Goal: Task Accomplishment & Management: Complete application form

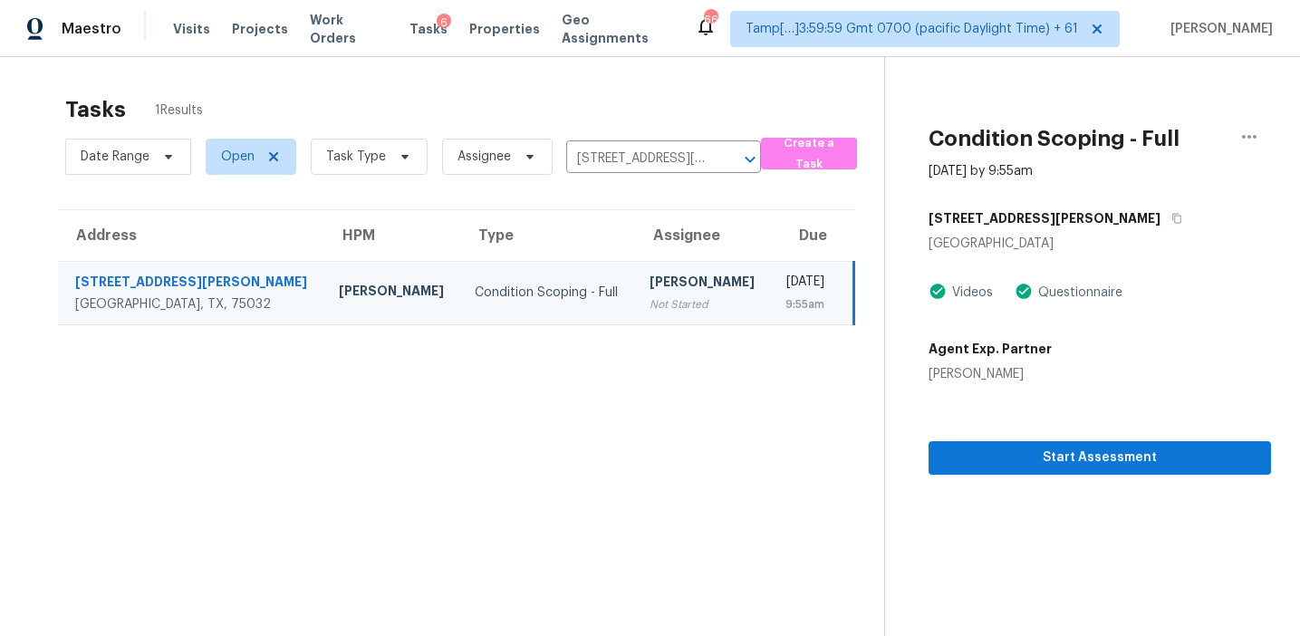
click at [790, 501] on section "Tasks 1 Results Date Range Open Task Type Assignee 403 Normandy Ln, Rockwall, T…" at bounding box center [456, 389] width 855 height 607
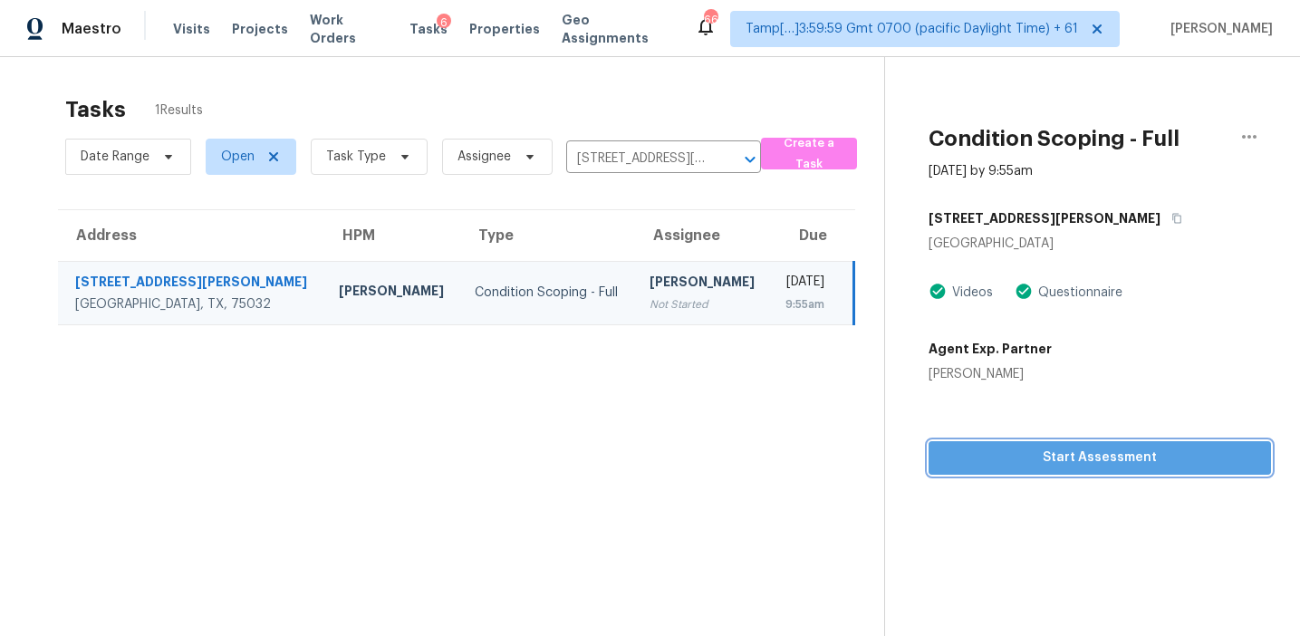
click at [1069, 460] on span "Start Assessment" at bounding box center [1100, 458] width 314 height 23
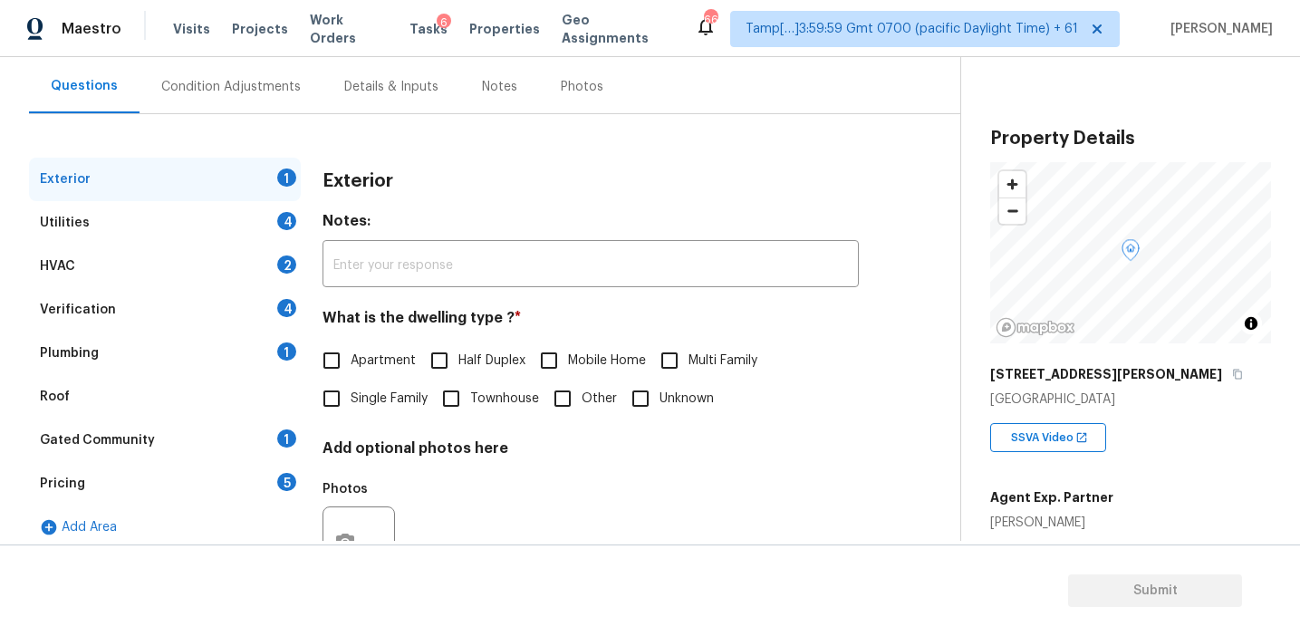
scroll to position [172, 0]
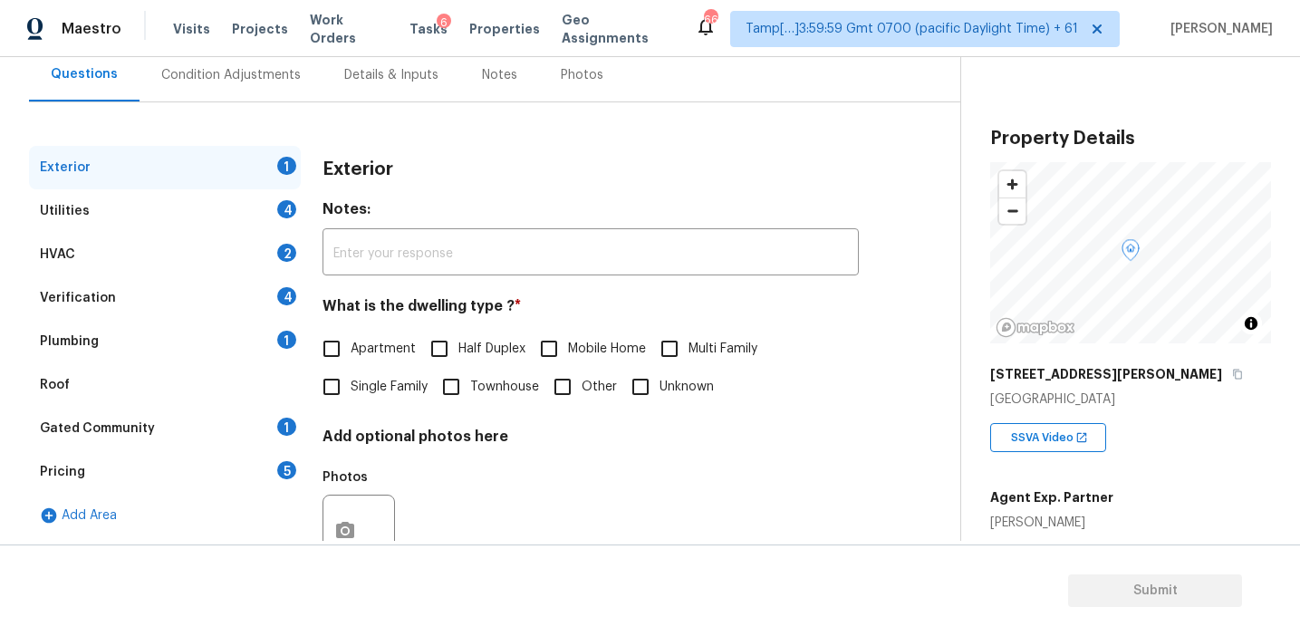
click at [250, 475] on div "Pricing 5" at bounding box center [165, 471] width 272 height 43
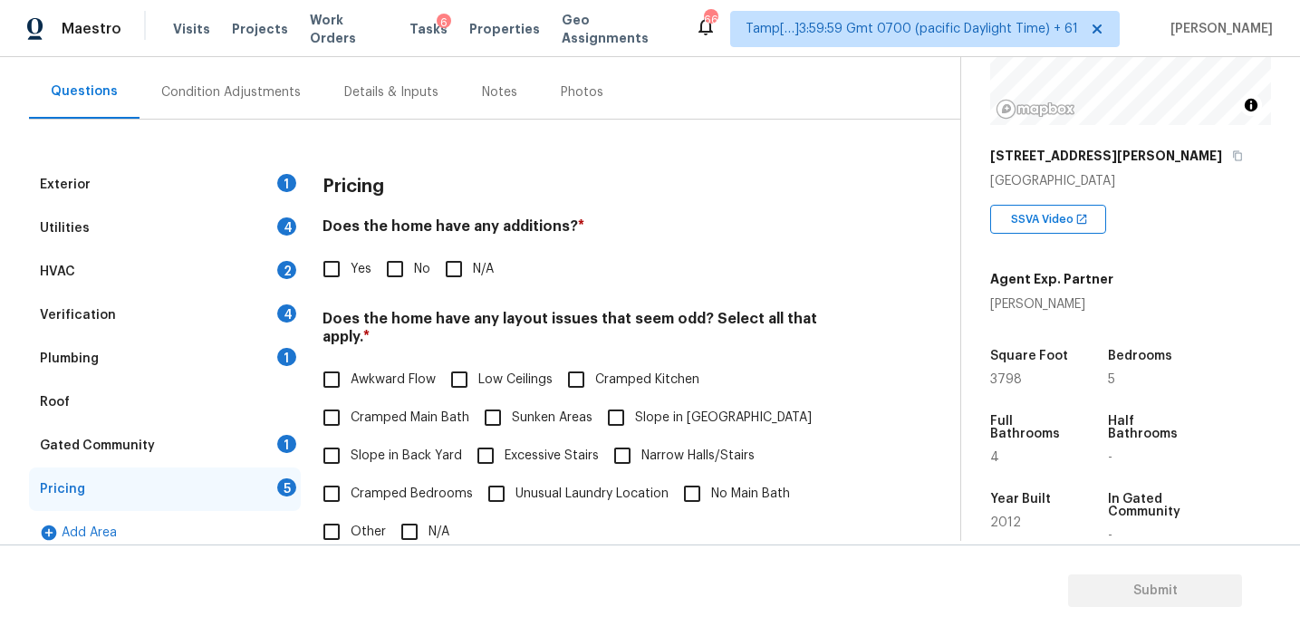
scroll to position [225, 0]
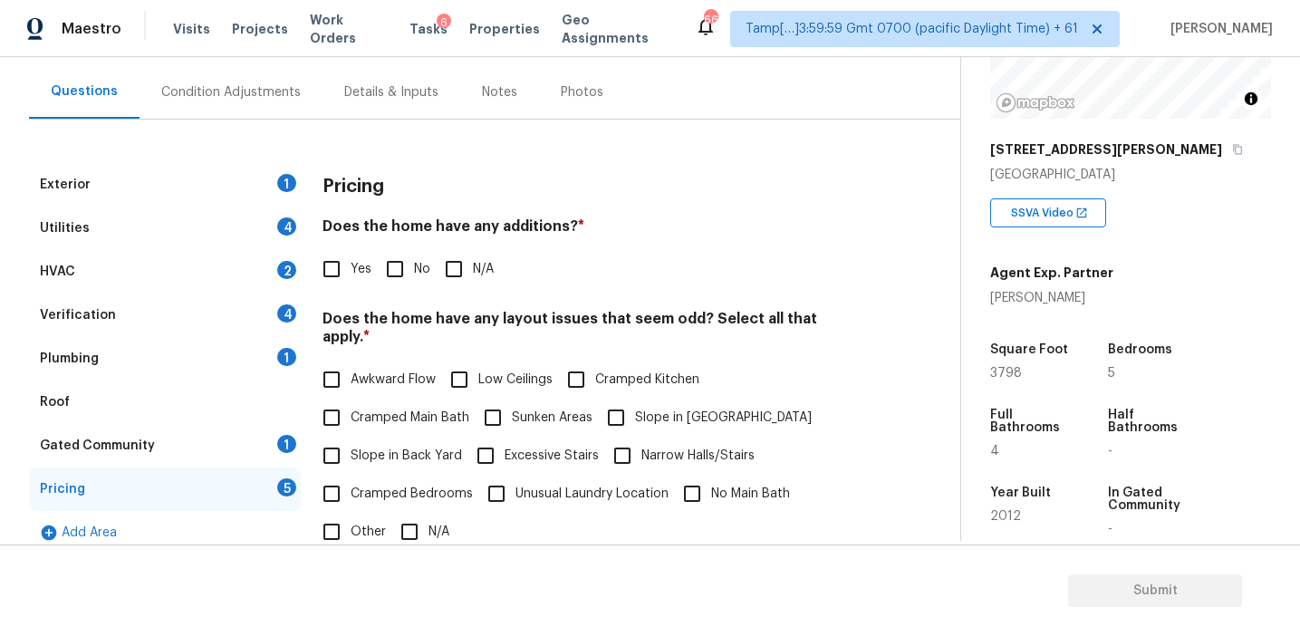
click at [369, 513] on label "Other" at bounding box center [349, 532] width 73 height 38
click at [351, 513] on input "Other" at bounding box center [332, 532] width 38 height 38
checkbox input "true"
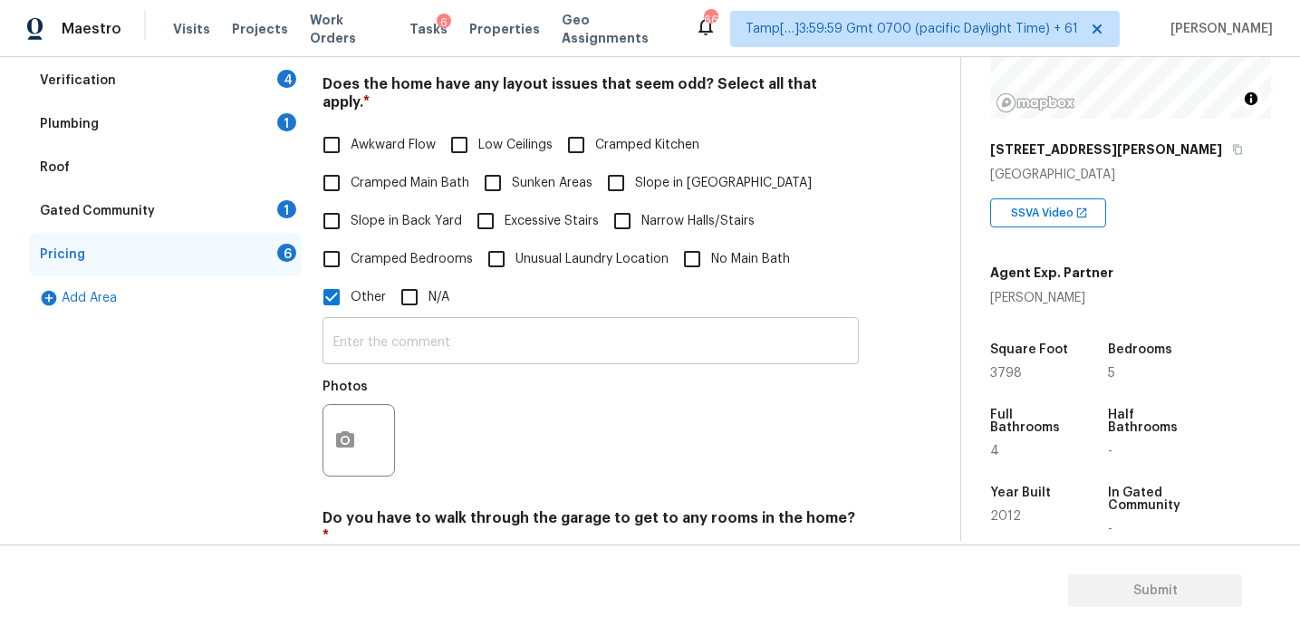
click at [398, 326] on input "text" at bounding box center [591, 343] width 536 height 43
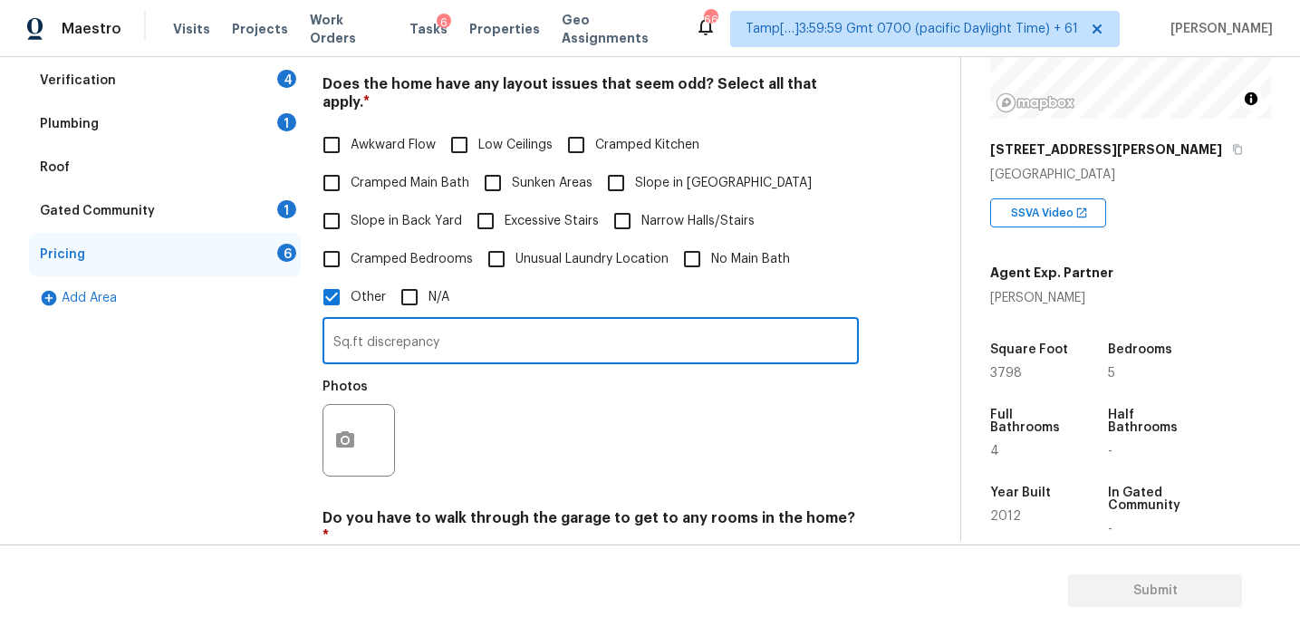
type input "Sq.ft discrepancy"
click at [546, 401] on div "Photos" at bounding box center [591, 429] width 536 height 118
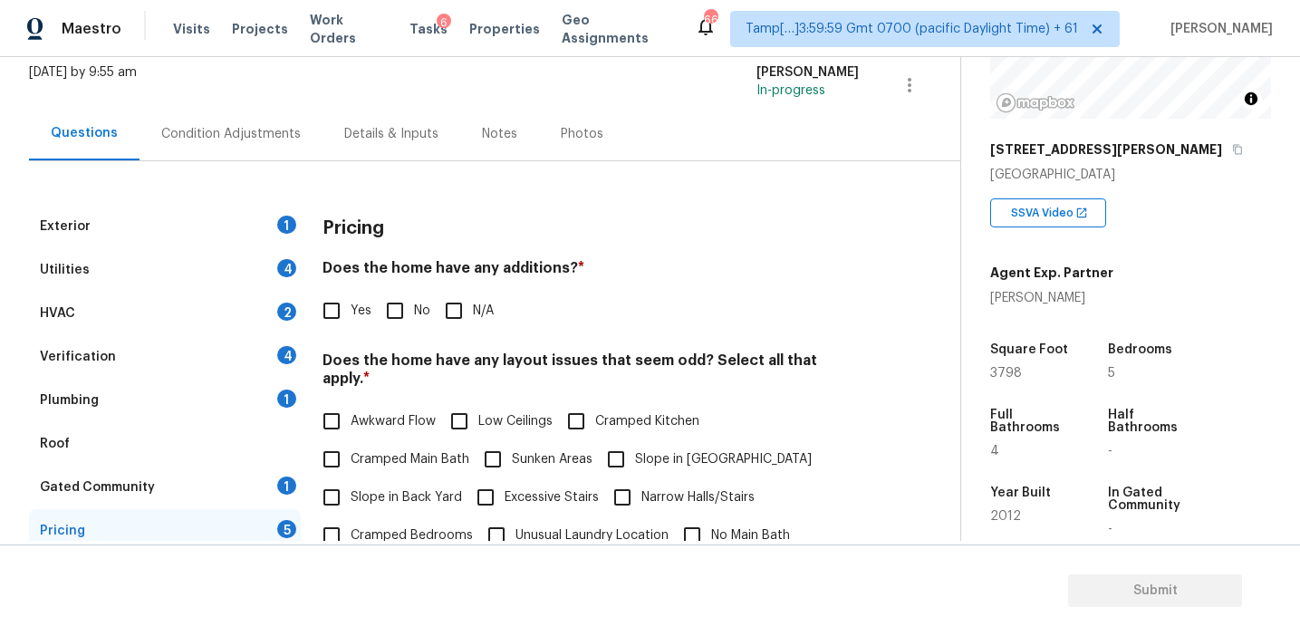
scroll to position [150, 0]
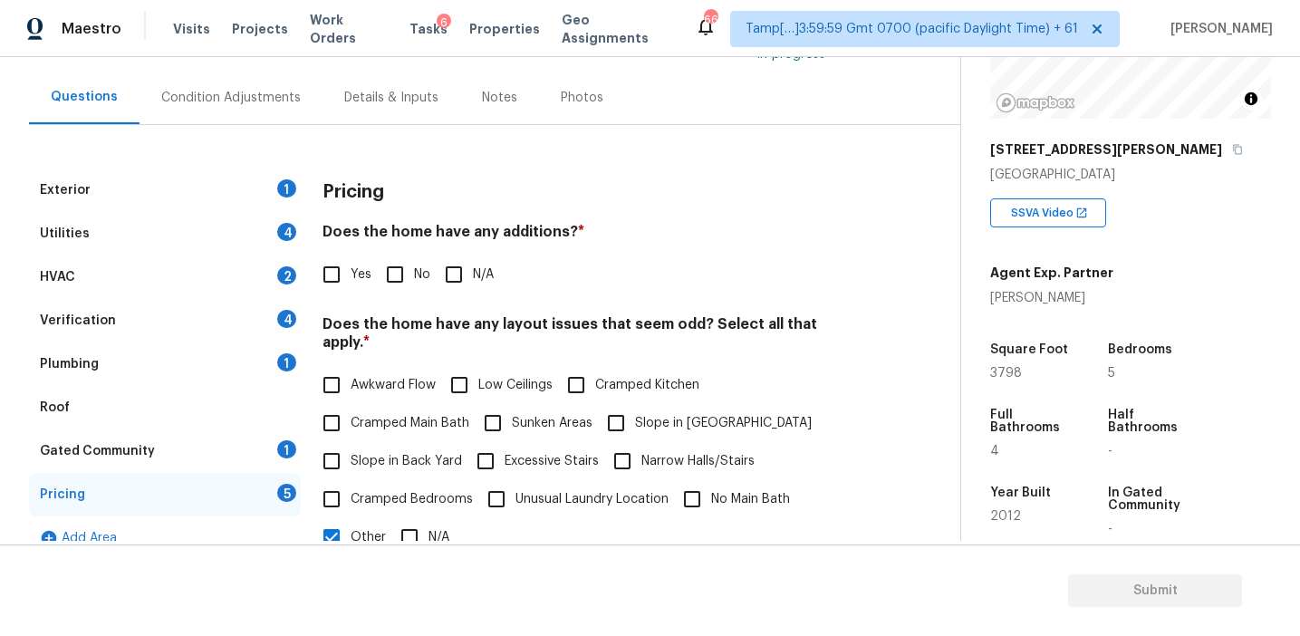
click at [263, 96] on div "Condition Adjustments" at bounding box center [231, 98] width 140 height 18
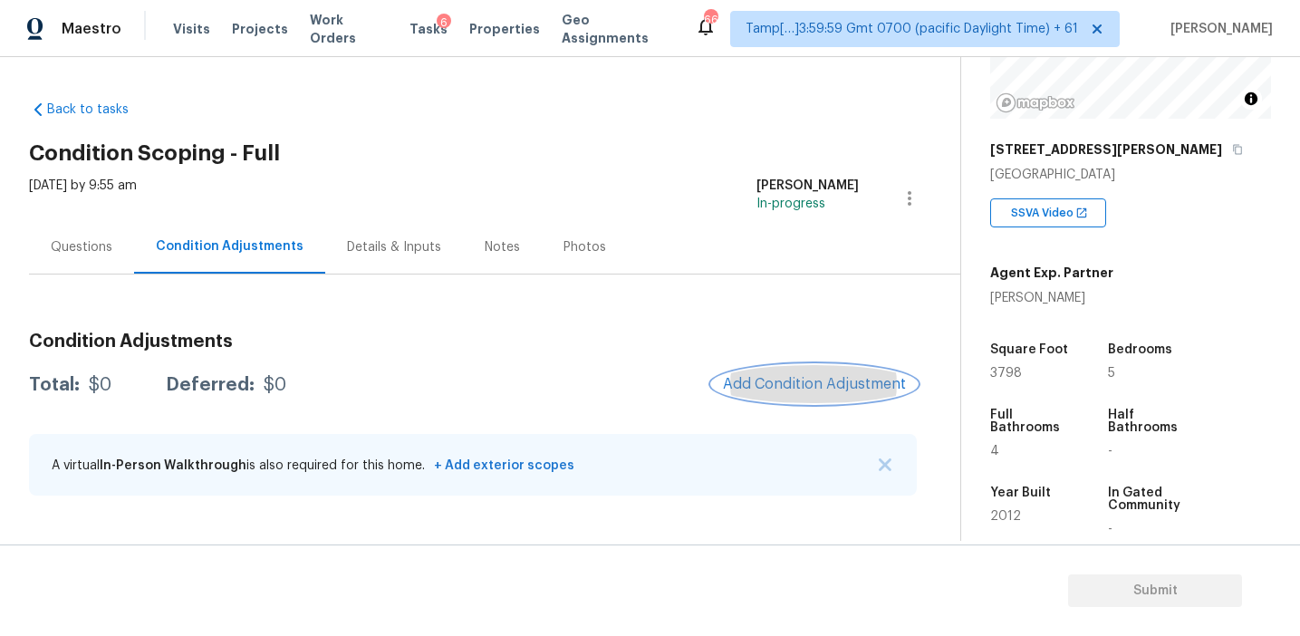
click at [815, 384] on span "Add Condition Adjustment" at bounding box center [814, 384] width 183 height 16
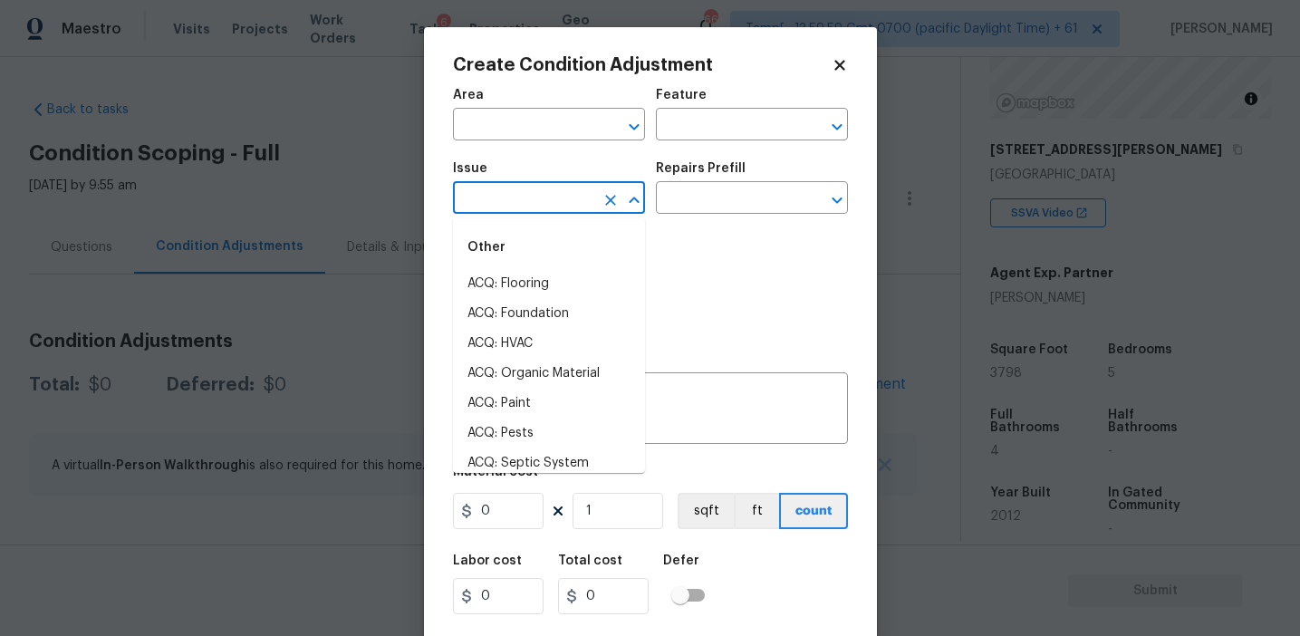
click at [524, 197] on input "text" at bounding box center [523, 200] width 141 height 28
type input "odo"
click at [541, 306] on li "Other Odor" at bounding box center [549, 314] width 192 height 30
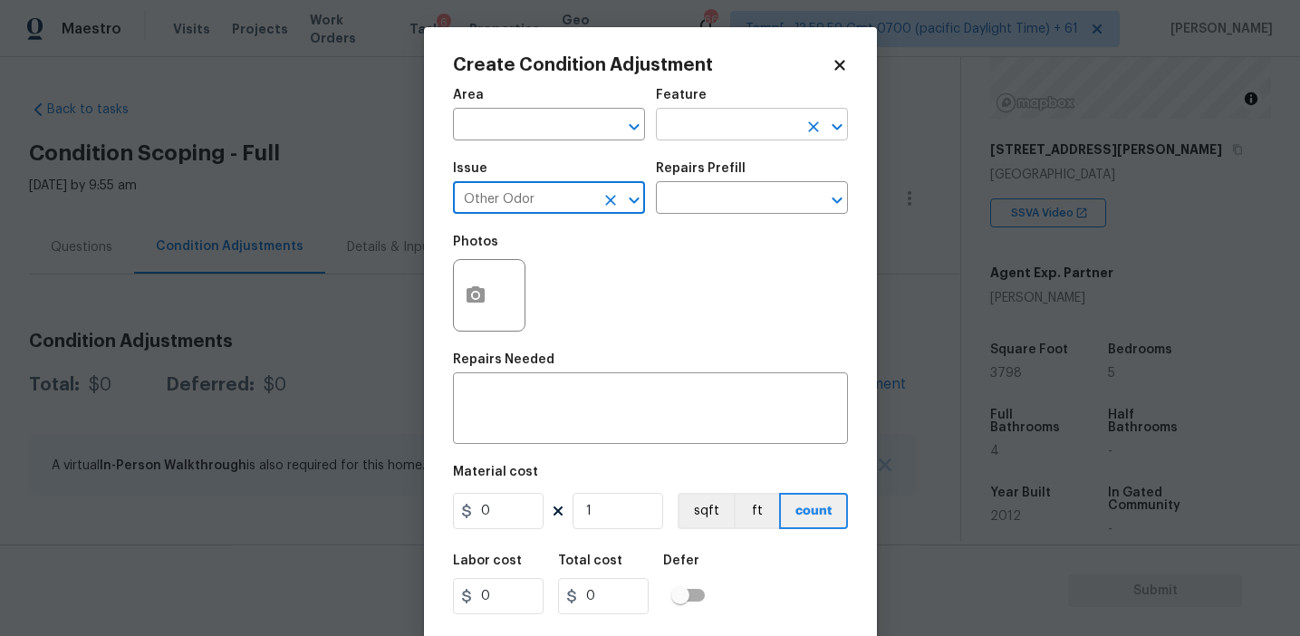
type input "Other Odor"
click at [698, 140] on input "text" at bounding box center [726, 126] width 141 height 28
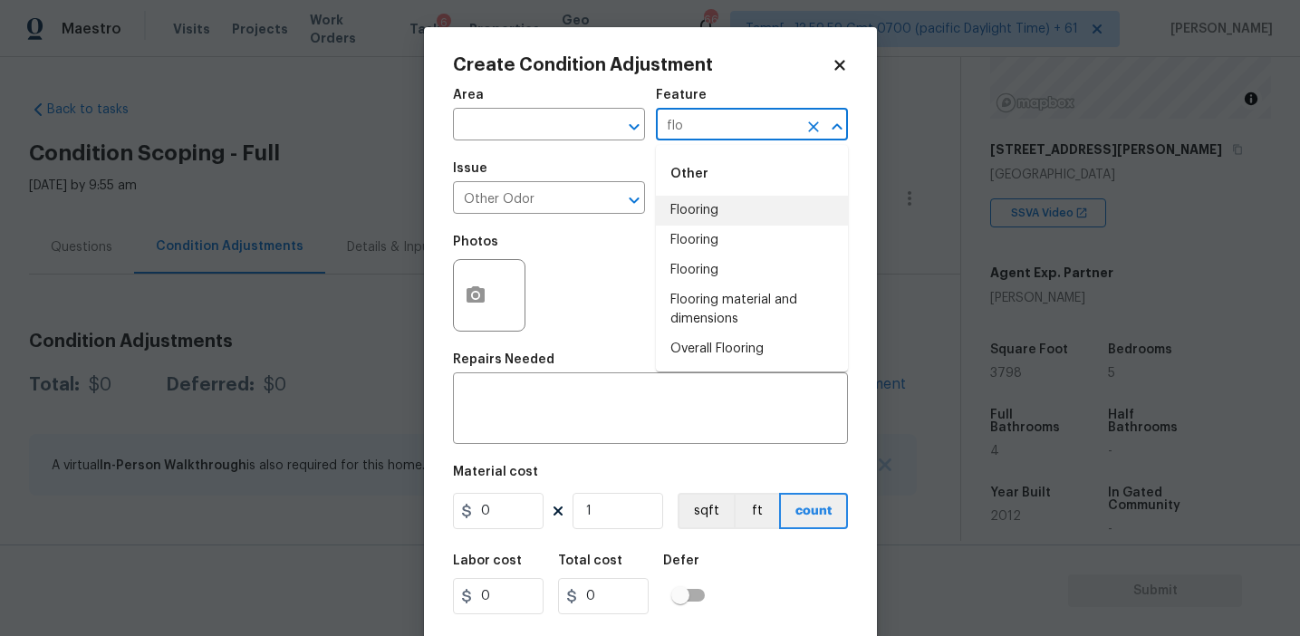
click at [739, 217] on li "Flooring" at bounding box center [752, 211] width 192 height 30
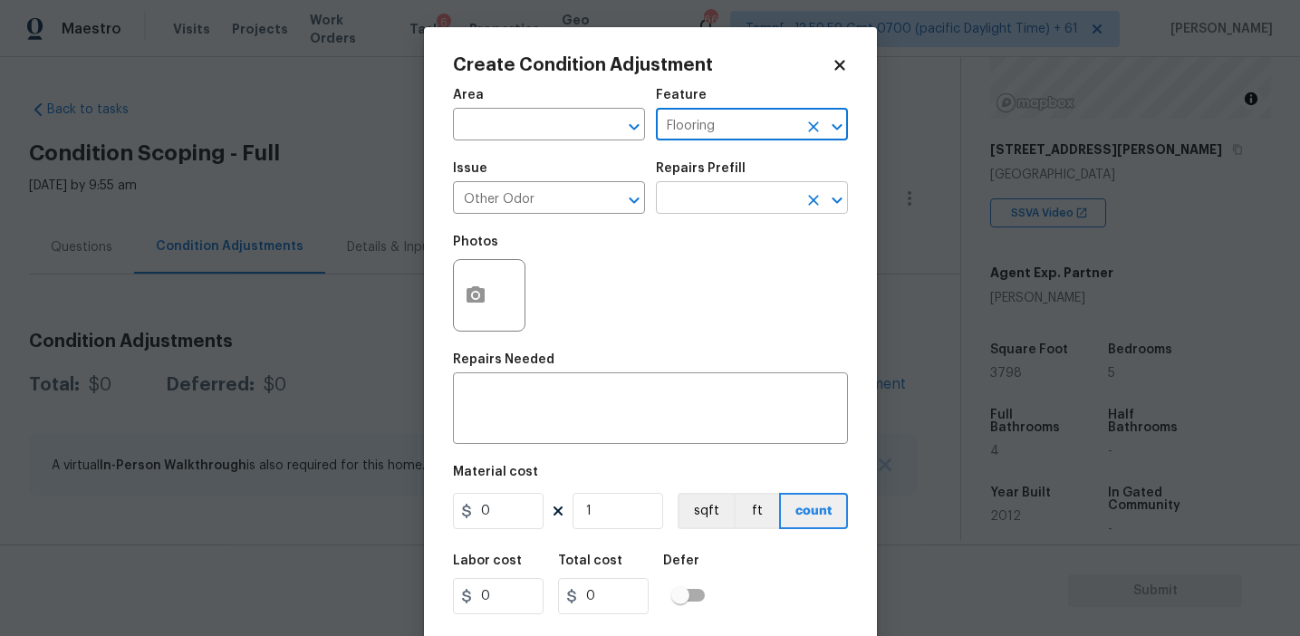
type input "Flooring"
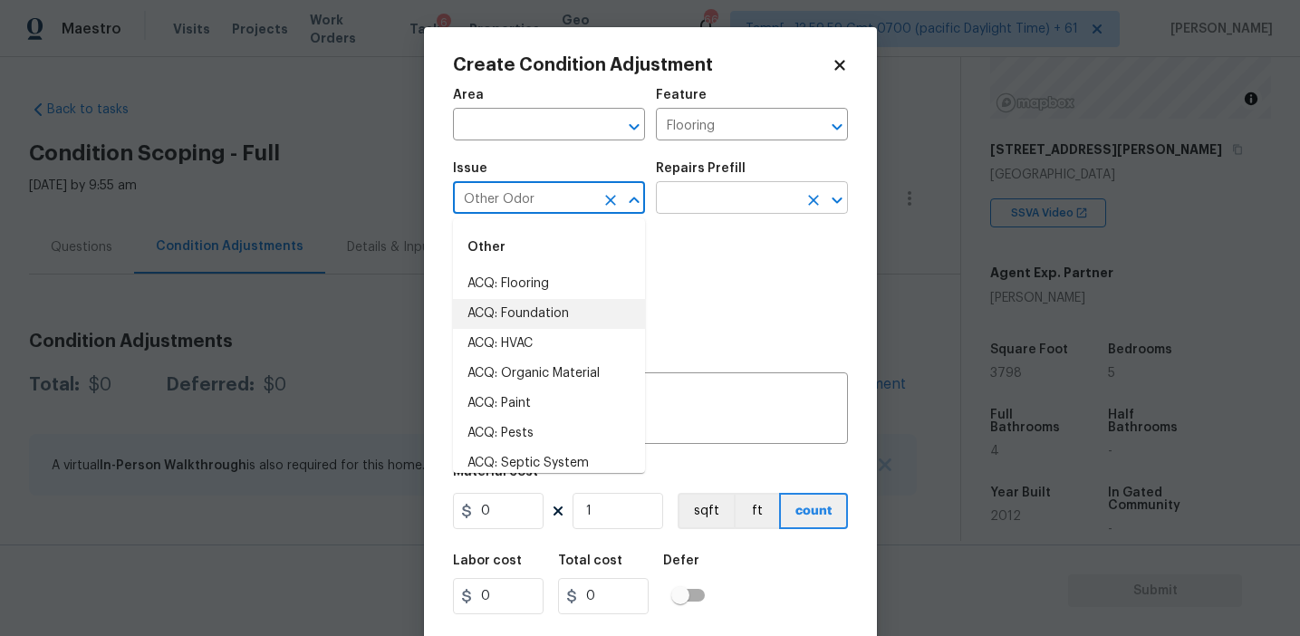
click at [702, 203] on input "text" at bounding box center [726, 200] width 141 height 28
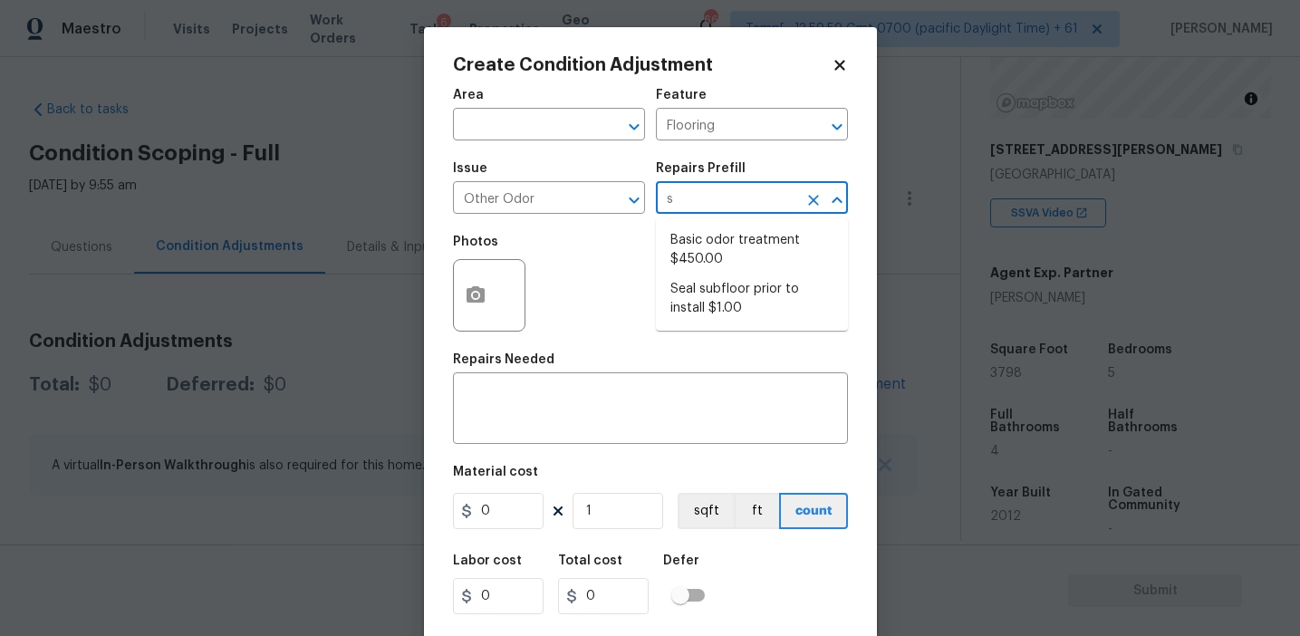
type input "se"
click at [711, 266] on li "Seal subfloor prior to install $1.00" at bounding box center [752, 250] width 192 height 49
type textarea "OD Odor Protocol: Seal subfloor prior to flooring installation"
type input "1"
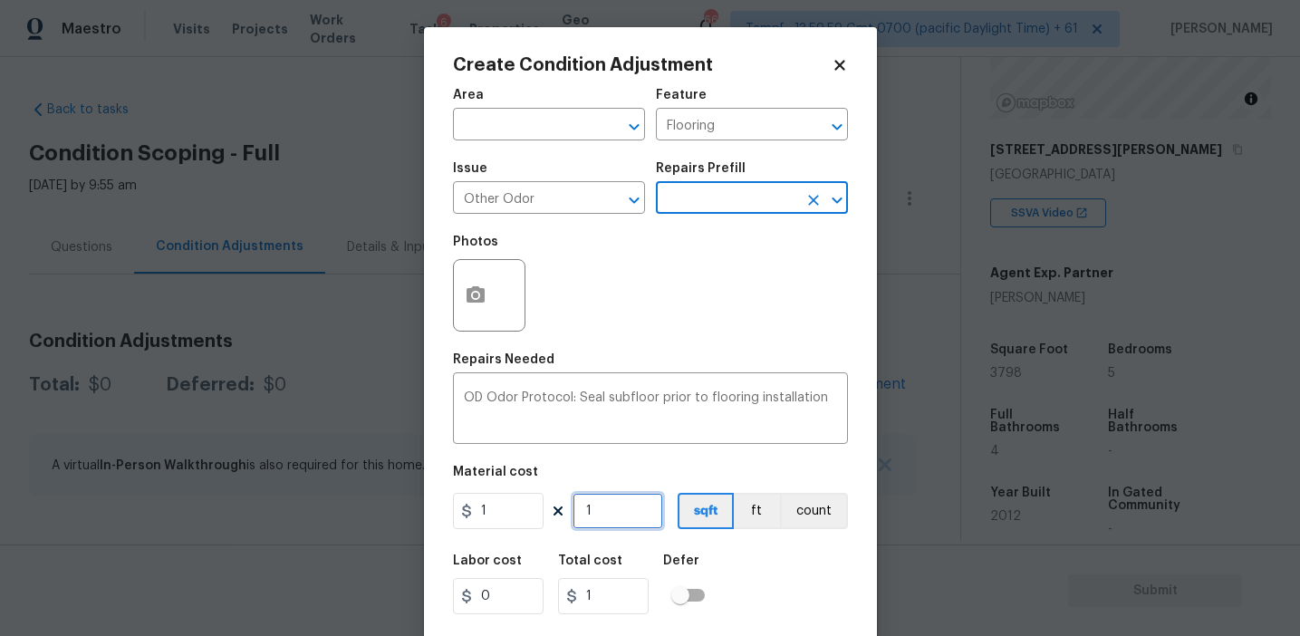
click at [610, 512] on input "1" at bounding box center [618, 511] width 91 height 36
type input "0"
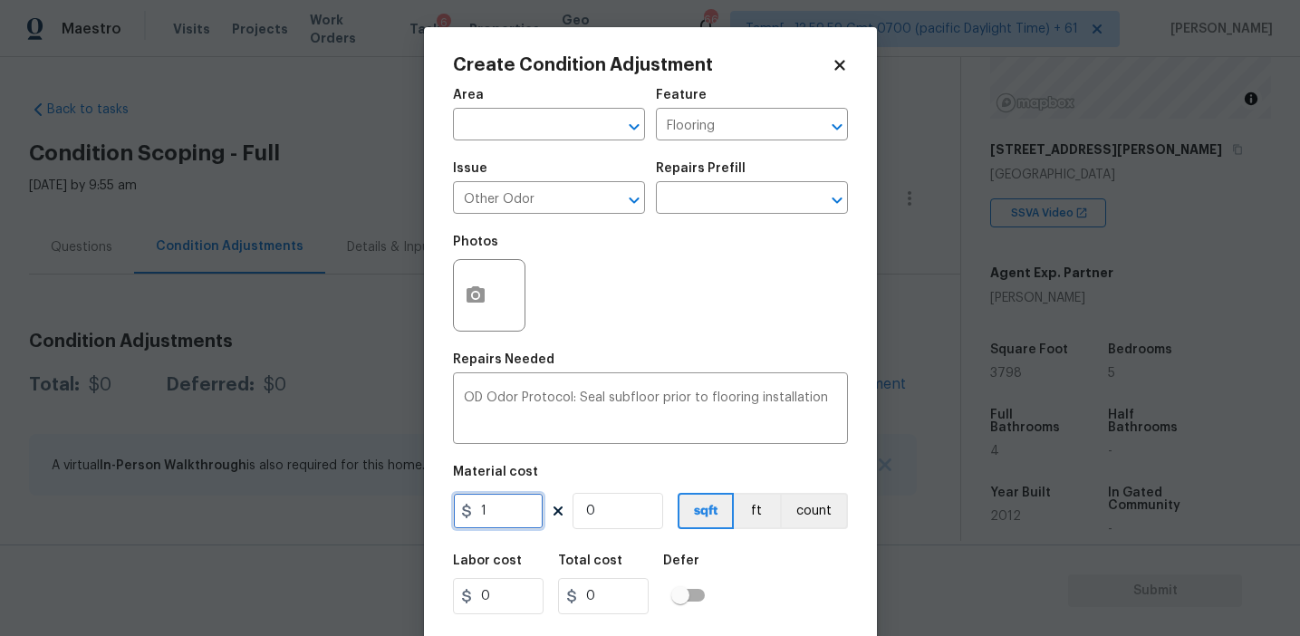
click at [507, 515] on input "1" at bounding box center [498, 511] width 91 height 36
type input "0.2"
type input "4"
type input "0.8"
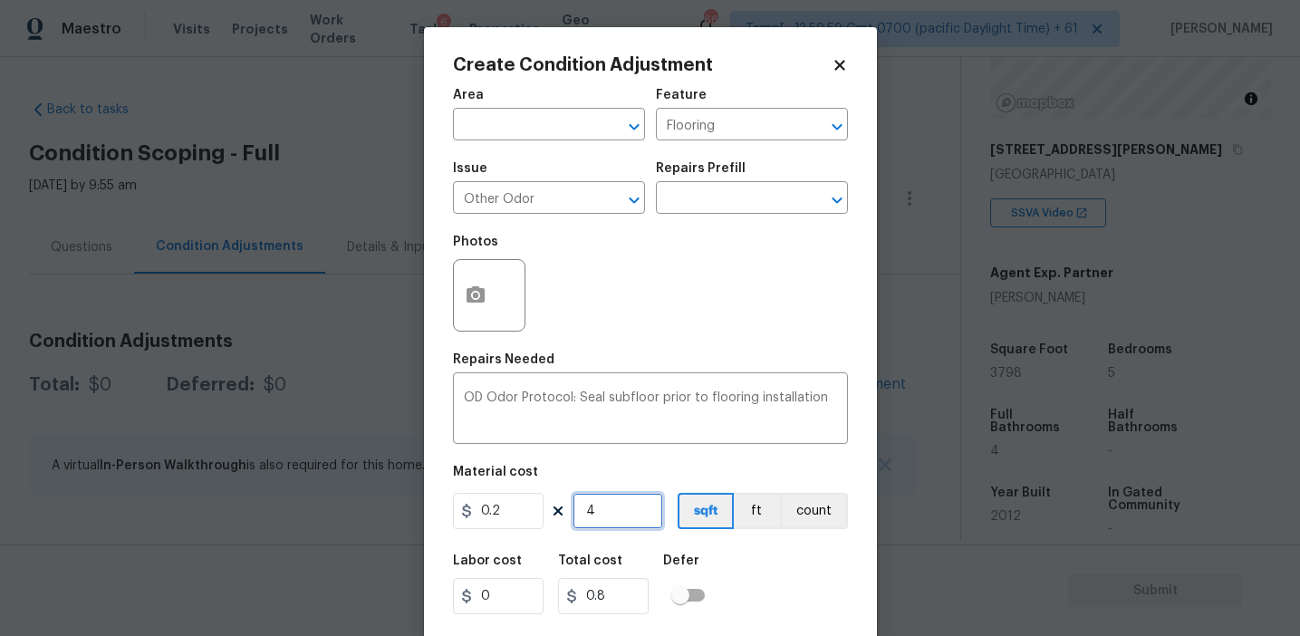
type input "42"
type input "8.4"
type input "421"
type input "84.2"
type input "4212"
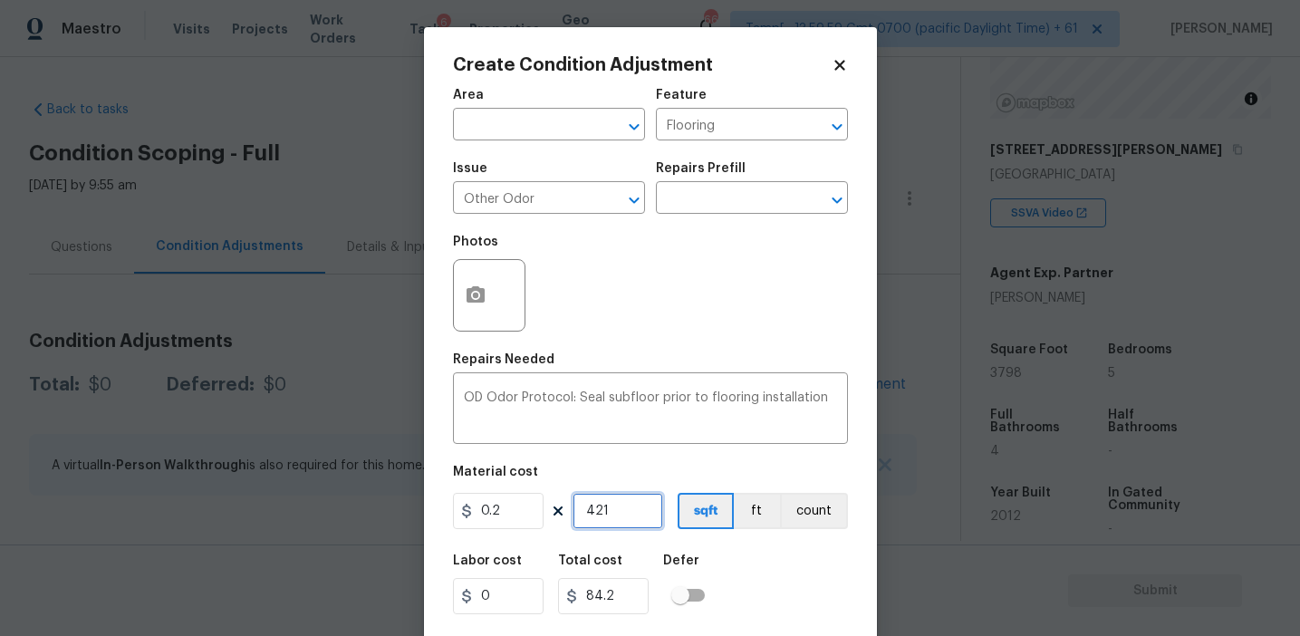
type input "842.4"
type input "4212"
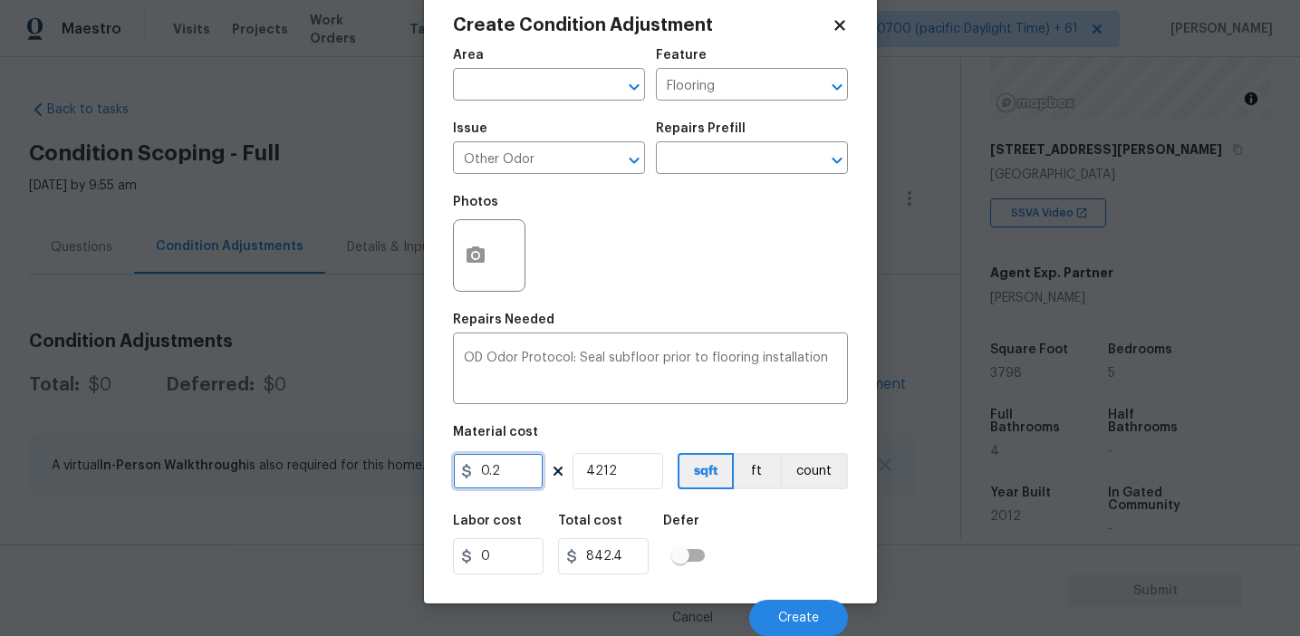
click at [515, 470] on input "0.2" at bounding box center [498, 471] width 91 height 36
type input "0.4"
type input "1684.8"
click at [767, 520] on div "Labor cost 0 Total cost 1684.8 Defer" at bounding box center [650, 545] width 395 height 82
click at [800, 617] on span "Create" at bounding box center [798, 619] width 41 height 14
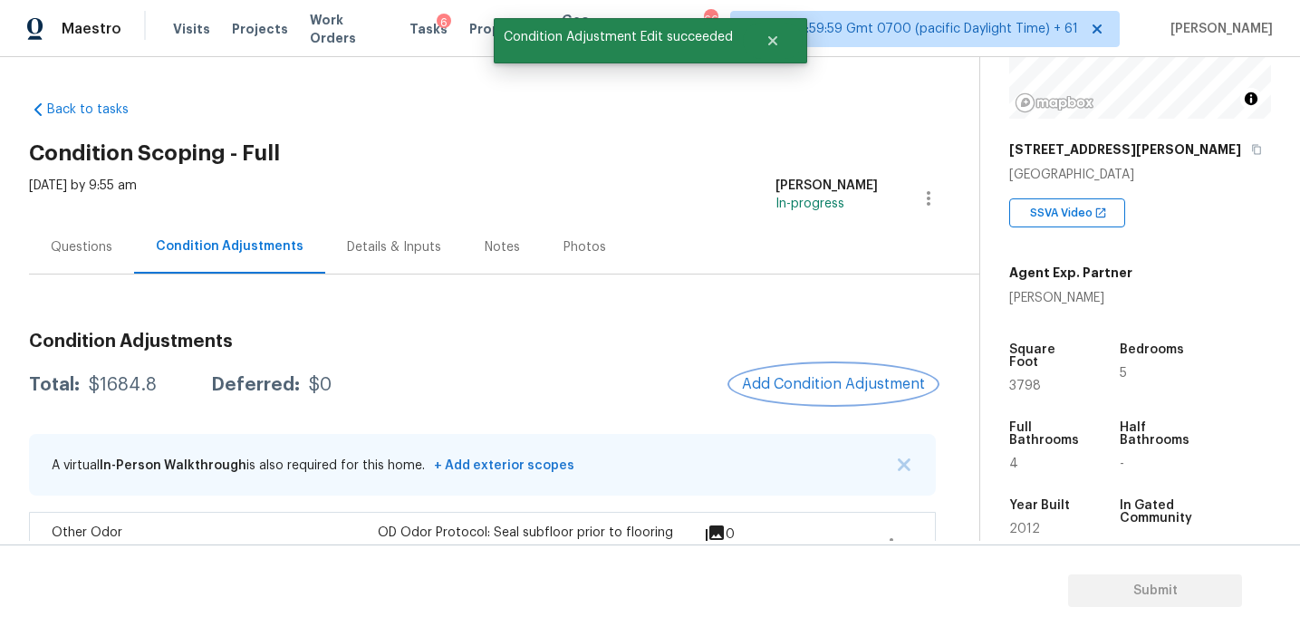
scroll to position [54, 0]
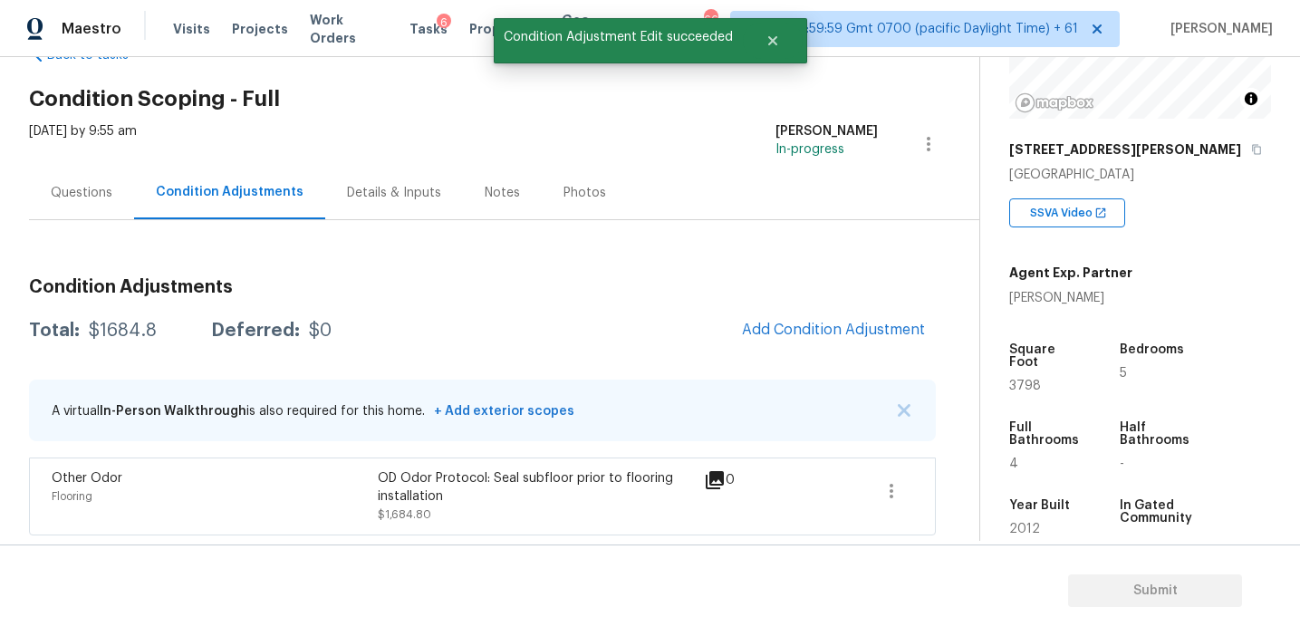
click at [576, 294] on h3 "Condition Adjustments" at bounding box center [482, 287] width 907 height 18
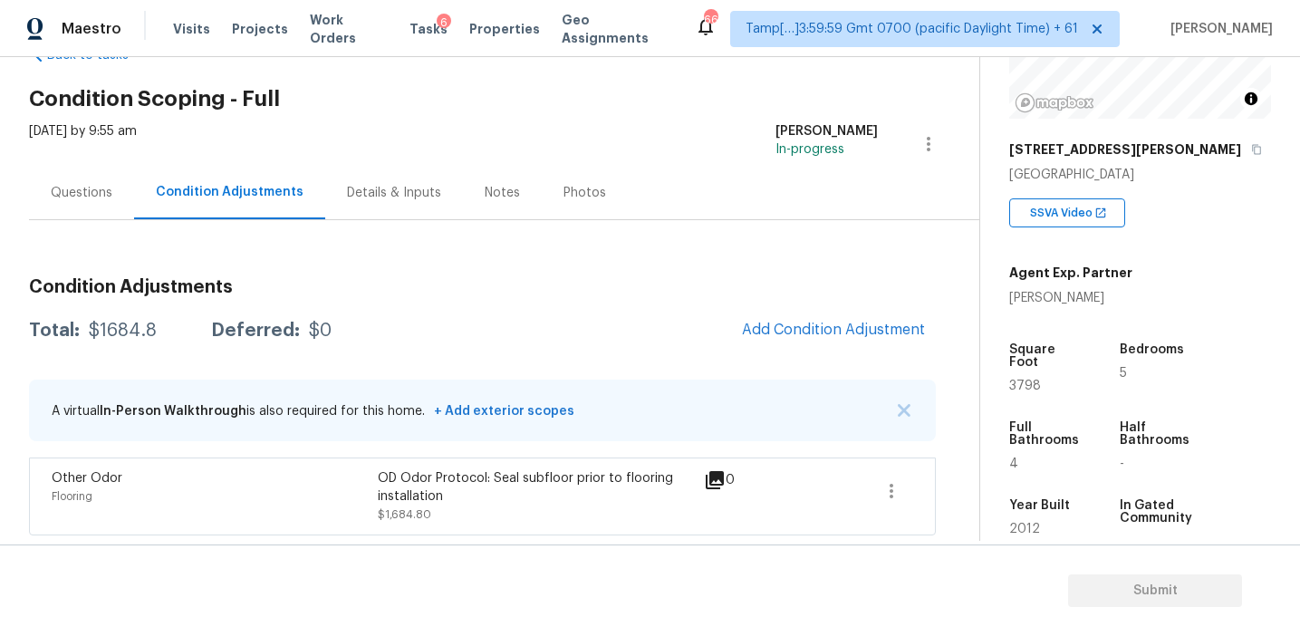
click at [373, 290] on h3 "Condition Adjustments" at bounding box center [482, 287] width 907 height 18
click at [87, 186] on div "Questions" at bounding box center [82, 193] width 62 height 18
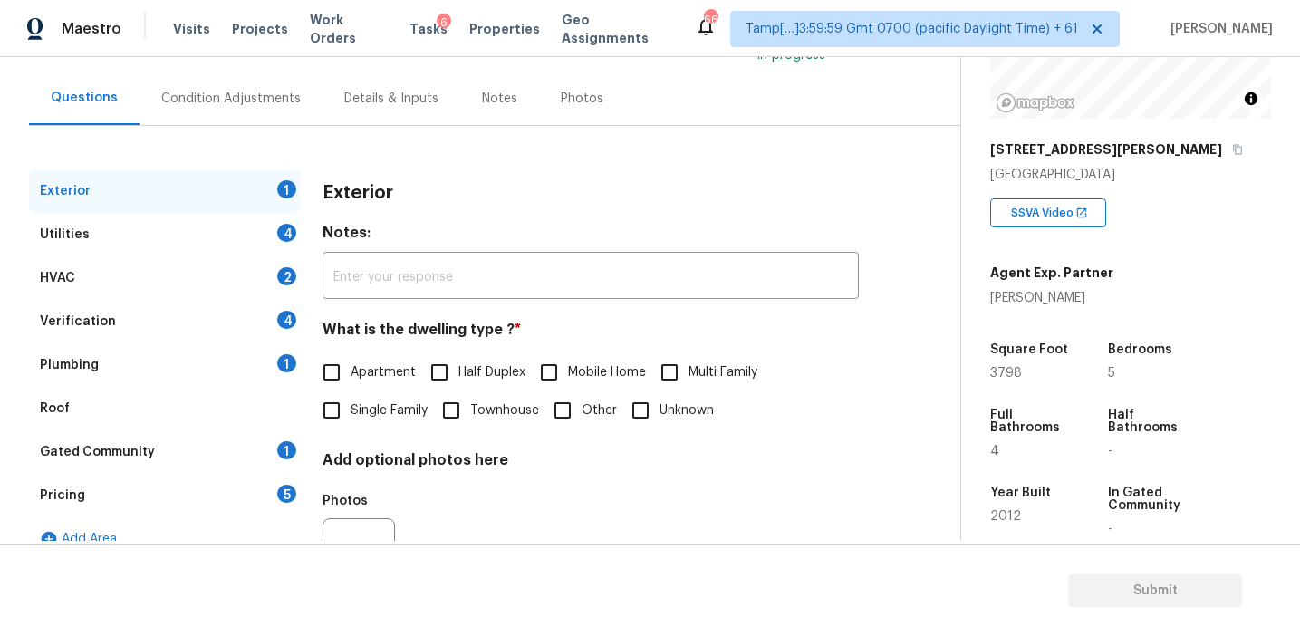
scroll to position [150, 0]
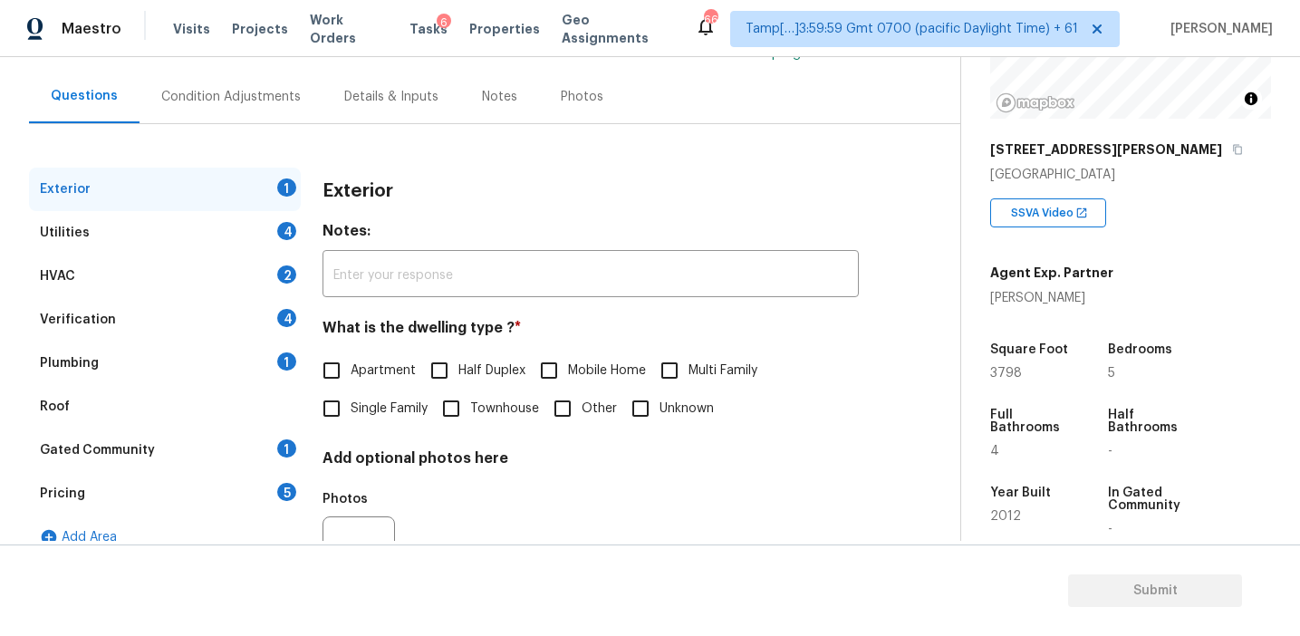
click at [215, 499] on div "Pricing 5" at bounding box center [165, 493] width 272 height 43
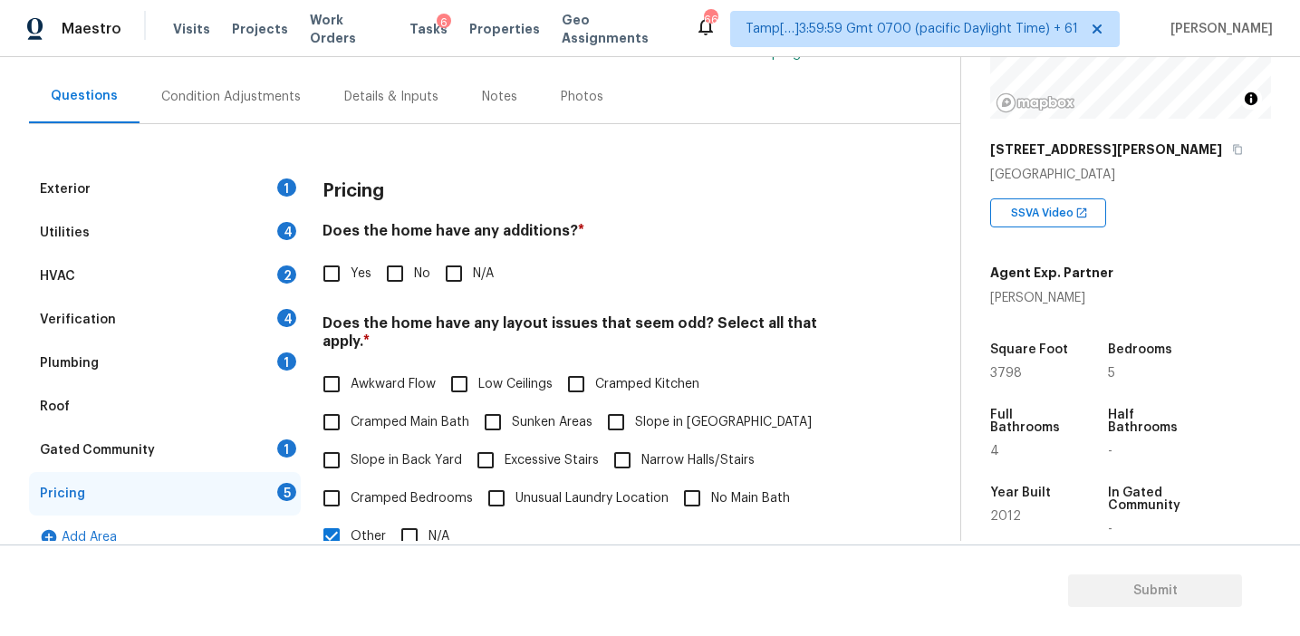
click at [521, 237] on h4 "Does the home have any additions? *" at bounding box center [591, 234] width 536 height 25
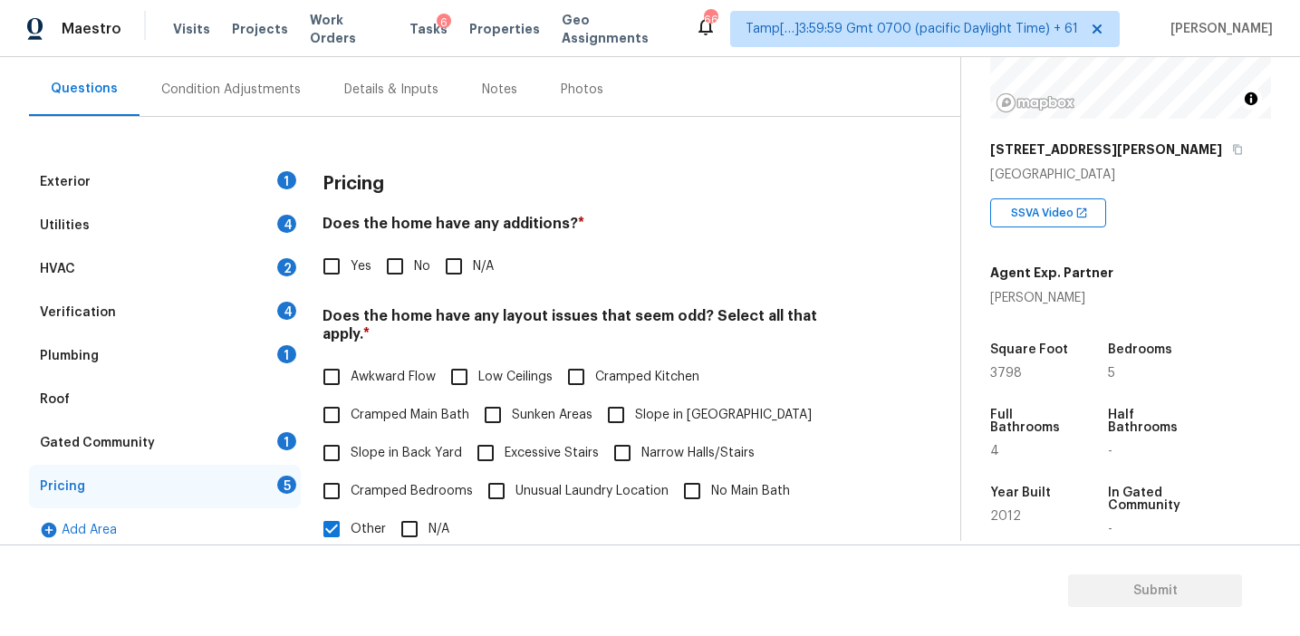
click at [613, 231] on h4 "Does the home have any additions? *" at bounding box center [591, 227] width 536 height 25
click at [641, 233] on h4 "Does the home have any additions? *" at bounding box center [591, 227] width 536 height 25
click at [229, 314] on div "Verification 4" at bounding box center [165, 312] width 272 height 43
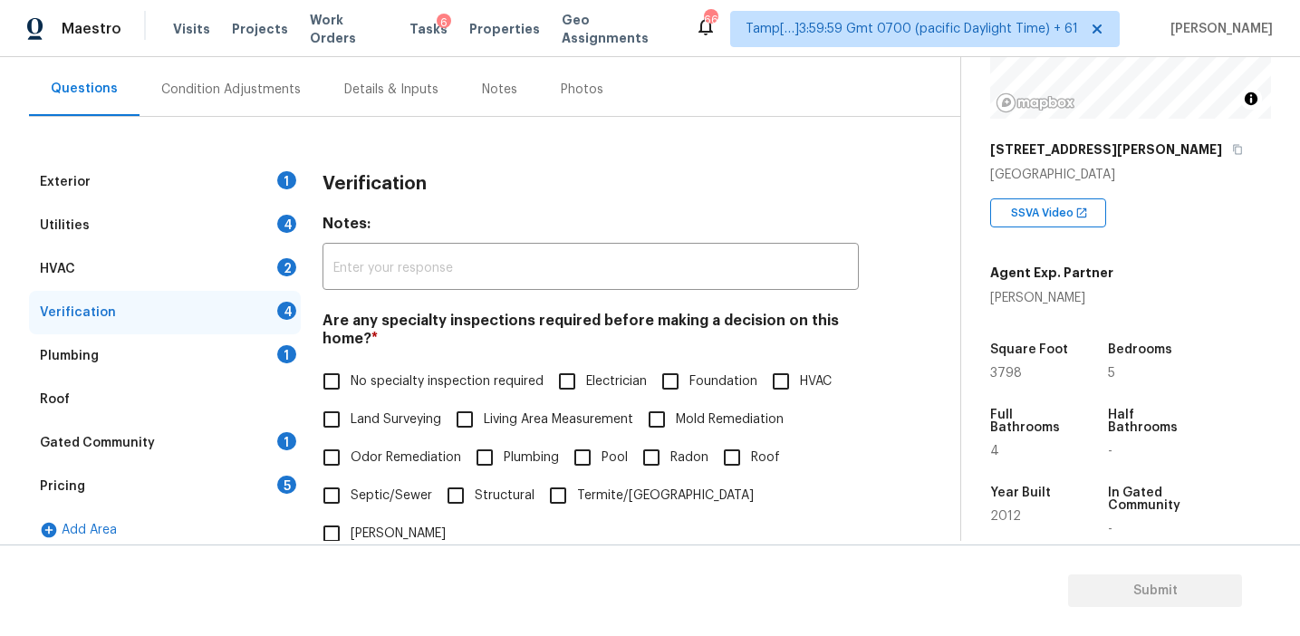
scroll to position [454, 0]
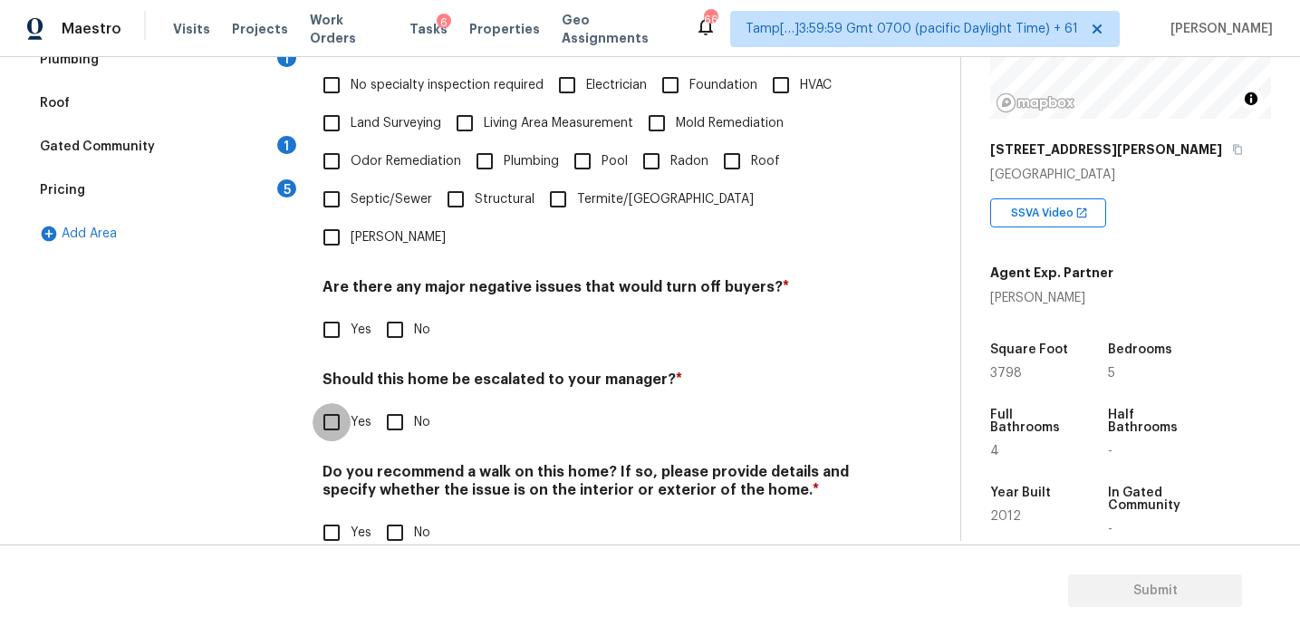
click at [336, 403] on input "Yes" at bounding box center [332, 422] width 38 height 38
checkbox input "true"
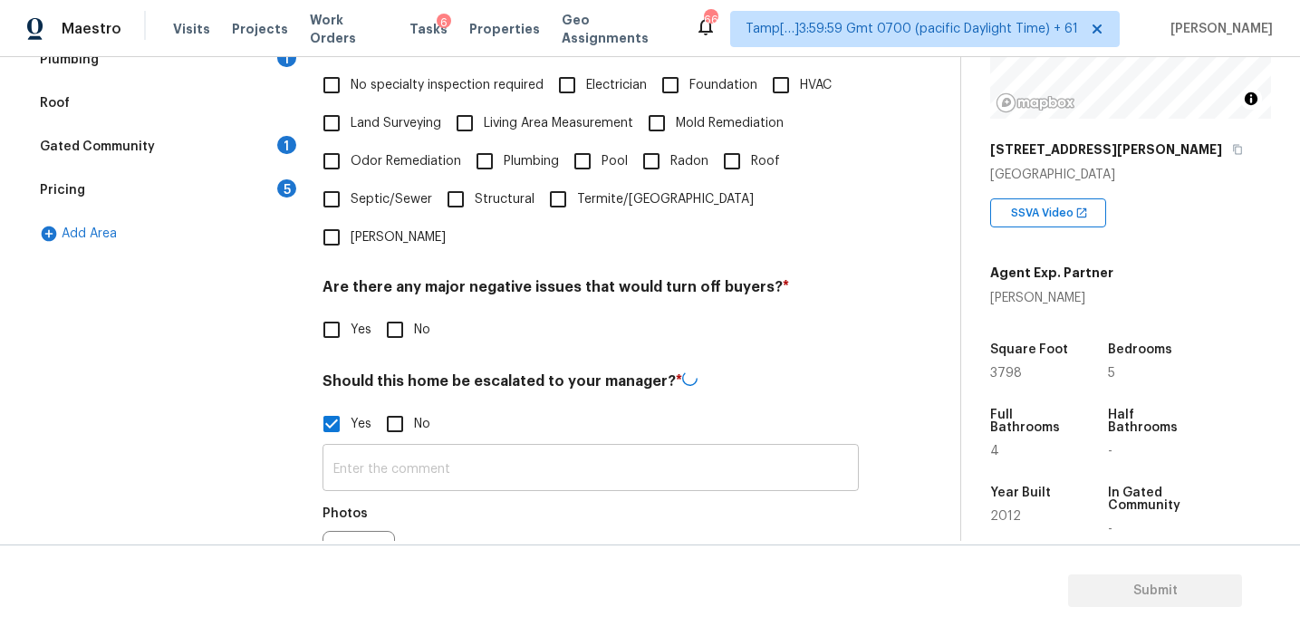
click at [366, 449] on input "text" at bounding box center [591, 470] width 536 height 43
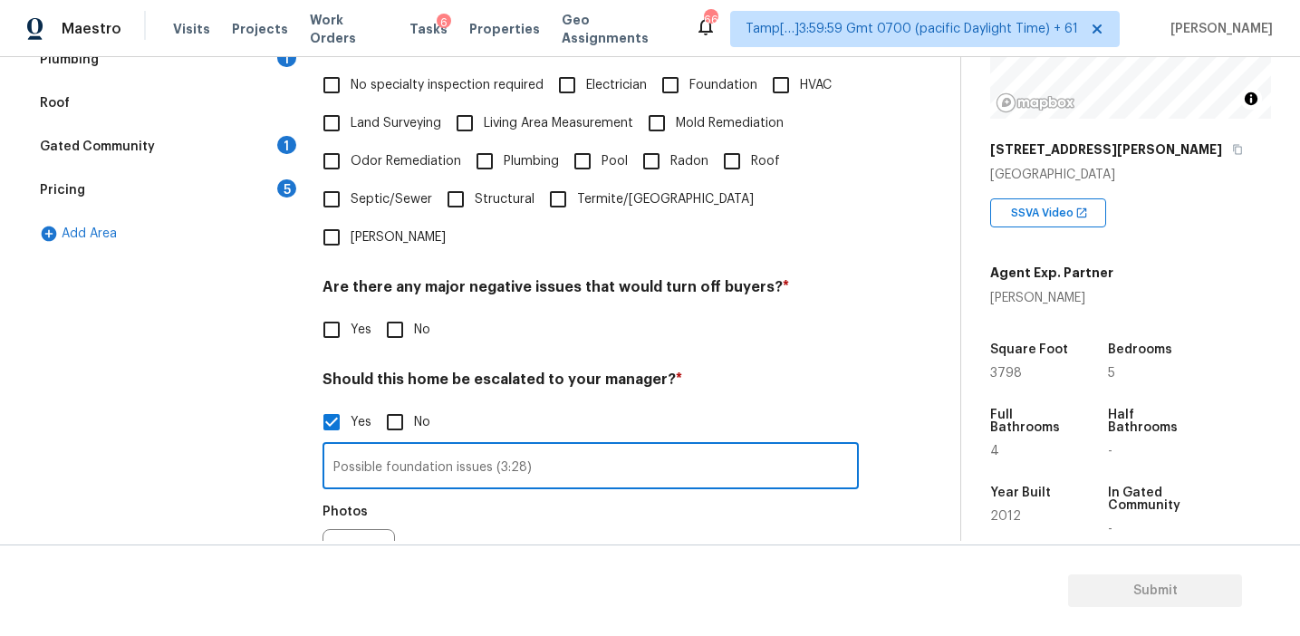
type input "Possible foundation issues (3:28)"
click at [363, 529] on div at bounding box center [359, 565] width 72 height 72
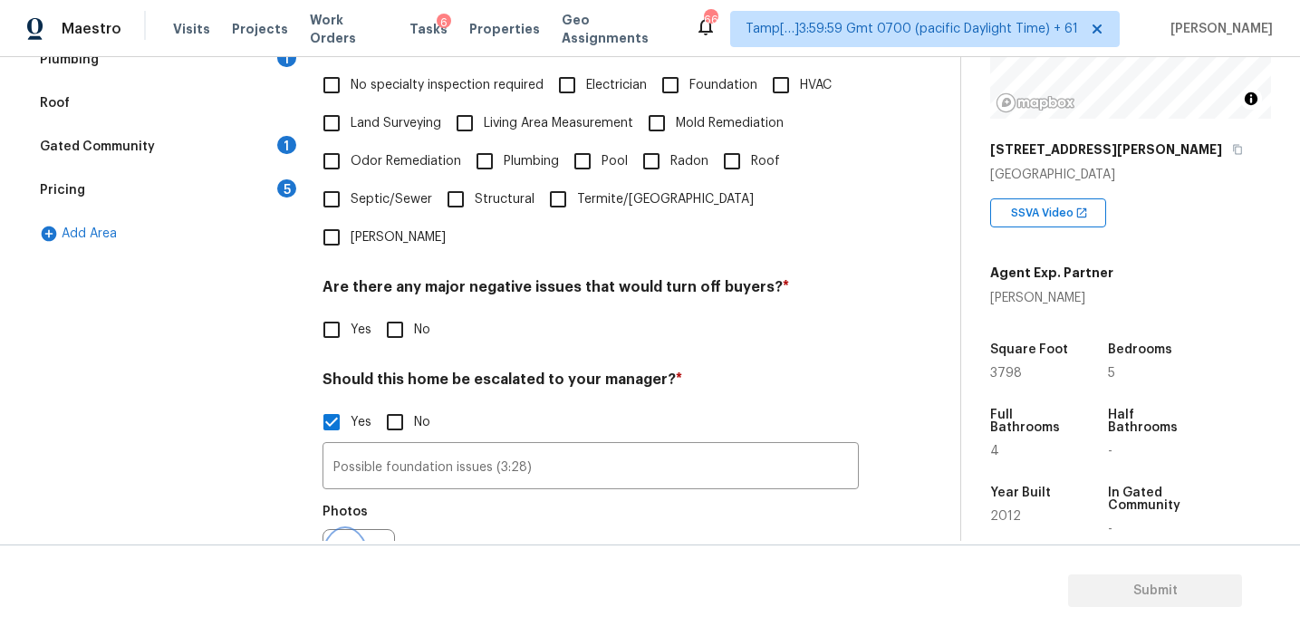
scroll to position [526, 0]
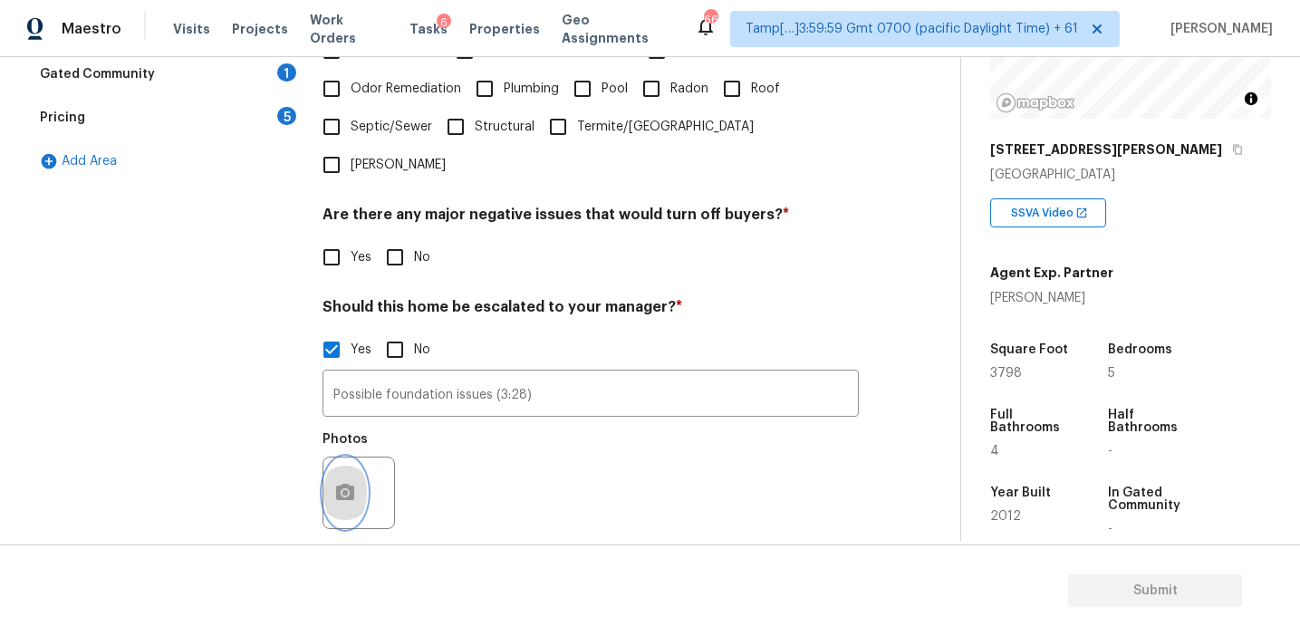
click at [343, 484] on icon "button" at bounding box center [345, 492] width 18 height 16
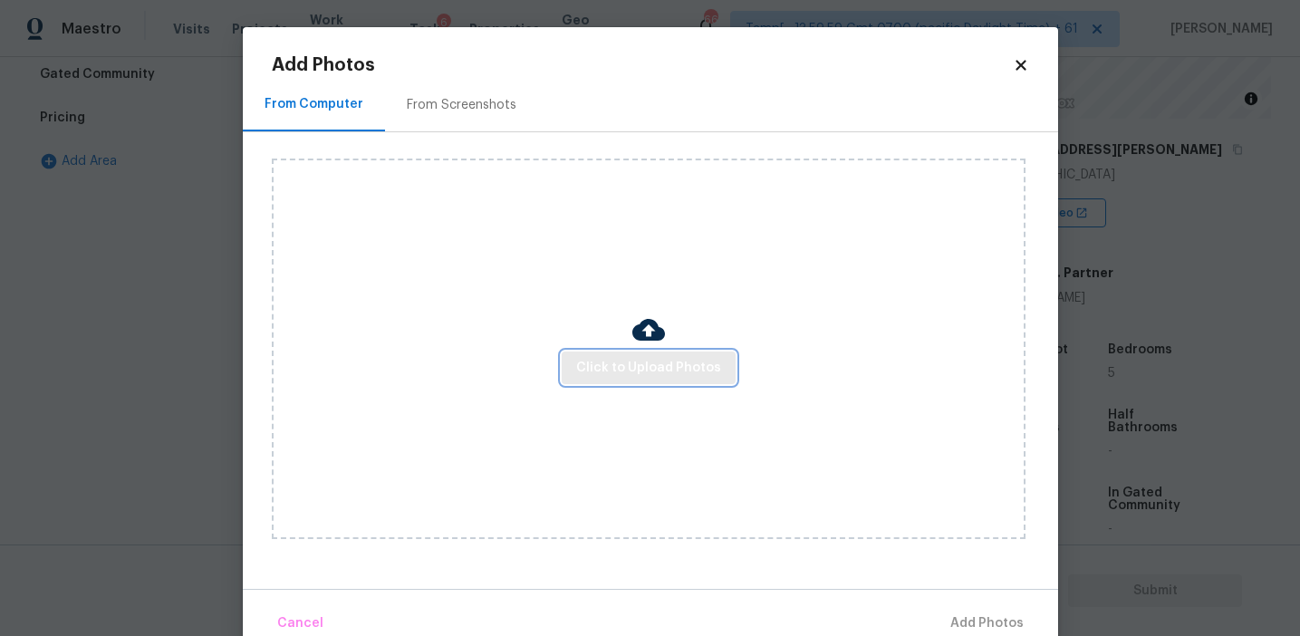
click at [603, 378] on span "Click to Upload Photos" at bounding box center [648, 368] width 145 height 23
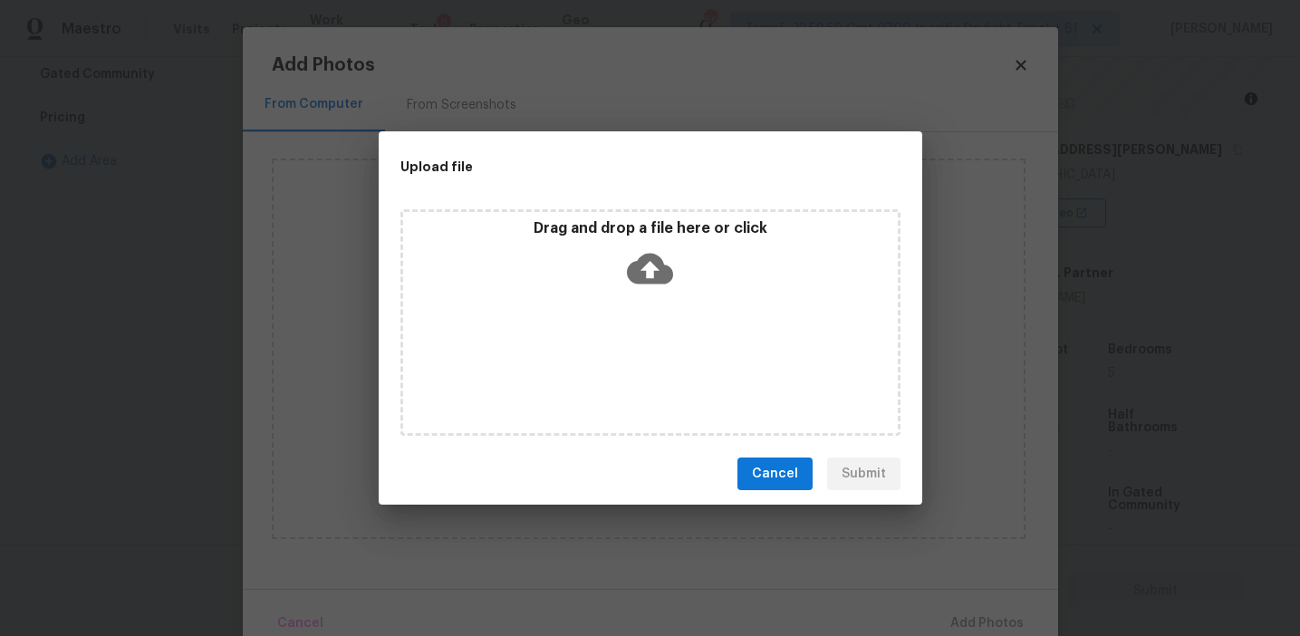
click at [603, 286] on div "Drag and drop a file here or click" at bounding box center [650, 258] width 495 height 78
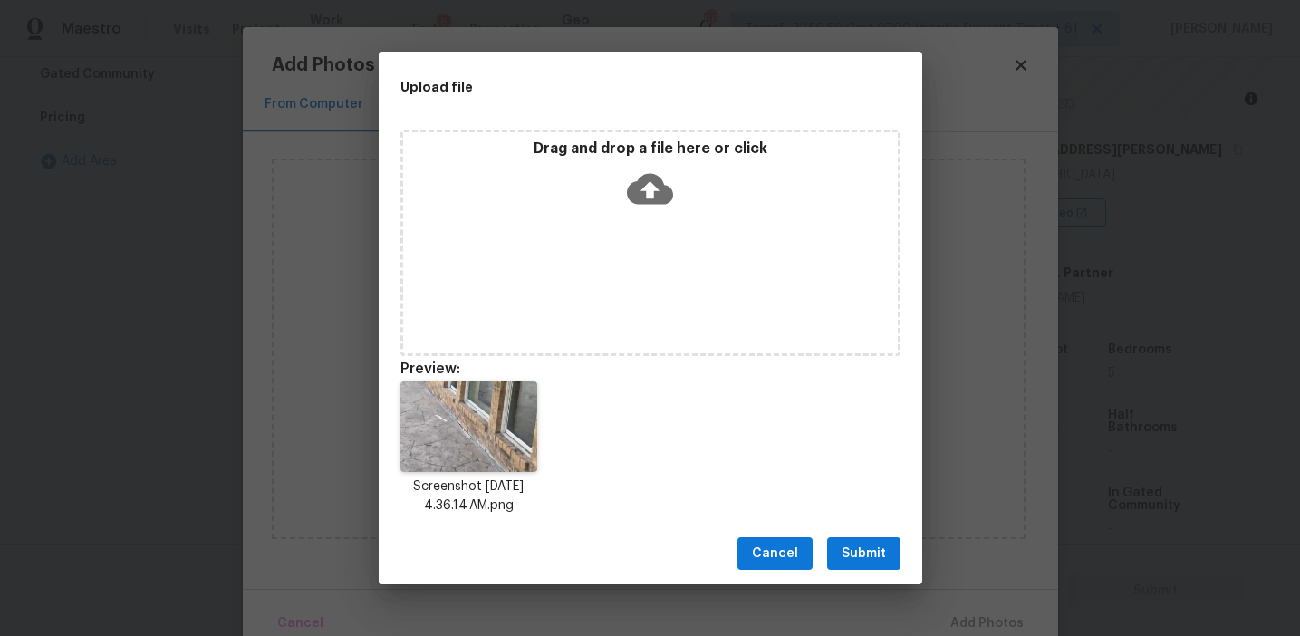
click at [845, 547] on span "Submit" at bounding box center [864, 554] width 44 height 23
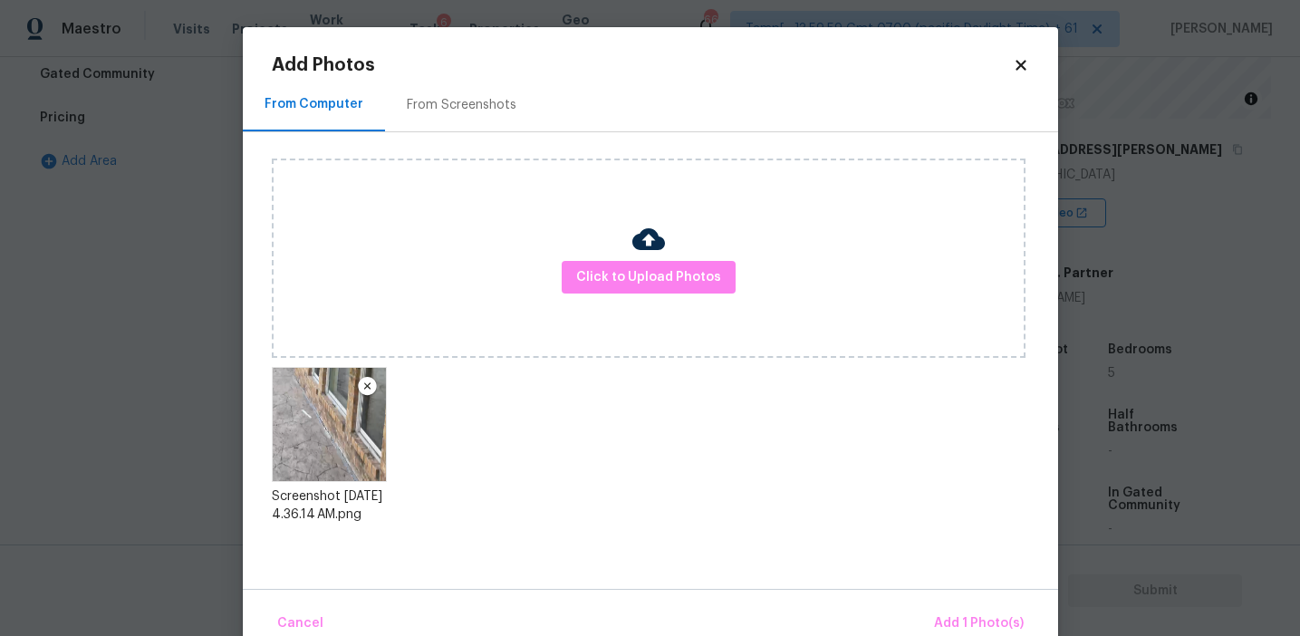
click at [958, 603] on div "Cancel Add 1 Photo(s)" at bounding box center [651, 616] width 816 height 54
click at [961, 620] on span "Add 1 Photo(s)" at bounding box center [979, 624] width 90 height 23
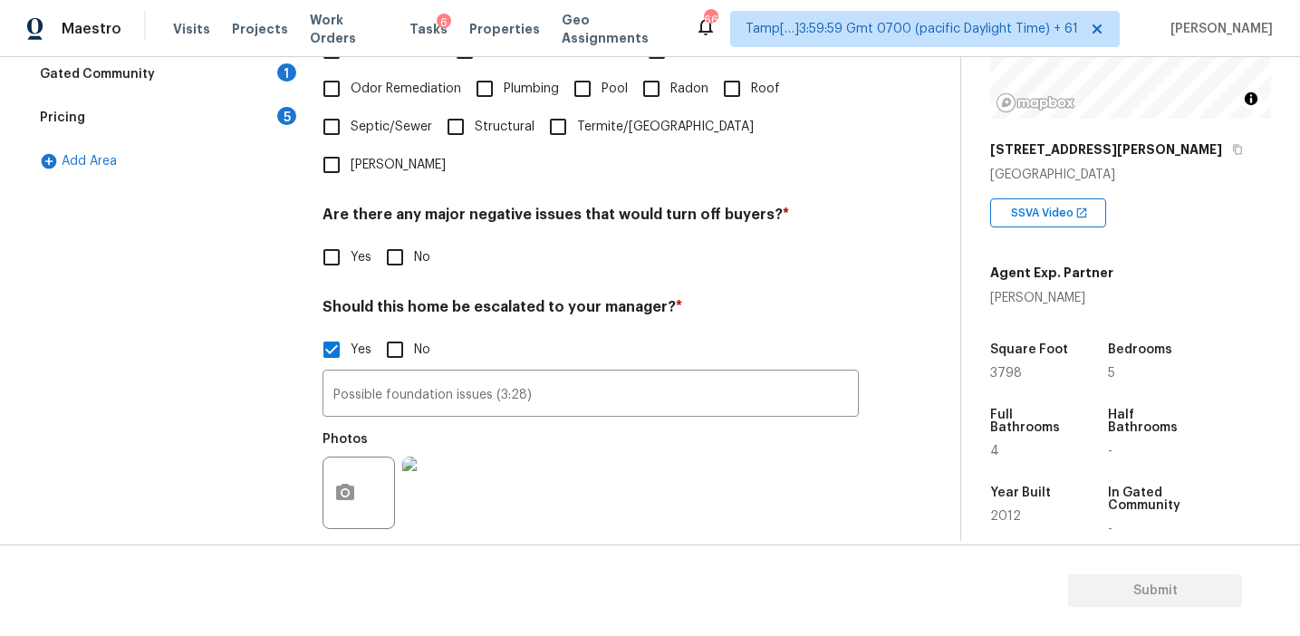
click at [285, 124] on div "Pricing 5" at bounding box center [165, 117] width 272 height 43
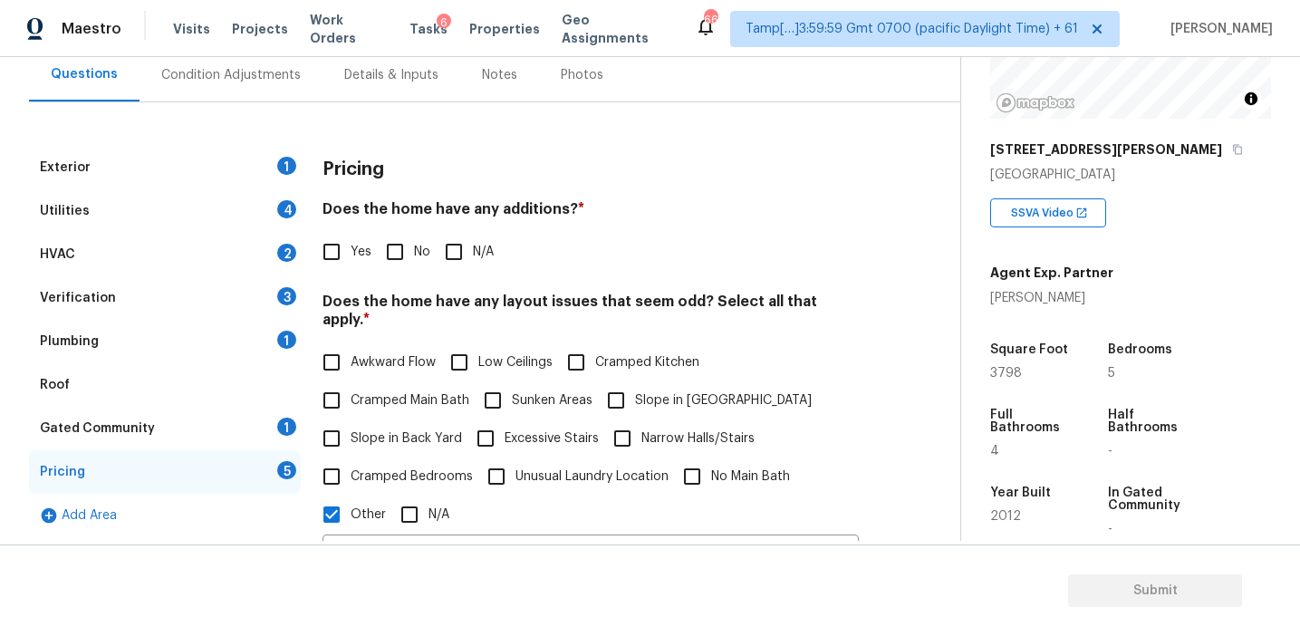
scroll to position [172, 0]
click at [399, 254] on input "No" at bounding box center [395, 252] width 38 height 38
checkbox input "true"
click at [427, 431] on span "Slope in Back Yard" at bounding box center [406, 440] width 111 height 19
click at [351, 421] on input "Slope in Back Yard" at bounding box center [332, 440] width 38 height 38
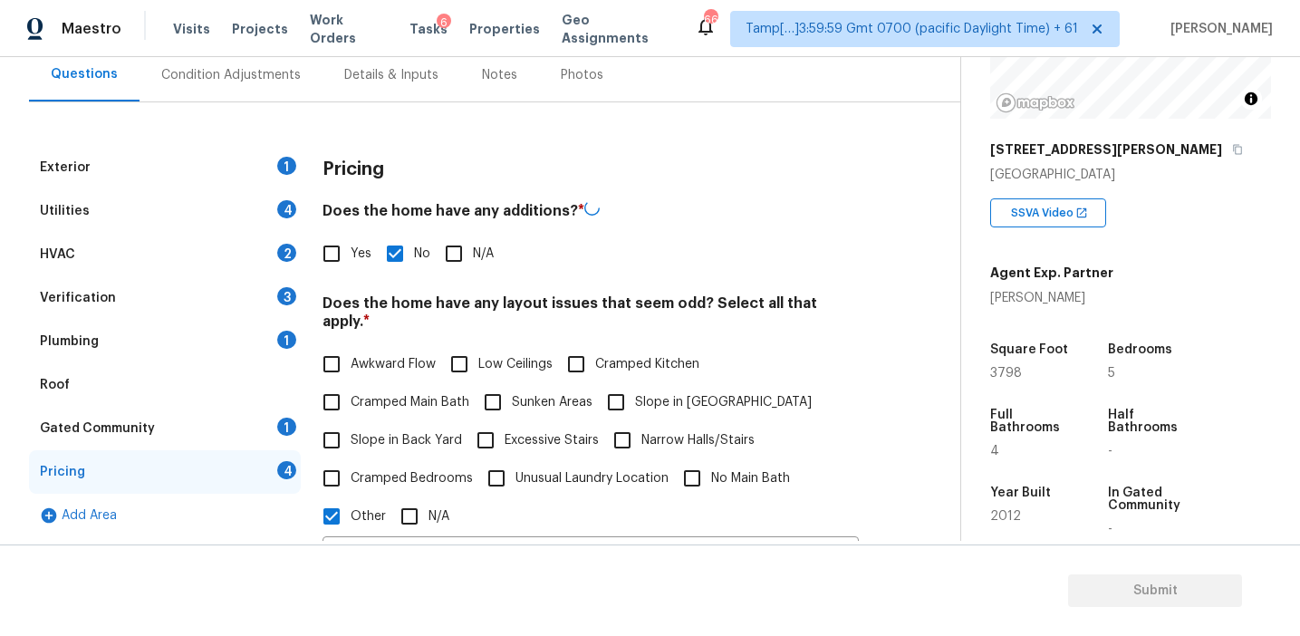
checkbox input "true"
click at [630, 396] on input "Slope in [GEOGRAPHIC_DATA]" at bounding box center [616, 401] width 38 height 38
checkbox input "true"
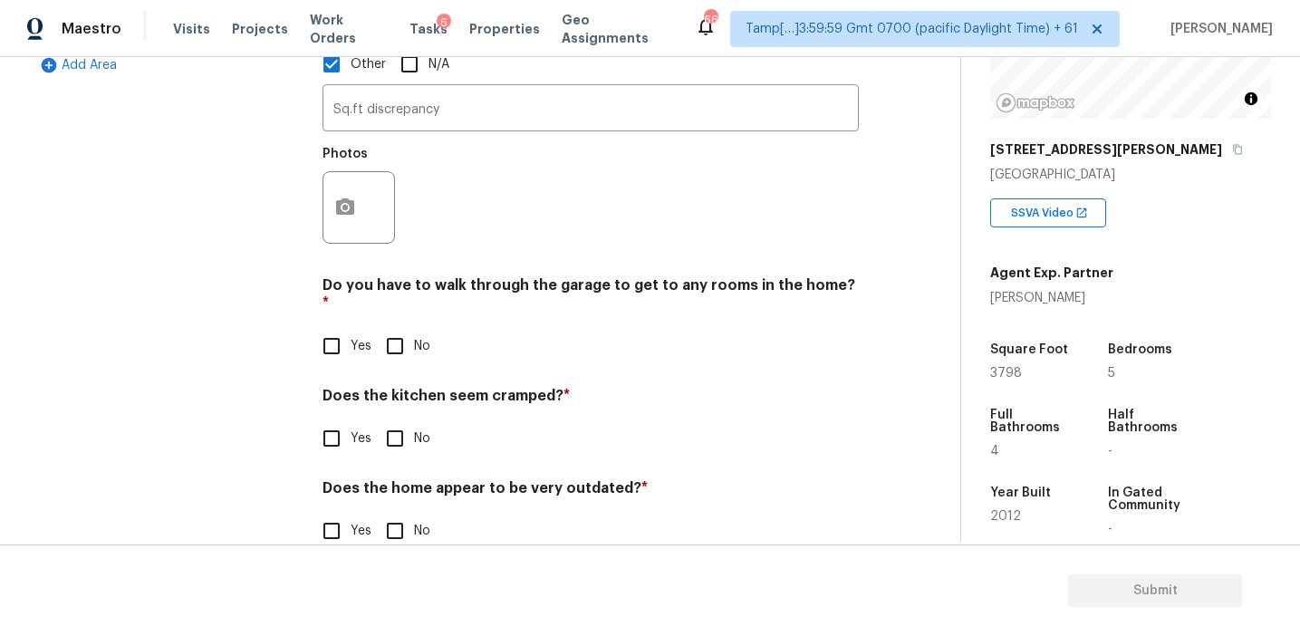
click at [396, 327] on input "No" at bounding box center [395, 346] width 38 height 38
checkbox input "true"
click at [396, 421] on input "No" at bounding box center [395, 440] width 38 height 38
checkbox input "true"
click at [401, 514] on input "No" at bounding box center [395, 533] width 38 height 38
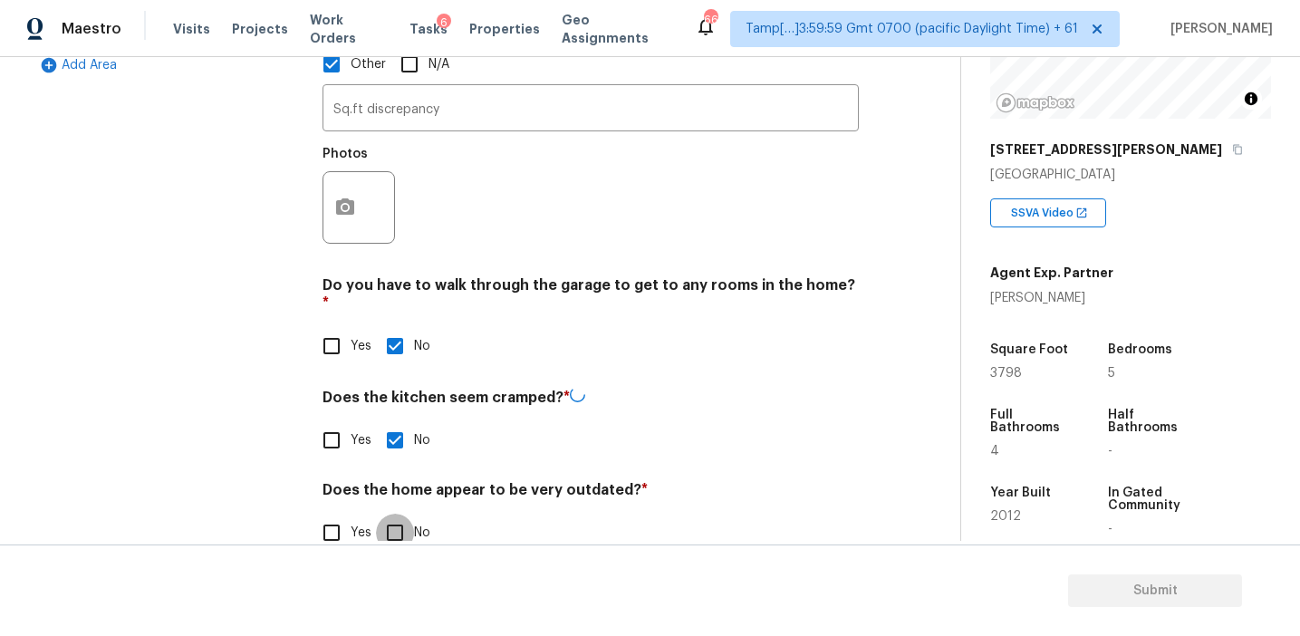
checkbox input "true"
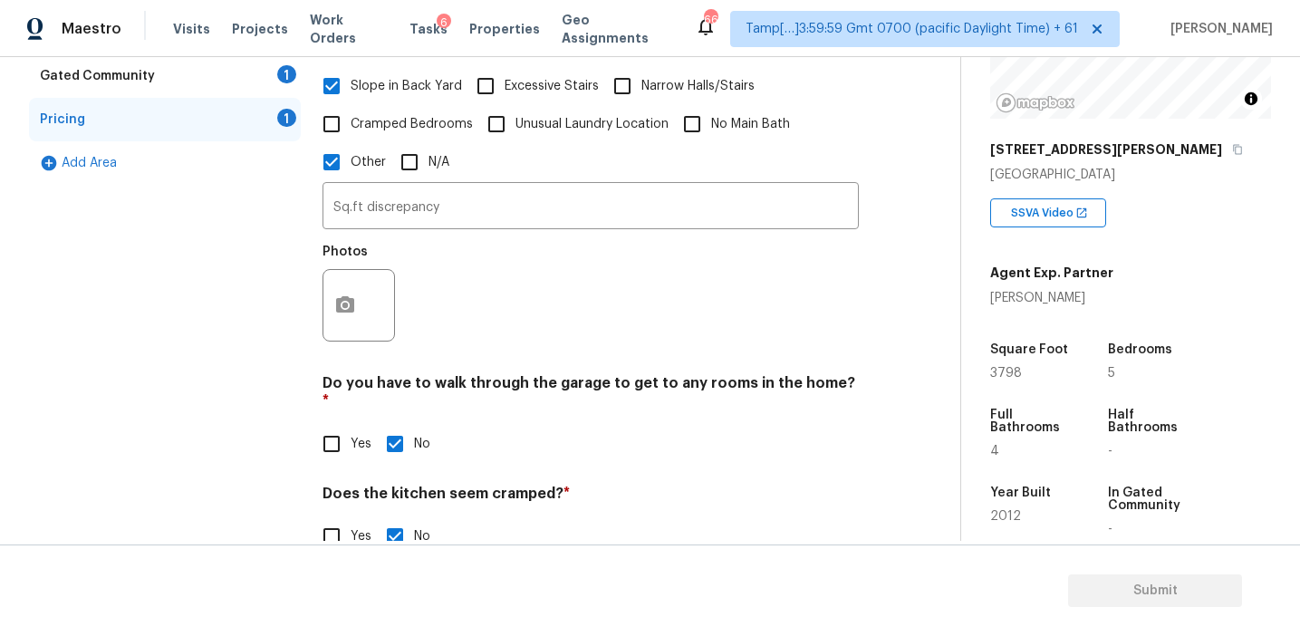
scroll to position [504, 0]
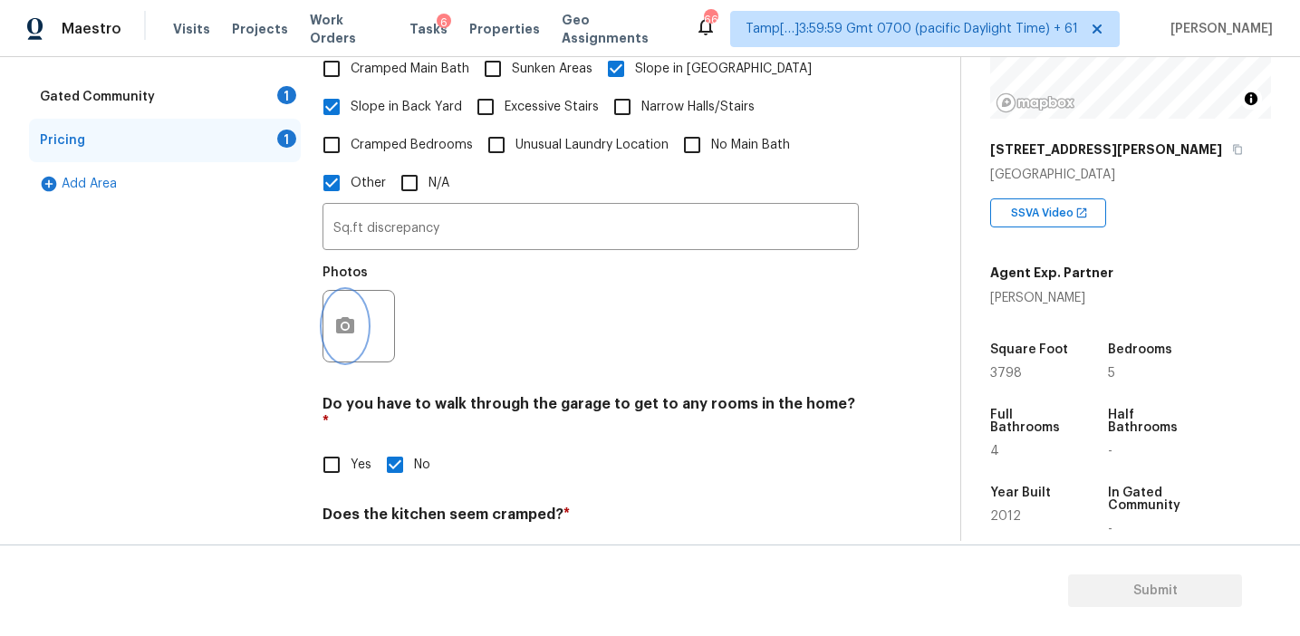
click at [358, 294] on button "button" at bounding box center [345, 326] width 43 height 71
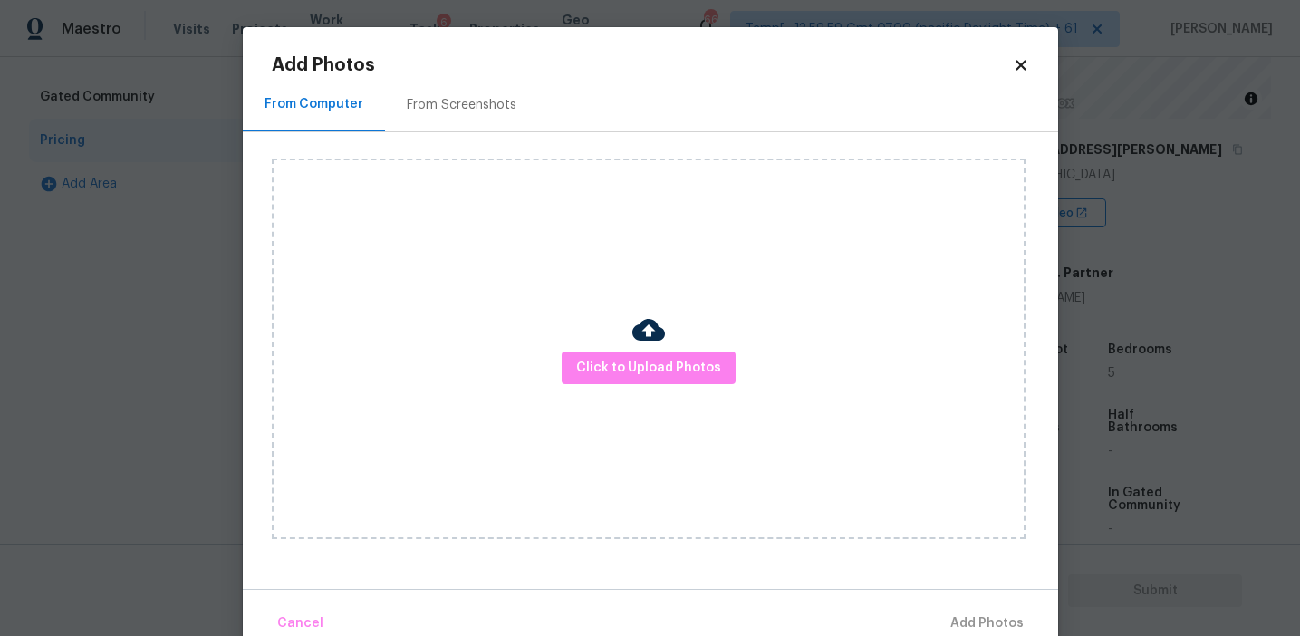
click at [513, 92] on div "From Screenshots" at bounding box center [461, 104] width 153 height 53
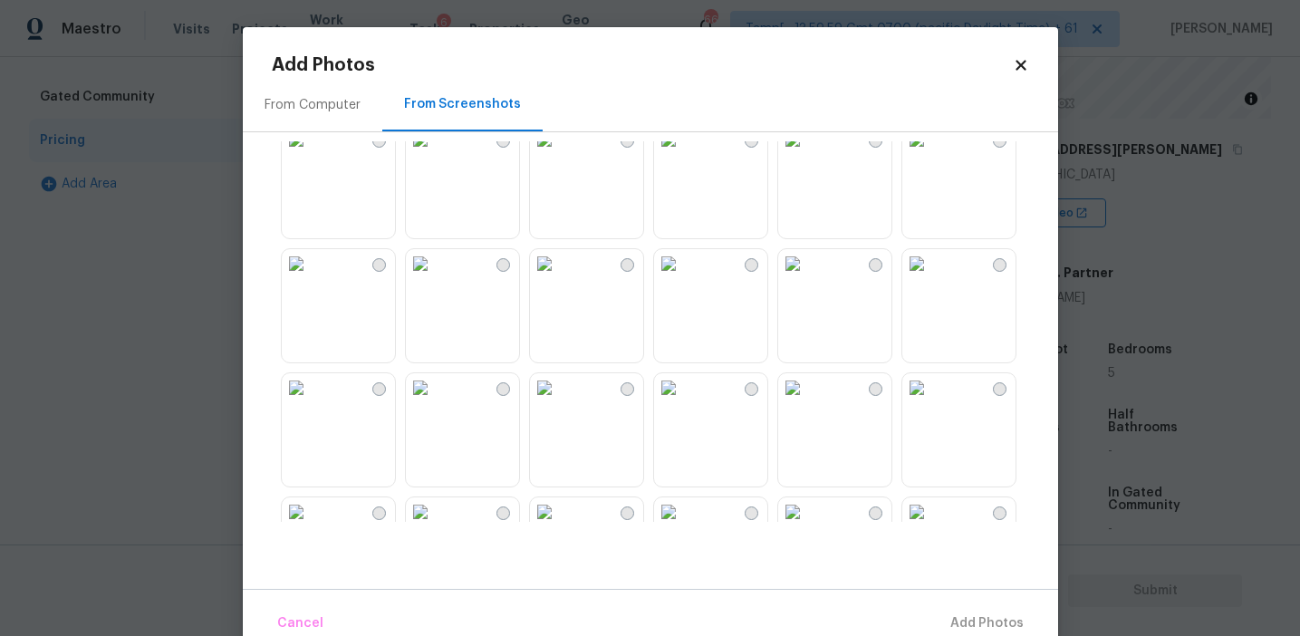
scroll to position [666, 0]
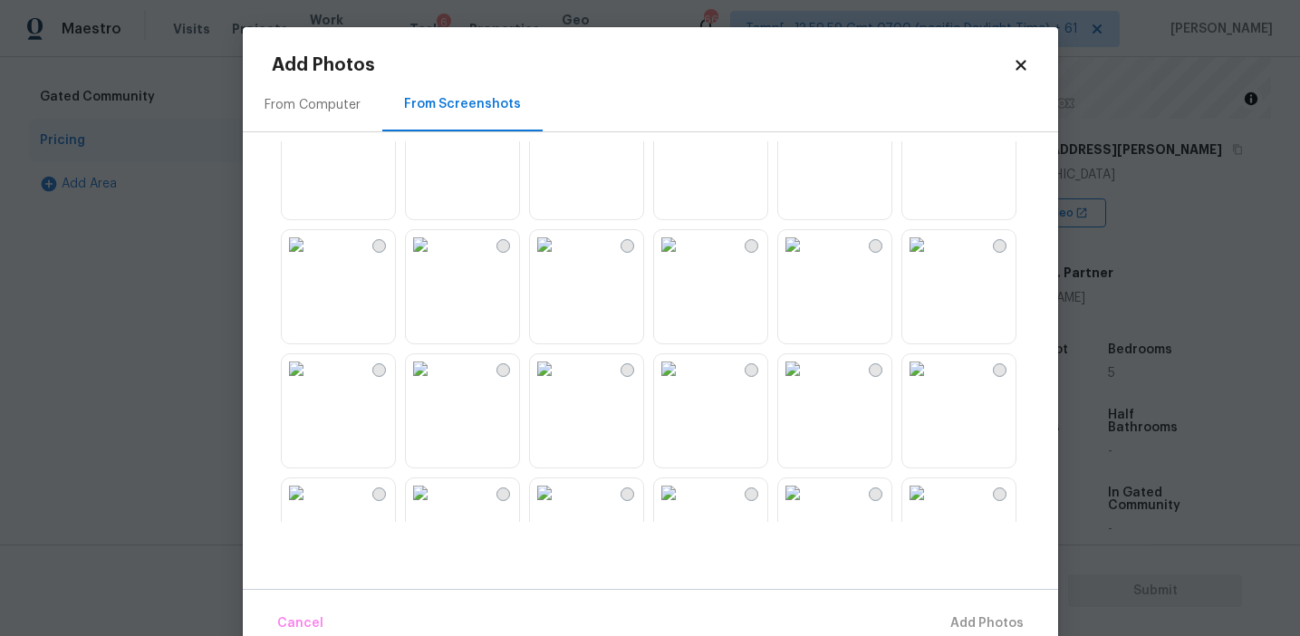
click at [932, 259] on img at bounding box center [917, 244] width 29 height 29
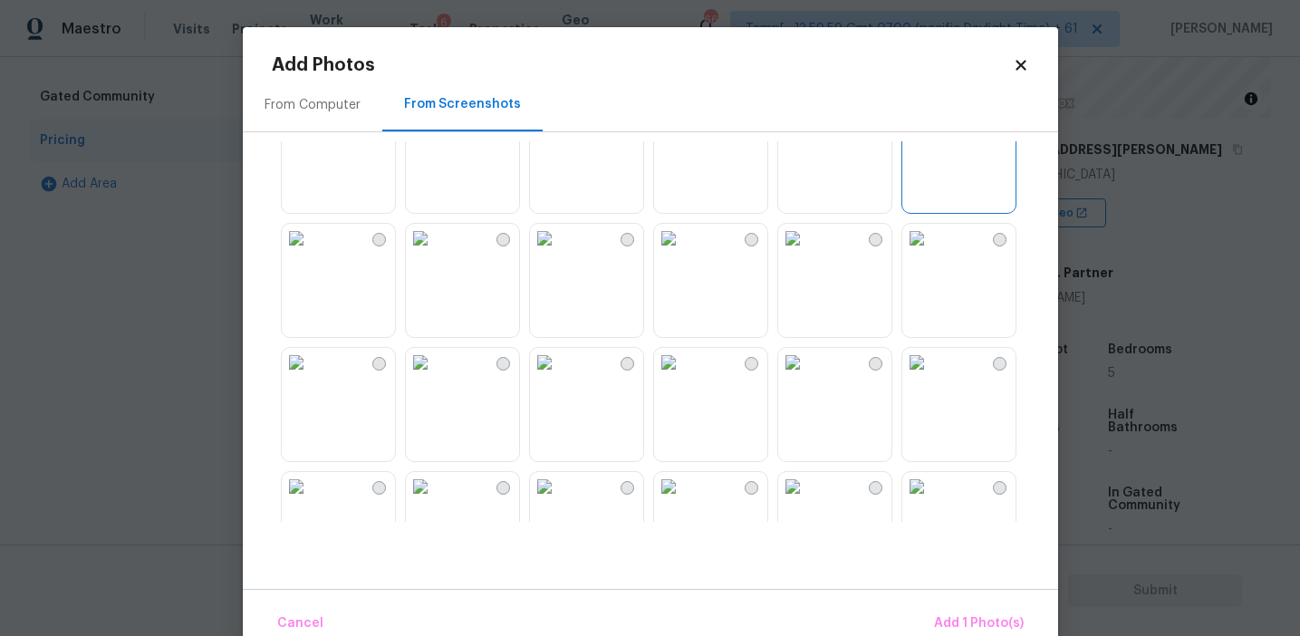
scroll to position [833, 0]
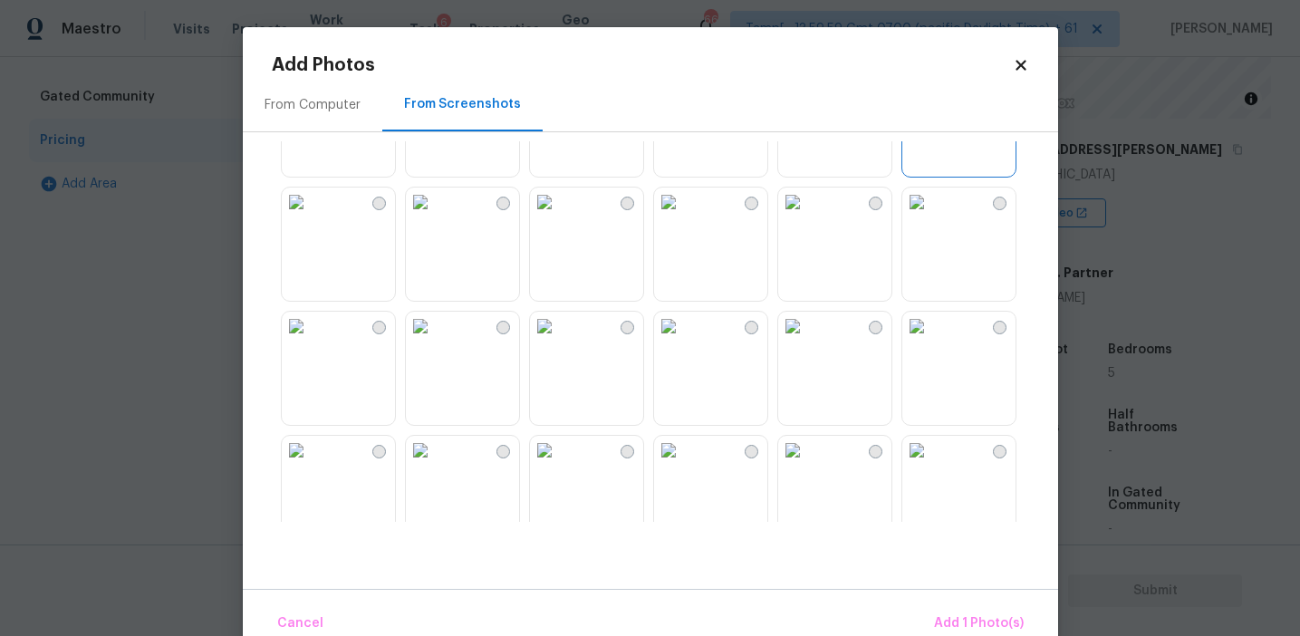
click at [435, 217] on img at bounding box center [420, 202] width 29 height 29
click at [954, 615] on span "Add 2 Photo(s)" at bounding box center [978, 624] width 92 height 23
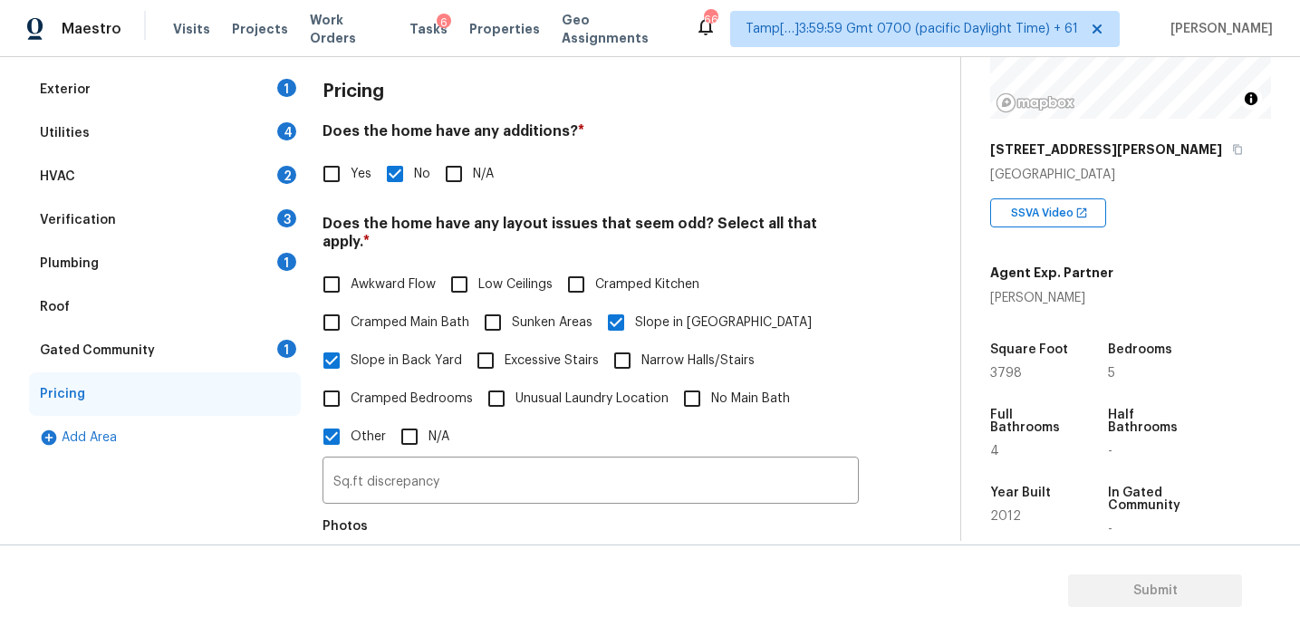
click at [250, 352] on div "Gated Community 1" at bounding box center [165, 350] width 272 height 43
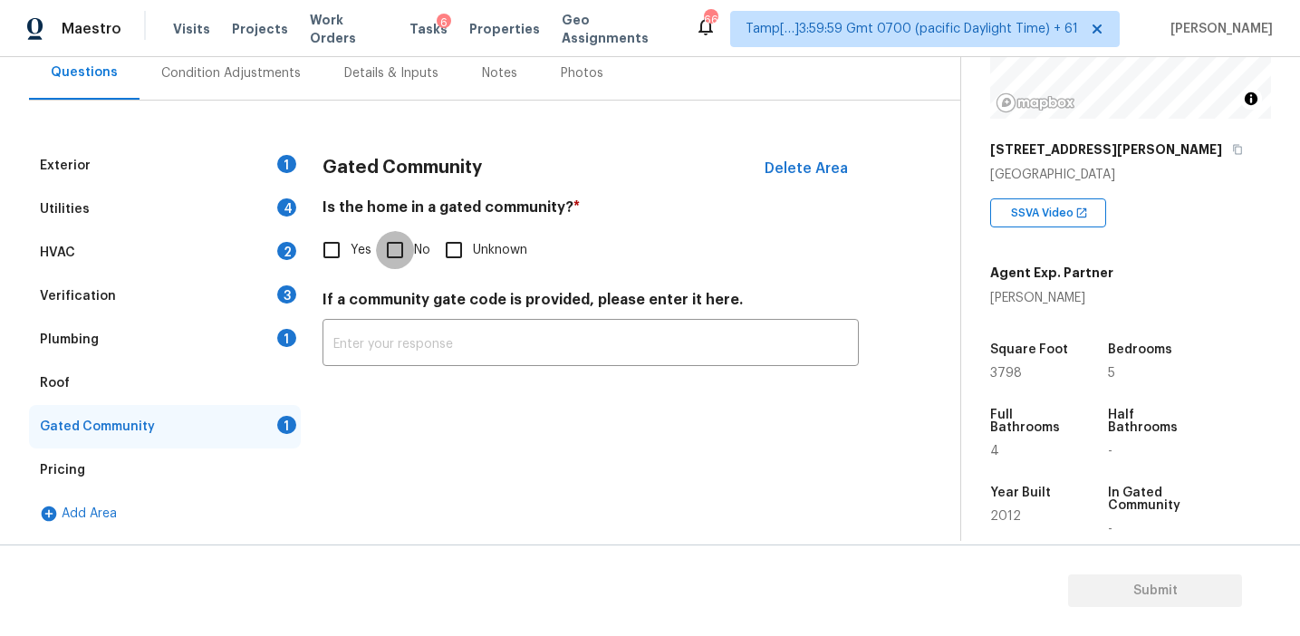
click at [391, 252] on input "No" at bounding box center [395, 250] width 38 height 38
checkbox input "true"
click at [238, 338] on div "Plumbing 1" at bounding box center [165, 339] width 272 height 43
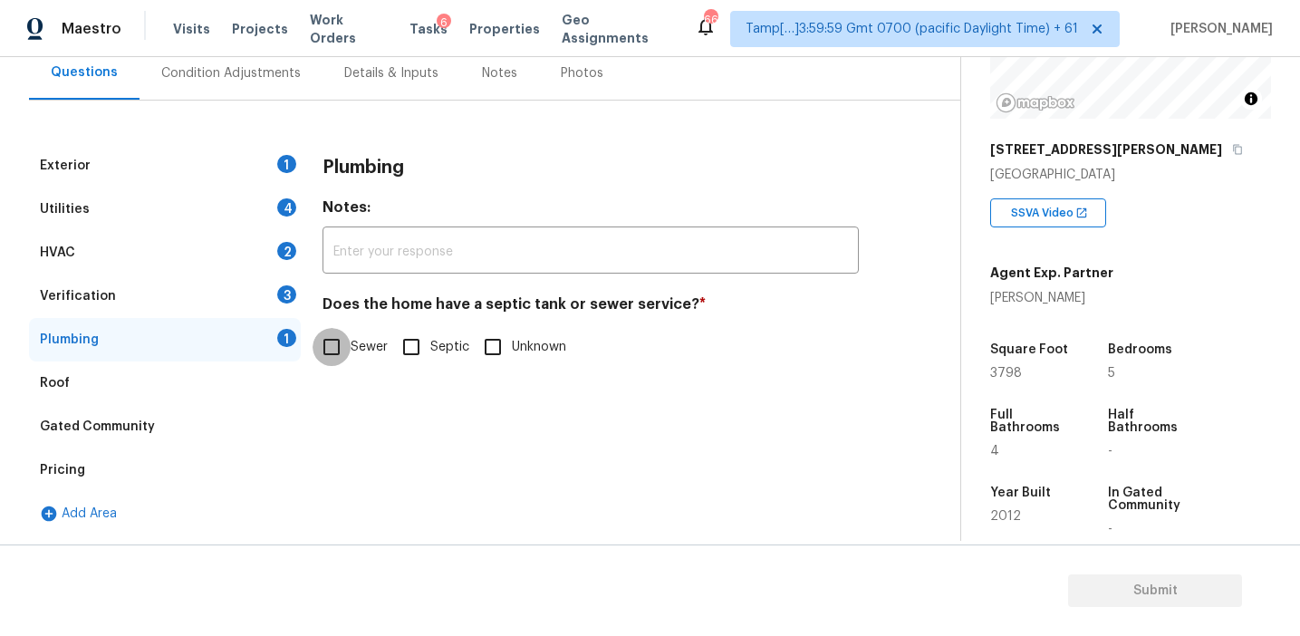
click at [345, 348] on input "Sewer" at bounding box center [332, 347] width 38 height 38
checkbox input "true"
click at [290, 285] on div "3" at bounding box center [286, 294] width 19 height 18
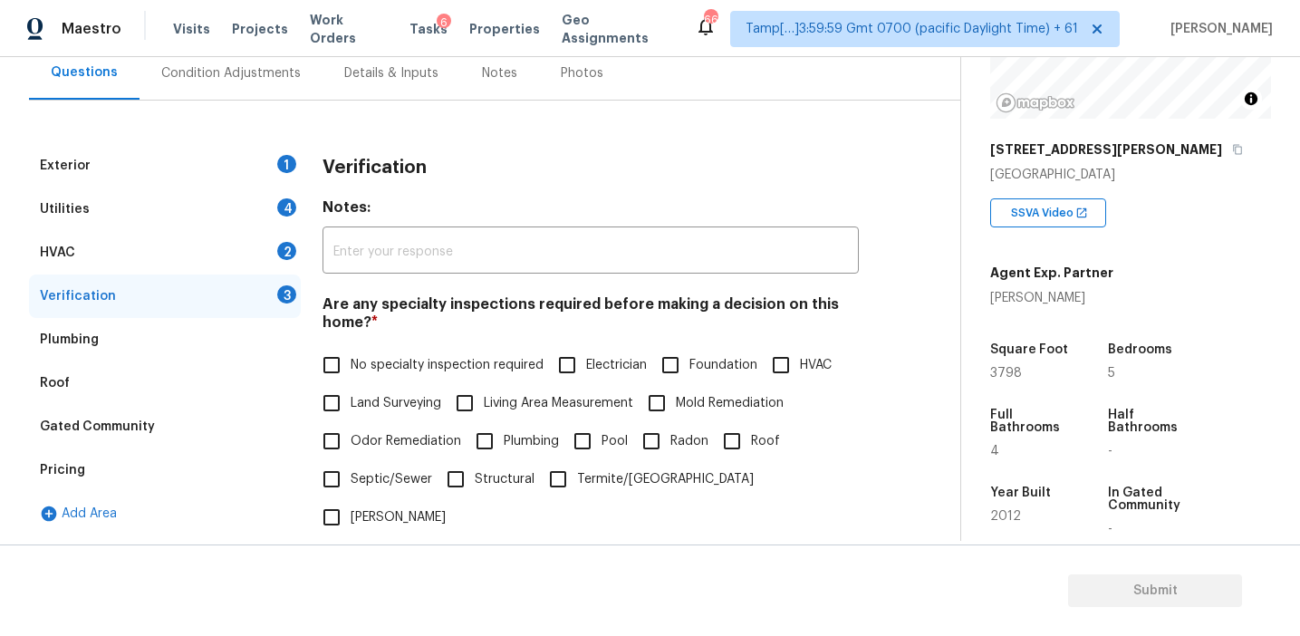
click at [385, 352] on label "No specialty inspection required" at bounding box center [428, 365] width 231 height 38
click at [351, 352] on input "No specialty inspection required" at bounding box center [332, 365] width 38 height 38
checkbox input "true"
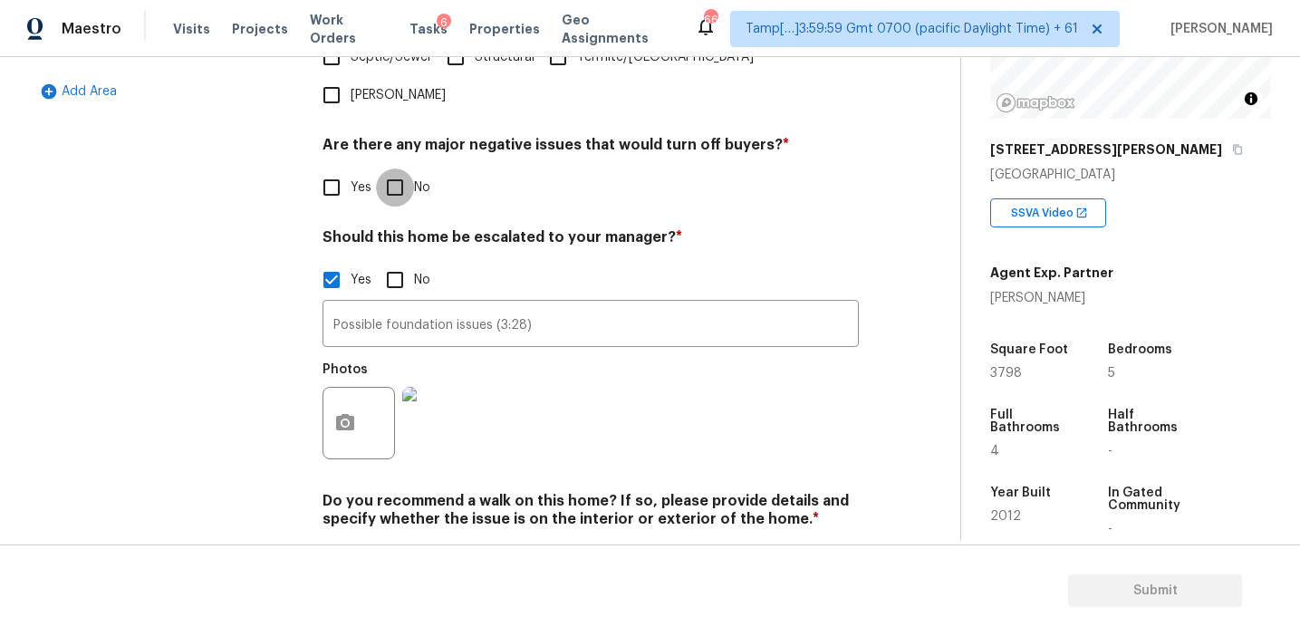
click at [400, 169] on input "No" at bounding box center [395, 188] width 38 height 38
checkbox input "true"
click at [386, 543] on input "No" at bounding box center [395, 562] width 38 height 38
checkbox input "true"
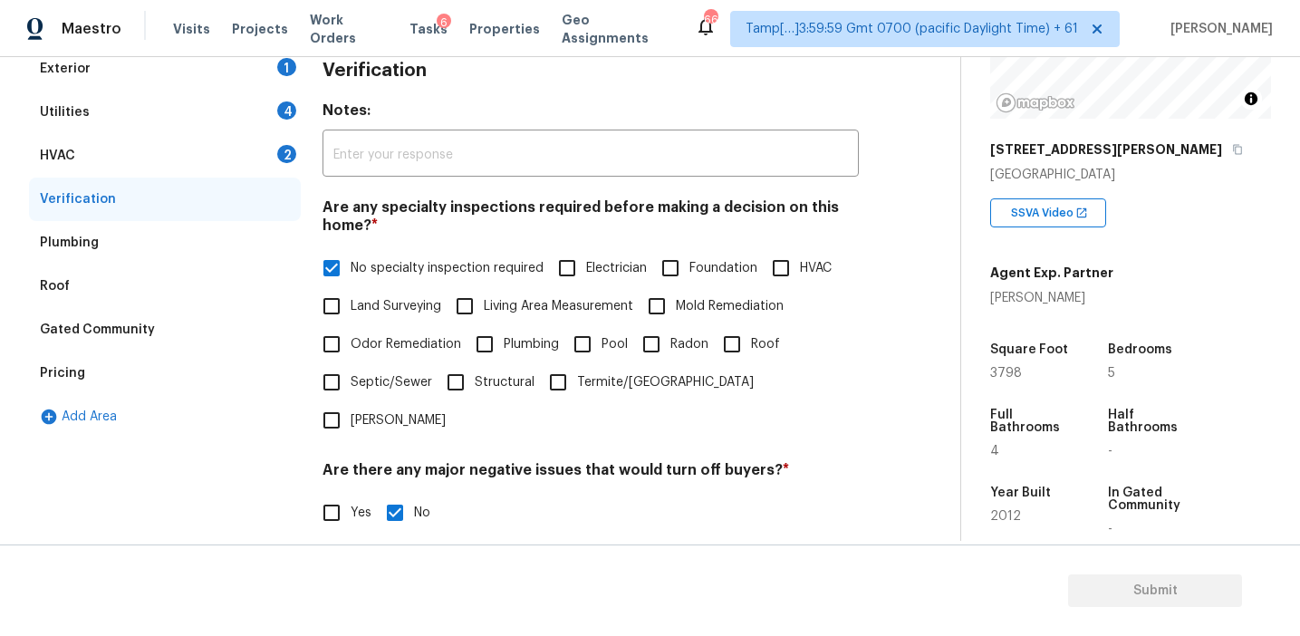
scroll to position [211, 0]
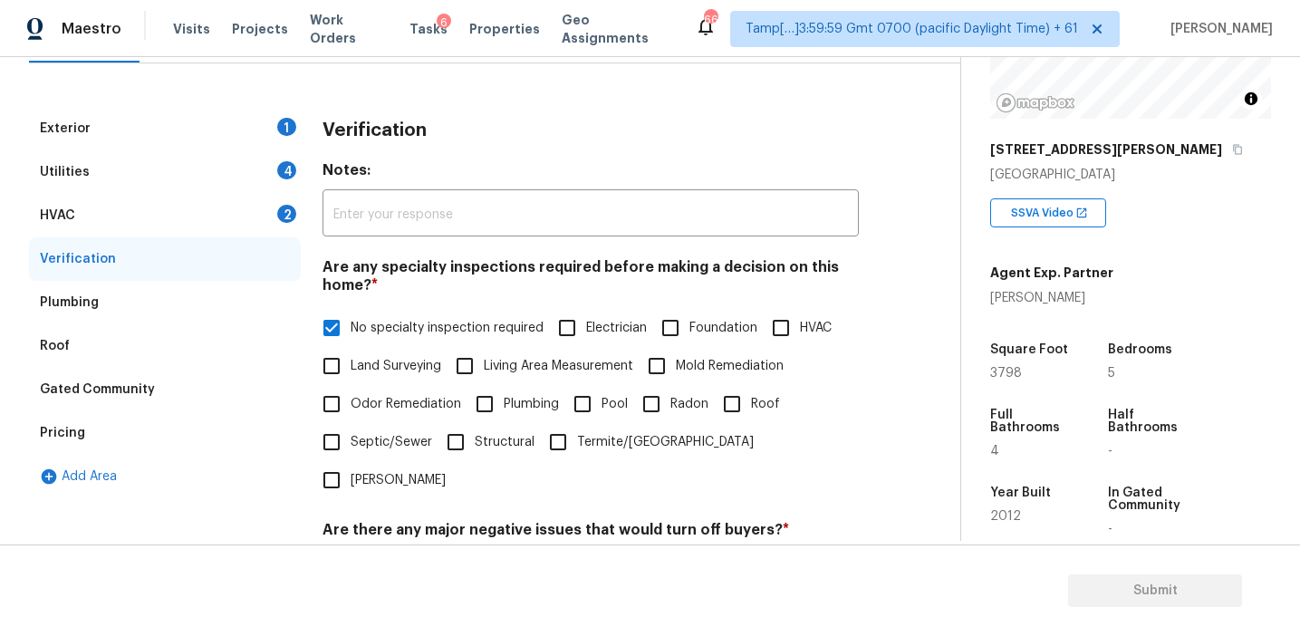
click at [265, 200] on div "HVAC 2" at bounding box center [165, 215] width 272 height 43
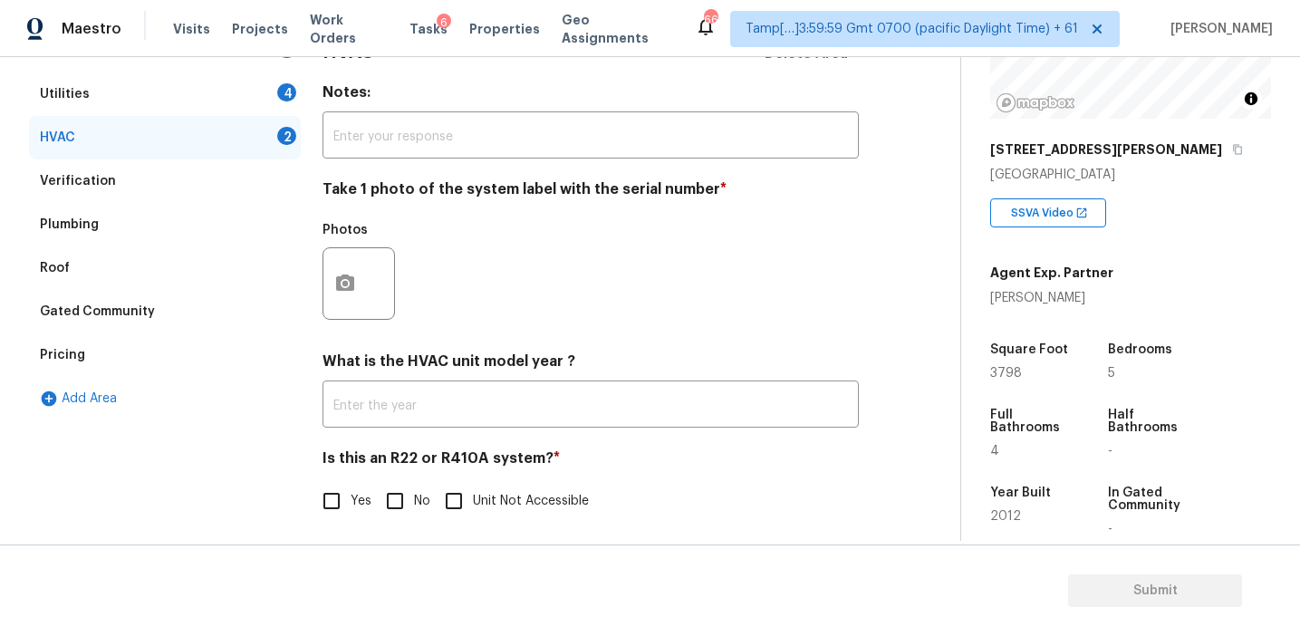
scroll to position [296, 0]
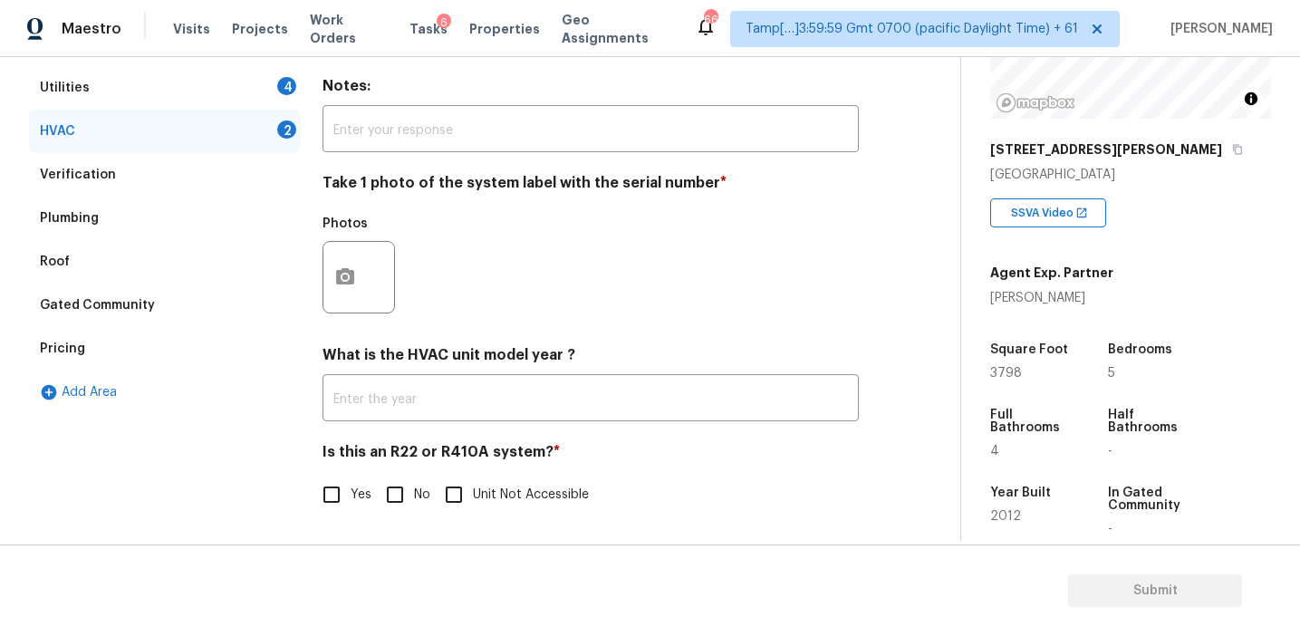
click at [400, 491] on input "No" at bounding box center [395, 495] width 38 height 38
checkbox input "true"
click at [352, 282] on icon "button" at bounding box center [345, 275] width 18 height 16
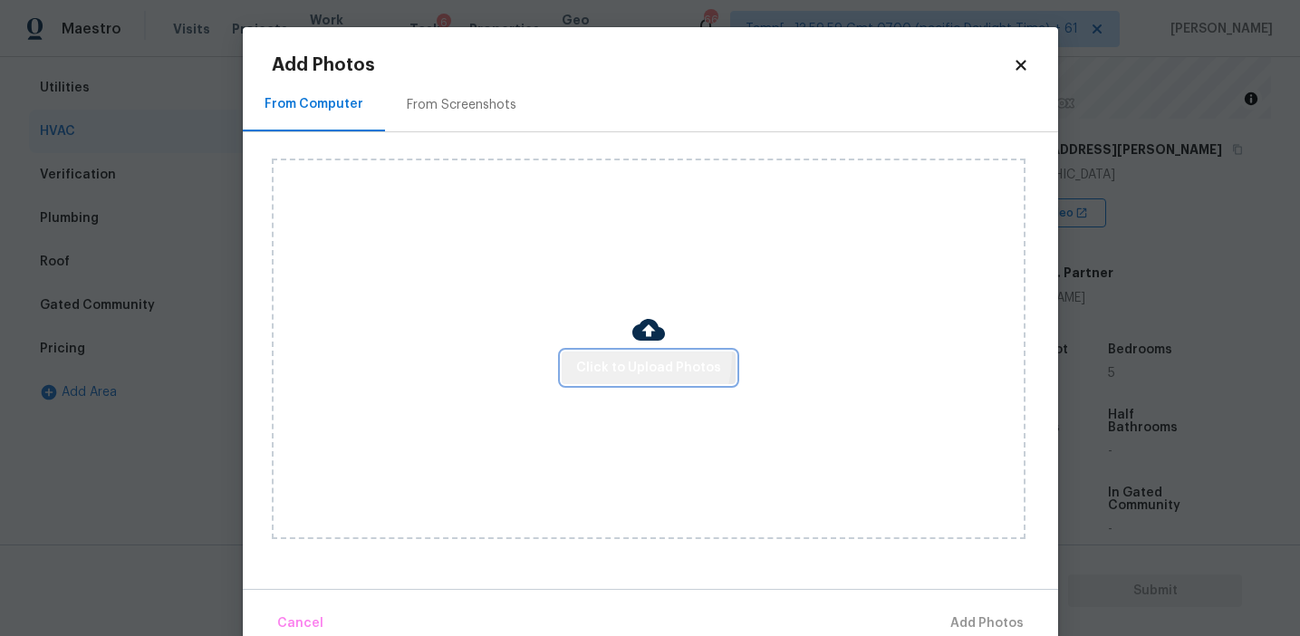
click at [611, 354] on button "Click to Upload Photos" at bounding box center [649, 369] width 174 height 34
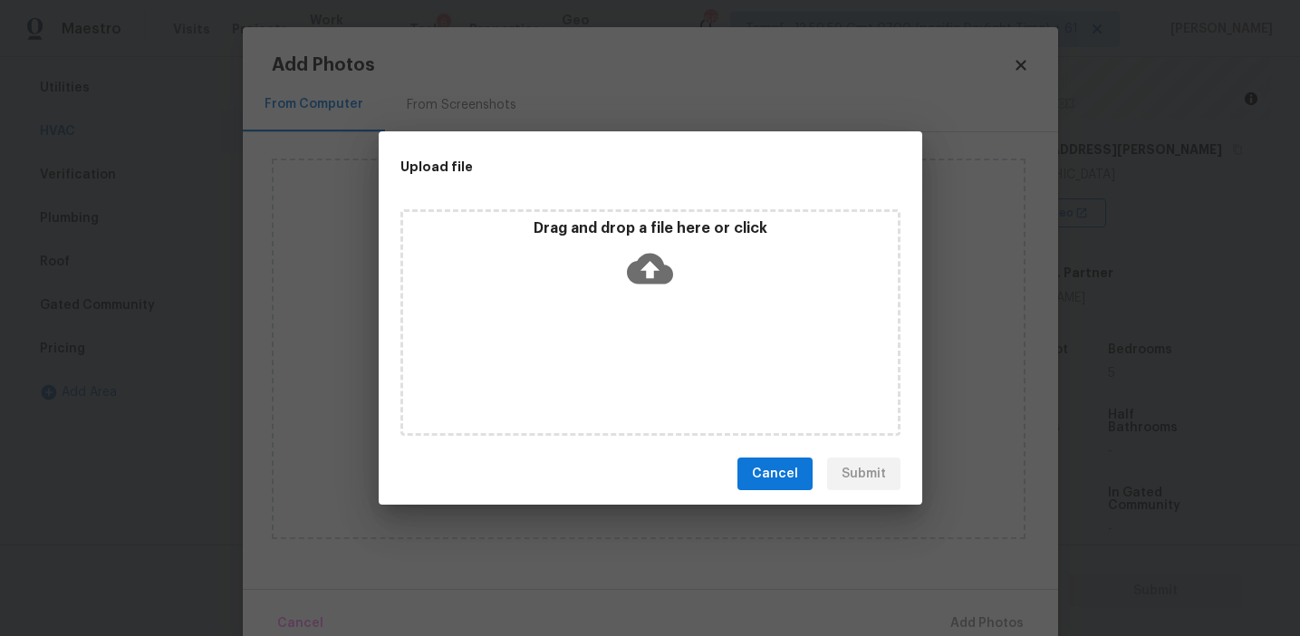
click at [623, 246] on div "Drag and drop a file here or click" at bounding box center [650, 258] width 495 height 78
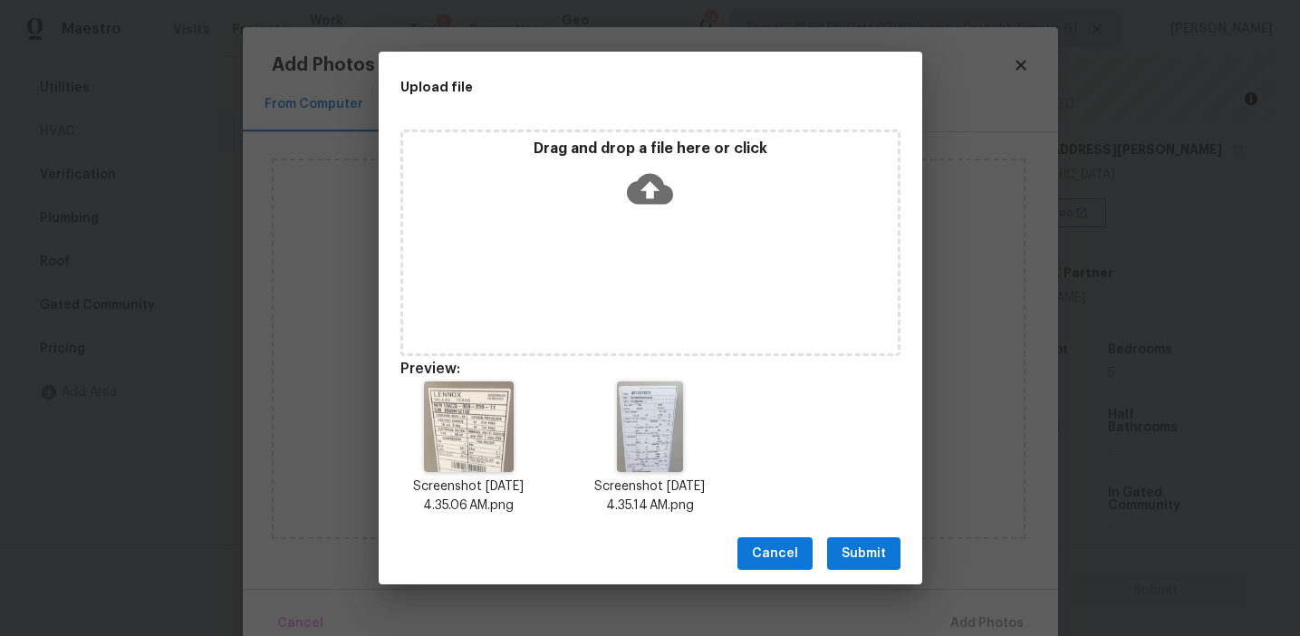
click at [851, 547] on span "Submit" at bounding box center [864, 554] width 44 height 23
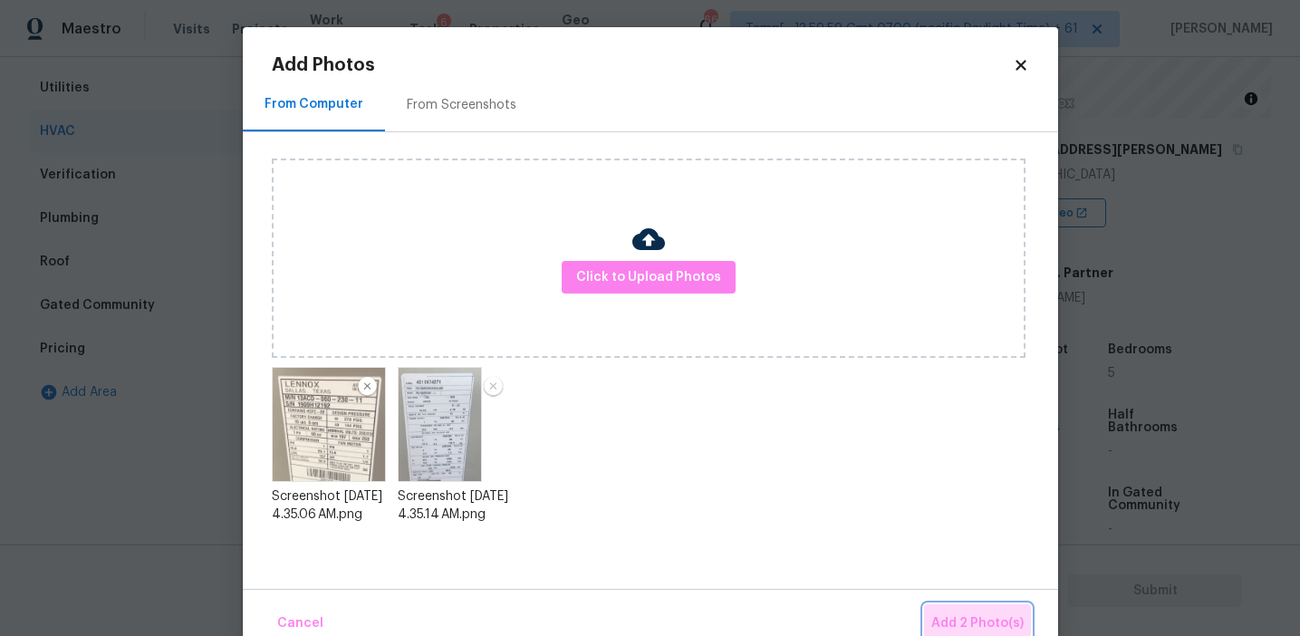
click at [949, 616] on span "Add 2 Photo(s)" at bounding box center [978, 624] width 92 height 23
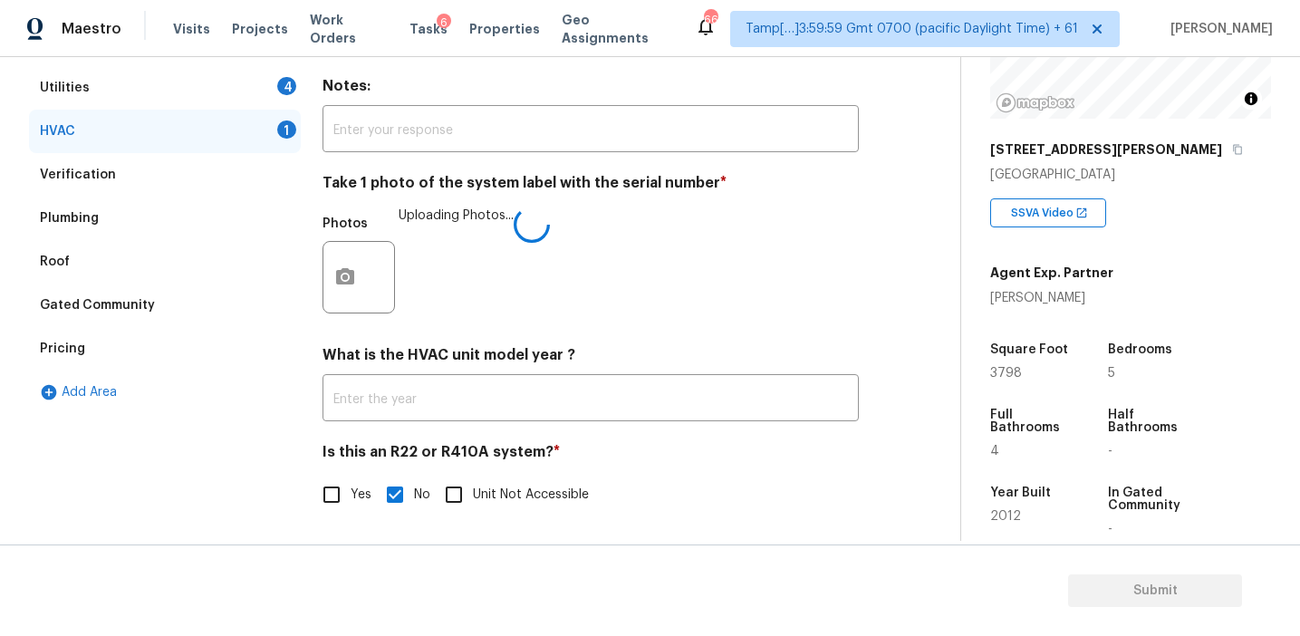
click at [612, 328] on div "HVAC Delete Area Notes: ​ Take 1 photo of the system label with the serial numb…" at bounding box center [591, 279] width 536 height 513
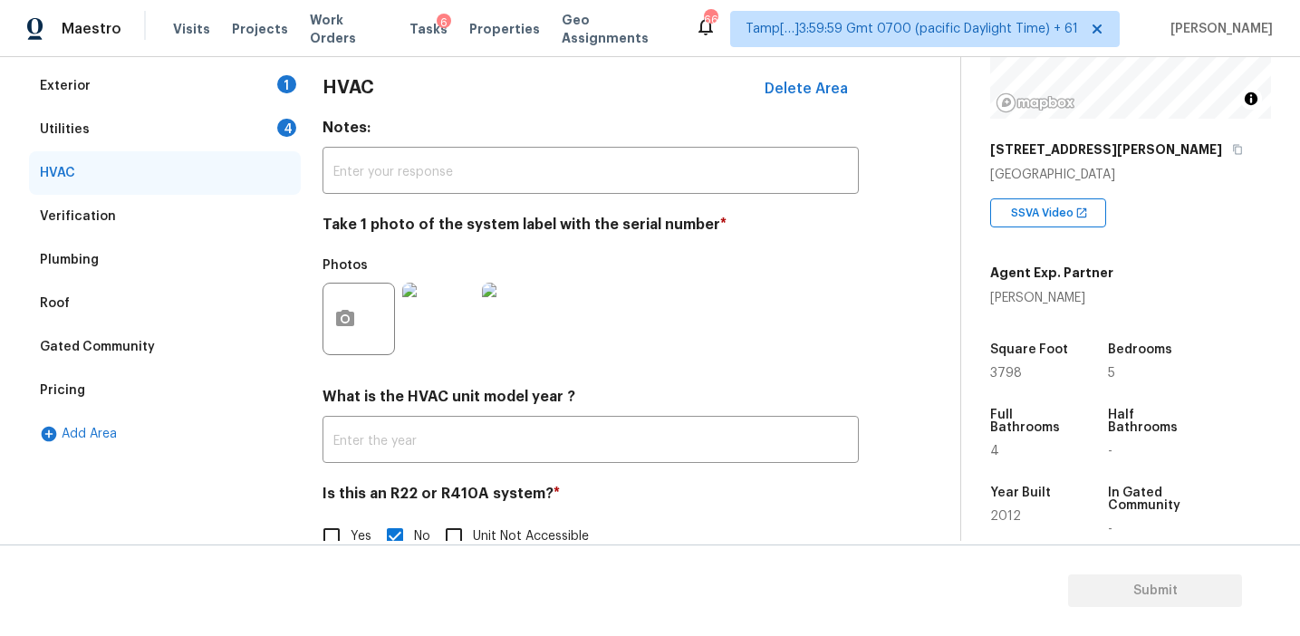
scroll to position [189, 0]
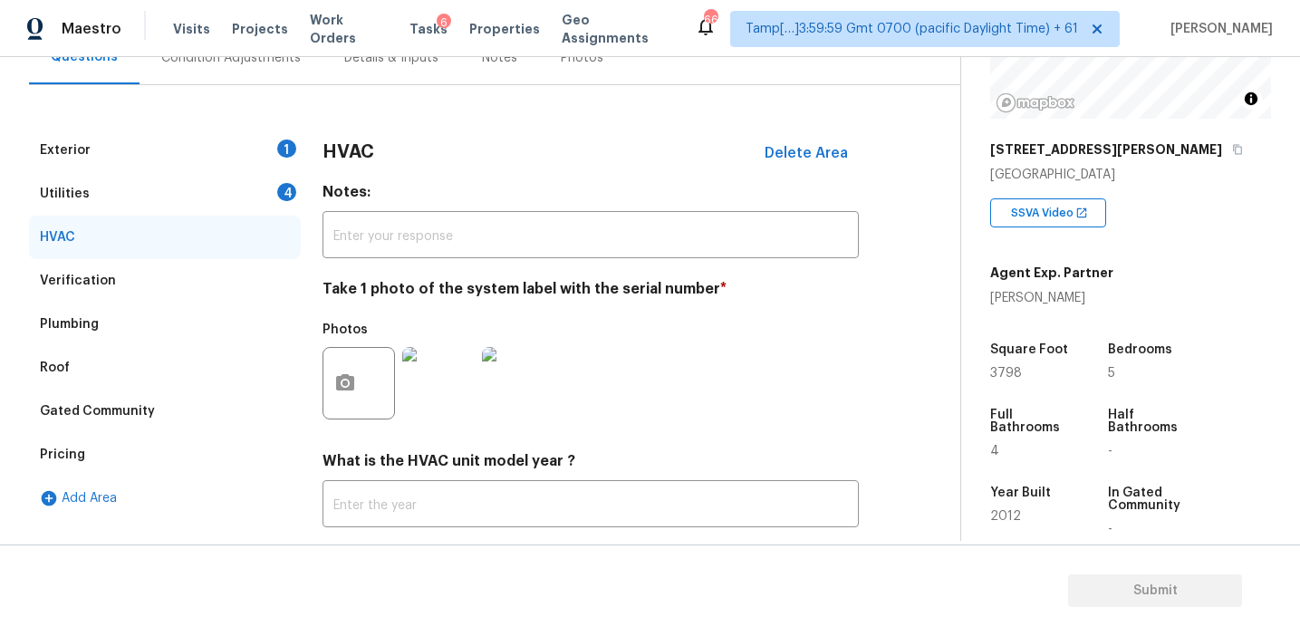
click at [256, 183] on div "Utilities 4" at bounding box center [165, 193] width 272 height 43
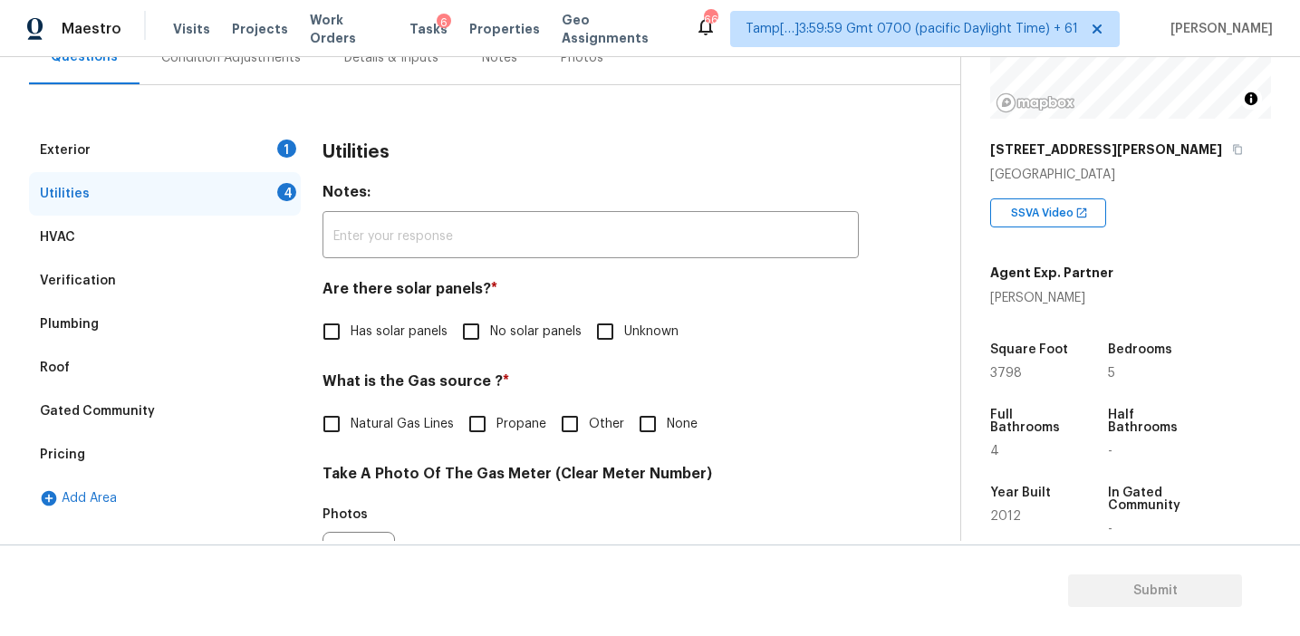
click at [256, 253] on div "HVAC" at bounding box center [165, 237] width 272 height 43
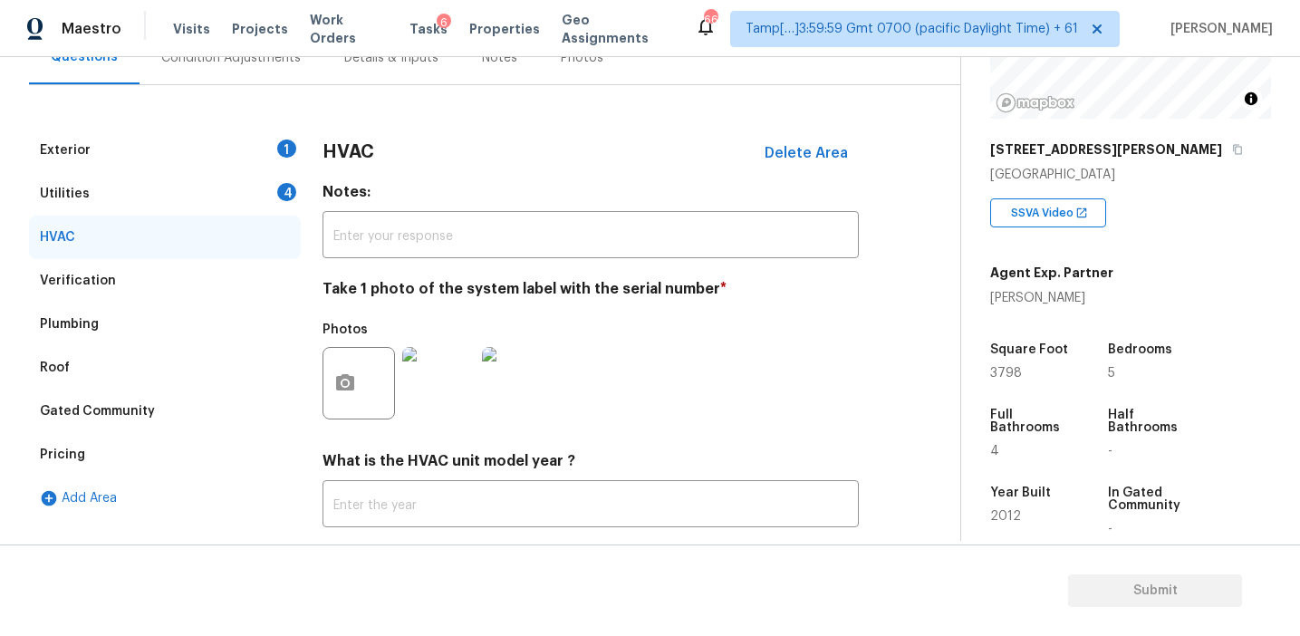
scroll to position [296, 0]
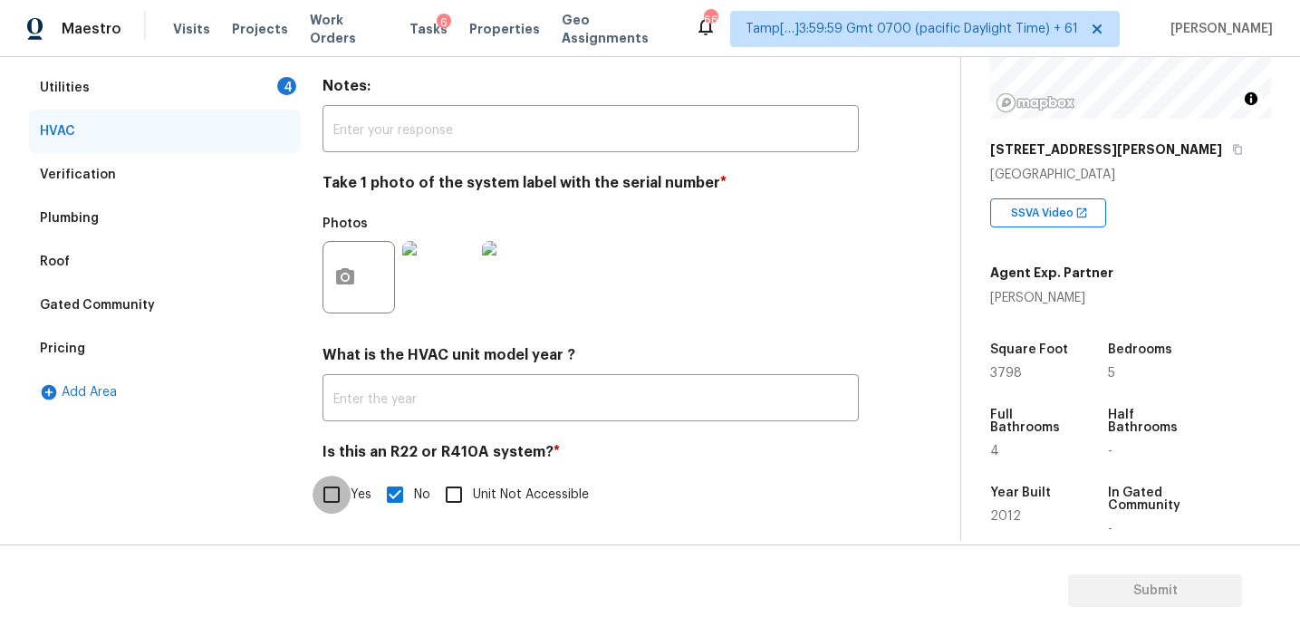
click at [324, 501] on input "Yes" at bounding box center [332, 495] width 38 height 38
checkbox input "true"
checkbox input "false"
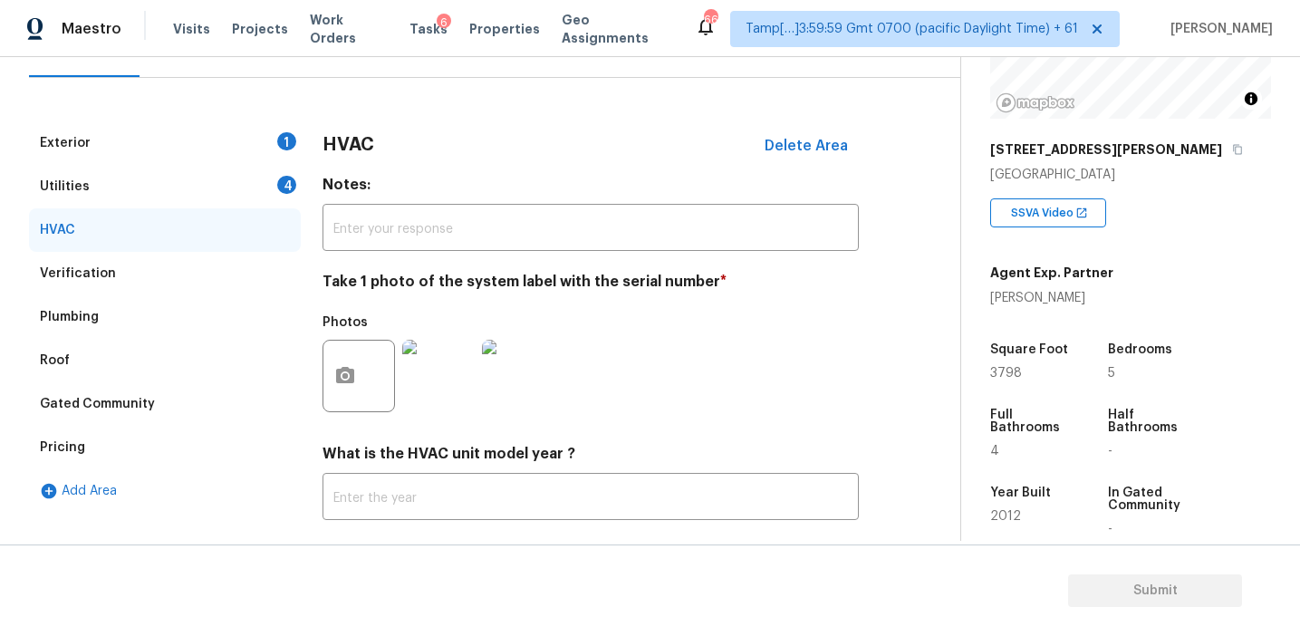
click at [271, 178] on div "Utilities 4" at bounding box center [165, 186] width 272 height 43
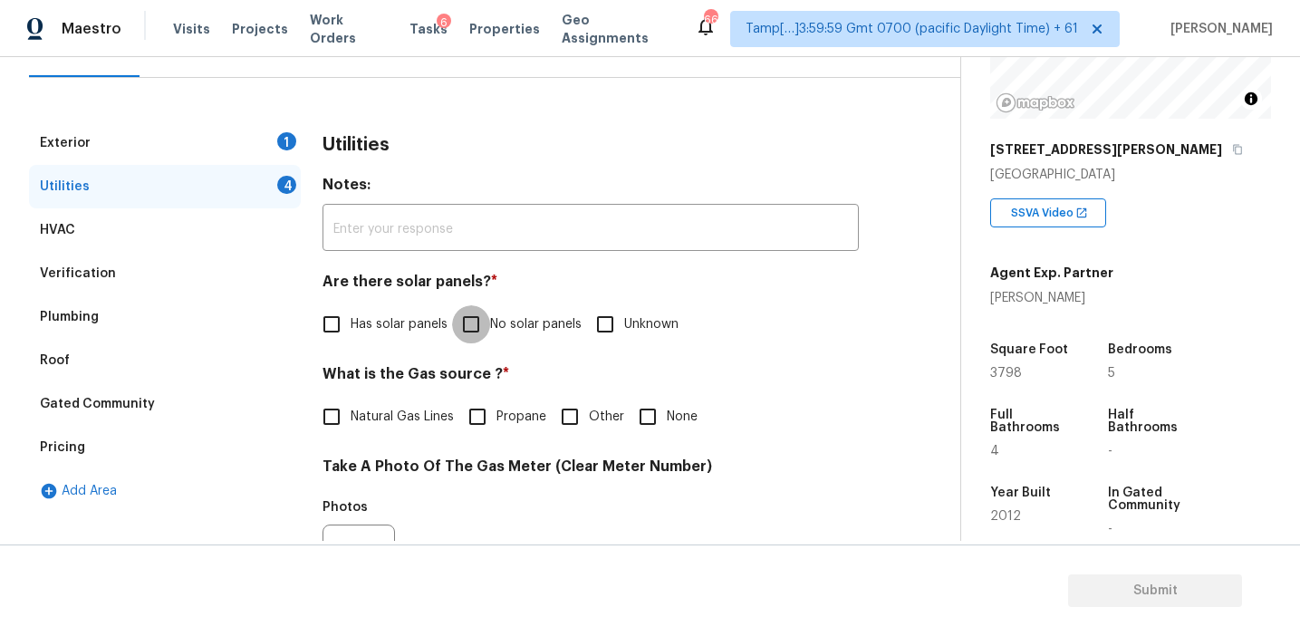
click at [477, 320] on input "No solar panels" at bounding box center [471, 324] width 38 height 38
checkbox input "true"
click at [393, 420] on span "Natural Gas Lines" at bounding box center [402, 417] width 103 height 19
click at [351, 420] on input "Natural Gas Lines" at bounding box center [332, 417] width 38 height 38
checkbox input "true"
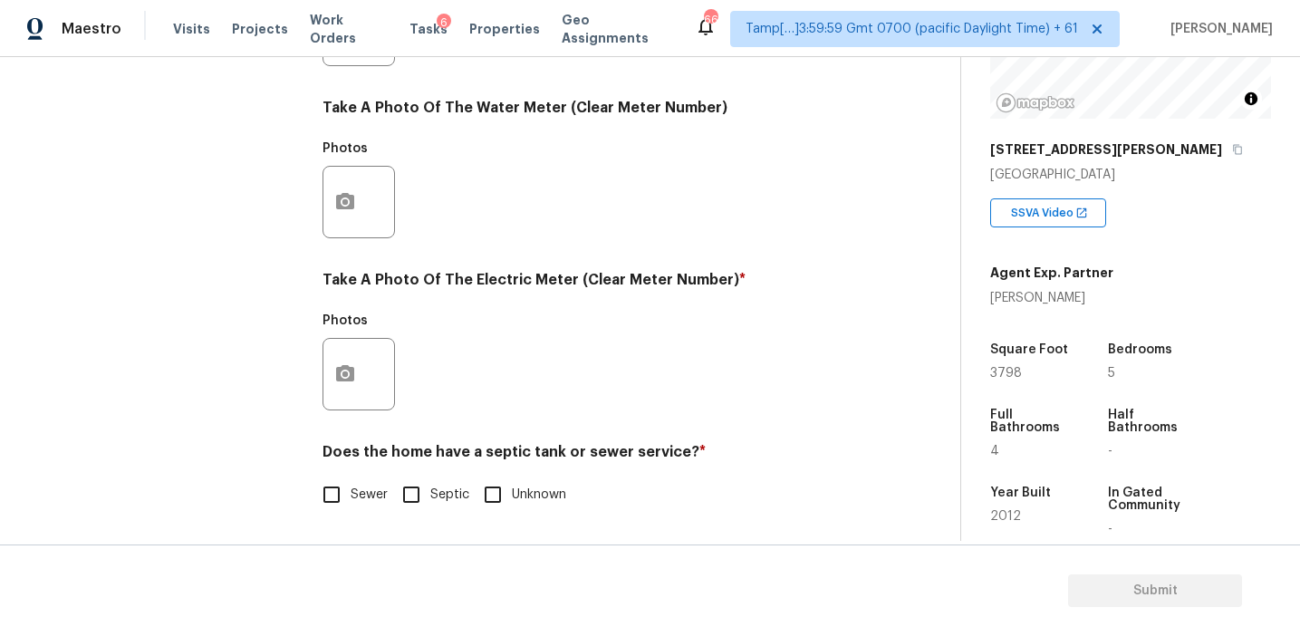
scroll to position [728, 0]
click at [342, 499] on input "Sewer" at bounding box center [332, 495] width 38 height 38
checkbox input "true"
click at [356, 376] on button "button" at bounding box center [345, 374] width 43 height 71
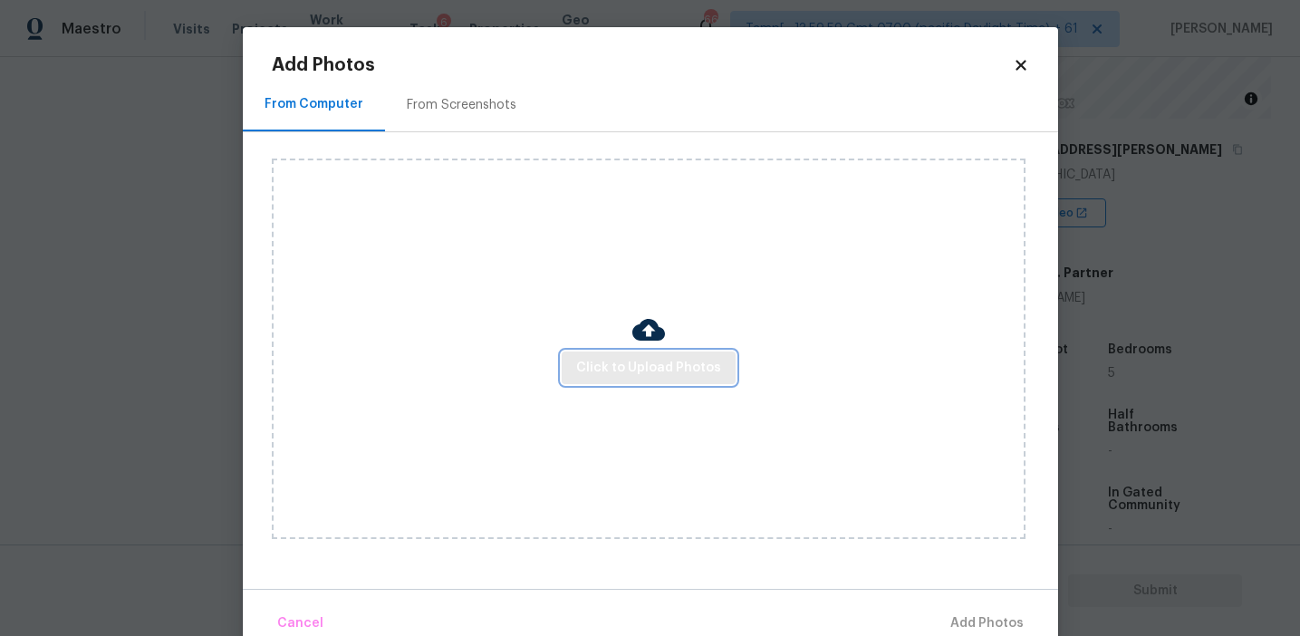
click at [585, 364] on span "Click to Upload Photos" at bounding box center [648, 368] width 145 height 23
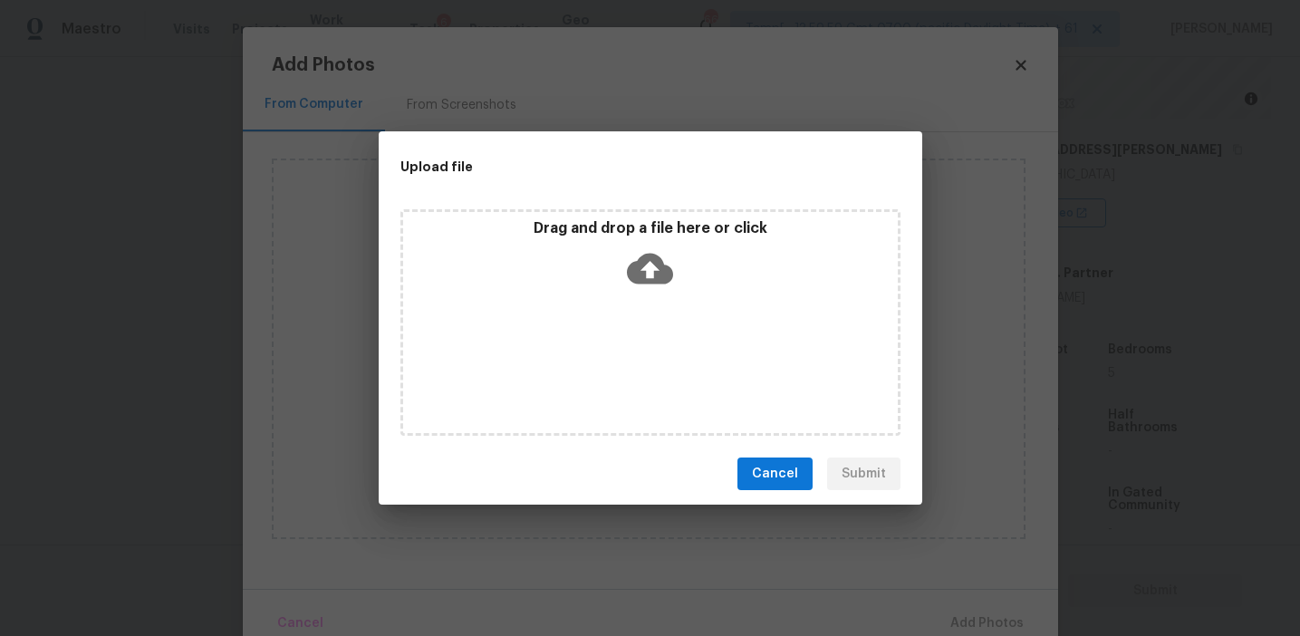
click at [581, 280] on div "Drag and drop a file here or click" at bounding box center [650, 258] width 495 height 78
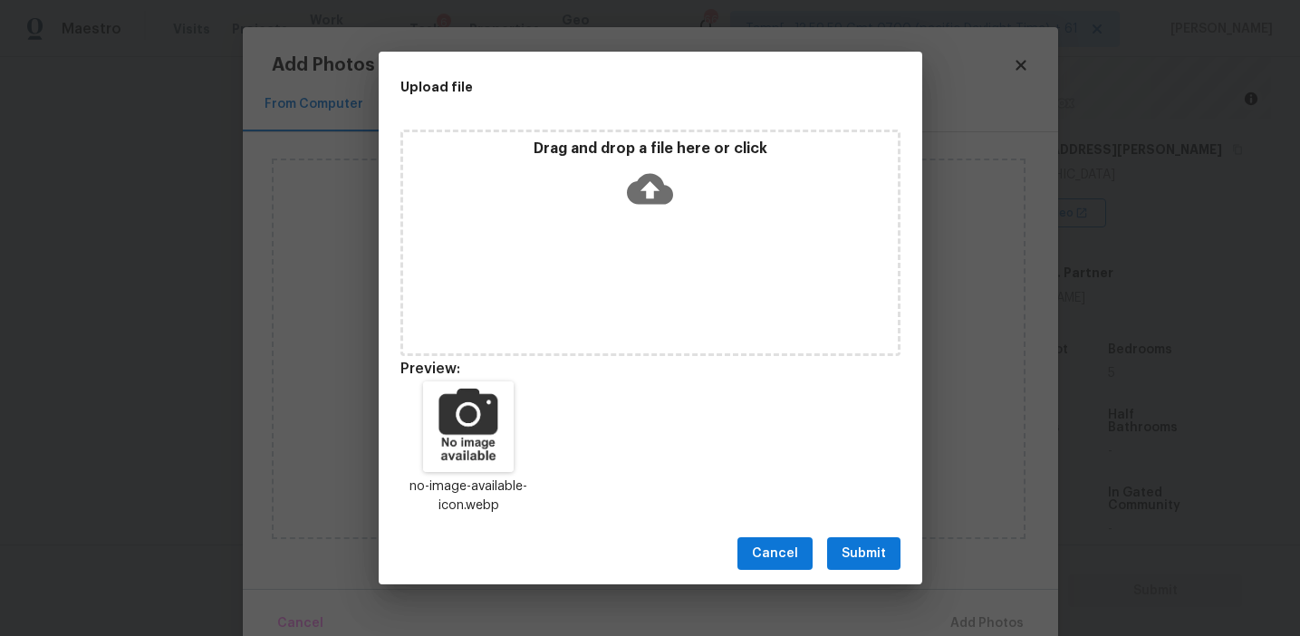
click at [871, 546] on span "Submit" at bounding box center [864, 554] width 44 height 23
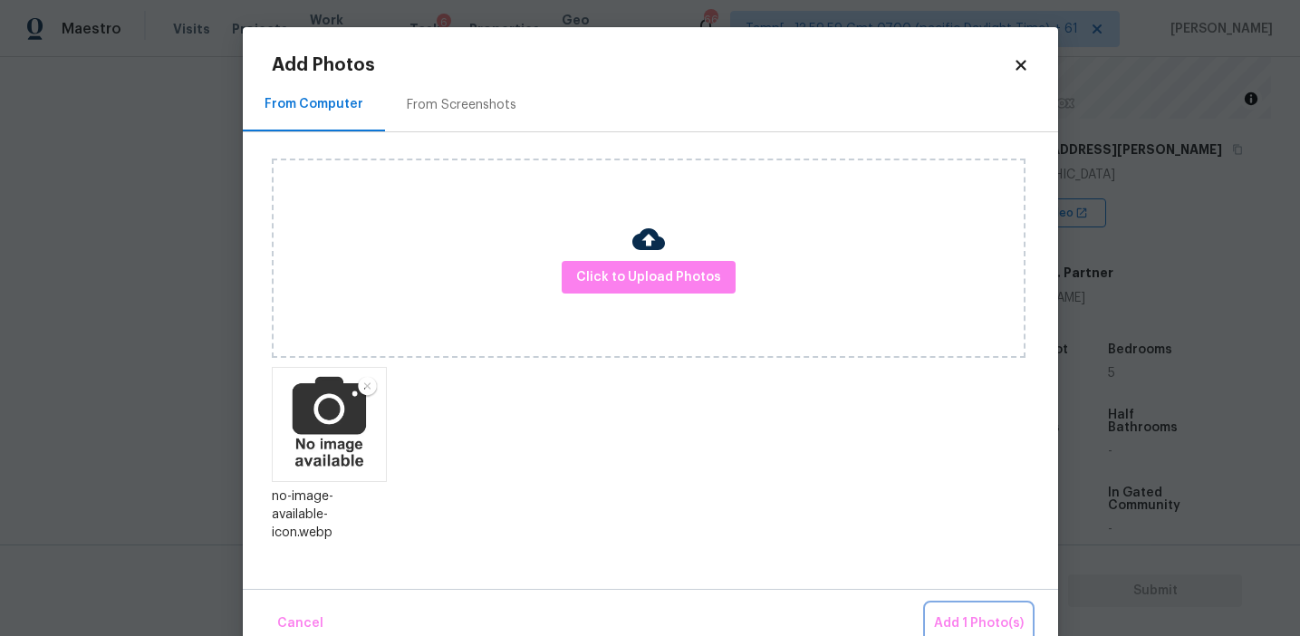
click at [946, 615] on span "Add 1 Photo(s)" at bounding box center [979, 624] width 90 height 23
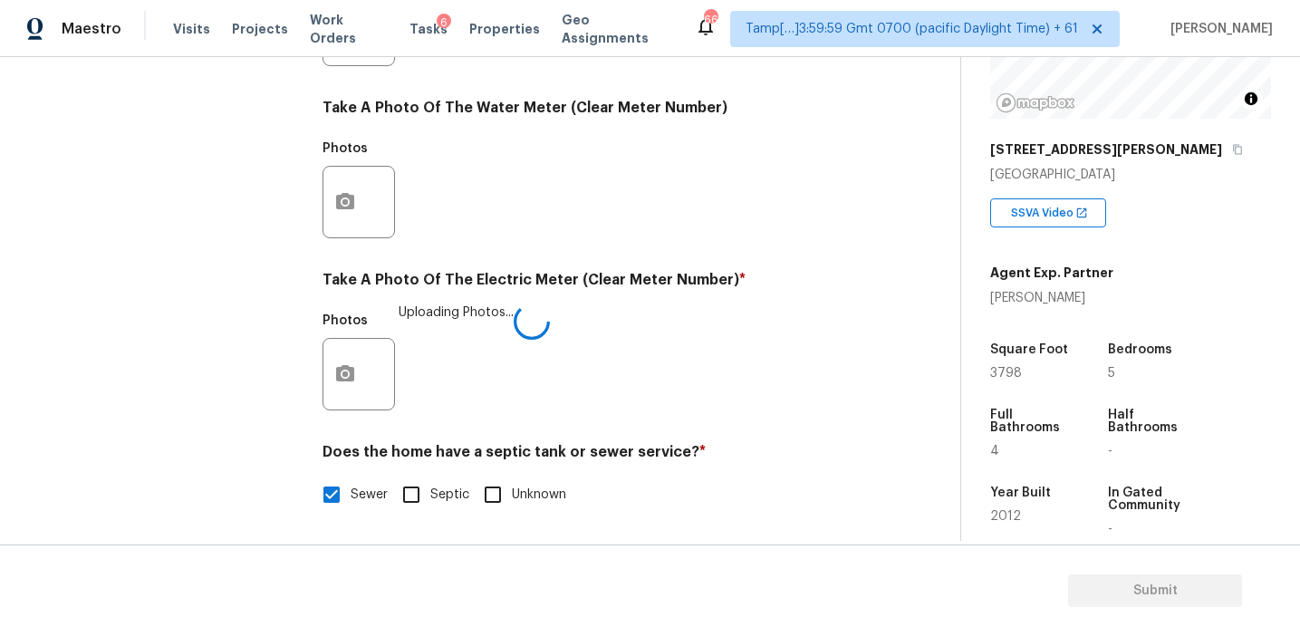
click at [586, 326] on div "Photos Uploading Photos..." at bounding box center [591, 363] width 536 height 118
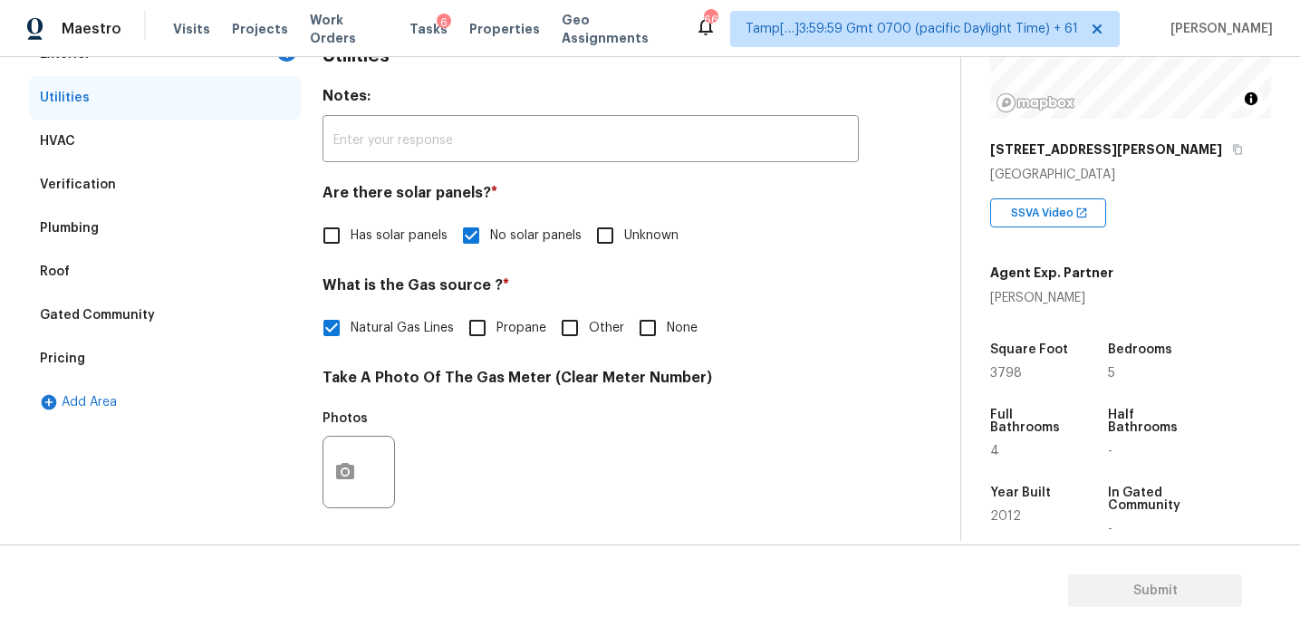
scroll to position [191, 0]
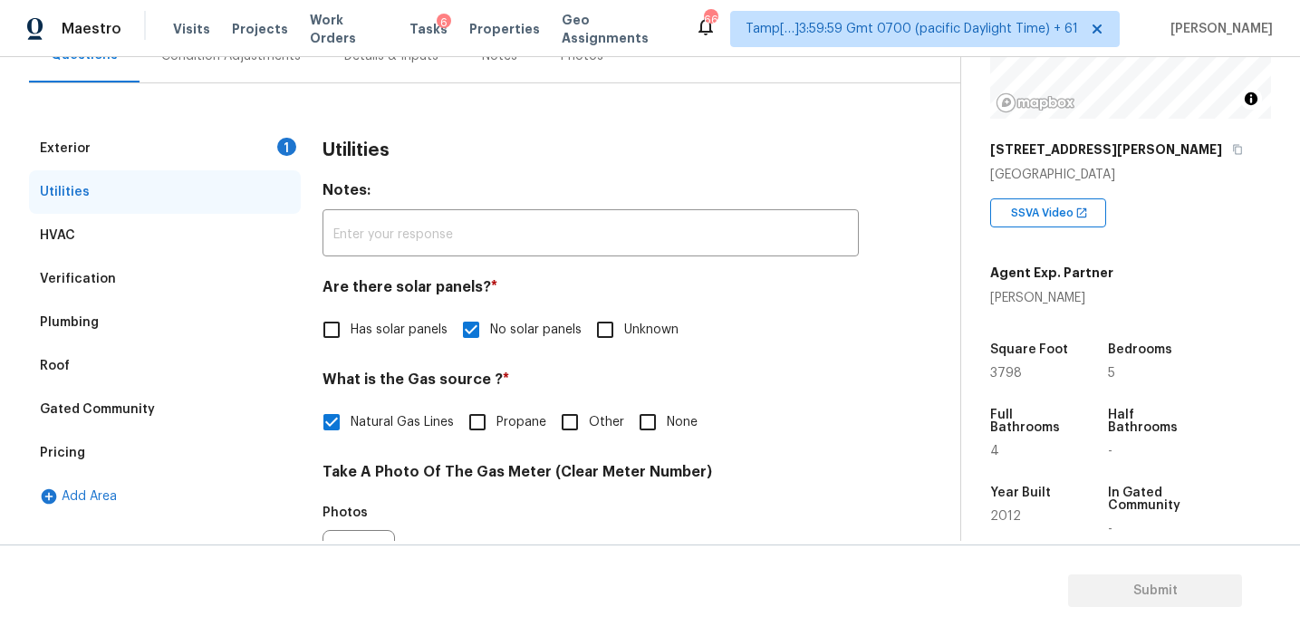
click at [267, 148] on div "Exterior 1" at bounding box center [165, 148] width 272 height 43
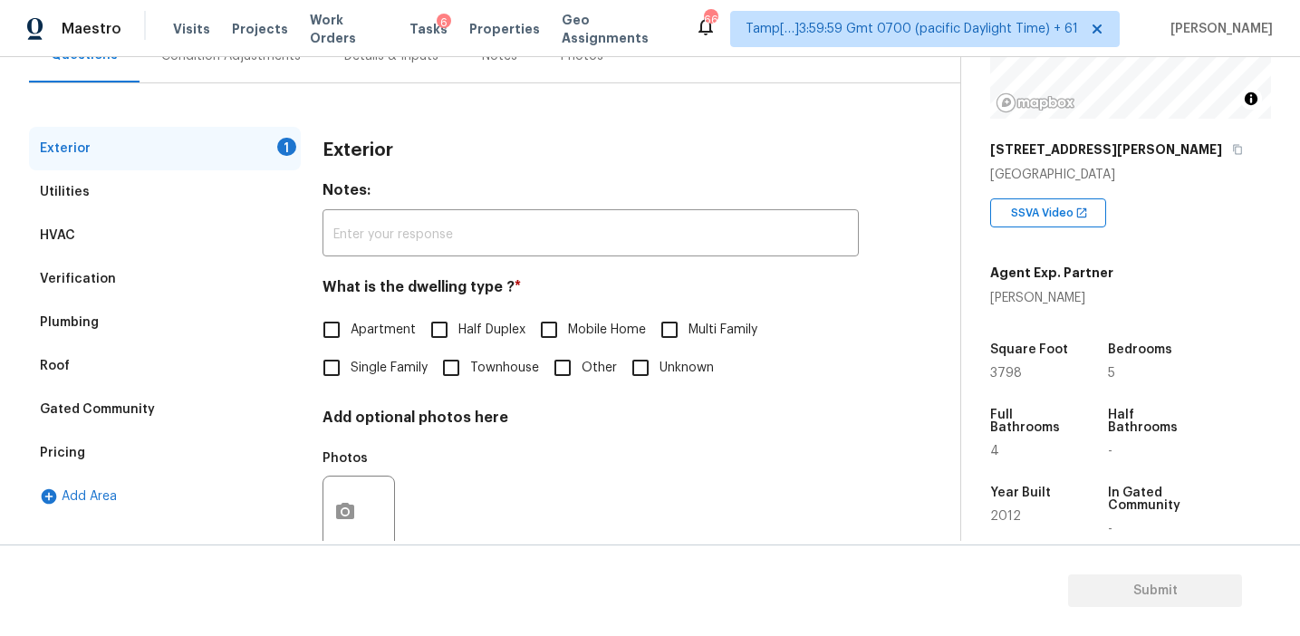
click at [335, 380] on input "Single Family" at bounding box center [332, 368] width 38 height 38
checkbox input "true"
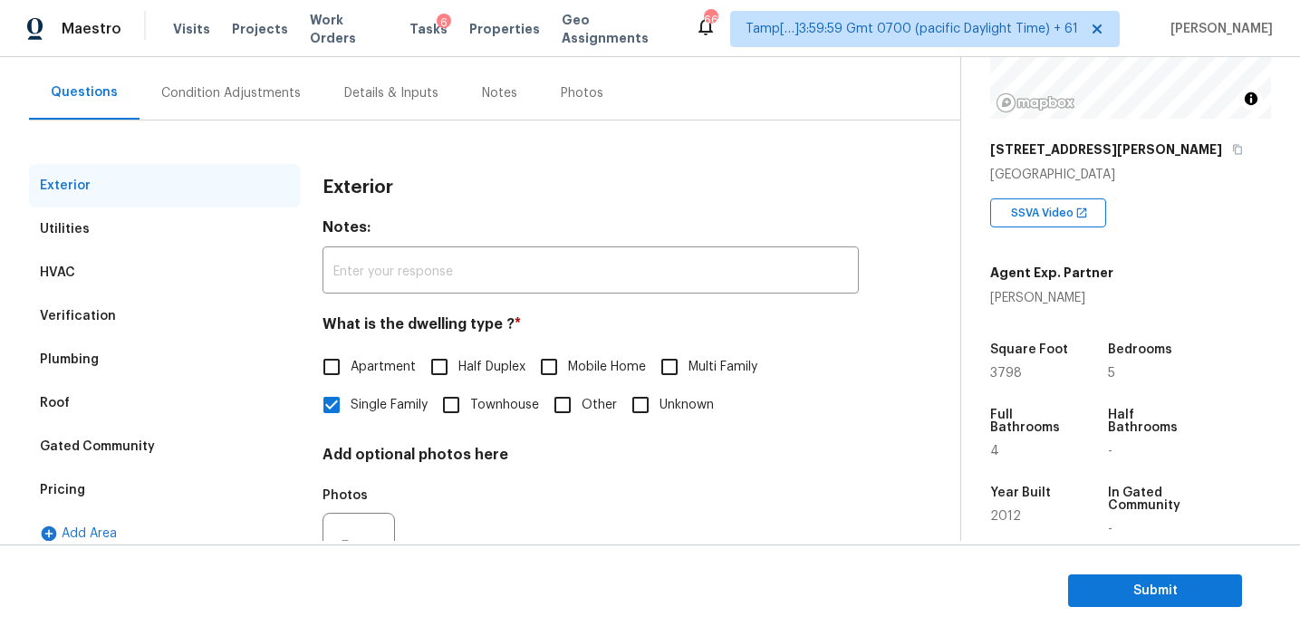
click at [286, 102] on div "Condition Adjustments" at bounding box center [231, 92] width 183 height 53
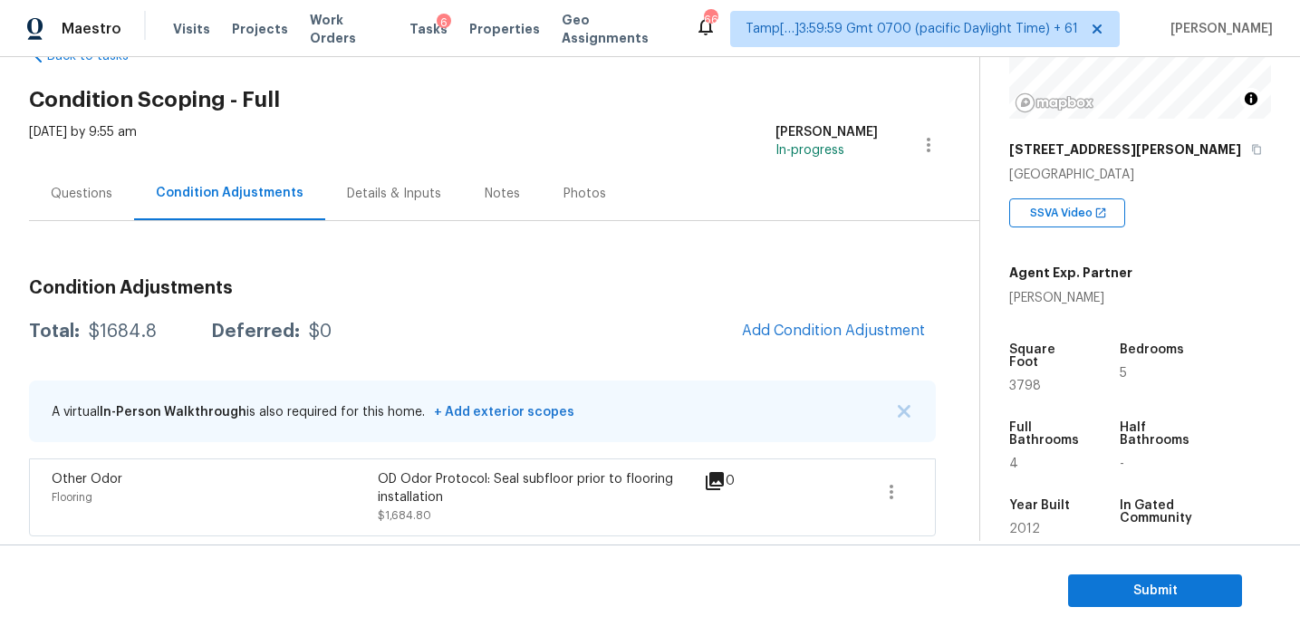
scroll to position [54, 0]
click at [716, 304] on div "Condition Adjustments Total: $1684.8 Deferred: $0 Add Condition Adjustment A vi…" at bounding box center [482, 400] width 907 height 272
click at [776, 327] on span "Add Condition Adjustment" at bounding box center [833, 330] width 183 height 16
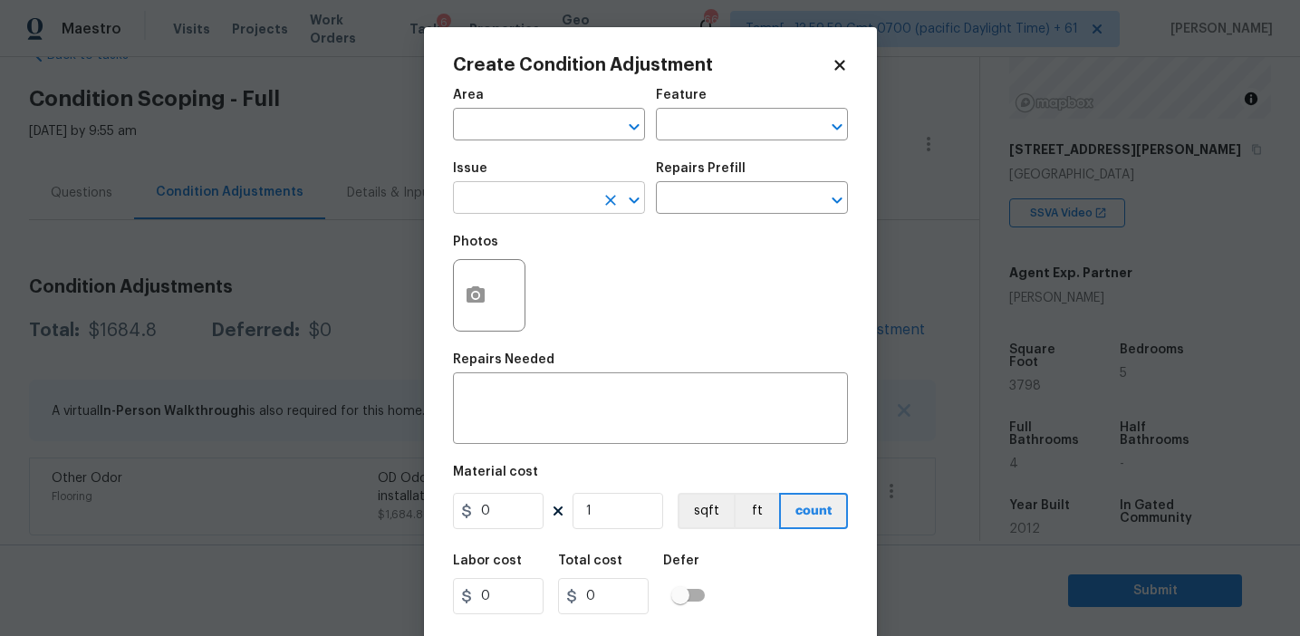
click at [522, 188] on input "text" at bounding box center [523, 200] width 141 height 28
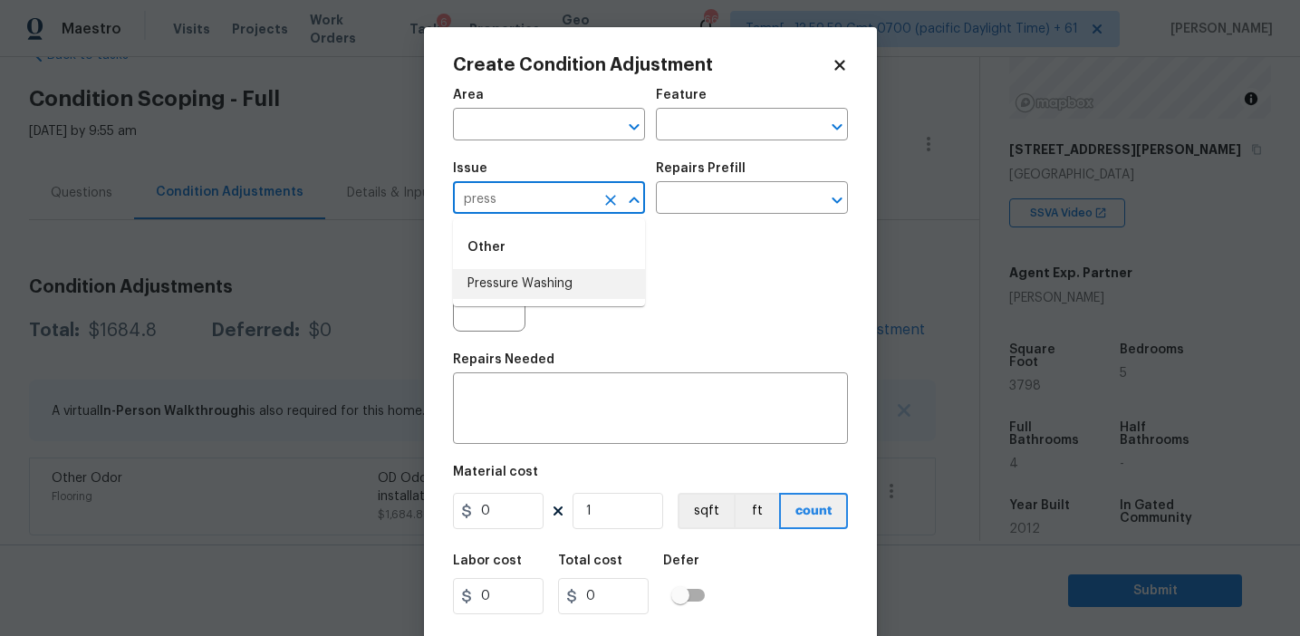
click at [546, 283] on li "Pressure Washing" at bounding box center [549, 284] width 192 height 30
type input "Pressure Washing"
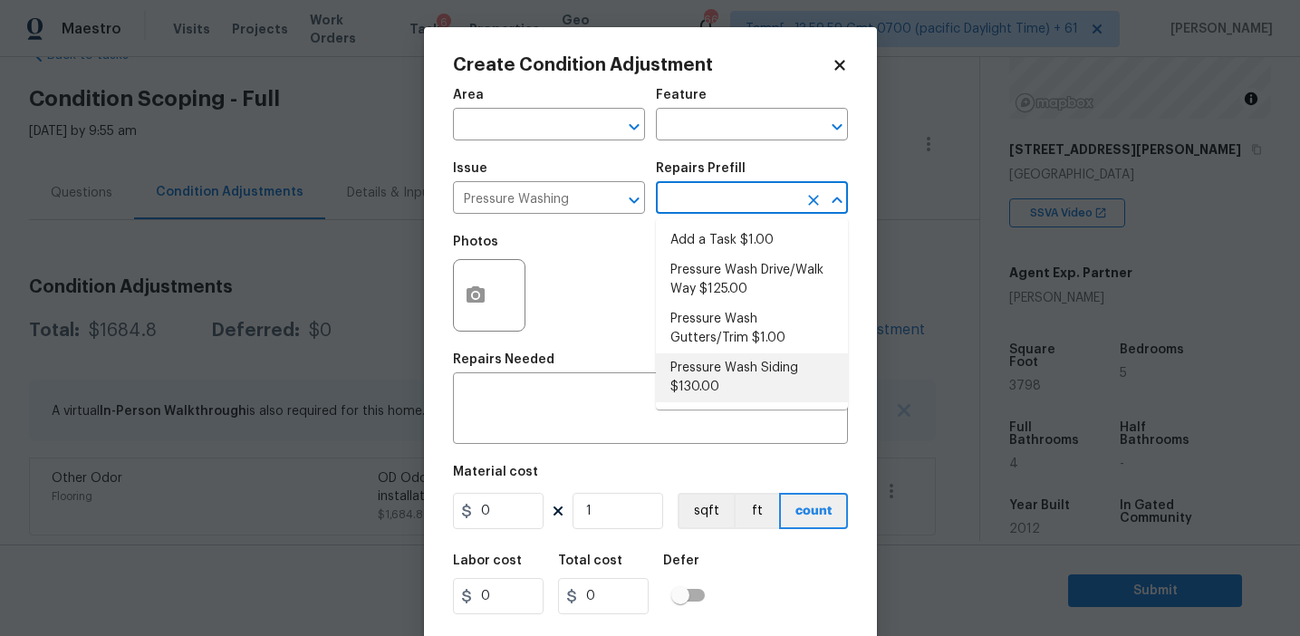
click at [706, 387] on li "Pressure Wash Siding $130.00" at bounding box center [752, 377] width 192 height 49
type input "Siding"
type textarea "Protect areas as needed for pressure washing. Pressure wash the siding on the h…"
type input "130"
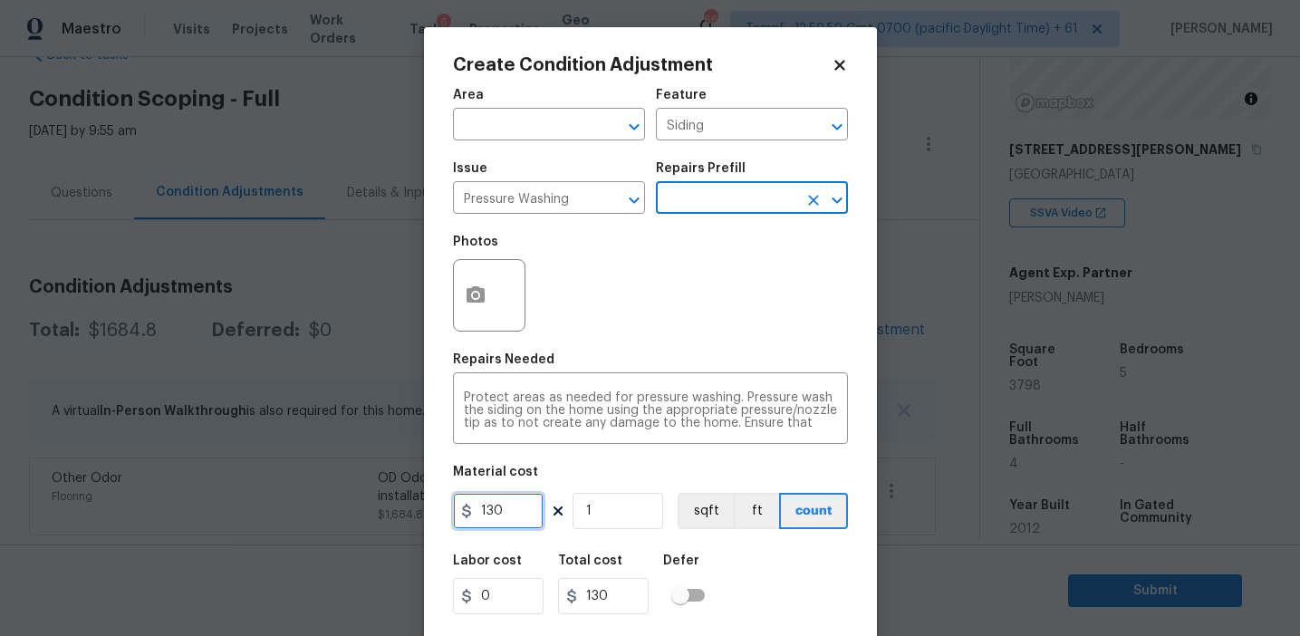
click at [522, 523] on input "130" at bounding box center [498, 511] width 91 height 36
type input "200"
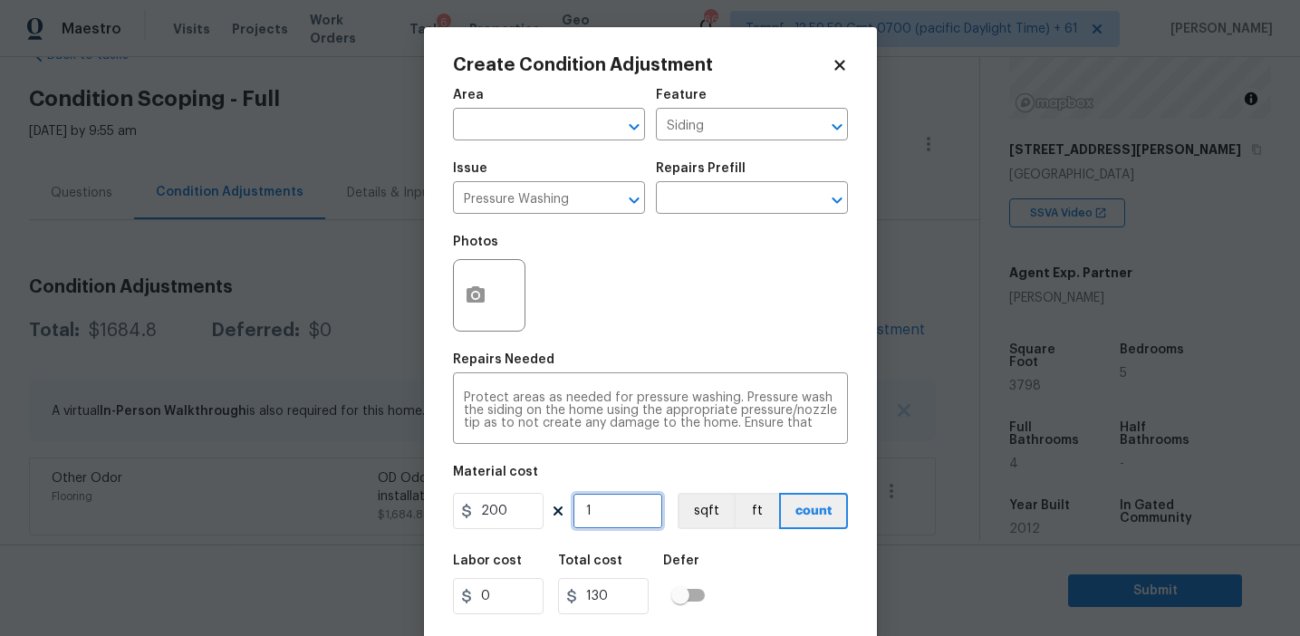
type input "200"
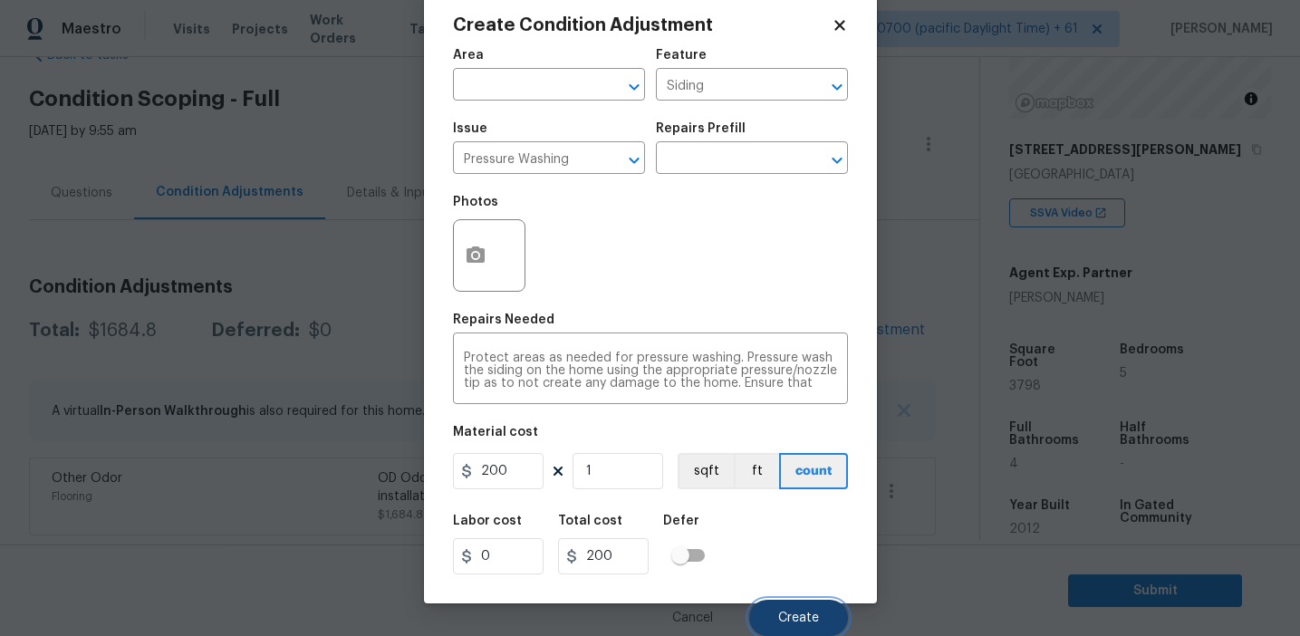
click at [787, 610] on button "Create" at bounding box center [798, 618] width 99 height 36
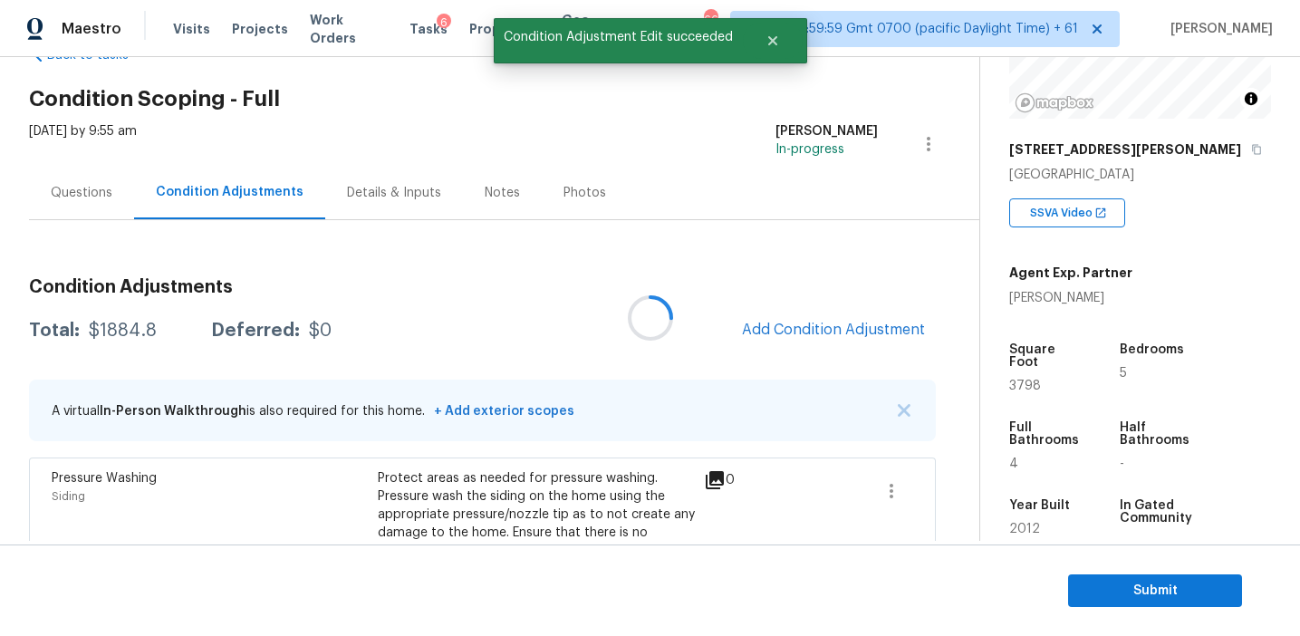
scroll to position [0, 0]
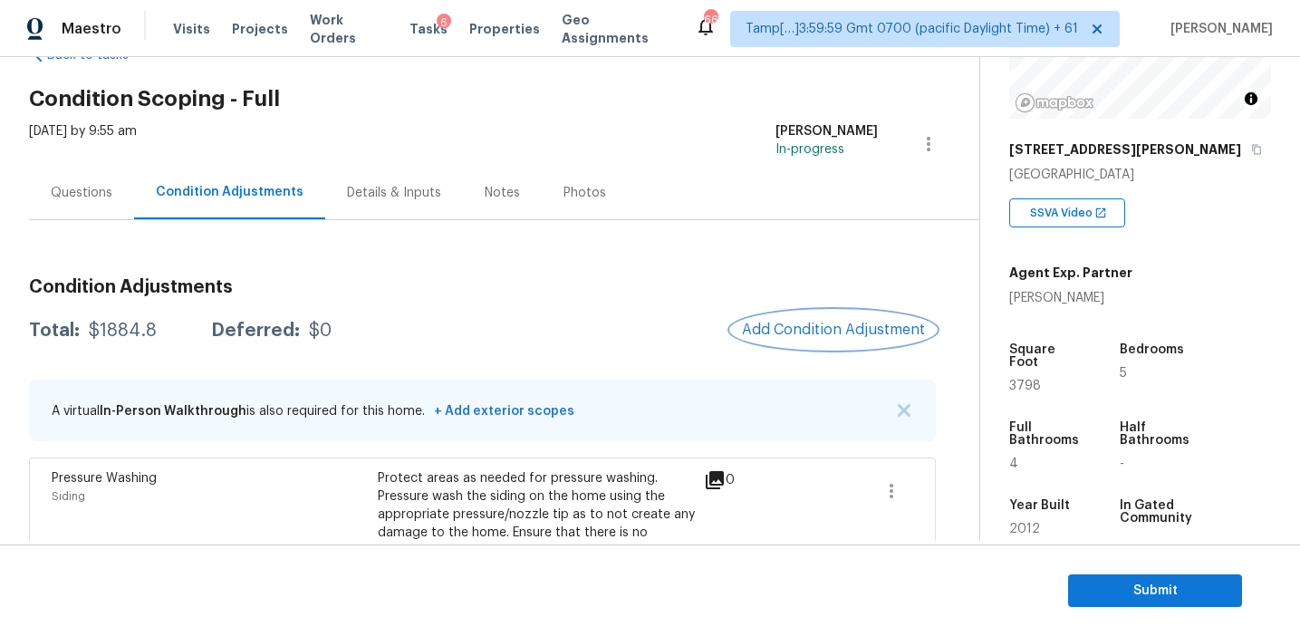
click at [794, 314] on button "Add Condition Adjustment" at bounding box center [833, 330] width 205 height 38
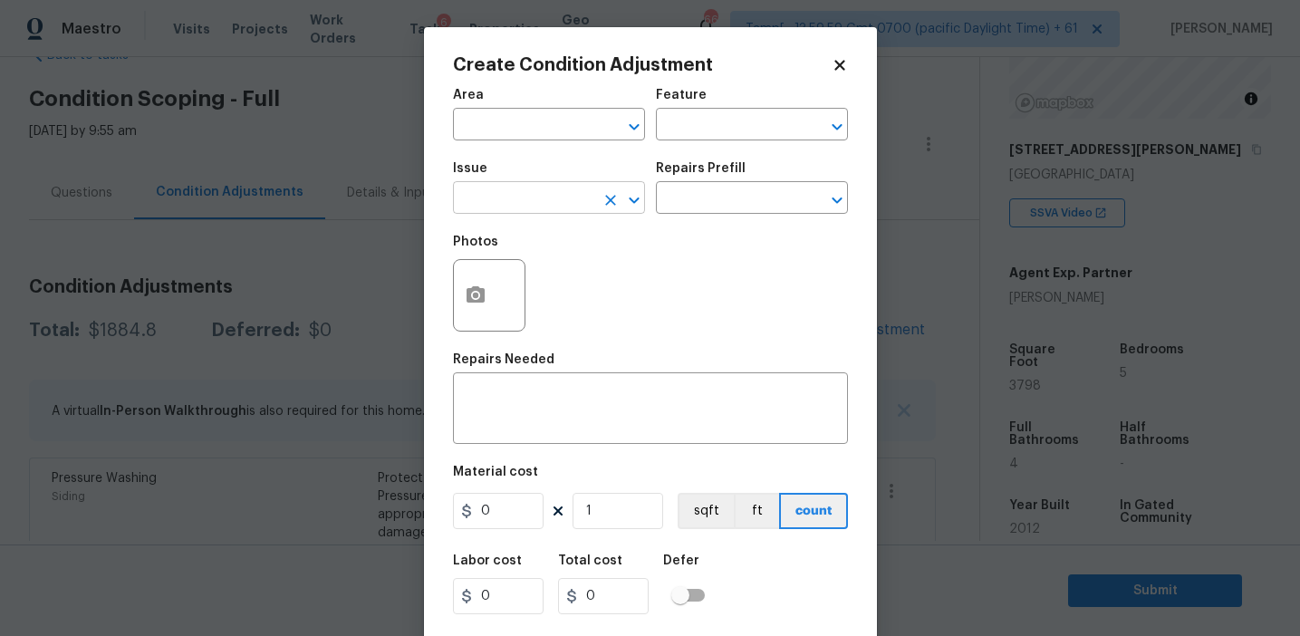
click at [526, 211] on input "text" at bounding box center [523, 200] width 141 height 28
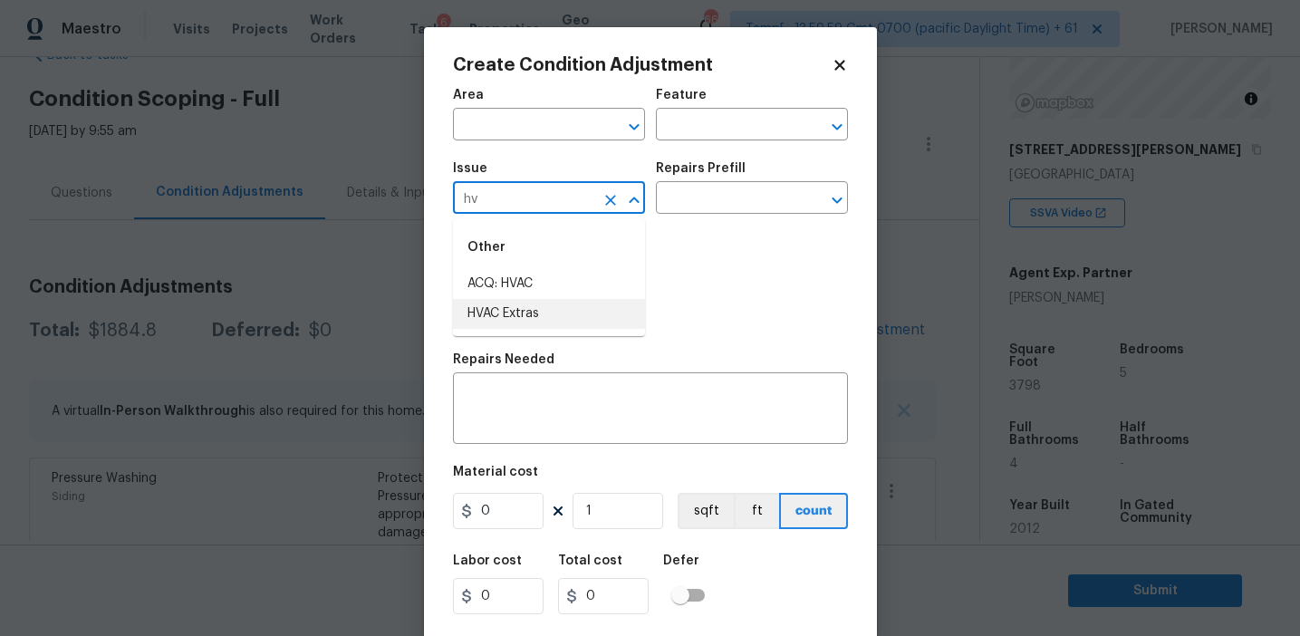
click at [545, 314] on li "HVAC Extras" at bounding box center [549, 314] width 192 height 30
type input "HVAC Extras"
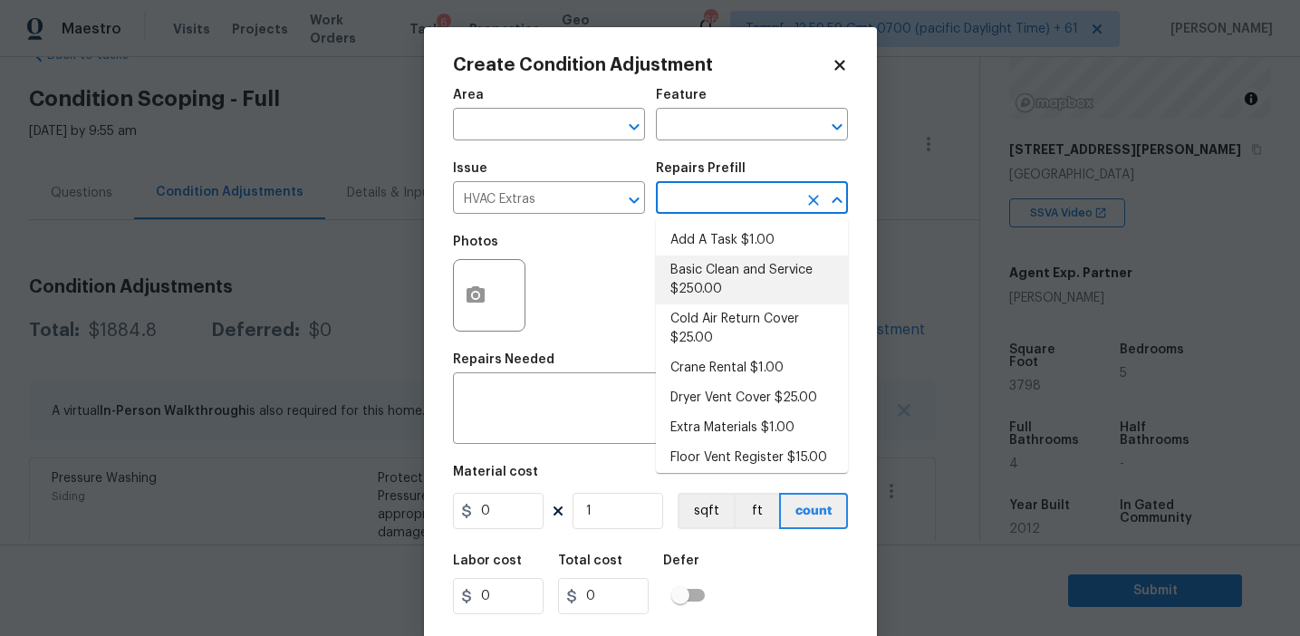
click at [706, 277] on li "Basic Clean and Service $250.00" at bounding box center [752, 280] width 192 height 49
type input "HVAC"
type textarea "General Service HVAC system including: cleaning condenser and evaporator coils,…"
type input "250"
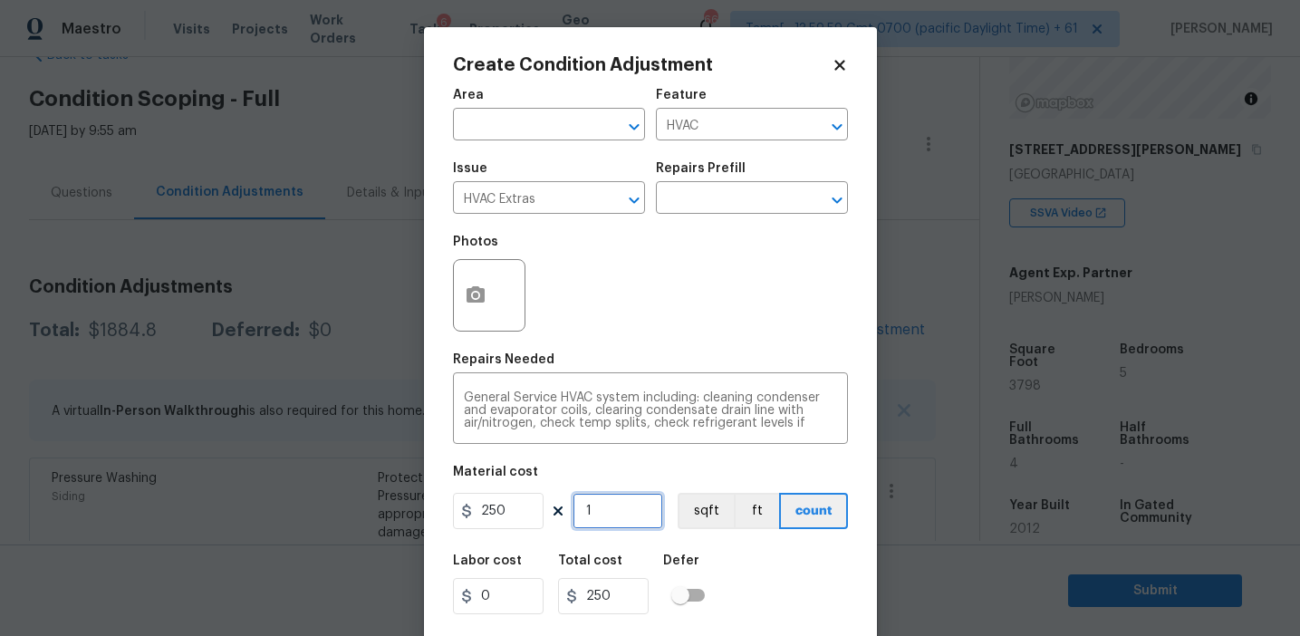
click at [617, 511] on input "1" at bounding box center [618, 511] width 91 height 36
type input "0"
type input "2"
type input "500"
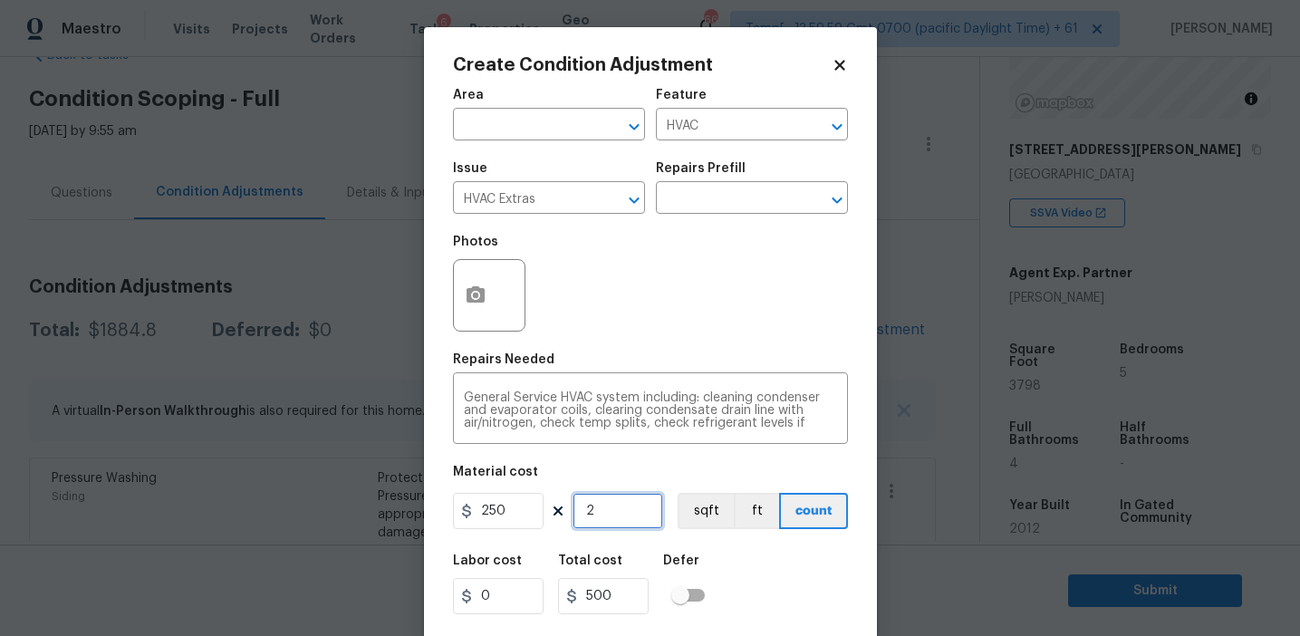
type input "2"
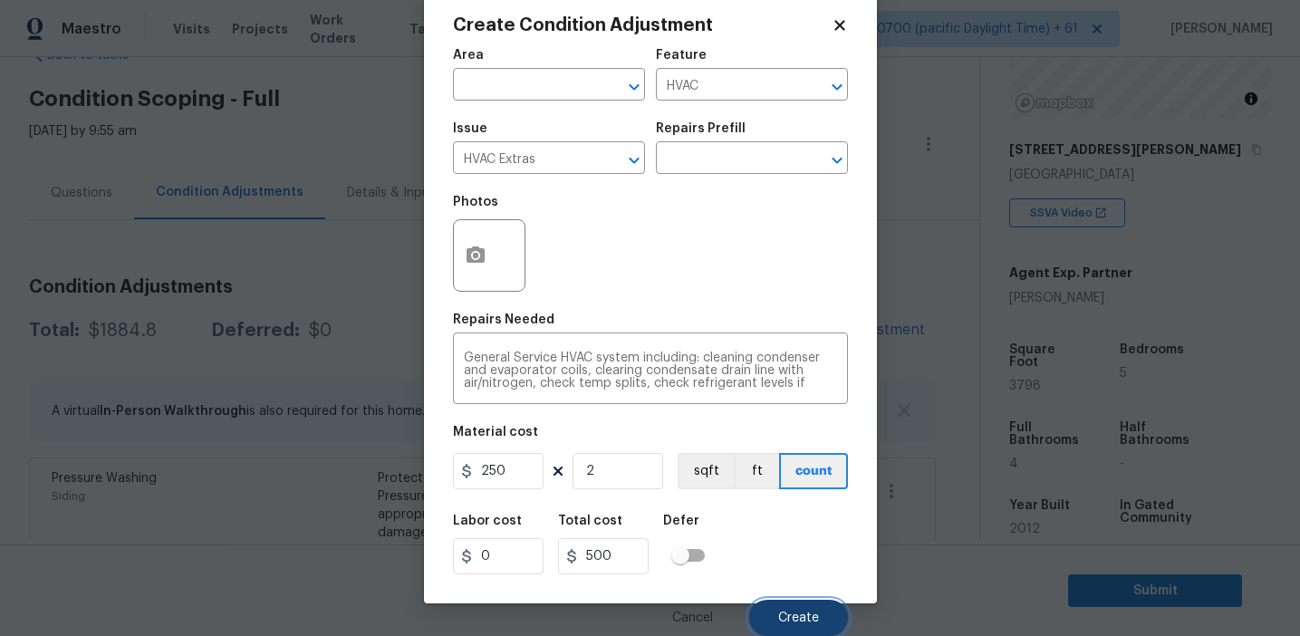
click at [772, 616] on button "Create" at bounding box center [798, 618] width 99 height 36
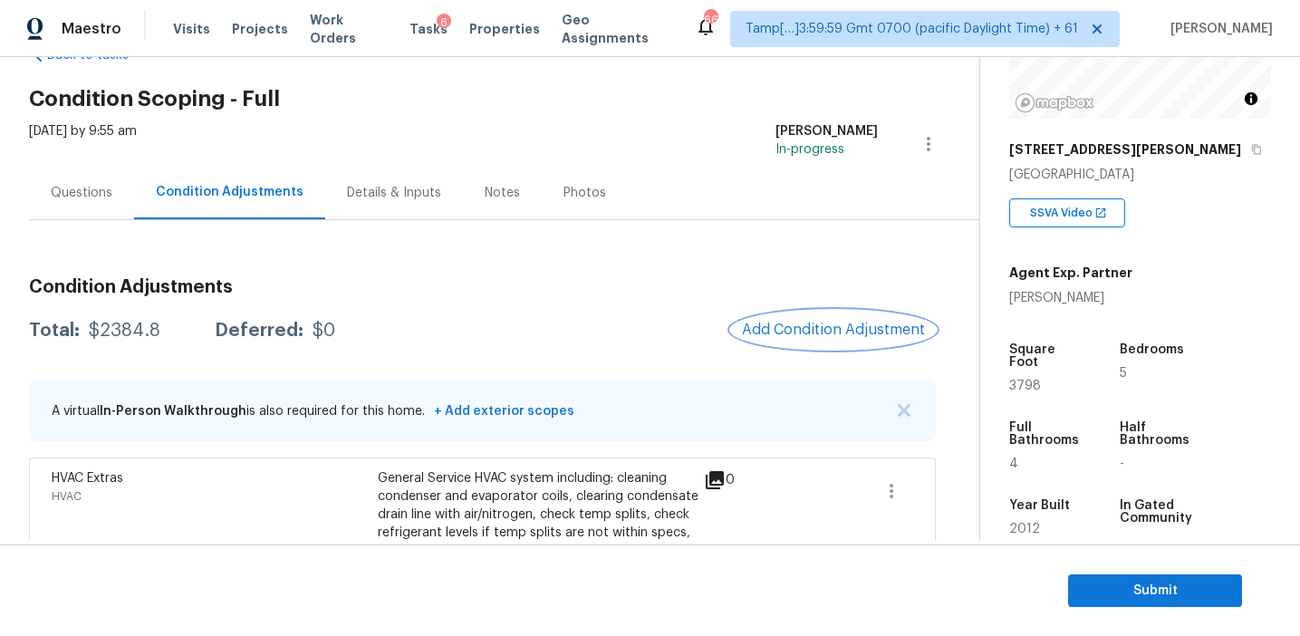
click at [773, 325] on span "Add Condition Adjustment" at bounding box center [833, 330] width 183 height 16
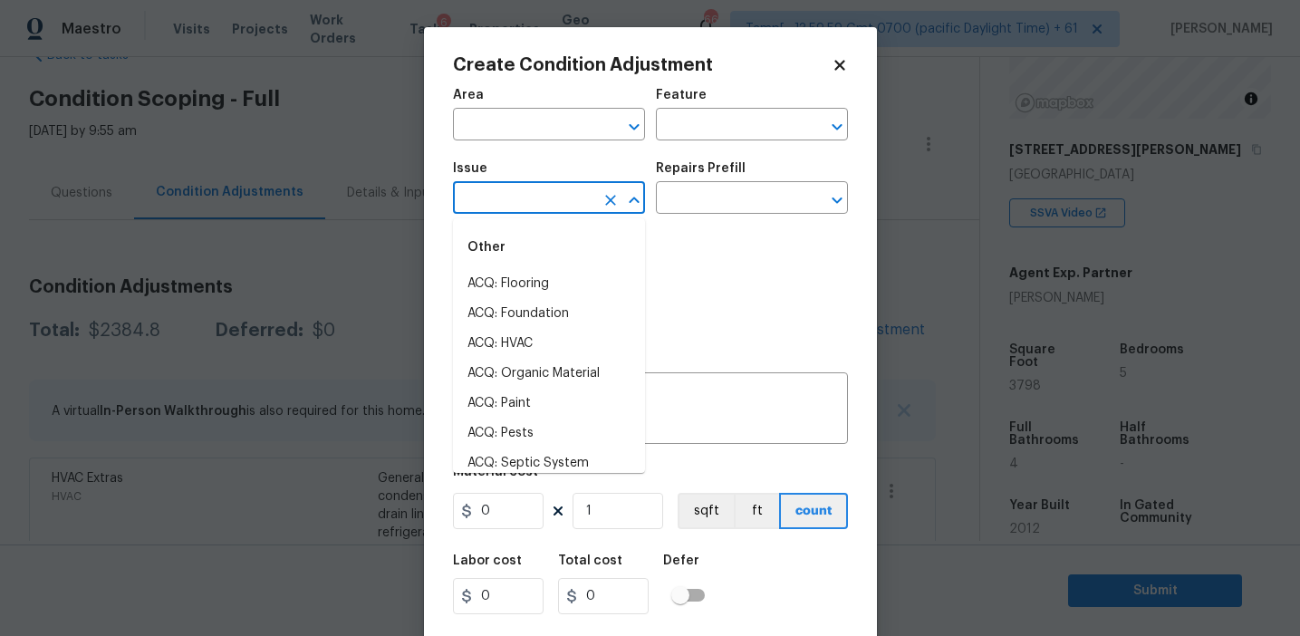
click at [517, 206] on input "text" at bounding box center [523, 200] width 141 height 28
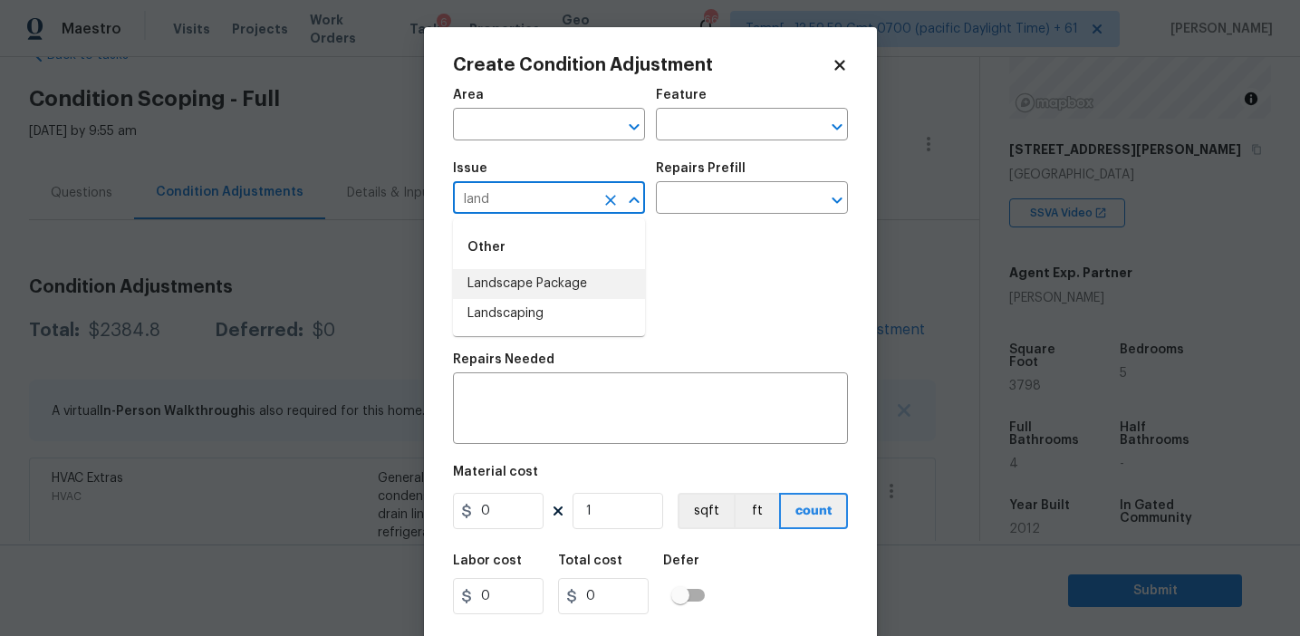
click at [564, 285] on li "Landscape Package" at bounding box center [549, 284] width 192 height 30
type input "Landscape Package"
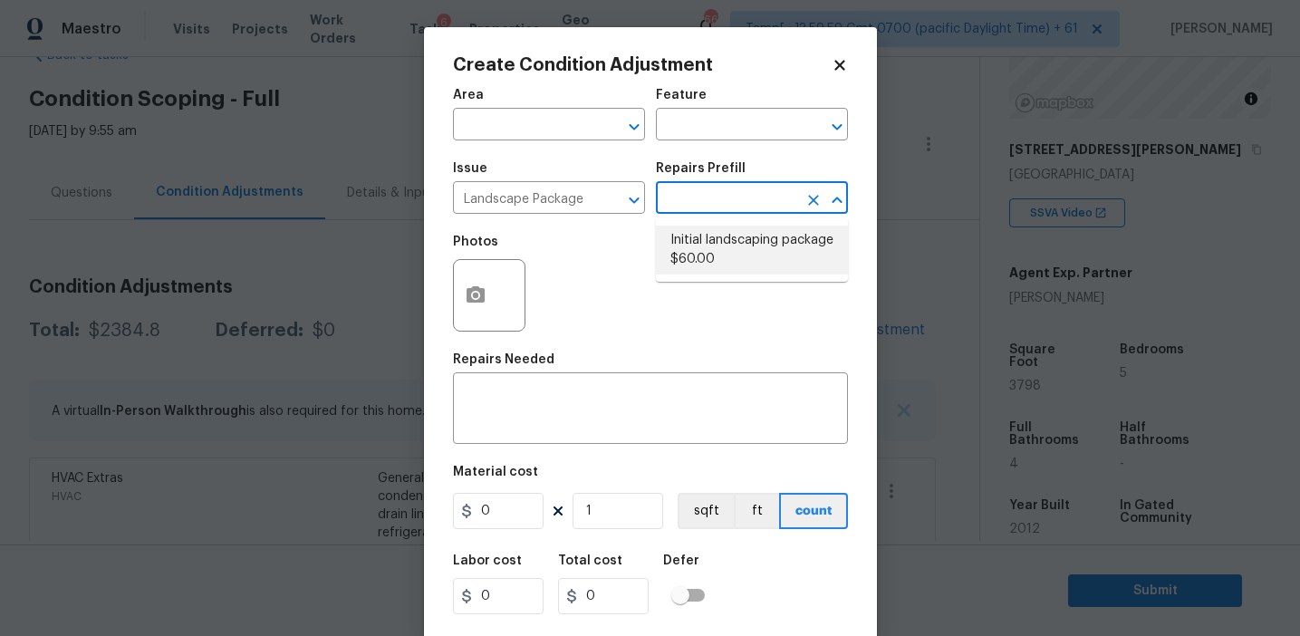
click at [696, 234] on li "Initial landscaping package $60.00" at bounding box center [752, 250] width 192 height 49
type input "Home Readiness Packages"
type textarea "Mowing of grass up to 6" in height. Mow, edge along driveways & sidewalks, trim…"
type input "60"
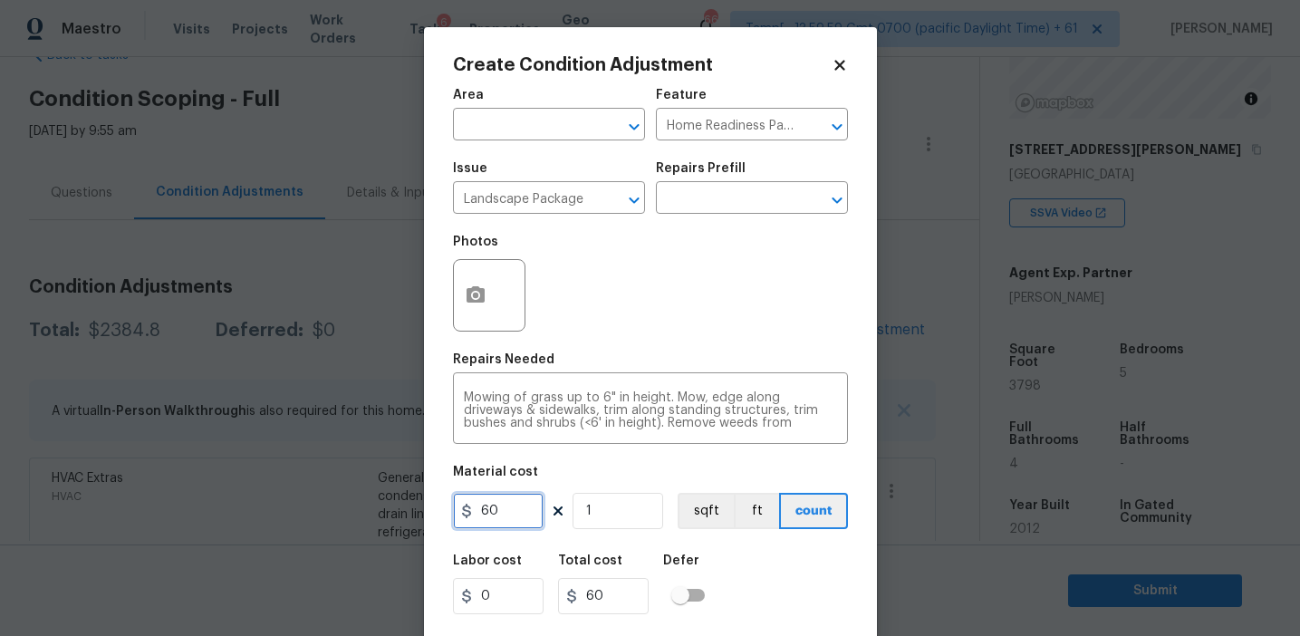
click at [502, 524] on input "60" at bounding box center [498, 511] width 91 height 36
type input "300"
click at [472, 287] on icon "button" at bounding box center [476, 294] width 18 height 16
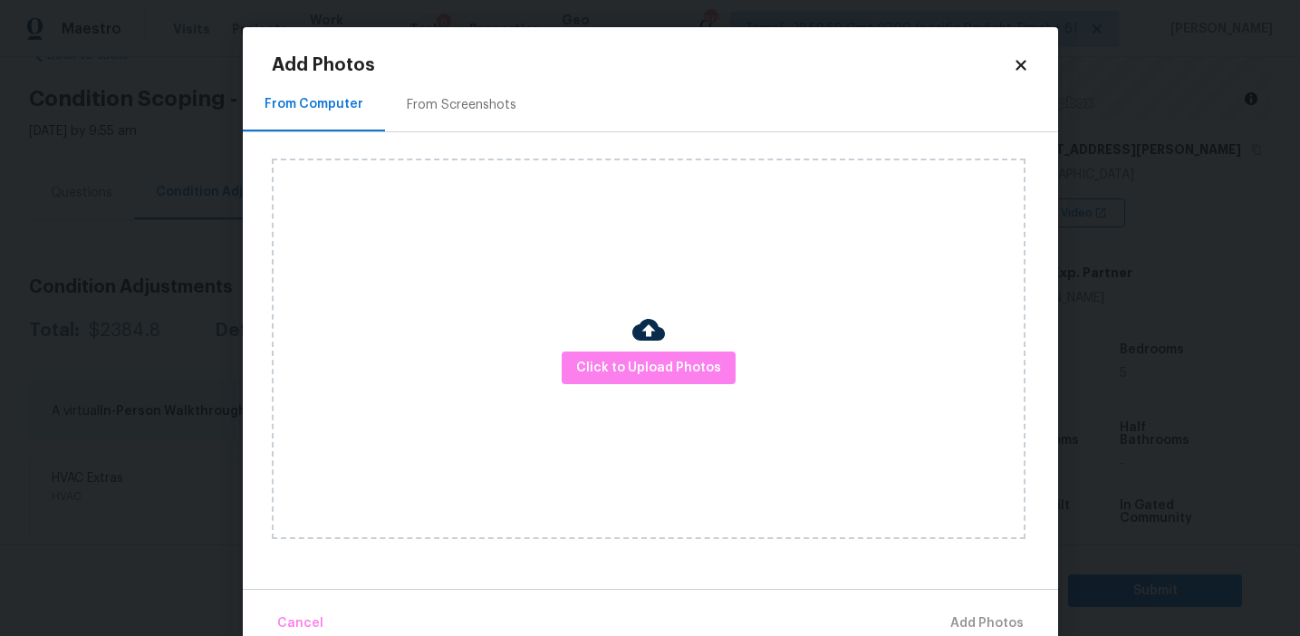
click at [490, 124] on div "From Screenshots" at bounding box center [461, 104] width 153 height 53
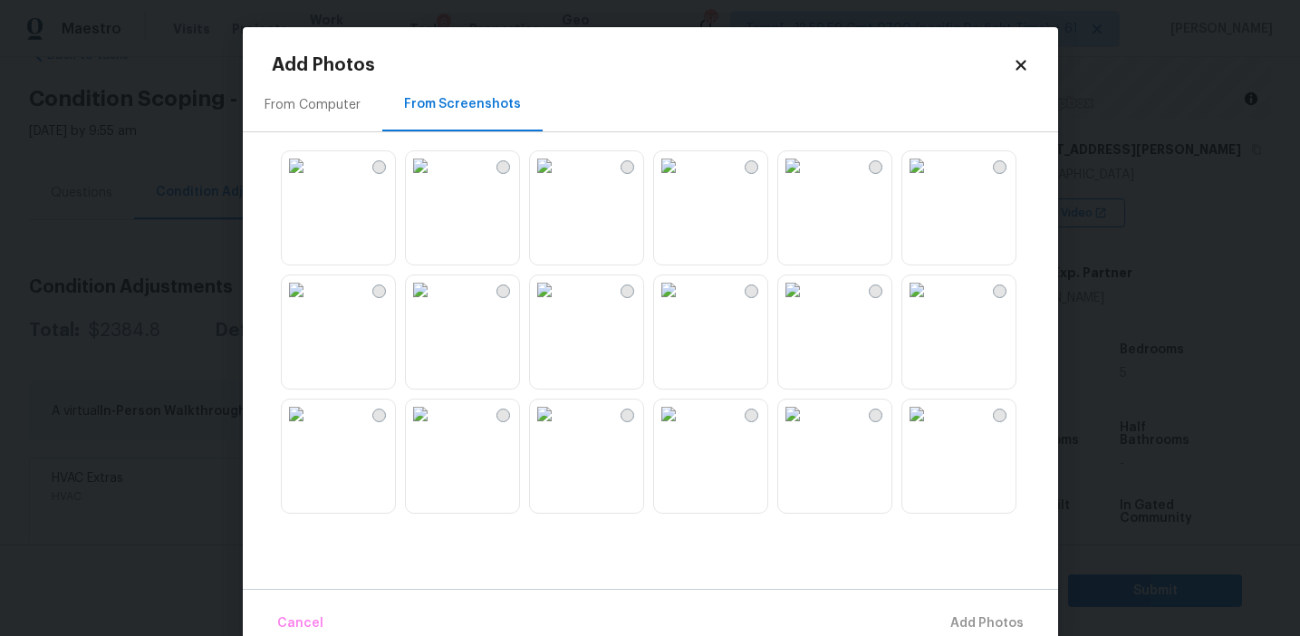
click at [680, 180] on img at bounding box center [668, 165] width 29 height 29
click at [807, 180] on img at bounding box center [792, 165] width 29 height 29
click at [683, 429] on img at bounding box center [668, 414] width 29 height 29
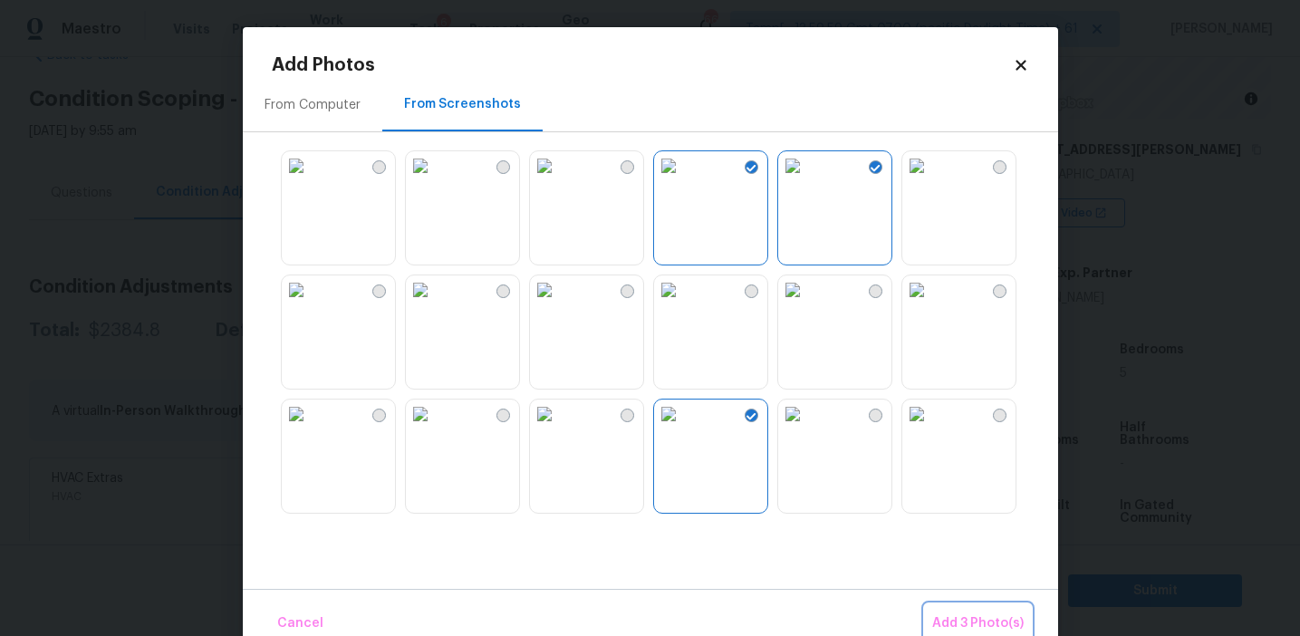
click at [957, 618] on span "Add 3 Photo(s)" at bounding box center [978, 624] width 92 height 23
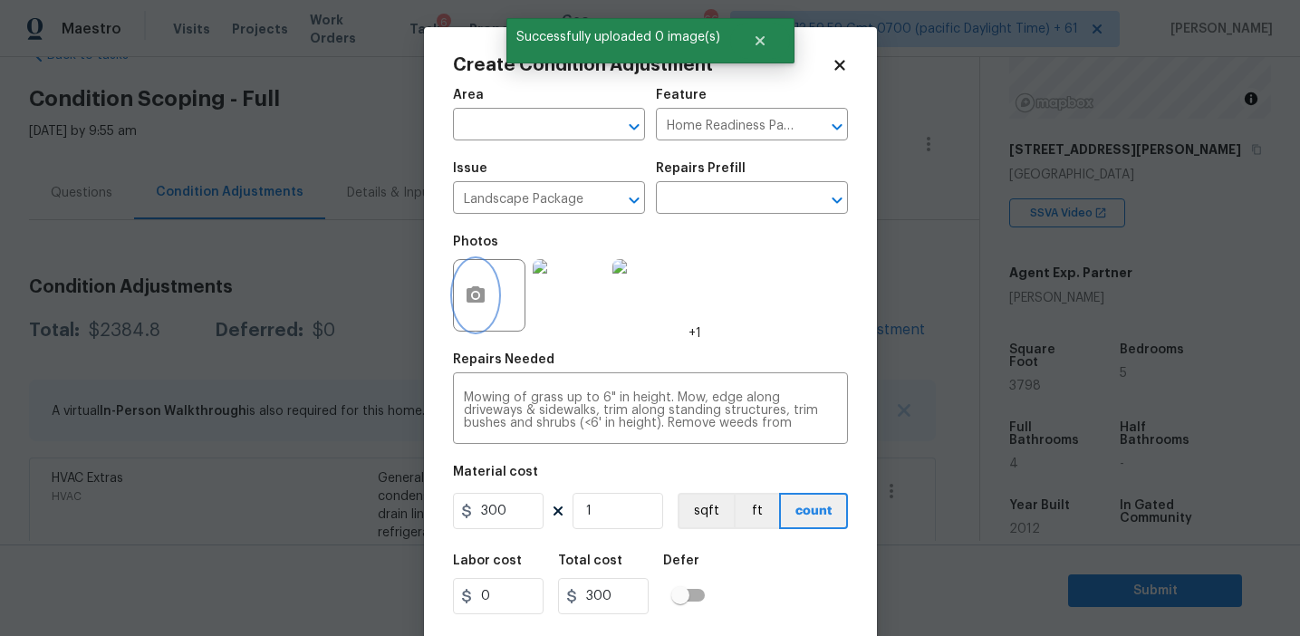
scroll to position [41, 0]
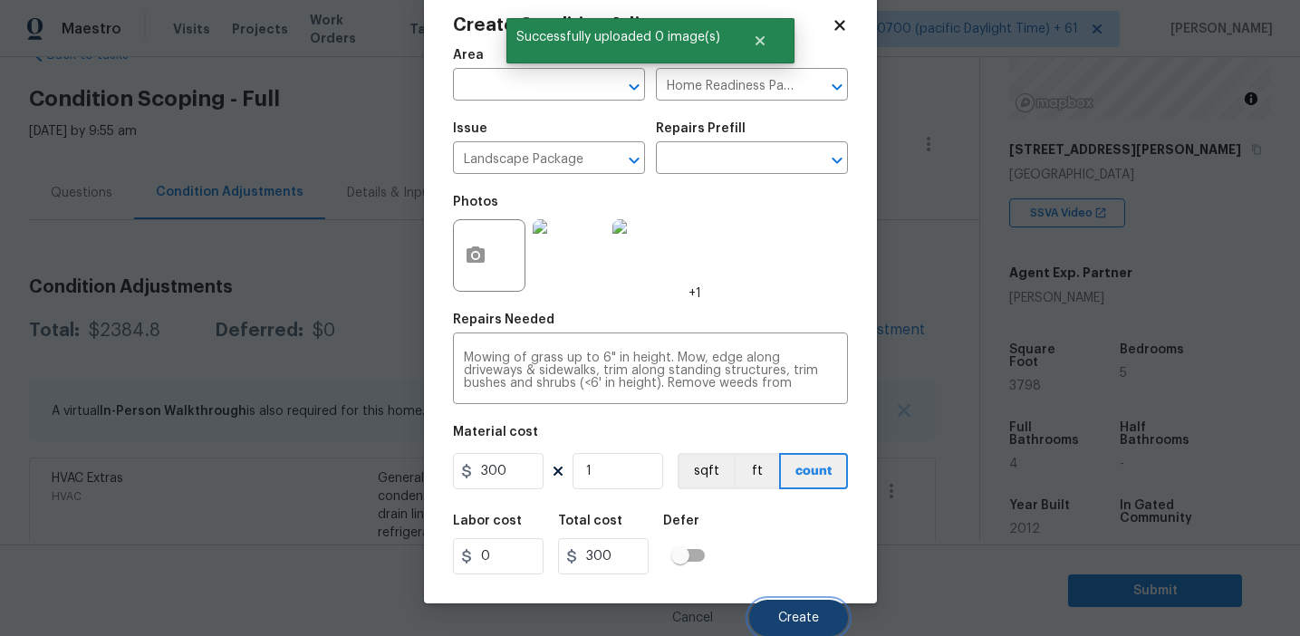
click at [792, 612] on span "Create" at bounding box center [798, 619] width 41 height 14
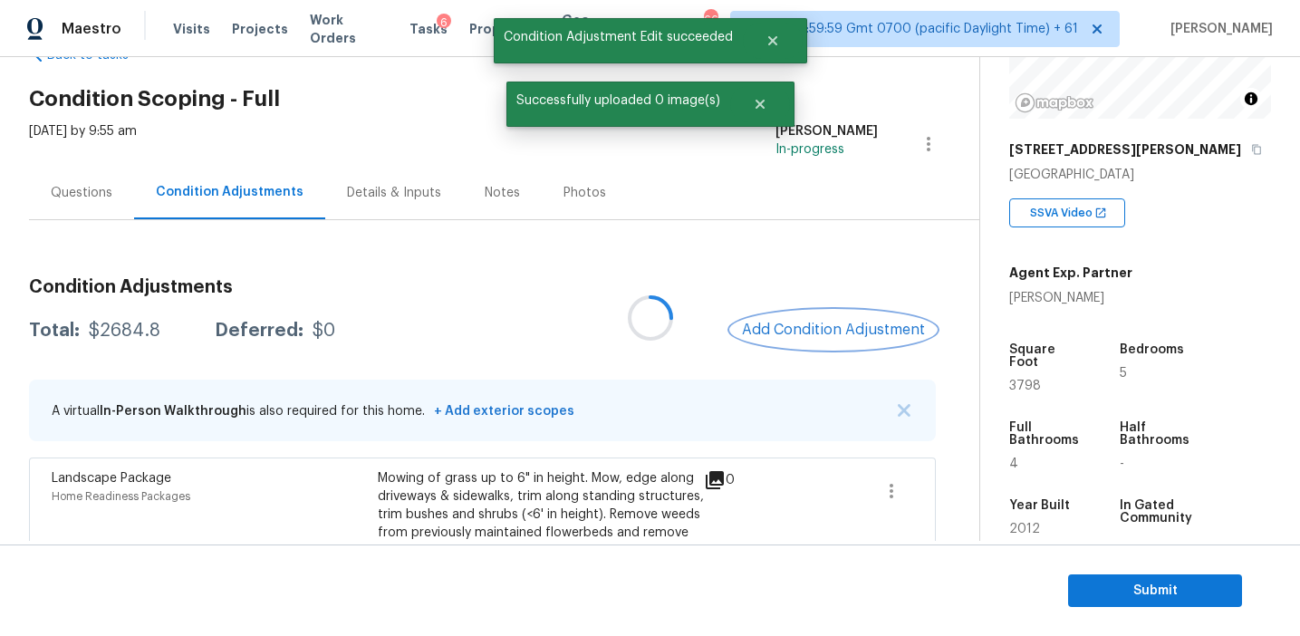
scroll to position [0, 0]
click at [808, 330] on span "Add Condition Adjustment" at bounding box center [833, 330] width 183 height 16
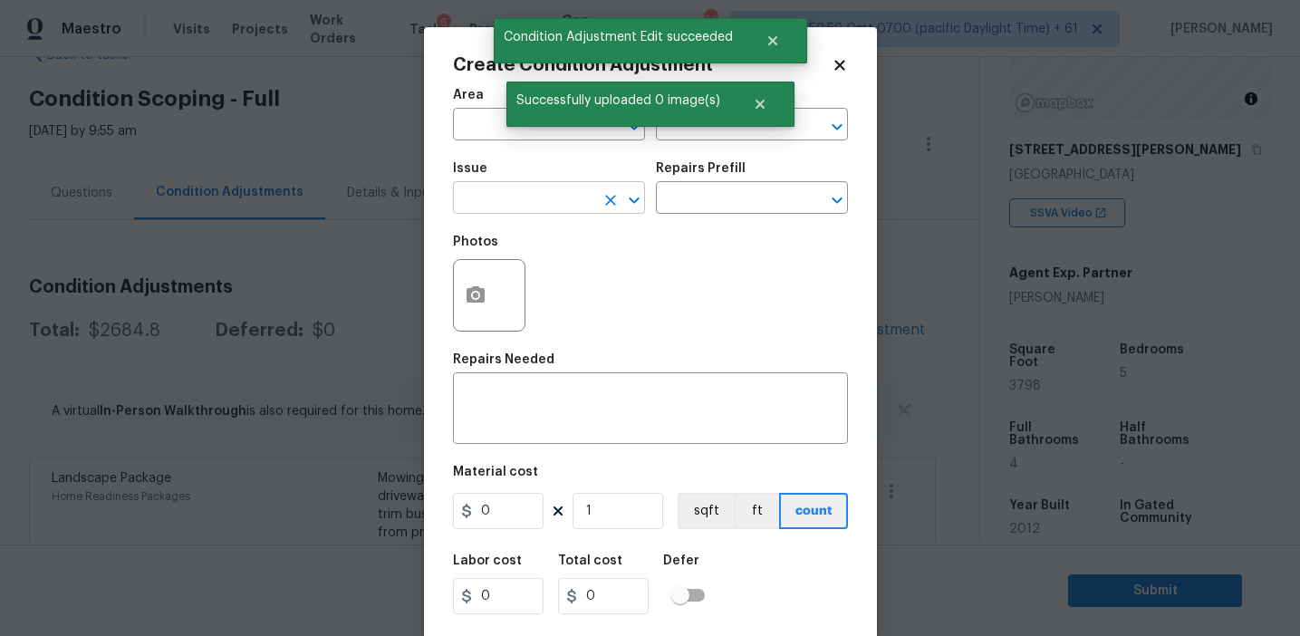
click at [494, 214] on input "text" at bounding box center [523, 200] width 141 height 28
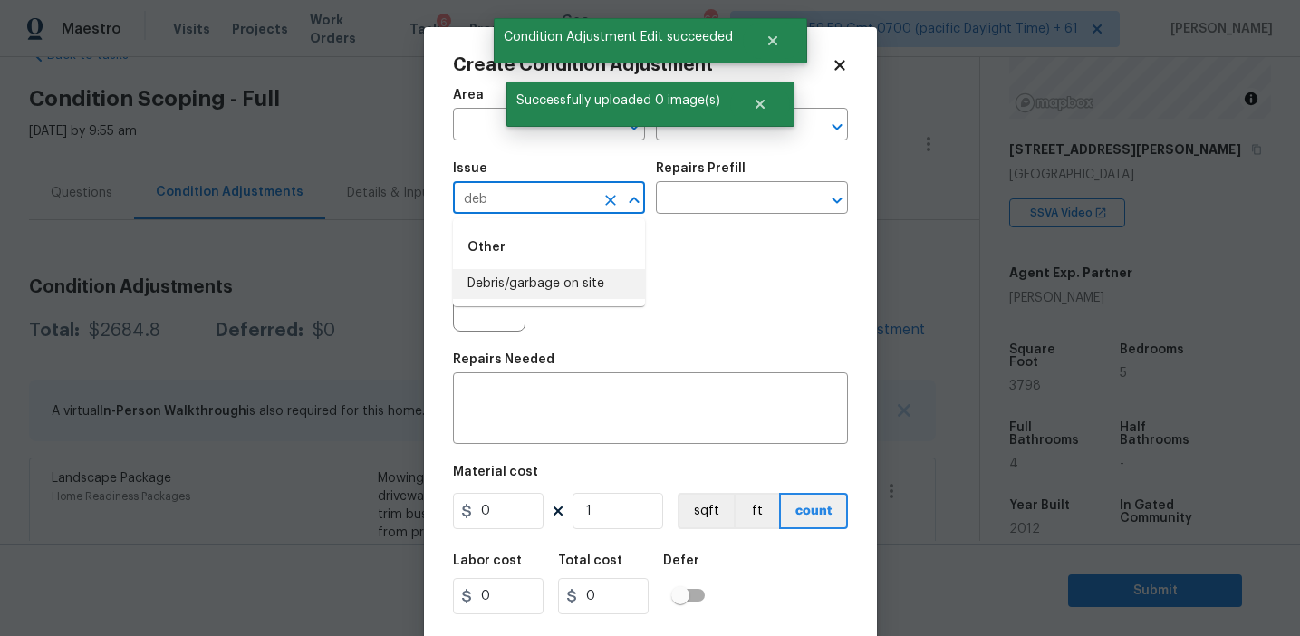
click at [528, 295] on li "Debris/garbage on site" at bounding box center [549, 284] width 192 height 30
type input "Debris/garbage on site"
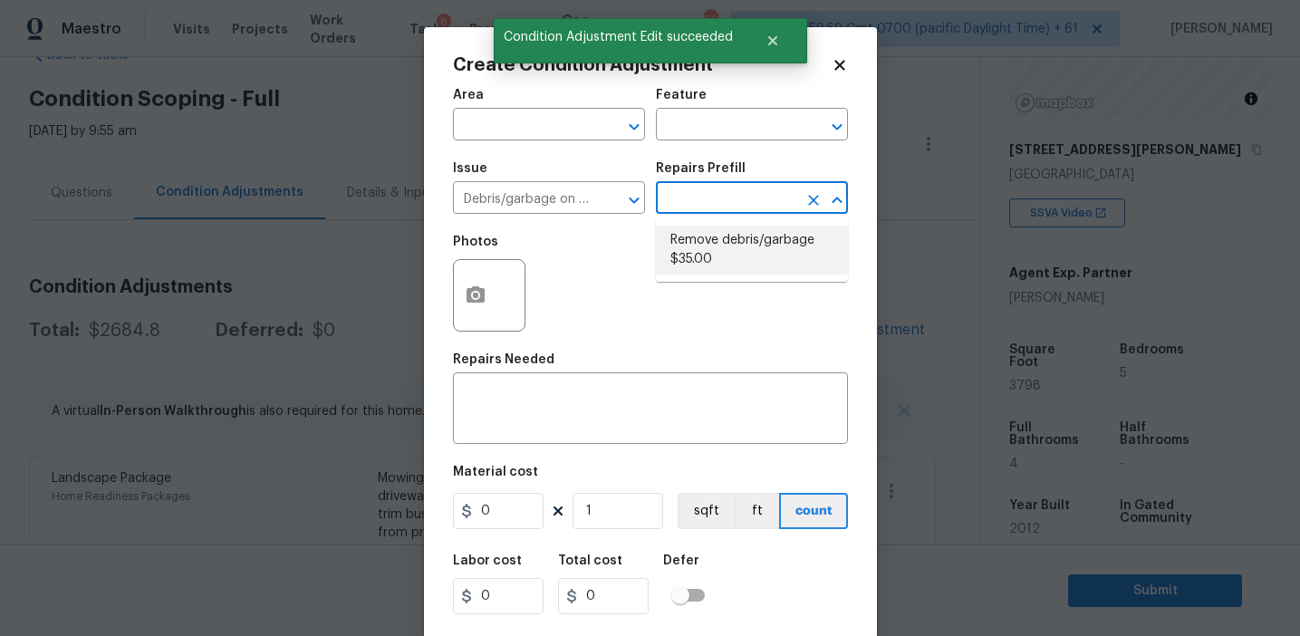
click at [711, 265] on li "Remove debris/garbage $35.00" at bounding box center [752, 250] width 192 height 49
type textarea "Remove, haul off, and properly dispose of any debris left by seller to offsite …"
type input "35"
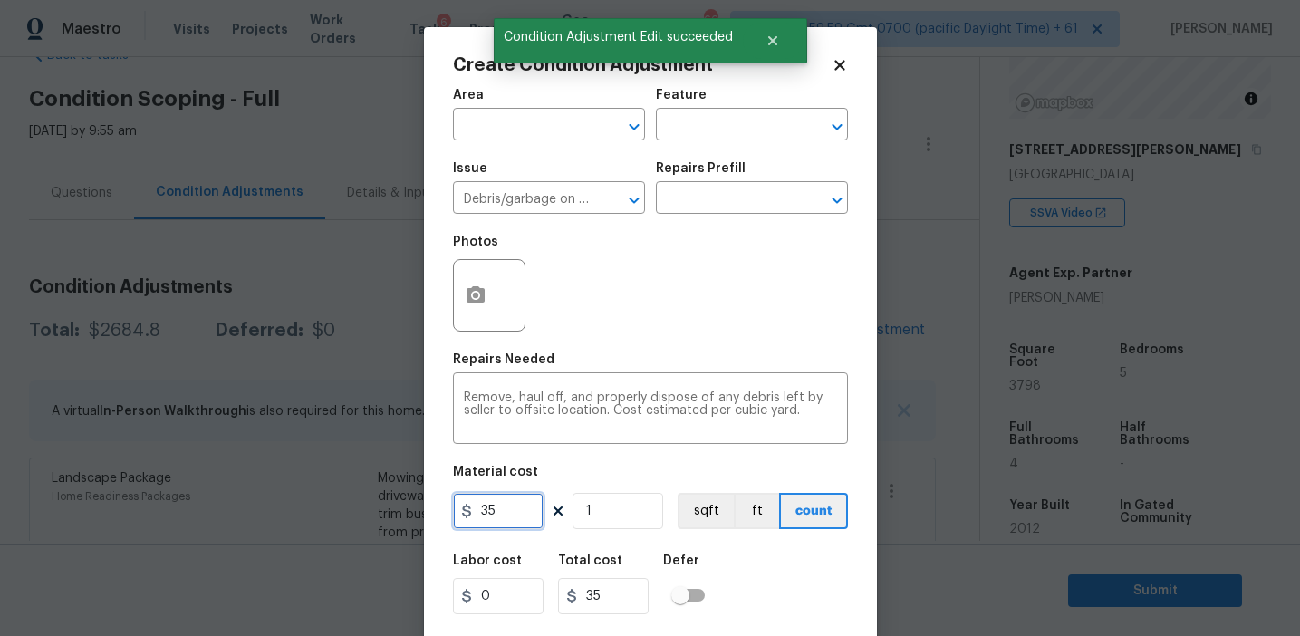
click at [493, 510] on input "35" at bounding box center [498, 511] width 91 height 36
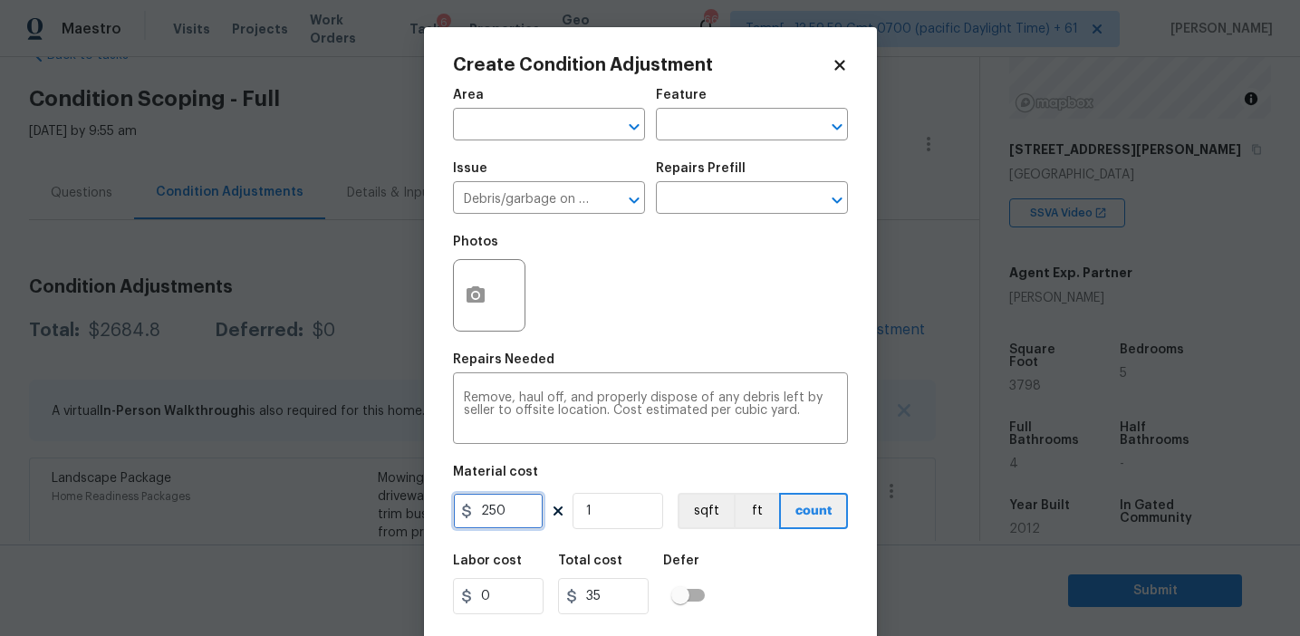
type input "250"
click at [481, 305] on icon "button" at bounding box center [476, 296] width 22 height 22
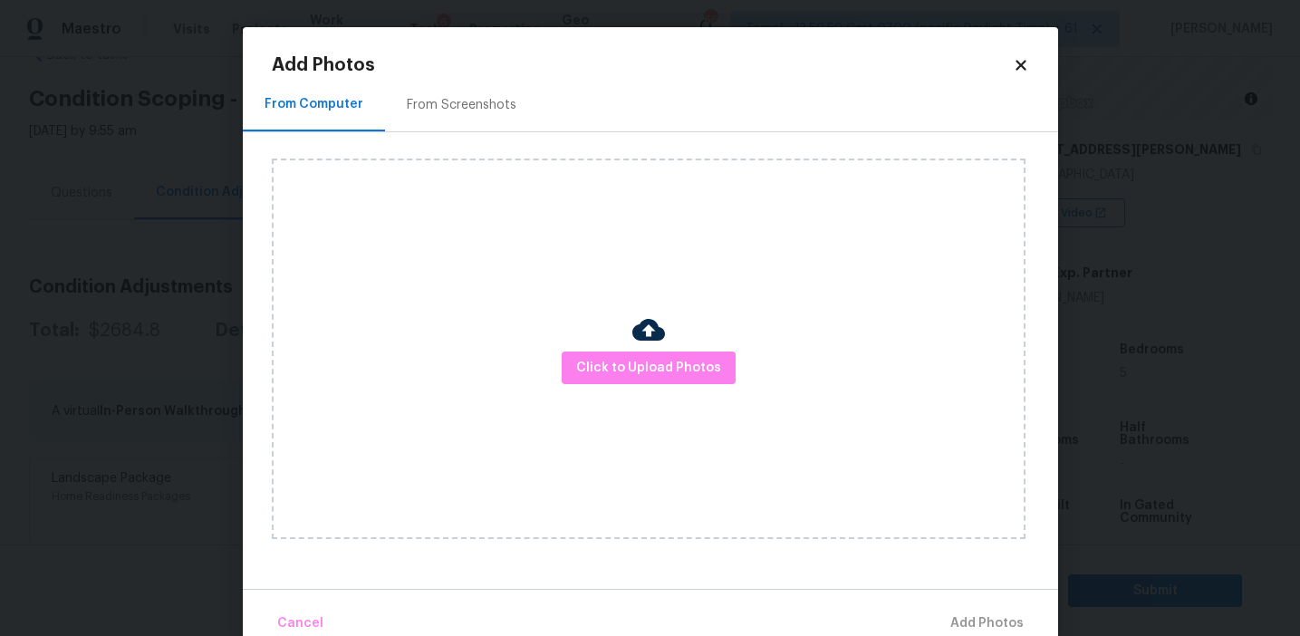
click at [485, 105] on div "From Screenshots" at bounding box center [462, 105] width 110 height 18
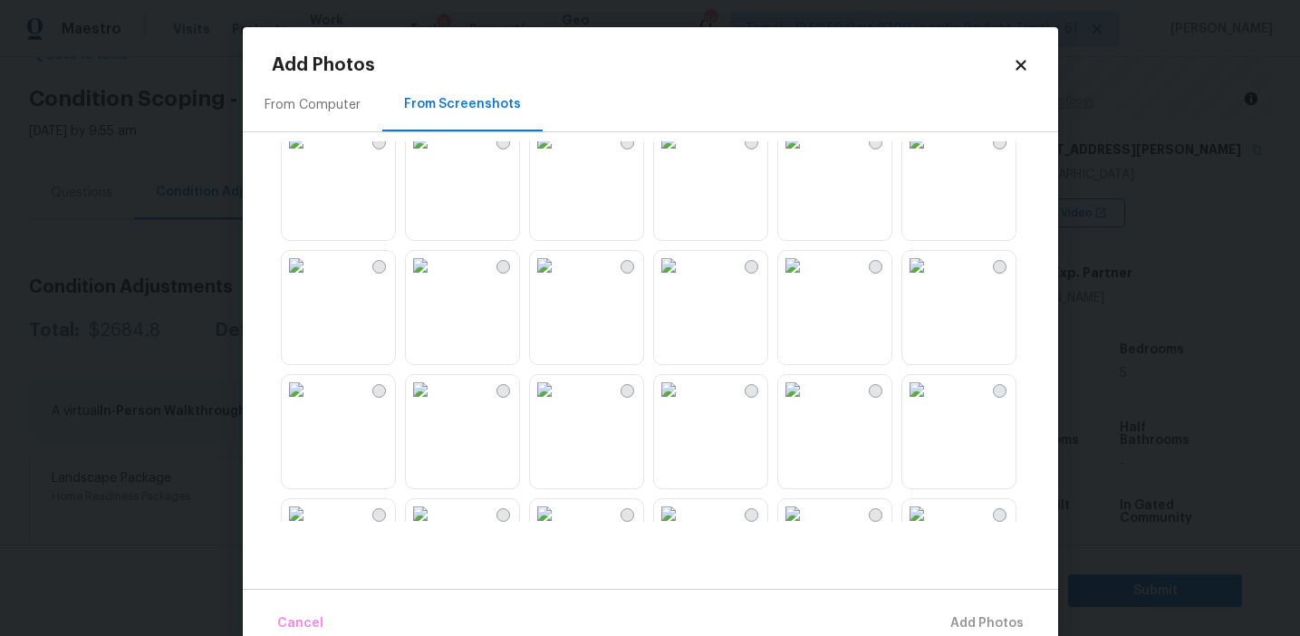
scroll to position [1731, 0]
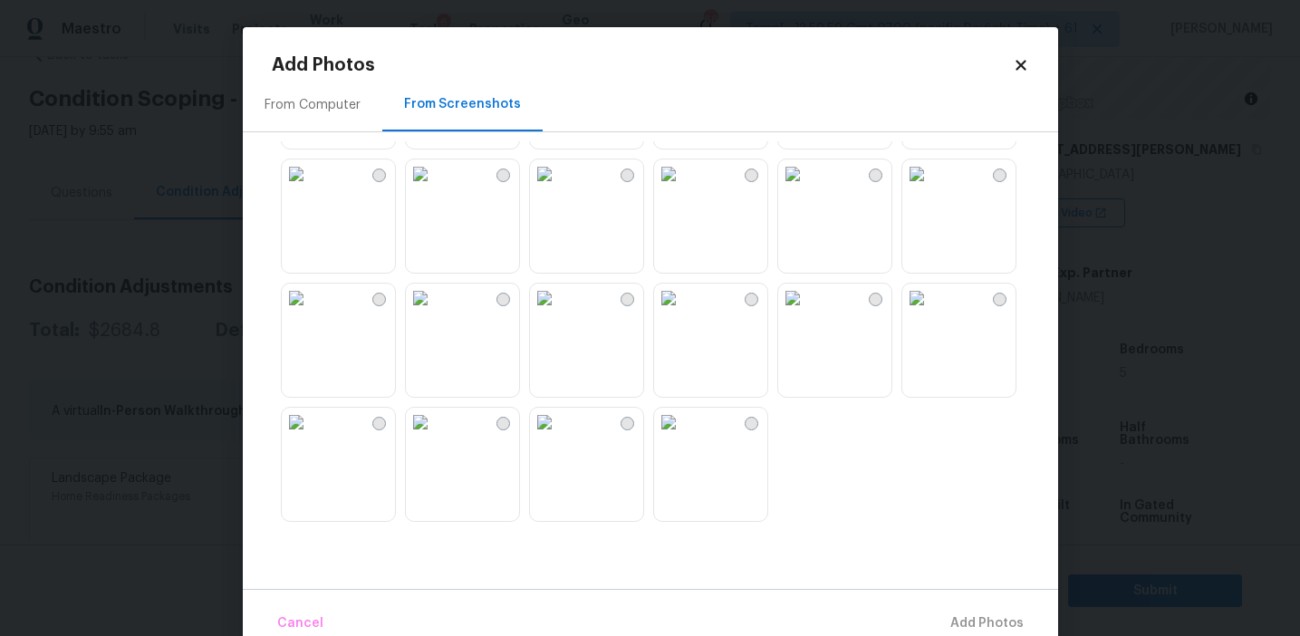
click at [683, 313] on img at bounding box center [668, 298] width 29 height 29
click at [903, 313] on img at bounding box center [917, 298] width 29 height 29
click at [435, 313] on img at bounding box center [420, 298] width 29 height 29
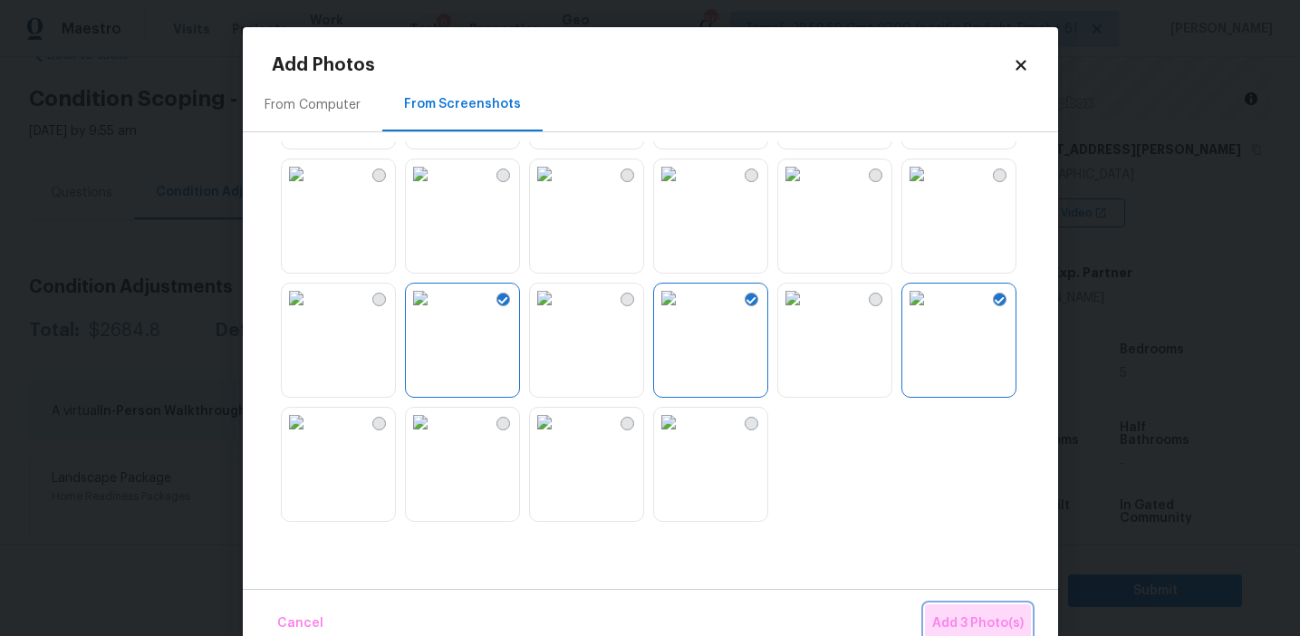
click at [941, 614] on span "Add 3 Photo(s)" at bounding box center [978, 624] width 92 height 23
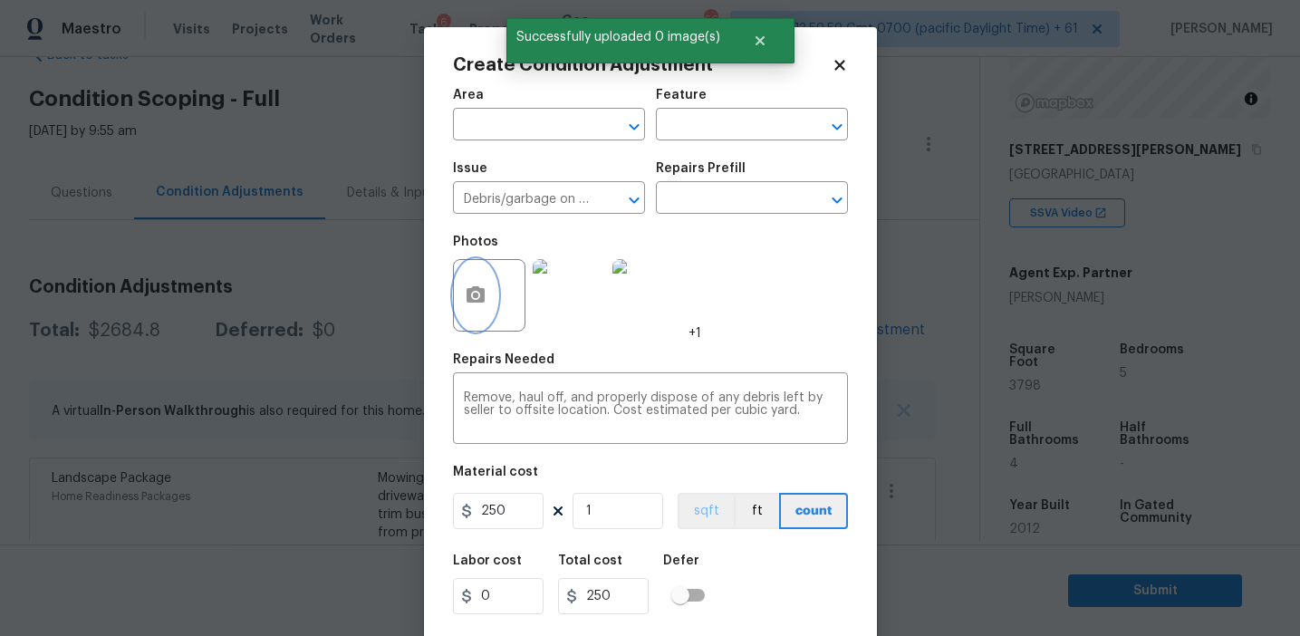
scroll to position [41, 0]
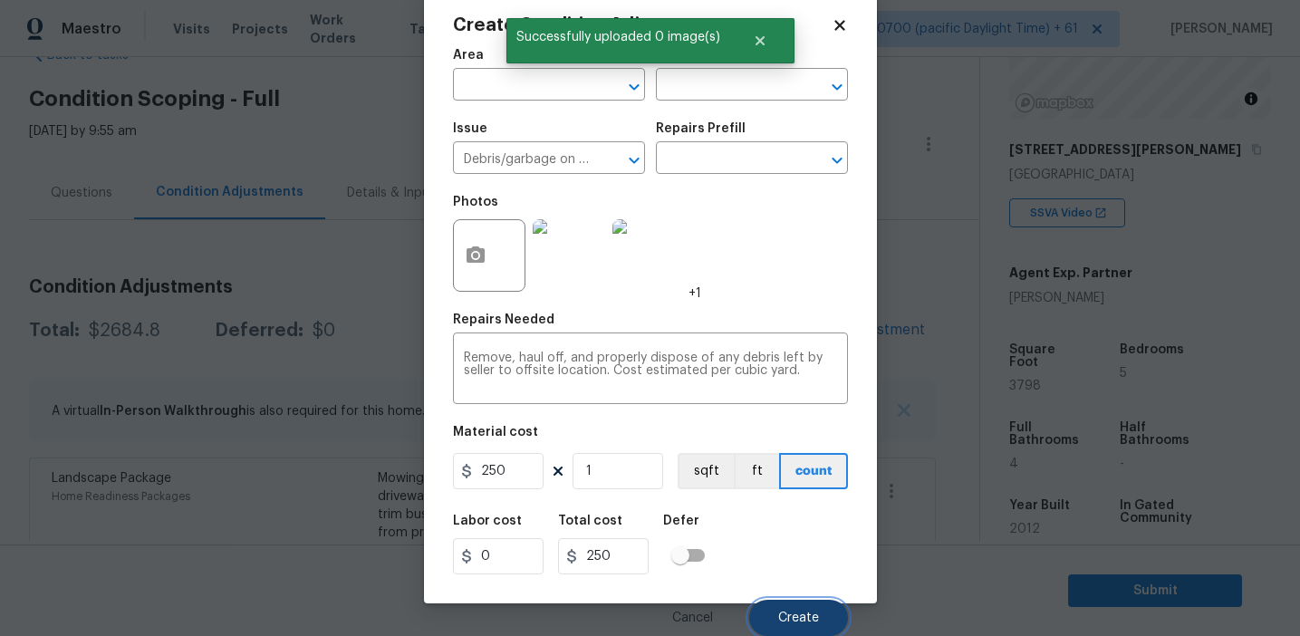
click at [793, 618] on span "Create" at bounding box center [798, 619] width 41 height 14
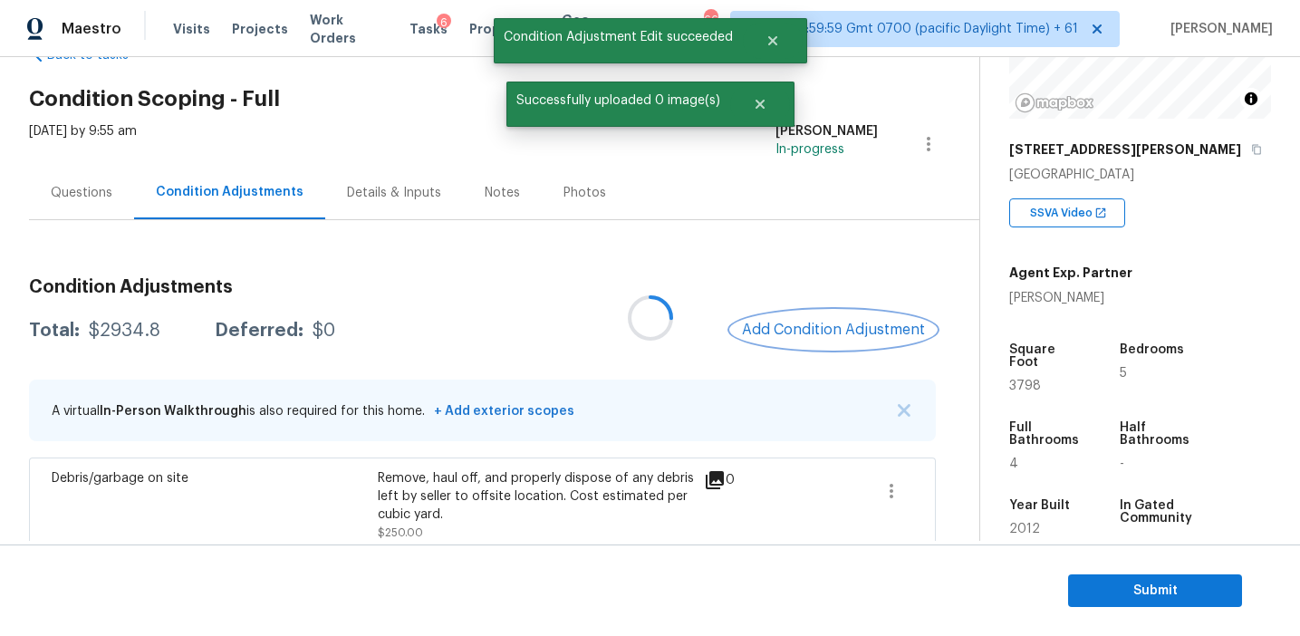
scroll to position [0, 0]
click at [803, 320] on button "Add Condition Adjustment" at bounding box center [833, 330] width 205 height 38
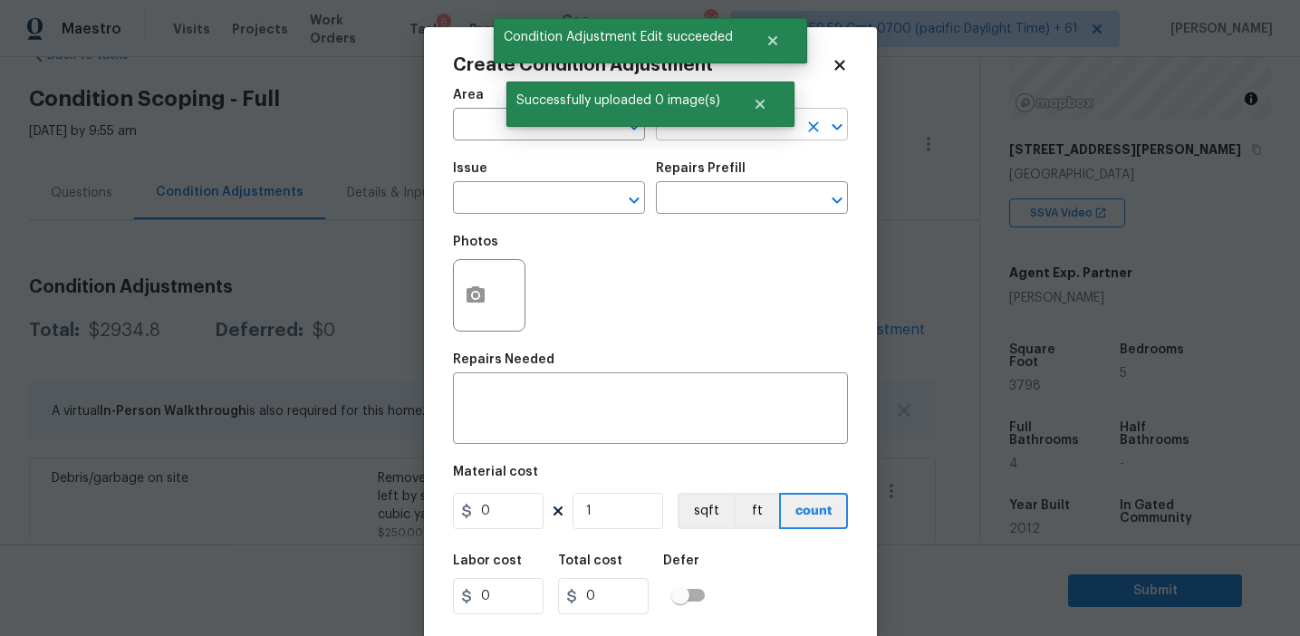
click at [720, 131] on input "text" at bounding box center [726, 126] width 141 height 28
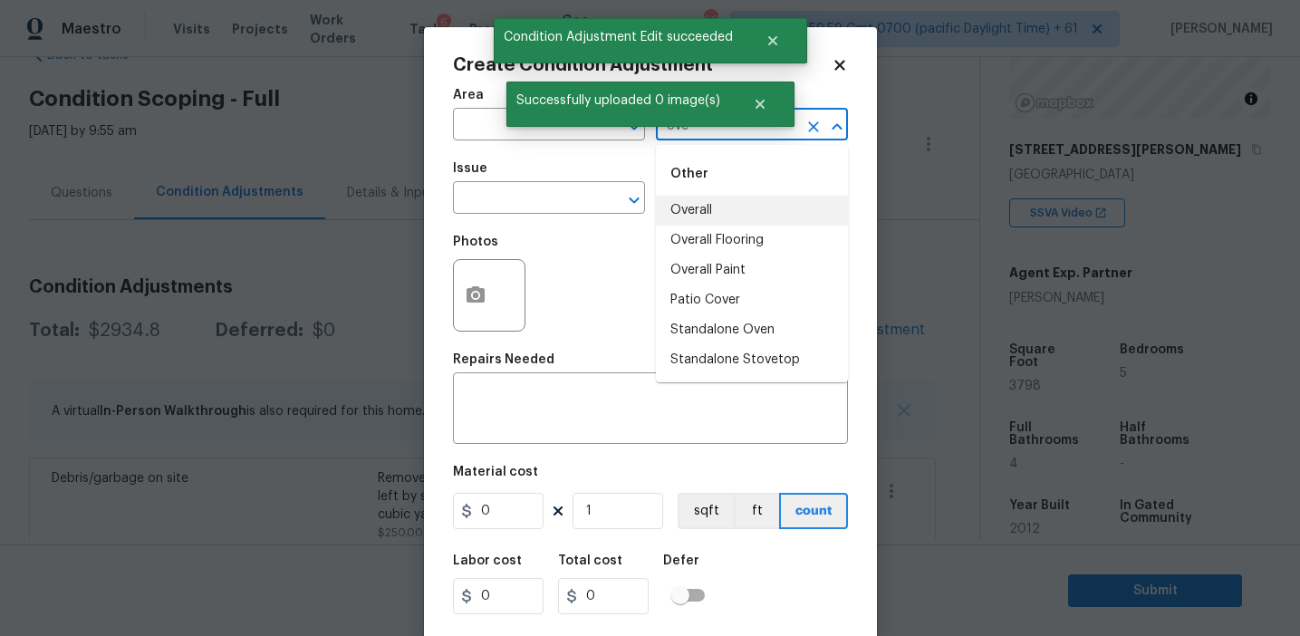
click at [744, 209] on li "Overall" at bounding box center [752, 211] width 192 height 30
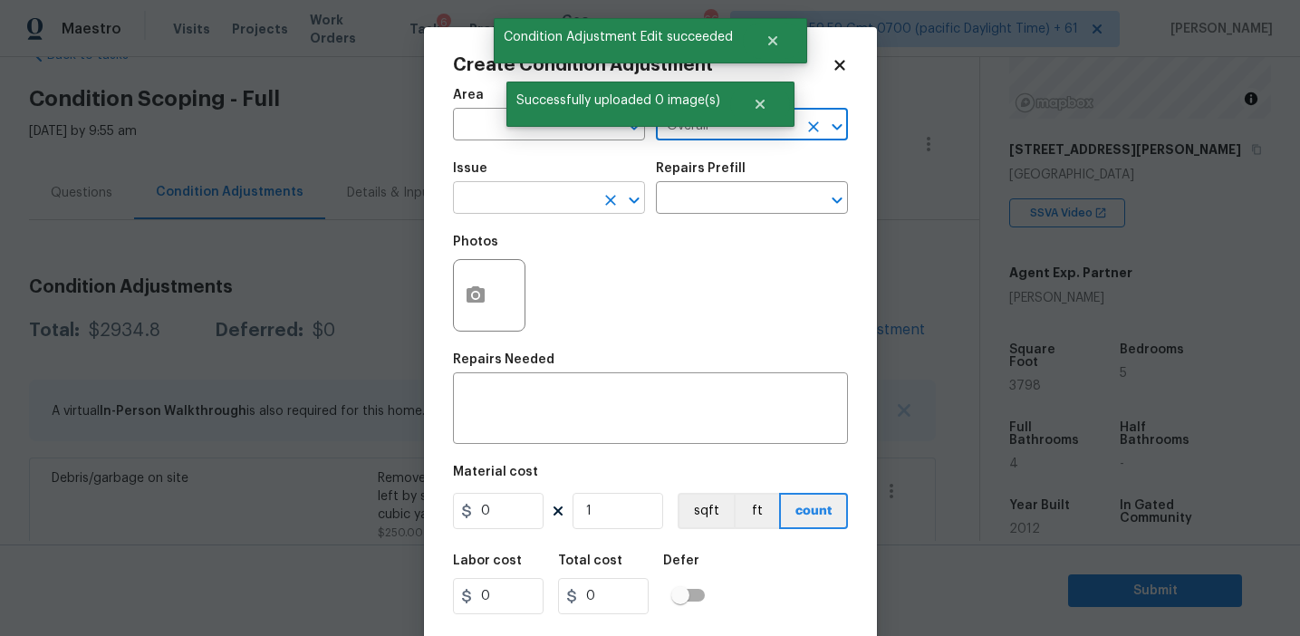
type input "Overall"
click at [484, 208] on input "text" at bounding box center [523, 200] width 141 height 28
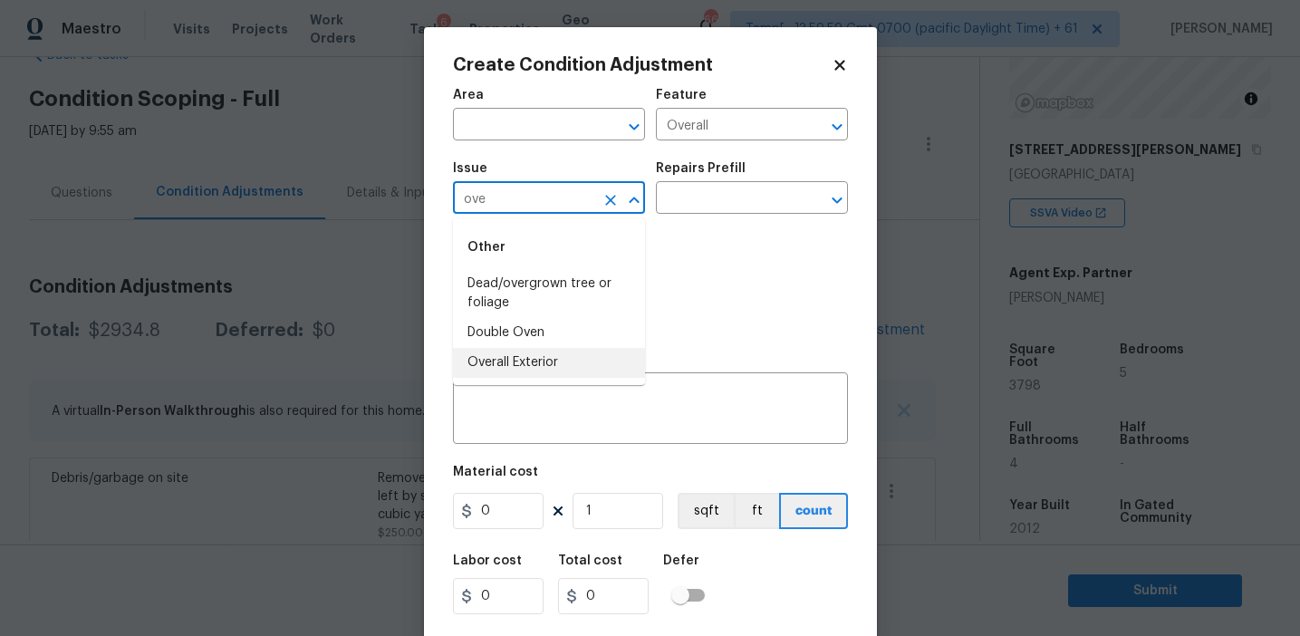
click at [507, 367] on li "Overall Exterior" at bounding box center [549, 363] width 192 height 30
type input "Overall Exterior"
click at [629, 401] on textarea at bounding box center [650, 410] width 373 height 38
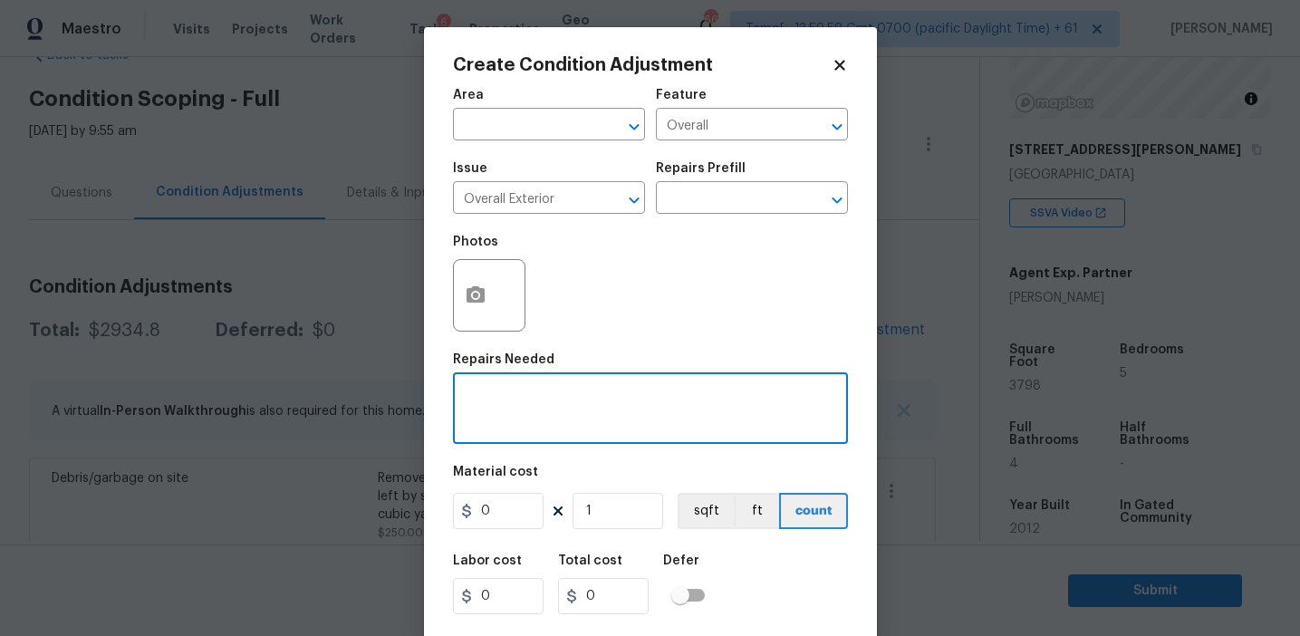
paste textarea "Overall exterior repairs (siding, stucco, fencing, soffit, eaves, trims, fascia…"
type textarea "Overall exterior repairs (siding, stucco, fencing, soffit, eaves, trims, fascia…"
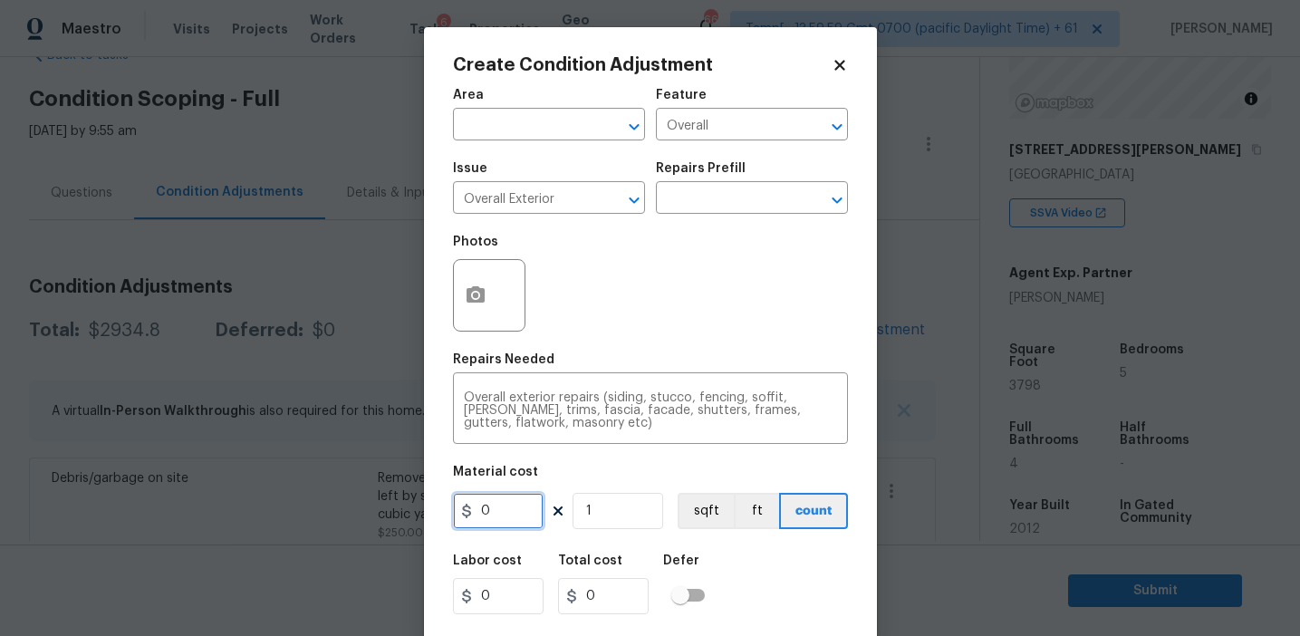
click at [505, 513] on input "0" at bounding box center [498, 511] width 91 height 36
type input "1250"
click at [470, 303] on icon "button" at bounding box center [476, 294] width 18 height 16
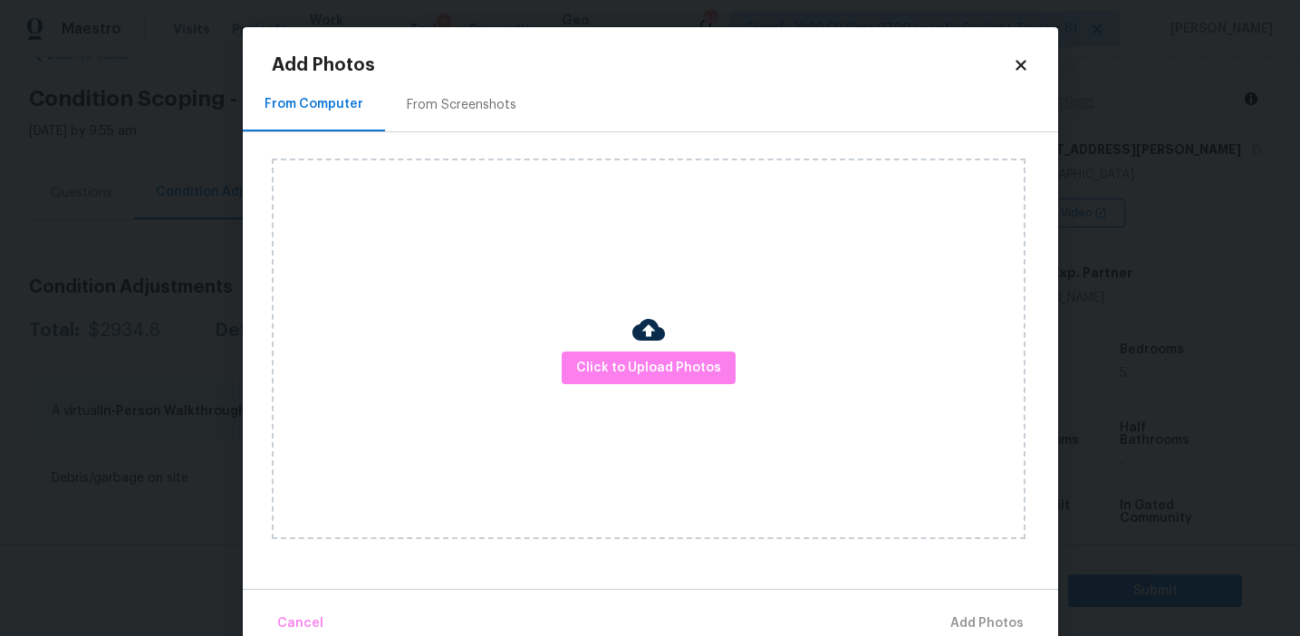
click at [493, 121] on div "From Screenshots" at bounding box center [461, 104] width 153 height 53
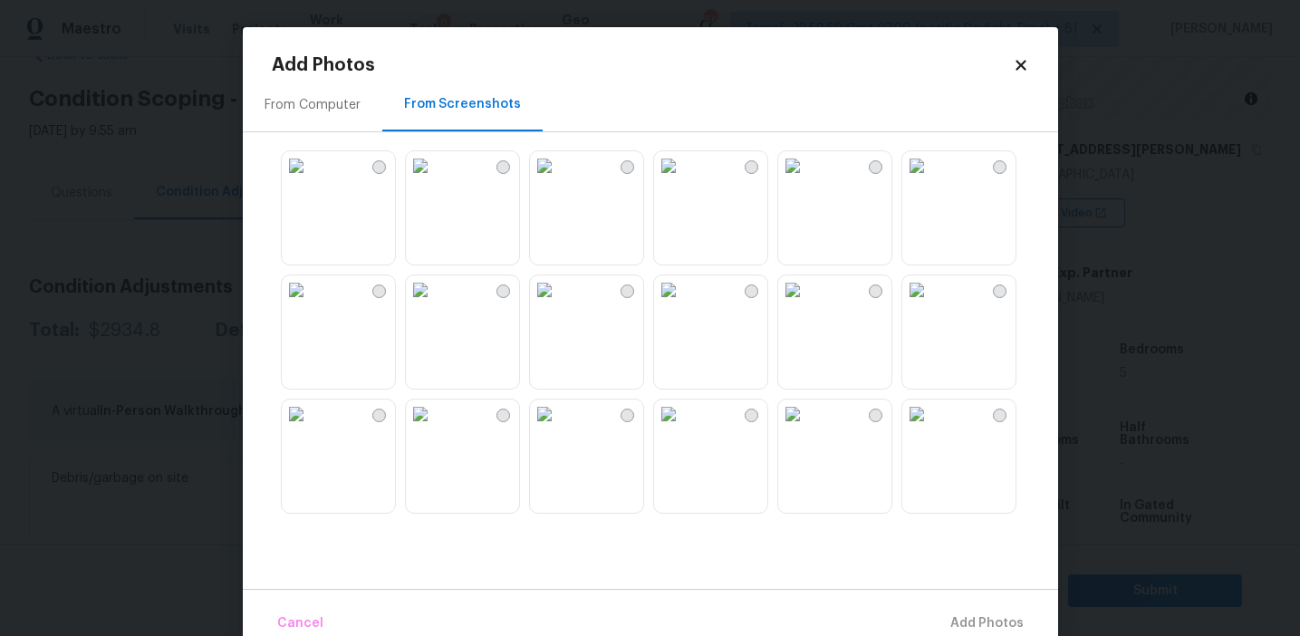
click at [559, 180] on img at bounding box center [544, 165] width 29 height 29
click at [807, 180] on img at bounding box center [792, 165] width 29 height 29
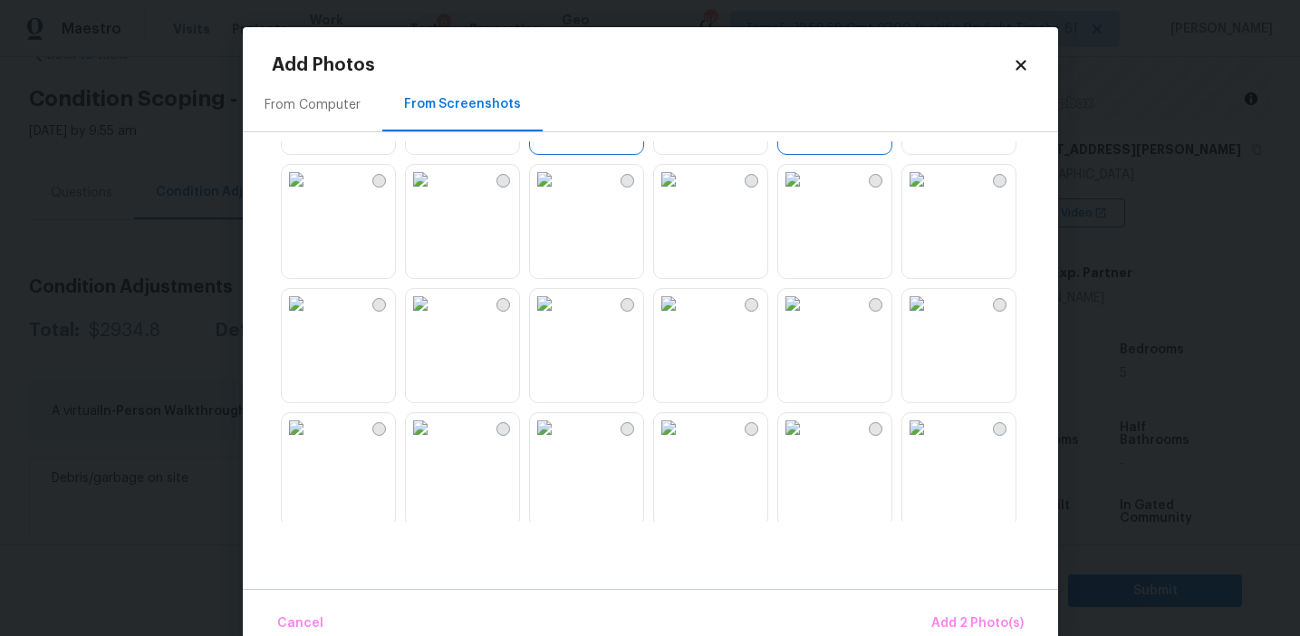
click at [683, 318] on img at bounding box center [668, 303] width 29 height 29
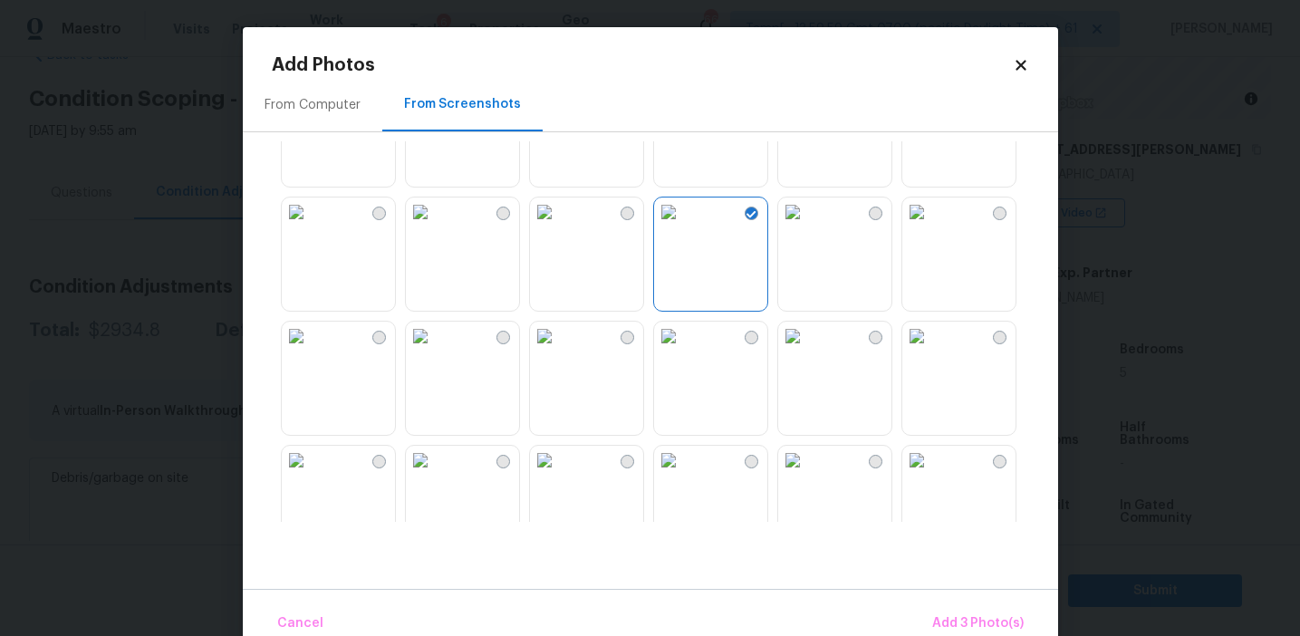
scroll to position [245, 0]
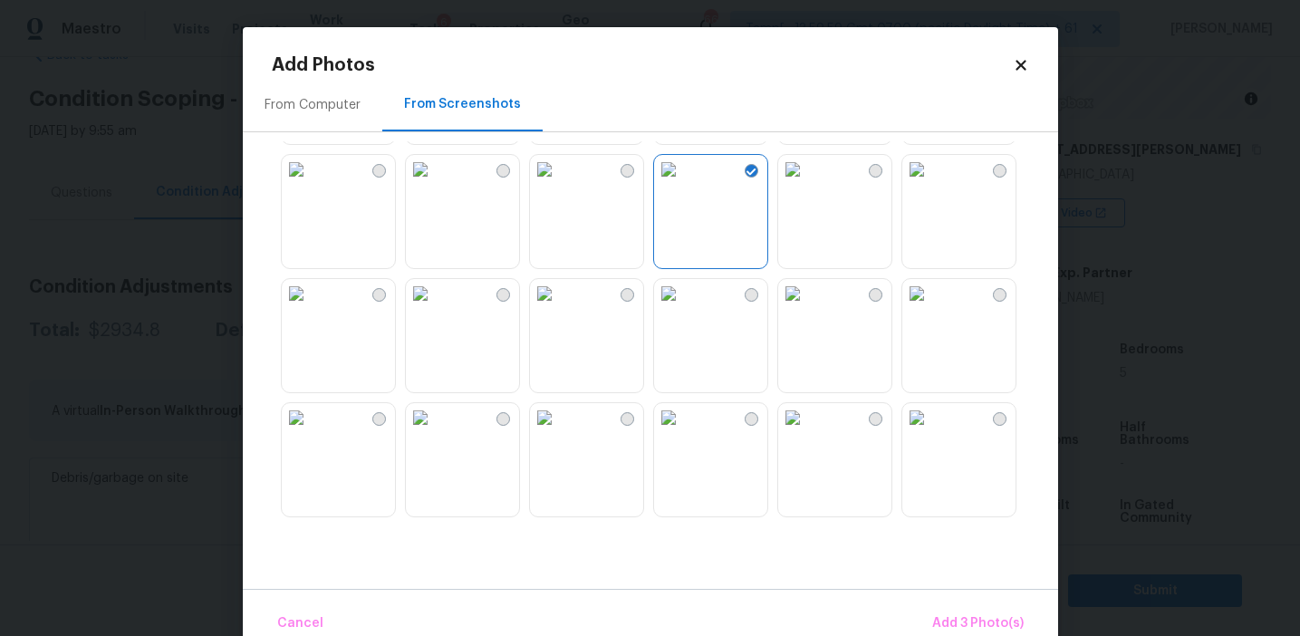
click at [683, 432] on img at bounding box center [668, 417] width 29 height 29
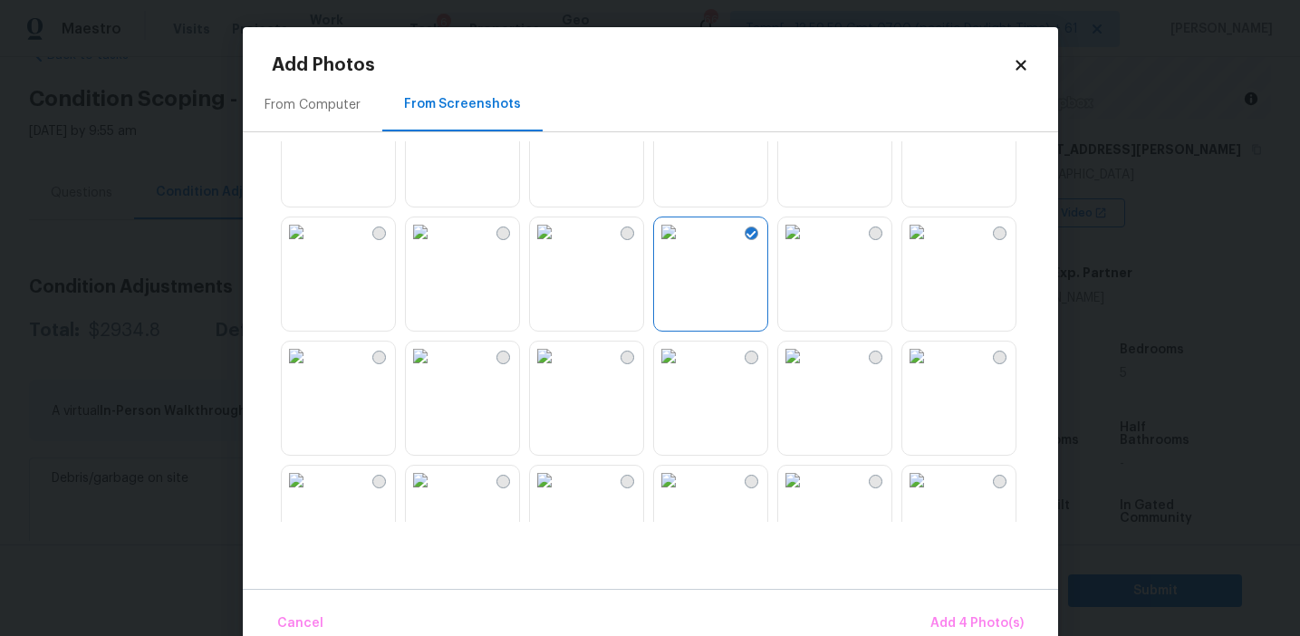
scroll to position [503, 0]
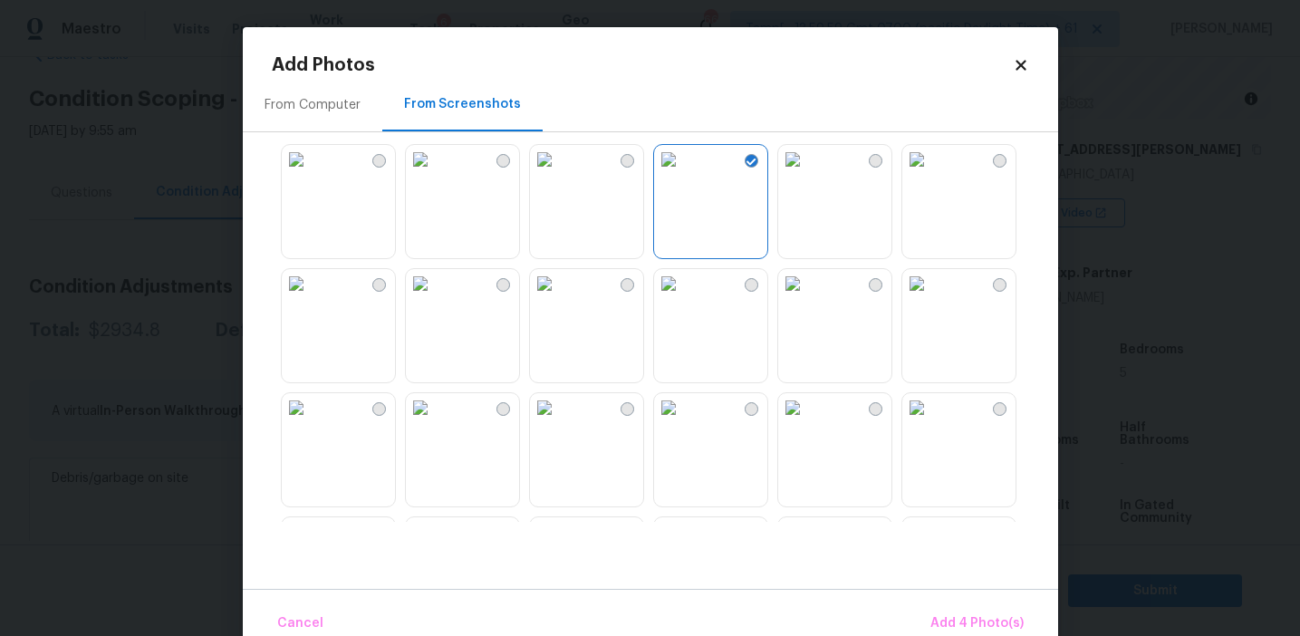
click at [807, 298] on img at bounding box center [792, 283] width 29 height 29
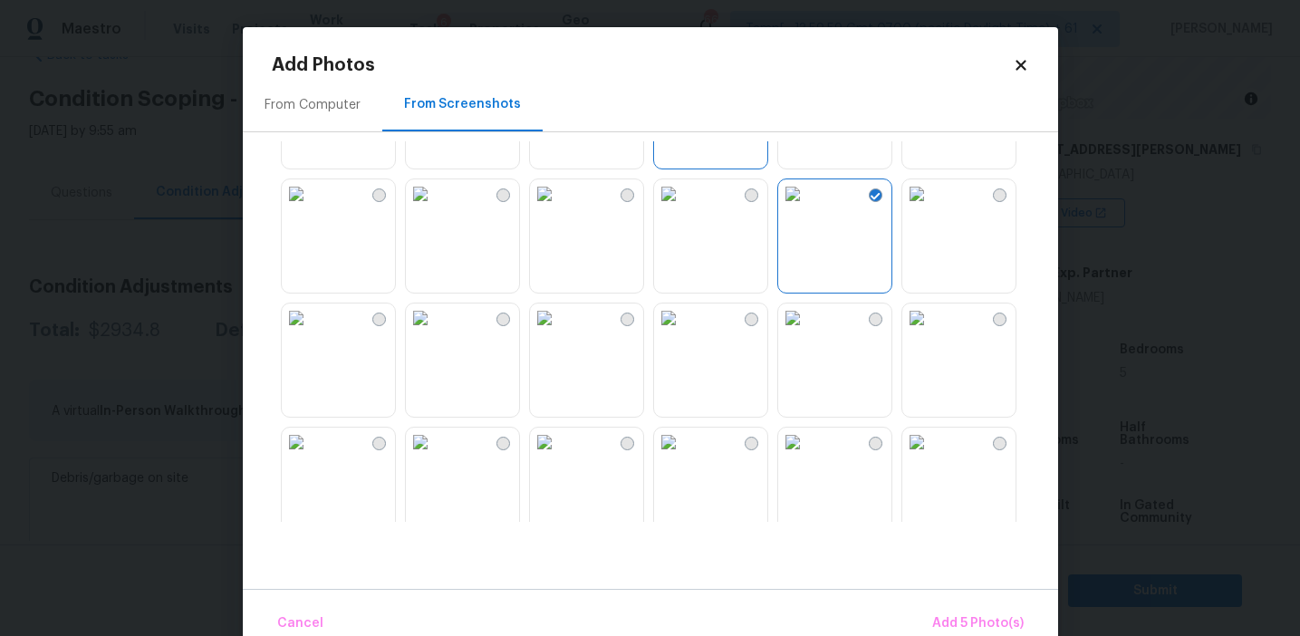
scroll to position [662, 0]
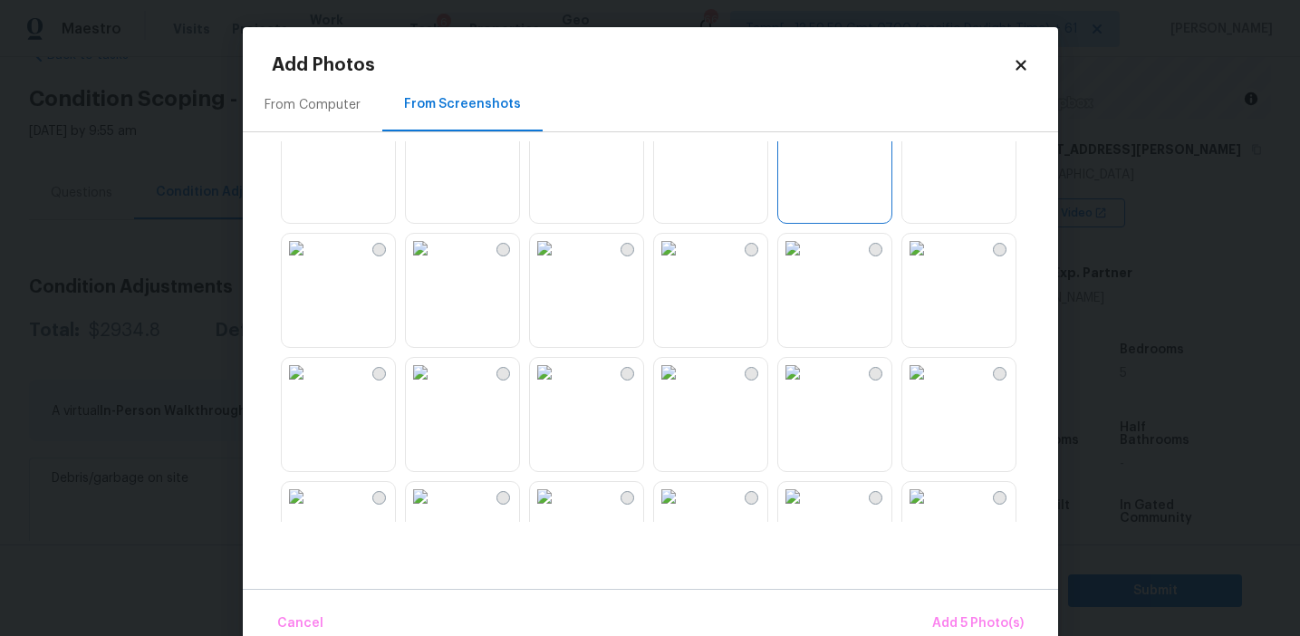
click at [807, 263] on img at bounding box center [792, 248] width 29 height 29
click at [683, 263] on img at bounding box center [668, 248] width 29 height 29
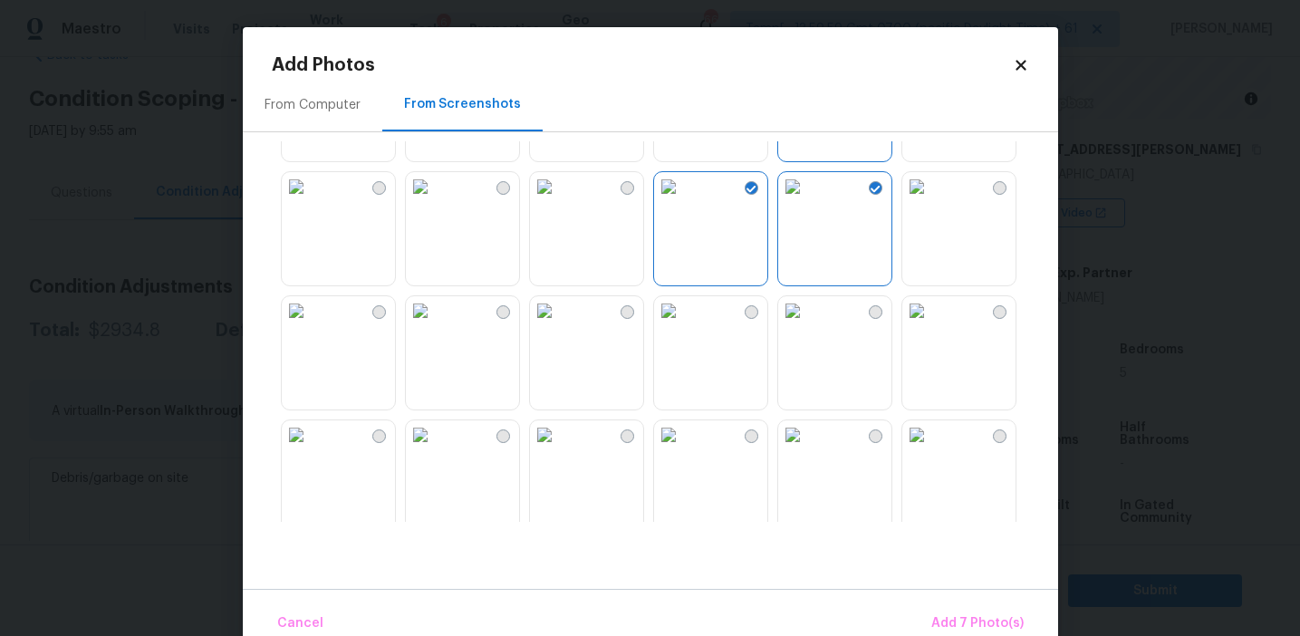
scroll to position [794, 0]
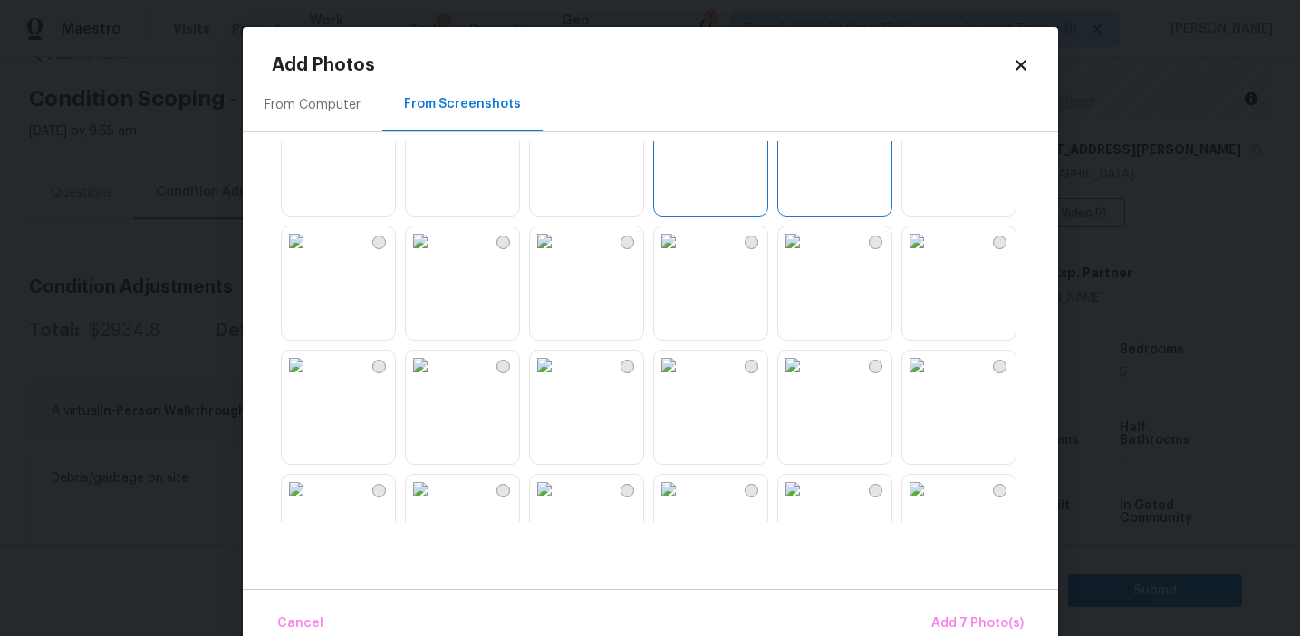
click at [683, 256] on img at bounding box center [668, 241] width 29 height 29
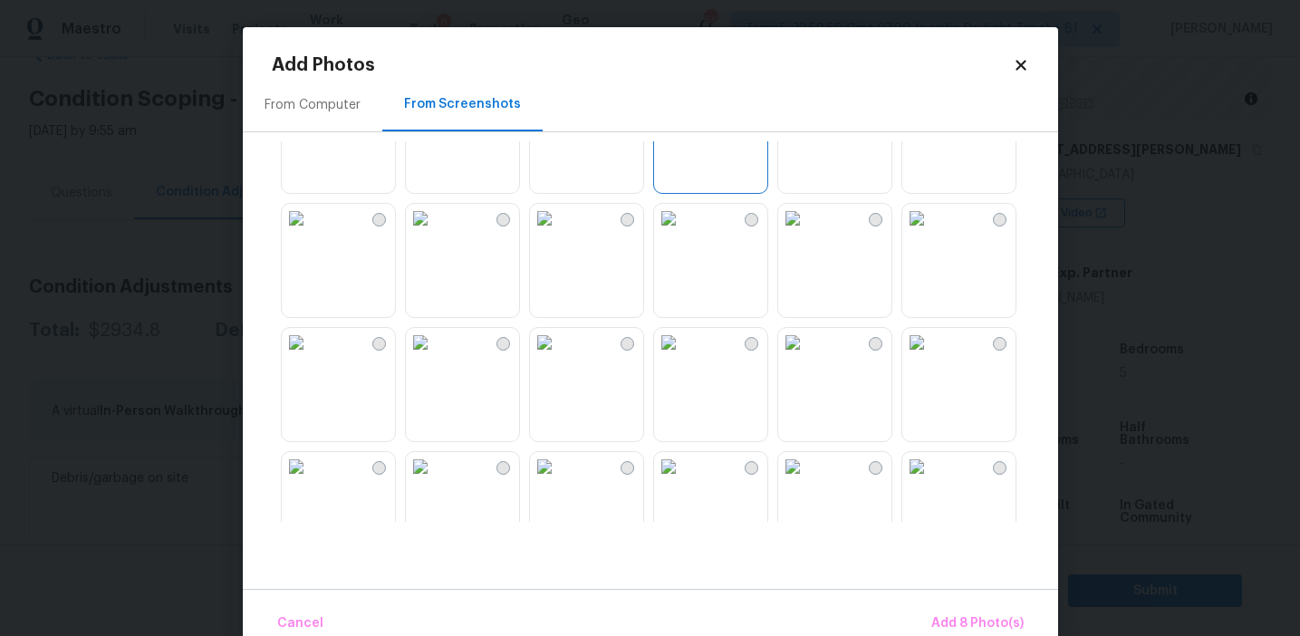
click at [807, 233] on img at bounding box center [792, 218] width 29 height 29
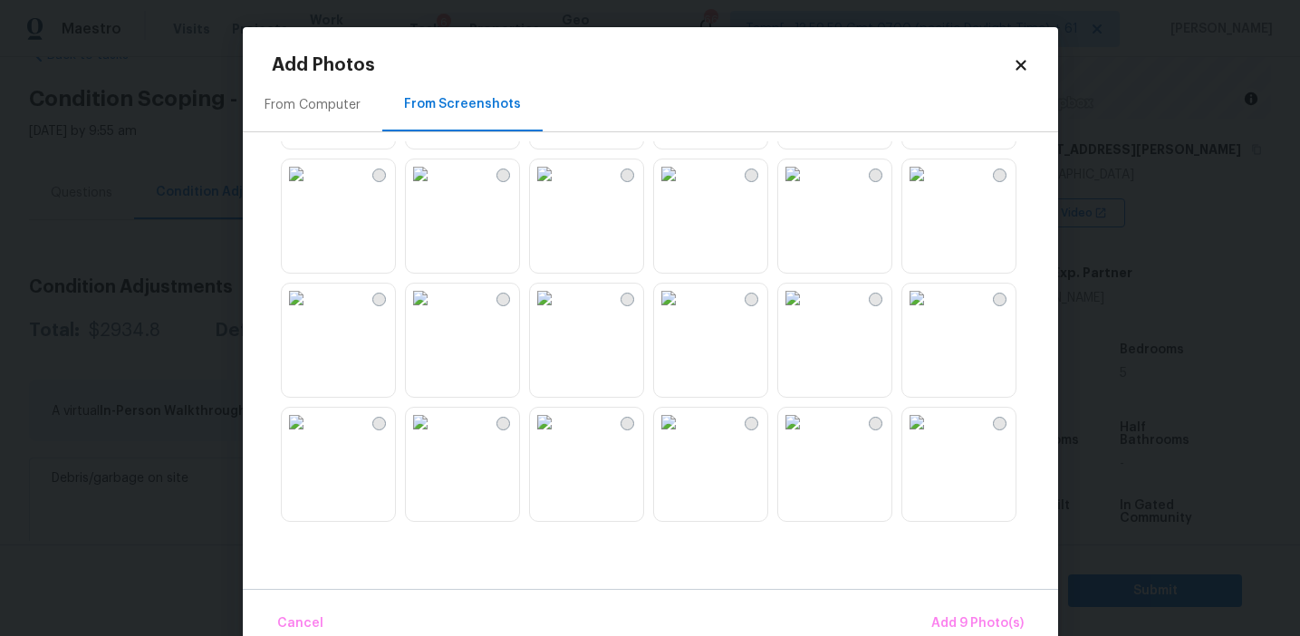
scroll to position [1310, 0]
click at [559, 308] on img at bounding box center [544, 293] width 29 height 29
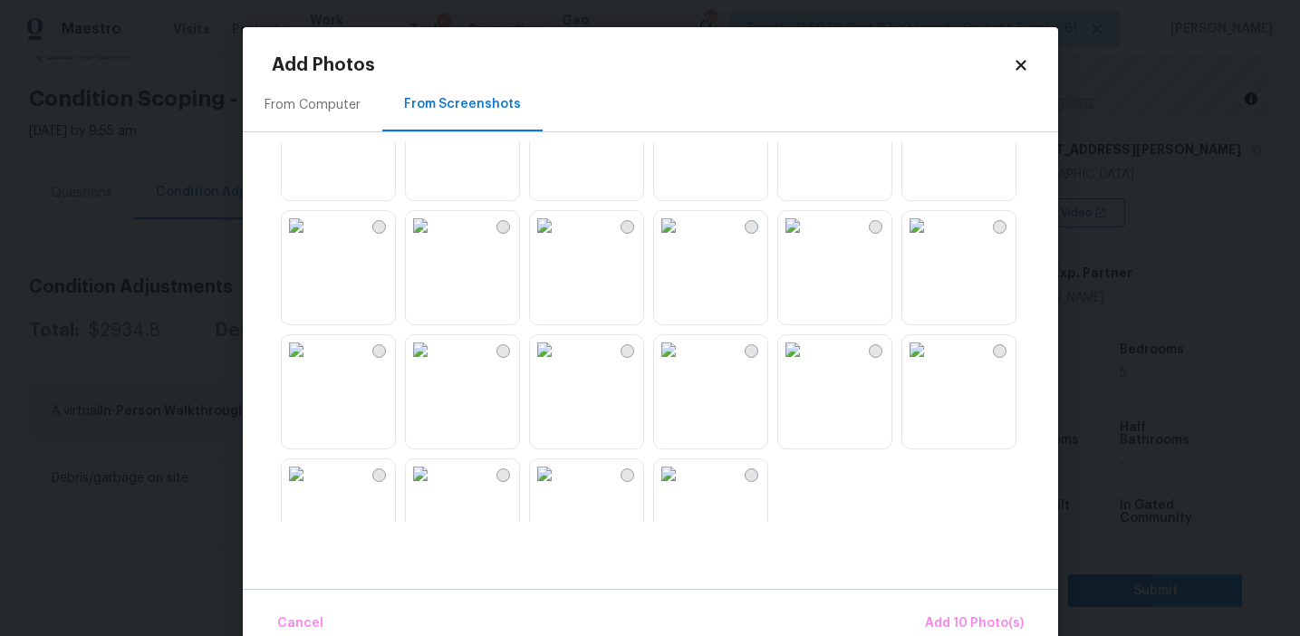
scroll to position [1731, 0]
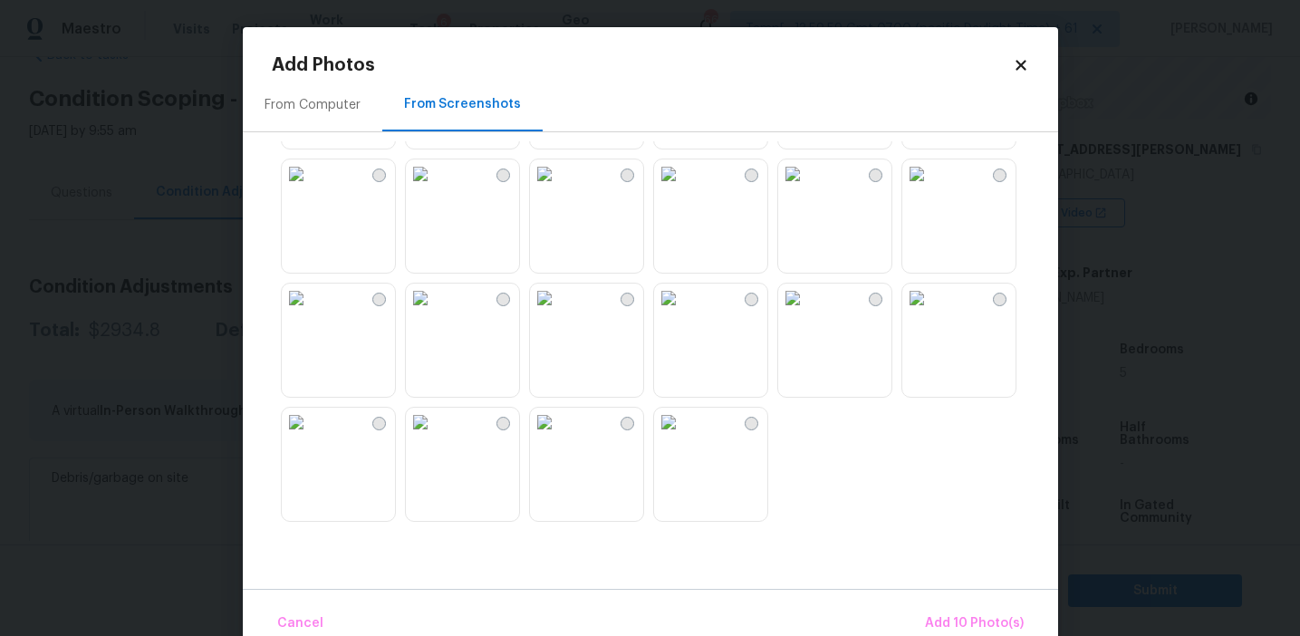
click at [932, 313] on img at bounding box center [917, 298] width 29 height 29
click at [435, 313] on img at bounding box center [420, 298] width 29 height 29
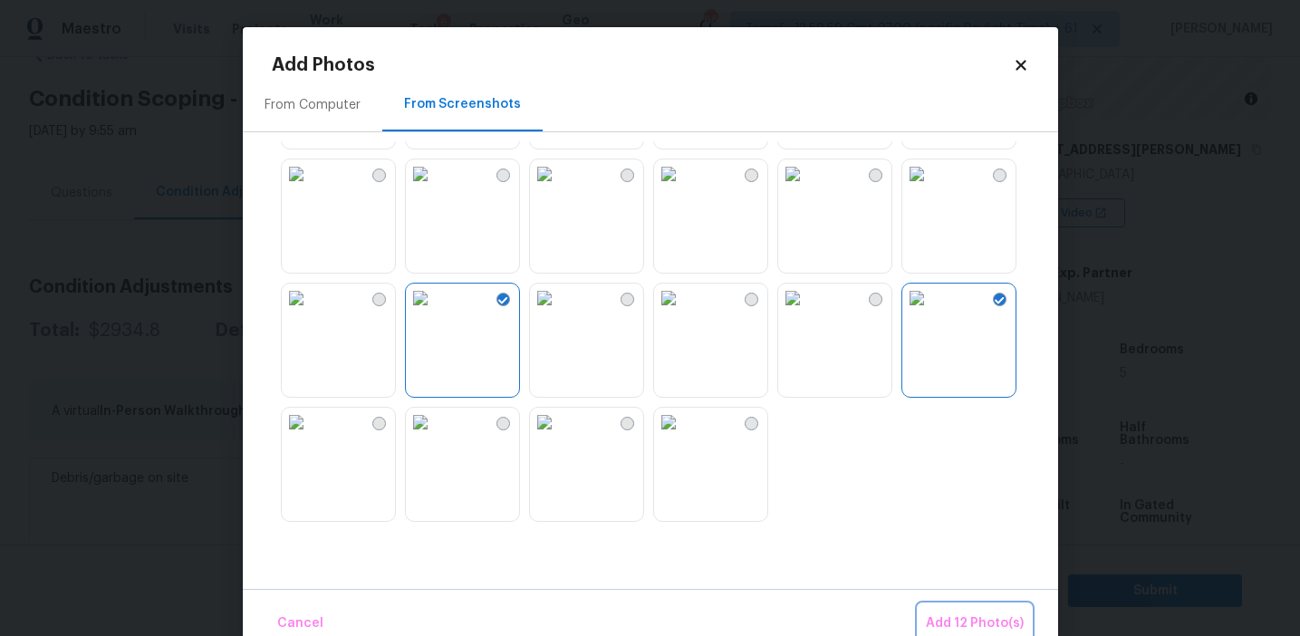
click at [946, 623] on span "Add 12 Photo(s)" at bounding box center [975, 624] width 98 height 23
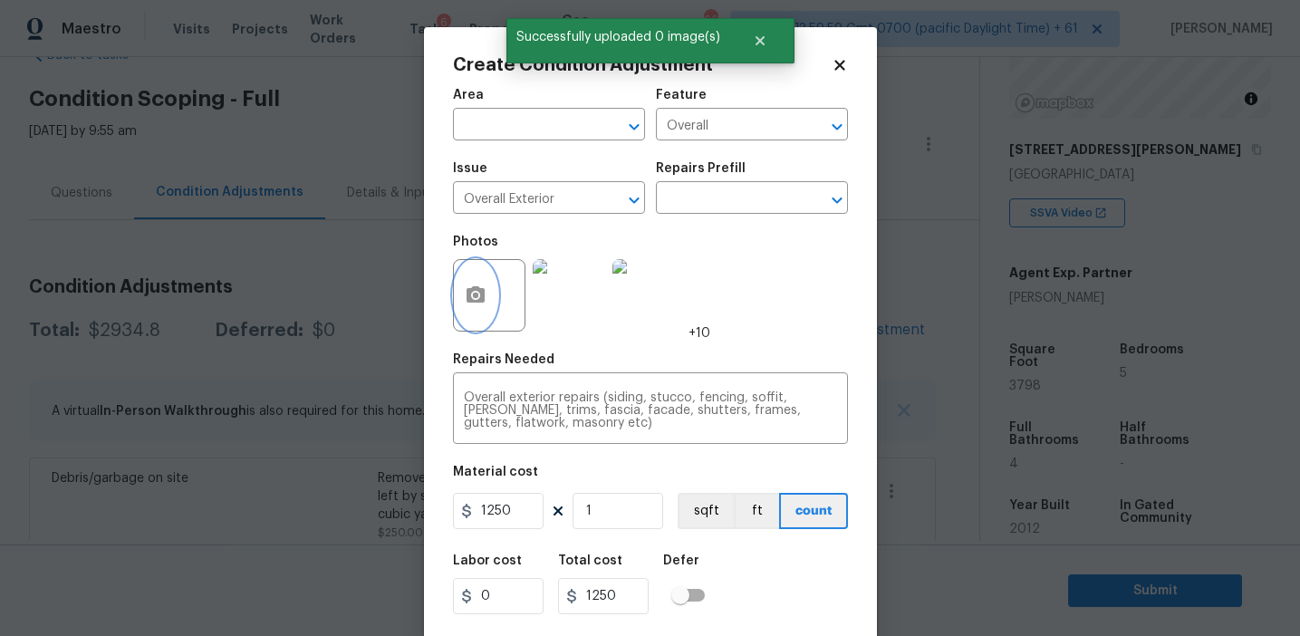
scroll to position [41, 0]
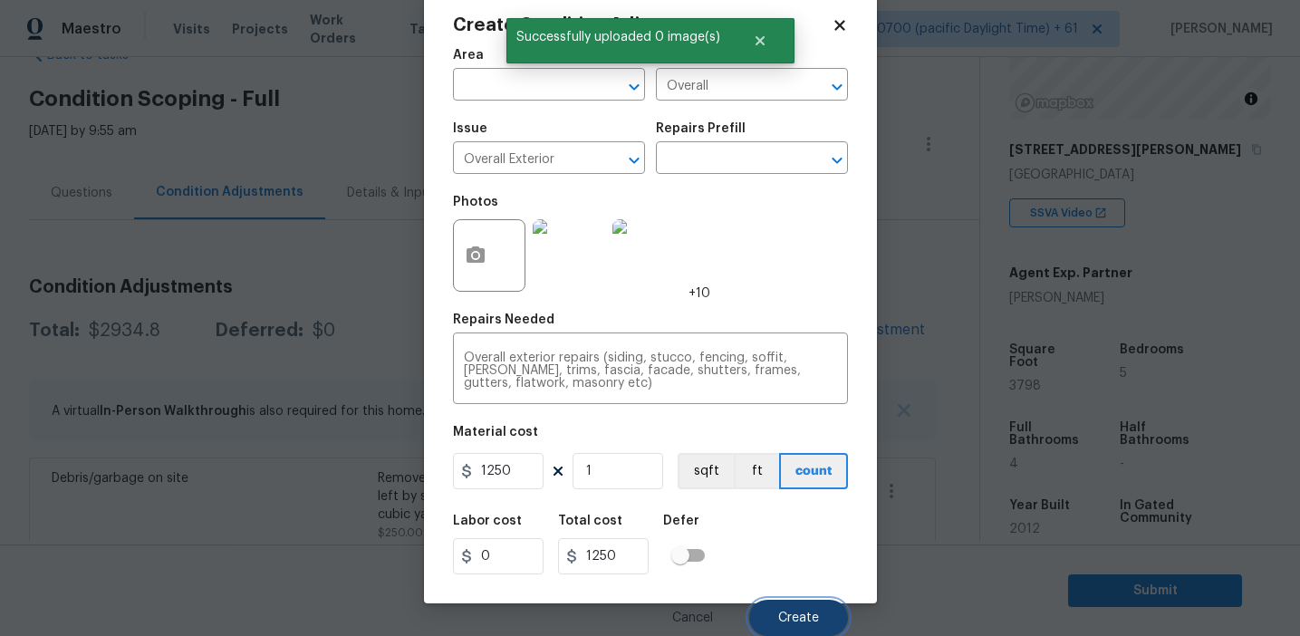
click at [811, 614] on span "Create" at bounding box center [798, 619] width 41 height 14
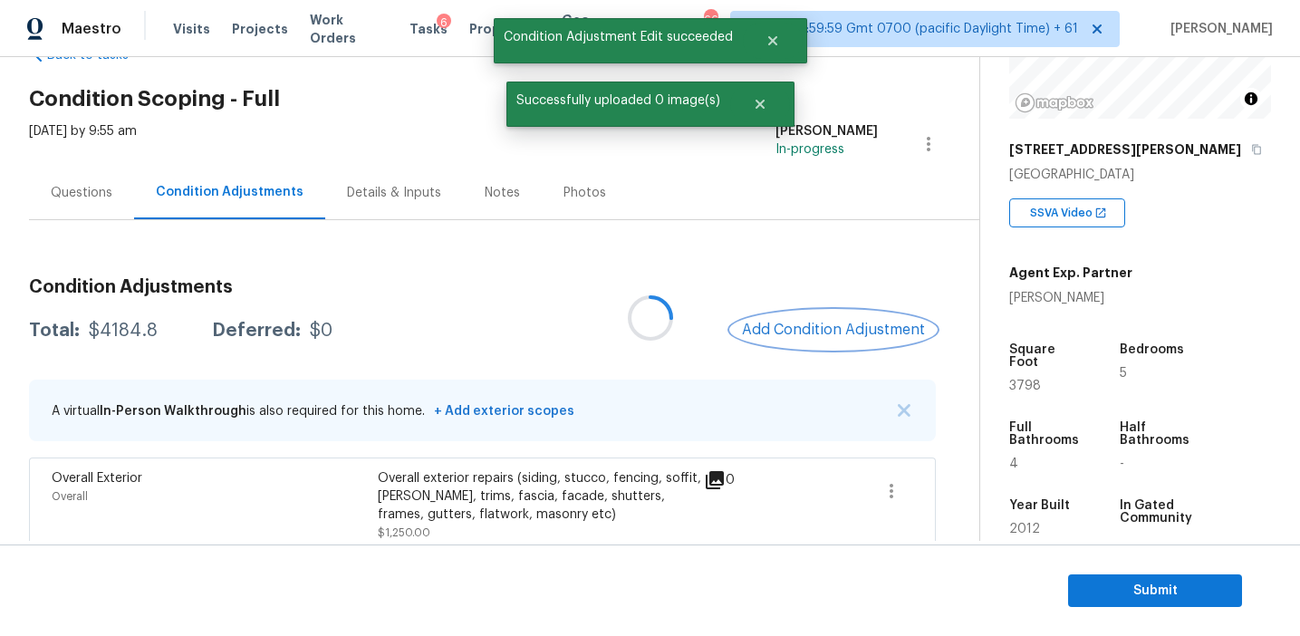
scroll to position [0, 0]
click at [761, 327] on span "Add Condition Adjustment" at bounding box center [838, 330] width 183 height 16
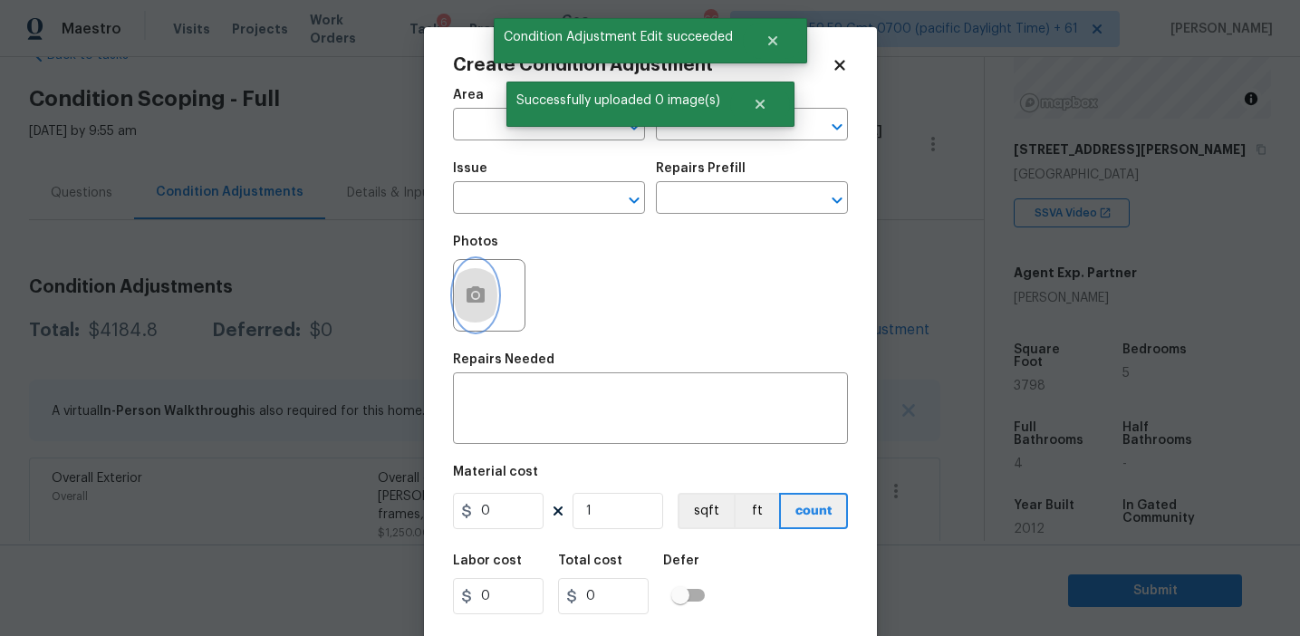
click at [462, 302] on button "button" at bounding box center [475, 295] width 43 height 71
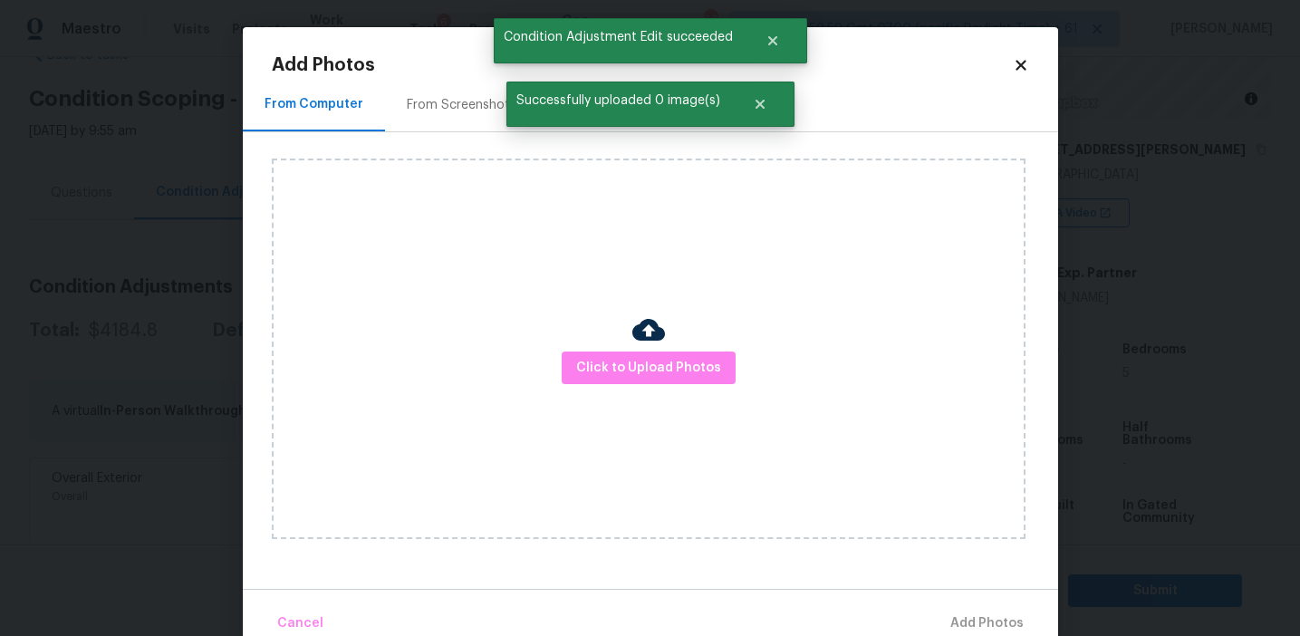
click at [607, 347] on div "Click to Upload Photos" at bounding box center [649, 349] width 754 height 381
click at [603, 380] on button "Click to Upload Photos" at bounding box center [649, 369] width 174 height 34
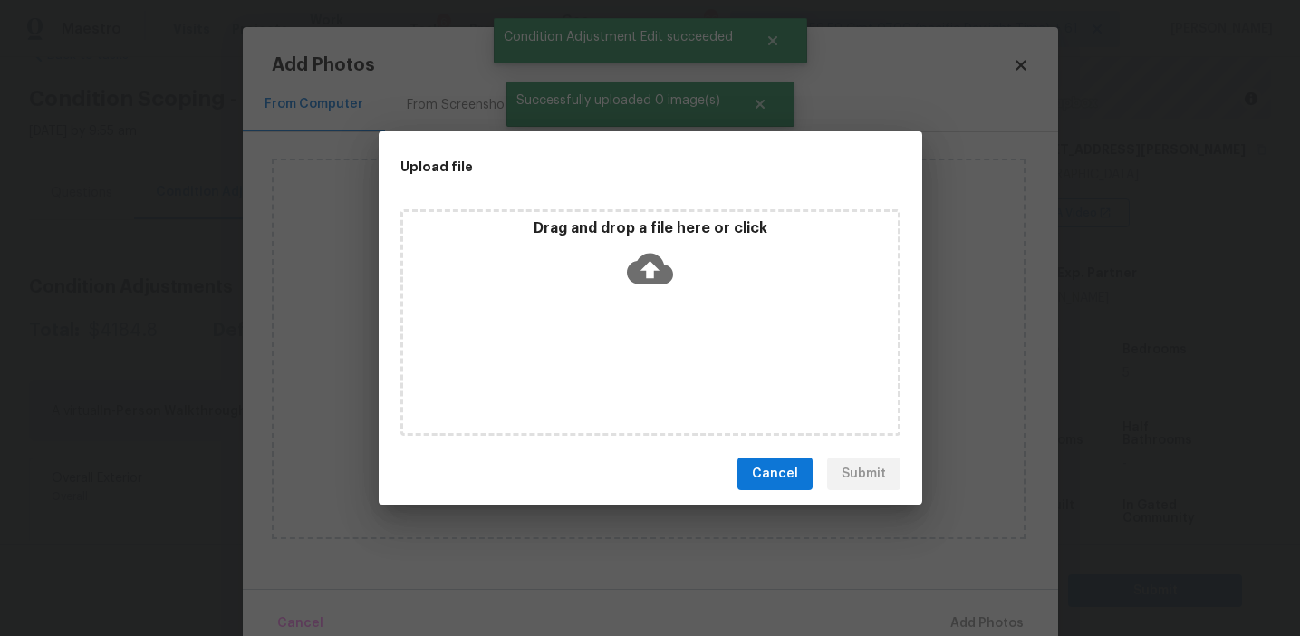
click at [603, 256] on div "Drag and drop a file here or click" at bounding box center [650, 258] width 495 height 78
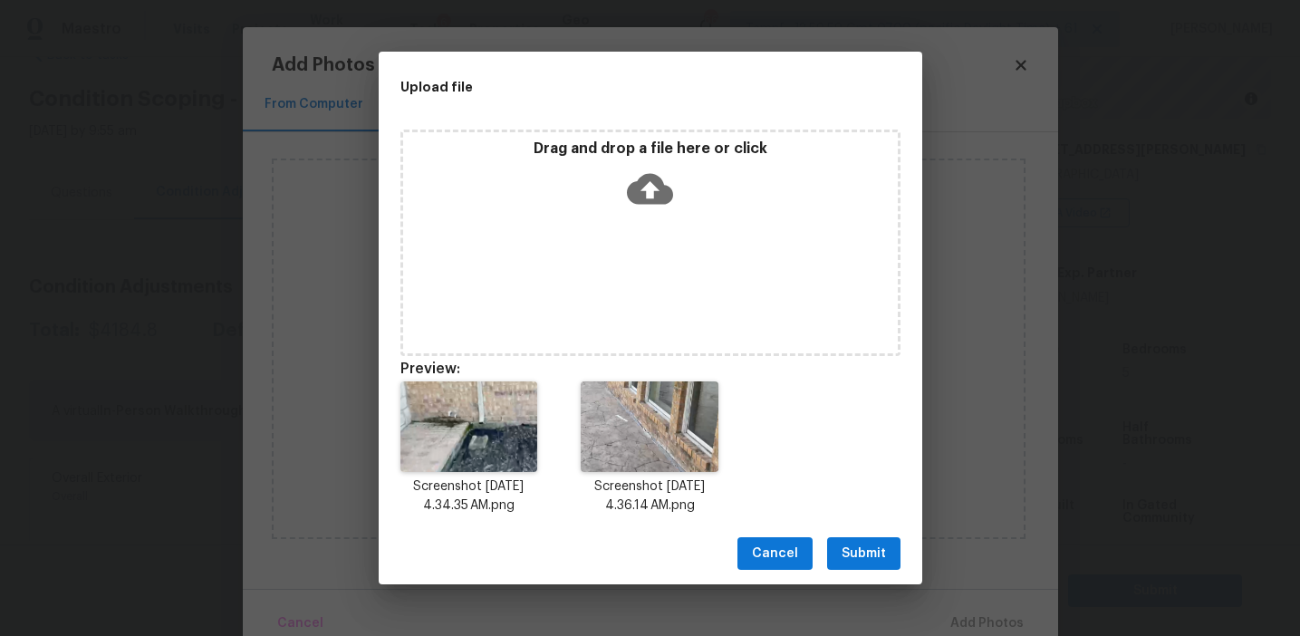
click at [866, 552] on span "Submit" at bounding box center [864, 554] width 44 height 23
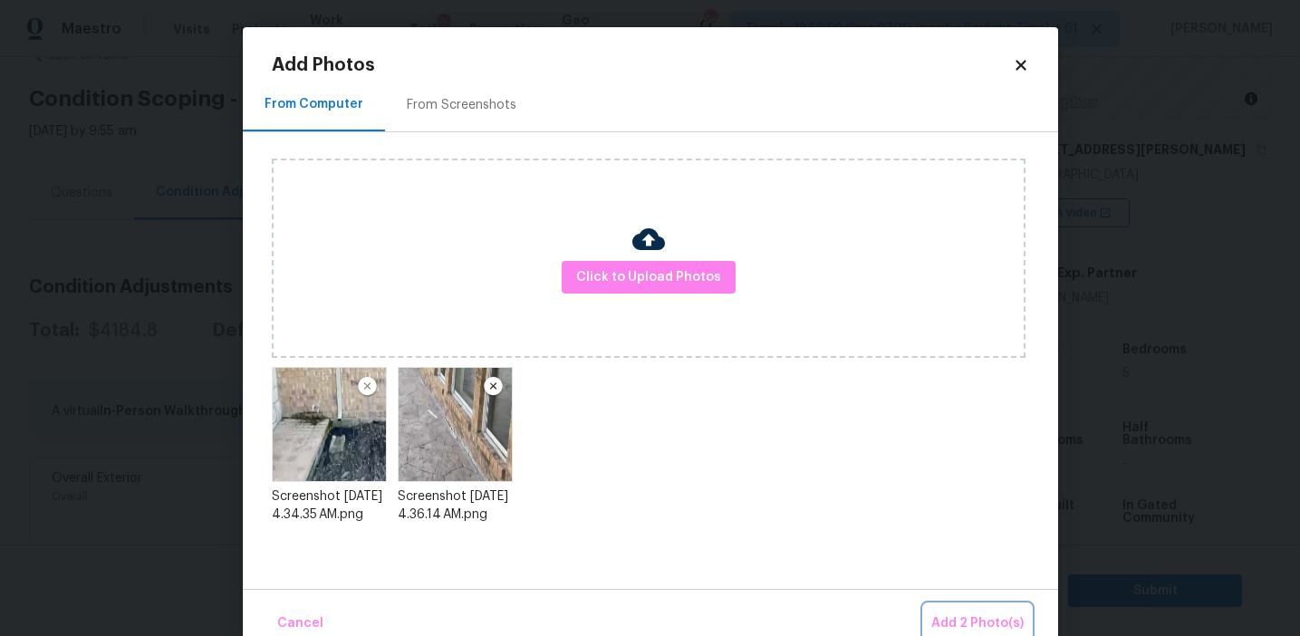
click at [959, 619] on span "Add 2 Photo(s)" at bounding box center [978, 624] width 92 height 23
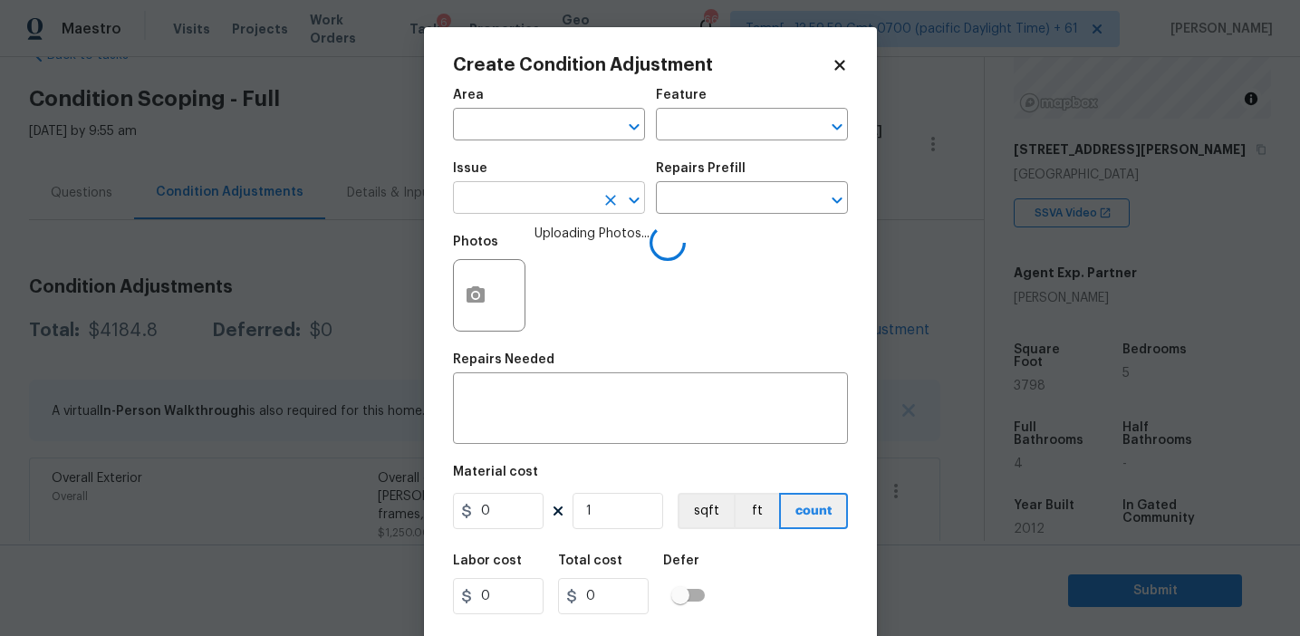
click at [543, 203] on input "text" at bounding box center [523, 200] width 141 height 28
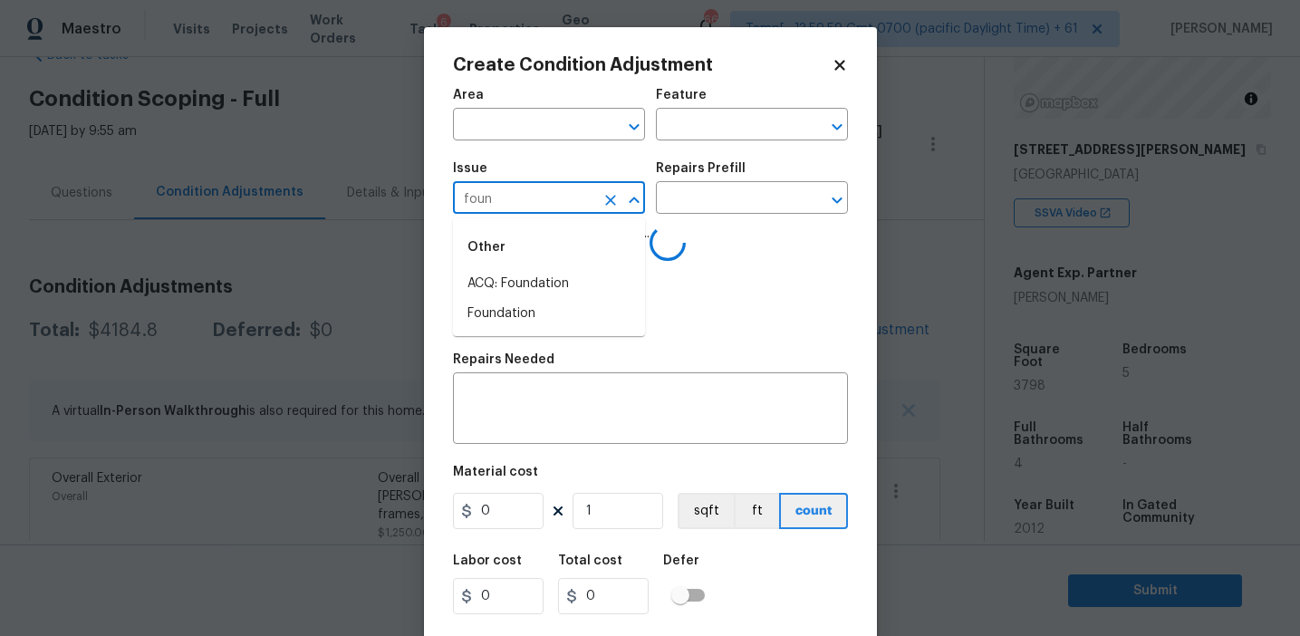
click at [576, 271] on li "ACQ: Foundation" at bounding box center [549, 284] width 192 height 30
type input "ACQ: Foundation"
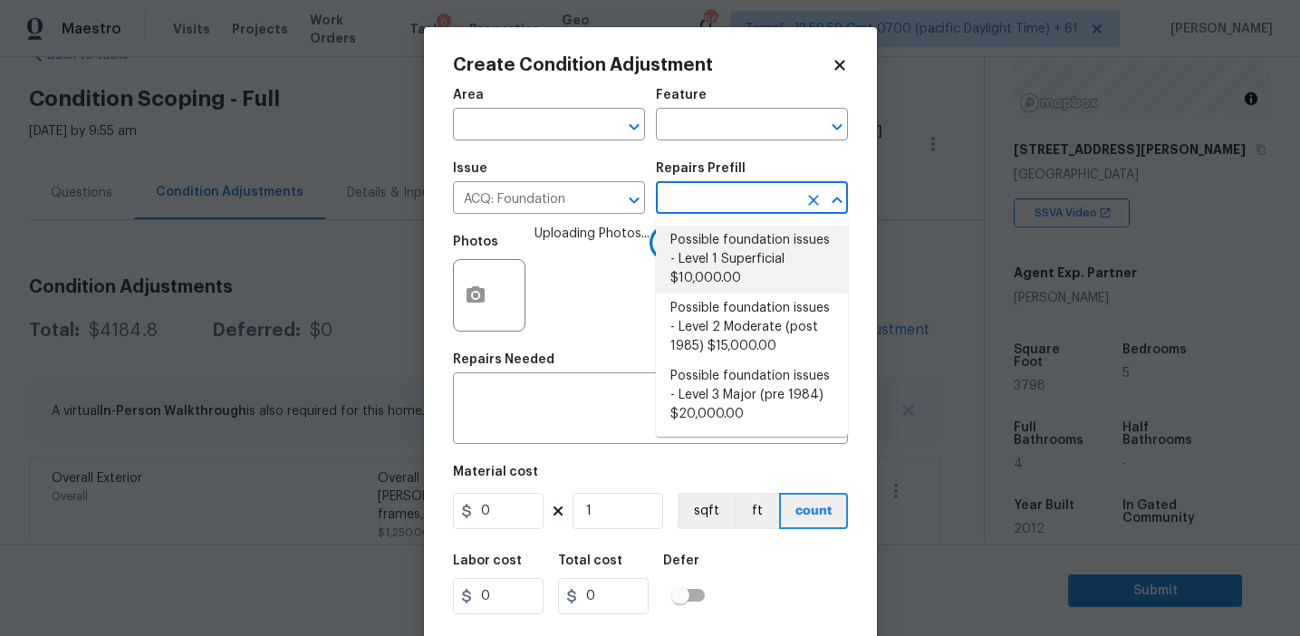
click at [722, 231] on li "Possible foundation issues - Level 1 Superficial $10,000.00" at bounding box center [752, 260] width 192 height 68
type input "Acquisition"
type textarea "Possible foundation issues - Level 1 - Superficial. Disclaimer: This is NOT a t…"
type input "10000"
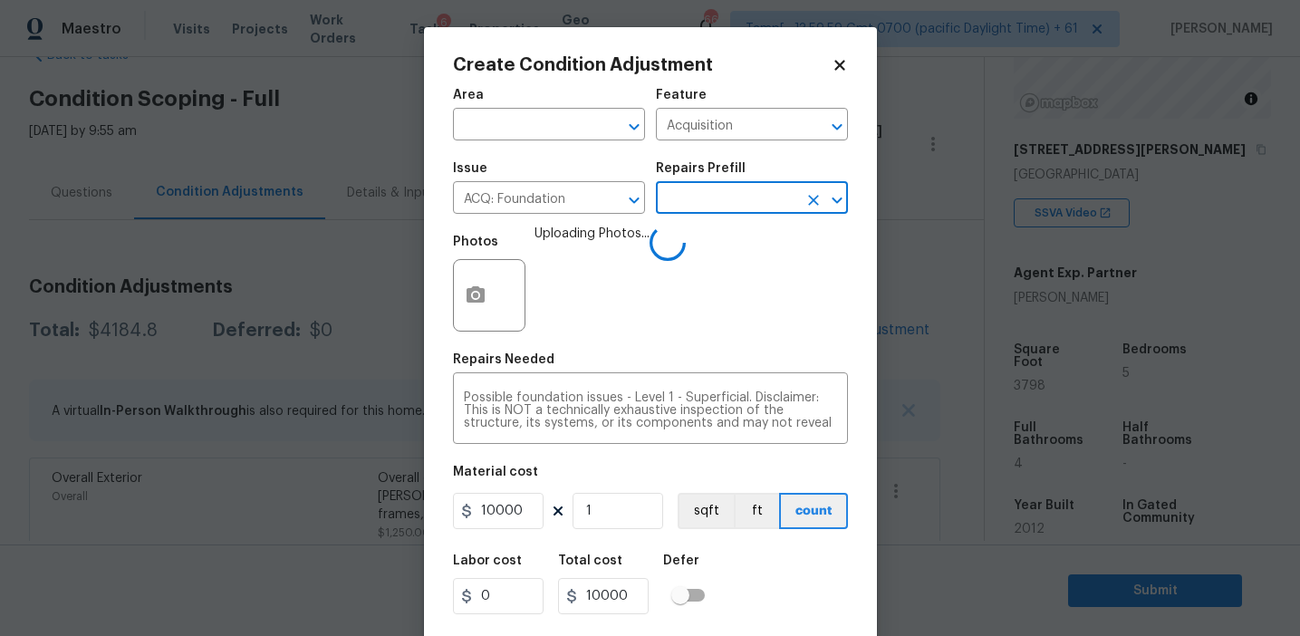
scroll to position [41, 0]
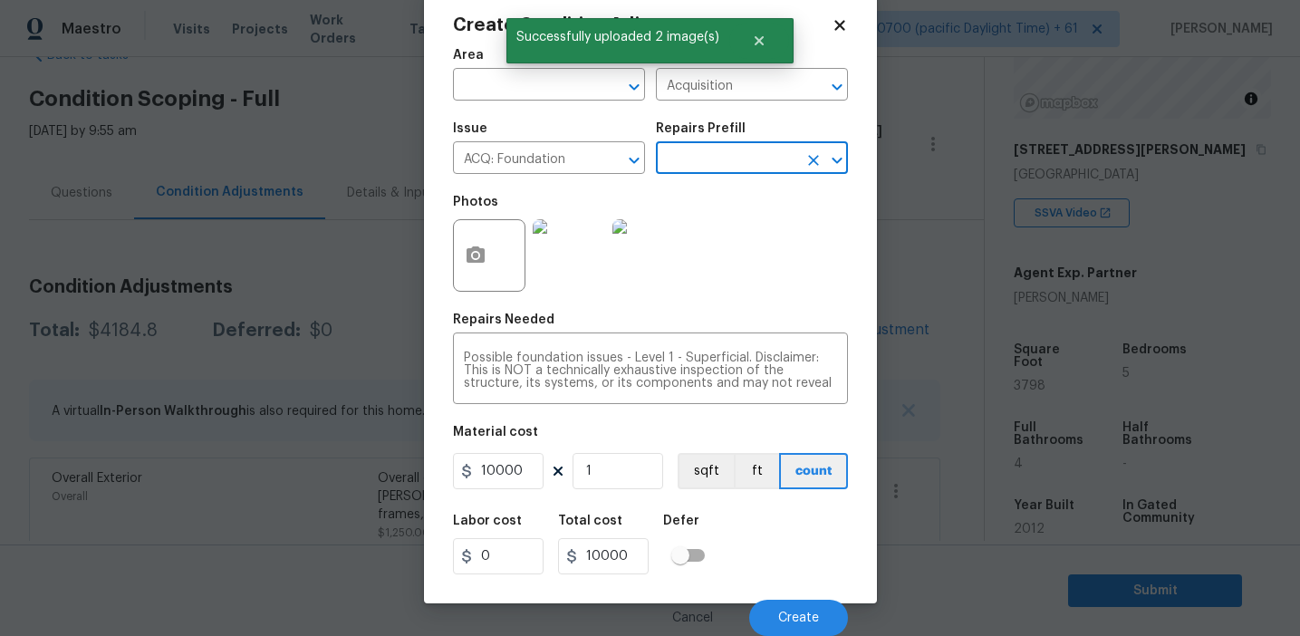
click at [785, 546] on div "Labor cost 0 Total cost 10000 Defer" at bounding box center [650, 545] width 395 height 82
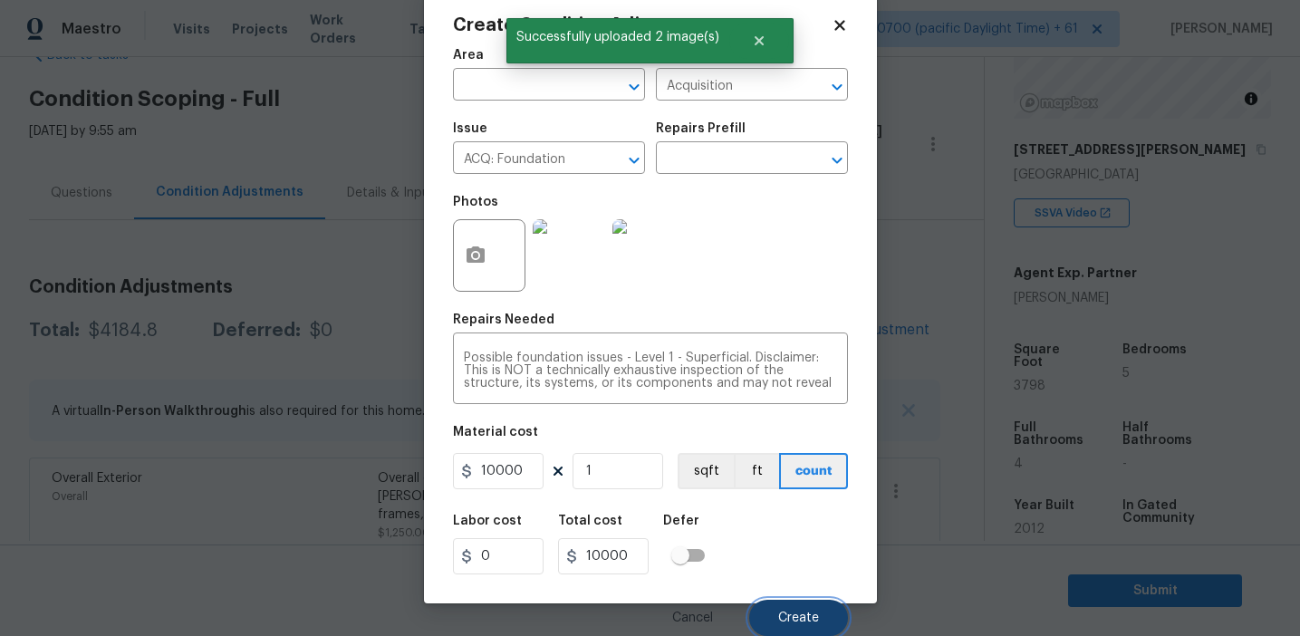
click at [797, 622] on span "Create" at bounding box center [798, 619] width 41 height 14
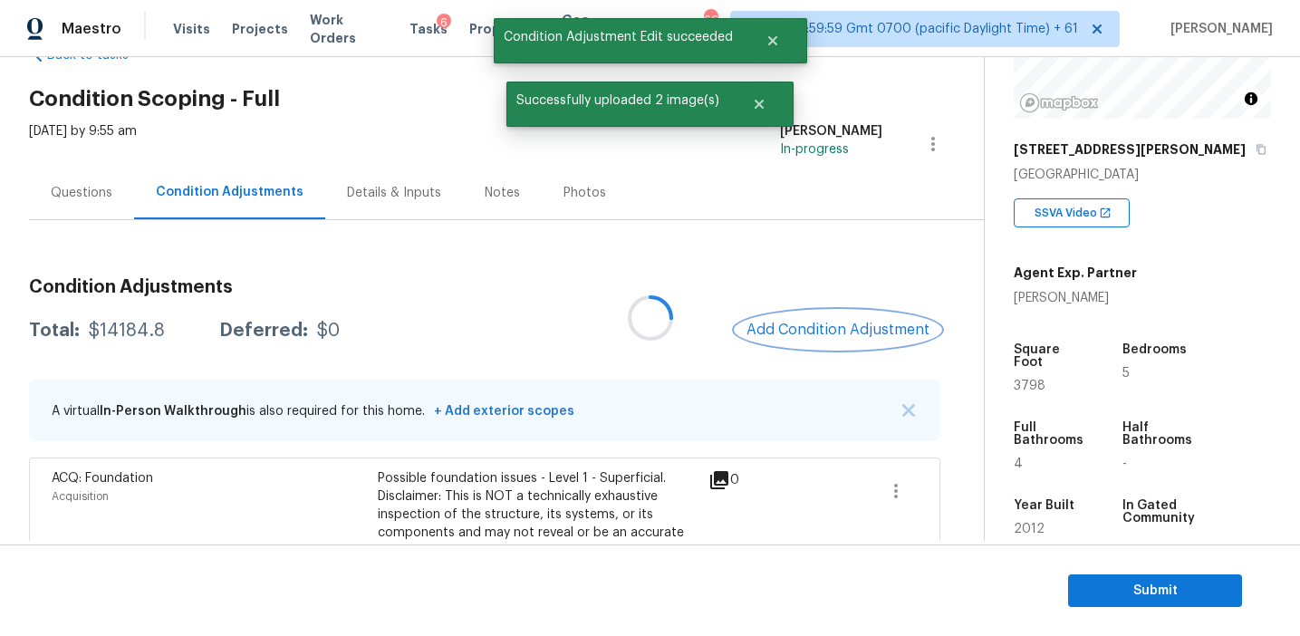
scroll to position [0, 0]
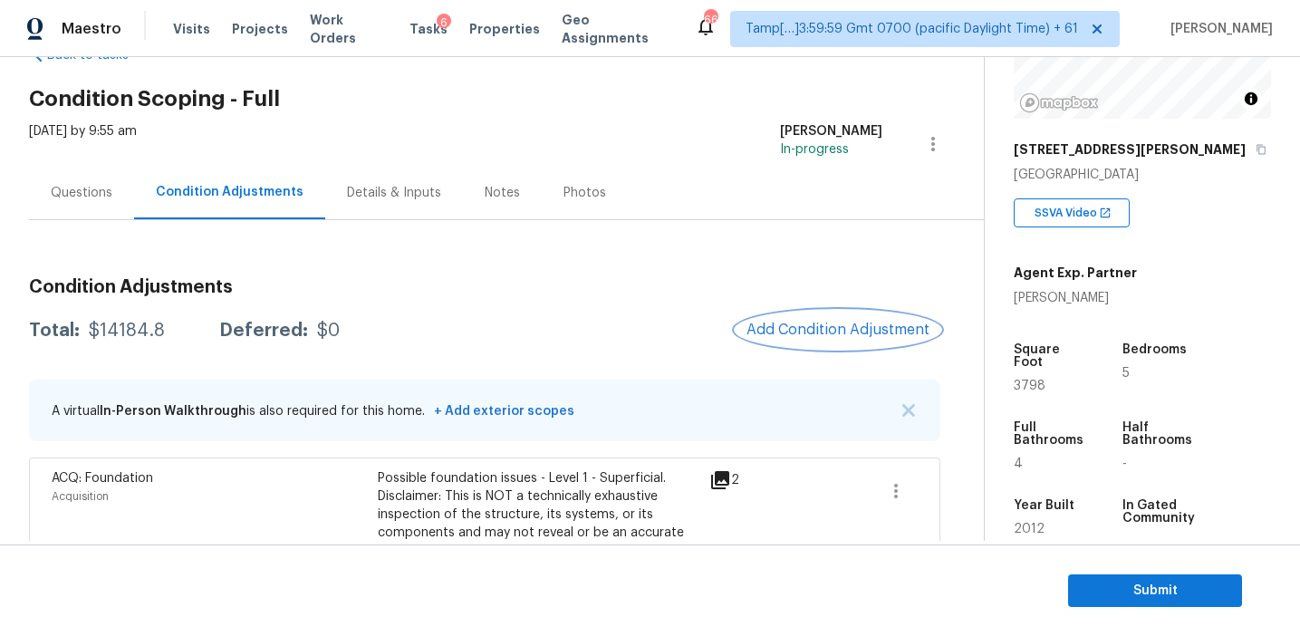
click at [795, 325] on span "Add Condition Adjustment" at bounding box center [838, 330] width 183 height 16
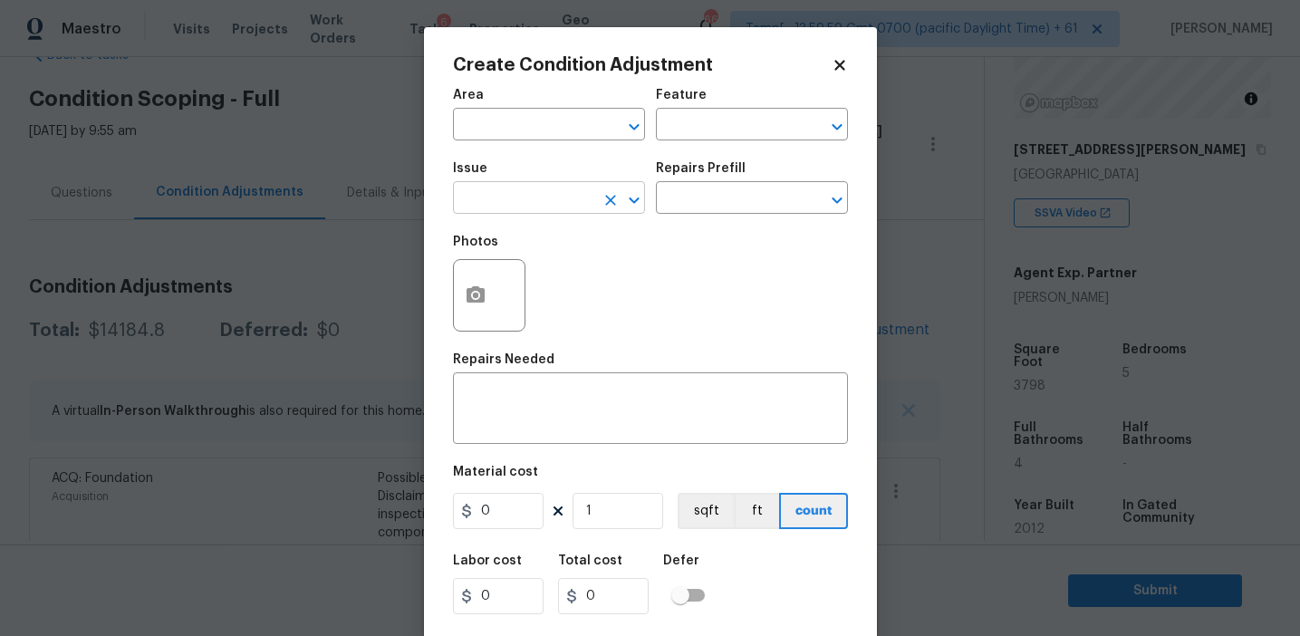
click at [503, 192] on input "text" at bounding box center [523, 200] width 141 height 28
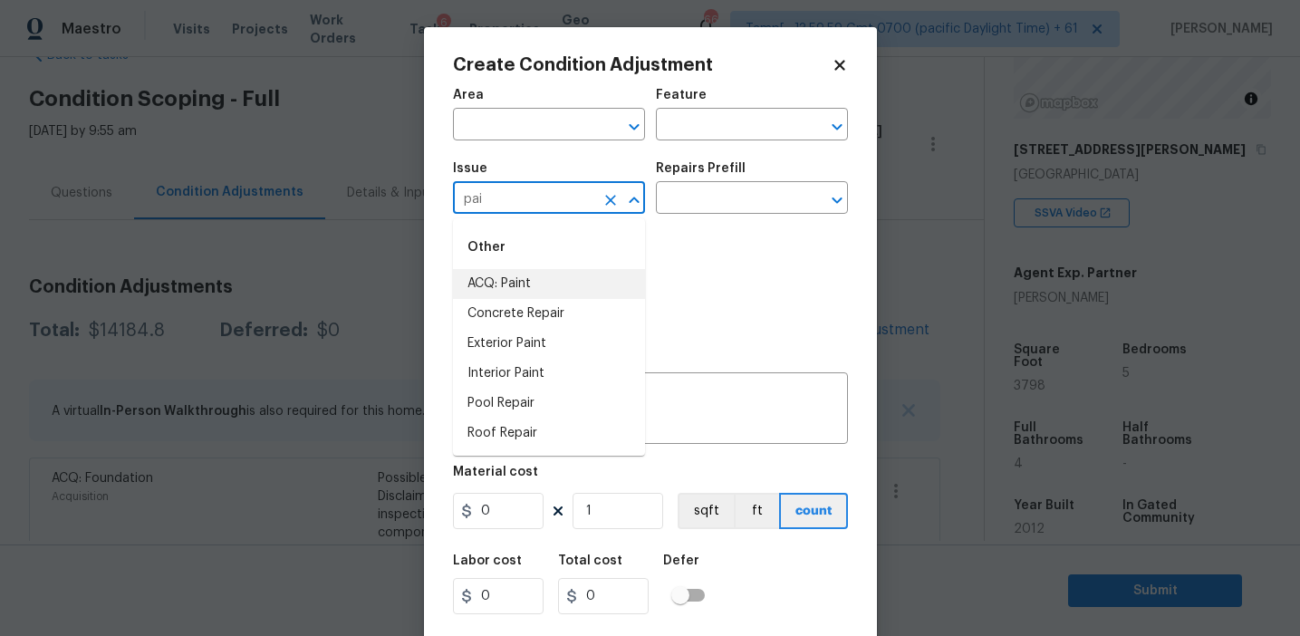
click at [536, 279] on li "ACQ: Paint" at bounding box center [549, 284] width 192 height 30
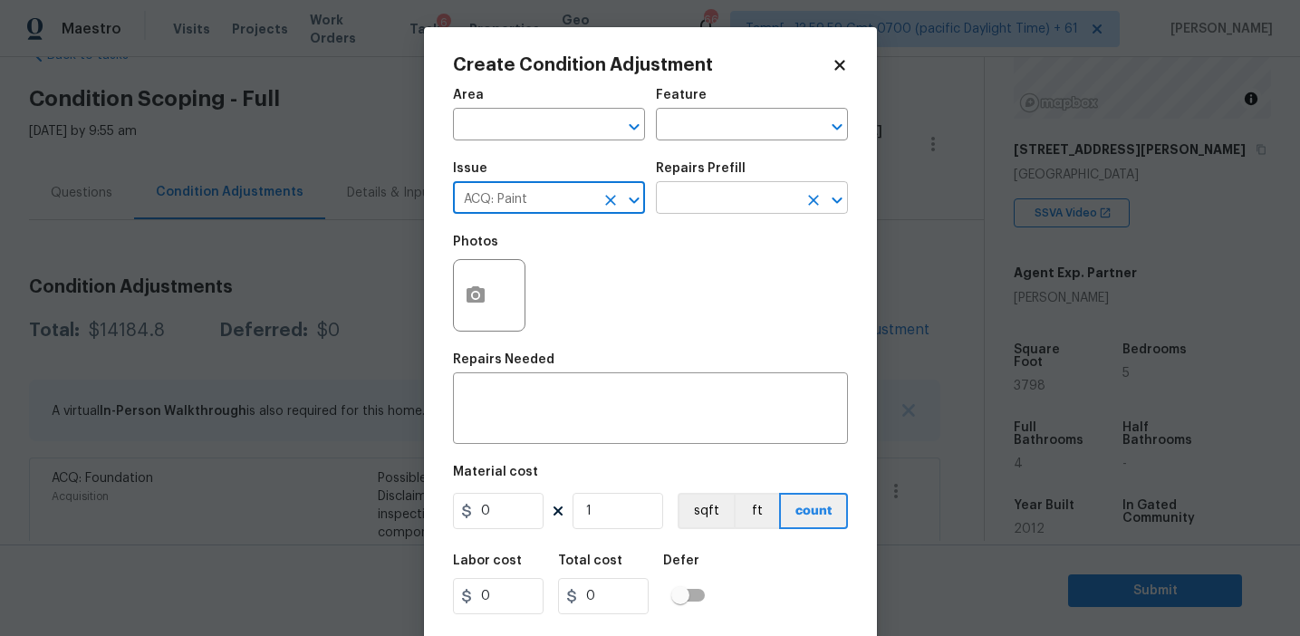
type input "ACQ: Paint"
click at [720, 213] on input "text" at bounding box center [726, 200] width 141 height 28
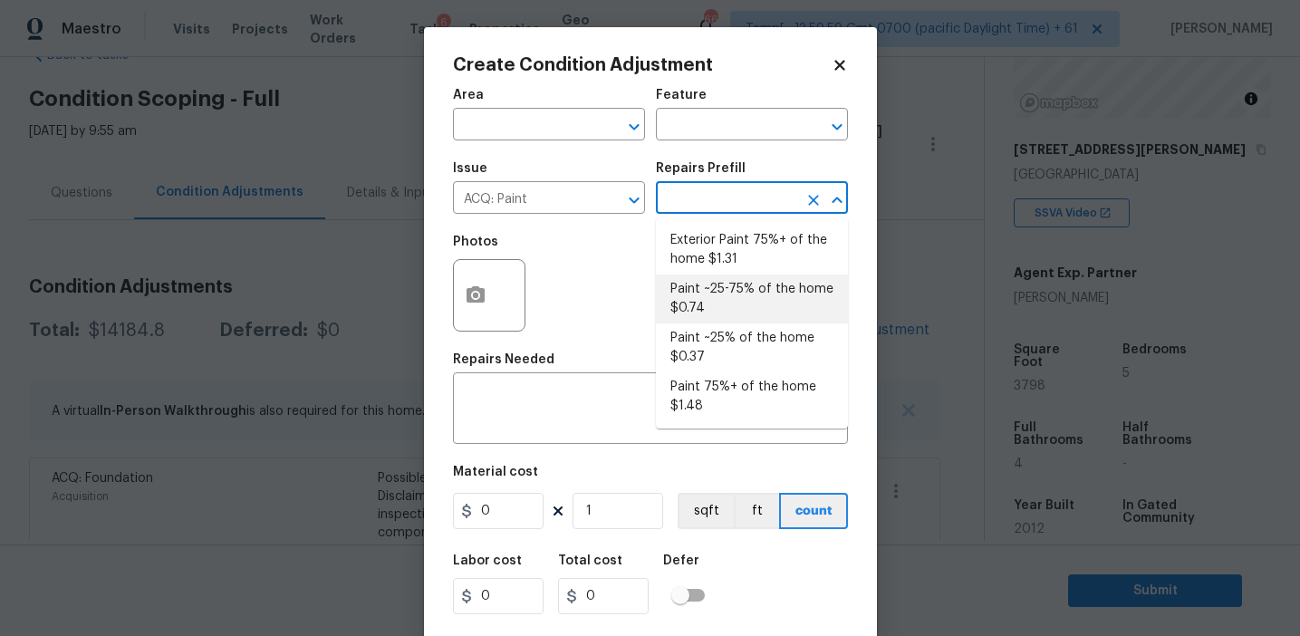
click at [720, 306] on li "Paint ~25-75% of the home $0.74" at bounding box center [752, 299] width 192 height 49
type input "Acquisition"
type textarea "Acquisition Scope: ~25 - 75% of the home needs interior paint"
type input "0.74"
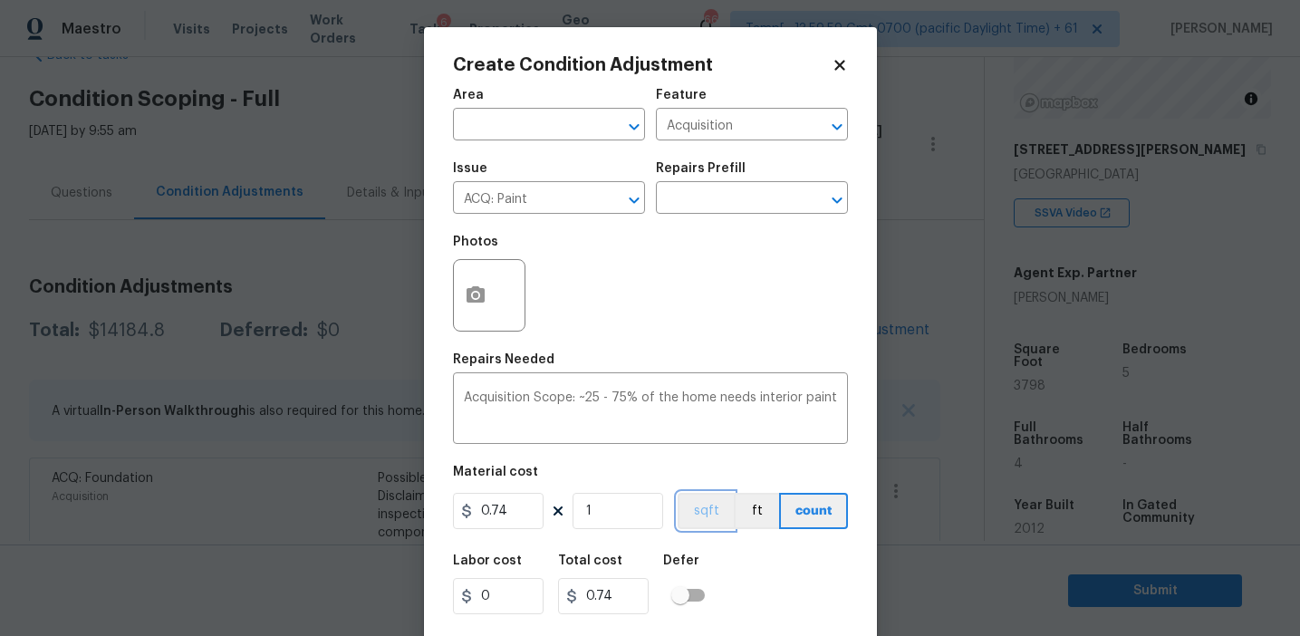
click at [693, 507] on button "sqft" at bounding box center [706, 511] width 56 height 36
click at [603, 495] on input "1" at bounding box center [618, 511] width 91 height 36
type input "0"
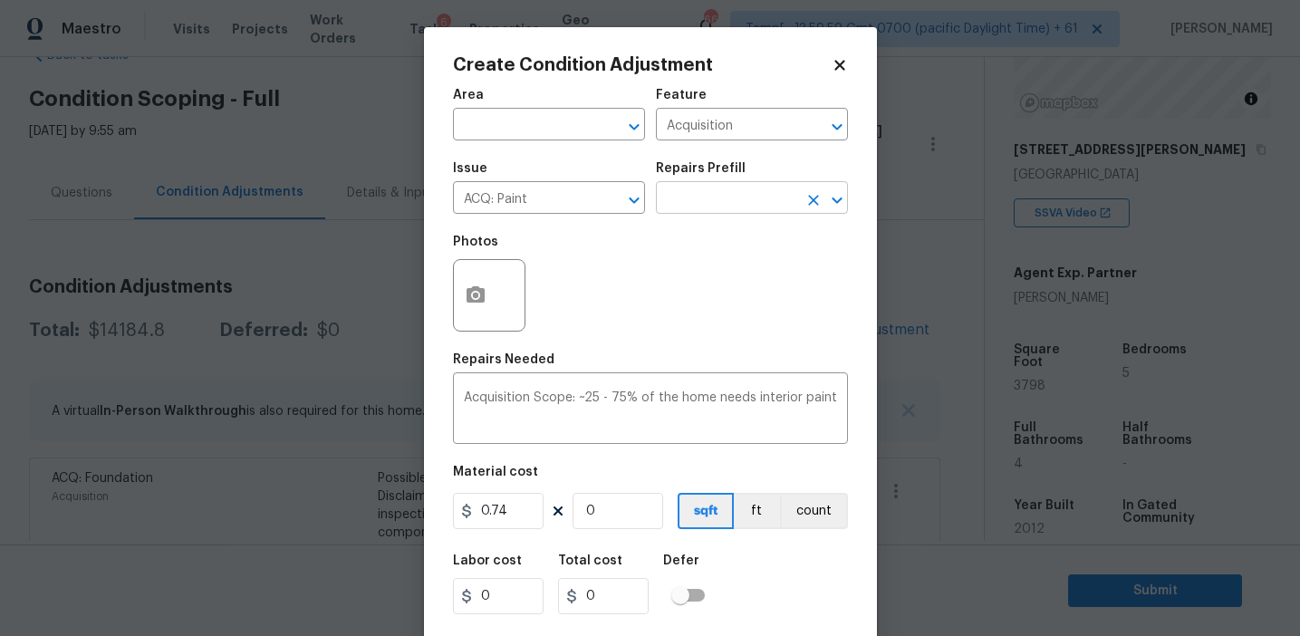
click at [702, 194] on input "text" at bounding box center [726, 200] width 141 height 28
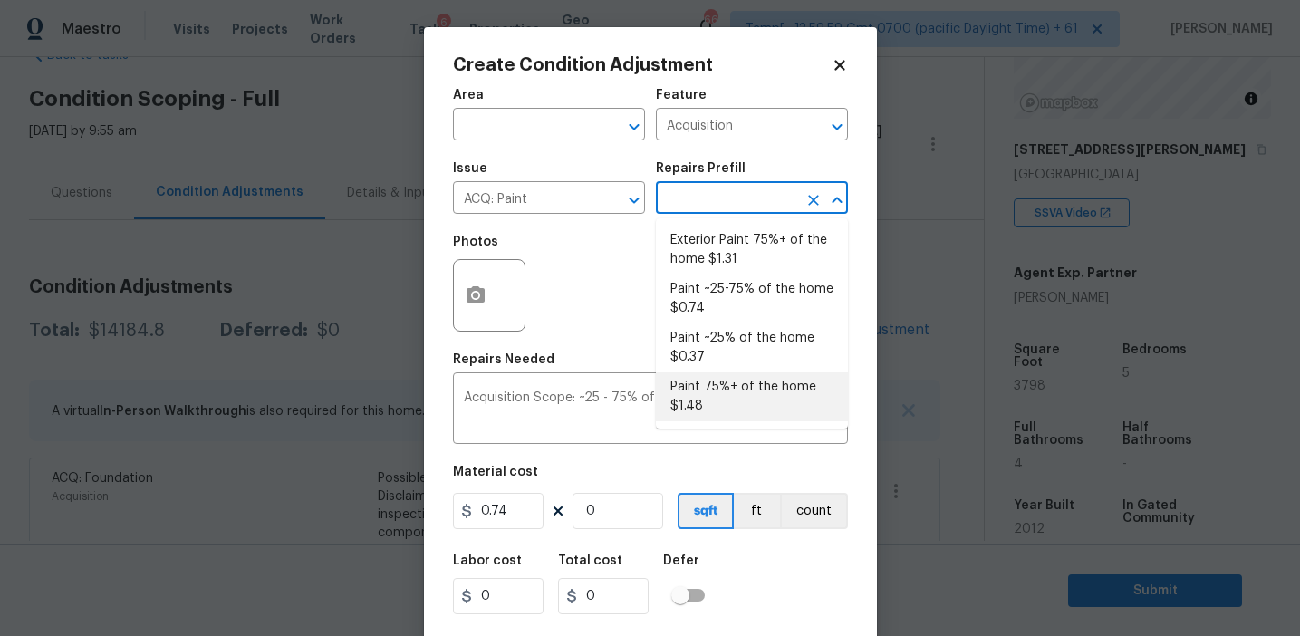
click at [700, 396] on li "Paint 75%+ of the home $1.48" at bounding box center [752, 396] width 192 height 49
type textarea "Acquisition Scope: 75%+ of the home will likely require interior paint"
type input "1.48"
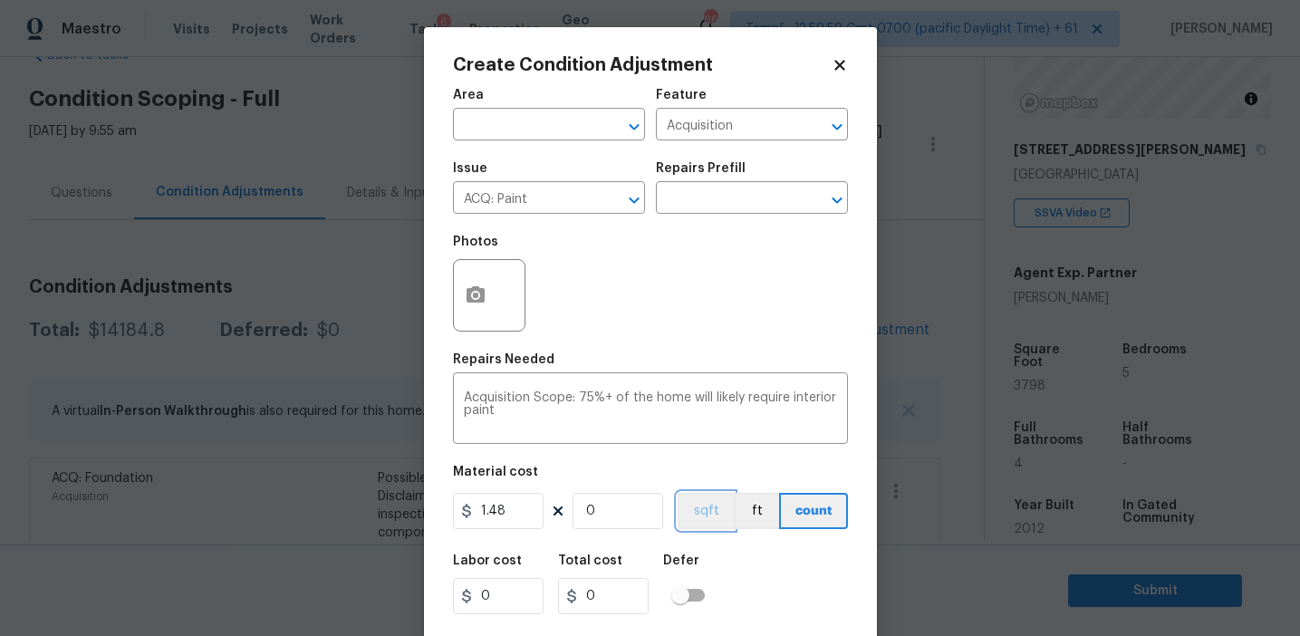
click at [700, 509] on button "sqft" at bounding box center [706, 511] width 56 height 36
click at [641, 506] on input "0" at bounding box center [618, 511] width 91 height 36
type input "3"
type input "4.44"
type input "37"
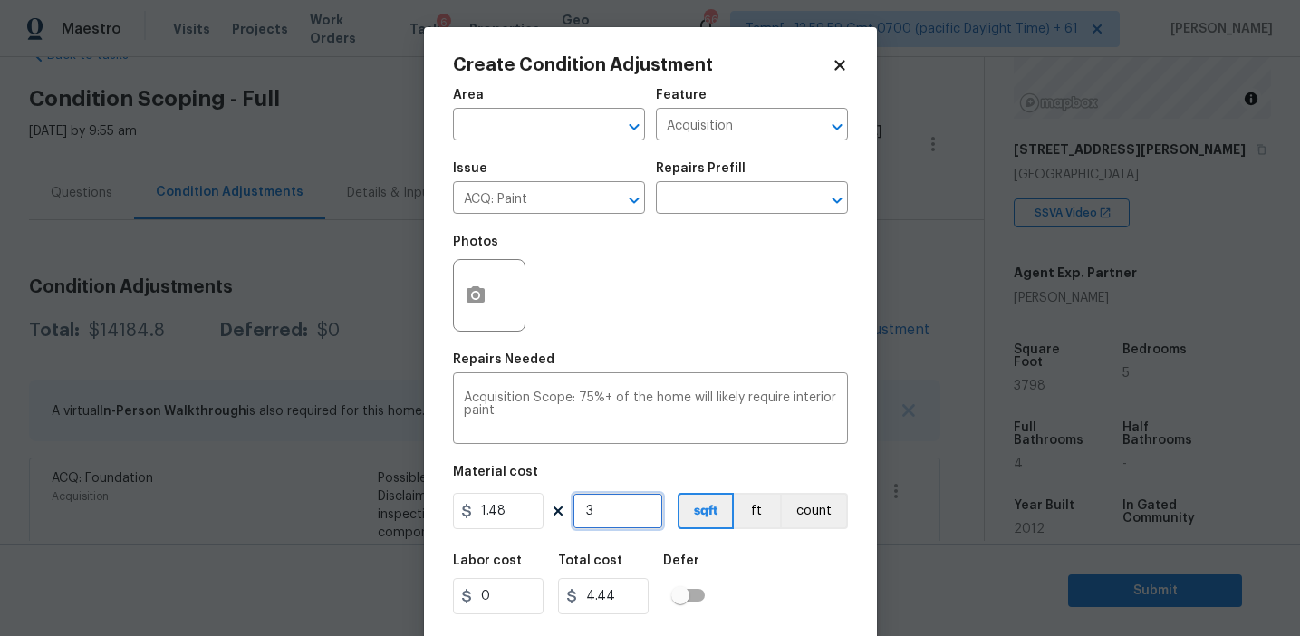
type input "54.76"
type input "379"
type input "560.92"
type input "3798"
type input "5621.04"
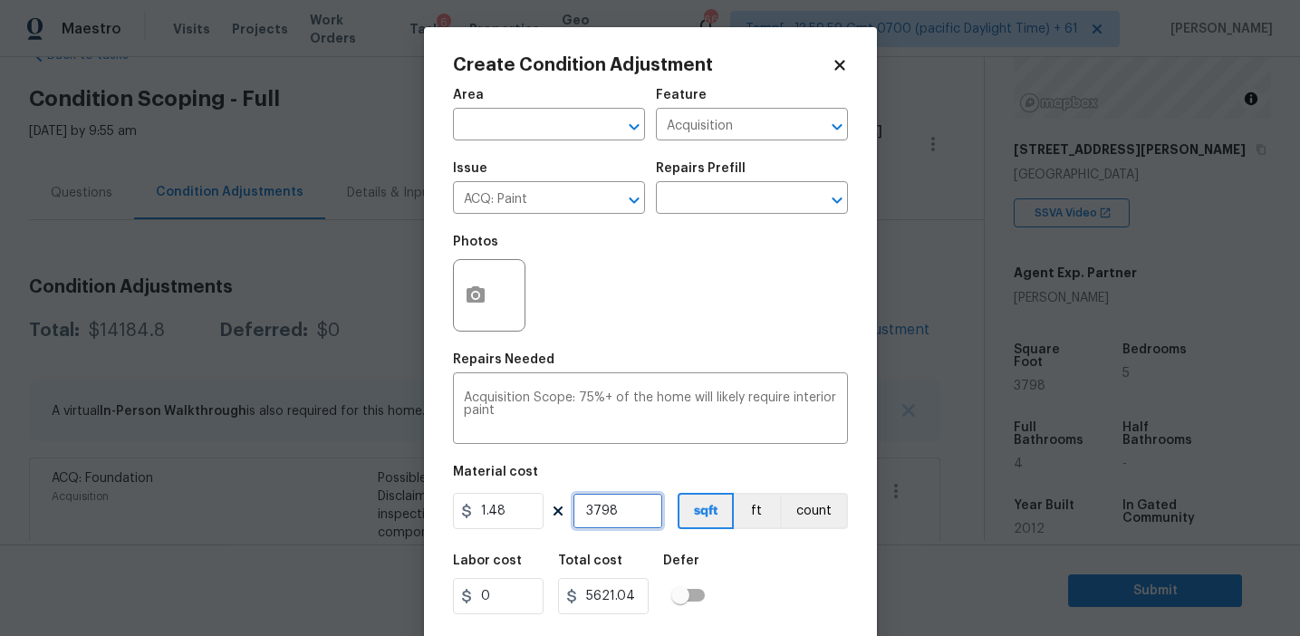
scroll to position [41, 0]
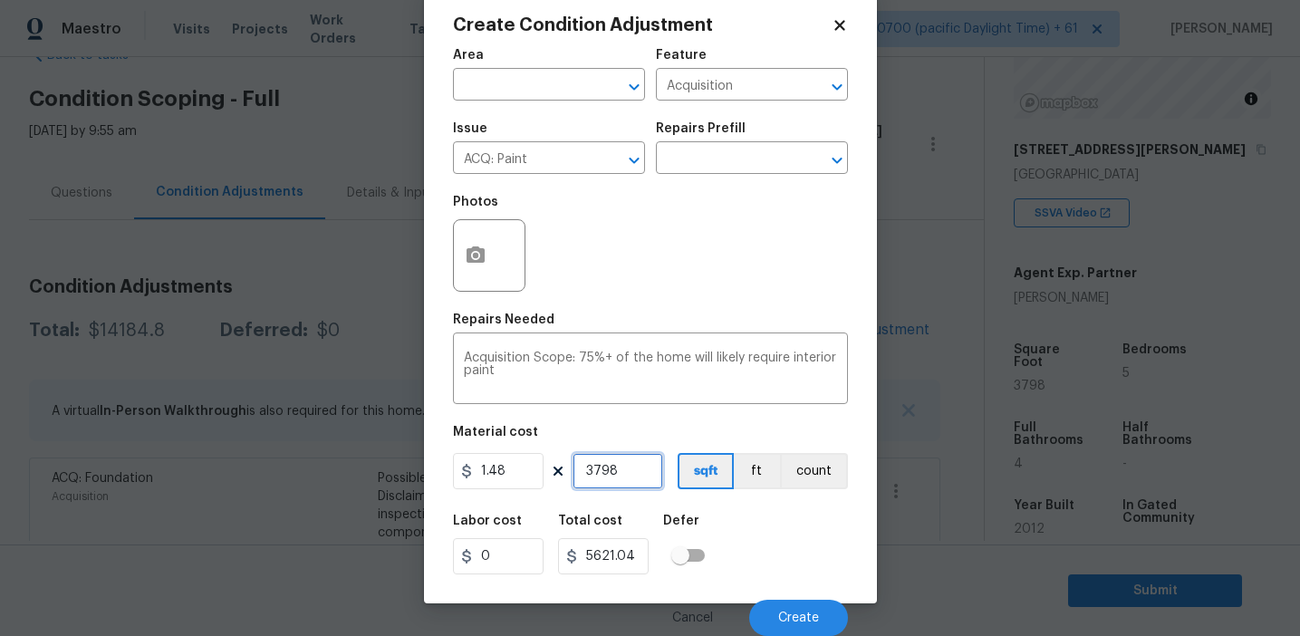
type input "3798"
click at [744, 542] on div "Labor cost 0 Total cost 5621.04 Defer" at bounding box center [650, 545] width 395 height 82
click at [465, 246] on icon "button" at bounding box center [476, 256] width 22 height 22
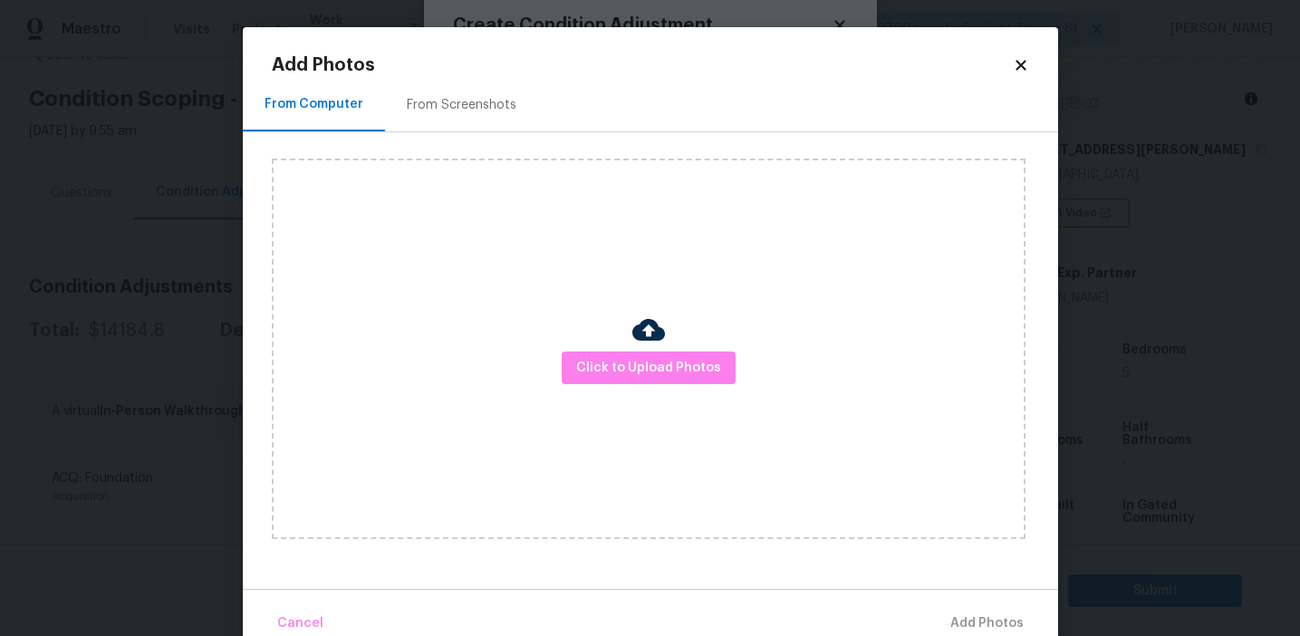
click at [466, 102] on div "From Screenshots" at bounding box center [462, 105] width 110 height 18
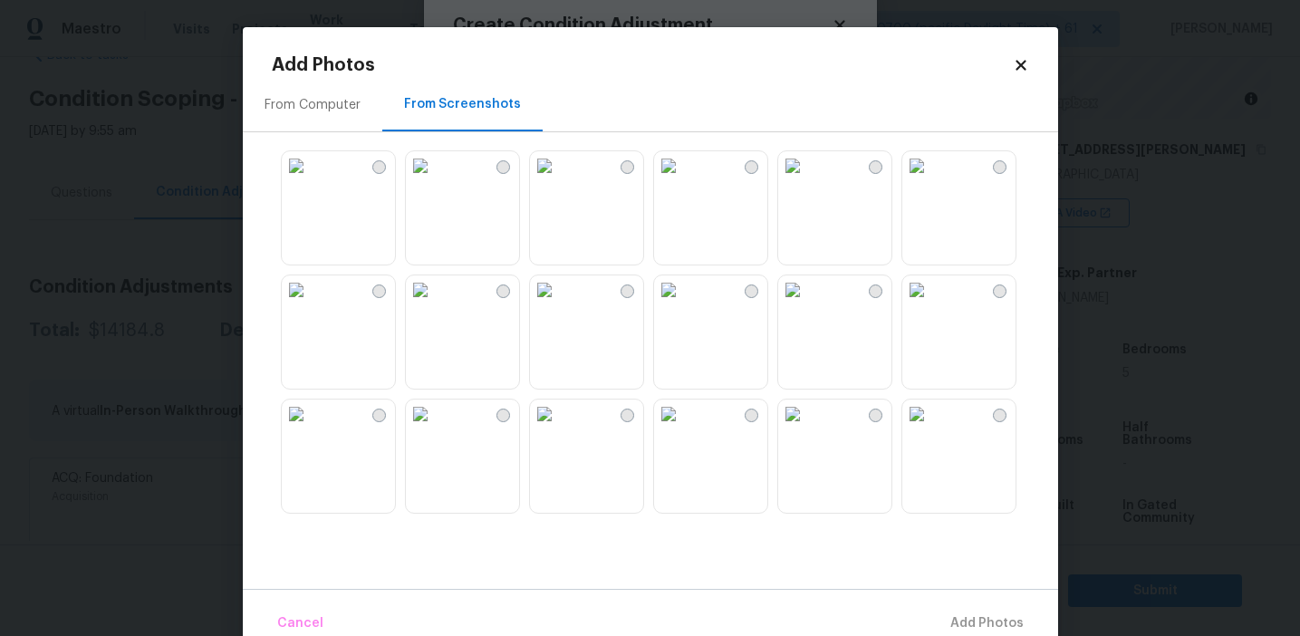
click at [932, 180] on img at bounding box center [917, 165] width 29 height 29
click at [229, 305] on body "Maestro Visits Projects Work Orders Tasks 6 Properties Geo Assignments 667 Tamp…" at bounding box center [650, 318] width 1300 height 636
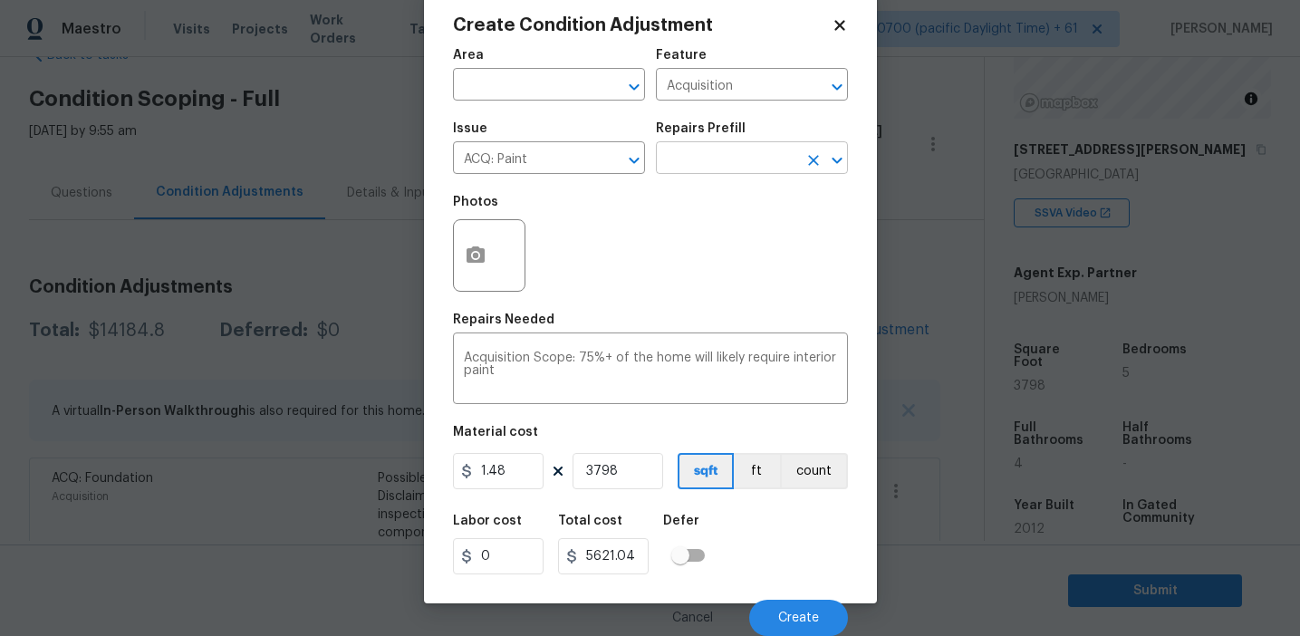
click at [679, 166] on input "text" at bounding box center [726, 160] width 141 height 28
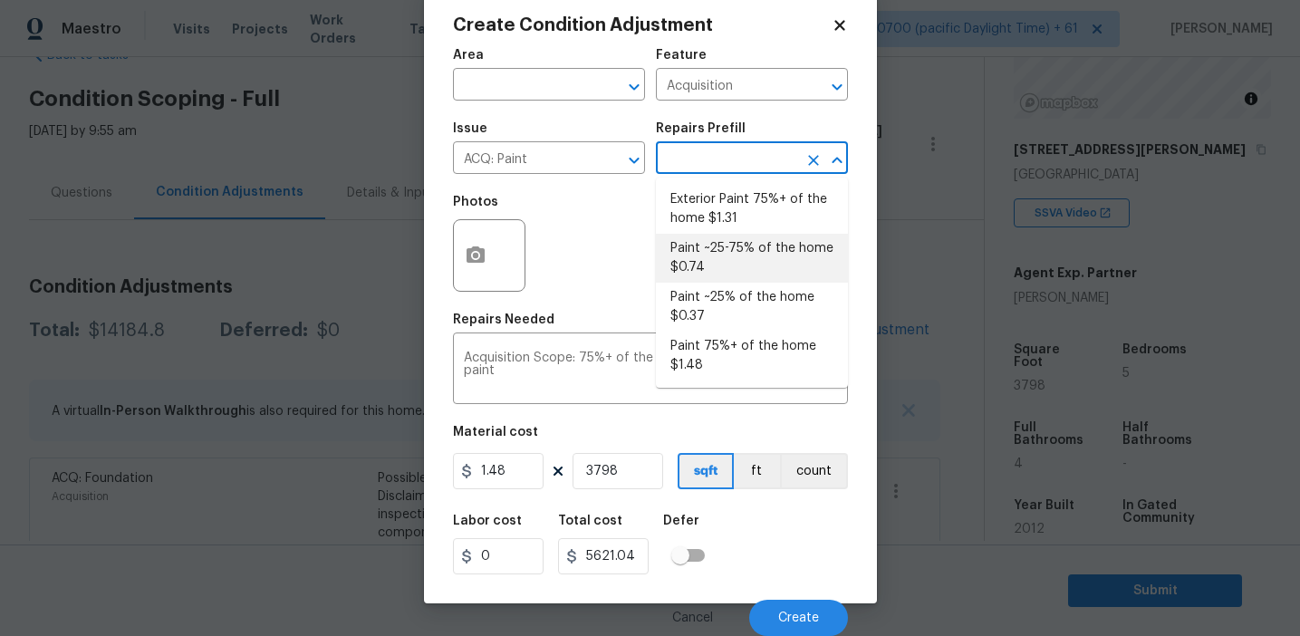
click at [712, 276] on li "Paint ~25-75% of the home $0.74" at bounding box center [752, 258] width 192 height 49
type textarea "Acquisition Scope: ~25 - 75% of the home needs interior paint"
type input "0.74"
type input "2810.52"
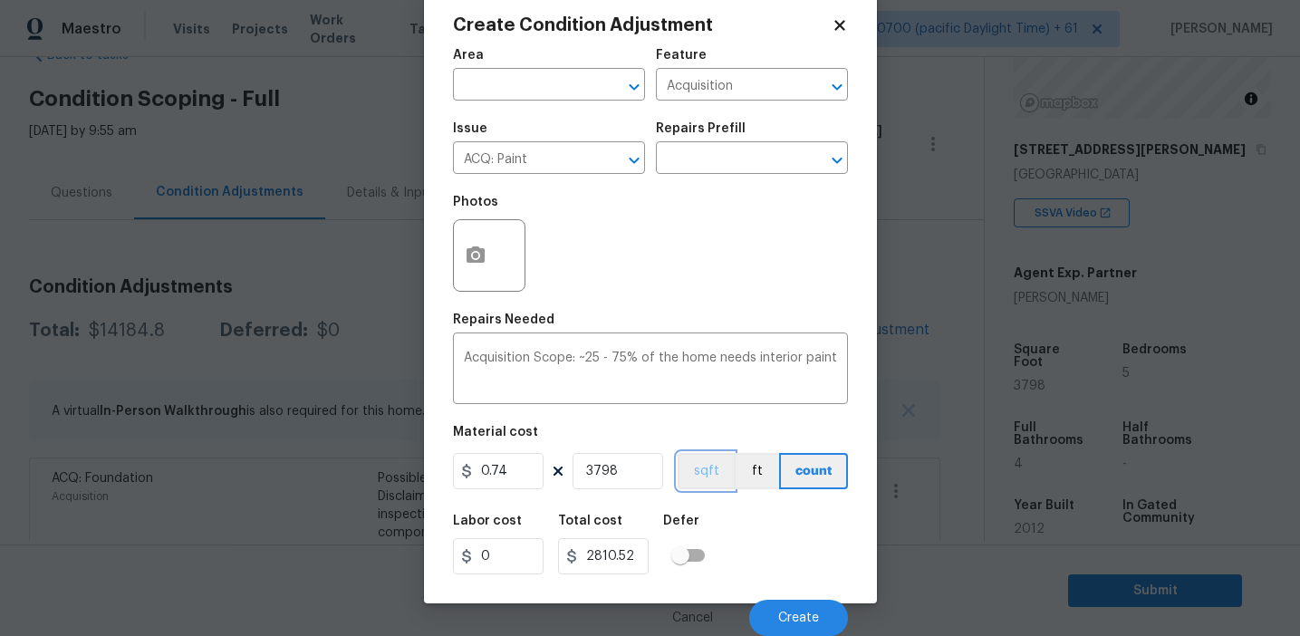
click at [703, 477] on button "sqft" at bounding box center [706, 471] width 56 height 36
click at [766, 521] on div "Labor cost 0 Total cost 2810.52 Defer" at bounding box center [650, 545] width 395 height 82
click at [682, 273] on div "Photos" at bounding box center [650, 244] width 395 height 118
click at [480, 246] on icon "button" at bounding box center [476, 256] width 22 height 22
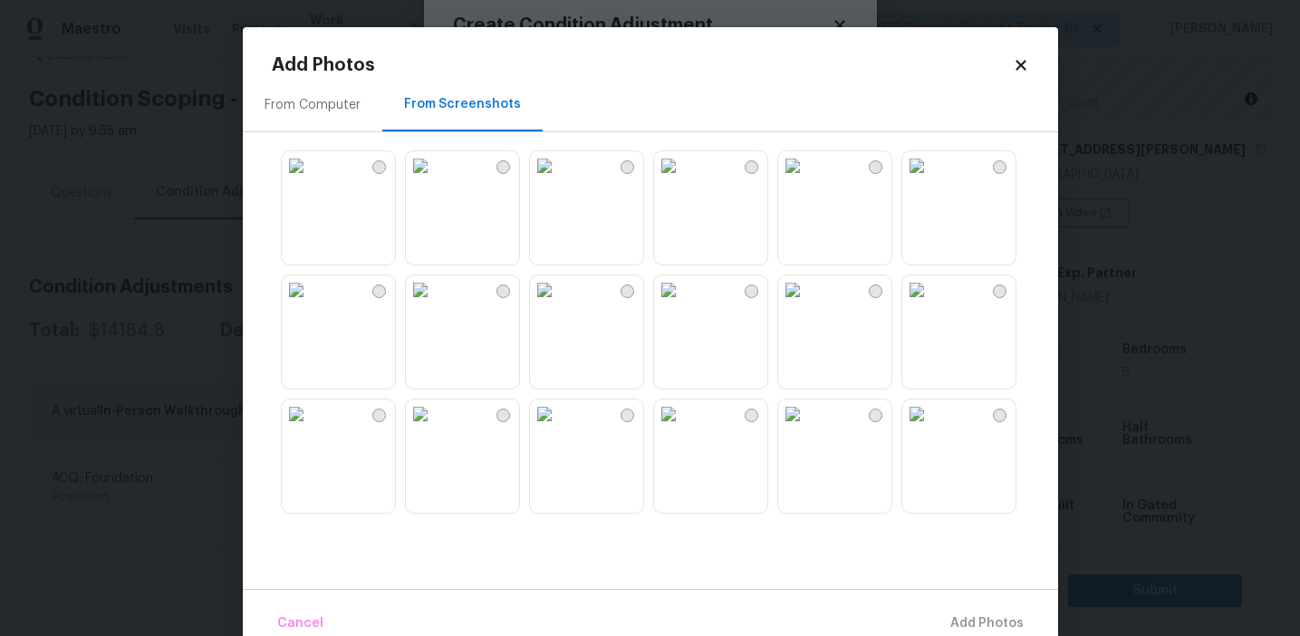
click at [932, 180] on img at bounding box center [917, 165] width 29 height 29
click at [932, 304] on img at bounding box center [917, 289] width 29 height 29
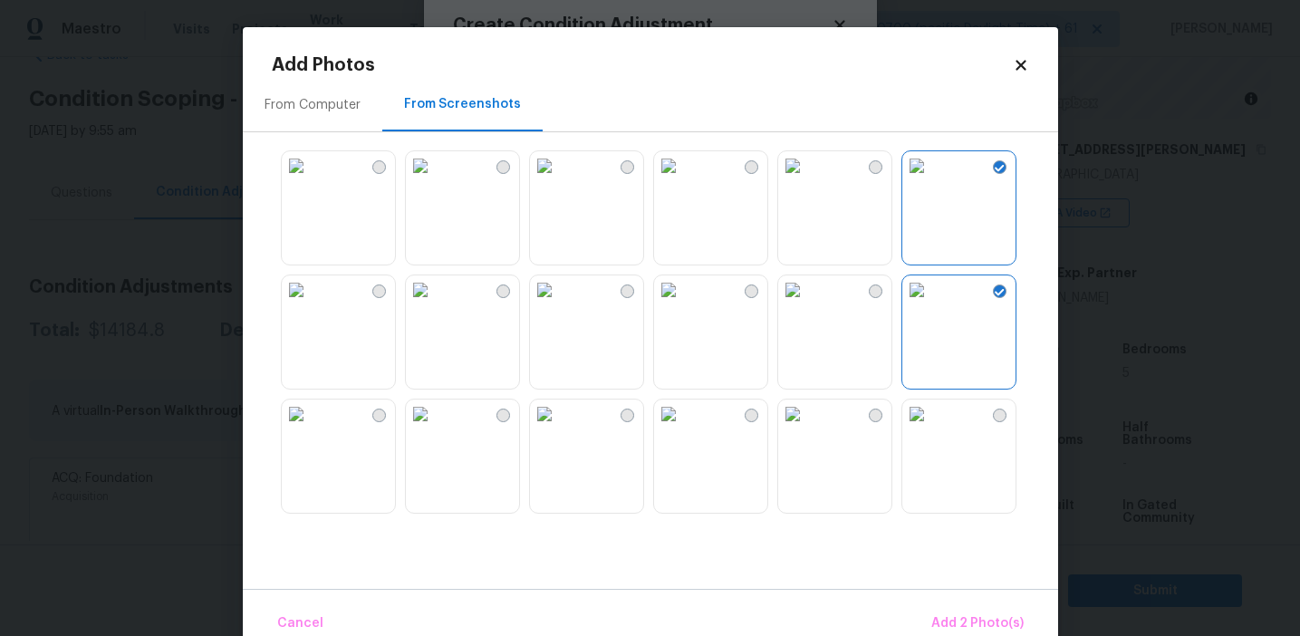
click at [932, 429] on img at bounding box center [917, 414] width 29 height 29
click at [435, 421] on img at bounding box center [420, 414] width 29 height 29
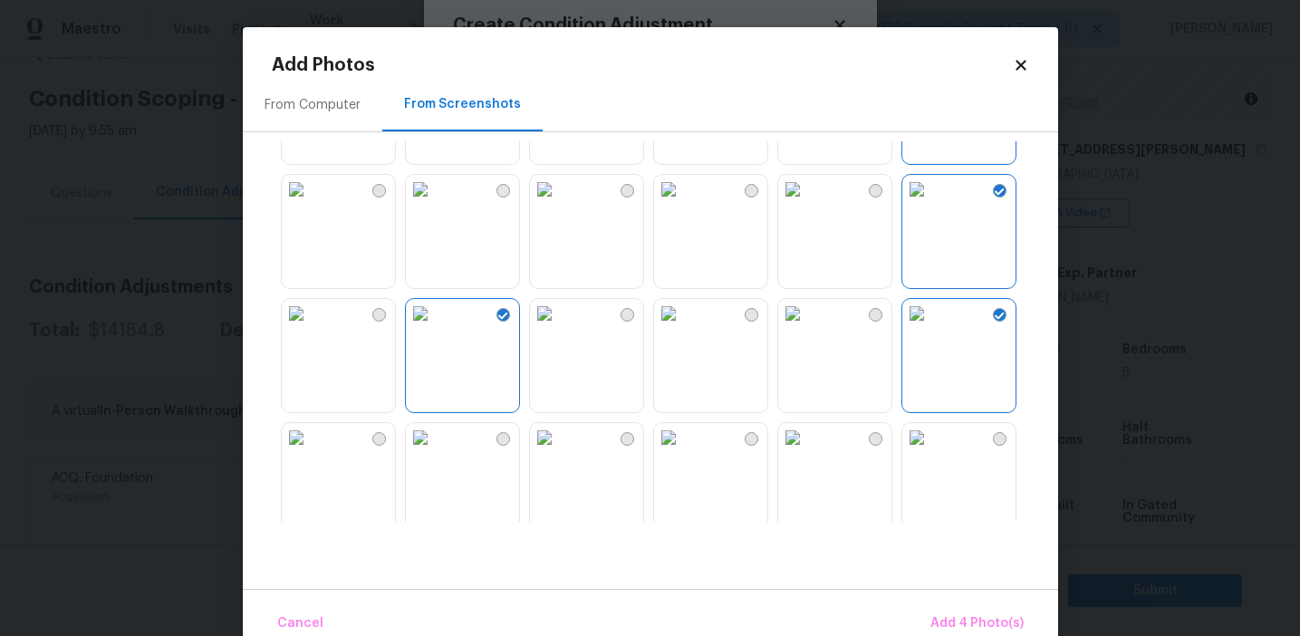
scroll to position [210, 0]
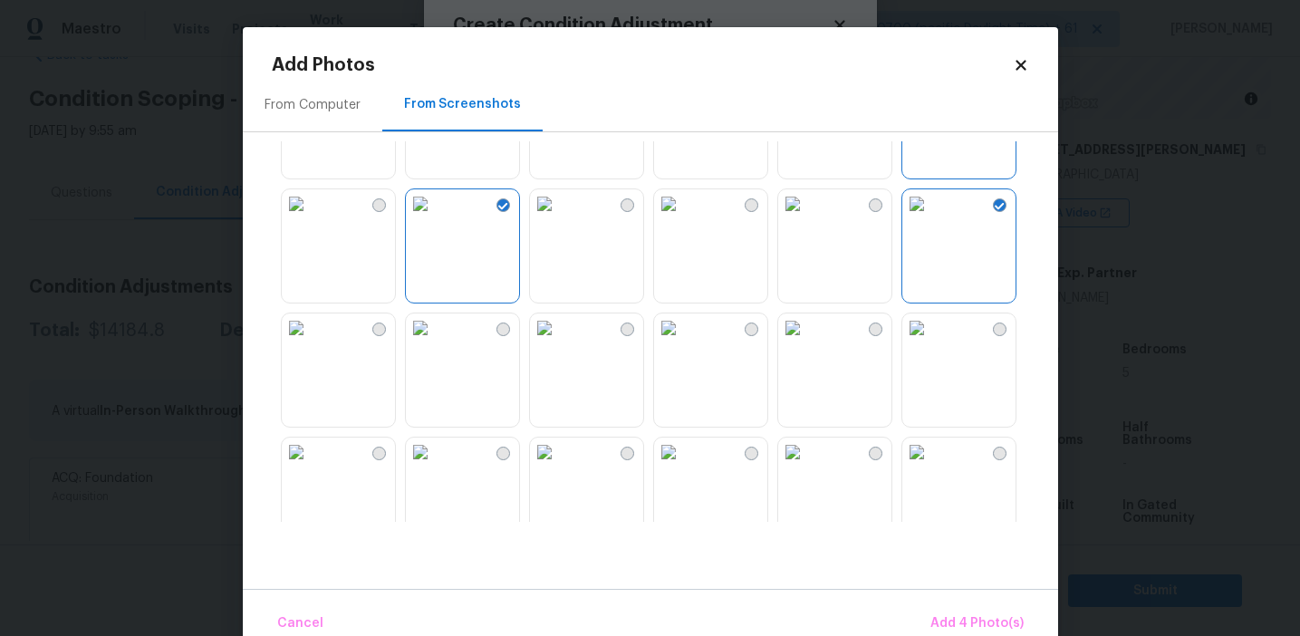
click at [311, 218] on img at bounding box center [296, 203] width 29 height 29
click at [311, 343] on img at bounding box center [296, 328] width 29 height 29
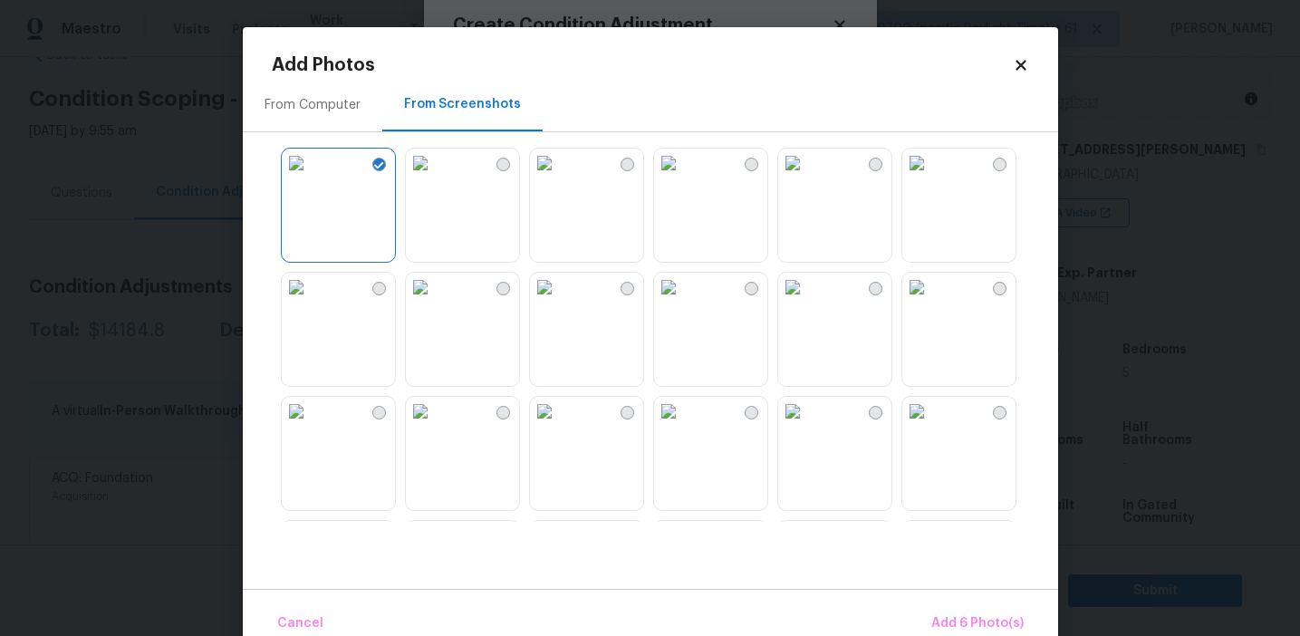
click at [807, 302] on img at bounding box center [792, 287] width 29 height 29
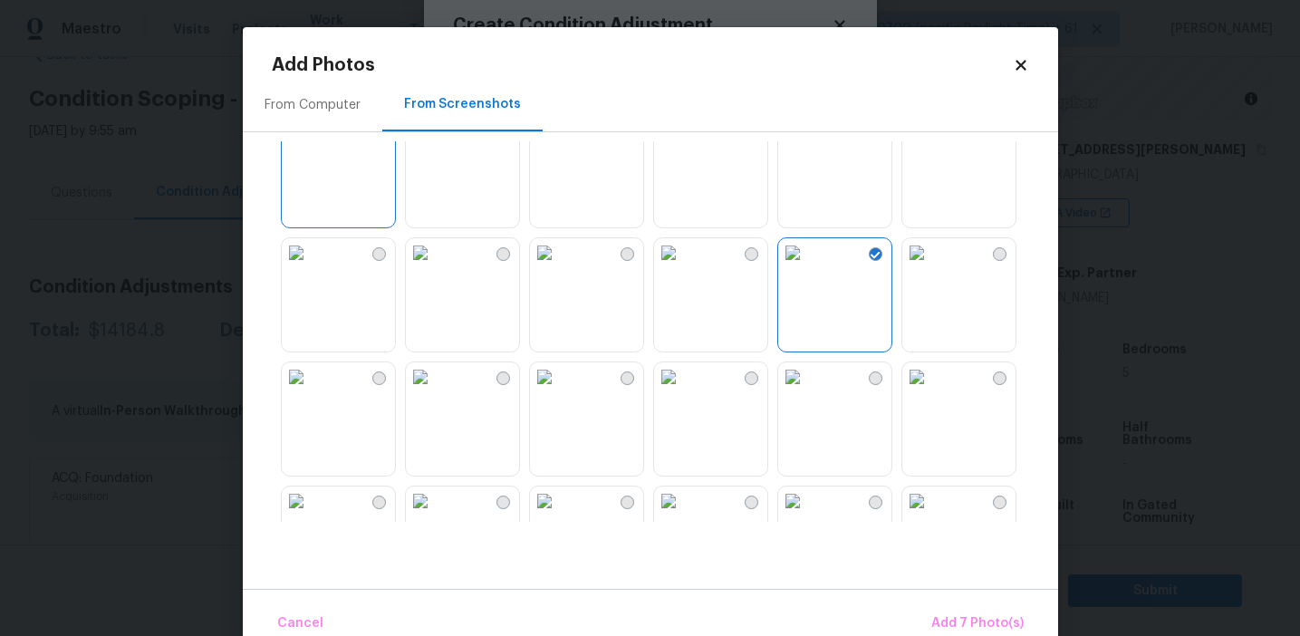
scroll to position [447, 0]
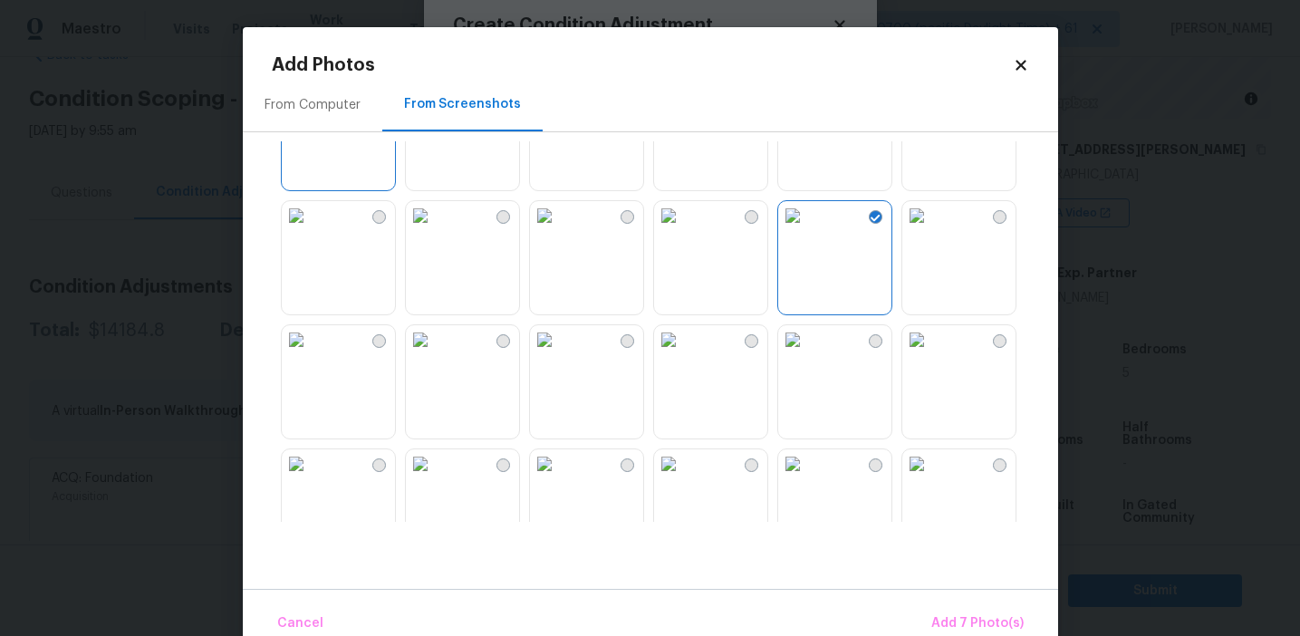
click at [932, 354] on img at bounding box center [917, 339] width 29 height 29
click at [944, 615] on span "Add 8 Photo(s)" at bounding box center [978, 624] width 92 height 23
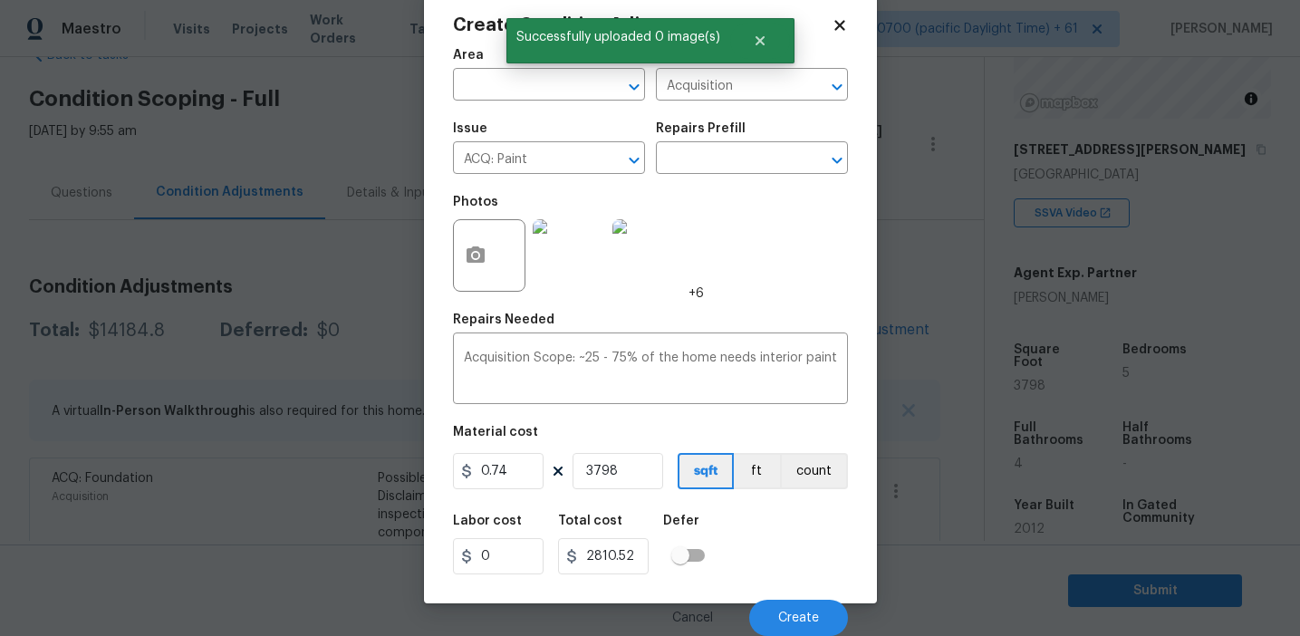
click at [791, 598] on div "Cancel Create" at bounding box center [650, 610] width 395 height 51
click at [786, 612] on span "Create" at bounding box center [798, 619] width 41 height 14
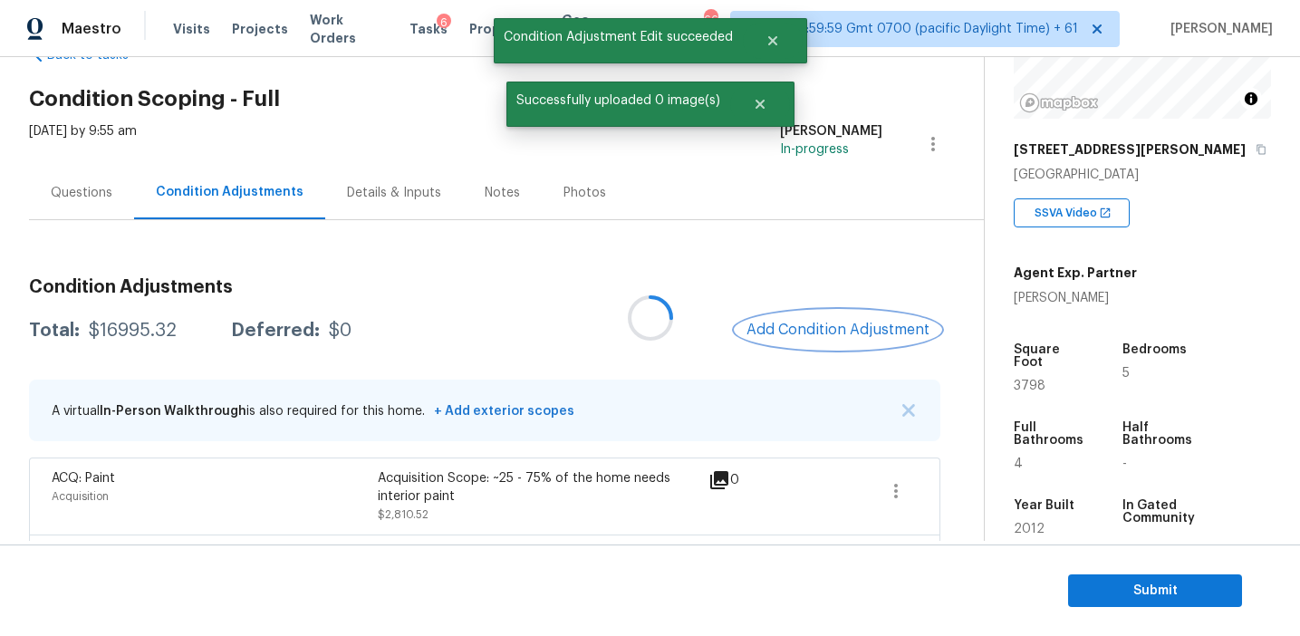
scroll to position [0, 0]
click at [898, 502] on button "button" at bounding box center [895, 490] width 43 height 43
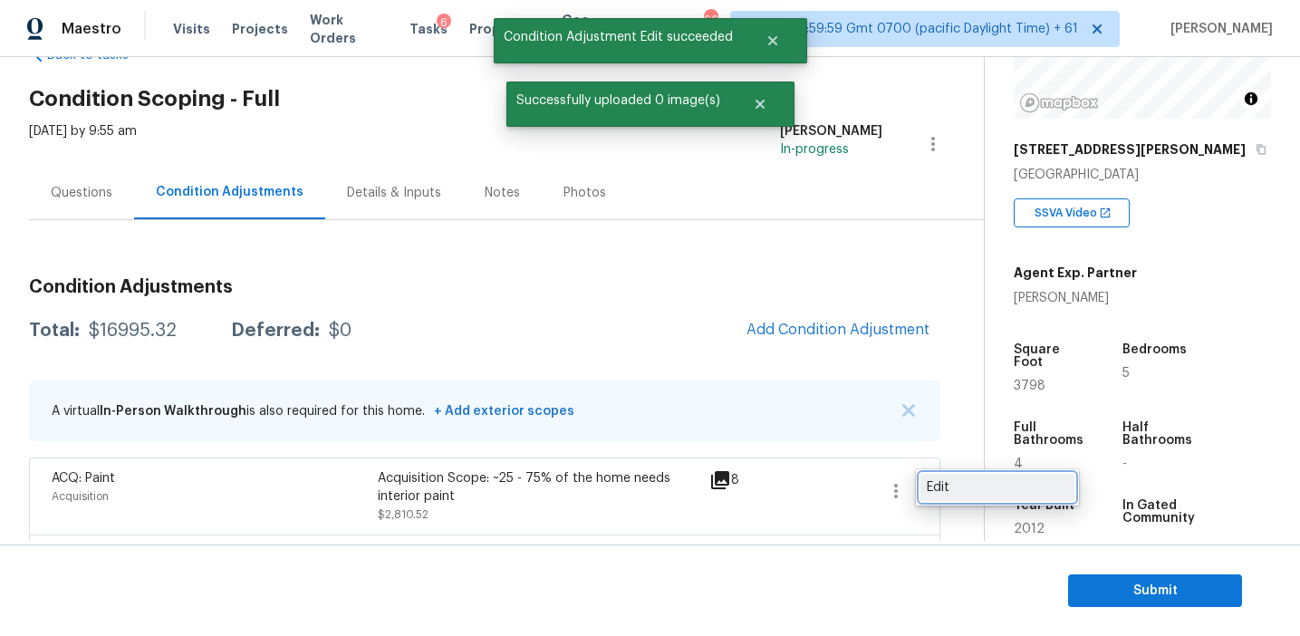
click at [992, 494] on div "Edit" at bounding box center [997, 487] width 141 height 18
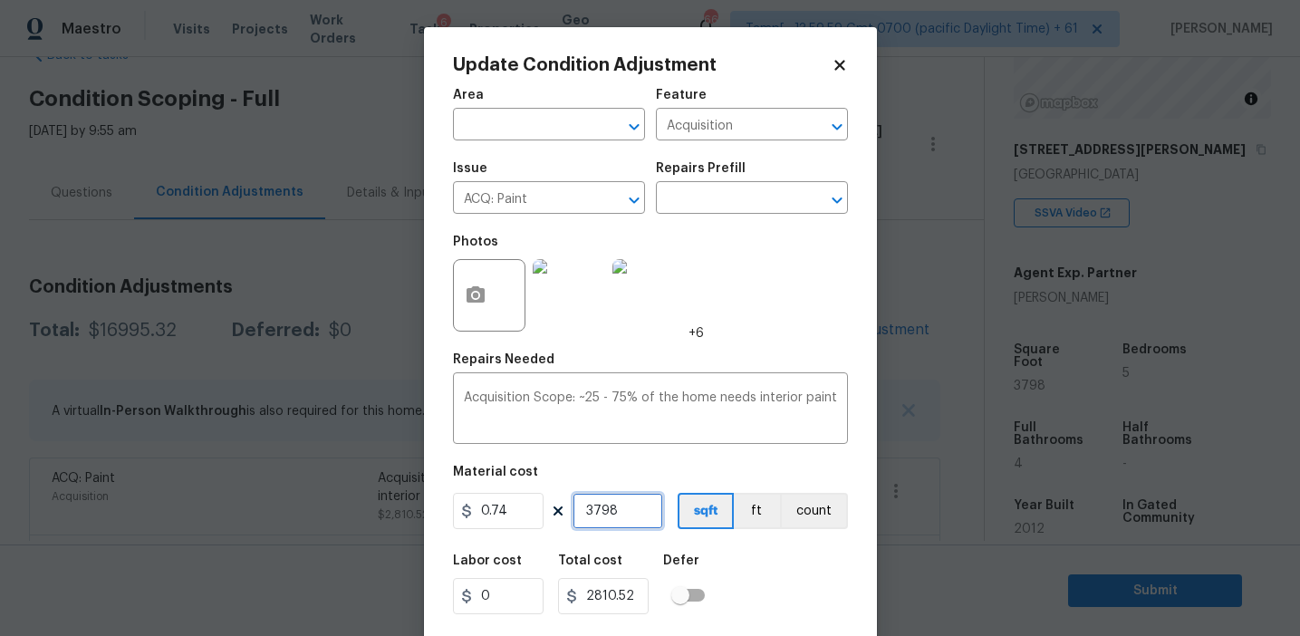
click at [633, 518] on input "3798" at bounding box center [618, 511] width 91 height 36
type input "4"
type input "2.96"
type input "42"
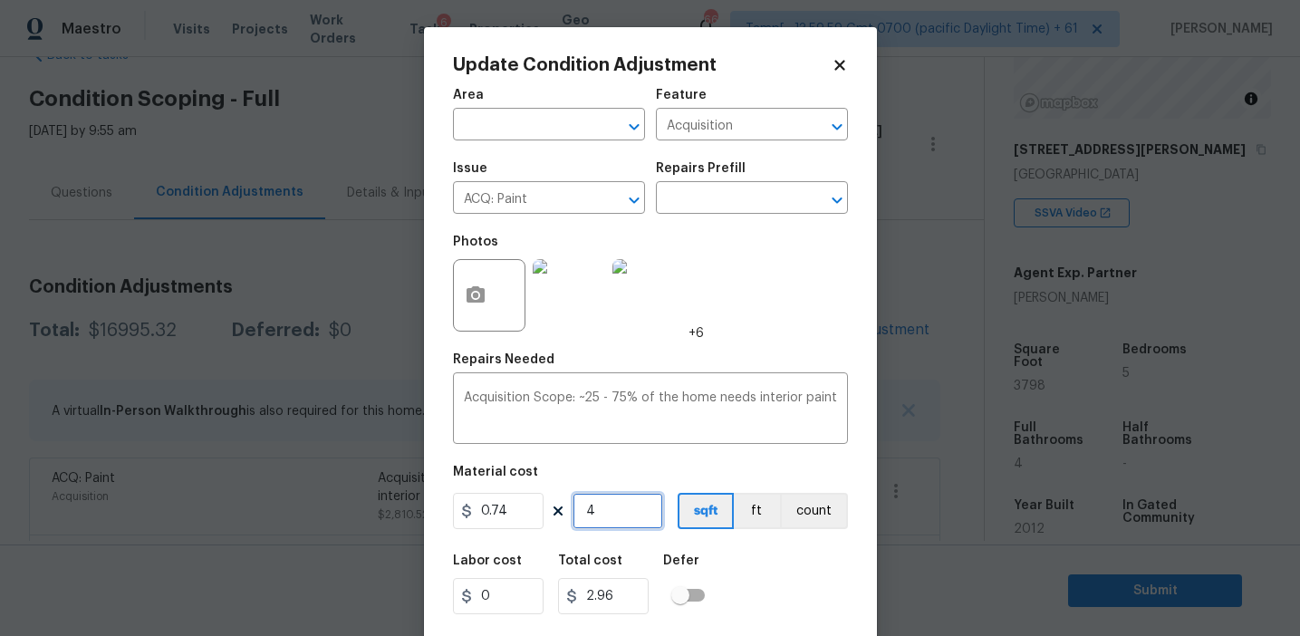
type input "31.08"
type input "424"
type input "313.76"
type input "4241"
type input "3138.34"
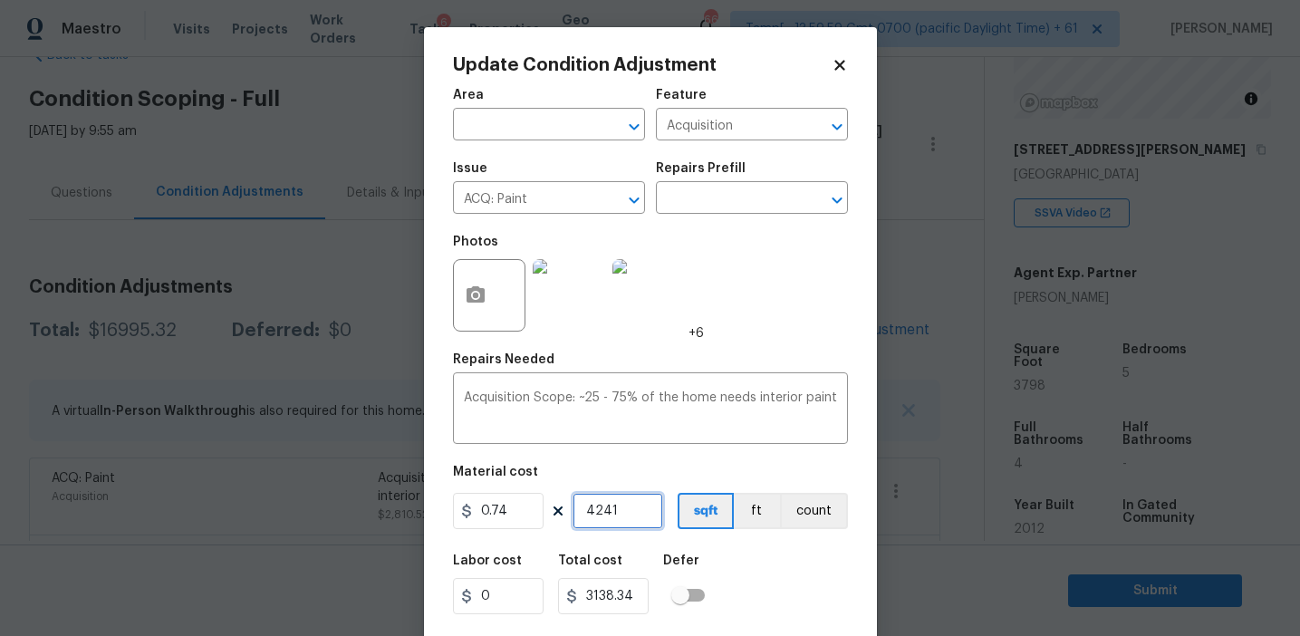
type input "424"
type input "313.76"
type input "42"
type input "31.08"
type input "421"
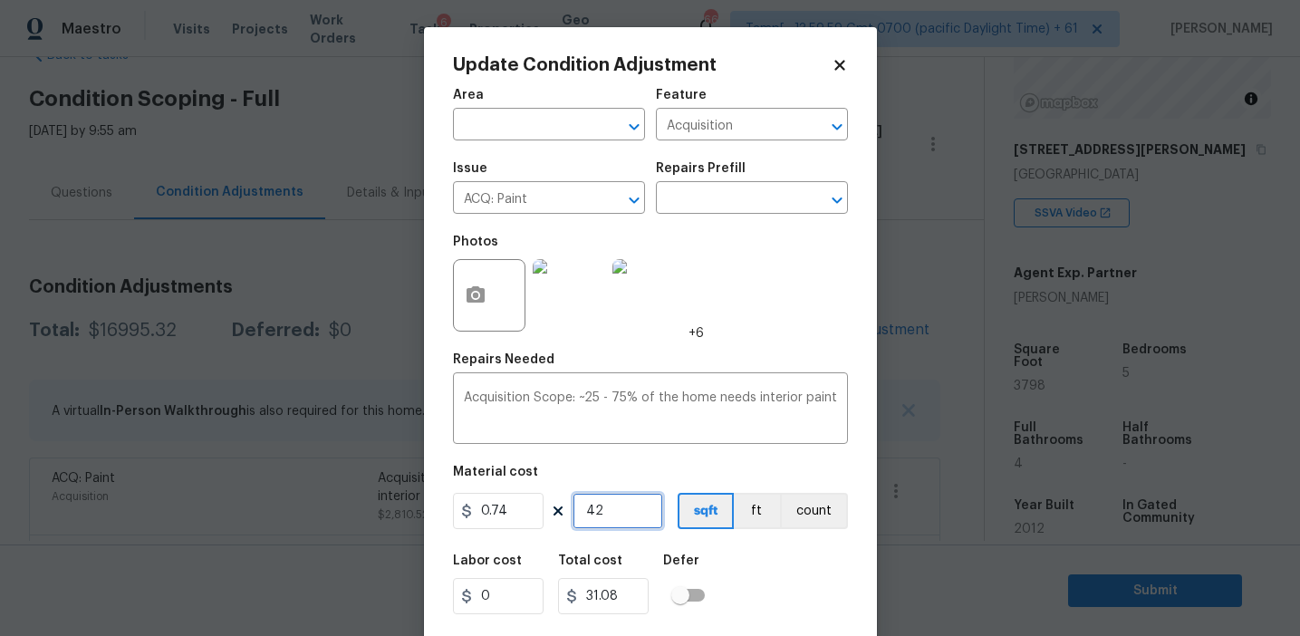
type input "311.54"
type input "4212"
type input "3116.88"
type input "4212"
click at [748, 596] on div "Labor cost 0 Total cost 3116.88 Defer" at bounding box center [650, 585] width 395 height 82
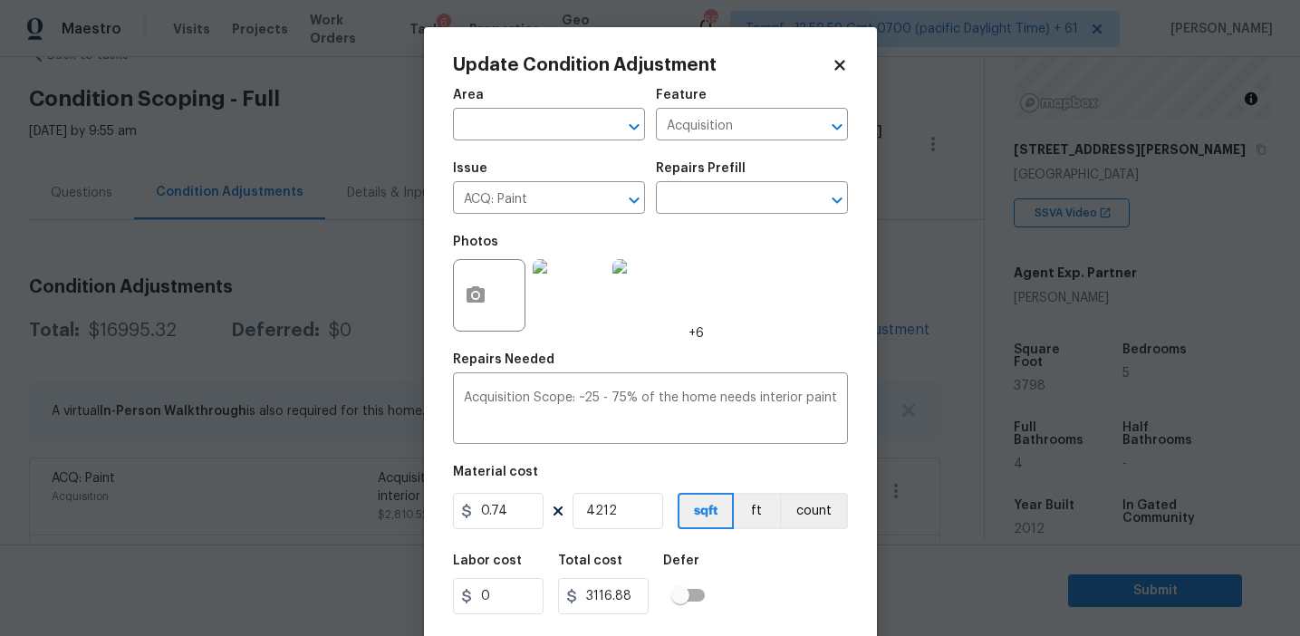
scroll to position [41, 0]
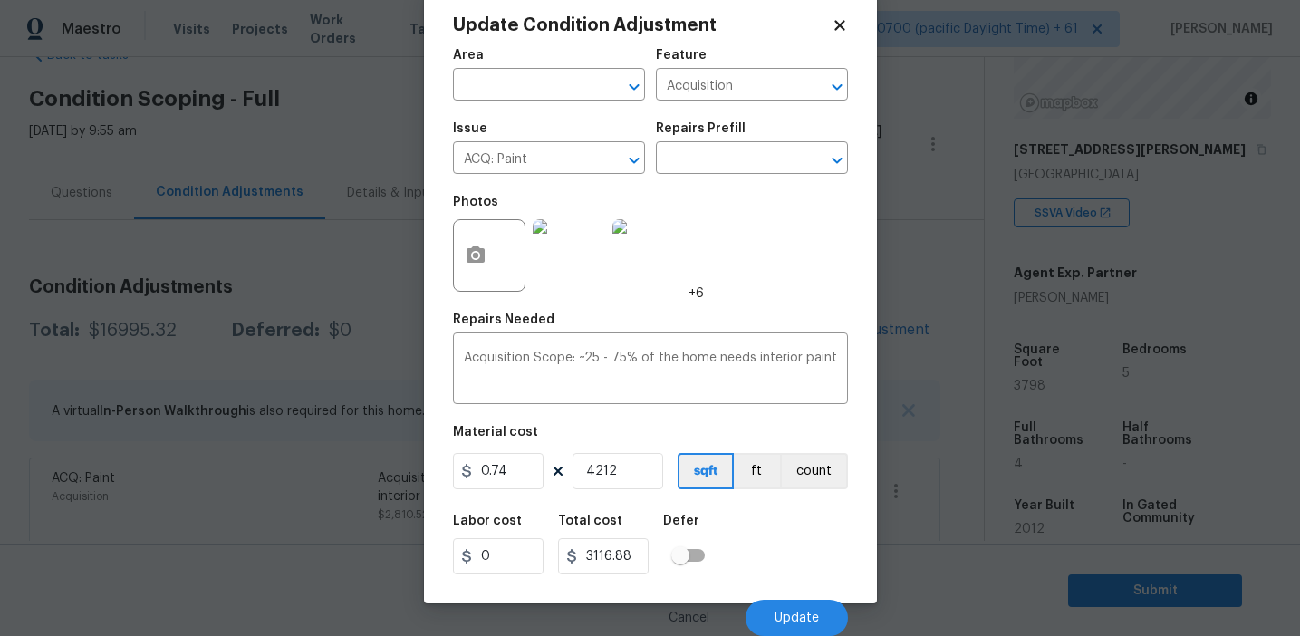
click at [791, 597] on div "Cancel Update" at bounding box center [650, 610] width 395 height 51
click at [798, 610] on button "Update" at bounding box center [797, 618] width 102 height 36
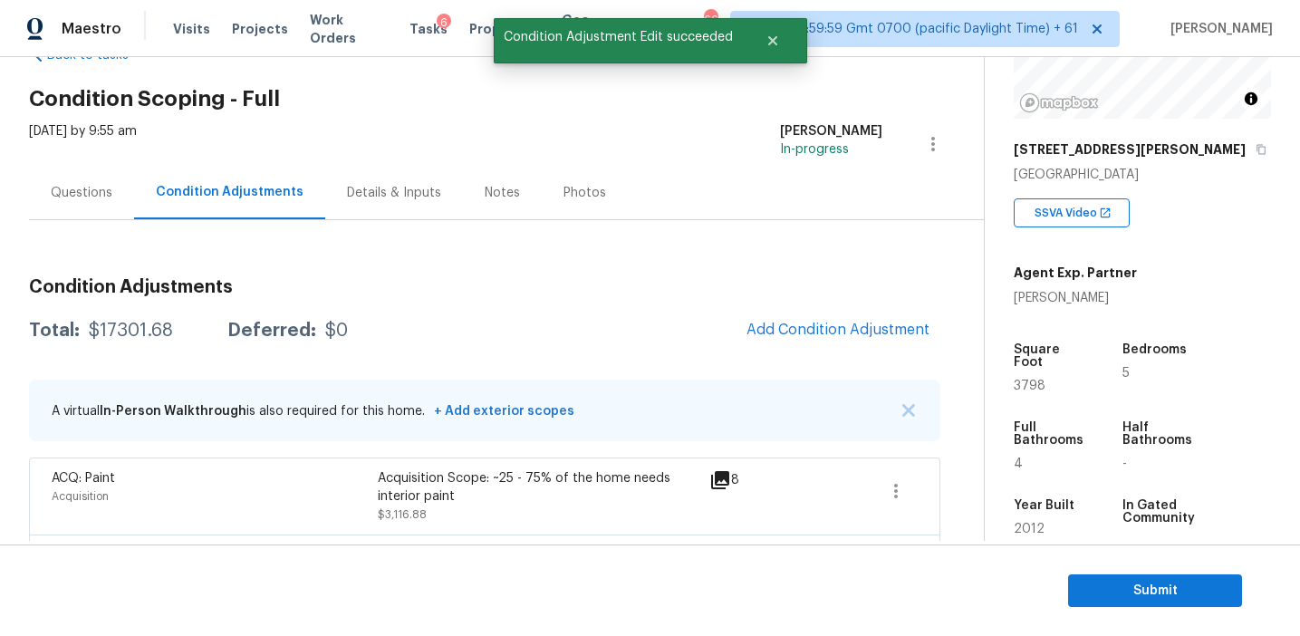
scroll to position [0, 0]
click at [821, 328] on span "Add Condition Adjustment" at bounding box center [838, 330] width 183 height 16
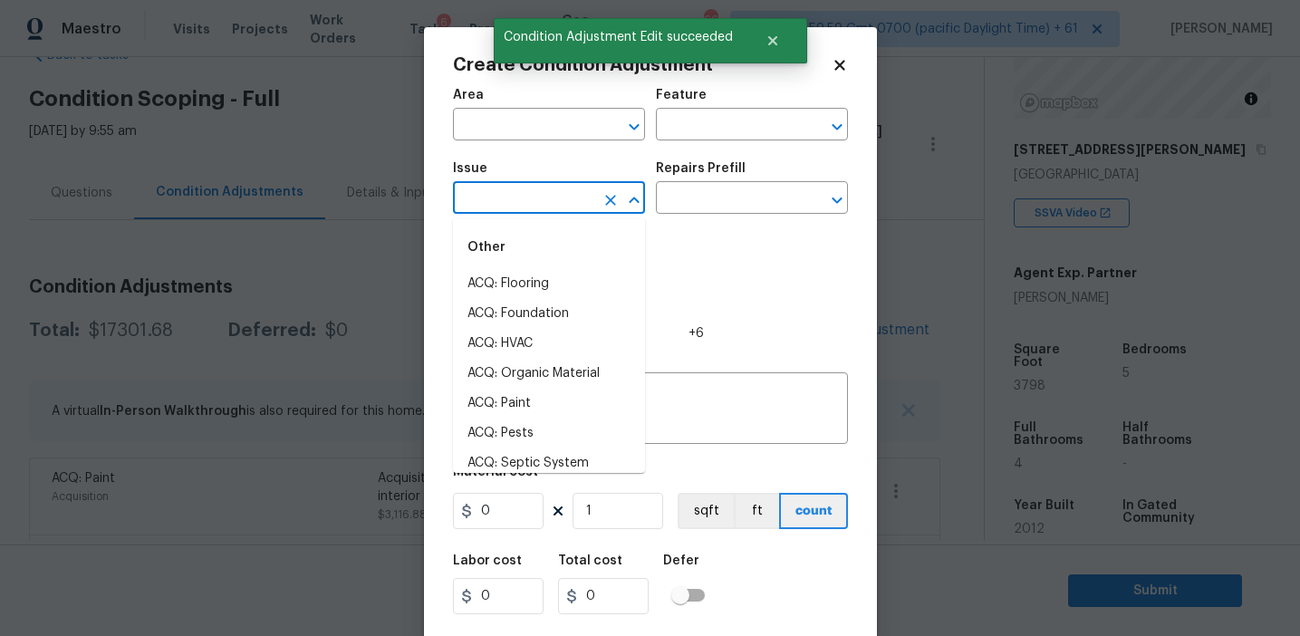
click at [517, 208] on input "text" at bounding box center [523, 200] width 141 height 28
click at [540, 278] on li "ACQ: Flooring" at bounding box center [549, 284] width 192 height 30
type input "ACQ: Flooring"
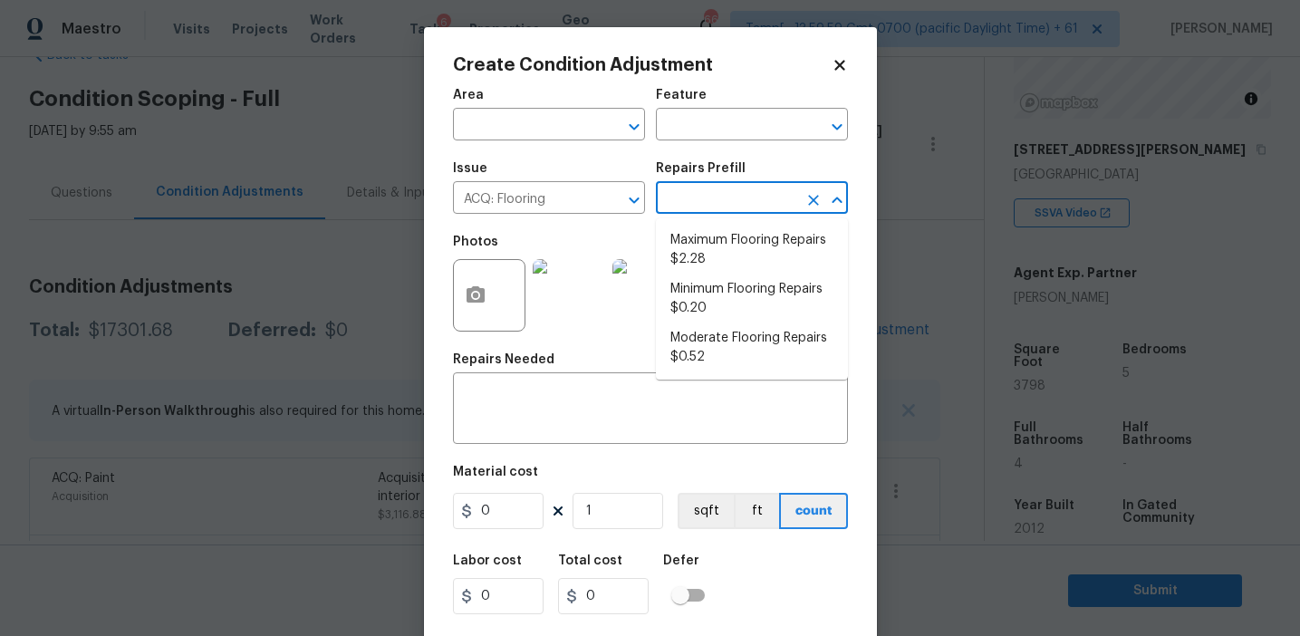
click at [726, 208] on input "text" at bounding box center [726, 200] width 141 height 28
click at [730, 345] on li "Moderate Flooring Repairs $0.52" at bounding box center [752, 348] width 192 height 49
type input "Acquisition"
type textarea "Acquisition Scope: Moderate flooring repairs"
type input "0.52"
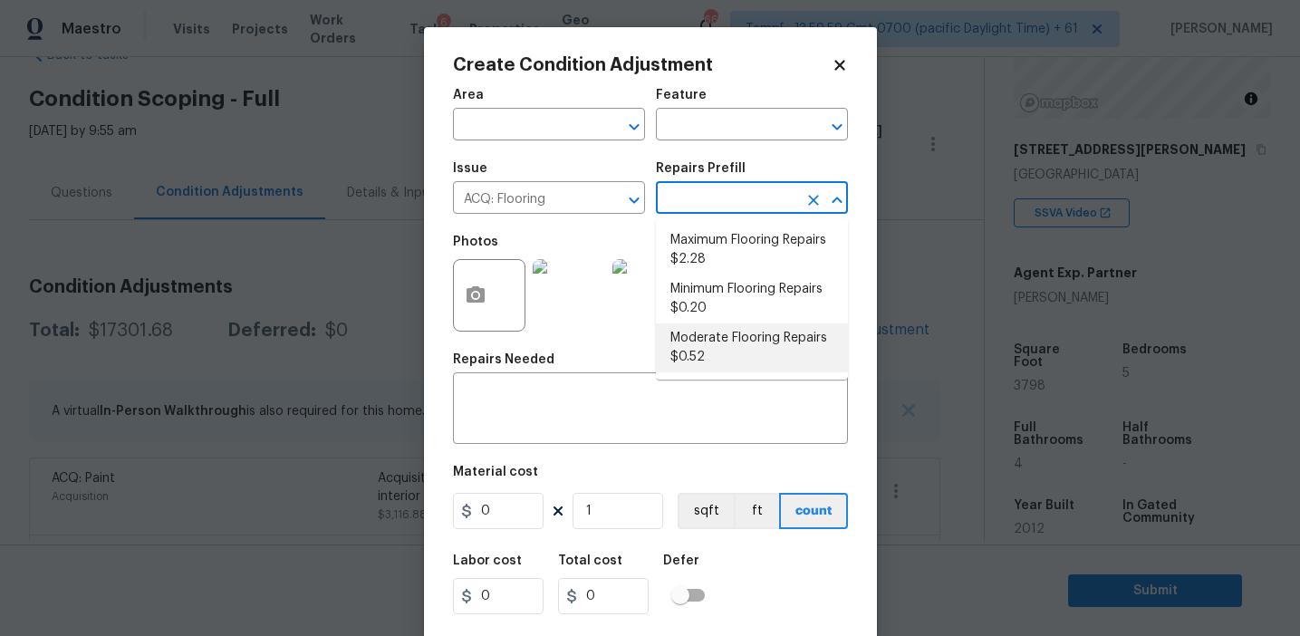
type input "0.52"
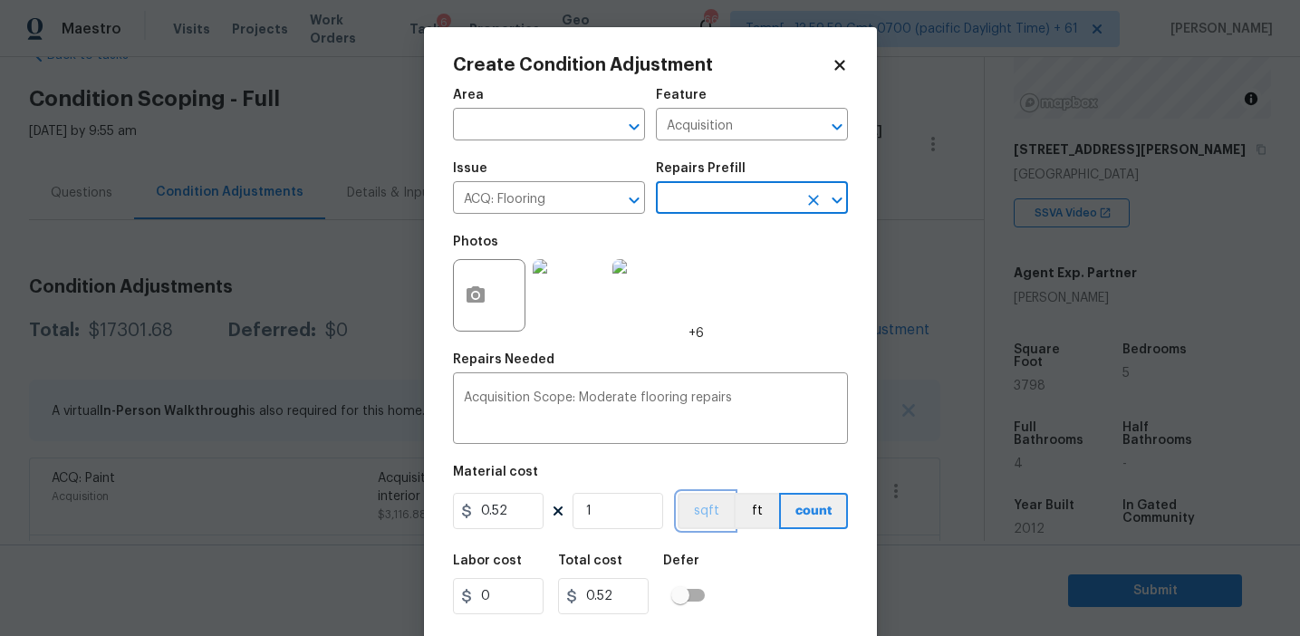
click at [709, 506] on button "sqft" at bounding box center [706, 511] width 56 height 36
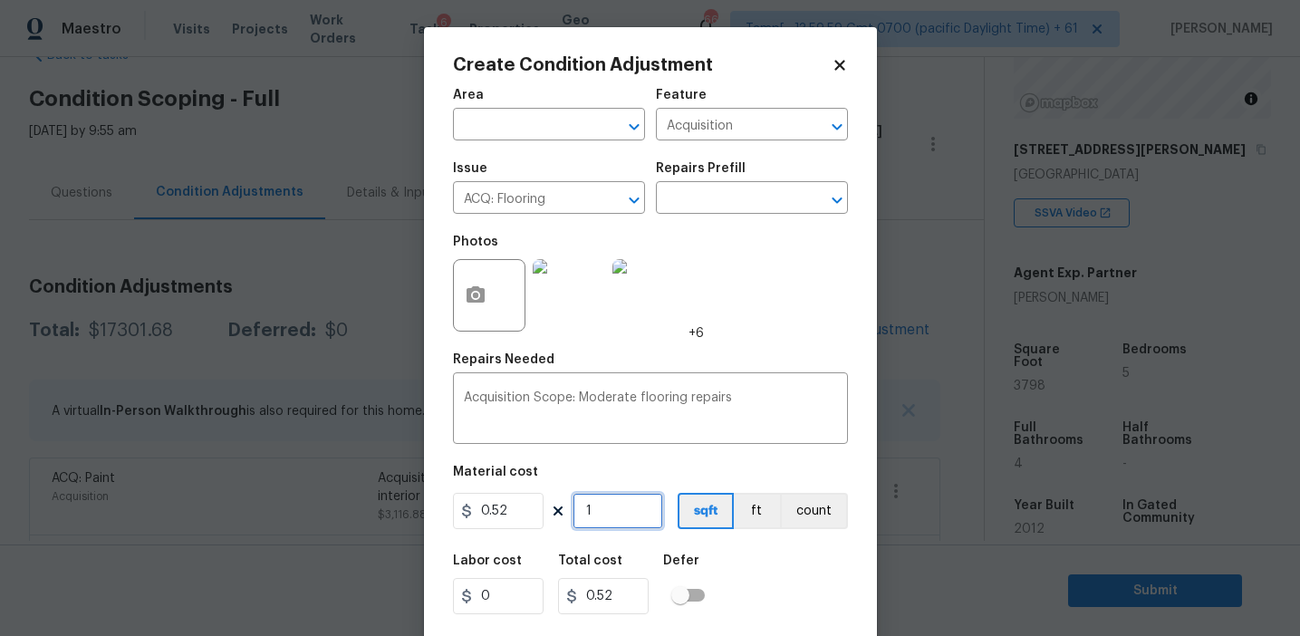
click at [611, 512] on input "1" at bounding box center [618, 511] width 91 height 36
type input "0"
paste input "3798"
type input "3798"
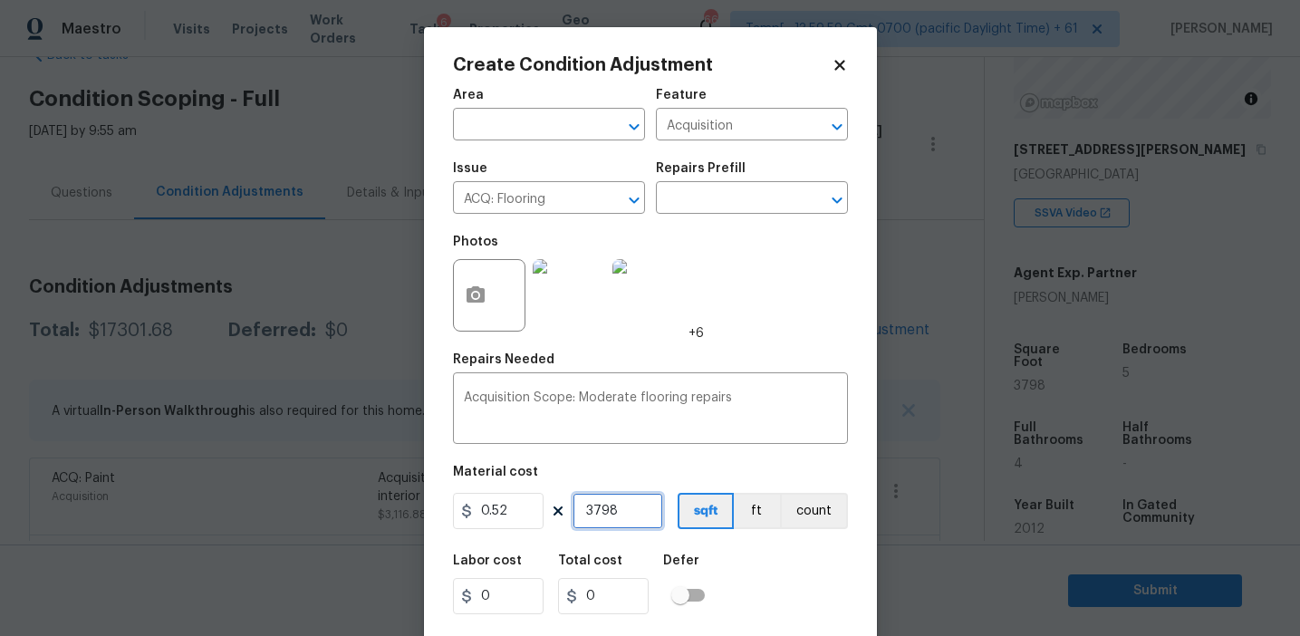
type input "1974.96"
type input "3798"
click at [743, 569] on div "Labor cost 0 Total cost 1974.96 Defer" at bounding box center [650, 585] width 395 height 82
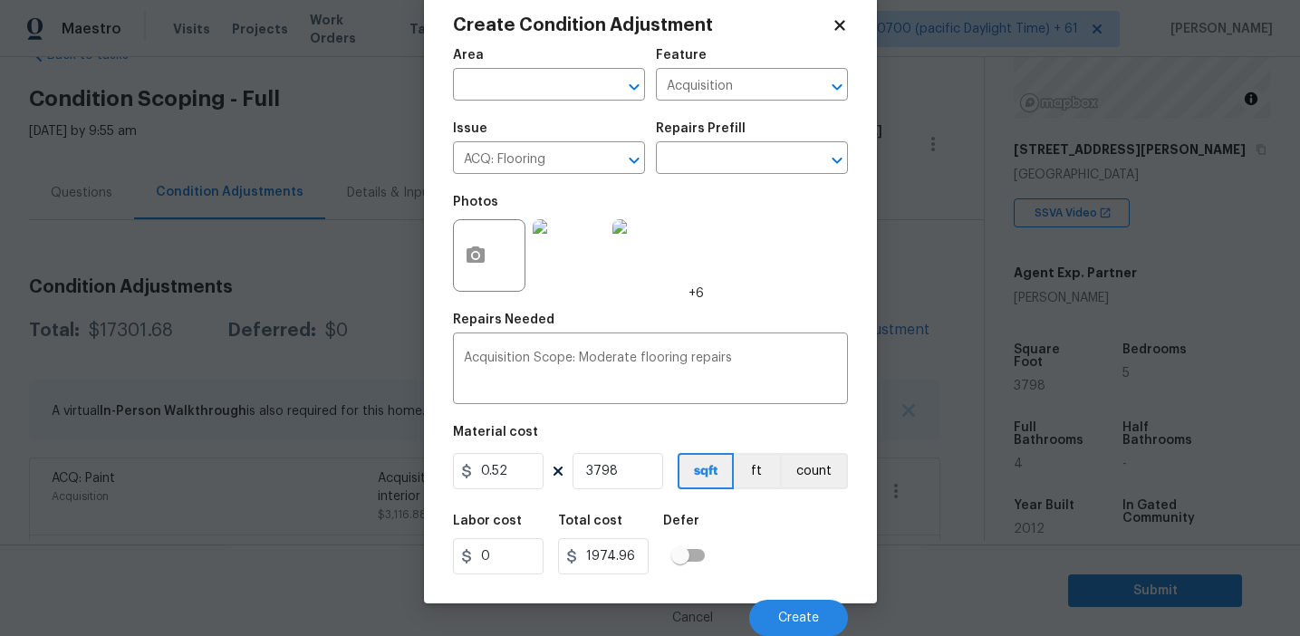
click at [742, 562] on div "Labor cost 0 Total cost 1974.96 Defer" at bounding box center [650, 545] width 395 height 82
click at [478, 255] on icon "button" at bounding box center [476, 256] width 22 height 22
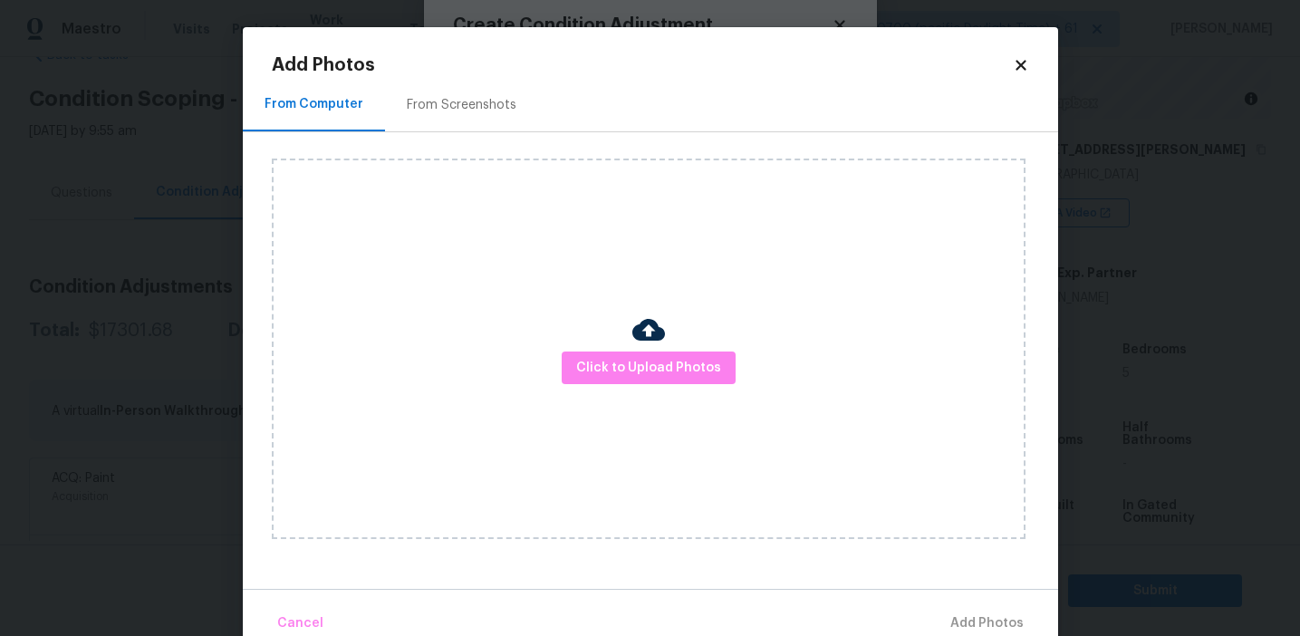
click at [487, 106] on div "From Screenshots" at bounding box center [462, 105] width 110 height 18
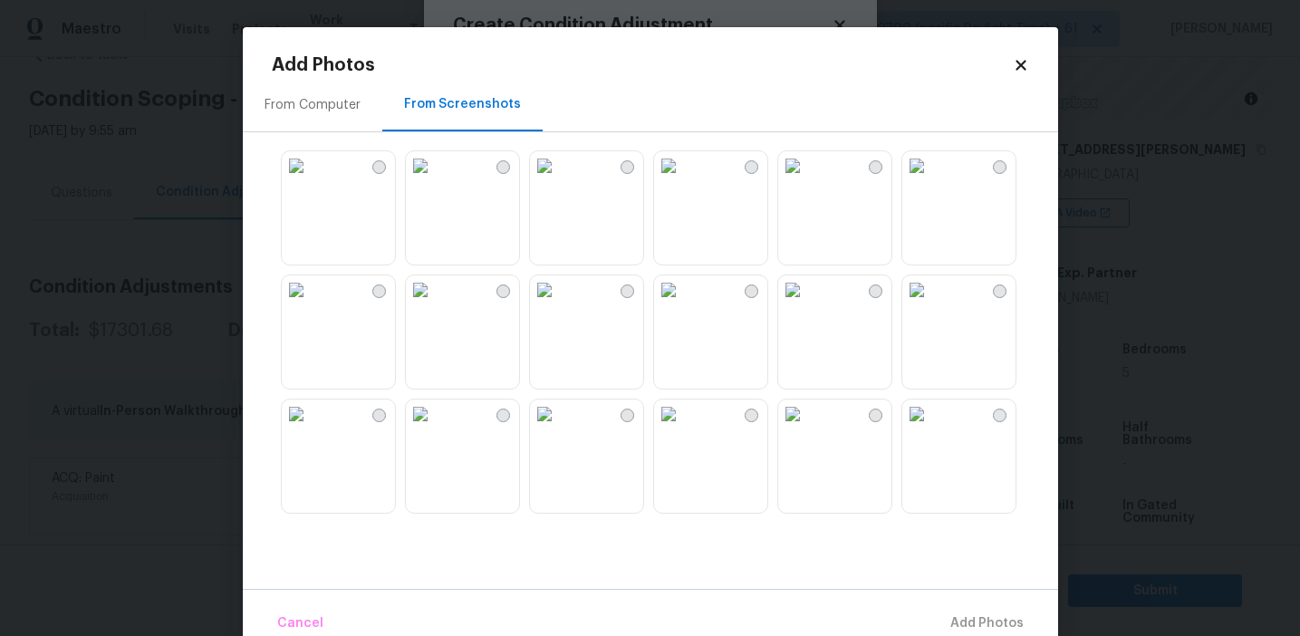
scroll to position [1731, 0]
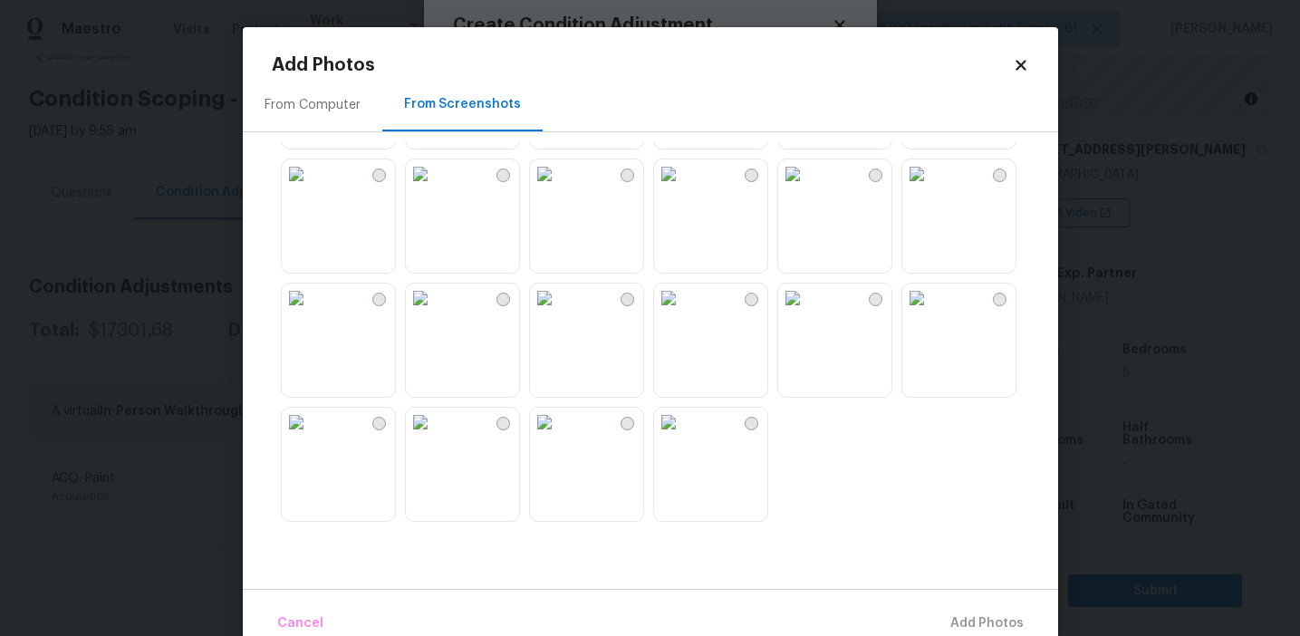
click at [807, 313] on img at bounding box center [792, 298] width 29 height 29
click at [932, 188] on img at bounding box center [917, 173] width 29 height 29
click at [807, 188] on img at bounding box center [792, 173] width 29 height 29
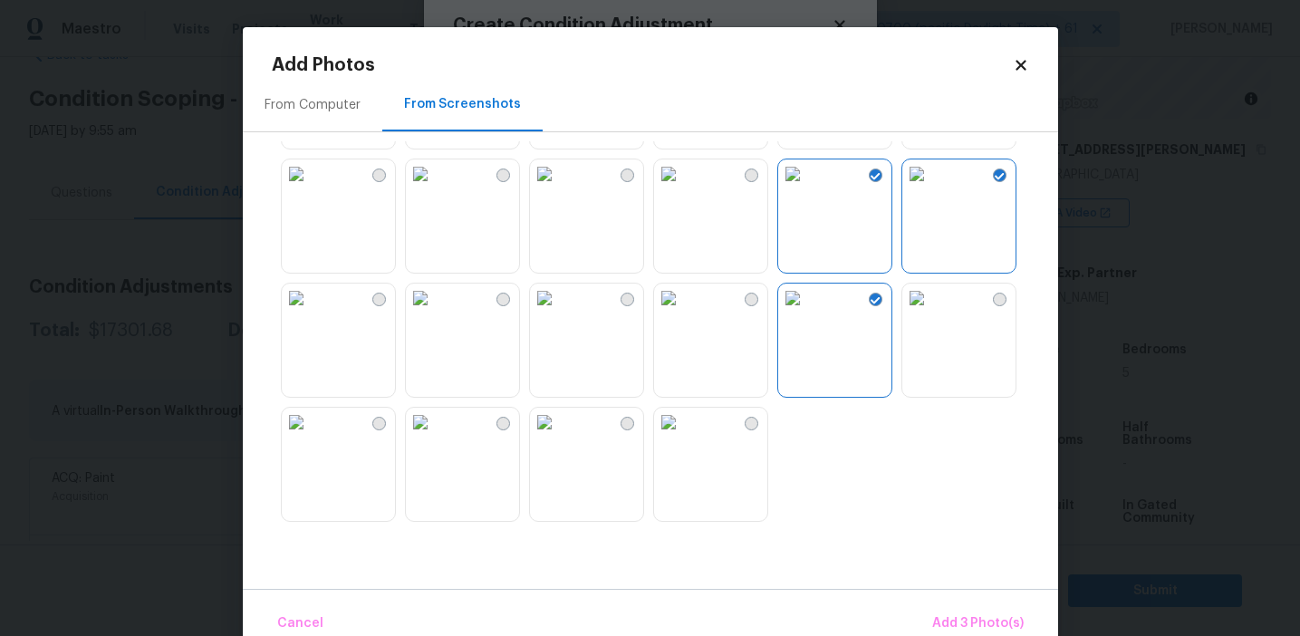
click at [674, 188] on img at bounding box center [668, 173] width 29 height 29
click at [435, 188] on img at bounding box center [420, 173] width 29 height 29
click at [559, 313] on img at bounding box center [544, 298] width 29 height 29
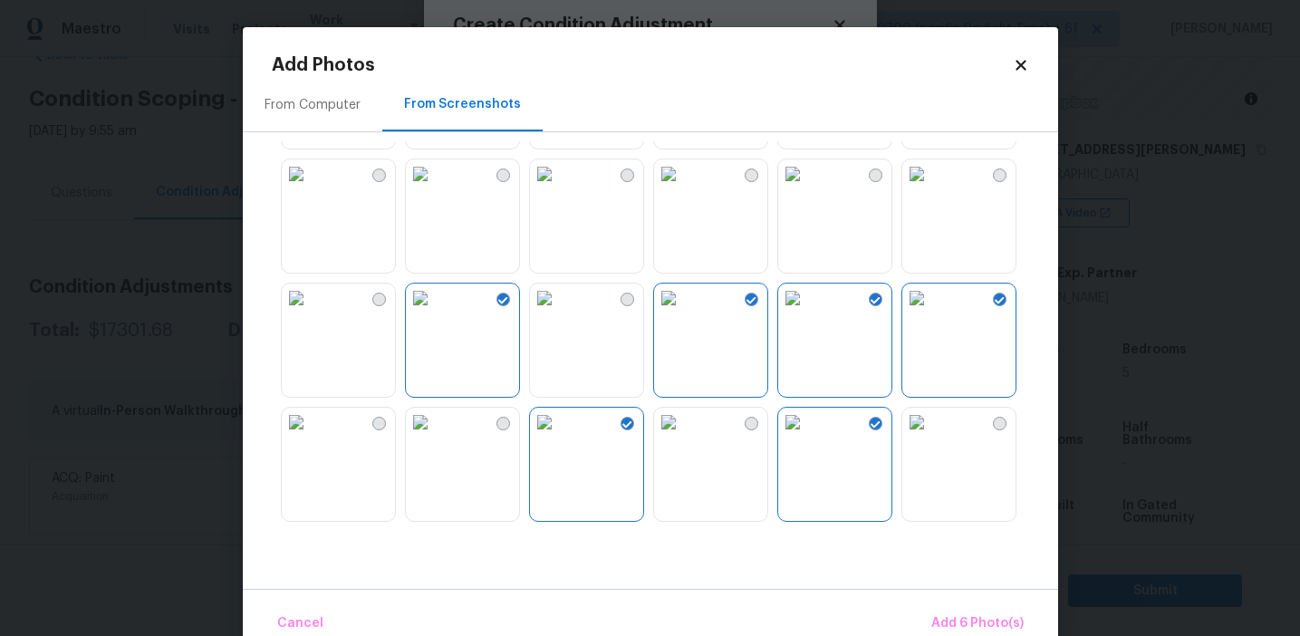
scroll to position [1574, 0]
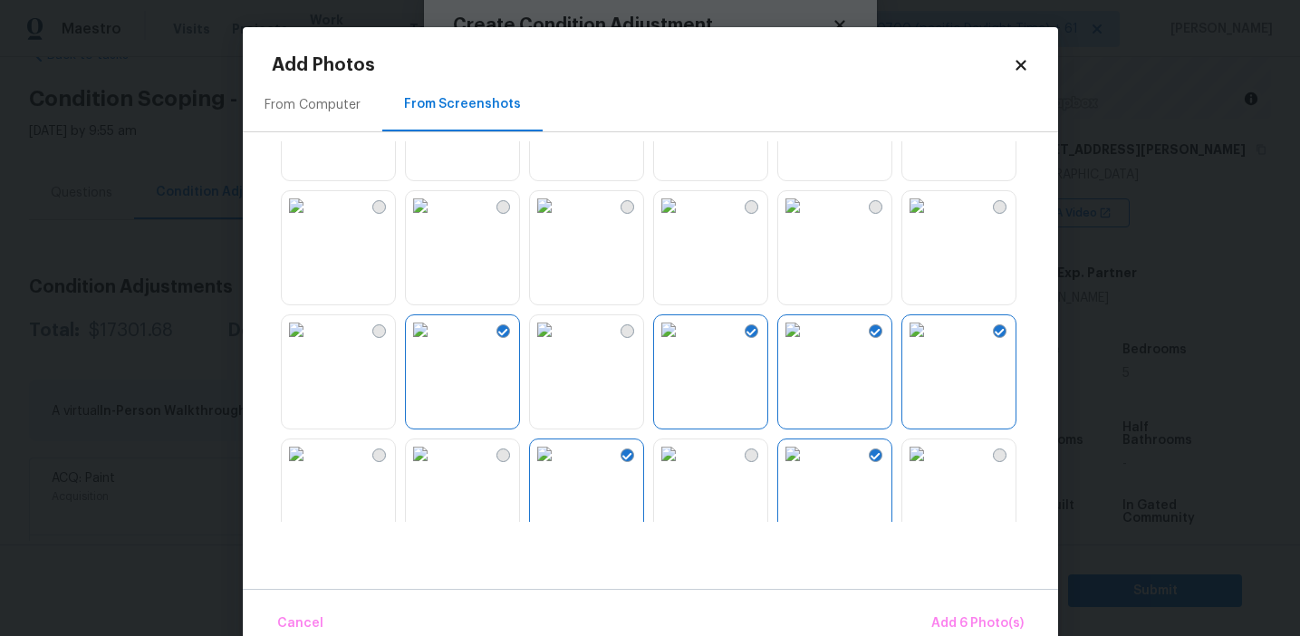
click at [435, 220] on img at bounding box center [420, 205] width 29 height 29
click at [559, 220] on img at bounding box center [544, 205] width 29 height 29
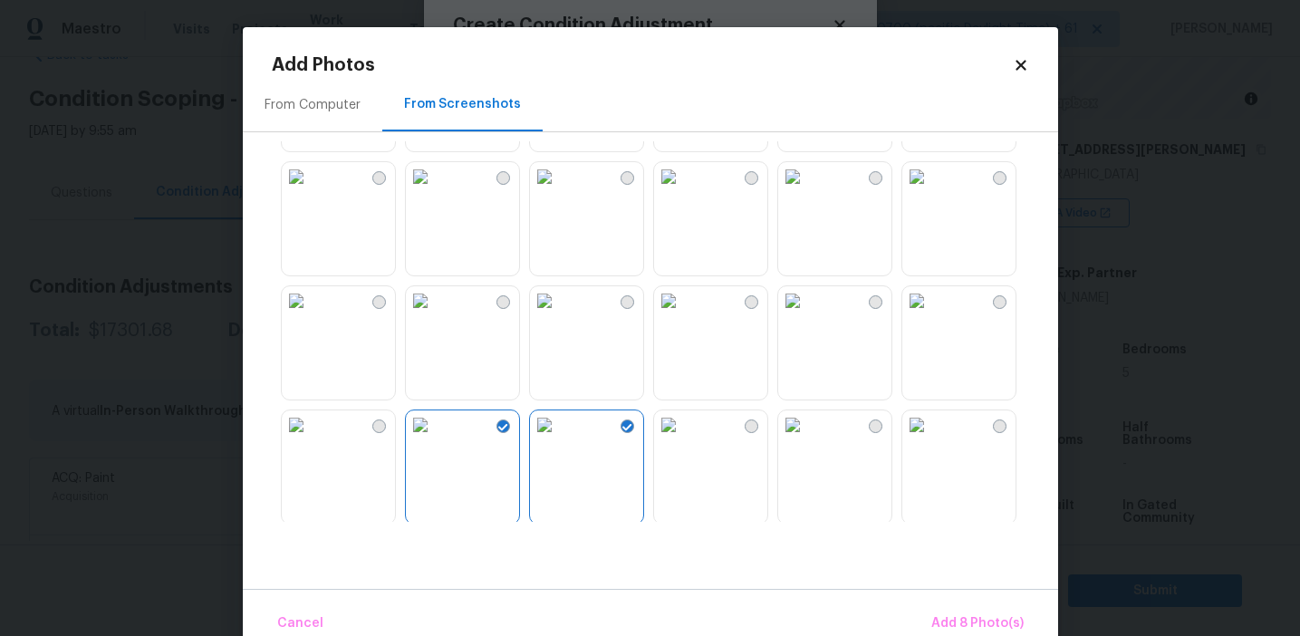
scroll to position [1333, 0]
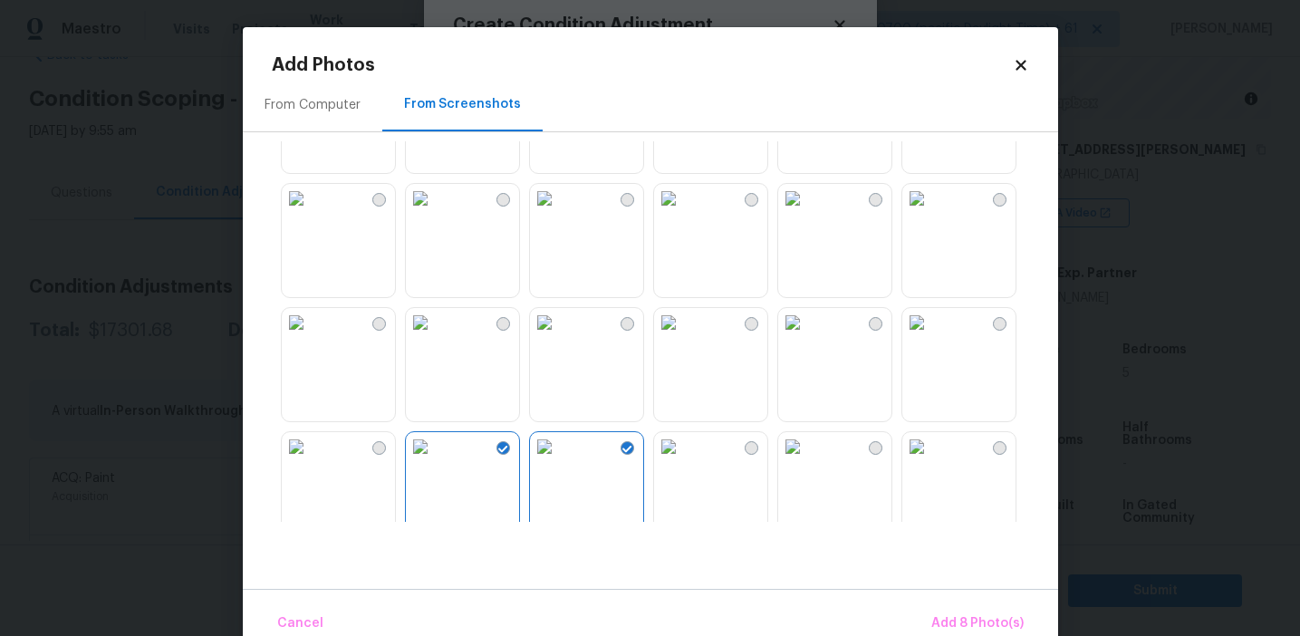
click at [435, 213] on img at bounding box center [420, 198] width 29 height 29
click at [946, 615] on span "Add 9 Photo(s)" at bounding box center [978, 624] width 92 height 23
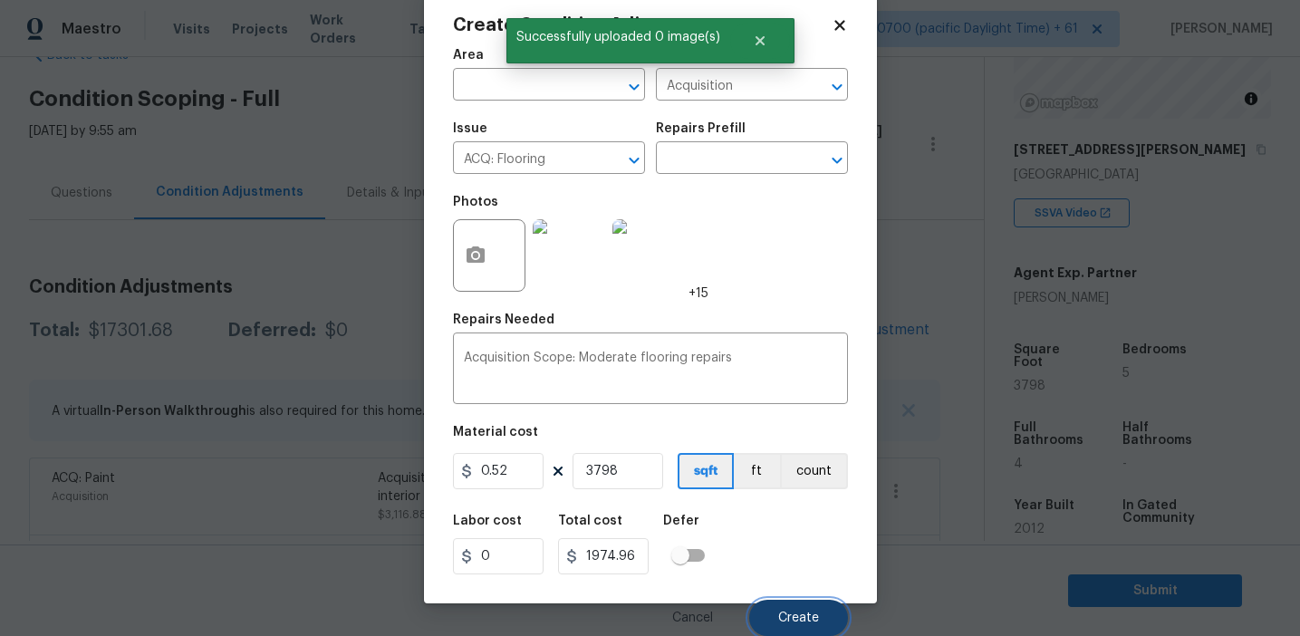
click at [797, 612] on span "Create" at bounding box center [798, 619] width 41 height 14
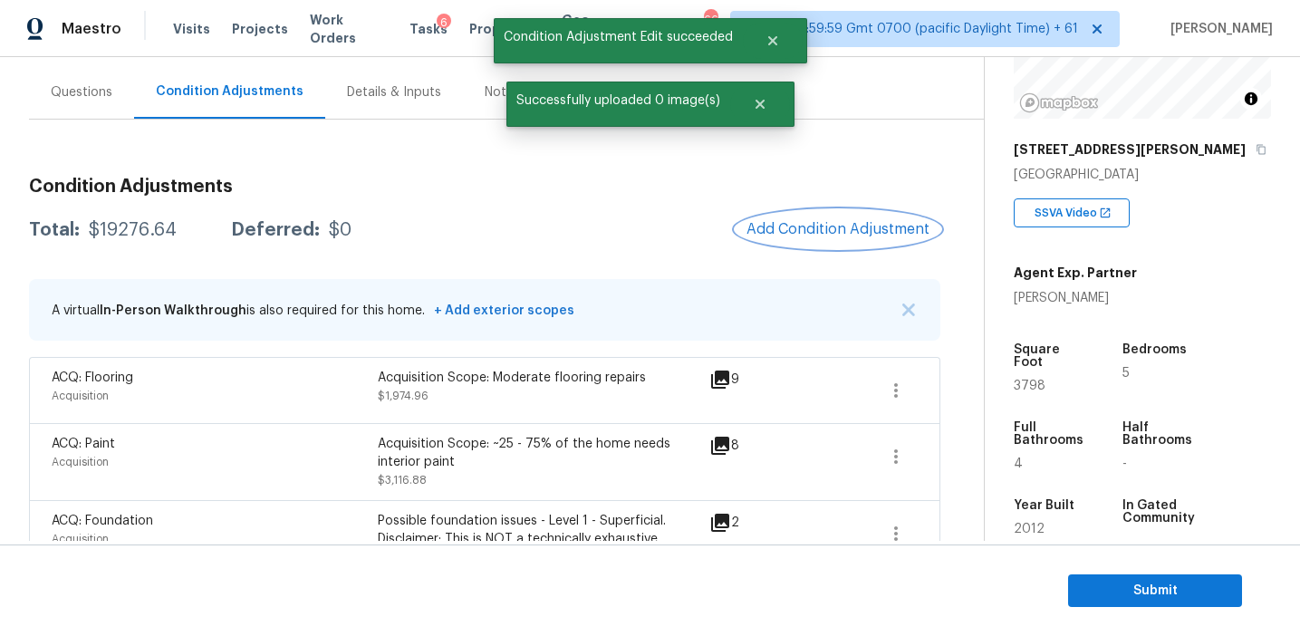
scroll to position [150, 0]
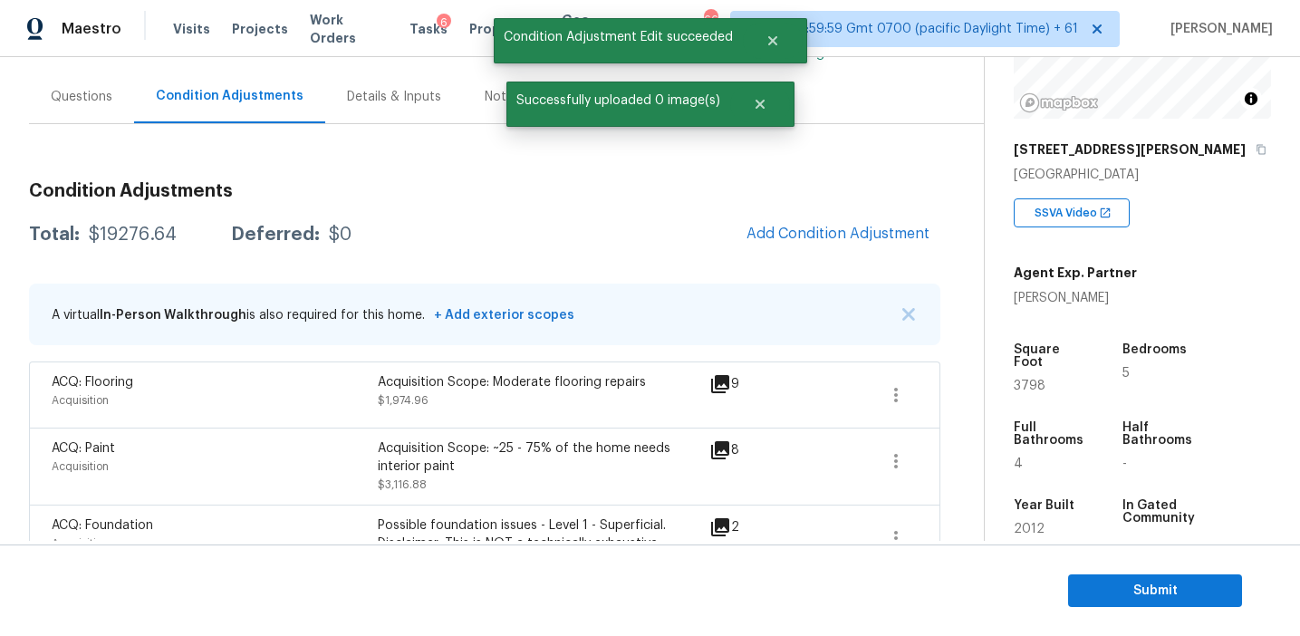
click at [646, 226] on div "Total: $19276.64 Deferred: $0 Add Condition Adjustment" at bounding box center [485, 235] width 912 height 40
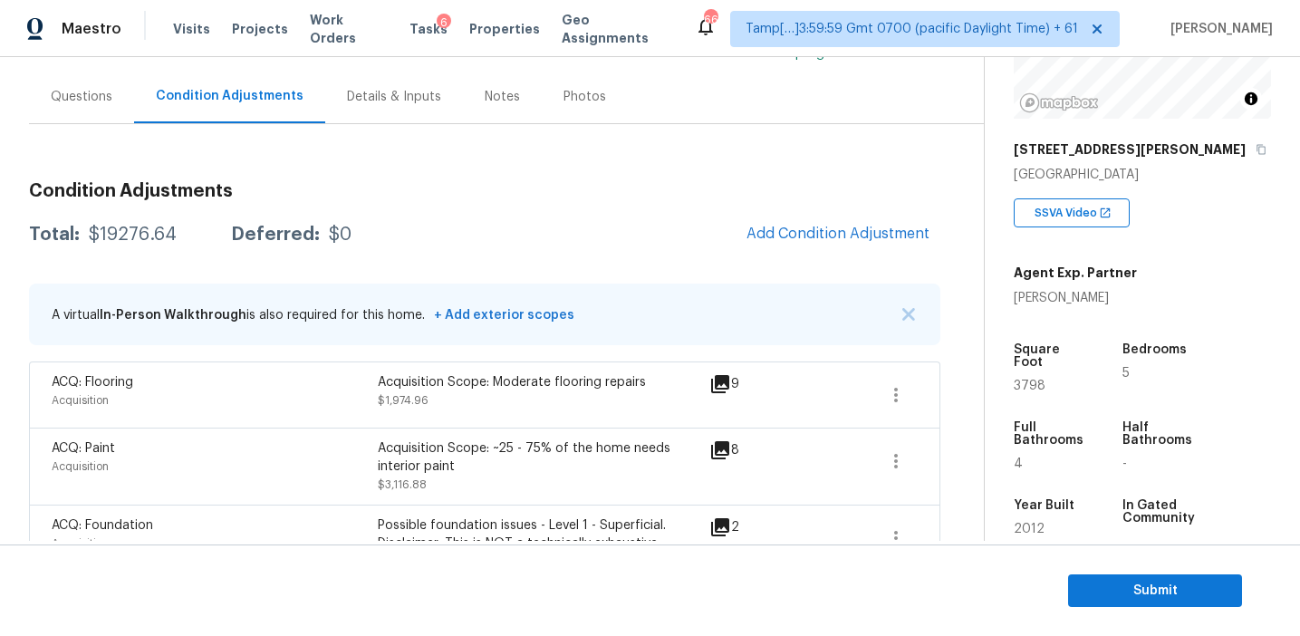
click at [142, 223] on div "Total: $19276.64 Deferred: $0 Add Condition Adjustment" at bounding box center [485, 235] width 912 height 40
click at [149, 237] on div "$19276.64" at bounding box center [133, 235] width 88 height 18
copy div "19276.64"
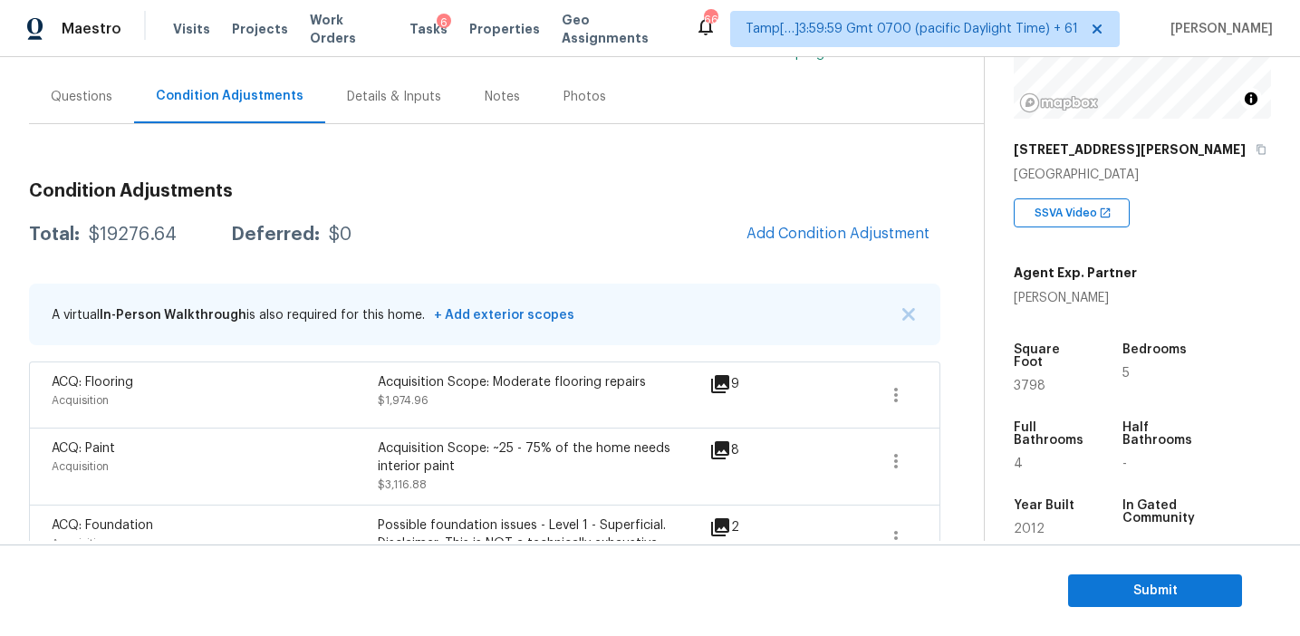
click at [363, 194] on h3 "Condition Adjustments" at bounding box center [485, 191] width 912 height 18
click at [317, 226] on div "Total: $19276.64 Deferred: $0" at bounding box center [190, 235] width 323 height 18
click at [889, 386] on icon "button" at bounding box center [896, 395] width 22 height 22
click at [971, 394] on div "Edit" at bounding box center [997, 391] width 141 height 18
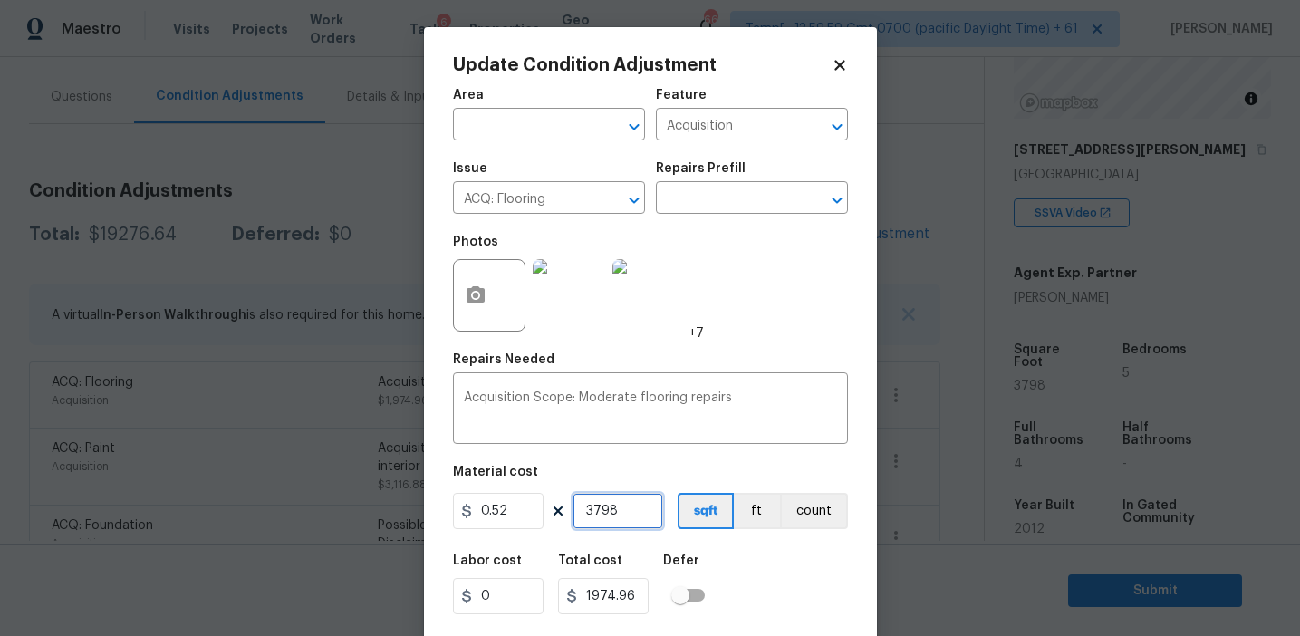
click at [604, 517] on input "3798" at bounding box center [618, 511] width 91 height 36
type input "4"
type input "2.08"
type input "42"
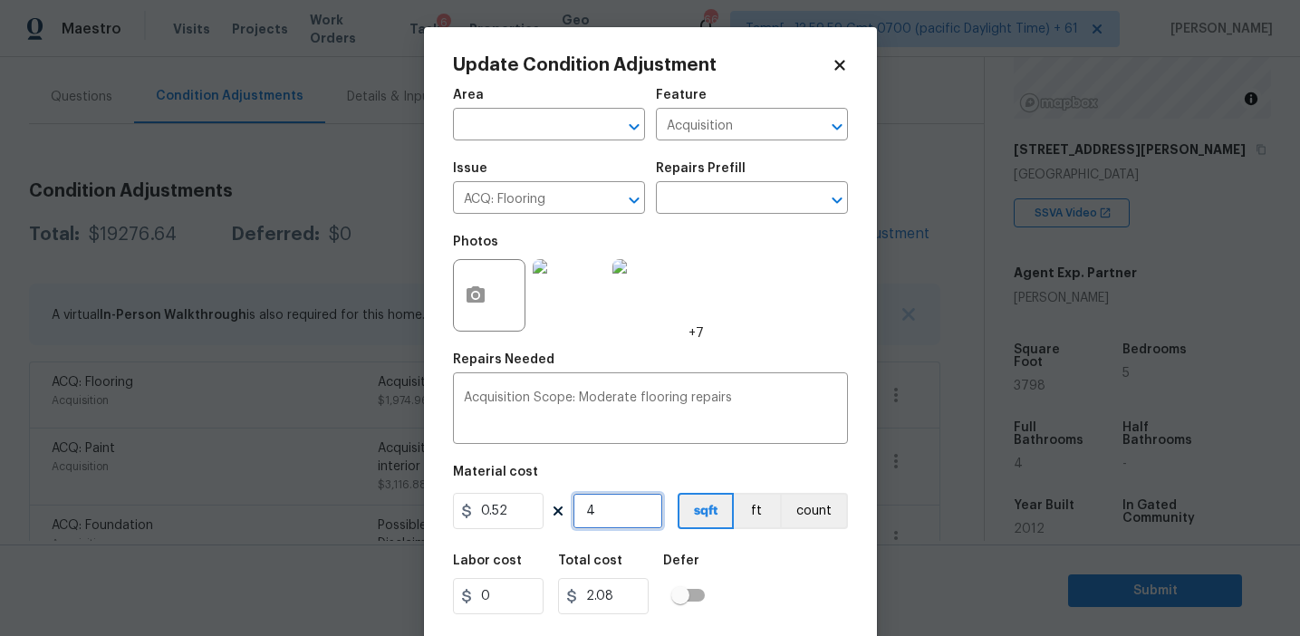
type input "21.84"
type input "421"
type input "218.92"
type input "4212"
type input "2190.24"
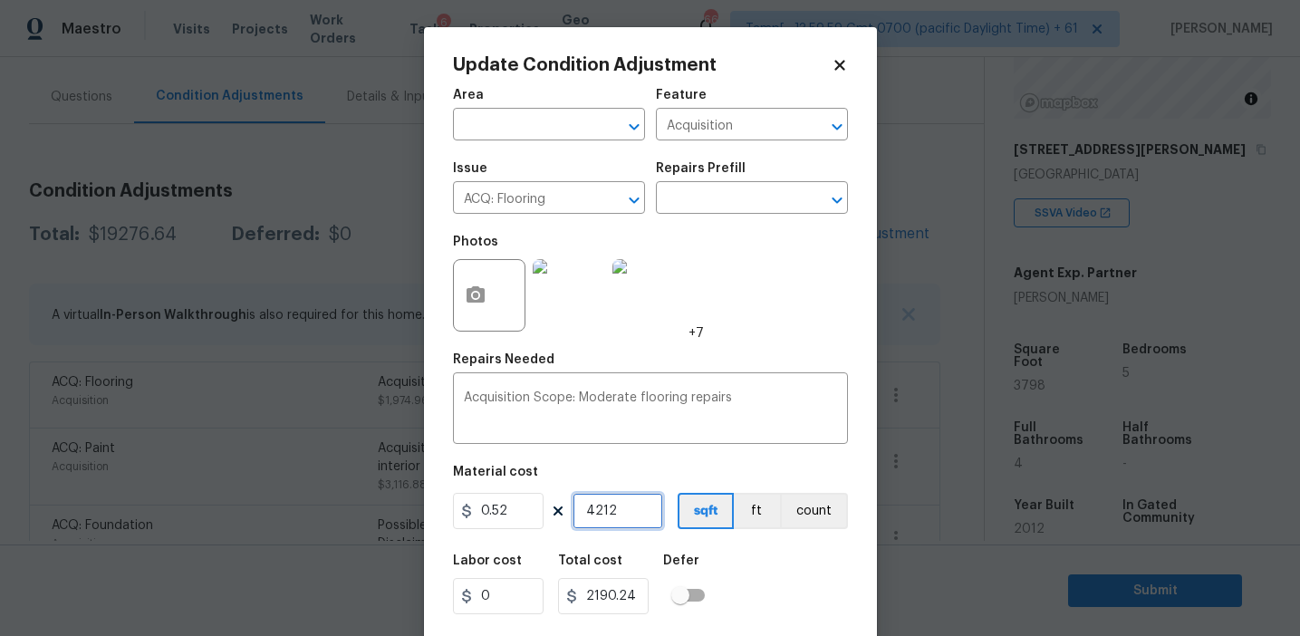
type input "4212"
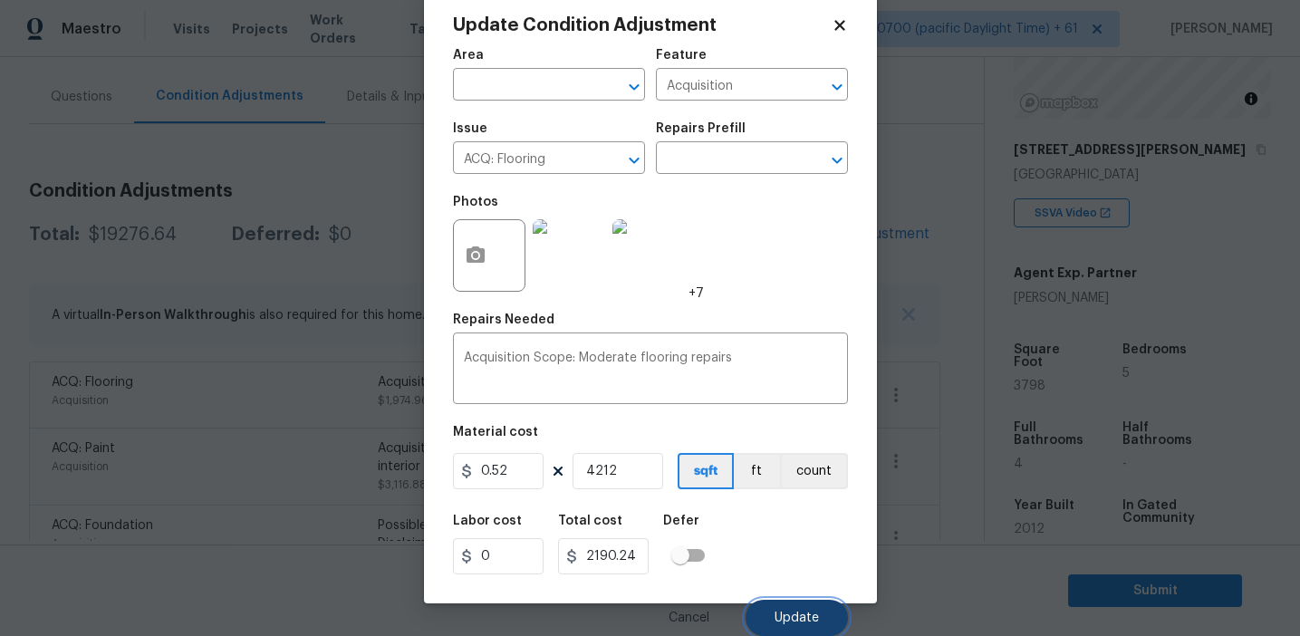
click at [800, 613] on span "Update" at bounding box center [797, 619] width 44 height 14
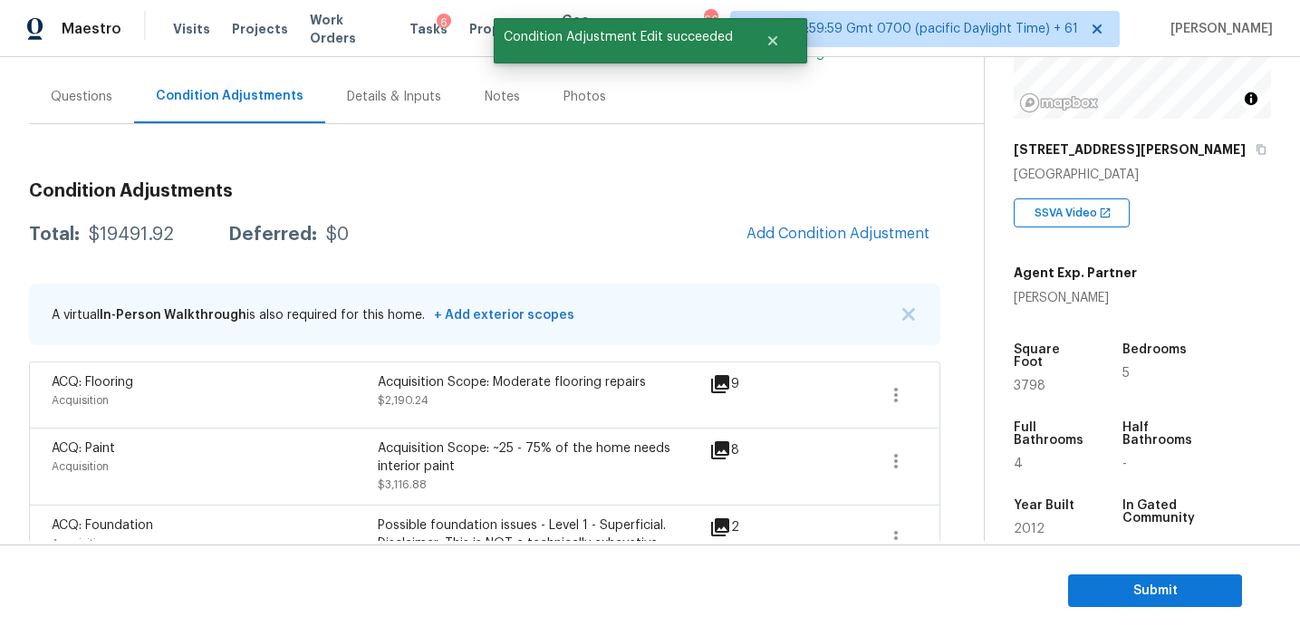
scroll to position [0, 0]
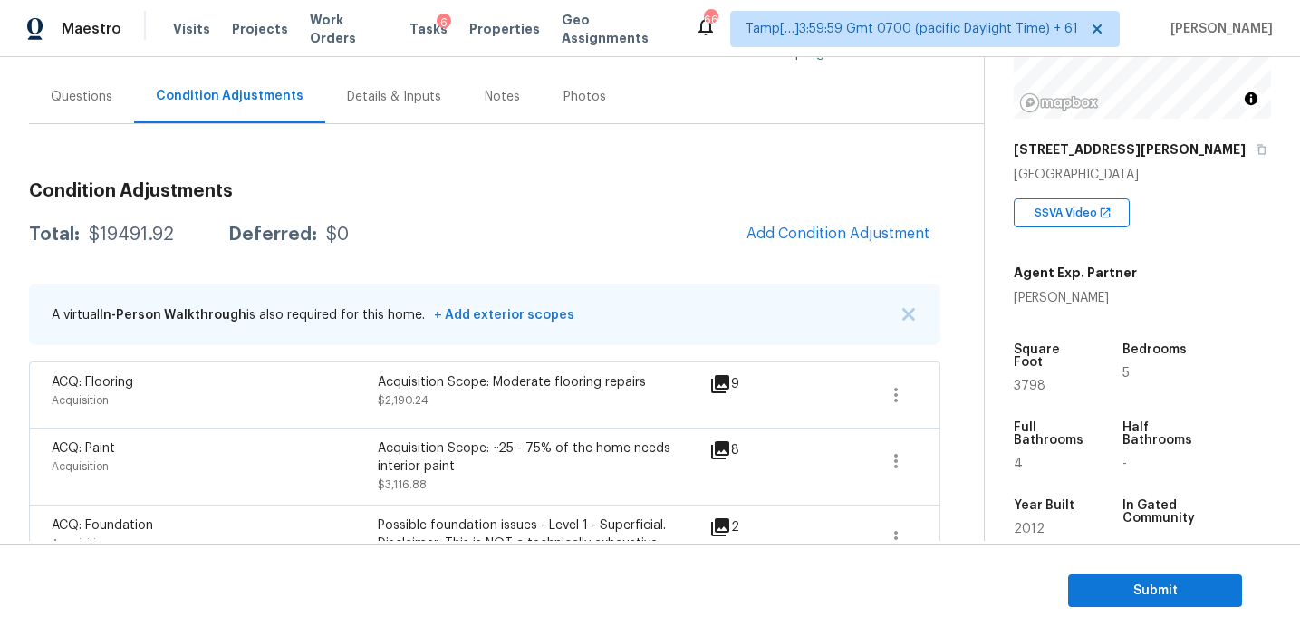
click at [93, 93] on div "Questions" at bounding box center [82, 97] width 62 height 18
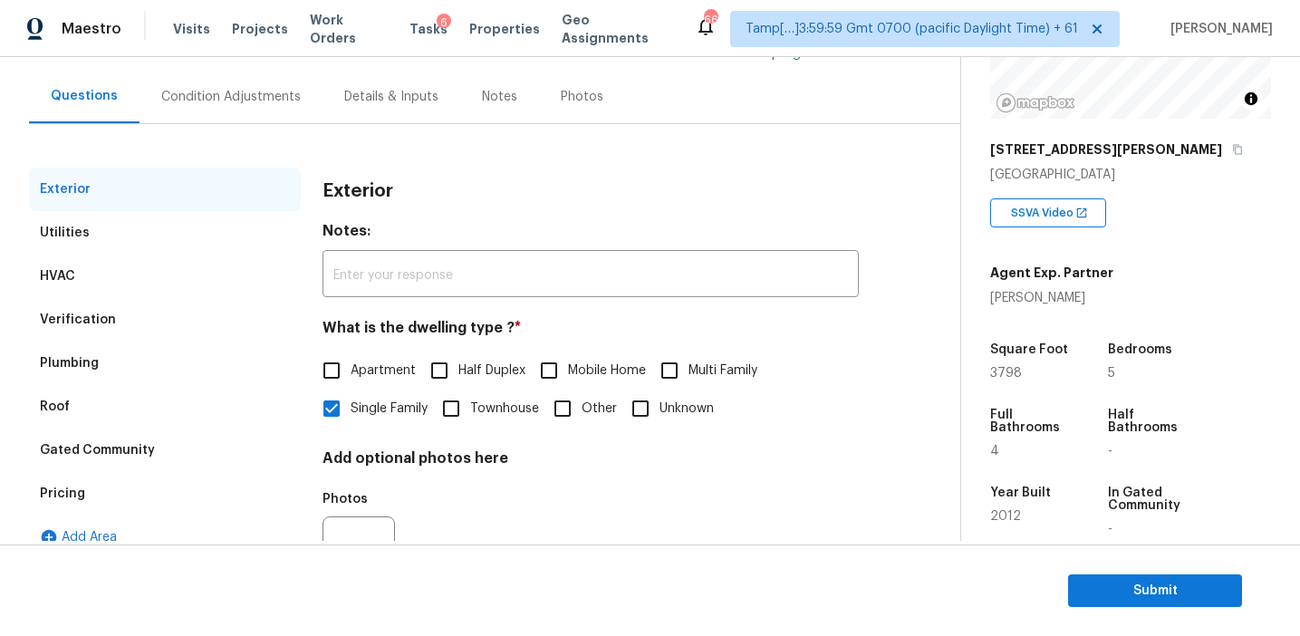
click at [146, 317] on div "Verification" at bounding box center [165, 319] width 272 height 43
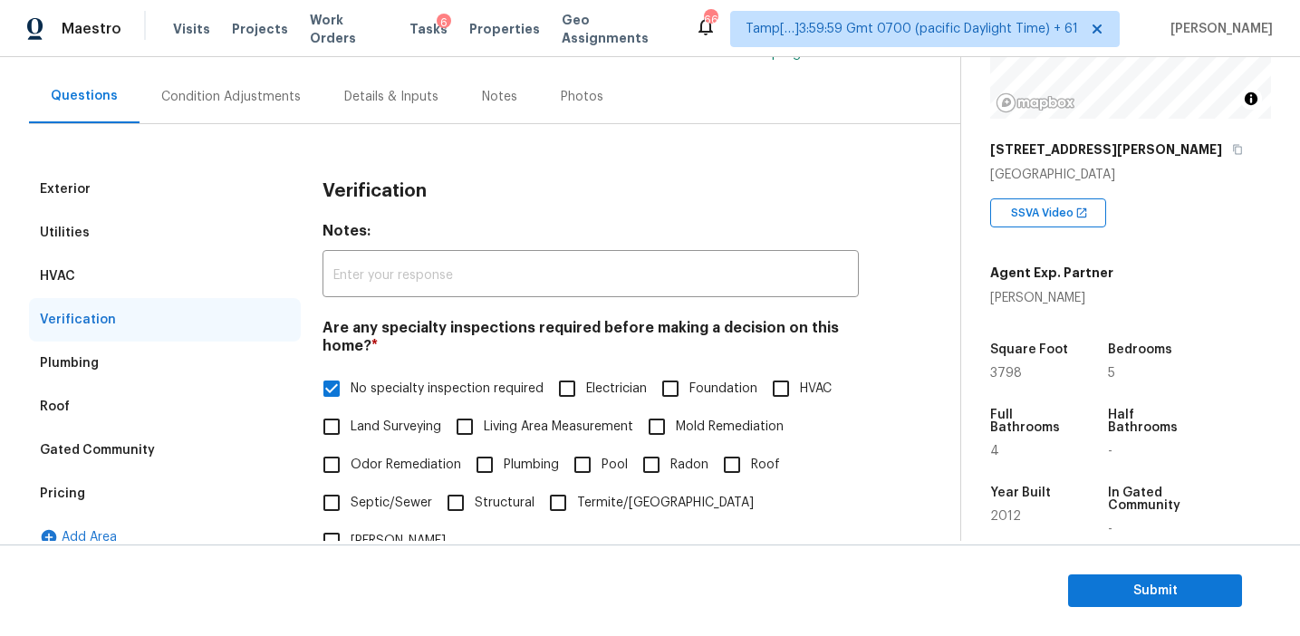
scroll to position [626, 0]
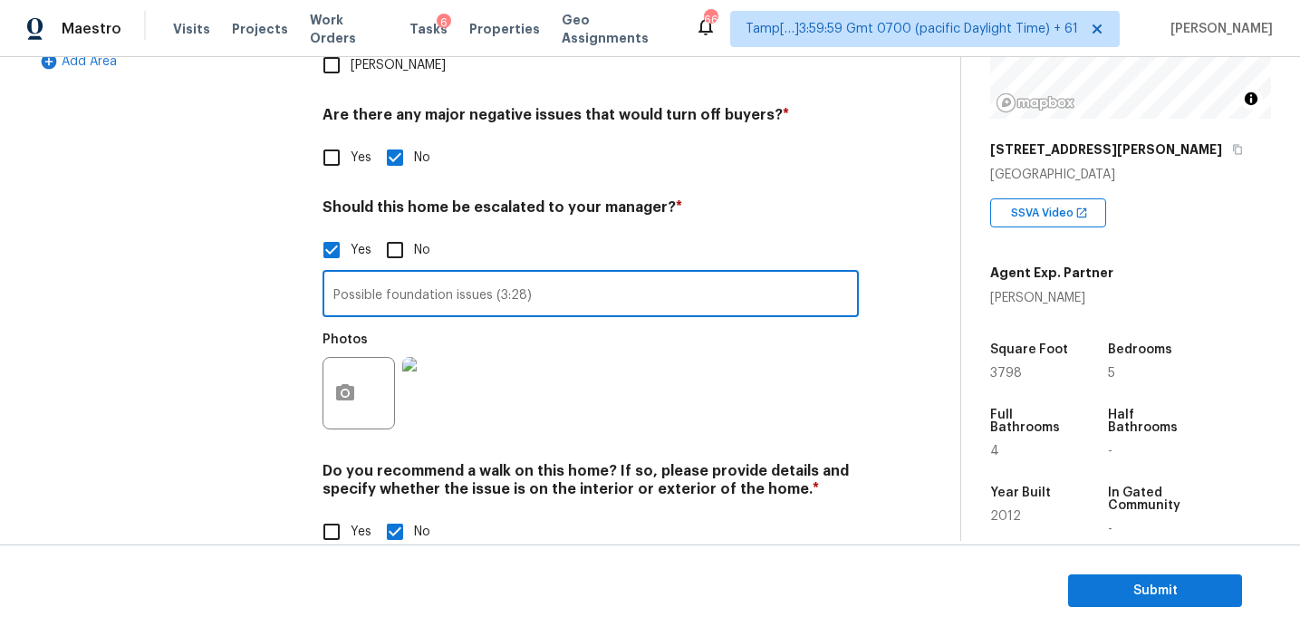
click at [381, 275] on input "Possible foundation issues (3:28)" at bounding box center [591, 296] width 536 height 43
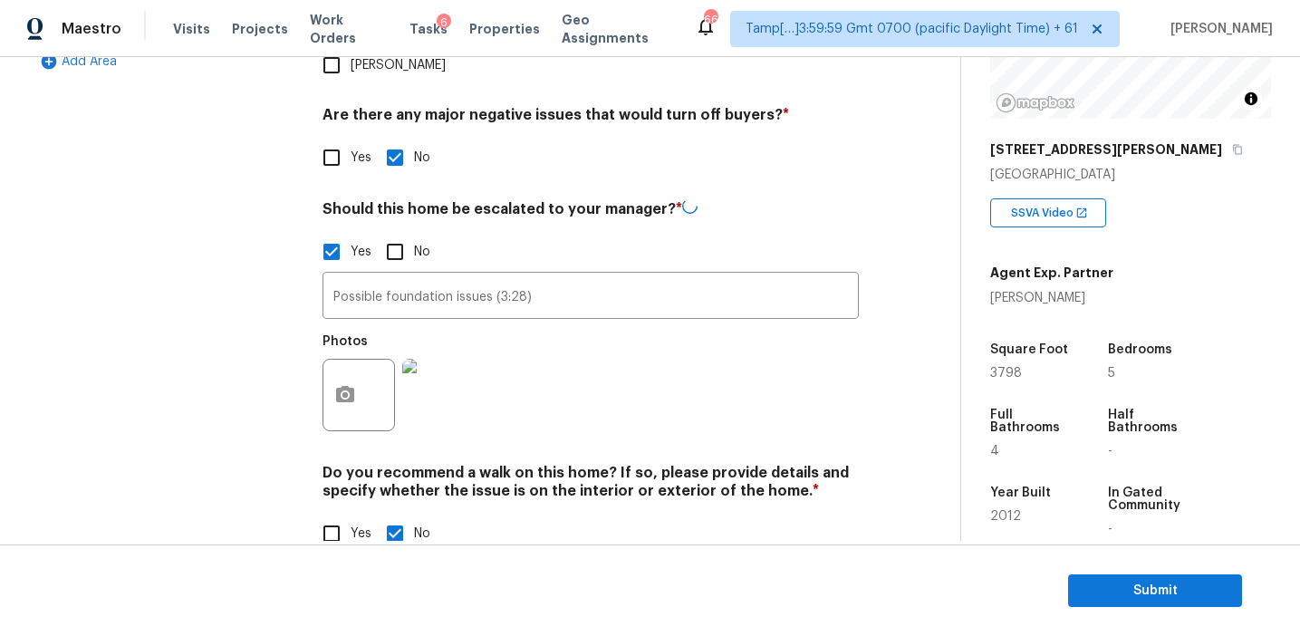
click at [256, 243] on div "Exterior Utilities HVAC Verification Plumbing Roof Gated Community Pricing Add …" at bounding box center [165, 133] width 272 height 883
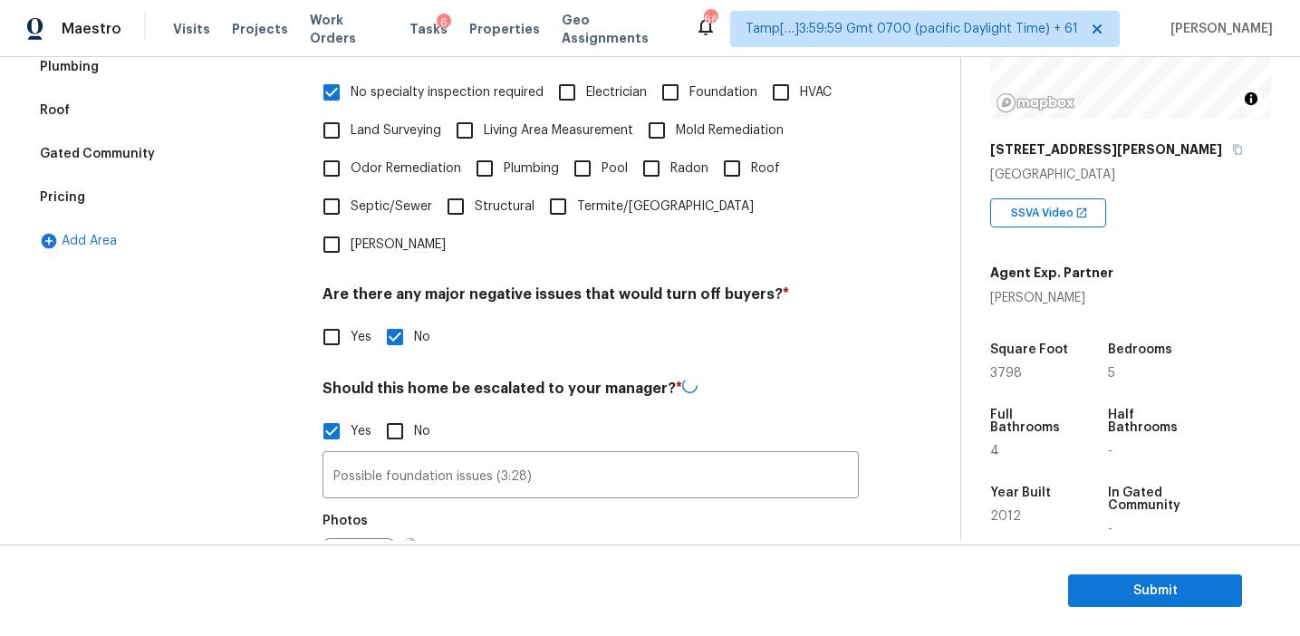
scroll to position [430, 0]
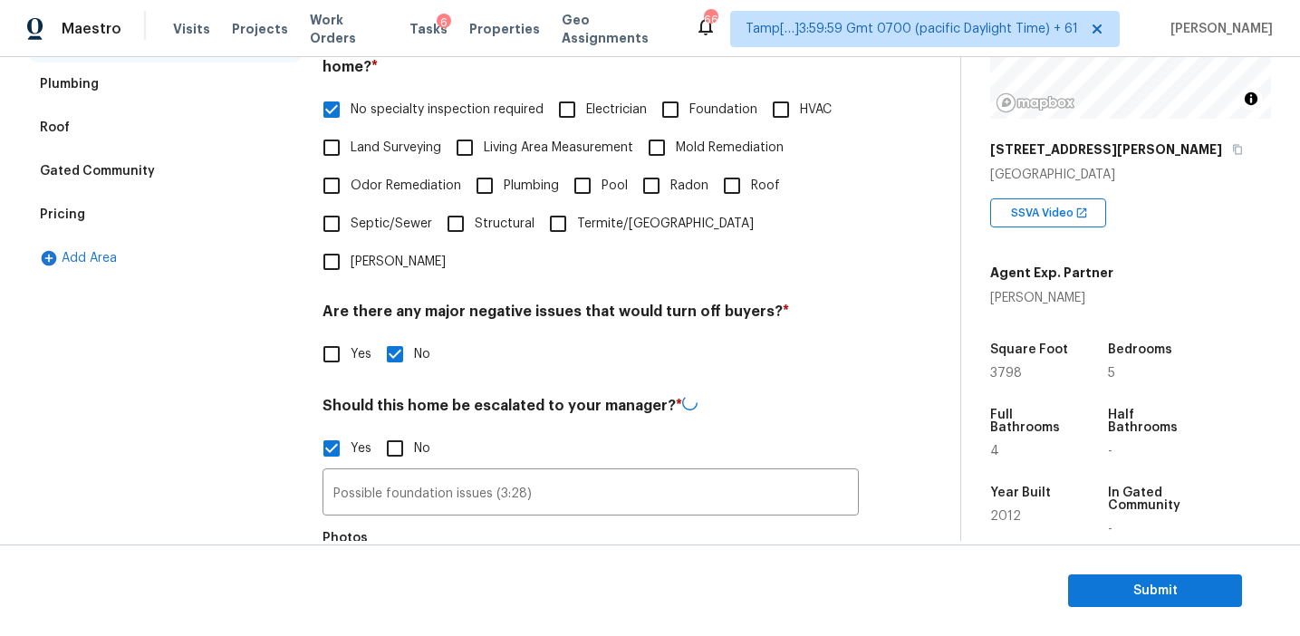
click at [178, 221] on div "Pricing" at bounding box center [165, 214] width 272 height 43
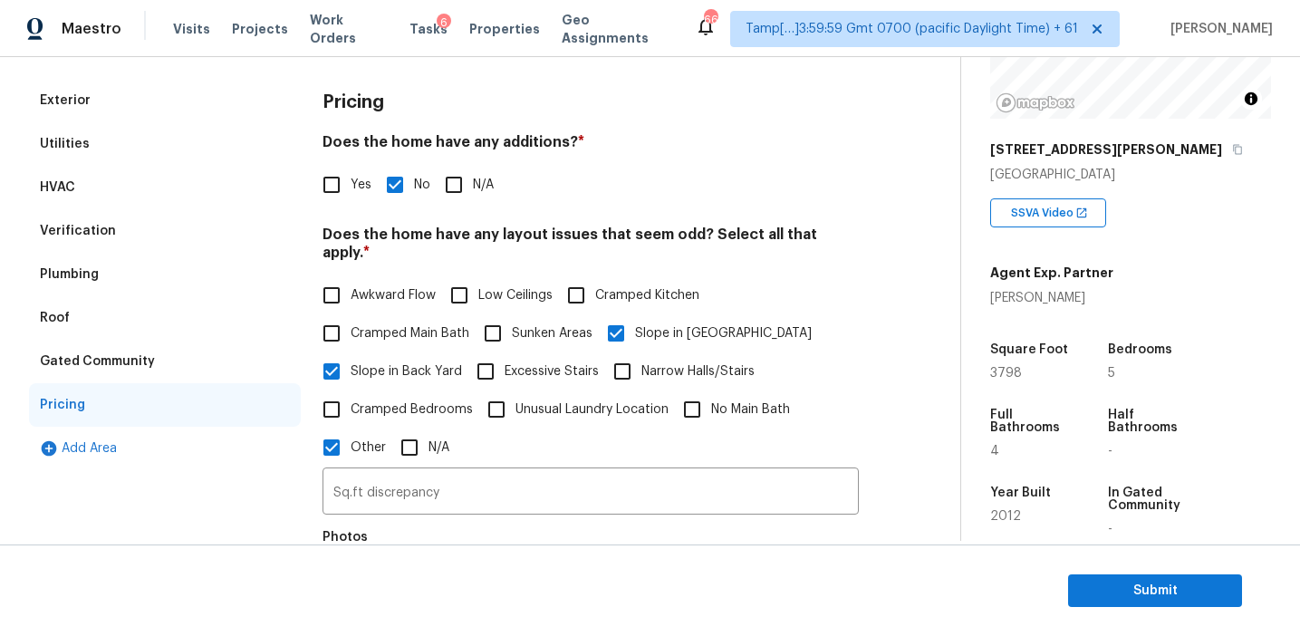
click at [167, 366] on div "Gated Community" at bounding box center [165, 361] width 272 height 43
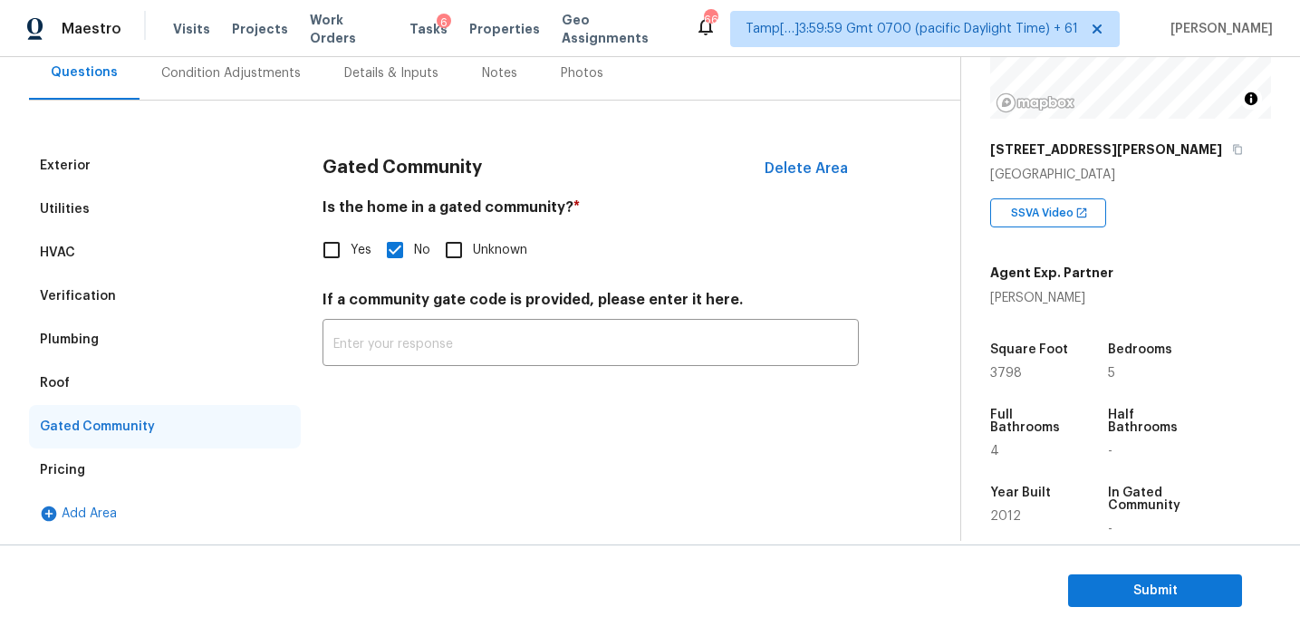
click at [114, 391] on div "Roof" at bounding box center [165, 383] width 272 height 43
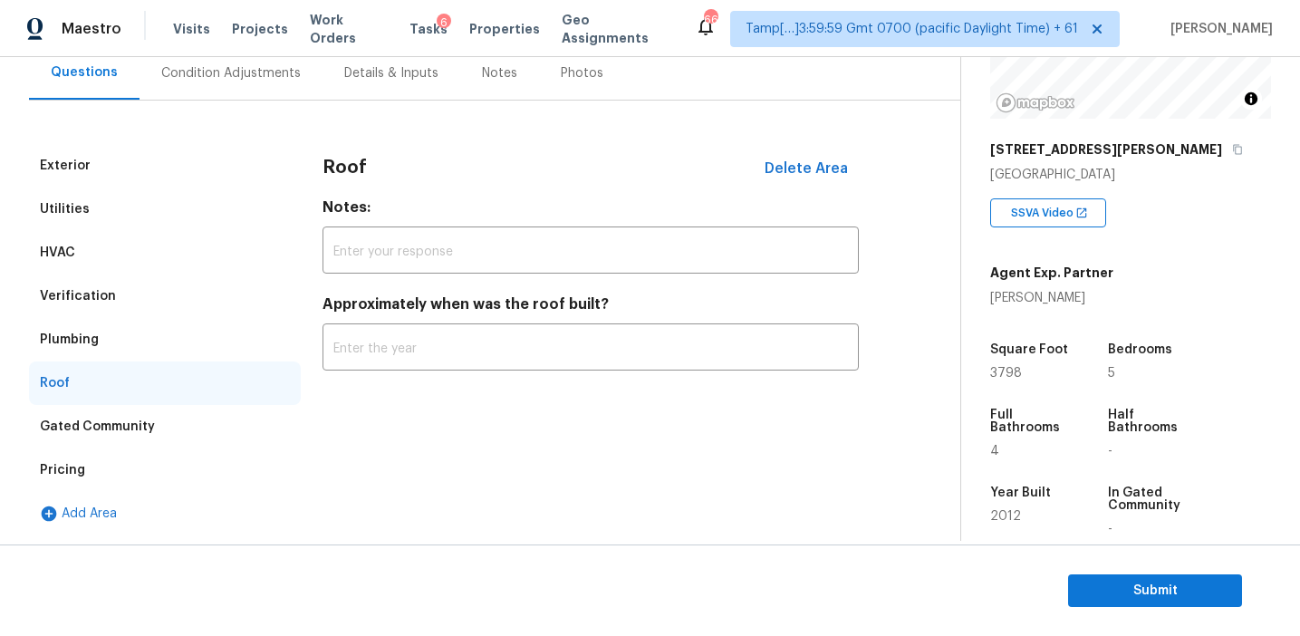
click at [115, 341] on div "Plumbing" at bounding box center [165, 339] width 272 height 43
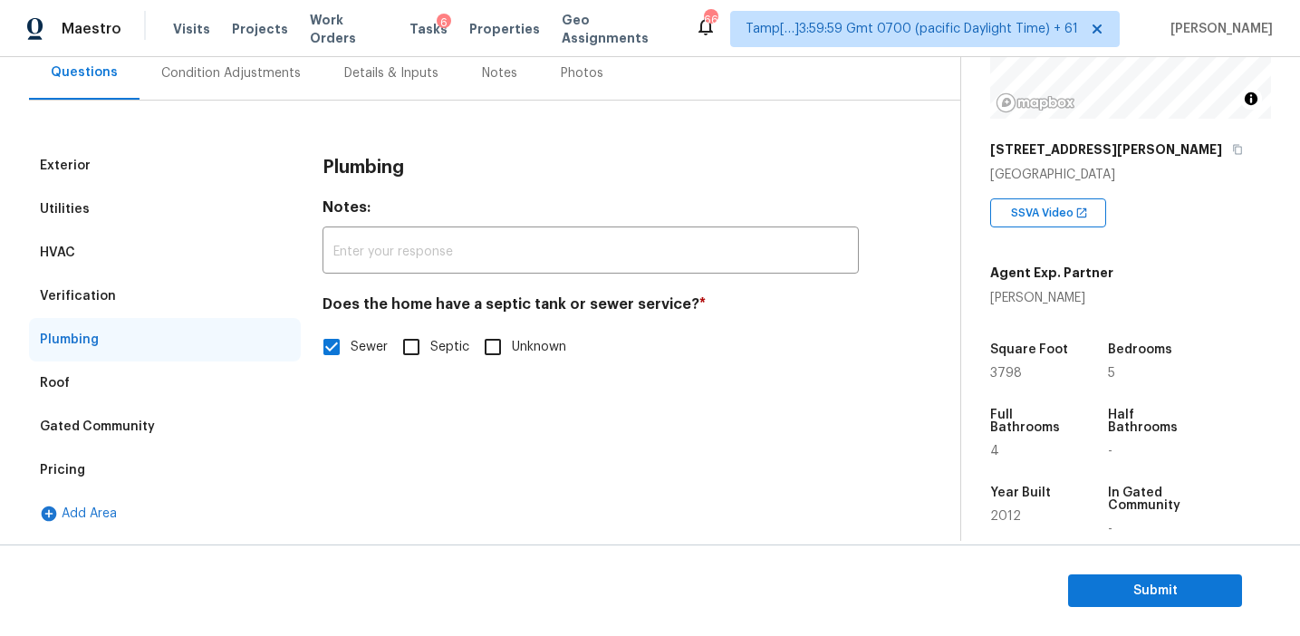
click at [125, 301] on div "Verification" at bounding box center [165, 296] width 272 height 43
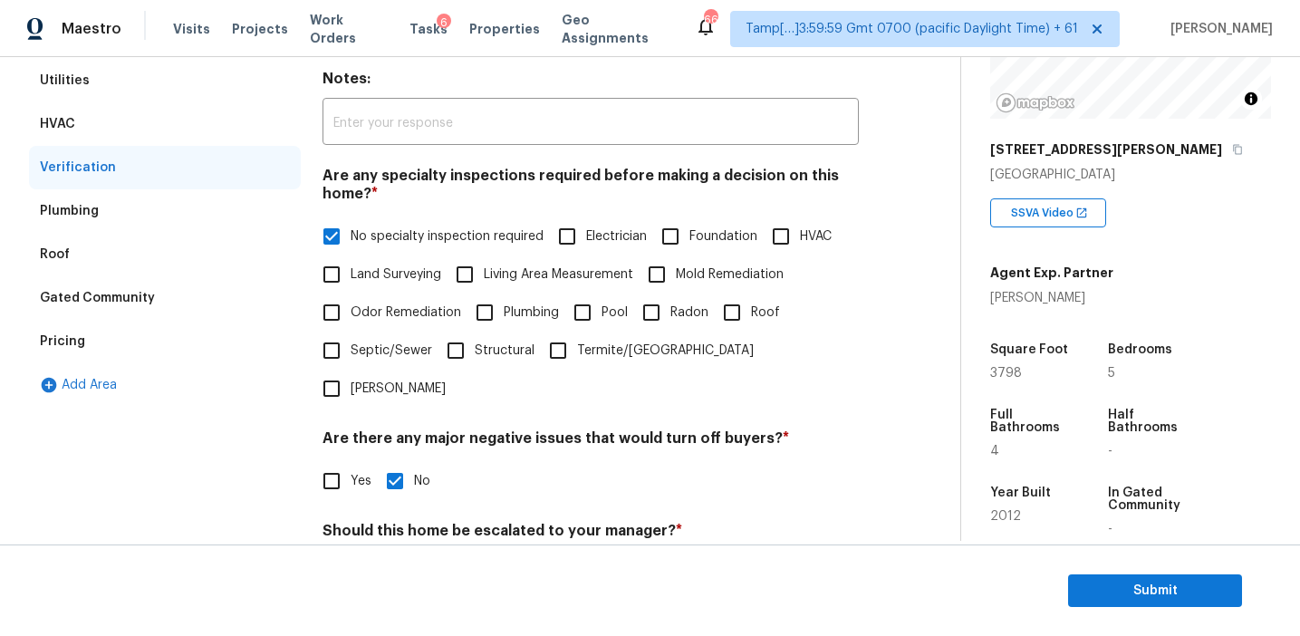
click at [236, 128] on div "HVAC" at bounding box center [165, 123] width 272 height 43
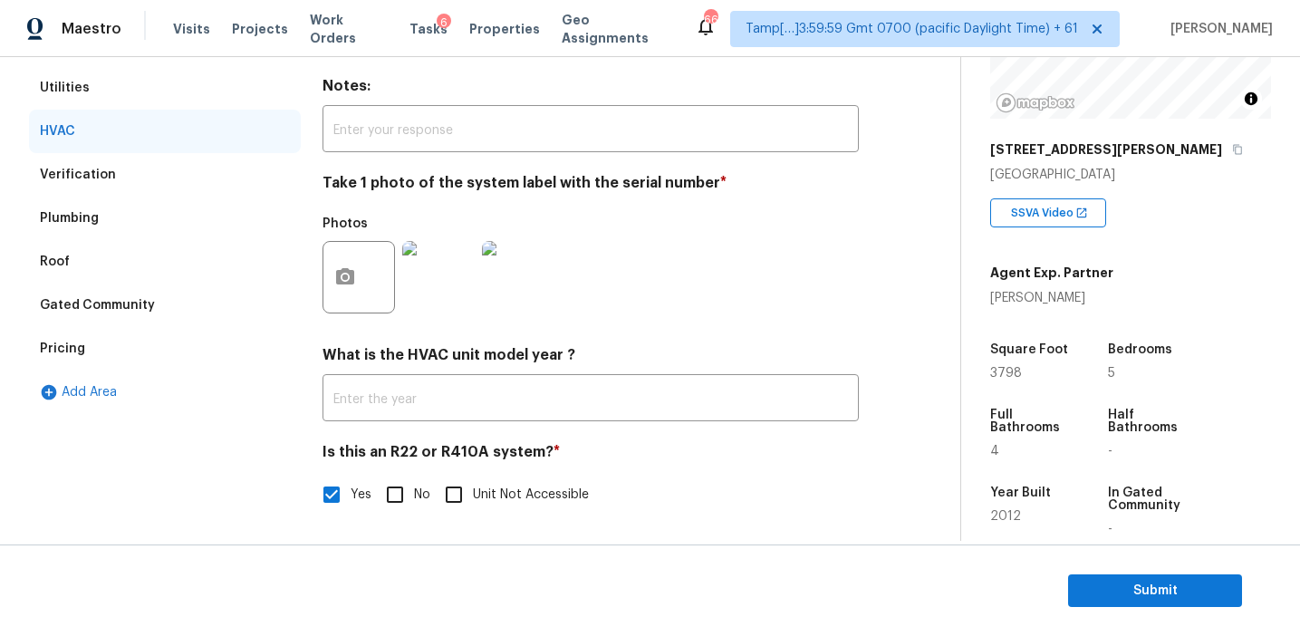
click at [216, 96] on div "Utilities" at bounding box center [165, 87] width 272 height 43
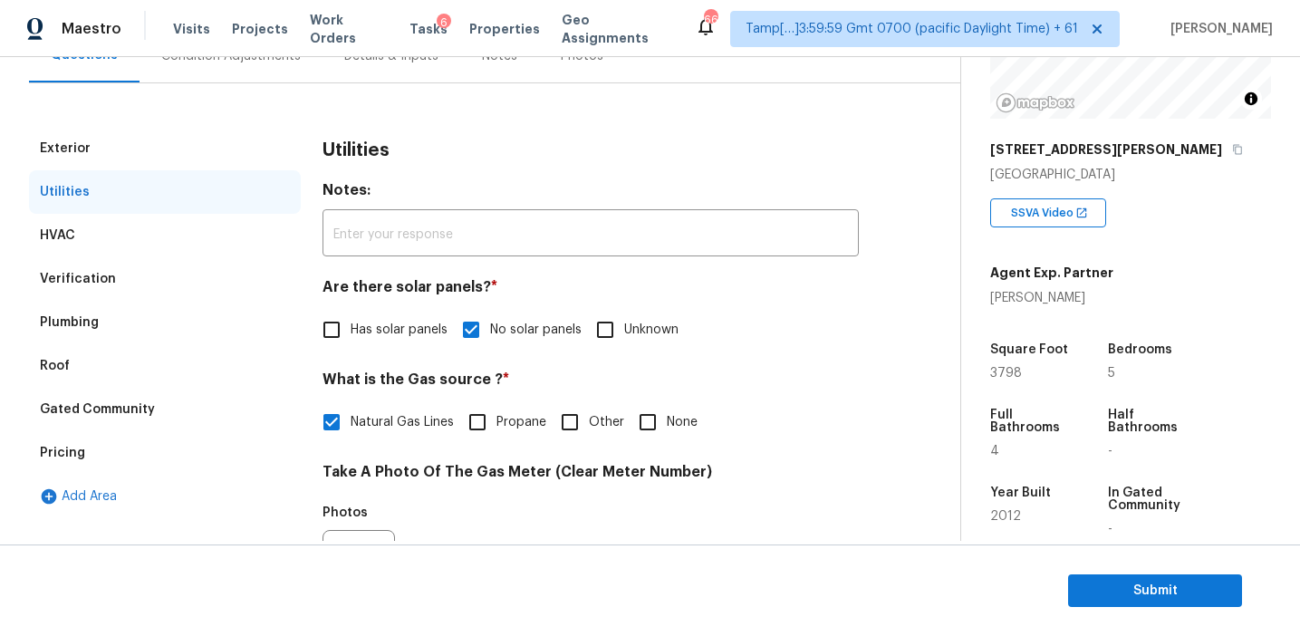
scroll to position [159, 0]
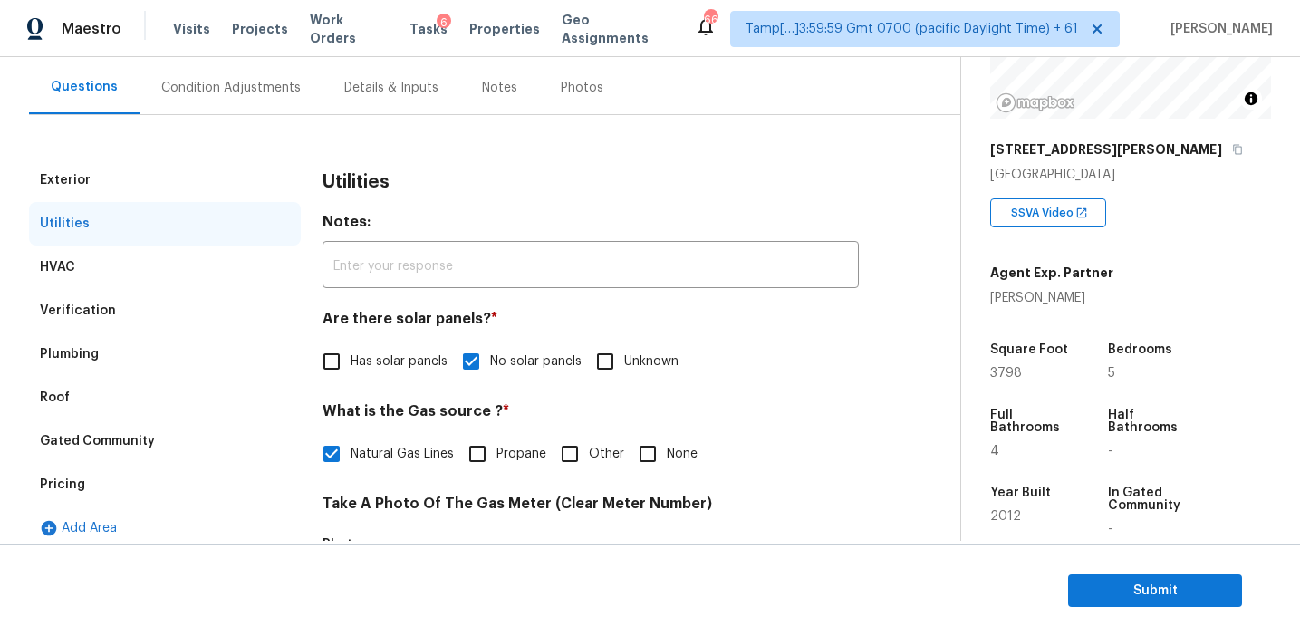
click at [209, 172] on div "Exterior" at bounding box center [165, 180] width 272 height 43
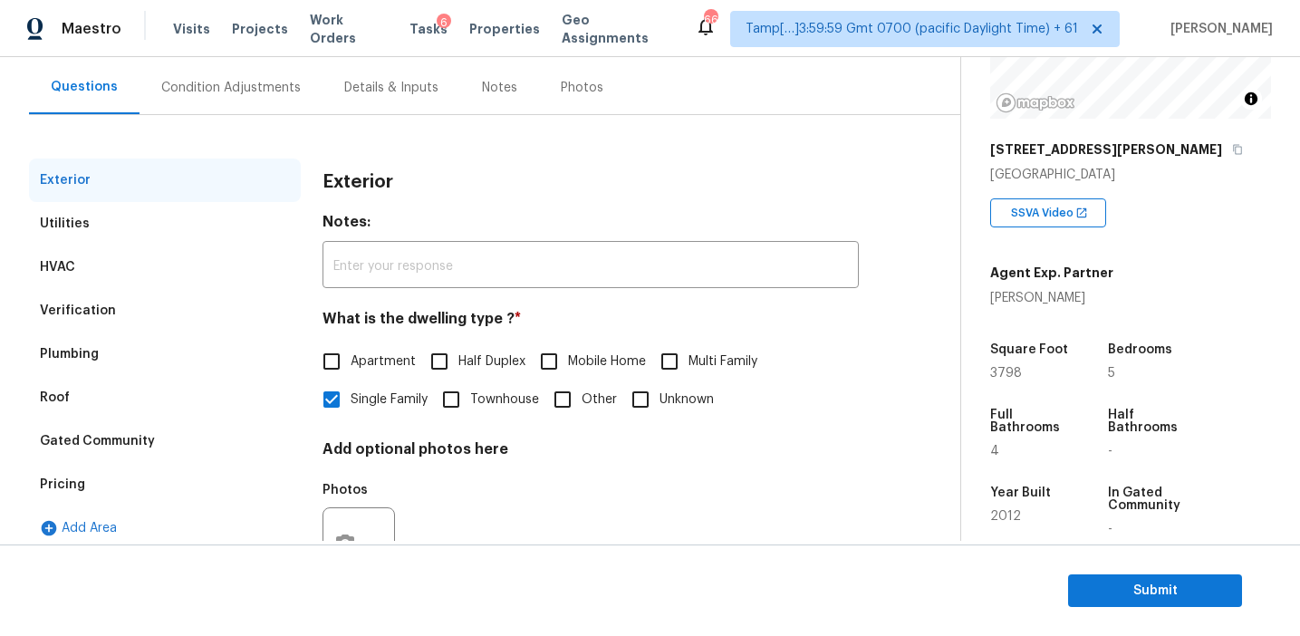
click at [263, 88] on div "Condition Adjustments" at bounding box center [231, 88] width 140 height 18
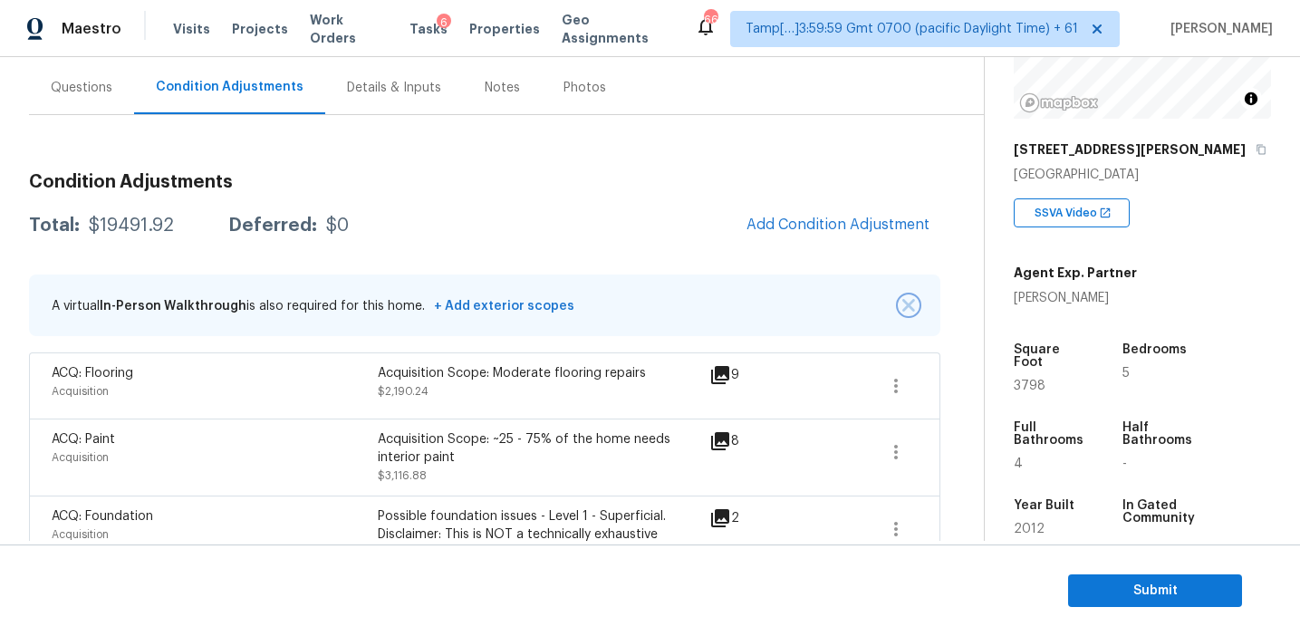
click at [903, 309] on img "button" at bounding box center [909, 305] width 13 height 13
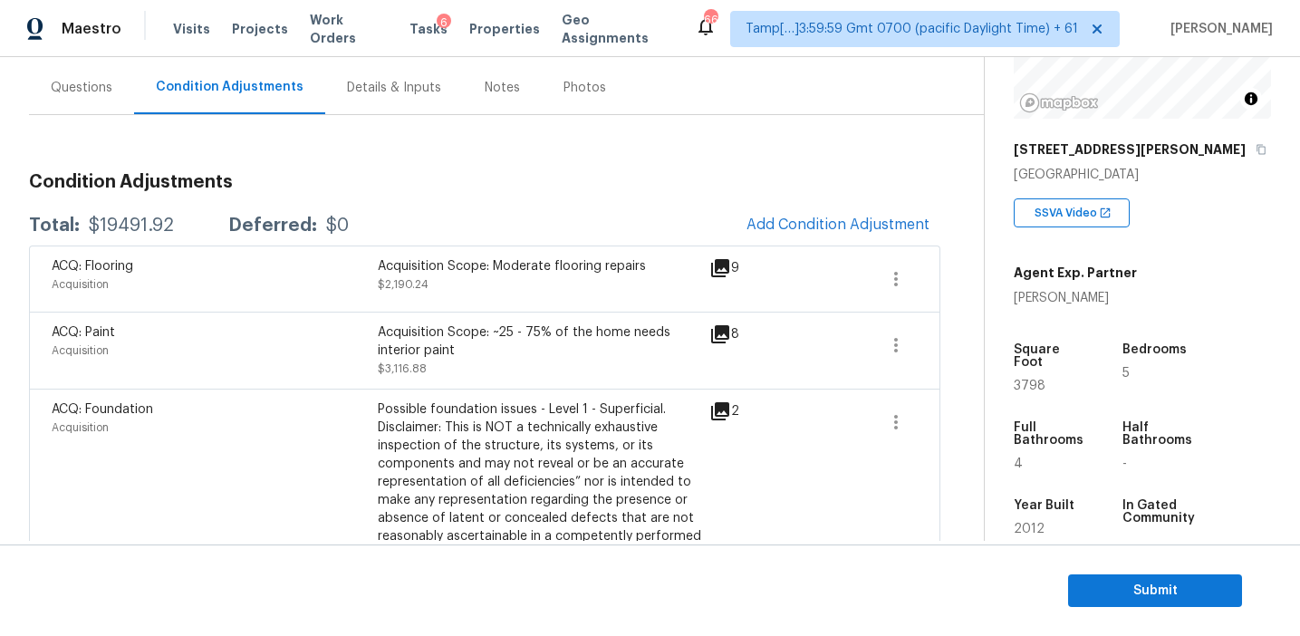
scroll to position [1009, 0]
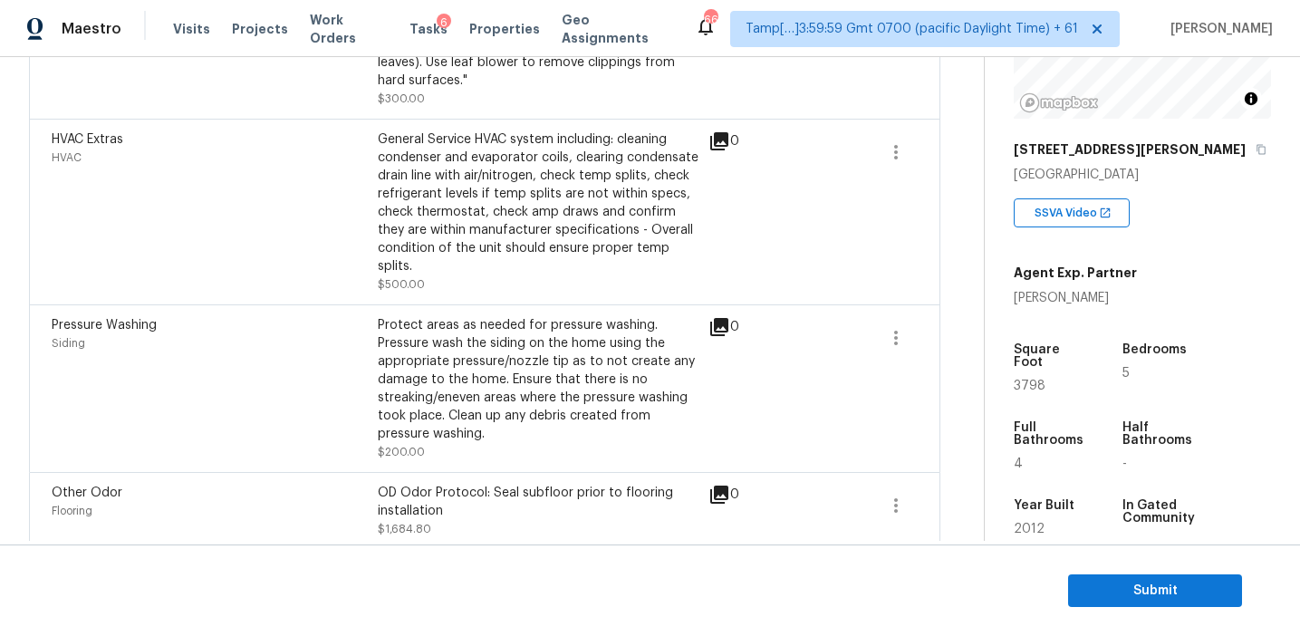
click at [683, 389] on div "Protect areas as needed for pressure washing. Pressure wash the siding on the h…" at bounding box center [541, 379] width 326 height 127
click at [589, 449] on div "Pressure Washing Siding Protect areas as needed for pressure washing. Pressure …" at bounding box center [485, 388] width 912 height 168
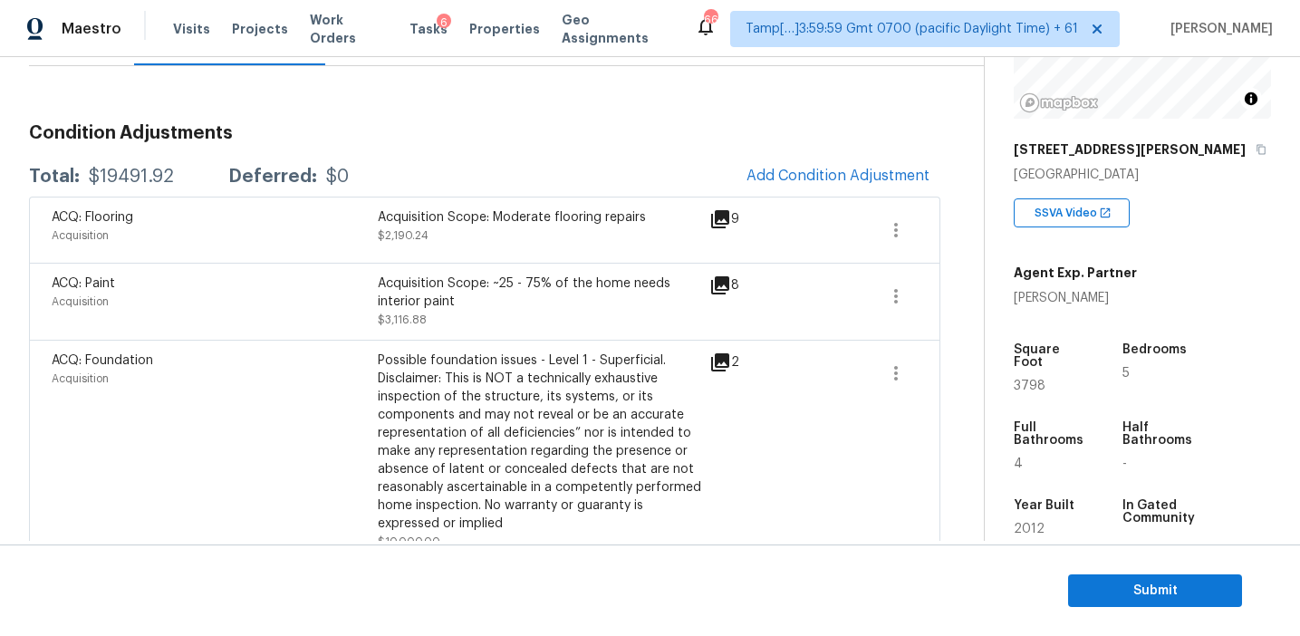
scroll to position [172, 0]
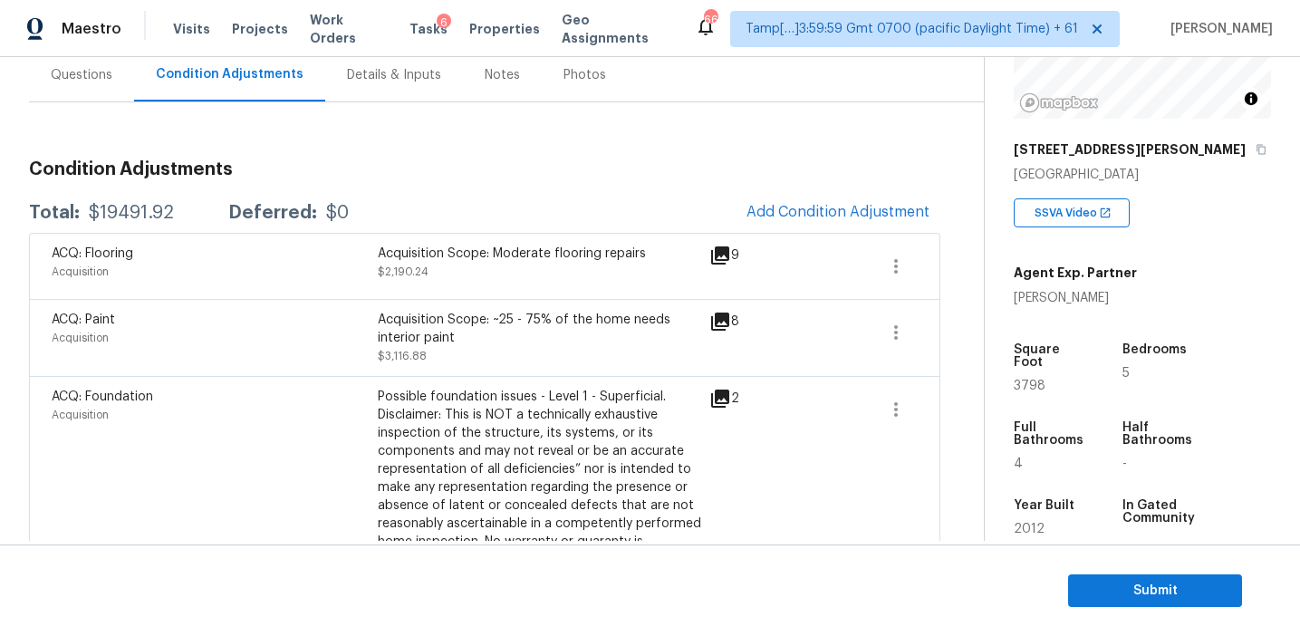
click at [441, 203] on div "Total: $19491.92 Deferred: $0 Add Condition Adjustment" at bounding box center [485, 213] width 912 height 40
click at [797, 223] on button "Add Condition Adjustment" at bounding box center [838, 212] width 205 height 38
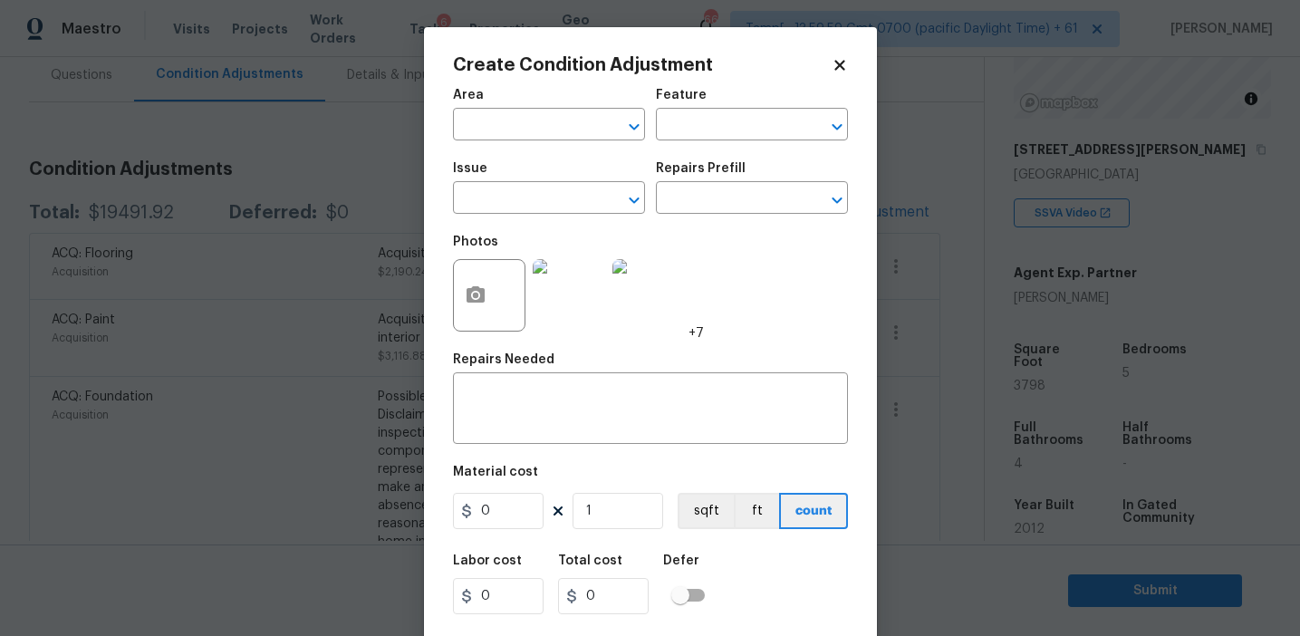
click at [503, 308] on div at bounding box center [489, 295] width 72 height 72
click at [477, 311] on button "button" at bounding box center [475, 295] width 43 height 71
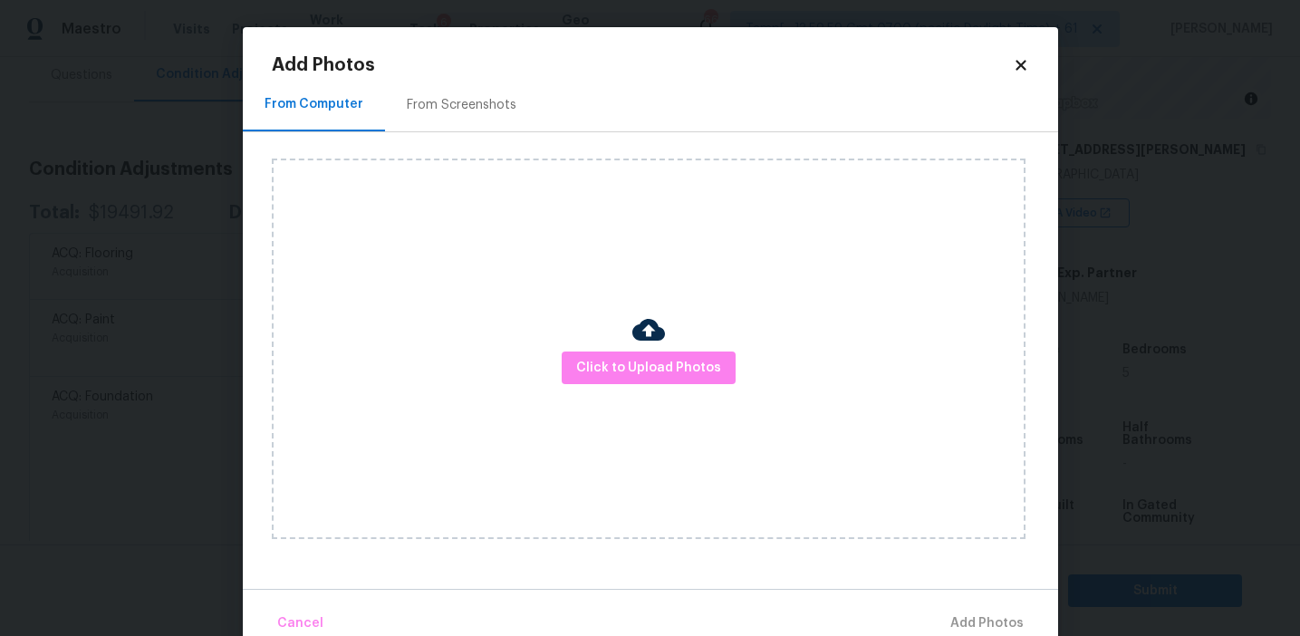
click at [607, 385] on div "Click to Upload Photos" at bounding box center [649, 349] width 754 height 381
click at [607, 331] on div "Click to Upload Photos" at bounding box center [649, 349] width 754 height 381
click at [607, 359] on span "Click to Upload Photos" at bounding box center [648, 368] width 145 height 23
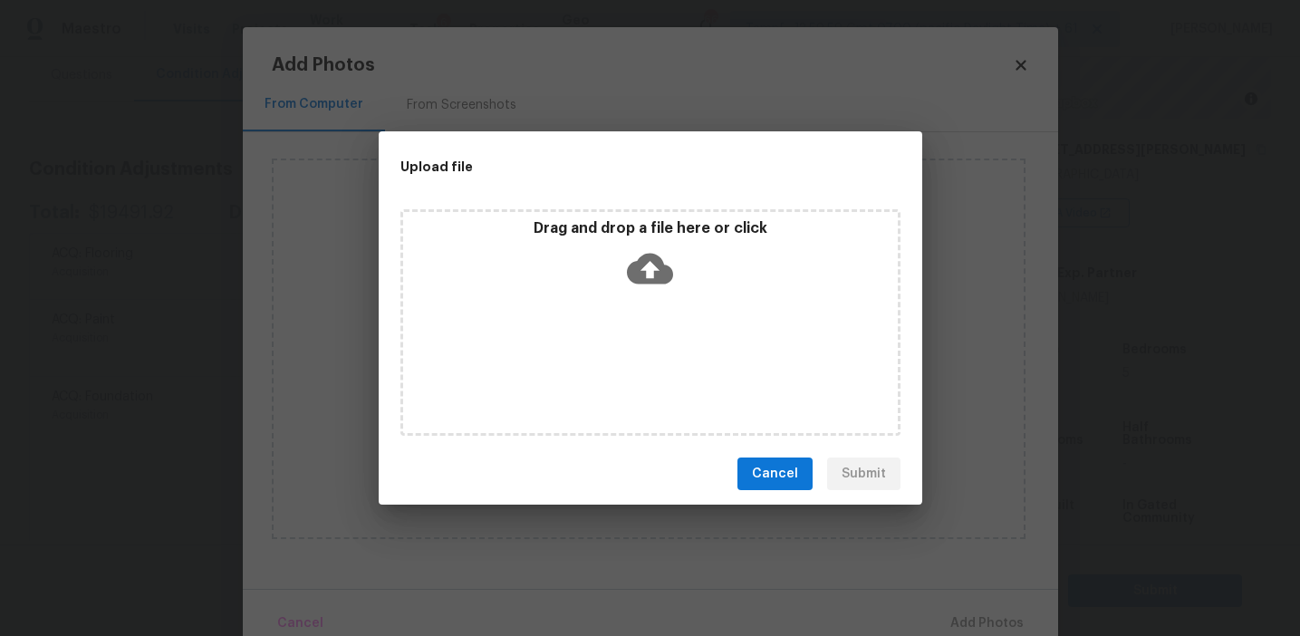
click at [600, 275] on div "Drag and drop a file here or click" at bounding box center [650, 258] width 495 height 78
click at [742, 486] on button "Cancel" at bounding box center [775, 475] width 75 height 34
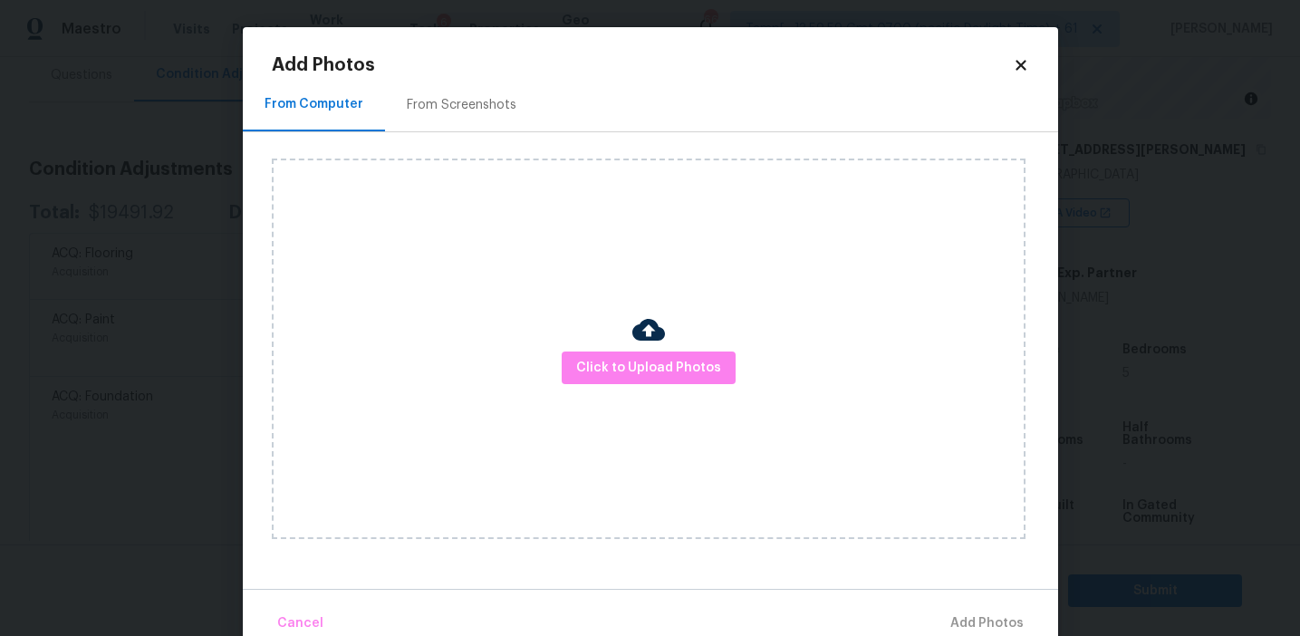
click at [1017, 73] on div "Add Photos" at bounding box center [651, 65] width 758 height 18
click at [1018, 68] on icon at bounding box center [1021, 65] width 10 height 10
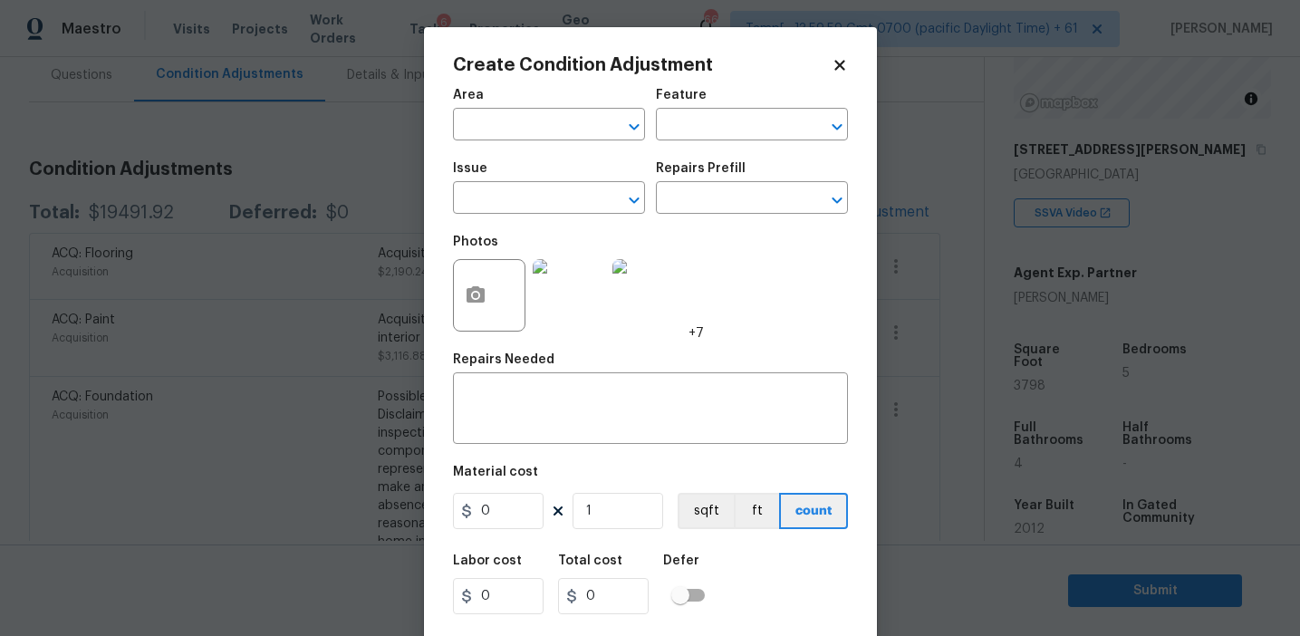
click at [751, 292] on div "Photos +7" at bounding box center [650, 284] width 395 height 118
click at [378, 250] on body "Maestro Visits Projects Work Orders Tasks 6 Properties Geo Assignments 667 Tamp…" at bounding box center [650, 318] width 1300 height 636
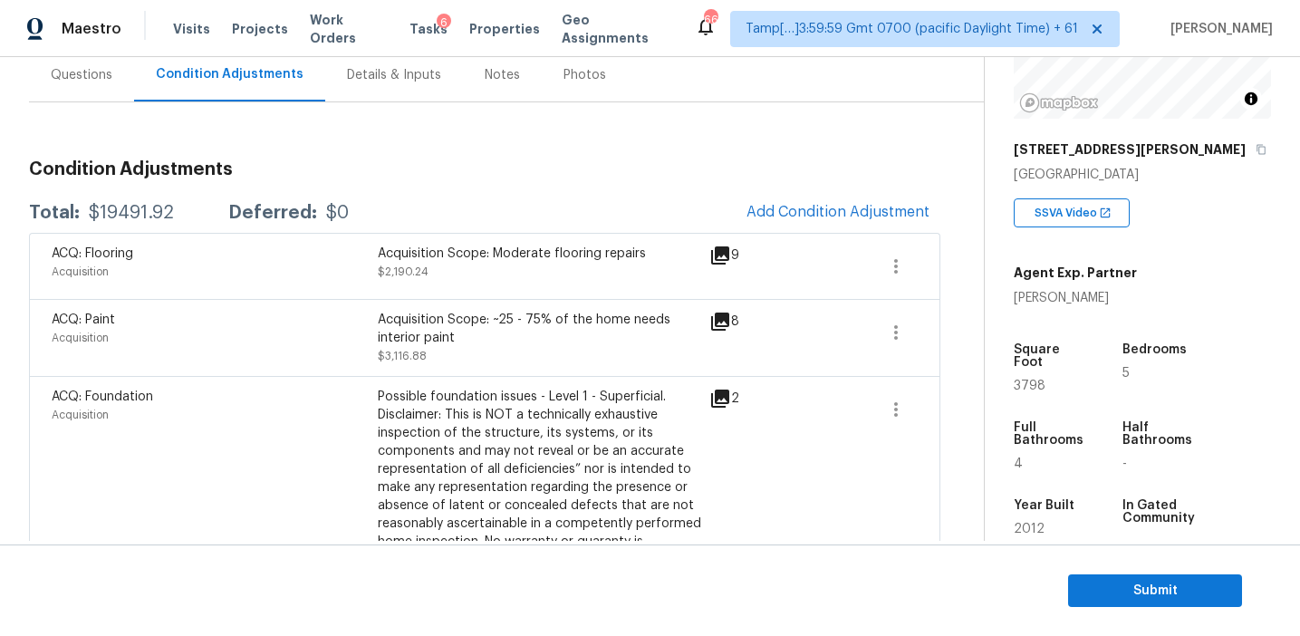
click at [438, 164] on h3 "Condition Adjustments" at bounding box center [485, 169] width 912 height 18
click at [1107, 598] on span "Submit" at bounding box center [1155, 591] width 145 height 23
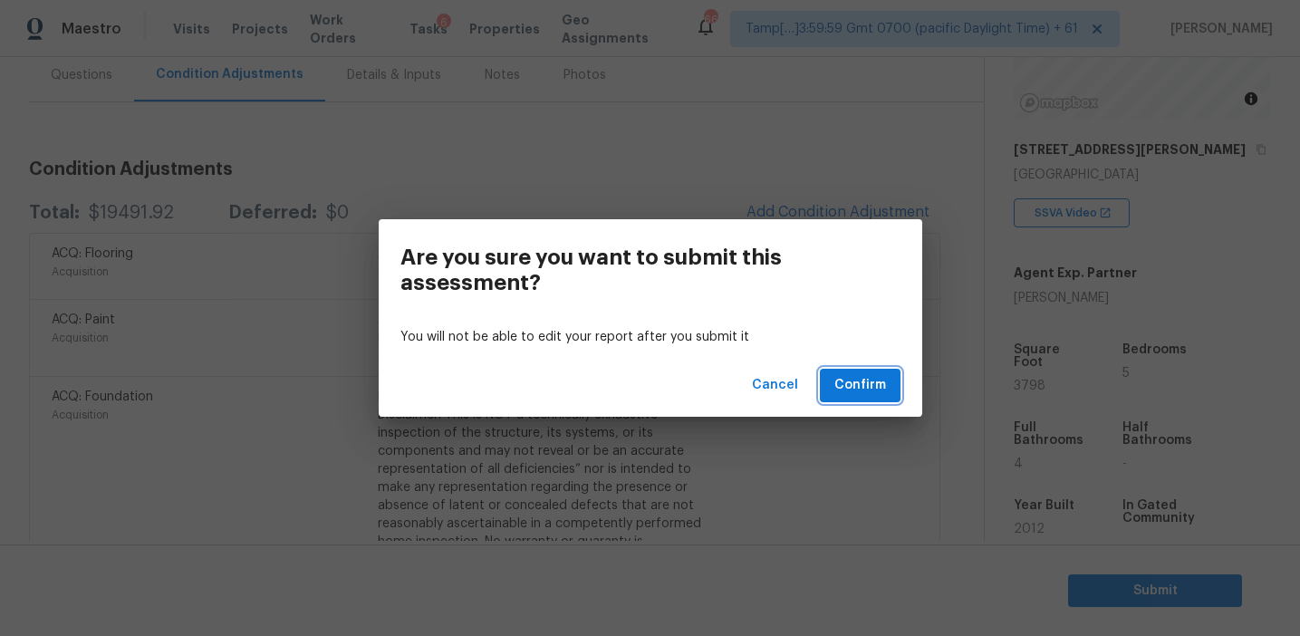
click at [844, 401] on button "Confirm" at bounding box center [860, 386] width 81 height 34
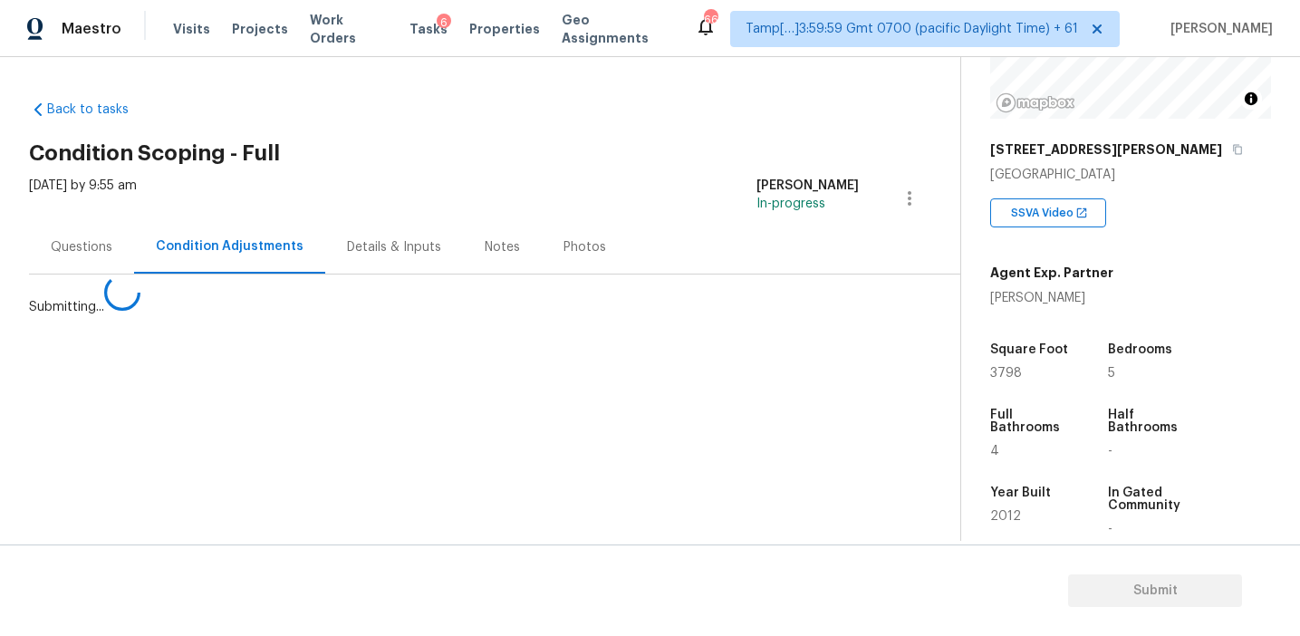
scroll to position [0, 0]
click at [845, 381] on section "Back to tasks Condition Scoping - Full Tue, Sep 23 2025 by 9:55 am Afran Peeran…" at bounding box center [495, 313] width 932 height 455
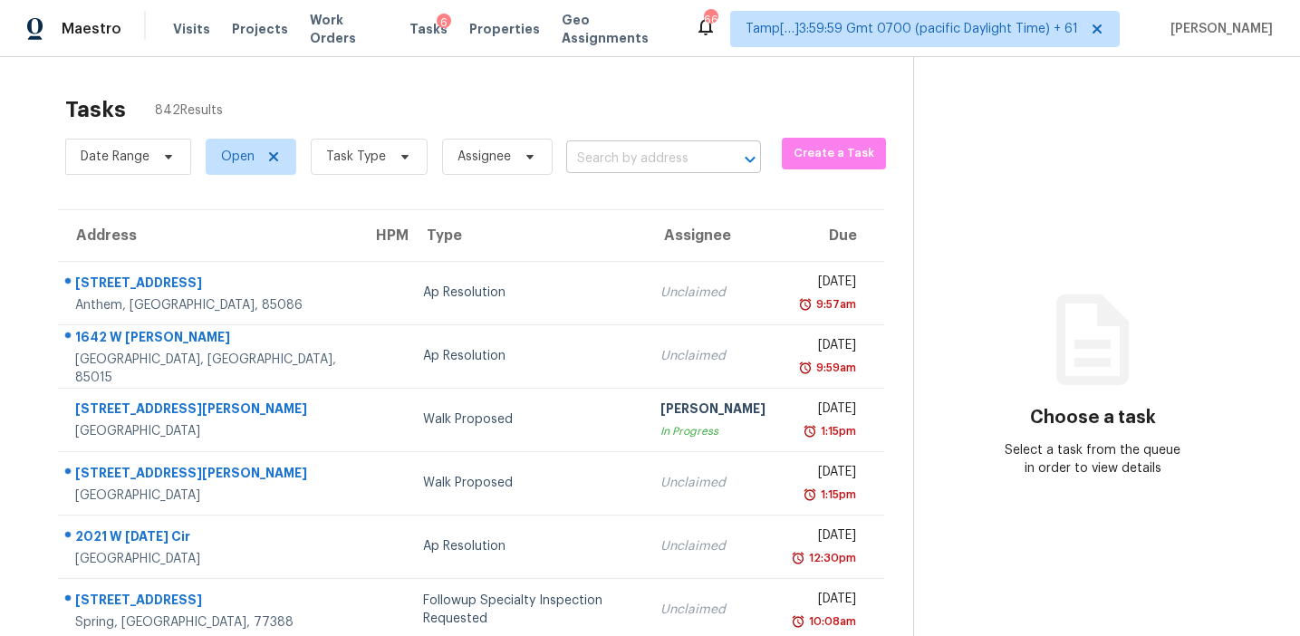
click at [621, 151] on input "text" at bounding box center [638, 159] width 144 height 28
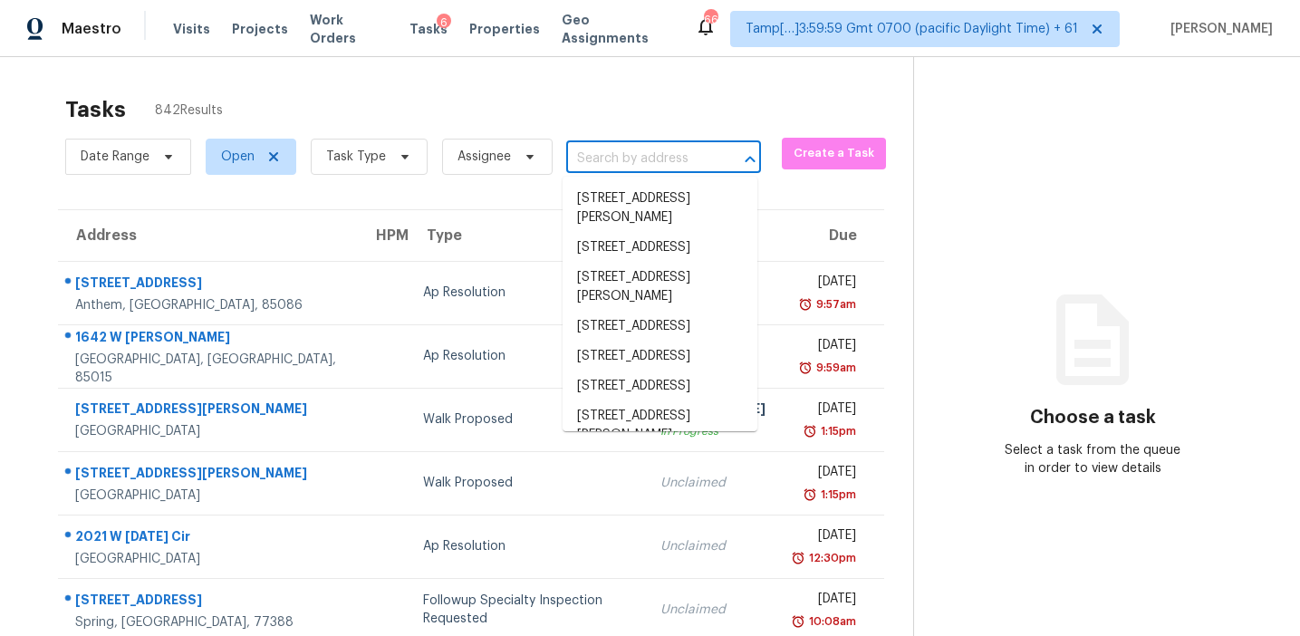
paste input "5236 Heritage St Haltom City, TX, 76117"
type input "5236 Heritage St Haltom City, TX, 76117"
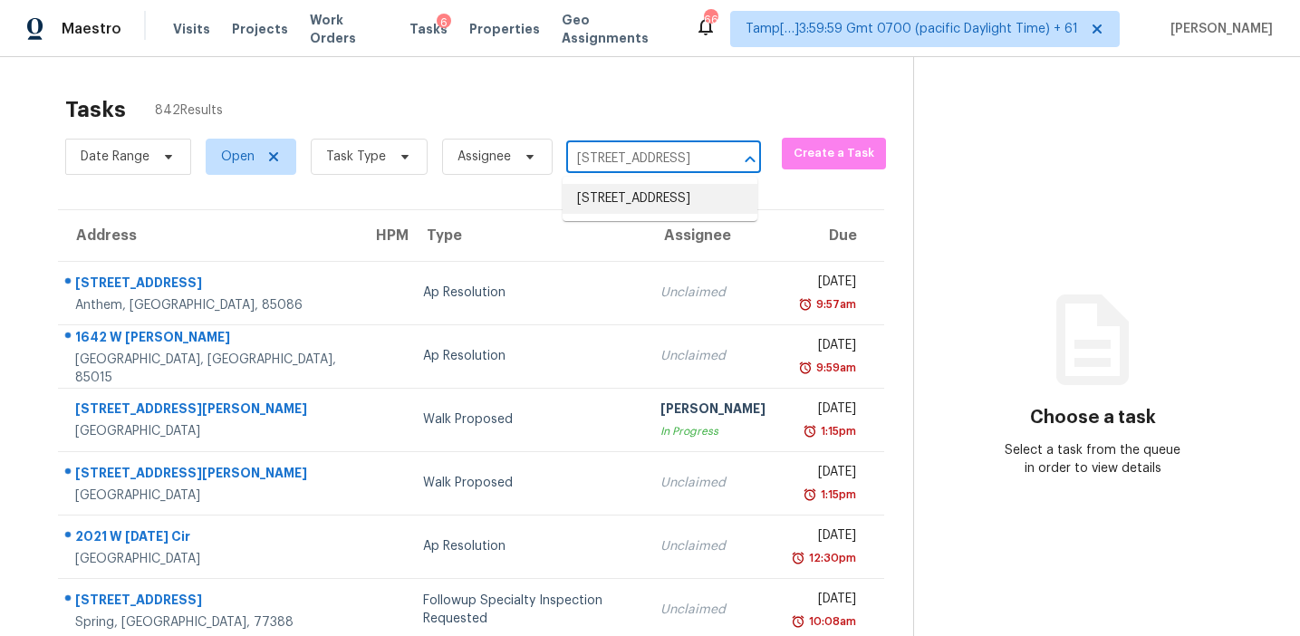
click at [627, 202] on li "5236 Heritage St, Haltom City, TX 76117" at bounding box center [660, 199] width 195 height 30
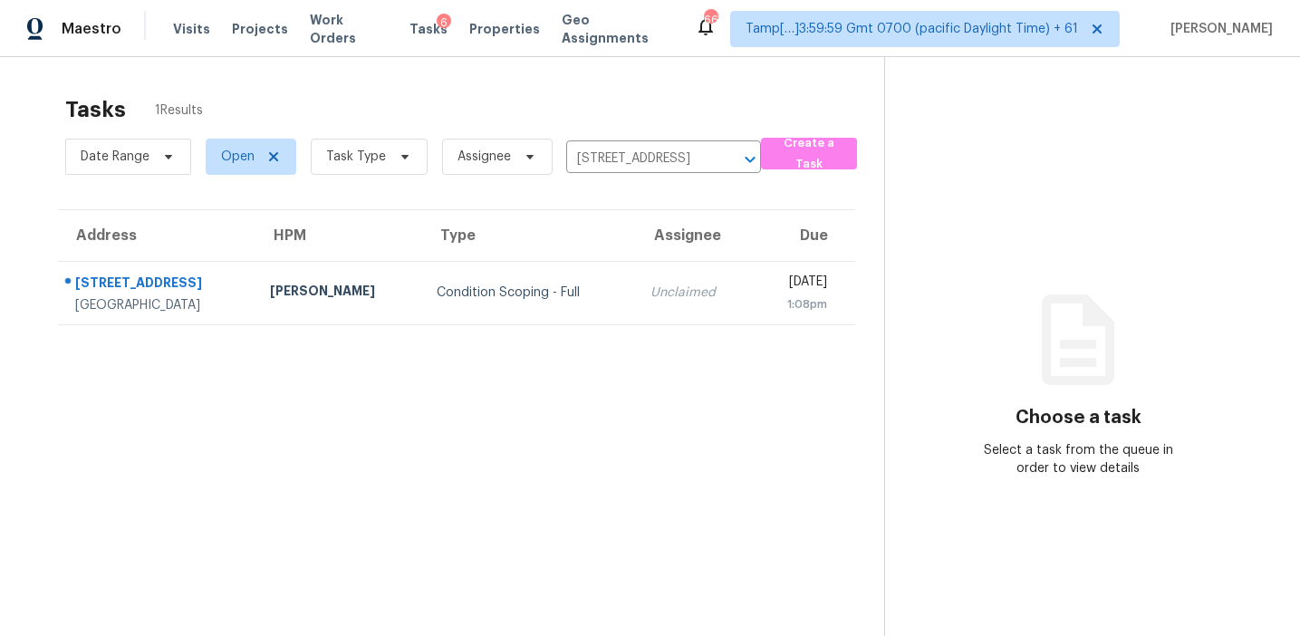
click at [651, 291] on div "Unclaimed" at bounding box center [695, 293] width 88 height 18
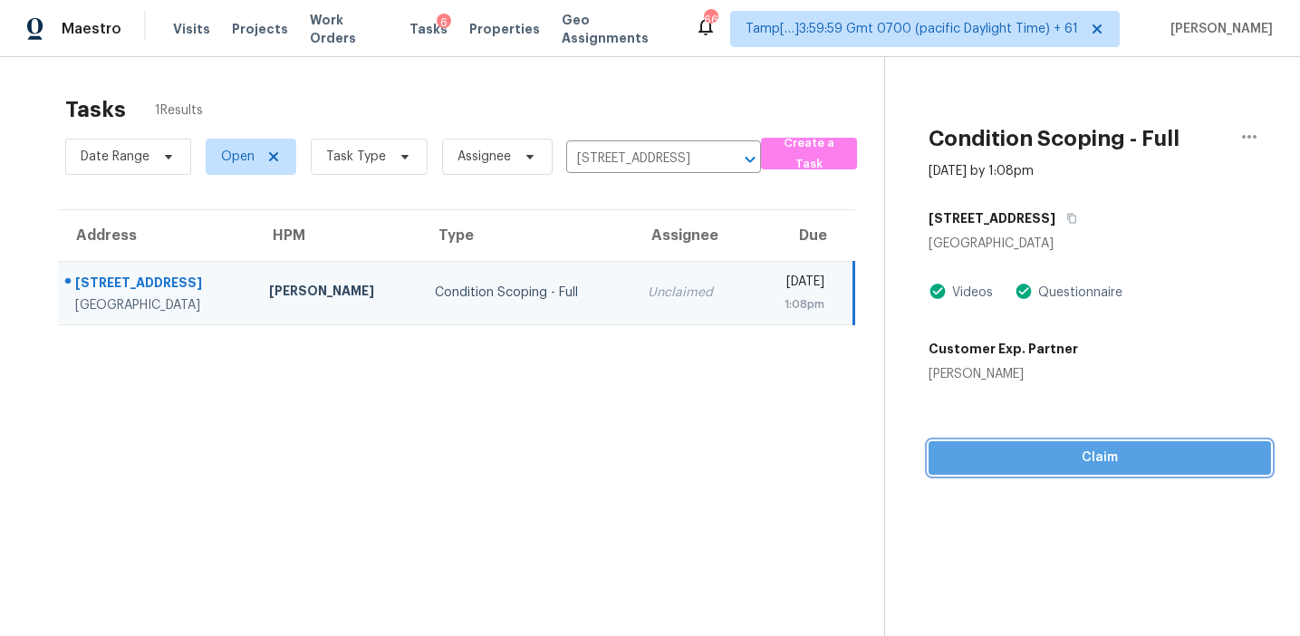
click at [965, 472] on button "Claim" at bounding box center [1100, 458] width 343 height 34
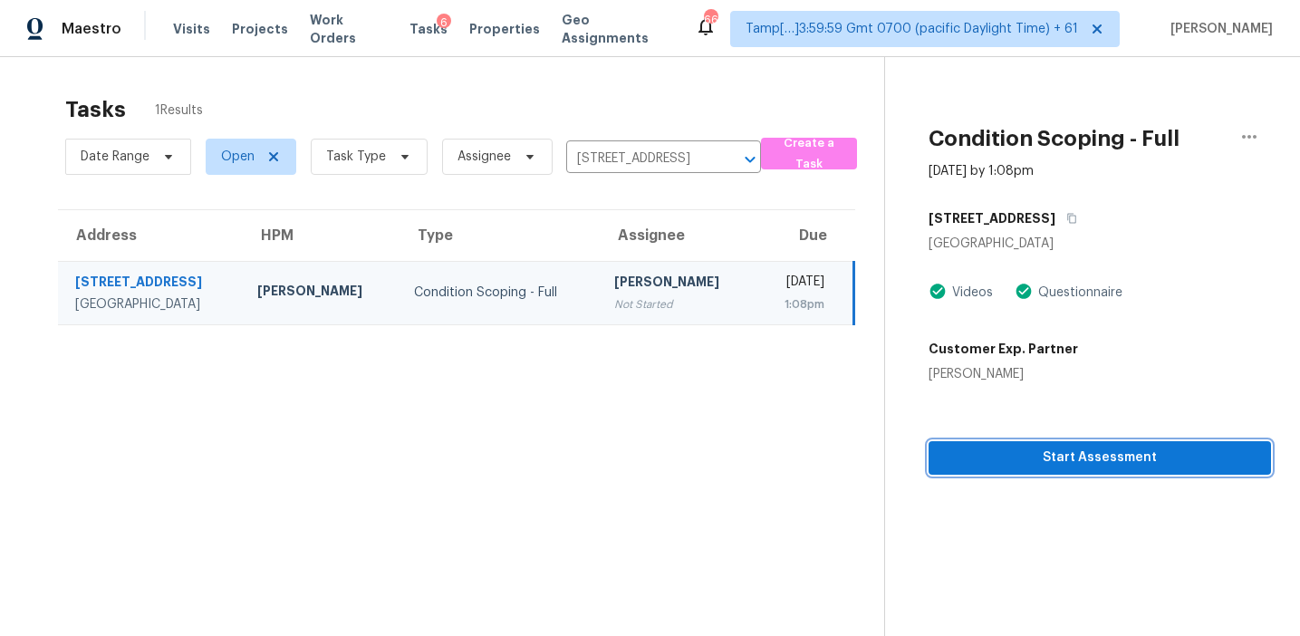
click at [1011, 466] on span "Start Assessment" at bounding box center [1100, 458] width 314 height 23
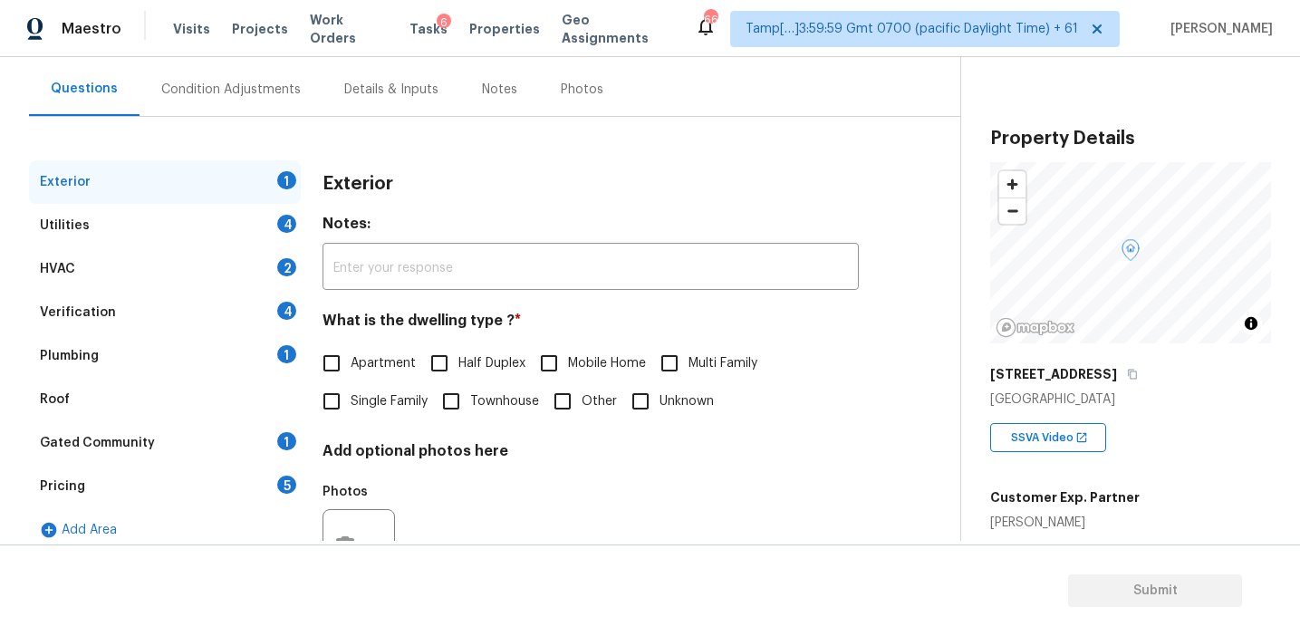
scroll to position [165, 0]
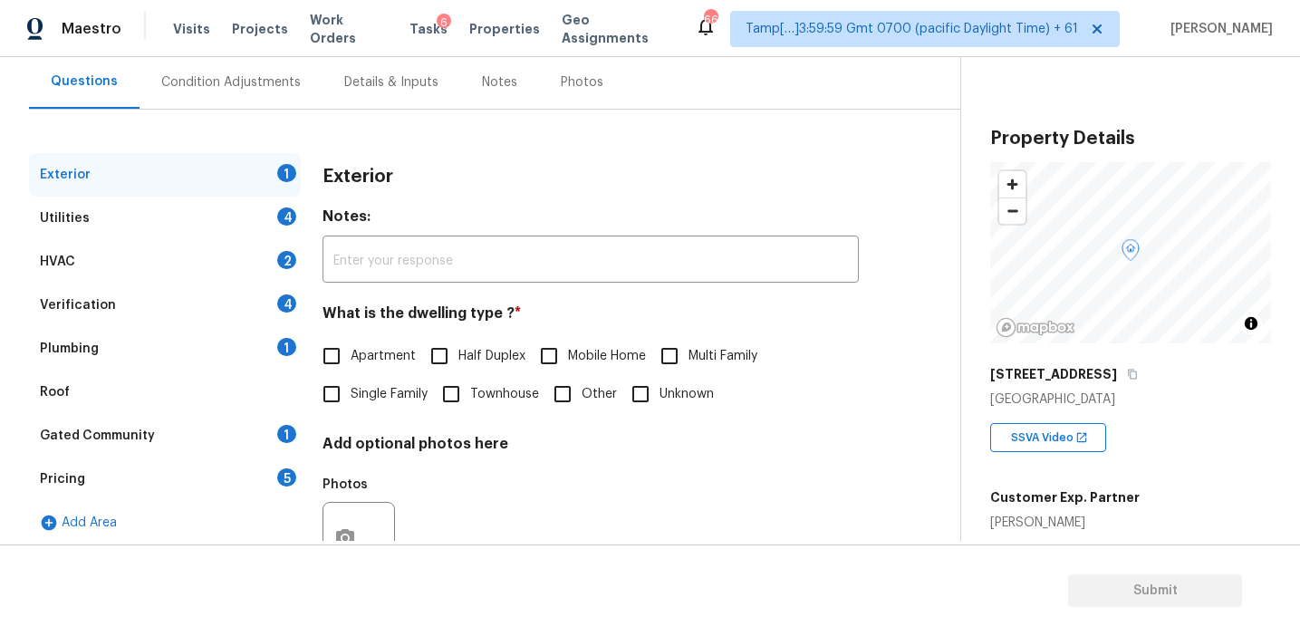
click at [256, 474] on div "Pricing 5" at bounding box center [165, 479] width 272 height 43
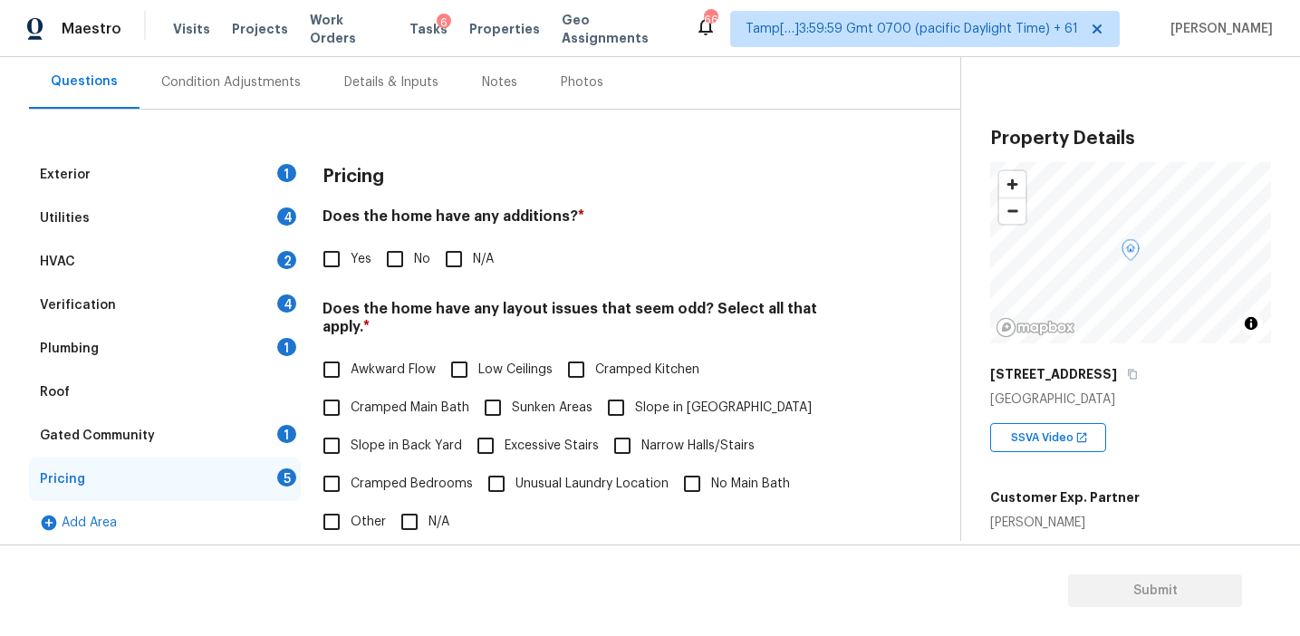
click at [882, 378] on div "Exterior 1 Utilities 4 HVAC 2 Verification 4 Plumbing 1 Roof Gated Community 1 …" at bounding box center [473, 505] width 888 height 705
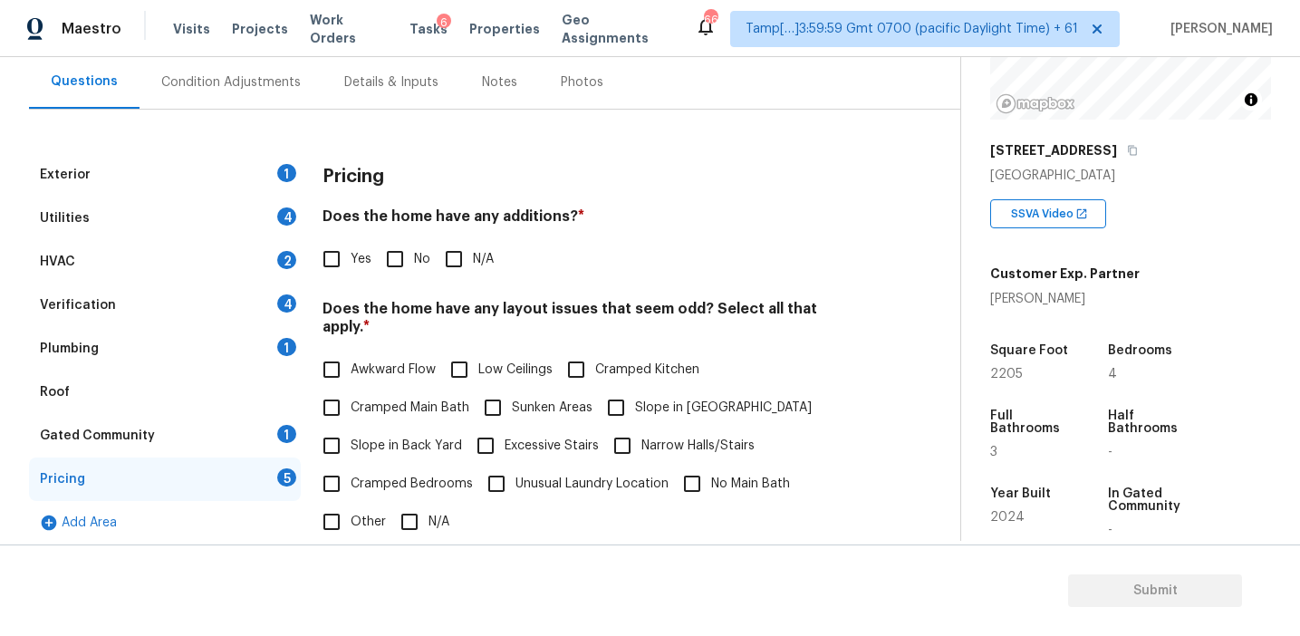
scroll to position [222, 0]
click at [378, 172] on h3 "Pricing" at bounding box center [354, 177] width 62 height 18
click at [380, 177] on h3 "Pricing" at bounding box center [354, 177] width 62 height 18
click at [358, 176] on h3 "Pricing" at bounding box center [354, 177] width 62 height 18
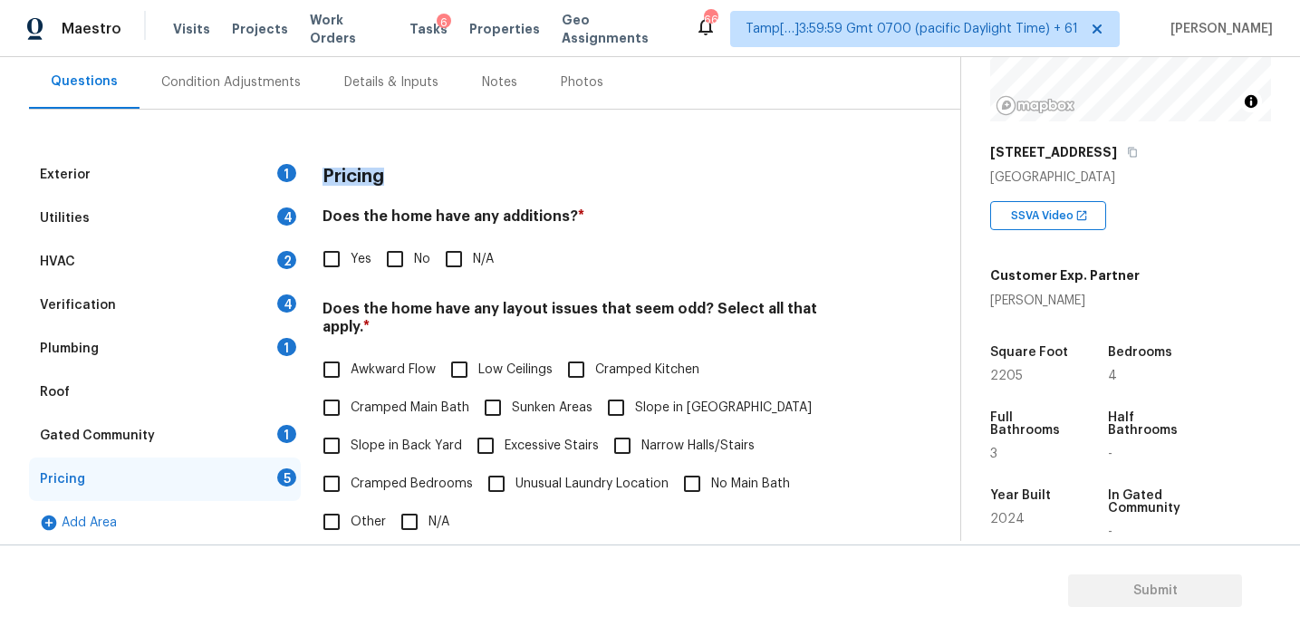
click at [358, 176] on h3 "Pricing" at bounding box center [354, 177] width 62 height 18
click at [462, 177] on div "Pricing" at bounding box center [591, 176] width 536 height 47
click at [691, 268] on div "Yes No N/A" at bounding box center [591, 259] width 536 height 38
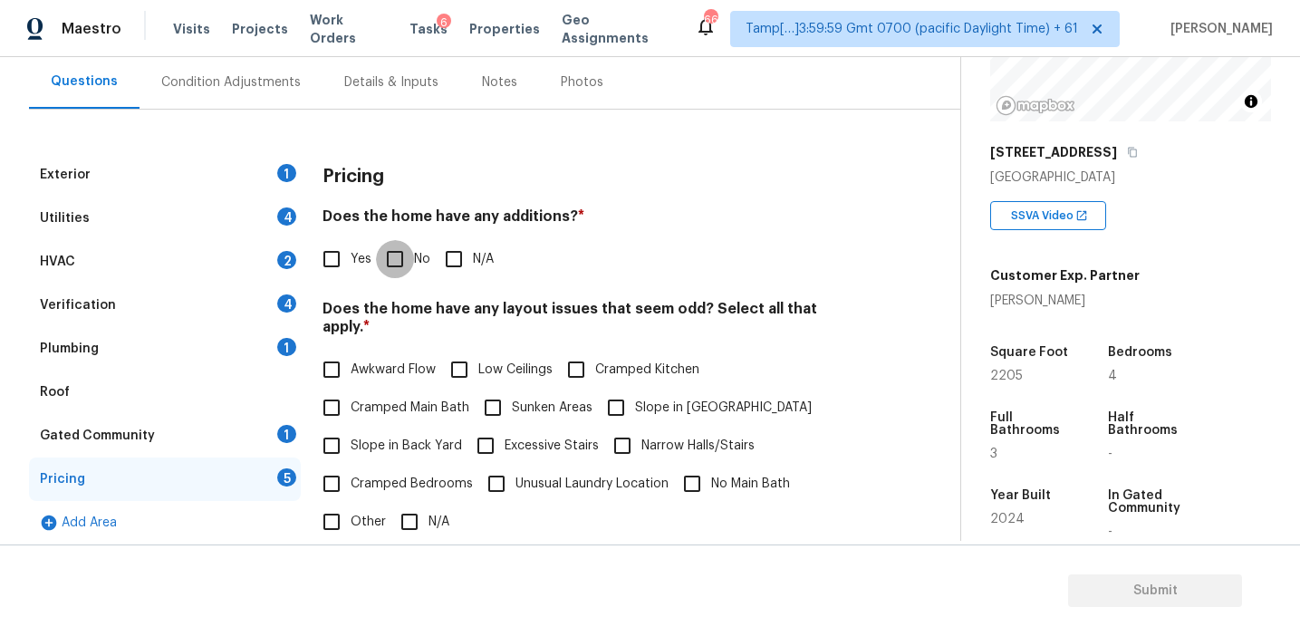
click at [406, 257] on input "No" at bounding box center [395, 259] width 38 height 38
checkbox input "true"
click at [396, 437] on span "Slope in Back Yard" at bounding box center [406, 446] width 111 height 19
click at [351, 427] on input "Slope in Back Yard" at bounding box center [332, 446] width 38 height 38
checkbox input "true"
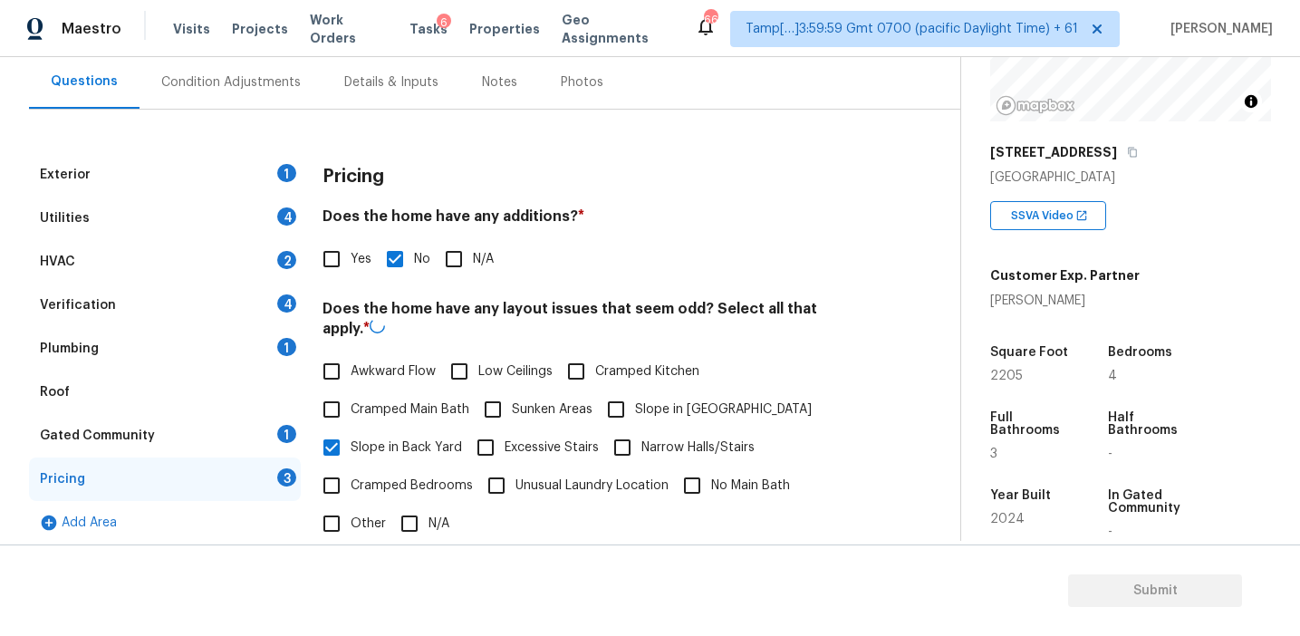
click at [624, 393] on input "Slope in [GEOGRAPHIC_DATA]" at bounding box center [616, 410] width 38 height 38
checkbox input "true"
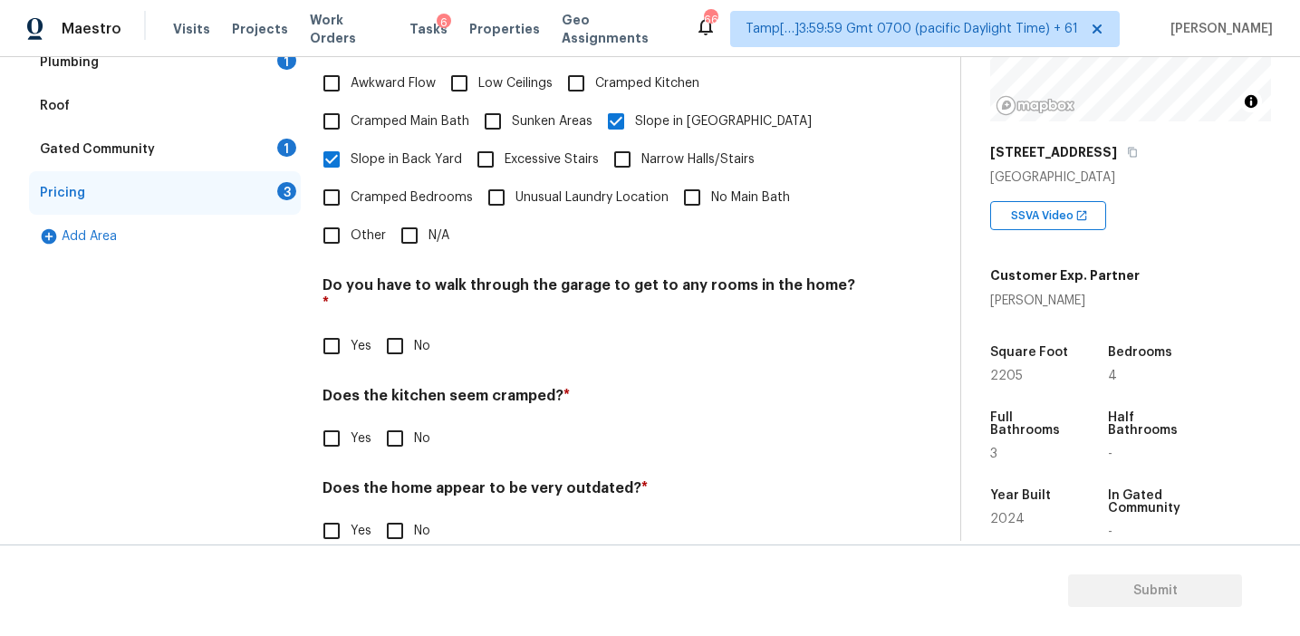
click at [394, 327] on input "No" at bounding box center [395, 346] width 38 height 38
checkbox input "true"
click at [402, 421] on input "No" at bounding box center [395, 440] width 38 height 38
checkbox input "true"
click at [394, 514] on input "No" at bounding box center [395, 533] width 38 height 38
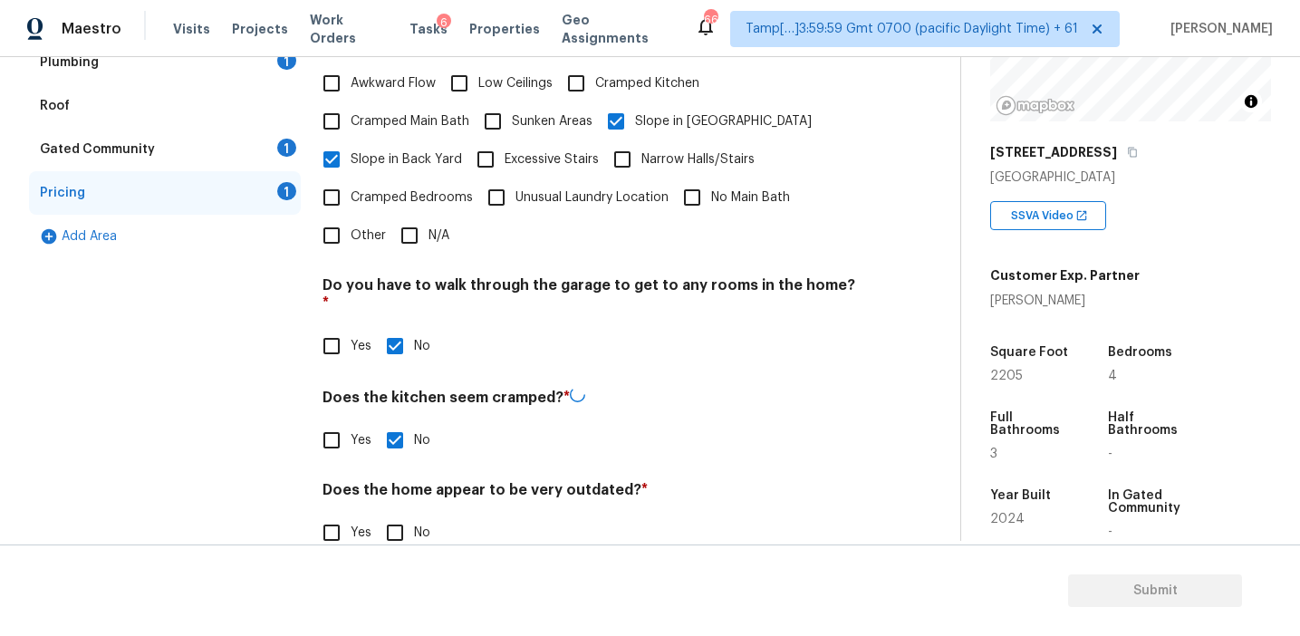
checkbox input "true"
click at [288, 150] on div "1" at bounding box center [286, 148] width 19 height 18
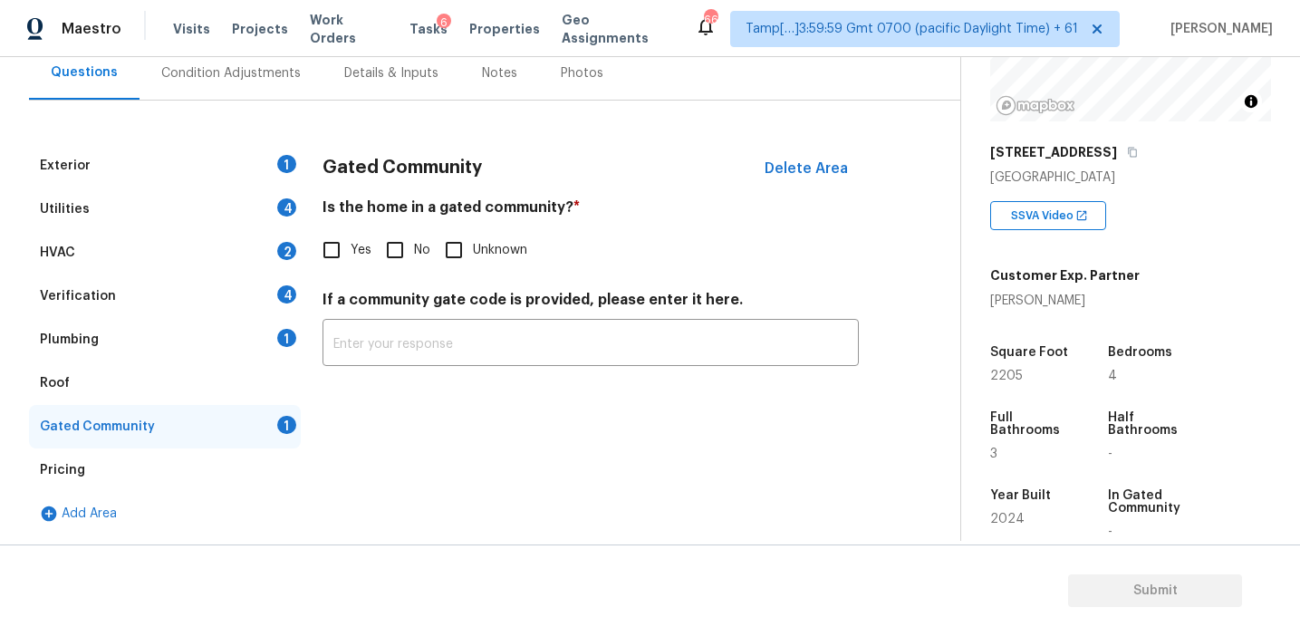
scroll to position [174, 0]
click at [372, 267] on div "Yes No Unknown" at bounding box center [591, 250] width 536 height 38
click at [397, 260] on input "No" at bounding box center [395, 250] width 38 height 38
checkbox input "true"
click at [266, 324] on div "Plumbing 1" at bounding box center [165, 339] width 272 height 43
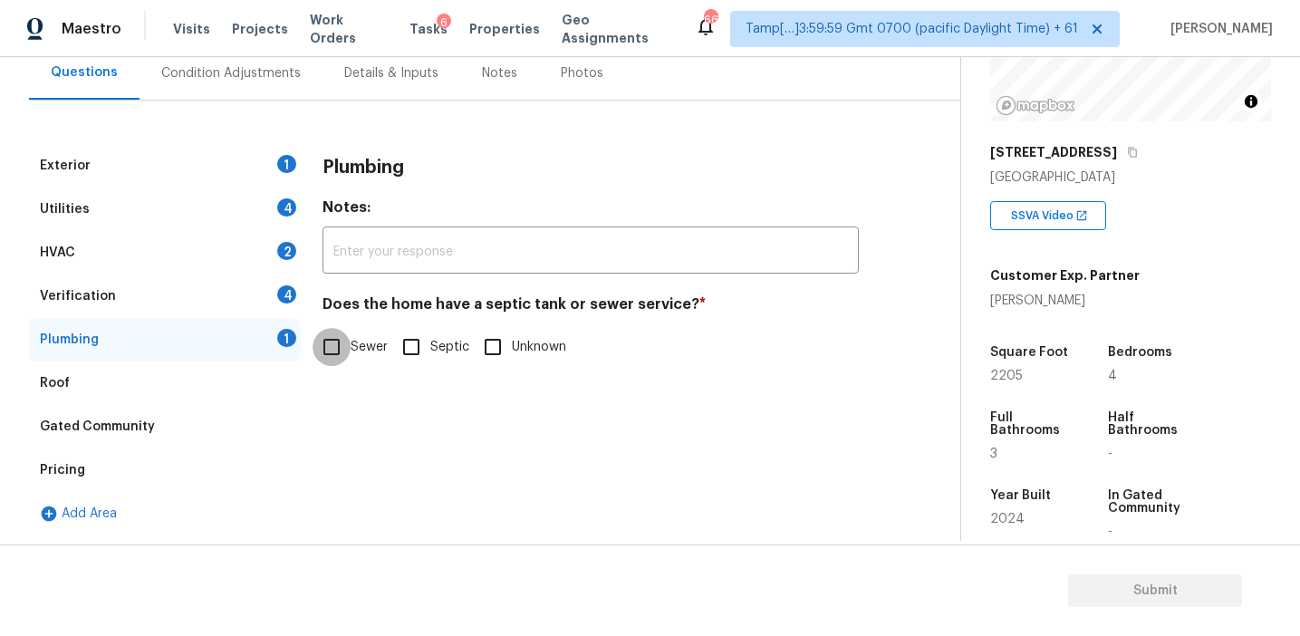
click at [346, 351] on input "Sewer" at bounding box center [332, 347] width 38 height 38
checkbox input "true"
click at [268, 280] on div "Verification 4" at bounding box center [165, 296] width 272 height 43
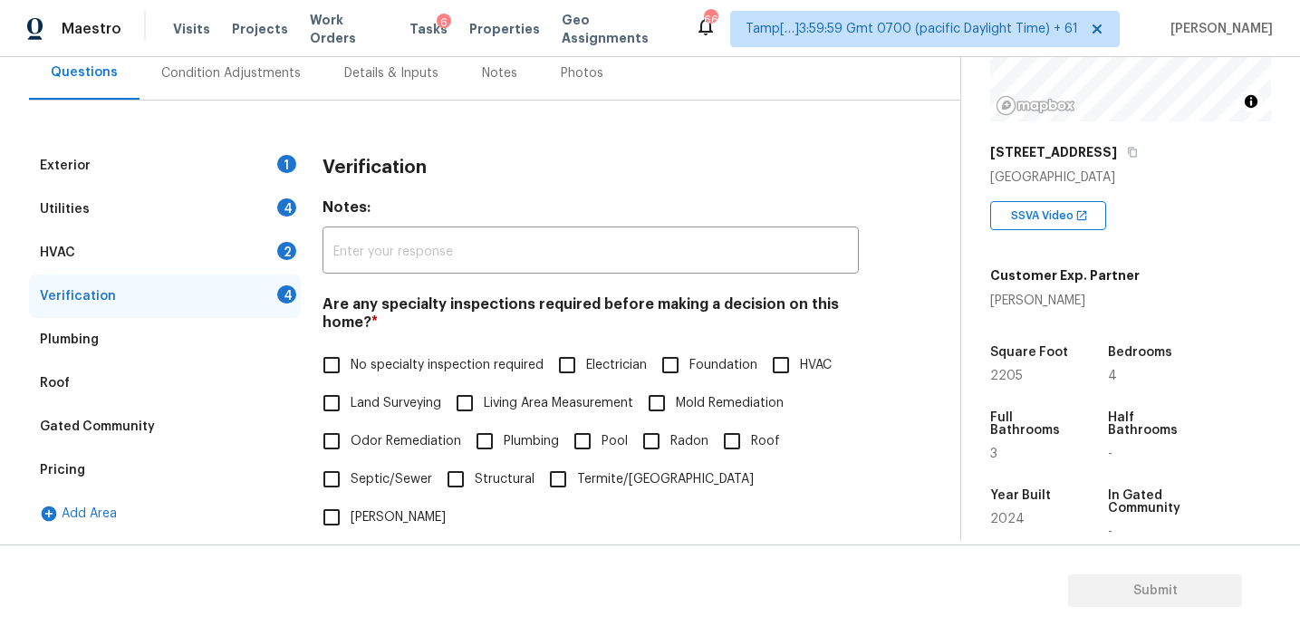
click at [282, 288] on div "4" at bounding box center [286, 294] width 19 height 18
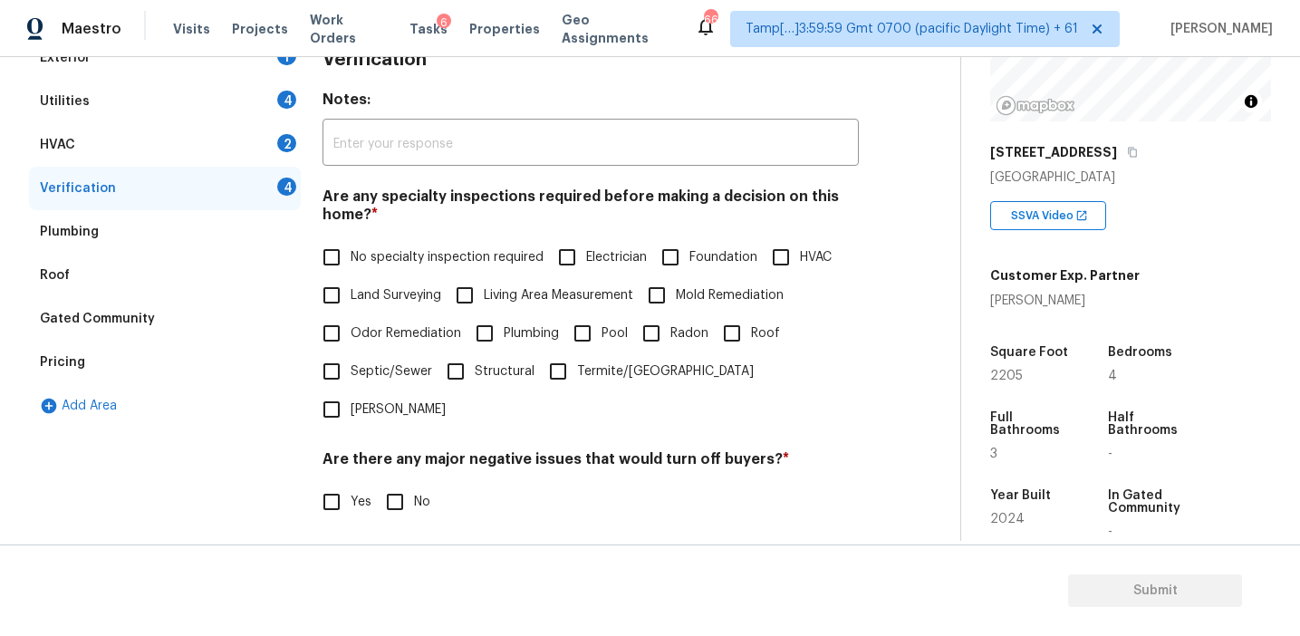
scroll to position [293, 0]
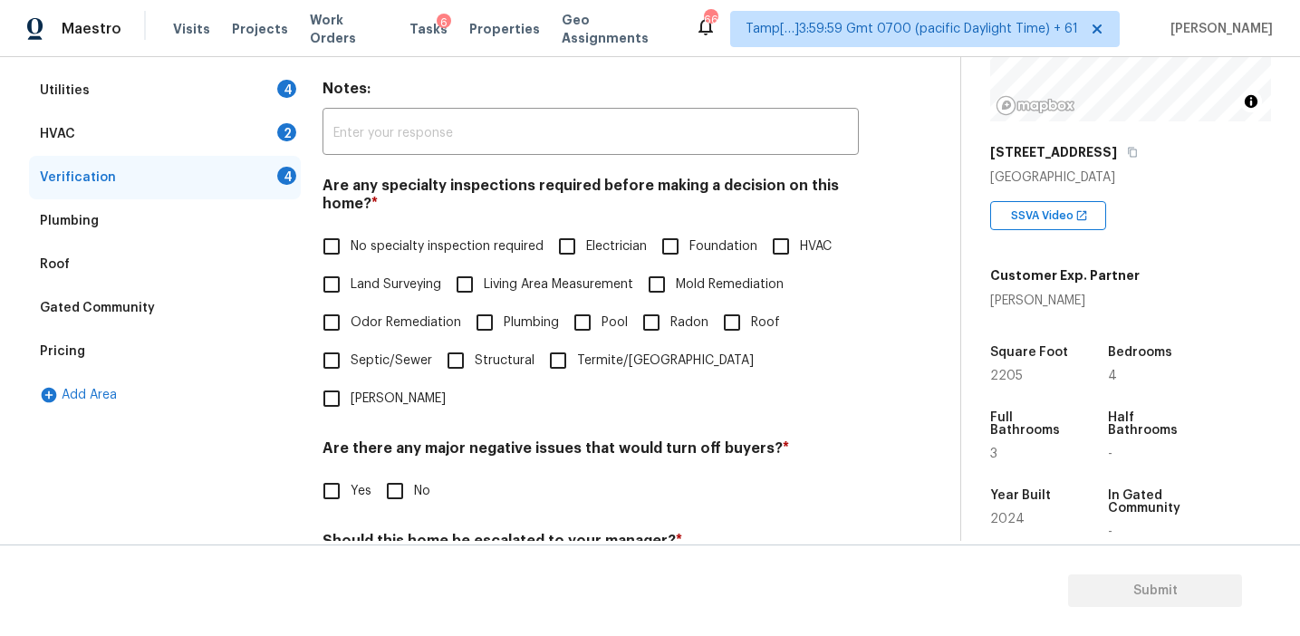
click at [424, 246] on span "No specialty inspection required" at bounding box center [447, 246] width 193 height 19
click at [351, 246] on input "No specialty inspection required" at bounding box center [332, 246] width 38 height 38
checkbox input "true"
click at [397, 472] on input "No" at bounding box center [395, 491] width 38 height 38
checkbox input "true"
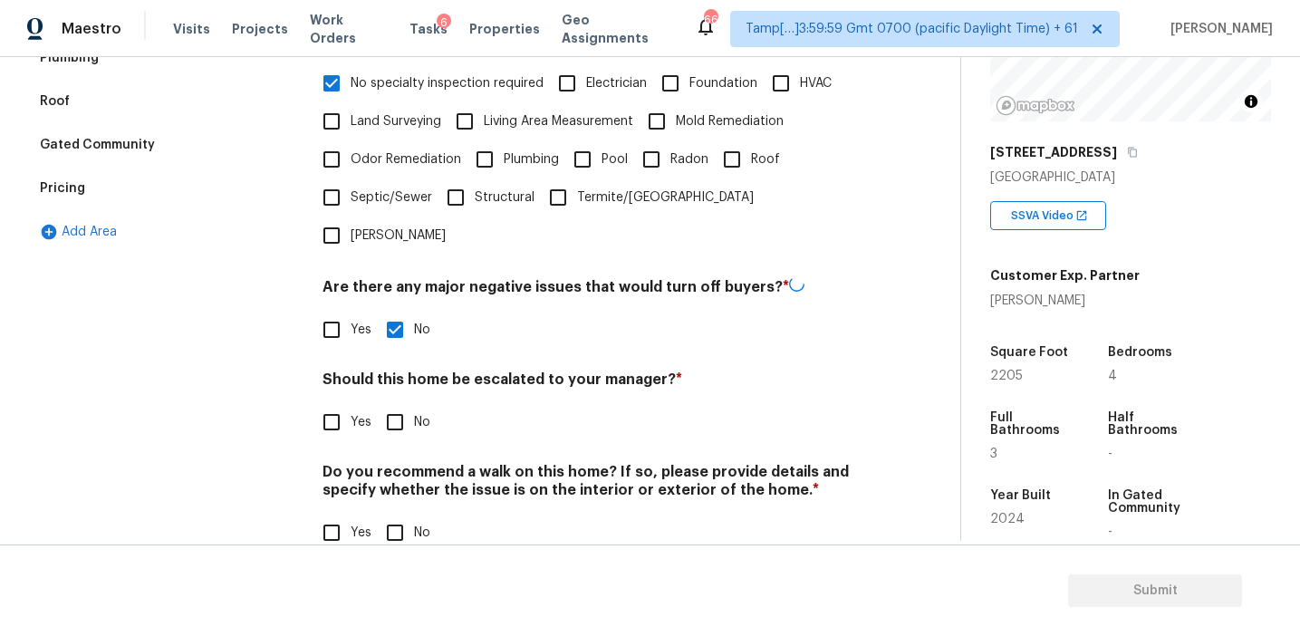
scroll to position [454, 0]
click at [394, 403] on input "No" at bounding box center [395, 422] width 38 height 38
checkbox input "true"
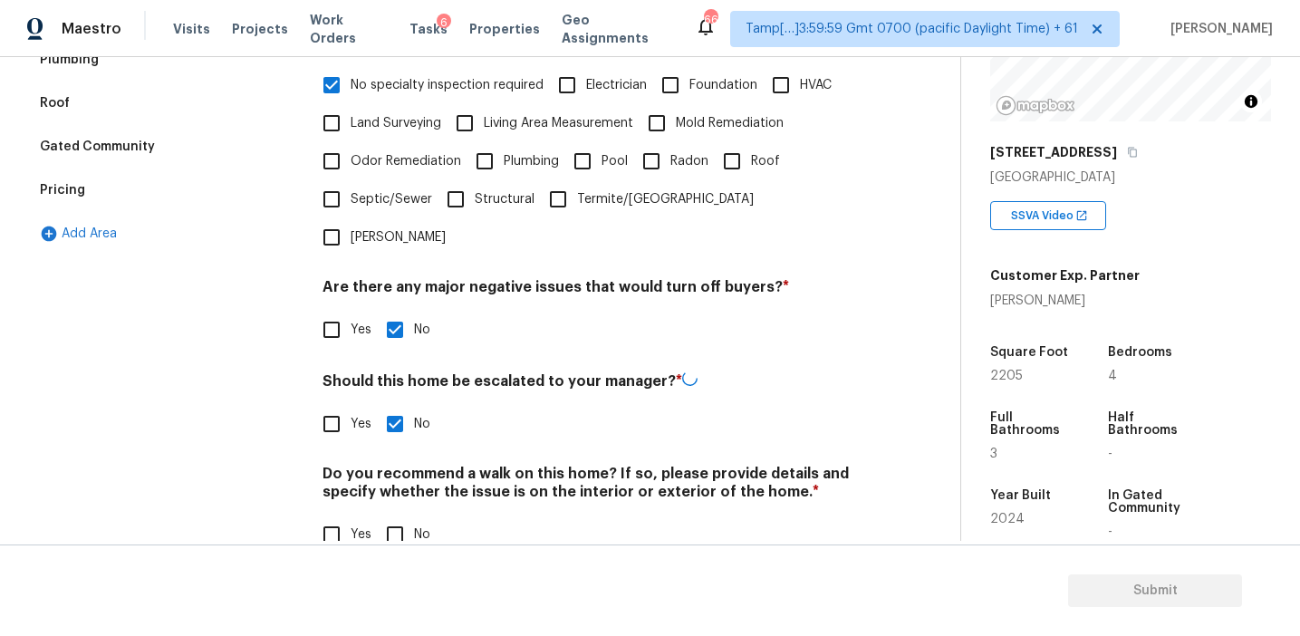
click at [390, 516] on input "No" at bounding box center [395, 535] width 38 height 38
checkbox input "true"
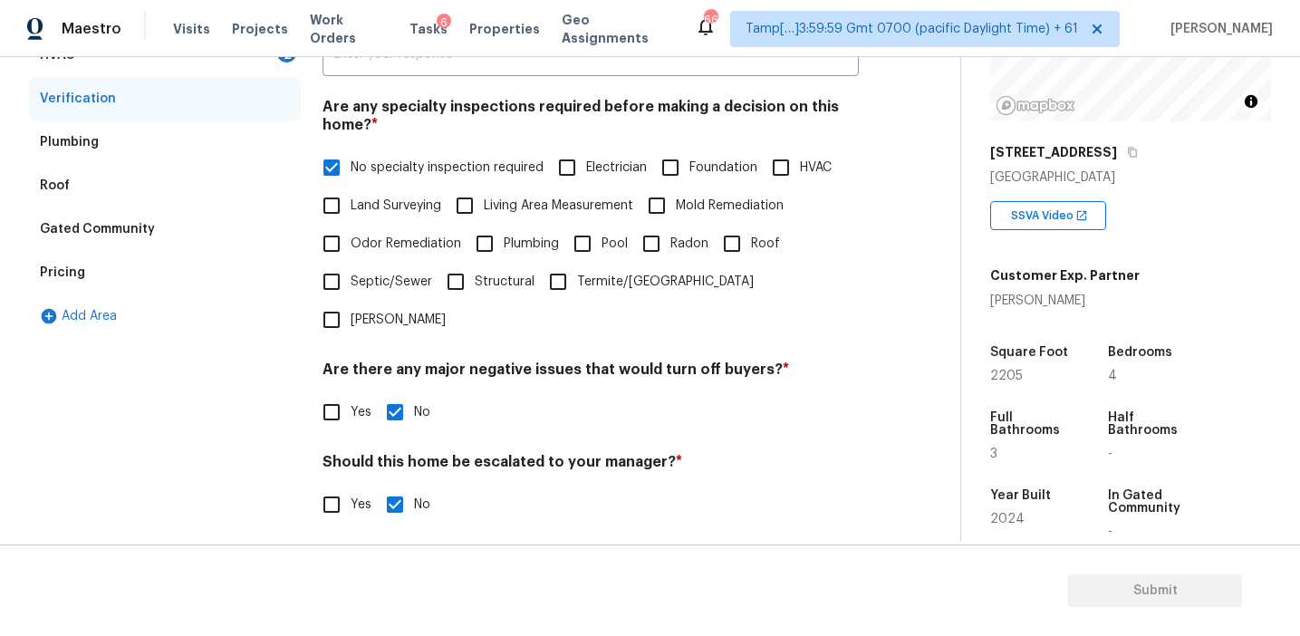
scroll to position [237, 0]
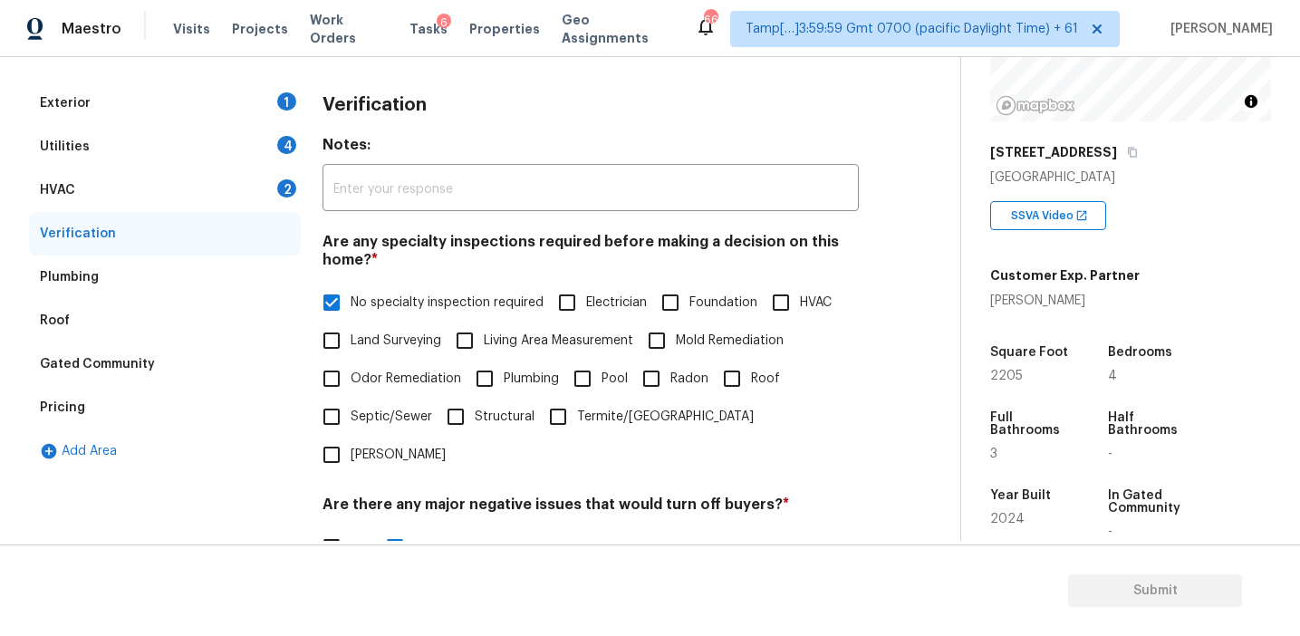
click at [266, 187] on div "HVAC 2" at bounding box center [165, 190] width 272 height 43
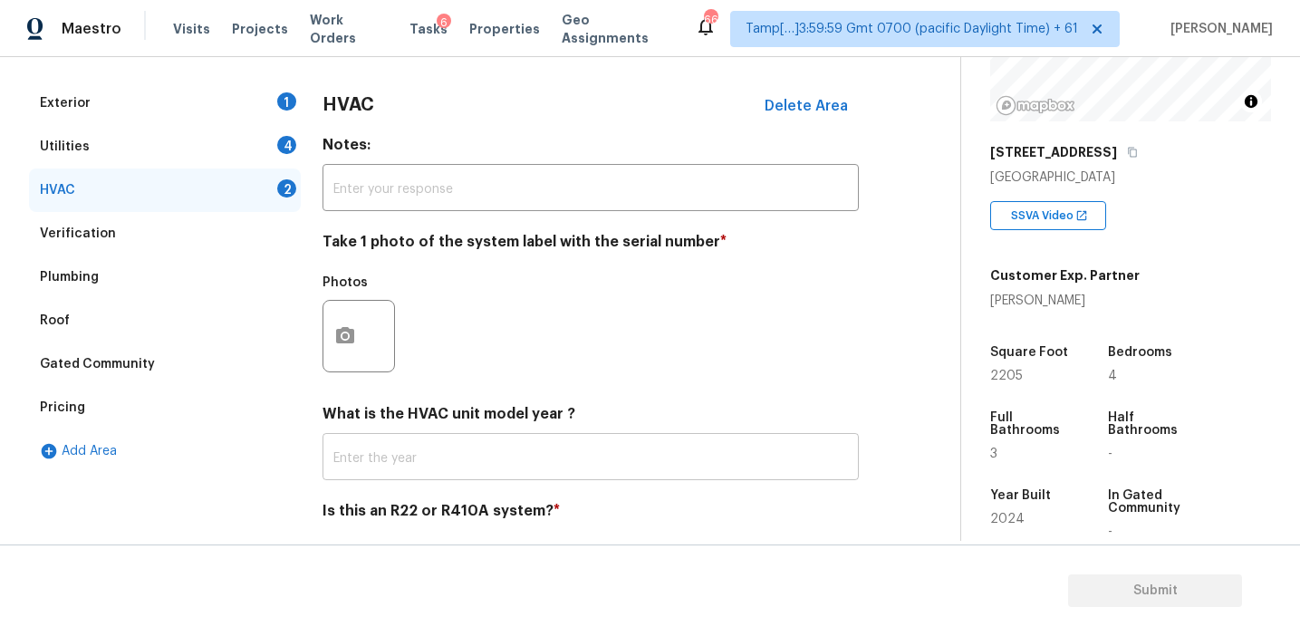
scroll to position [296, 0]
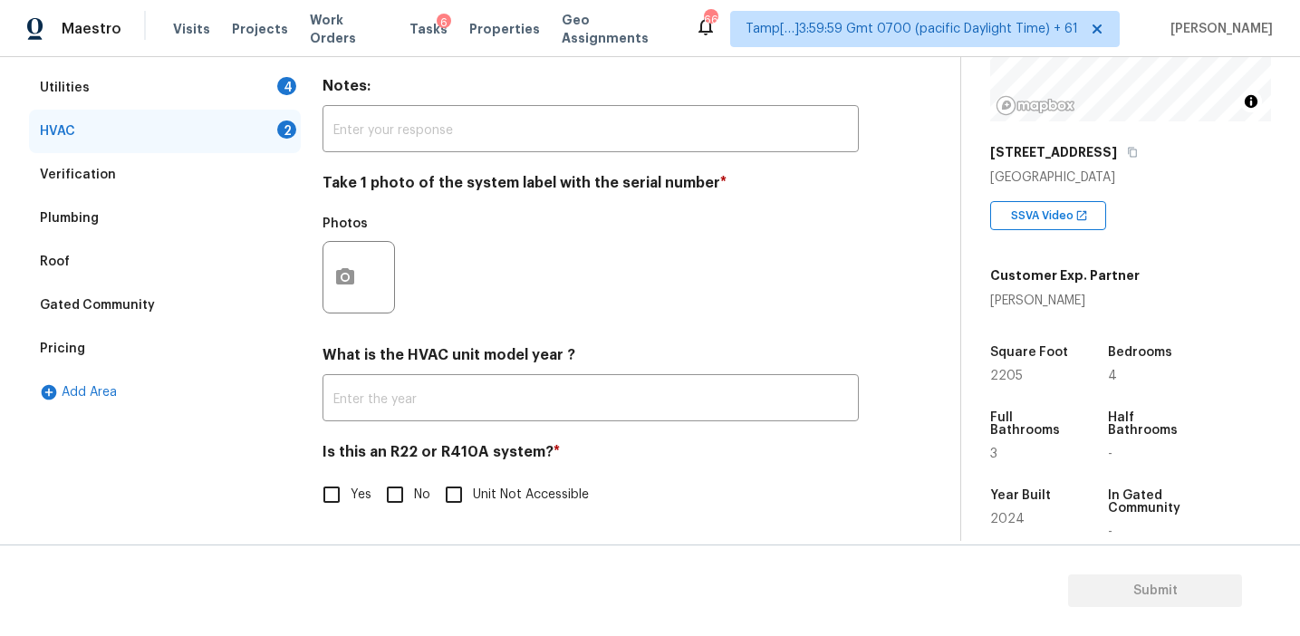
click at [405, 496] on input "No" at bounding box center [395, 495] width 38 height 38
checkbox input "true"
click at [356, 298] on button "button" at bounding box center [345, 276] width 43 height 71
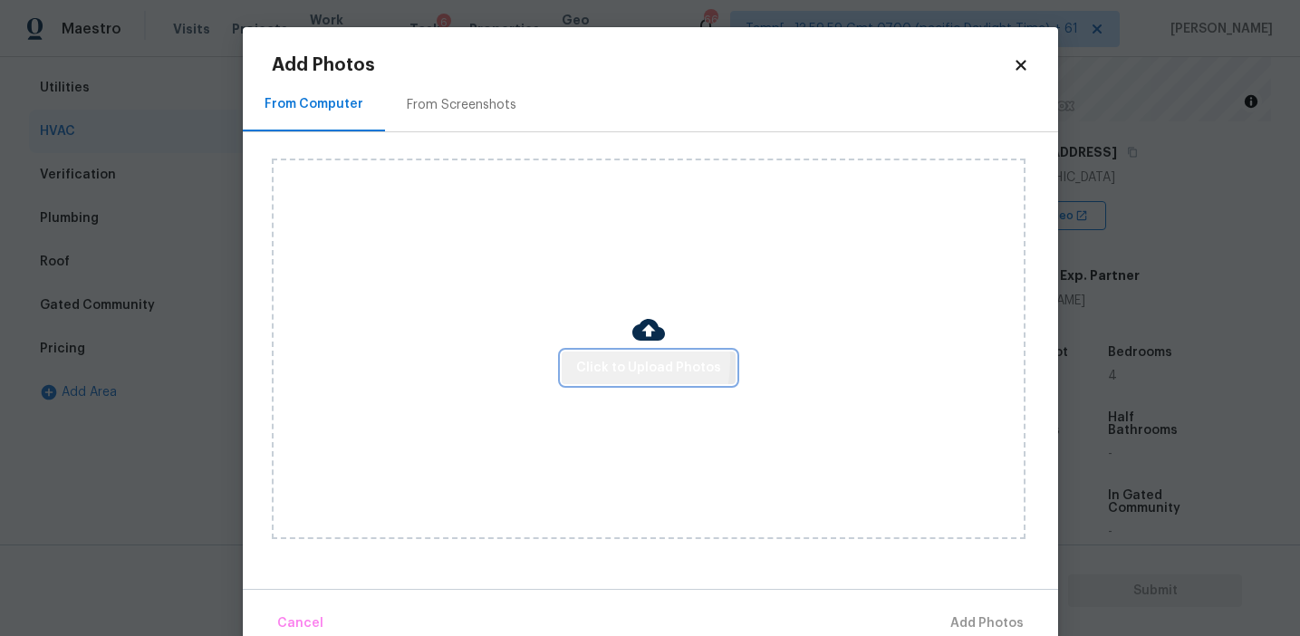
click at [583, 360] on span "Click to Upload Photos" at bounding box center [648, 368] width 145 height 23
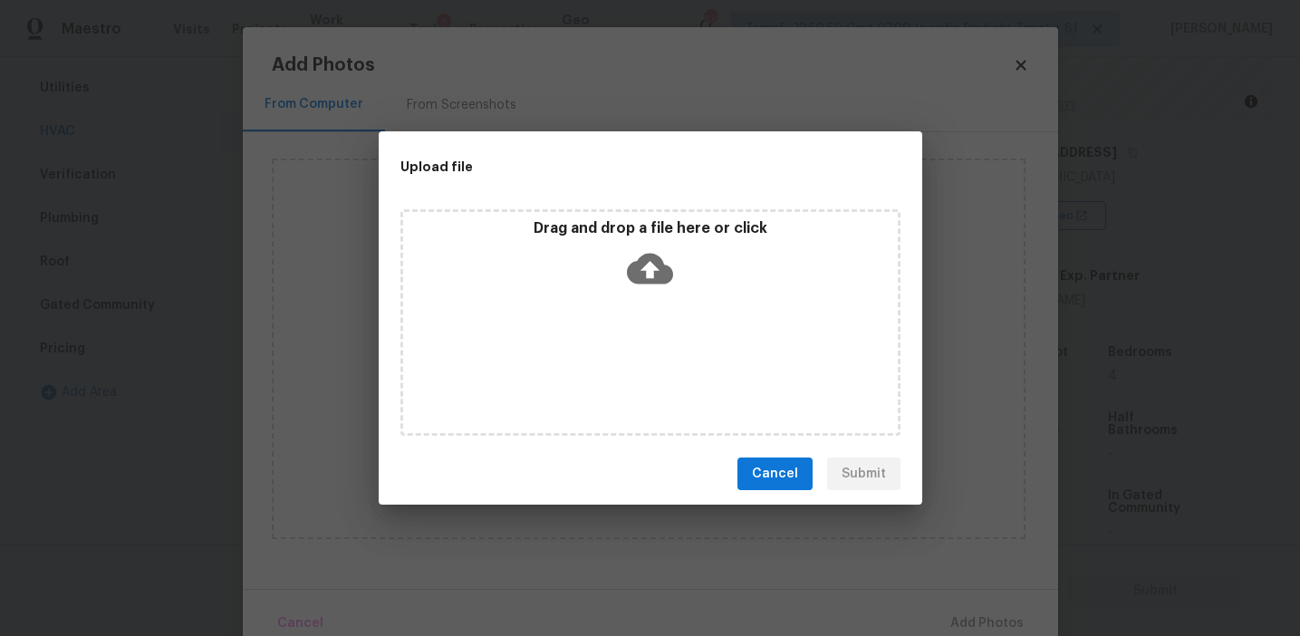
click at [582, 267] on div "Drag and drop a file here or click" at bounding box center [650, 258] width 495 height 78
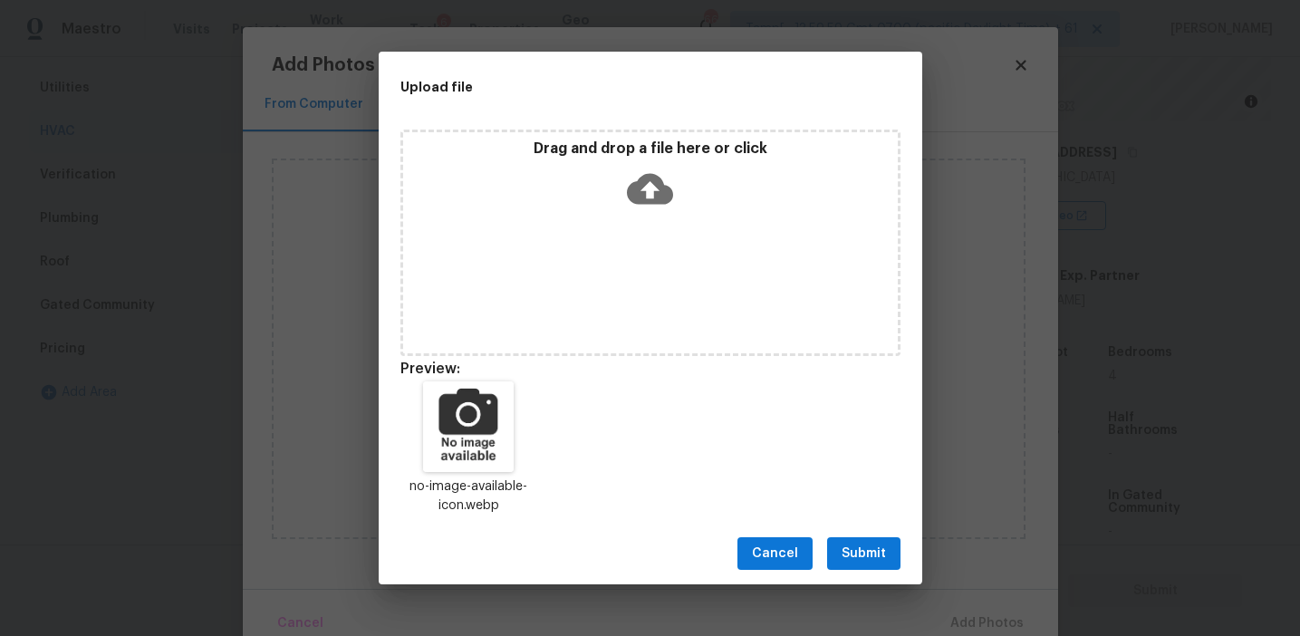
click at [865, 555] on span "Submit" at bounding box center [864, 554] width 44 height 23
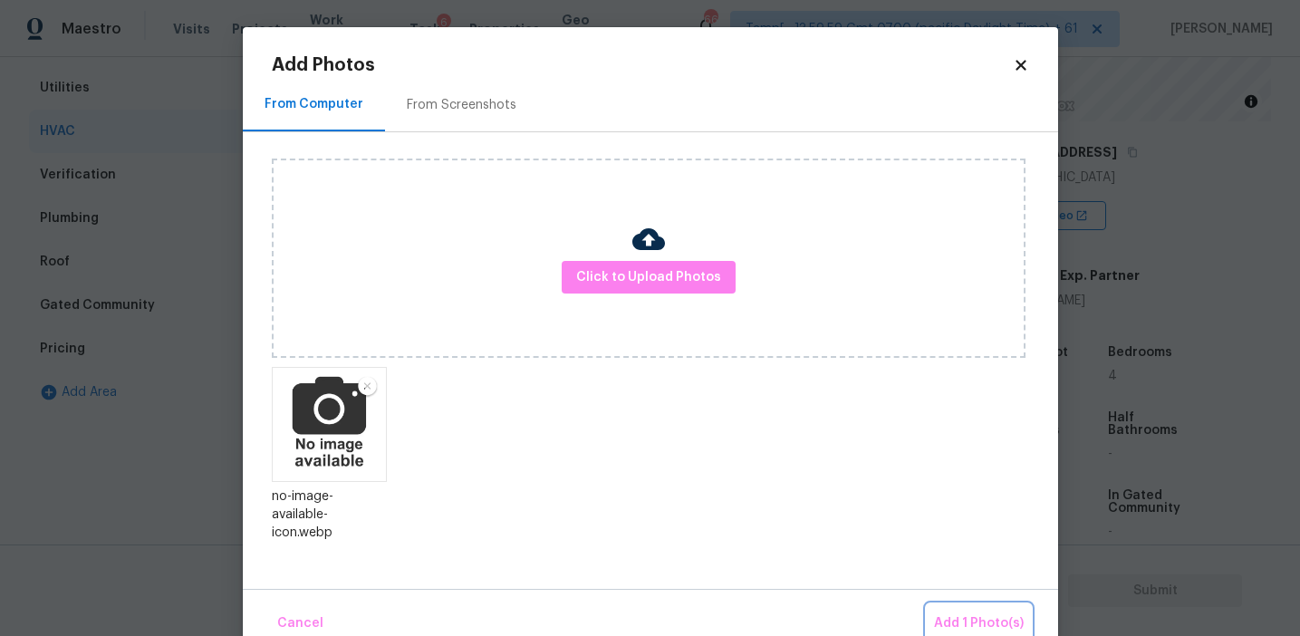
click at [945, 619] on span "Add 1 Photo(s)" at bounding box center [979, 624] width 90 height 23
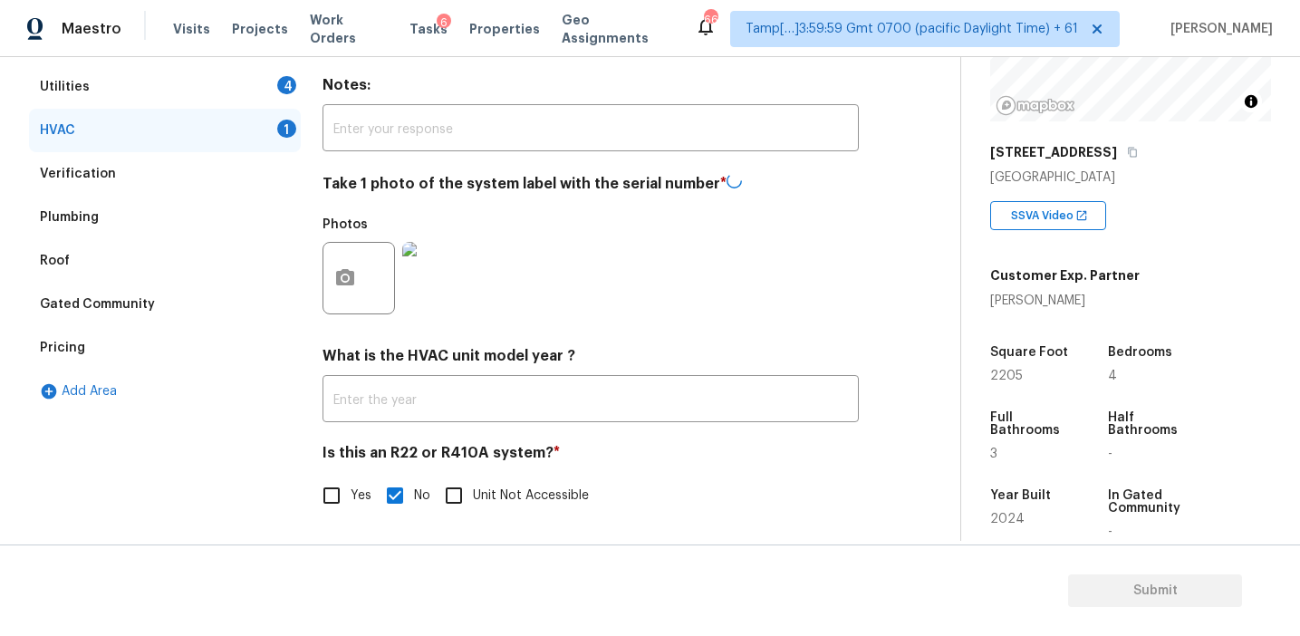
click at [276, 80] on div "Utilities 4" at bounding box center [165, 86] width 272 height 43
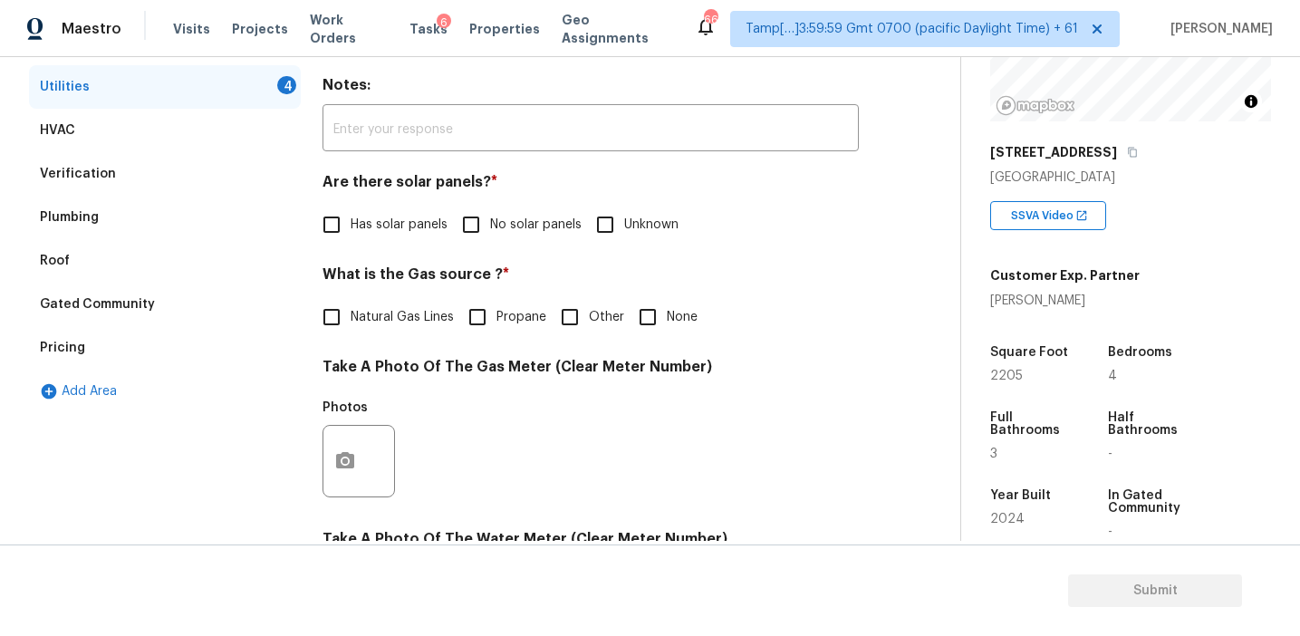
click at [469, 231] on input "No solar panels" at bounding box center [471, 225] width 38 height 38
checkbox input "true"
click at [416, 324] on span "Natural Gas Lines" at bounding box center [402, 319] width 103 height 19
click at [351, 324] on input "Natural Gas Lines" at bounding box center [332, 319] width 38 height 38
checkbox input "true"
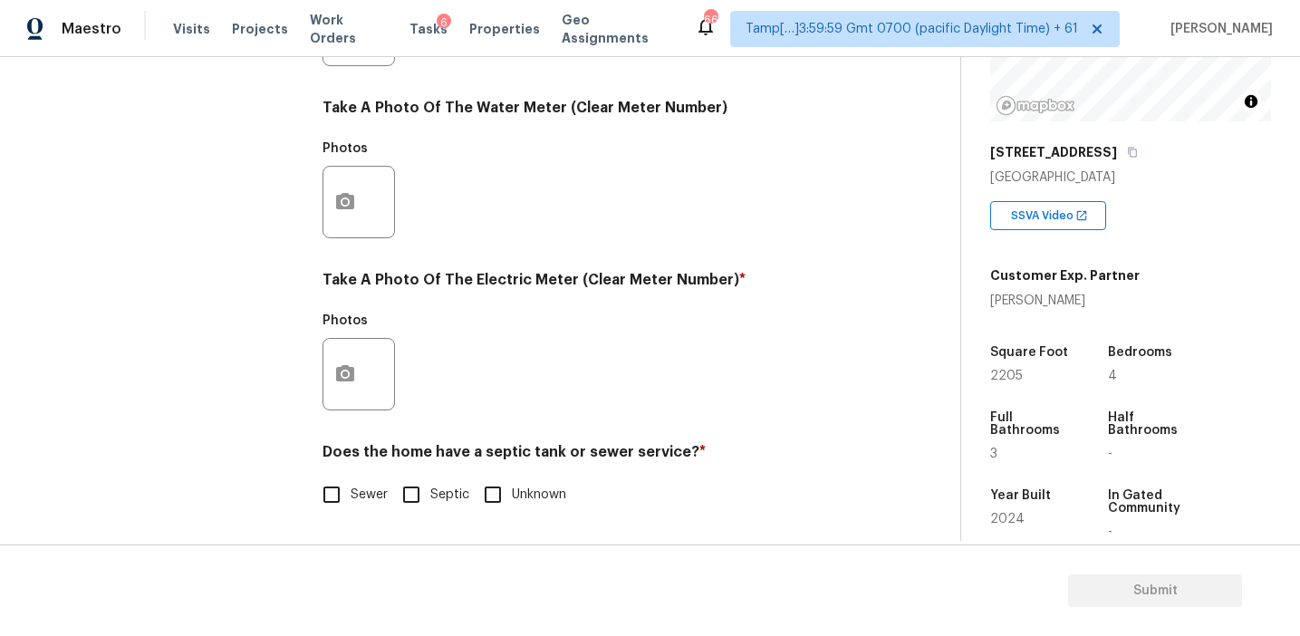
scroll to position [728, 0]
click at [348, 495] on input "Sewer" at bounding box center [332, 495] width 38 height 38
checkbox input "true"
click at [348, 375] on icon "button" at bounding box center [345, 374] width 22 height 22
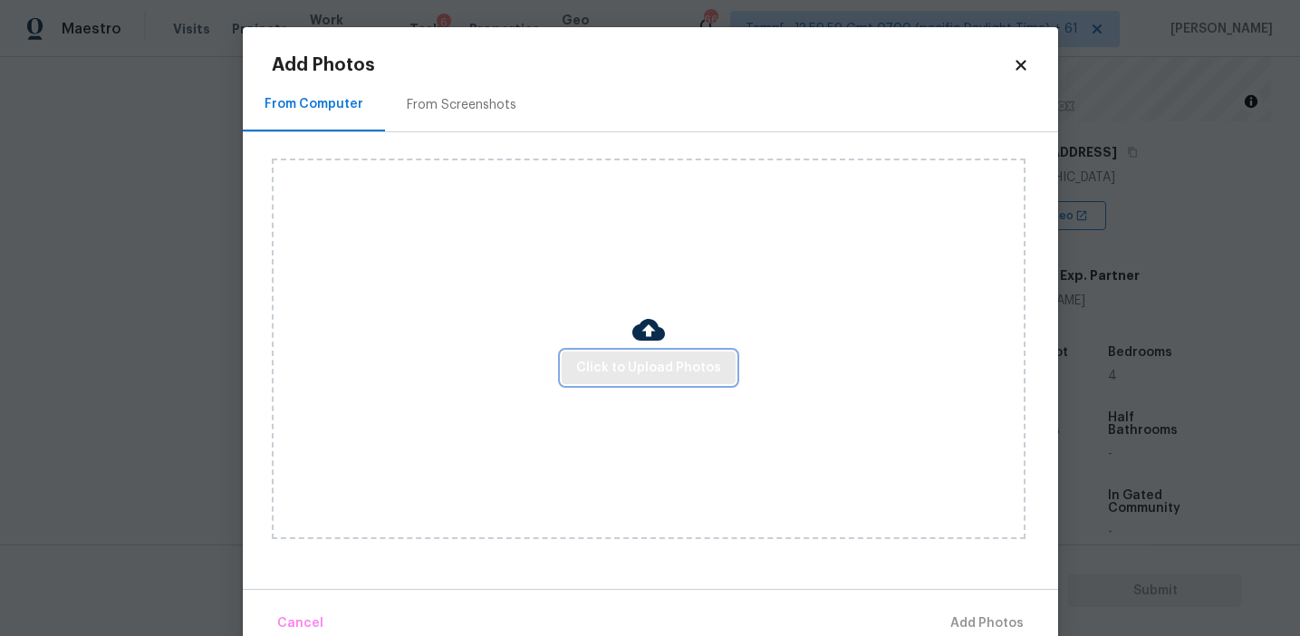
click at [617, 382] on button "Click to Upload Photos" at bounding box center [649, 369] width 174 height 34
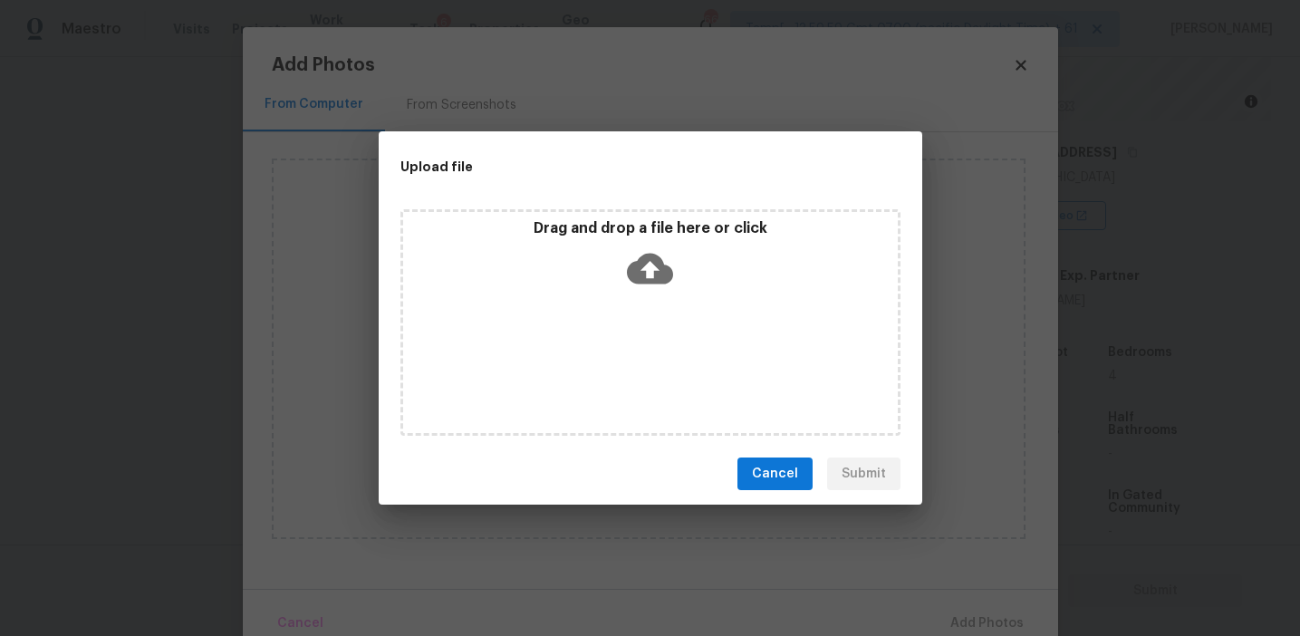
click at [614, 299] on div "Drag and drop a file here or click" at bounding box center [651, 322] width 500 height 227
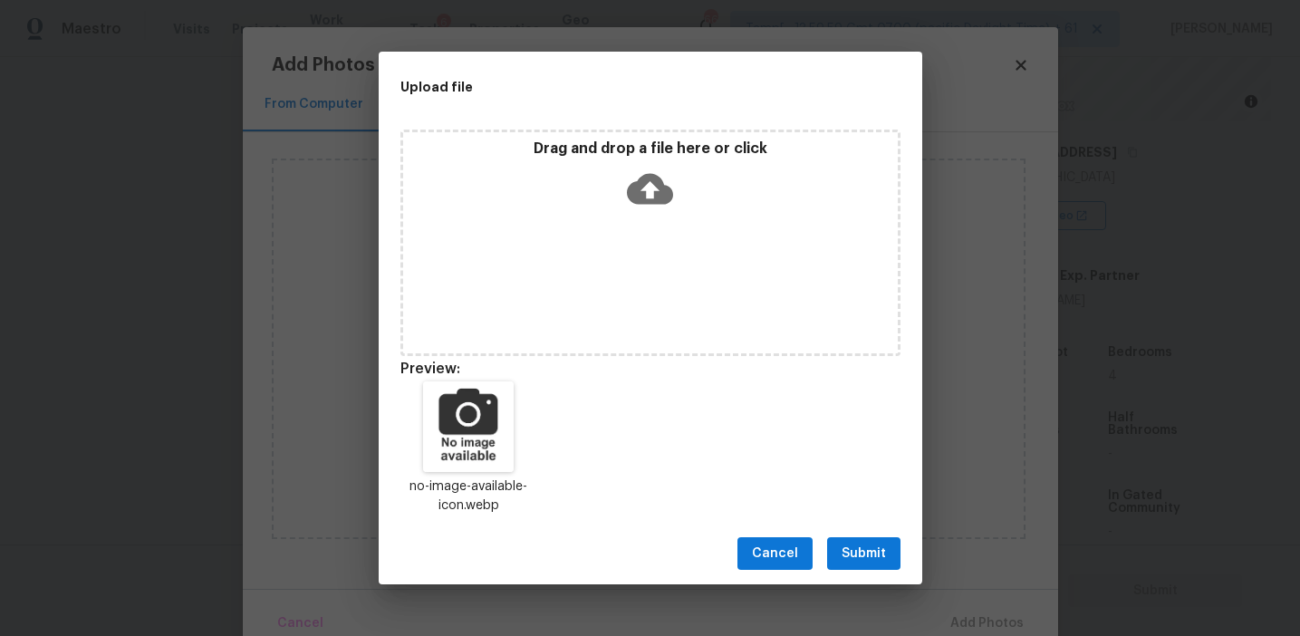
click at [866, 555] on span "Submit" at bounding box center [864, 554] width 44 height 23
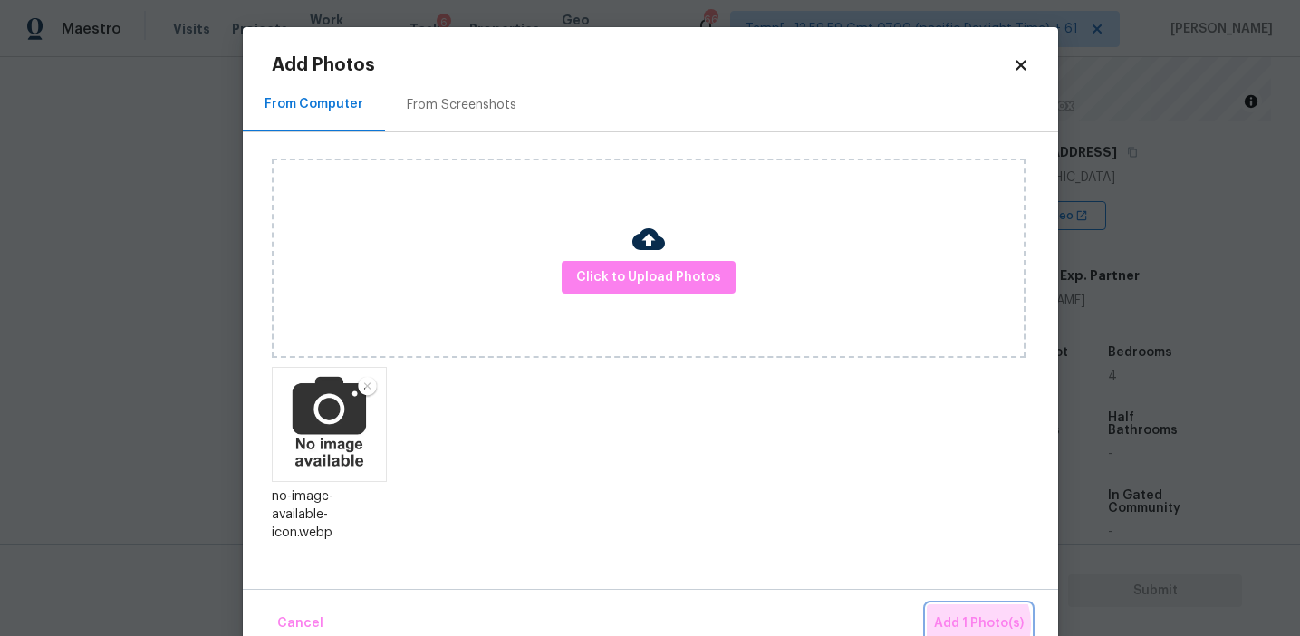
click at [970, 624] on span "Add 1 Photo(s)" at bounding box center [979, 624] width 90 height 23
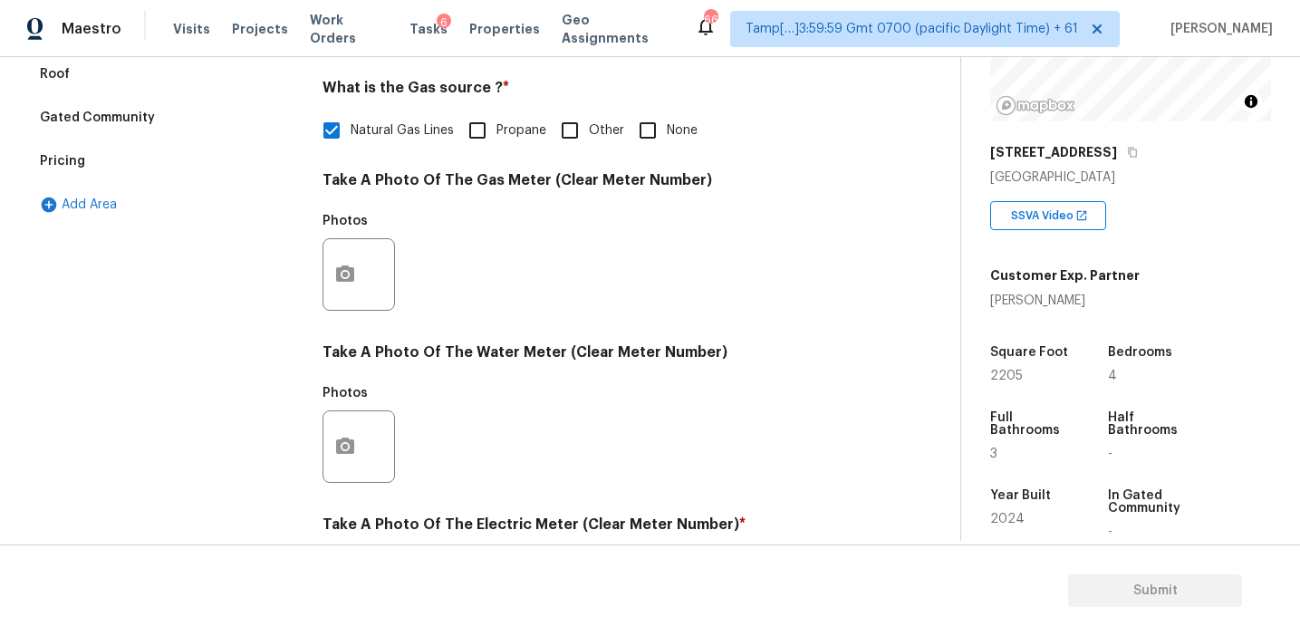
scroll to position [211, 0]
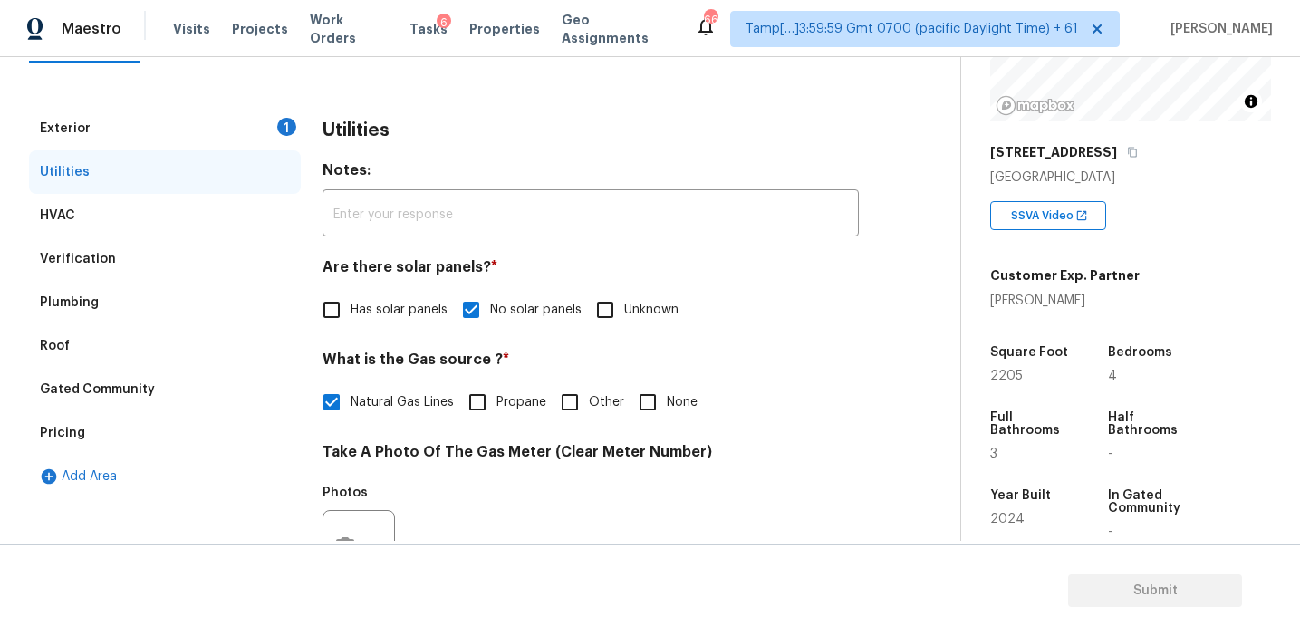
click at [283, 121] on div "1" at bounding box center [286, 127] width 19 height 18
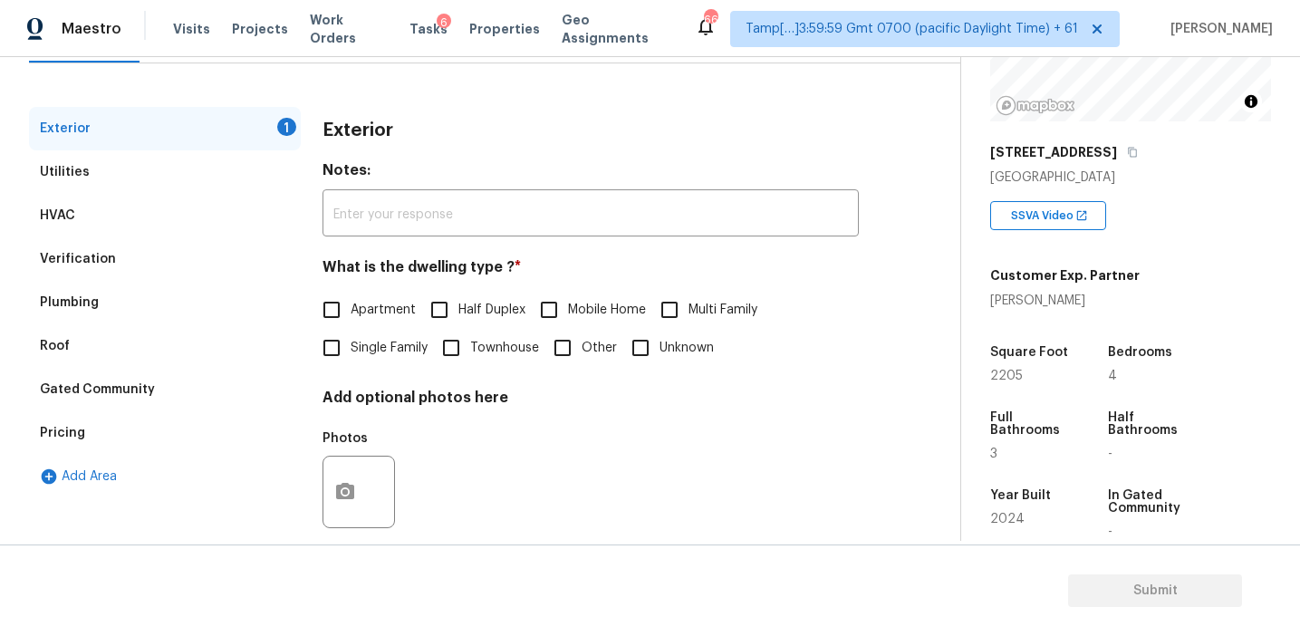
click at [341, 343] on input "Single Family" at bounding box center [332, 348] width 38 height 38
checkbox input "true"
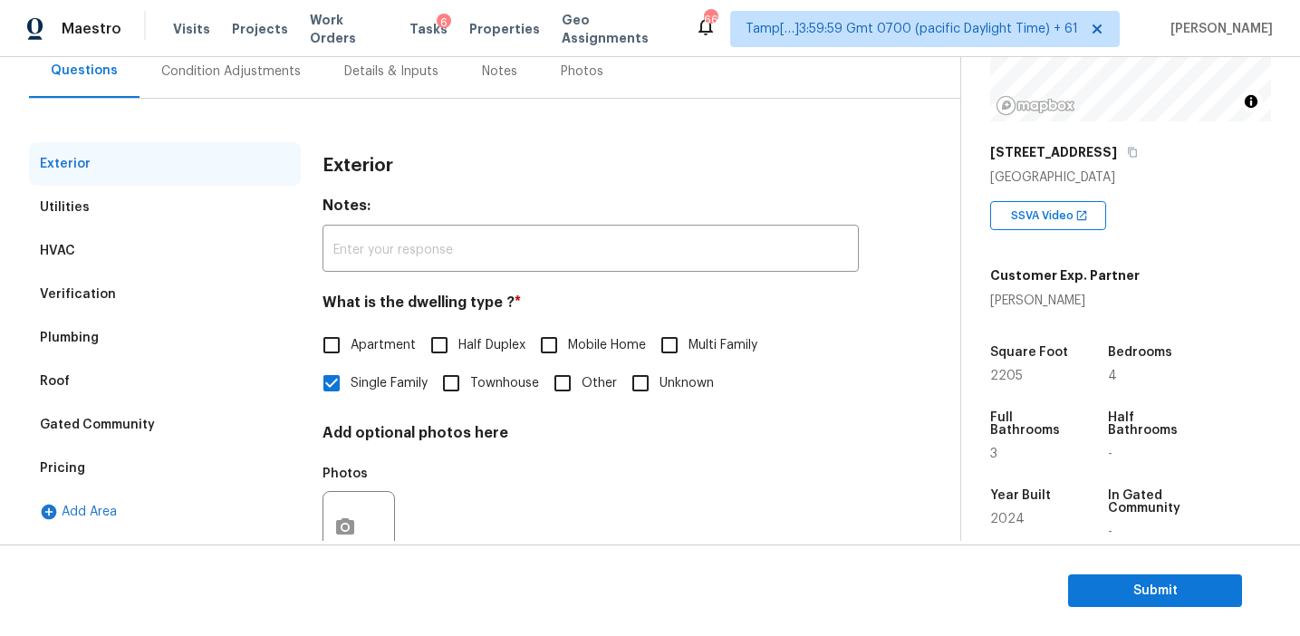
scroll to position [173, 0]
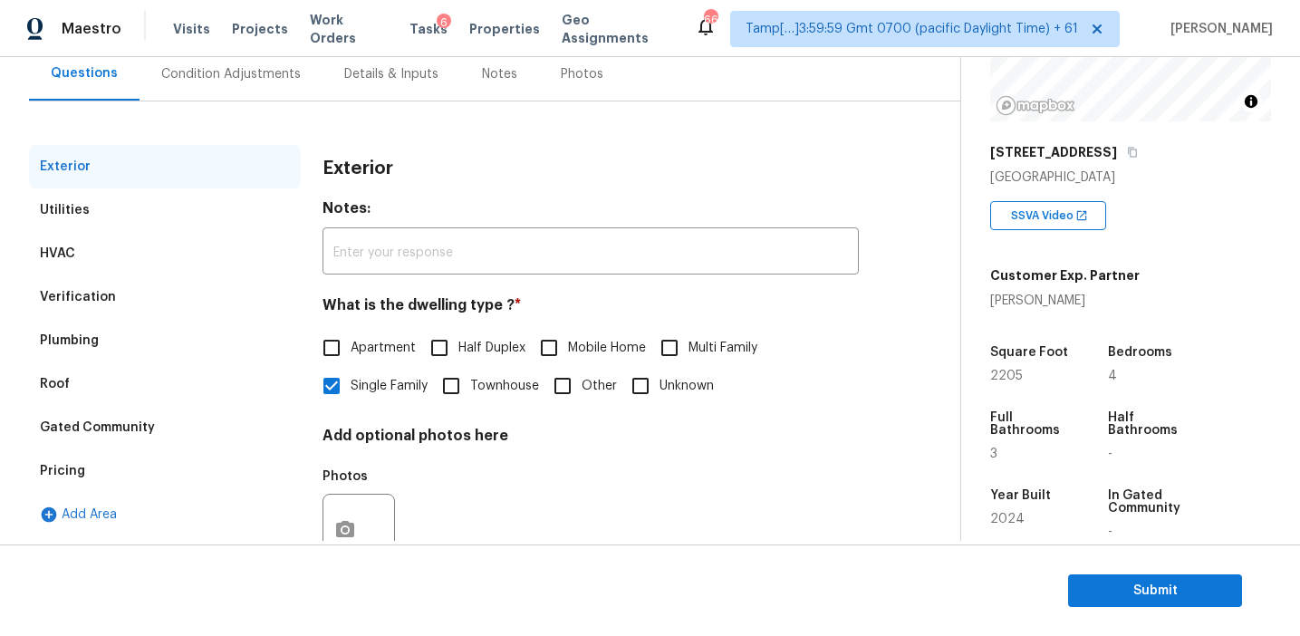
click at [274, 70] on div "Condition Adjustments" at bounding box center [231, 74] width 140 height 18
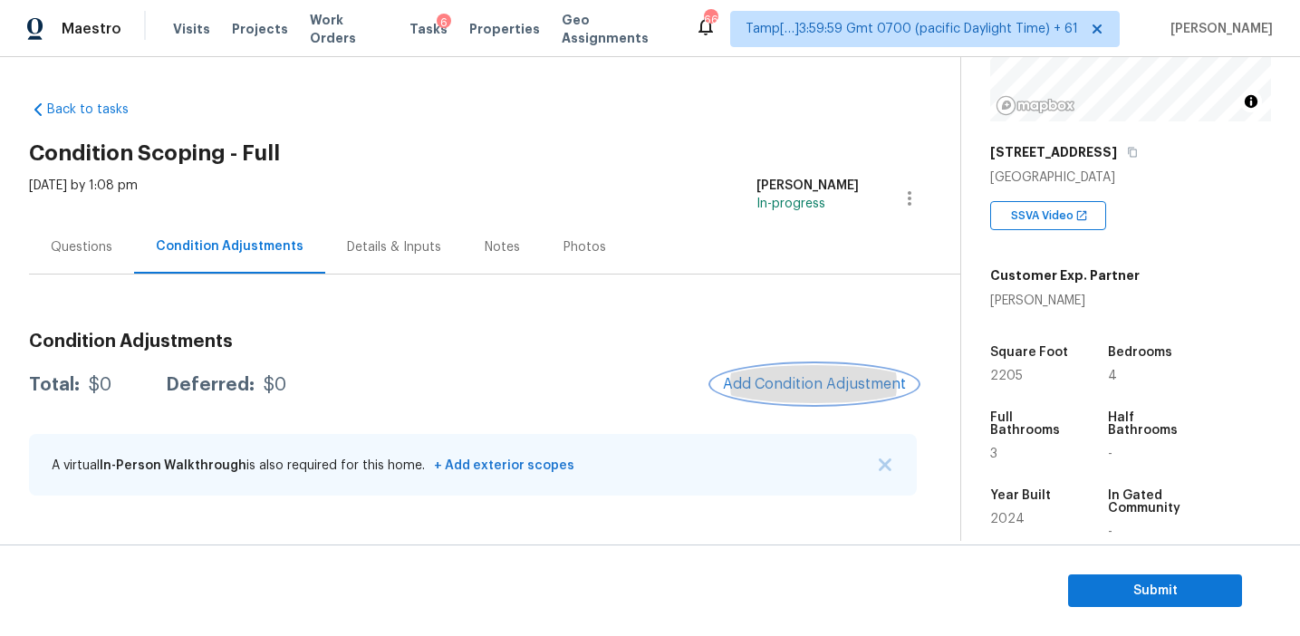
click at [769, 382] on span "Add Condition Adjustment" at bounding box center [814, 384] width 183 height 16
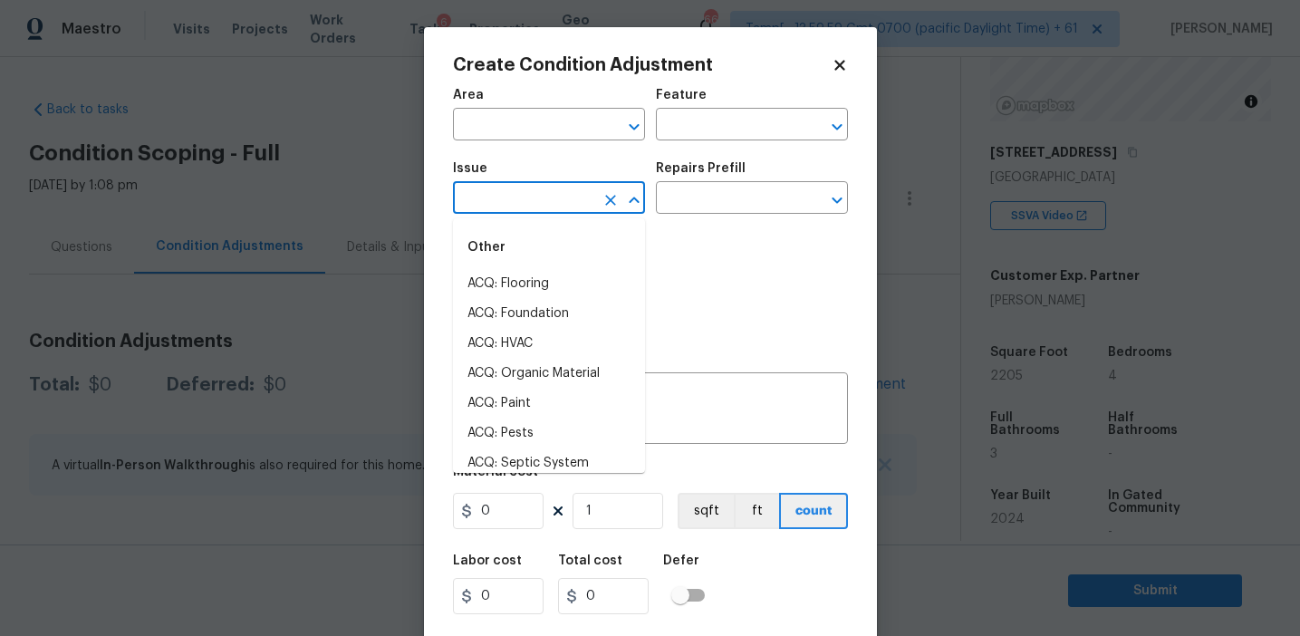
click at [545, 192] on input "text" at bounding box center [523, 200] width 141 height 28
type input "r"
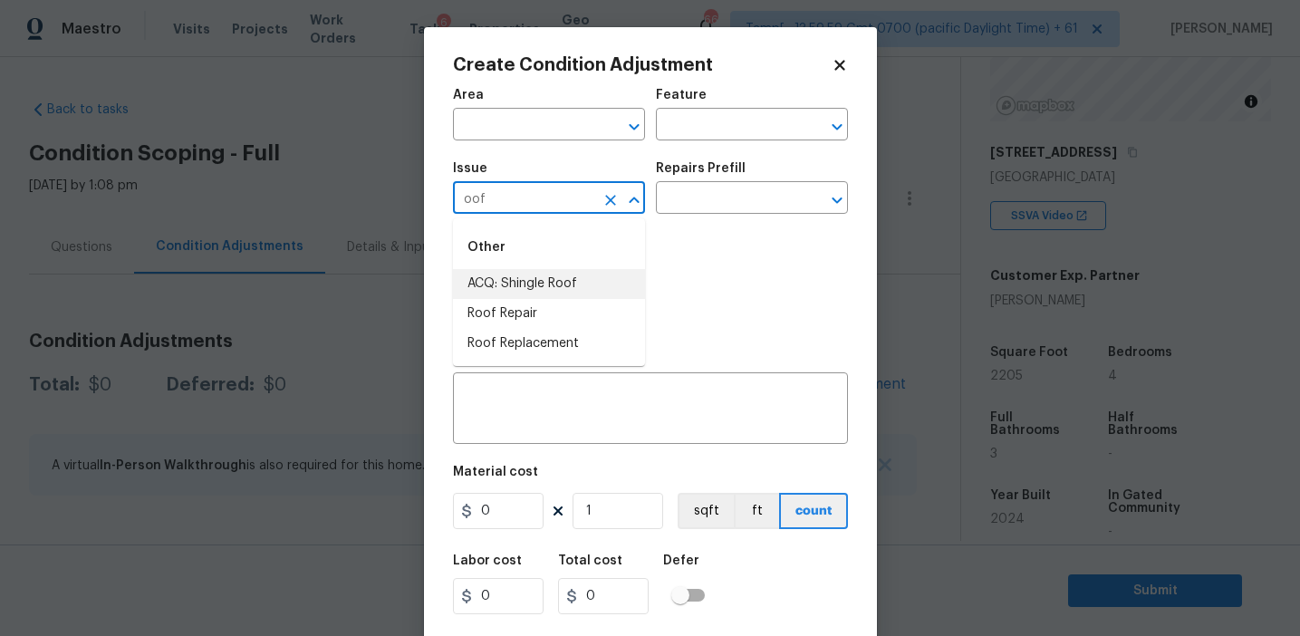
click at [581, 281] on li "ACQ: Shingle Roof" at bounding box center [549, 284] width 192 height 30
type input "ACQ: Shingle Roof"
click at [615, 200] on icon "Clear" at bounding box center [611, 200] width 18 height 18
click at [584, 288] on li "Pressure Washing" at bounding box center [549, 284] width 192 height 30
type input "Pressure Washing"
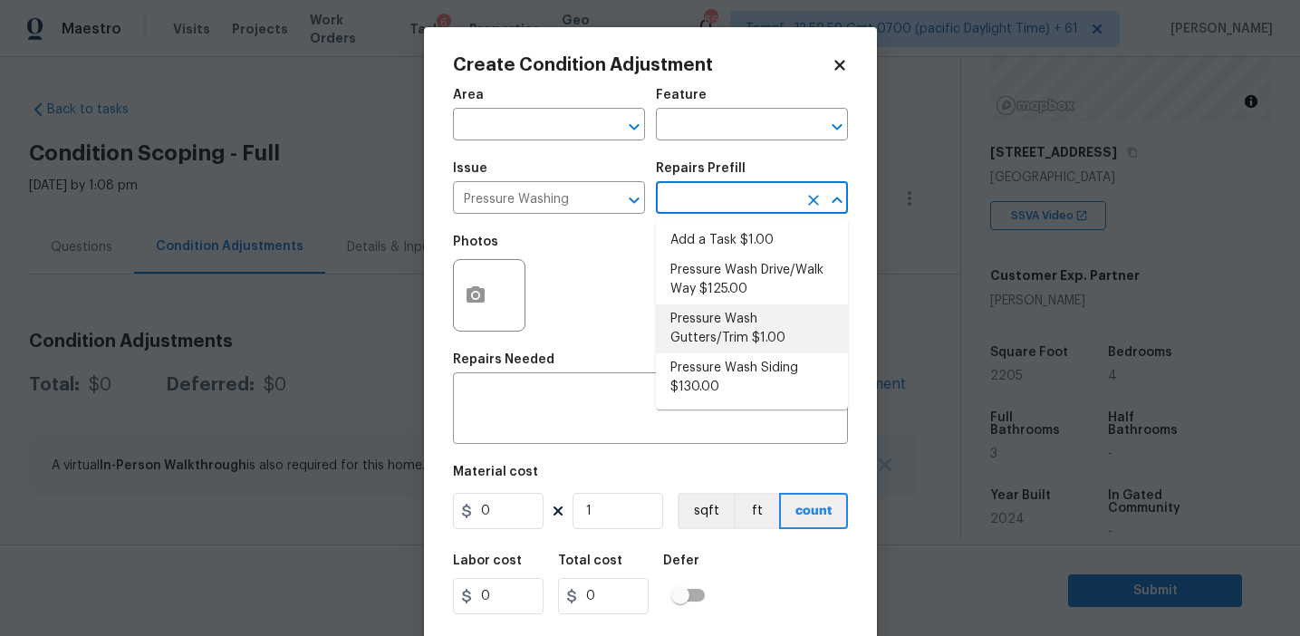
click at [710, 382] on li "Pressure Wash Siding $130.00" at bounding box center [752, 377] width 192 height 49
type input "Siding"
type textarea "Protect areas as needed for pressure washing. Pressure wash the siding on the h…"
type input "130"
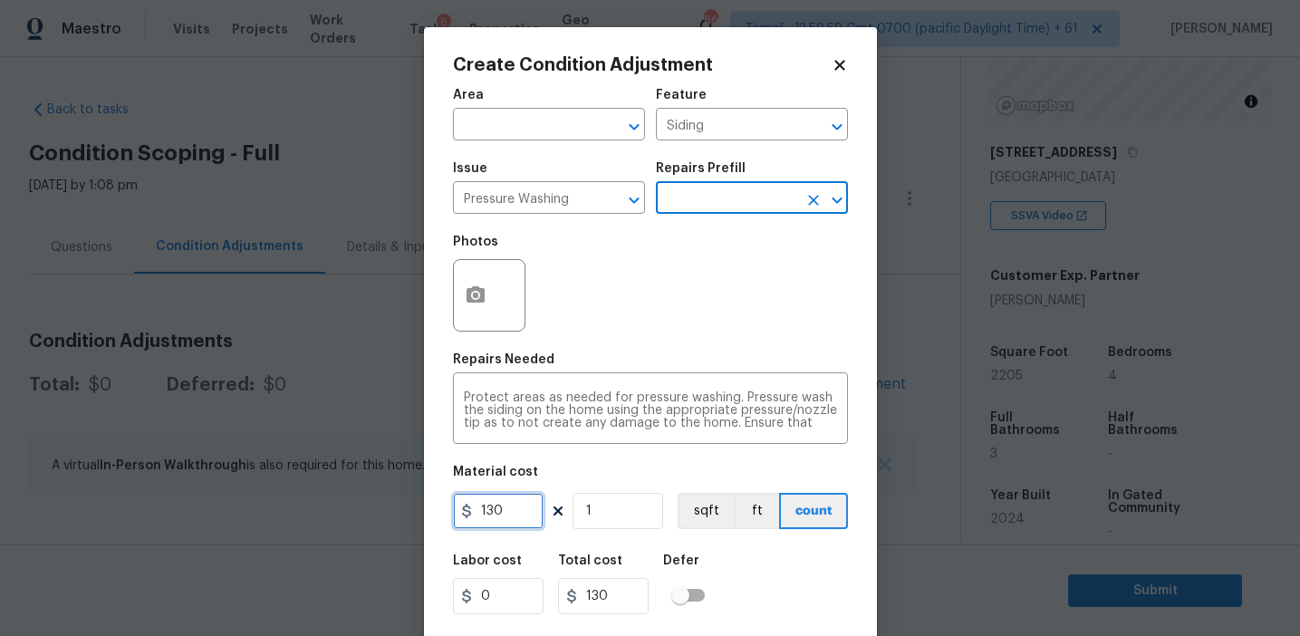
click at [504, 523] on input "130" at bounding box center [498, 511] width 91 height 36
type input "200"
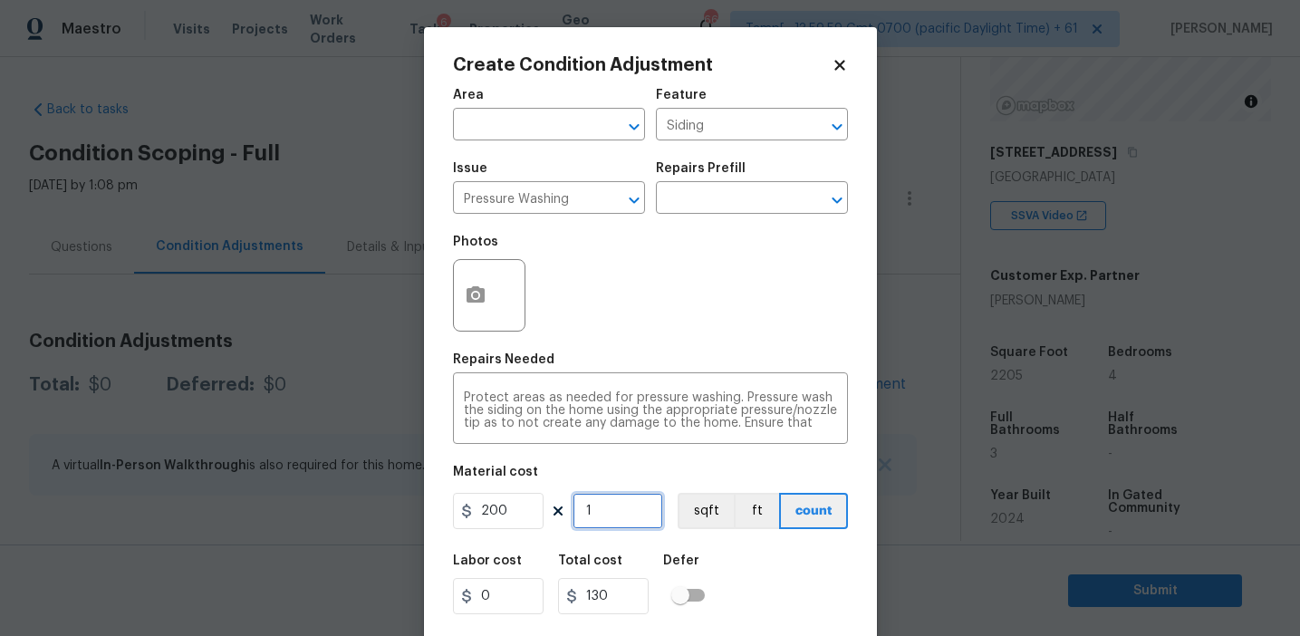
type input "200"
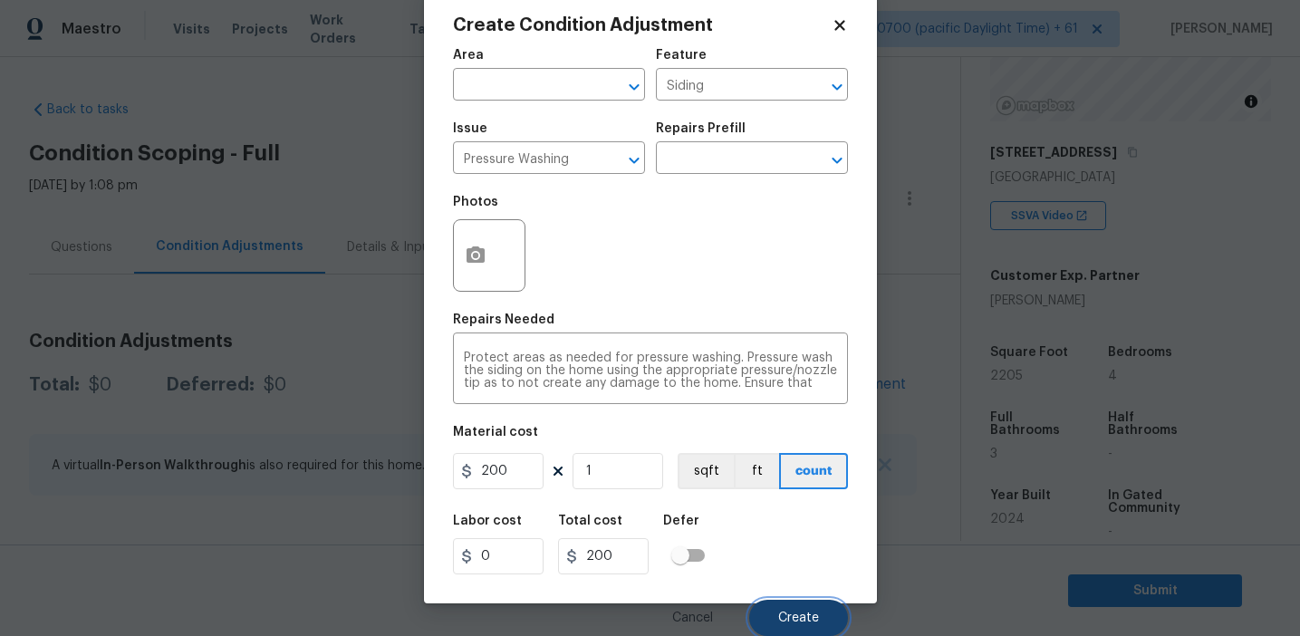
click at [799, 620] on span "Create" at bounding box center [798, 619] width 41 height 14
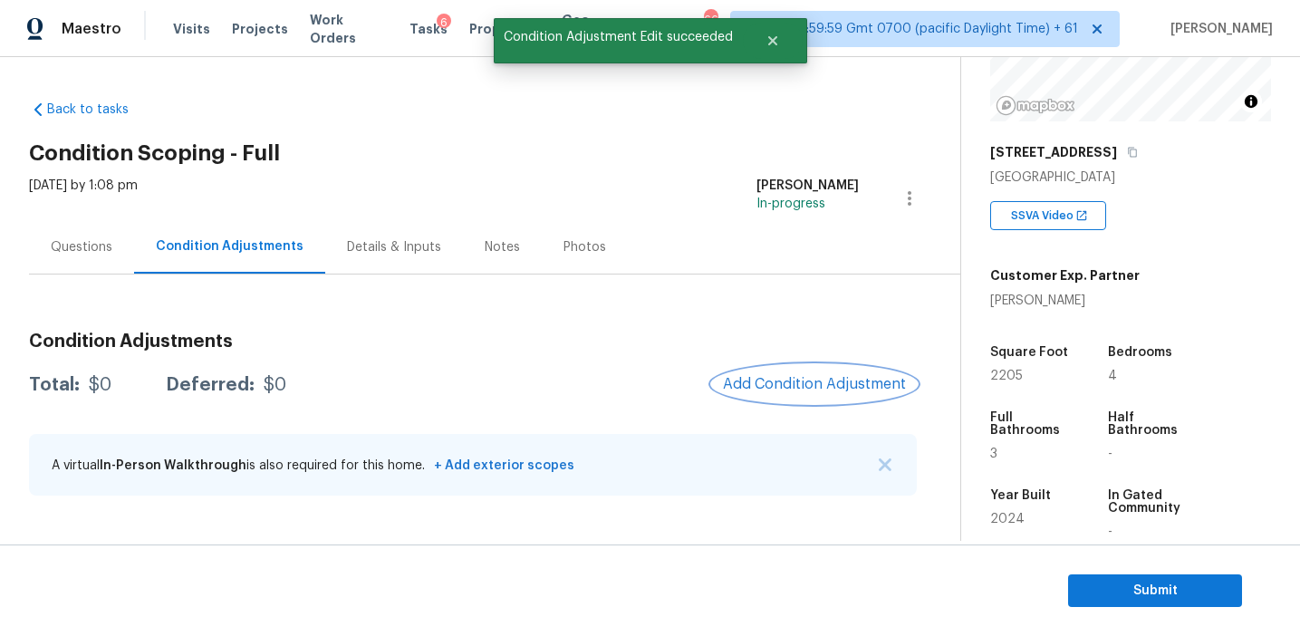
scroll to position [0, 0]
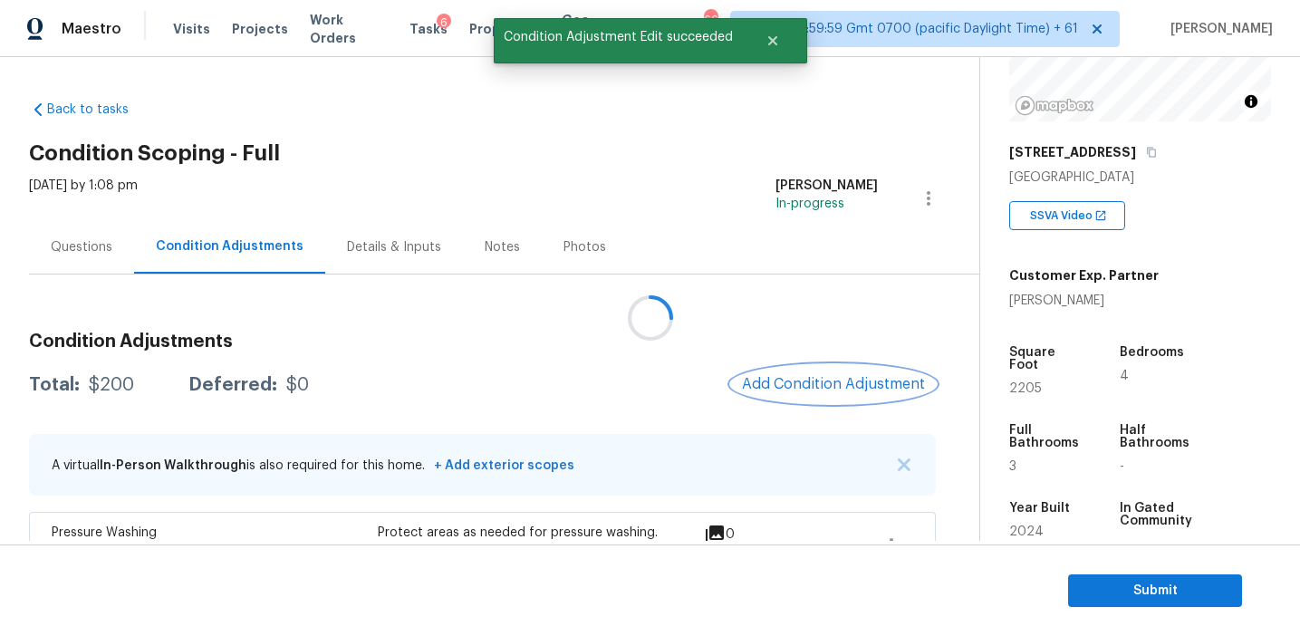
click at [774, 371] on button "Add Condition Adjustment" at bounding box center [833, 384] width 205 height 38
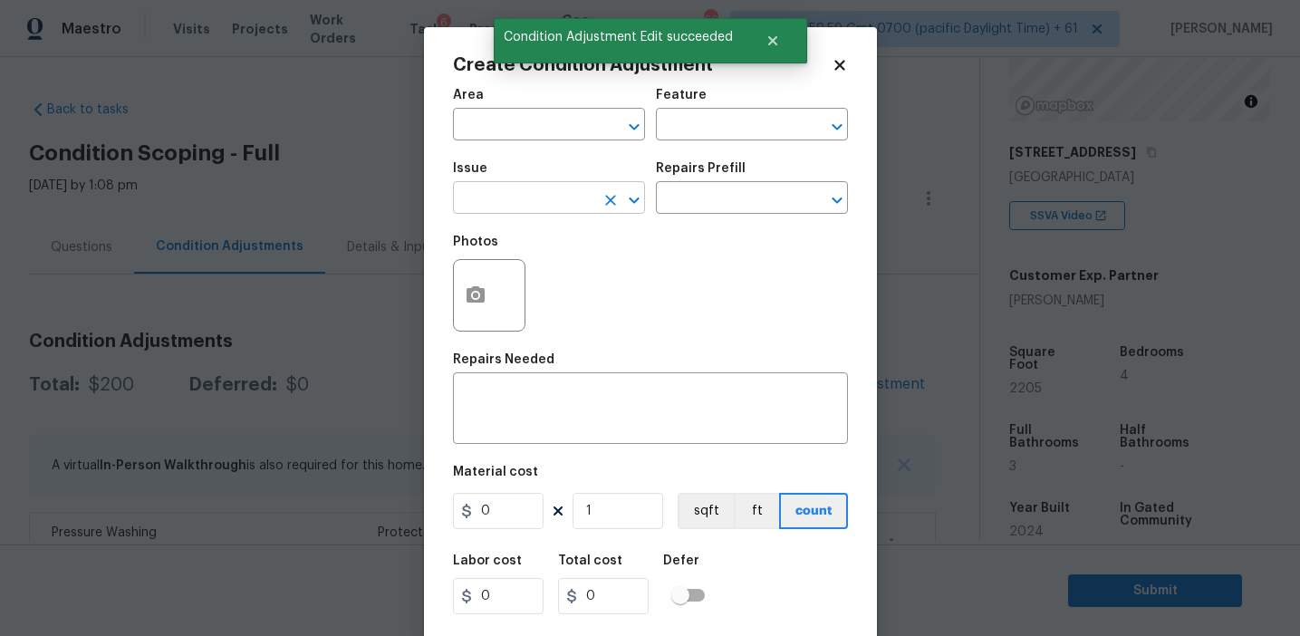
click at [516, 195] on input "text" at bounding box center [523, 200] width 141 height 28
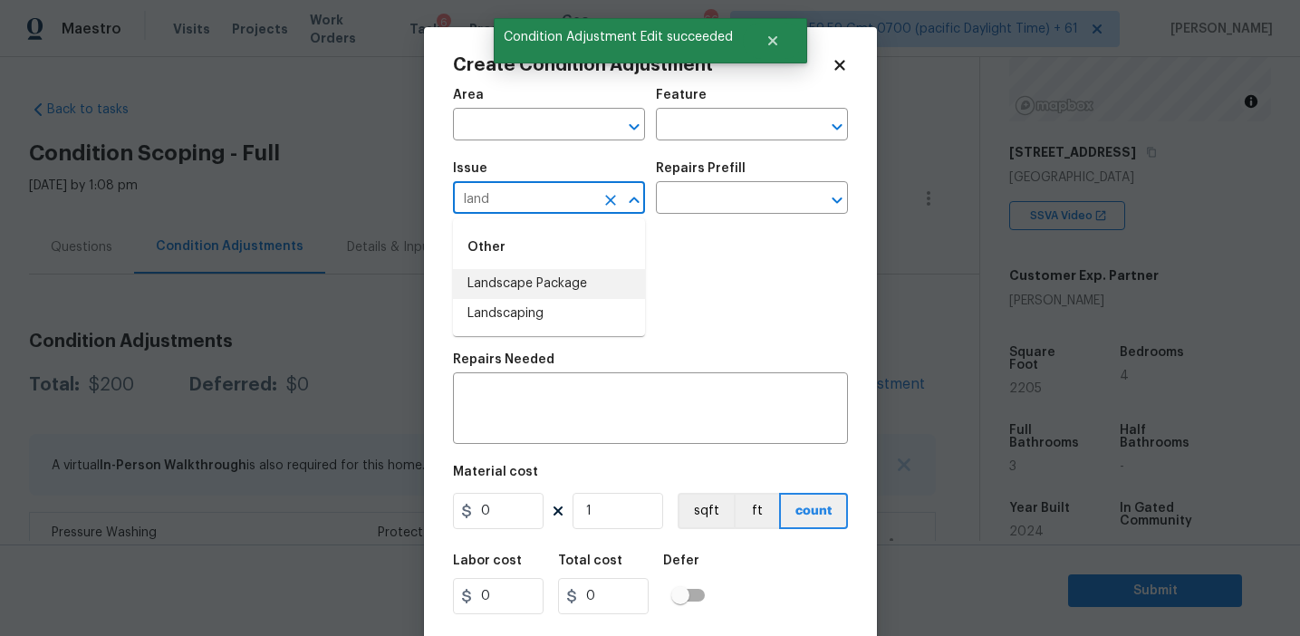
click at [559, 277] on li "Landscape Package" at bounding box center [549, 284] width 192 height 30
type input "Landscape Package"
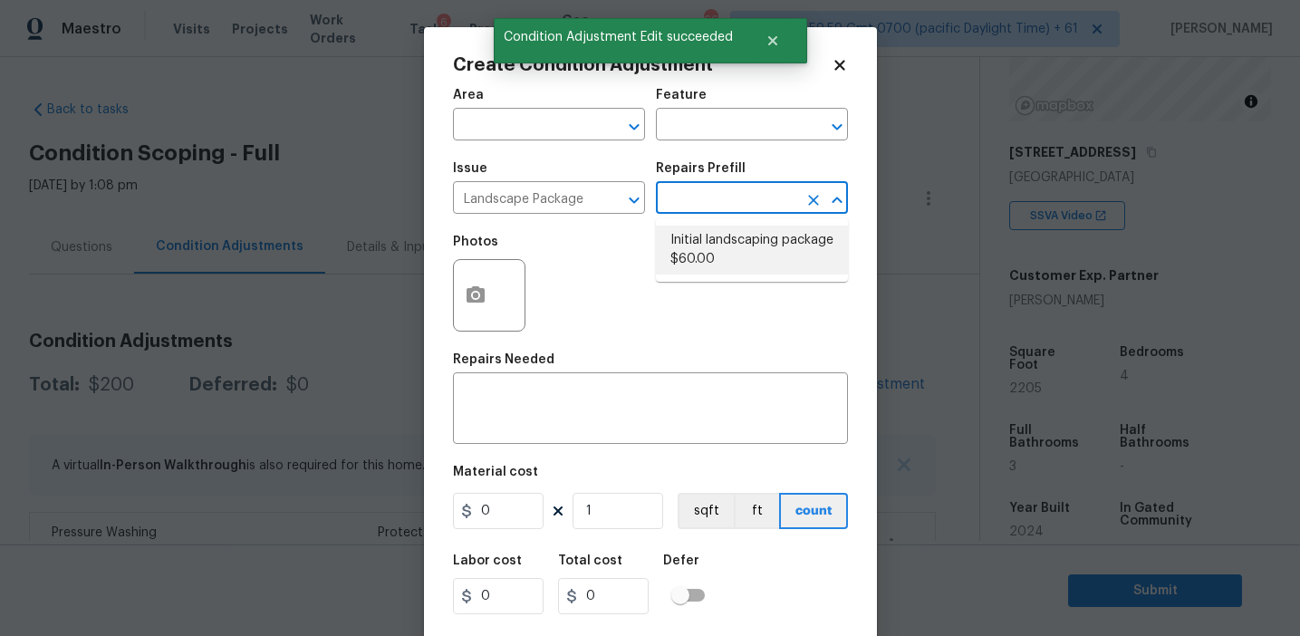
click at [723, 237] on li "Initial landscaping package $60.00" at bounding box center [752, 250] width 192 height 49
type input "Home Readiness Packages"
type textarea "Mowing of grass up to 6" in height. Mow, edge along driveways & sidewalks, trim…"
type input "60"
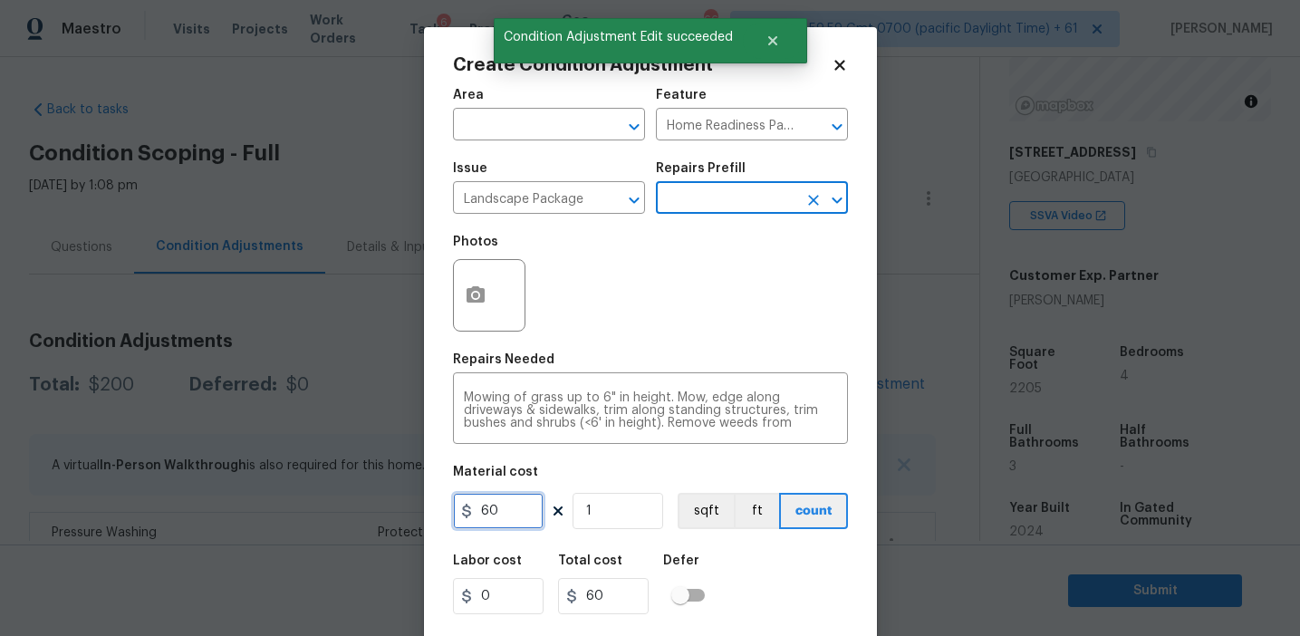
click at [489, 513] on input "60" at bounding box center [498, 511] width 91 height 36
type input "300"
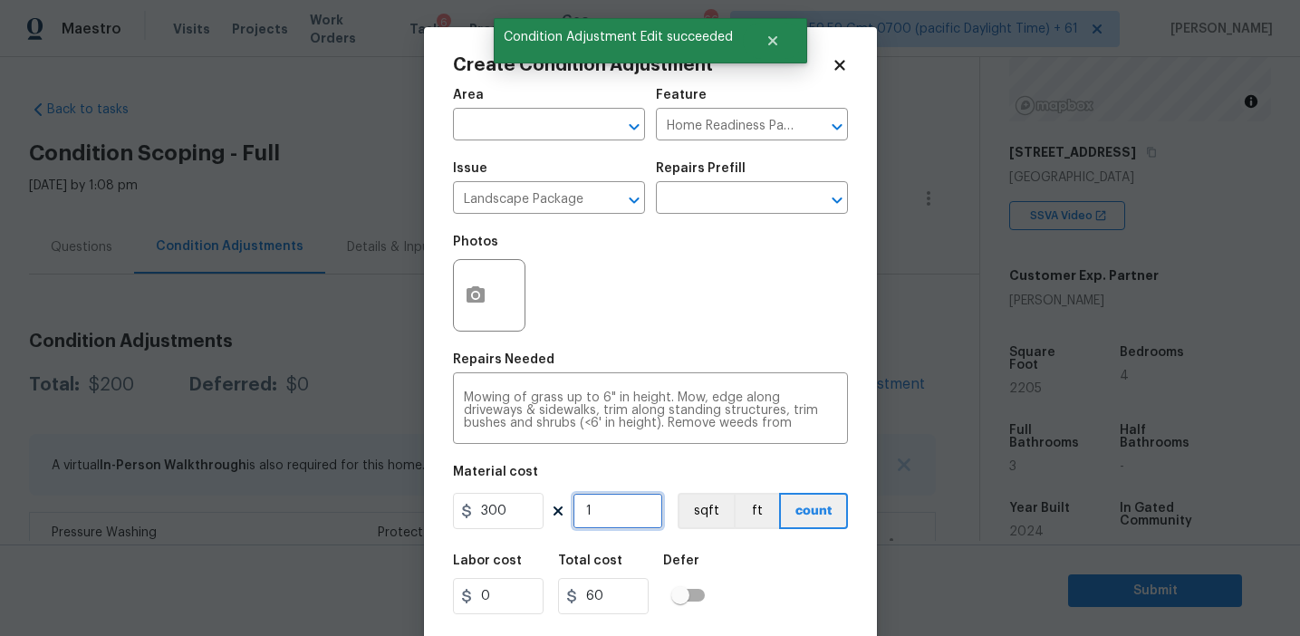
type input "300"
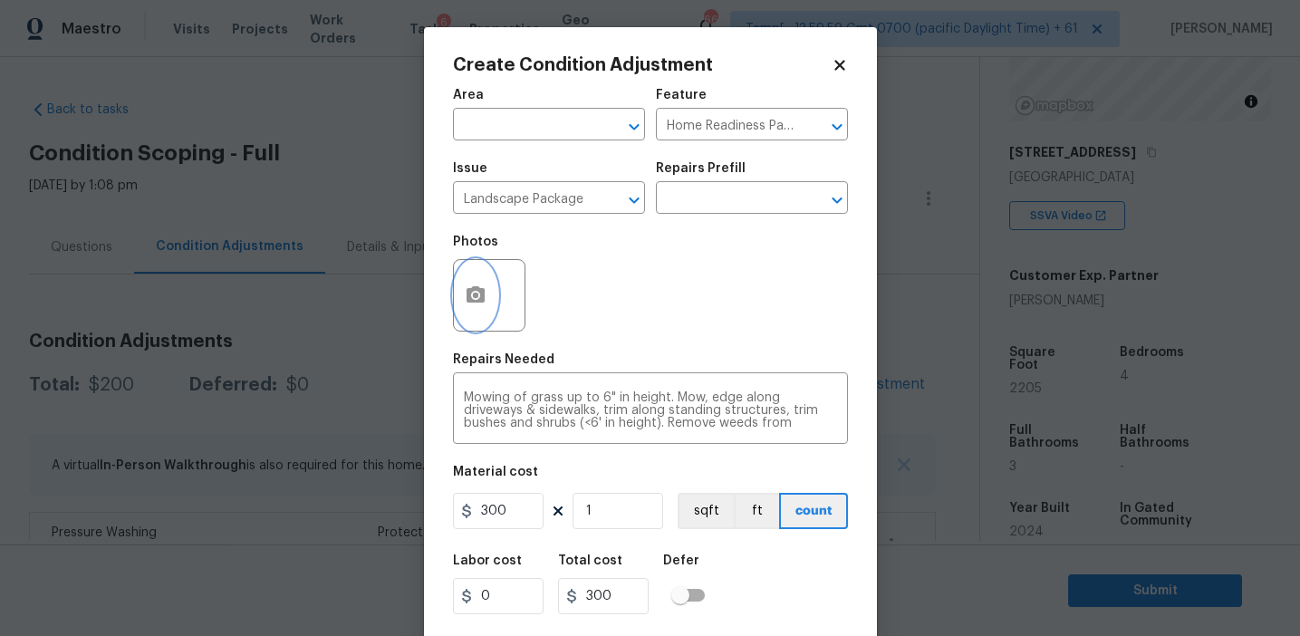
click at [474, 316] on button "button" at bounding box center [475, 295] width 43 height 71
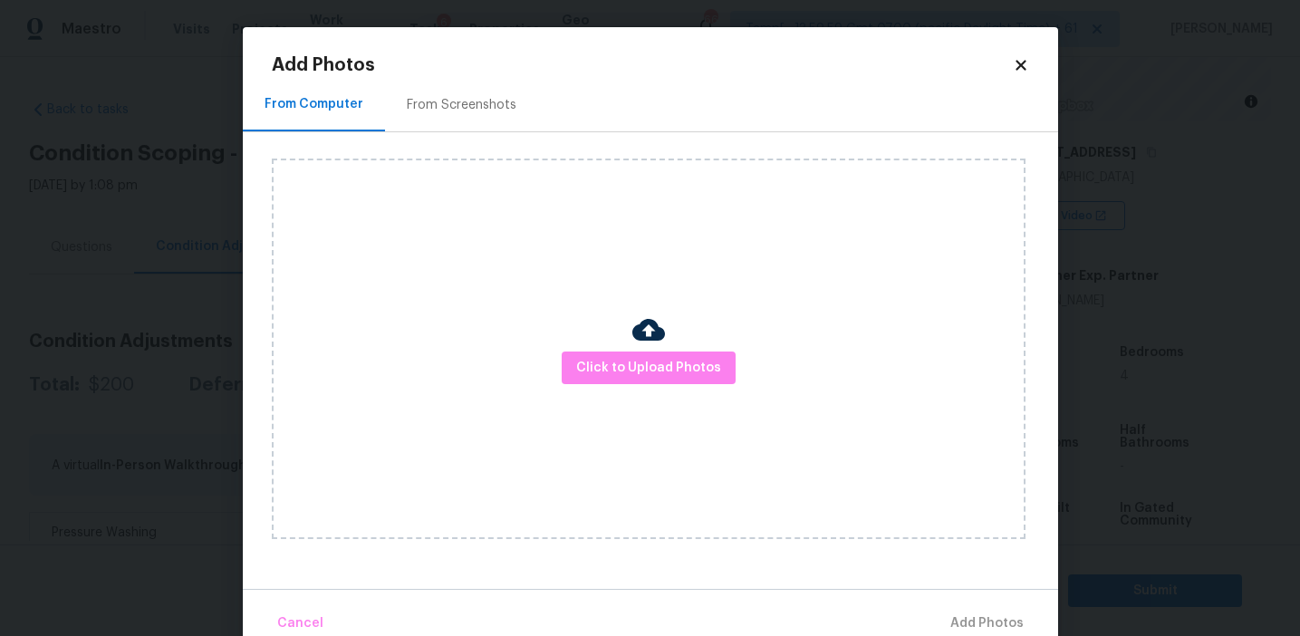
click at [471, 112] on div "From Screenshots" at bounding box center [462, 105] width 110 height 18
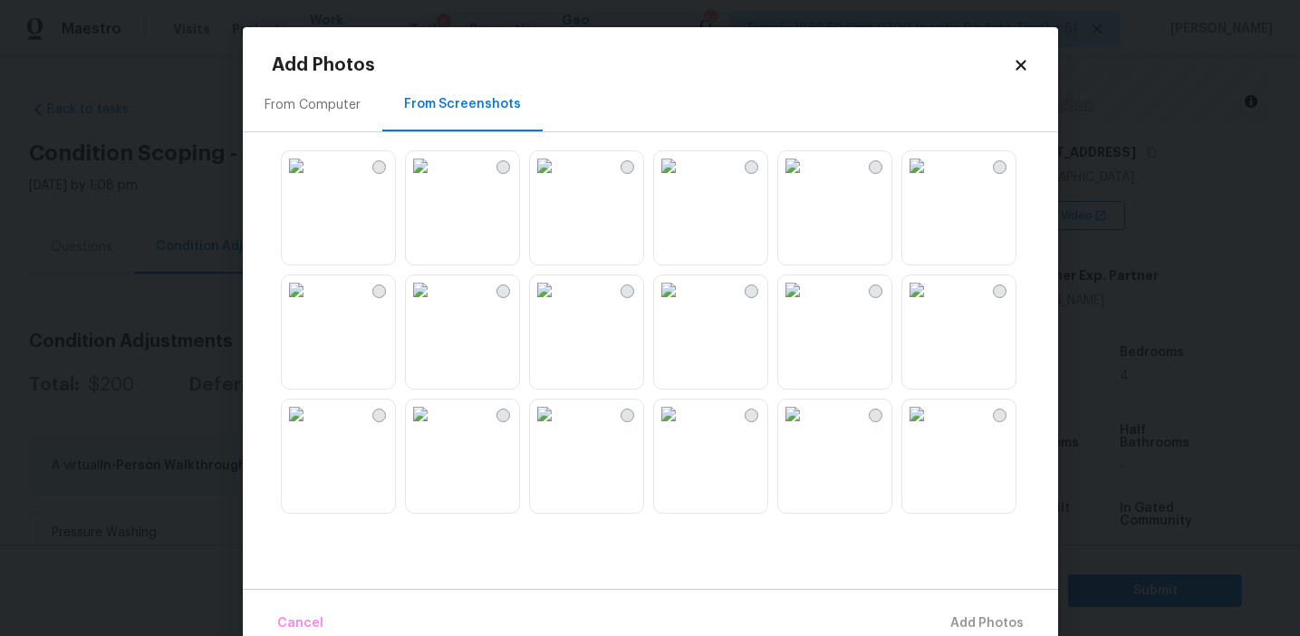
click at [555, 180] on img at bounding box center [544, 165] width 29 height 29
click at [559, 180] on img at bounding box center [544, 165] width 29 height 29
click at [807, 180] on img at bounding box center [792, 165] width 29 height 29
click at [559, 180] on img at bounding box center [544, 165] width 29 height 29
click at [926, 304] on img at bounding box center [917, 289] width 29 height 29
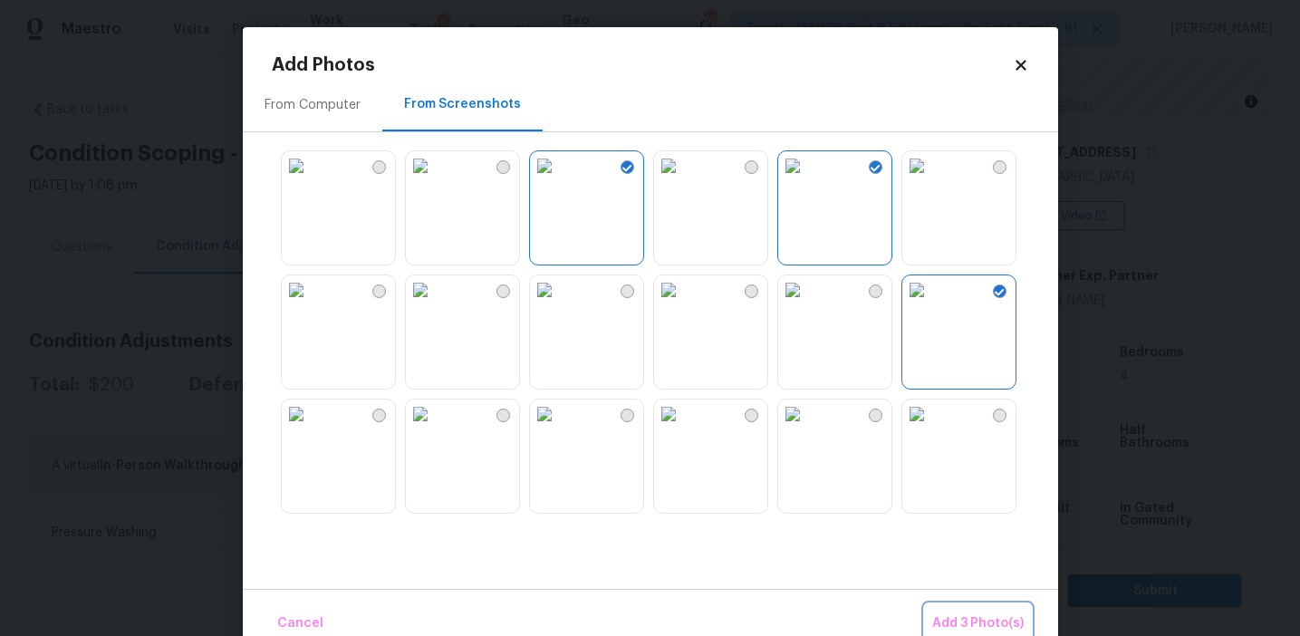
click at [959, 613] on span "Add 3 Photo(s)" at bounding box center [978, 624] width 92 height 23
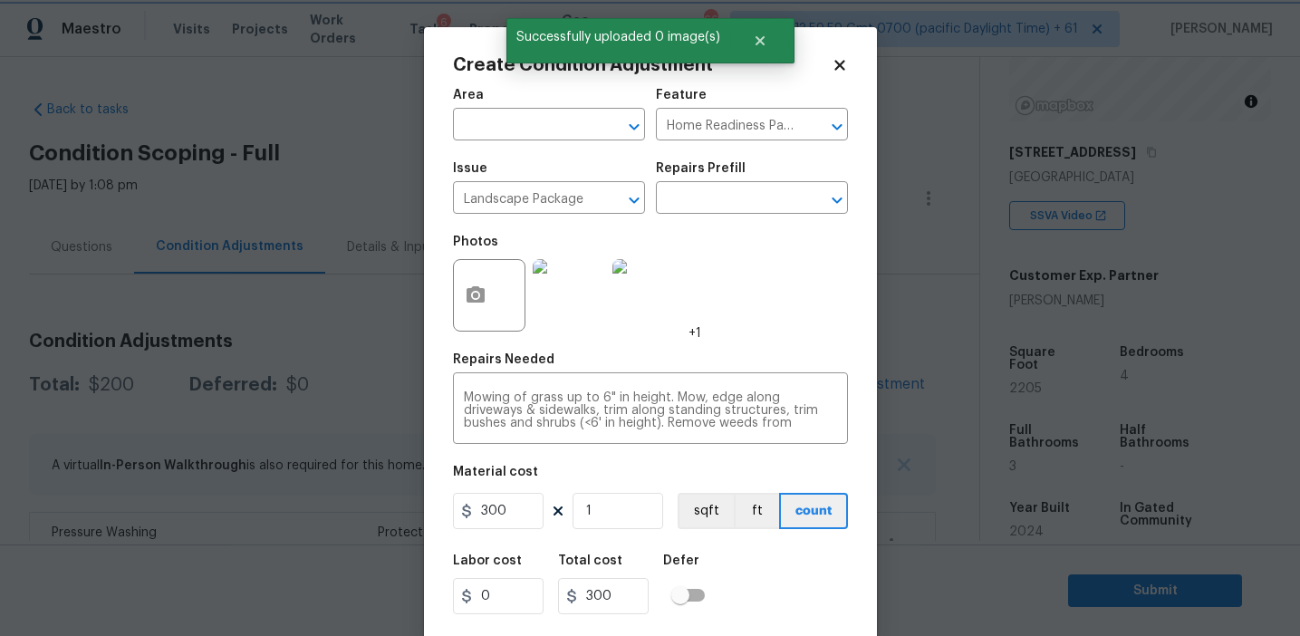
click at [959, 613] on body "Maestro Visits Projects Work Orders Tasks 6 Properties Geo Assignments 664 Tamp…" at bounding box center [650, 318] width 1300 height 636
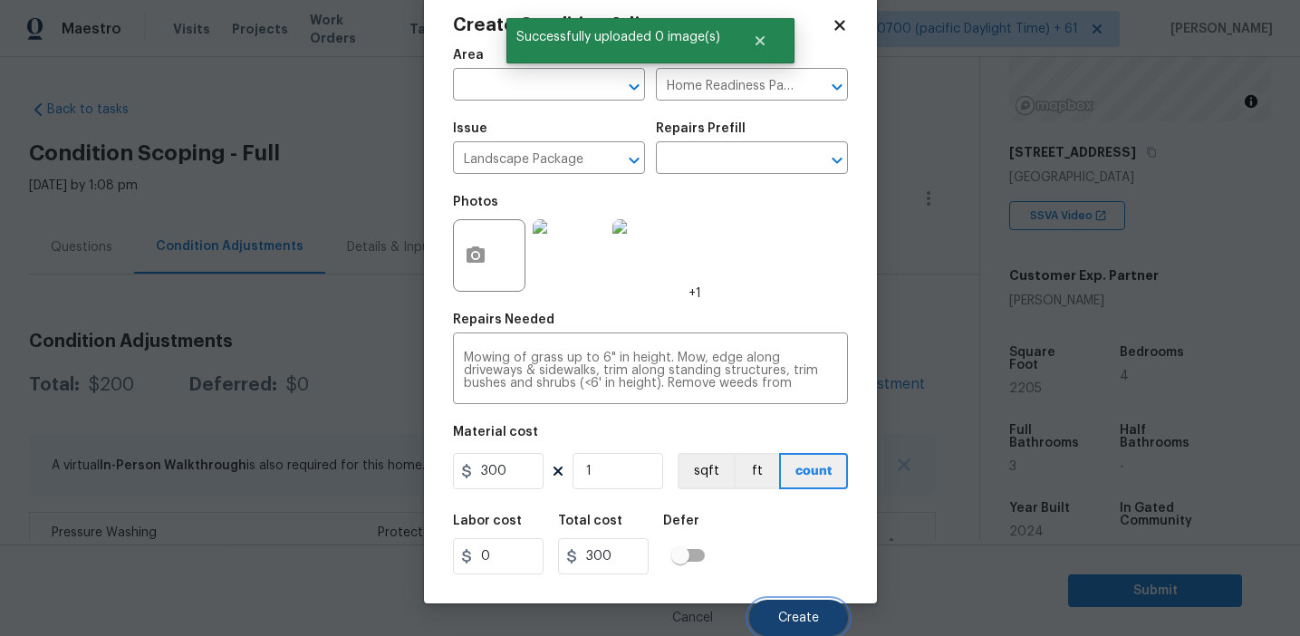
click at [808, 627] on button "Create" at bounding box center [798, 618] width 99 height 36
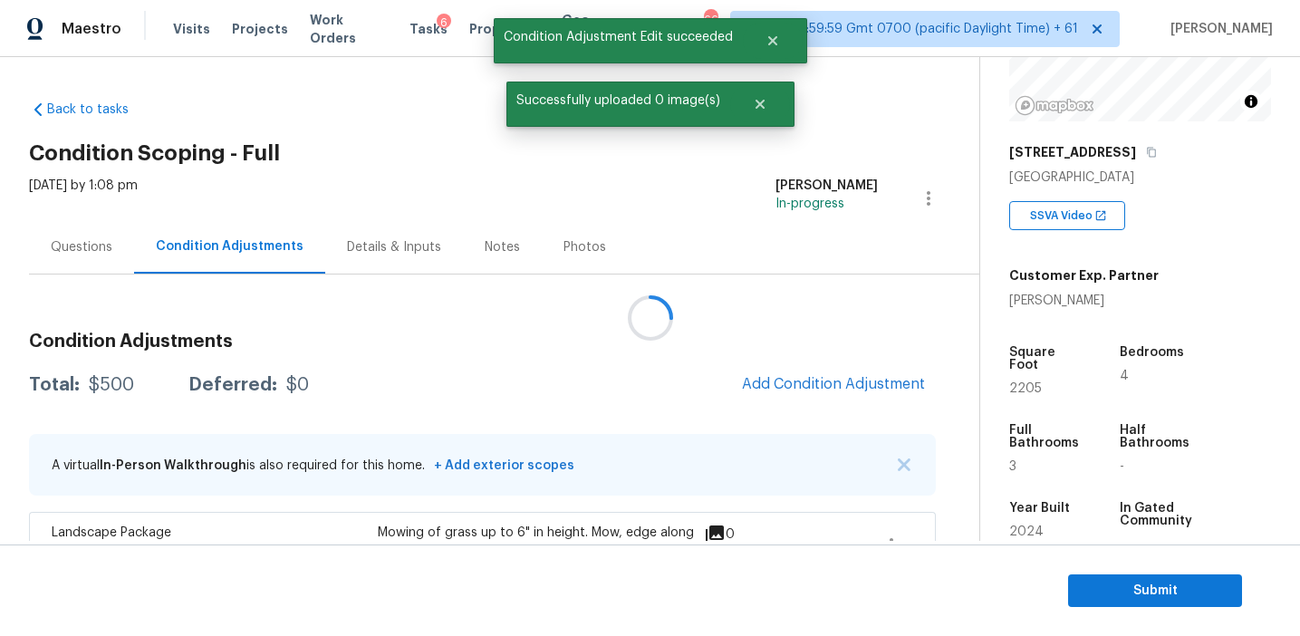
scroll to position [0, 0]
click at [807, 390] on span "Add Condition Adjustment" at bounding box center [833, 384] width 183 height 16
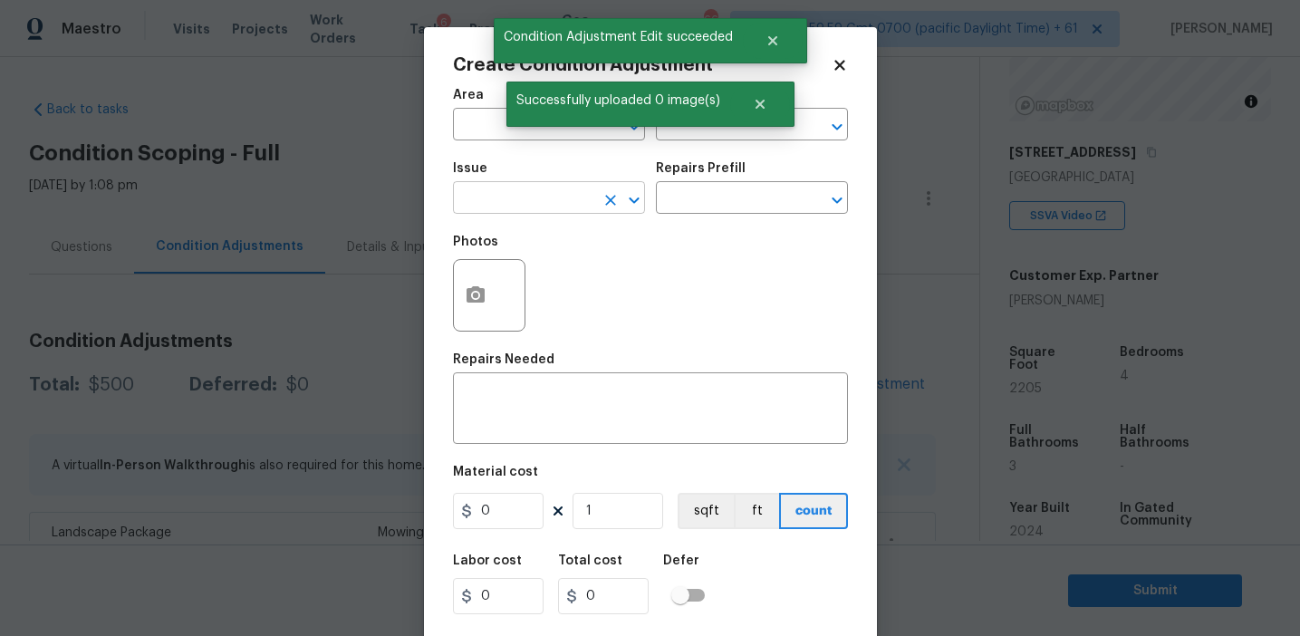
click at [510, 192] on input "text" at bounding box center [523, 200] width 141 height 28
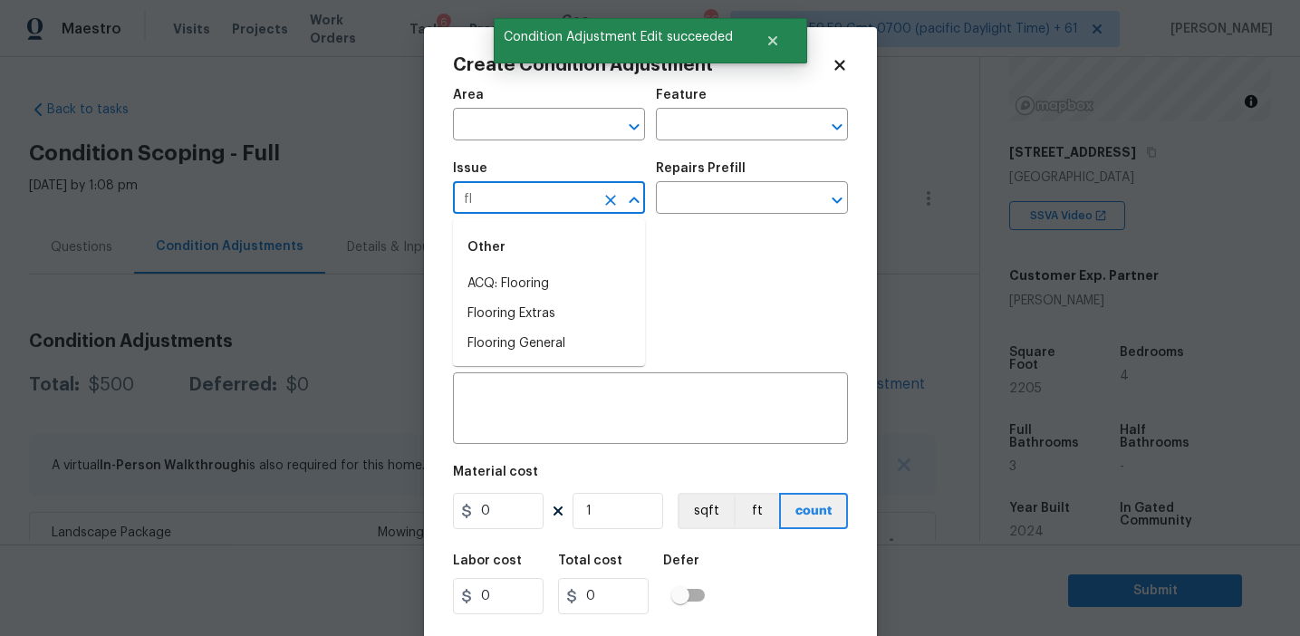
type input "f"
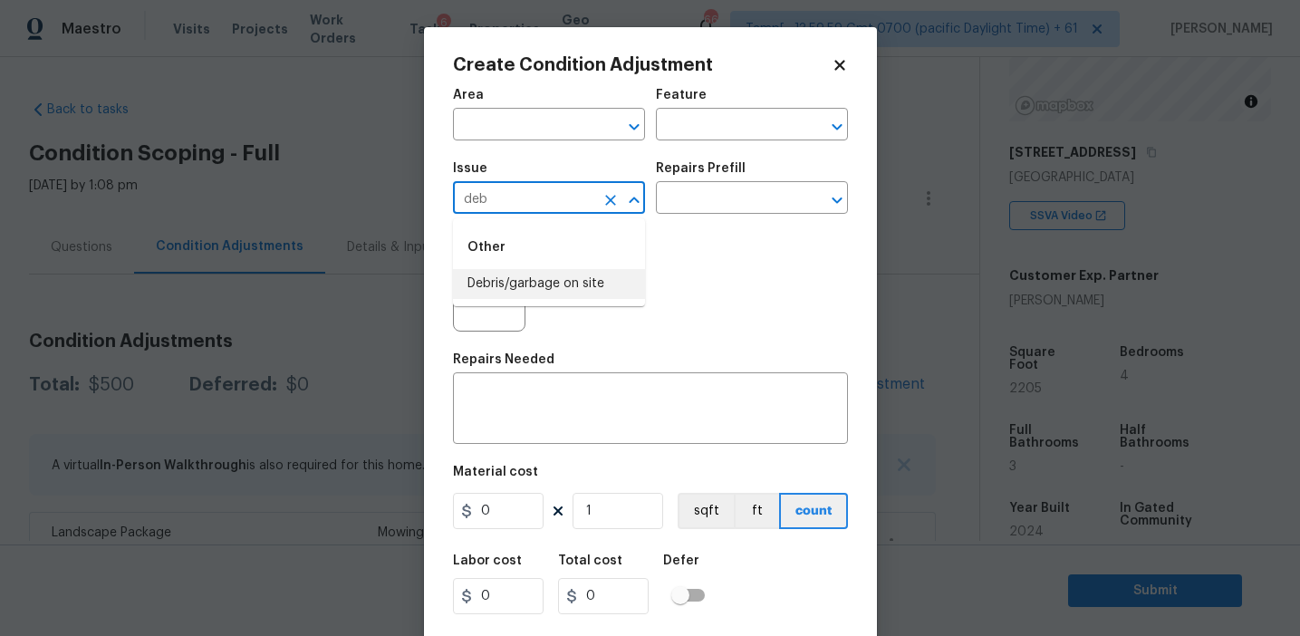
click at [539, 284] on li "Debris/garbage on site" at bounding box center [549, 284] width 192 height 30
type input "Debris/garbage on site"
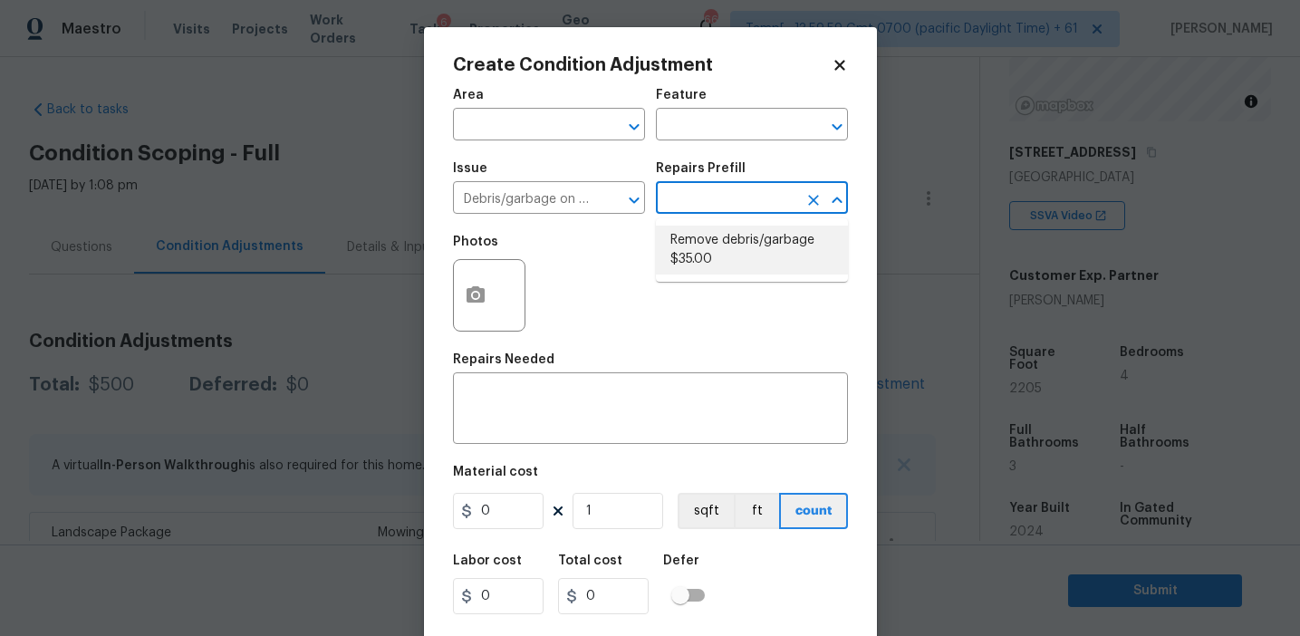
click at [733, 255] on li "Remove debris/garbage $35.00" at bounding box center [752, 250] width 192 height 49
type textarea "Remove, haul off, and properly dispose of any debris left by seller to offsite …"
type input "35"
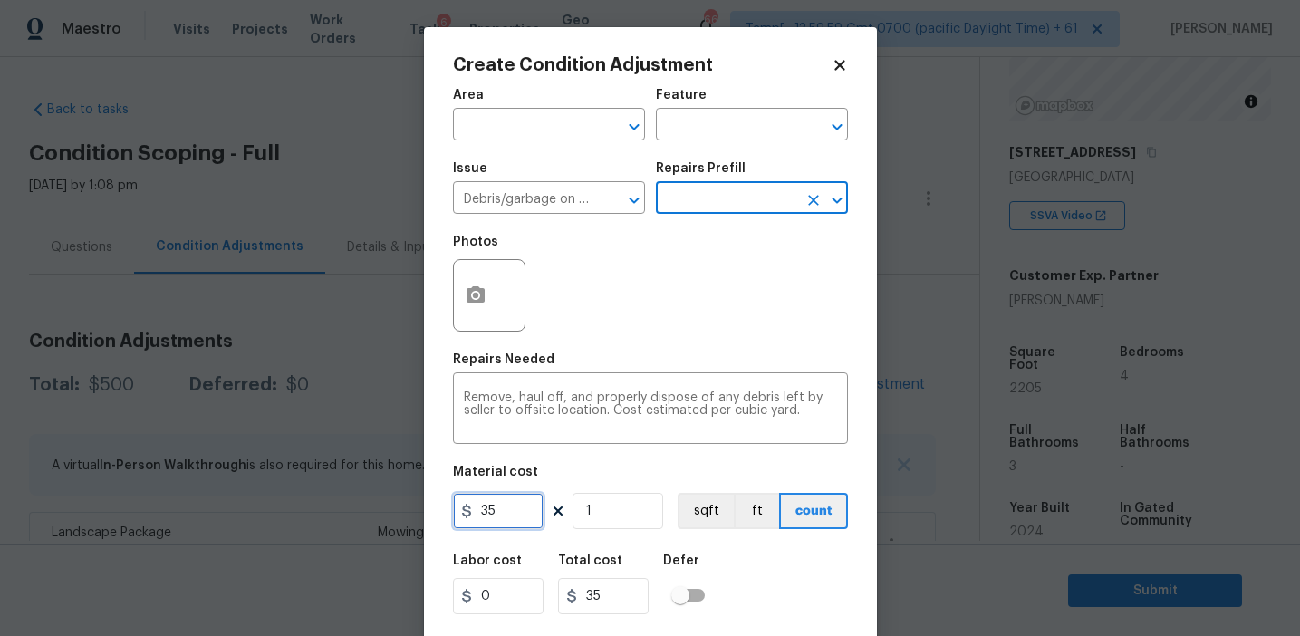
click at [509, 514] on input "35" at bounding box center [498, 511] width 91 height 36
type input "250"
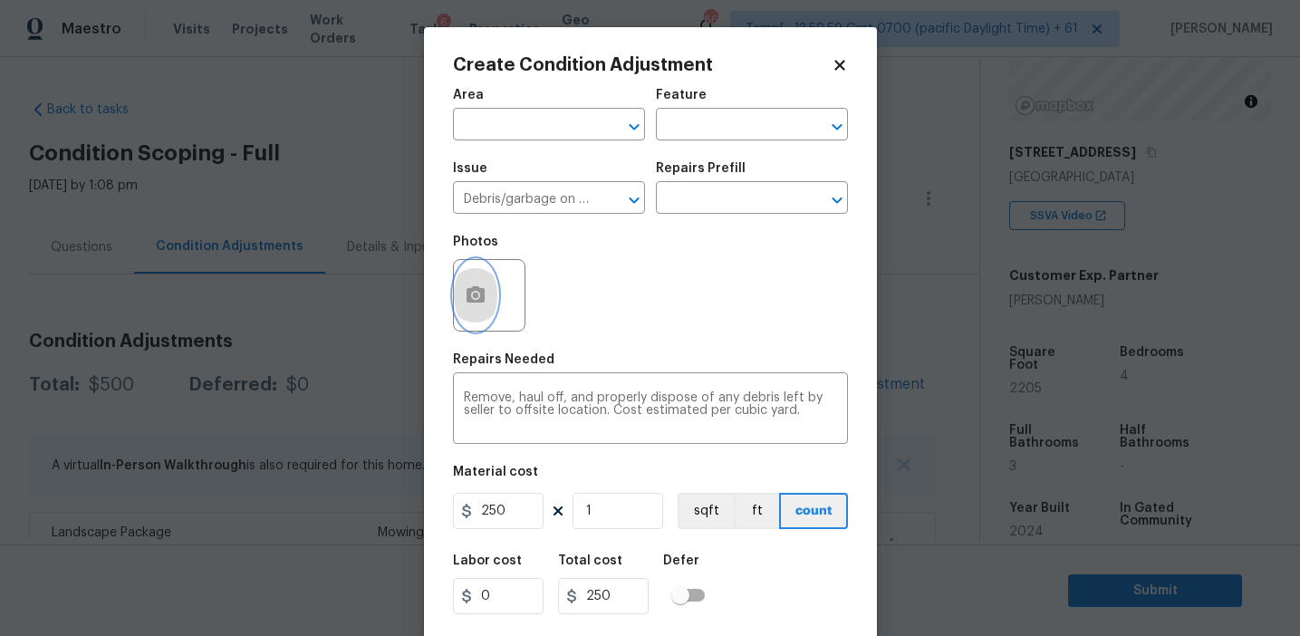
click at [468, 270] on button "button" at bounding box center [475, 295] width 43 height 71
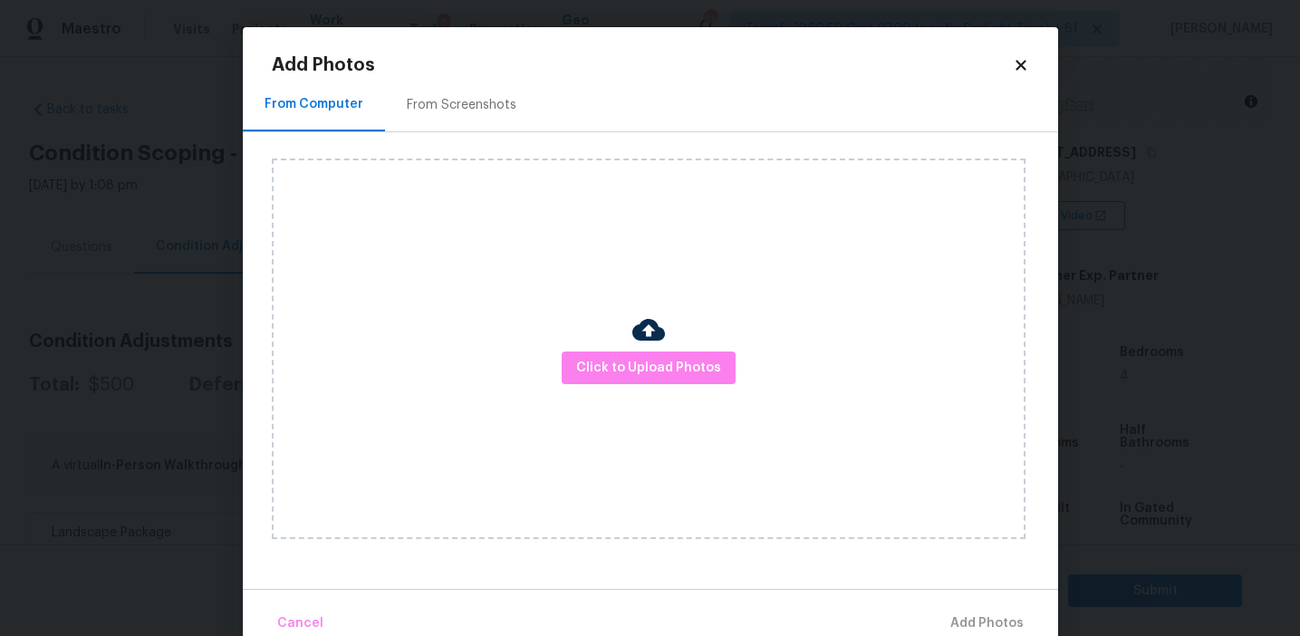
click at [519, 89] on div "From Screenshots" at bounding box center [461, 104] width 153 height 53
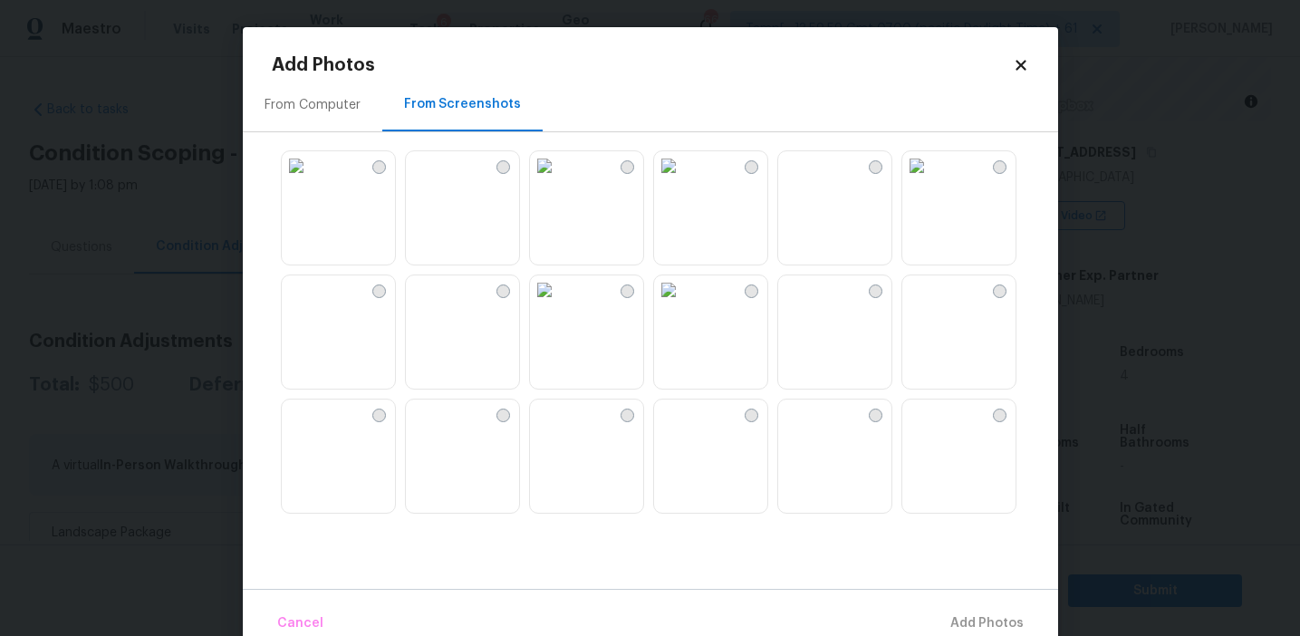
click at [311, 180] on img at bounding box center [296, 165] width 29 height 29
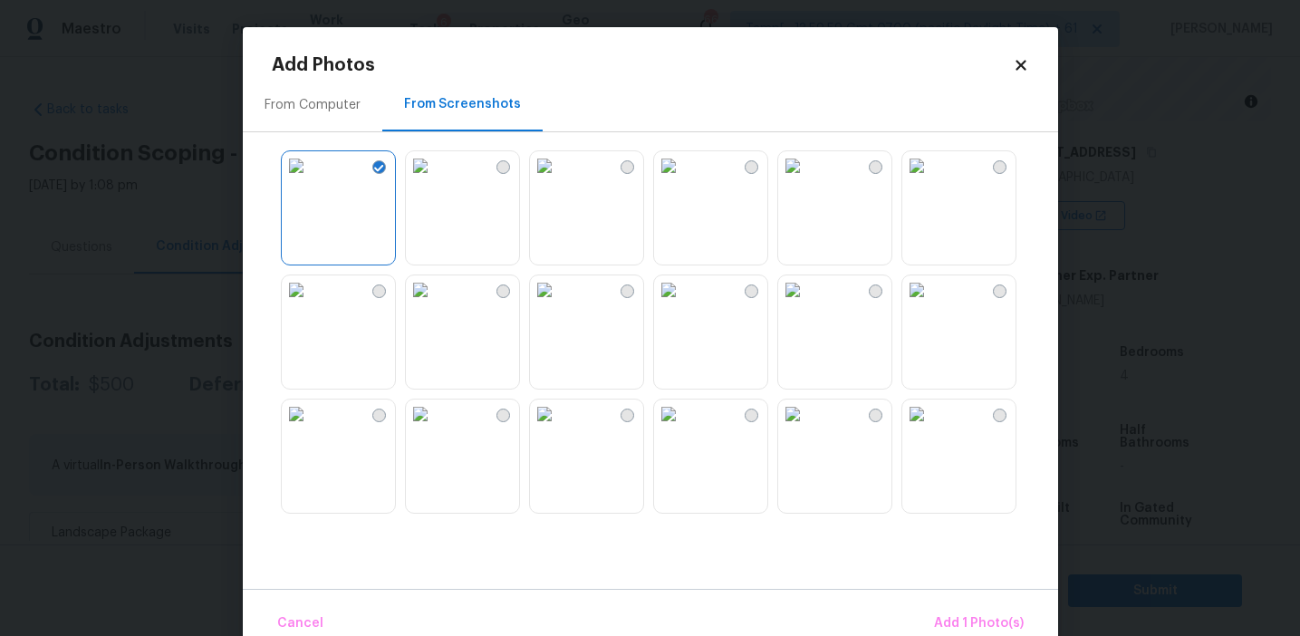
click at [435, 180] on img at bounding box center [420, 165] width 29 height 29
click at [951, 616] on span "Add 2 Photo(s)" at bounding box center [978, 624] width 92 height 23
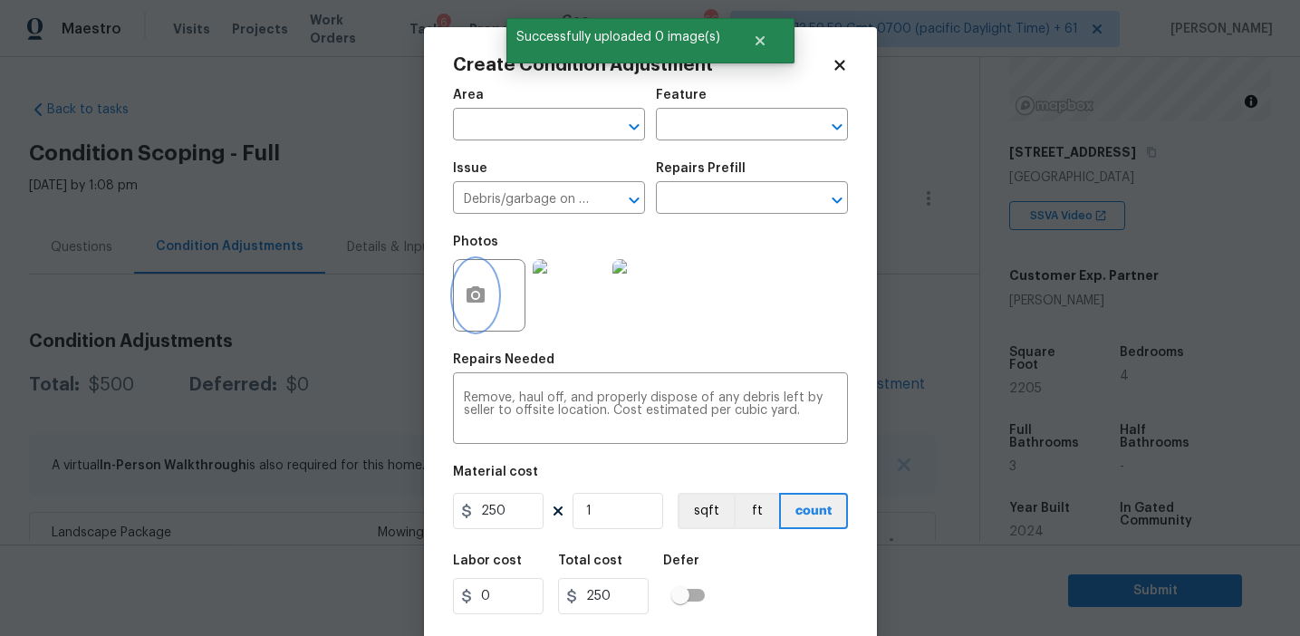
scroll to position [41, 0]
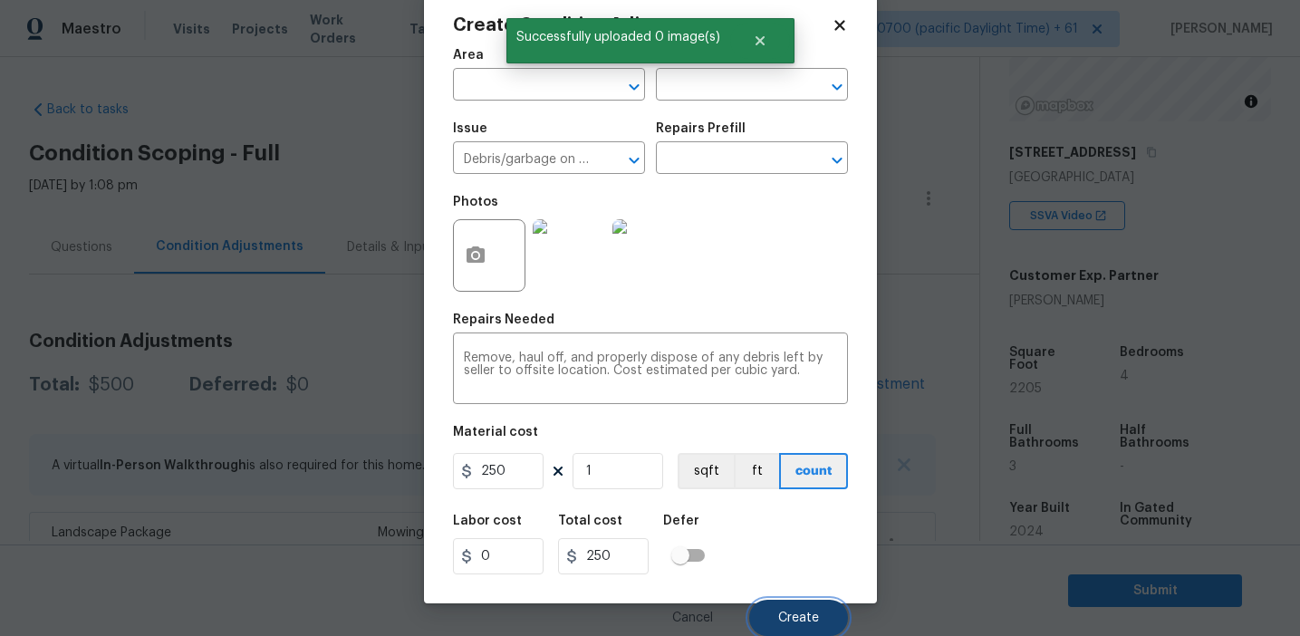
click at [796, 618] on span "Create" at bounding box center [798, 619] width 41 height 14
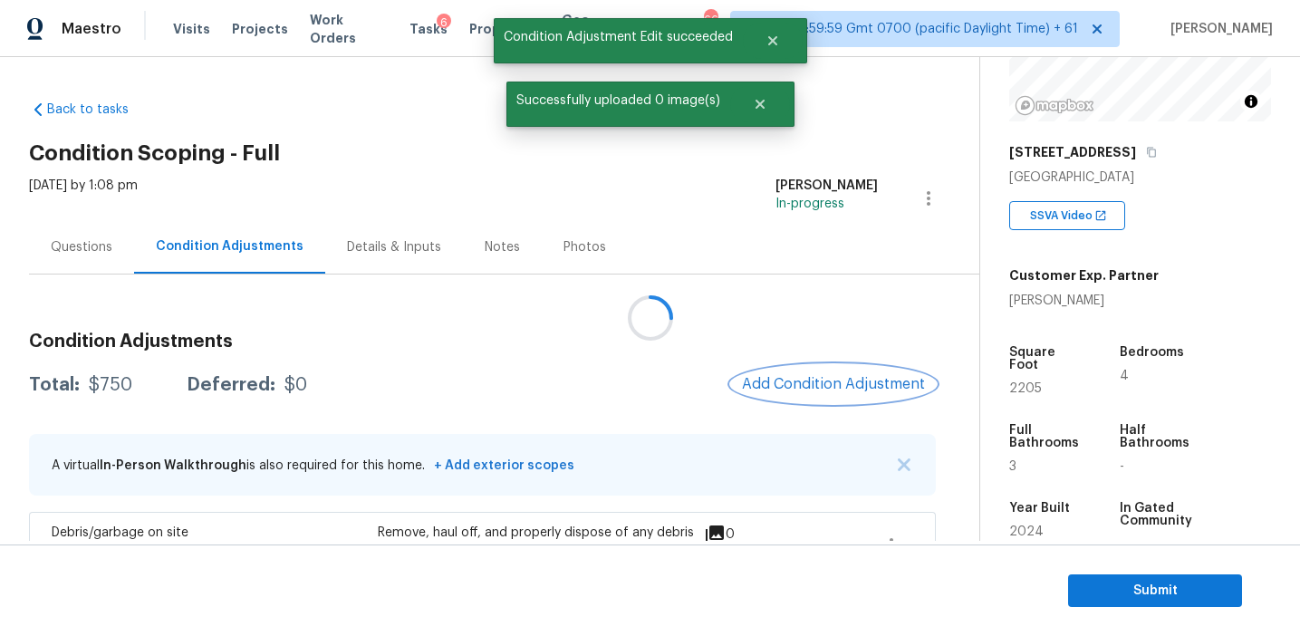
scroll to position [0, 0]
click at [816, 372] on button "Add Condition Adjustment" at bounding box center [833, 384] width 205 height 38
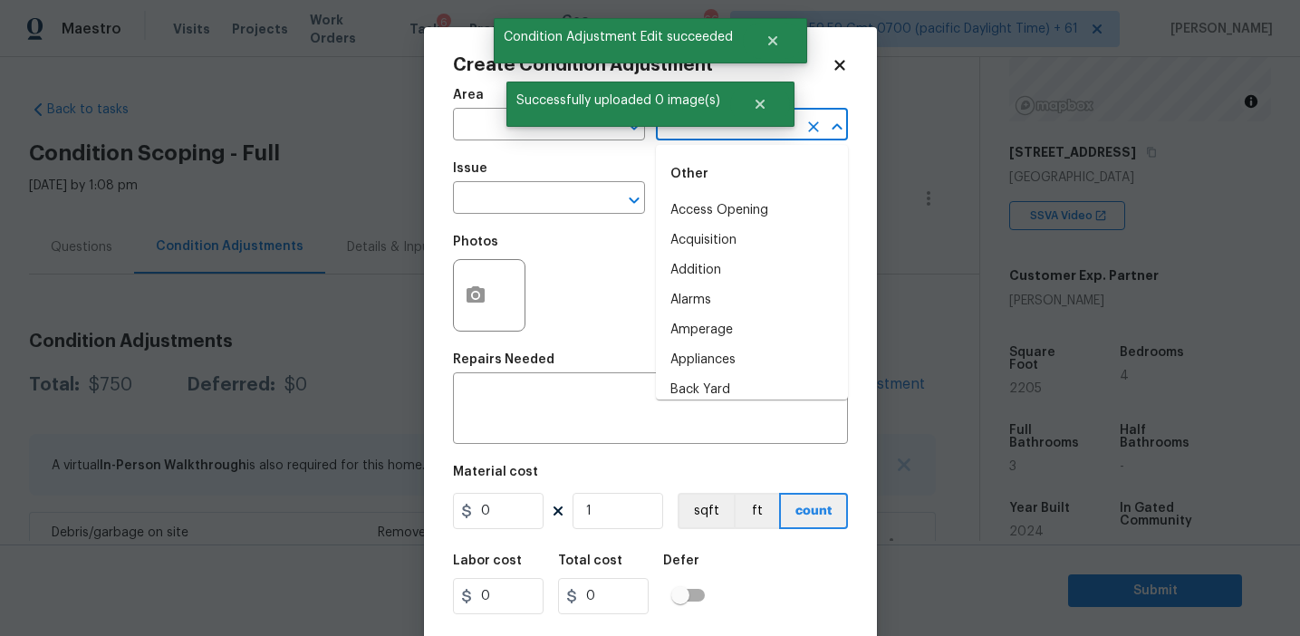
click at [687, 131] on input "text" at bounding box center [726, 126] width 141 height 28
click at [714, 210] on li "Overall" at bounding box center [752, 211] width 192 height 30
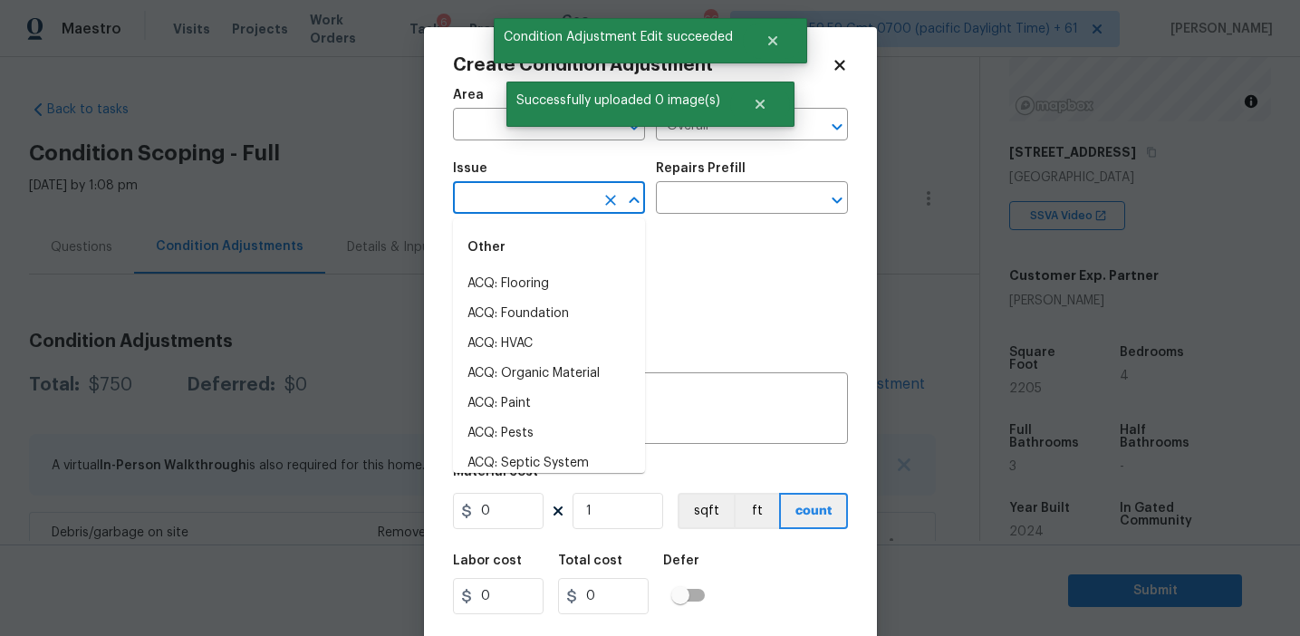
click at [571, 198] on input "text" at bounding box center [523, 200] width 141 height 28
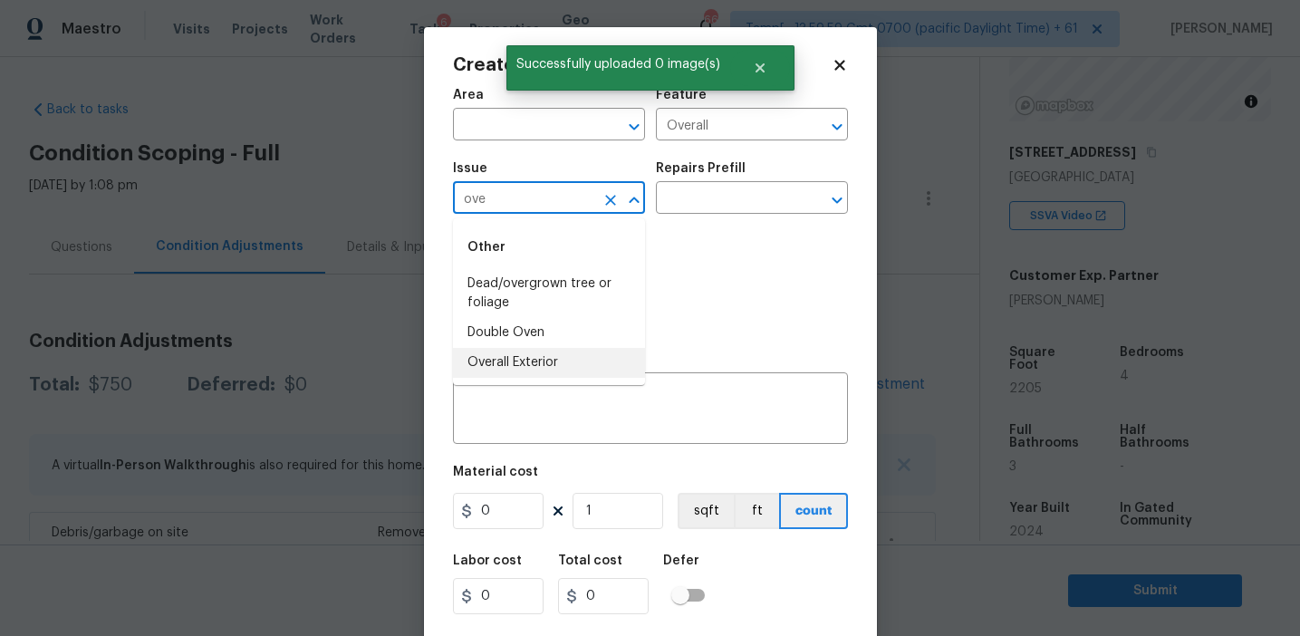
click at [587, 353] on li "Overall Exterior" at bounding box center [549, 363] width 192 height 30
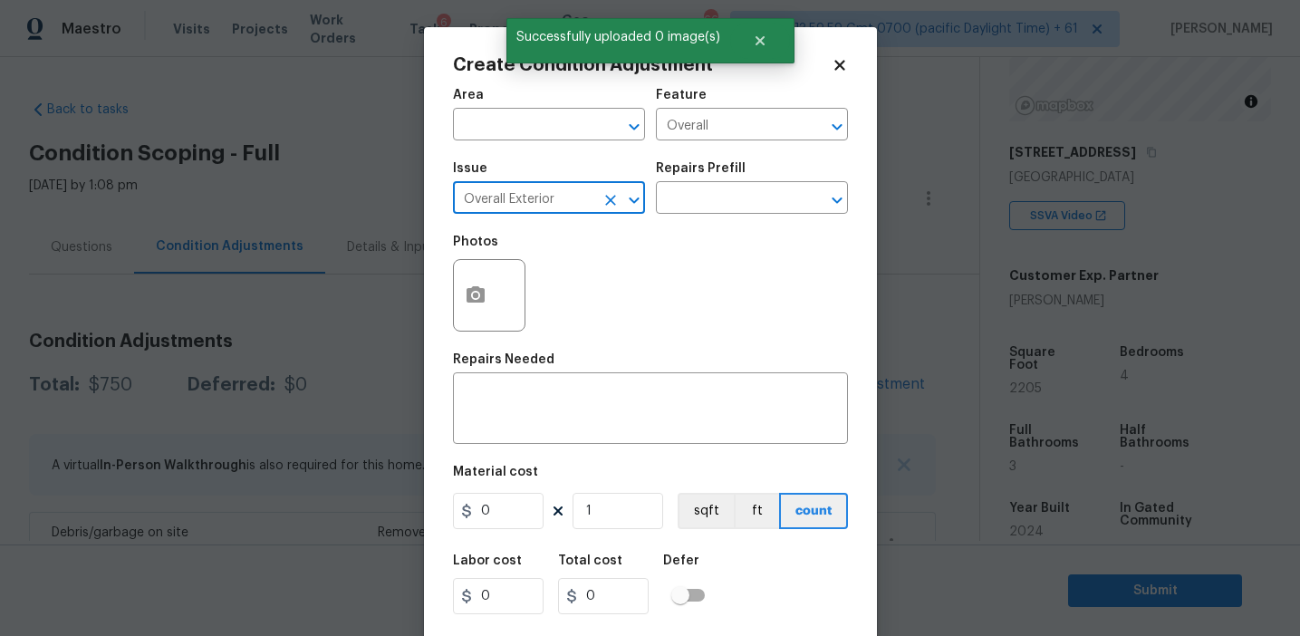
click at [716, 315] on div "Photos" at bounding box center [650, 284] width 395 height 118
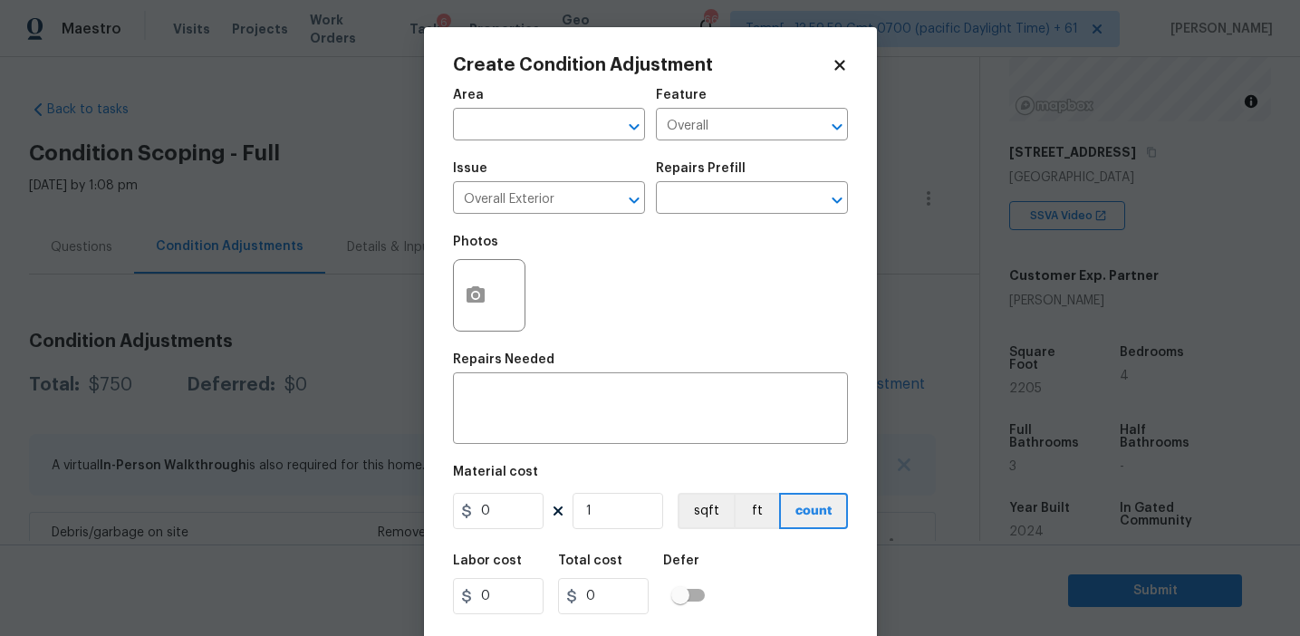
click at [503, 295] on div at bounding box center [489, 295] width 72 height 72
click at [475, 276] on button "button" at bounding box center [475, 295] width 43 height 71
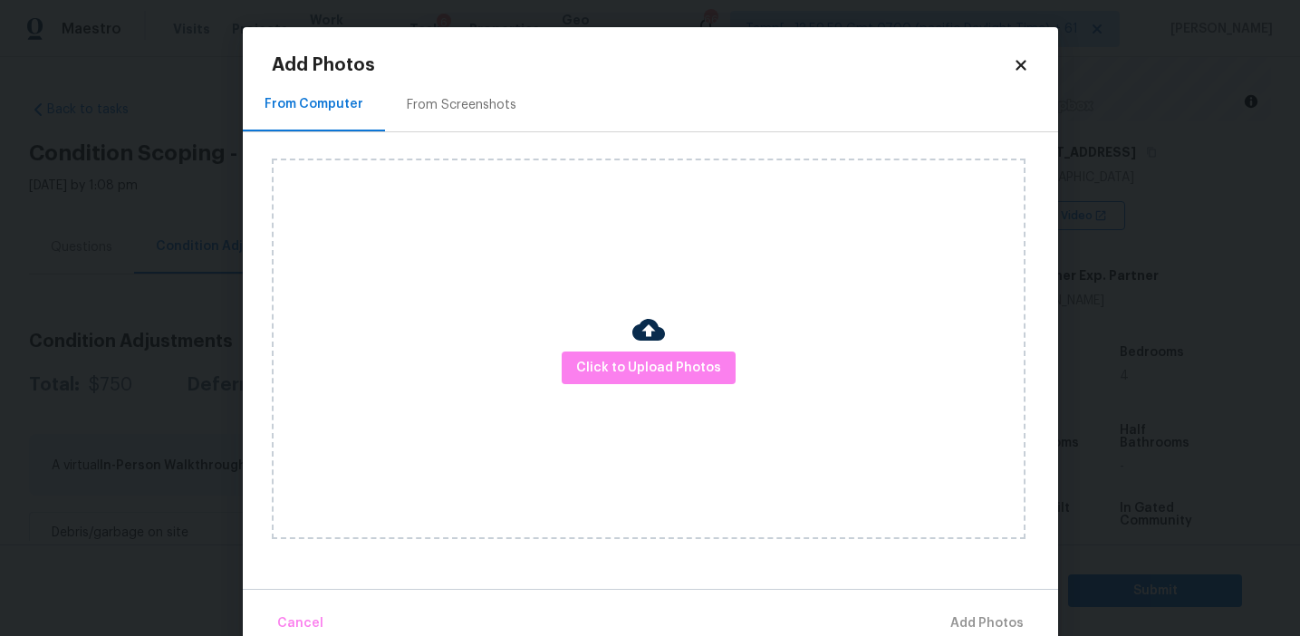
click at [459, 83] on div "From Screenshots" at bounding box center [461, 104] width 153 height 53
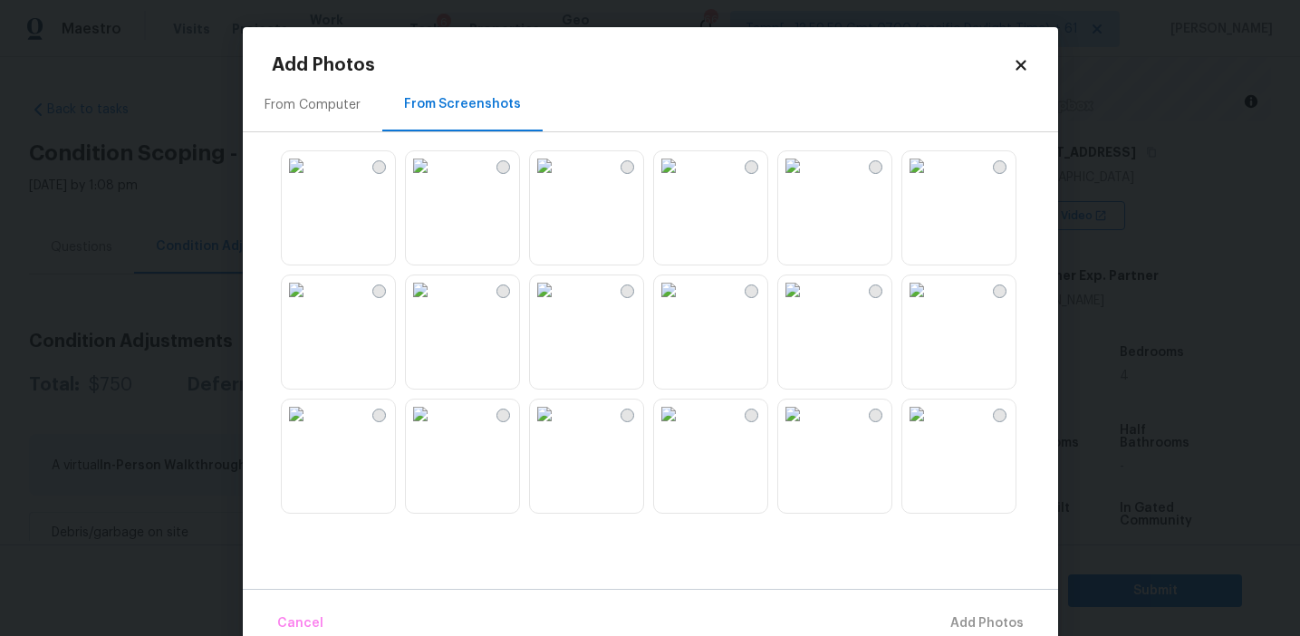
click at [311, 180] on img at bounding box center [296, 165] width 29 height 29
click at [432, 180] on img at bounding box center [420, 165] width 29 height 29
click at [551, 180] on img at bounding box center [544, 165] width 29 height 29
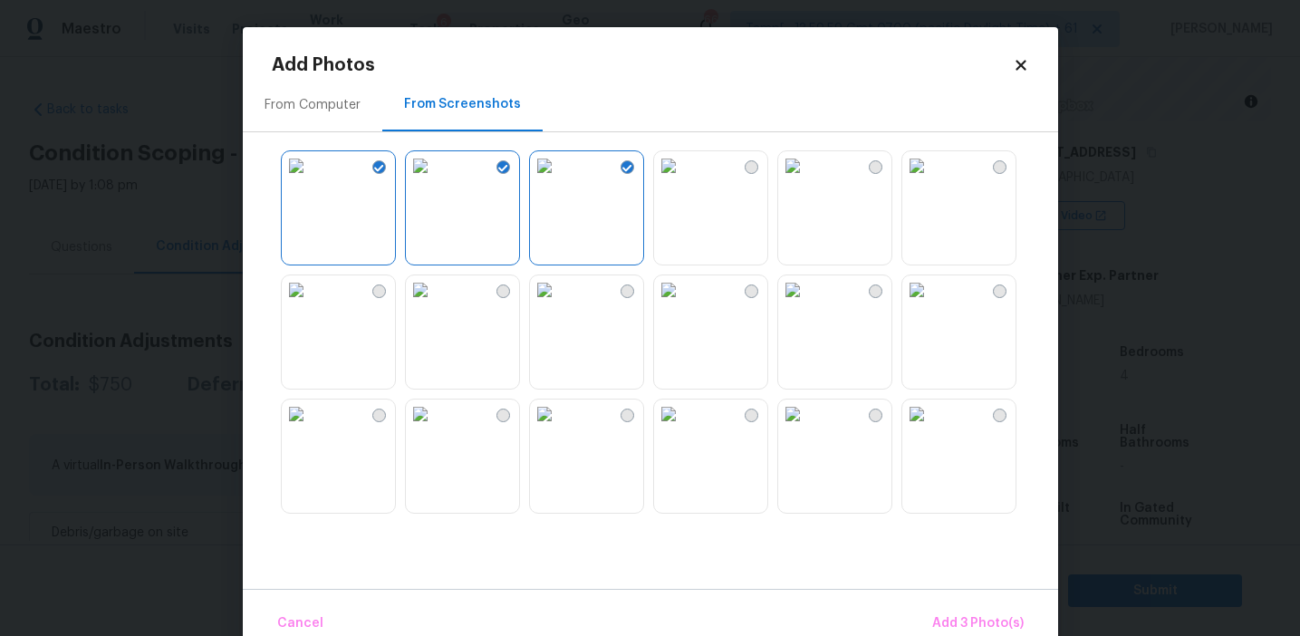
click at [807, 180] on img at bounding box center [792, 165] width 29 height 29
click at [807, 304] on img at bounding box center [792, 289] width 29 height 29
click at [932, 304] on img at bounding box center [917, 289] width 29 height 29
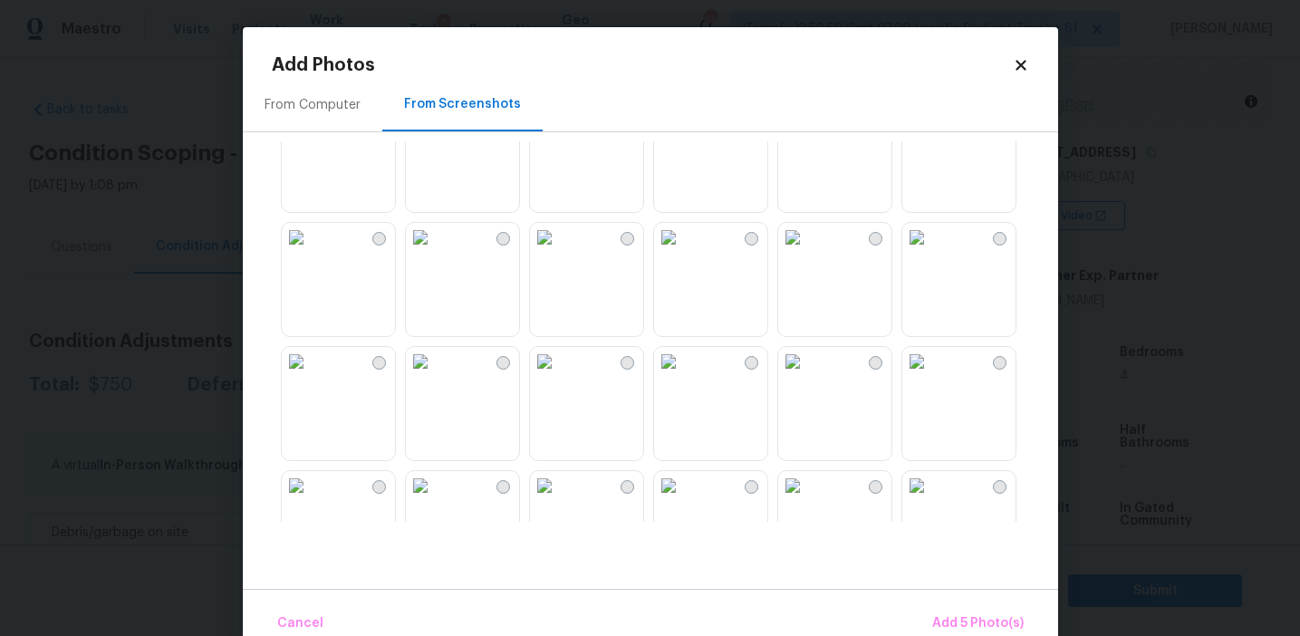
scroll to position [409, 0]
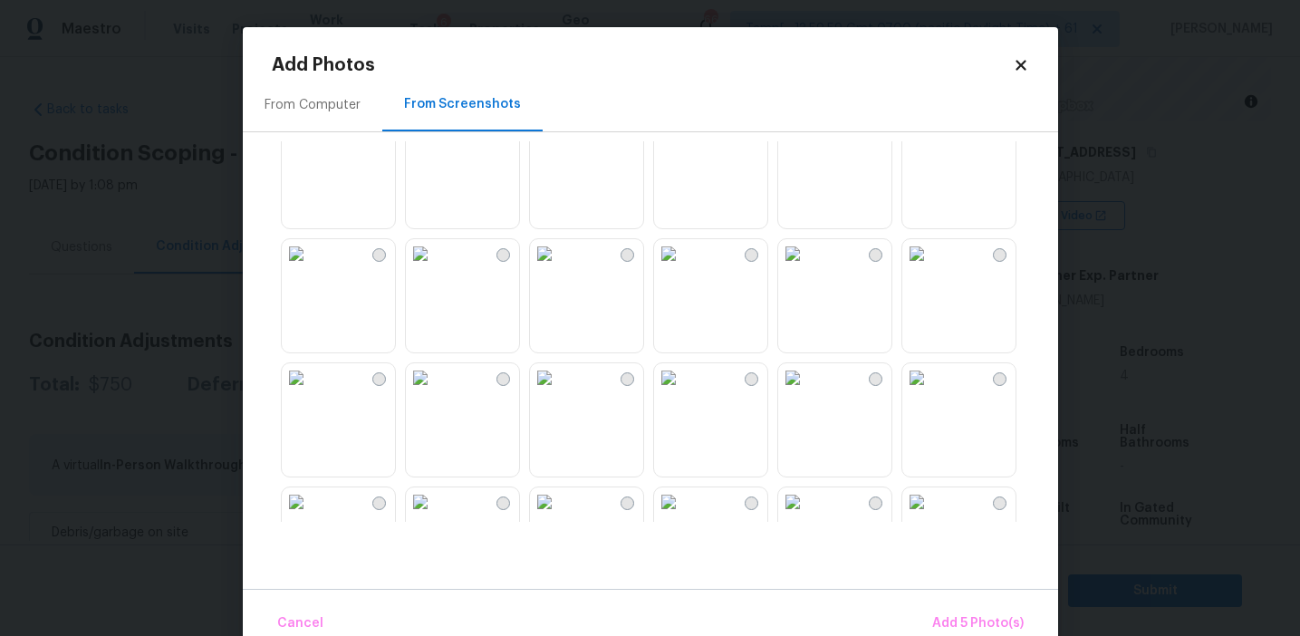
click at [683, 268] on img at bounding box center [668, 253] width 29 height 29
click at [807, 268] on img at bounding box center [792, 253] width 29 height 29
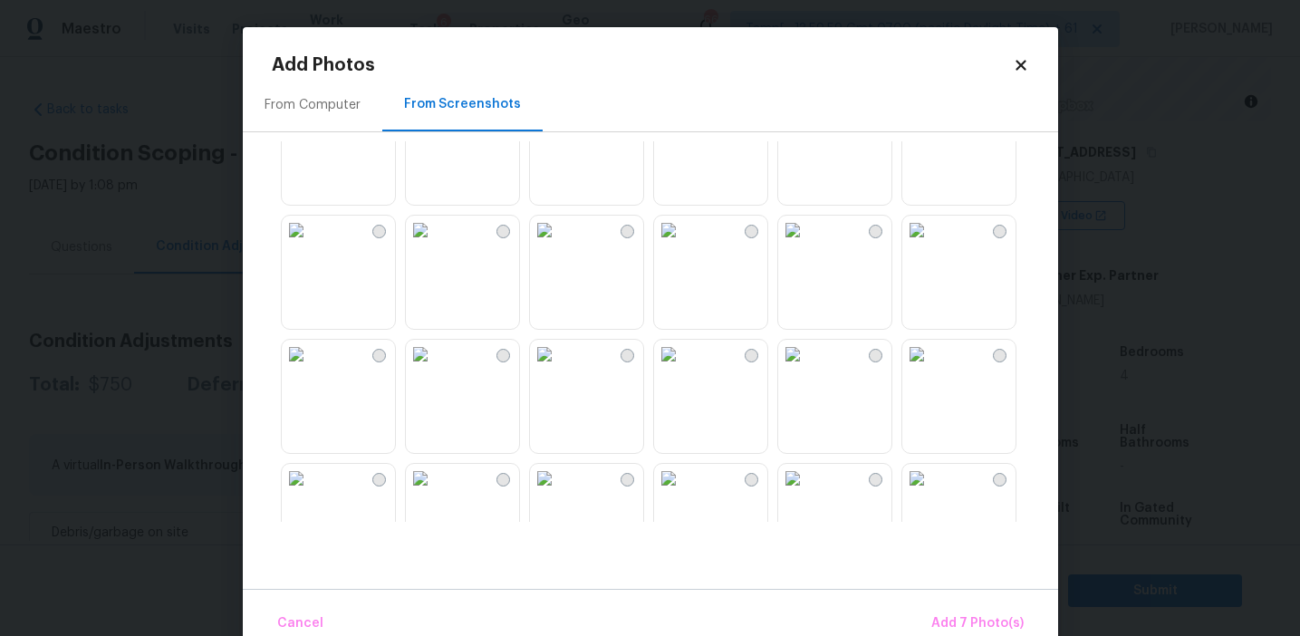
click at [435, 369] on img at bounding box center [420, 354] width 29 height 29
click at [683, 247] on img at bounding box center [668, 232] width 29 height 29
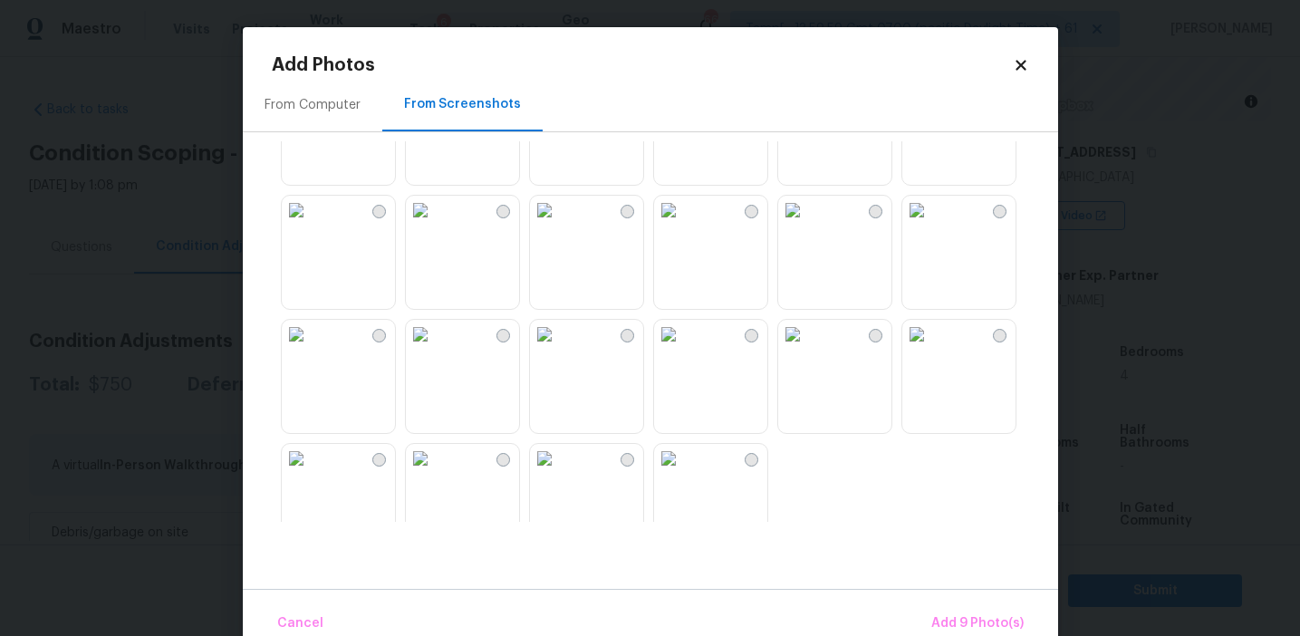
scroll to position [1731, 0]
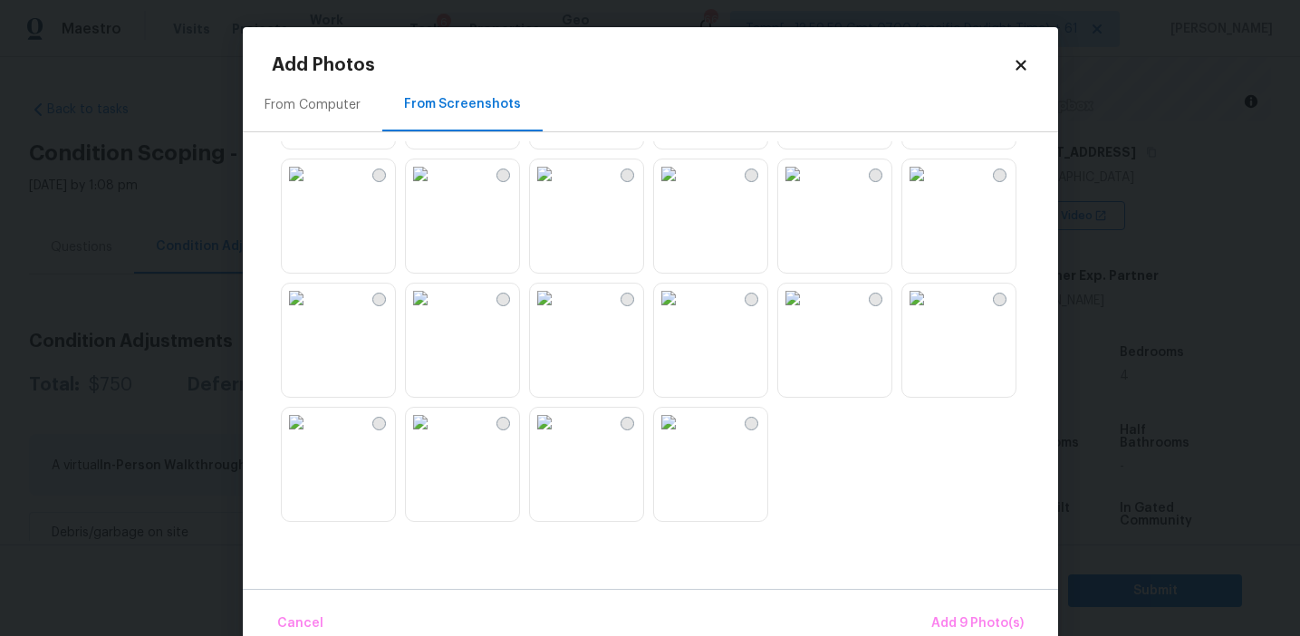
click at [932, 313] on img at bounding box center [917, 298] width 29 height 29
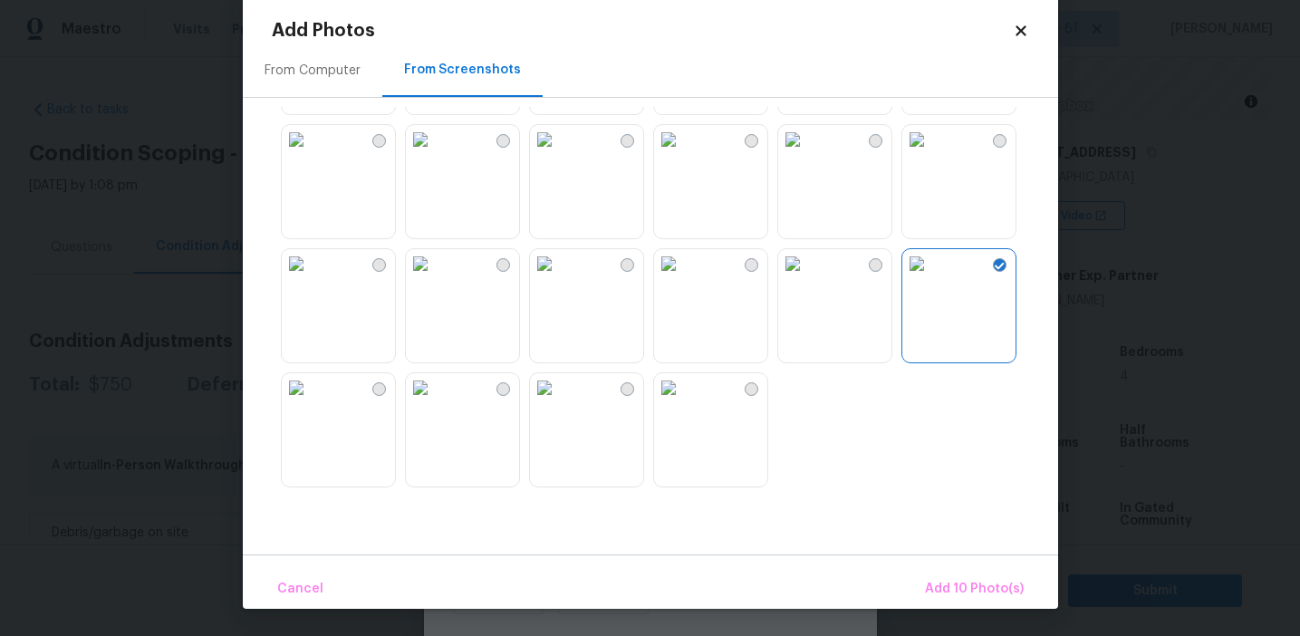
click at [311, 402] on img at bounding box center [296, 387] width 29 height 29
click at [957, 592] on span "Add 11 Photo(s)" at bounding box center [976, 589] width 95 height 23
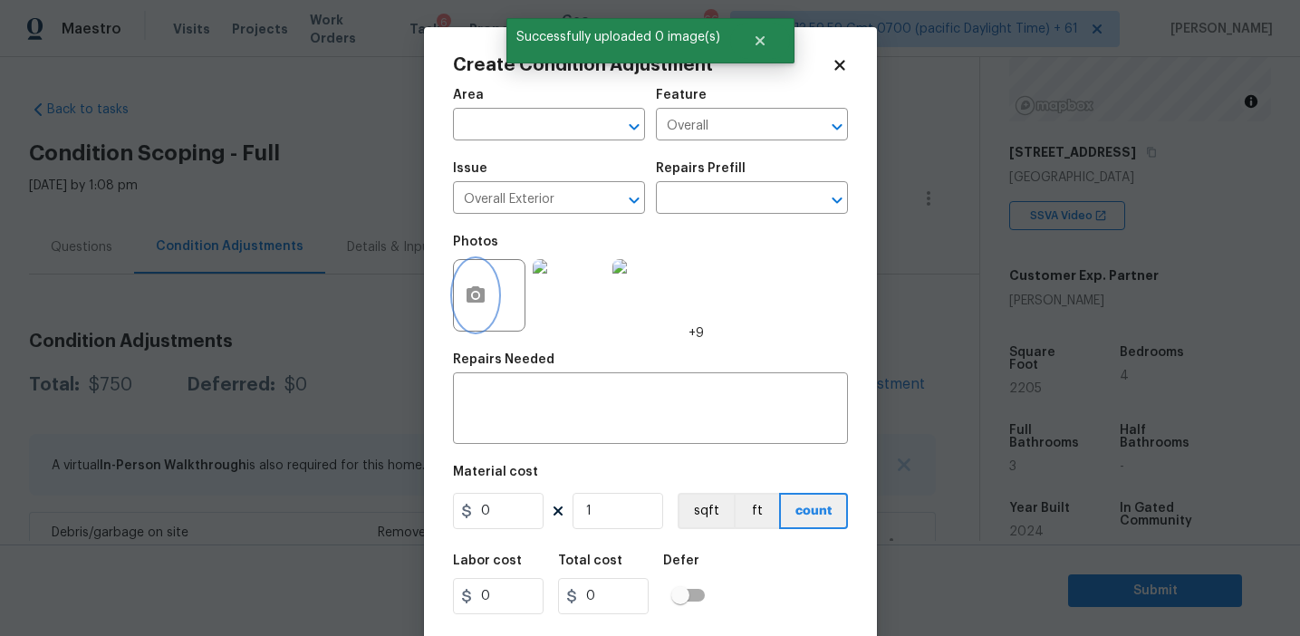
scroll to position [41, 0]
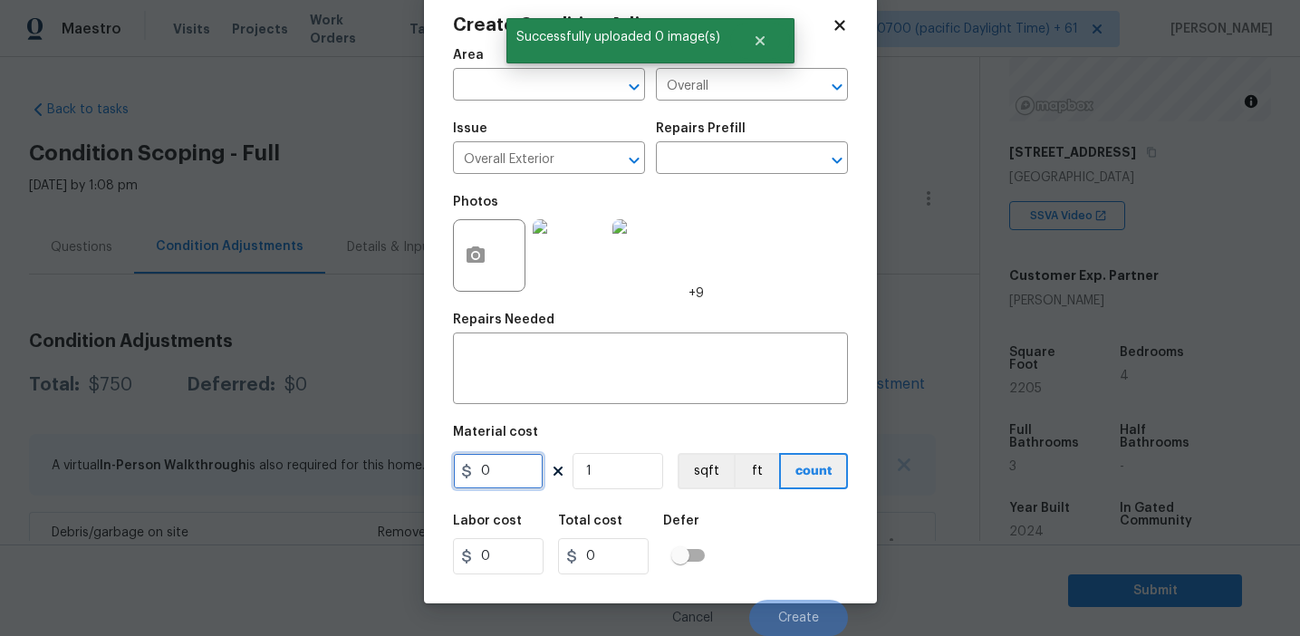
click at [519, 480] on input "0" at bounding box center [498, 471] width 91 height 36
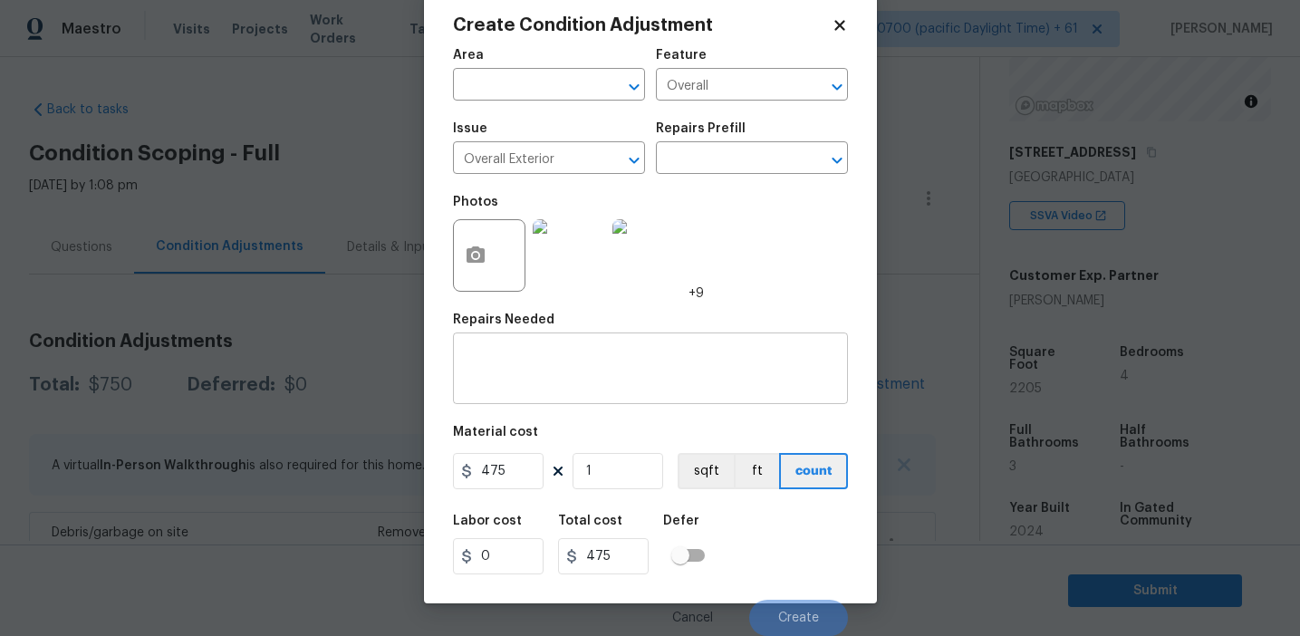
click at [652, 357] on textarea at bounding box center [650, 371] width 373 height 38
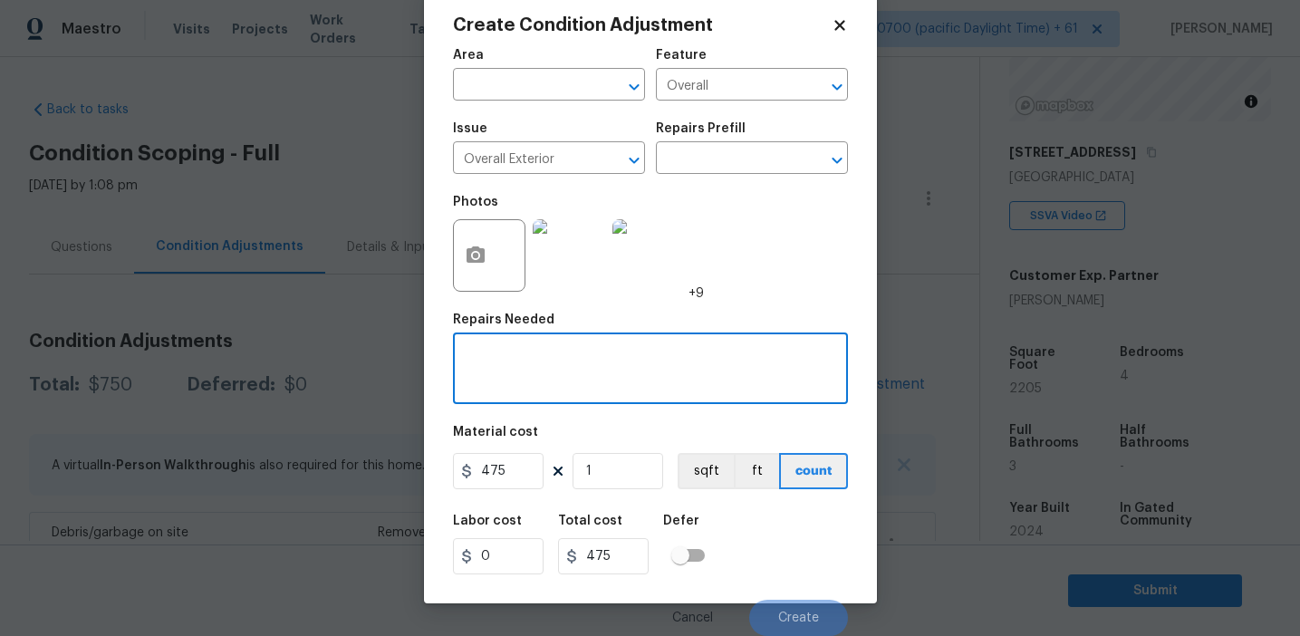
paste textarea "Overall exterior repairs (siding, stucco, fencing, soffit, eaves, trims, fascia…"
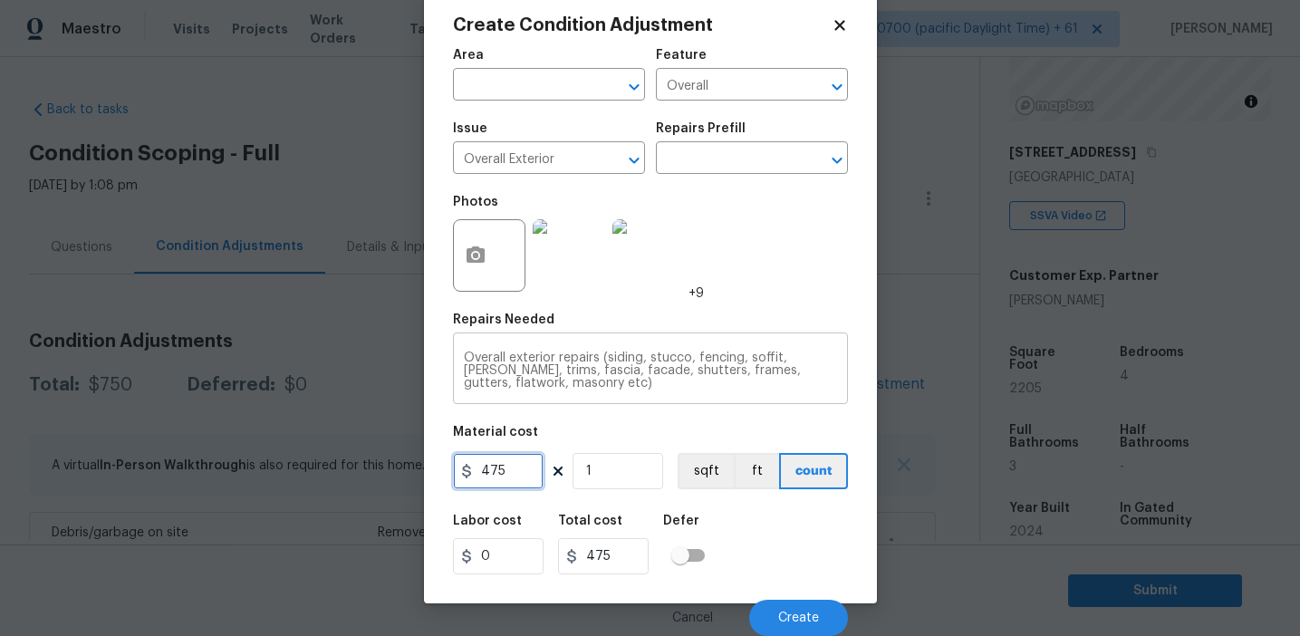
scroll to position [0, 0]
click at [784, 612] on span "Create" at bounding box center [798, 619] width 41 height 14
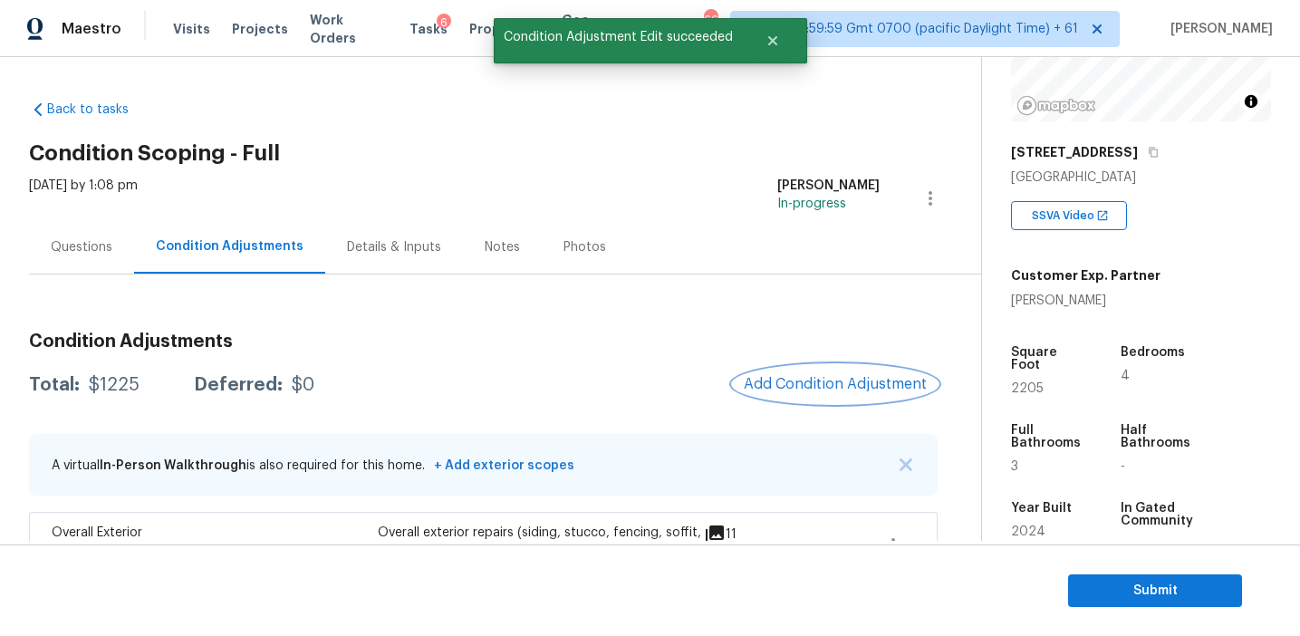
click at [784, 389] on span "Add Condition Adjustment" at bounding box center [835, 384] width 183 height 16
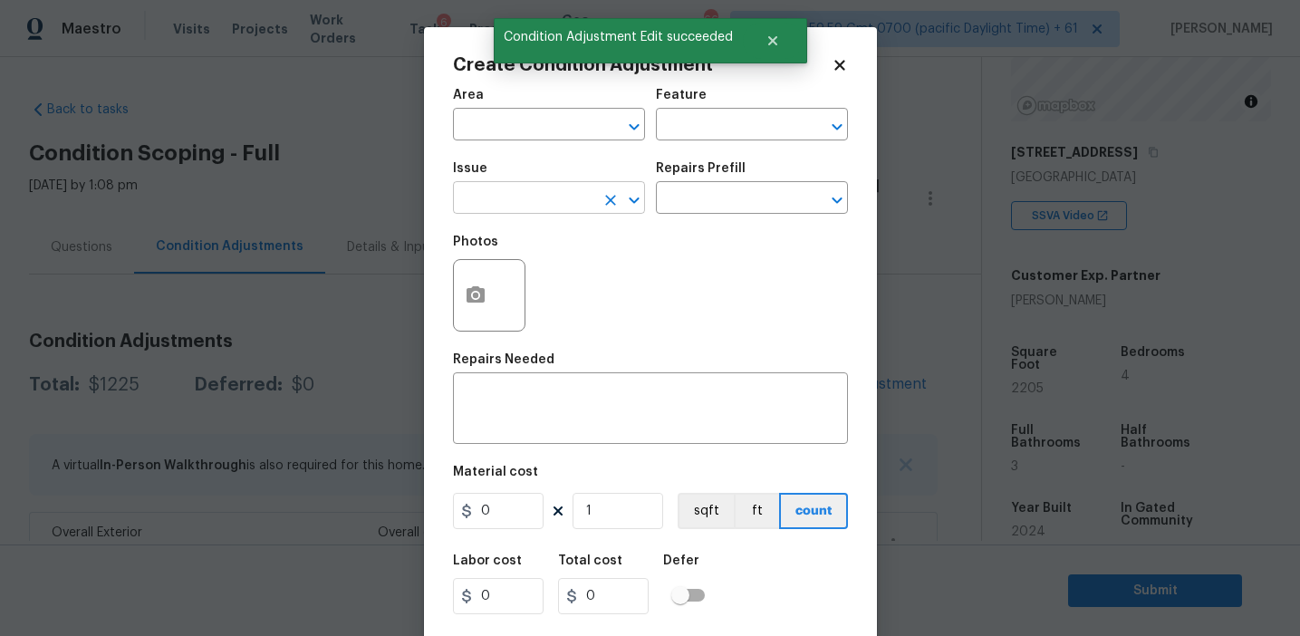
click at [521, 198] on input "text" at bounding box center [523, 200] width 141 height 28
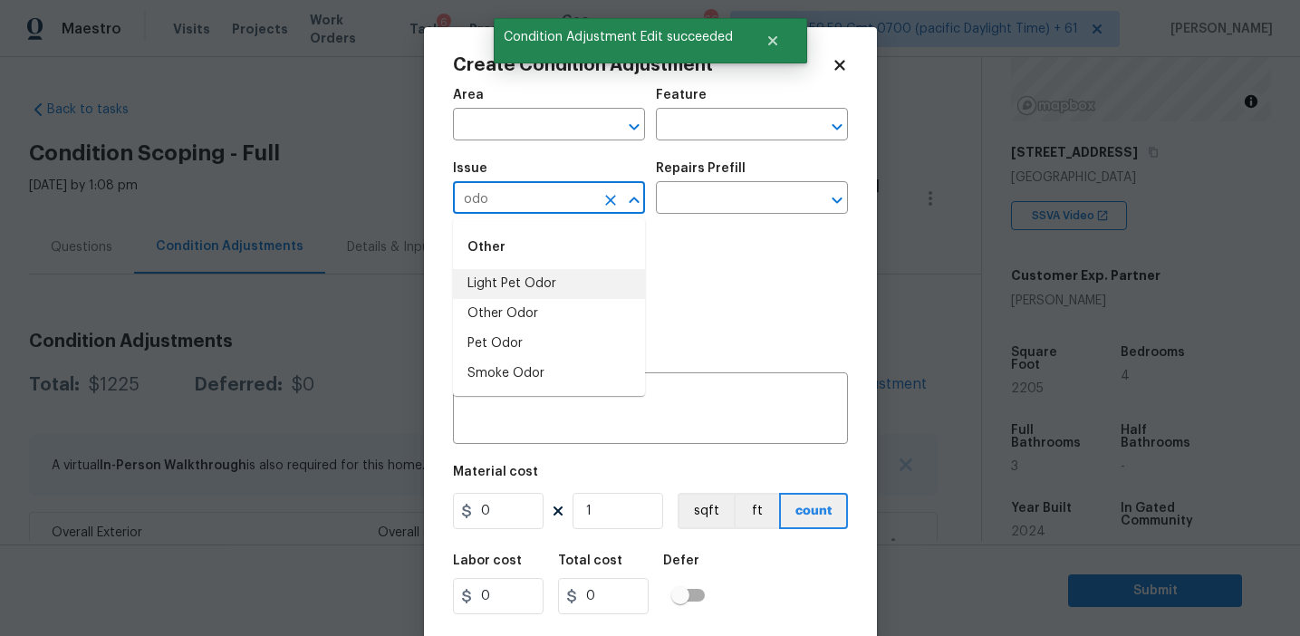
click at [549, 282] on li "Light Pet Odor" at bounding box center [549, 284] width 192 height 30
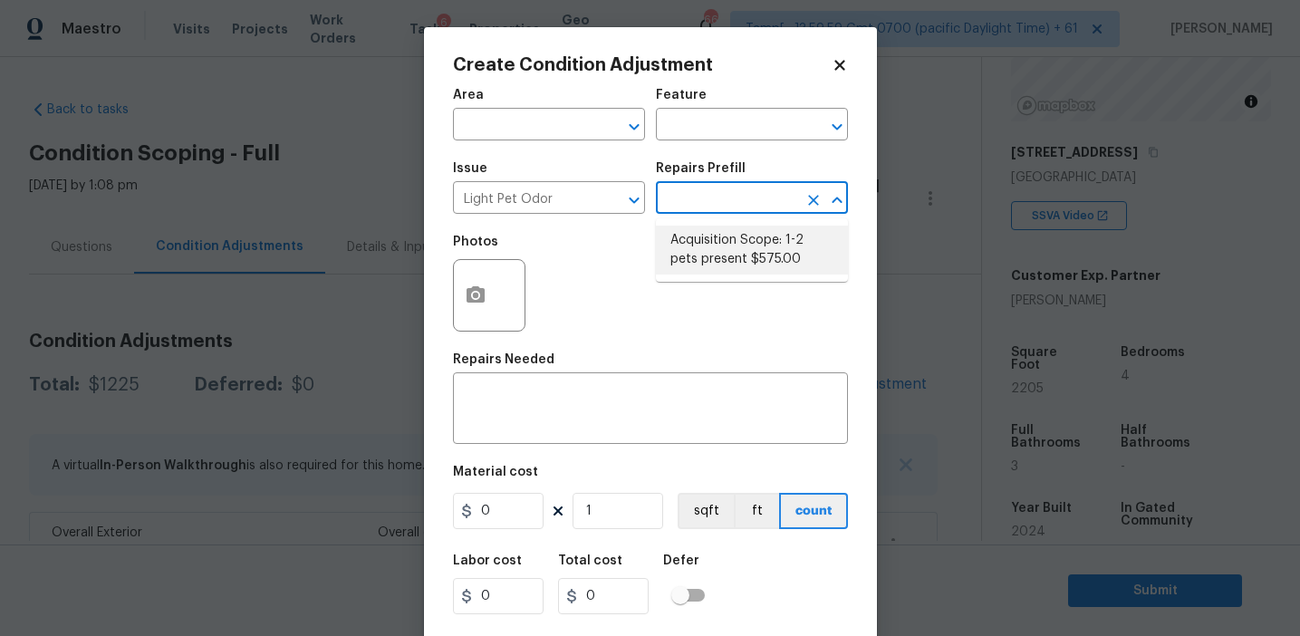
click at [681, 243] on li "Acquisition Scope: 1-2 pets present $575.00" at bounding box center [752, 250] width 192 height 49
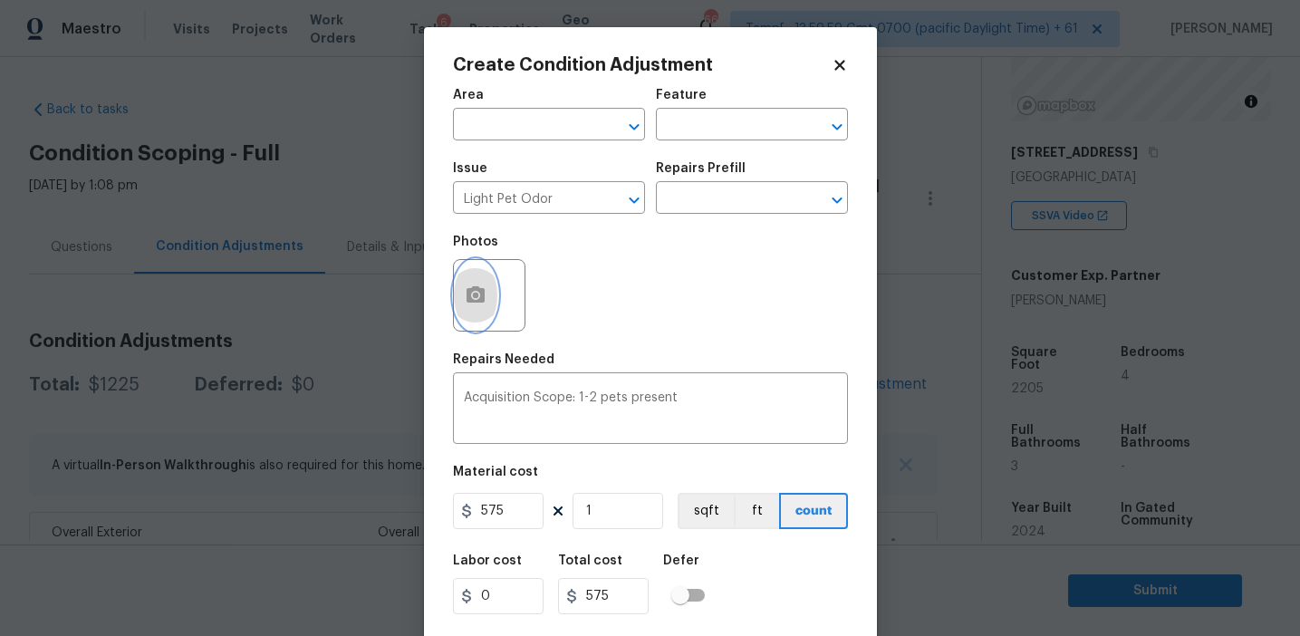
click at [478, 300] on icon "button" at bounding box center [476, 294] width 18 height 16
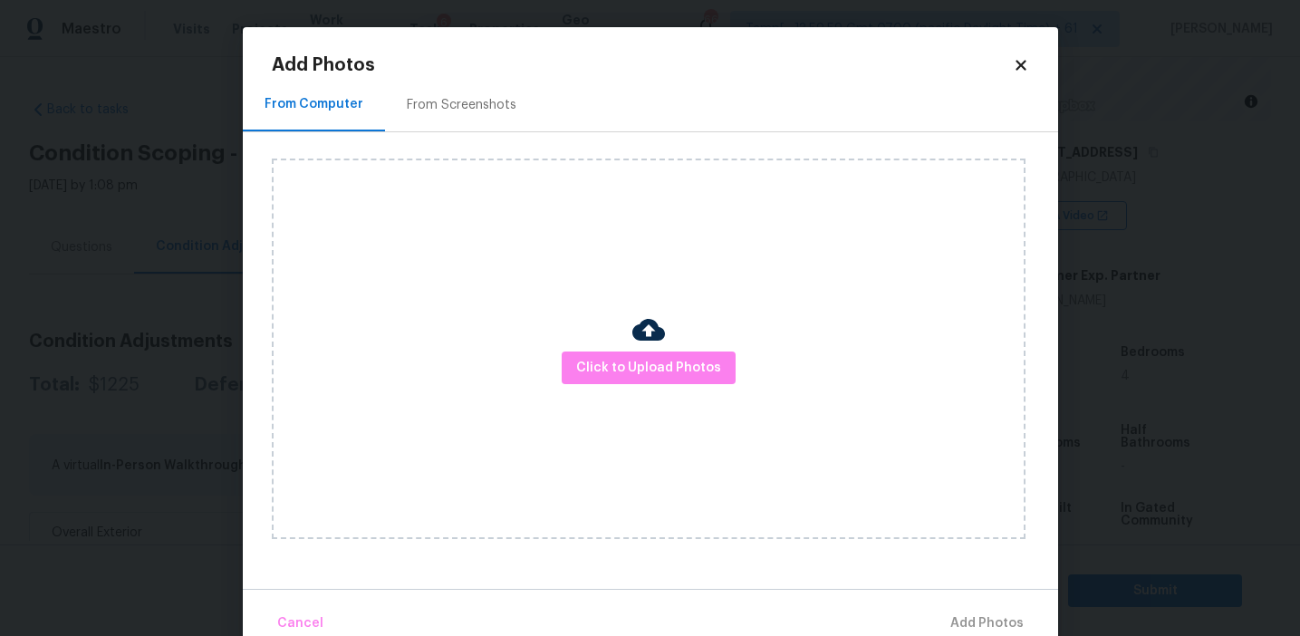
click at [488, 92] on div "From Screenshots" at bounding box center [461, 104] width 153 height 53
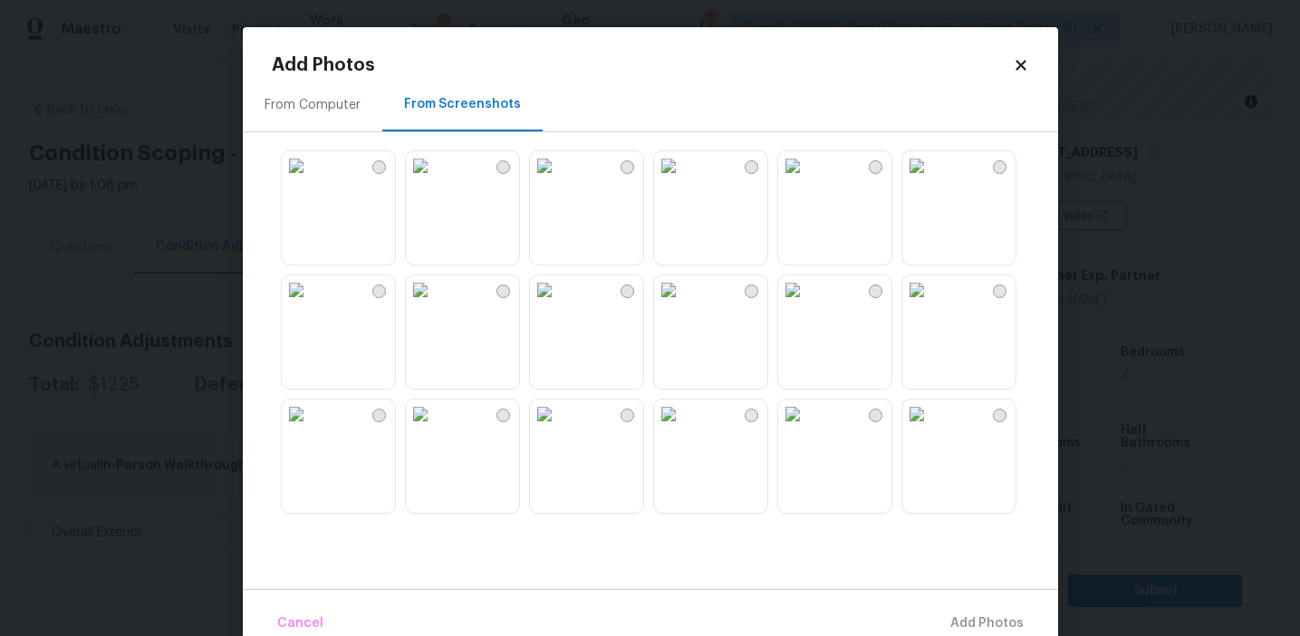
click at [559, 180] on img at bounding box center [544, 165] width 29 height 29
click at [951, 621] on span "Add 1 Photo(s)" at bounding box center [979, 624] width 90 height 23
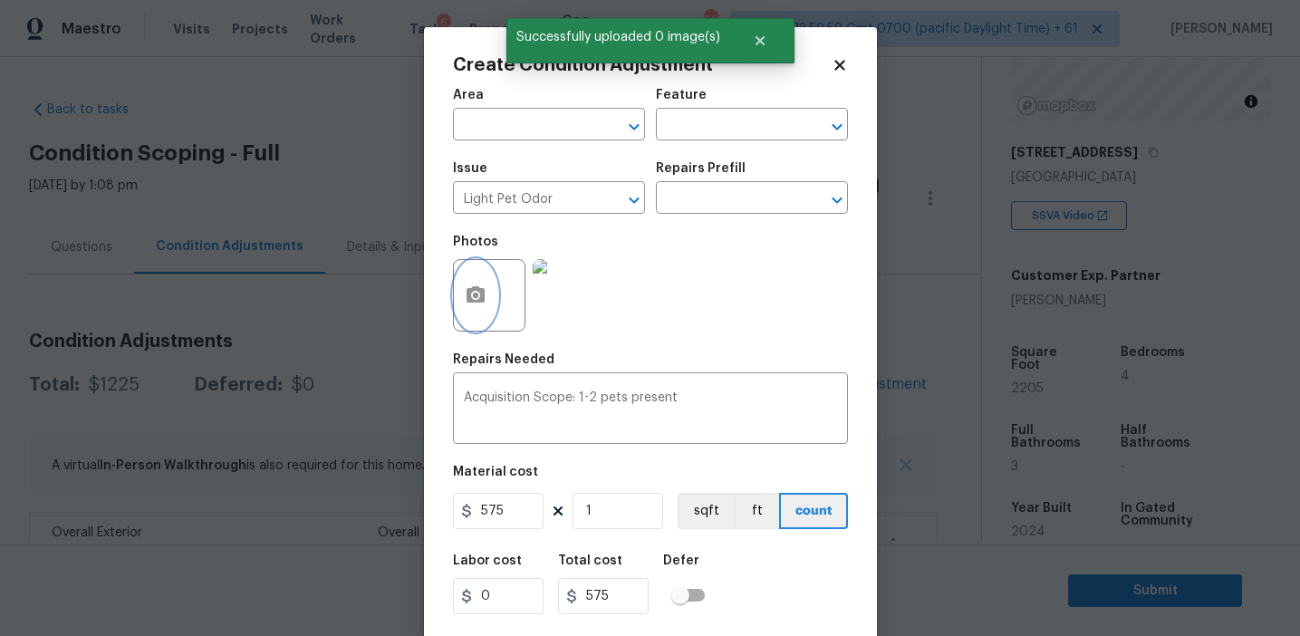
scroll to position [41, 0]
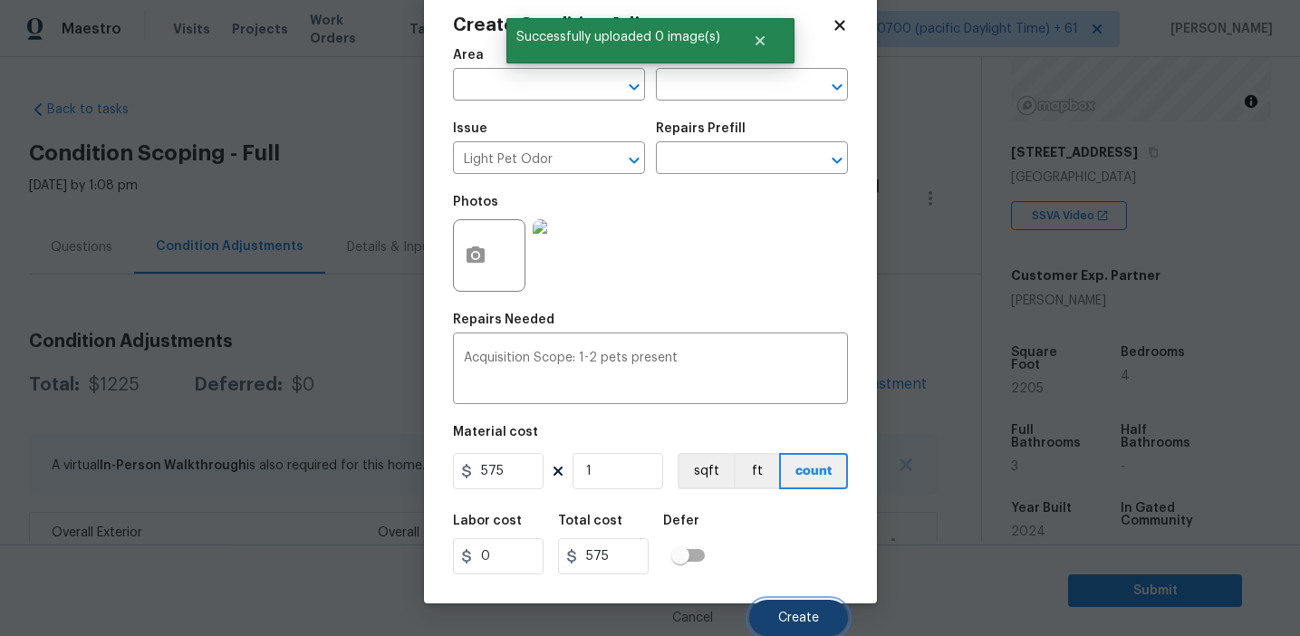
click at [789, 623] on span "Create" at bounding box center [798, 619] width 41 height 14
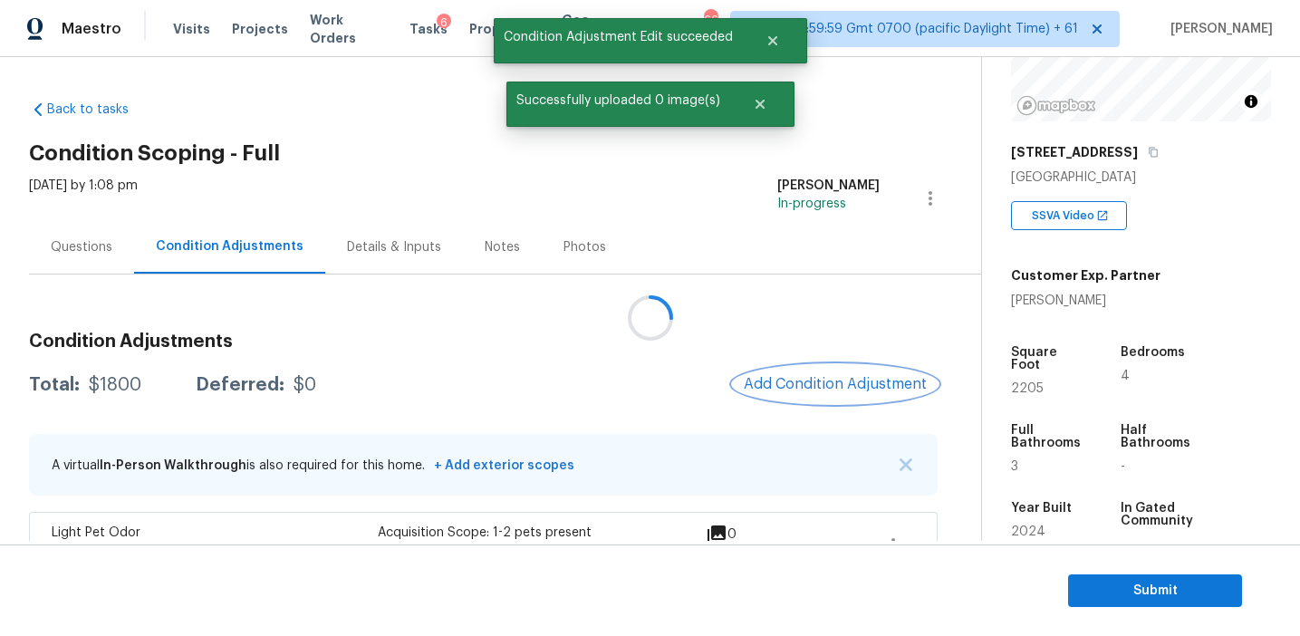
scroll to position [0, 0]
click at [837, 396] on button "Add Condition Adjustment" at bounding box center [835, 384] width 205 height 38
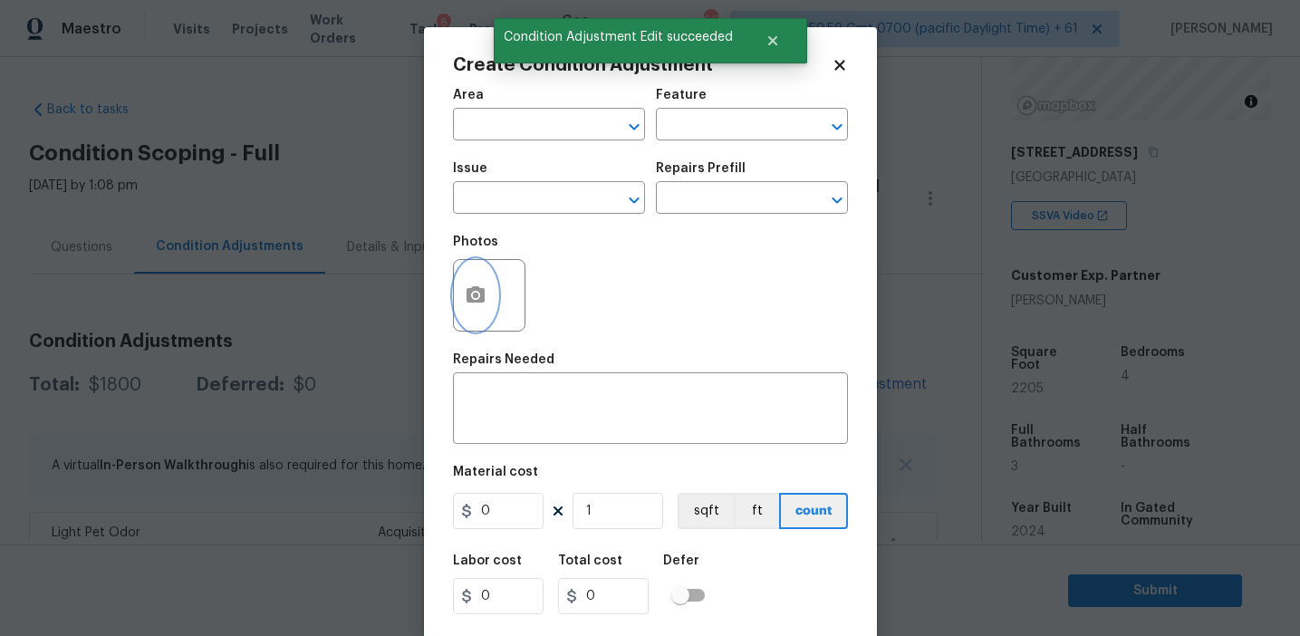
click at [467, 297] on icon "button" at bounding box center [476, 294] width 18 height 16
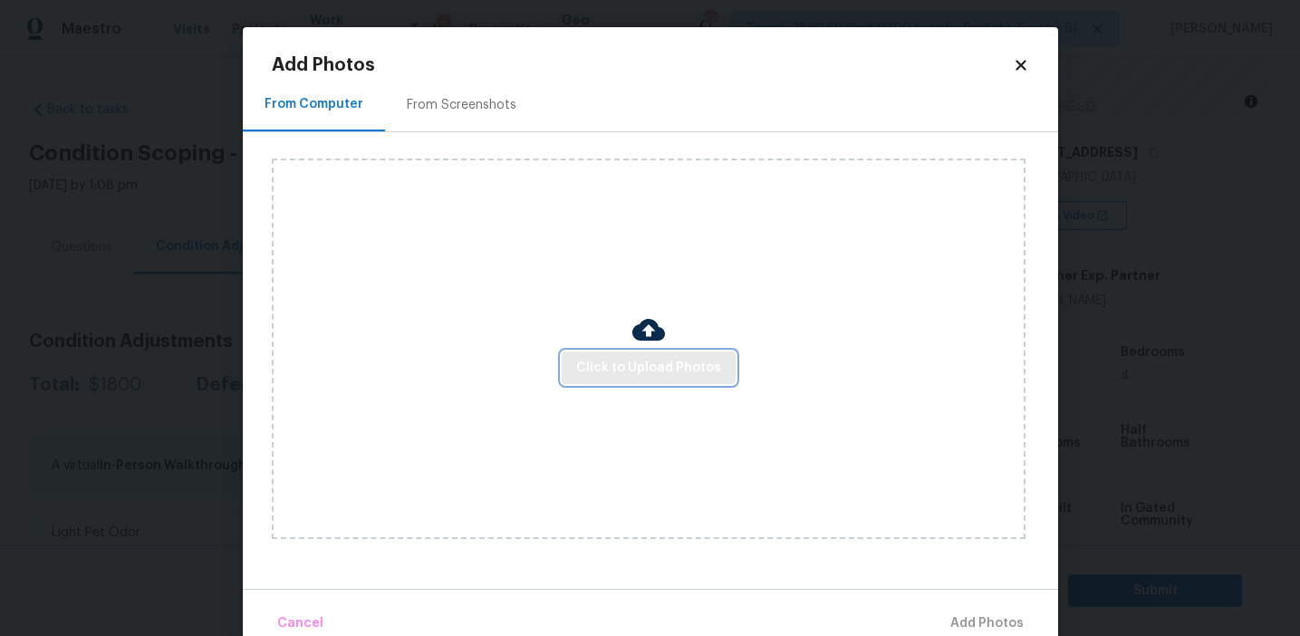
click at [628, 361] on span "Click to Upload Photos" at bounding box center [648, 368] width 145 height 23
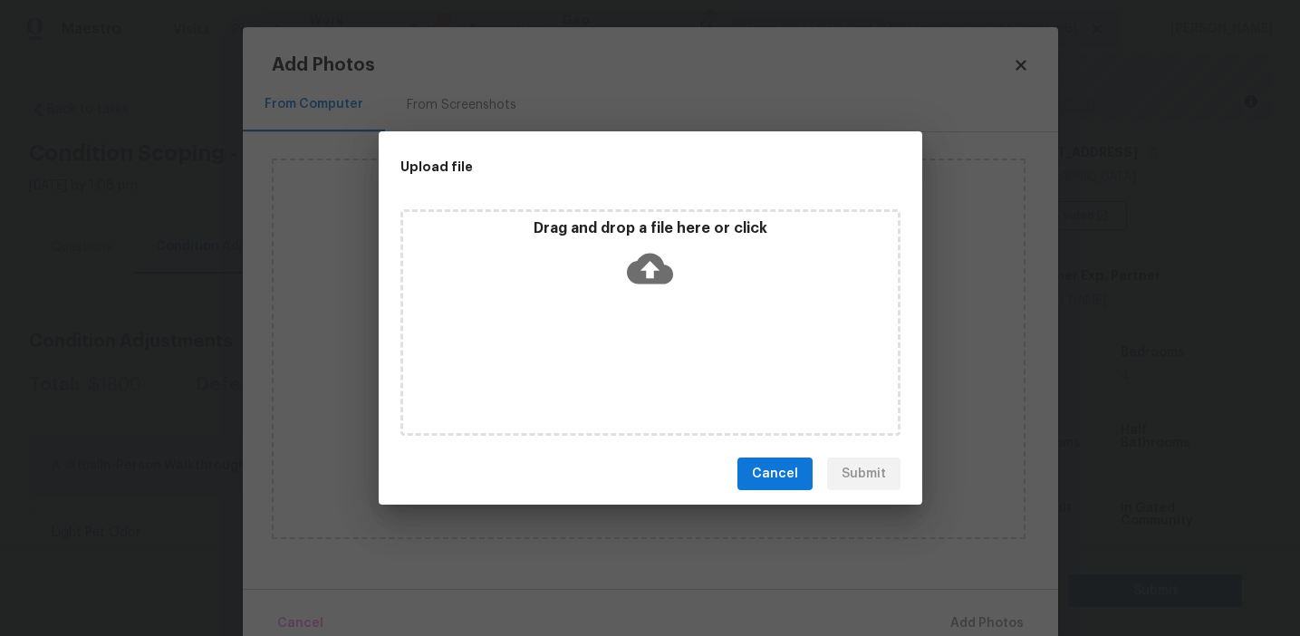
click at [551, 237] on p "Drag and drop a file here or click" at bounding box center [650, 228] width 495 height 19
click at [769, 468] on span "Cancel" at bounding box center [775, 474] width 46 height 23
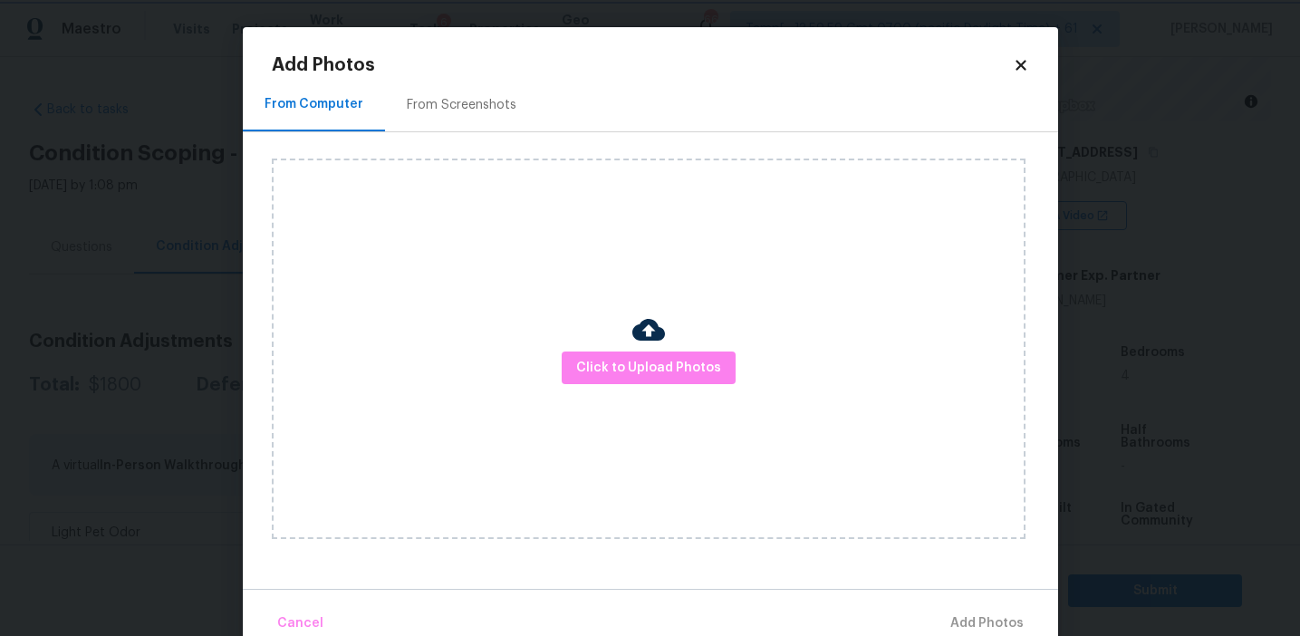
click at [194, 223] on body "Maestro Visits Projects Work Orders Tasks 6 Properties Geo Assignments 664 Tamp…" at bounding box center [650, 318] width 1300 height 636
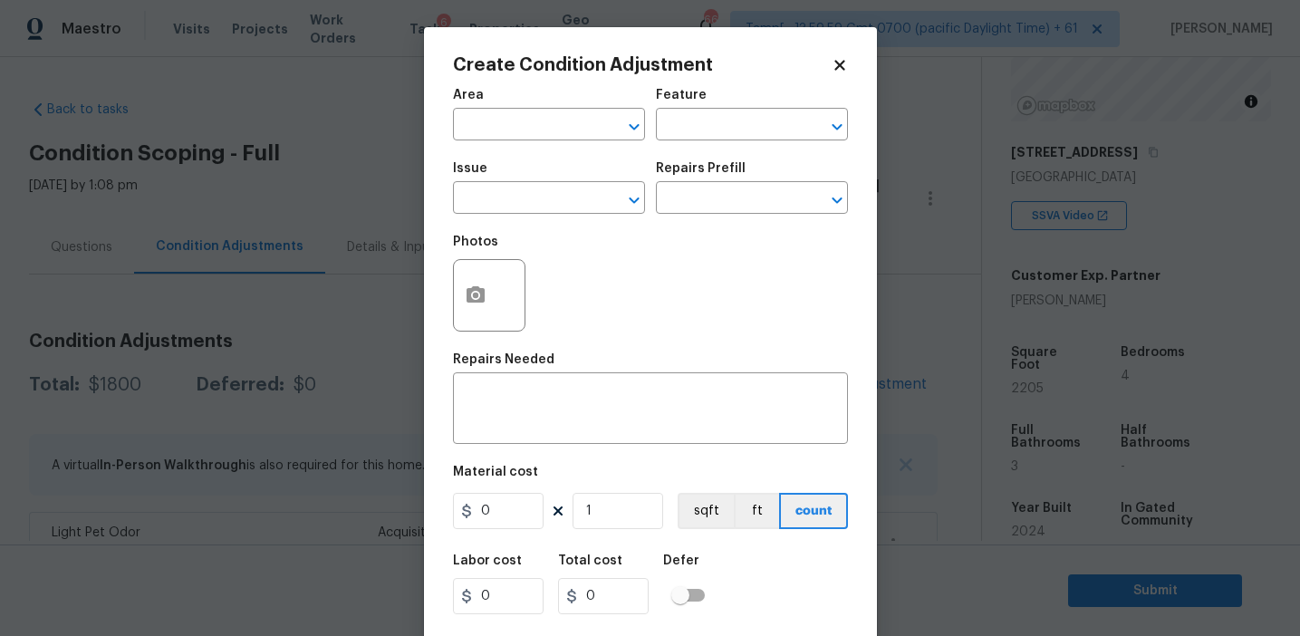
click at [576, 277] on div "Photos" at bounding box center [650, 284] width 395 height 118
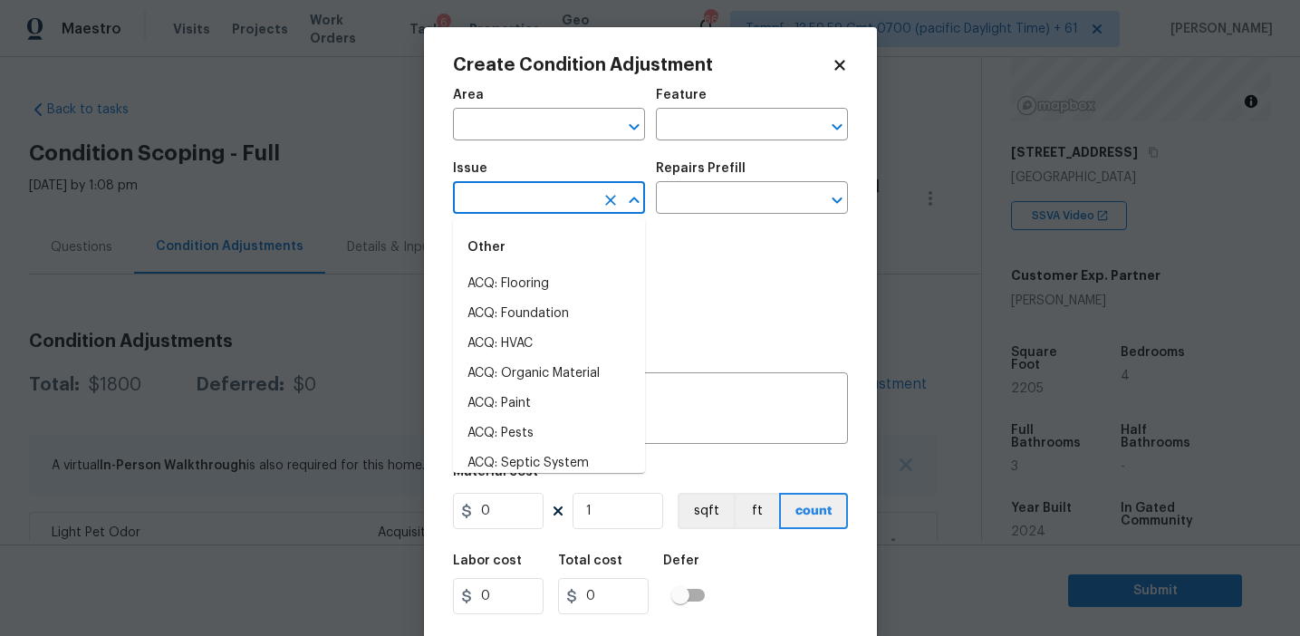
click at [498, 197] on input "text" at bounding box center [523, 200] width 141 height 28
click at [534, 286] on li "ACQ: Paint" at bounding box center [549, 284] width 192 height 30
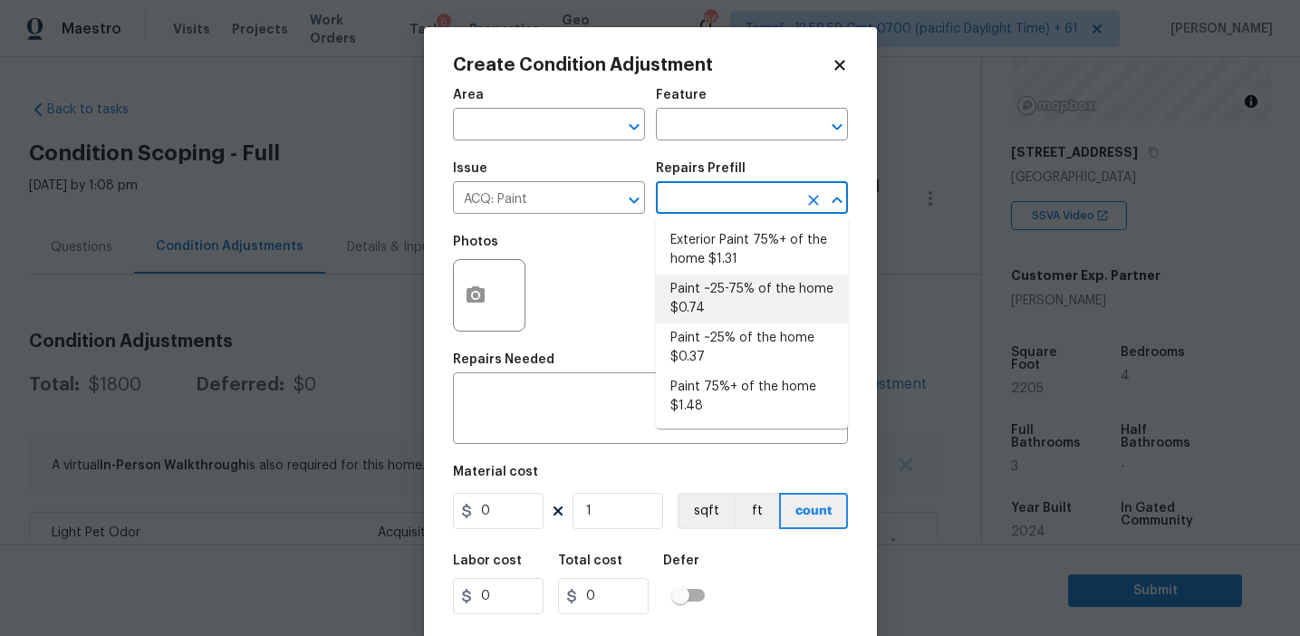
click at [735, 293] on li "Paint ~25-75% of the home $0.74" at bounding box center [752, 299] width 192 height 49
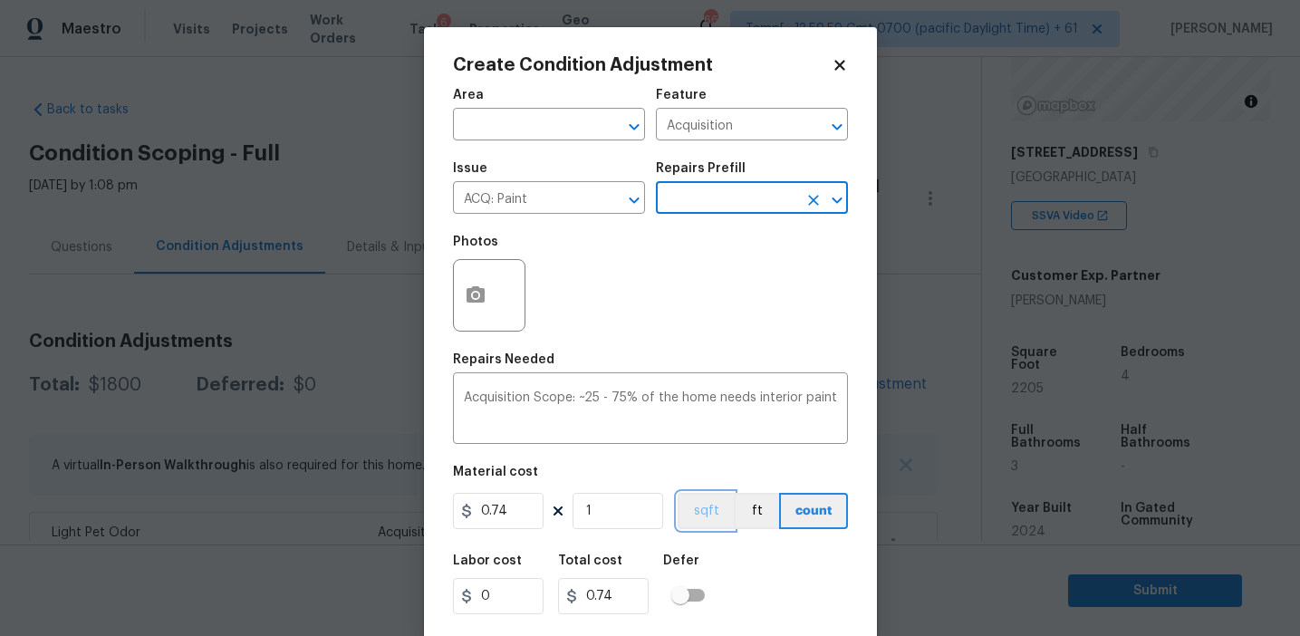
click at [697, 517] on button "sqft" at bounding box center [706, 511] width 56 height 36
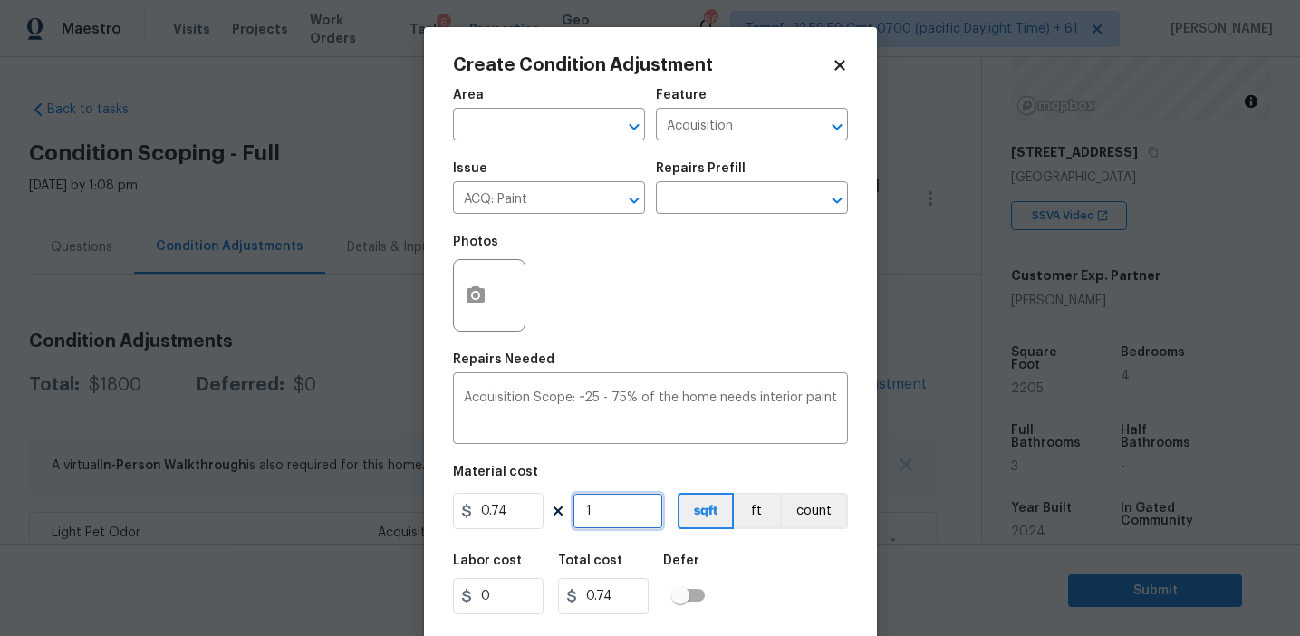
click at [635, 517] on input "1" at bounding box center [618, 511] width 91 height 36
click at [567, 287] on div "Photos" at bounding box center [650, 284] width 395 height 118
click at [462, 290] on button "button" at bounding box center [475, 295] width 43 height 71
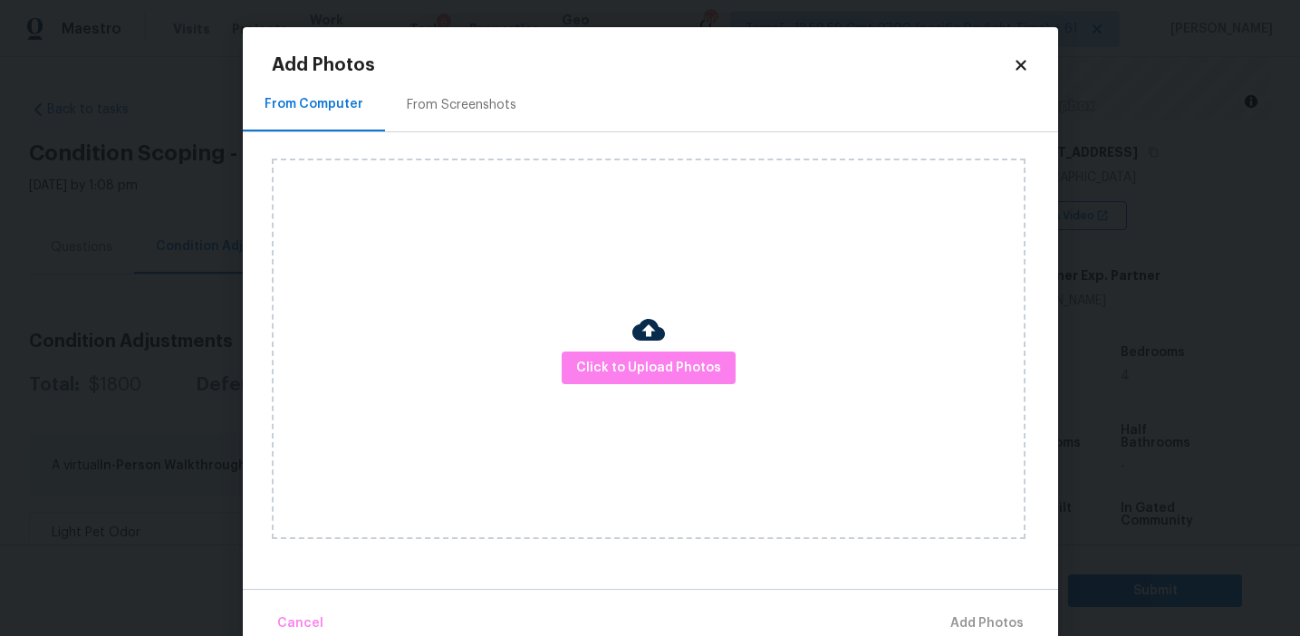
click at [485, 116] on div "From Screenshots" at bounding box center [461, 104] width 153 height 53
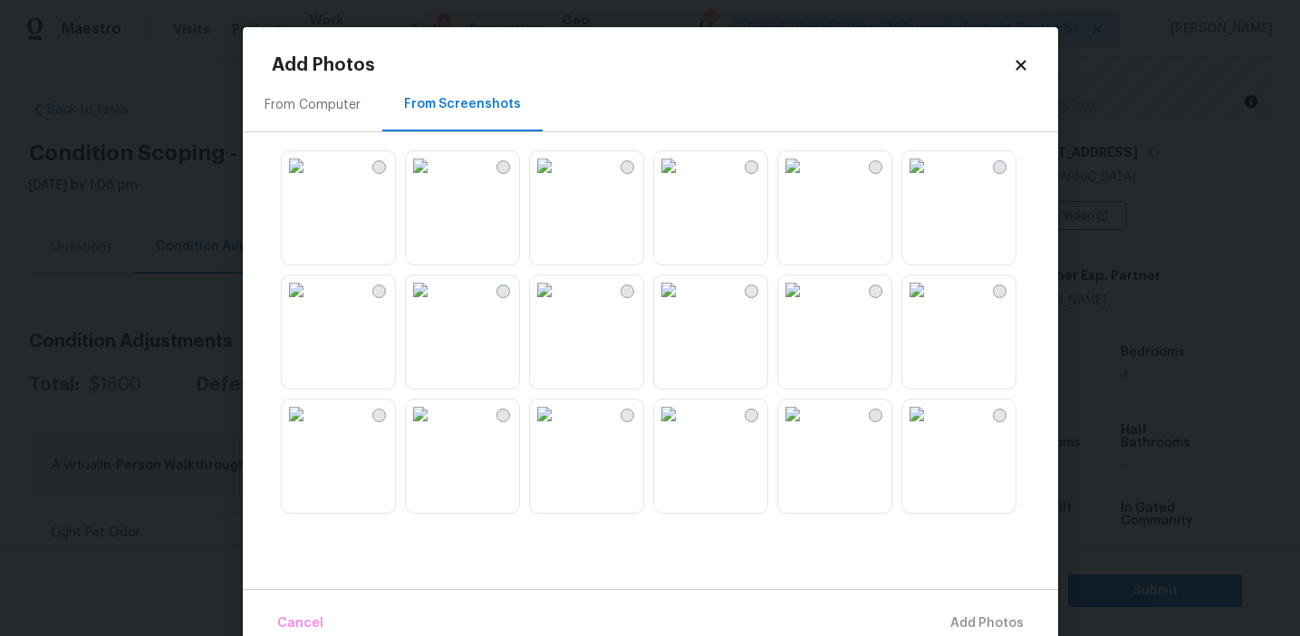
click at [683, 180] on img at bounding box center [668, 165] width 29 height 29
click at [928, 180] on img at bounding box center [917, 165] width 29 height 29
click at [932, 429] on img at bounding box center [917, 414] width 29 height 29
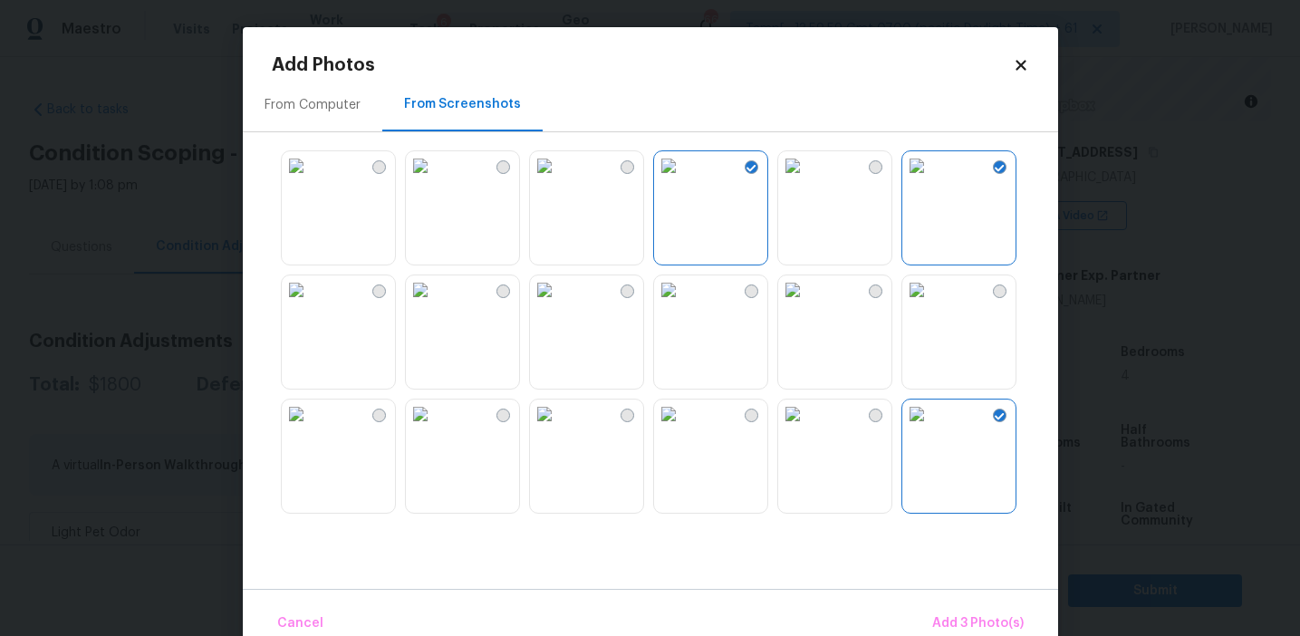
click at [807, 429] on img at bounding box center [792, 414] width 29 height 29
click at [671, 429] on img at bounding box center [668, 414] width 29 height 29
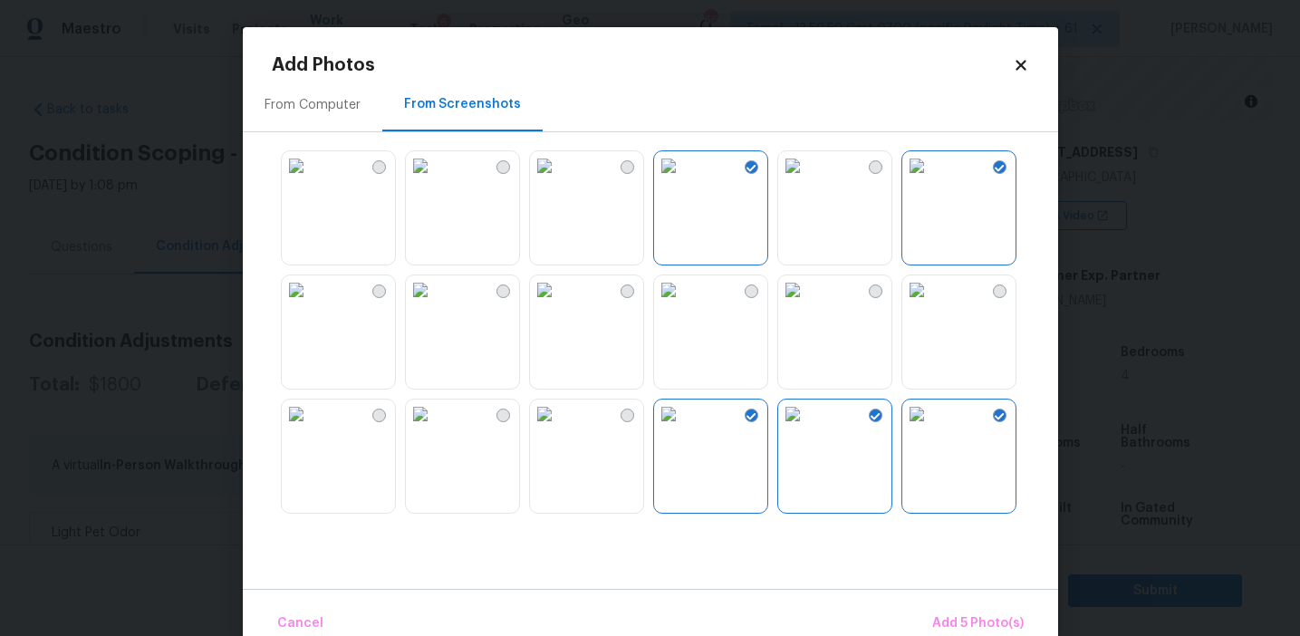
click at [683, 429] on img at bounding box center [668, 414] width 29 height 29
click at [311, 429] on img at bounding box center [296, 414] width 29 height 29
click at [311, 304] on img at bounding box center [296, 289] width 29 height 29
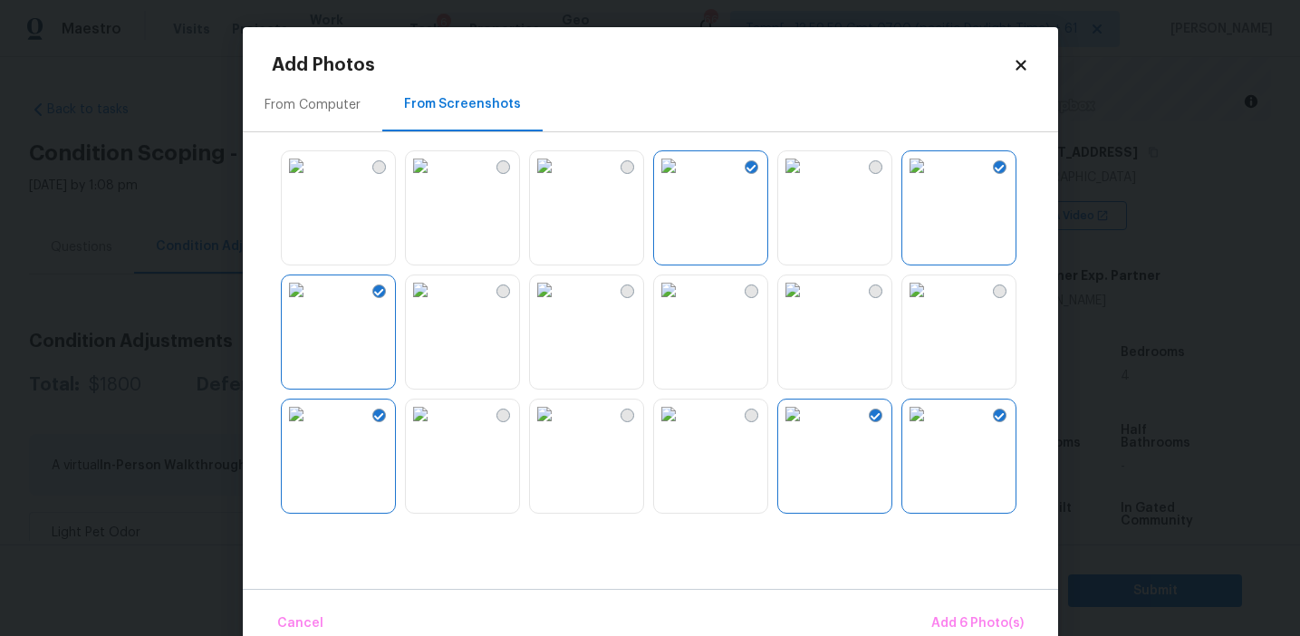
click at [311, 304] on img at bounding box center [296, 289] width 29 height 29
click at [942, 625] on span "Add 5 Photo(s)" at bounding box center [978, 624] width 92 height 23
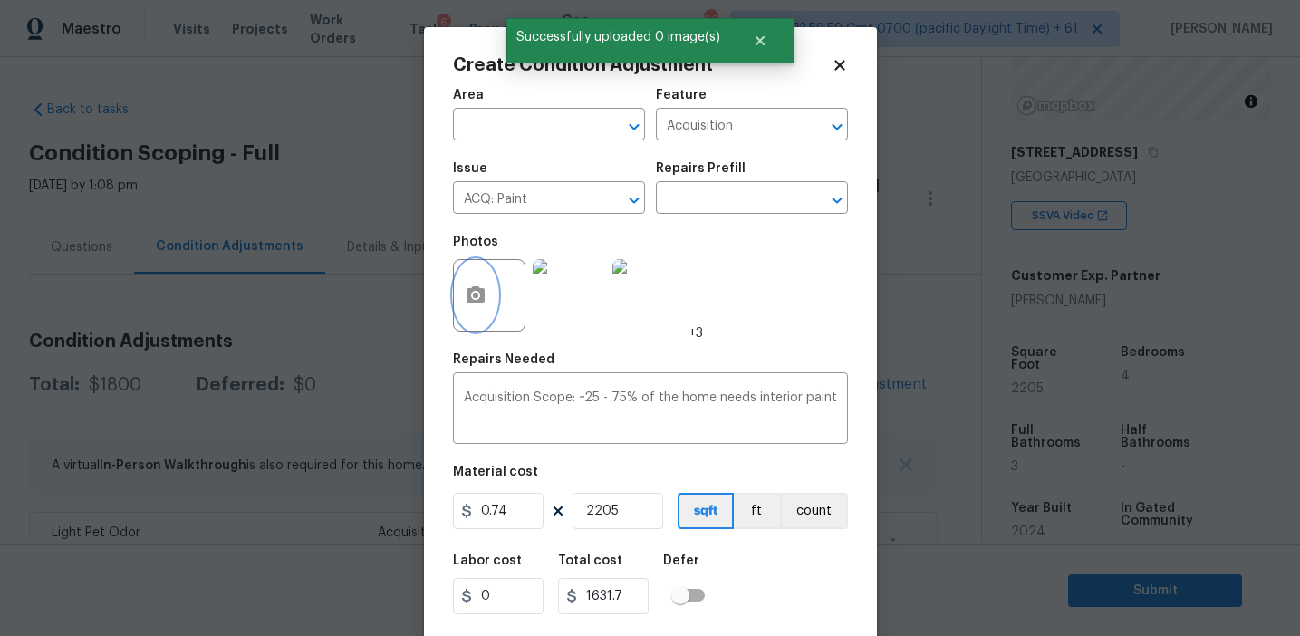
scroll to position [41, 0]
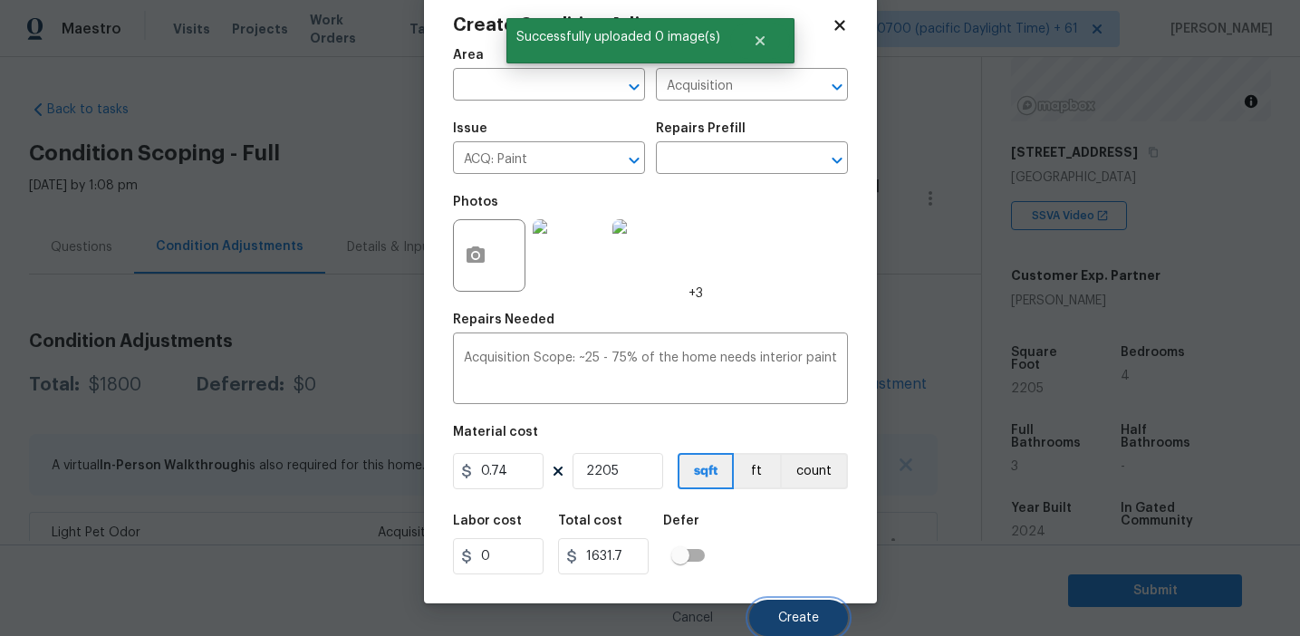
click at [806, 600] on button "Create" at bounding box center [798, 618] width 99 height 36
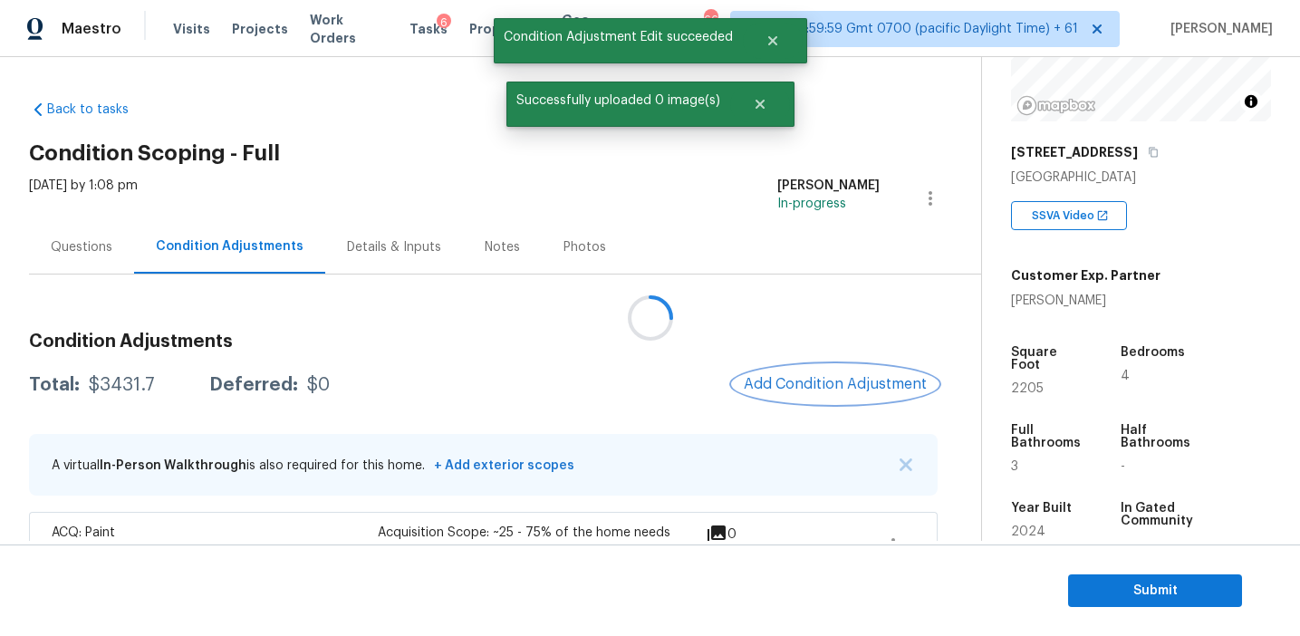
scroll to position [0, 0]
click at [819, 382] on span "Add Condition Adjustment" at bounding box center [835, 384] width 183 height 16
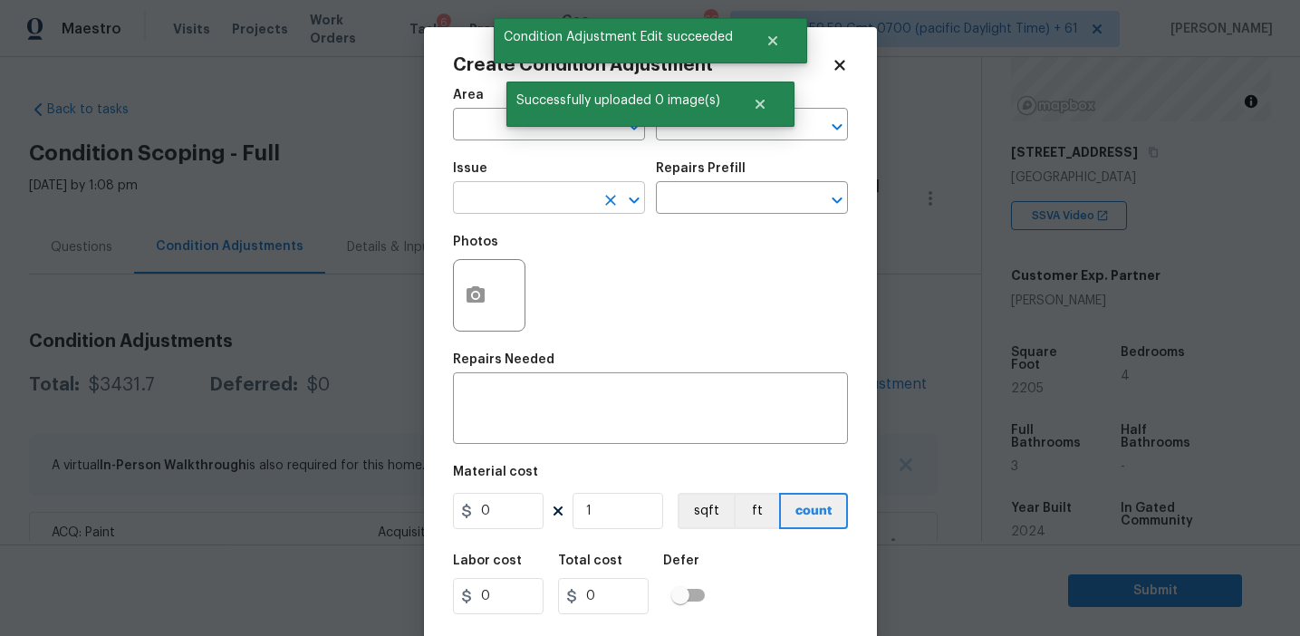
click at [545, 190] on input "text" at bounding box center [523, 200] width 141 height 28
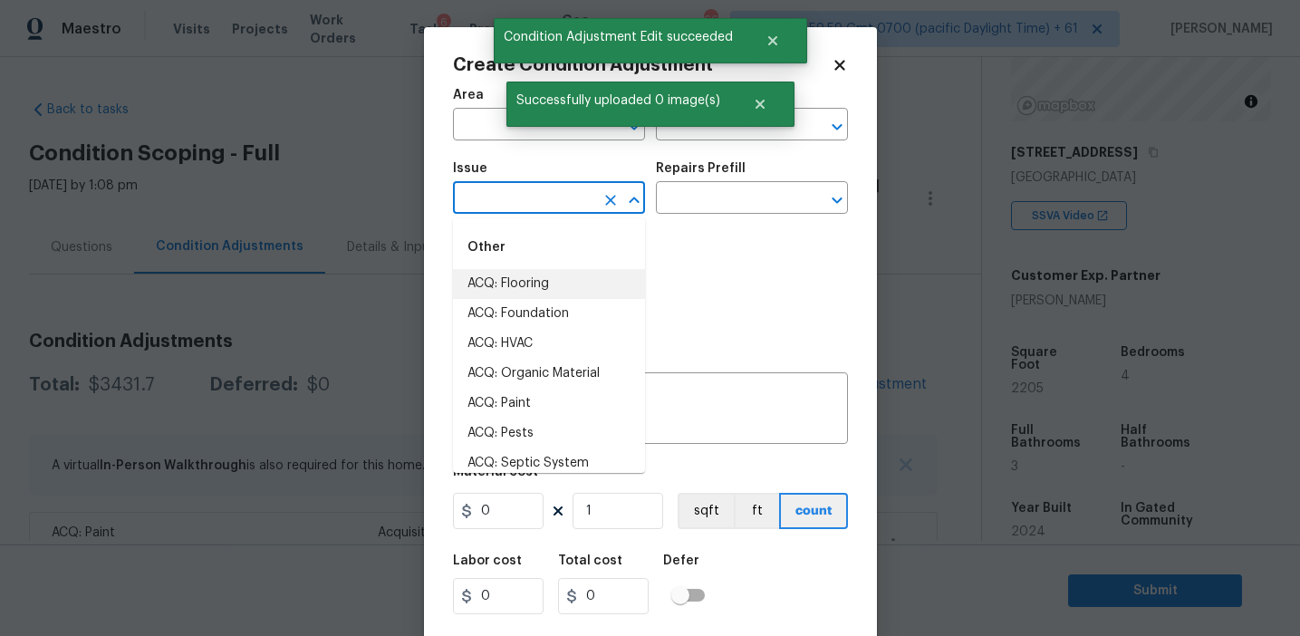
click at [565, 281] on li "ACQ: Flooring" at bounding box center [549, 284] width 192 height 30
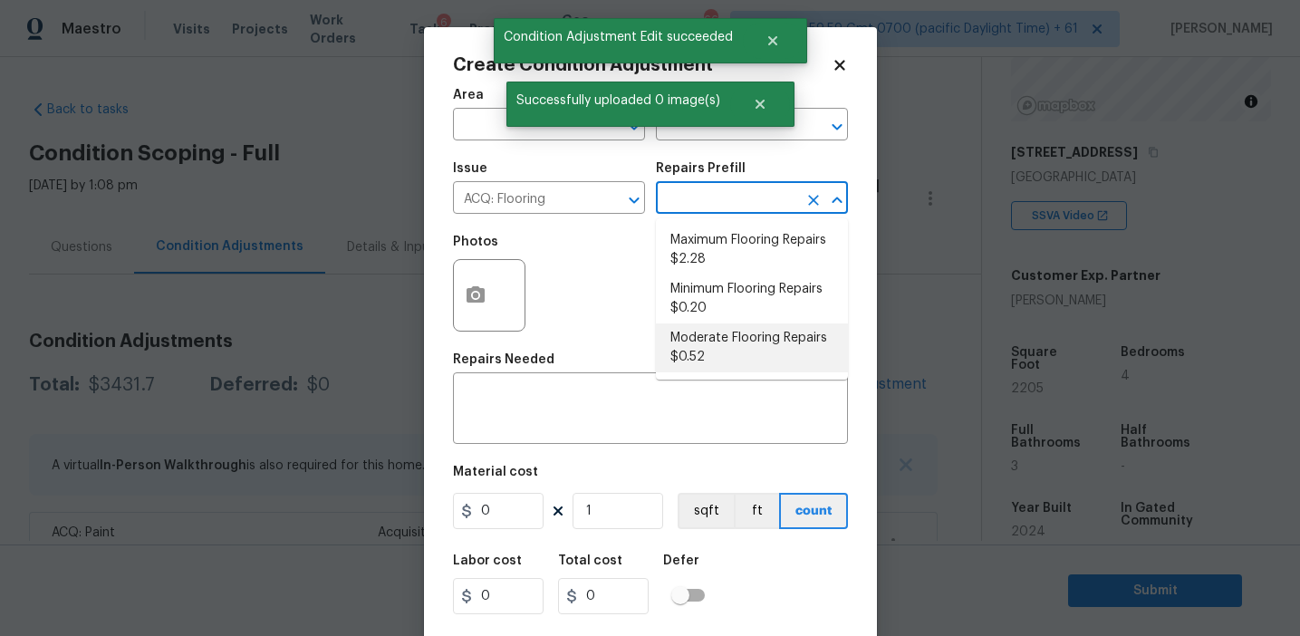
click at [703, 340] on li "Moderate Flooring Repairs $0.52" at bounding box center [752, 348] width 192 height 49
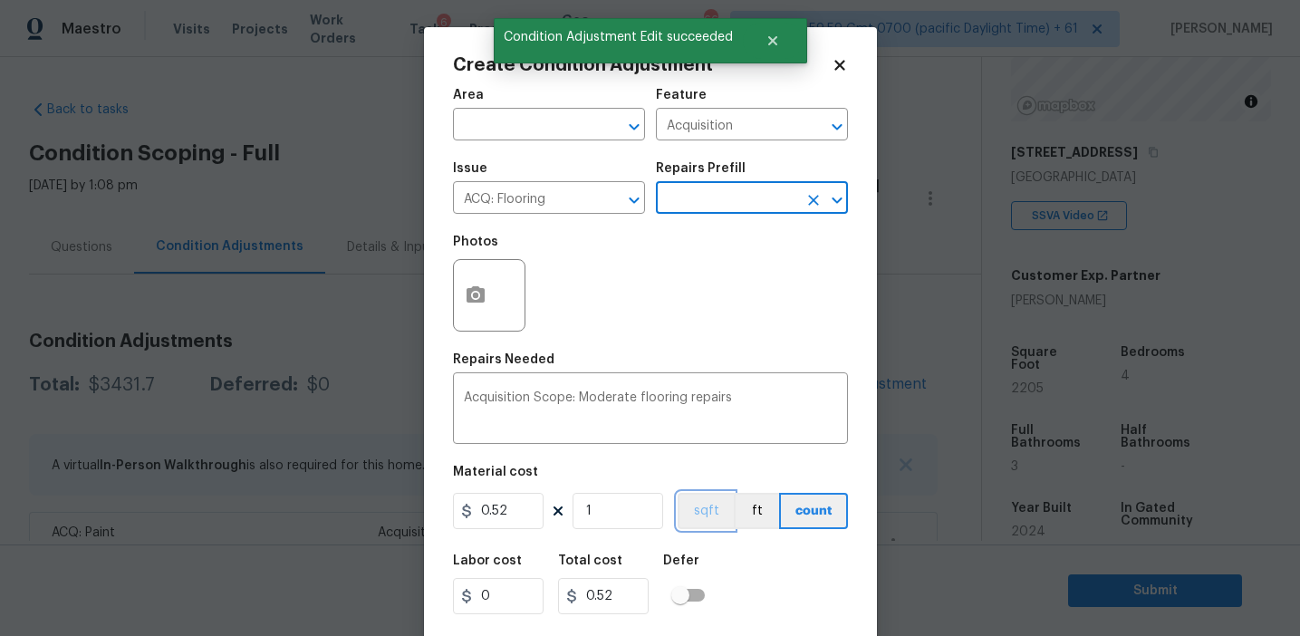
click at [702, 501] on button "sqft" at bounding box center [706, 511] width 56 height 36
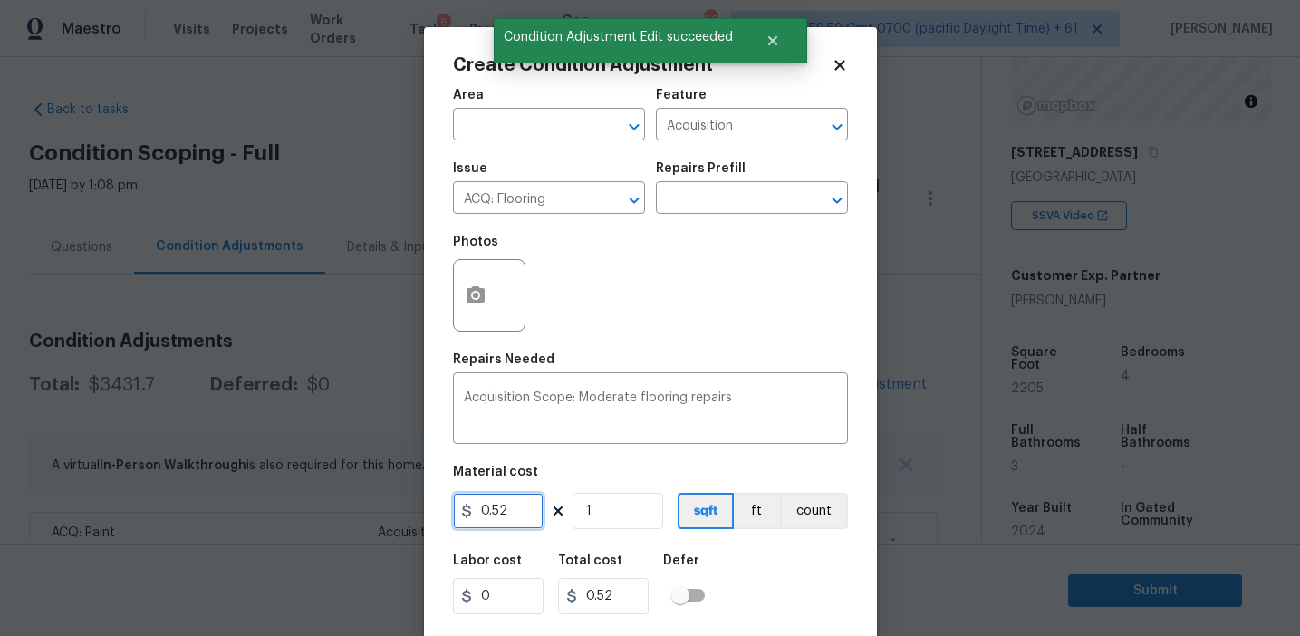
click at [513, 512] on input "0.52" at bounding box center [498, 511] width 91 height 36
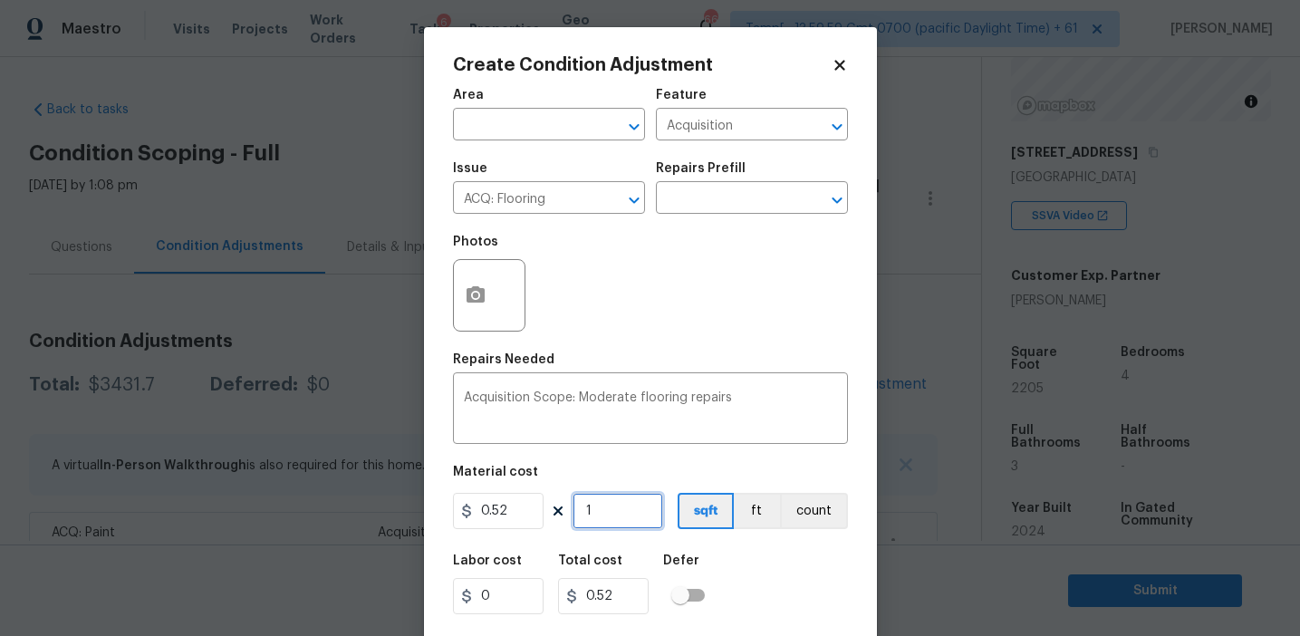
click at [646, 529] on input "1" at bounding box center [618, 511] width 91 height 36
click at [467, 278] on button "button" at bounding box center [475, 295] width 43 height 71
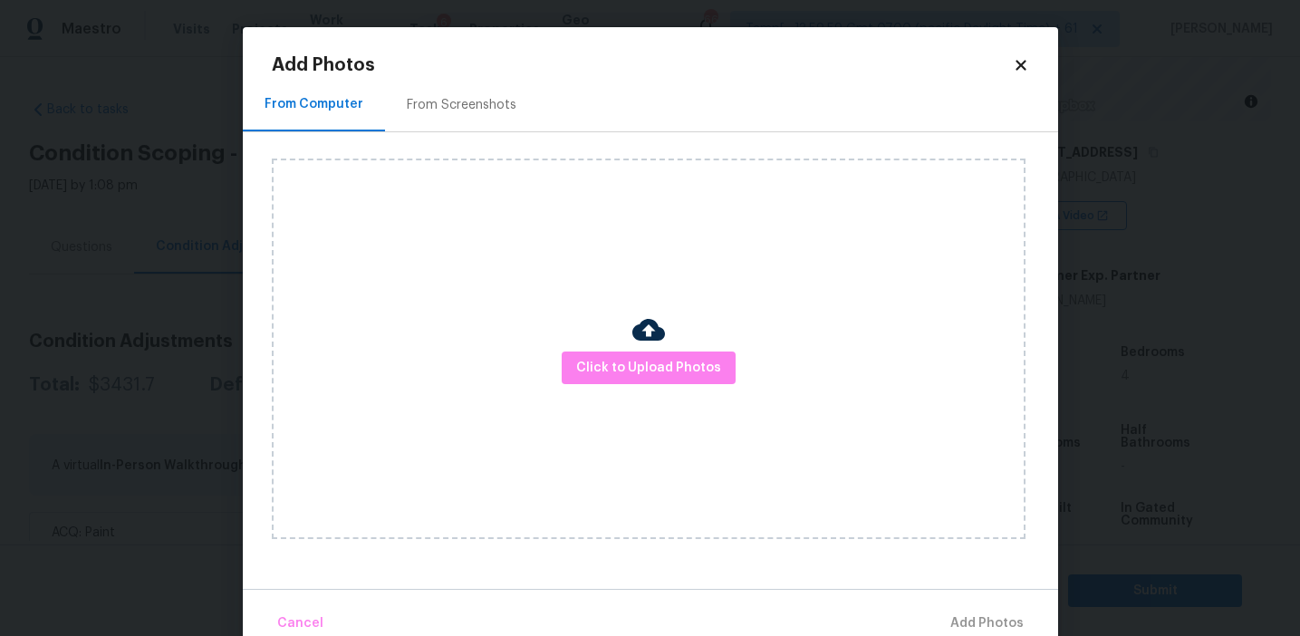
click at [469, 123] on div "From Screenshots" at bounding box center [461, 104] width 153 height 53
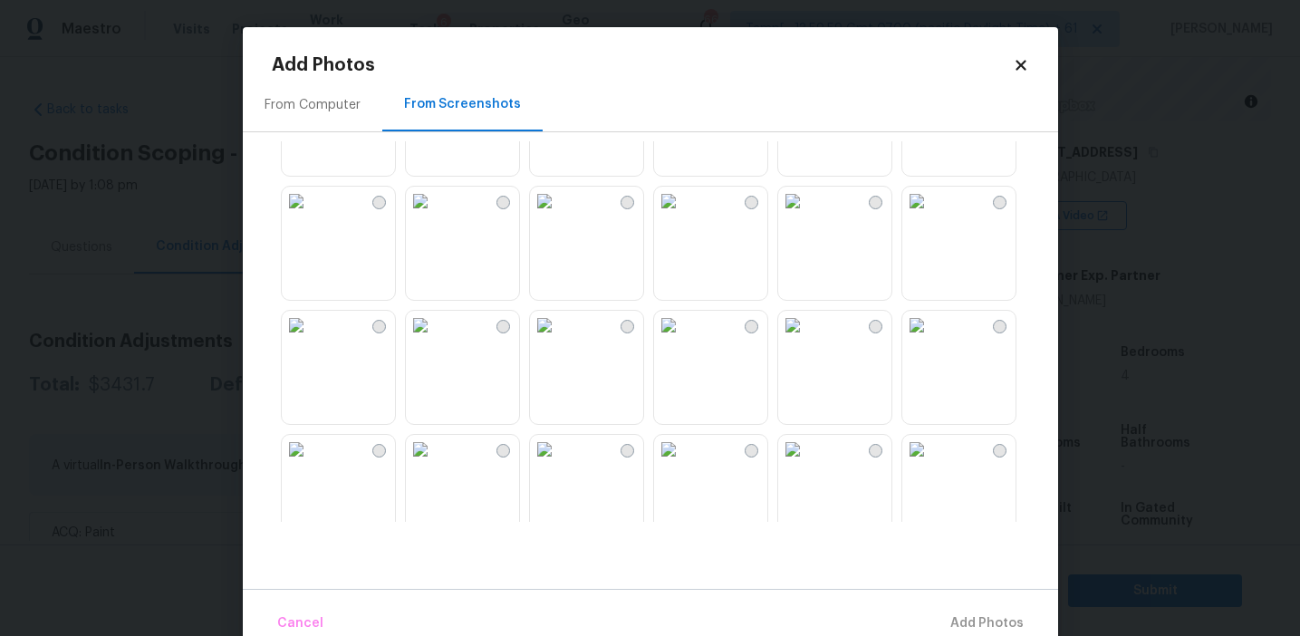
scroll to position [1731, 0]
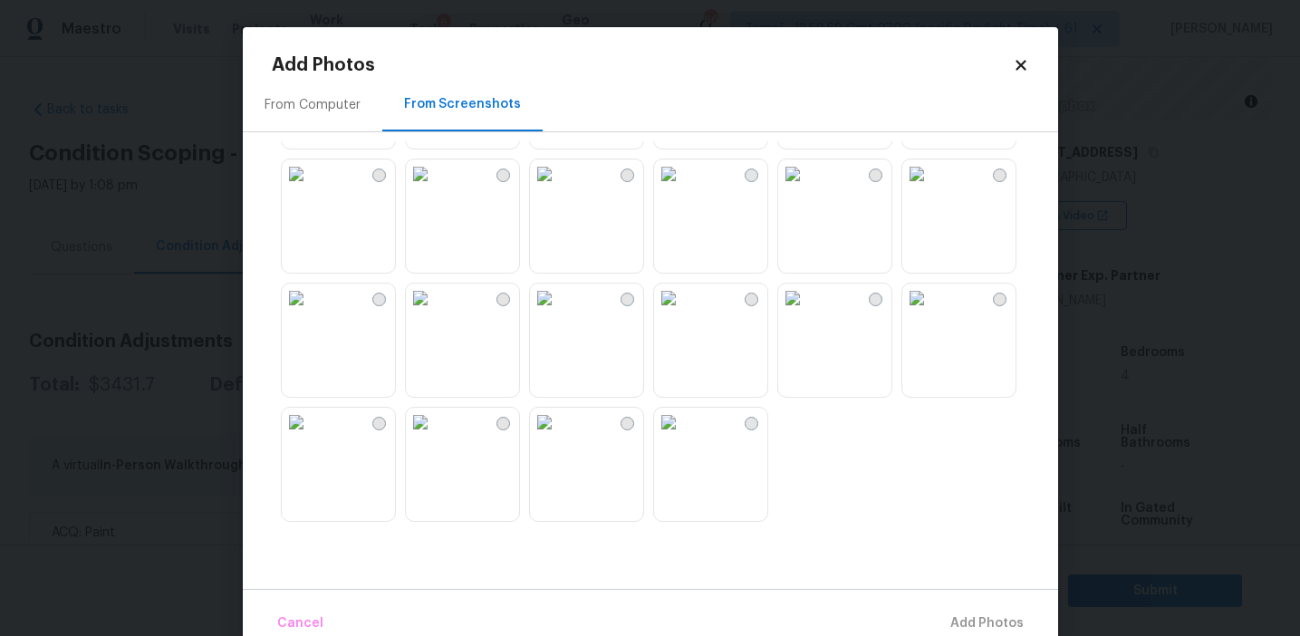
click at [683, 437] on img at bounding box center [668, 422] width 29 height 29
click at [931, 188] on img at bounding box center [917, 173] width 29 height 29
click at [559, 437] on img at bounding box center [544, 422] width 29 height 29
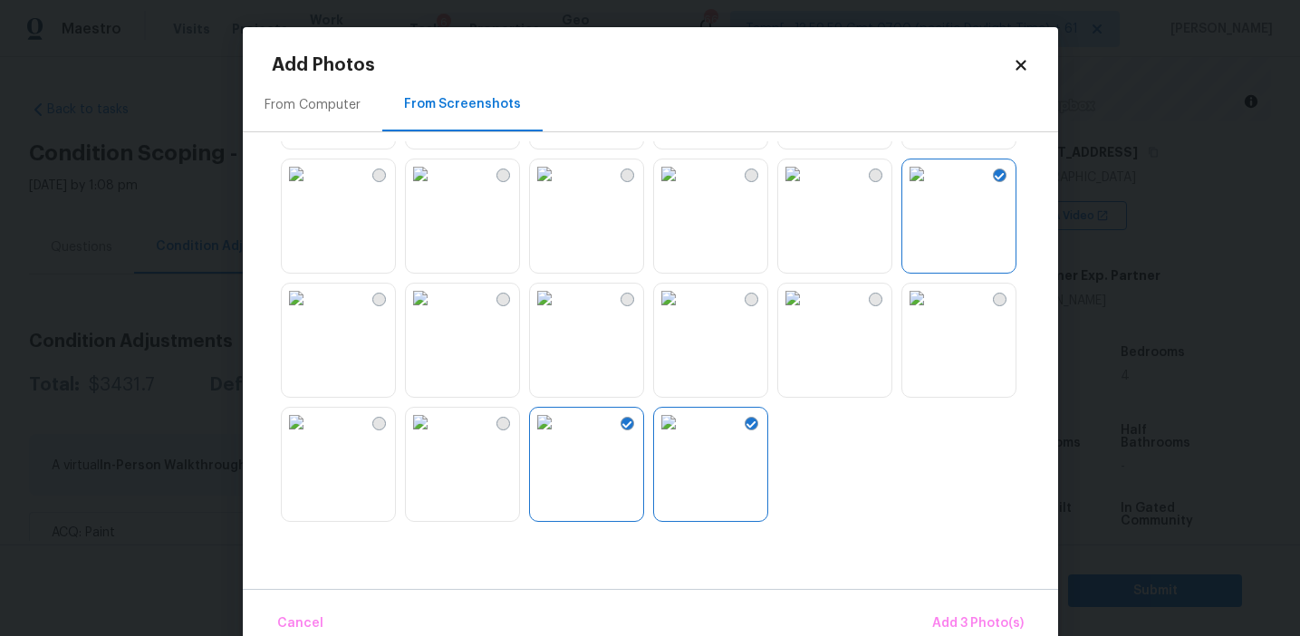
click at [807, 188] on img at bounding box center [792, 173] width 29 height 29
click at [683, 188] on img at bounding box center [668, 173] width 29 height 29
click at [932, 188] on img at bounding box center [917, 173] width 29 height 29
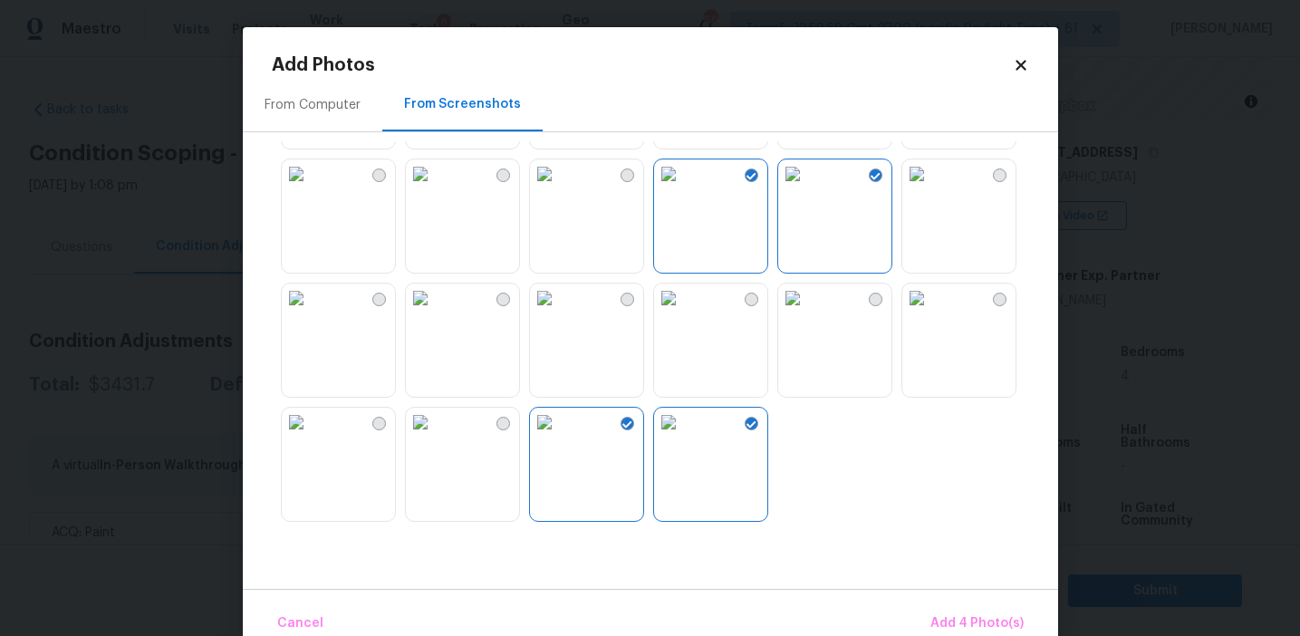
click at [559, 188] on img at bounding box center [544, 173] width 29 height 29
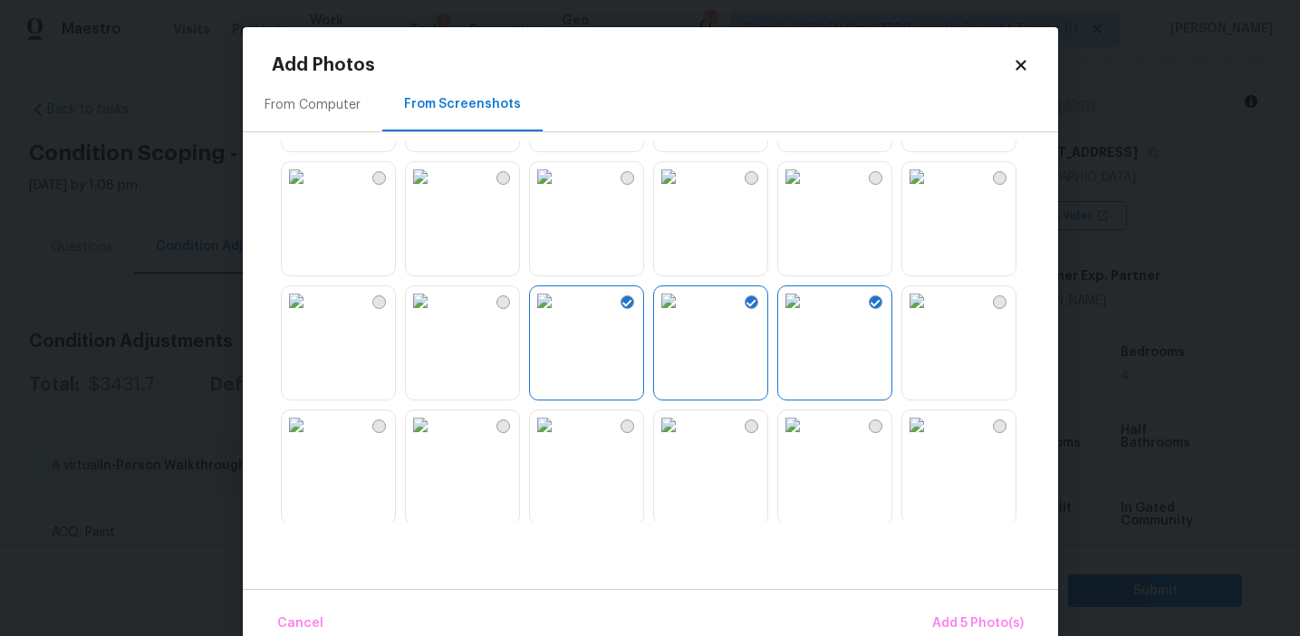
scroll to position [1560, 0]
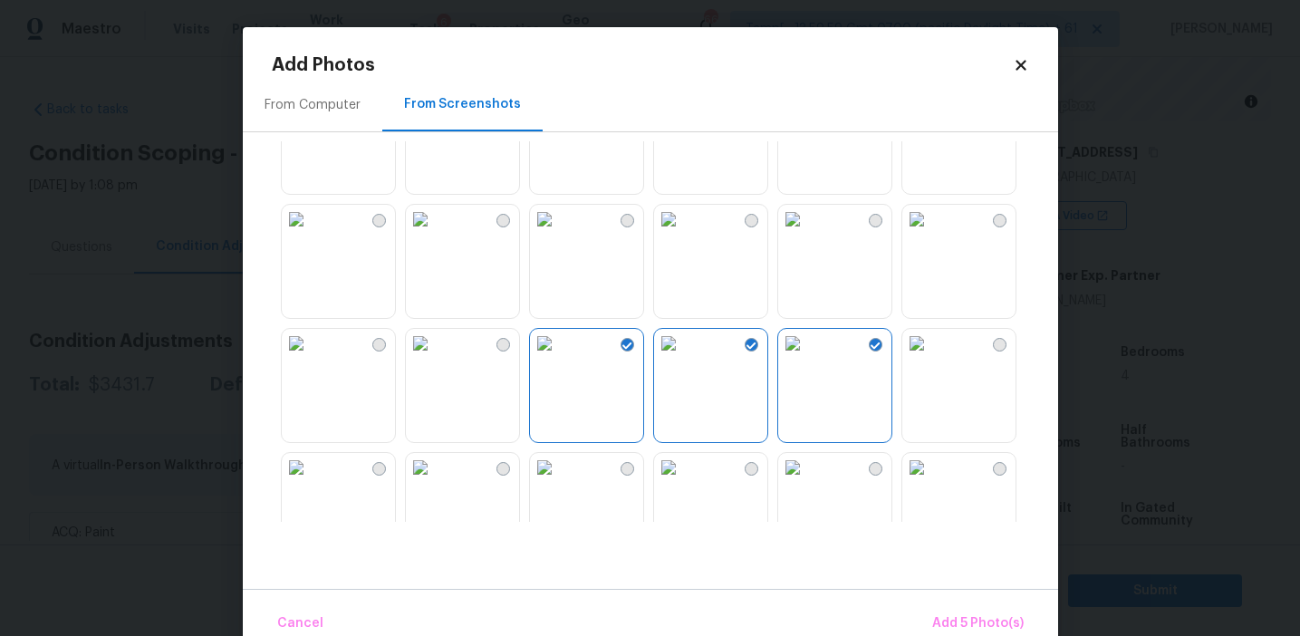
click at [311, 358] on img at bounding box center [296, 343] width 29 height 29
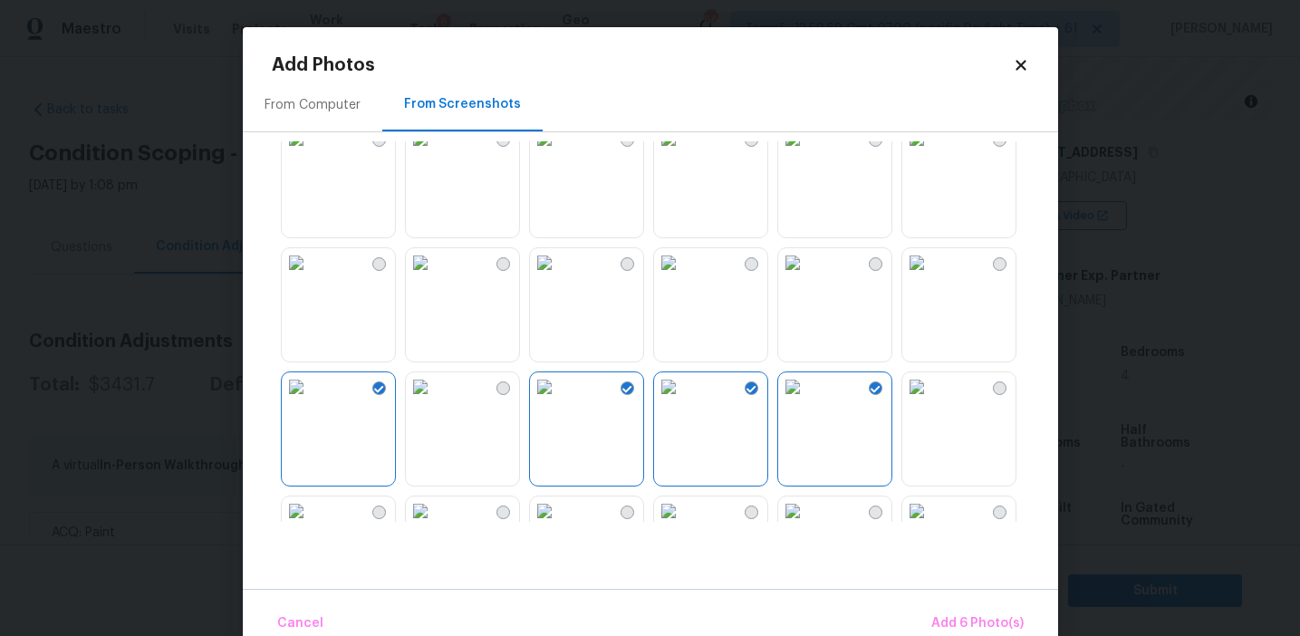
scroll to position [1453, 0]
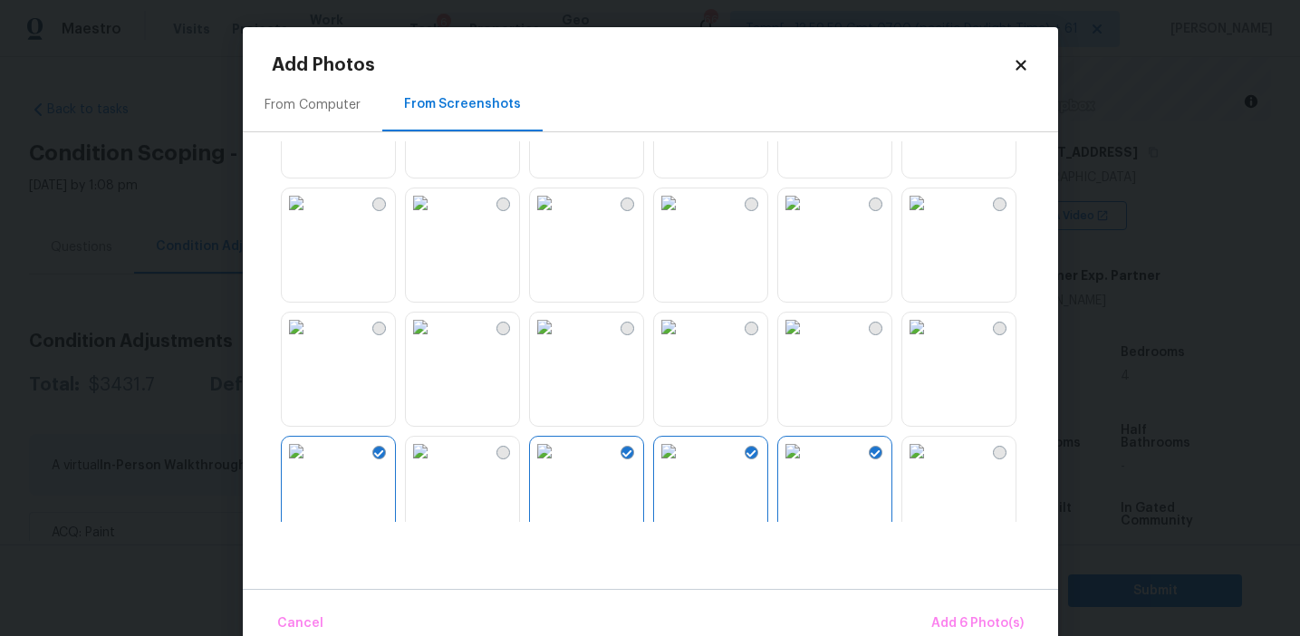
click at [932, 342] on img at bounding box center [917, 327] width 29 height 29
click at [304, 342] on img at bounding box center [296, 327] width 29 height 29
click at [311, 342] on img at bounding box center [296, 327] width 29 height 29
click at [311, 217] on img at bounding box center [296, 202] width 29 height 29
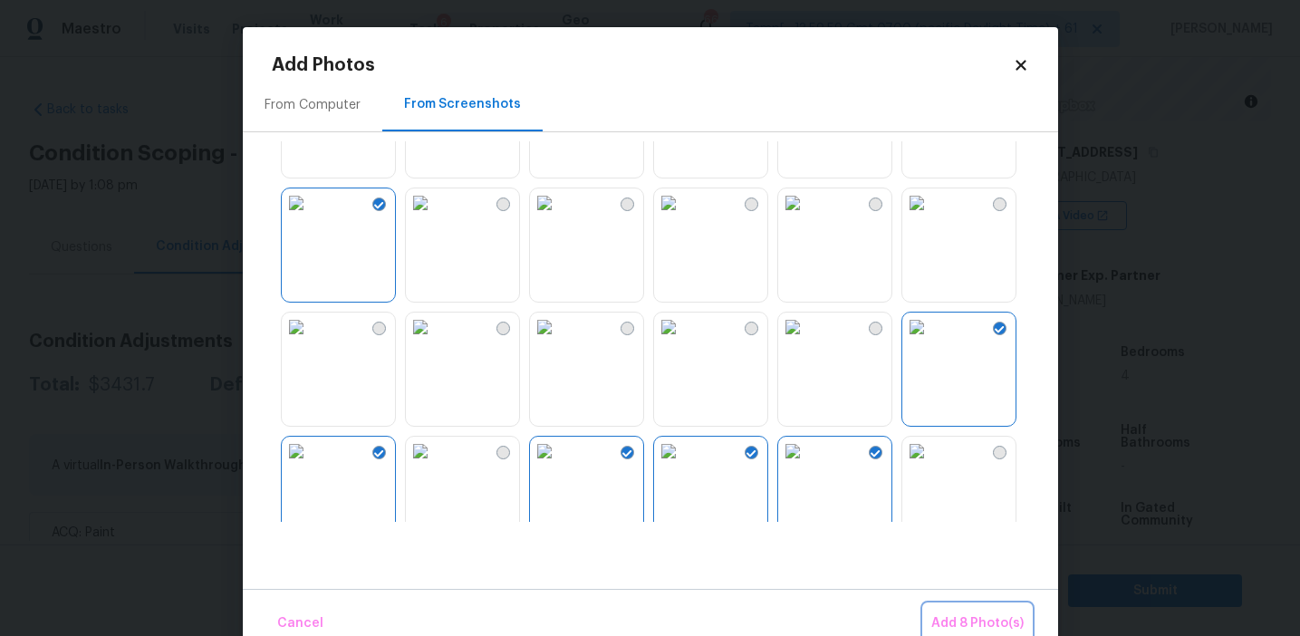
click at [940, 620] on span "Add 8 Photo(s)" at bounding box center [978, 624] width 92 height 23
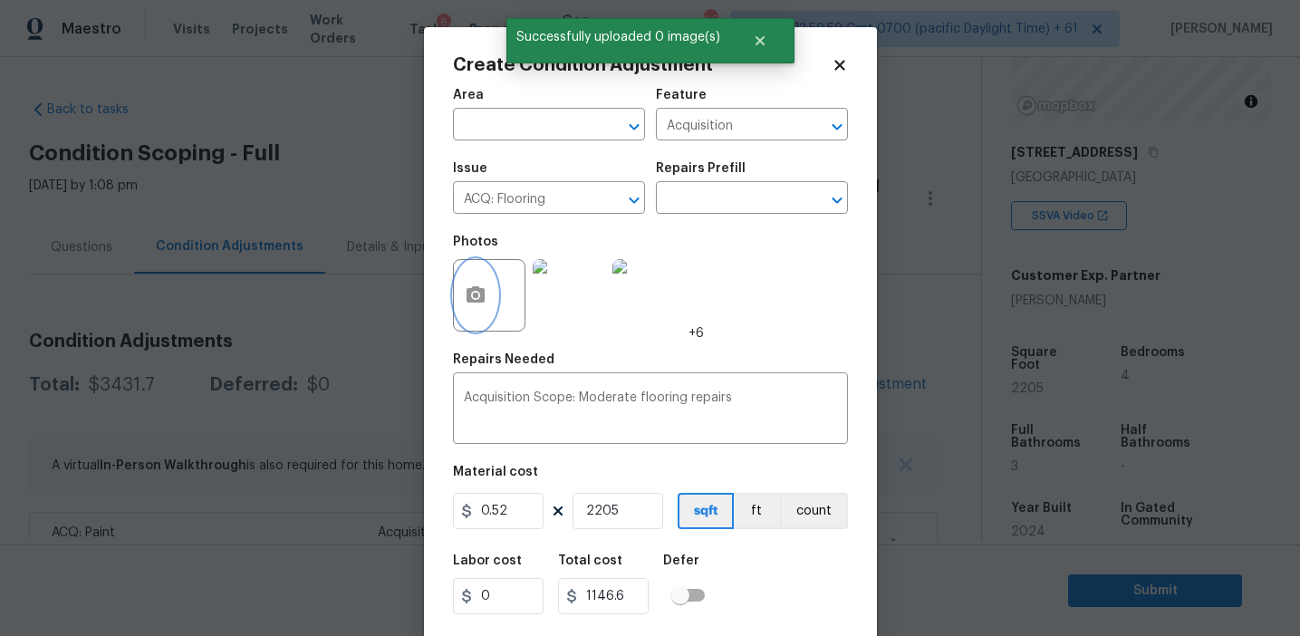
scroll to position [41, 0]
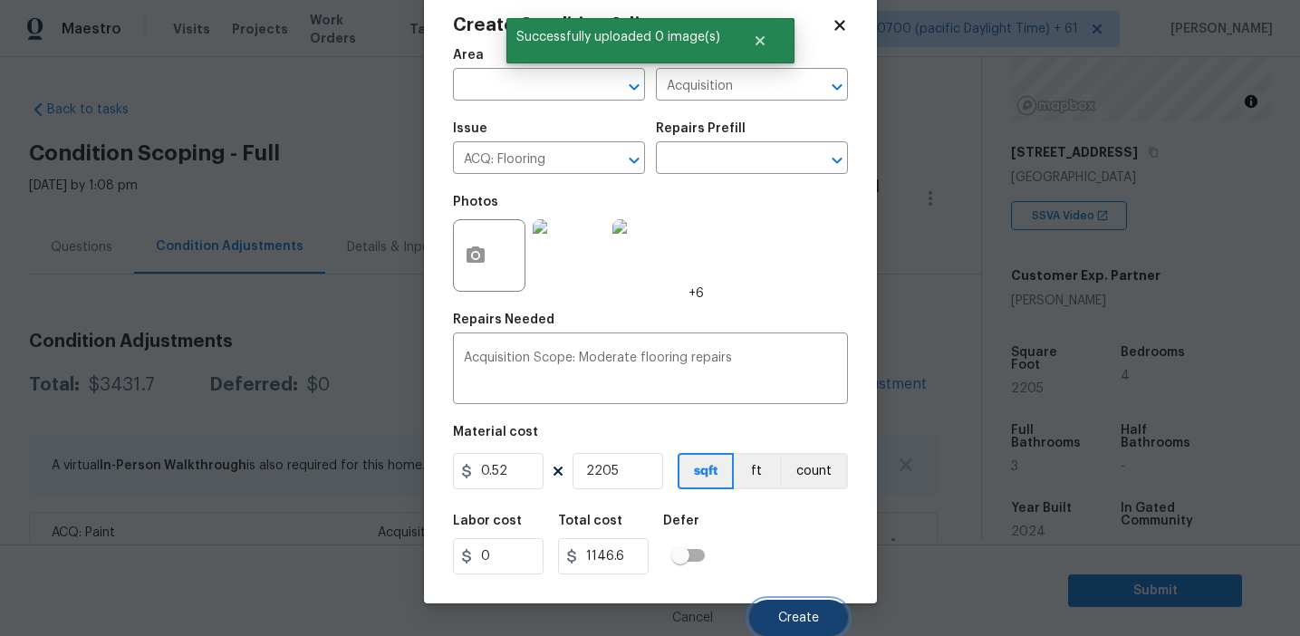
click at [791, 618] on span "Create" at bounding box center [798, 619] width 41 height 14
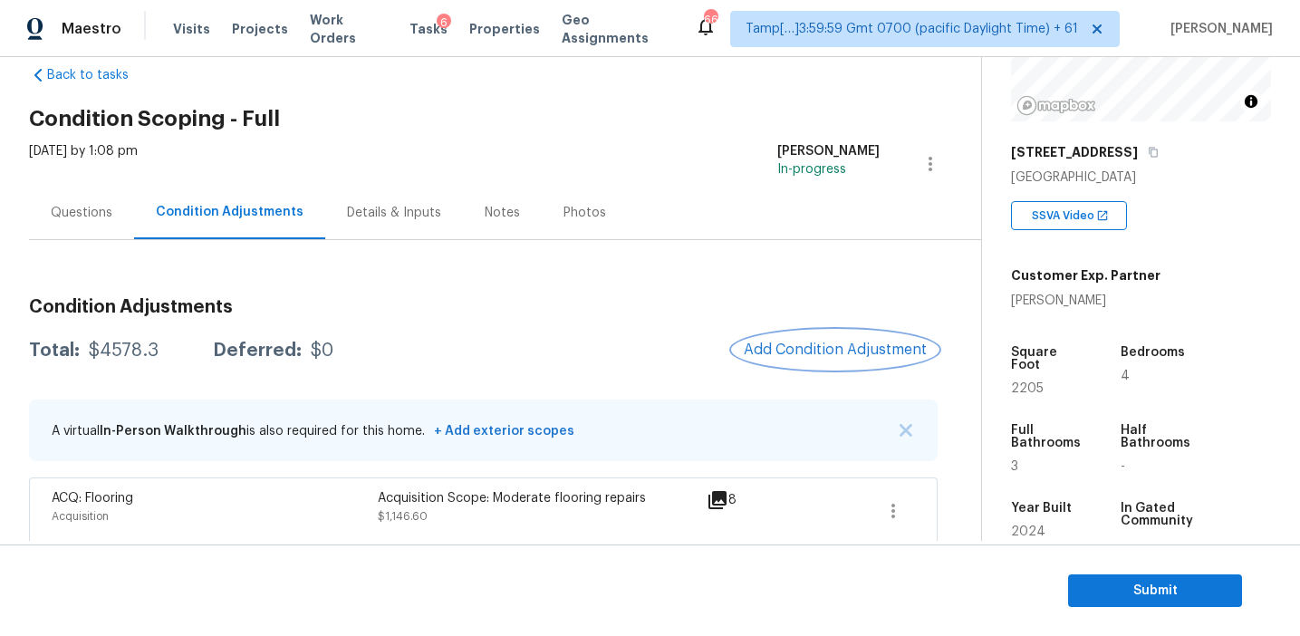
scroll to position [36, 0]
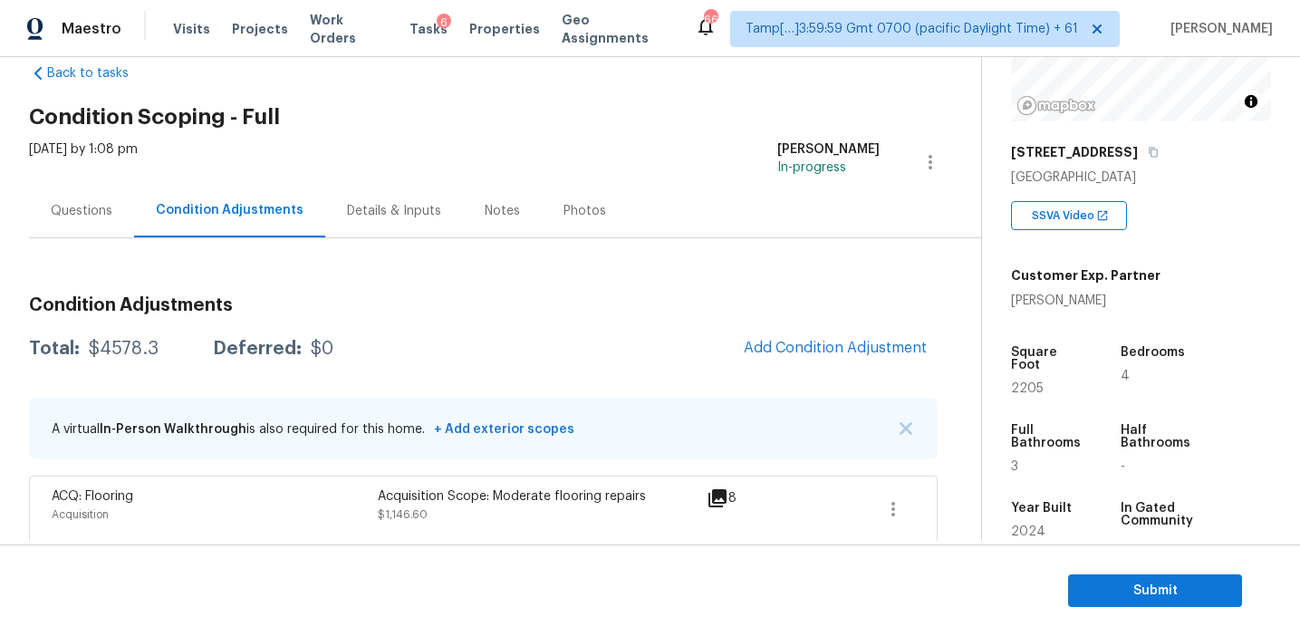
click at [130, 350] on div "$4578.3" at bounding box center [124, 349] width 70 height 18
copy div "4578.3"
click at [316, 343] on div "$0" at bounding box center [322, 349] width 23 height 18
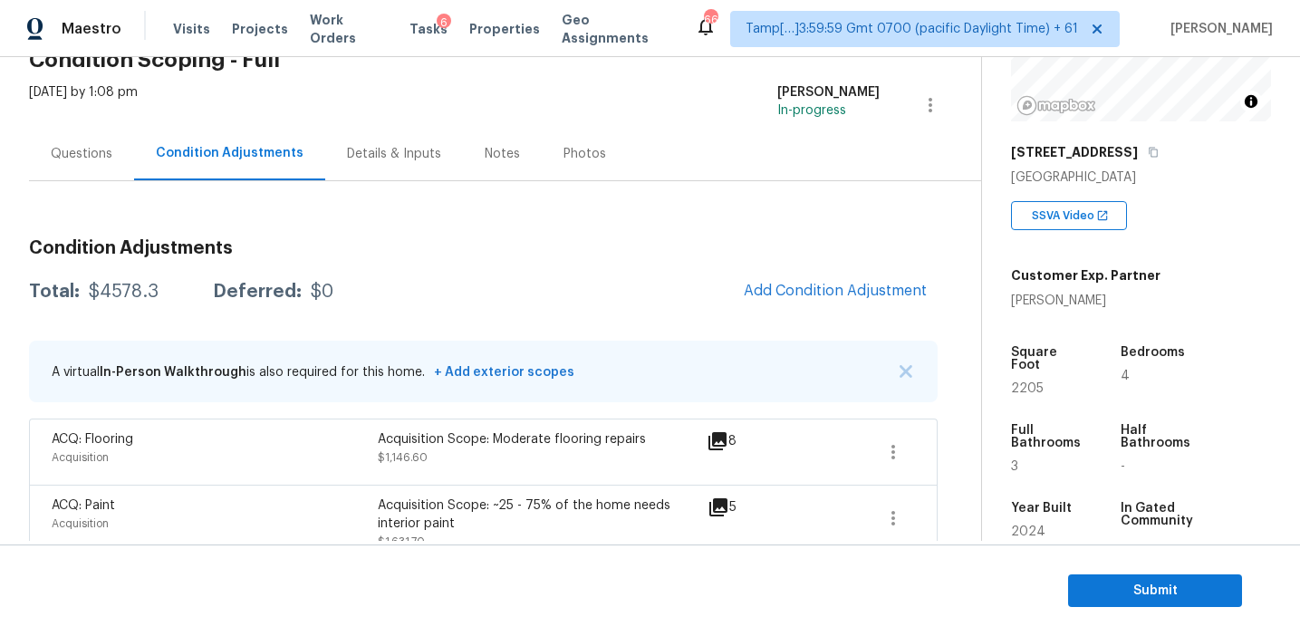
scroll to position [714, 0]
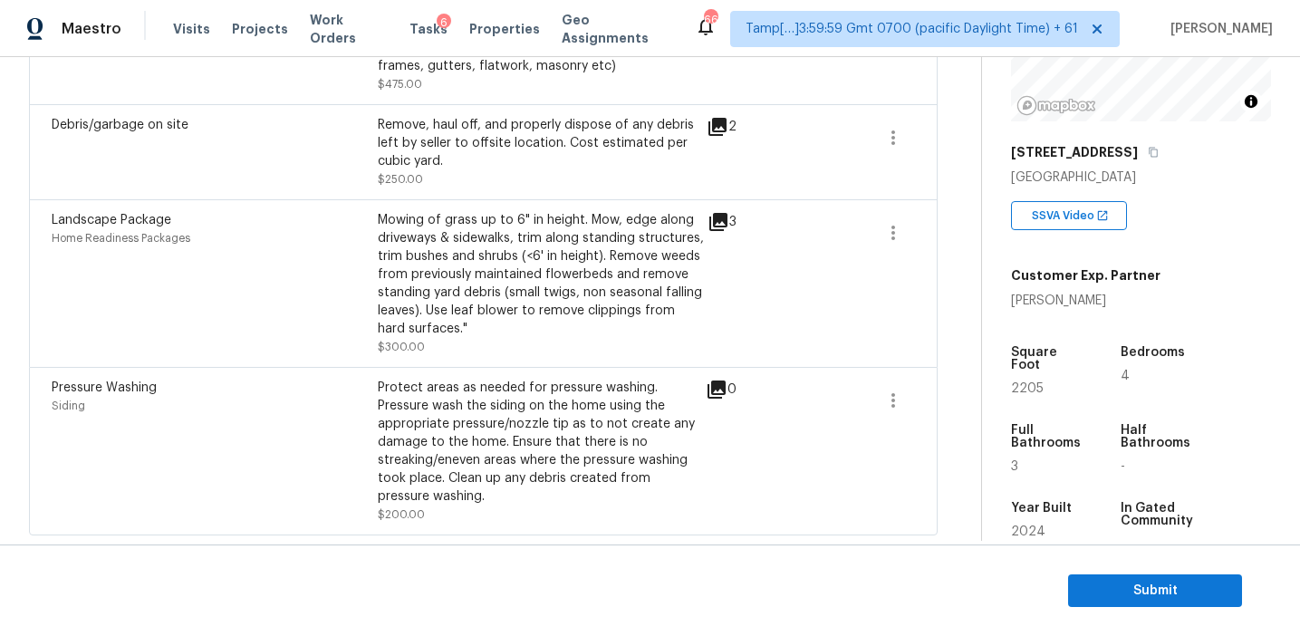
click at [316, 343] on div "Landscape Package Home Readiness Packages" at bounding box center [215, 283] width 326 height 145
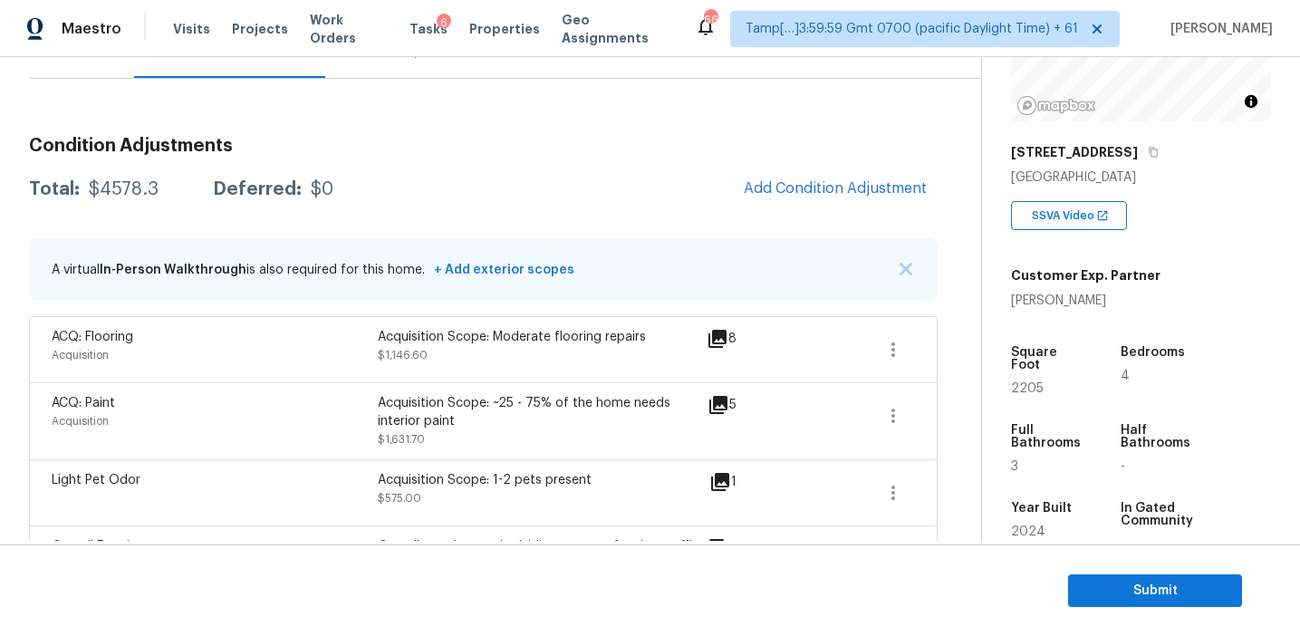
scroll to position [168, 0]
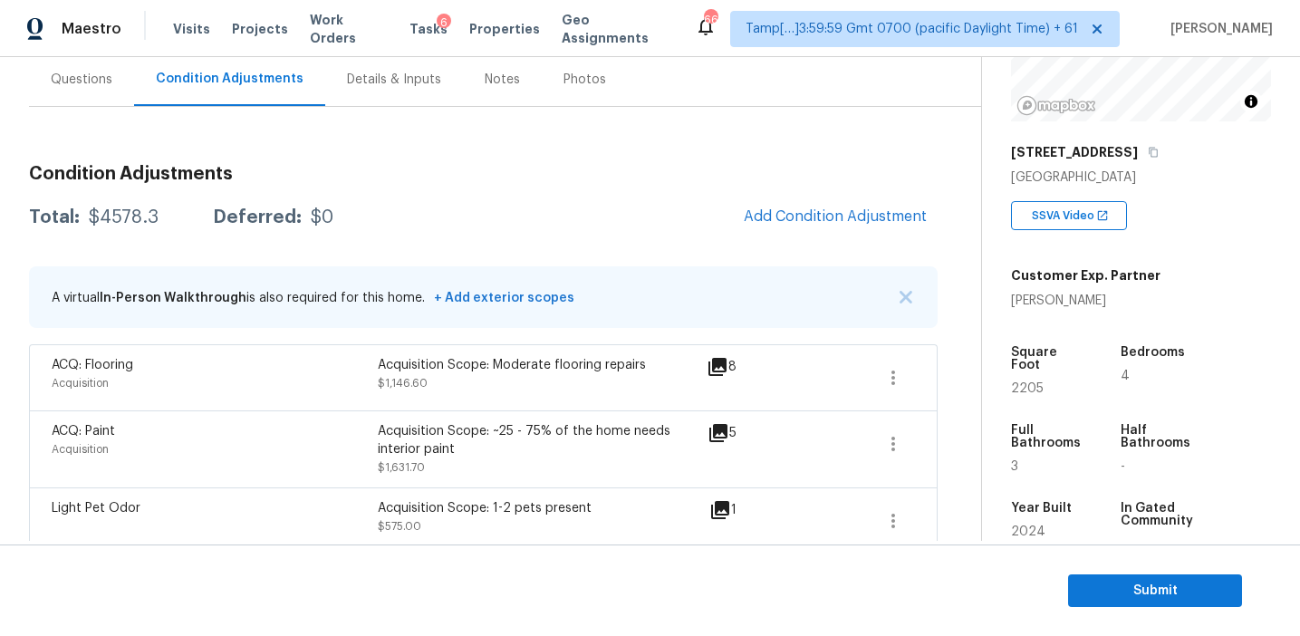
click at [344, 201] on div "Total: $4578.3 Deferred: $0 Add Condition Adjustment" at bounding box center [483, 218] width 909 height 40
click at [354, 154] on div "Condition Adjustments Total: $4578.3 Deferred: $0 Add Condition Adjustment A vi…" at bounding box center [483, 615] width 909 height 930
click at [185, 112] on div "Condition Adjustments Total: $4578.3 Deferred: $0 Add Condition Adjustment A vi…" at bounding box center [483, 593] width 909 height 973
click at [111, 81] on div "Questions" at bounding box center [81, 79] width 105 height 53
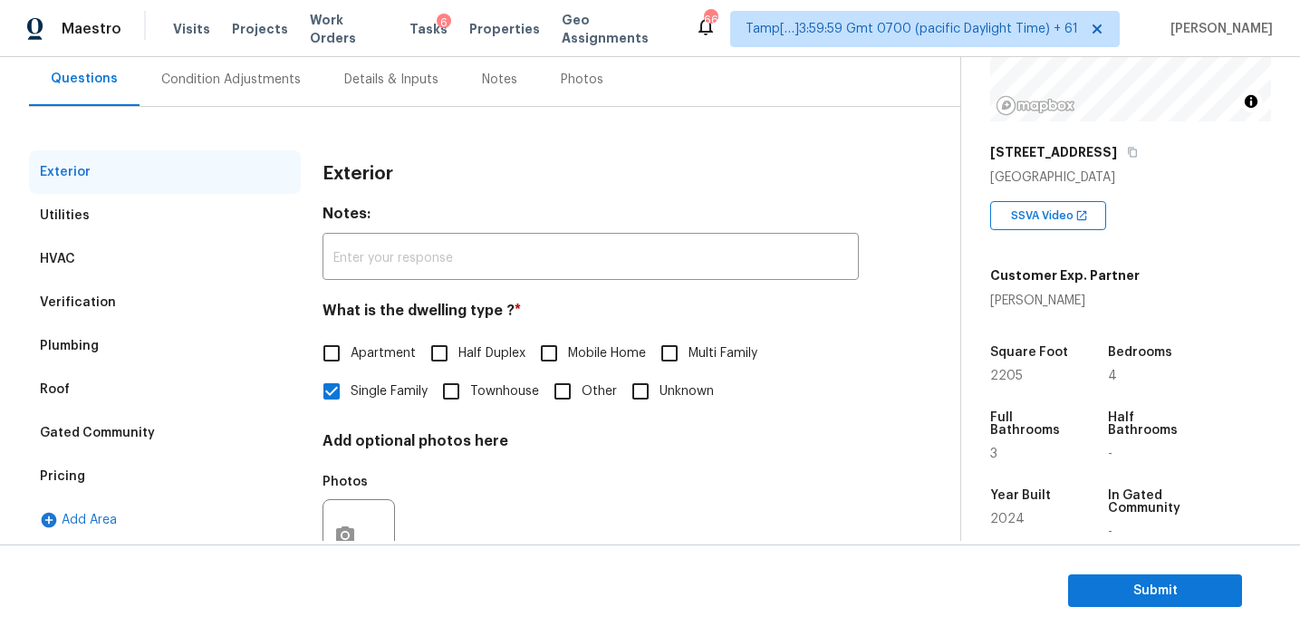
scroll to position [167, 0]
click at [137, 483] on div "Pricing" at bounding box center [165, 477] width 272 height 43
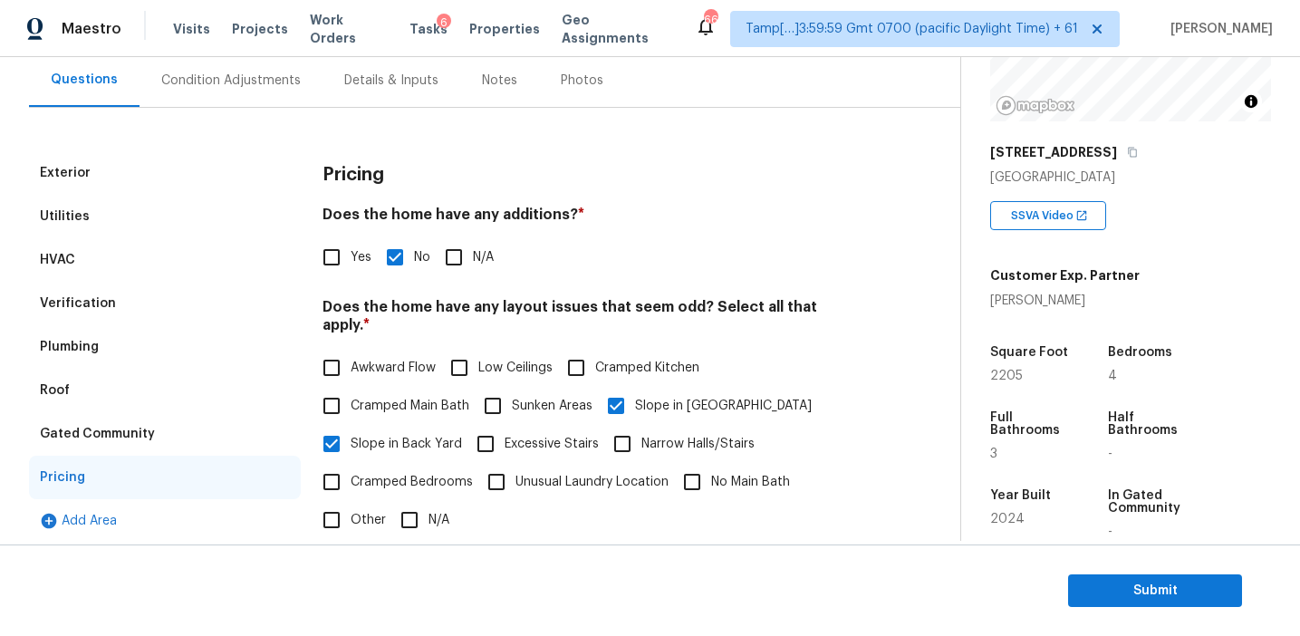
click at [166, 449] on div "Gated Community" at bounding box center [165, 433] width 272 height 43
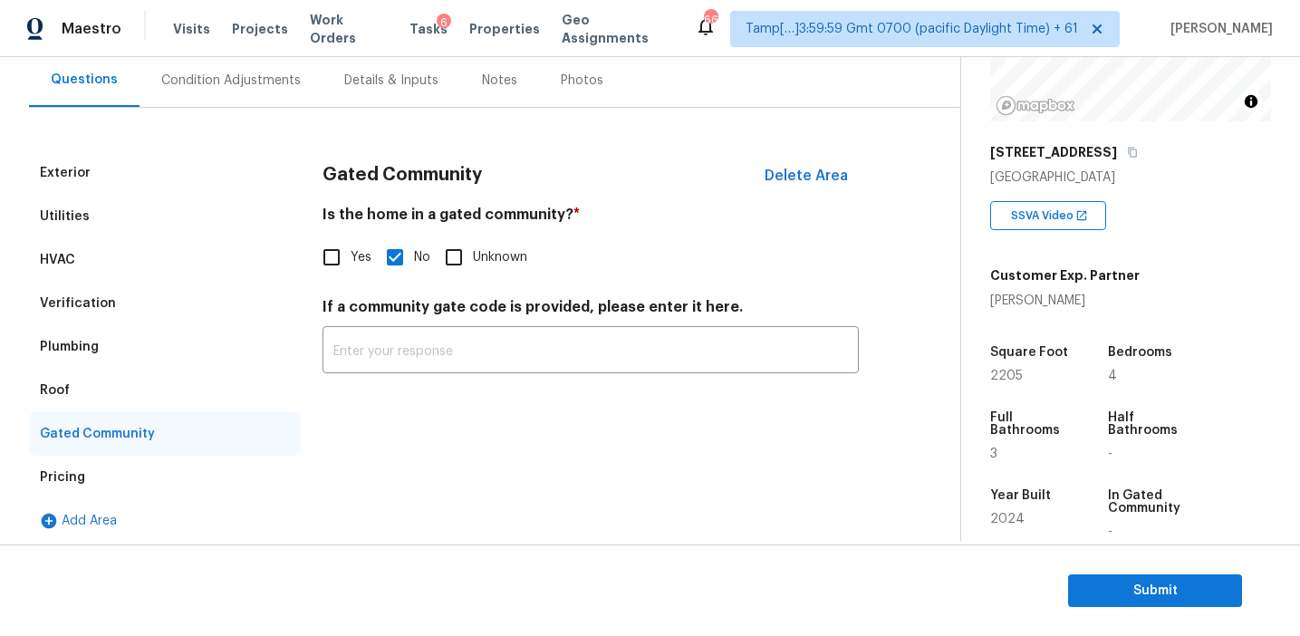
click at [134, 386] on div "Roof" at bounding box center [165, 390] width 272 height 43
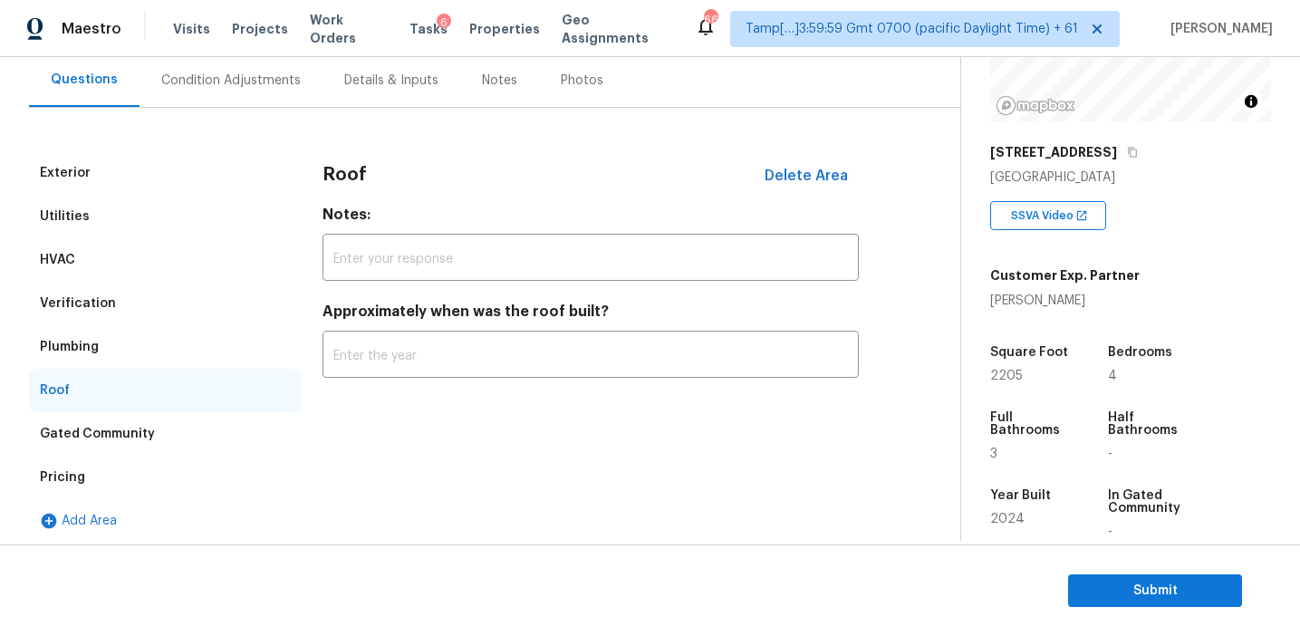
click at [134, 349] on div "Plumbing" at bounding box center [165, 346] width 272 height 43
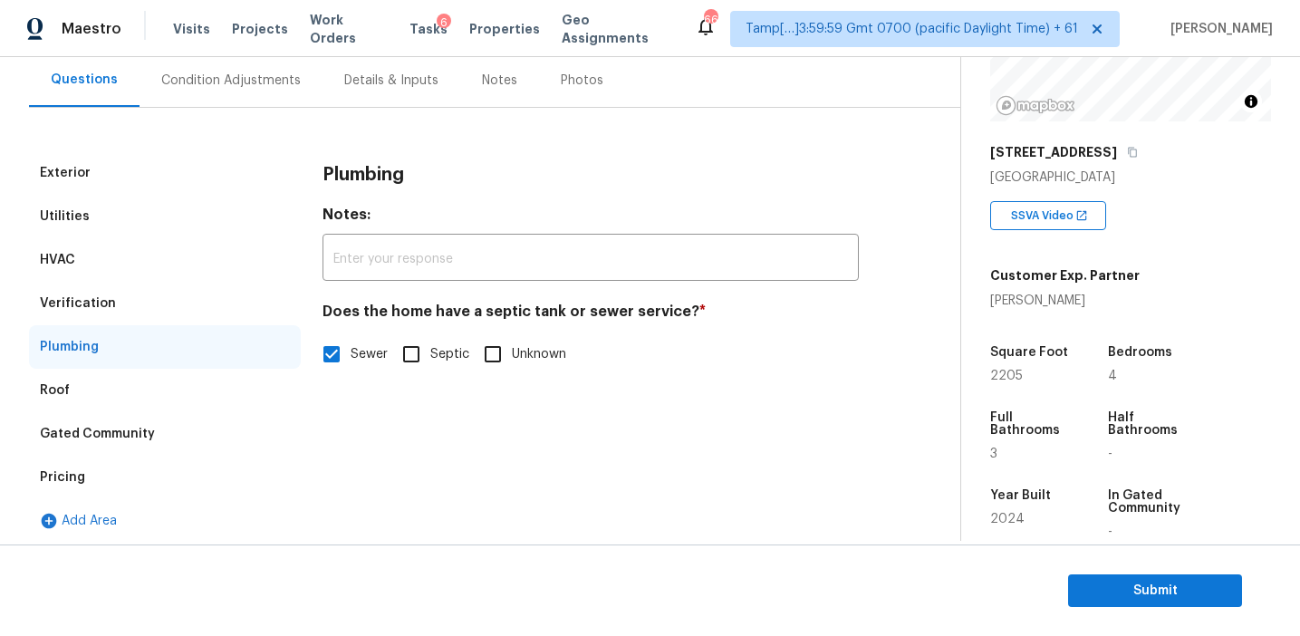
click at [140, 314] on div "Verification" at bounding box center [165, 303] width 272 height 43
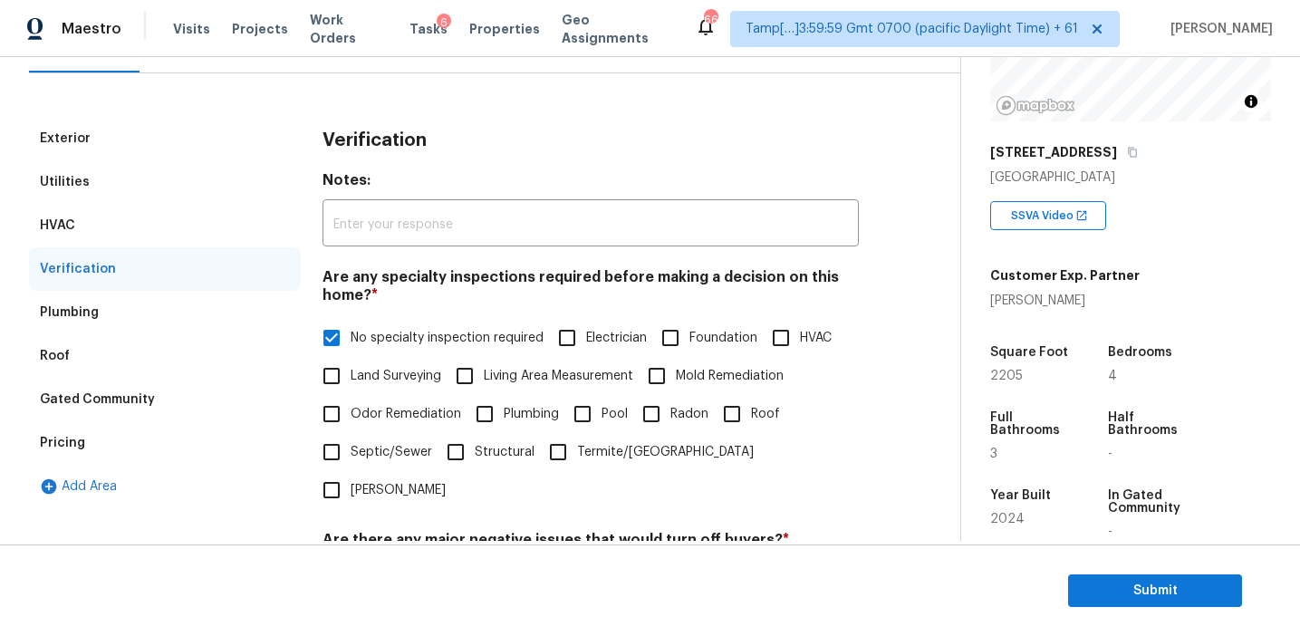
scroll to position [198, 0]
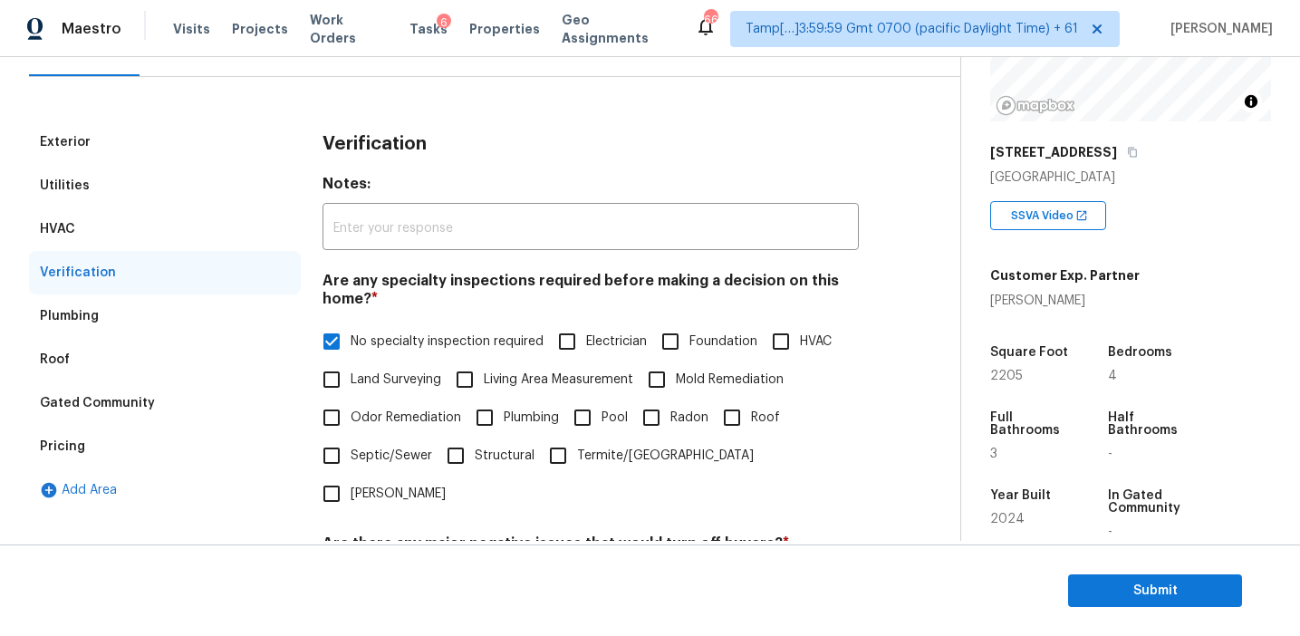
click at [172, 227] on div "HVAC" at bounding box center [165, 229] width 272 height 43
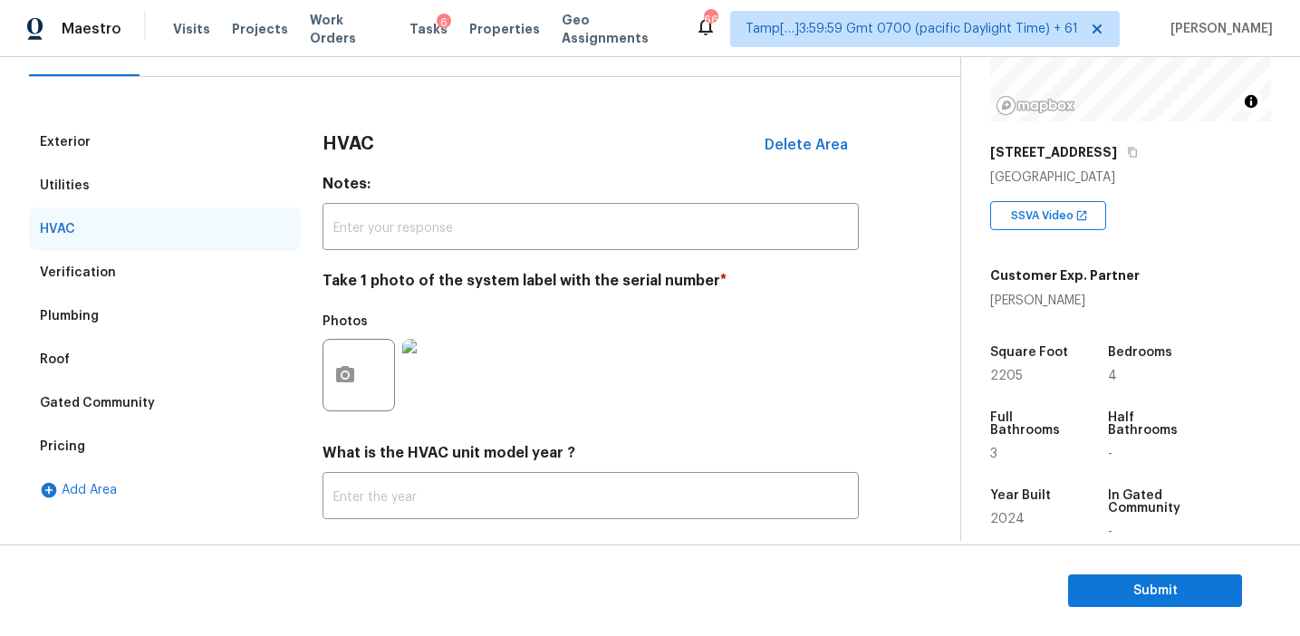
click at [166, 191] on div "Utilities" at bounding box center [165, 185] width 272 height 43
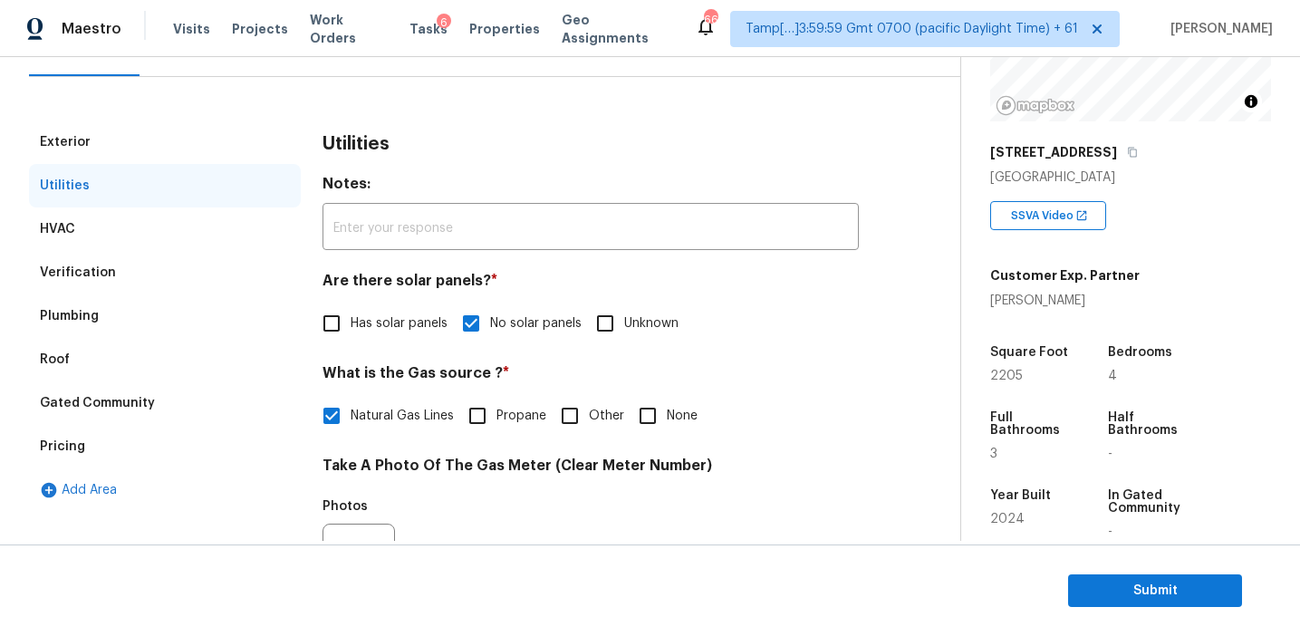
click at [165, 132] on div "Exterior" at bounding box center [165, 142] width 272 height 43
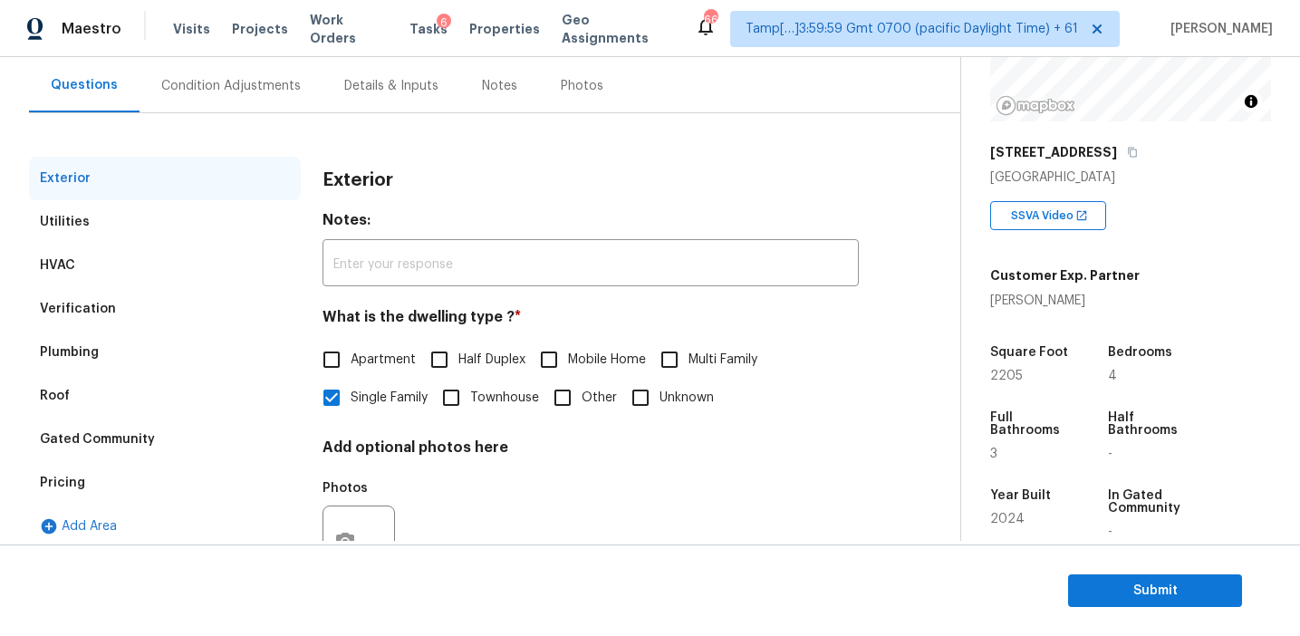
scroll to position [151, 0]
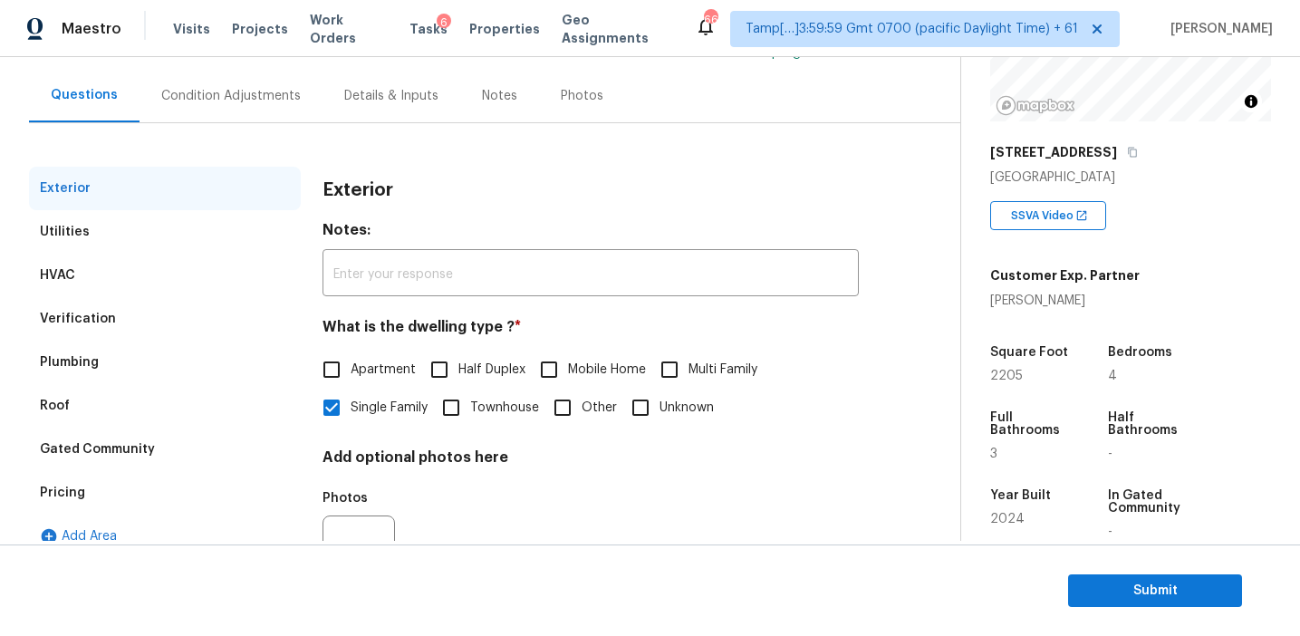
click at [267, 112] on div "Condition Adjustments" at bounding box center [231, 95] width 183 height 53
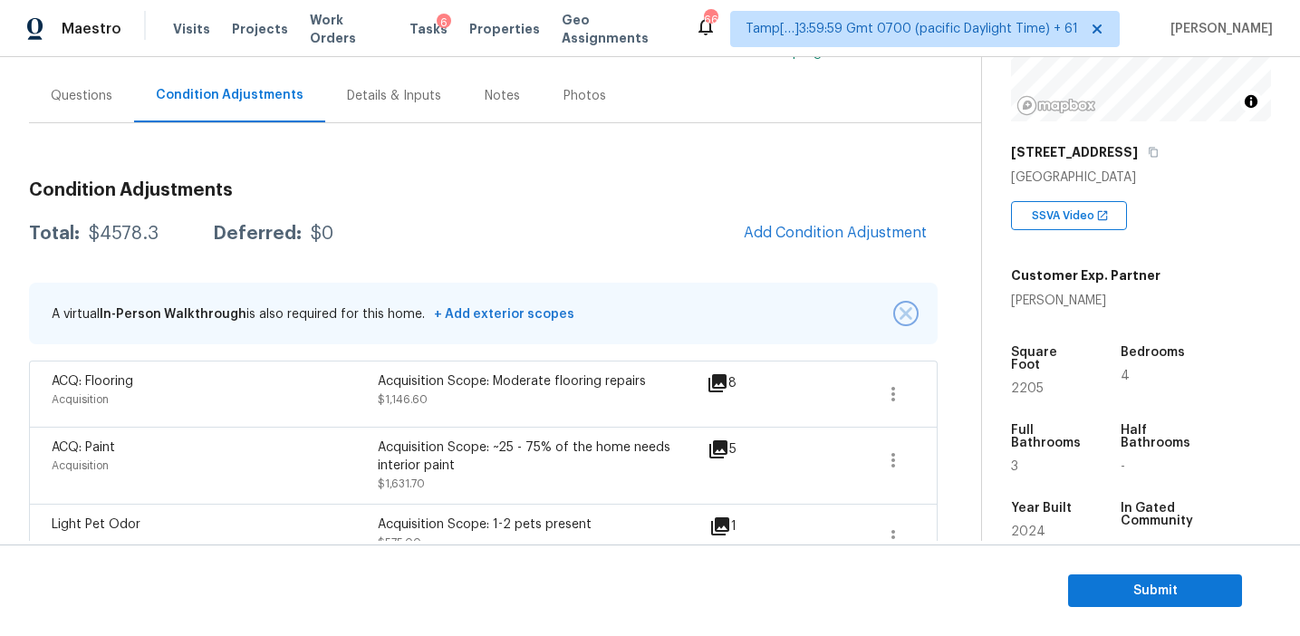
click at [908, 311] on img "button" at bounding box center [906, 313] width 13 height 13
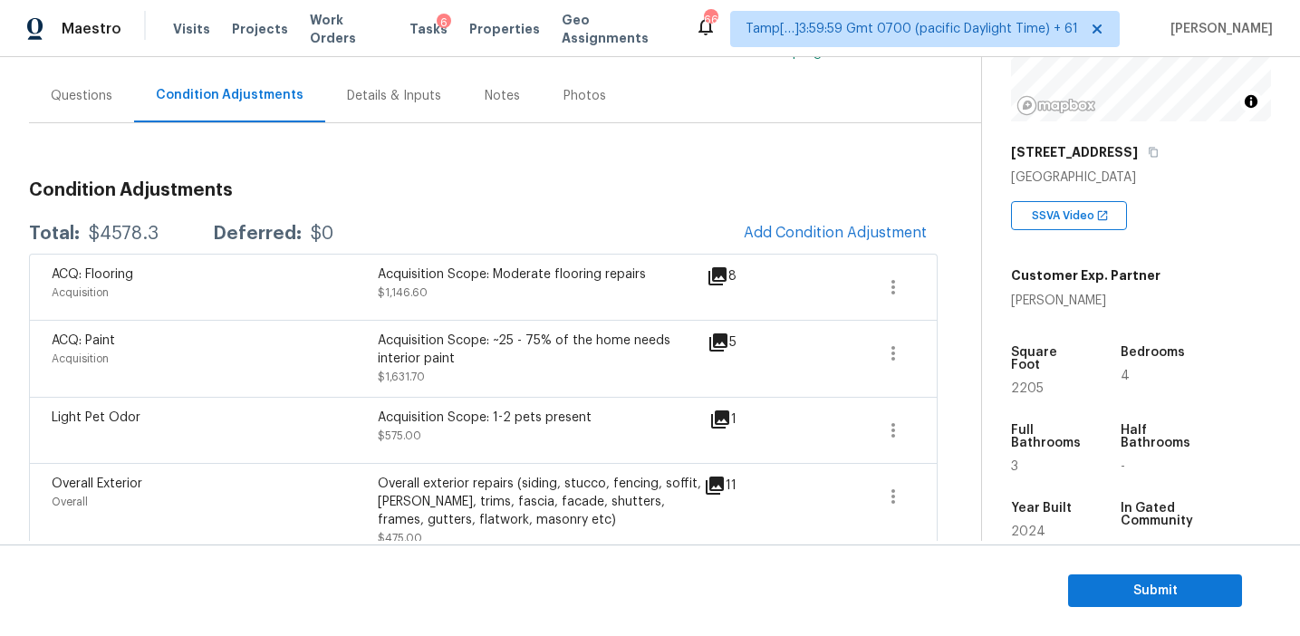
scroll to position [607, 0]
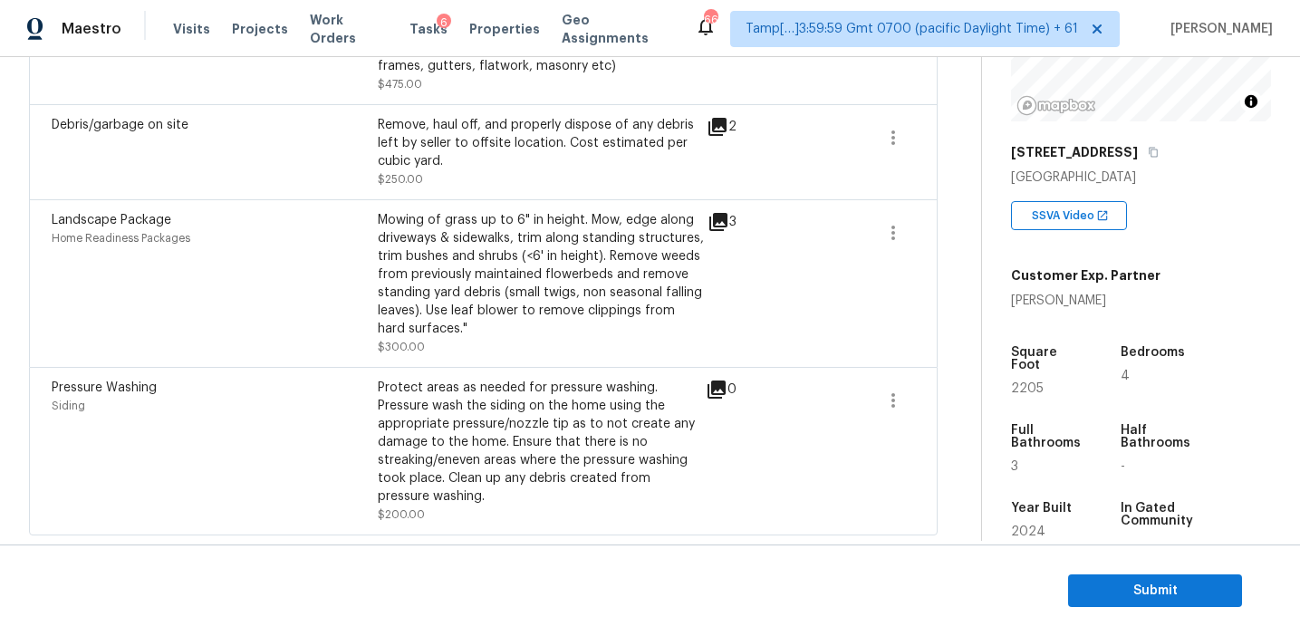
click at [608, 349] on div "Mowing of grass up to 6" in height. Mow, edge along driveways & sidewalks, trim…" at bounding box center [541, 283] width 326 height 145
click at [331, 338] on div "Landscape Package Home Readiness Packages" at bounding box center [215, 283] width 326 height 145
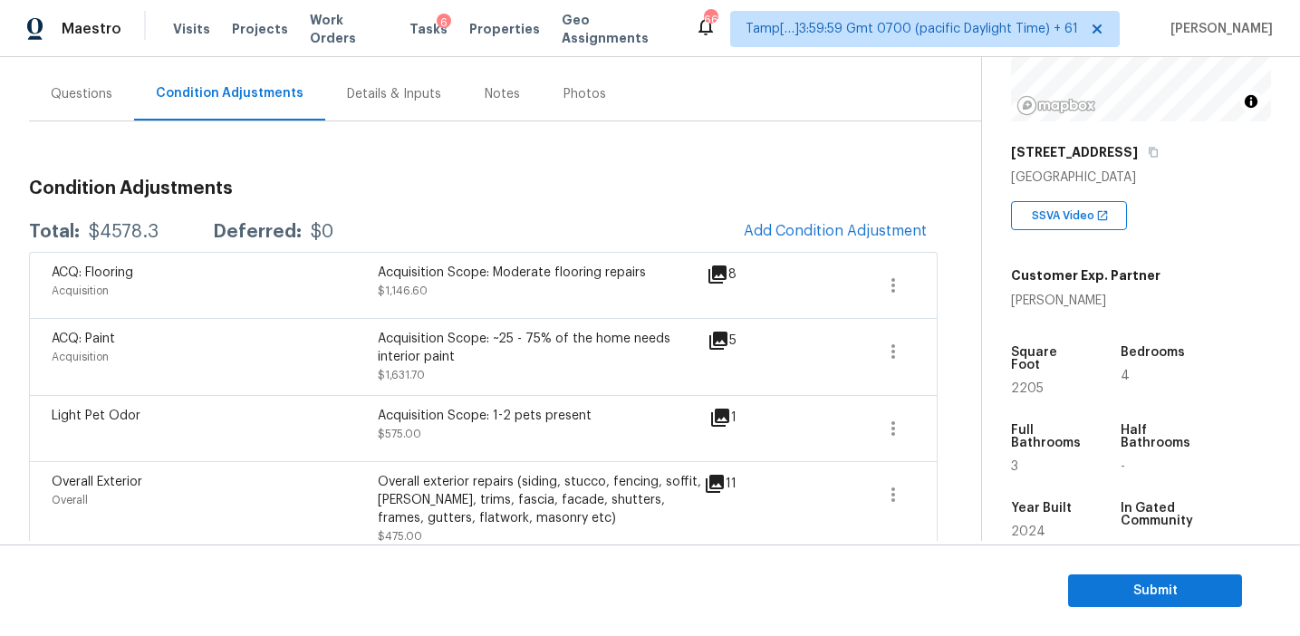
click at [353, 204] on div "Condition Adjustments Total: $4578.3 Deferred: $0 Add Condition Adjustment ACQ:…" at bounding box center [483, 576] width 909 height 823
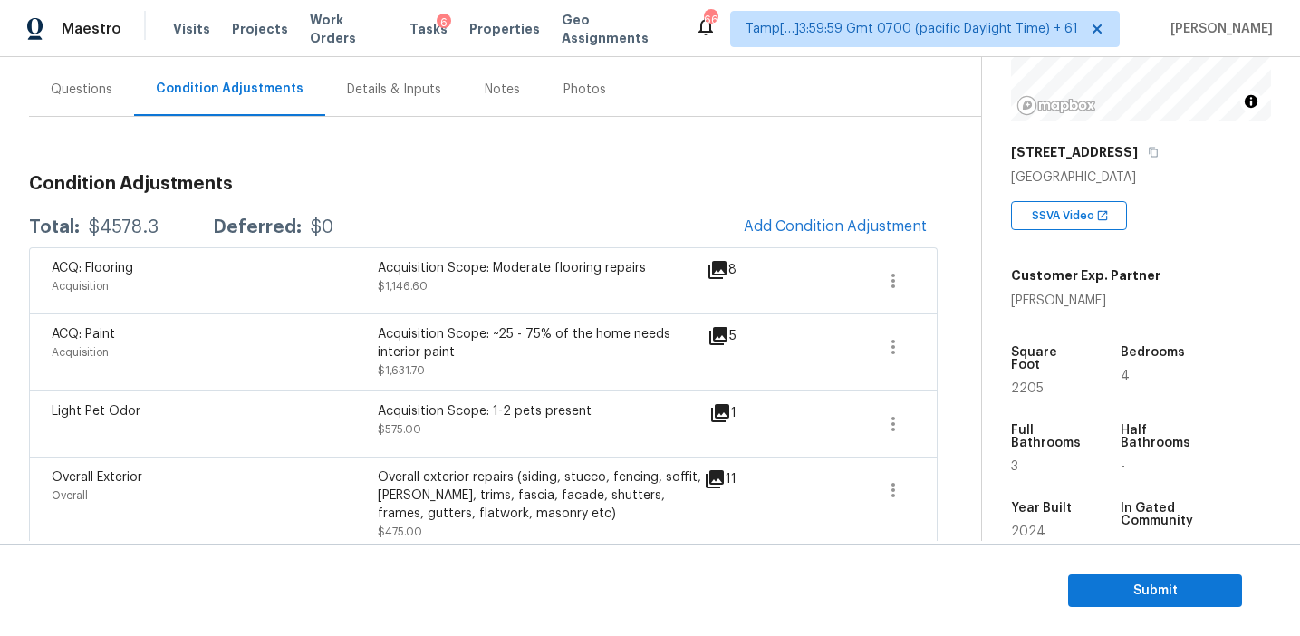
scroll to position [152, 0]
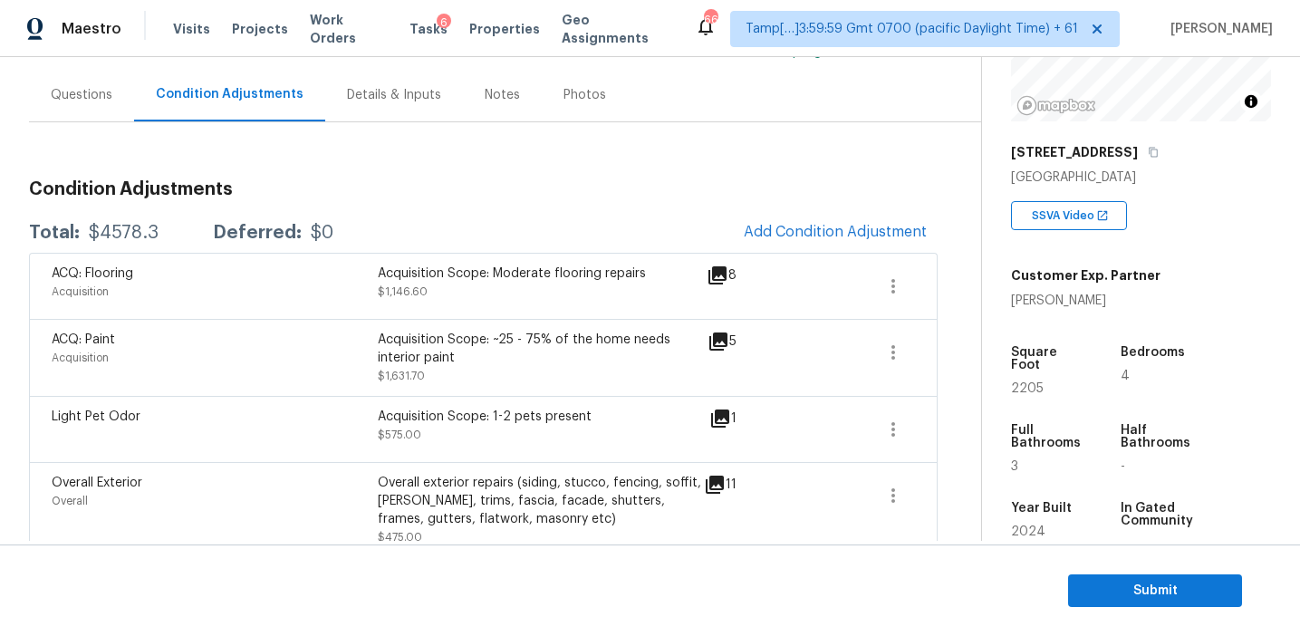
click at [353, 204] on div "Condition Adjustments Total: $4578.3 Deferred: $0 Add Condition Adjustment ACQ:…" at bounding box center [483, 577] width 909 height 823
click at [102, 93] on div "Questions" at bounding box center [82, 95] width 62 height 18
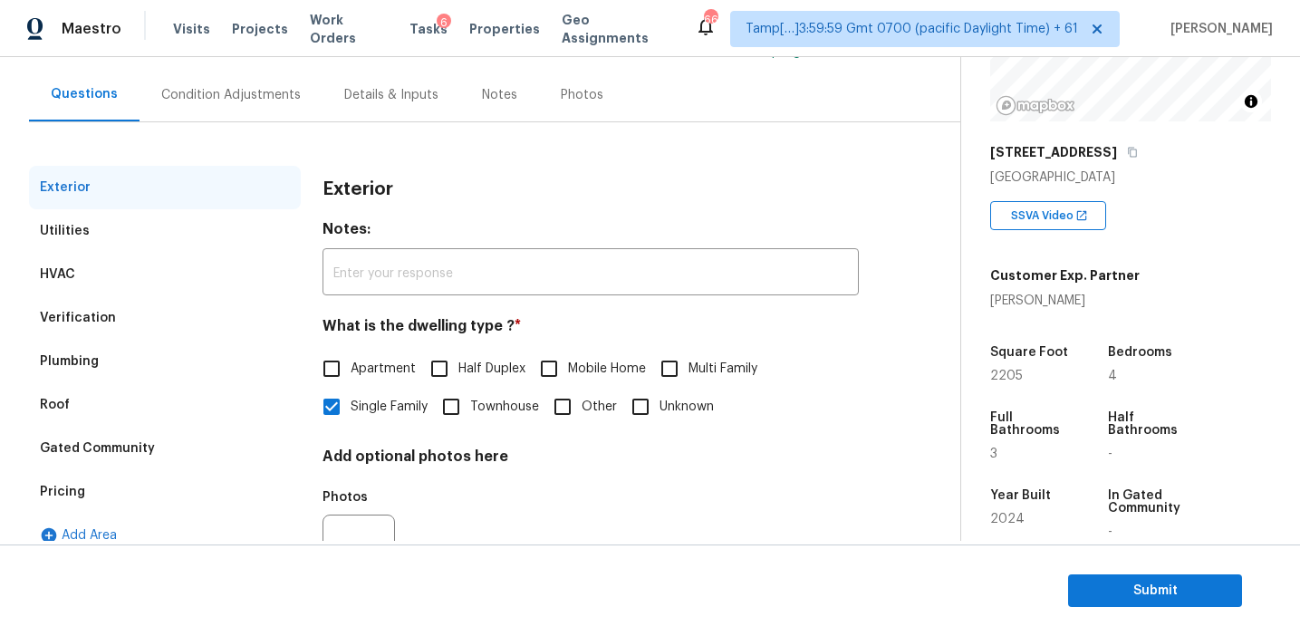
click at [181, 489] on div "Pricing" at bounding box center [165, 491] width 272 height 43
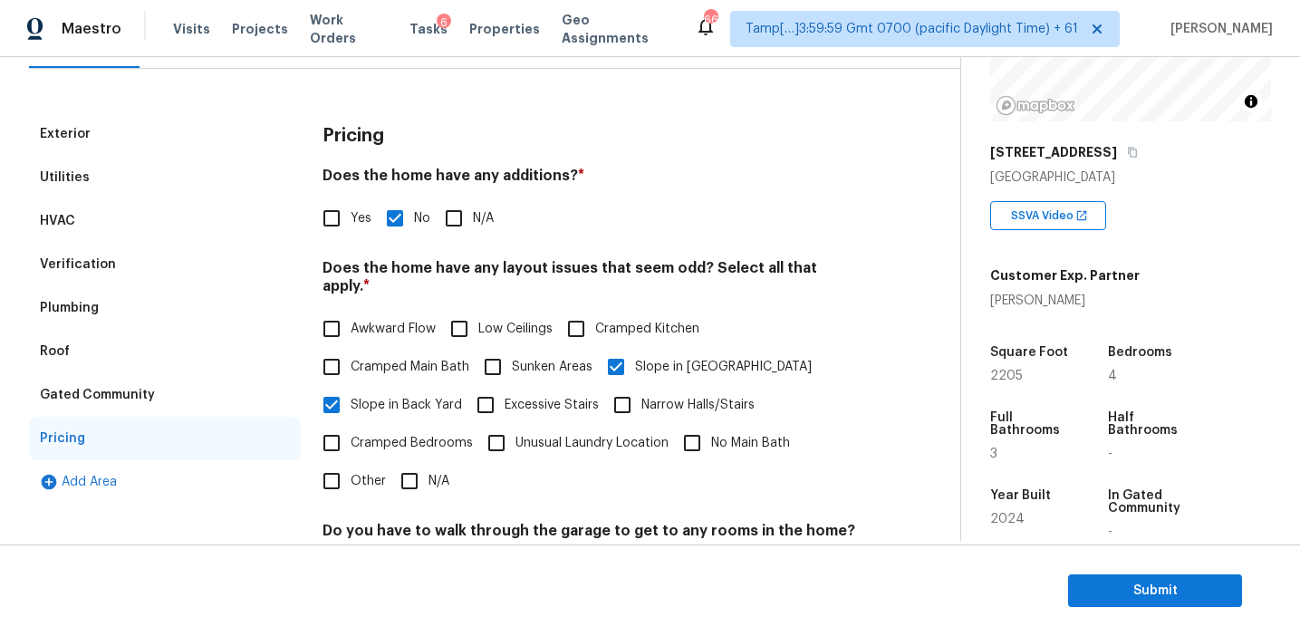
scroll to position [173, 0]
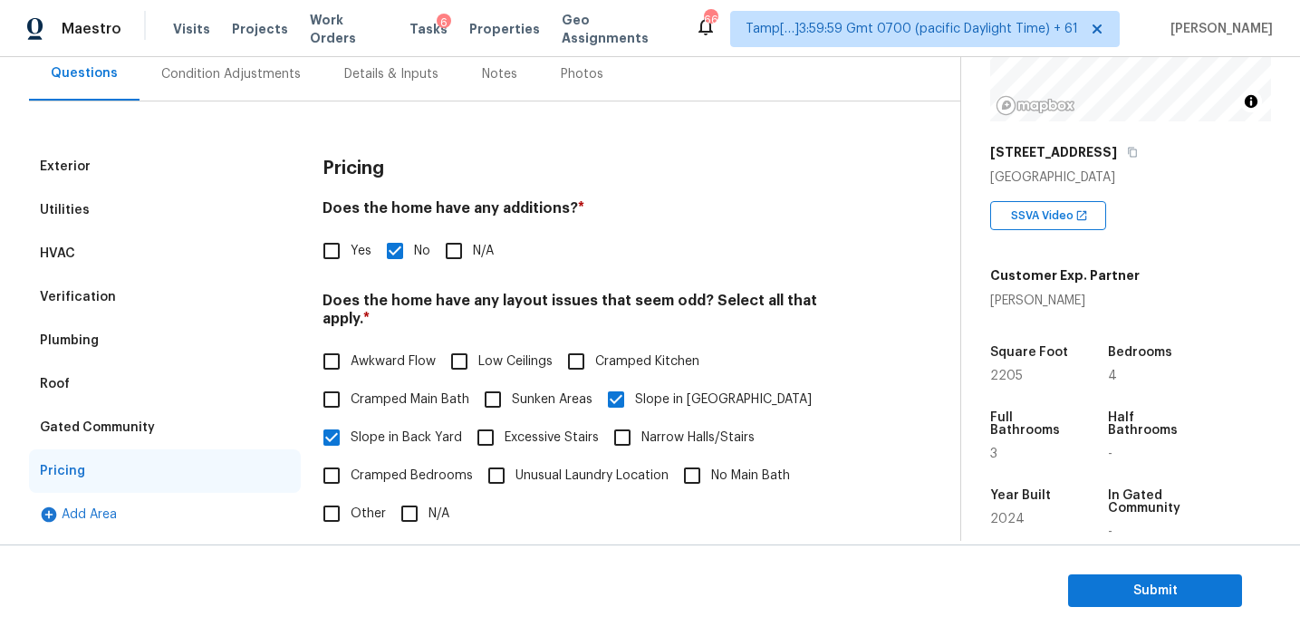
click at [166, 428] on div "Gated Community" at bounding box center [165, 427] width 272 height 43
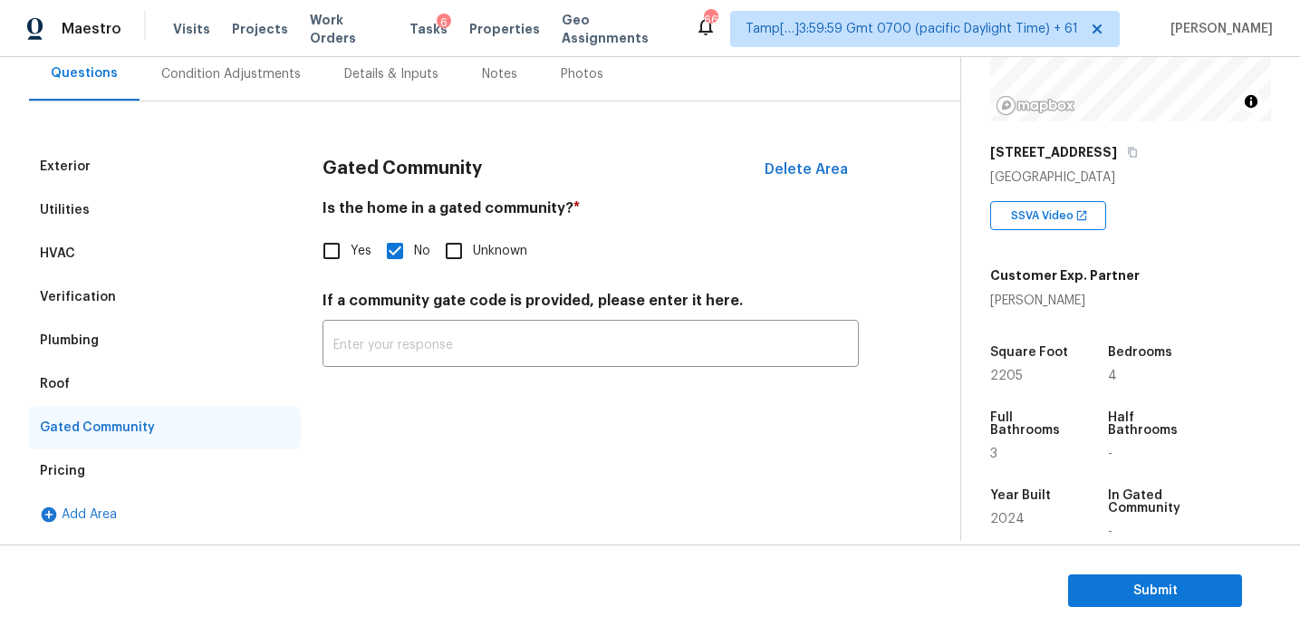
click at [126, 385] on div "Roof" at bounding box center [165, 383] width 272 height 43
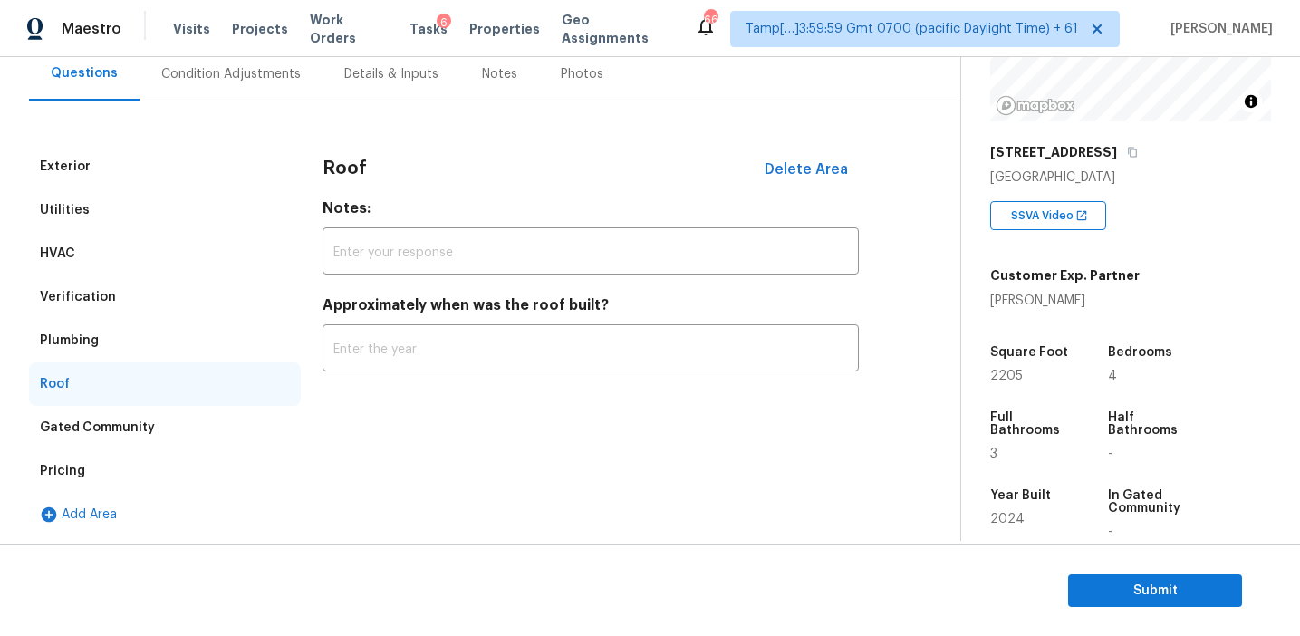
click at [126, 362] on div "Roof" at bounding box center [165, 383] width 272 height 43
click at [128, 338] on div "Plumbing" at bounding box center [165, 340] width 272 height 43
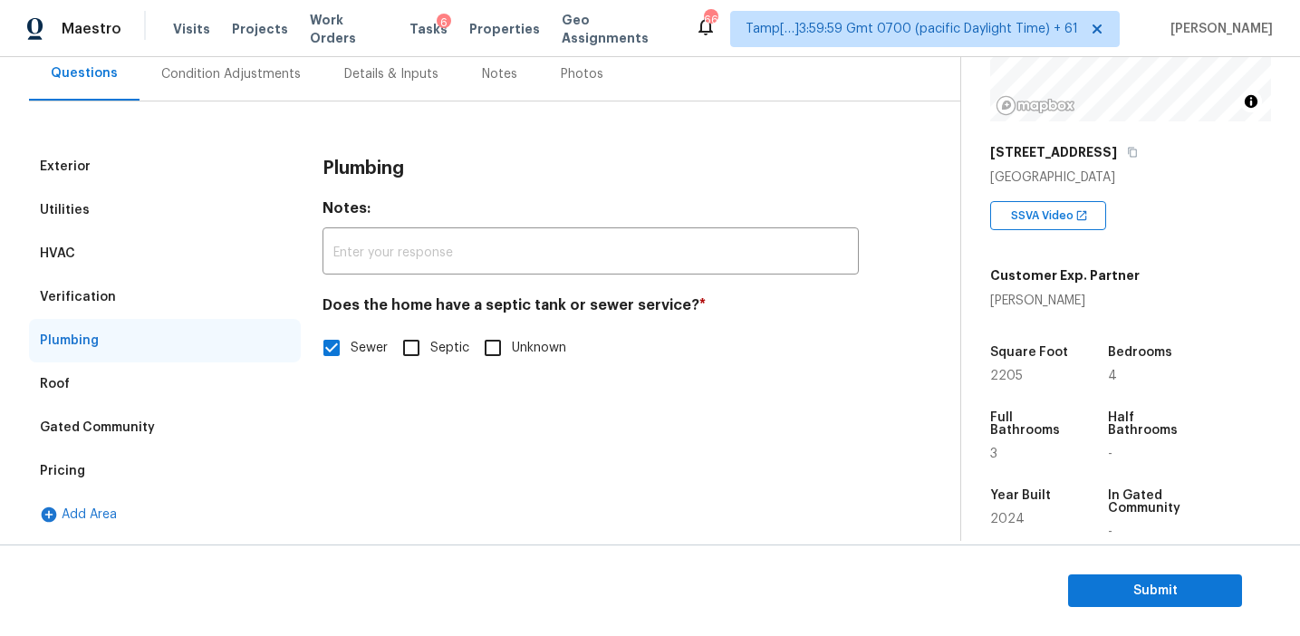
click at [128, 299] on div "Verification" at bounding box center [165, 296] width 272 height 43
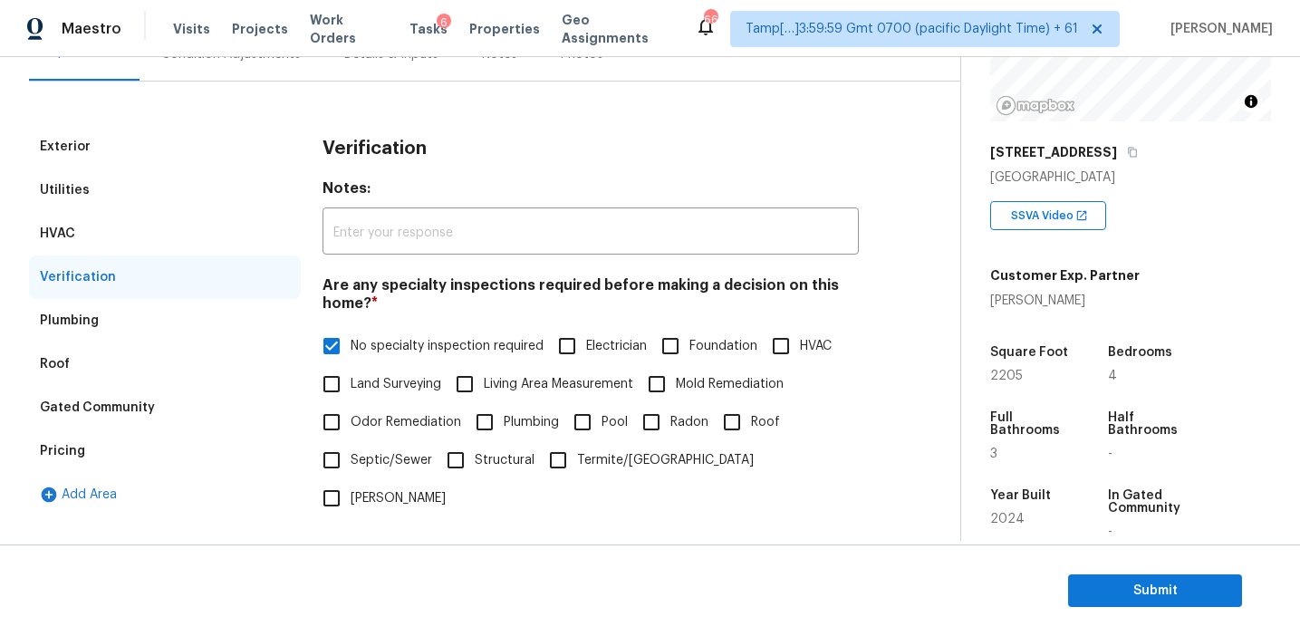
scroll to position [138, 0]
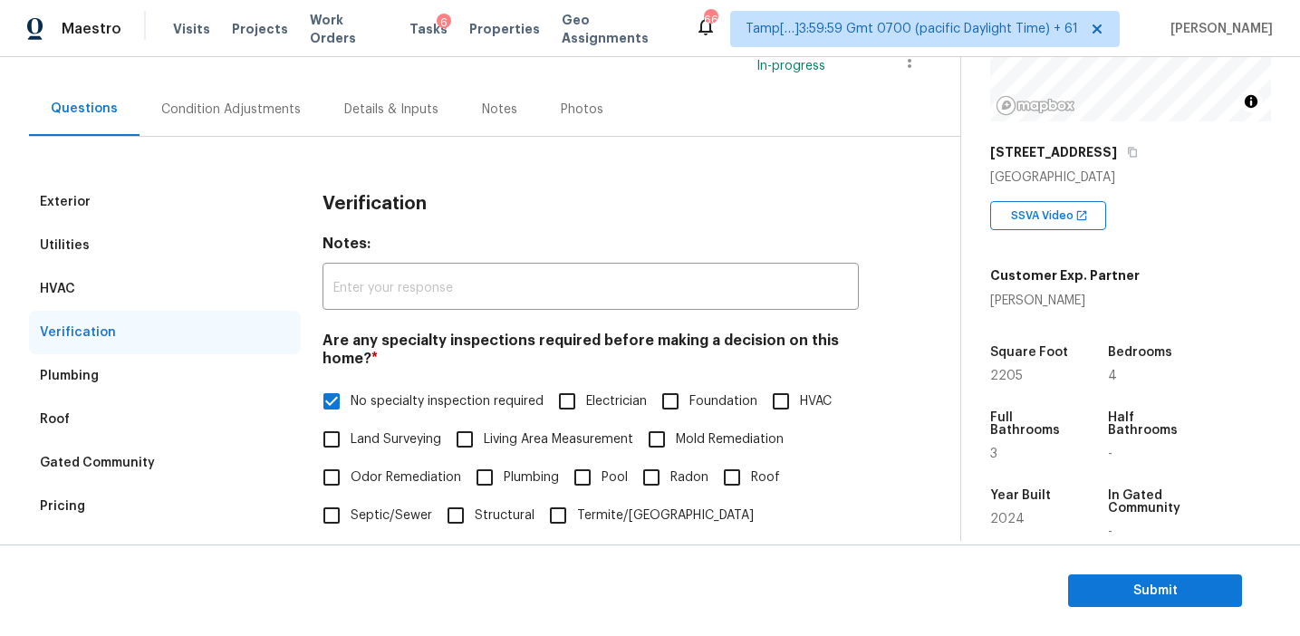
click at [179, 286] on div "HVAC" at bounding box center [165, 288] width 272 height 43
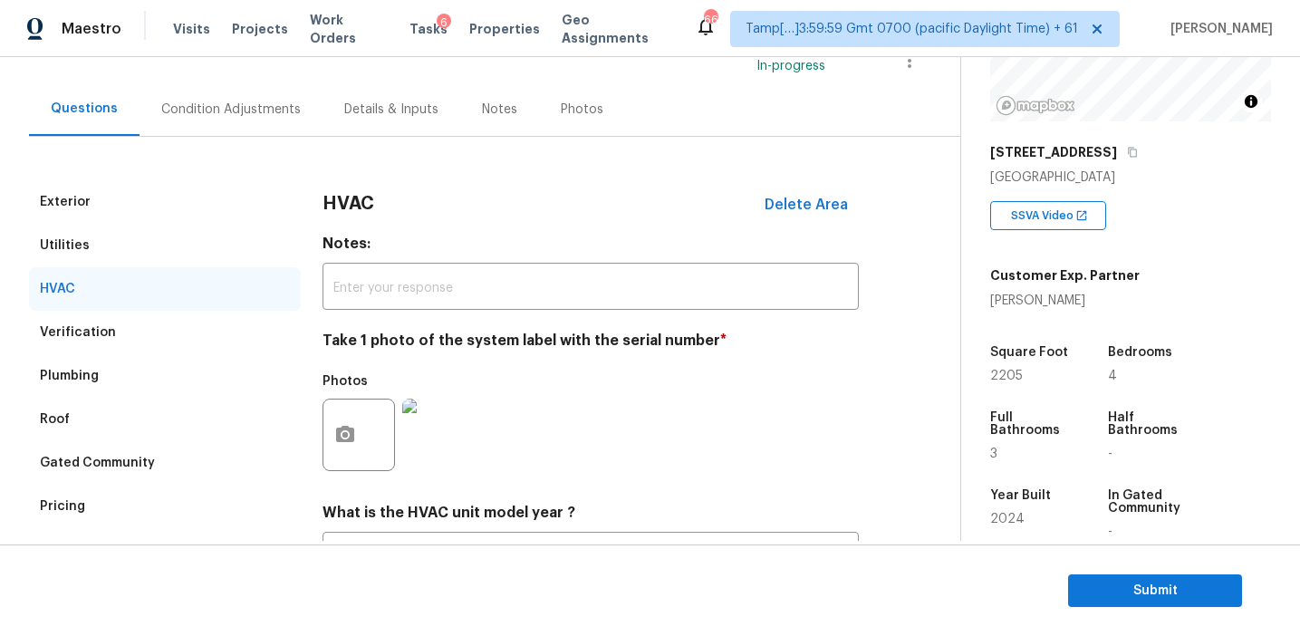
click at [177, 258] on div "Utilities" at bounding box center [165, 245] width 272 height 43
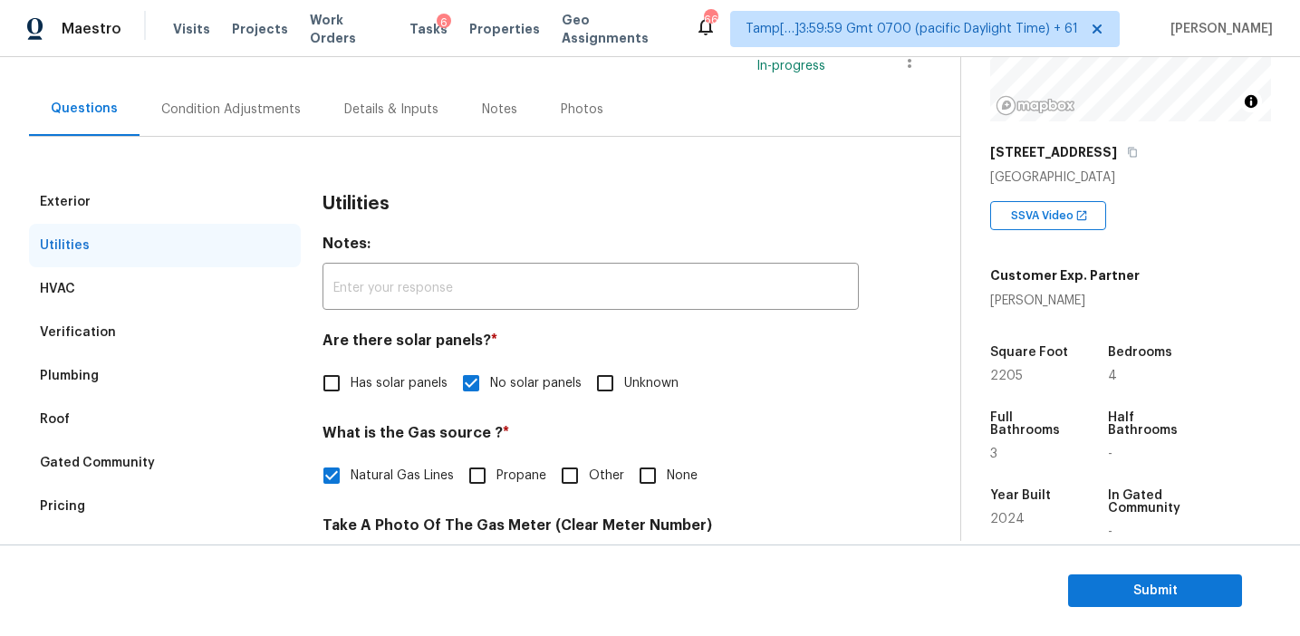
click at [179, 205] on div "Exterior" at bounding box center [165, 201] width 272 height 43
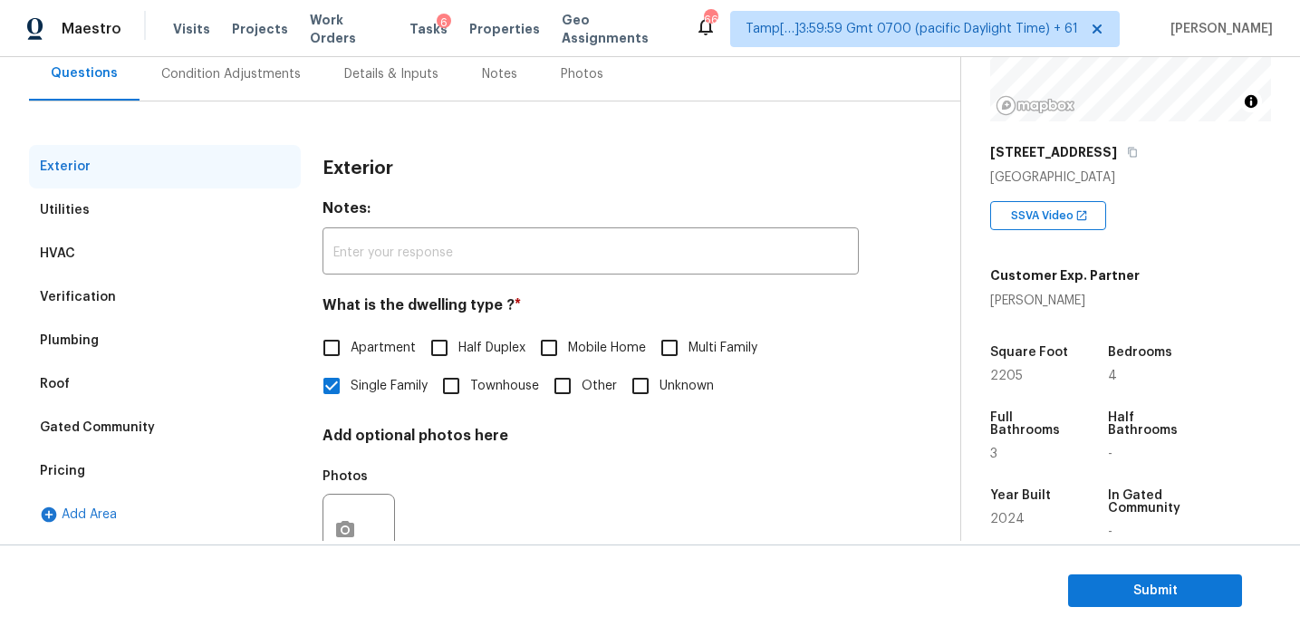
click at [270, 69] on div "Condition Adjustments" at bounding box center [231, 74] width 140 height 18
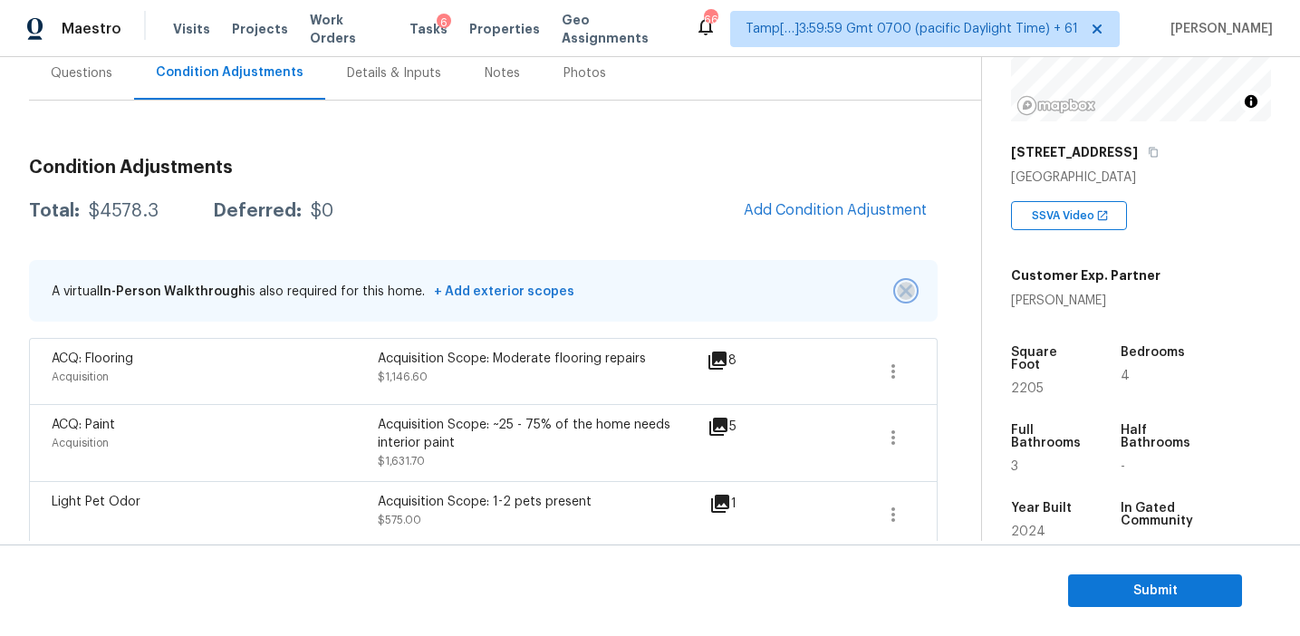
click at [909, 289] on img "button" at bounding box center [906, 291] width 13 height 13
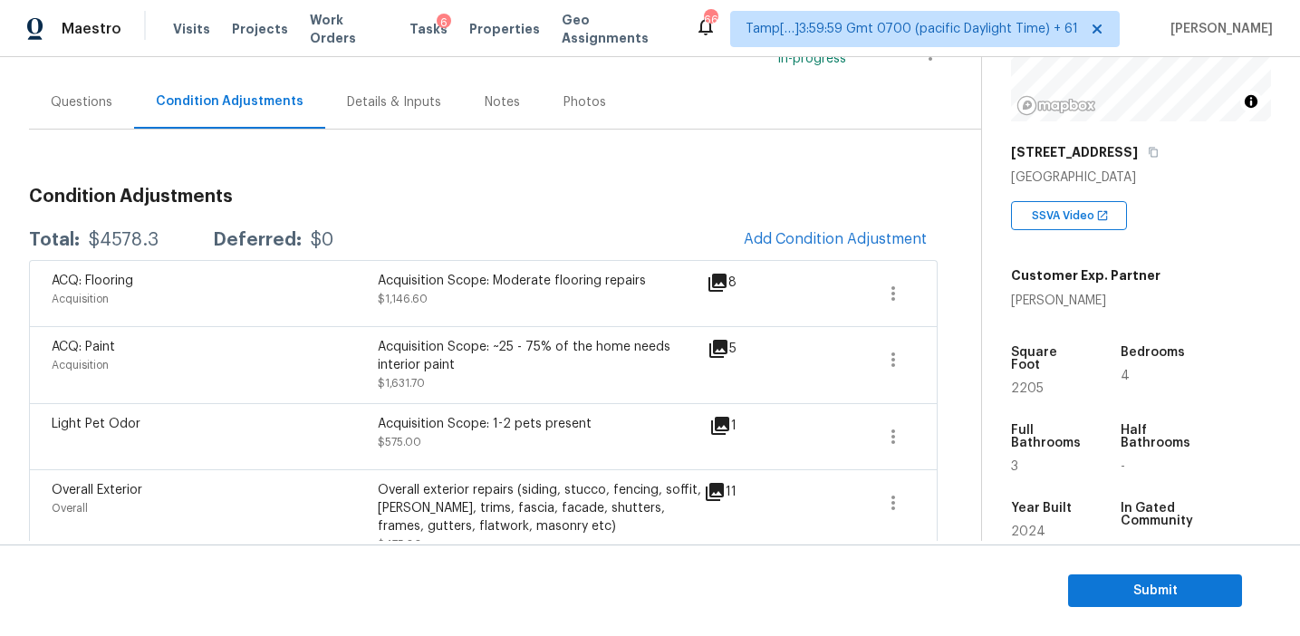
scroll to position [153, 0]
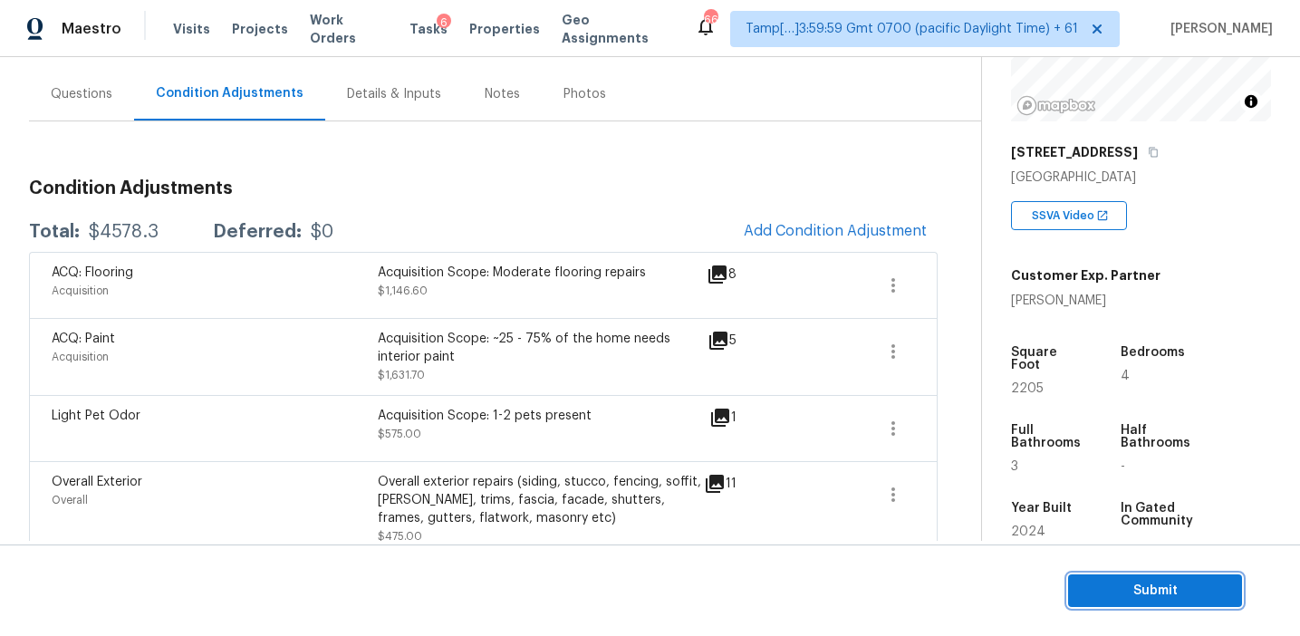
click at [1132, 594] on span "Submit" at bounding box center [1155, 591] width 145 height 23
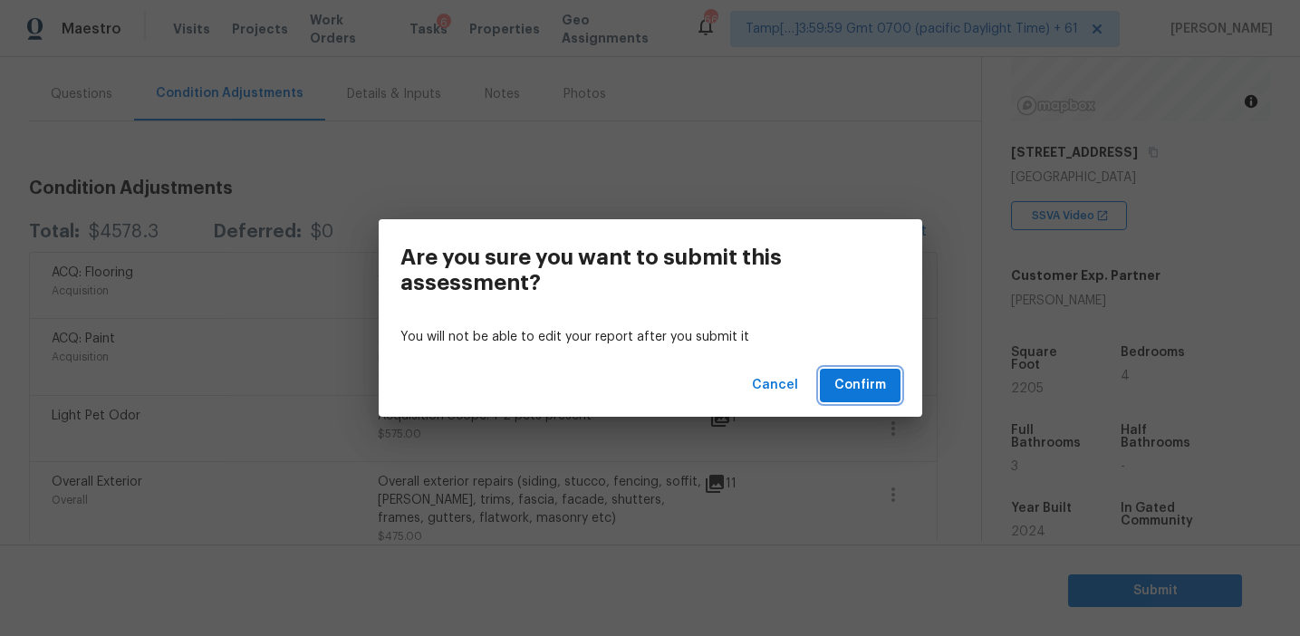
click at [851, 384] on span "Confirm" at bounding box center [861, 385] width 52 height 23
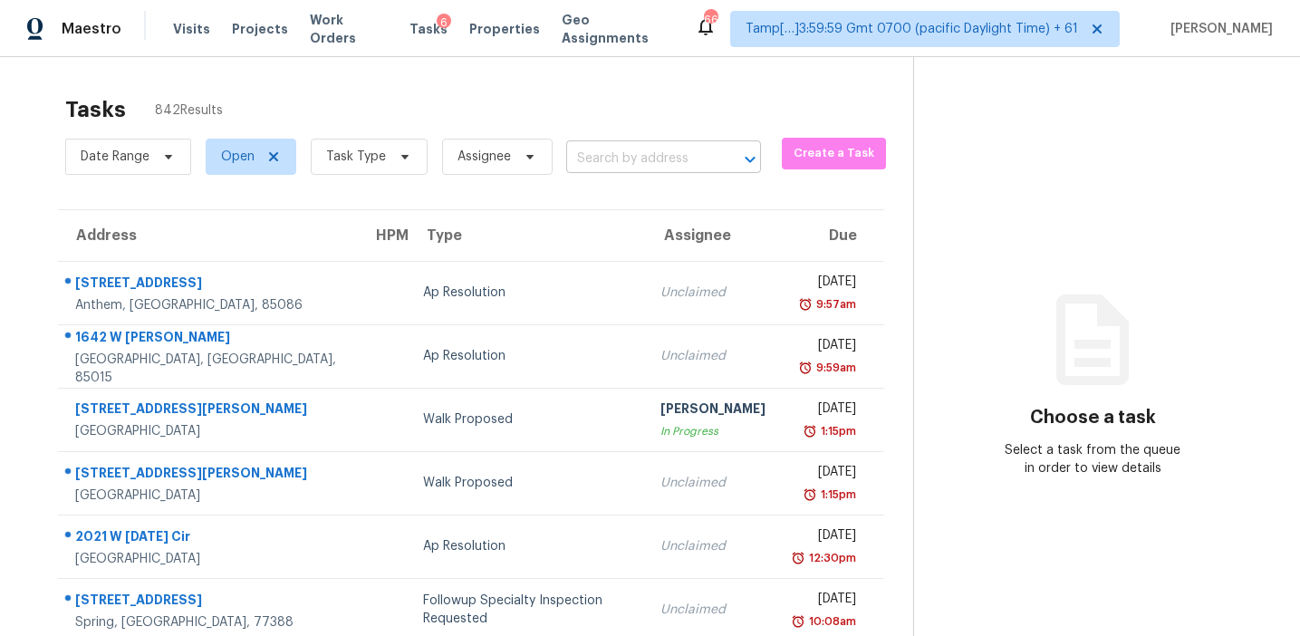
click at [593, 160] on input "text" at bounding box center [638, 159] width 144 height 28
paste input "9787 Orangewood Dr Thornton, CO, 80260"
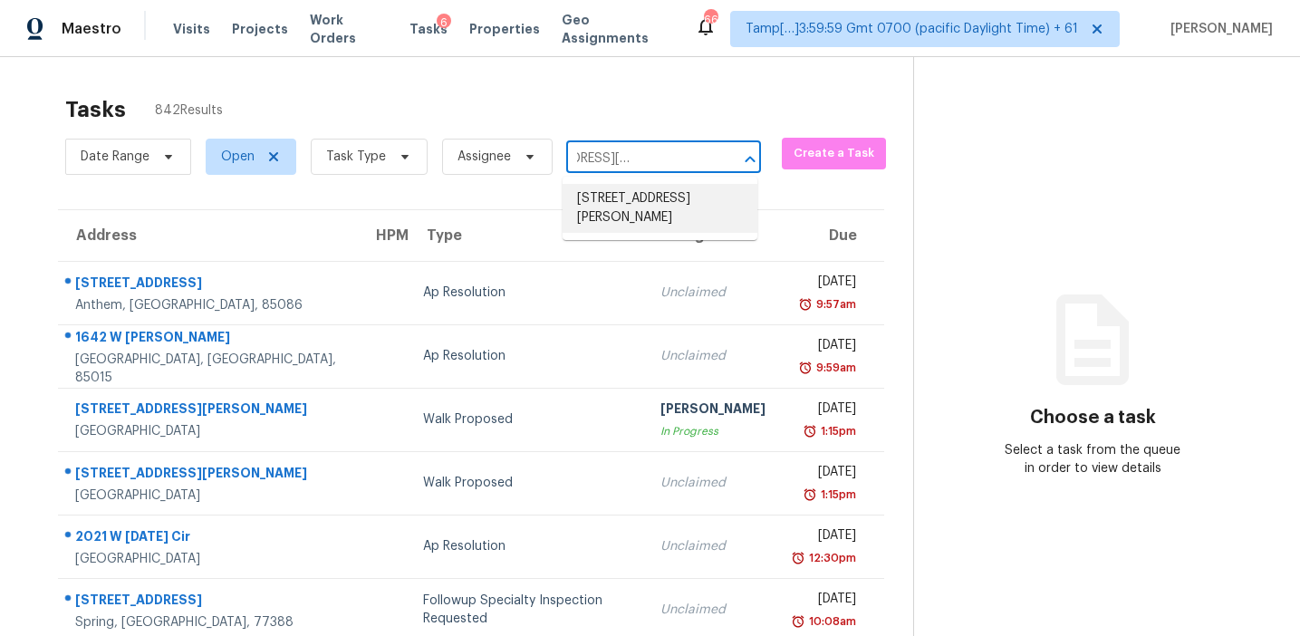
click at [623, 197] on li "9787 Orangewood Dr, Thornton, CO 80260" at bounding box center [660, 208] width 195 height 49
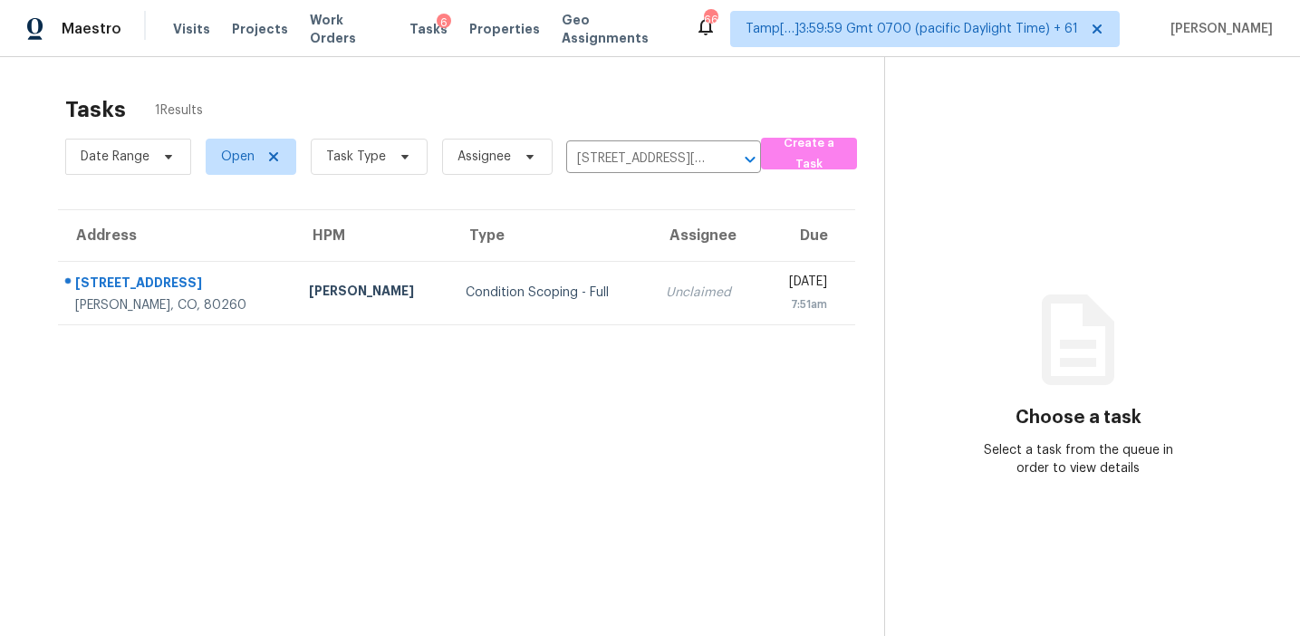
click at [652, 298] on td "Unclaimed" at bounding box center [707, 292] width 110 height 63
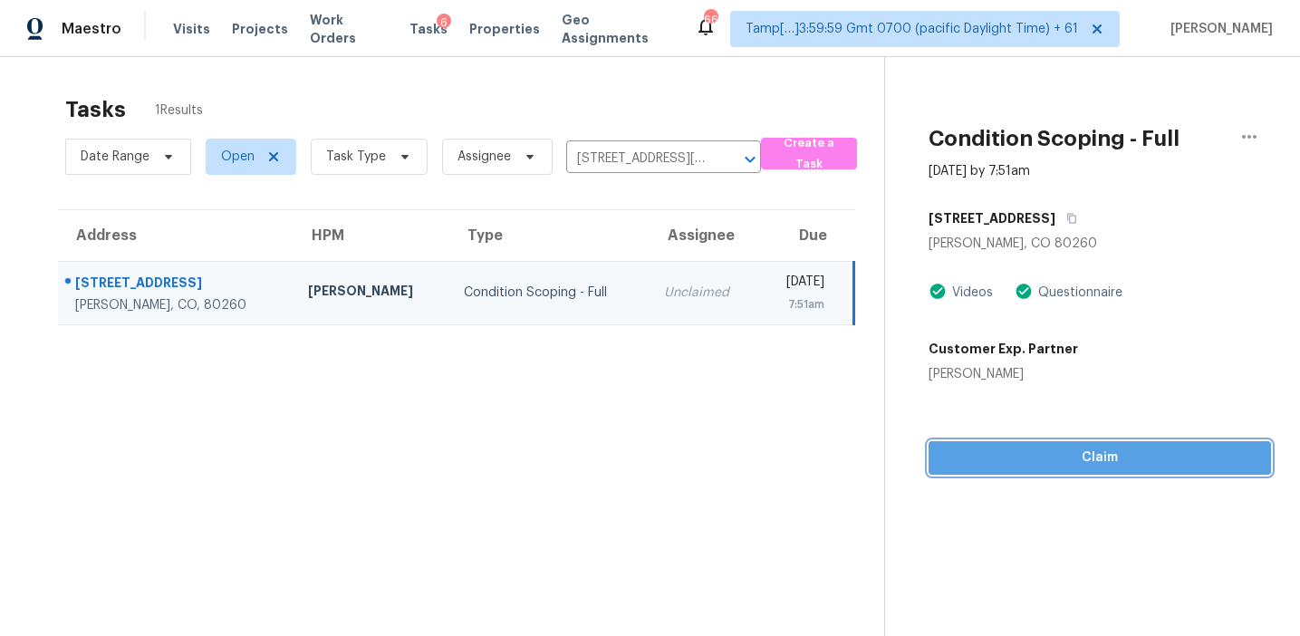
click at [987, 462] on span "Claim" at bounding box center [1100, 458] width 314 height 23
click at [976, 448] on span "Start Assessment" at bounding box center [1100, 458] width 314 height 23
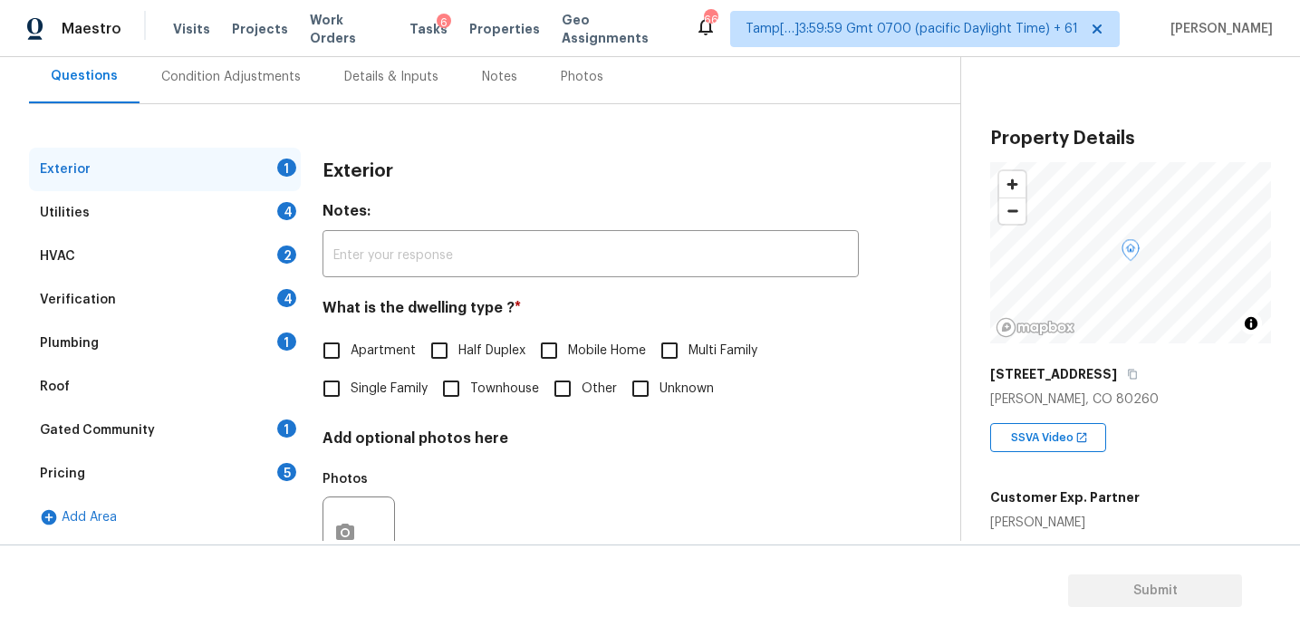
scroll to position [173, 0]
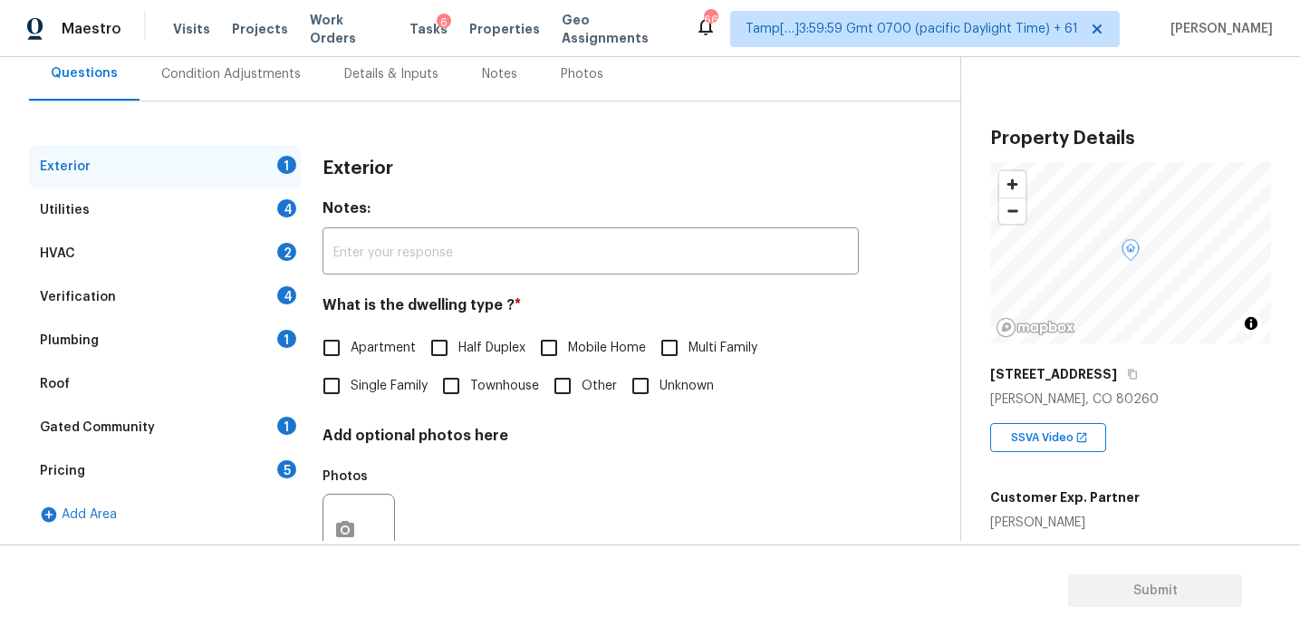
click at [257, 488] on div "Pricing 5" at bounding box center [165, 470] width 272 height 43
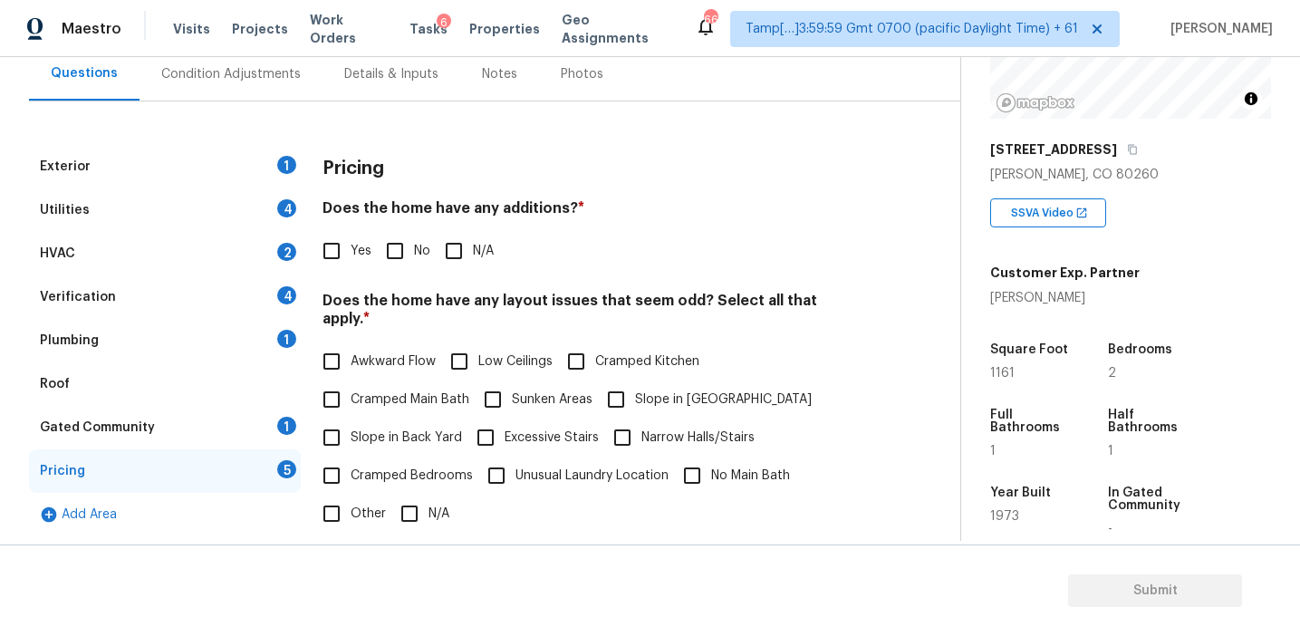
scroll to position [227, 0]
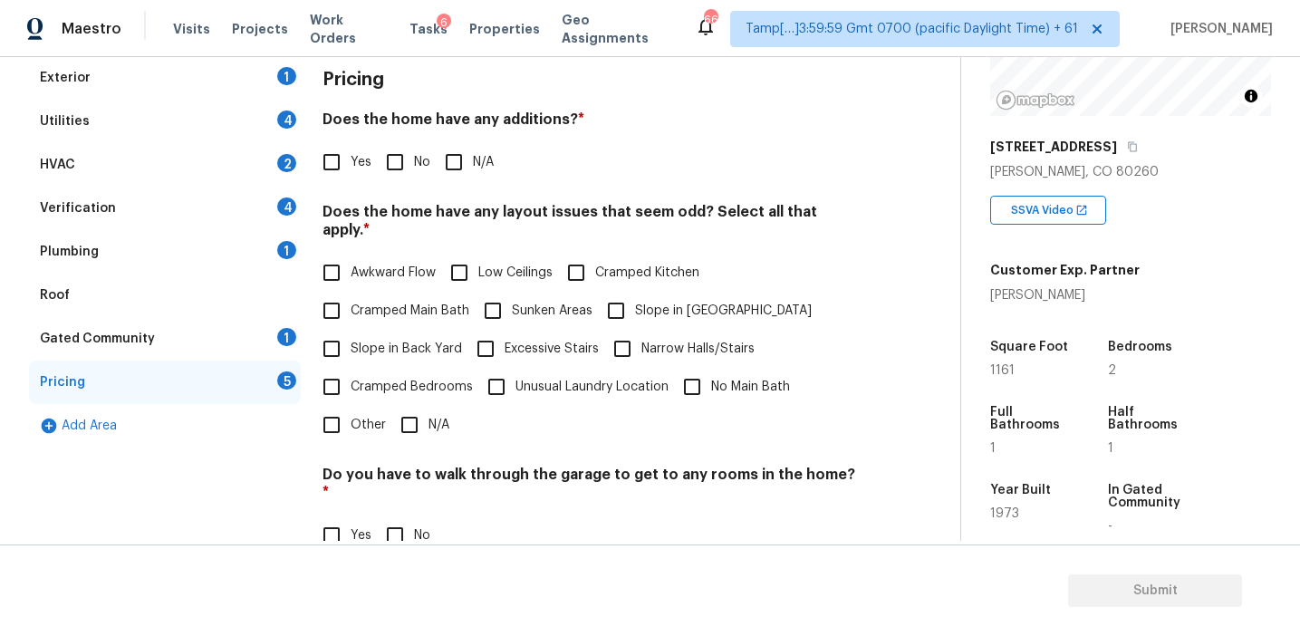
click at [335, 411] on input "Other" at bounding box center [332, 425] width 38 height 38
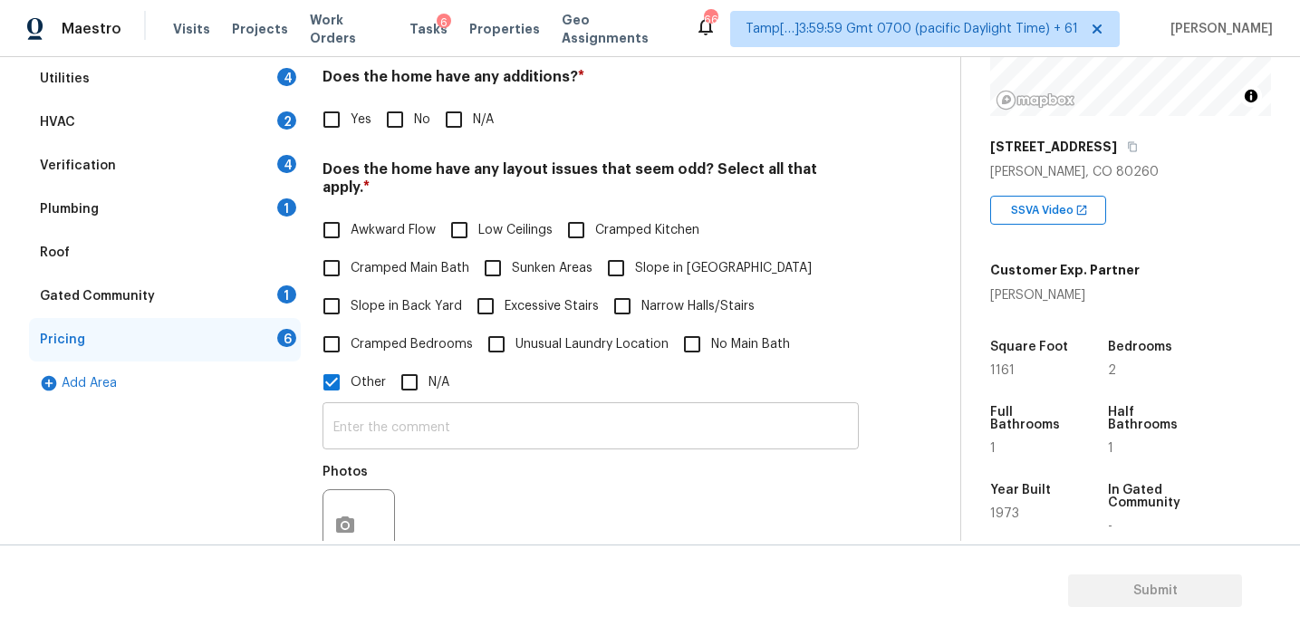
scroll to position [331, 0]
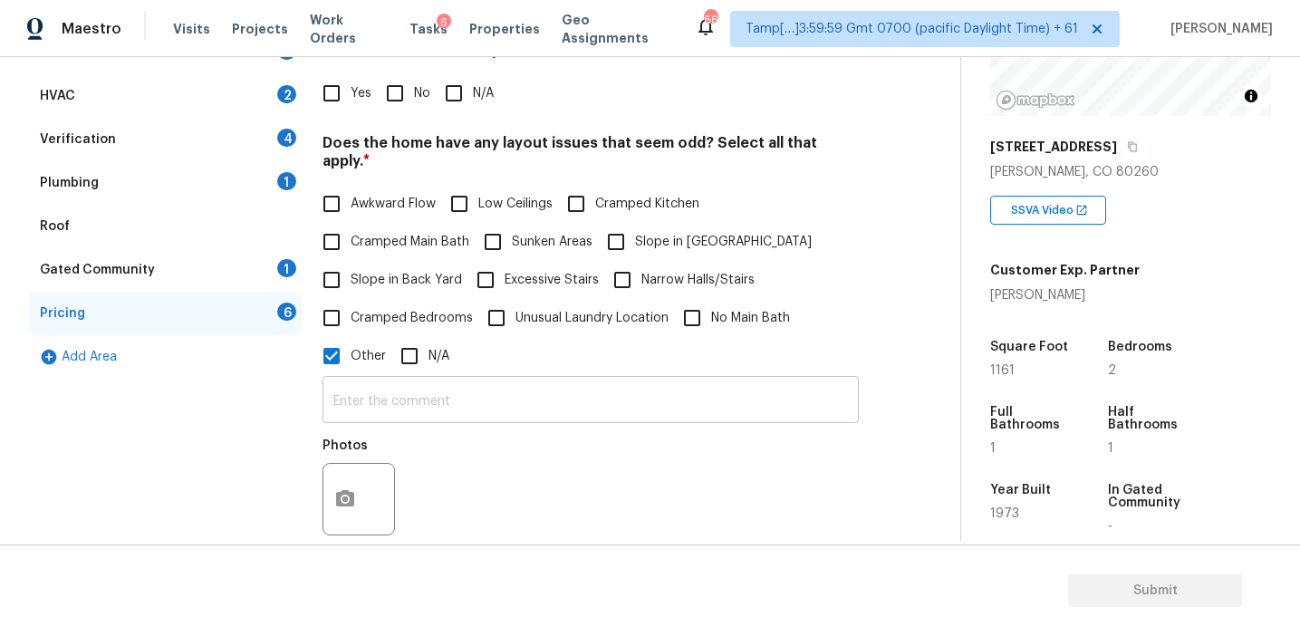
click at [390, 381] on input "text" at bounding box center [591, 402] width 536 height 43
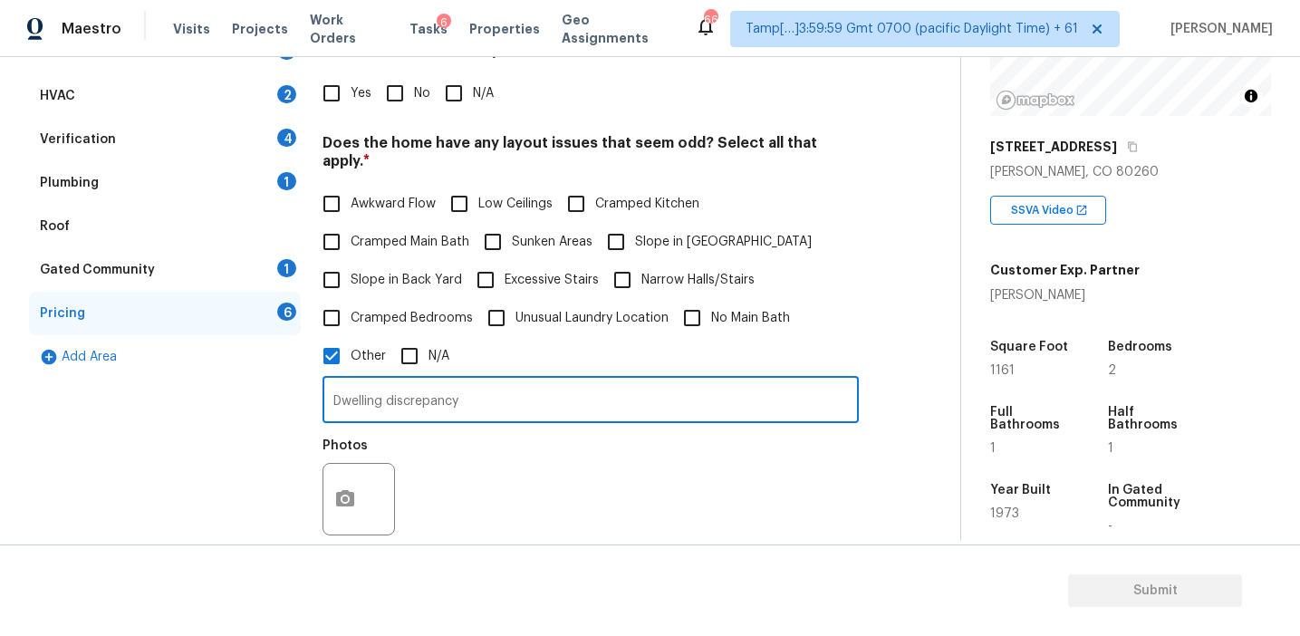
click at [462, 417] on div "Dwelling discrepancy ​ Photos" at bounding box center [591, 460] width 536 height 171
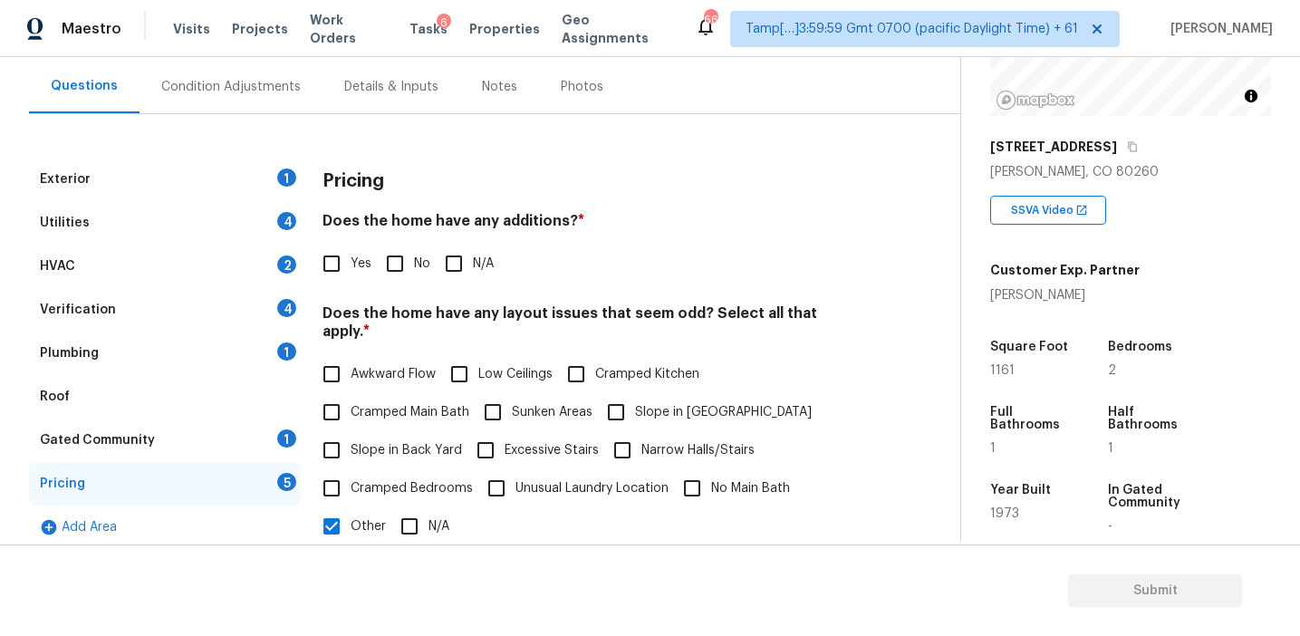
scroll to position [165, 0]
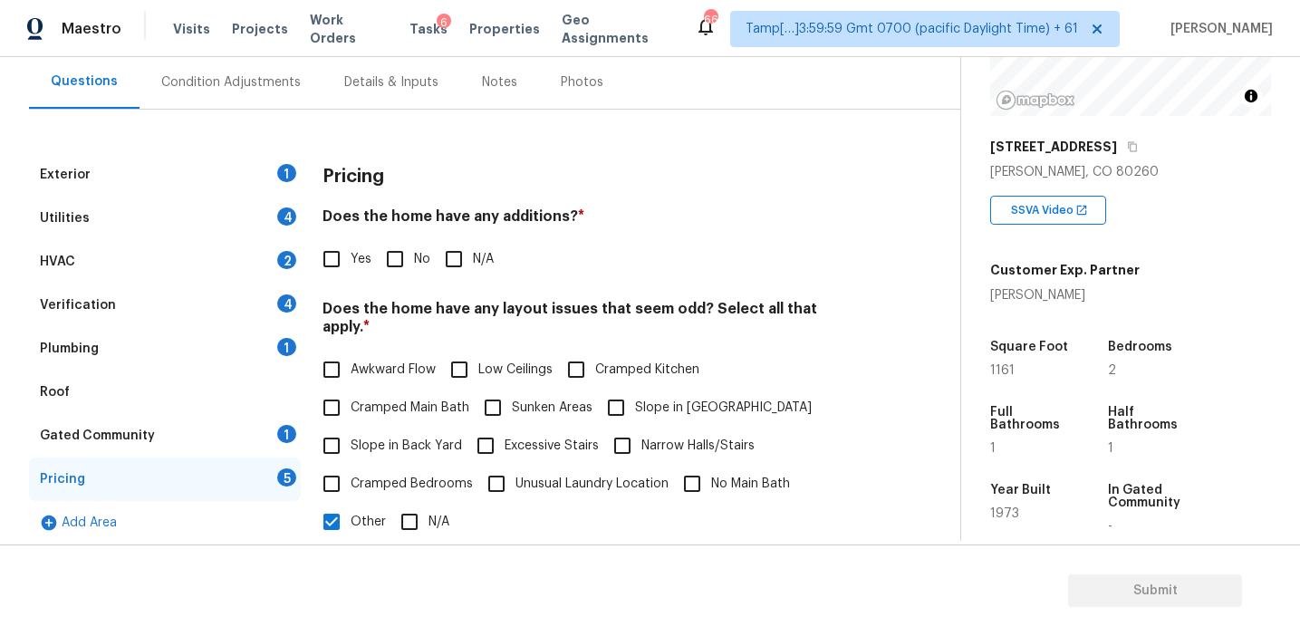
click at [406, 145] on div "Exterior 1 Utilities 4 HVAC 2 Verification 4 Plumbing 1 Roof Gated Community 1 …" at bounding box center [473, 570] width 888 height 920
click at [710, 273] on div "Yes No N/A" at bounding box center [591, 259] width 536 height 38
click at [717, 273] on div "Yes No N/A" at bounding box center [591, 259] width 536 height 38
click at [174, 309] on div "Verification 4" at bounding box center [165, 305] width 272 height 43
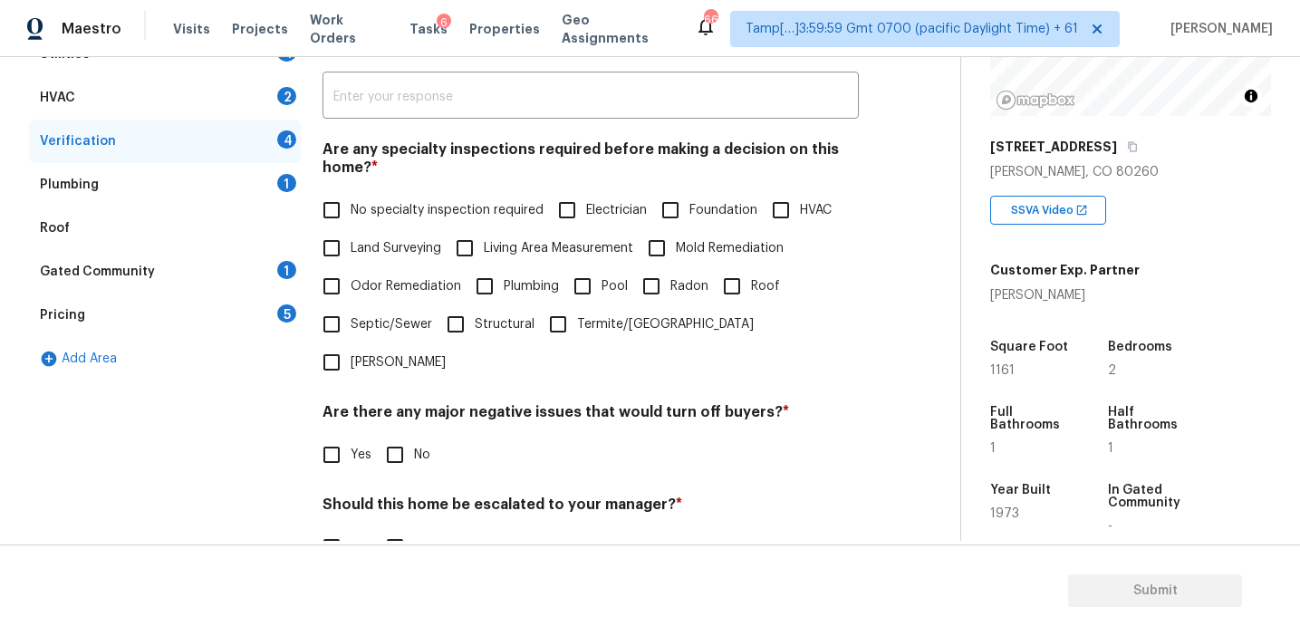
scroll to position [454, 0]
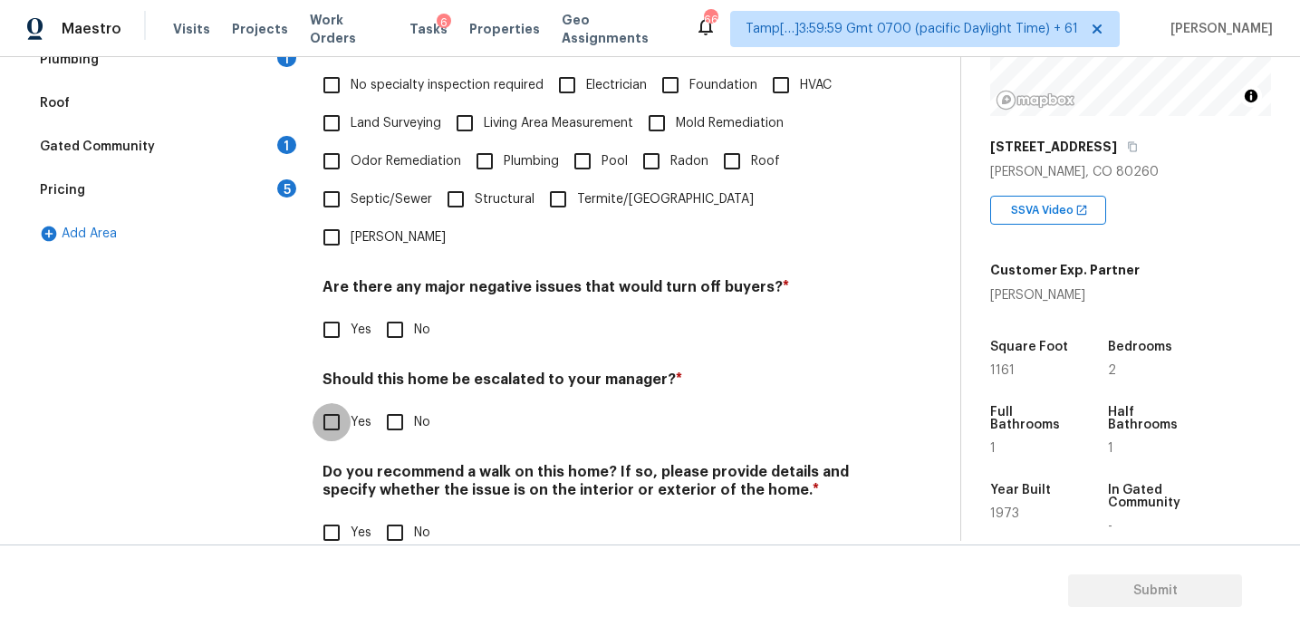
click at [336, 403] on input "Yes" at bounding box center [332, 422] width 38 height 38
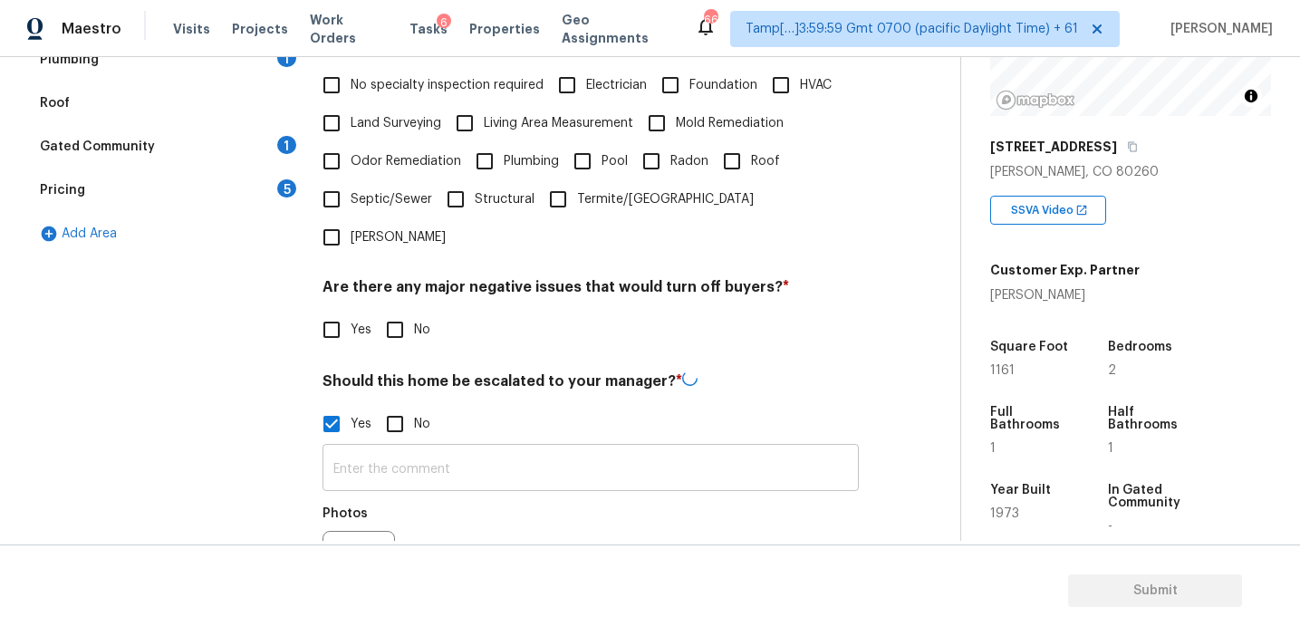
click at [373, 449] on input "text" at bounding box center [591, 470] width 536 height 43
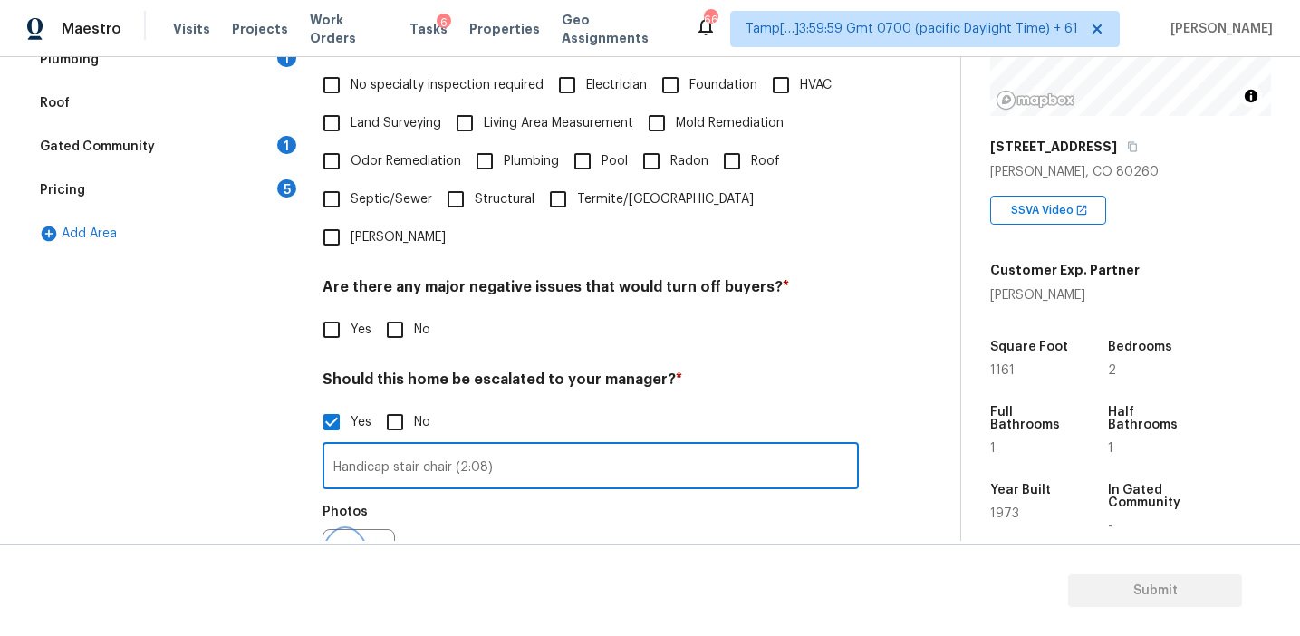
click at [355, 530] on button "button" at bounding box center [345, 565] width 43 height 71
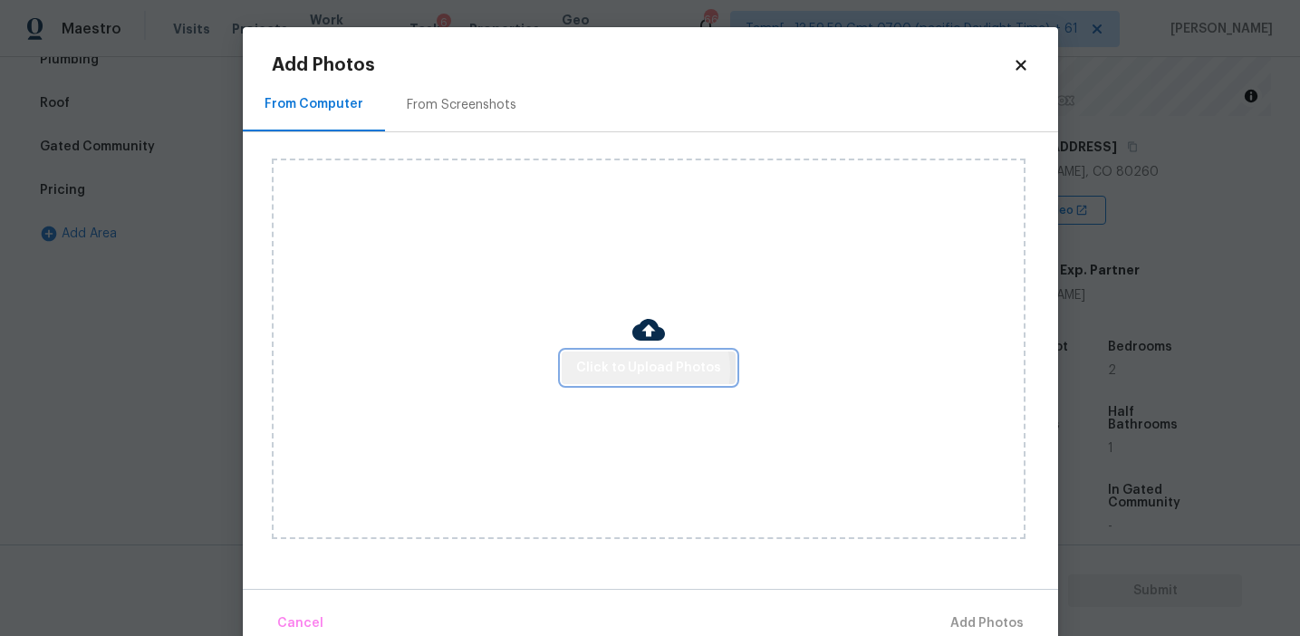
click at [644, 370] on span "Click to Upload Photos" at bounding box center [648, 368] width 145 height 23
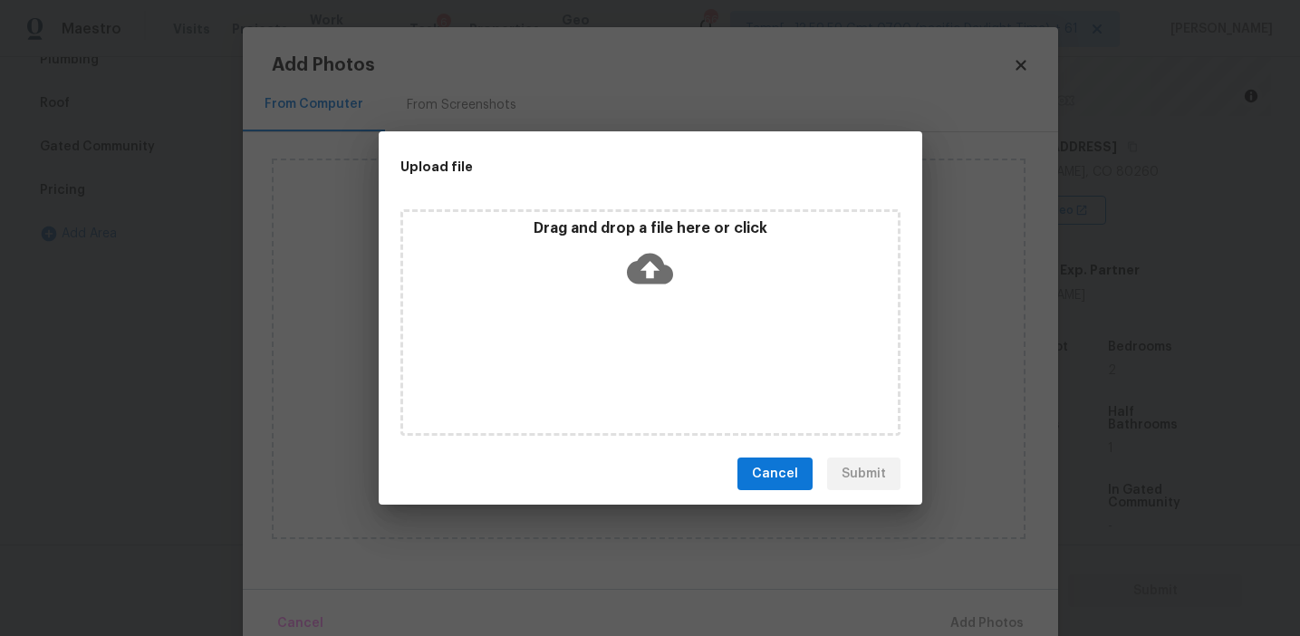
click at [631, 229] on p "Drag and drop a file here or click" at bounding box center [650, 228] width 495 height 19
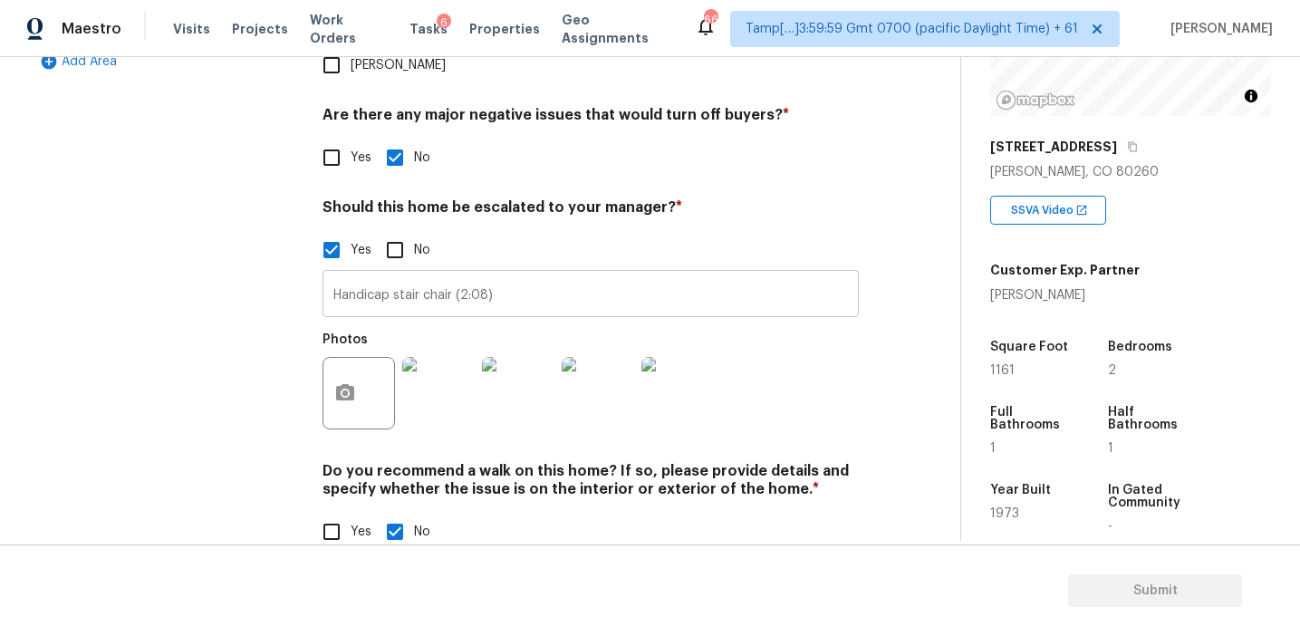
scroll to position [423, 0]
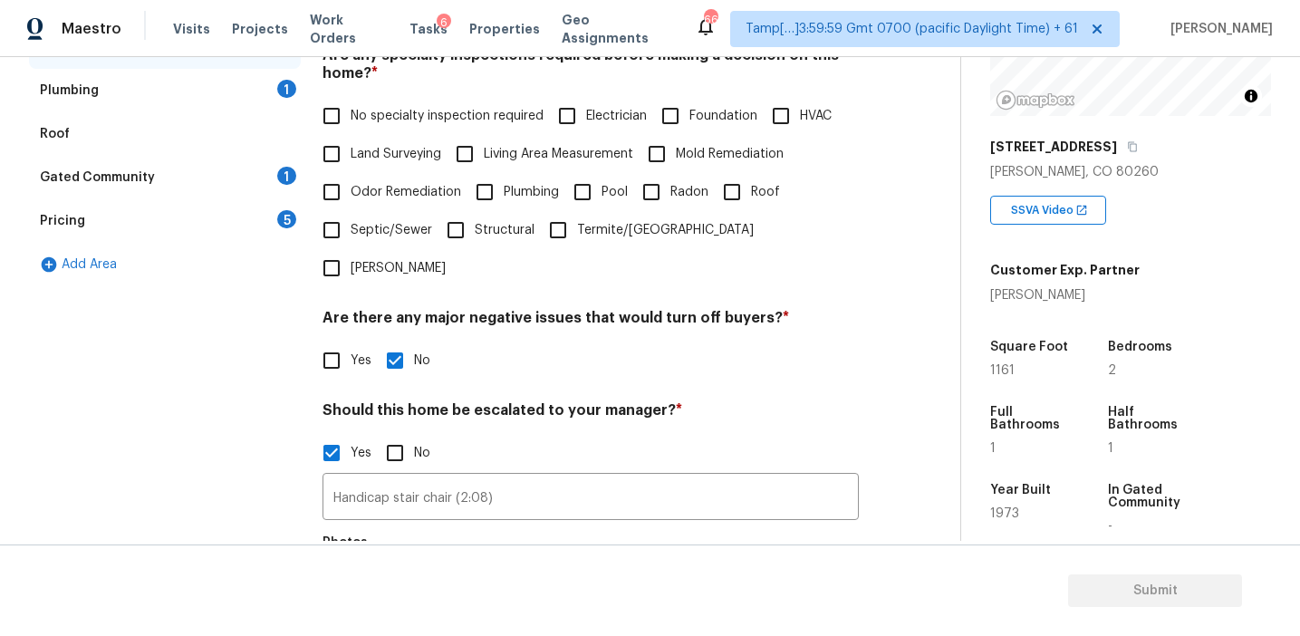
click at [266, 230] on div "Pricing 5" at bounding box center [165, 220] width 272 height 43
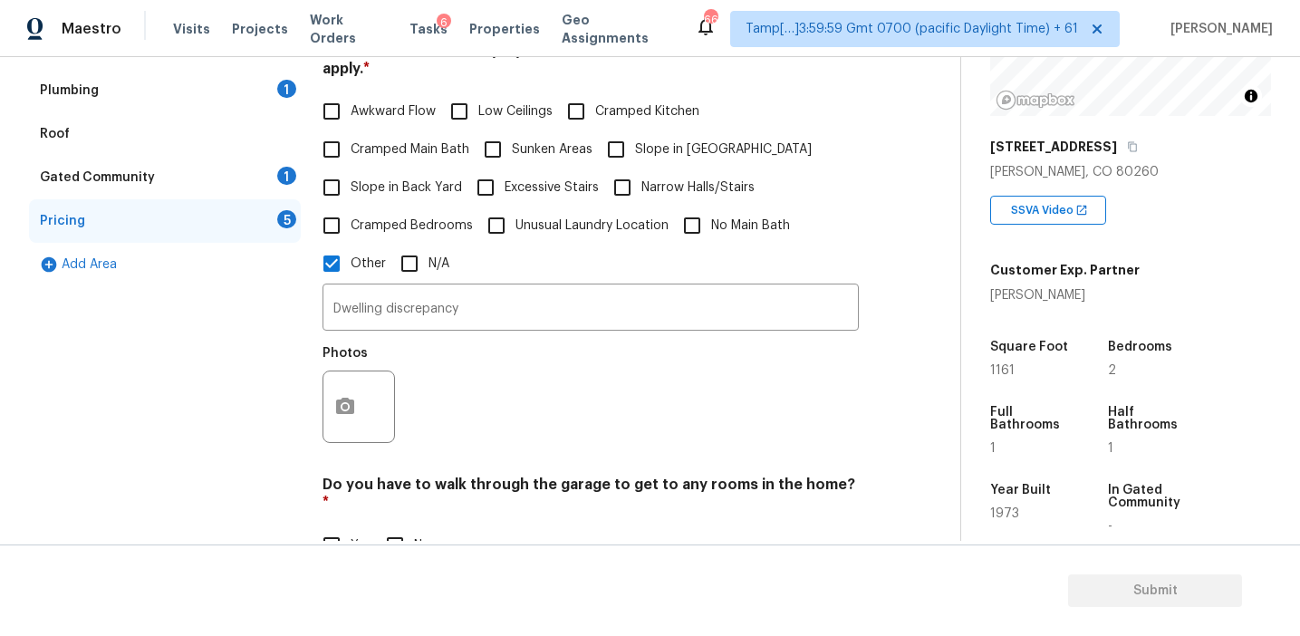
scroll to position [337, 0]
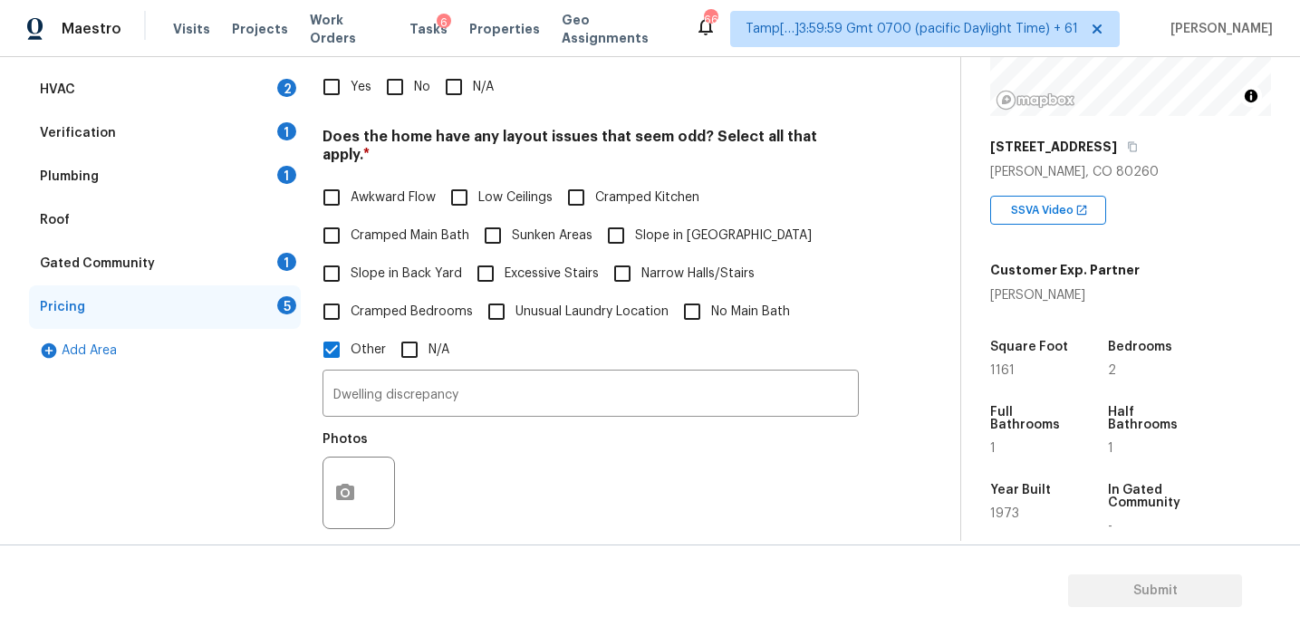
click at [605, 227] on input "Slope in [GEOGRAPHIC_DATA]" at bounding box center [616, 236] width 38 height 38
checkbox input "true"
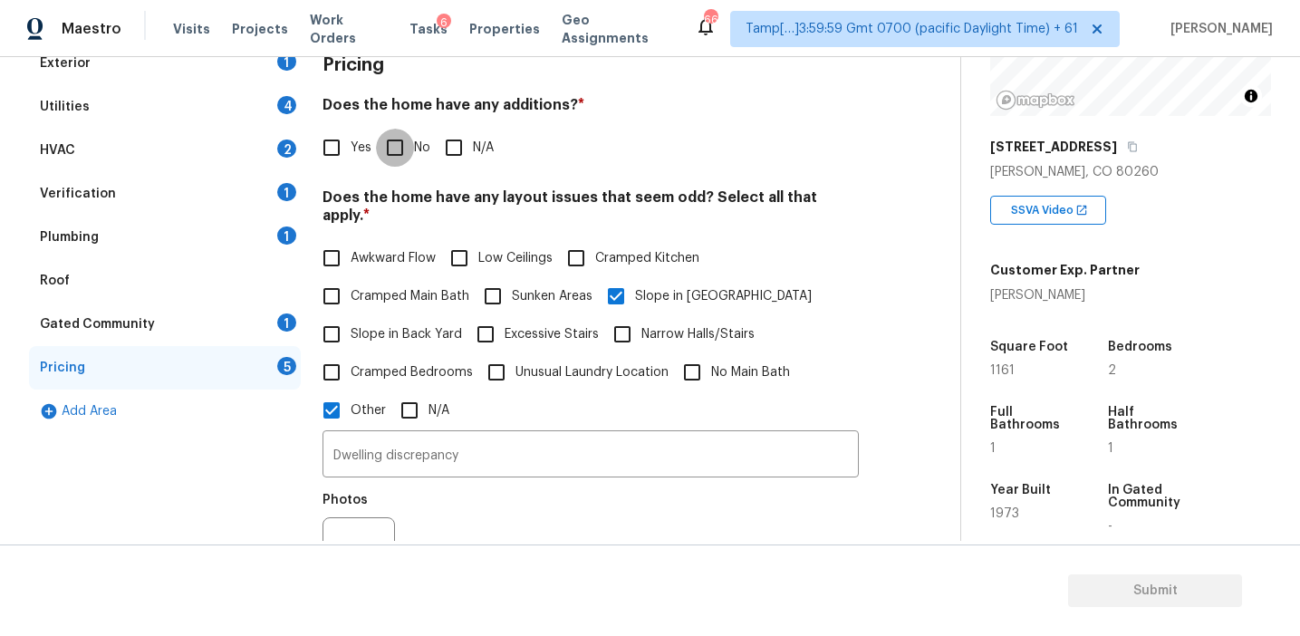
click at [405, 144] on input "No" at bounding box center [395, 148] width 38 height 38
checkbox input "true"
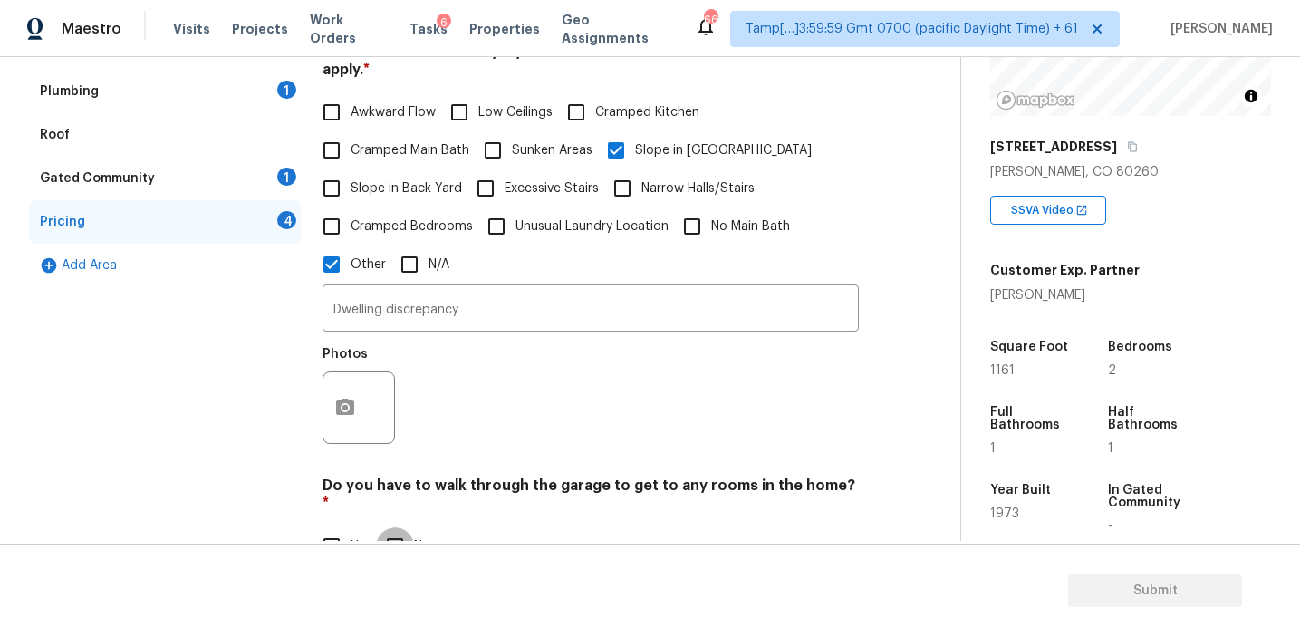
click at [392, 527] on input "No" at bounding box center [395, 546] width 38 height 38
checkbox input "true"
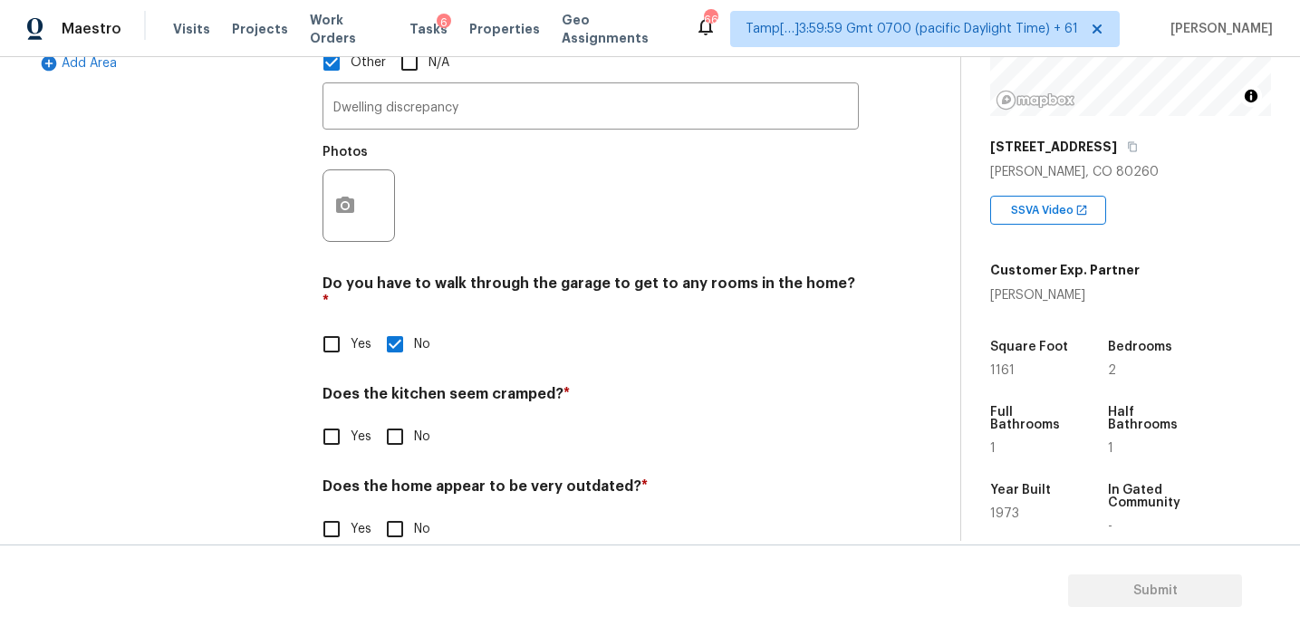
scroll to position [623, 0]
click at [394, 420] on input "No" at bounding box center [395, 439] width 38 height 38
checkbox input "true"
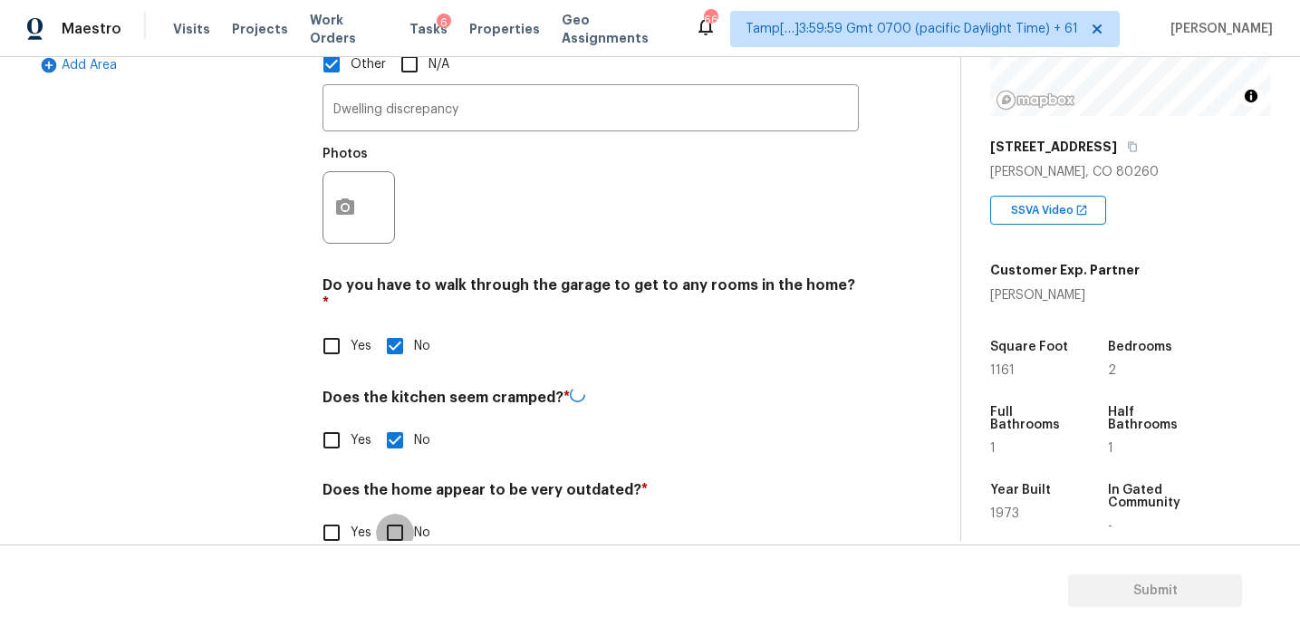
click at [399, 514] on input "No" at bounding box center [395, 533] width 38 height 38
checkbox input "true"
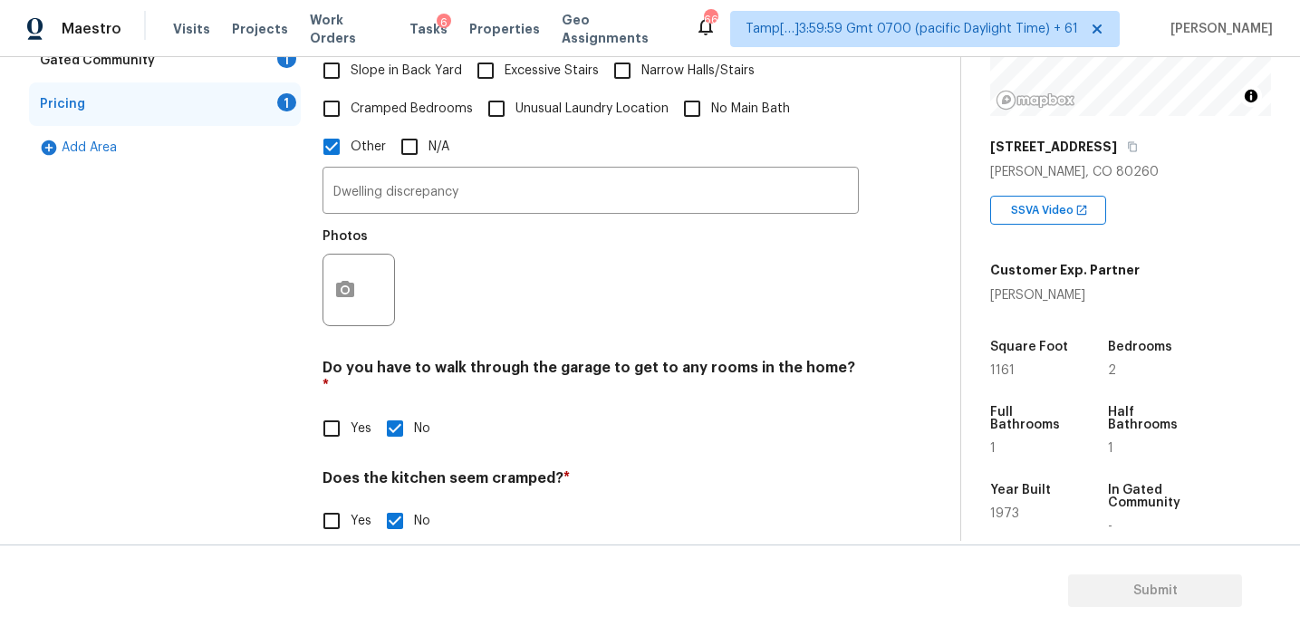
scroll to position [534, 0]
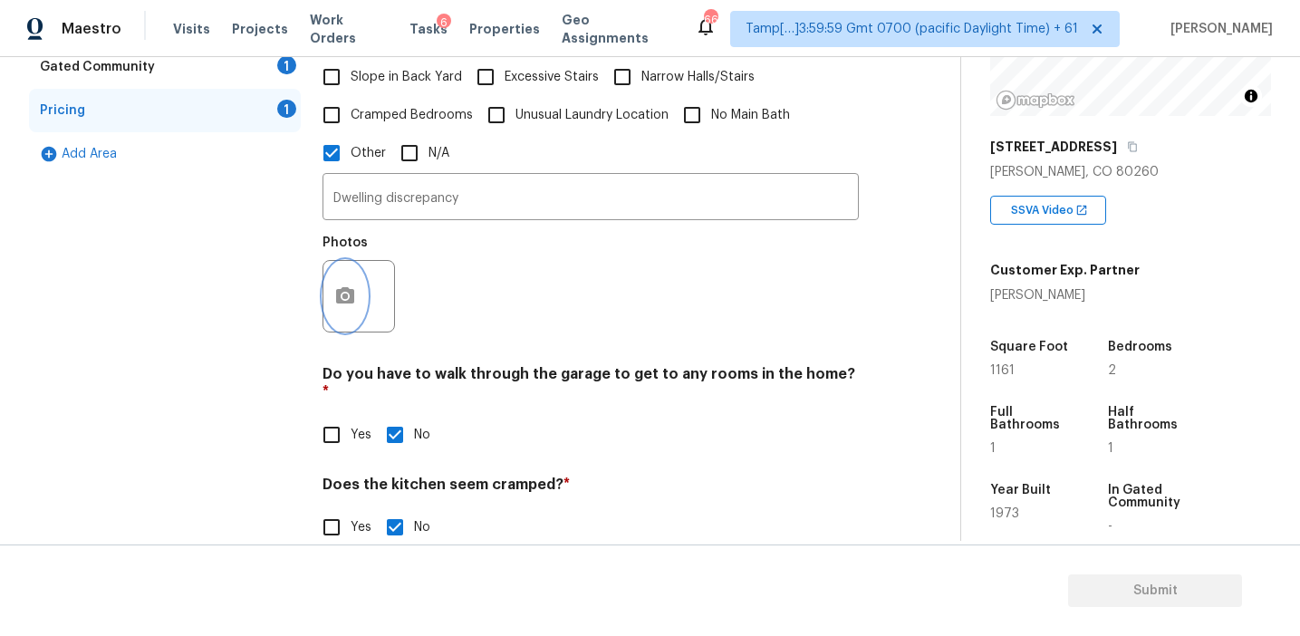
click at [336, 286] on icon "button" at bounding box center [345, 296] width 22 height 22
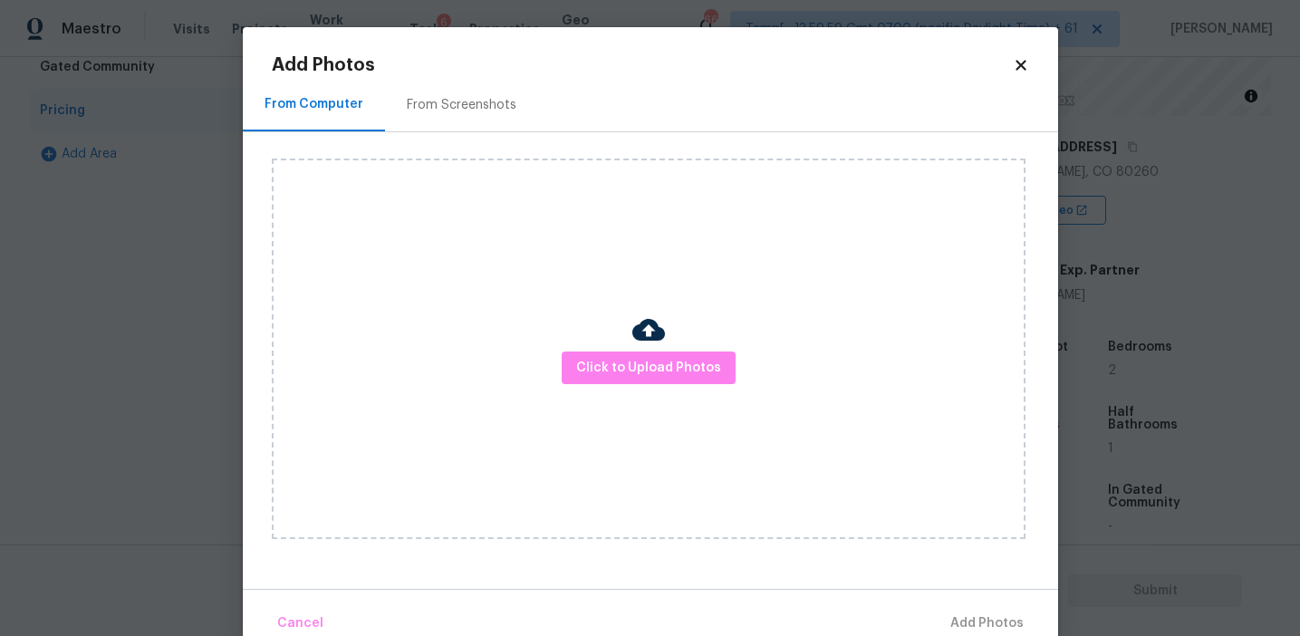
click at [449, 87] on div "From Screenshots" at bounding box center [461, 104] width 153 height 53
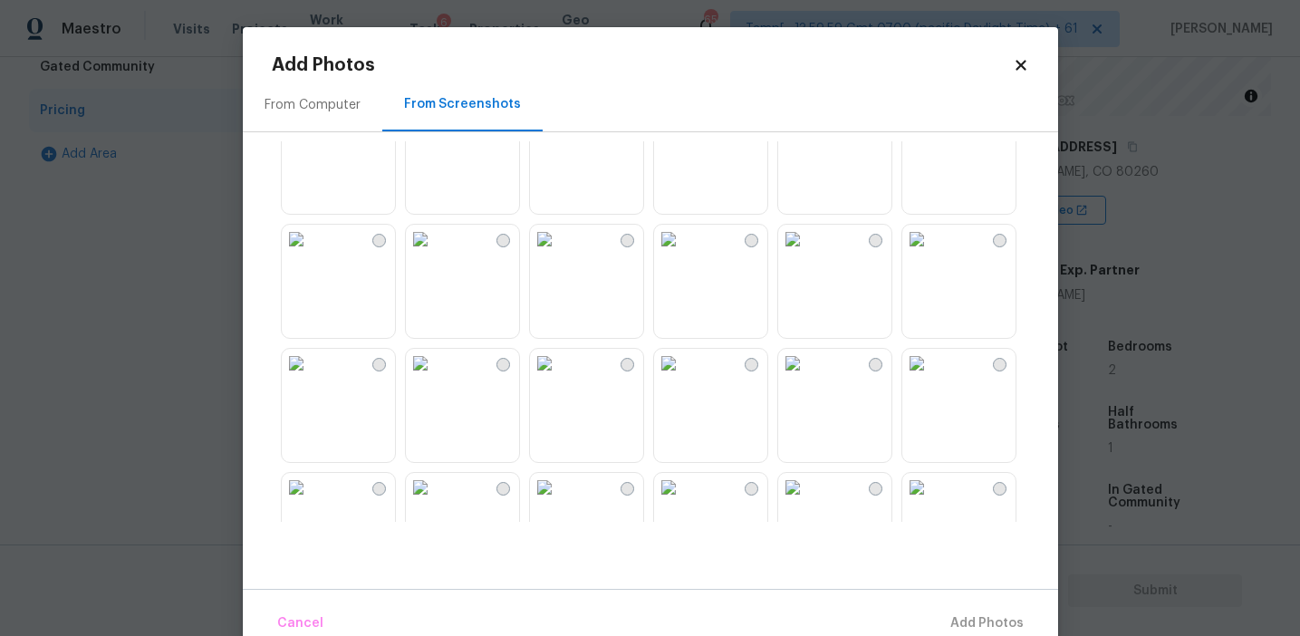
scroll to position [63, 0]
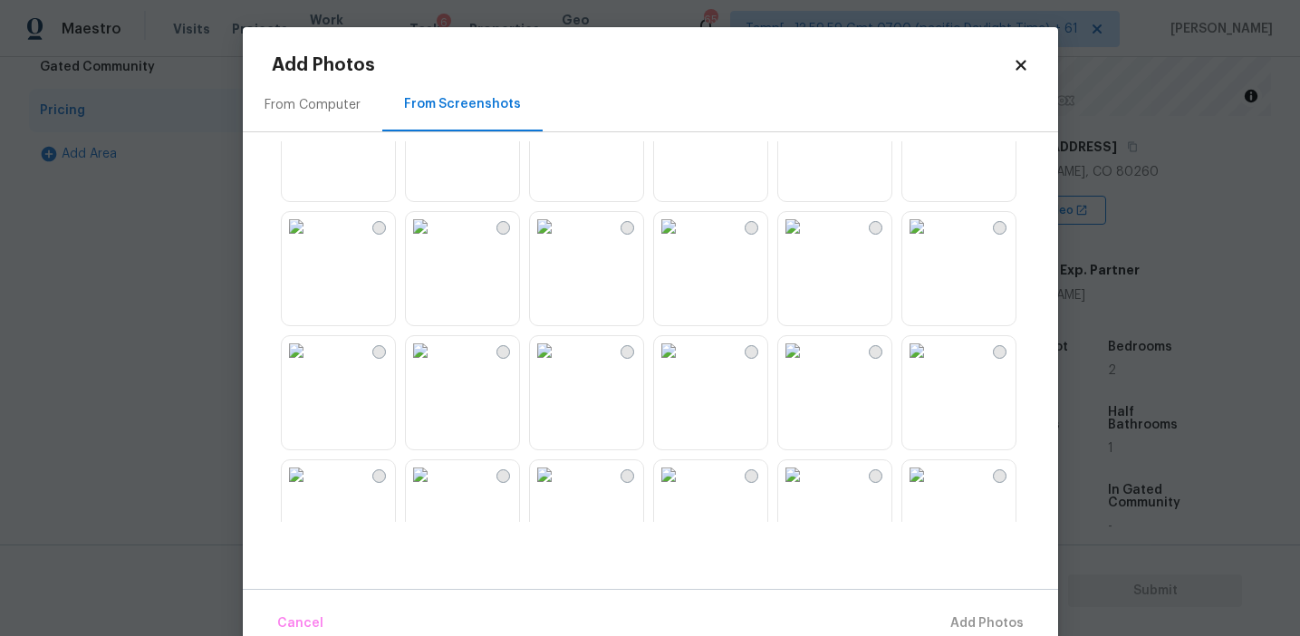
click at [435, 241] on img at bounding box center [420, 226] width 29 height 29
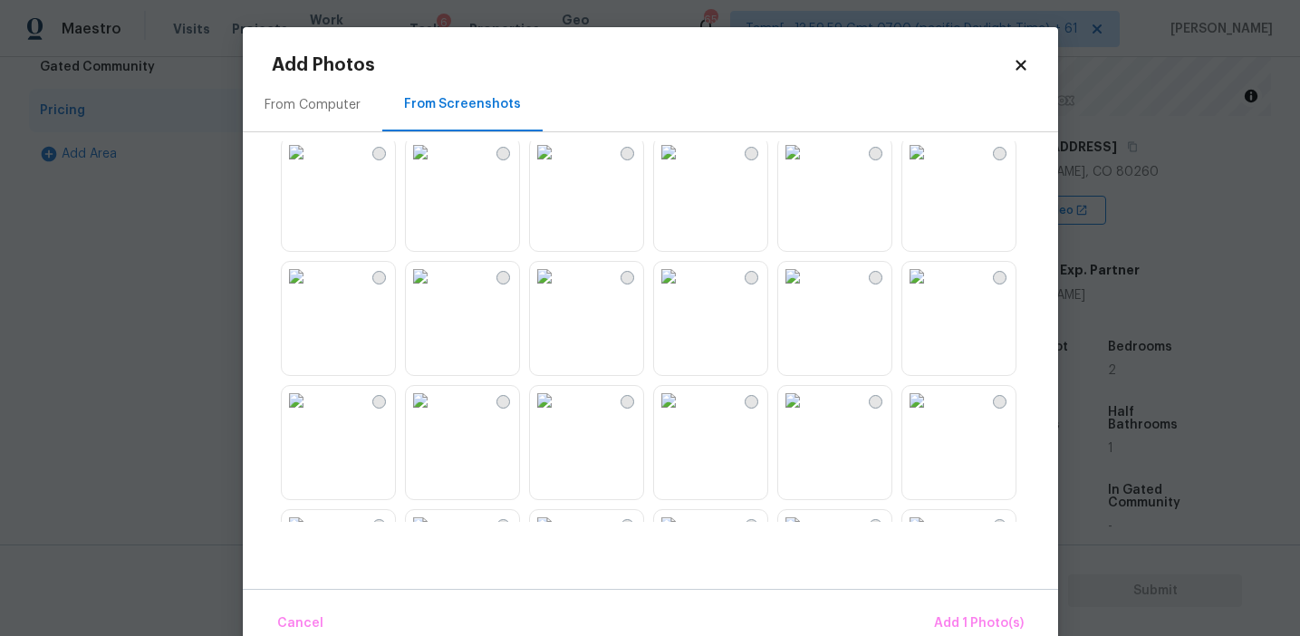
scroll to position [806, 0]
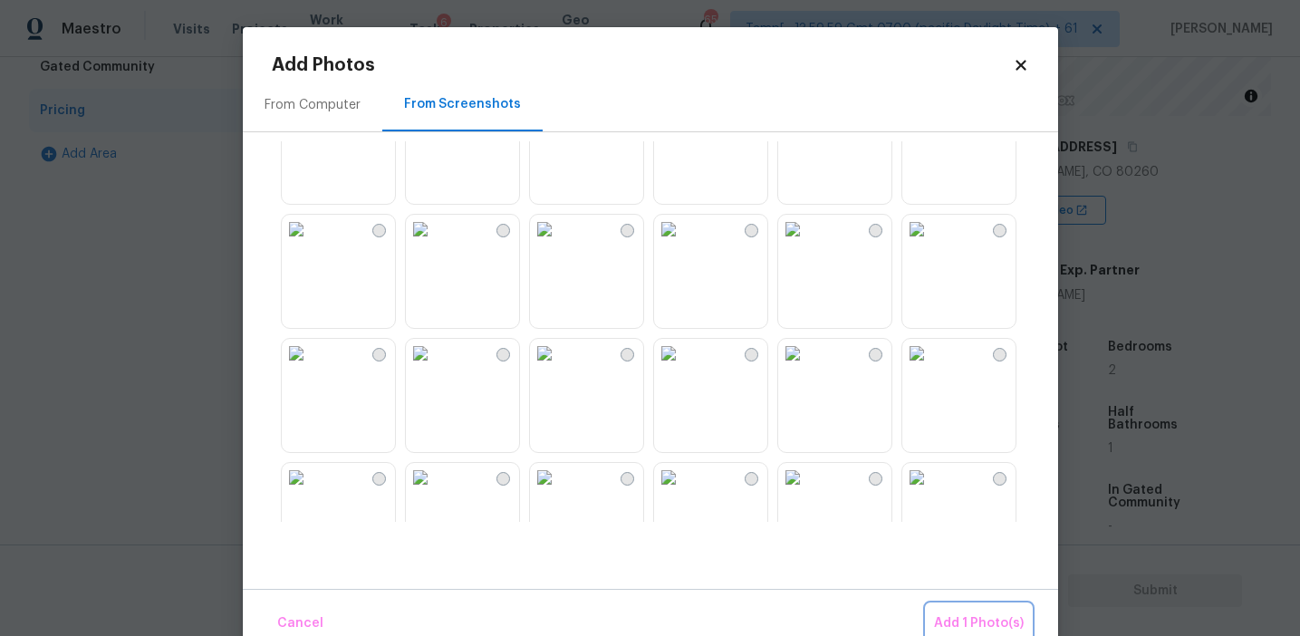
click at [964, 606] on button "Add 1 Photo(s)" at bounding box center [979, 623] width 104 height 39
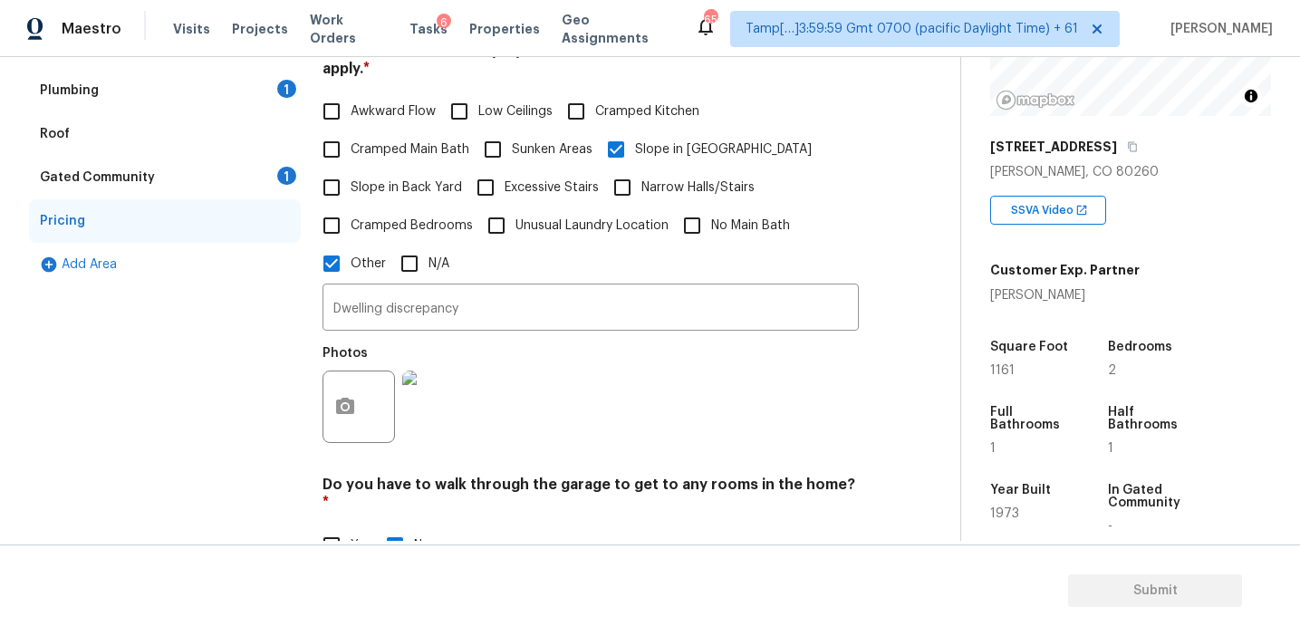
click at [268, 177] on div "Gated Community 1" at bounding box center [165, 177] width 272 height 43
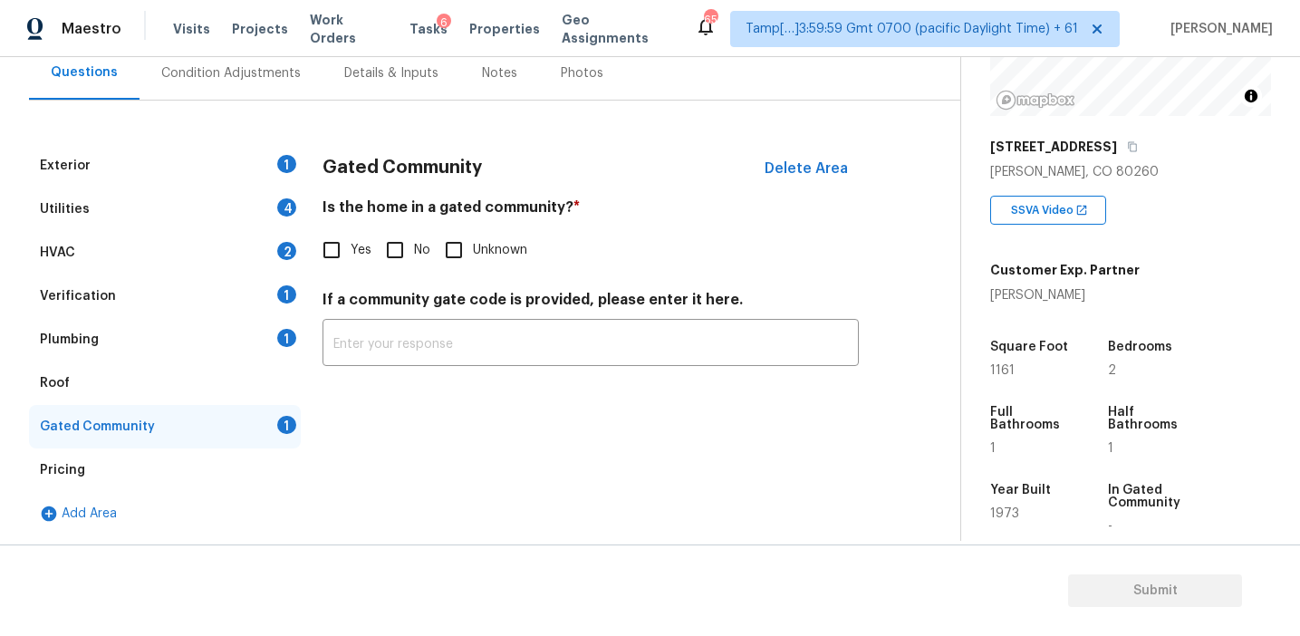
scroll to position [174, 0]
click at [393, 256] on input "No" at bounding box center [395, 250] width 38 height 38
checkbox input "true"
click at [238, 339] on div "Plumbing 1" at bounding box center [165, 339] width 272 height 43
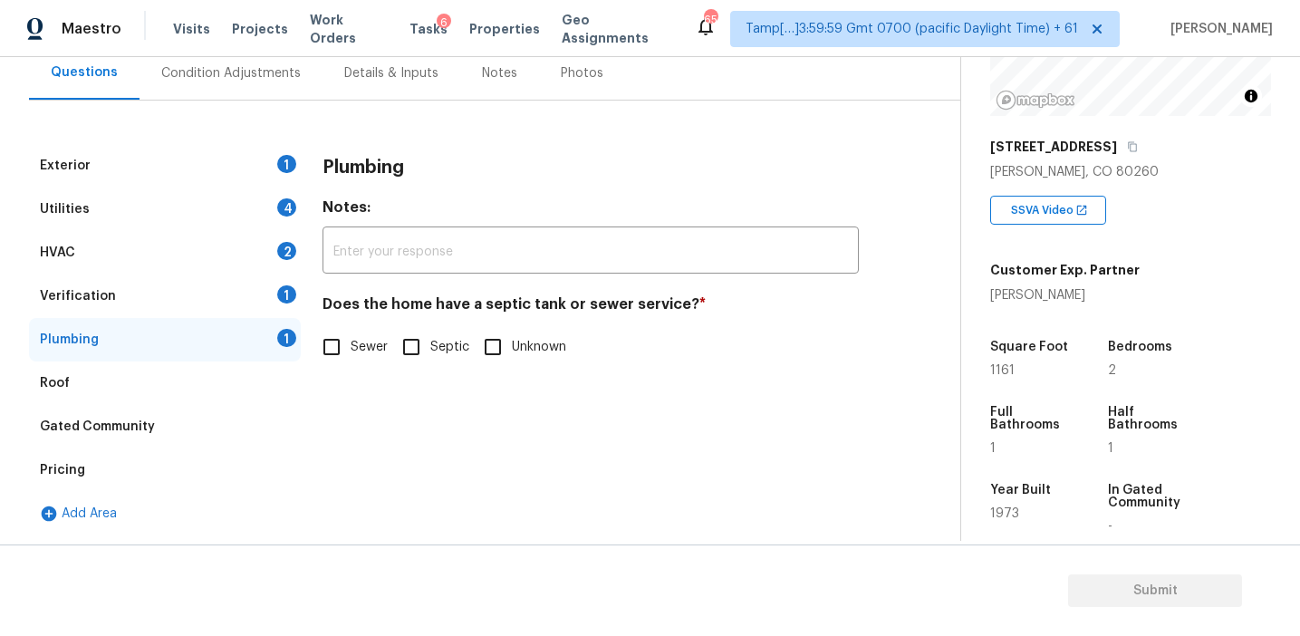
click at [339, 346] on input "Sewer" at bounding box center [332, 347] width 38 height 38
checkbox input "true"
click at [250, 298] on div "Verification 1" at bounding box center [165, 296] width 272 height 43
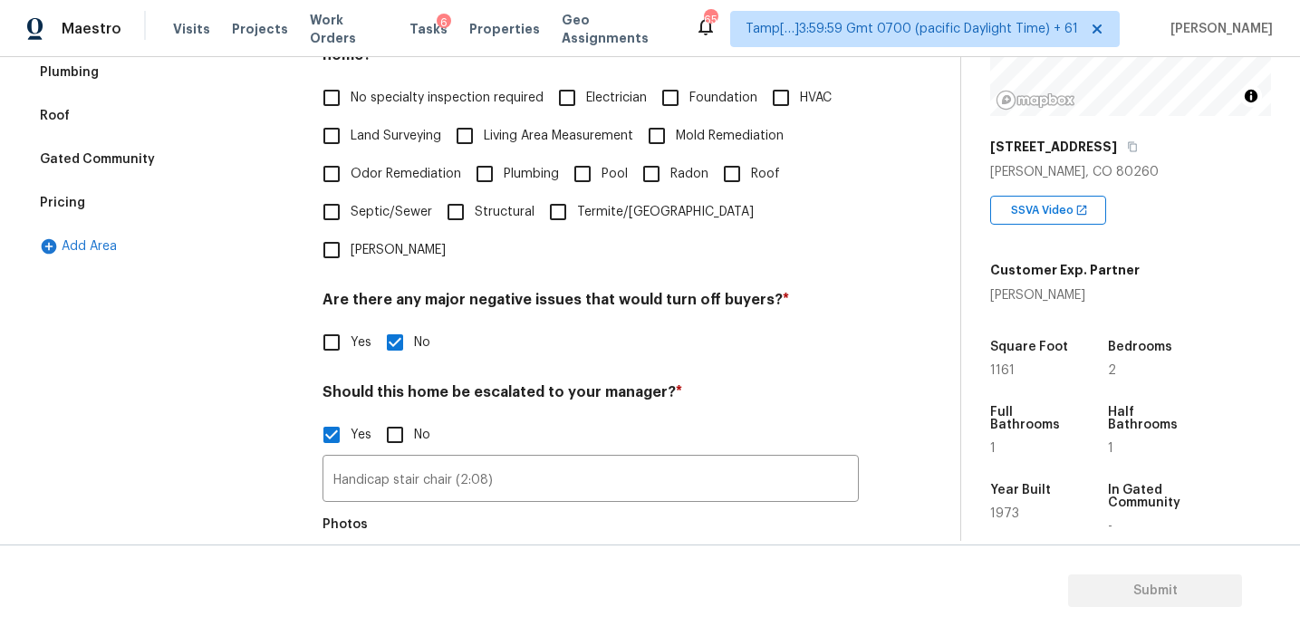
scroll to position [390, 0]
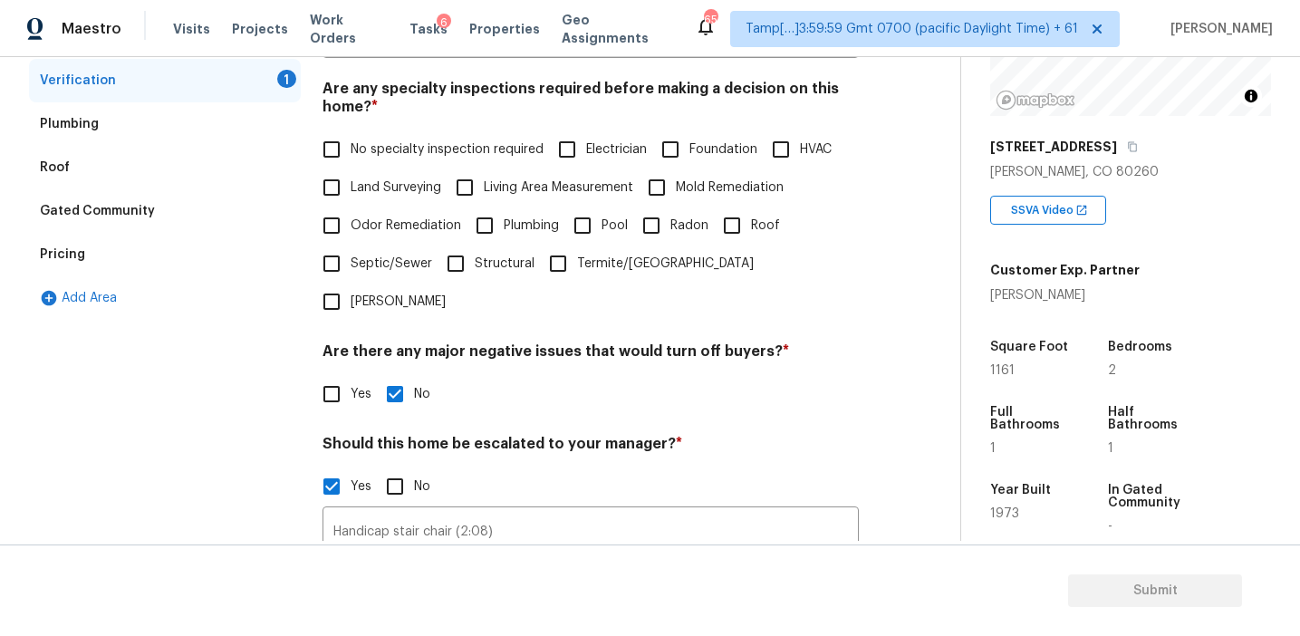
click at [371, 148] on span "No specialty inspection required" at bounding box center [447, 149] width 193 height 19
click at [351, 148] on input "No specialty inspection required" at bounding box center [332, 149] width 38 height 38
checkbox input "true"
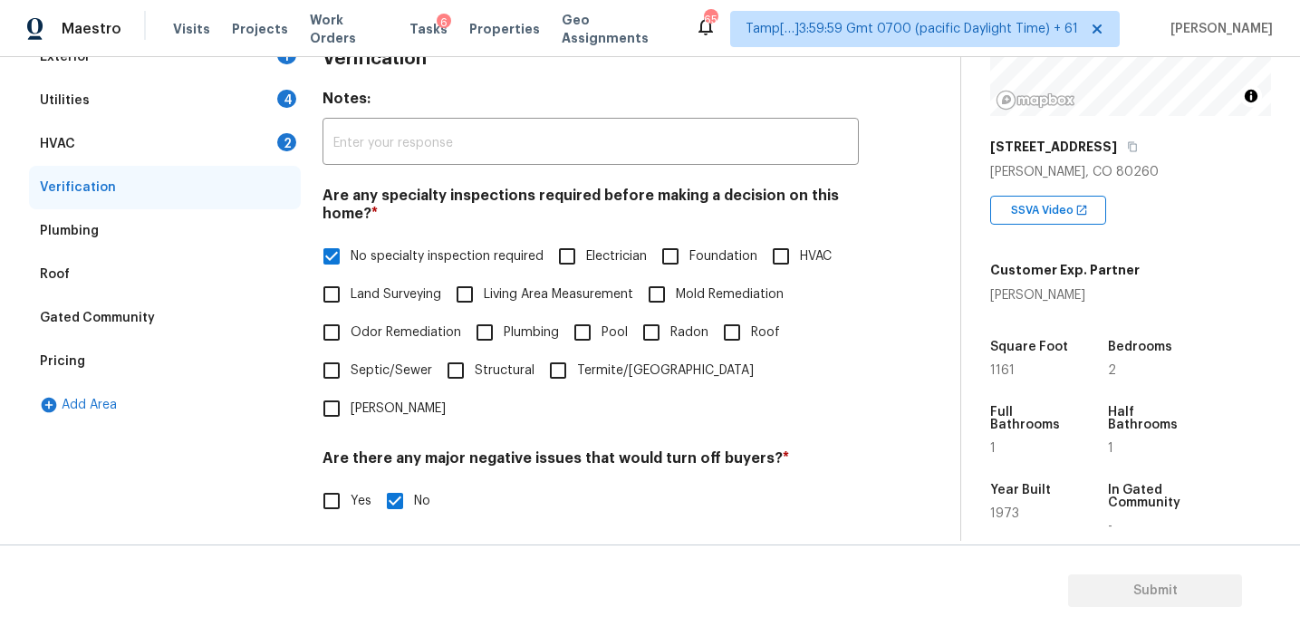
scroll to position [266, 0]
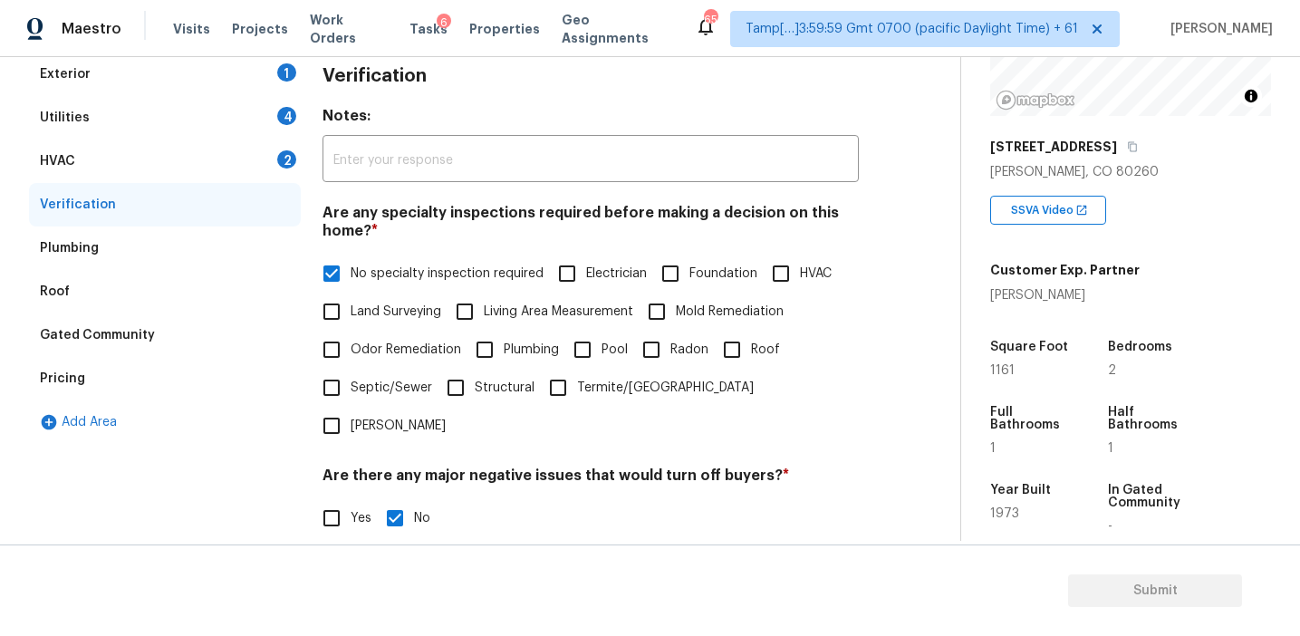
click at [284, 161] on div "2" at bounding box center [286, 159] width 19 height 18
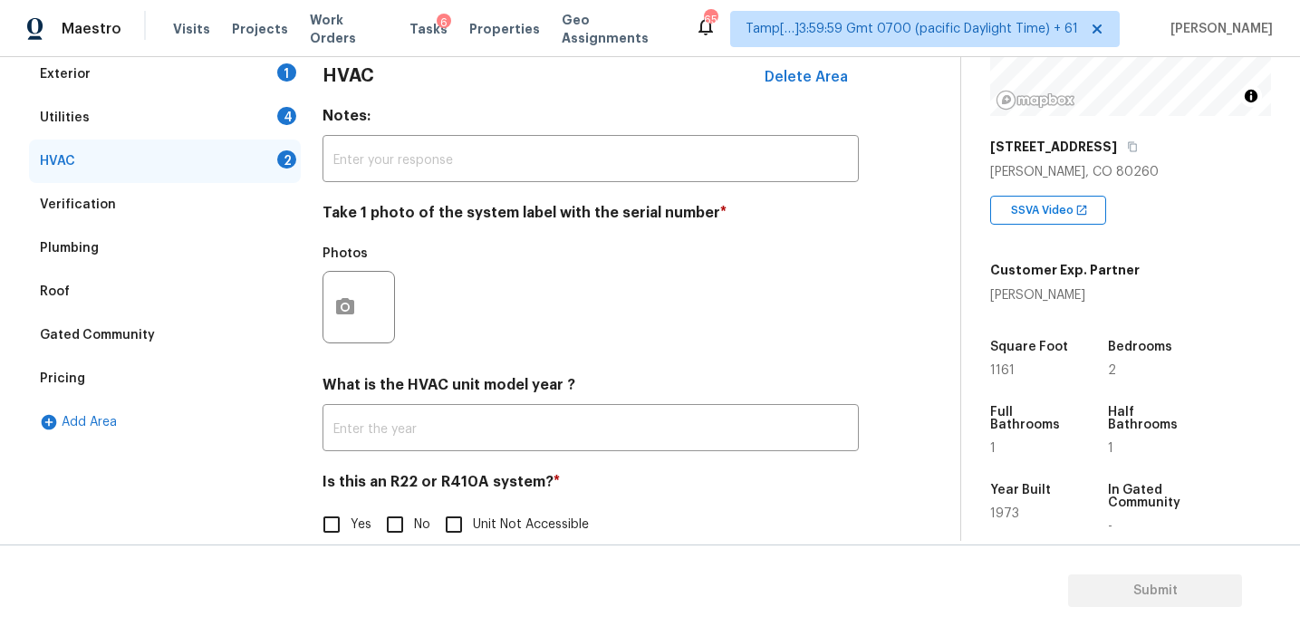
click at [389, 524] on input "No" at bounding box center [395, 525] width 38 height 38
checkbox input "true"
click at [340, 303] on icon "button" at bounding box center [345, 306] width 18 height 16
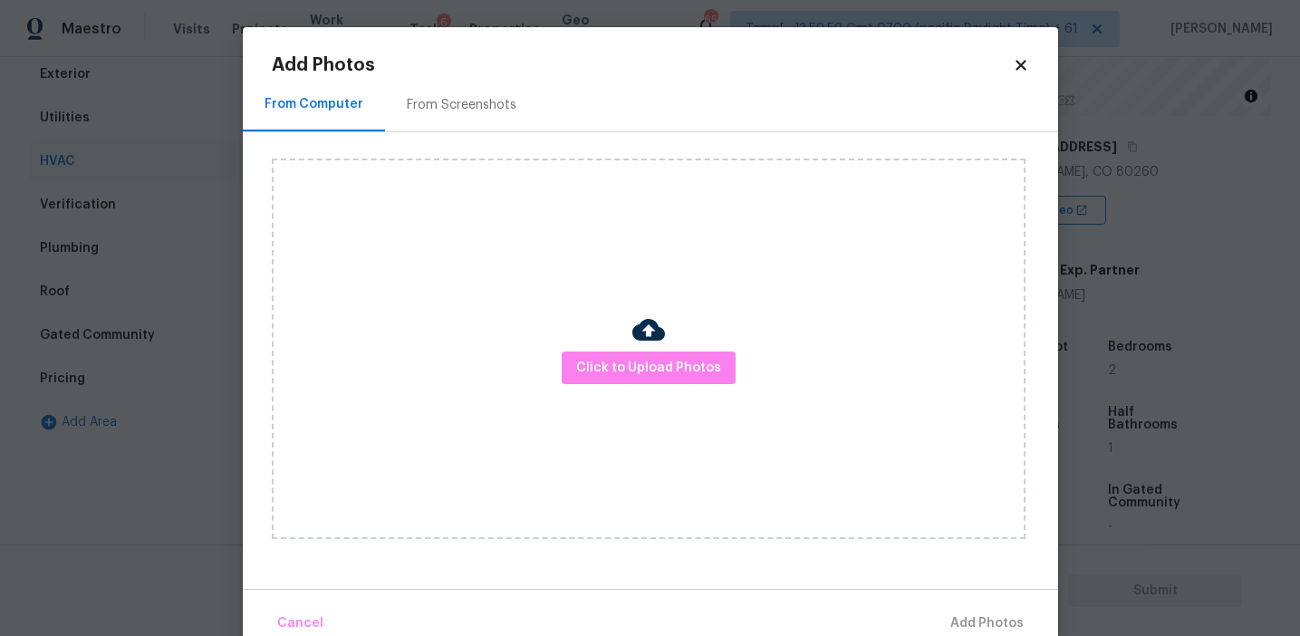
click at [437, 106] on div "From Screenshots" at bounding box center [462, 105] width 110 height 18
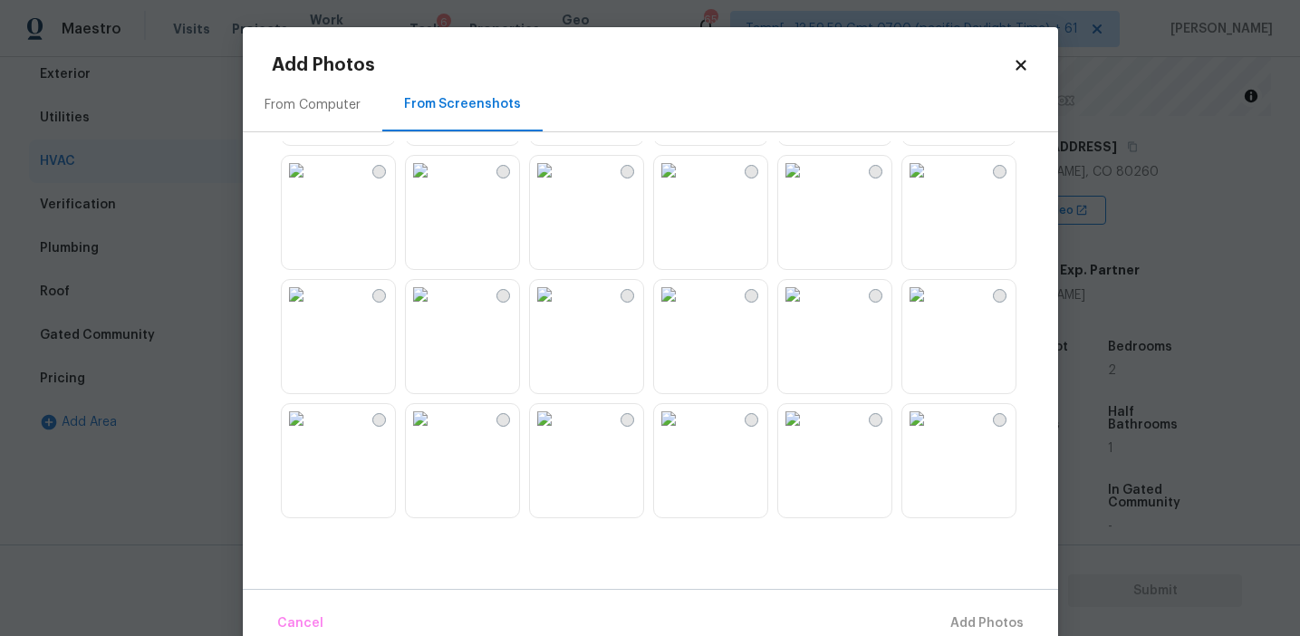
scroll to position [903, 0]
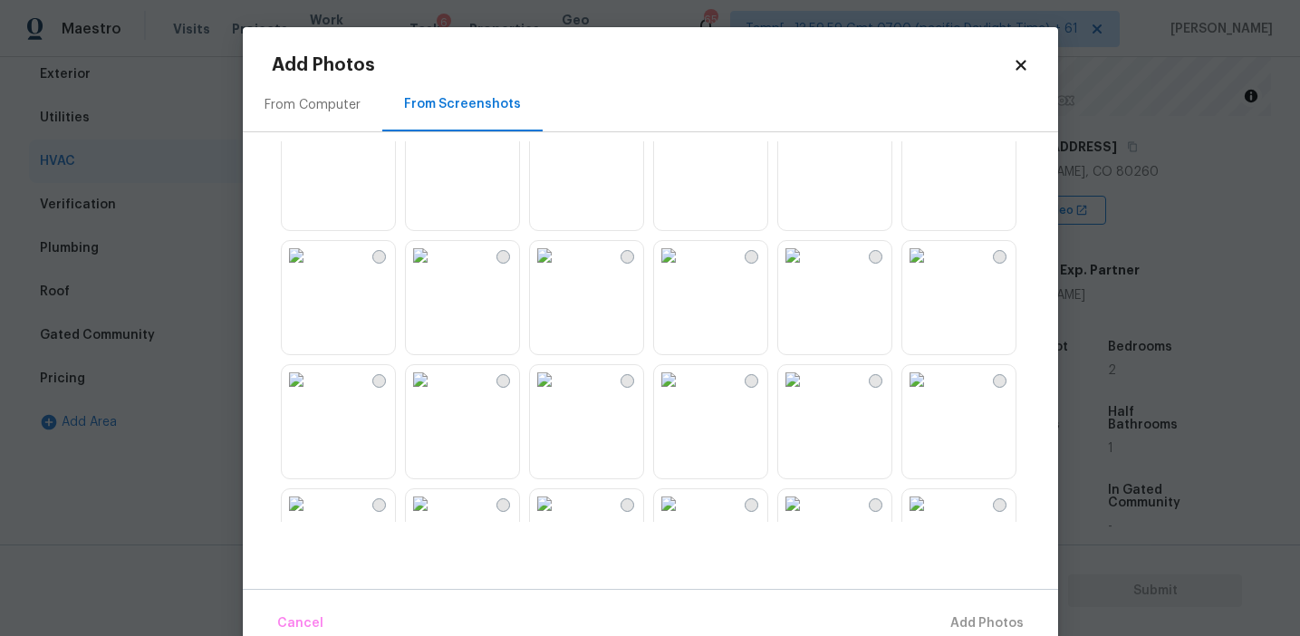
click at [807, 394] on img at bounding box center [792, 379] width 29 height 29
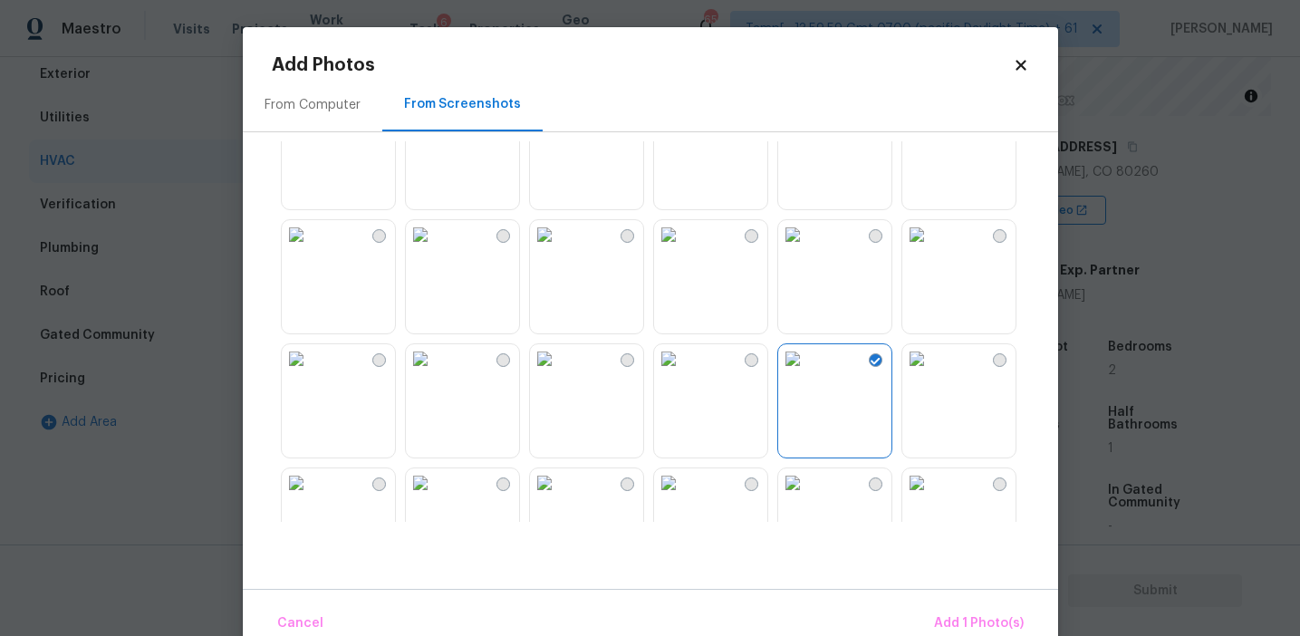
click at [932, 125] on img at bounding box center [917, 110] width 29 height 29
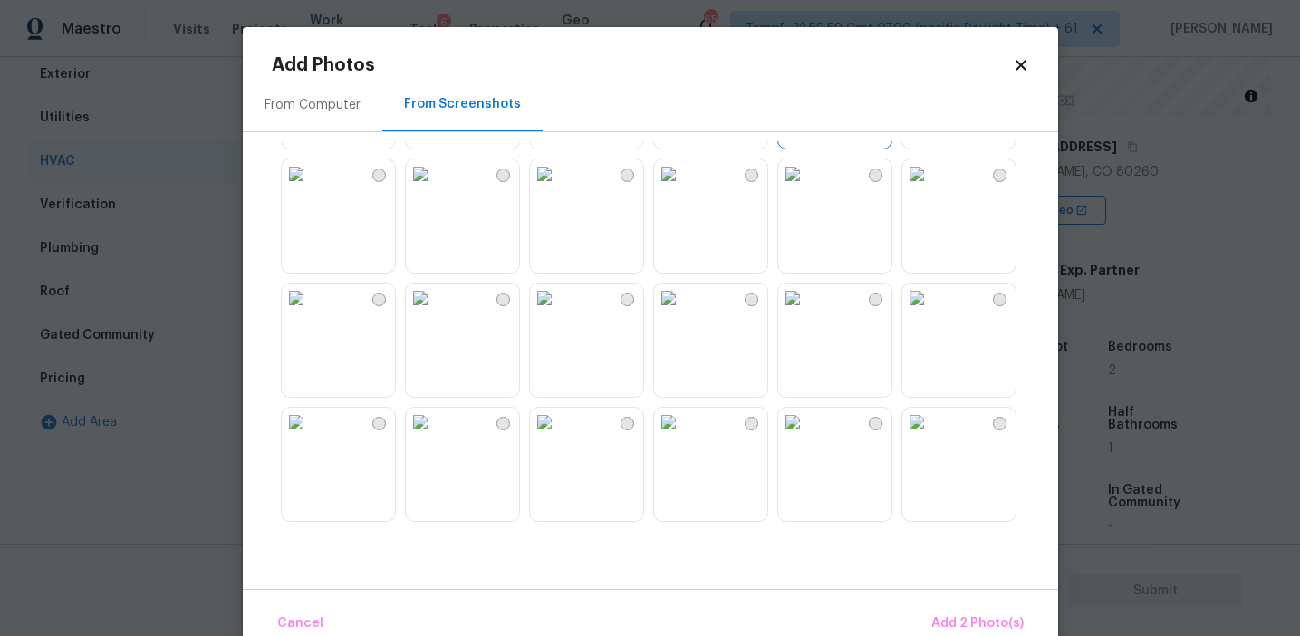
scroll to position [1287, 0]
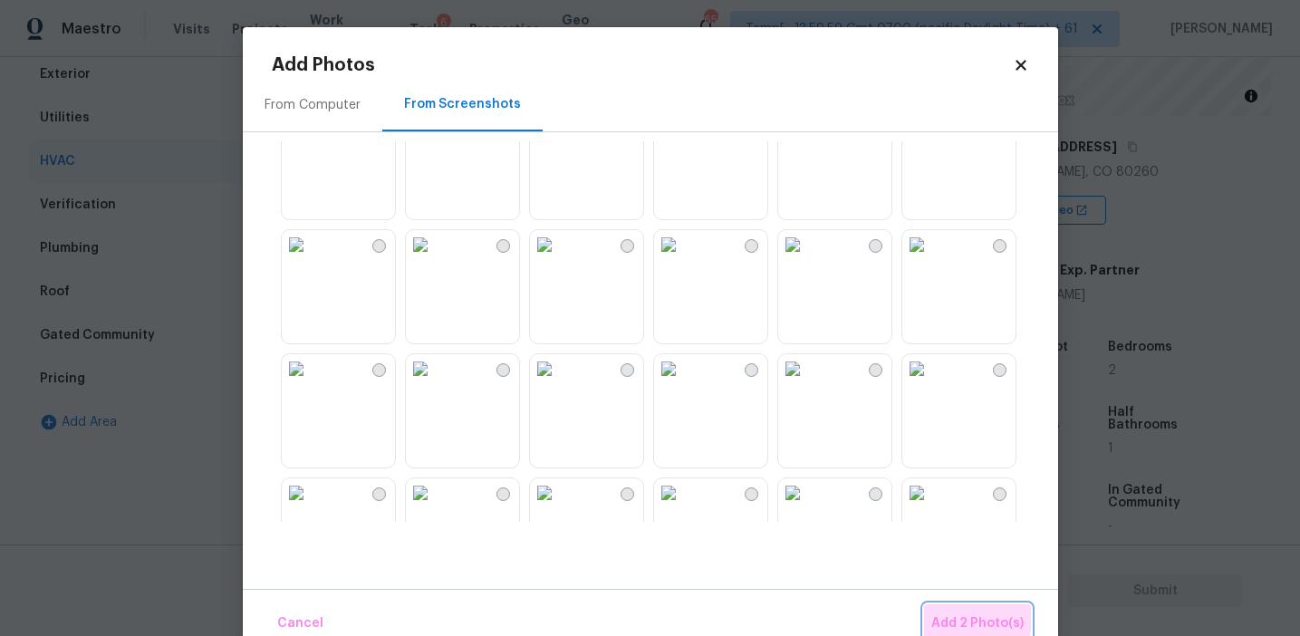
click at [940, 616] on span "Add 2 Photo(s)" at bounding box center [978, 624] width 92 height 23
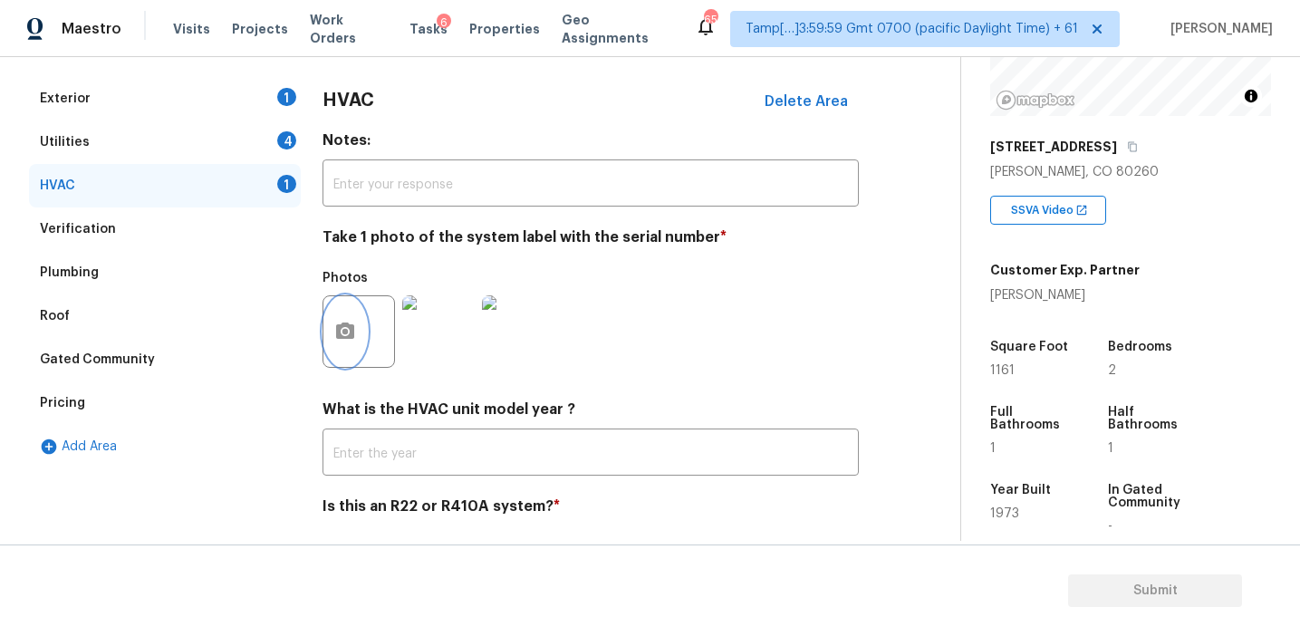
scroll to position [181, 0]
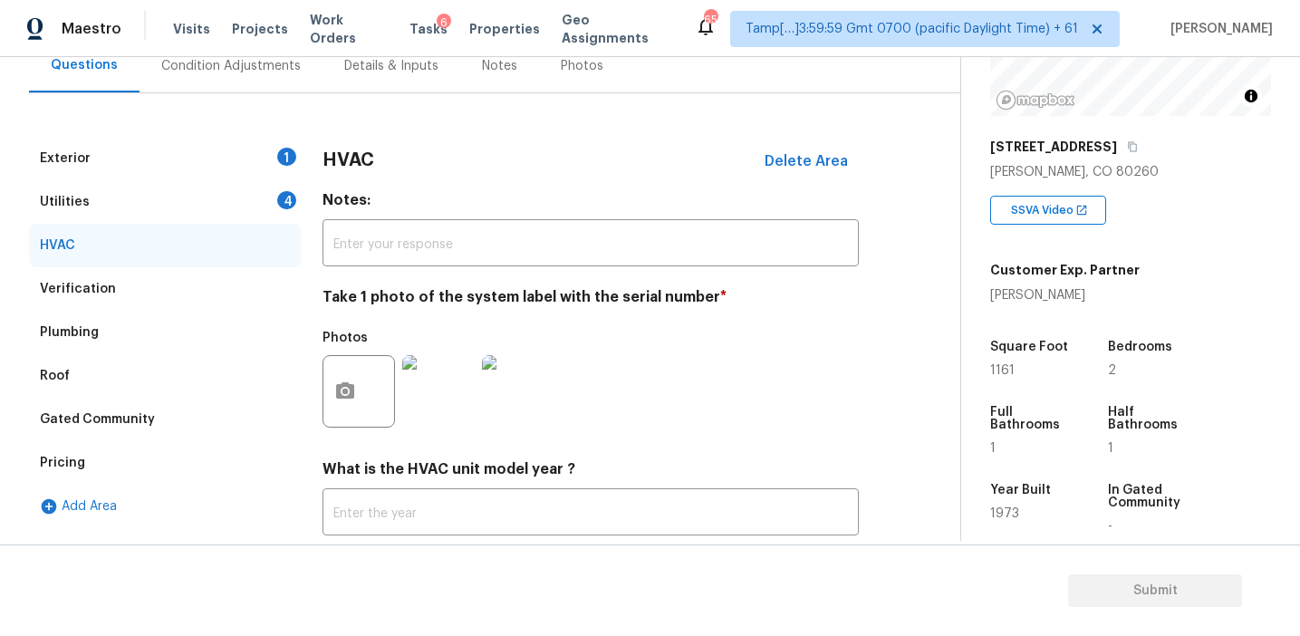
click at [288, 203] on div "4" at bounding box center [286, 200] width 19 height 18
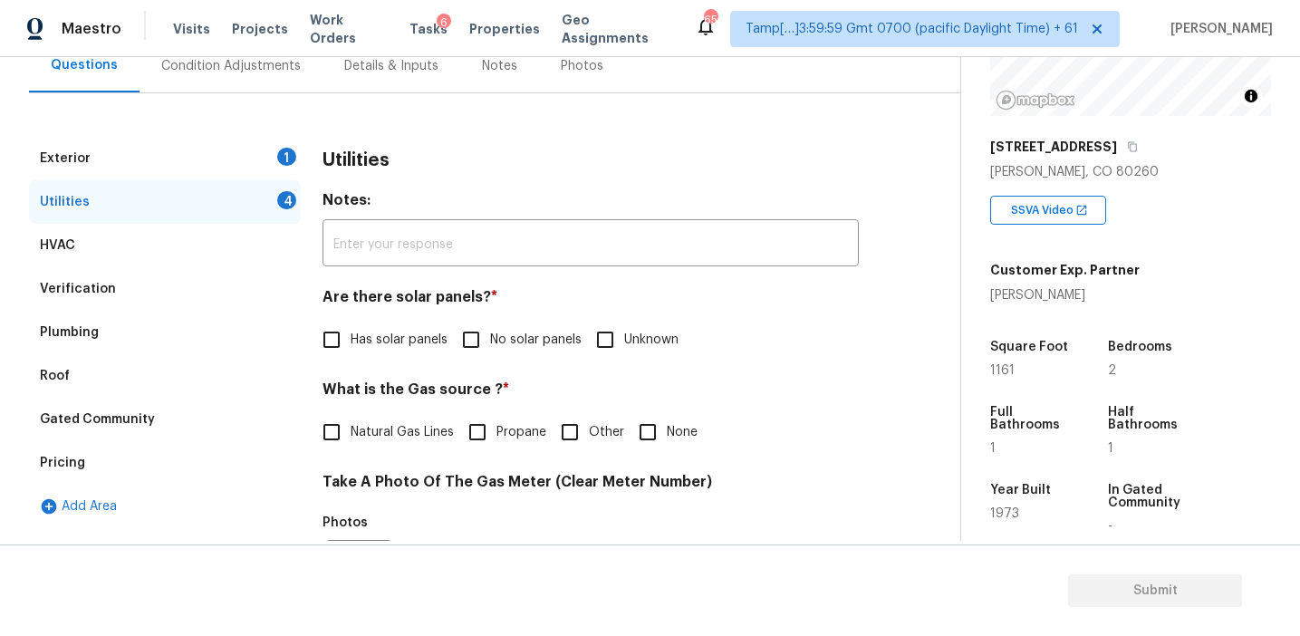
click at [472, 346] on input "No solar panels" at bounding box center [471, 340] width 38 height 38
checkbox input "true"
click at [386, 429] on span "Natural Gas Lines" at bounding box center [402, 434] width 103 height 19
click at [351, 429] on input "Natural Gas Lines" at bounding box center [332, 434] width 38 height 38
checkbox input "true"
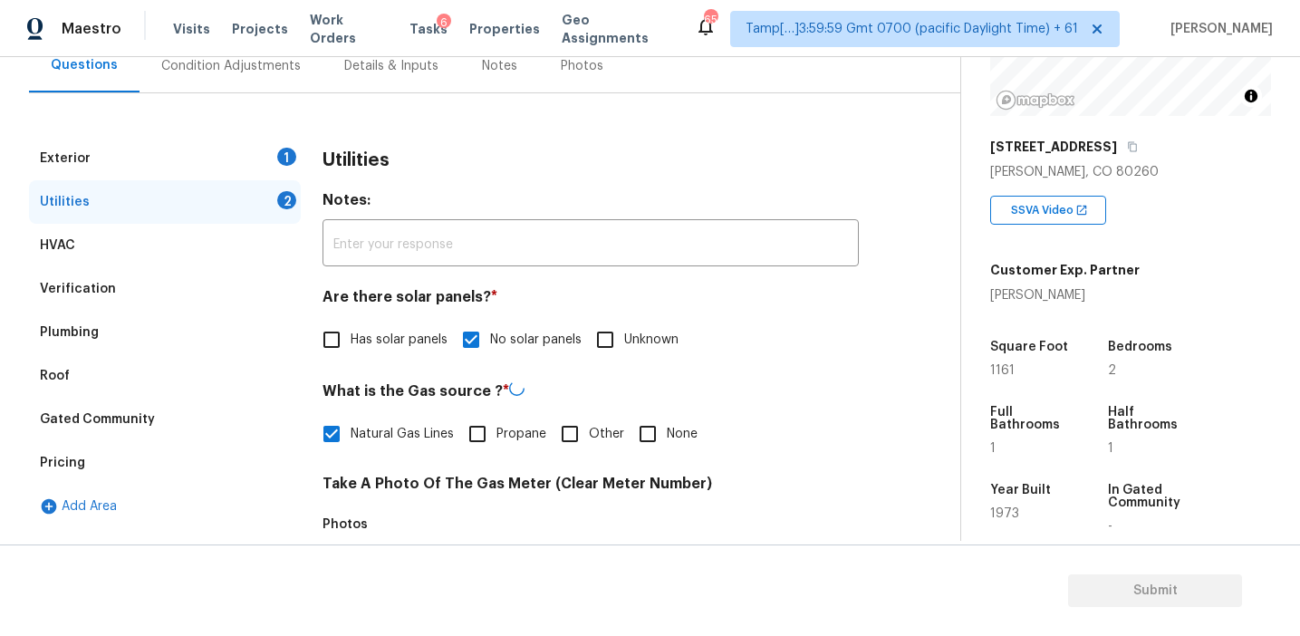
scroll to position [728, 0]
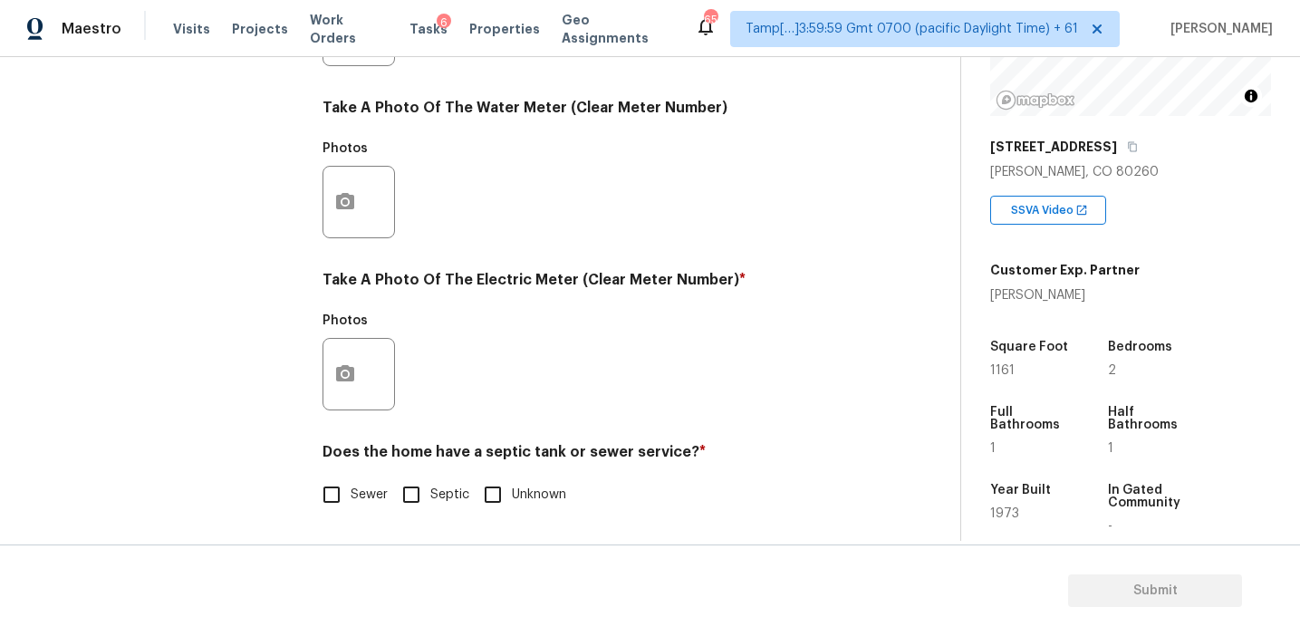
click at [333, 480] on input "Sewer" at bounding box center [332, 495] width 38 height 38
checkbox input "true"
click at [364, 383] on button "button" at bounding box center [345, 374] width 43 height 71
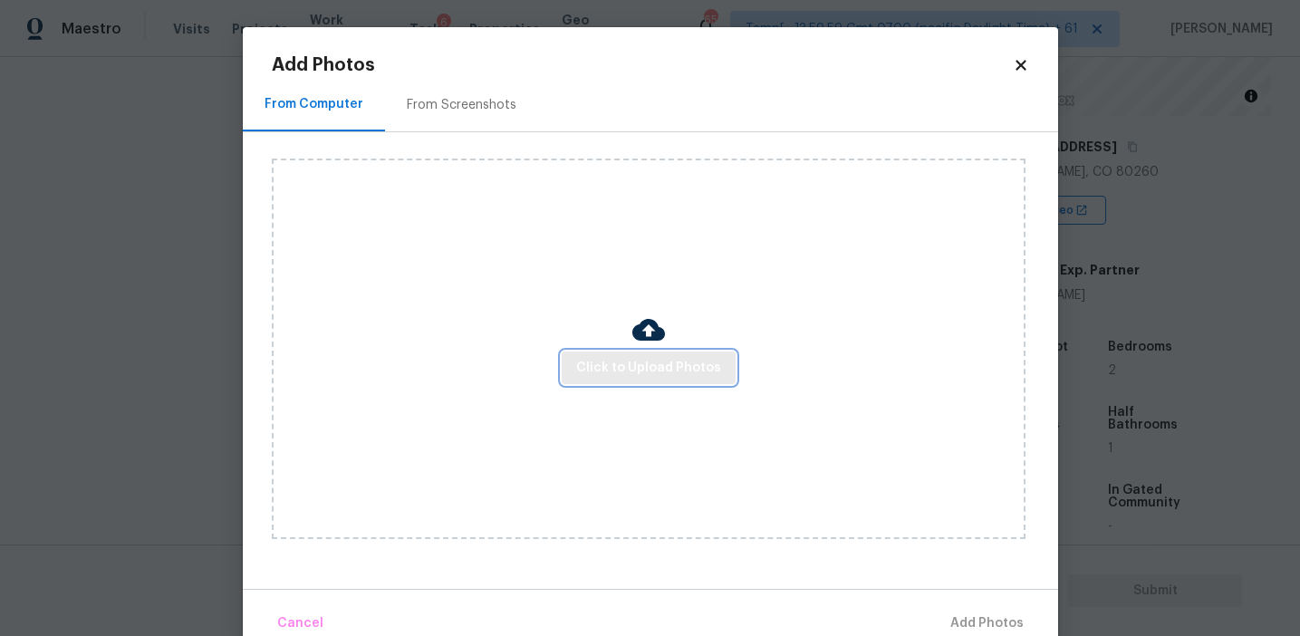
click at [579, 367] on span "Click to Upload Photos" at bounding box center [648, 368] width 145 height 23
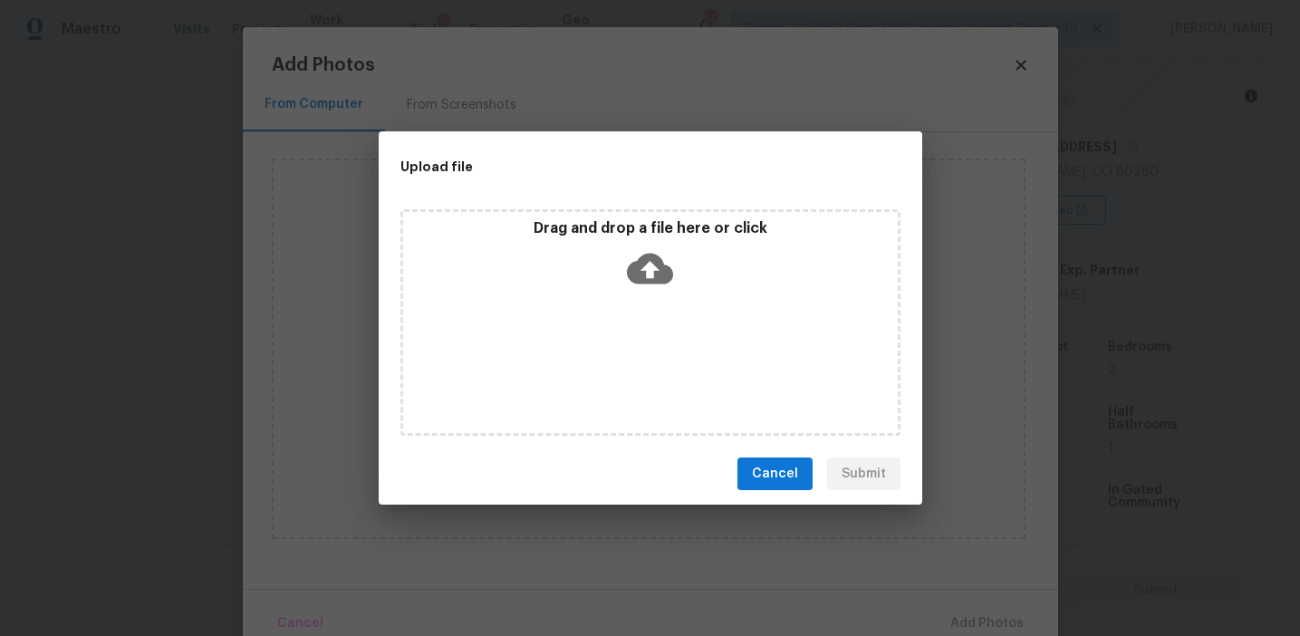
click at [585, 264] on div "Drag and drop a file here or click" at bounding box center [650, 258] width 495 height 78
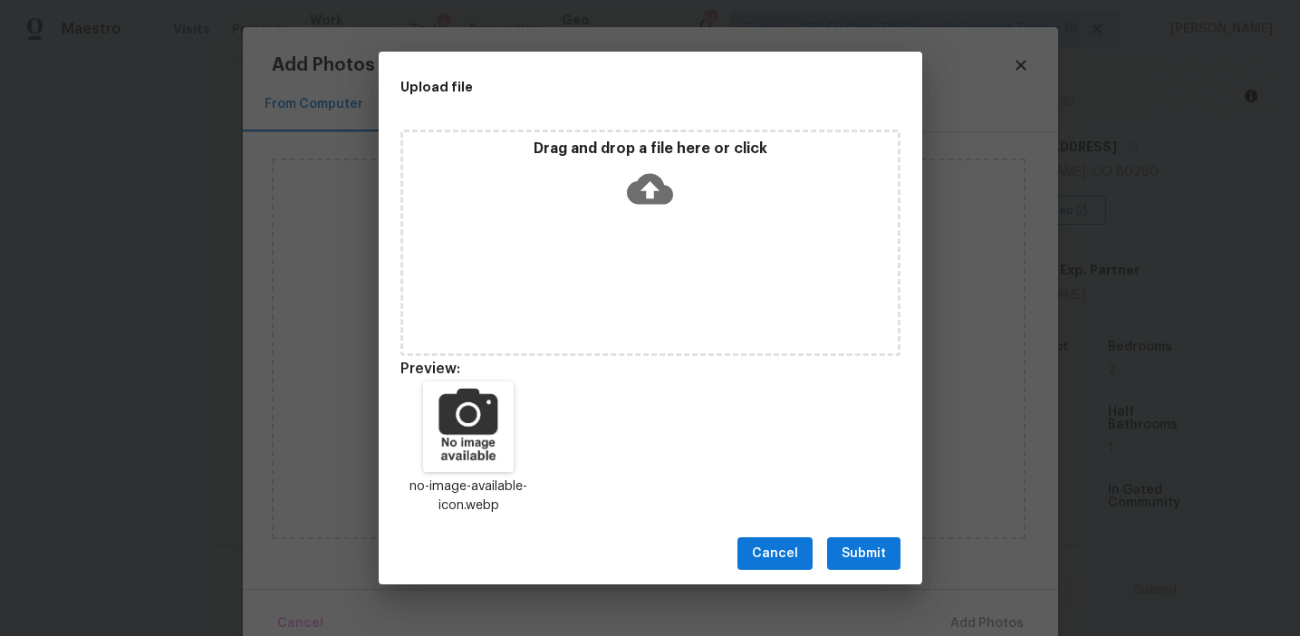
click at [874, 553] on span "Submit" at bounding box center [864, 554] width 44 height 23
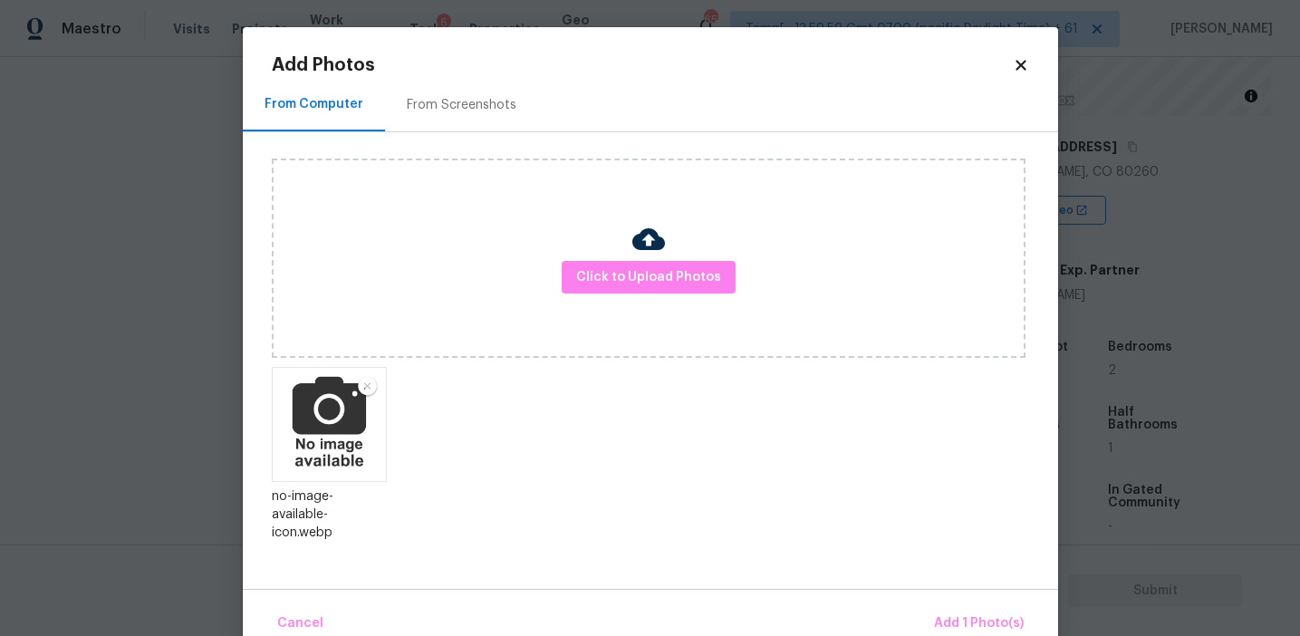
click at [979, 602] on div "Cancel Add 1 Photo(s)" at bounding box center [651, 616] width 816 height 54
click at [952, 620] on span "Add 1 Photo(s)" at bounding box center [979, 624] width 90 height 23
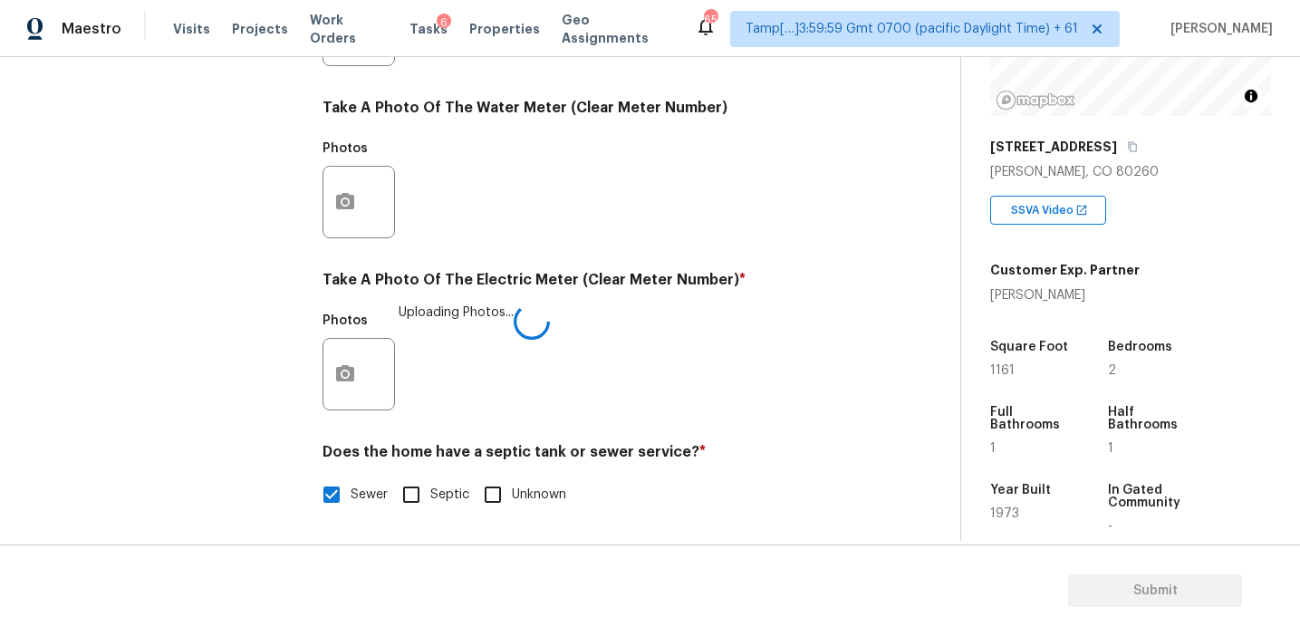
click at [674, 315] on div "Photos Uploading Photos..." at bounding box center [591, 363] width 536 height 118
click at [656, 276] on h4 "Take A Photo Of The Electric Meter (Clear Meter Number) *" at bounding box center [591, 283] width 536 height 25
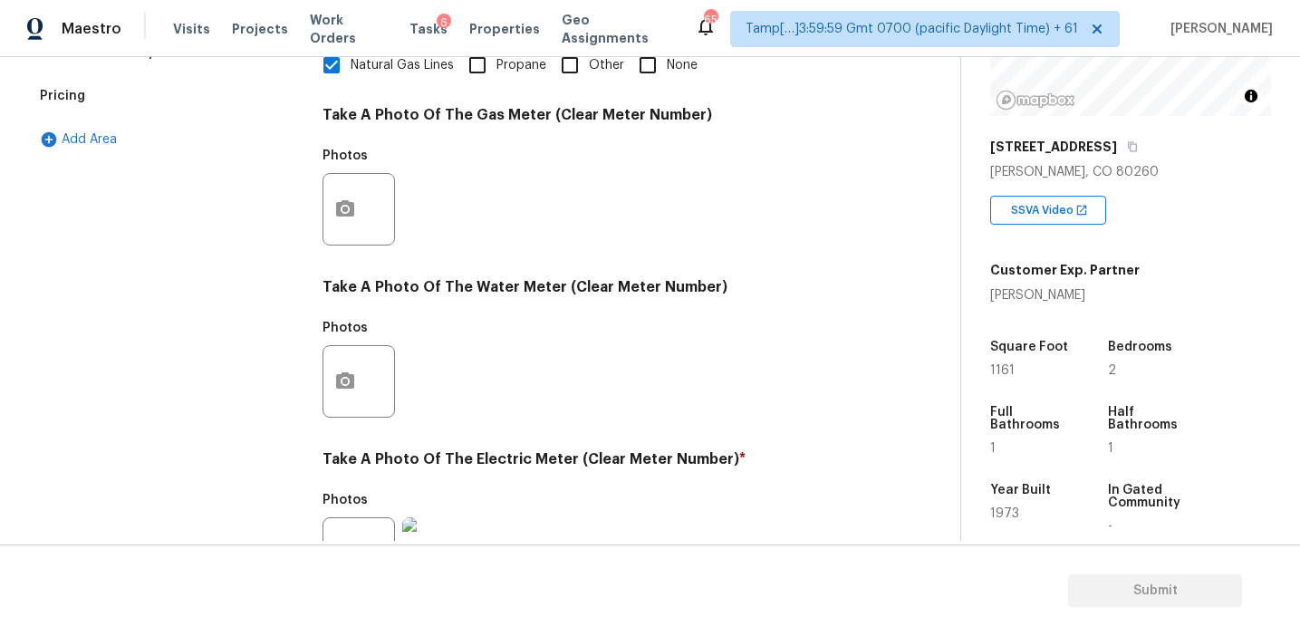
scroll to position [504, 0]
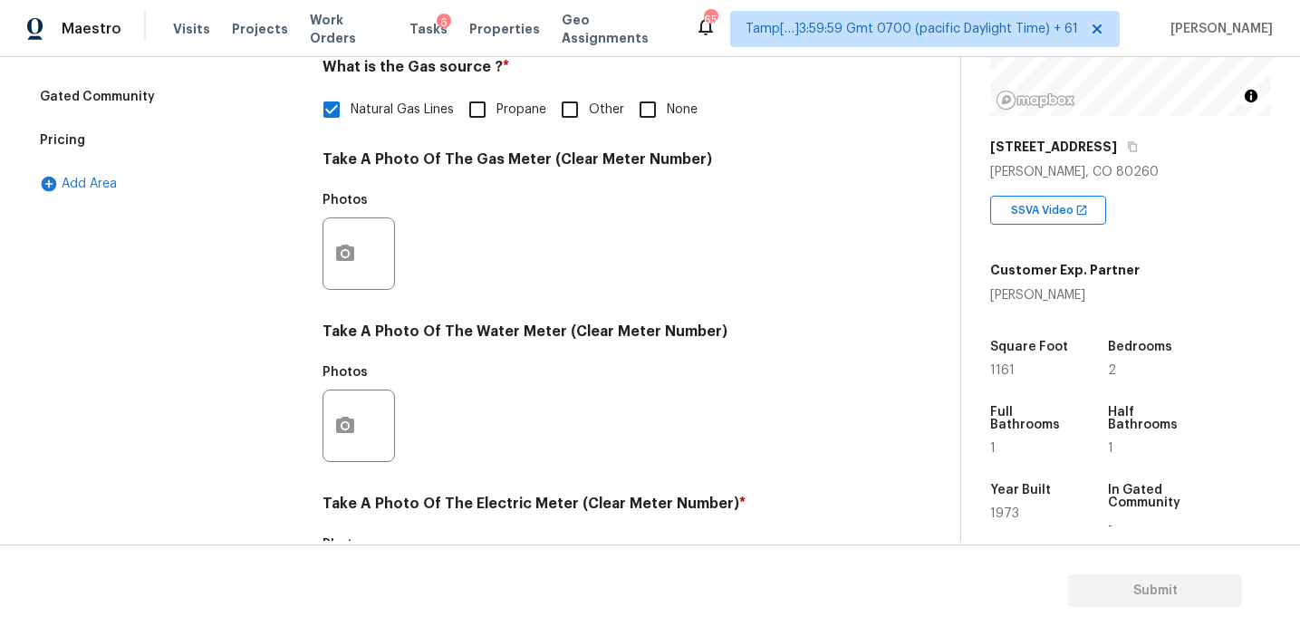
click at [429, 222] on div "Photos" at bounding box center [591, 242] width 536 height 118
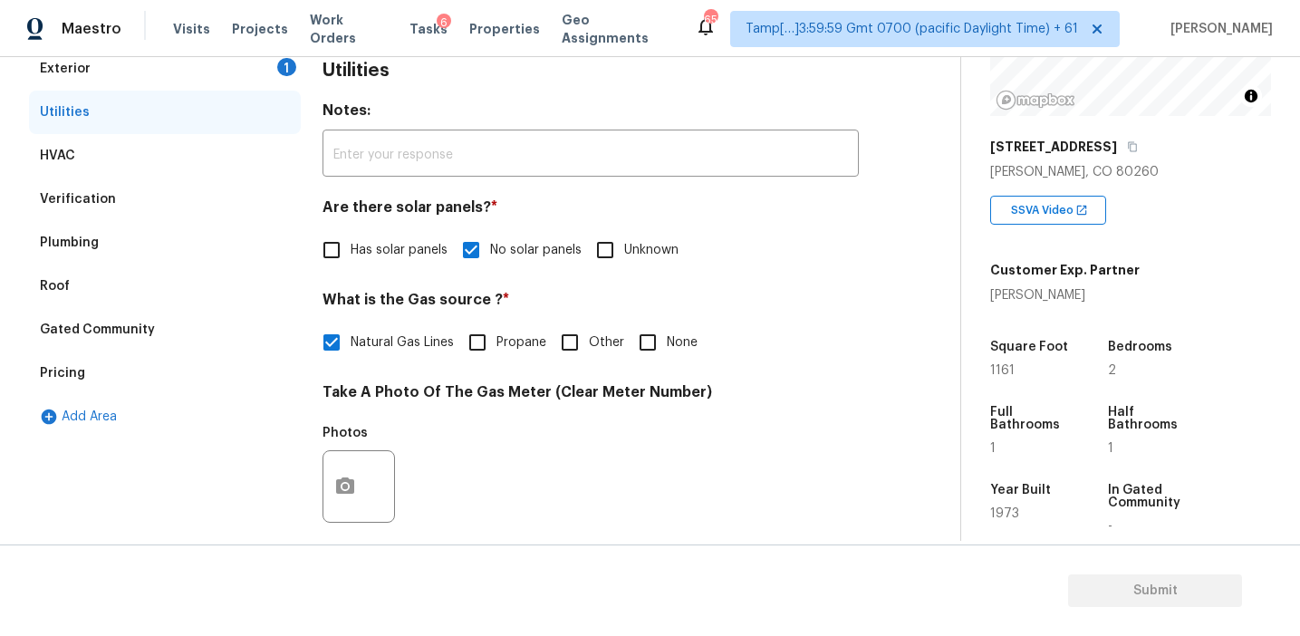
scroll to position [204, 0]
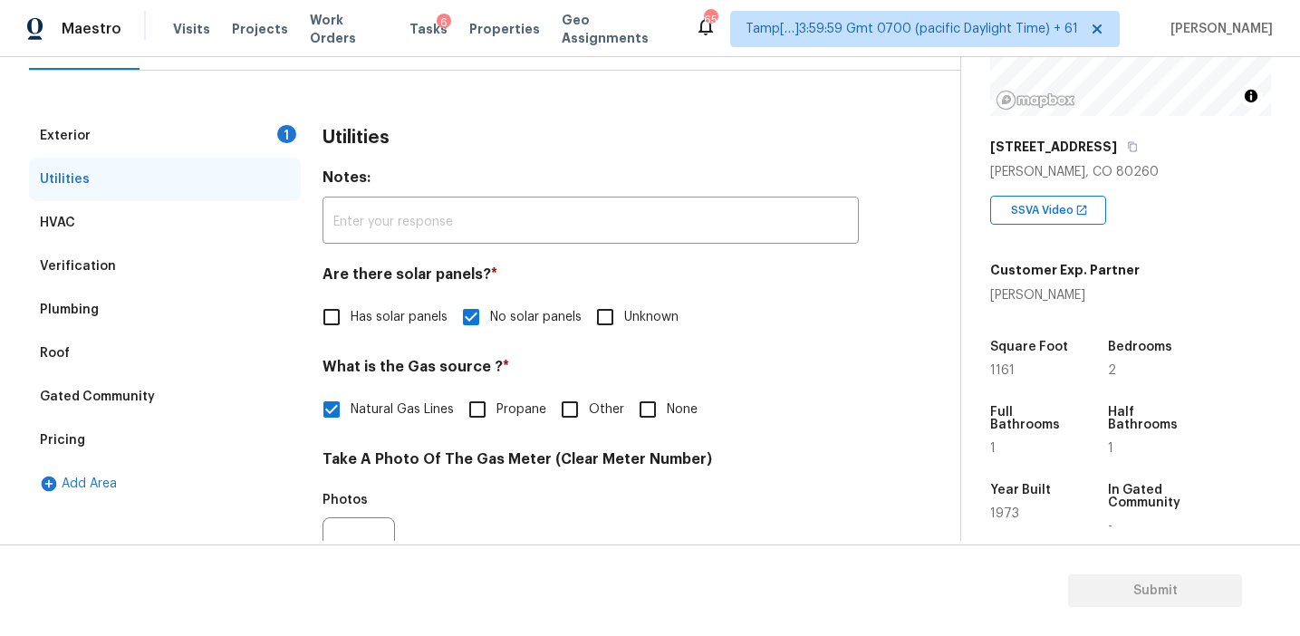
click at [274, 137] on div "Exterior 1" at bounding box center [165, 135] width 272 height 43
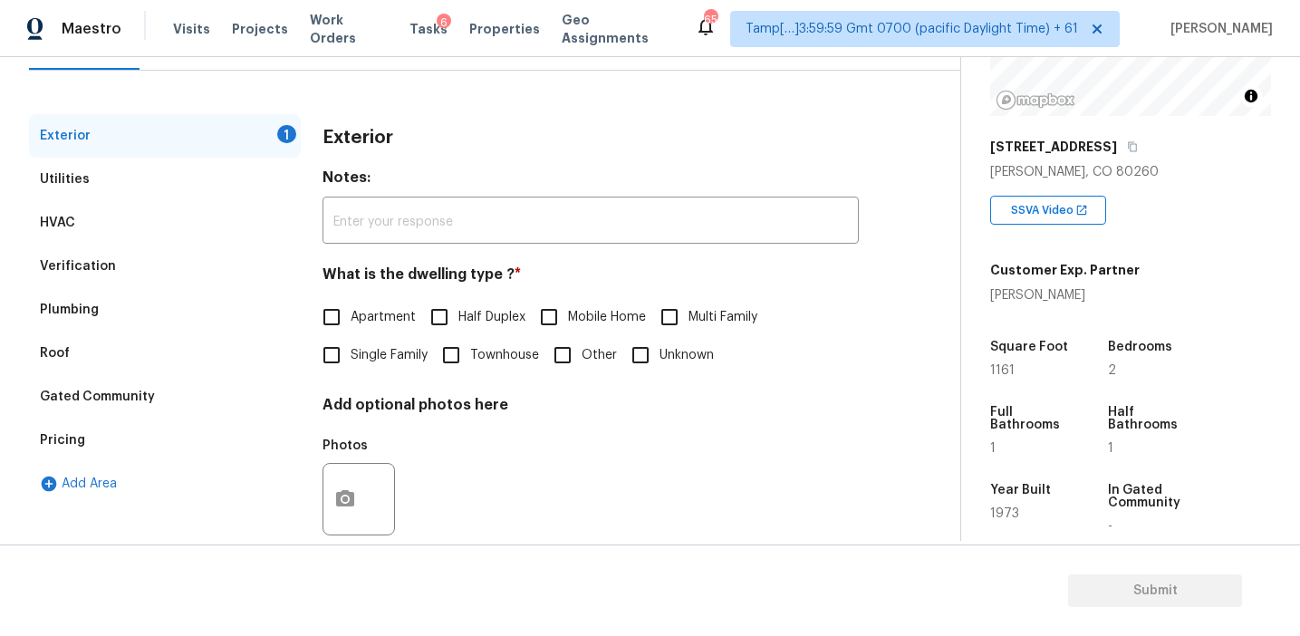
click at [481, 350] on span "Townhouse" at bounding box center [504, 355] width 69 height 19
click at [470, 350] on input "Townhouse" at bounding box center [451, 355] width 38 height 38
checkbox input "true"
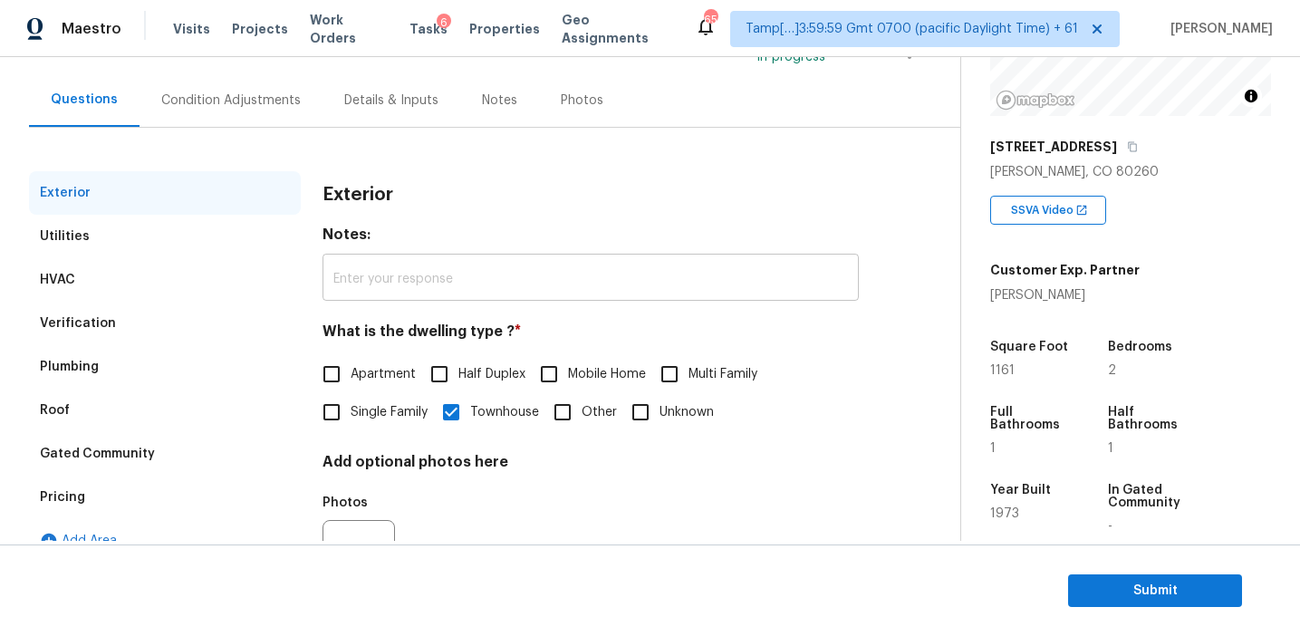
scroll to position [146, 0]
click at [254, 109] on div "Condition Adjustments" at bounding box center [231, 101] width 140 height 18
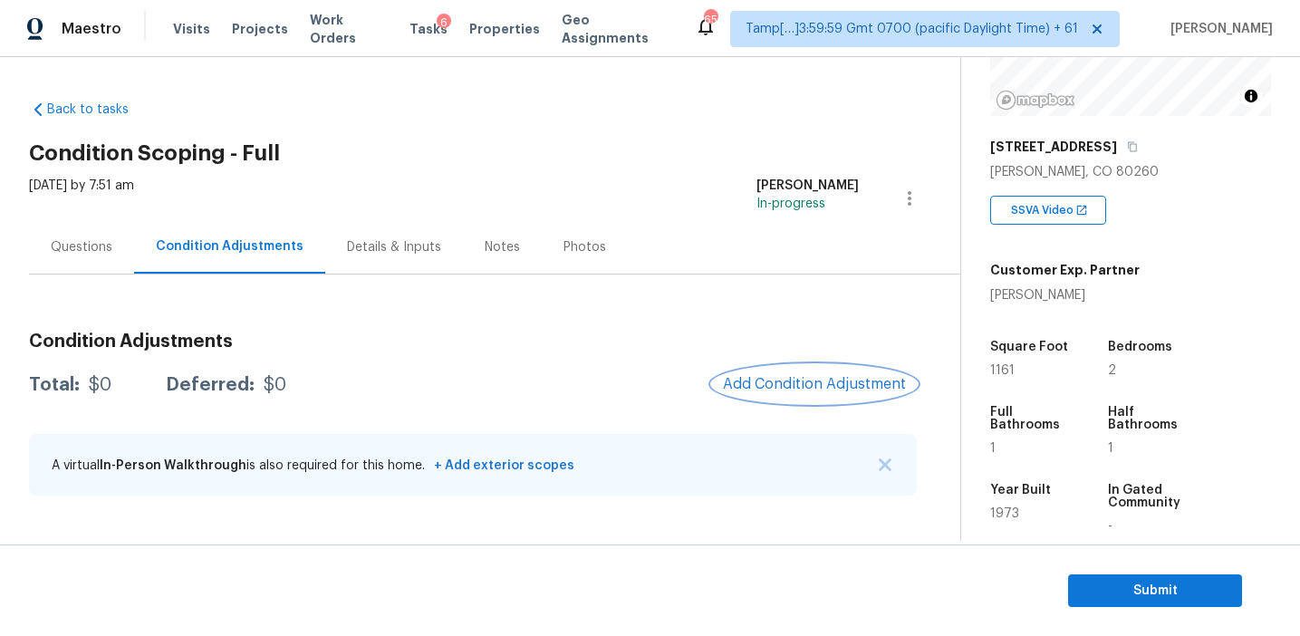
click at [755, 379] on span "Add Condition Adjustment" at bounding box center [814, 384] width 183 height 16
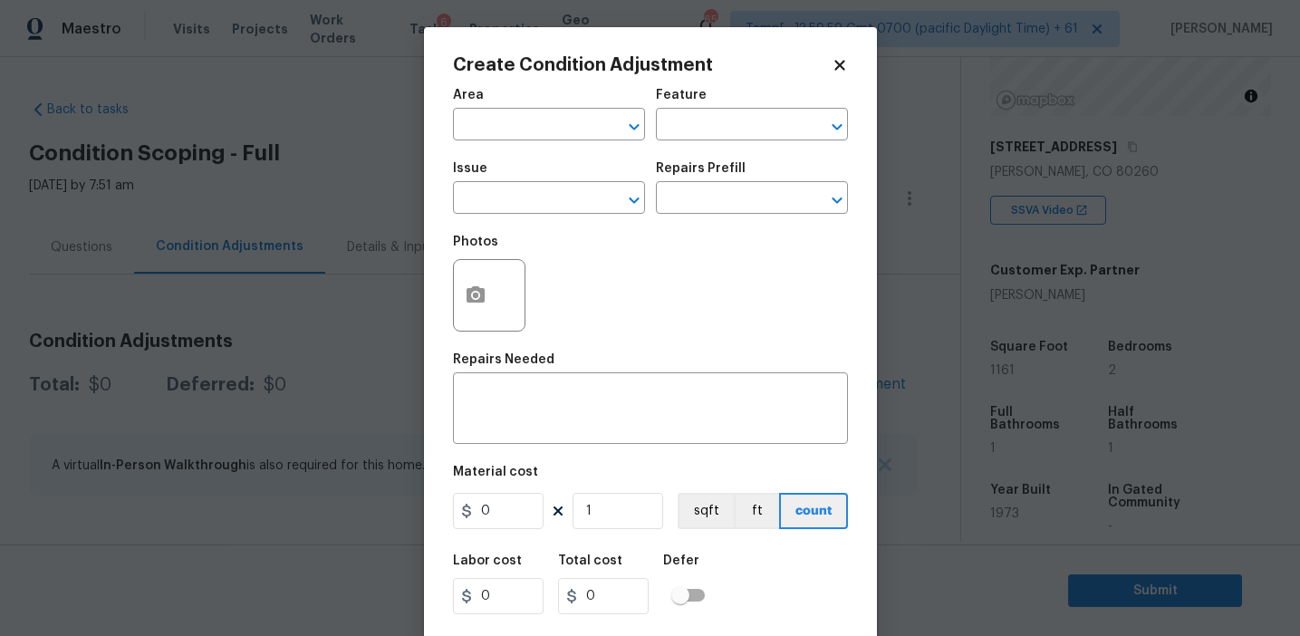
click at [504, 217] on span "Issue ​" at bounding box center [549, 187] width 192 height 73
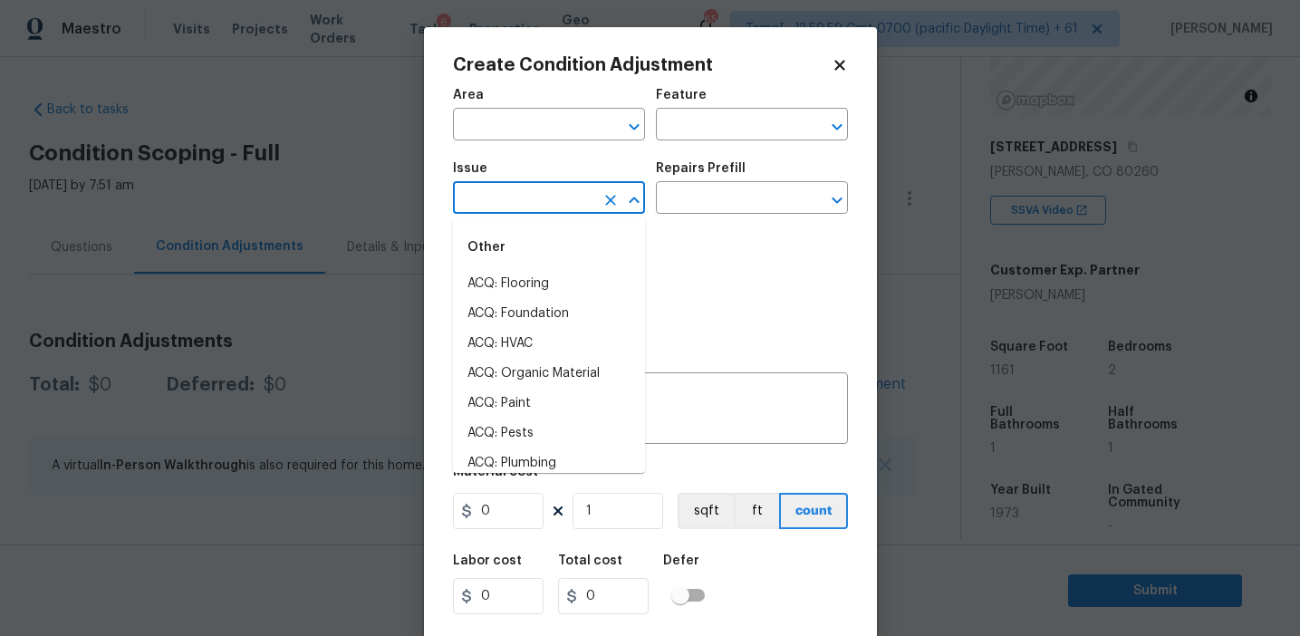
click at [546, 214] on input "text" at bounding box center [523, 200] width 141 height 28
click at [697, 318] on div "Photos" at bounding box center [650, 284] width 395 height 118
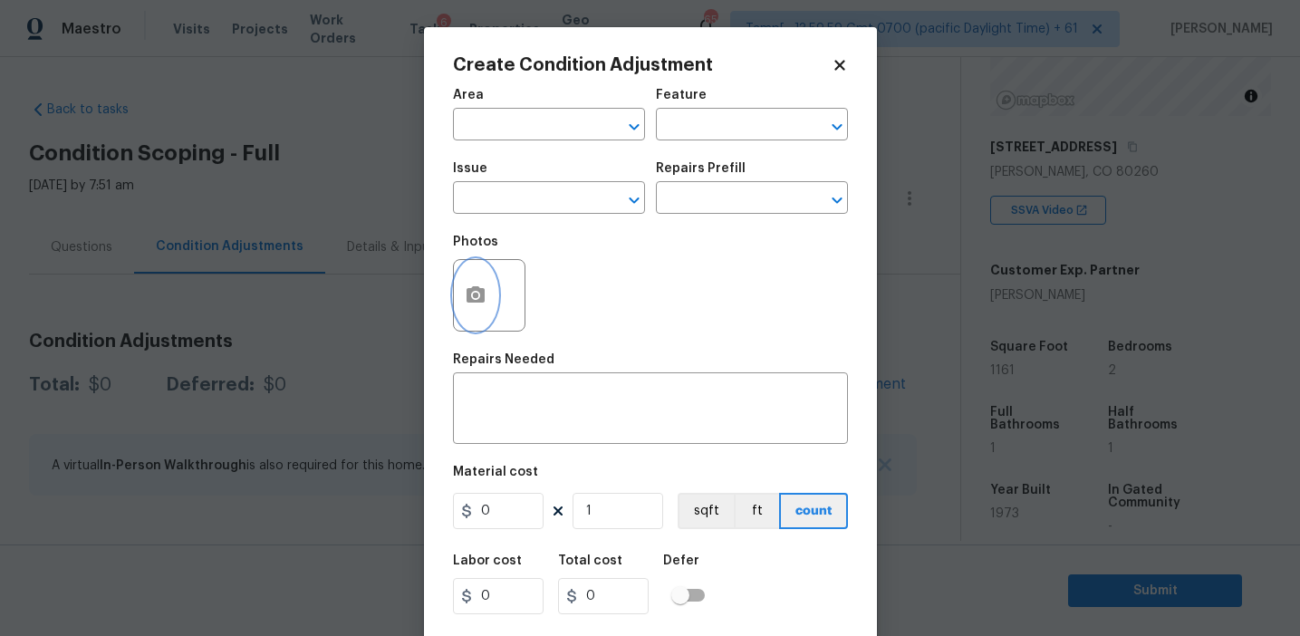
click at [480, 310] on button "button" at bounding box center [475, 295] width 43 height 71
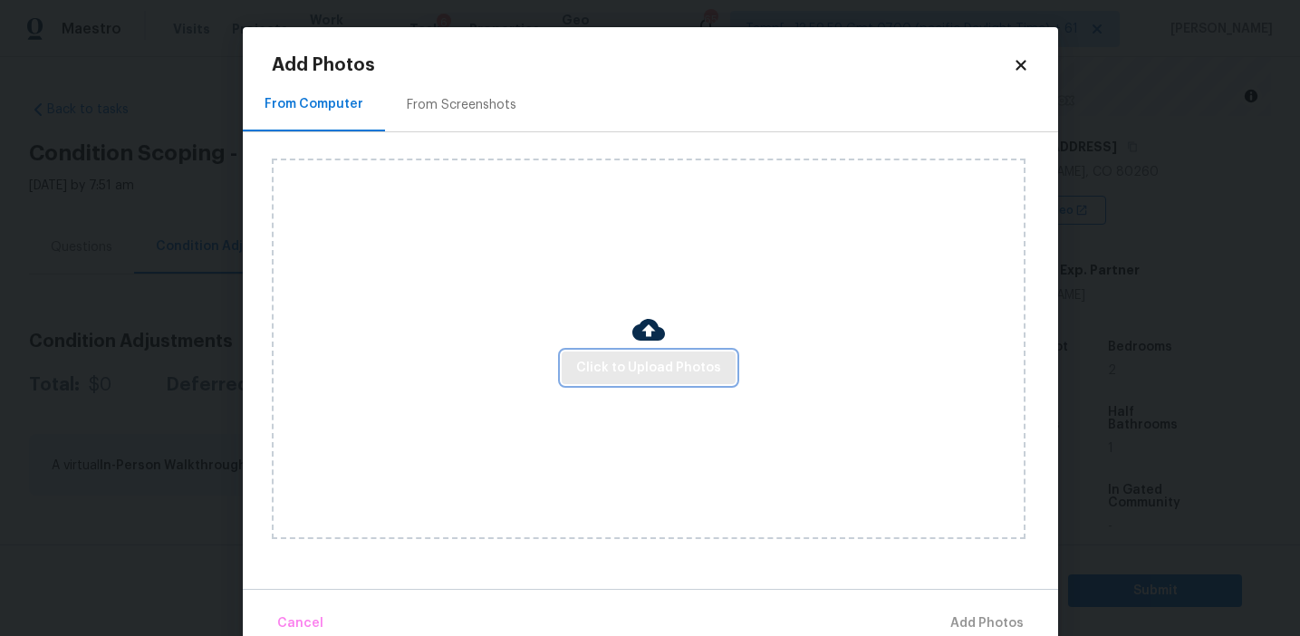
click at [615, 370] on span "Click to Upload Photos" at bounding box center [648, 368] width 145 height 23
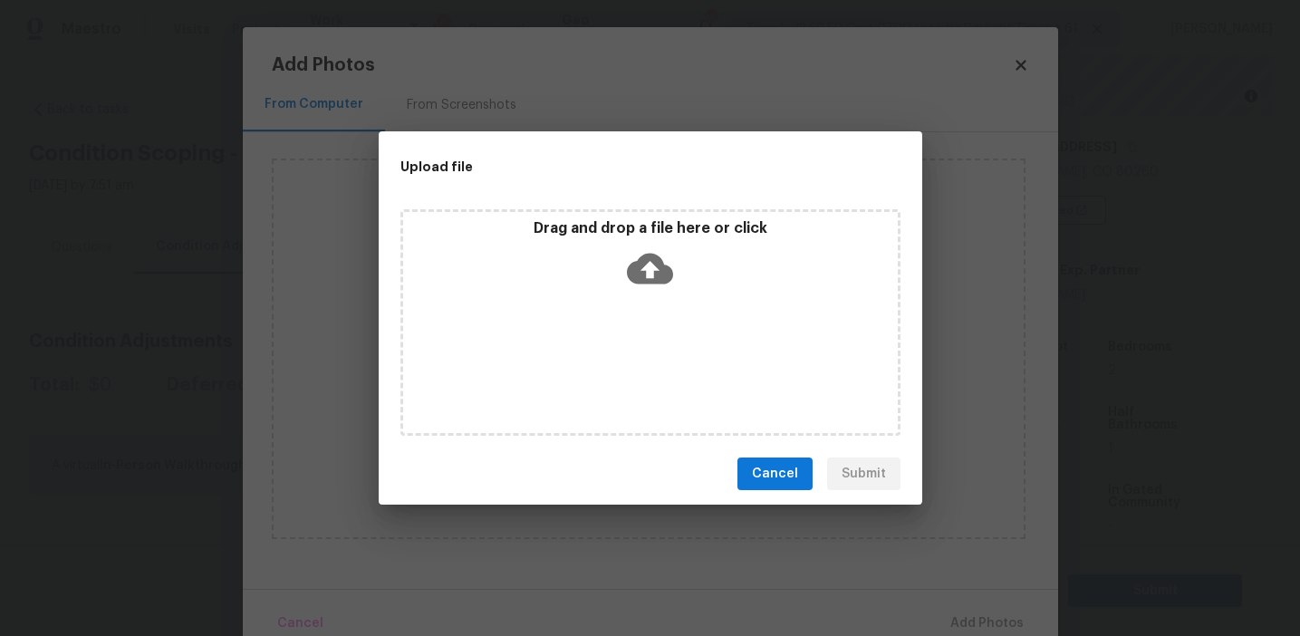
click at [623, 233] on p "Drag and drop a file here or click" at bounding box center [650, 228] width 495 height 19
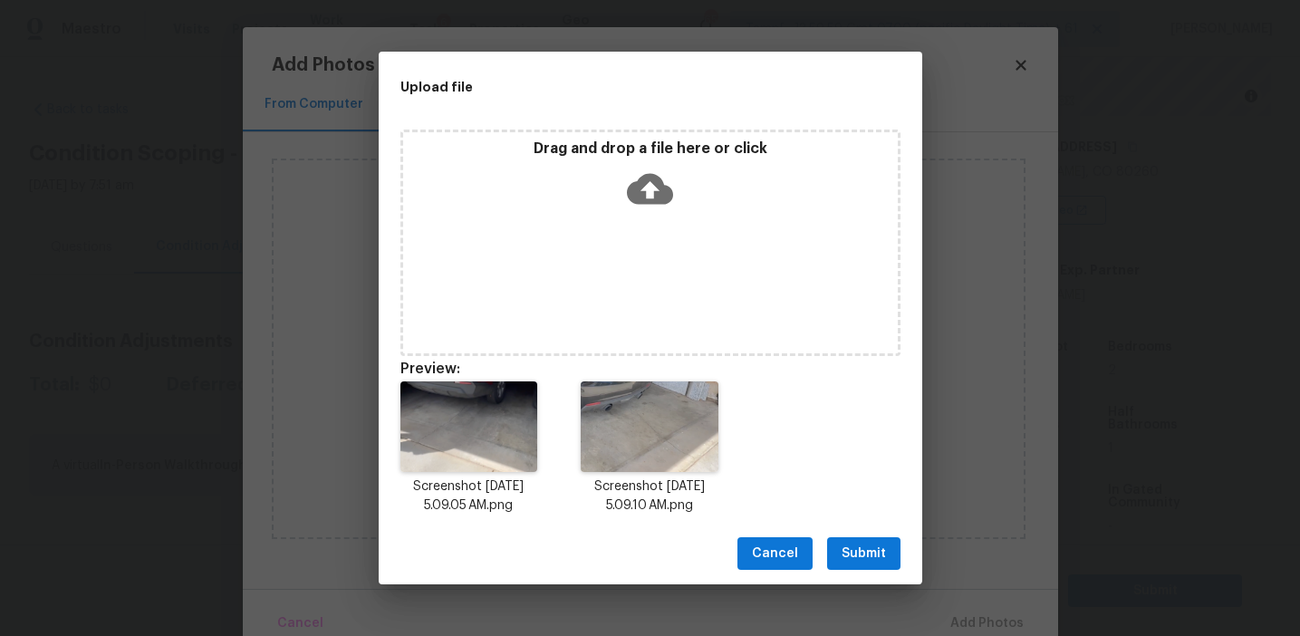
click at [867, 555] on span "Submit" at bounding box center [864, 554] width 44 height 23
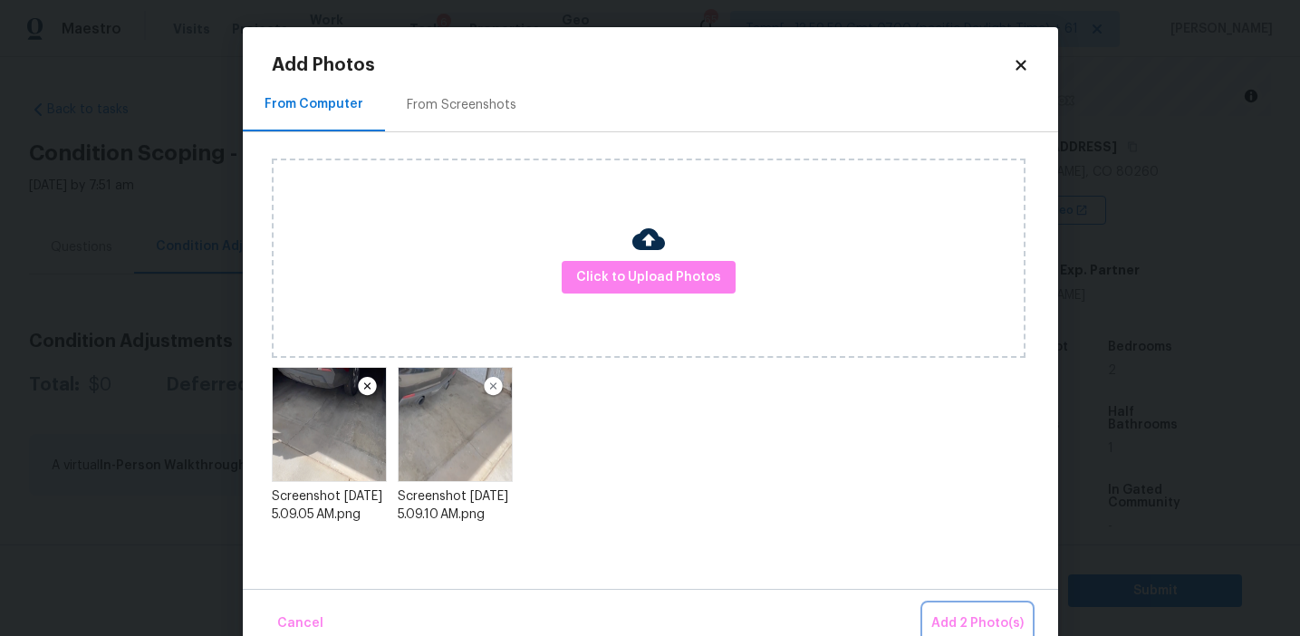
click at [945, 624] on span "Add 2 Photo(s)" at bounding box center [978, 624] width 92 height 23
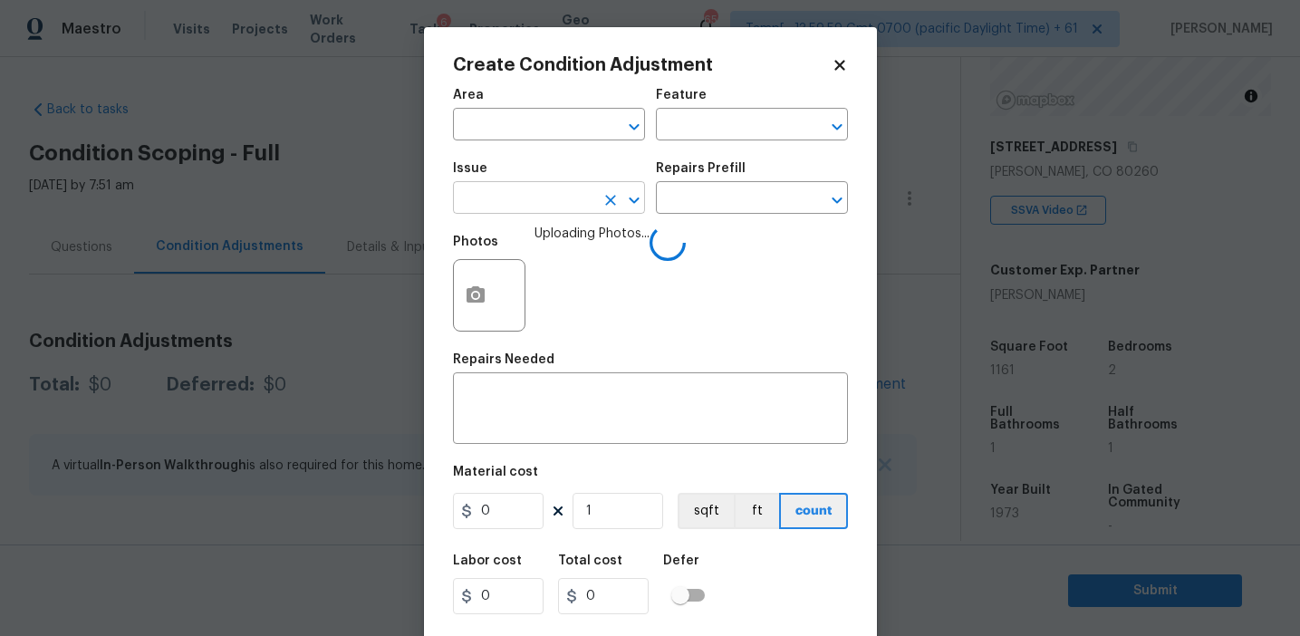
click at [510, 205] on input "text" at bounding box center [523, 200] width 141 height 28
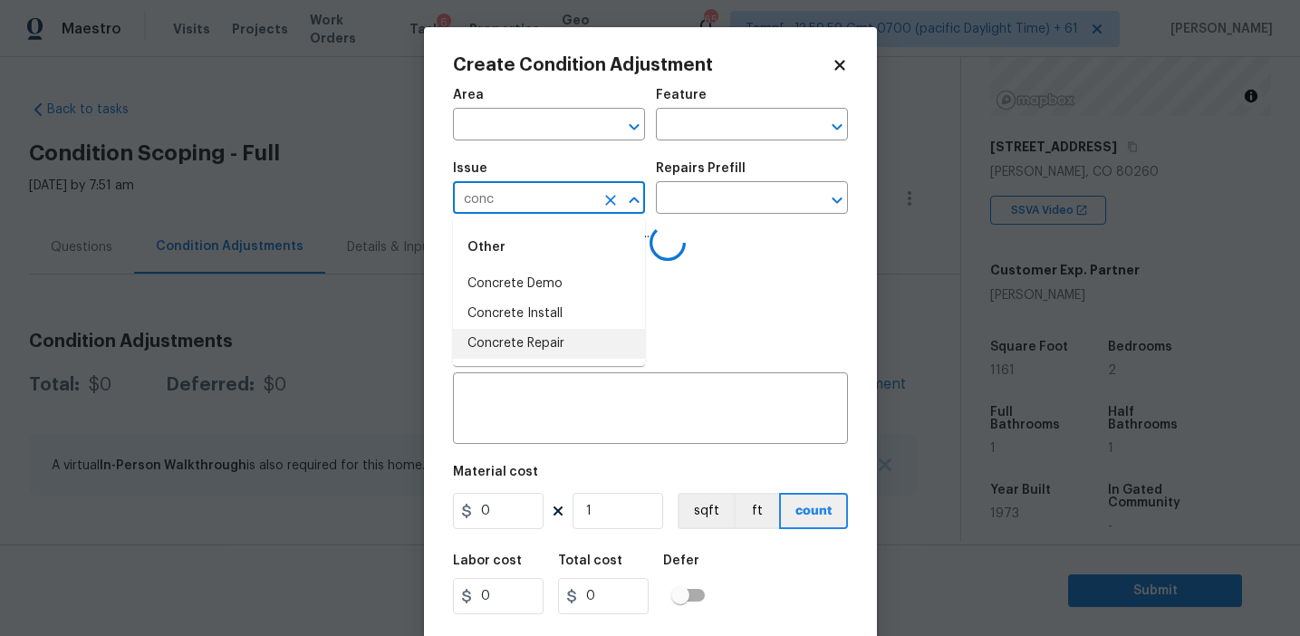
click at [531, 339] on li "Concrete Repair" at bounding box center [549, 344] width 192 height 30
type input "Concrete Repair"
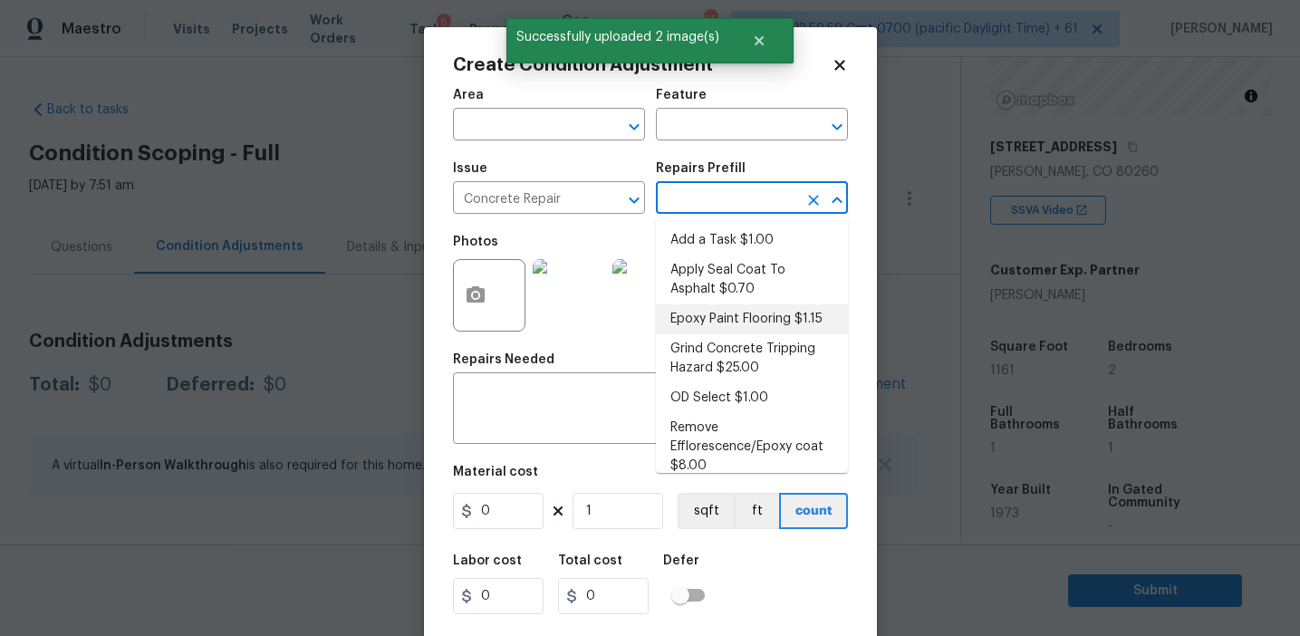
click at [728, 311] on li "Epoxy Paint Flooring $1.15" at bounding box center [752, 319] width 192 height 30
type input "Flatwork"
type textarea "Mask, scrape and prep flooring for new coat of epoxy paint."
type input "1.15"
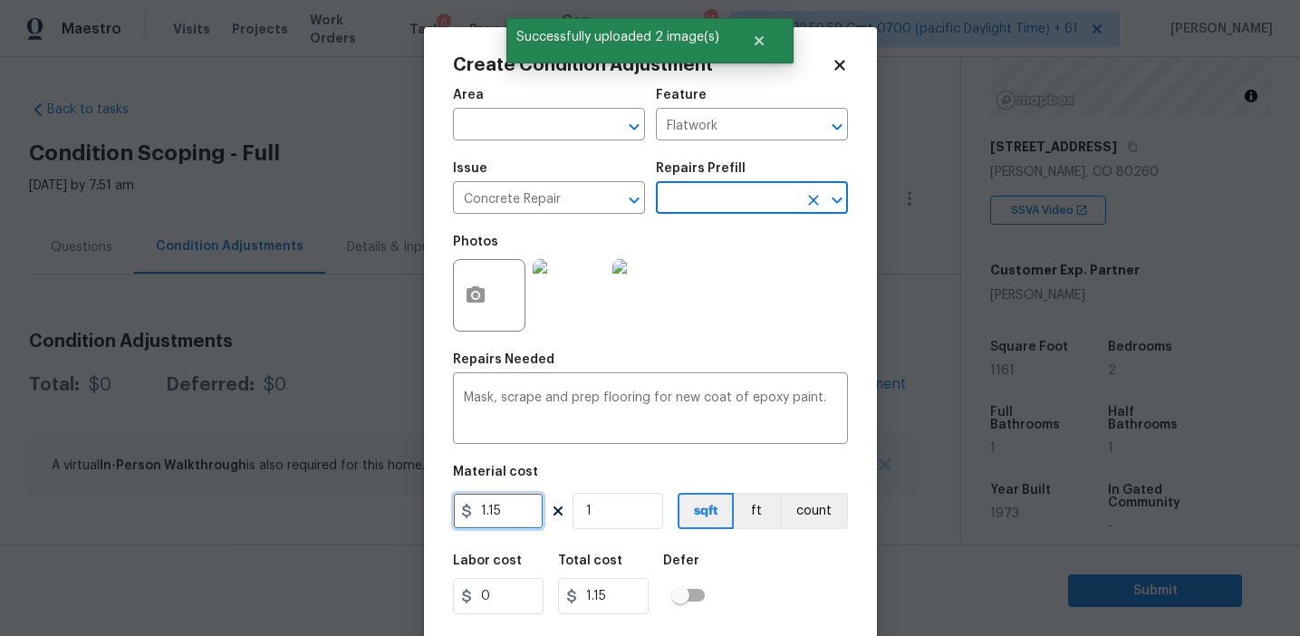
click at [515, 507] on input "1.15" at bounding box center [498, 511] width 91 height 36
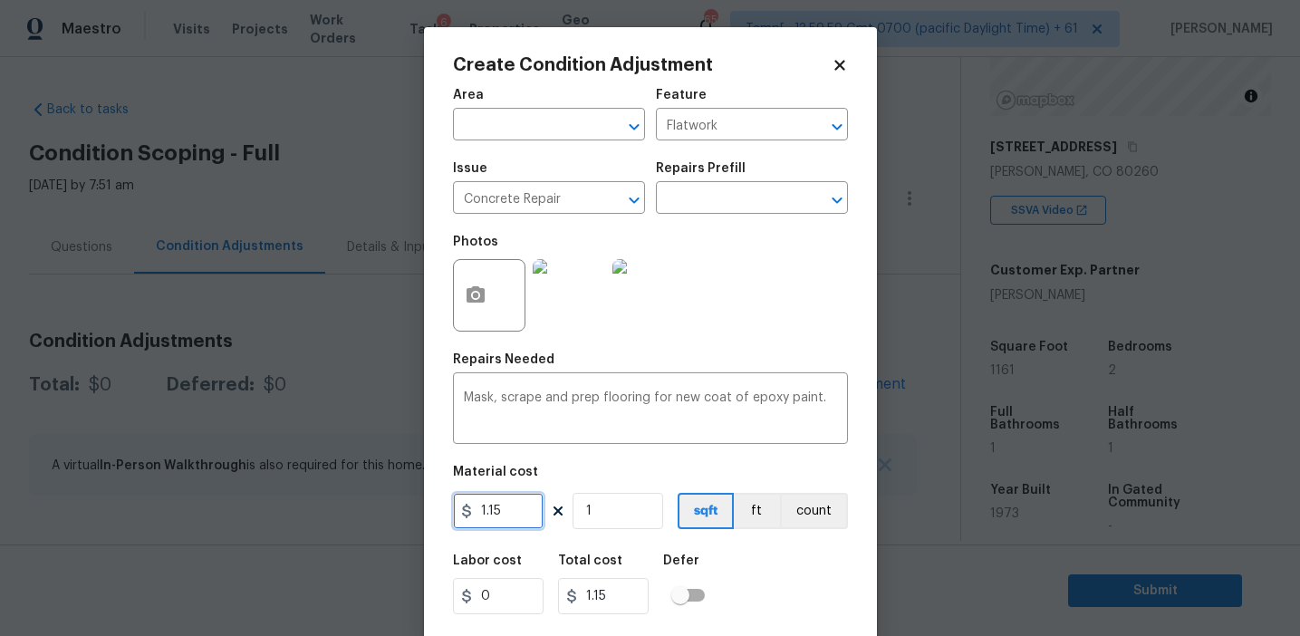
click at [515, 507] on input "1.15" at bounding box center [498, 511] width 91 height 36
type input "400"
click at [792, 521] on button "count" at bounding box center [814, 511] width 68 height 36
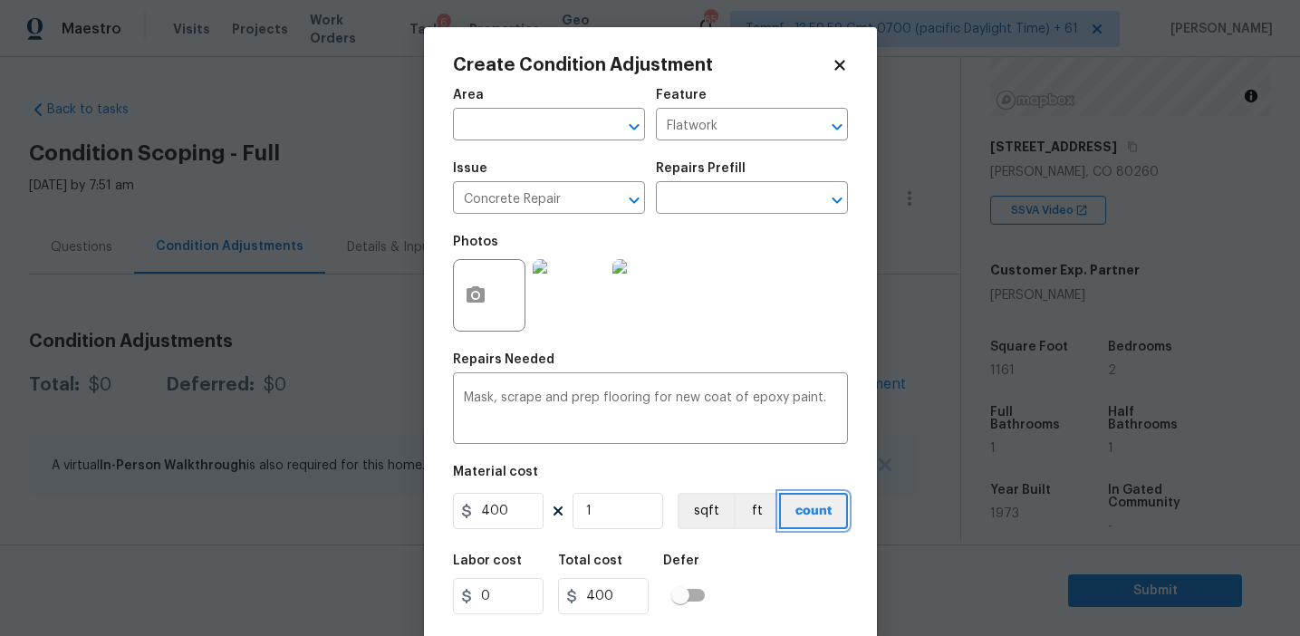
scroll to position [41, 0]
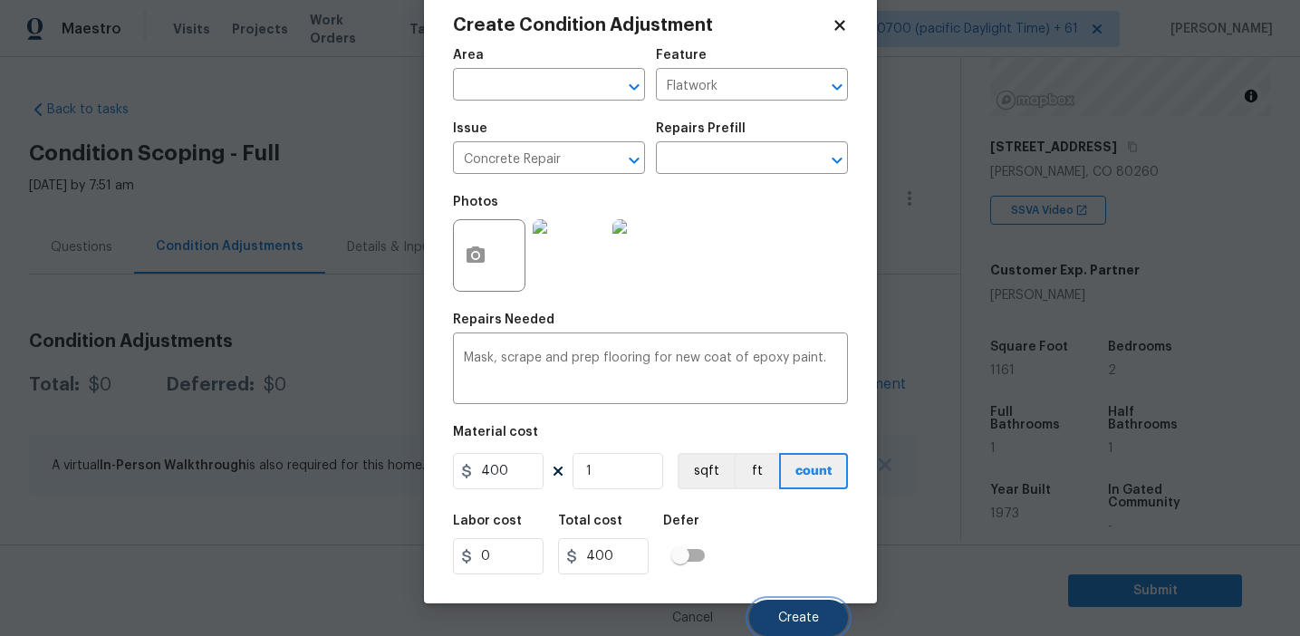
click at [773, 626] on button "Create" at bounding box center [798, 618] width 99 height 36
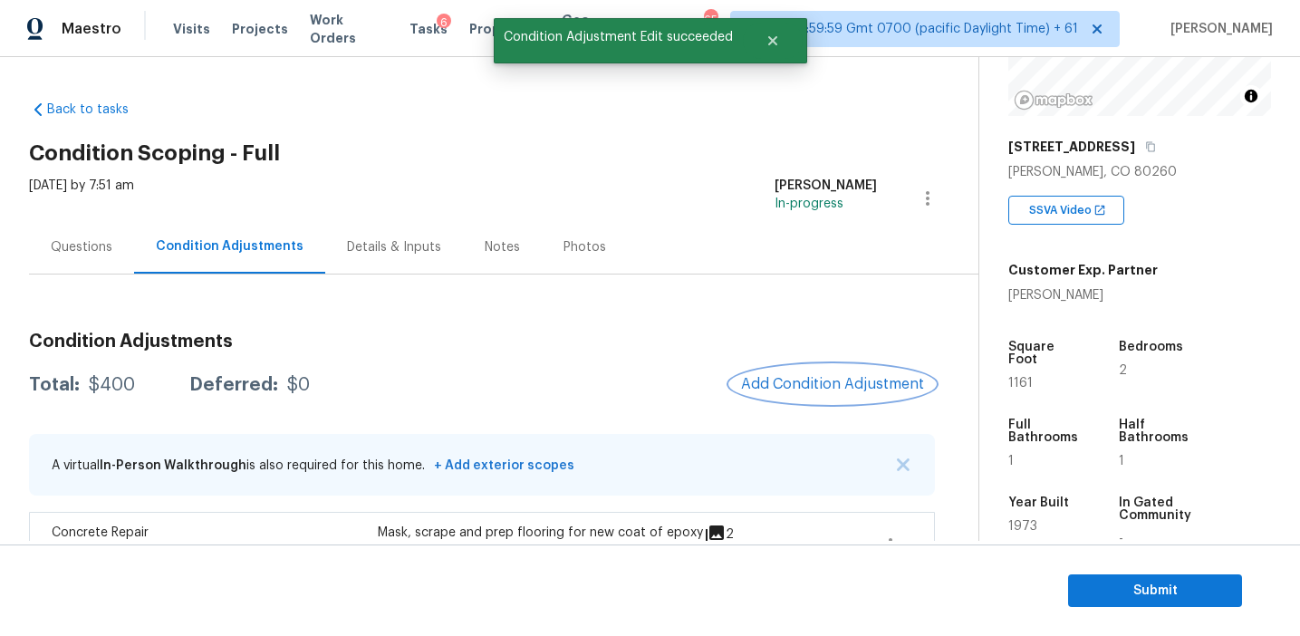
scroll to position [0, 0]
click at [780, 398] on button "Add Condition Adjustment" at bounding box center [832, 384] width 205 height 38
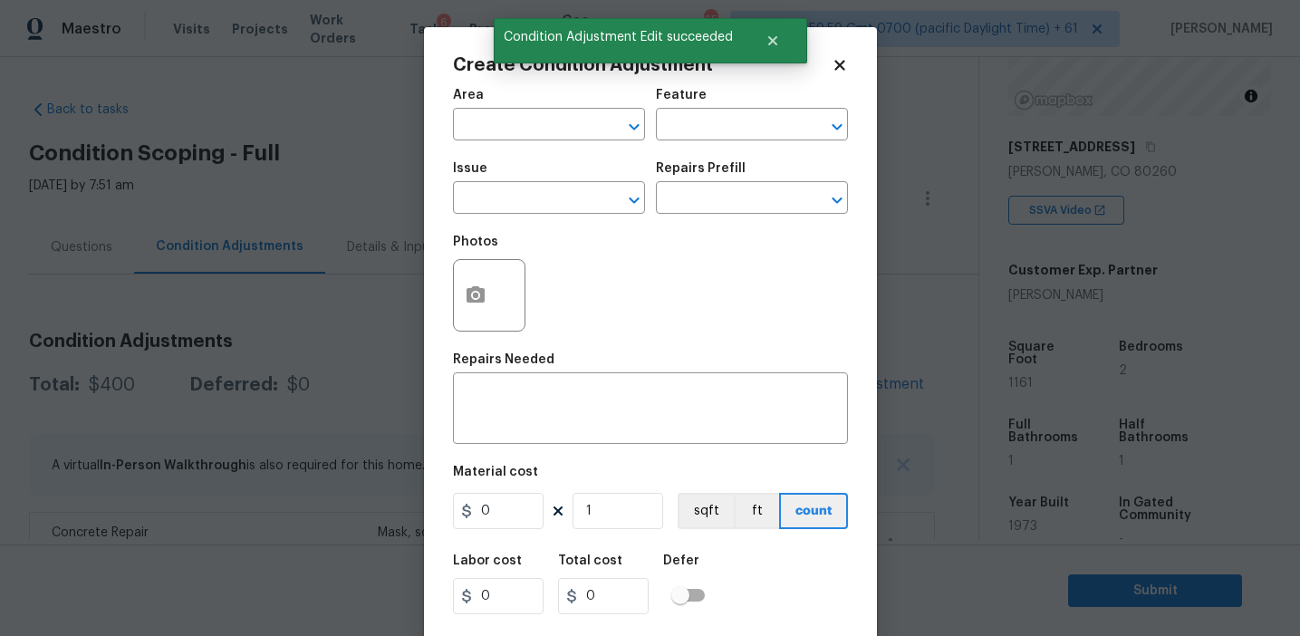
click at [459, 324] on div at bounding box center [489, 295] width 72 height 72
click at [479, 323] on button "button" at bounding box center [475, 295] width 43 height 71
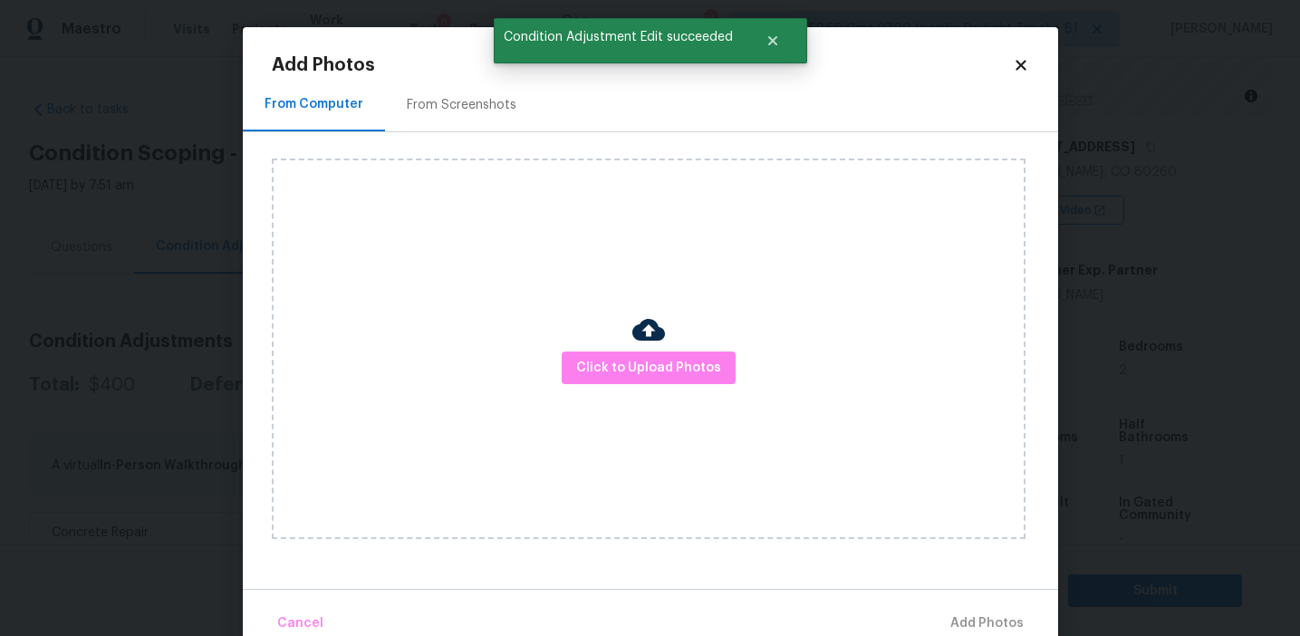
click at [620, 393] on div "Click to Upload Photos" at bounding box center [649, 349] width 754 height 381
click at [620, 367] on span "Click to Upload Photos" at bounding box center [648, 368] width 145 height 23
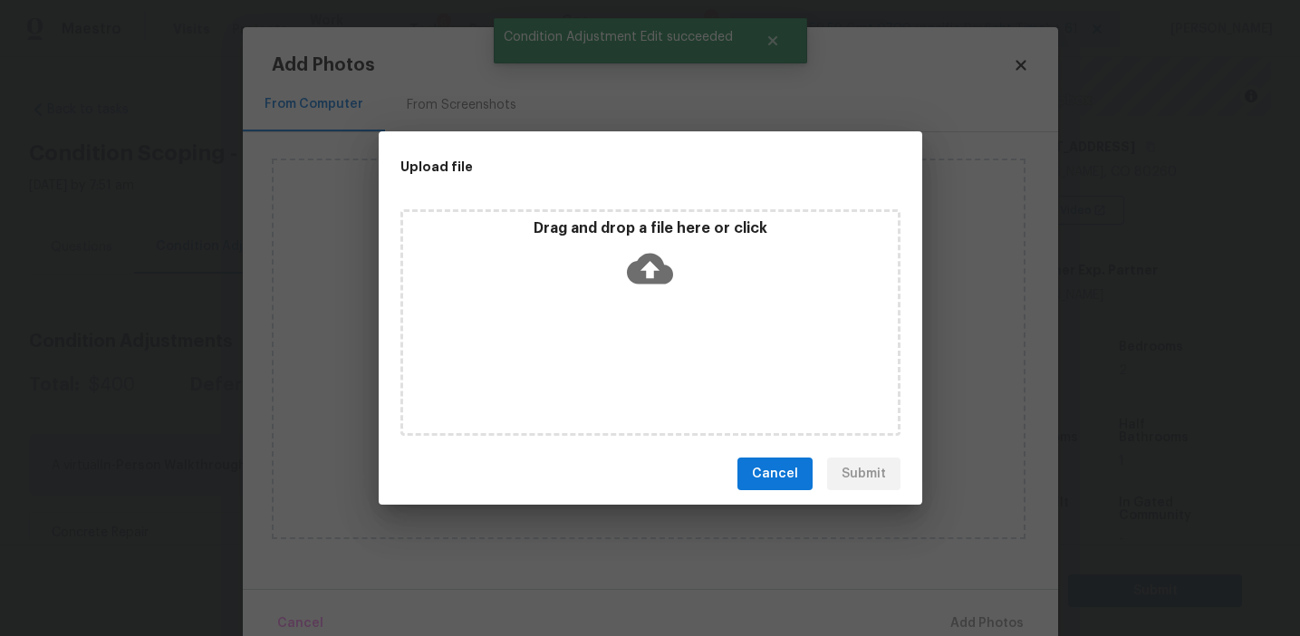
click at [622, 228] on p "Drag and drop a file here or click" at bounding box center [650, 228] width 495 height 19
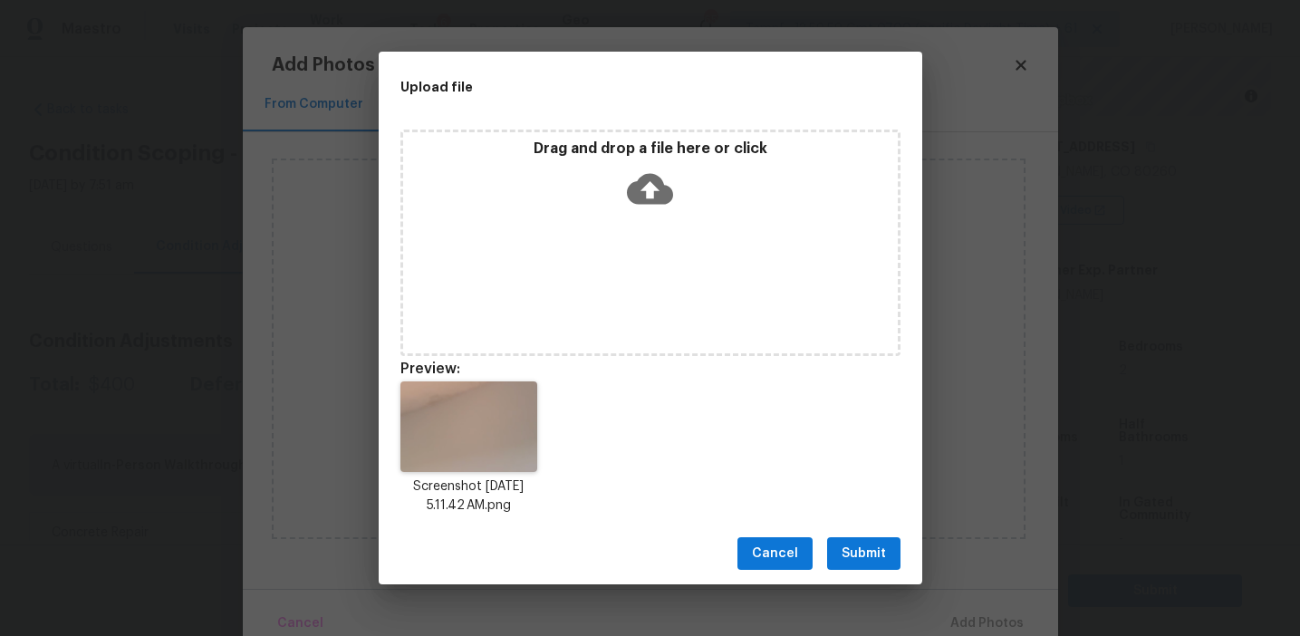
click at [850, 548] on span "Submit" at bounding box center [864, 554] width 44 height 23
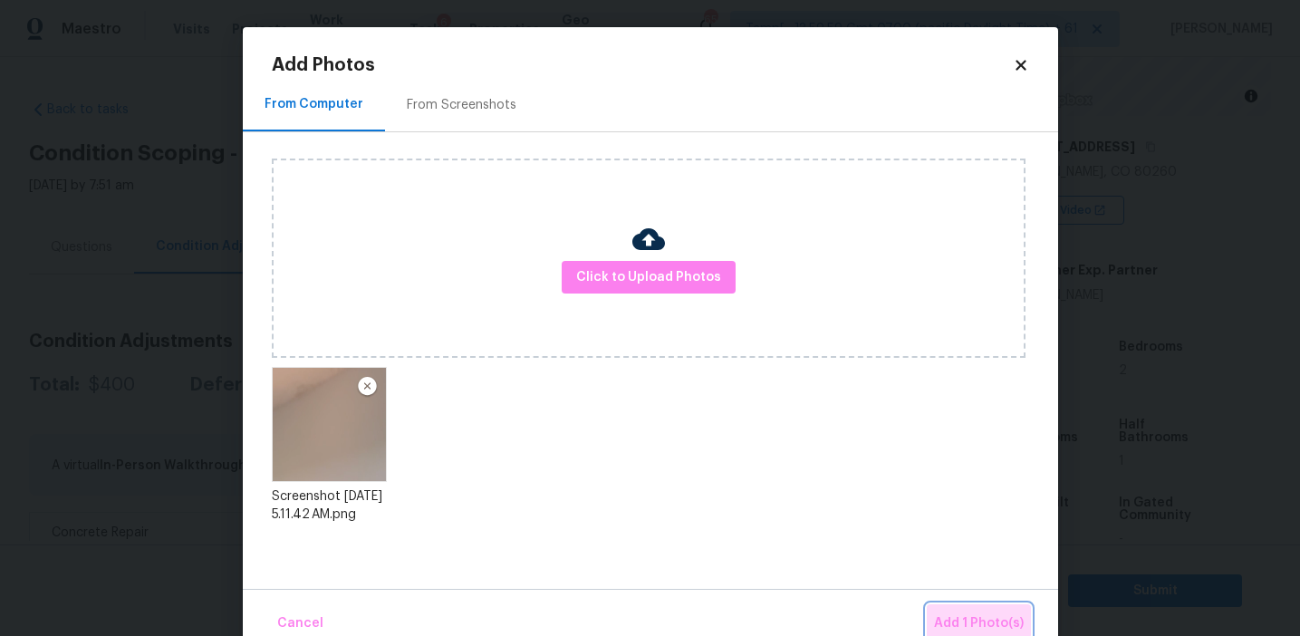
click at [951, 610] on button "Add 1 Photo(s)" at bounding box center [979, 623] width 104 height 39
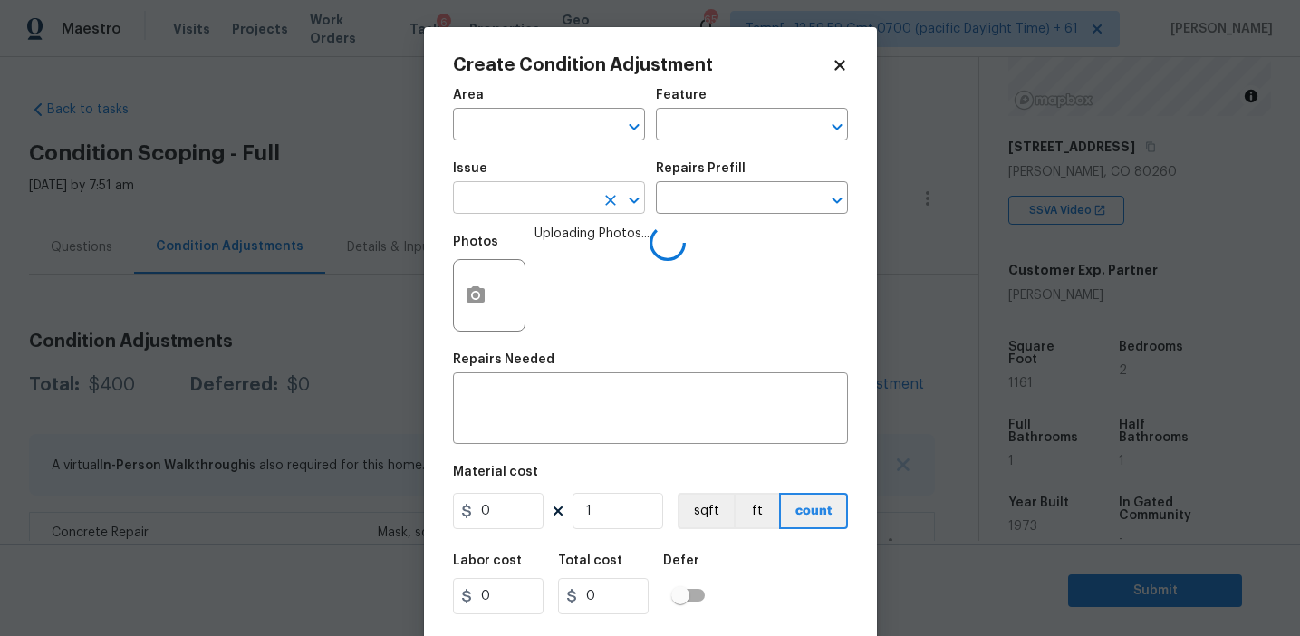
click at [566, 202] on input "text" at bounding box center [523, 200] width 141 height 28
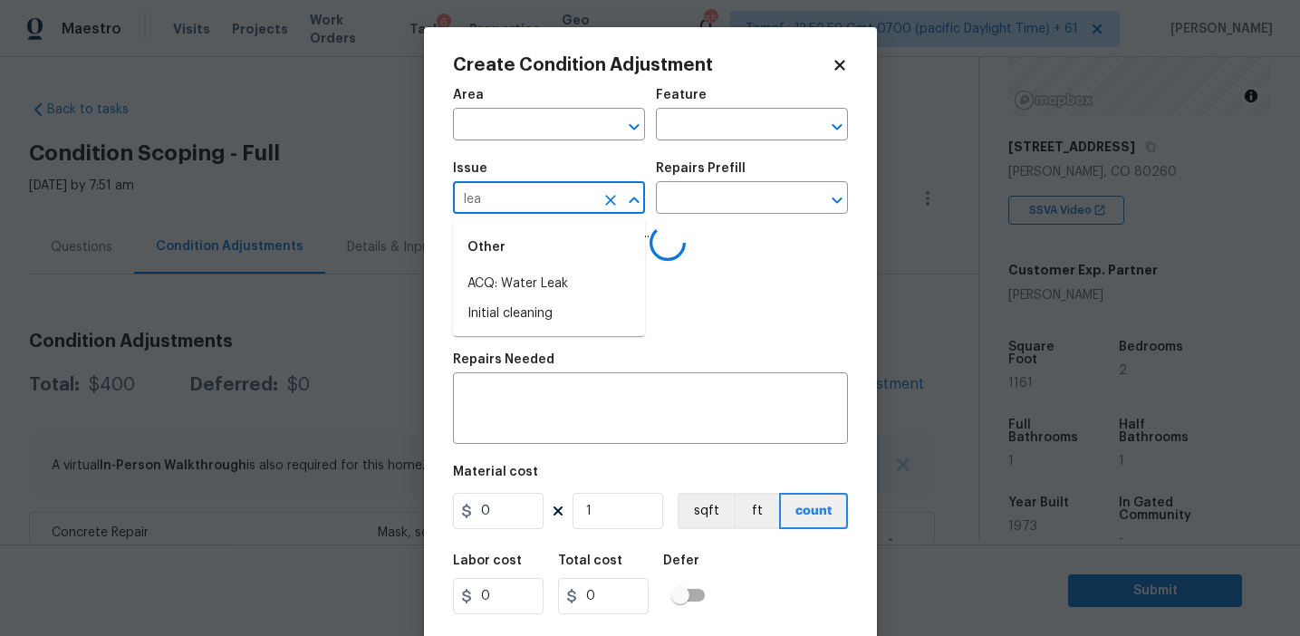
type input "leak"
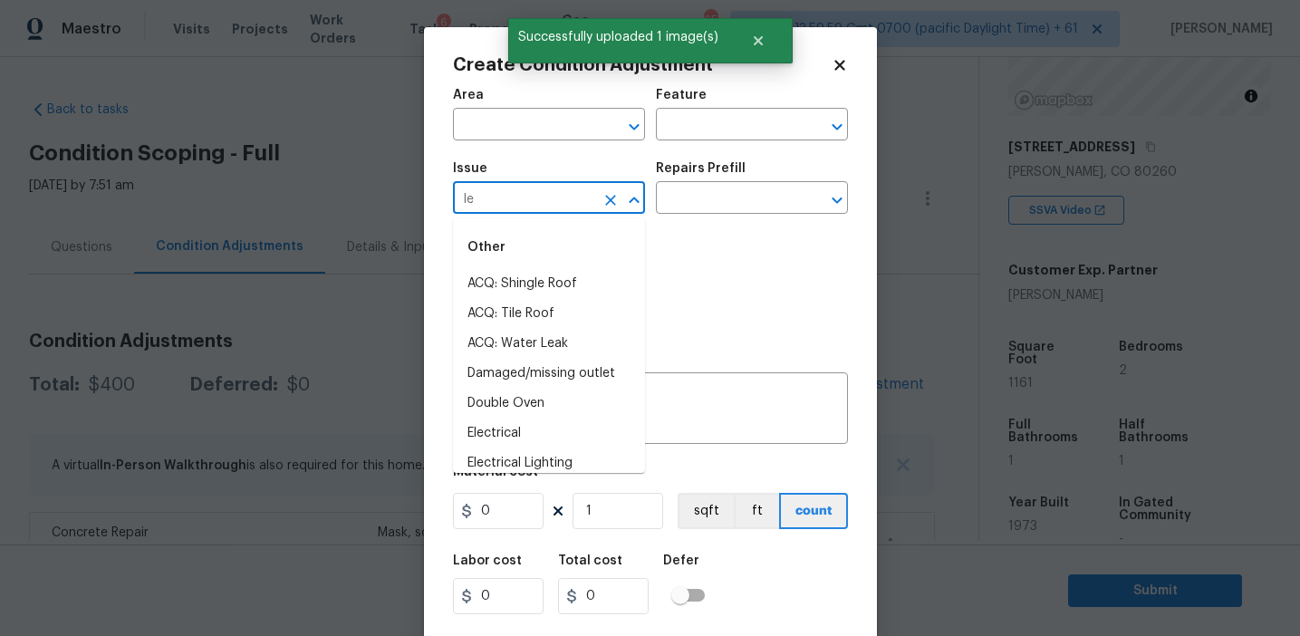
type input "lea"
type input "k"
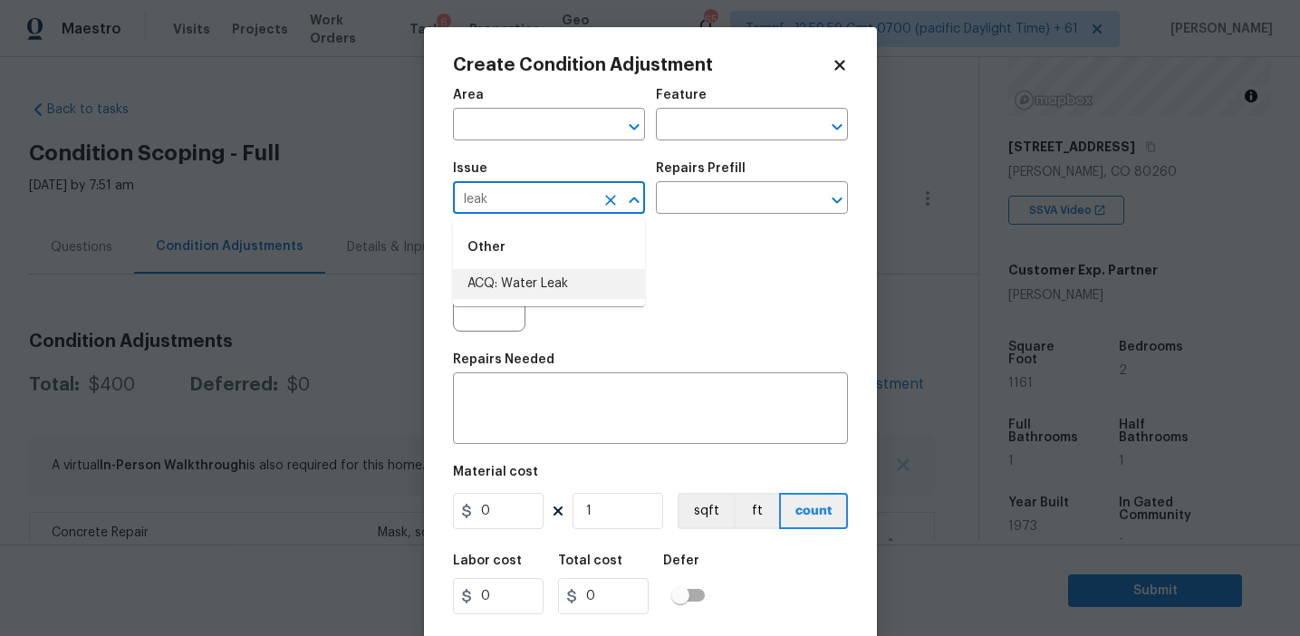
click at [594, 293] on li "ACQ: Water Leak" at bounding box center [549, 284] width 192 height 30
type input "ACQ: Water Leak"
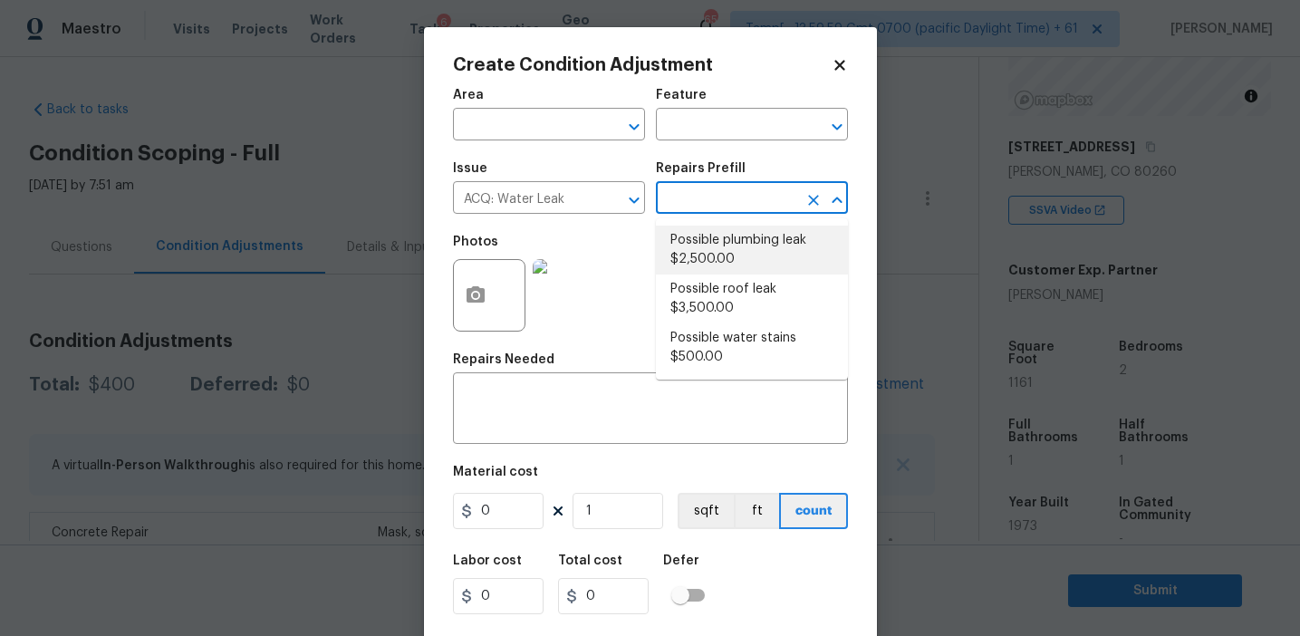
click at [743, 272] on li "Possible plumbing leak $2,500.00" at bounding box center [752, 250] width 192 height 49
type input "Acquisition"
type textarea "Acquisition Scope: Possible plumbing leak"
type input "2500"
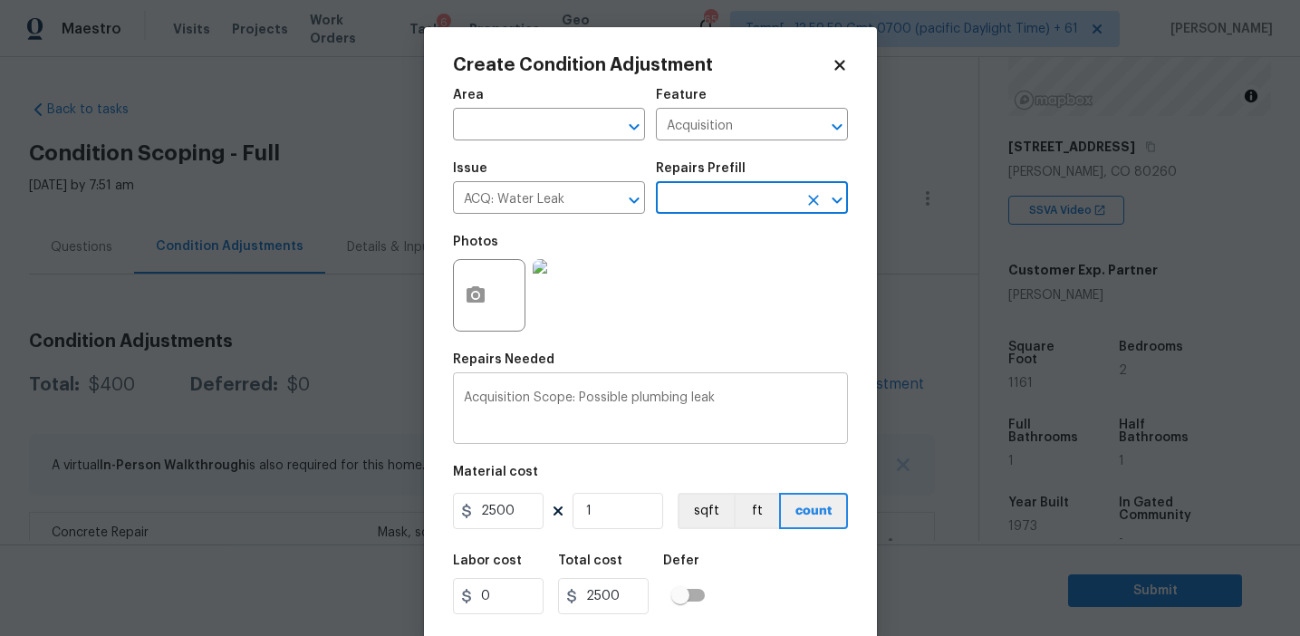
click at [650, 397] on textarea "Acquisition Scope: Possible plumbing leak" at bounding box center [650, 410] width 373 height 38
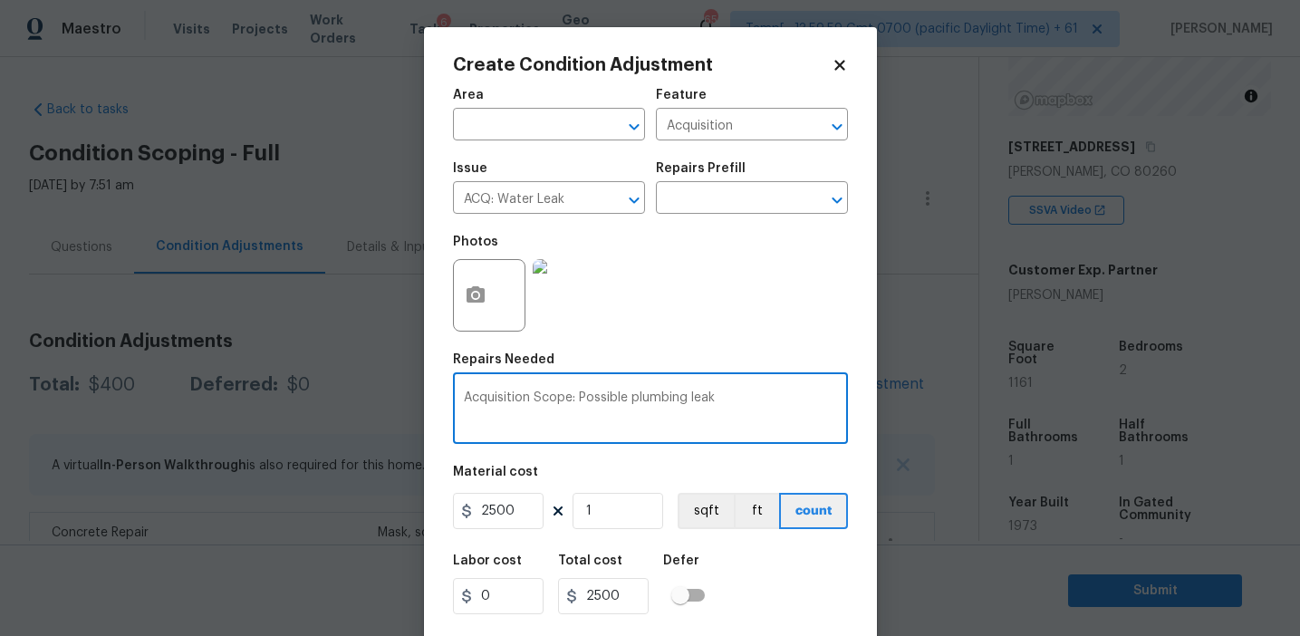
click at [650, 397] on textarea "Acquisition Scope: Possible plumbing leak" at bounding box center [650, 410] width 373 height 38
type textarea "Acquisition Scope: Possible leak"
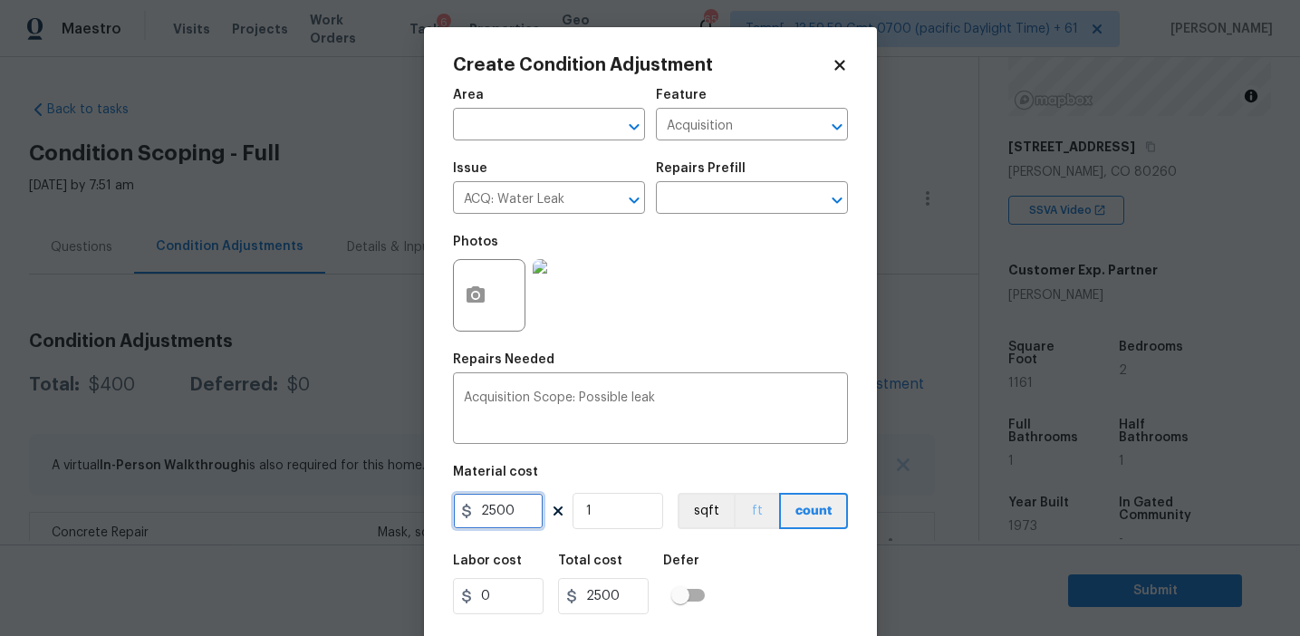
scroll to position [41, 0]
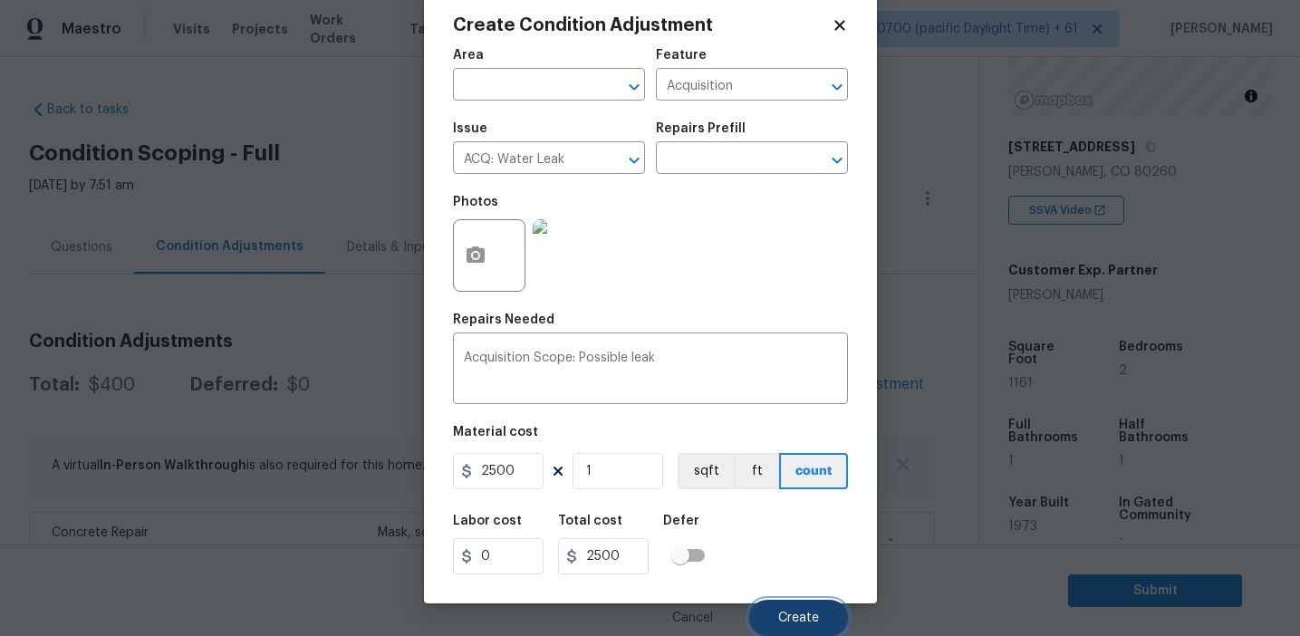
click at [787, 602] on button "Create" at bounding box center [798, 618] width 99 height 36
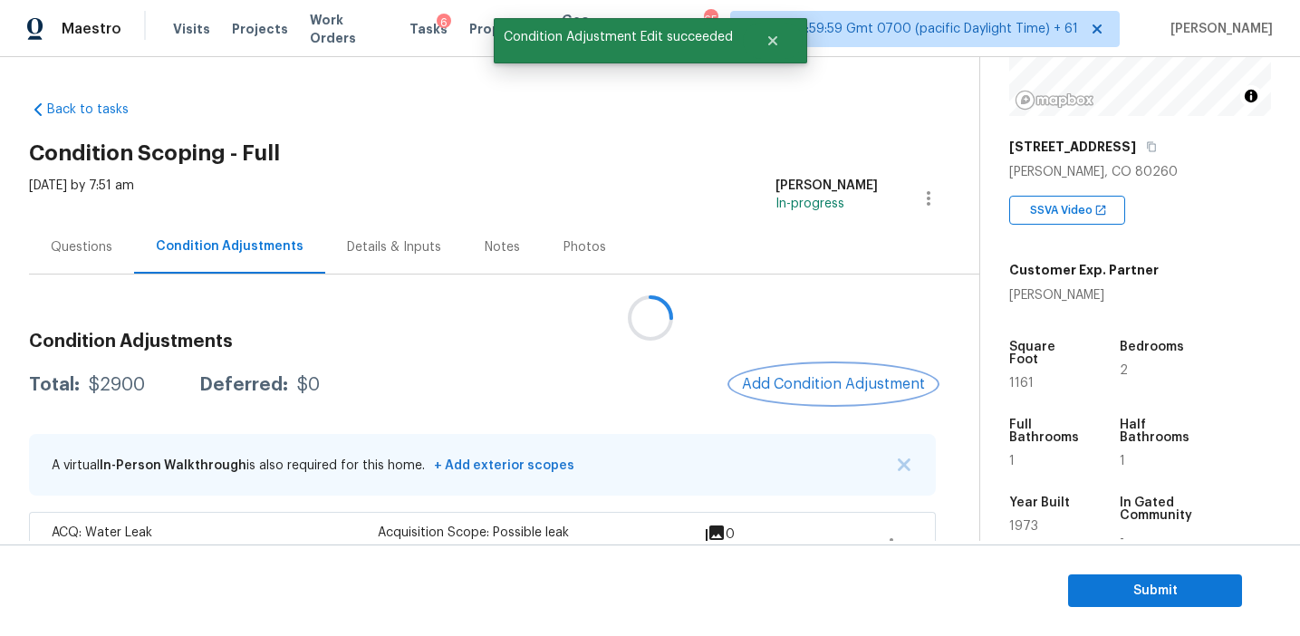
scroll to position [0, 0]
click at [799, 379] on span "Add Condition Adjustment" at bounding box center [832, 384] width 183 height 16
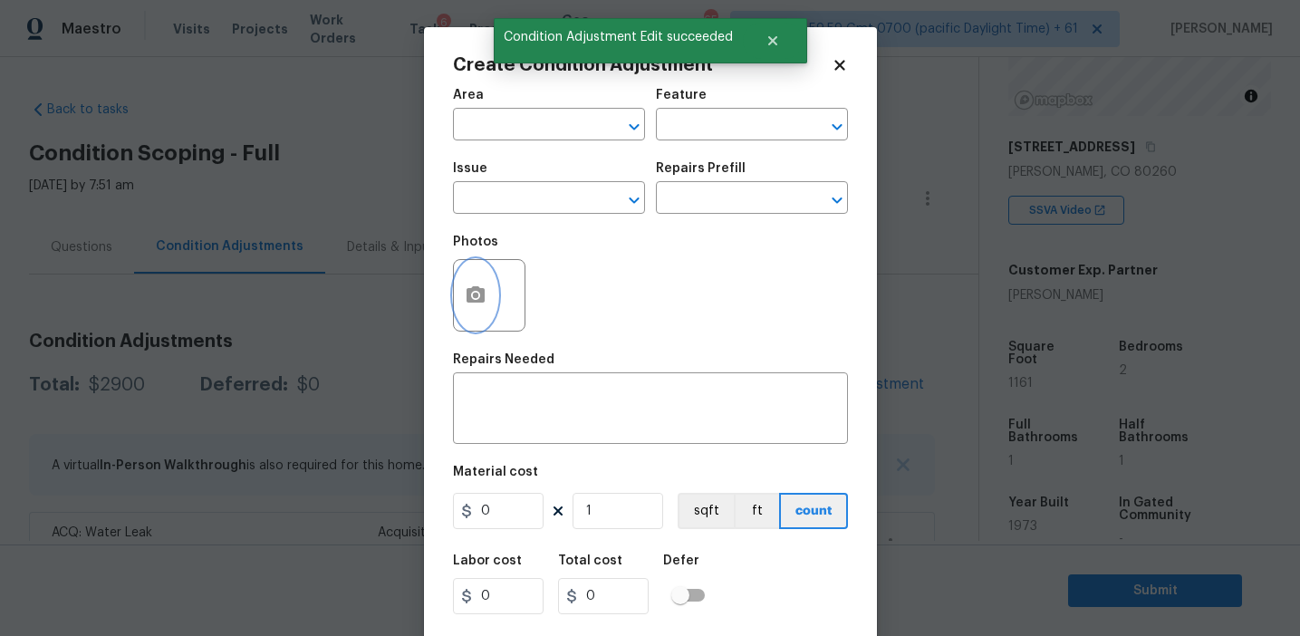
click at [465, 300] on icon "button" at bounding box center [476, 296] width 22 height 22
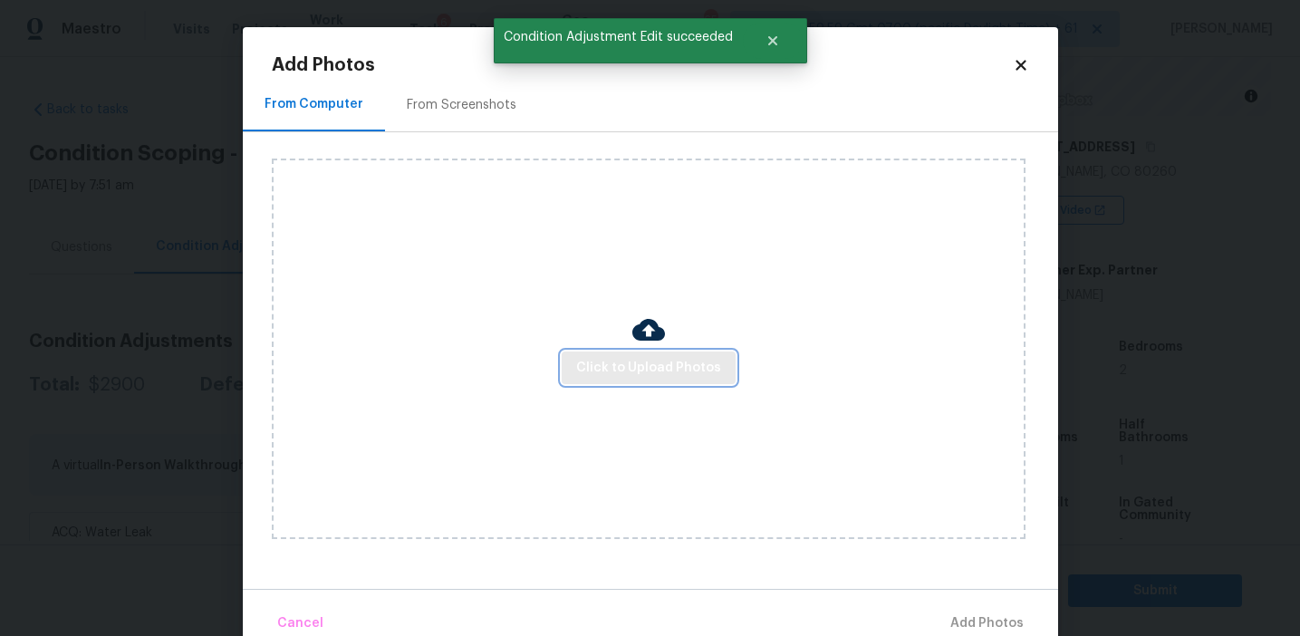
click at [582, 372] on span "Click to Upload Photos" at bounding box center [648, 368] width 145 height 23
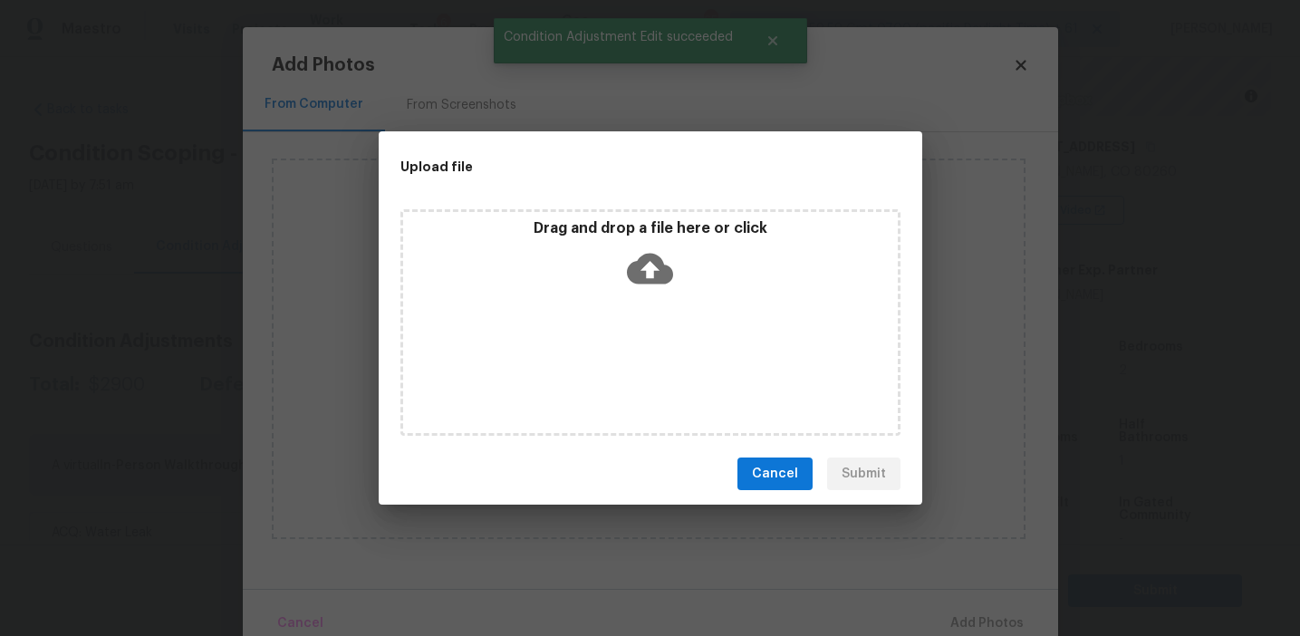
click at [615, 242] on div "Drag and drop a file here or click" at bounding box center [650, 258] width 495 height 78
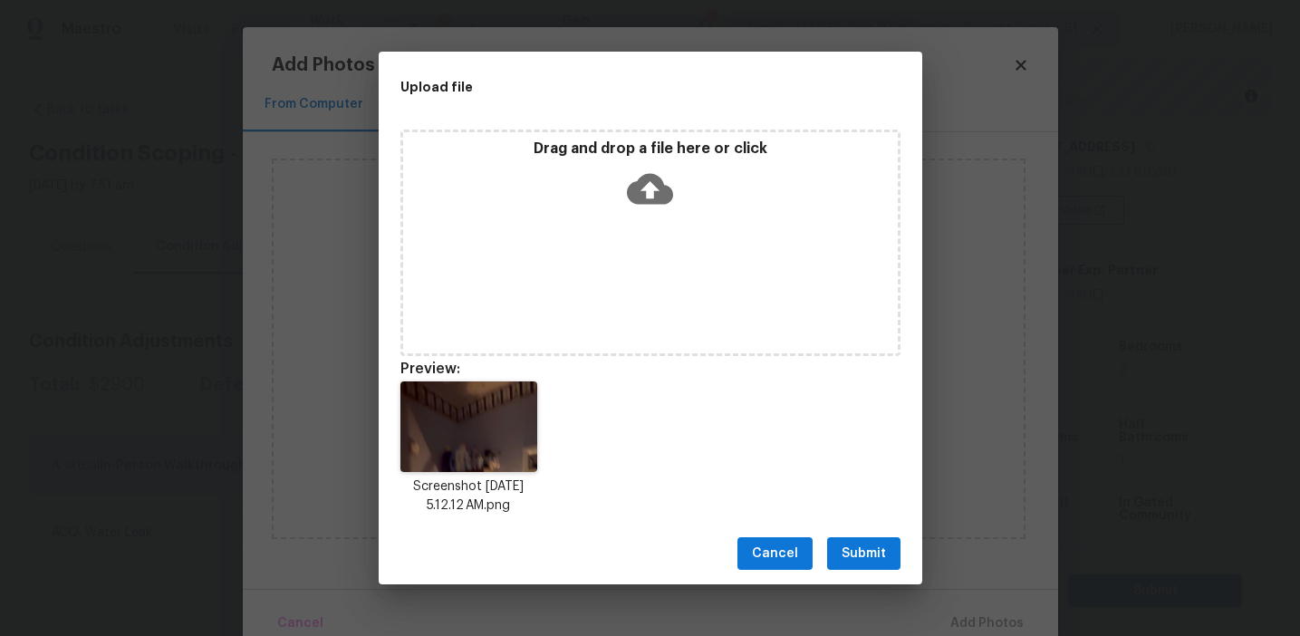
click at [863, 544] on span "Submit" at bounding box center [864, 554] width 44 height 23
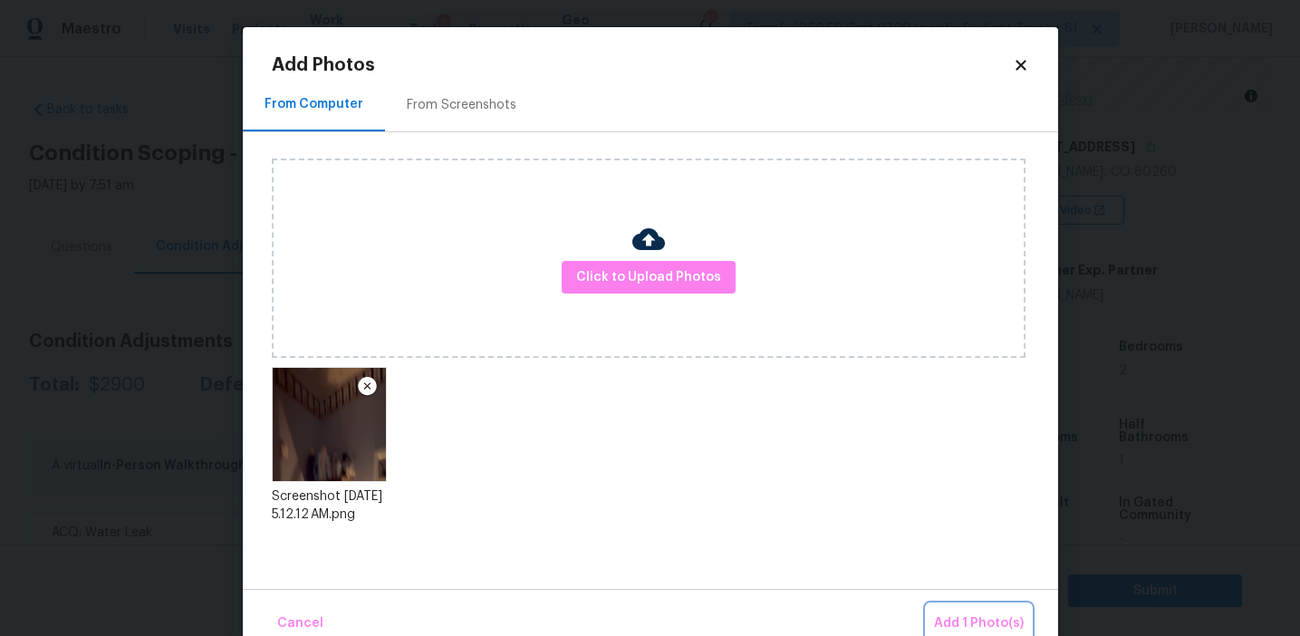
click at [942, 611] on button "Add 1 Photo(s)" at bounding box center [979, 623] width 104 height 39
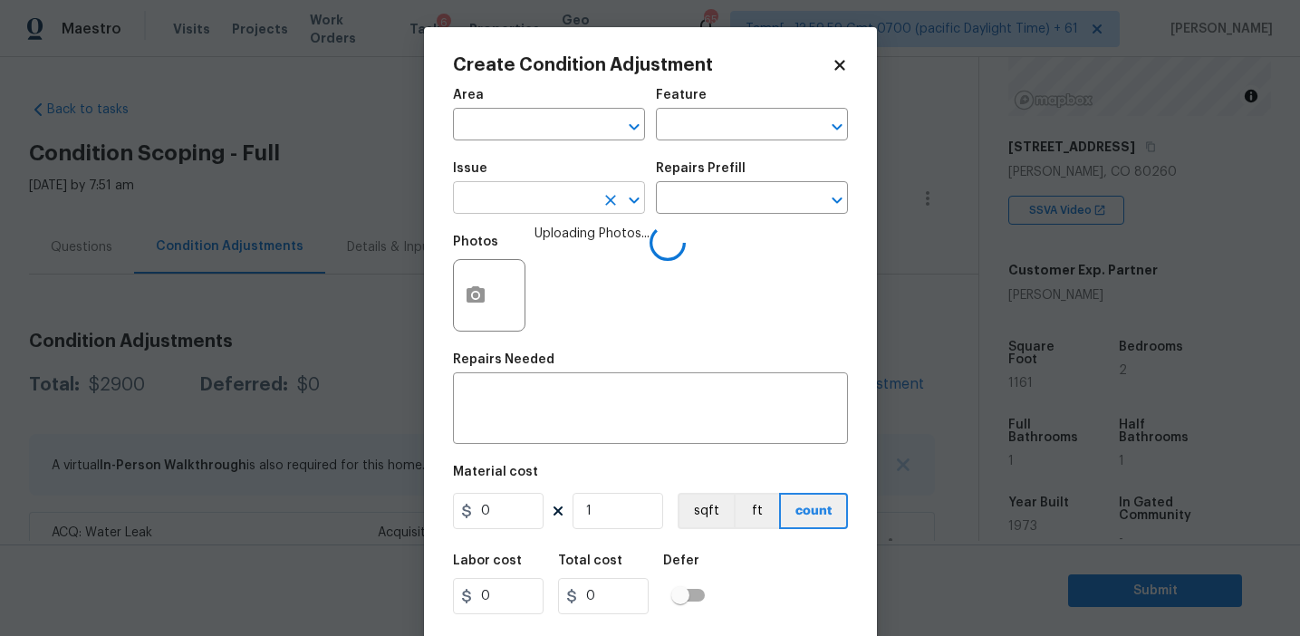
click at [526, 200] on input "text" at bounding box center [523, 200] width 141 height 28
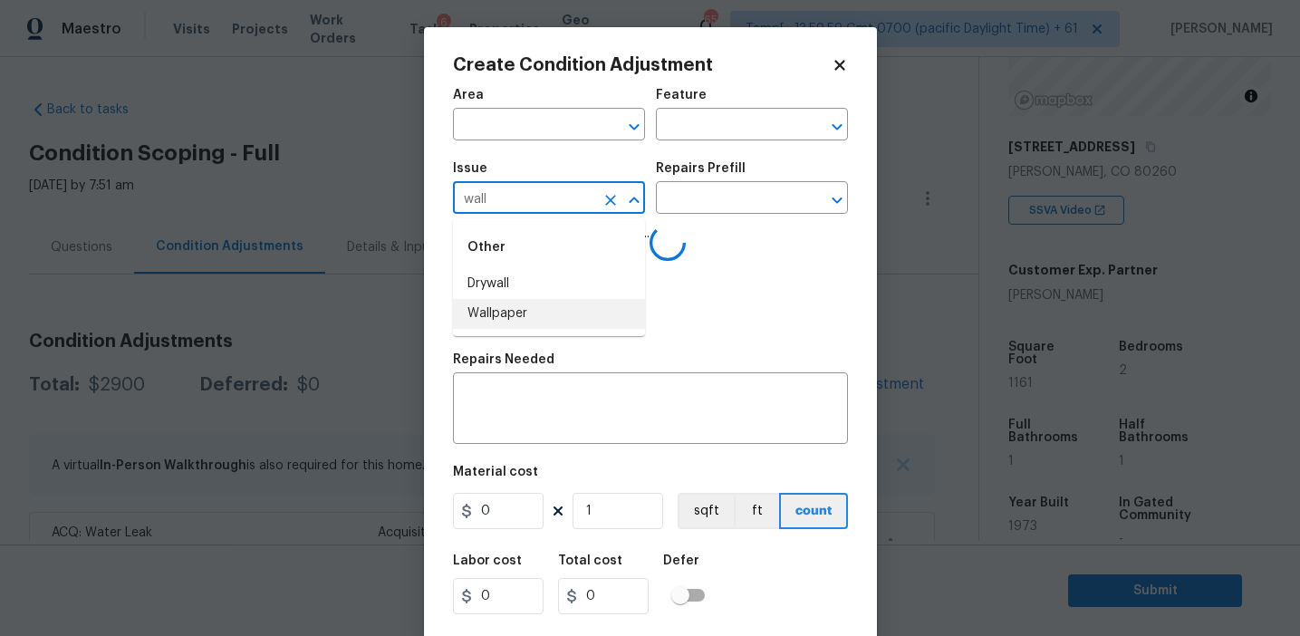
click at [530, 323] on li "Wallpaper" at bounding box center [549, 314] width 192 height 30
type input "Wallpaper"
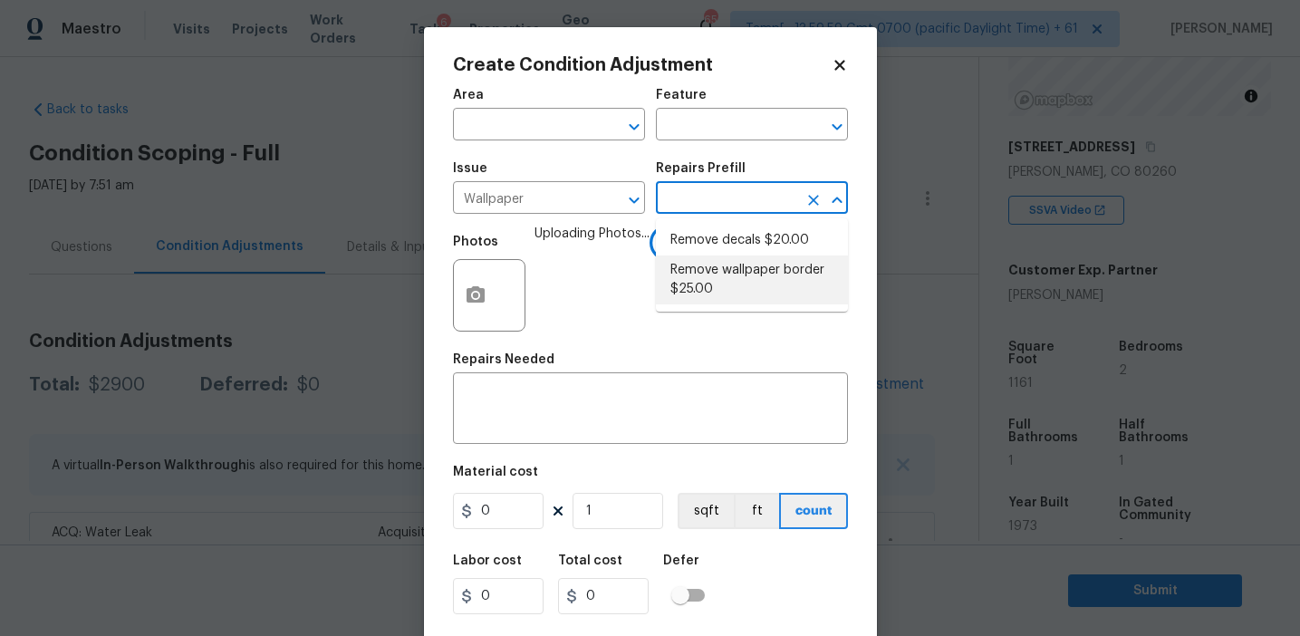
click at [709, 278] on li "Remove wallpaper border $25.00" at bounding box center [752, 280] width 192 height 49
type input "Walls and Ceiling"
type textarea "Remove wallpaper border in rooms/areas identified by HPM, texture to match, and…"
type input "25"
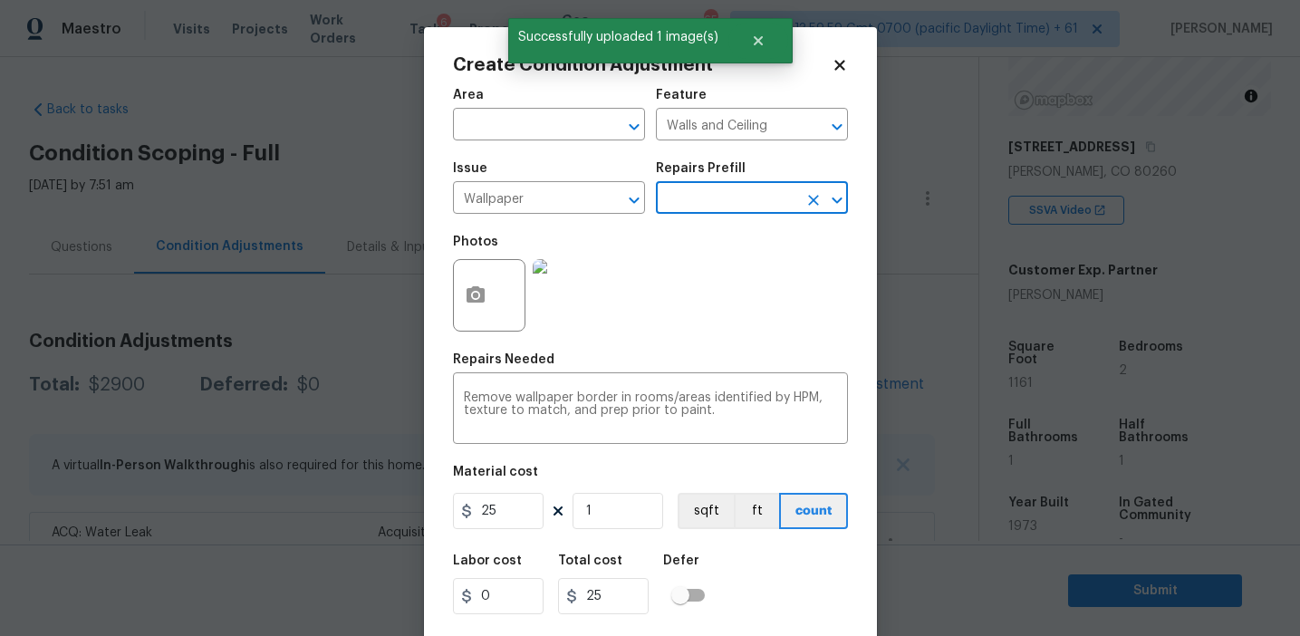
scroll to position [41, 0]
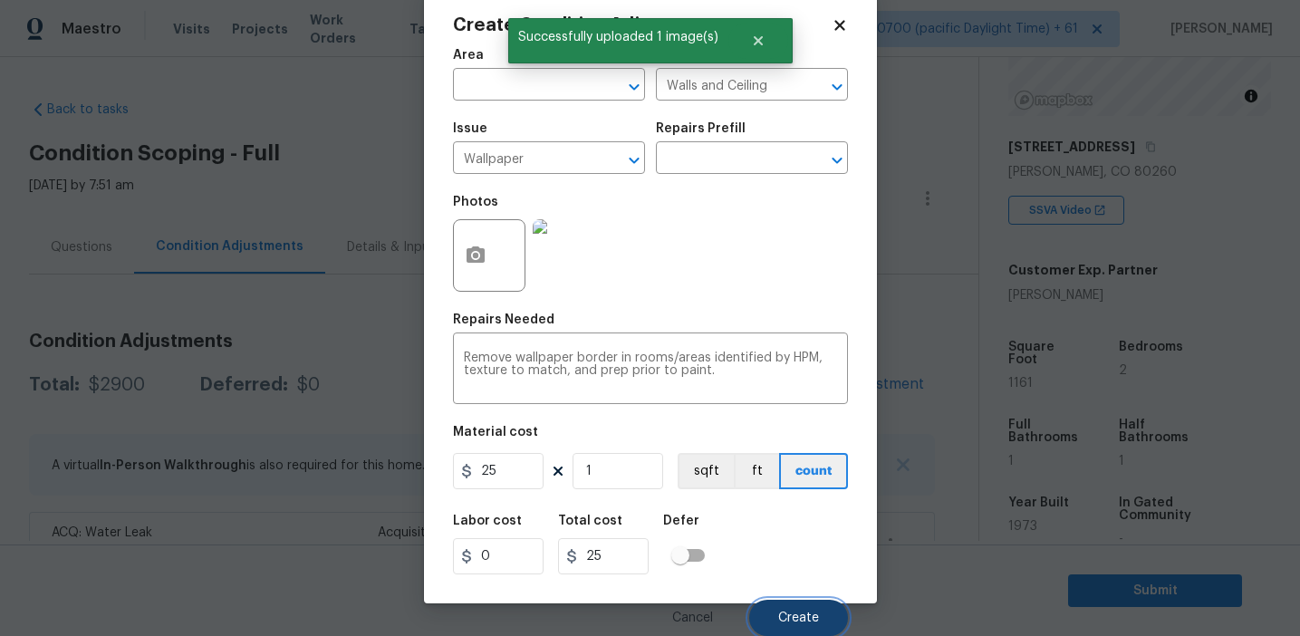
click at [789, 612] on span "Create" at bounding box center [798, 619] width 41 height 14
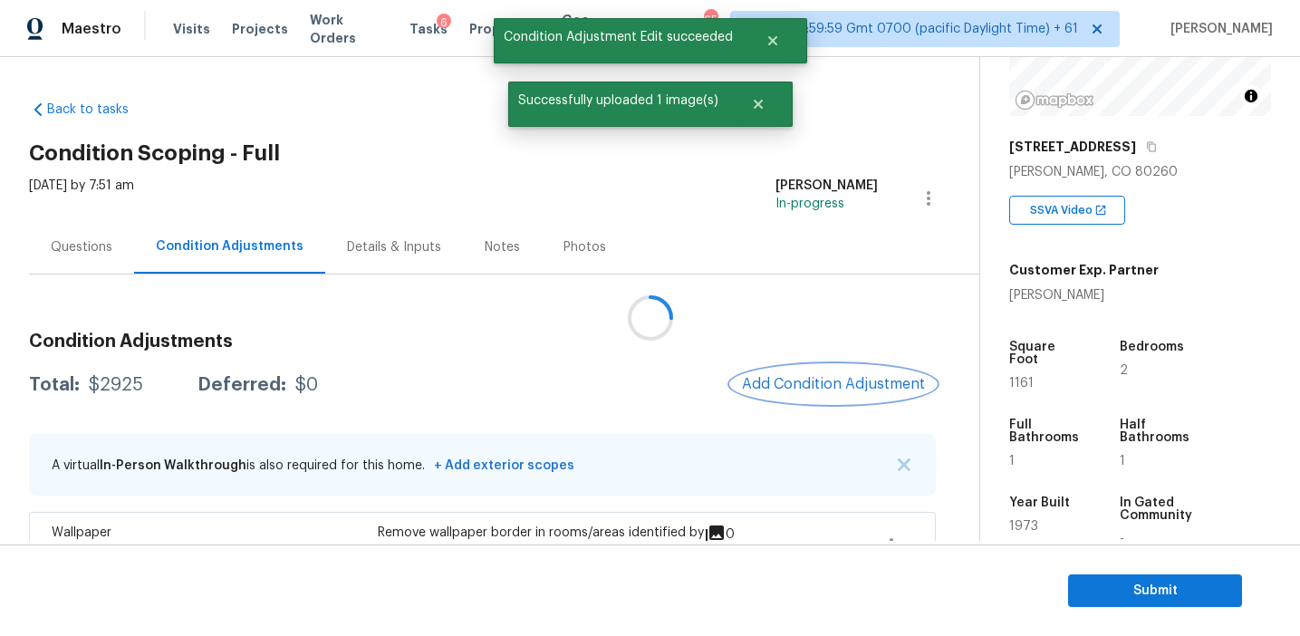
scroll to position [0, 0]
click at [807, 379] on span "Add Condition Adjustment" at bounding box center [832, 384] width 183 height 16
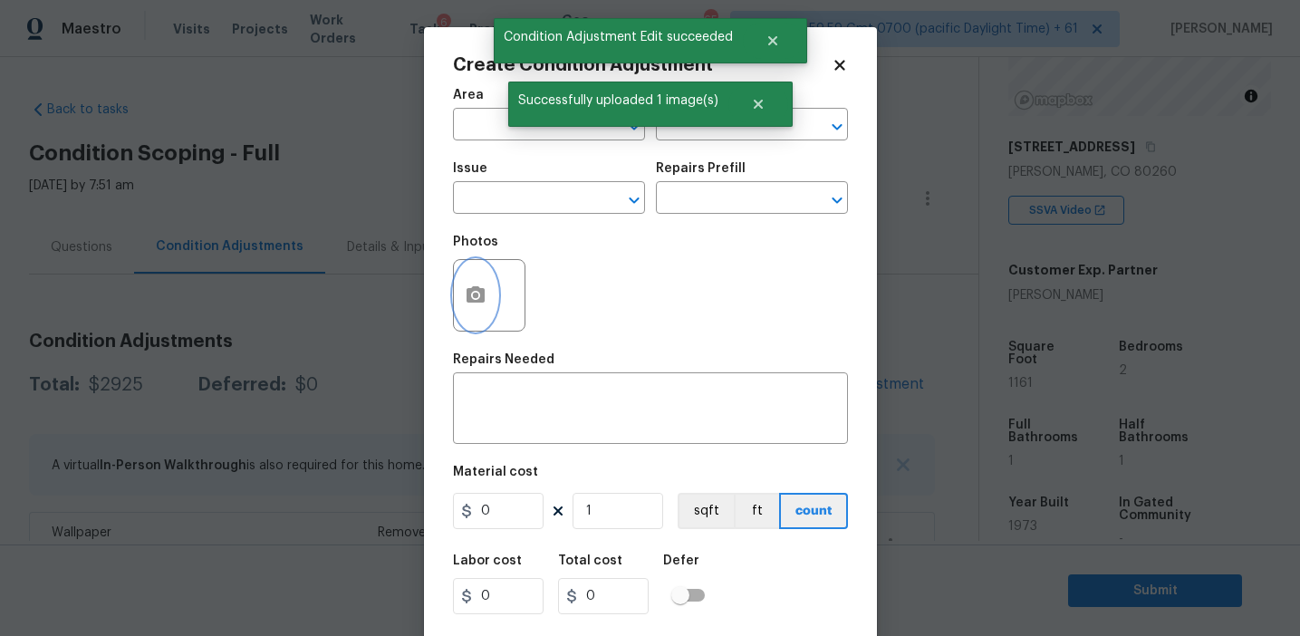
click at [465, 300] on icon "button" at bounding box center [476, 296] width 22 height 22
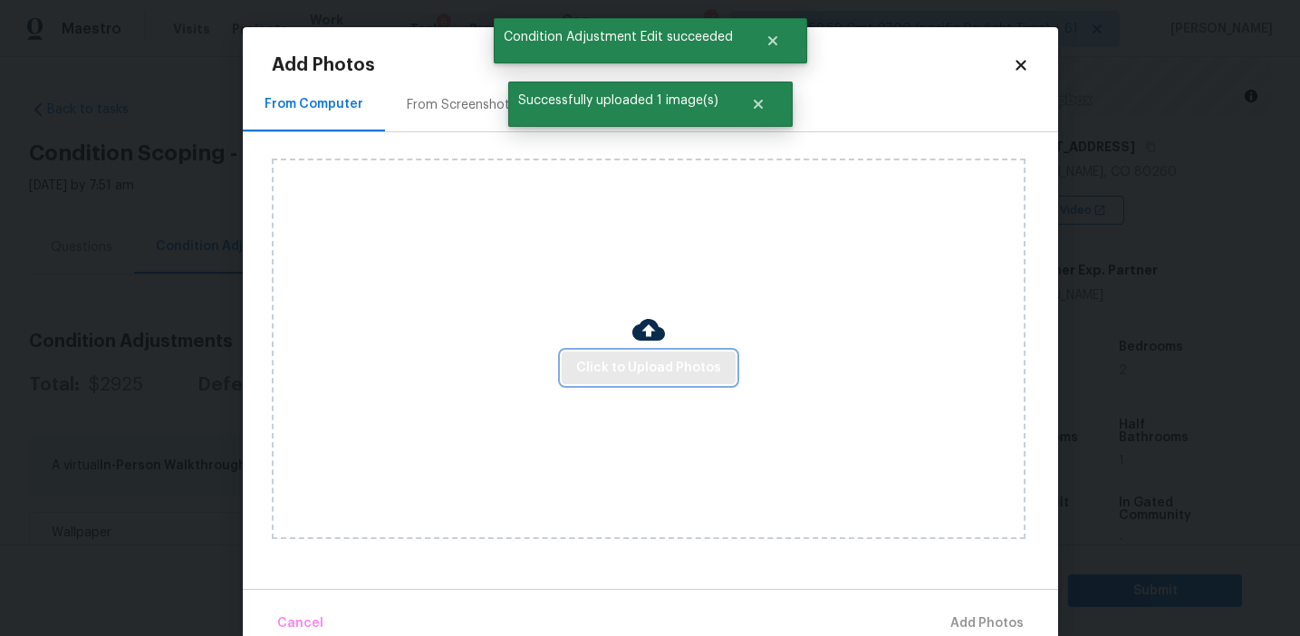
click at [586, 353] on button "Click to Upload Photos" at bounding box center [649, 369] width 174 height 34
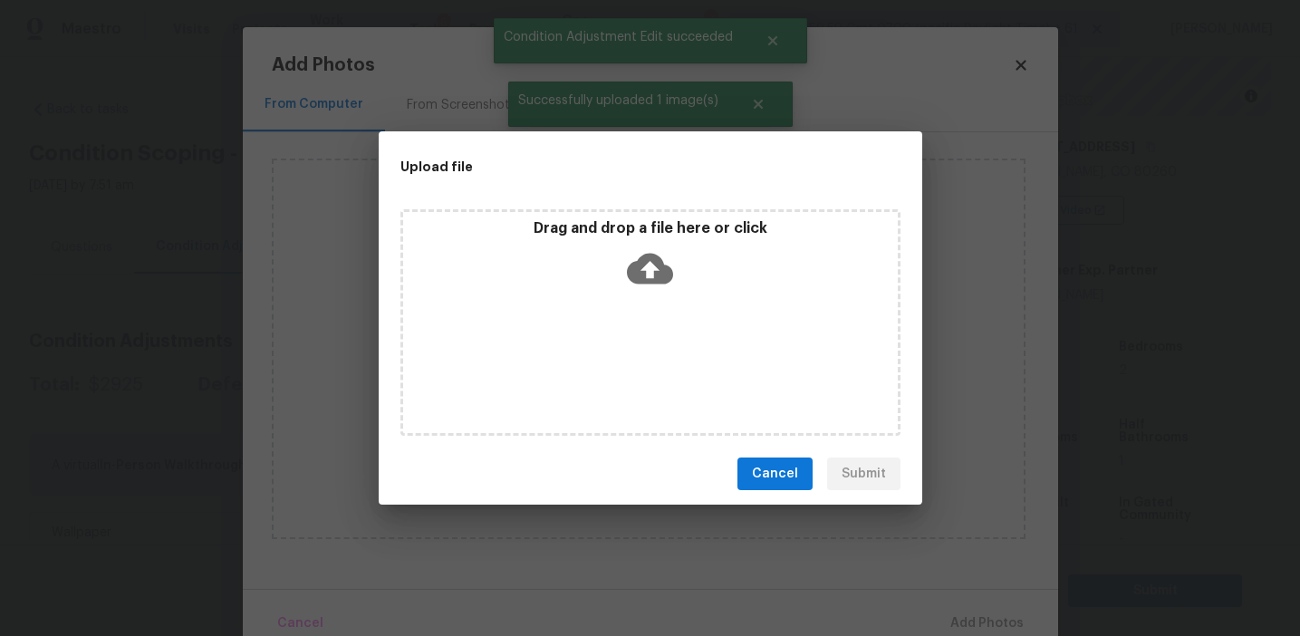
click at [604, 248] on div "Drag and drop a file here or click" at bounding box center [650, 258] width 495 height 78
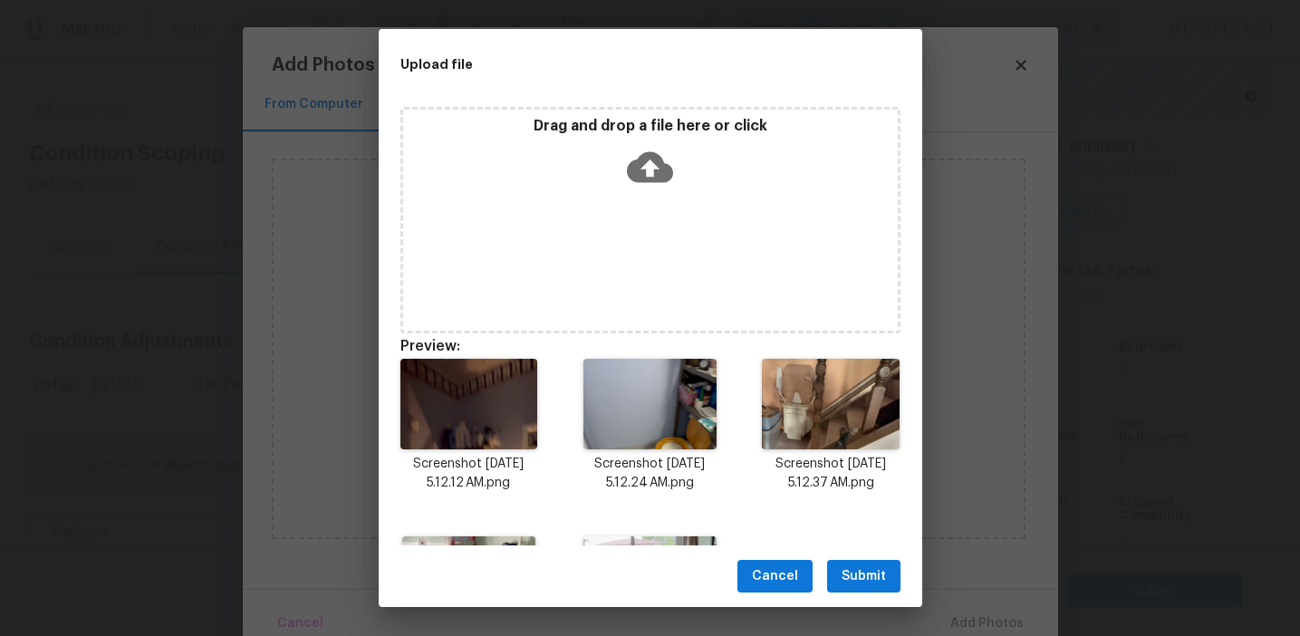
scroll to position [147, 0]
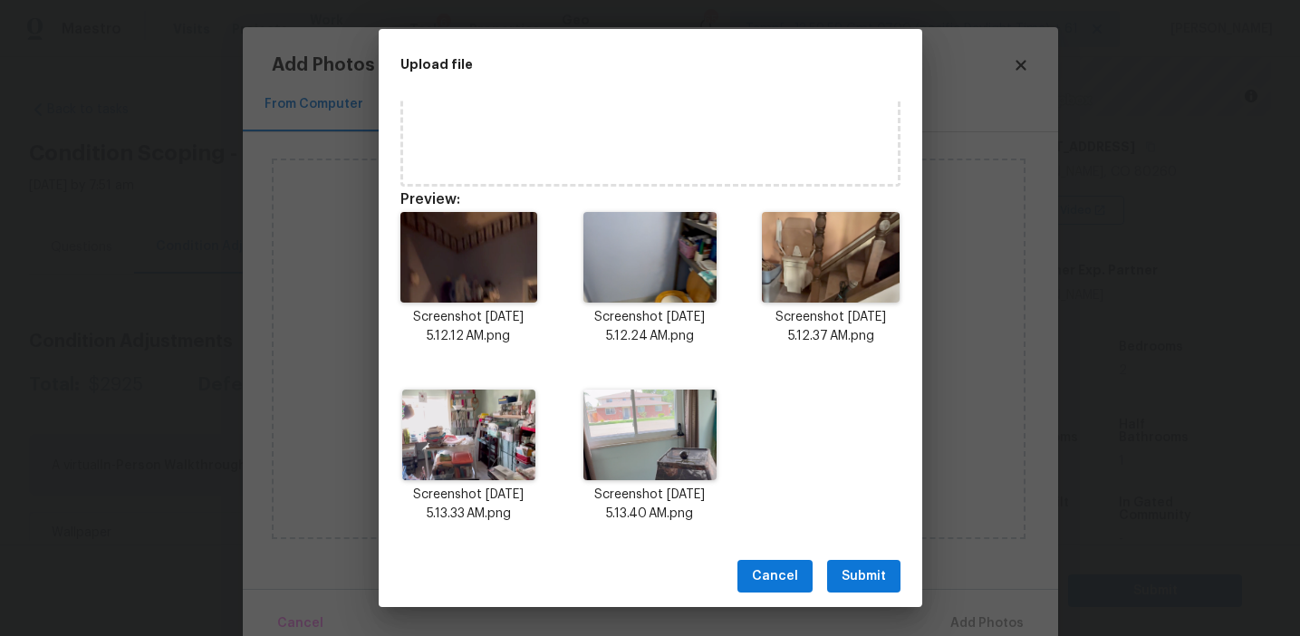
click at [858, 583] on span "Submit" at bounding box center [864, 576] width 44 height 23
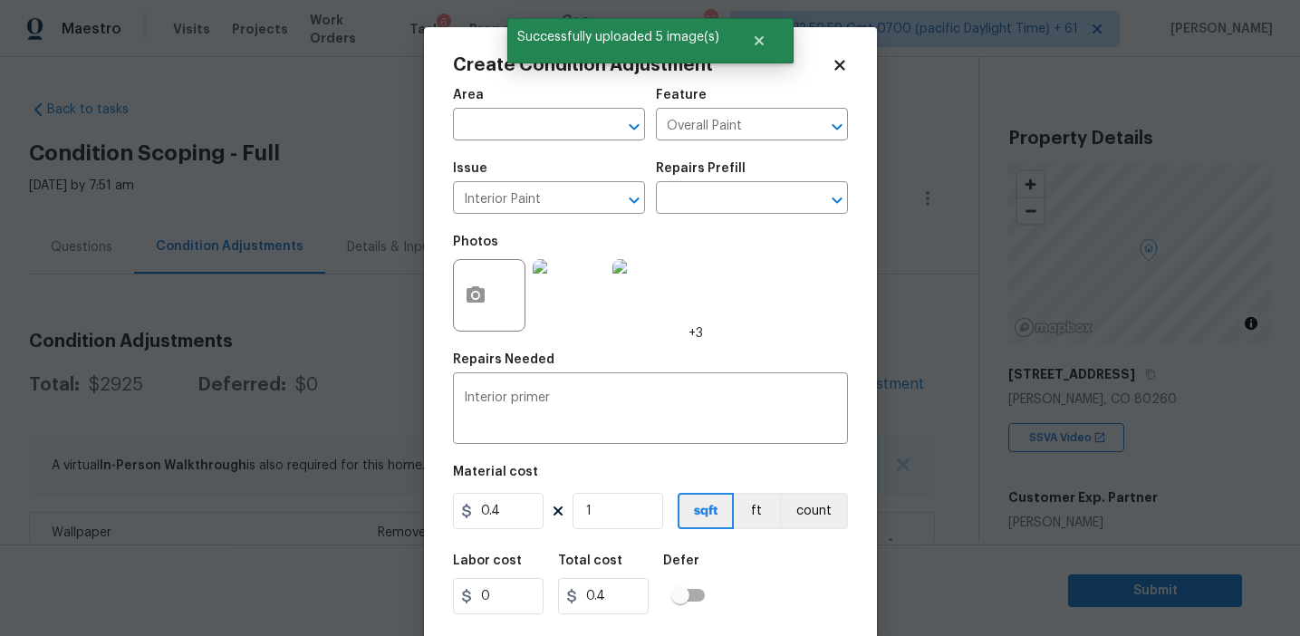
scroll to position [227, 0]
type input "11"
type input "4.4"
type input "116"
type input "46.4"
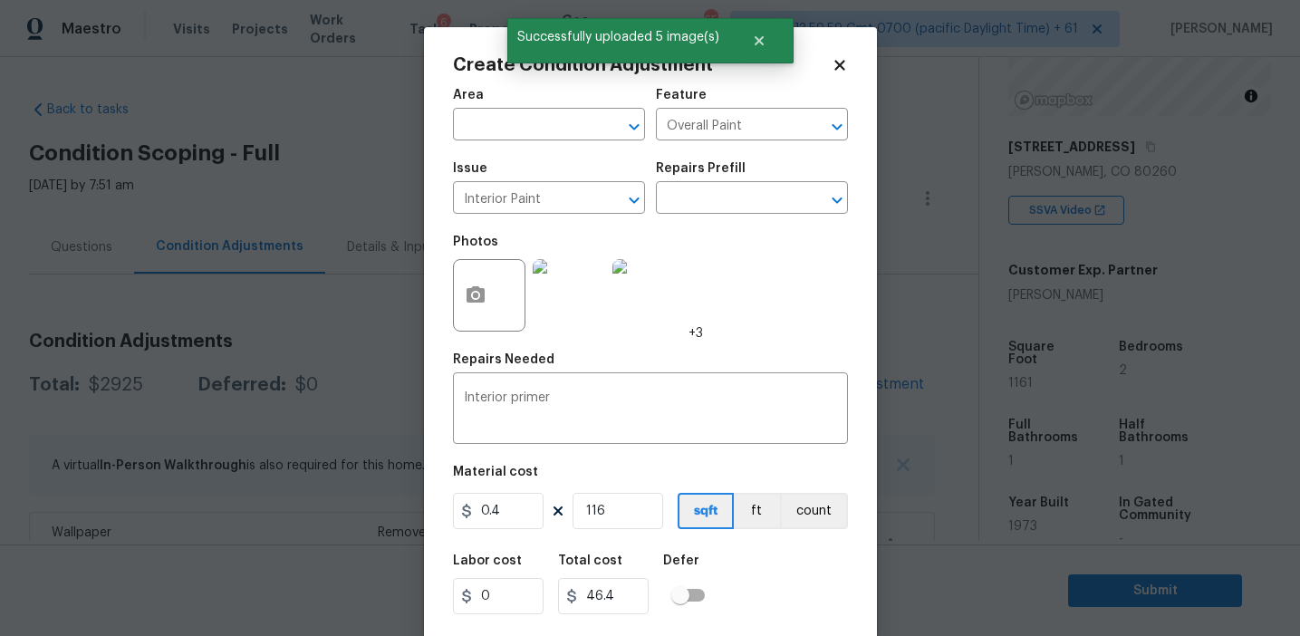
type input "1161"
type input "464.4"
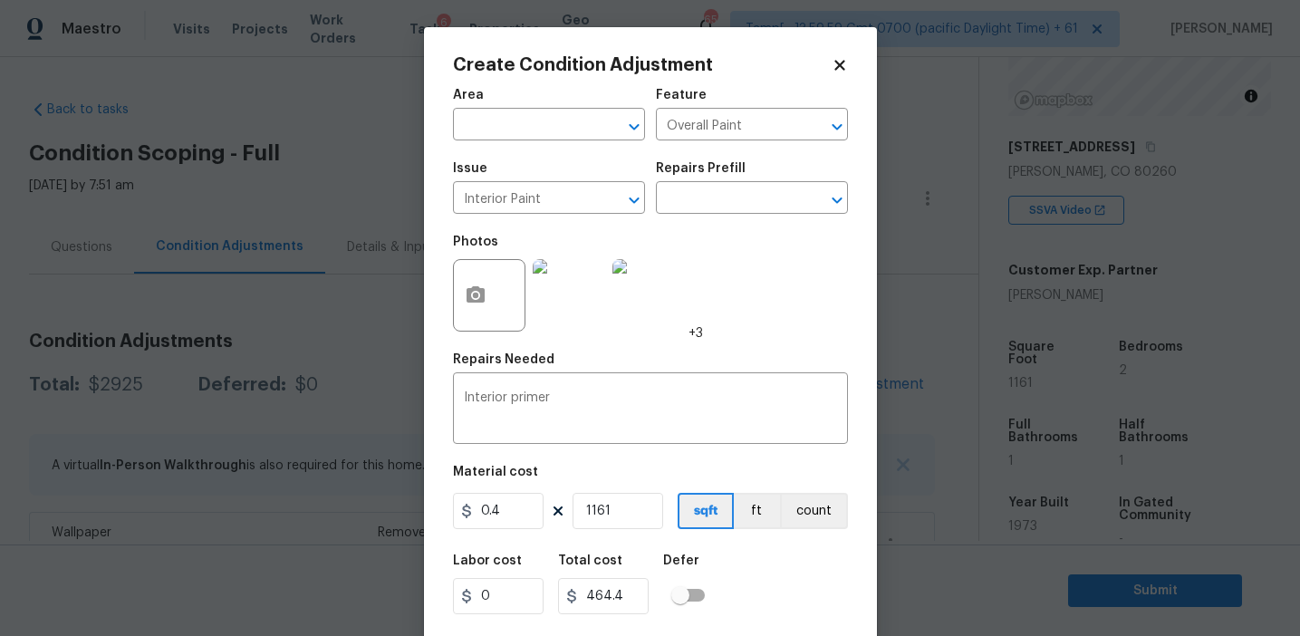
type input "1161"
click at [515, 510] on input "0.4" at bounding box center [498, 511] width 91 height 36
type input "0.3"
type input "348.3"
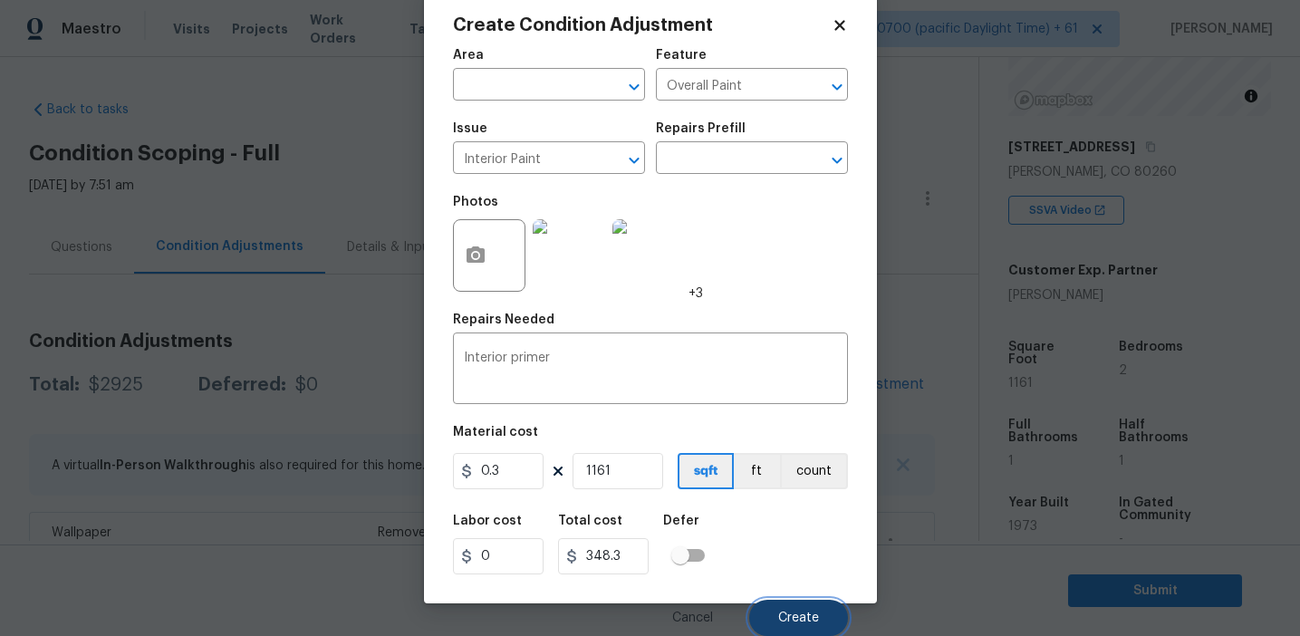
click at [803, 613] on span "Create" at bounding box center [798, 619] width 41 height 14
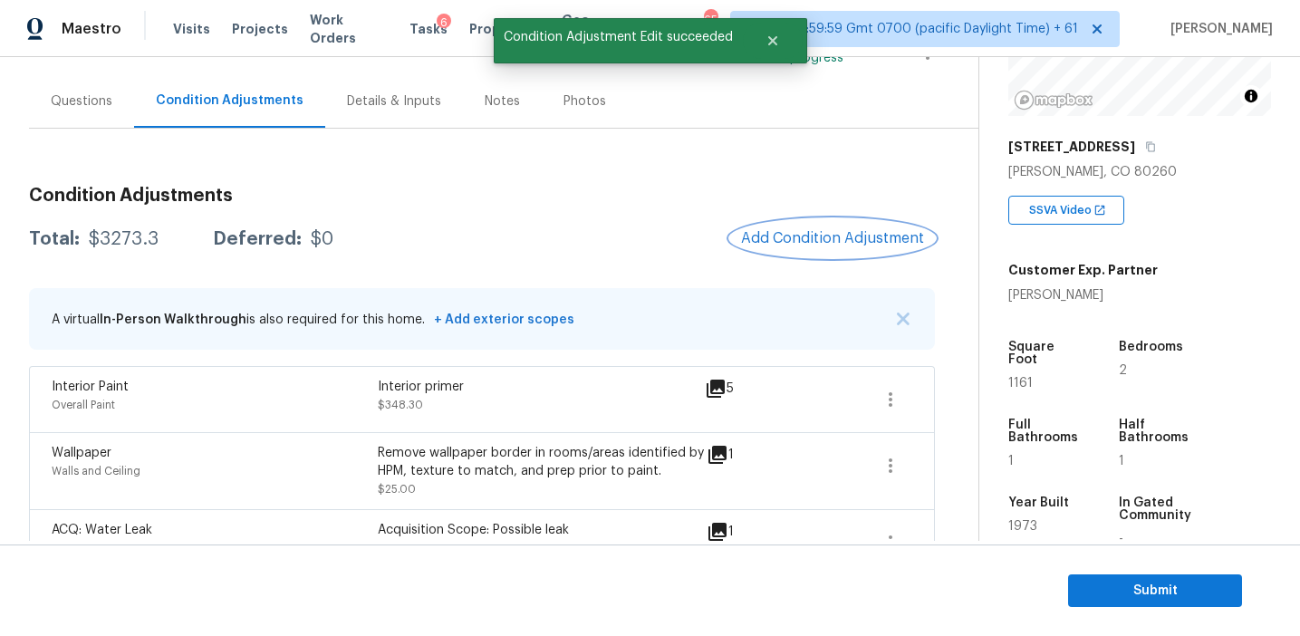
scroll to position [141, 0]
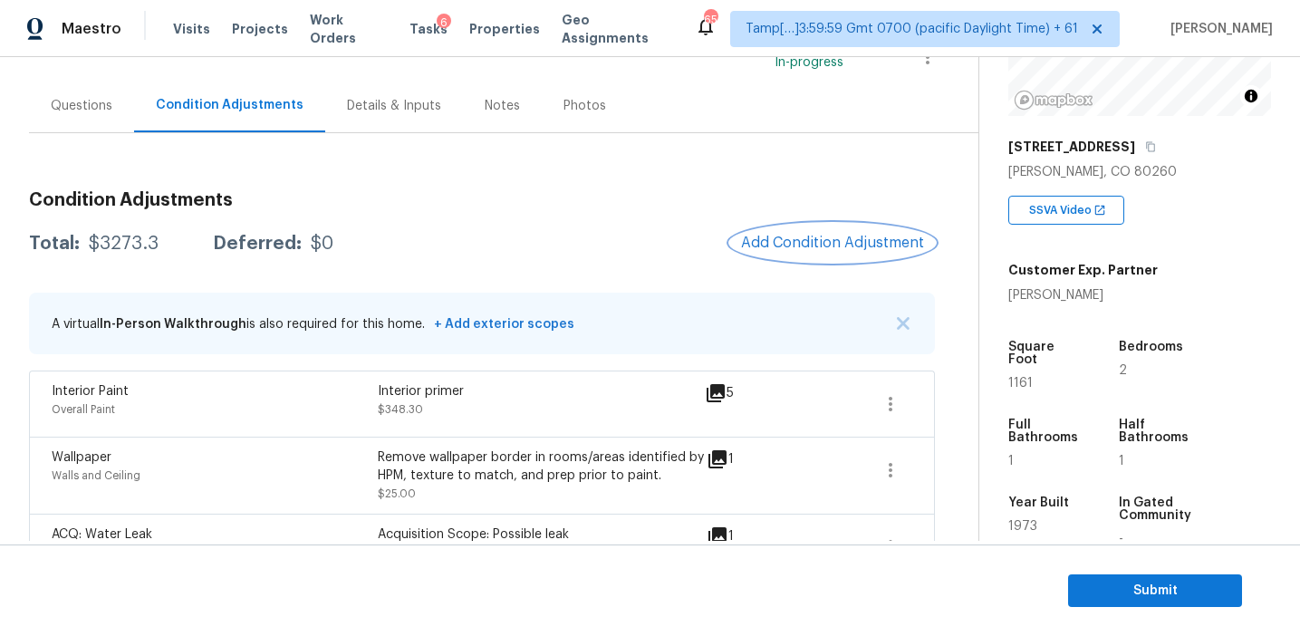
click at [770, 231] on button "Add Condition Adjustment" at bounding box center [832, 243] width 205 height 38
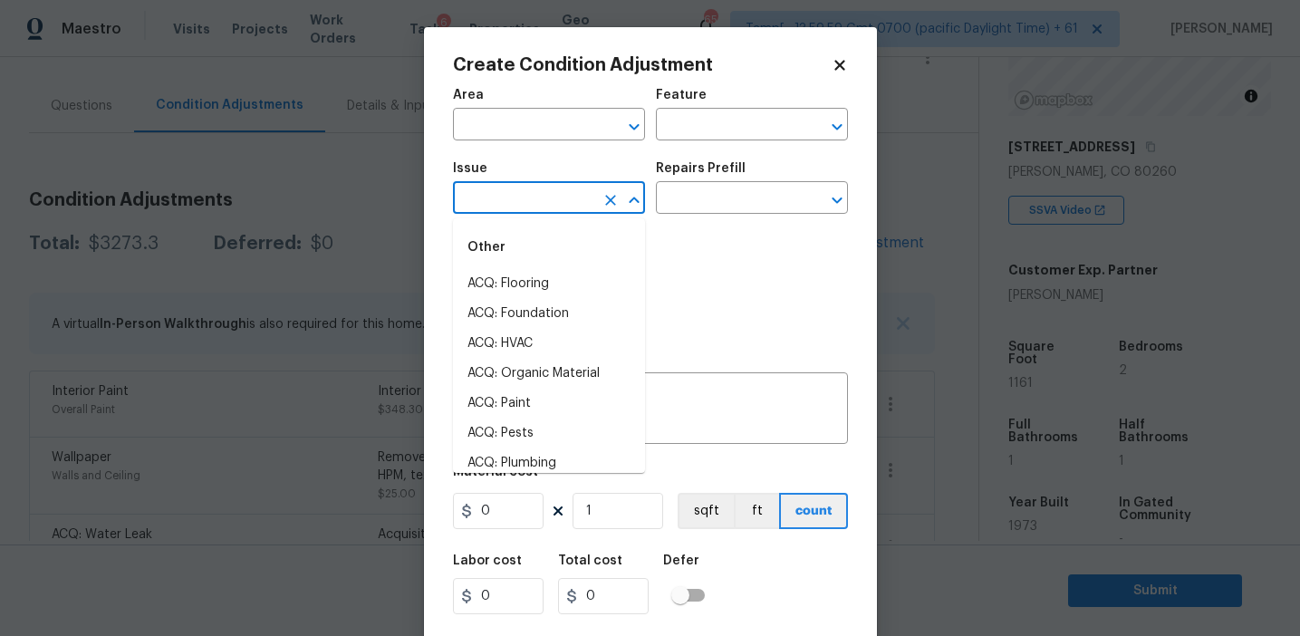
click at [497, 193] on input "text" at bounding box center [523, 200] width 141 height 28
click at [533, 282] on li "ACQ: Paint" at bounding box center [549, 284] width 192 height 30
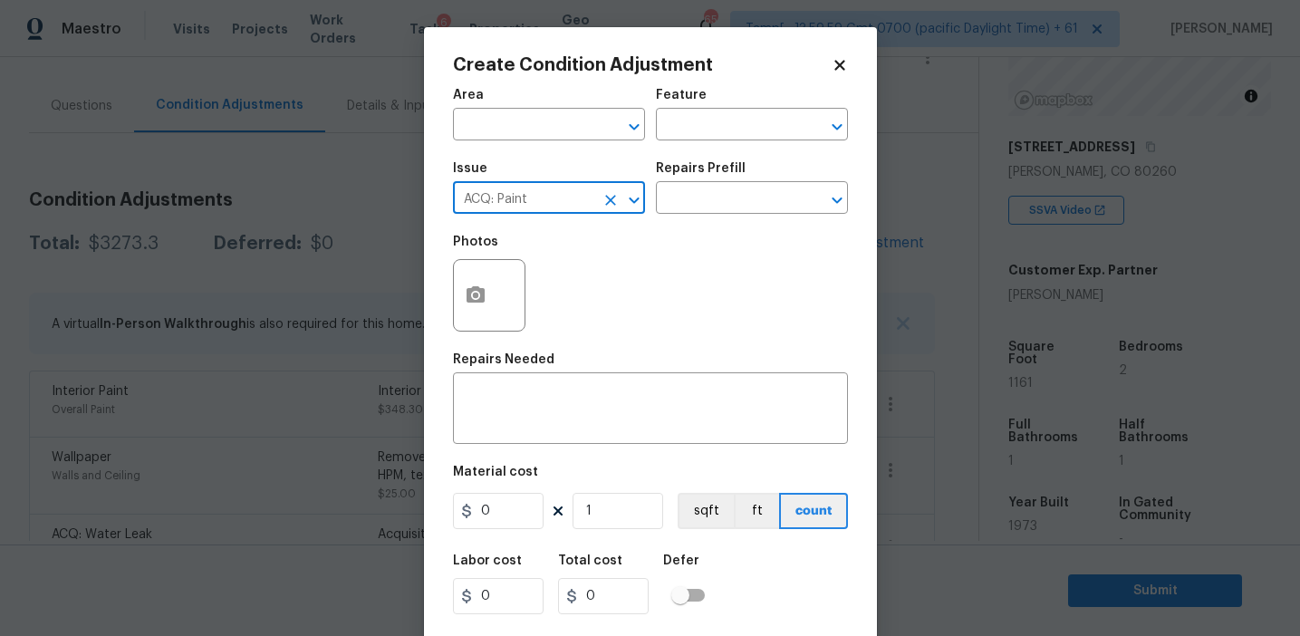
type input "ACQ: Paint"
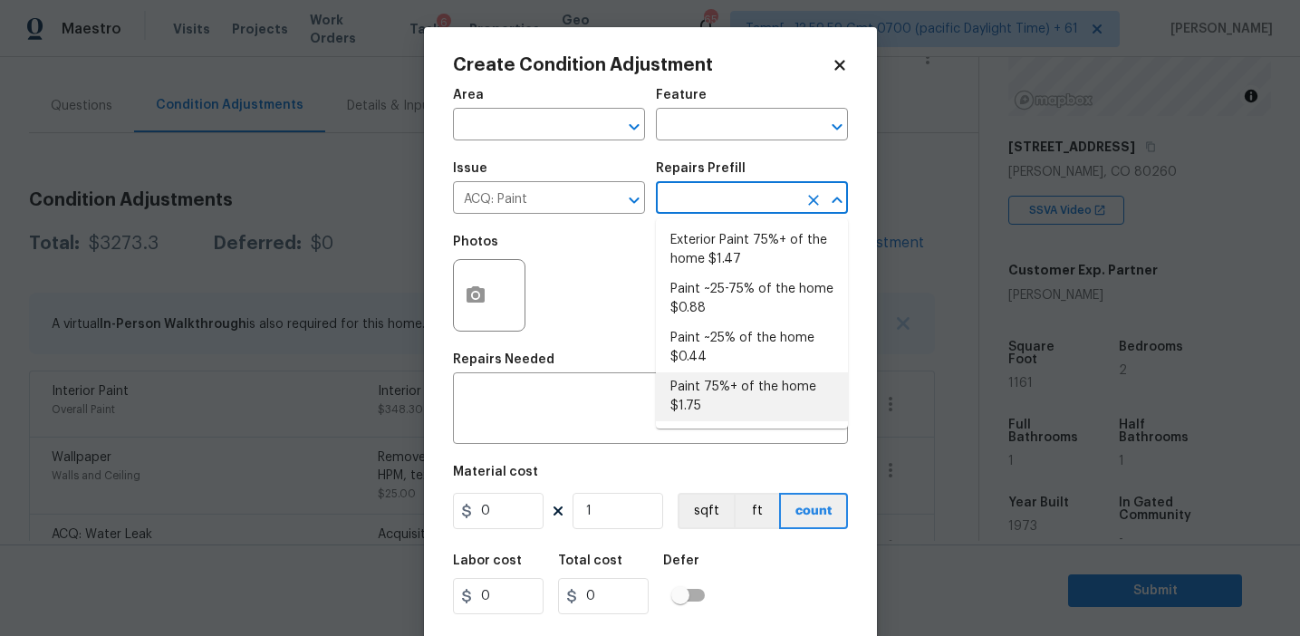
click at [704, 412] on li "Paint 75%+ of the home $1.75" at bounding box center [752, 396] width 192 height 49
type input "Acquisition"
type textarea "Acquisition Scope: 75%+ of the home will likely require interior paint"
type input "1.75"
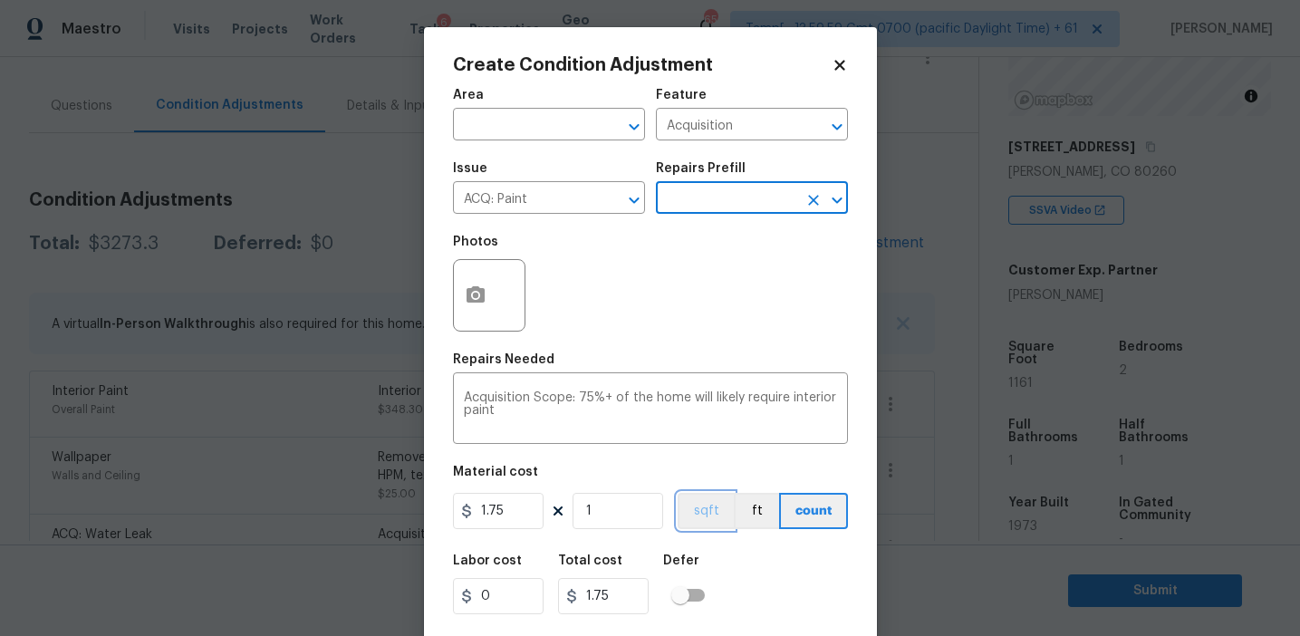
click at [707, 500] on button "sqft" at bounding box center [706, 511] width 56 height 36
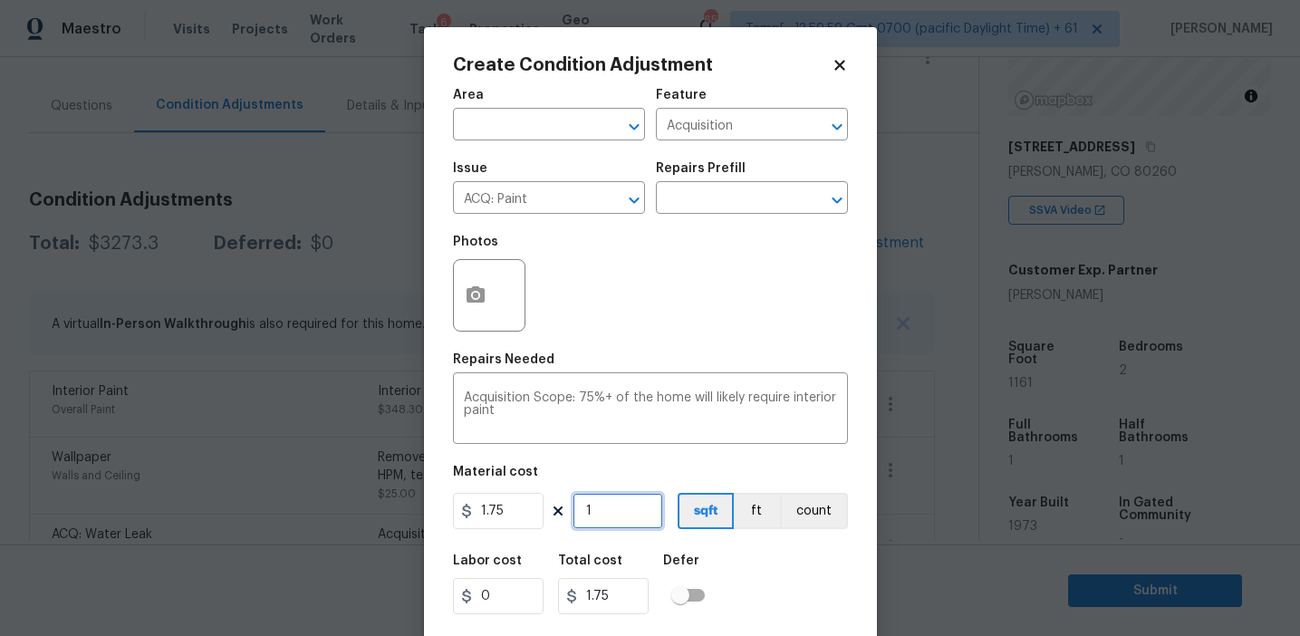
click at [642, 506] on input "1" at bounding box center [618, 511] width 91 height 36
type input "11"
type input "19.25"
type input "116"
type input "203"
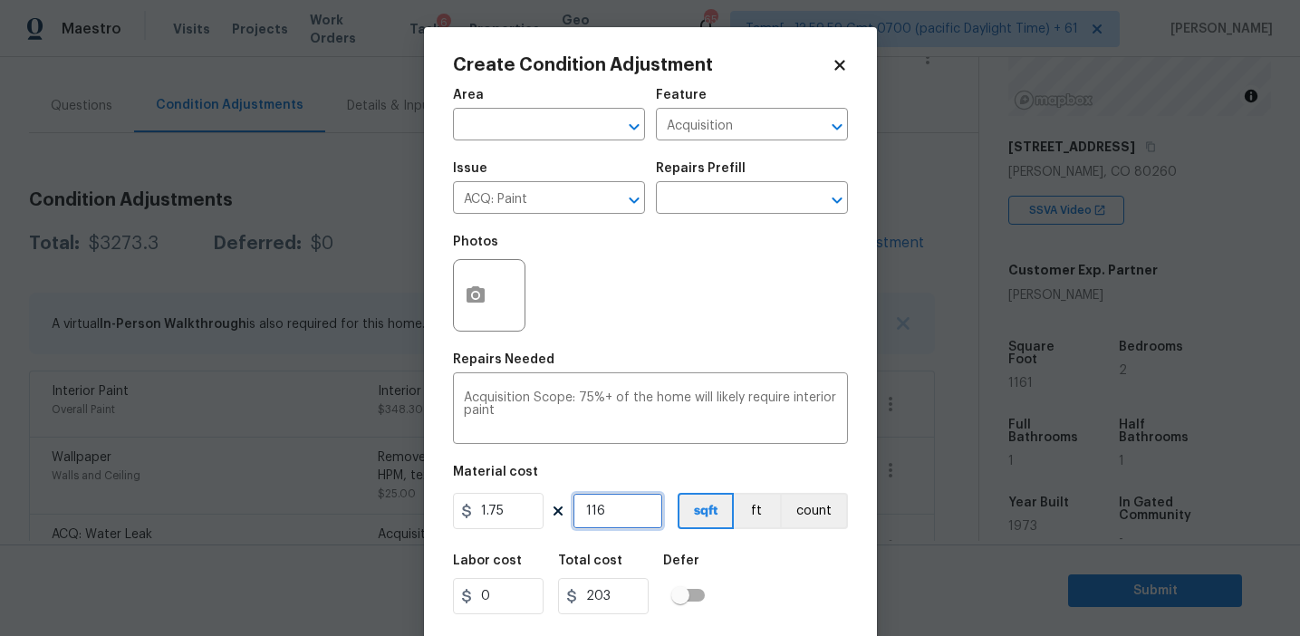
type input "1161"
type input "2031.75"
type input "1161"
click at [465, 289] on icon "button" at bounding box center [476, 296] width 22 height 22
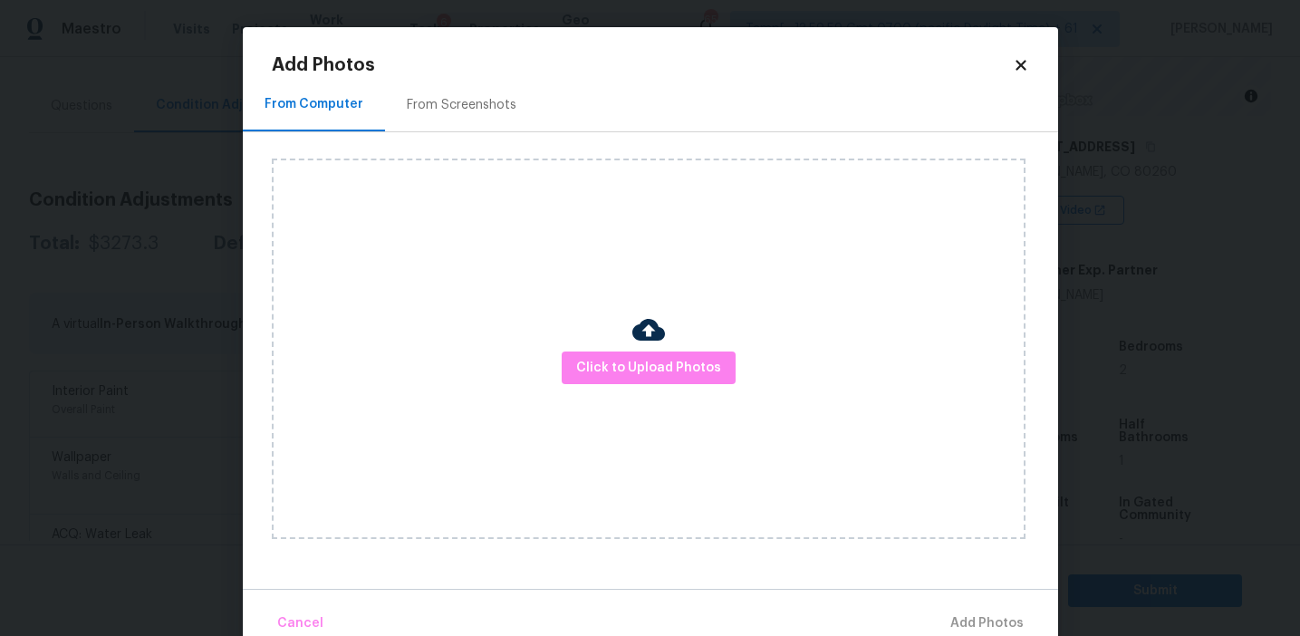
click at [462, 138] on div "Click to Upload Photos" at bounding box center [665, 348] width 787 height 433
click at [459, 103] on div "From Screenshots" at bounding box center [462, 105] width 110 height 18
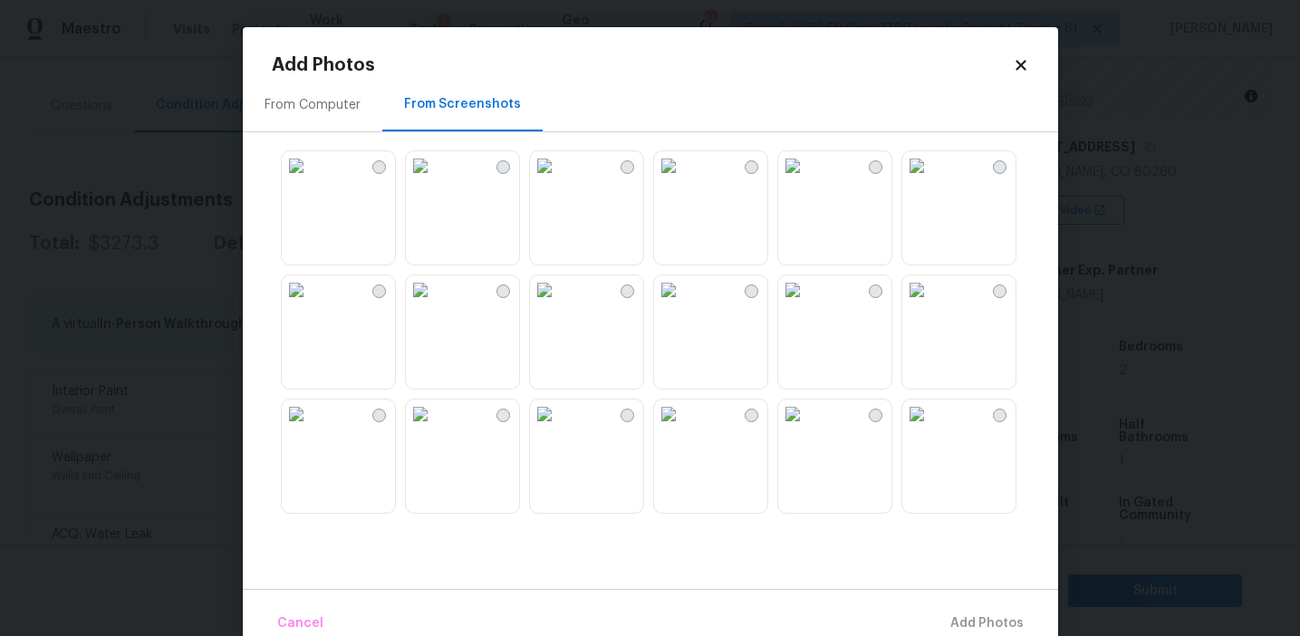
click at [435, 180] on img at bounding box center [420, 165] width 29 height 29
click at [683, 180] on img at bounding box center [668, 165] width 29 height 29
click at [804, 304] on img at bounding box center [792, 289] width 29 height 29
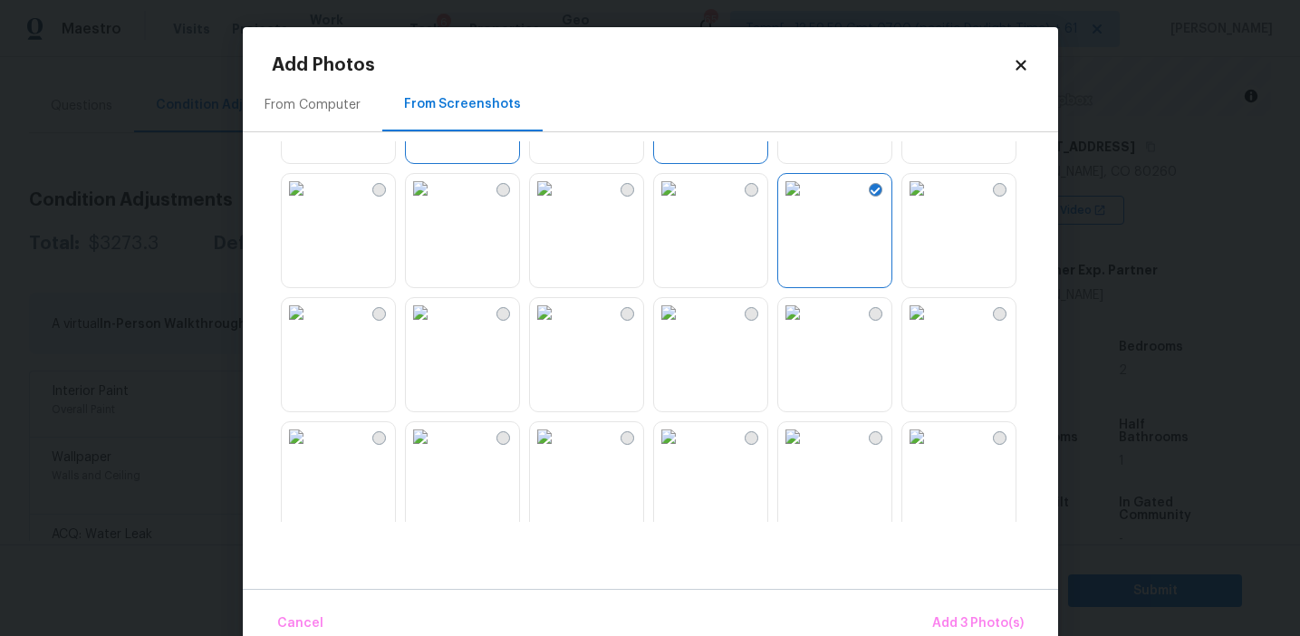
click at [807, 327] on img at bounding box center [792, 312] width 29 height 29
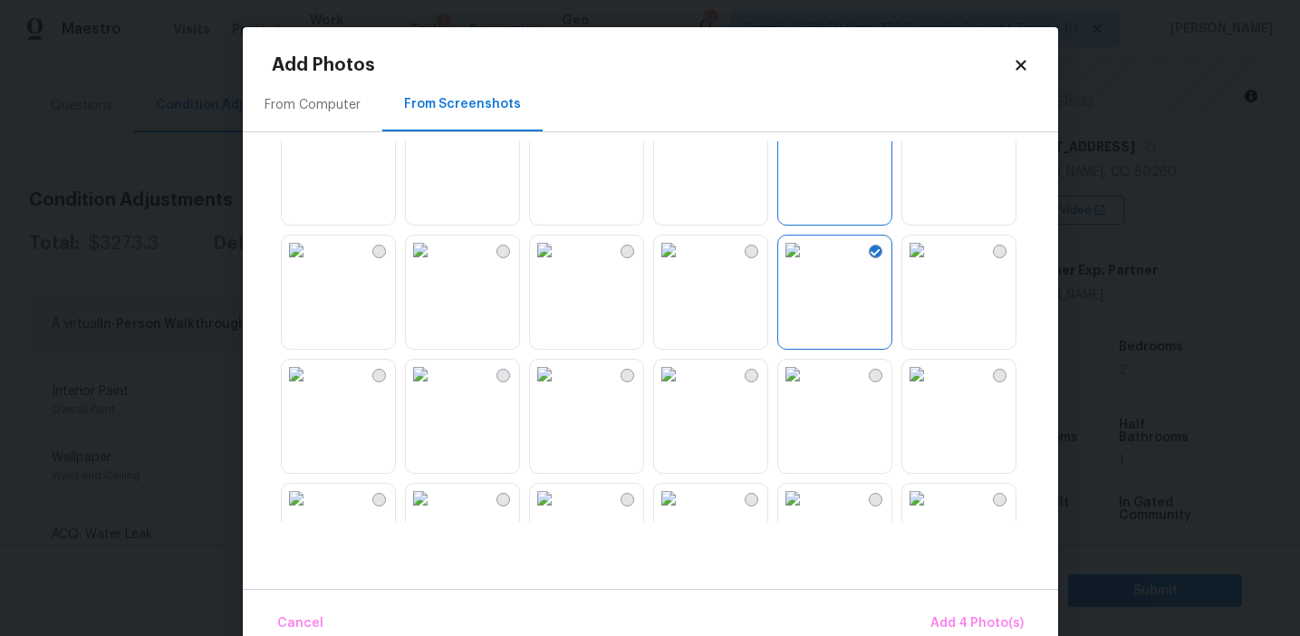
scroll to position [217, 0]
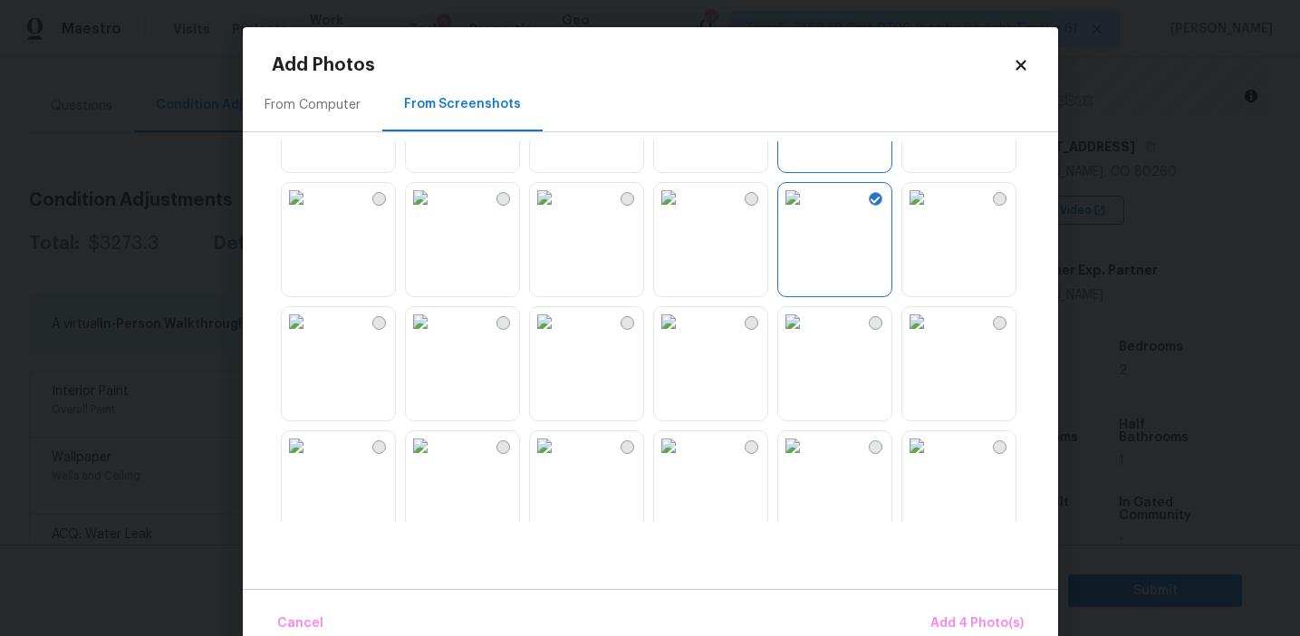
click at [559, 336] on img at bounding box center [544, 321] width 29 height 29
click at [957, 627] on span "Add 5 Photo(s)" at bounding box center [978, 624] width 92 height 23
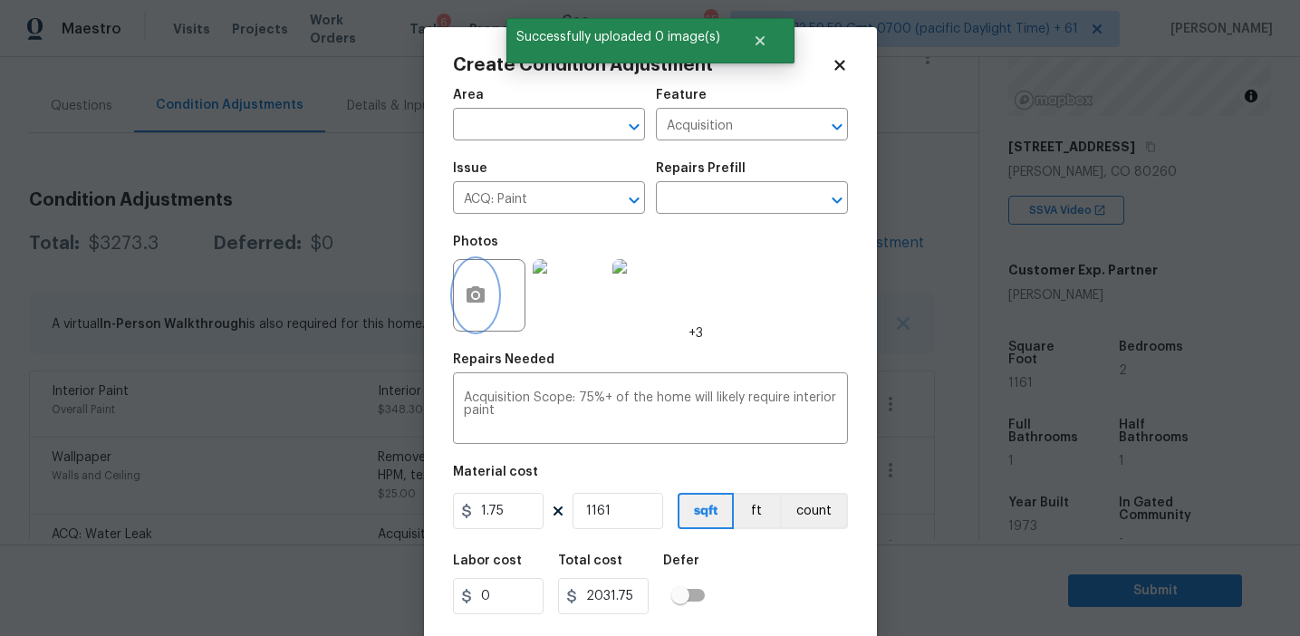
scroll to position [41, 0]
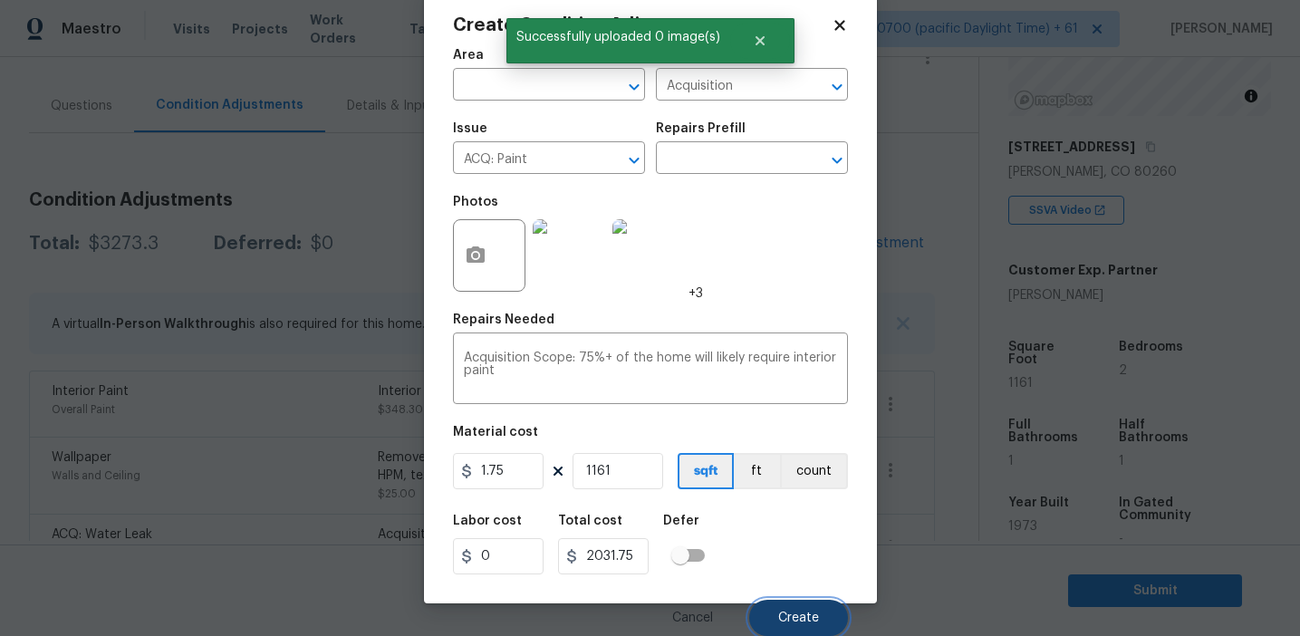
click at [779, 603] on button "Create" at bounding box center [798, 618] width 99 height 36
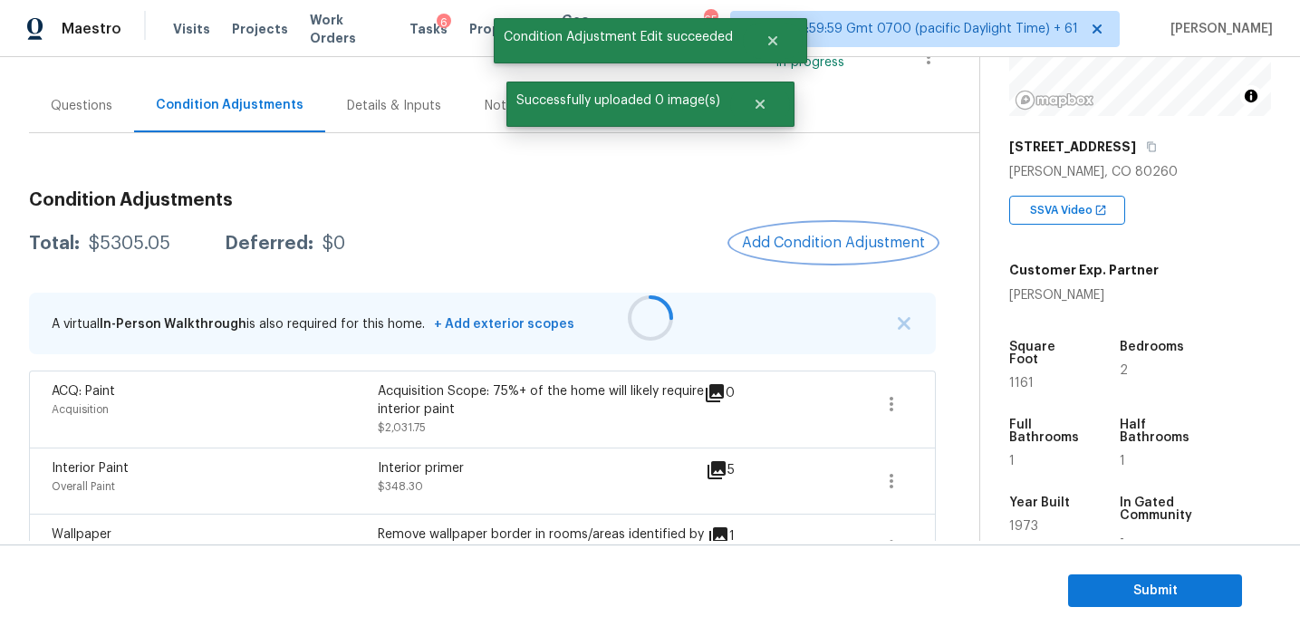
scroll to position [0, 0]
click at [818, 231] on button "Add Condition Adjustment" at bounding box center [833, 243] width 205 height 38
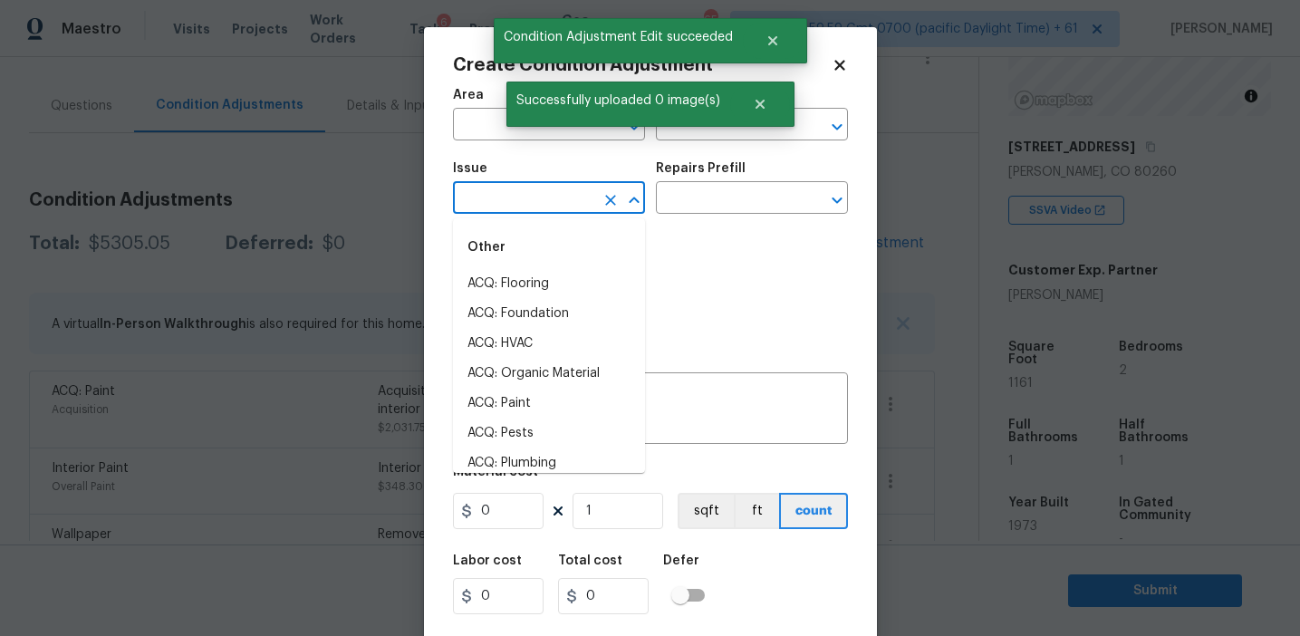
click at [500, 188] on input "text" at bounding box center [523, 200] width 141 height 28
click at [526, 272] on li "ACQ: Flooring" at bounding box center [549, 284] width 192 height 30
type input "ACQ: Flooring"
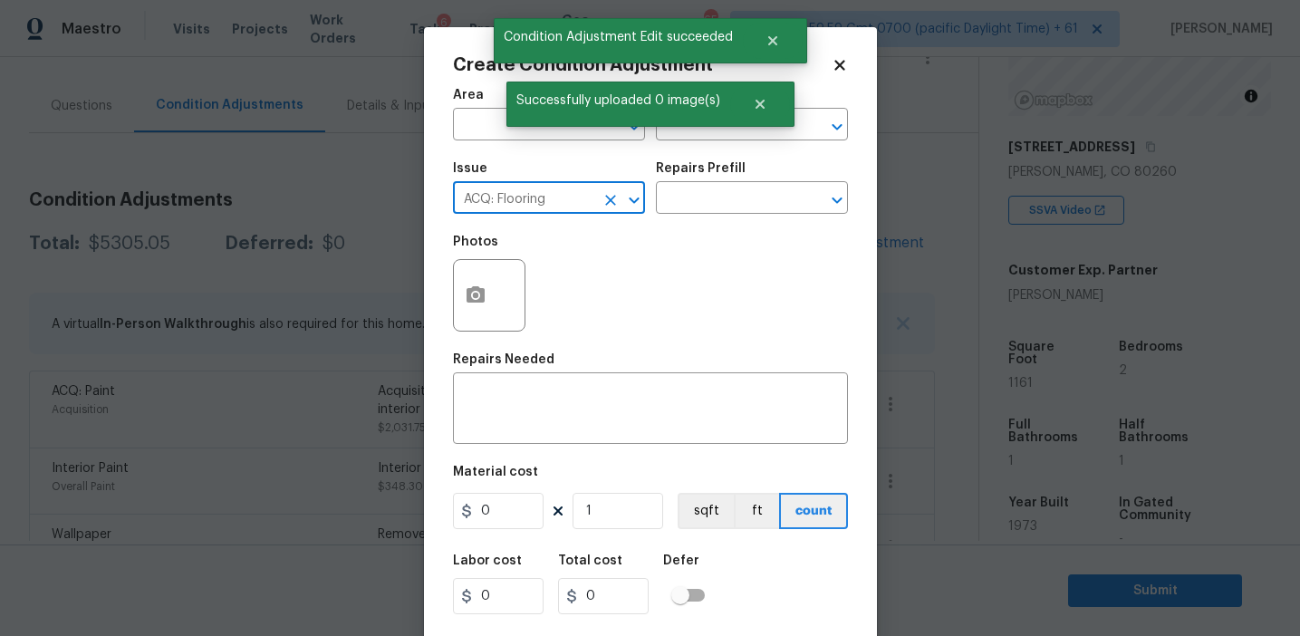
click at [730, 216] on div "Issue ACQ: Flooring ​ Repairs Prefill ​" at bounding box center [650, 187] width 395 height 73
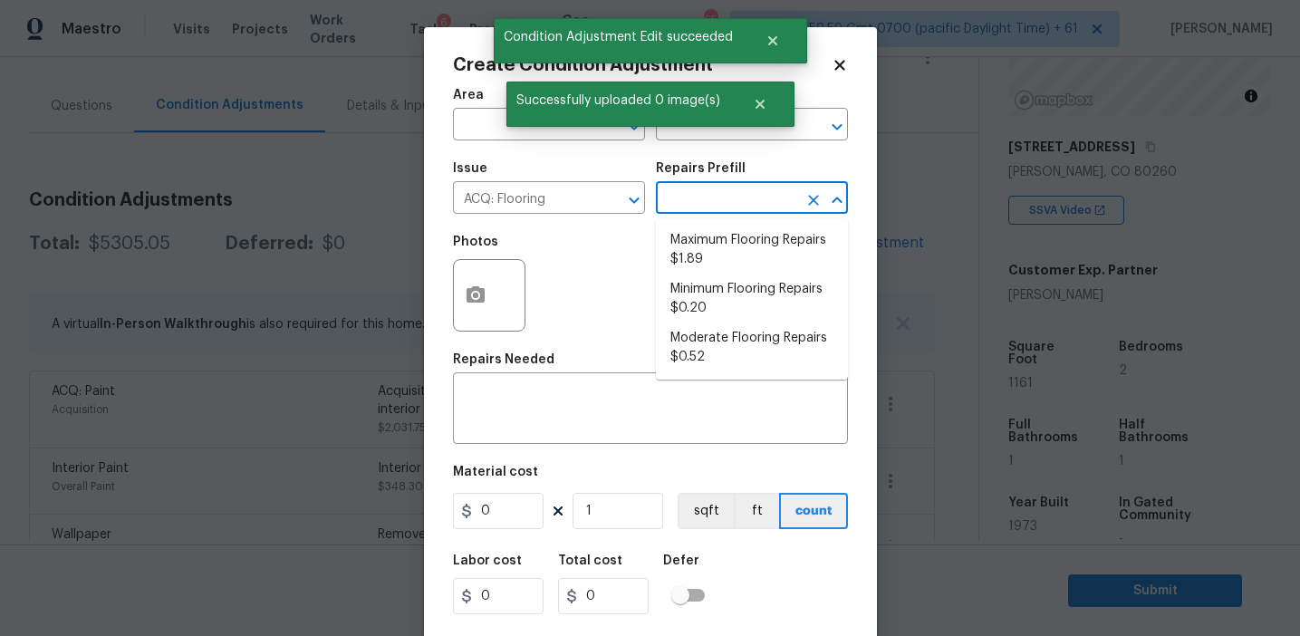
click at [726, 206] on input "text" at bounding box center [726, 200] width 141 height 28
click at [726, 243] on li "Maximum Flooring Repairs $1.89" at bounding box center [752, 250] width 192 height 49
type input "Acquisition"
type textarea "Acquisition Scope: Maximum flooring repairs"
type input "1.89"
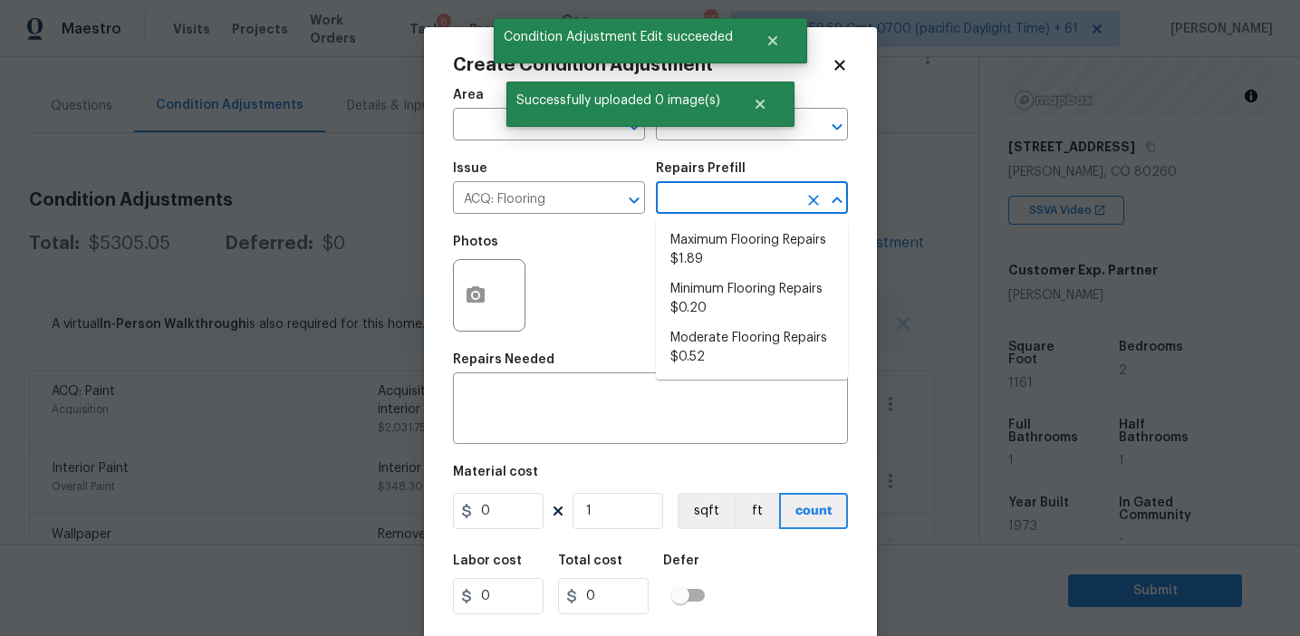
type input "1.89"
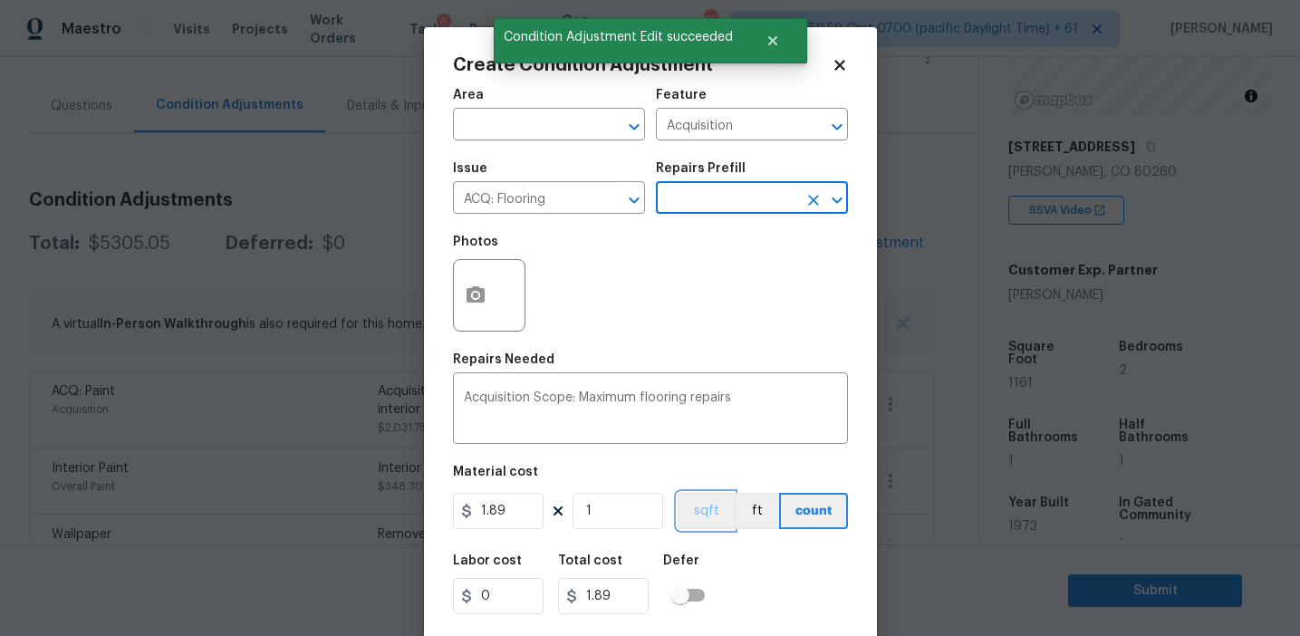
click at [702, 507] on button "sqft" at bounding box center [706, 511] width 56 height 36
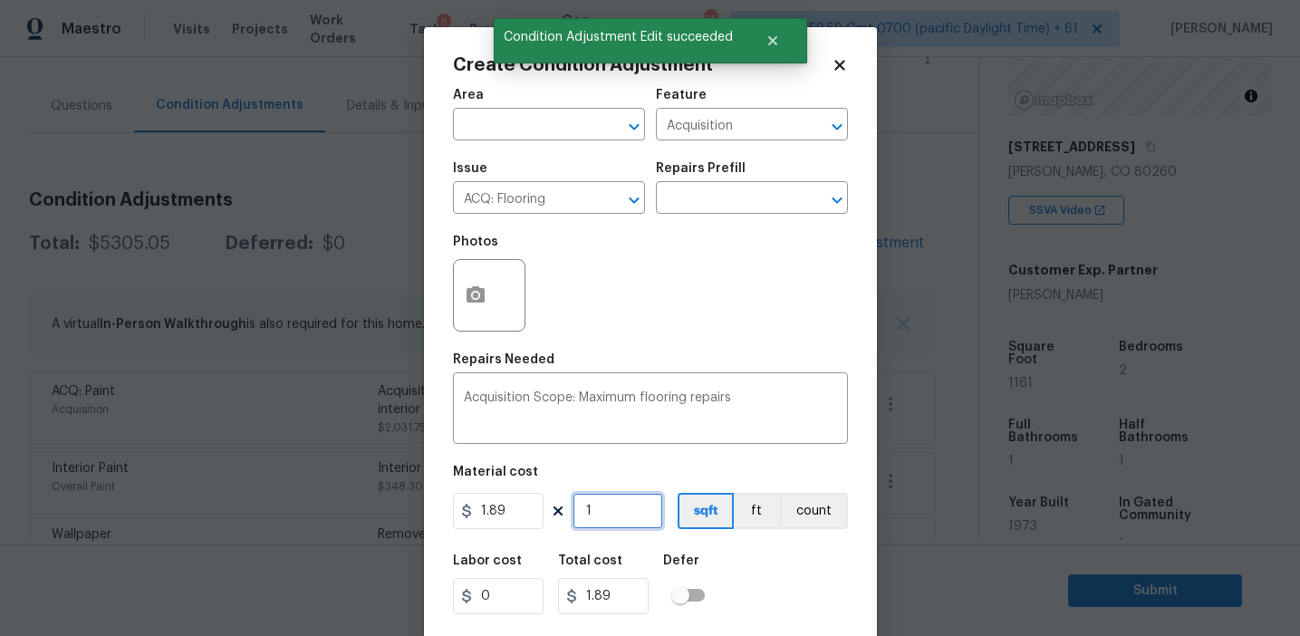
click at [617, 510] on input "1" at bounding box center [618, 511] width 91 height 36
type input "0"
paste input "1161"
type input "1161"
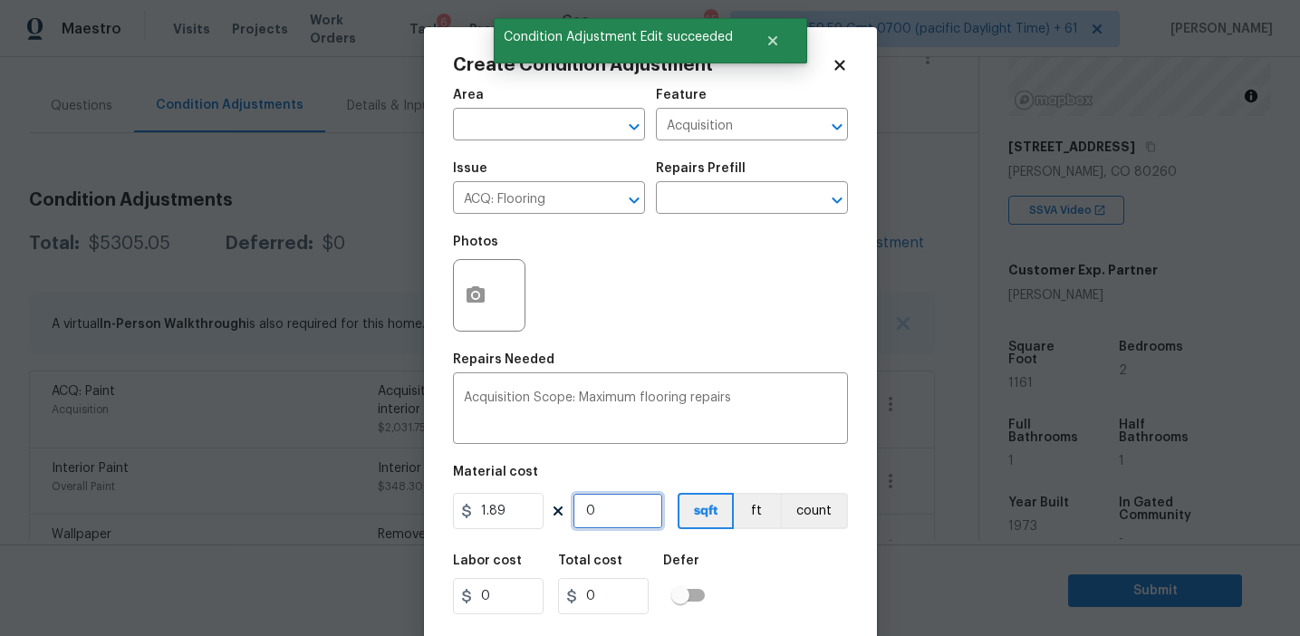
type input "2194.29"
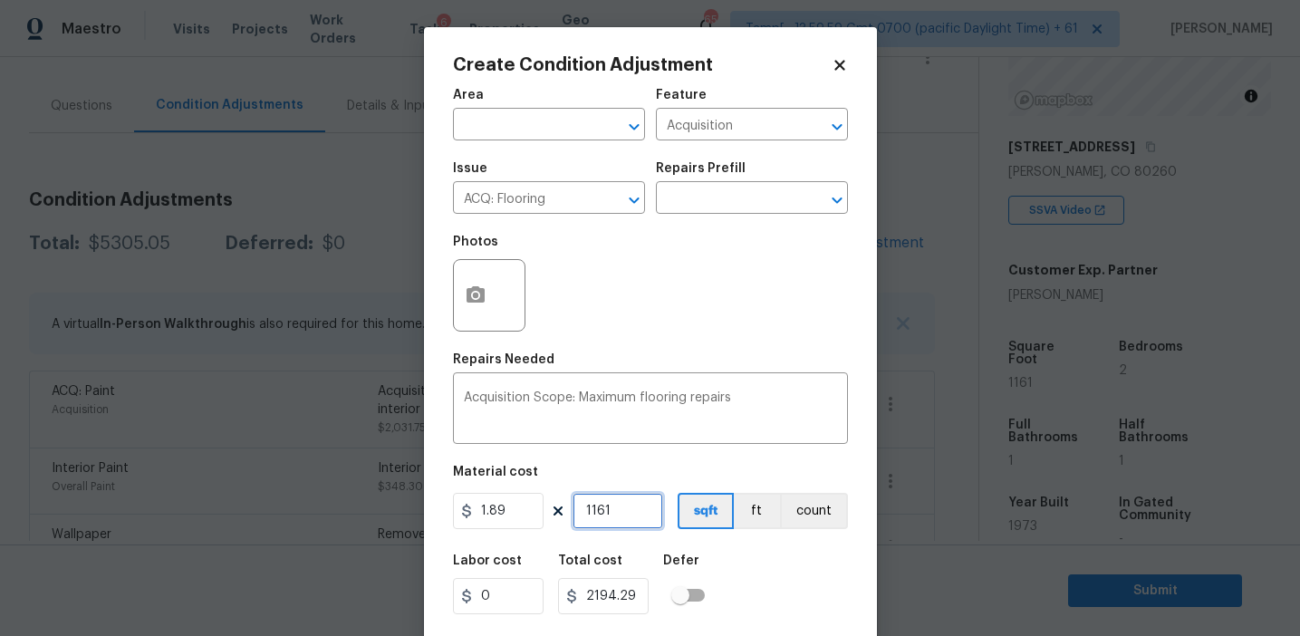
type input "1161"
click at [444, 263] on div "Create Condition Adjustment Area ​ Feature Acquisition ​ Issue ACQ: Flooring ​ …" at bounding box center [650, 335] width 453 height 616
click at [475, 293] on icon "button" at bounding box center [476, 296] width 22 height 22
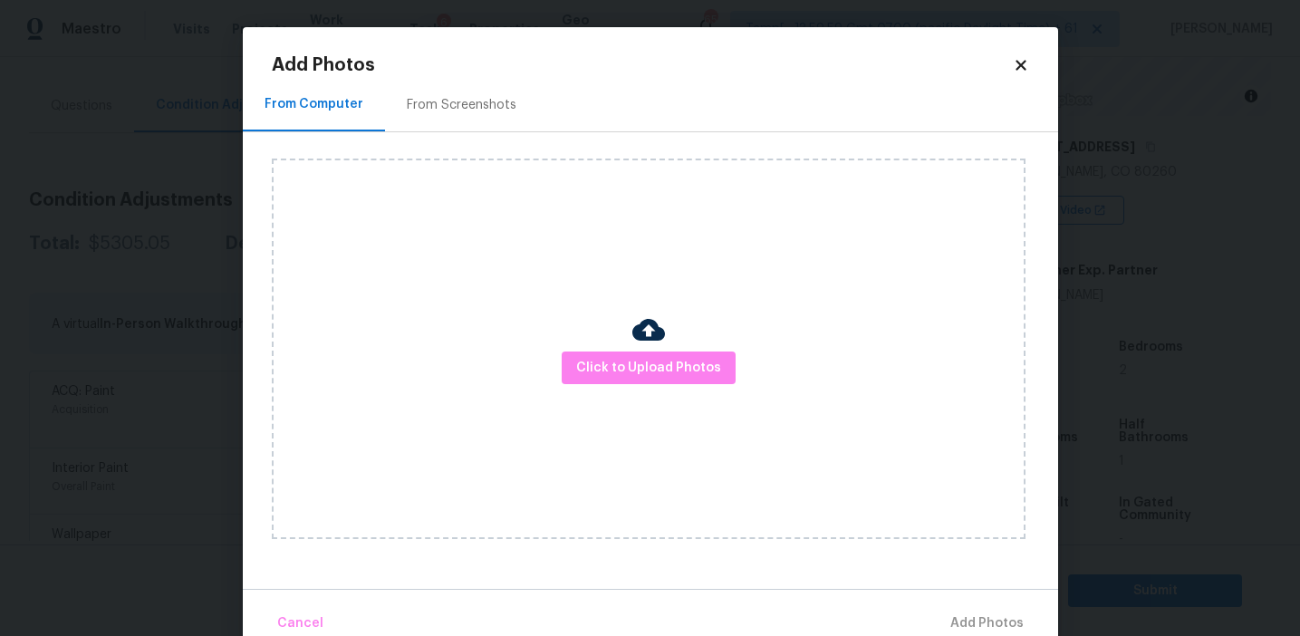
click at [483, 94] on div "From Screenshots" at bounding box center [461, 104] width 153 height 53
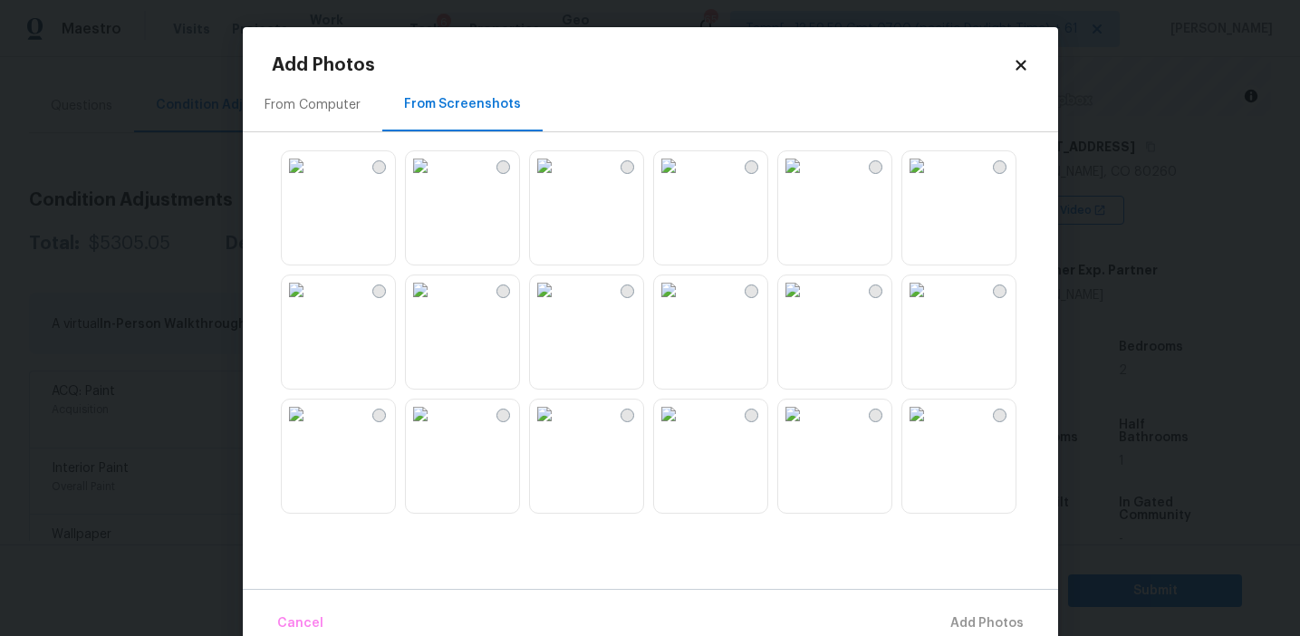
scroll to position [1731, 0]
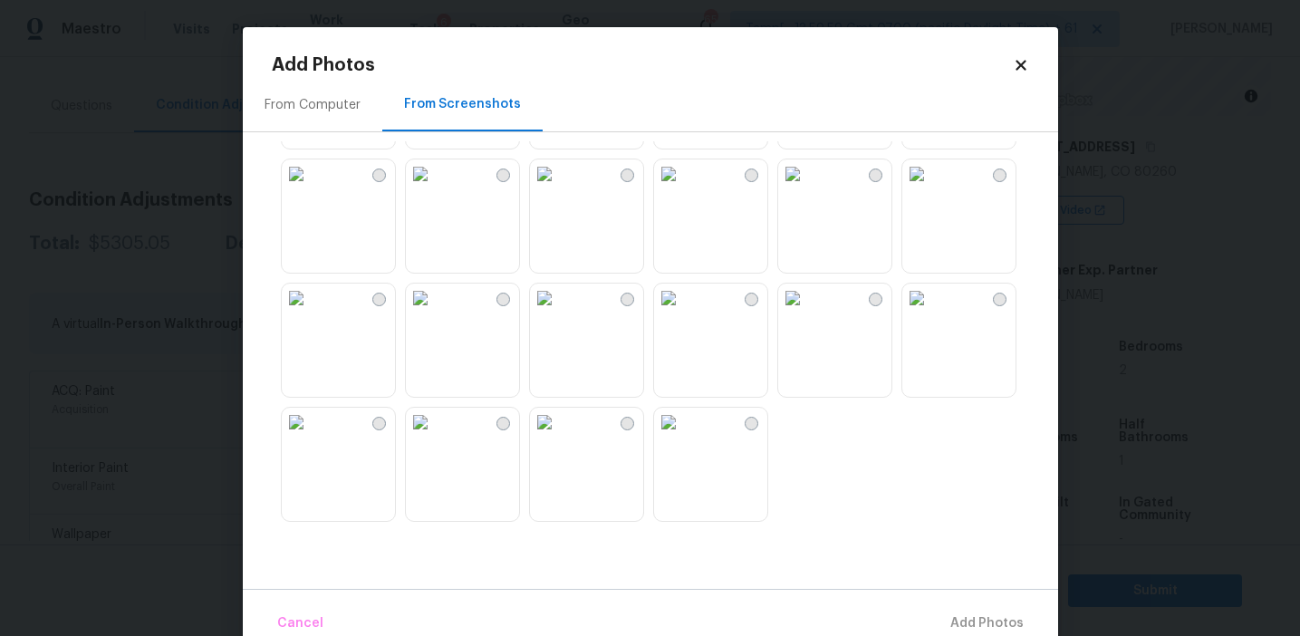
click at [559, 437] on img at bounding box center [544, 422] width 29 height 29
click at [311, 437] on img at bounding box center [296, 422] width 29 height 29
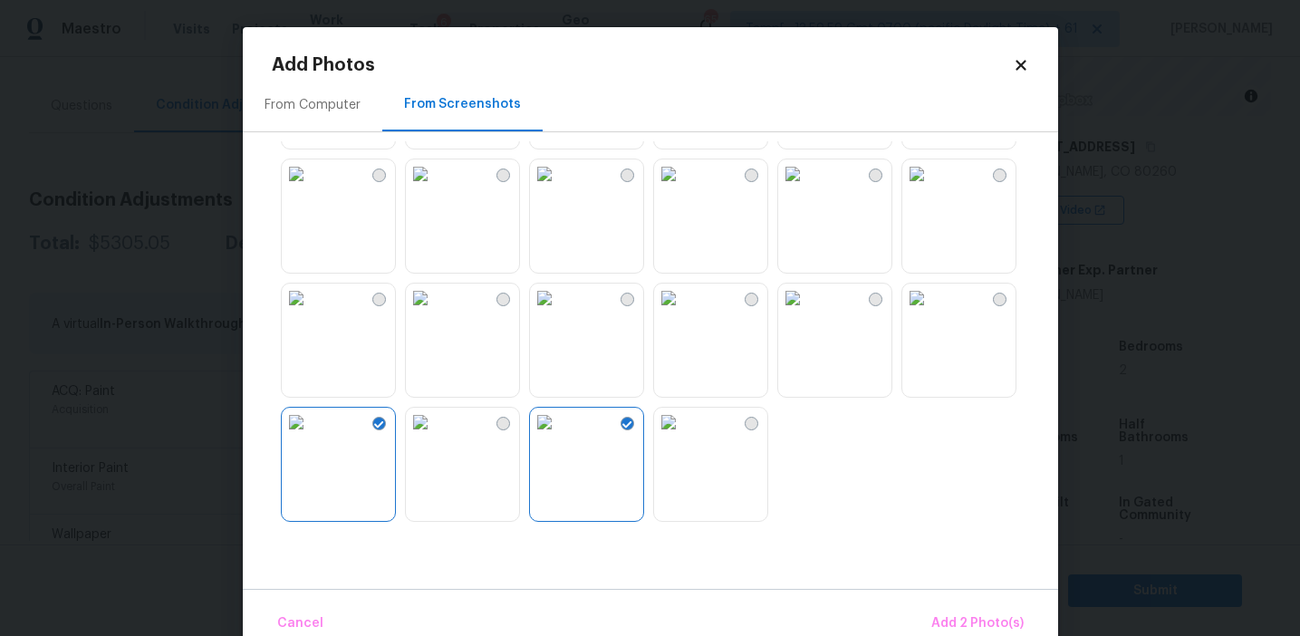
click at [559, 313] on img at bounding box center [544, 298] width 29 height 29
click at [807, 313] on img at bounding box center [792, 298] width 29 height 29
click at [435, 188] on img at bounding box center [420, 173] width 29 height 29
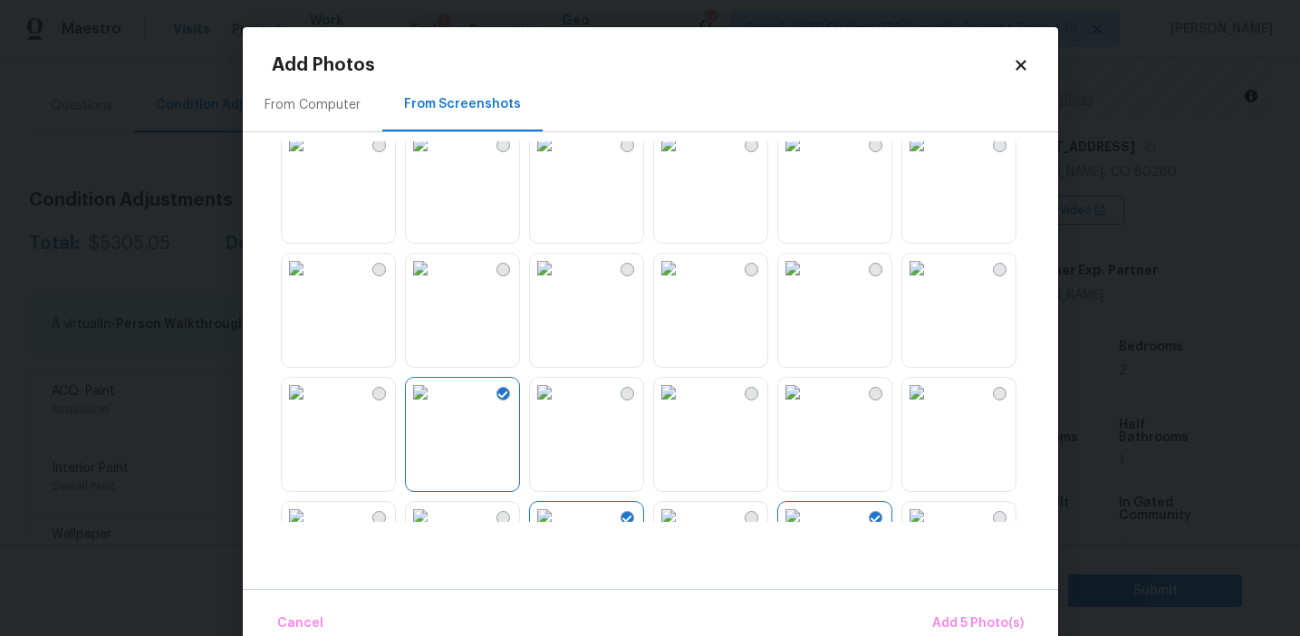
scroll to position [1505, 0]
click at [559, 289] on img at bounding box center [544, 274] width 29 height 29
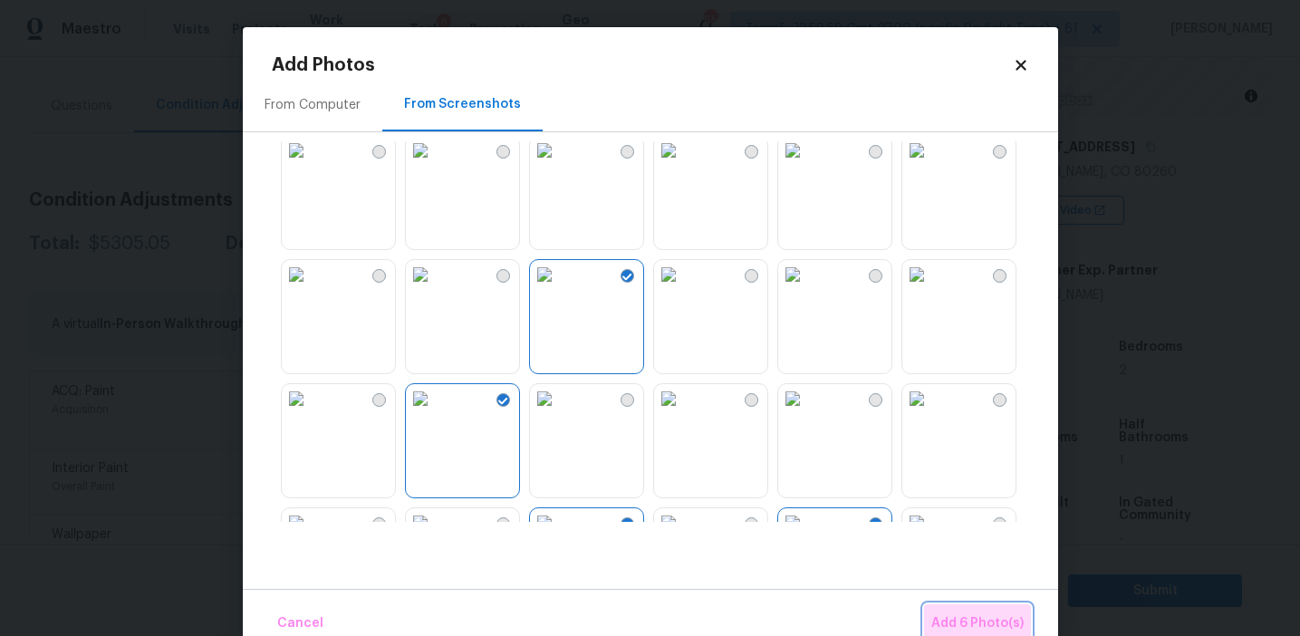
click at [956, 605] on button "Add 6 Photo(s)" at bounding box center [977, 623] width 107 height 39
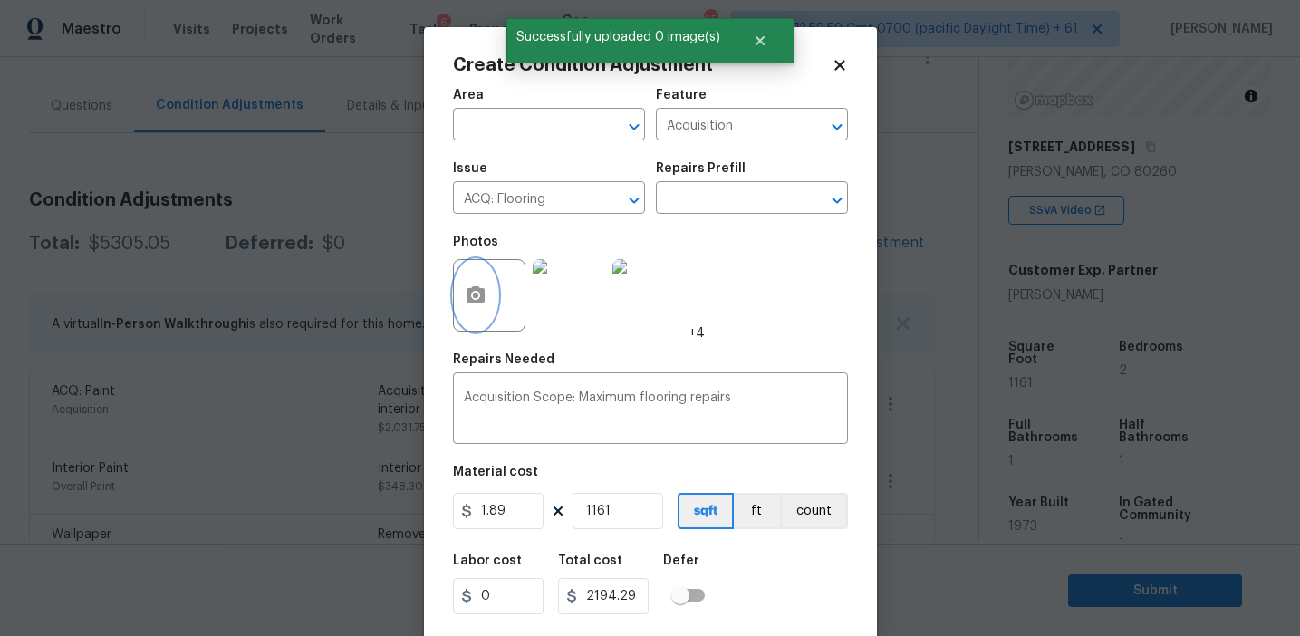
scroll to position [41, 0]
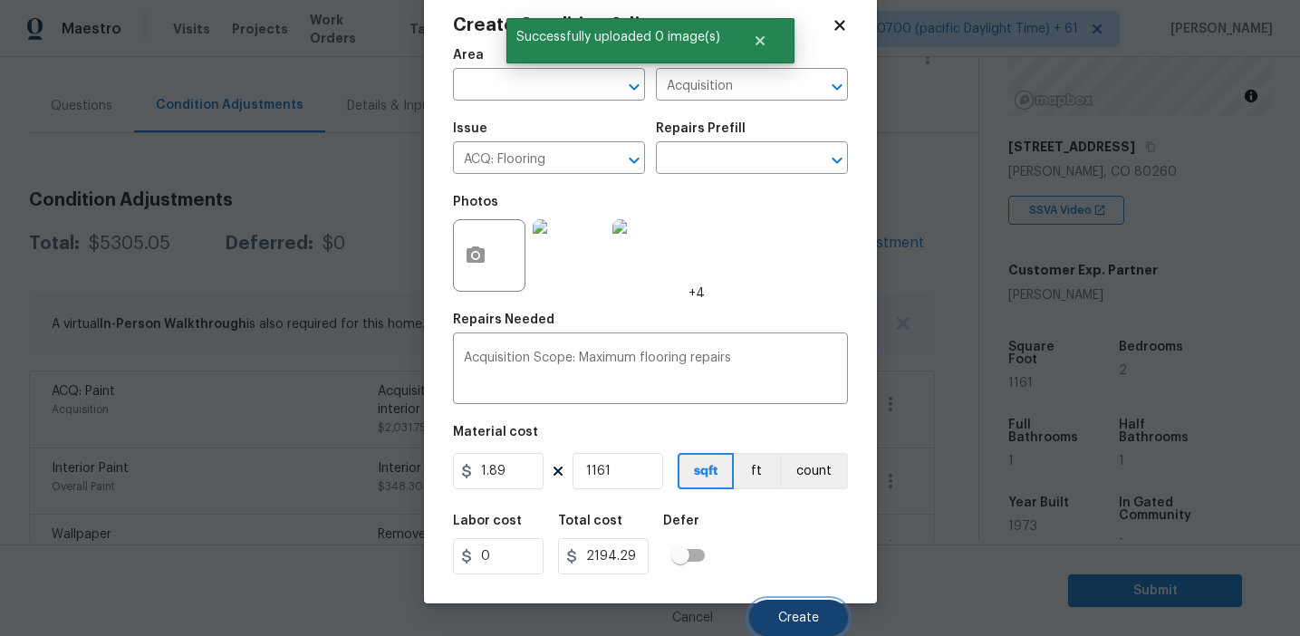
click at [788, 613] on span "Create" at bounding box center [798, 619] width 41 height 14
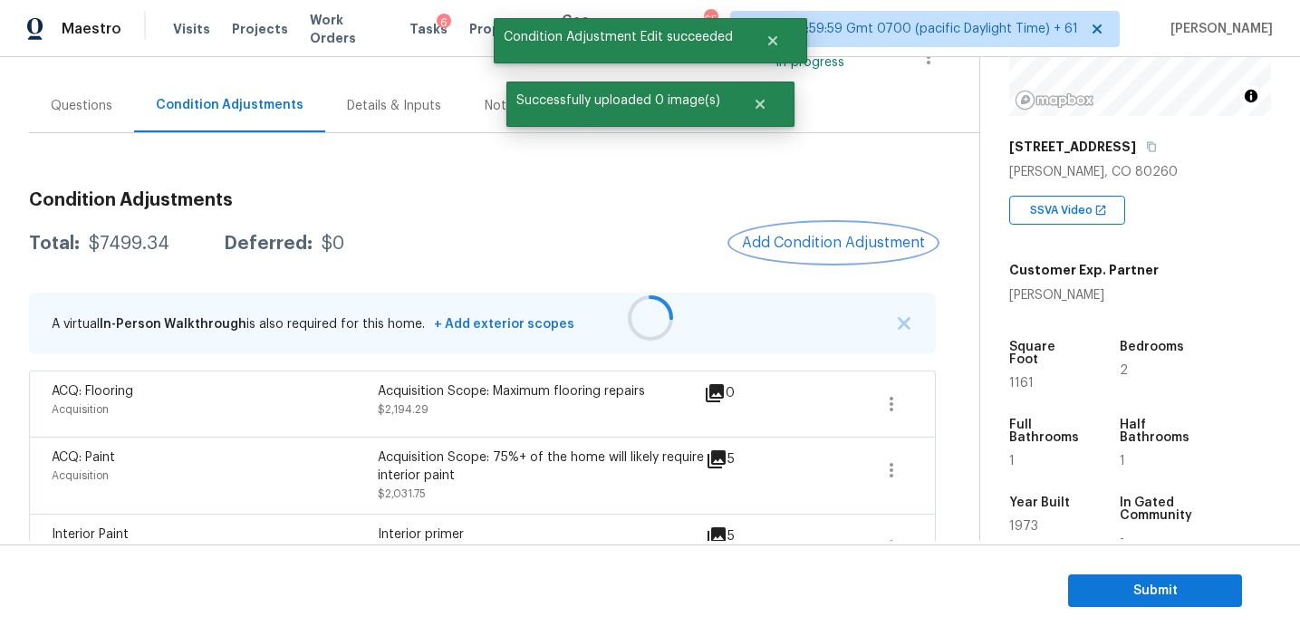
scroll to position [0, 0]
click at [108, 245] on div "$7499.34" at bounding box center [129, 244] width 81 height 18
copy div "7499.34"
click at [270, 222] on div "Condition Adjustments Total: $7499.34 Deferred: $0 Add Condition Adjustment A v…" at bounding box center [482, 489] width 906 height 624
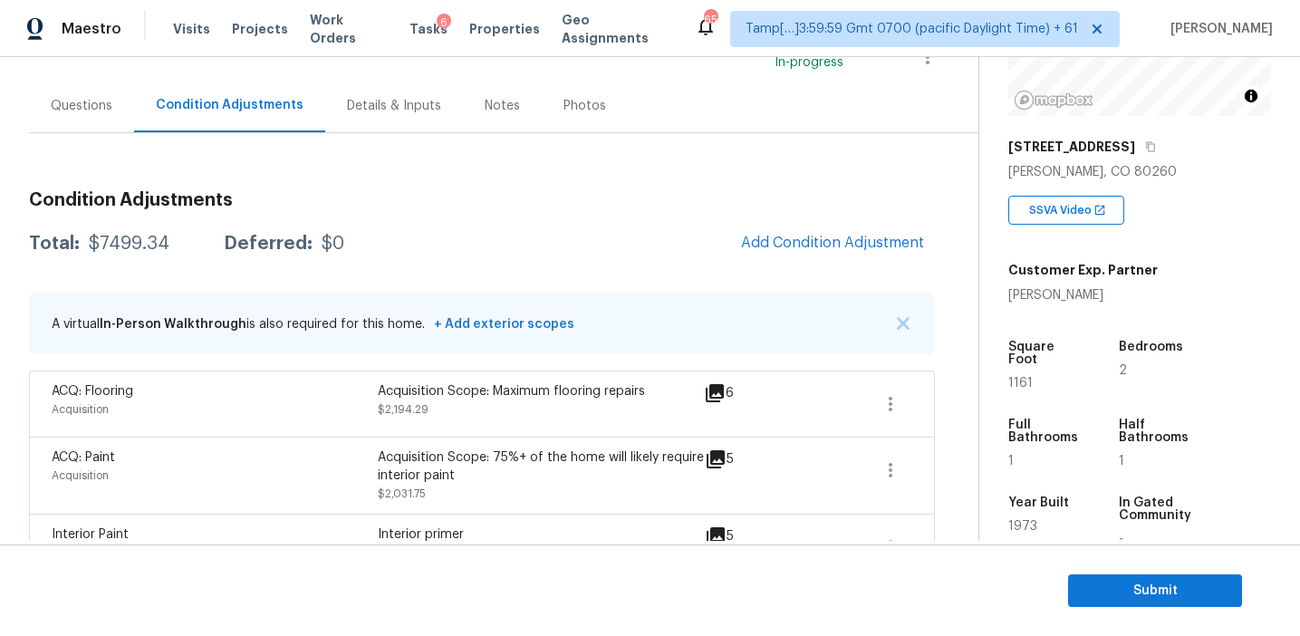
click at [338, 205] on h3 "Condition Adjustments" at bounding box center [482, 200] width 906 height 18
click at [89, 123] on div "Questions" at bounding box center [81, 105] width 105 height 53
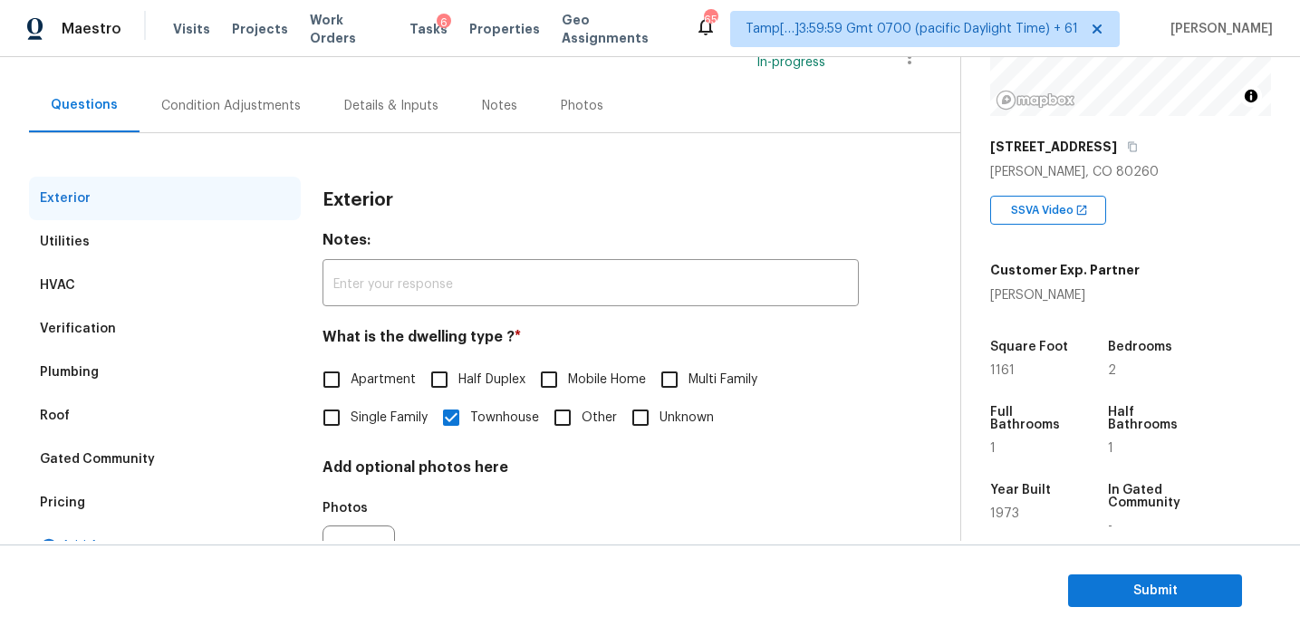
click at [156, 330] on div "Verification" at bounding box center [165, 328] width 272 height 43
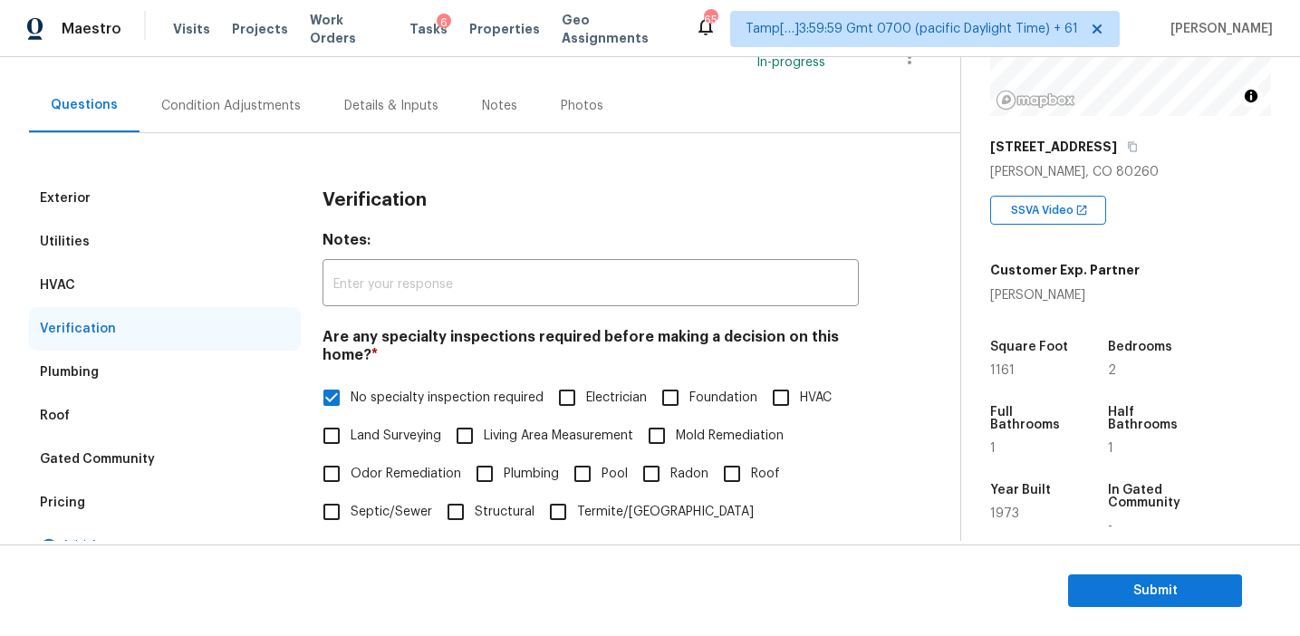
scroll to position [626, 0]
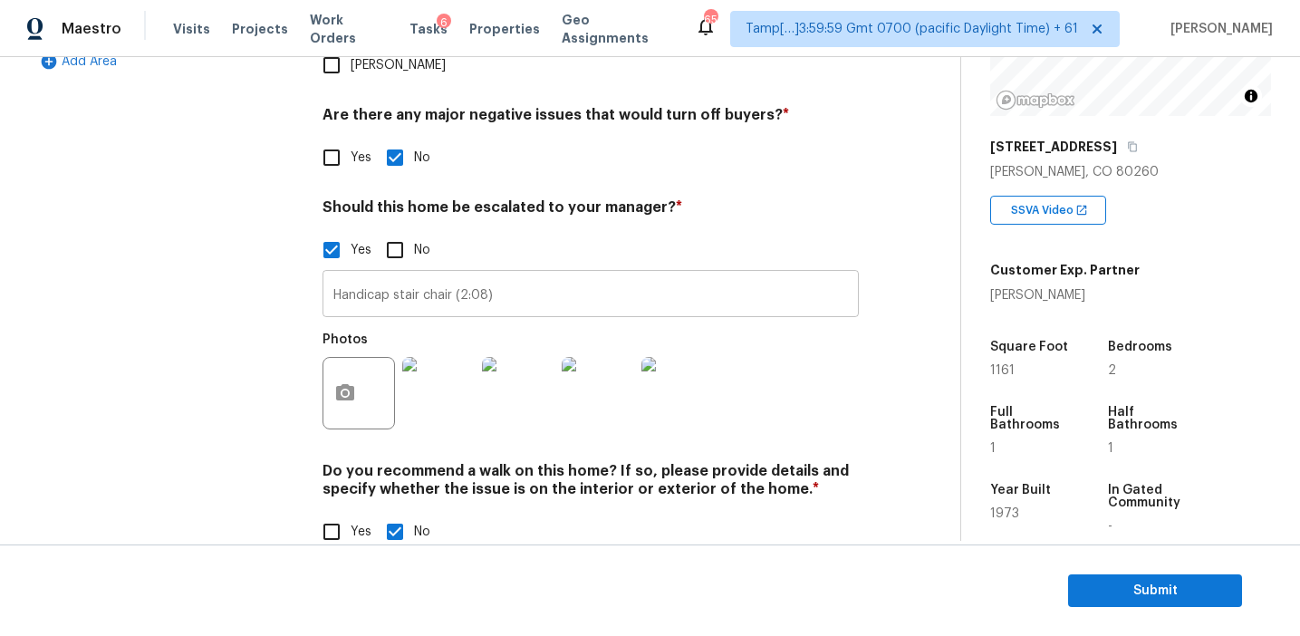
click at [346, 275] on input "Handicap stair chair (2:08)" at bounding box center [591, 296] width 536 height 43
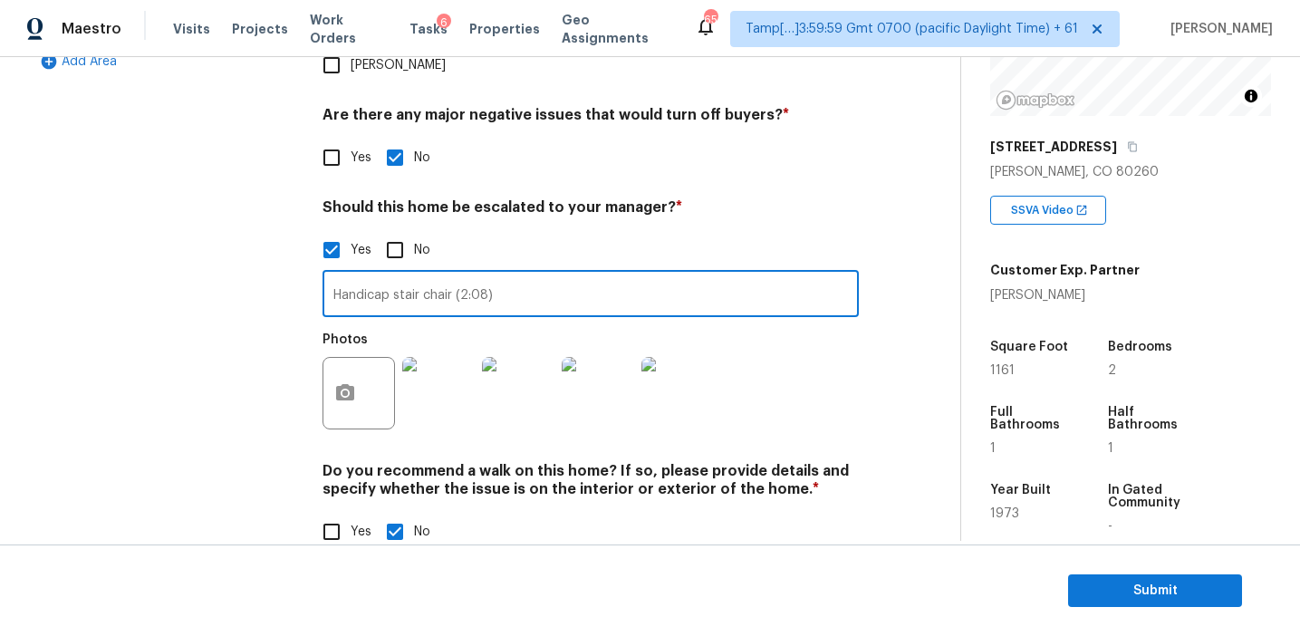
click at [250, 259] on div "Exterior Utilities HVAC Verification Plumbing Roof Gated Community Pricing Add …" at bounding box center [165, 132] width 272 height 881
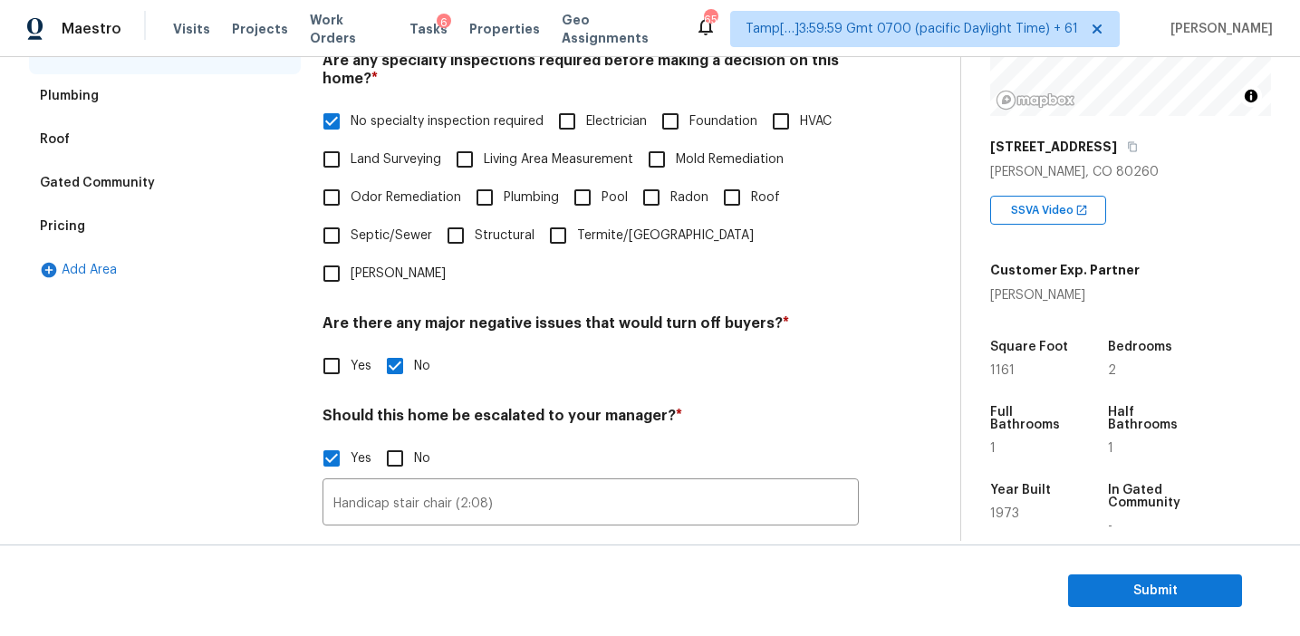
scroll to position [385, 0]
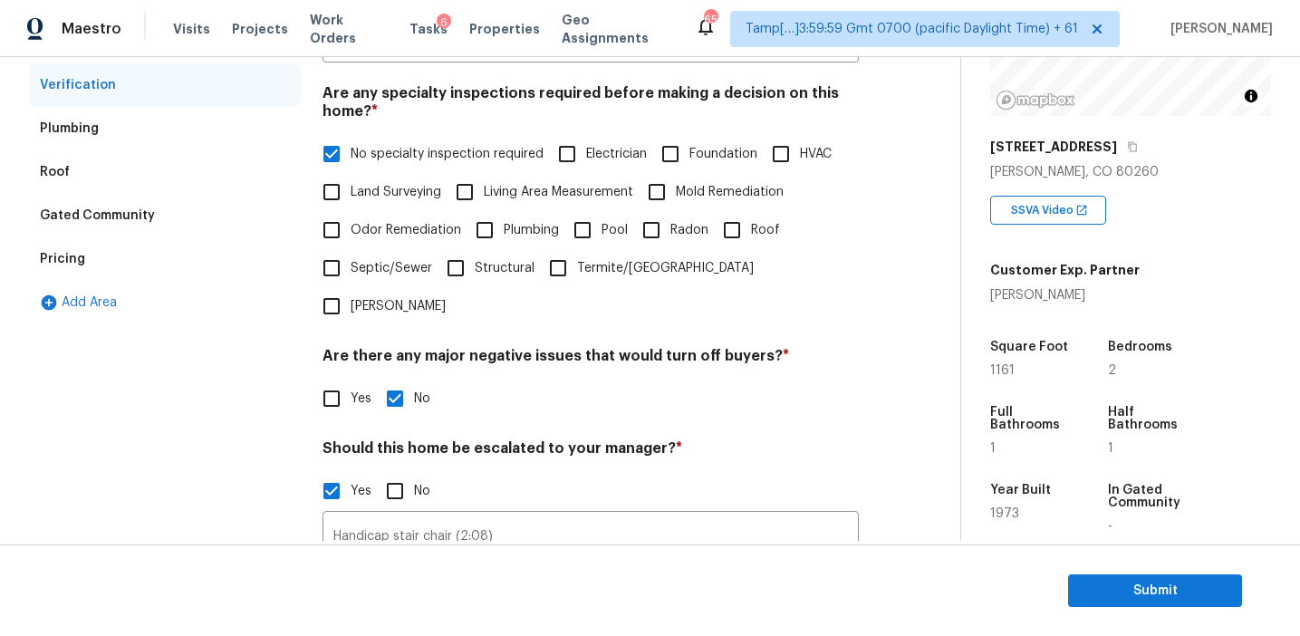
click at [190, 252] on div "Pricing" at bounding box center [165, 258] width 272 height 43
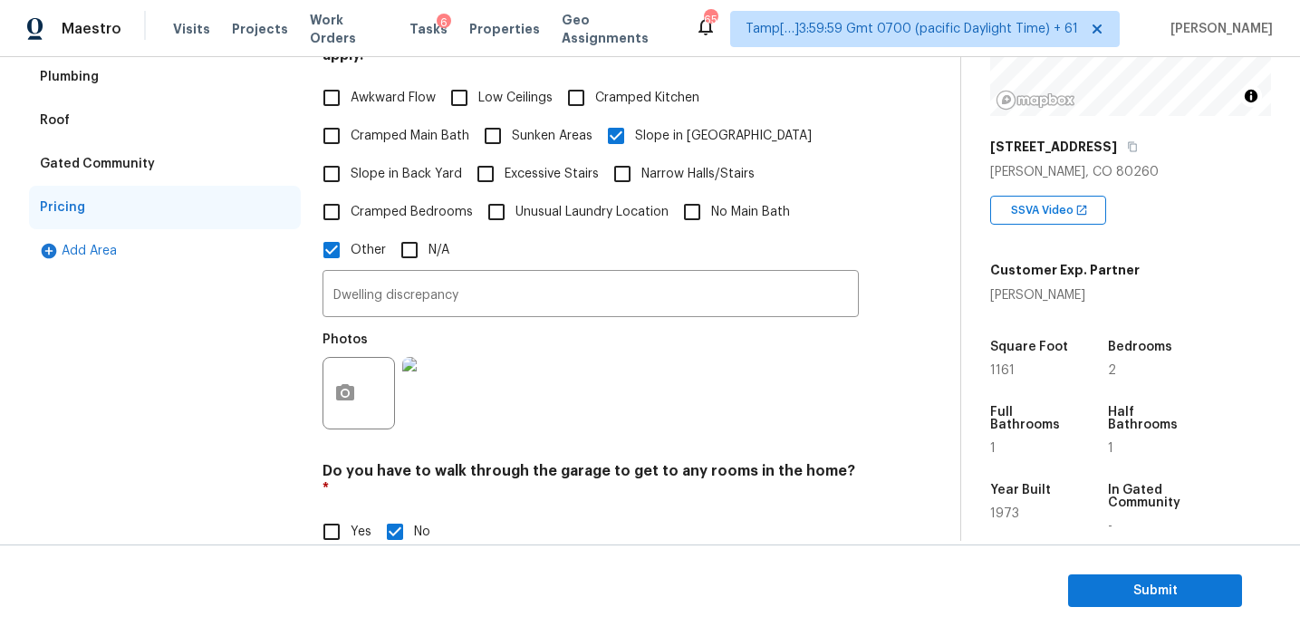
scroll to position [387, 0]
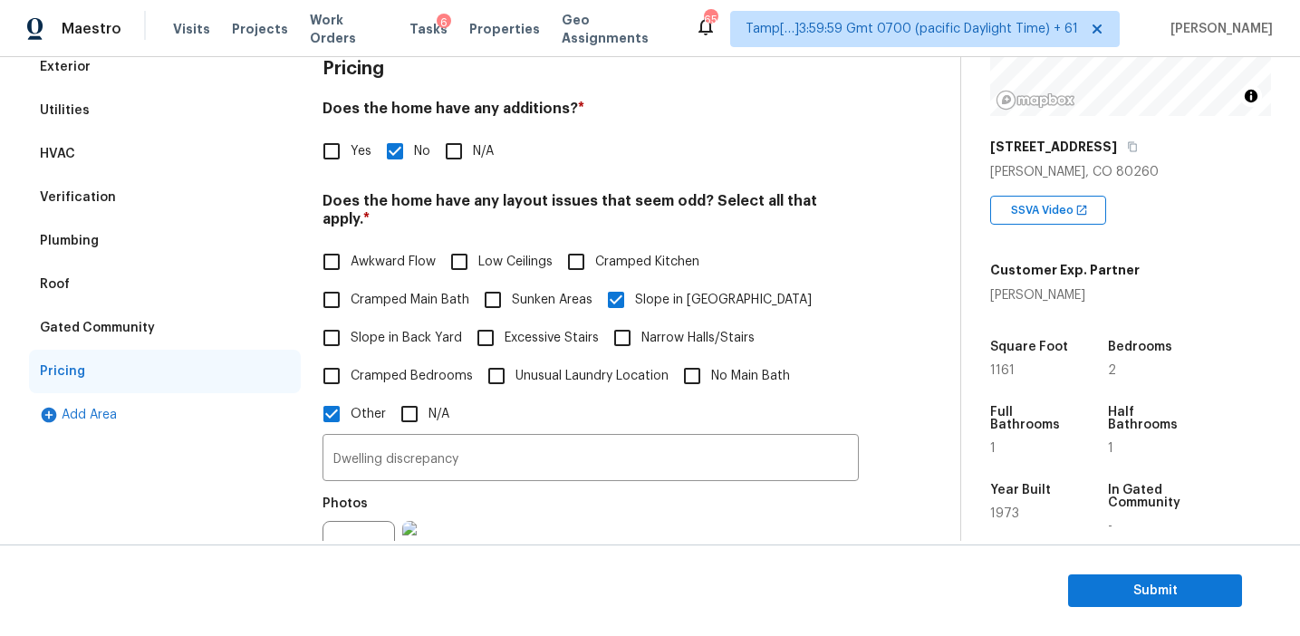
click at [172, 325] on div "Gated Community" at bounding box center [165, 327] width 272 height 43
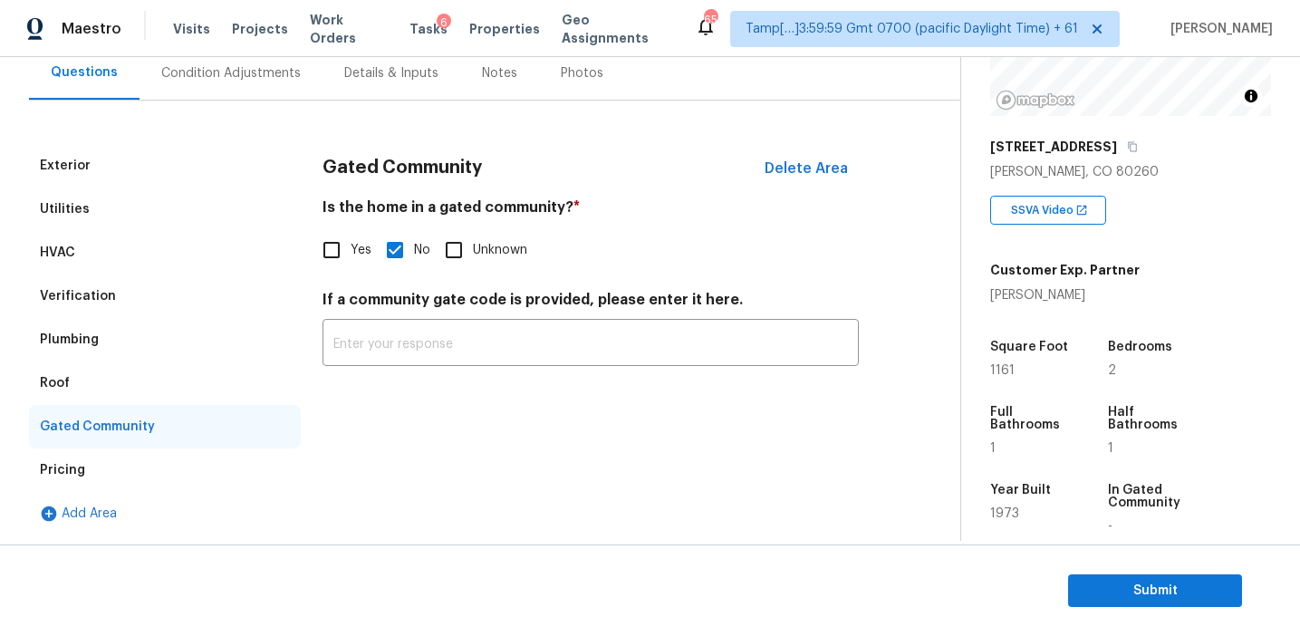
scroll to position [174, 0]
click at [90, 366] on div "Roof" at bounding box center [165, 383] width 272 height 43
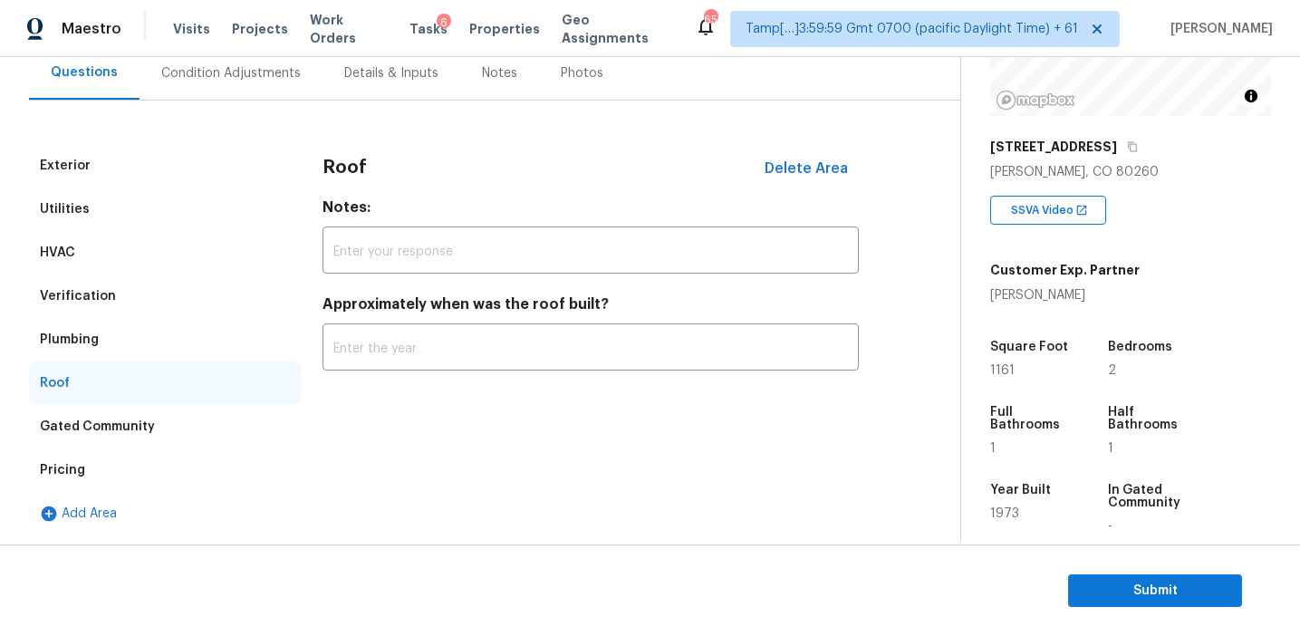
click at [90, 345] on div "Plumbing" at bounding box center [69, 340] width 59 height 18
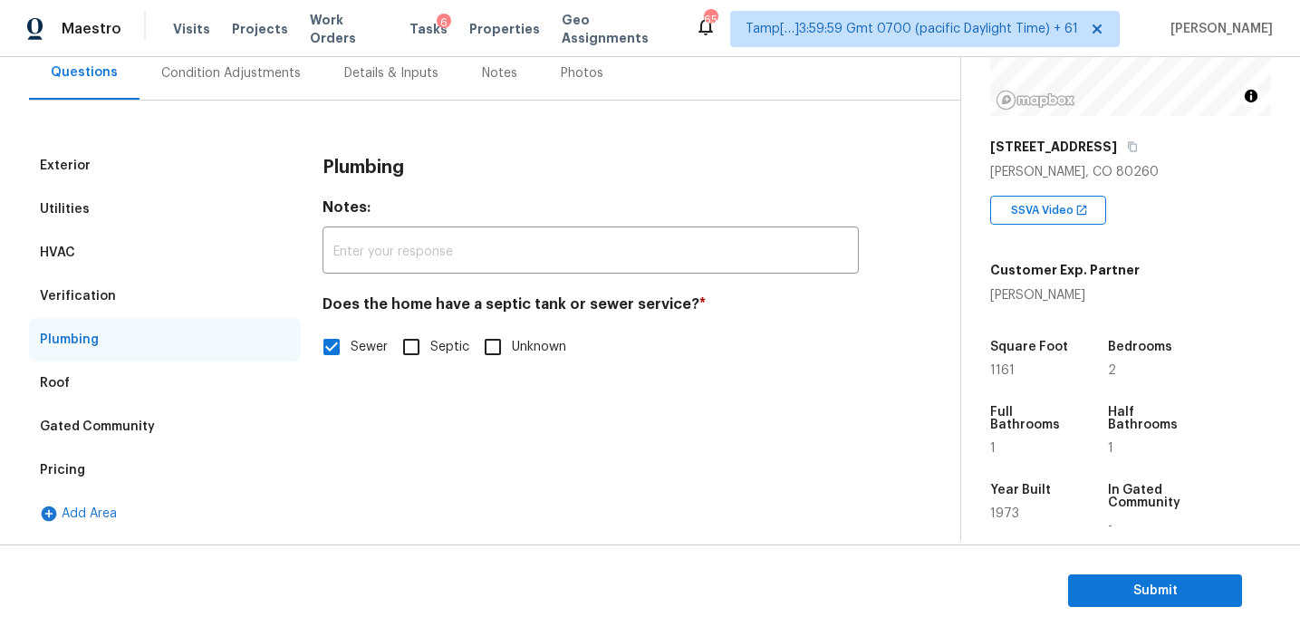
click at [111, 299] on div "Verification" at bounding box center [165, 296] width 272 height 43
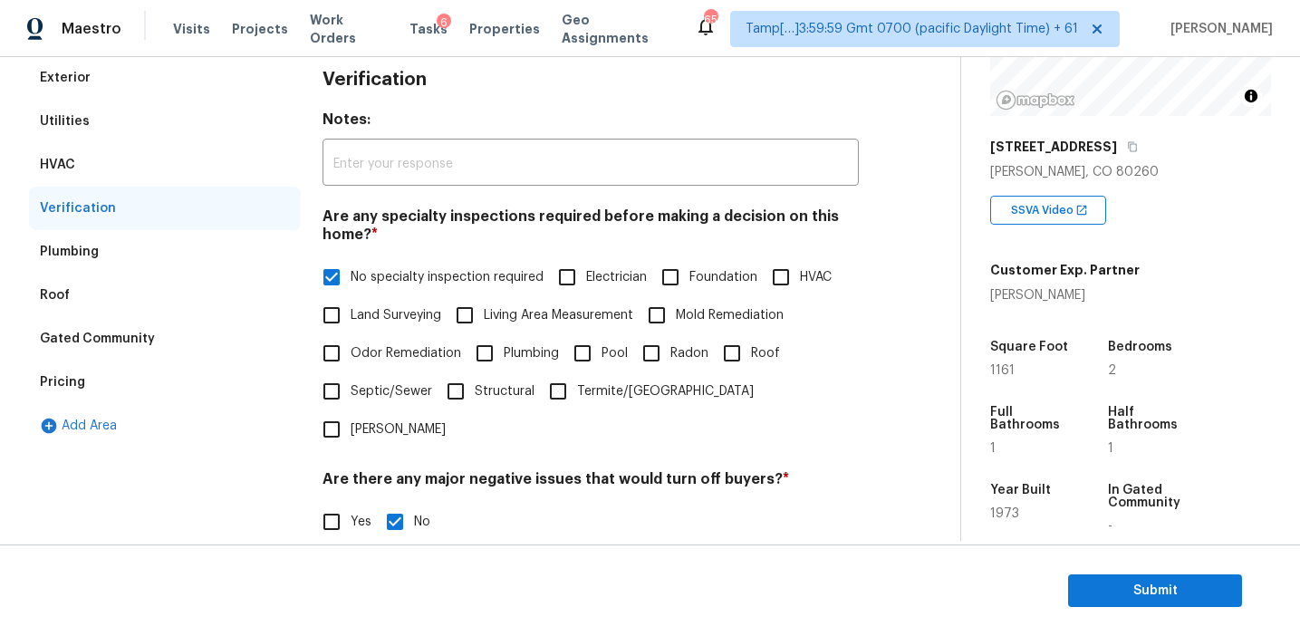
scroll to position [252, 0]
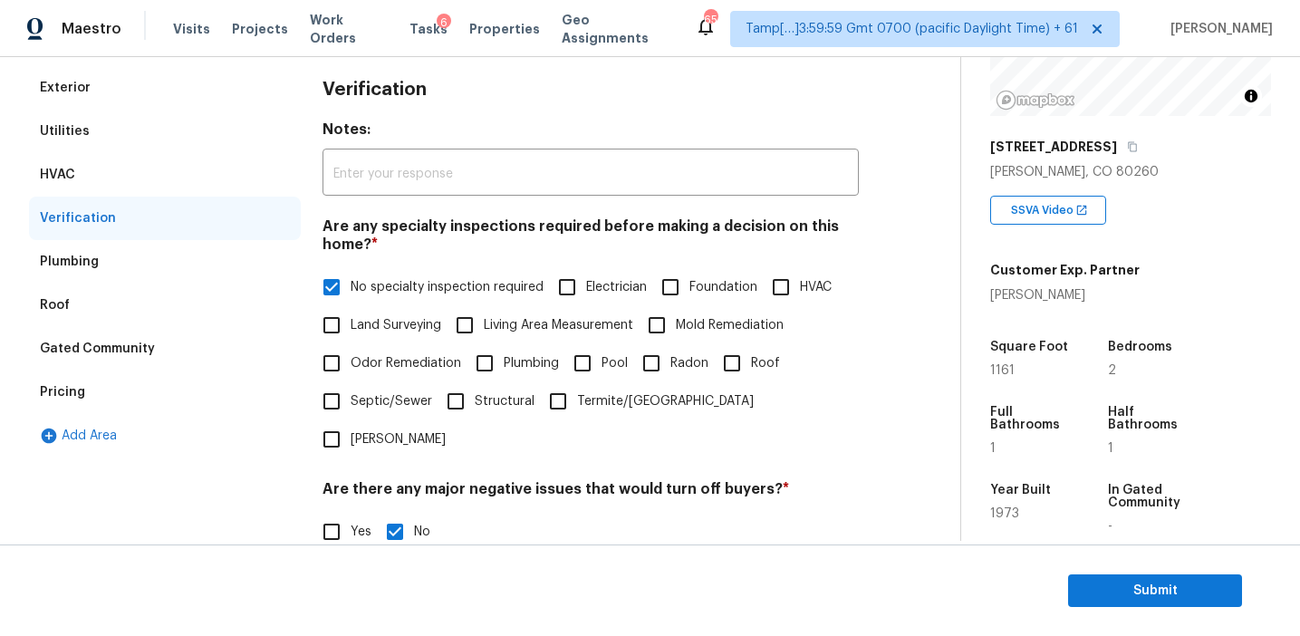
click at [208, 171] on div "HVAC" at bounding box center [165, 174] width 272 height 43
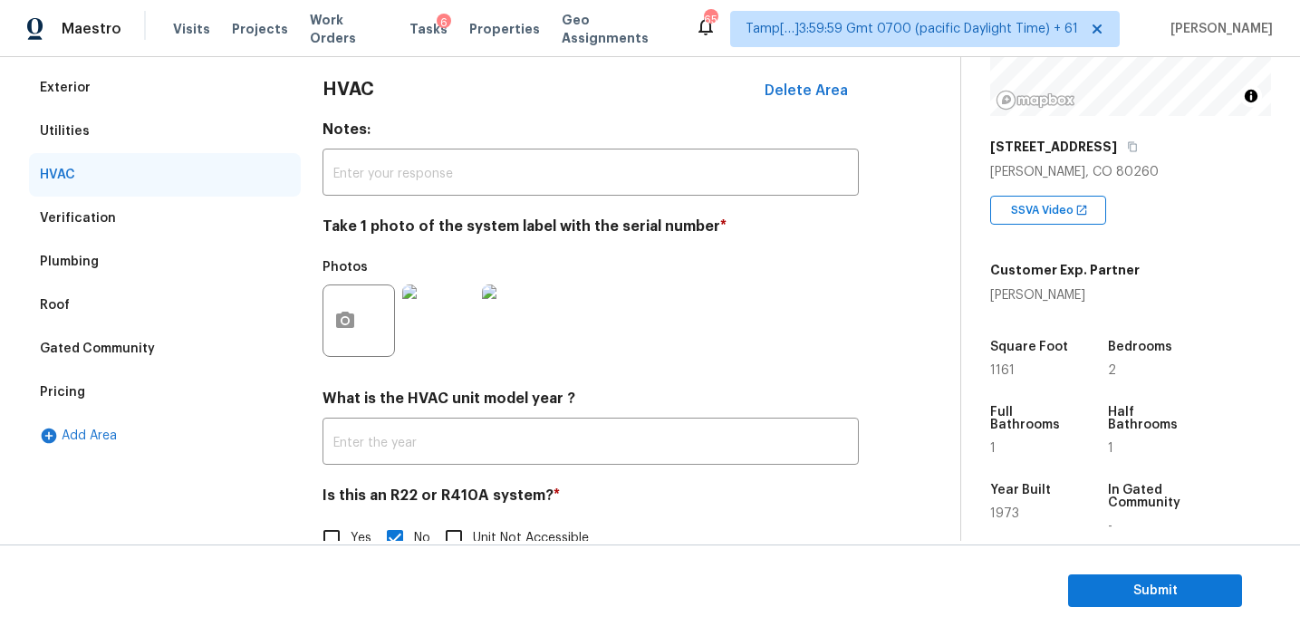
click at [188, 112] on div "Utilities" at bounding box center [165, 131] width 272 height 43
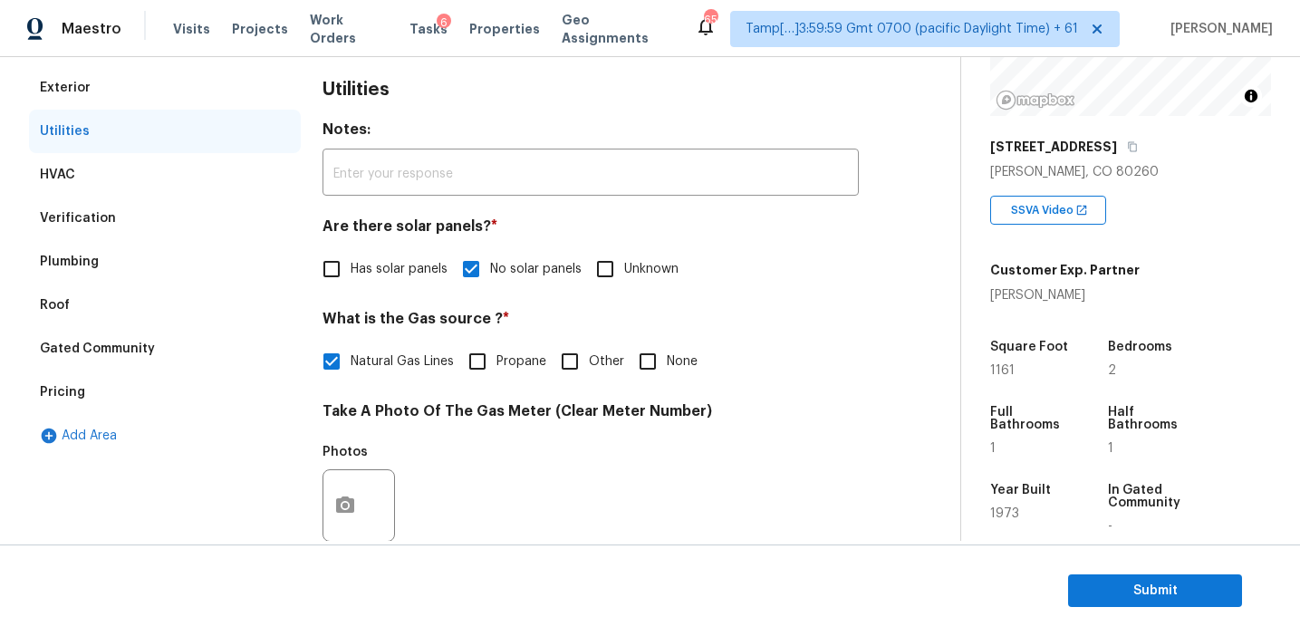
click at [182, 79] on div "Exterior" at bounding box center [165, 87] width 272 height 43
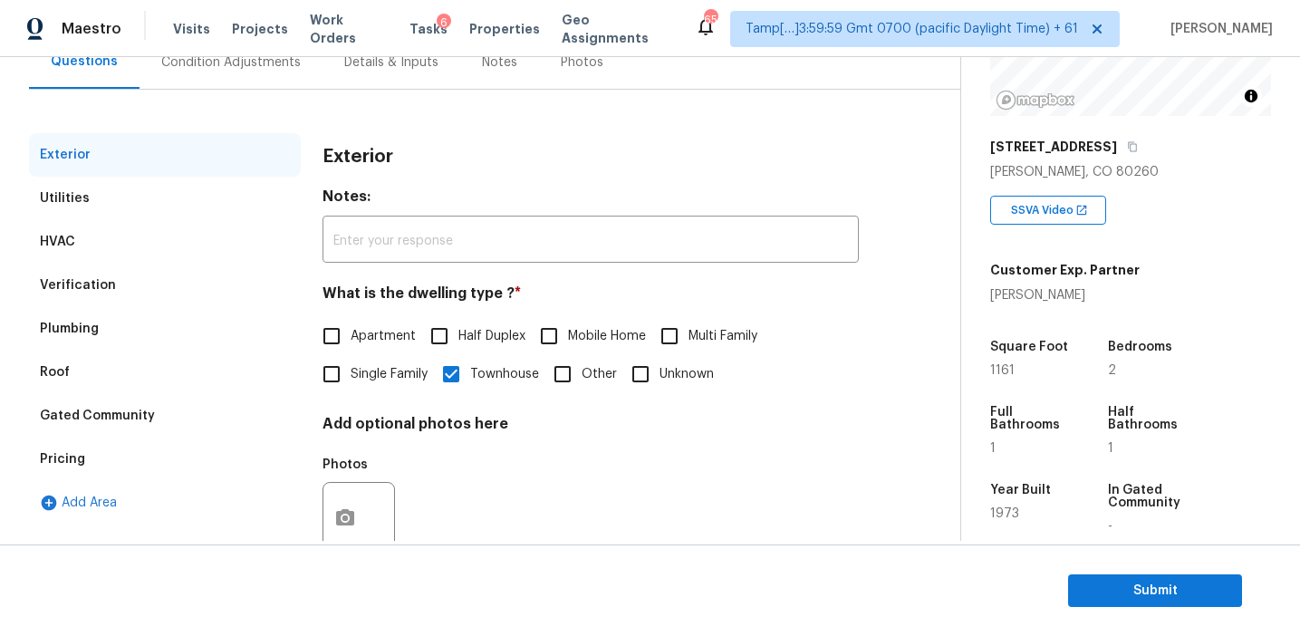
scroll to position [158, 0]
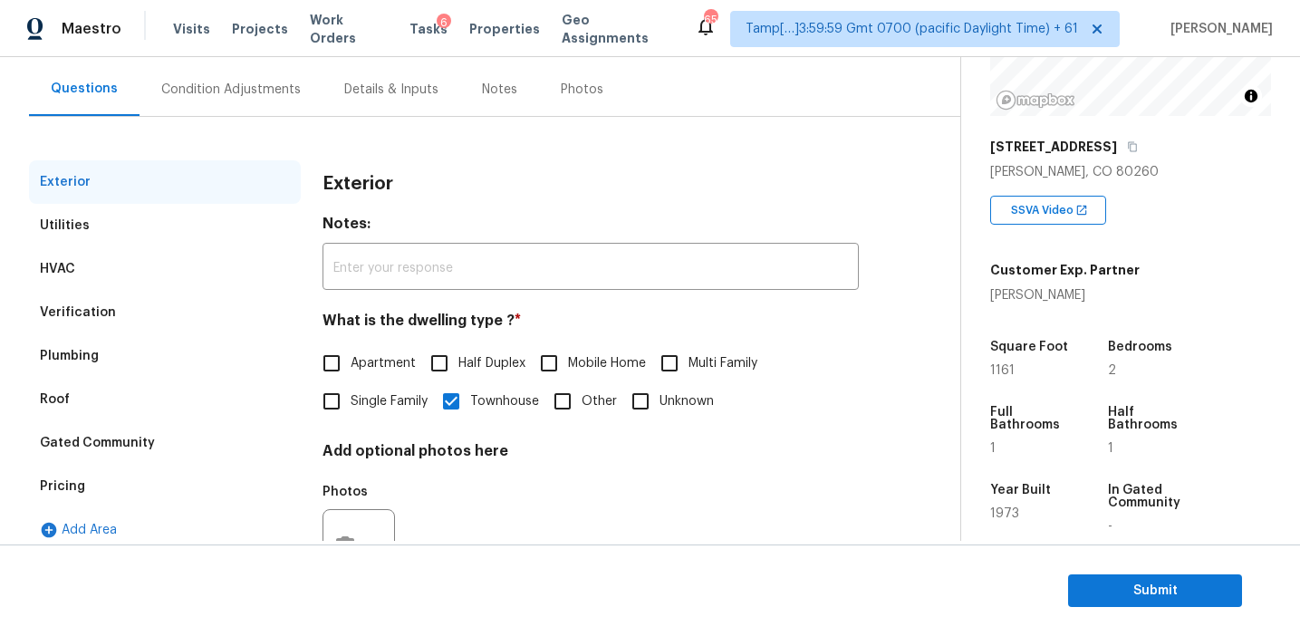
click at [229, 102] on div "Condition Adjustments" at bounding box center [231, 89] width 183 height 53
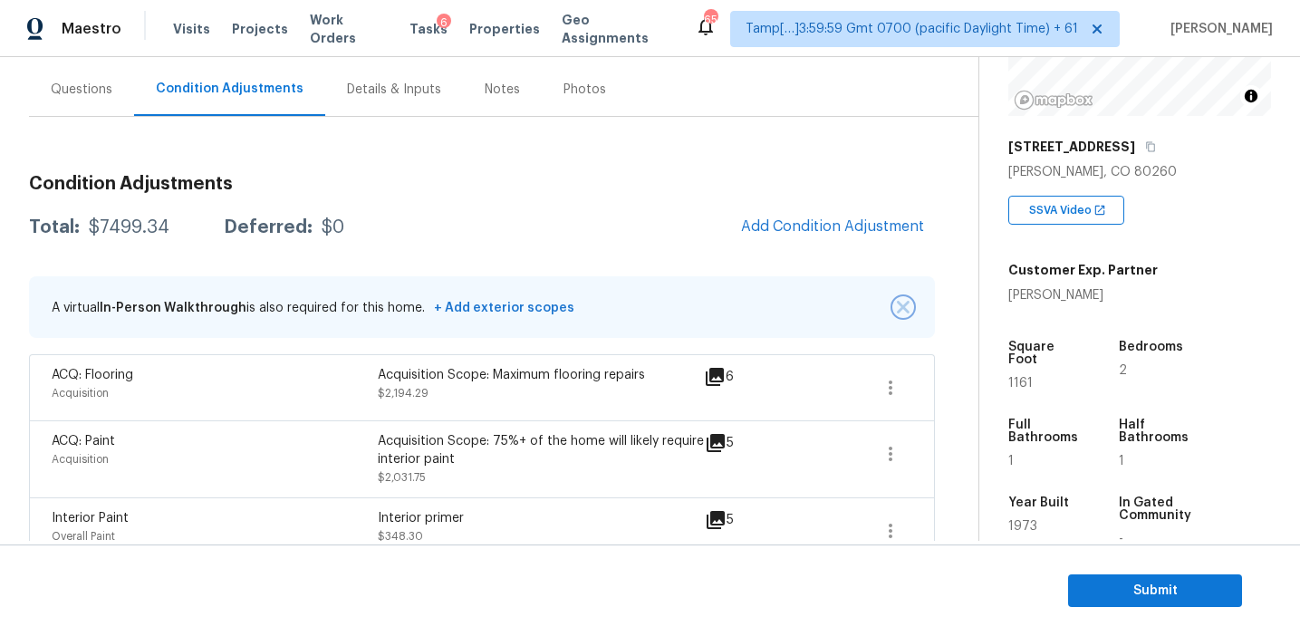
click at [900, 307] on img "button" at bounding box center [903, 307] width 13 height 13
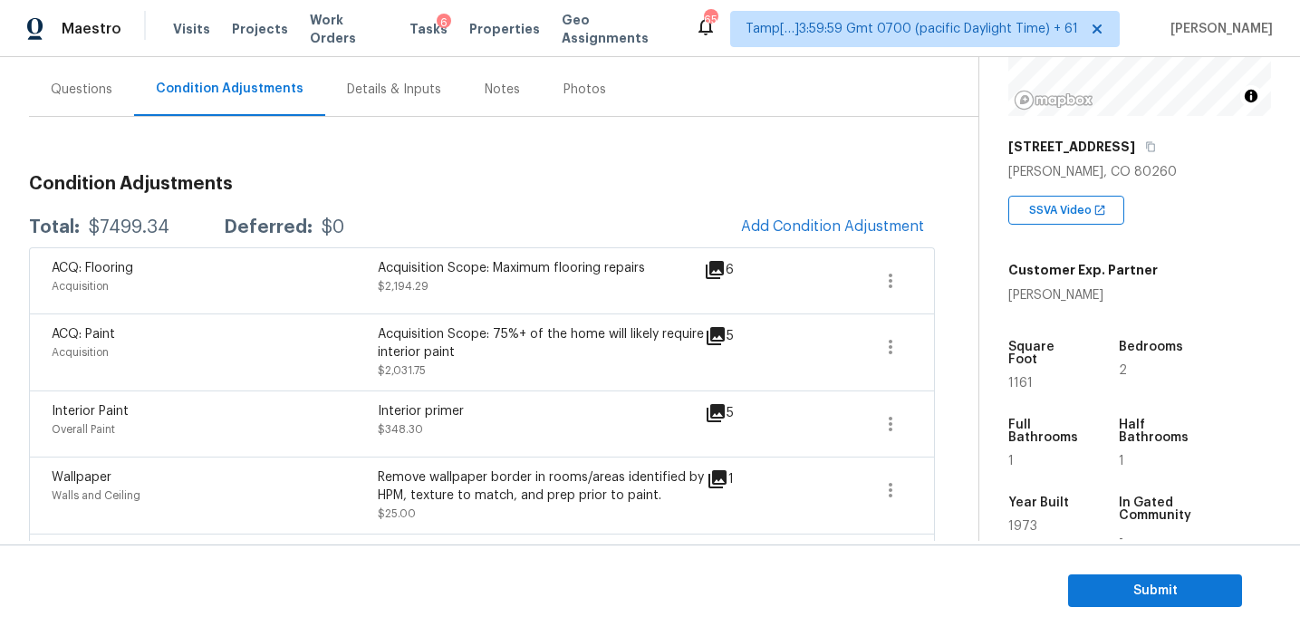
scroll to position [301, 0]
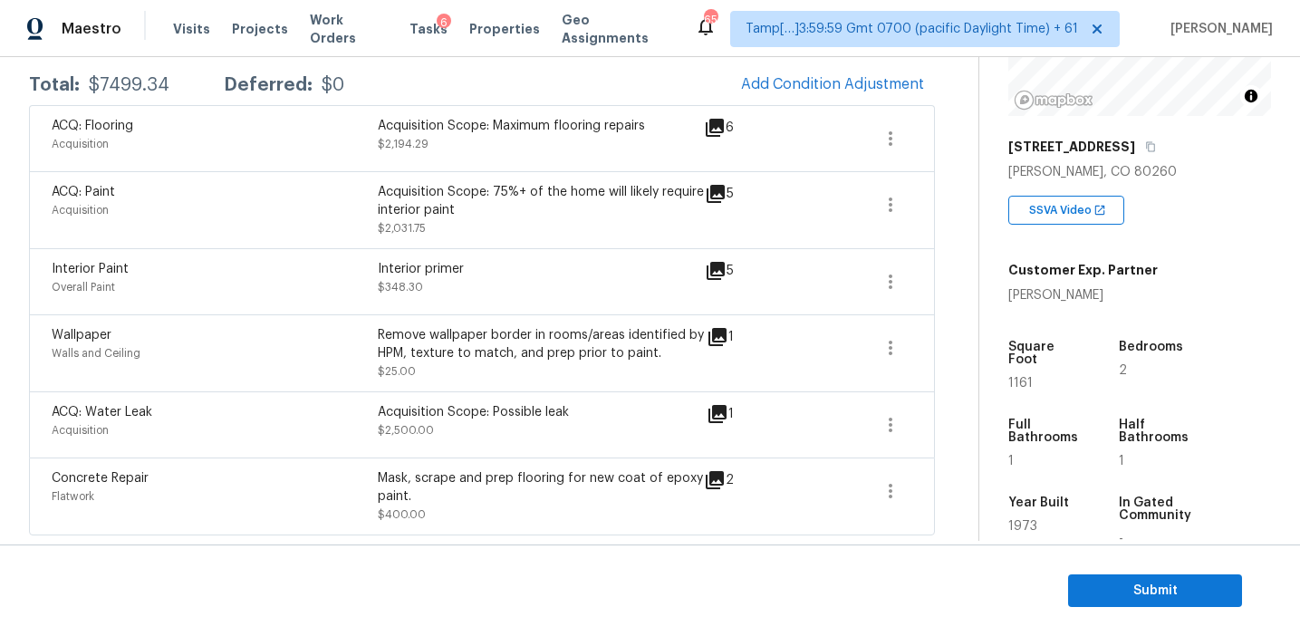
click at [368, 354] on div "Walls and Ceiling" at bounding box center [215, 353] width 326 height 18
click at [361, 308] on div "Interior Paint Overall Paint Interior primer $348.30 5" at bounding box center [482, 281] width 906 height 66
click at [350, 150] on div "Acquisition" at bounding box center [215, 144] width 326 height 18
click at [489, 214] on div "Acquisition Scope: 75%+ of the home will likely require interior paint" at bounding box center [541, 201] width 326 height 36
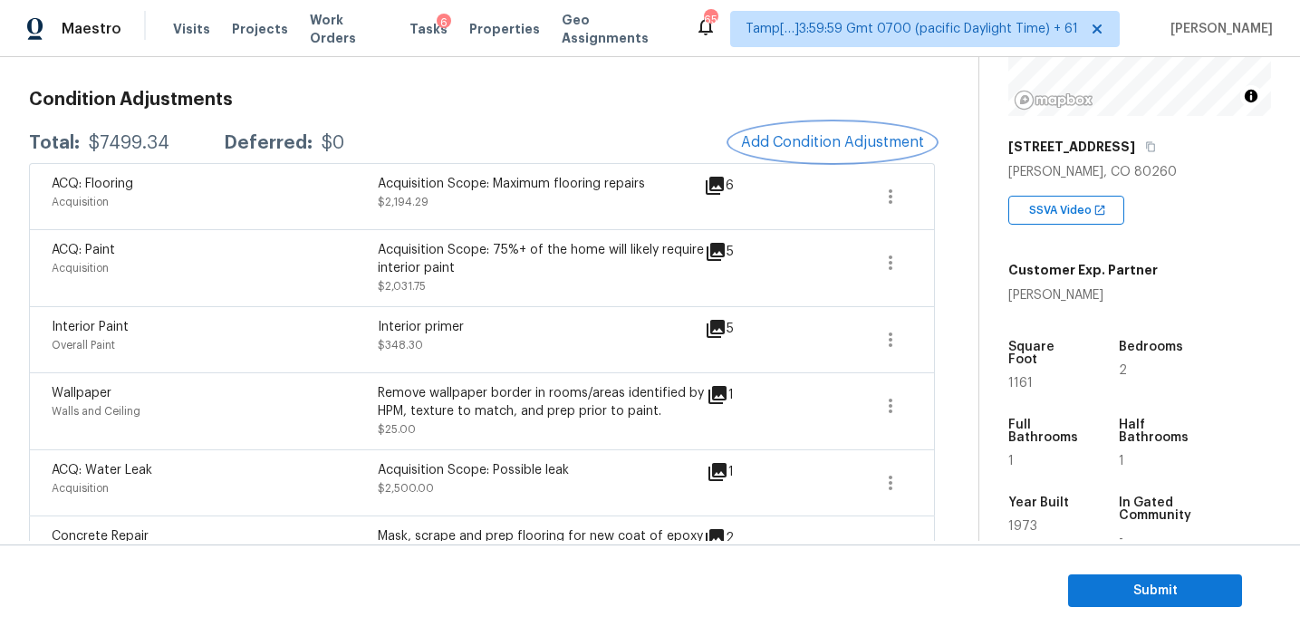
click at [816, 148] on span "Add Condition Adjustment" at bounding box center [832, 142] width 183 height 16
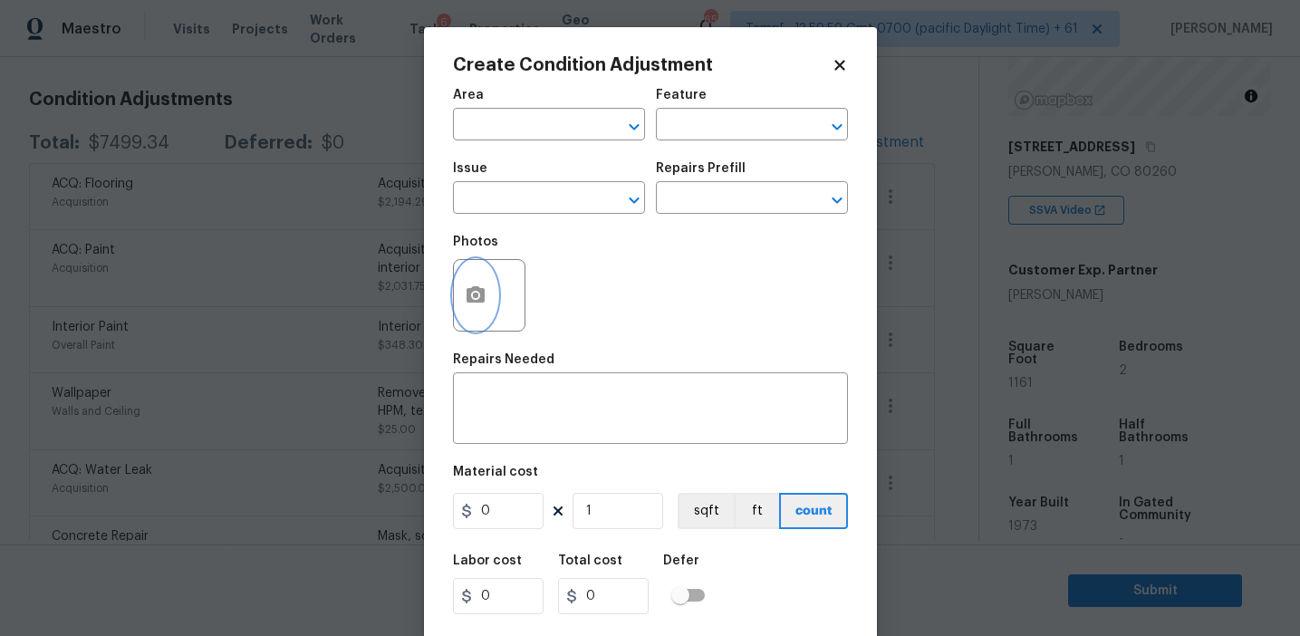
click at [476, 313] on button "button" at bounding box center [475, 295] width 43 height 71
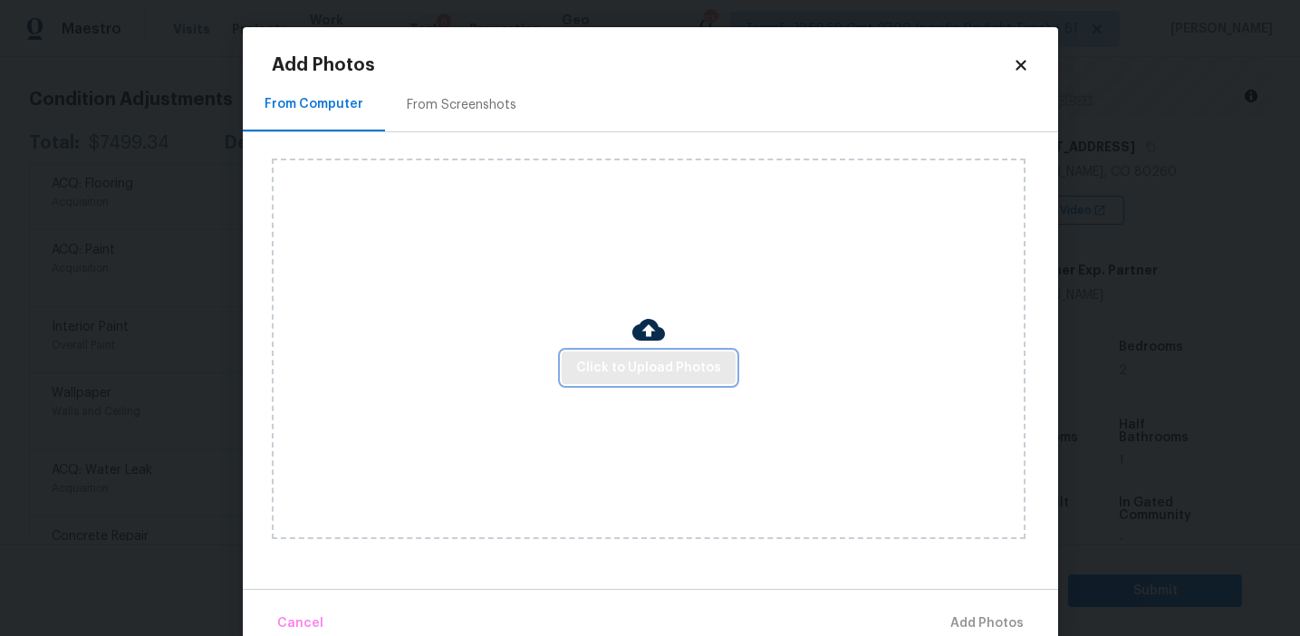
click at [580, 360] on span "Click to Upload Photos" at bounding box center [648, 368] width 145 height 23
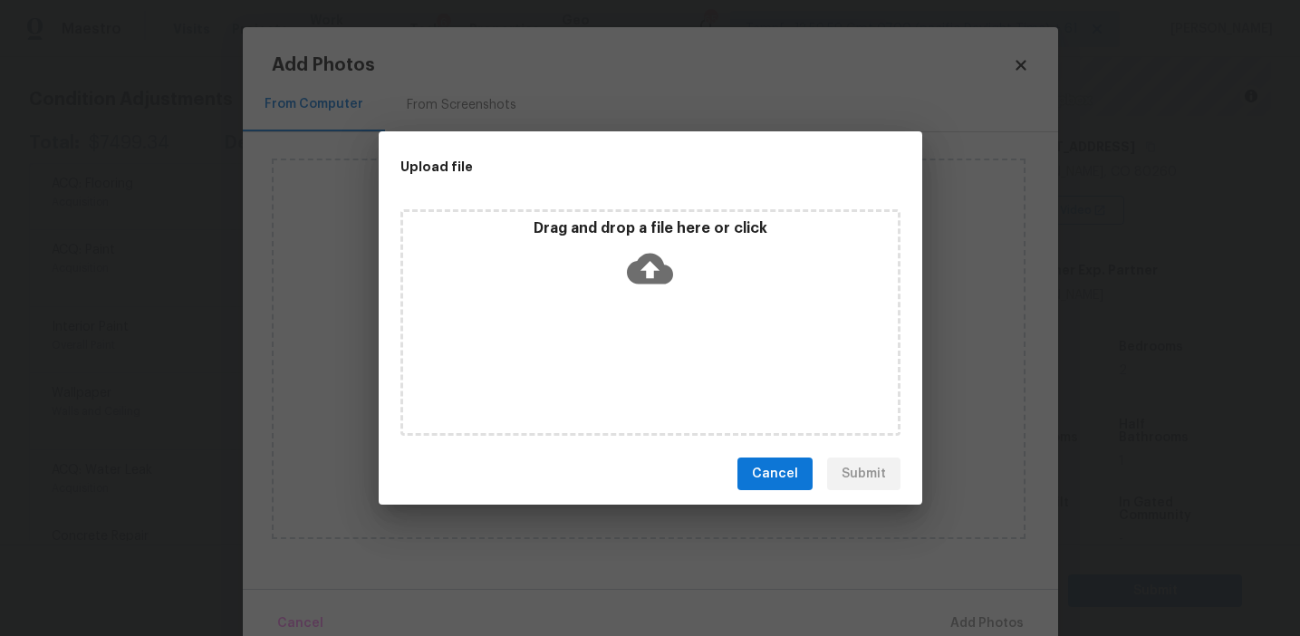
click at [564, 245] on div "Drag and drop a file here or click" at bounding box center [650, 258] width 495 height 78
click at [771, 475] on span "Cancel" at bounding box center [775, 474] width 46 height 23
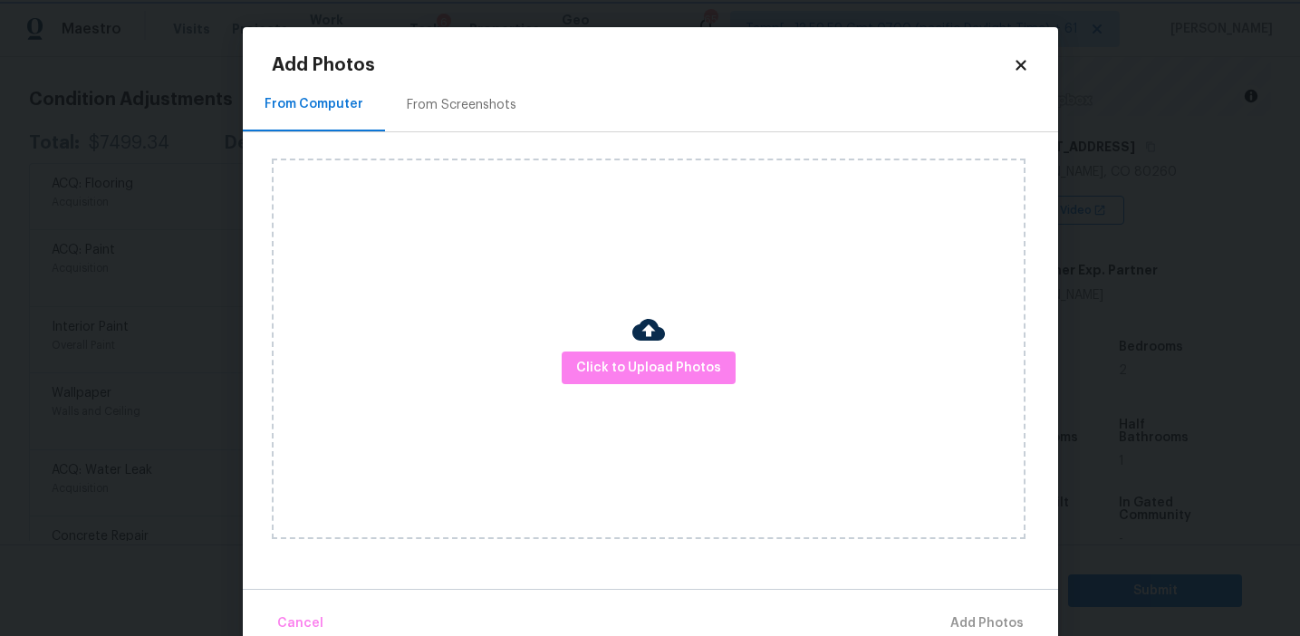
click at [134, 285] on body "Maestro Visits Projects Work Orders Tasks 6 Properties Geo Assignments 659 Tamp…" at bounding box center [650, 318] width 1300 height 636
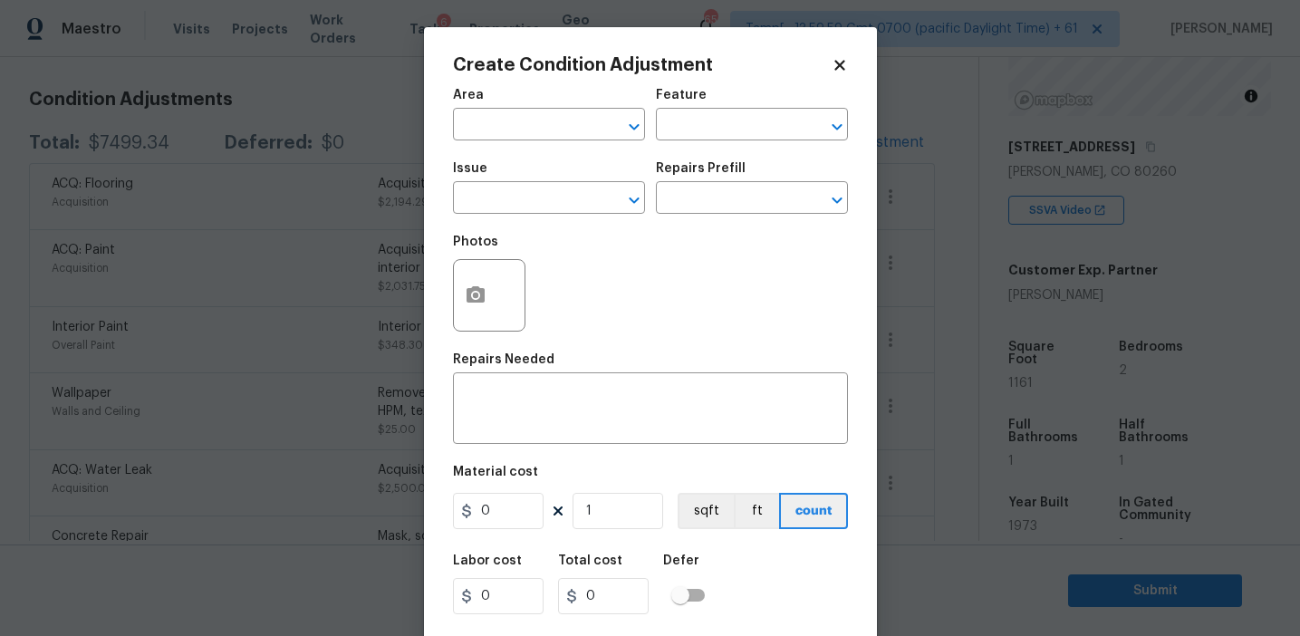
click at [178, 234] on body "Maestro Visits Projects Work Orders Tasks 6 Properties Geo Assignments 659 Tamp…" at bounding box center [650, 318] width 1300 height 636
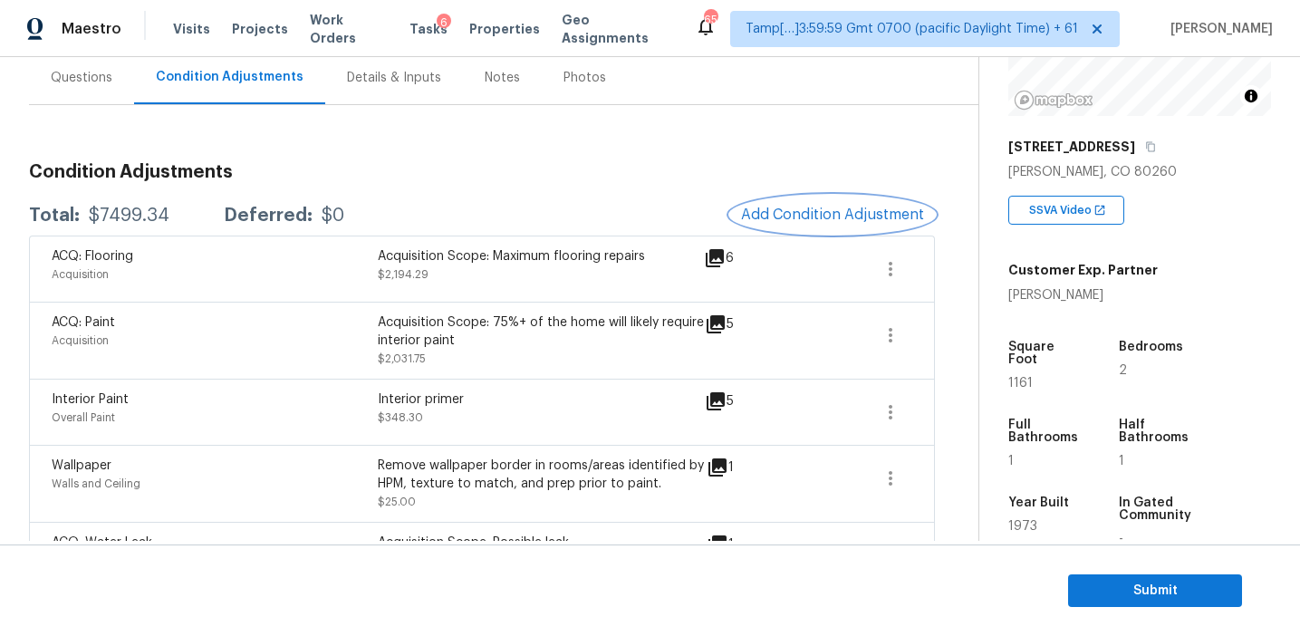
scroll to position [136, 0]
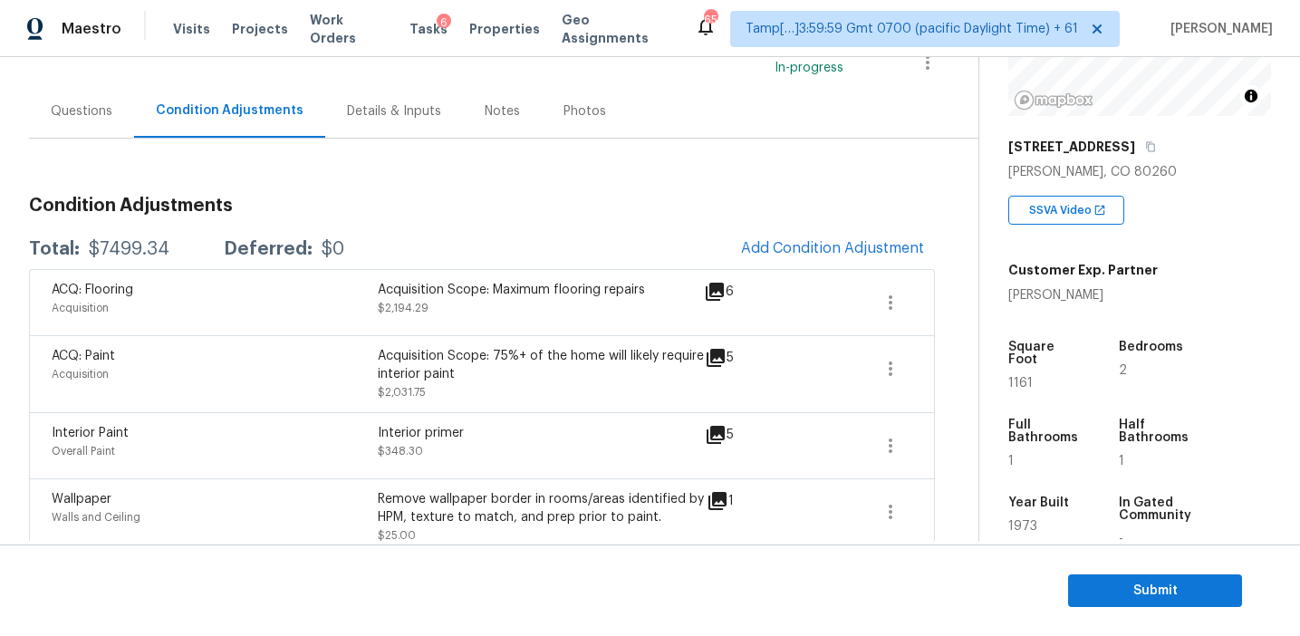
click at [99, 115] on div "Questions" at bounding box center [82, 111] width 62 height 18
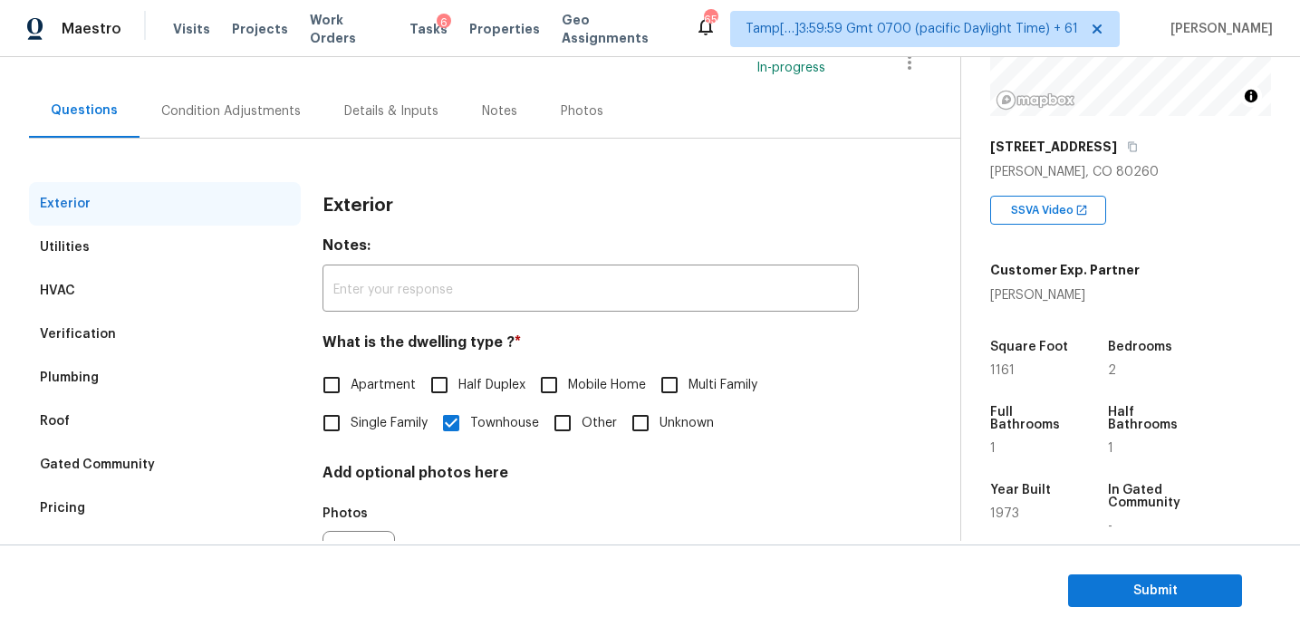
click at [140, 289] on div "HVAC" at bounding box center [165, 290] width 272 height 43
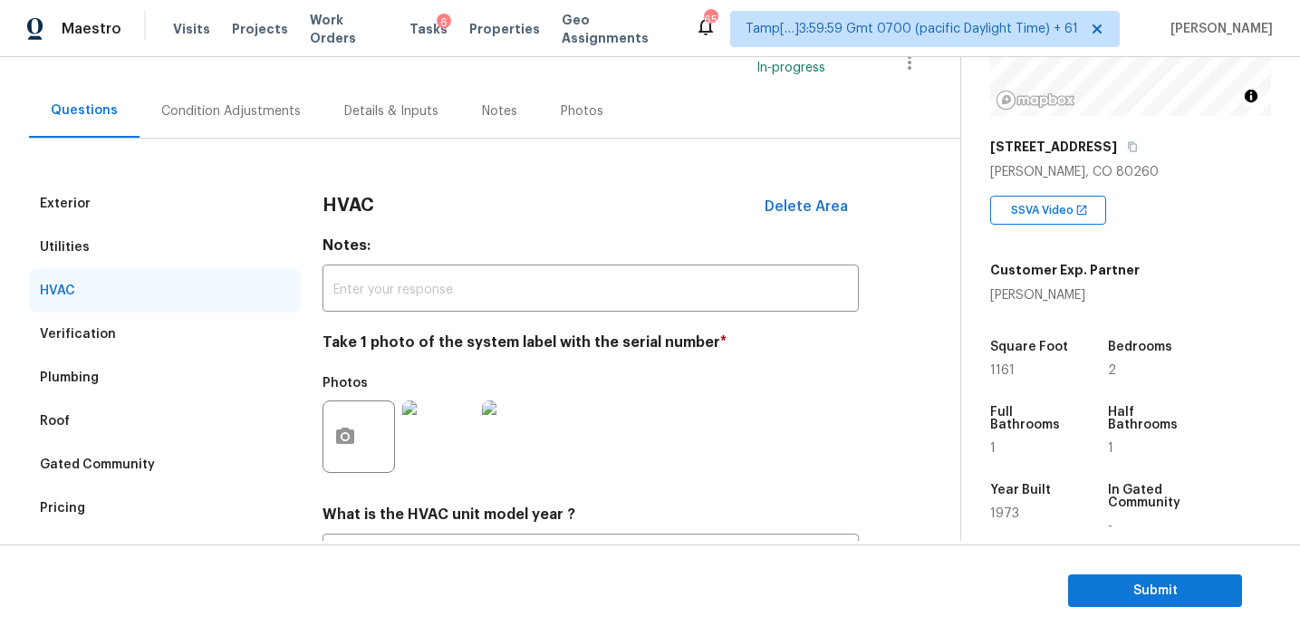
scroll to position [296, 0]
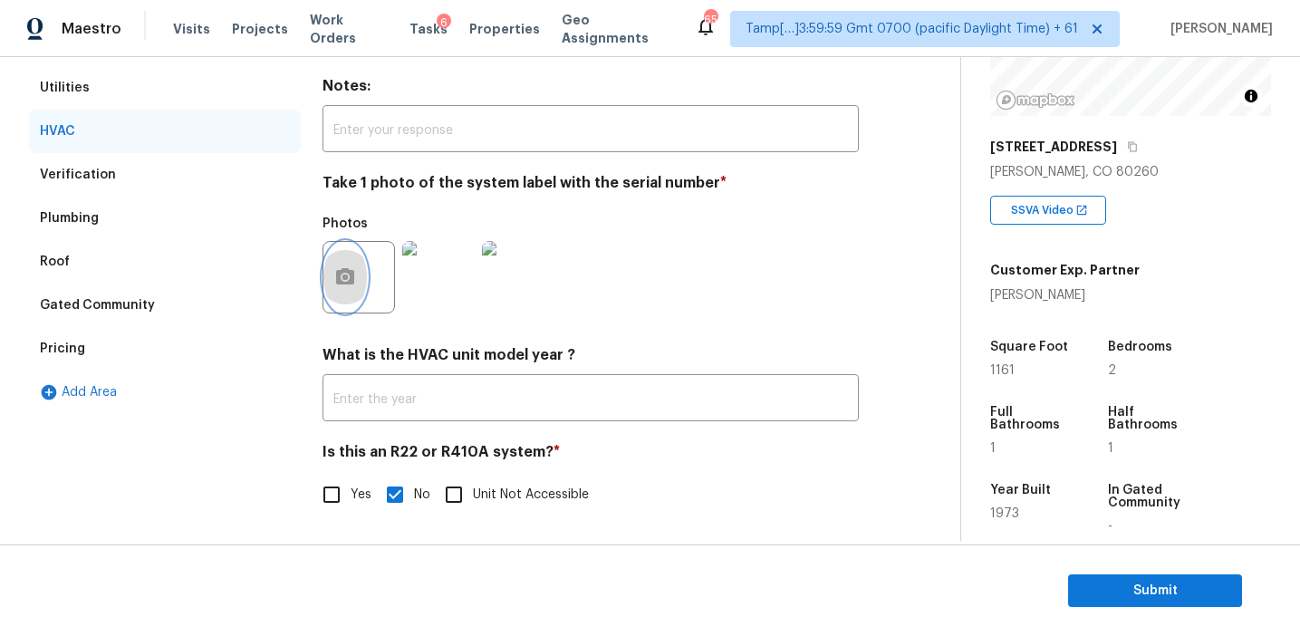
click at [346, 249] on button "button" at bounding box center [345, 277] width 43 height 71
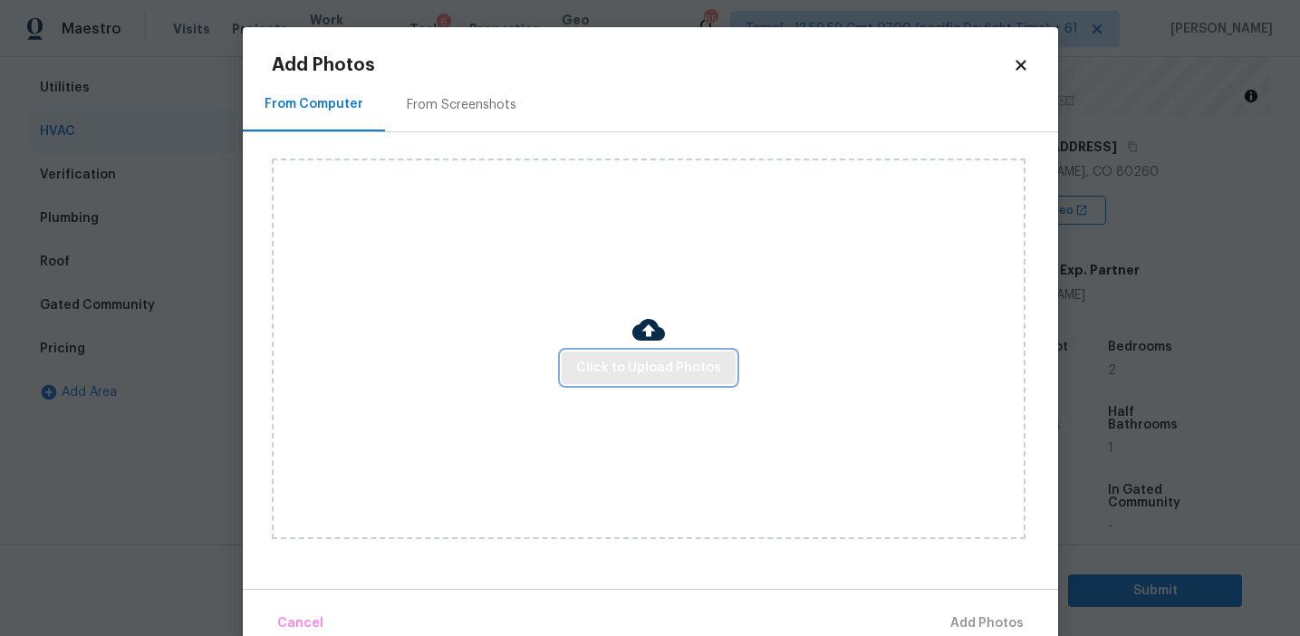
click at [611, 367] on span "Click to Upload Photos" at bounding box center [648, 368] width 145 height 23
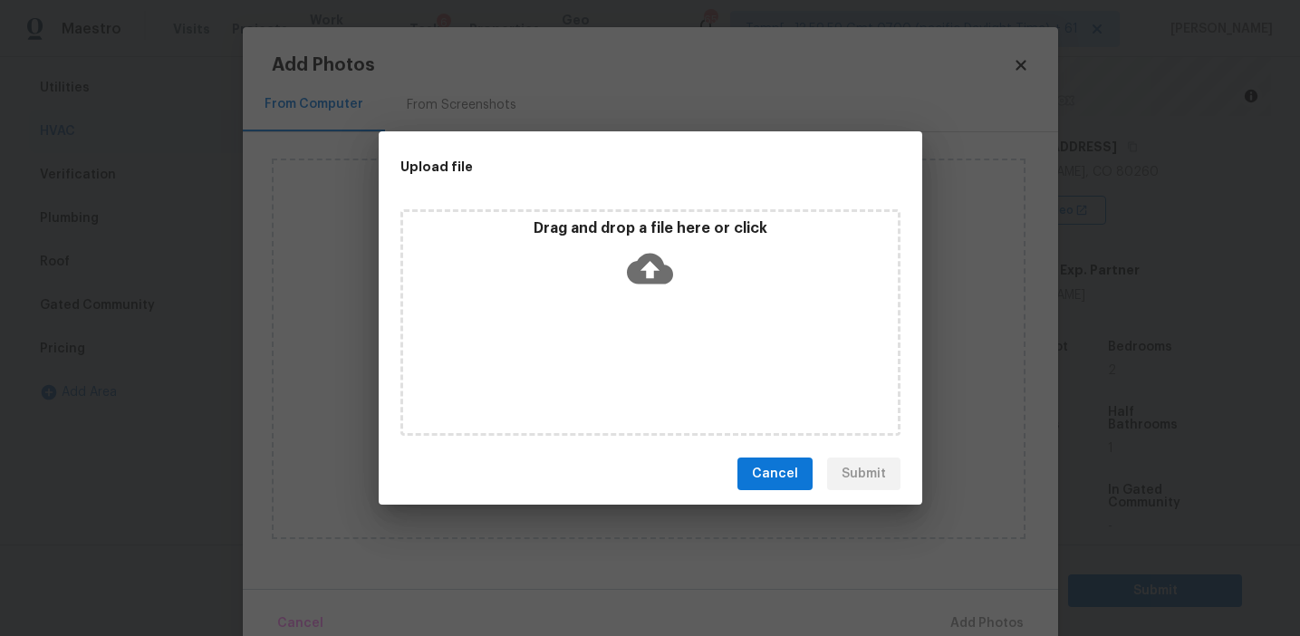
click at [613, 237] on div "Drag and drop a file here or click" at bounding box center [650, 258] width 495 height 78
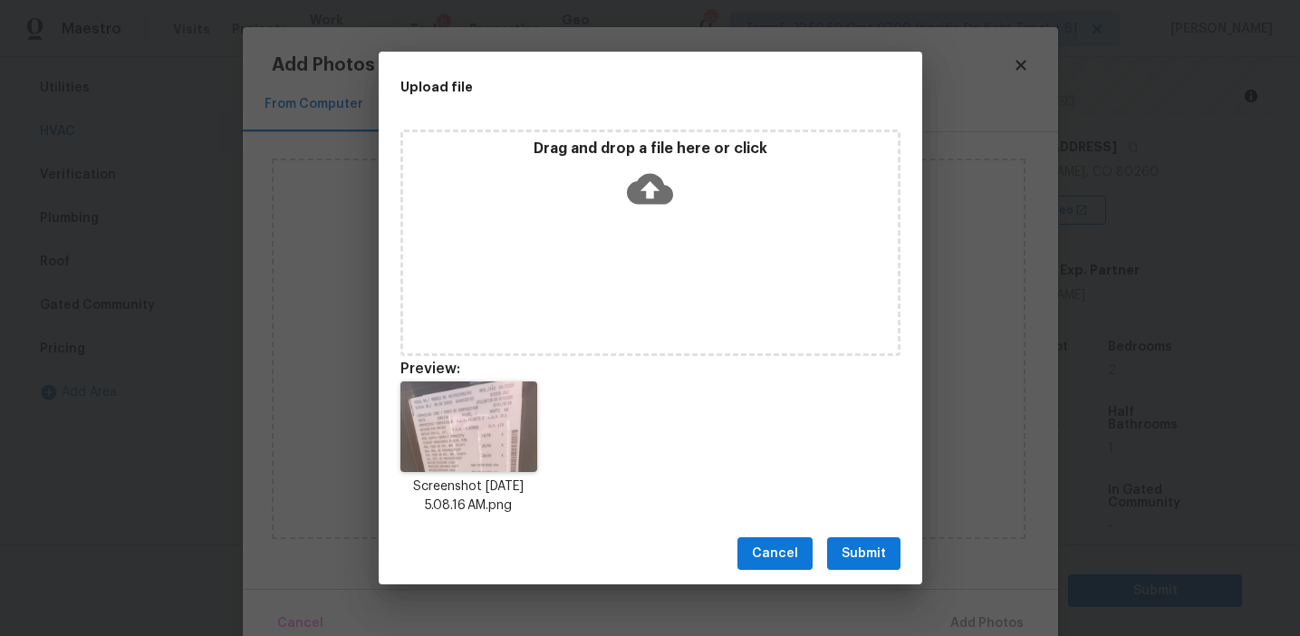
click at [862, 567] on button "Submit" at bounding box center [863, 554] width 73 height 34
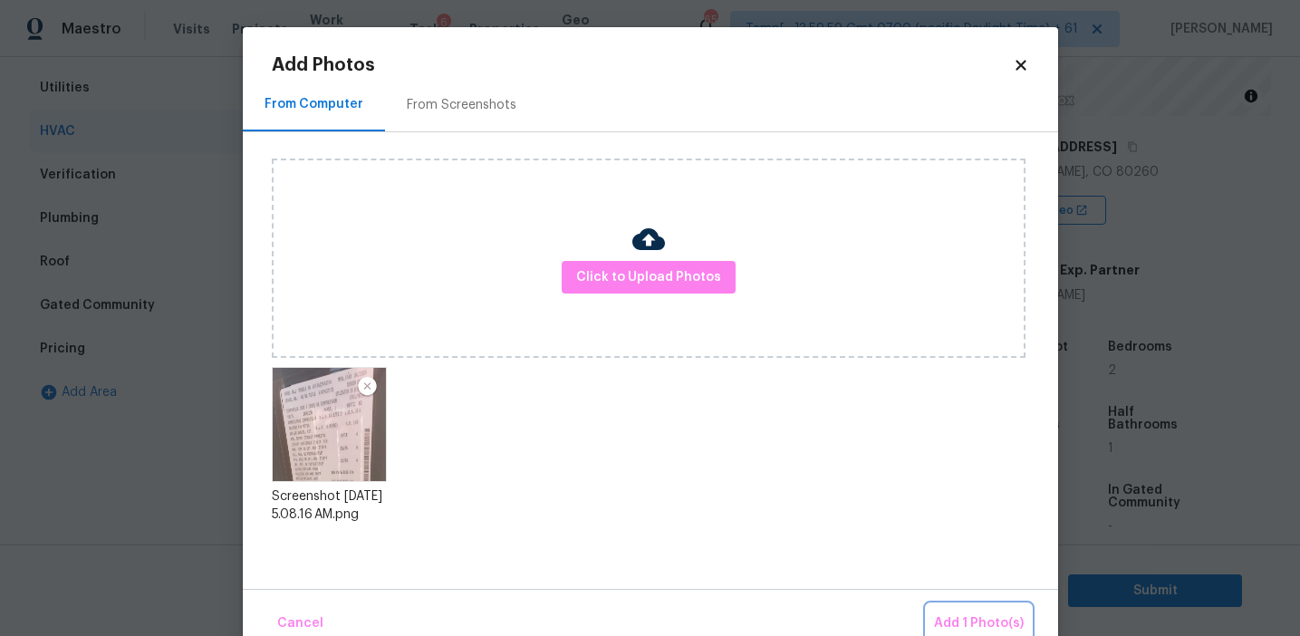
click at [957, 612] on button "Add 1 Photo(s)" at bounding box center [979, 623] width 104 height 39
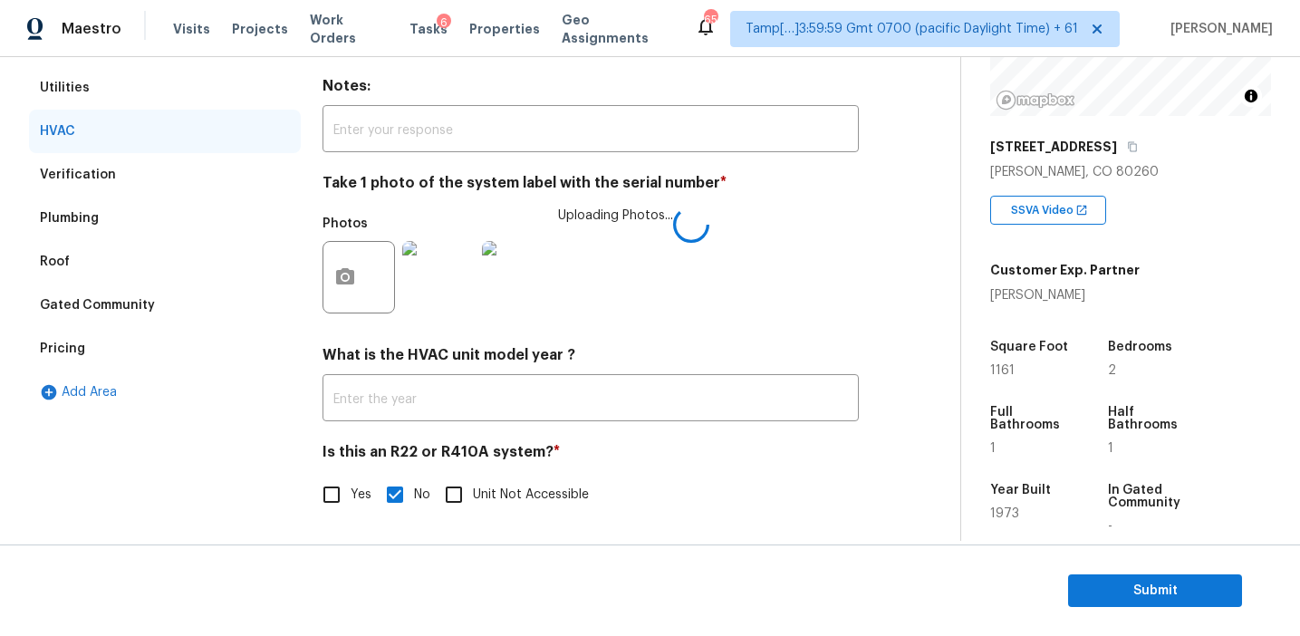
click at [340, 507] on input "Yes" at bounding box center [332, 495] width 38 height 38
checkbox input "true"
checkbox input "false"
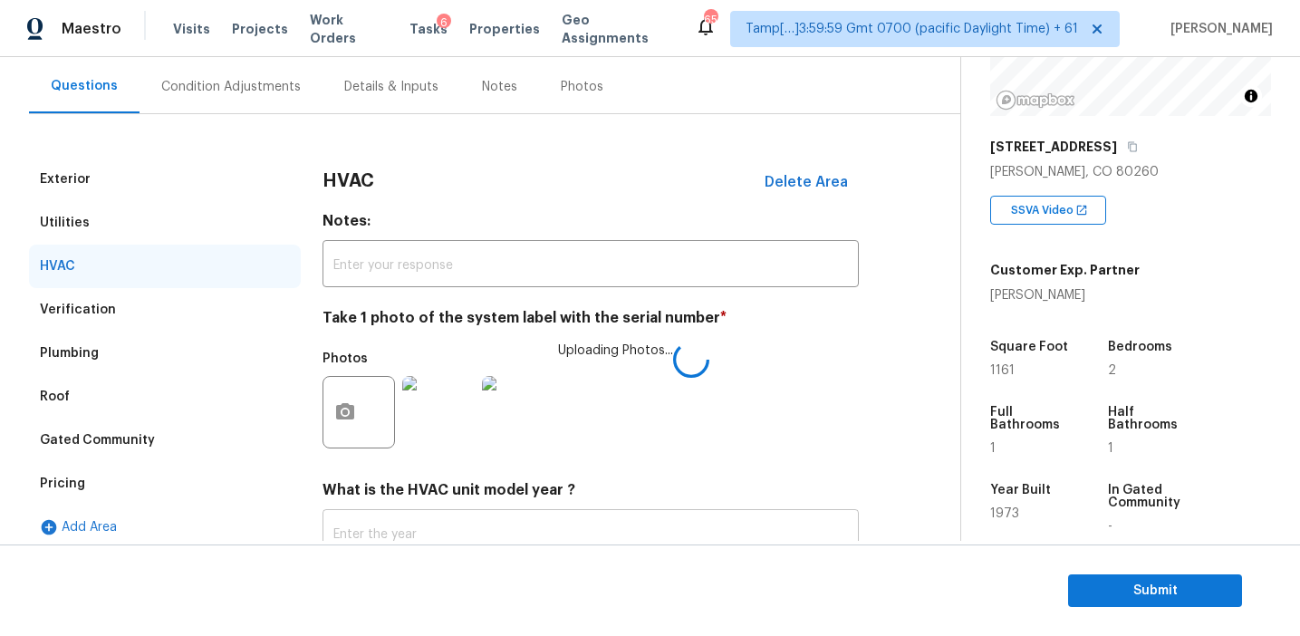
scroll to position [163, 0]
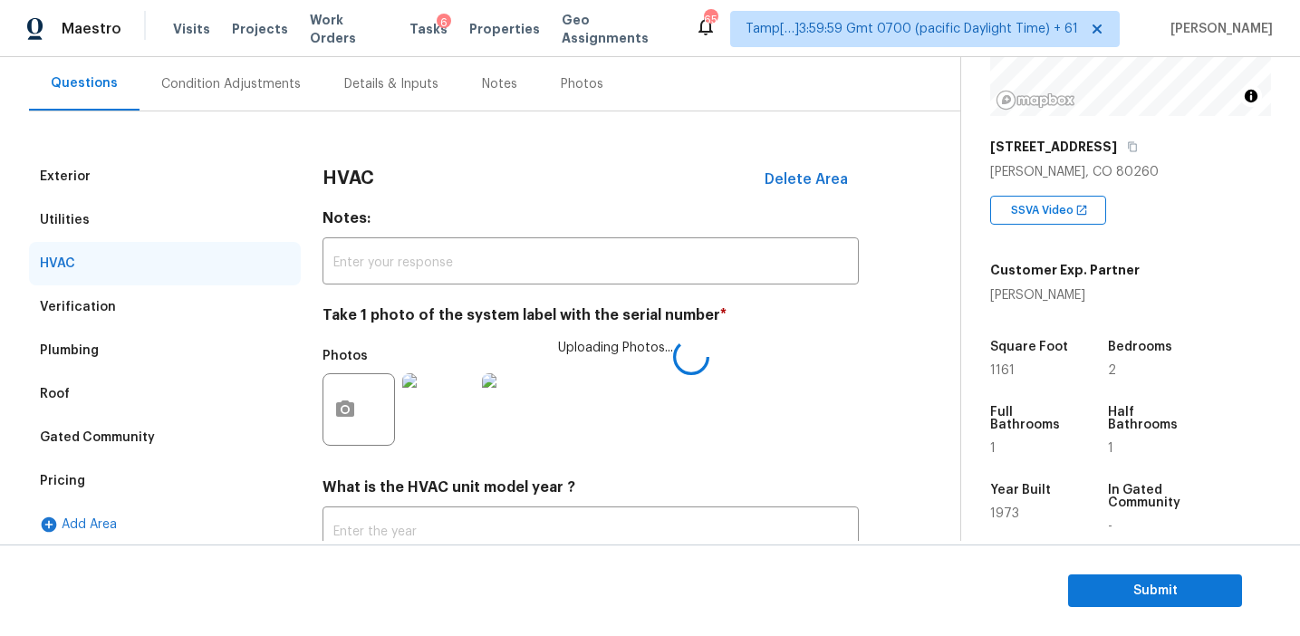
click at [395, 233] on h4 "Notes:" at bounding box center [591, 221] width 536 height 25
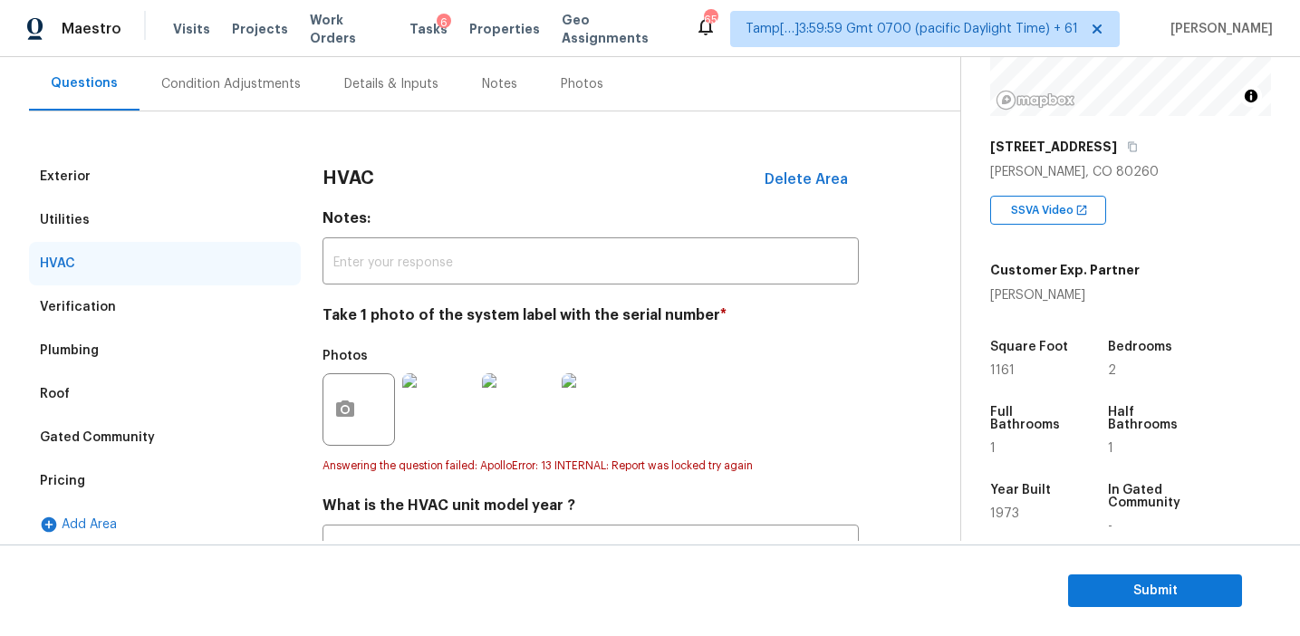
click at [274, 78] on div "Condition Adjustments" at bounding box center [231, 84] width 140 height 18
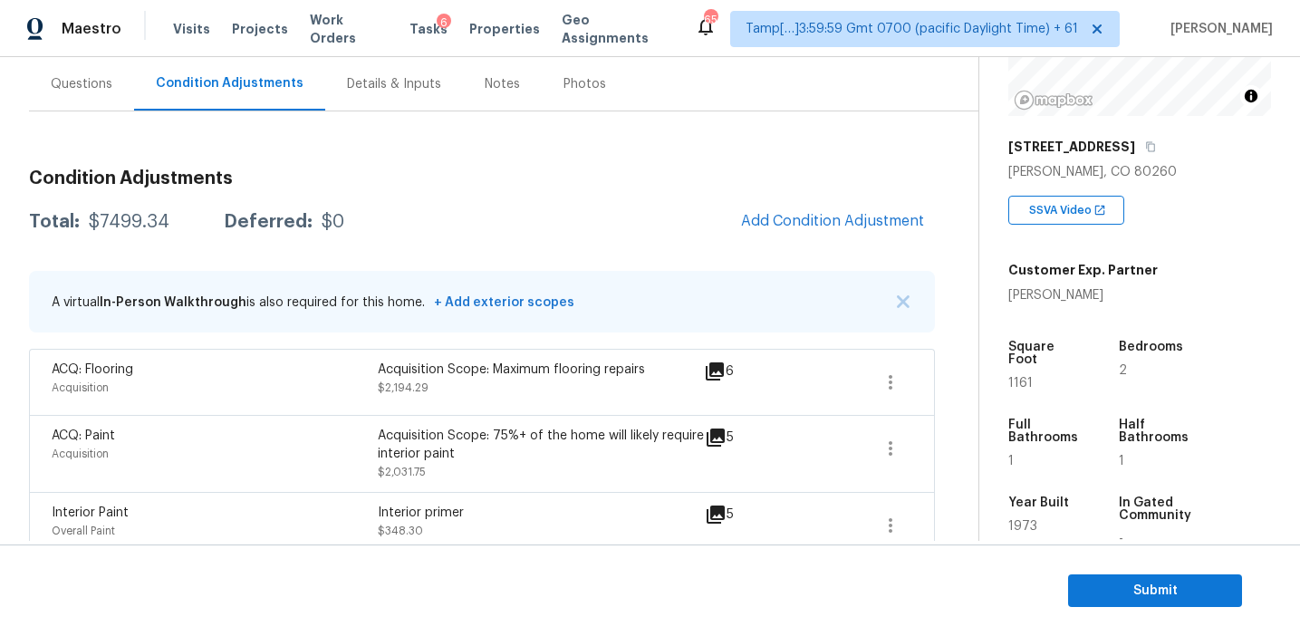
click at [346, 133] on div "Condition Adjustments Total: $7499.34 Deferred: $0 Add Condition Adjustment A v…" at bounding box center [482, 445] width 906 height 668
click at [903, 297] on img "button" at bounding box center [903, 301] width 13 height 13
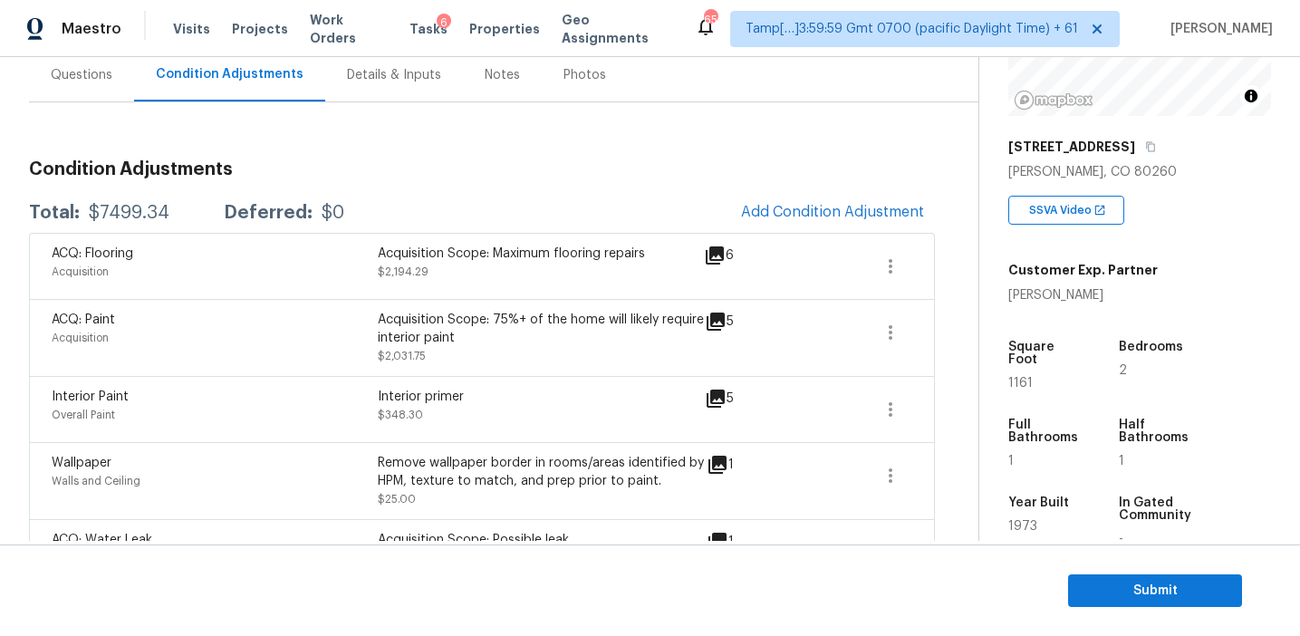
scroll to position [160, 0]
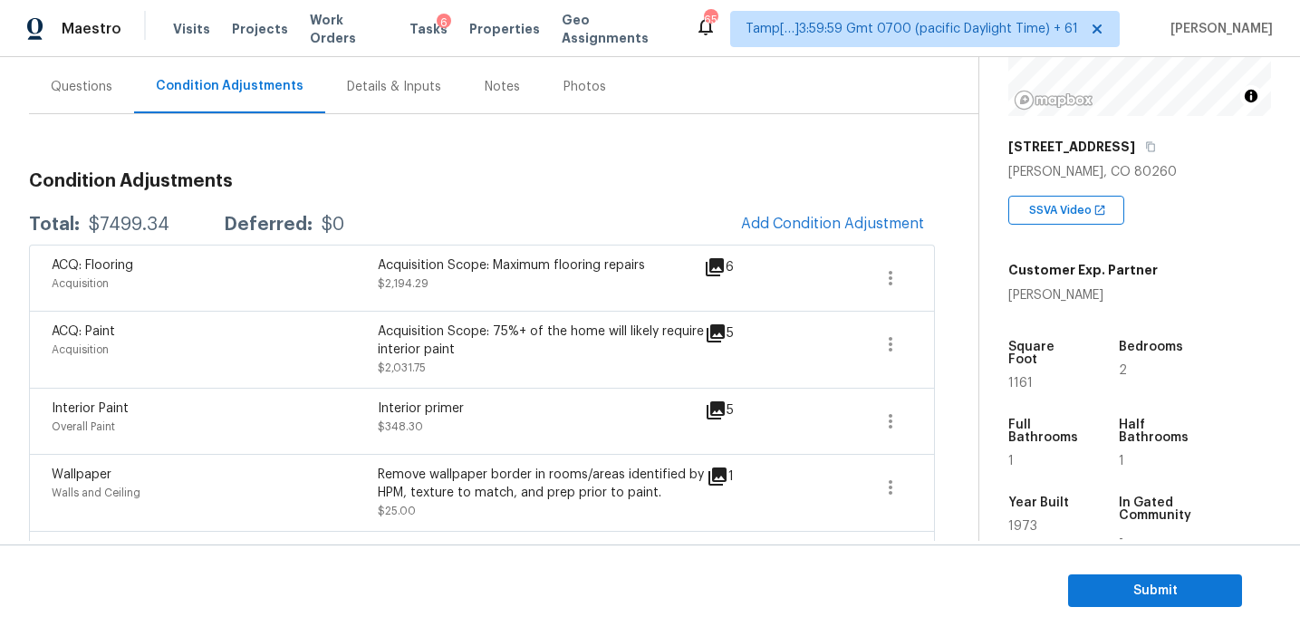
click at [566, 210] on div "Total: $7499.34 Deferred: $0 Add Condition Adjustment" at bounding box center [482, 225] width 906 height 40
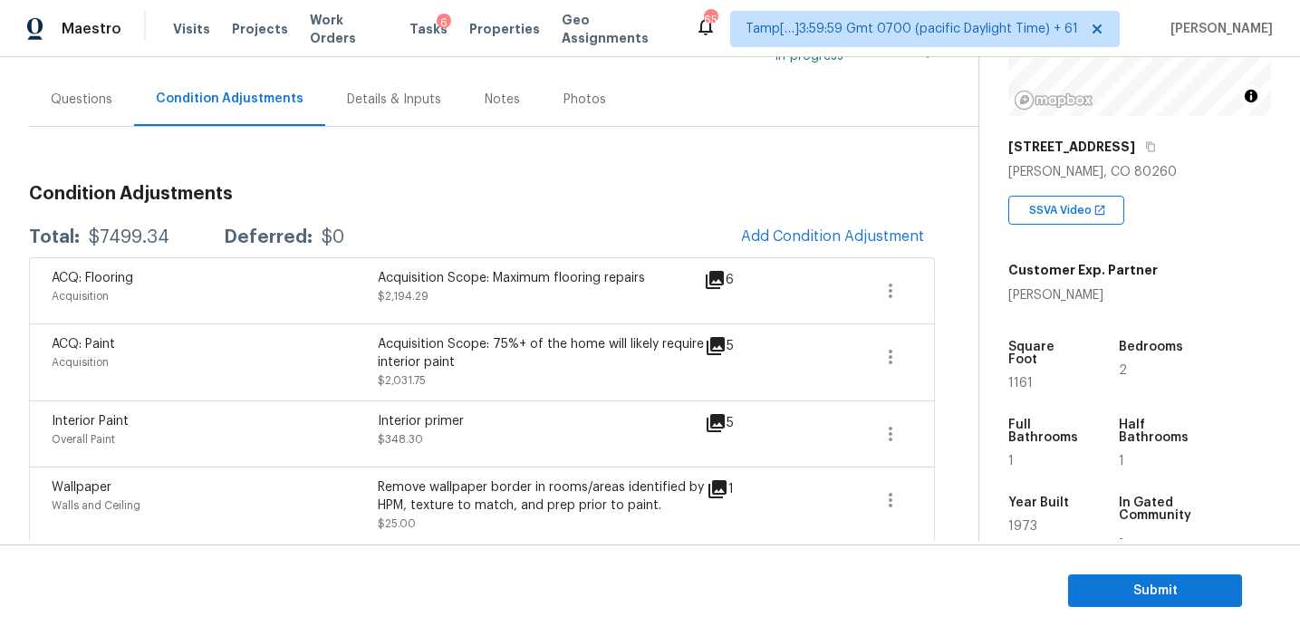
scroll to position [147, 0]
click at [1157, 596] on span "Submit" at bounding box center [1155, 591] width 145 height 23
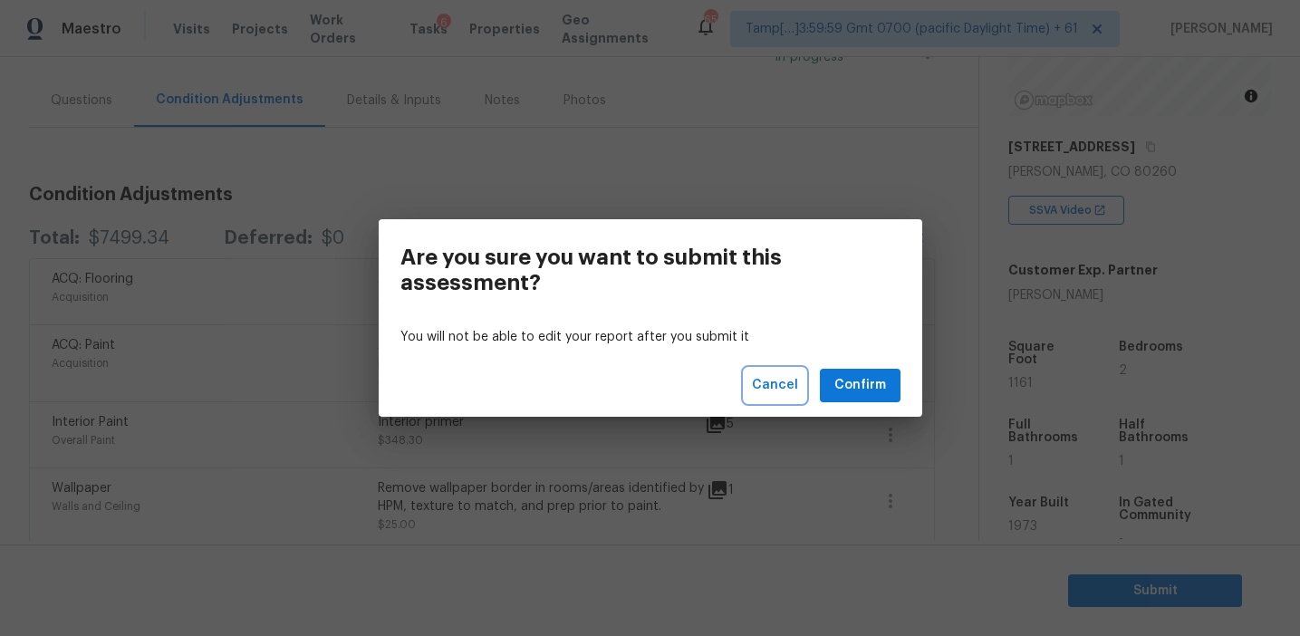
click at [794, 384] on span "Cancel" at bounding box center [775, 385] width 46 height 23
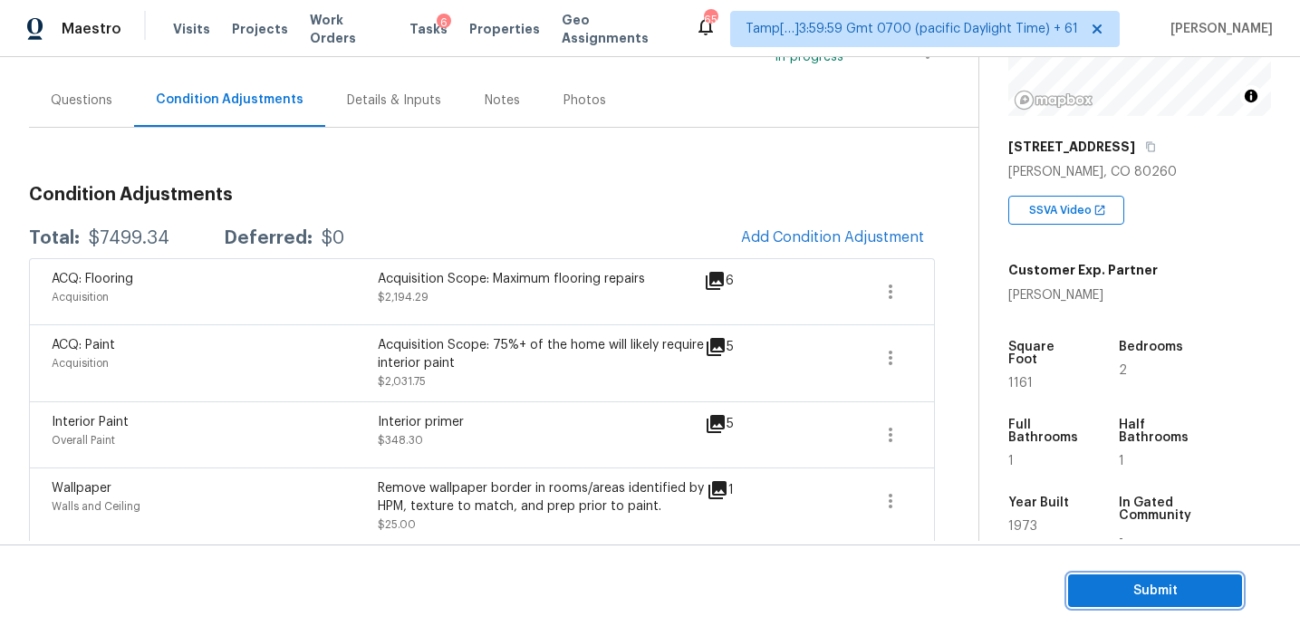
click at [1105, 583] on span "Submit" at bounding box center [1155, 591] width 145 height 23
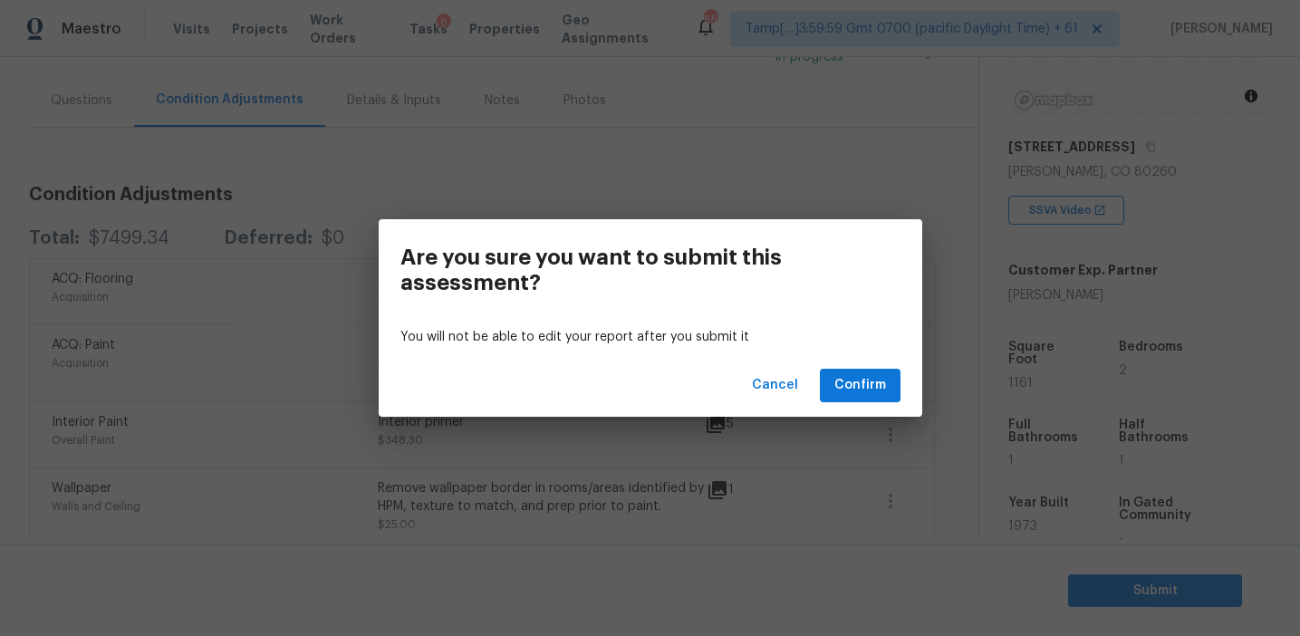
click at [862, 368] on div "Cancel Confirm" at bounding box center [651, 385] width 544 height 63
click at [790, 382] on span "Cancel" at bounding box center [775, 385] width 46 height 23
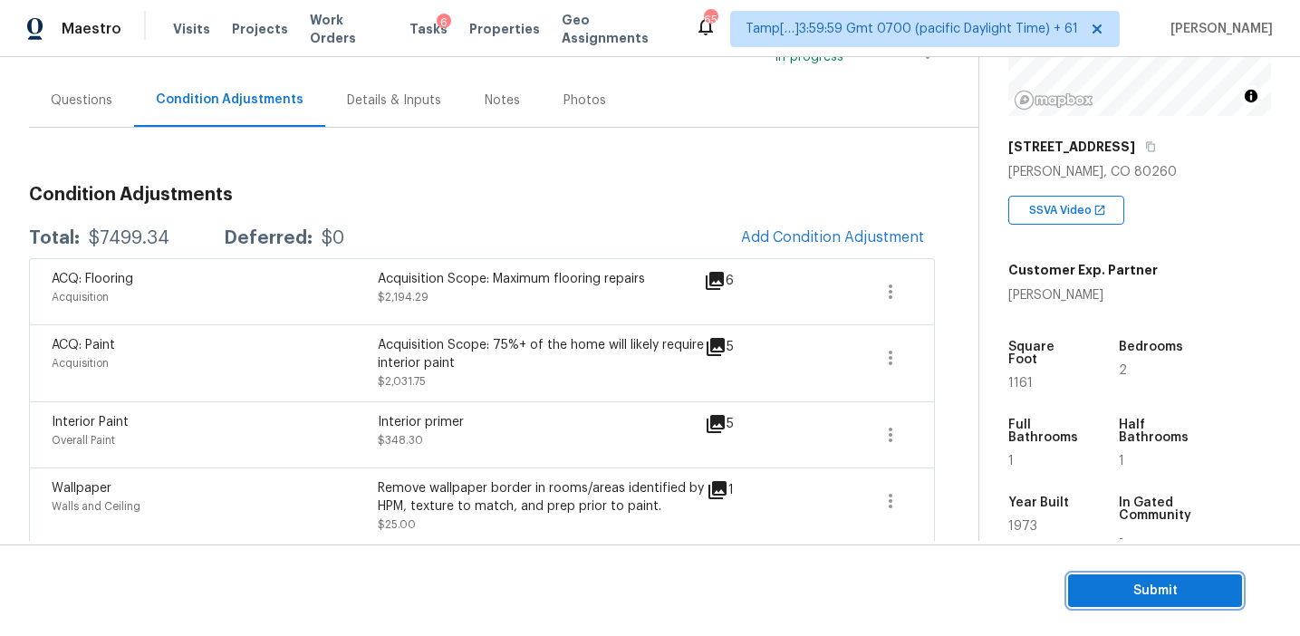
click at [1103, 589] on span "Submit" at bounding box center [1155, 591] width 145 height 23
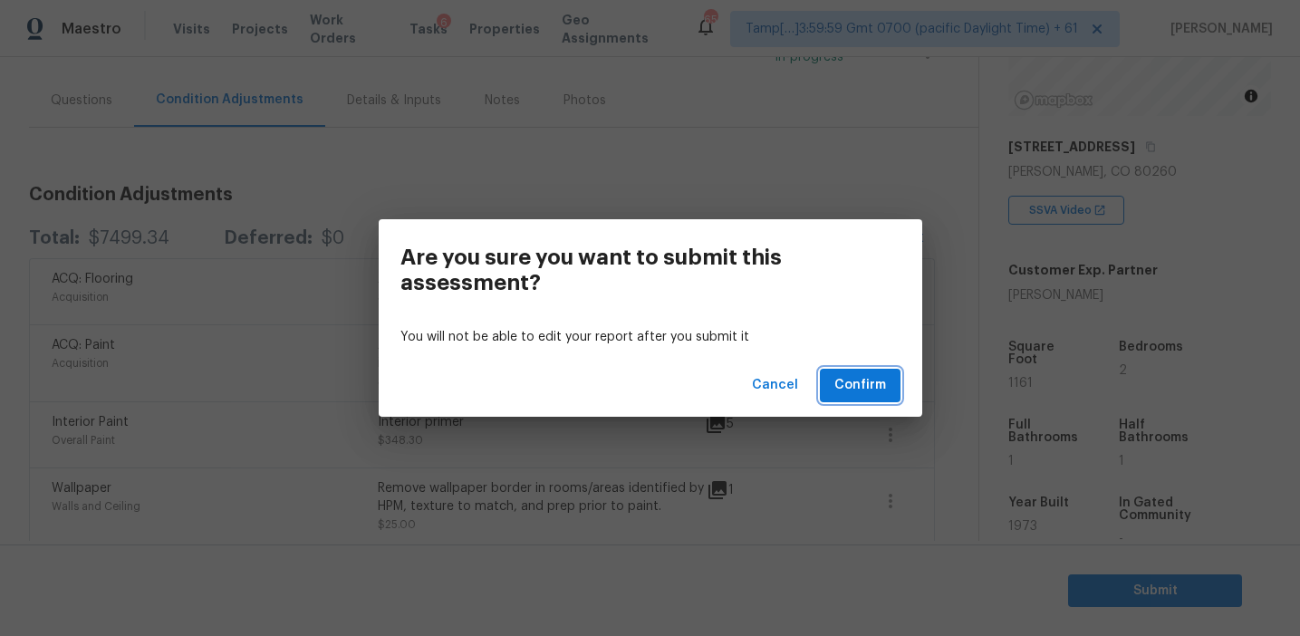
click at [844, 374] on span "Confirm" at bounding box center [861, 385] width 52 height 23
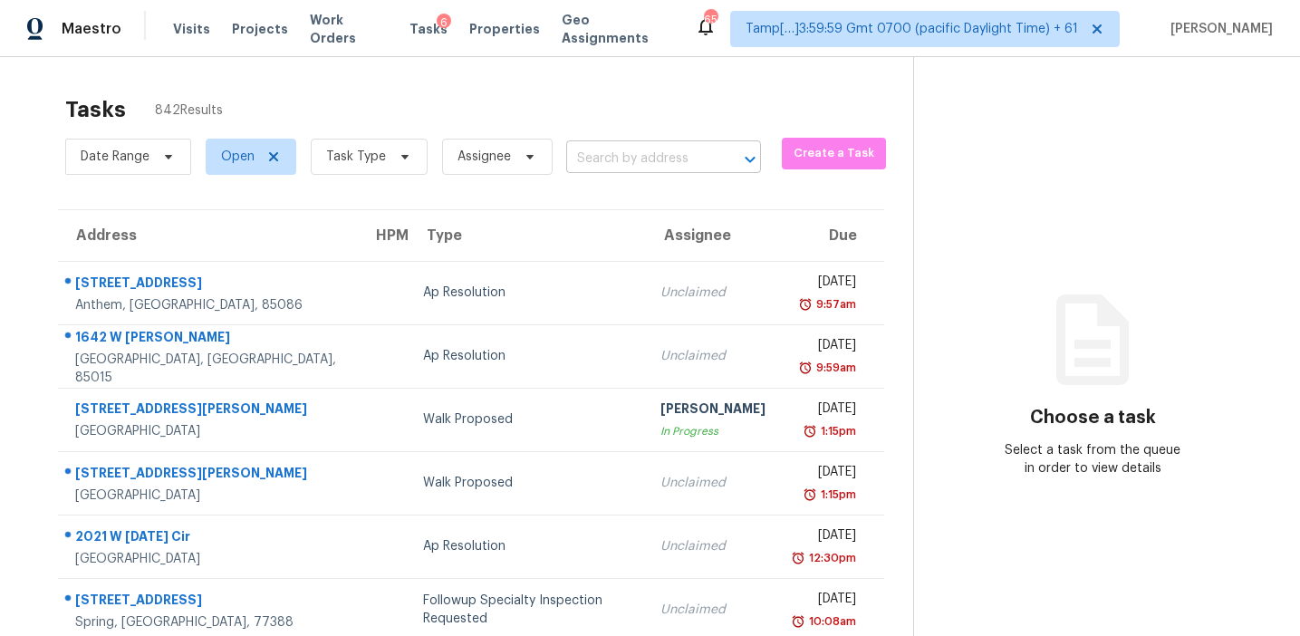
click at [611, 150] on input "text" at bounding box center [638, 159] width 144 height 28
paste input "1404 Milbank Rd Woodbridge, VA, 22191"
type input "1404 Milbank Rd Woodbridge, VA, 22191"
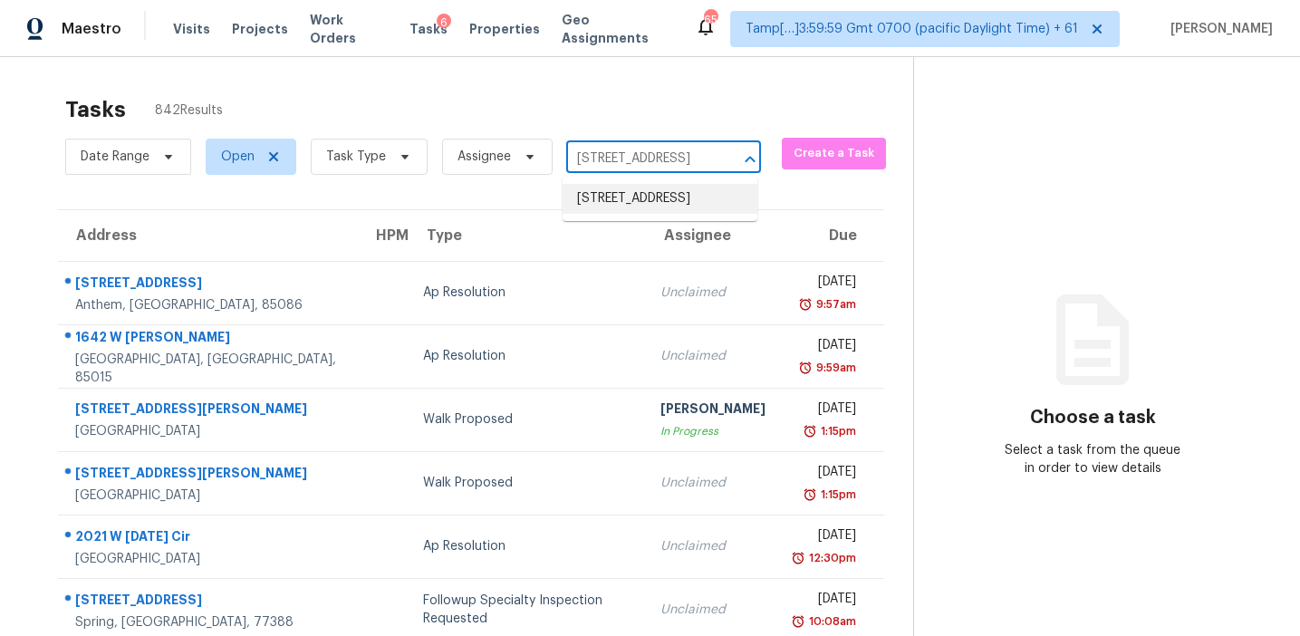
click at [633, 208] on li "1404 Milbank Rd, Woodbridge, VA 22191" at bounding box center [660, 199] width 195 height 30
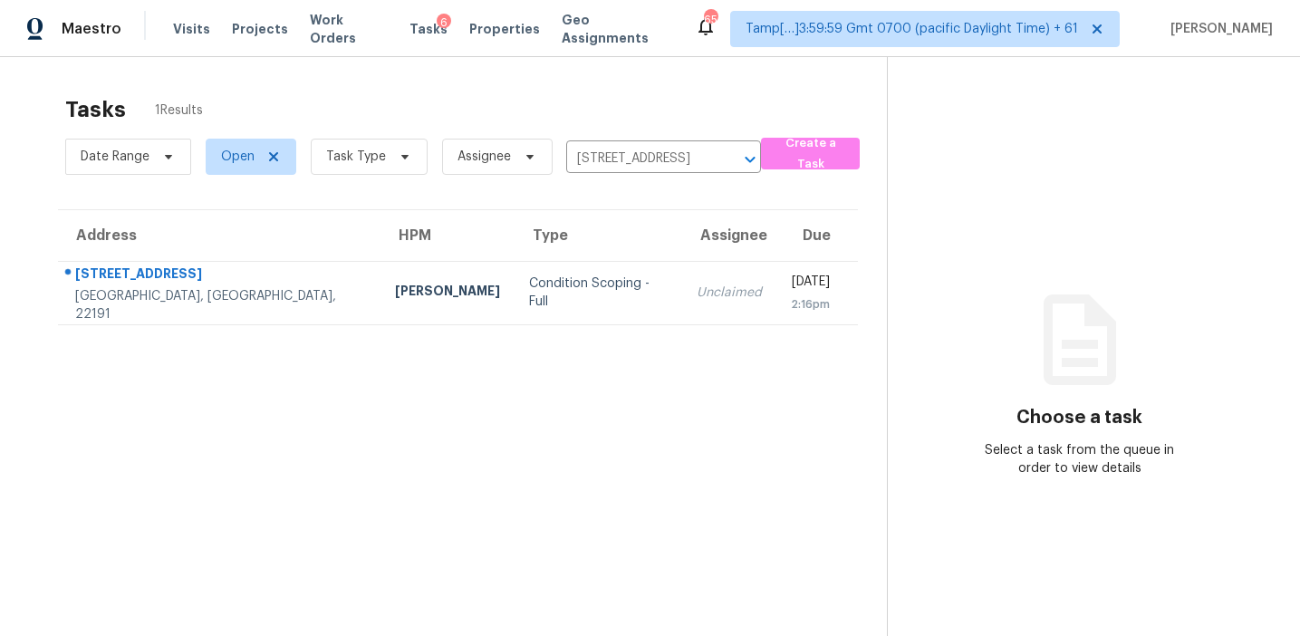
click at [697, 298] on div "Unclaimed" at bounding box center [729, 293] width 65 height 18
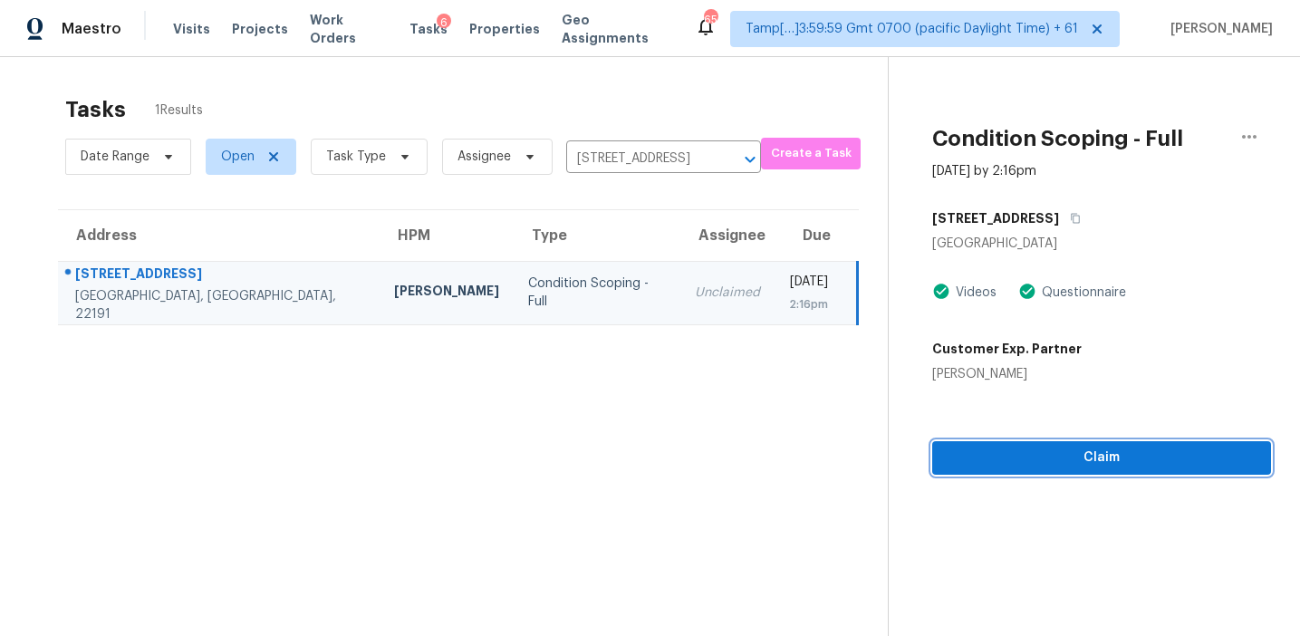
click at [1013, 463] on span "Claim" at bounding box center [1102, 458] width 310 height 23
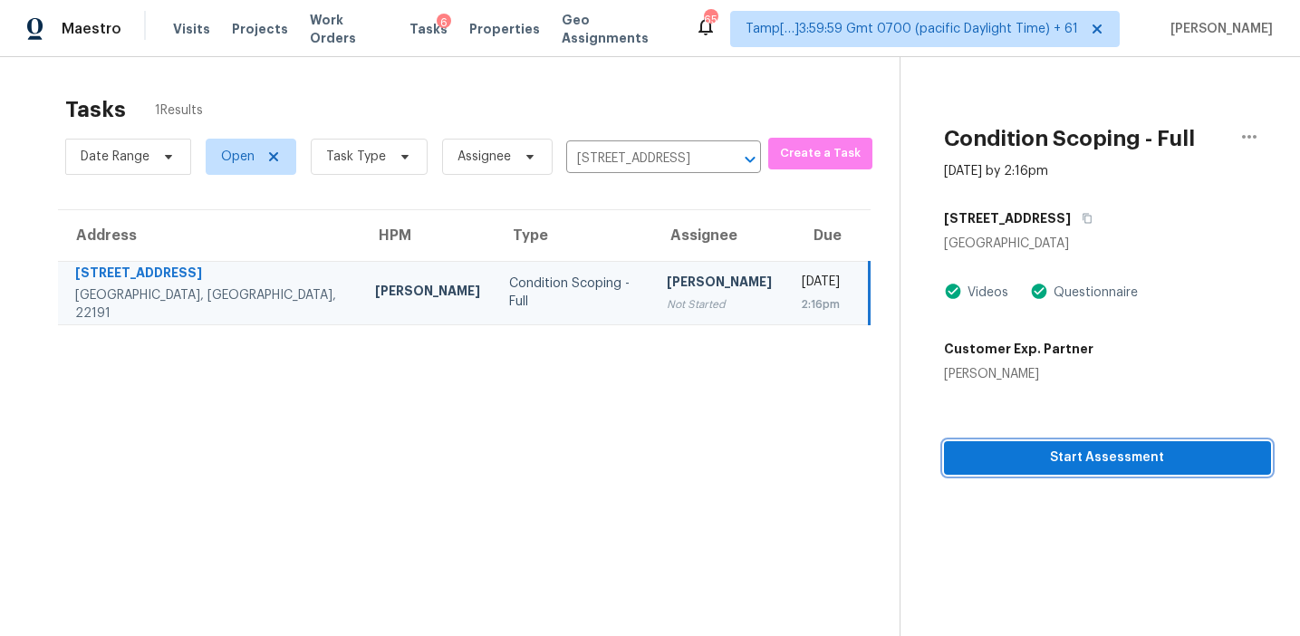
click at [1004, 442] on button "Start Assessment" at bounding box center [1107, 458] width 327 height 34
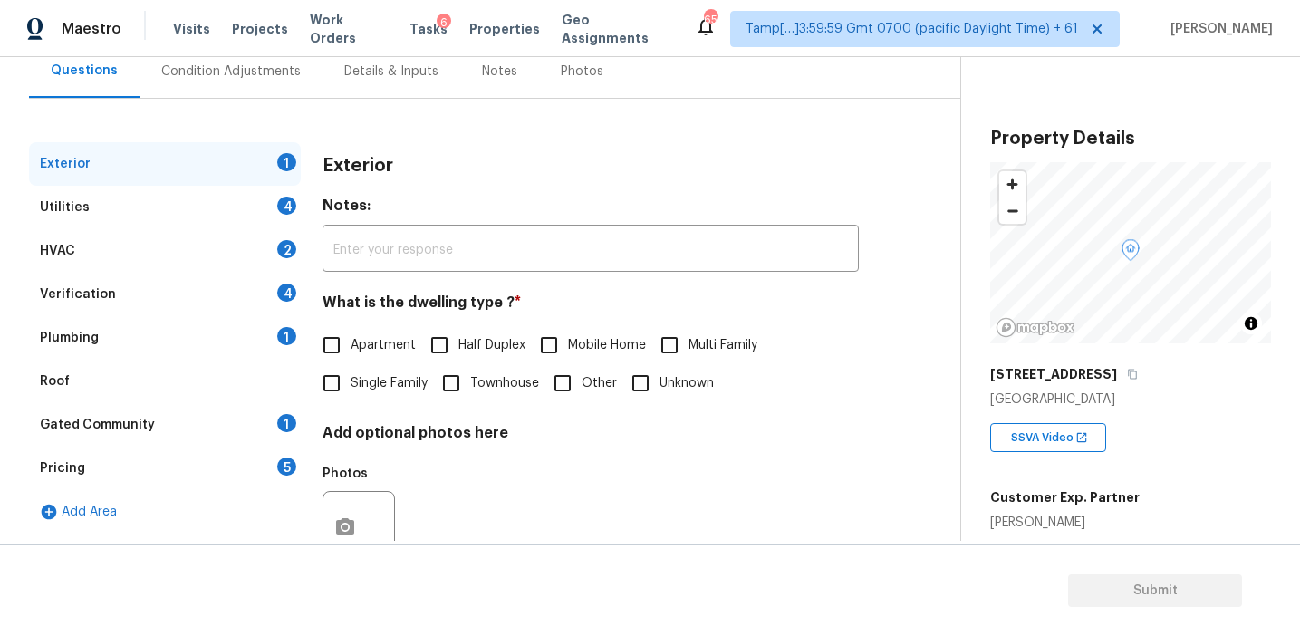
scroll to position [174, 0]
click at [243, 477] on div "Pricing 5" at bounding box center [165, 470] width 272 height 43
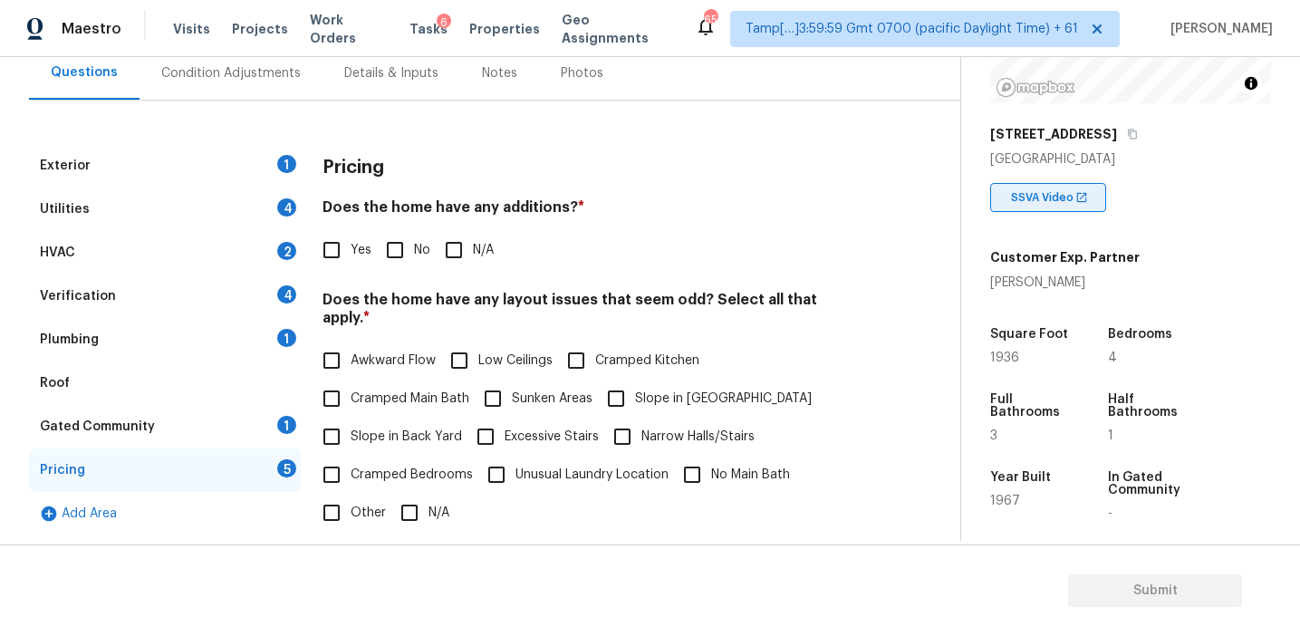
scroll to position [228, 0]
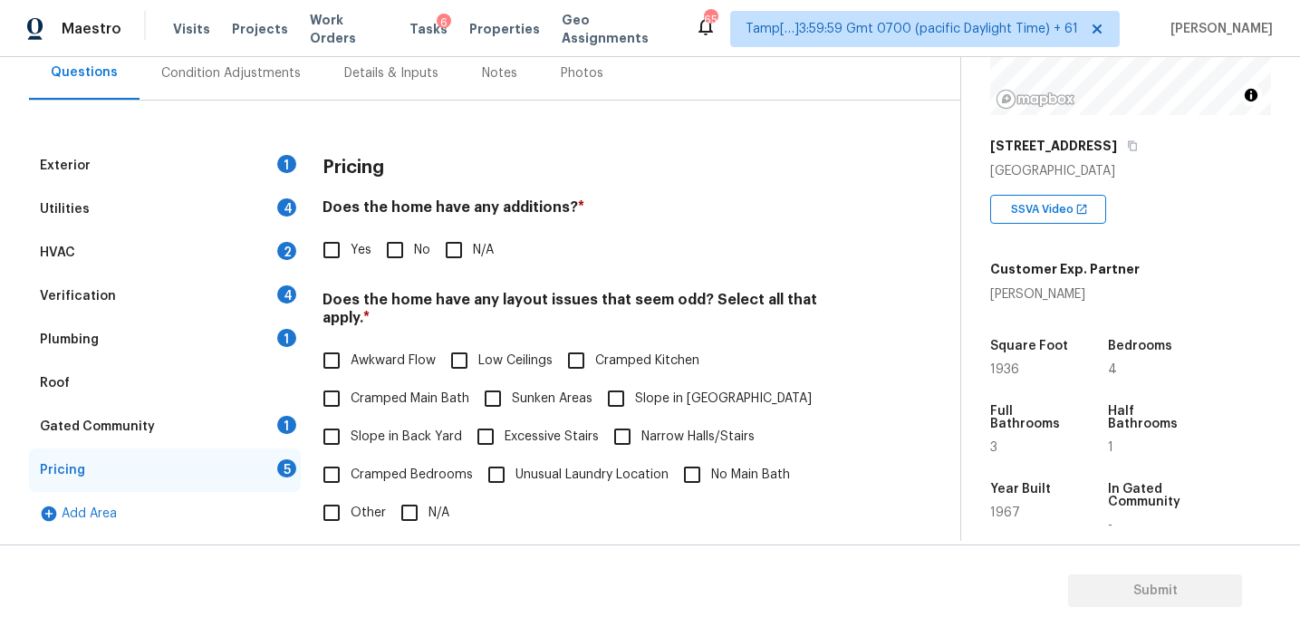
click at [335, 502] on input "Other" at bounding box center [332, 513] width 38 height 38
checkbox input "true"
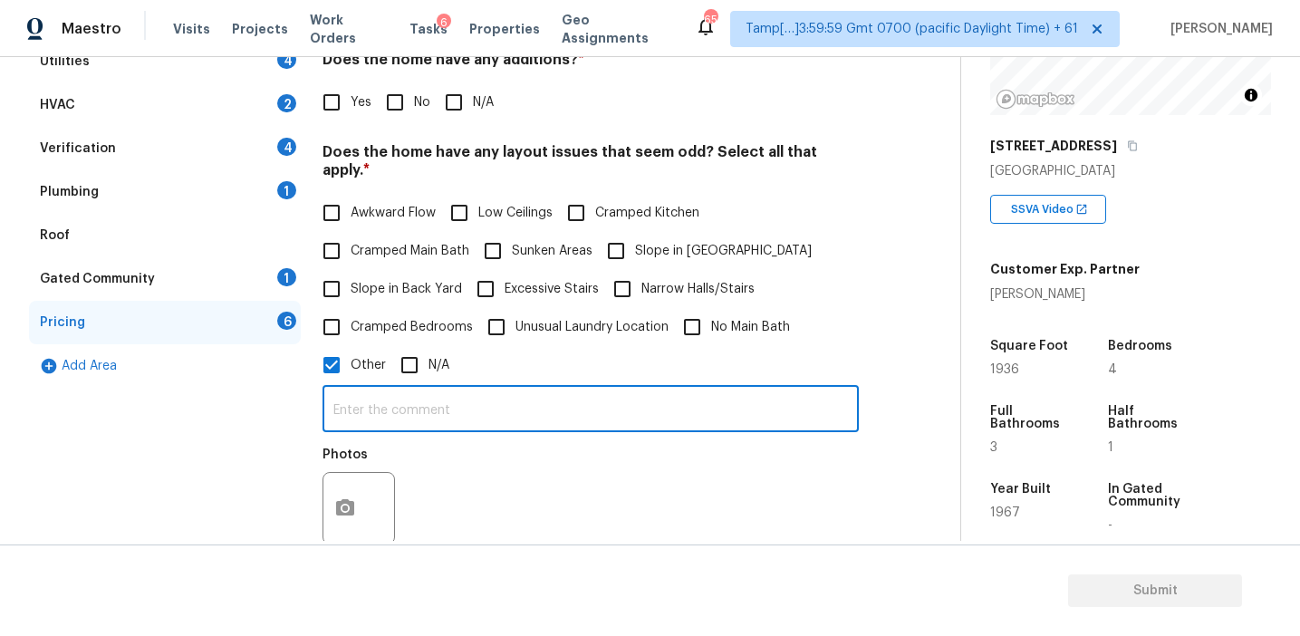
click at [429, 390] on input "text" at bounding box center [591, 411] width 536 height 43
type input "Sq.ft discrepancy"
click at [513, 430] on div "Sq.ft discrepancy ​ Photos" at bounding box center [591, 469] width 536 height 171
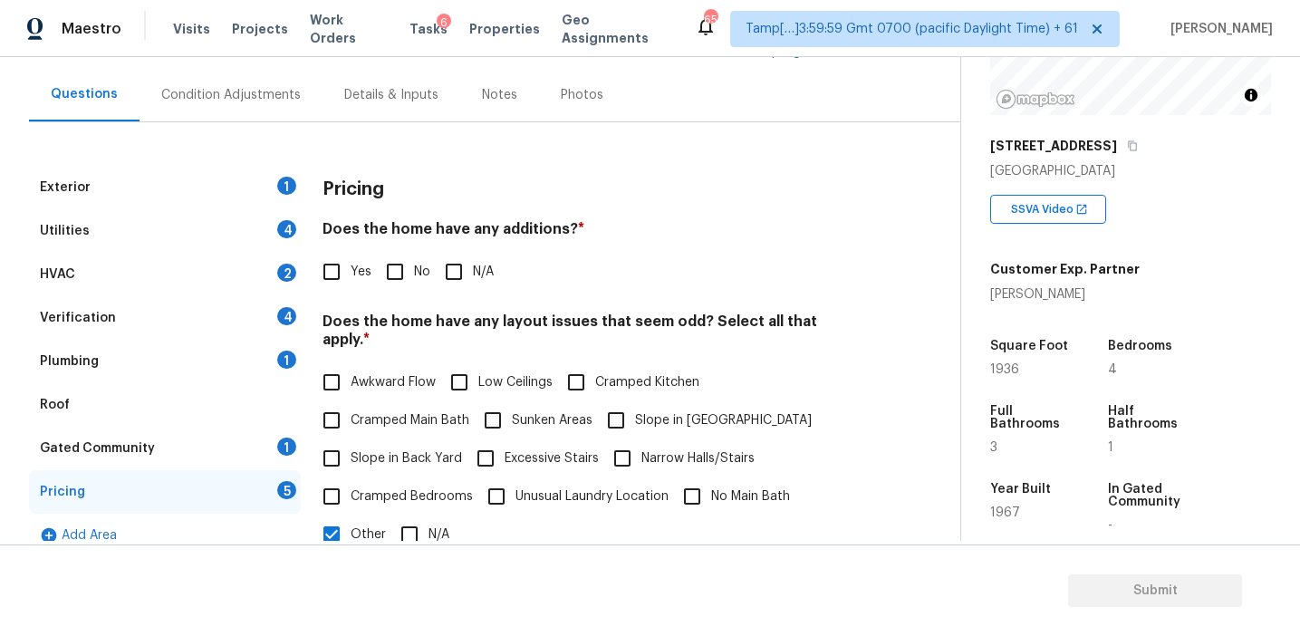
scroll to position [155, 0]
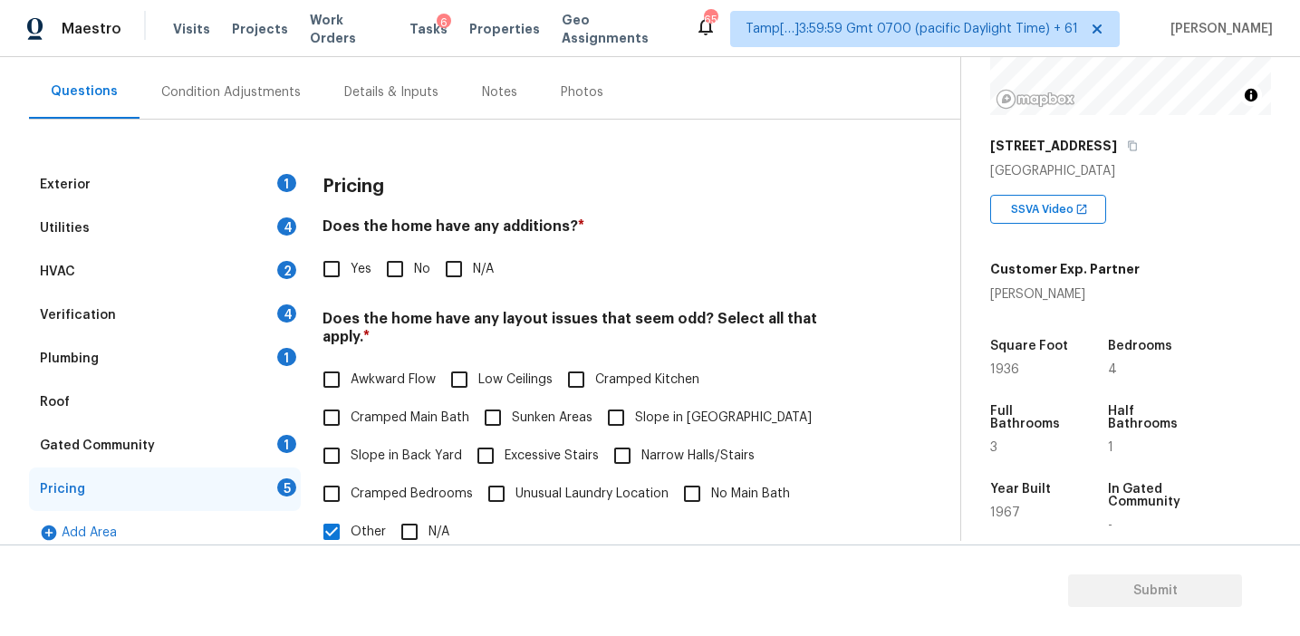
click at [375, 188] on h3 "Pricing" at bounding box center [354, 187] width 62 height 18
click at [509, 228] on h4 "Does the home have any additions? *" at bounding box center [591, 229] width 536 height 25
click at [268, 87] on div "Condition Adjustments" at bounding box center [231, 92] width 140 height 18
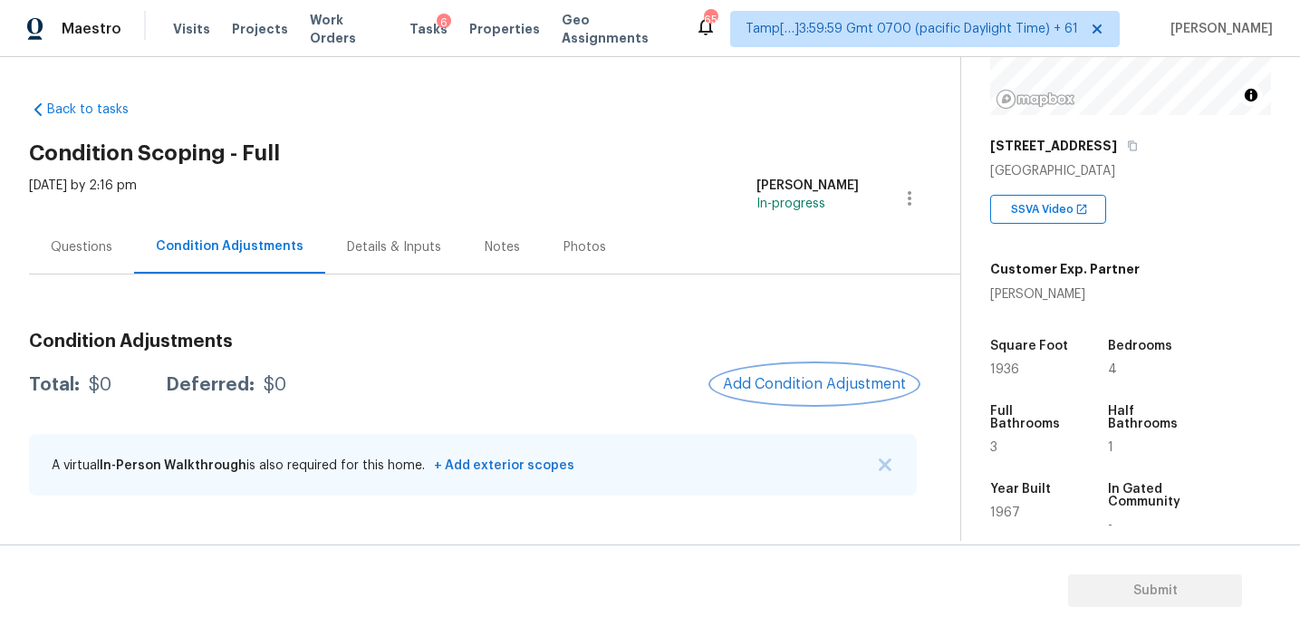
click at [791, 382] on span "Add Condition Adjustment" at bounding box center [814, 384] width 183 height 16
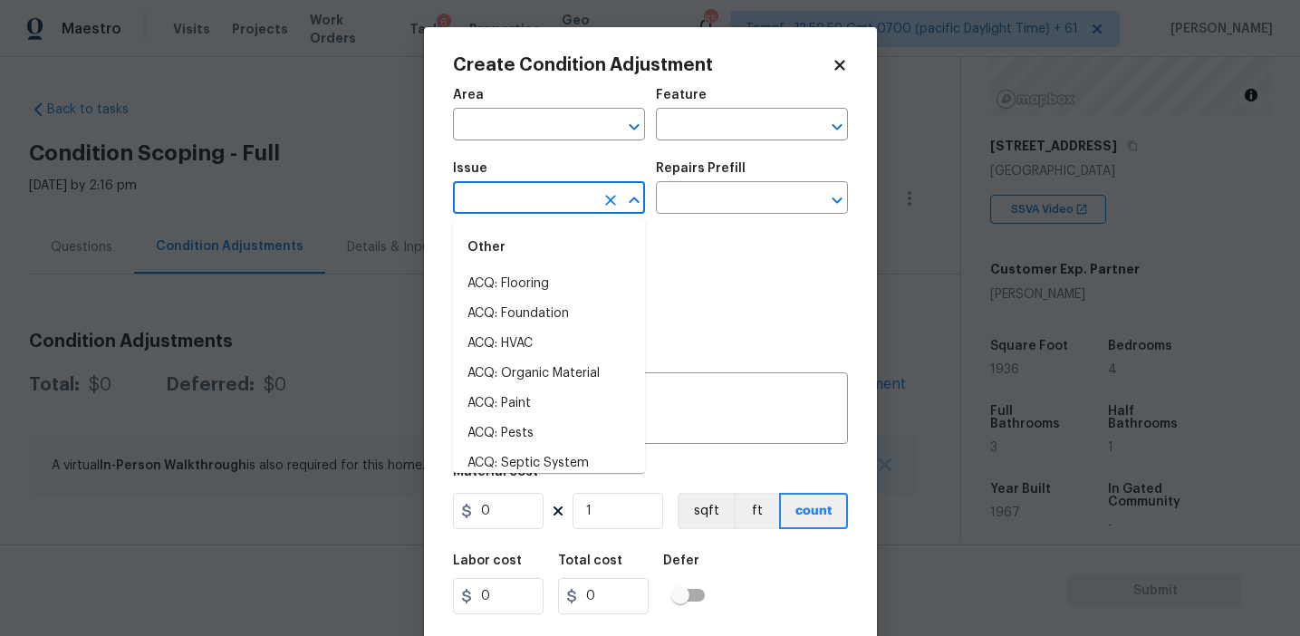
click at [499, 202] on input "text" at bounding box center [523, 200] width 141 height 28
type input "r"
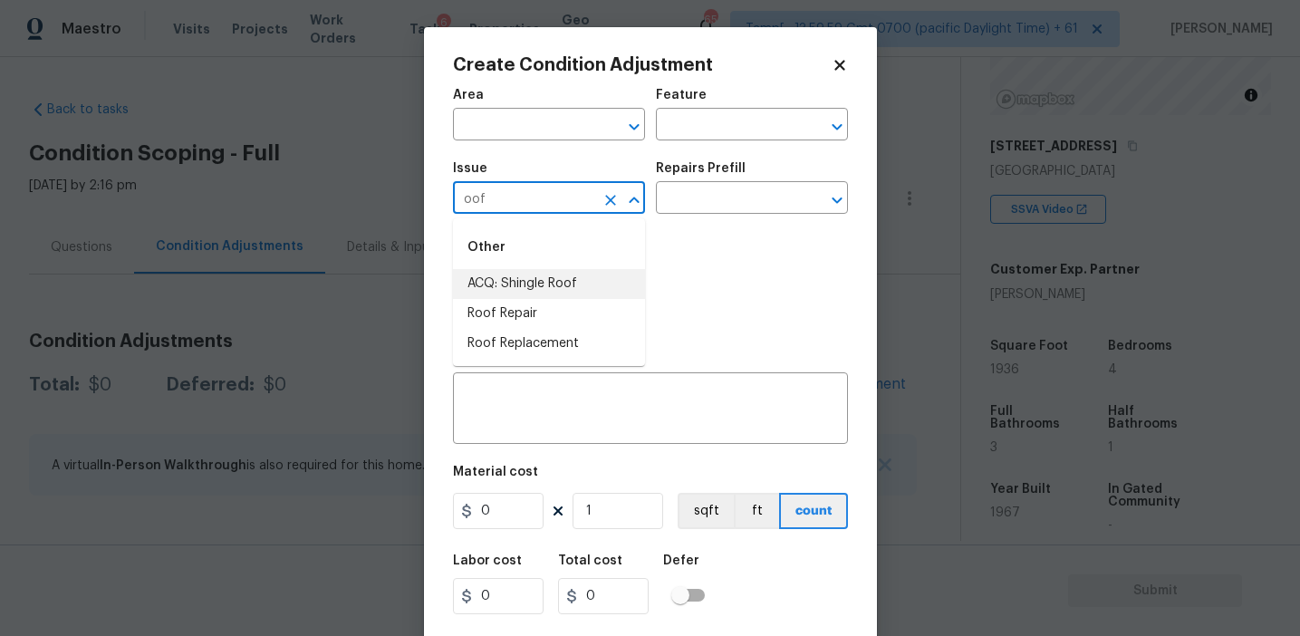
click at [539, 286] on li "ACQ: Shingle Roof" at bounding box center [549, 284] width 192 height 30
type input "ACQ: Shingle Roof"
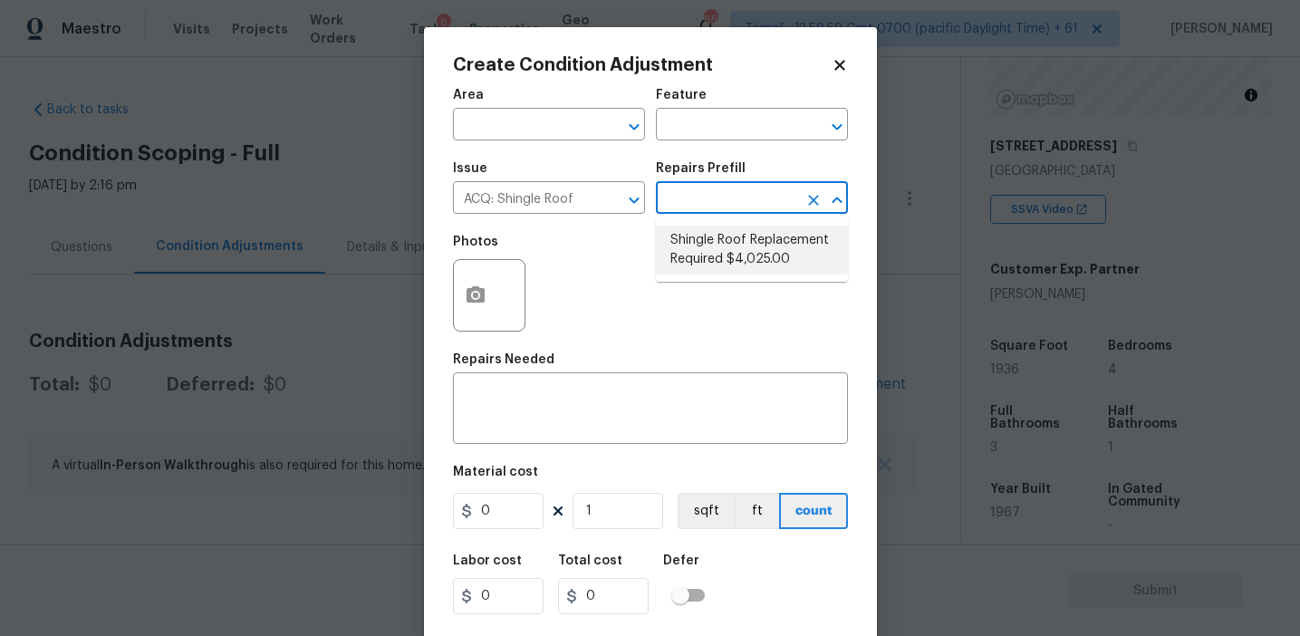
click at [693, 234] on li "Shingle Roof Replacement Required $4,025.00" at bounding box center [752, 250] width 192 height 49
type input "Acquisition"
type textarea "Acquisition Scope: Shingle Roof Replacement required."
type input "4025"
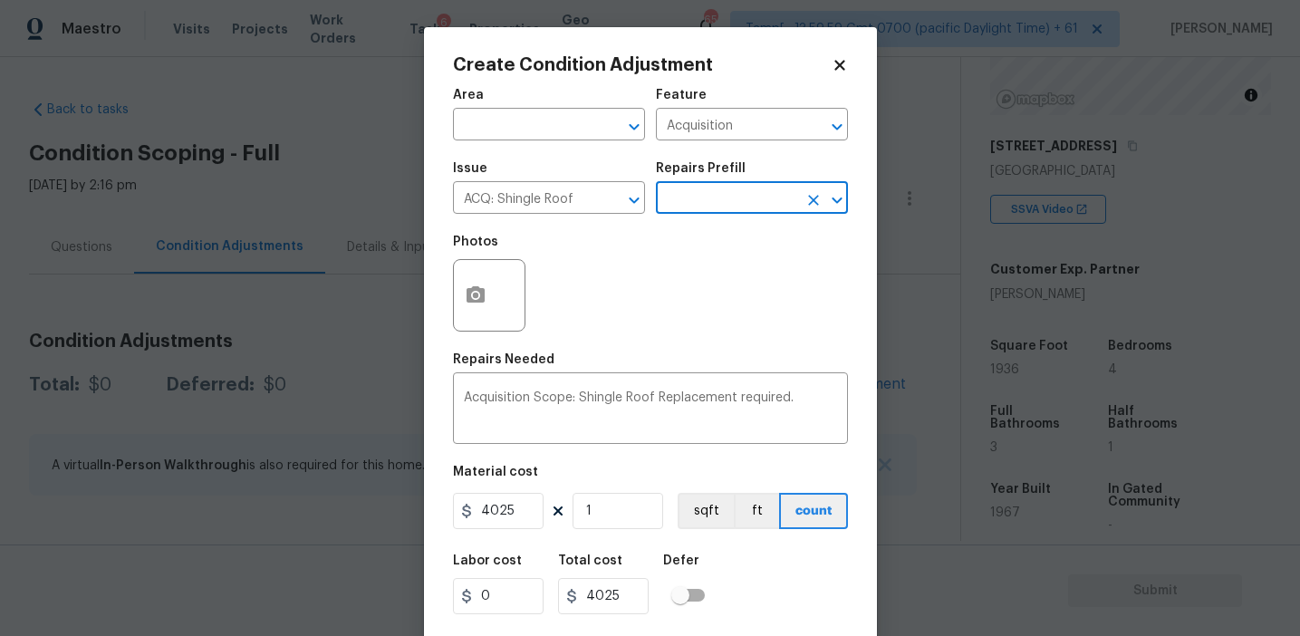
scroll to position [41, 0]
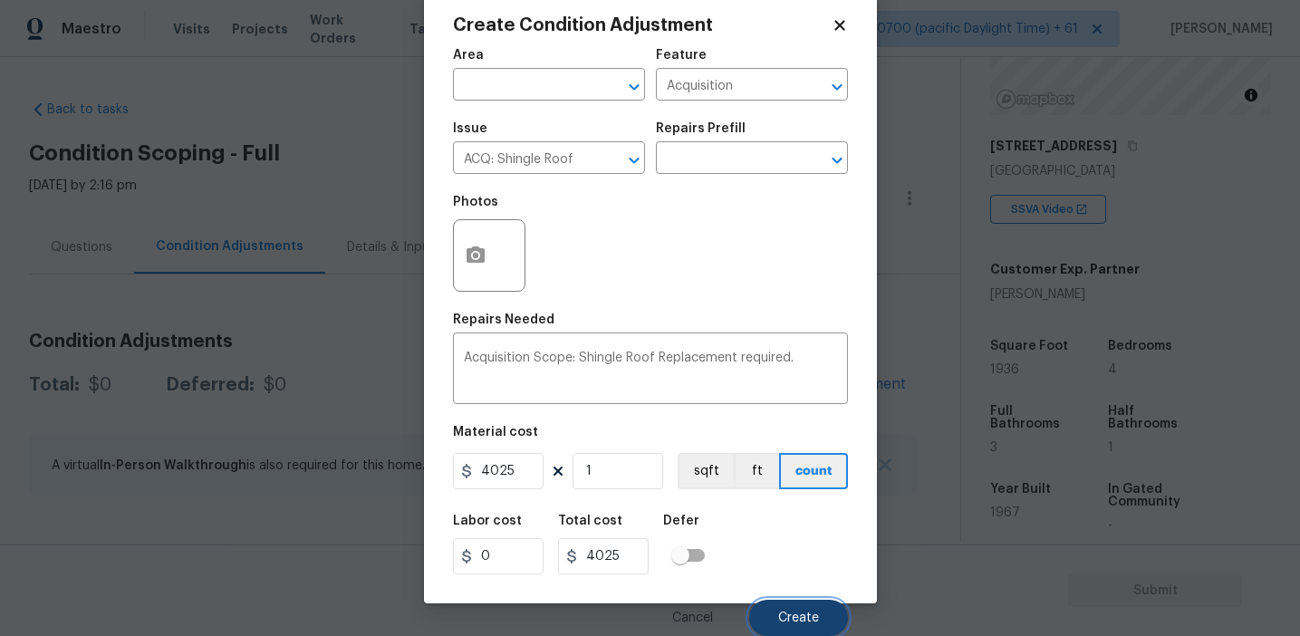
click at [786, 619] on span "Create" at bounding box center [798, 619] width 41 height 14
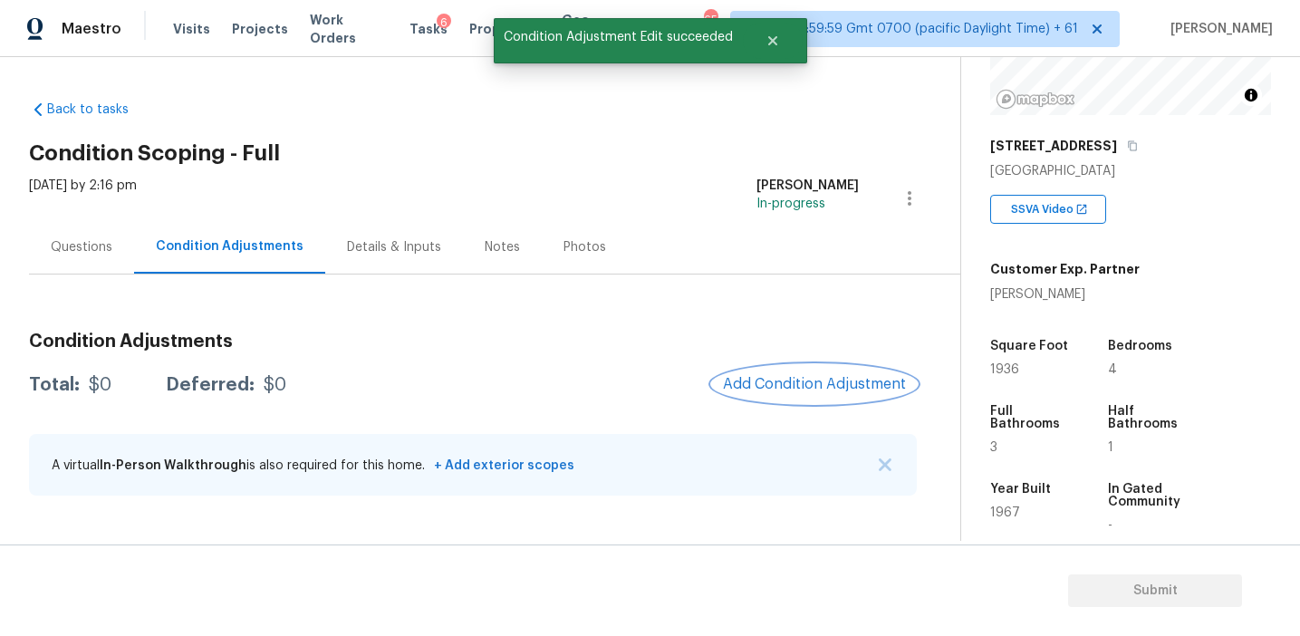
scroll to position [0, 0]
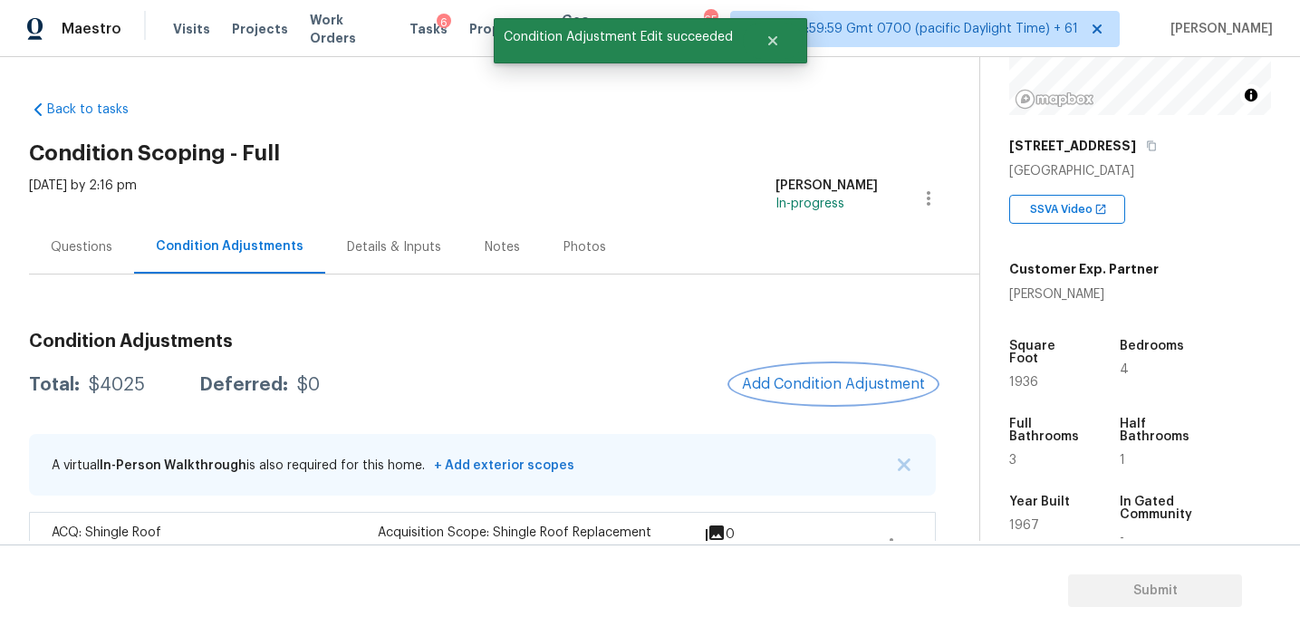
click at [801, 379] on span "Add Condition Adjustment" at bounding box center [833, 384] width 183 height 16
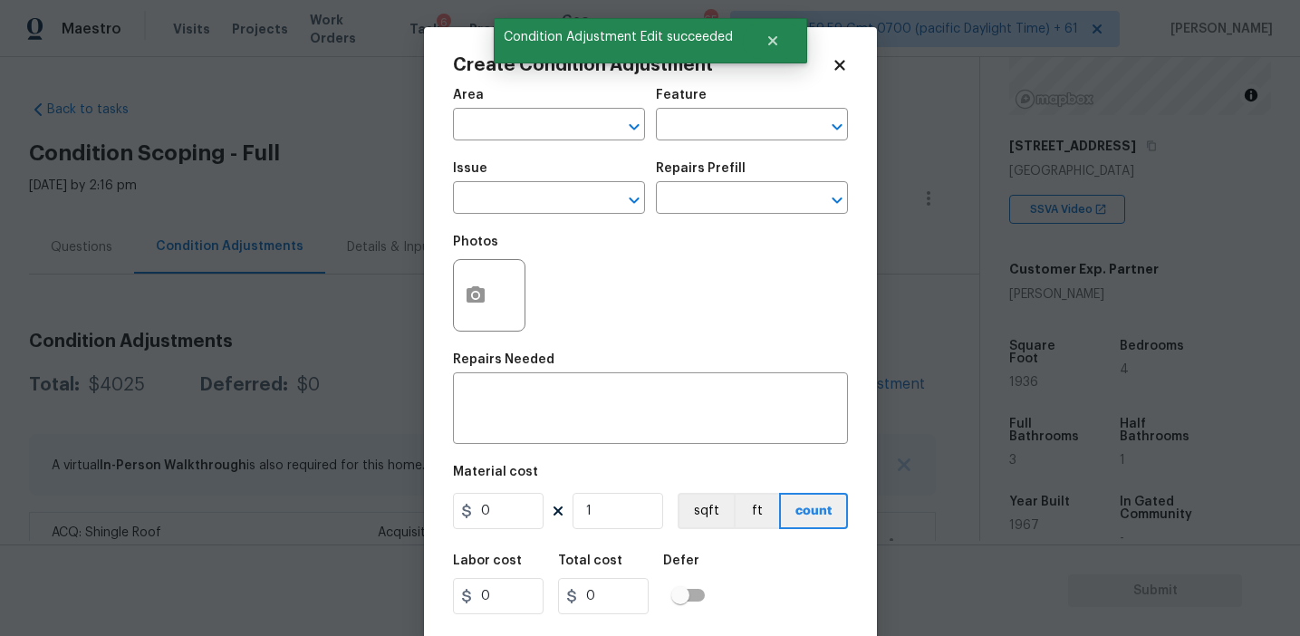
click at [521, 218] on span "Issue ​" at bounding box center [549, 187] width 192 height 73
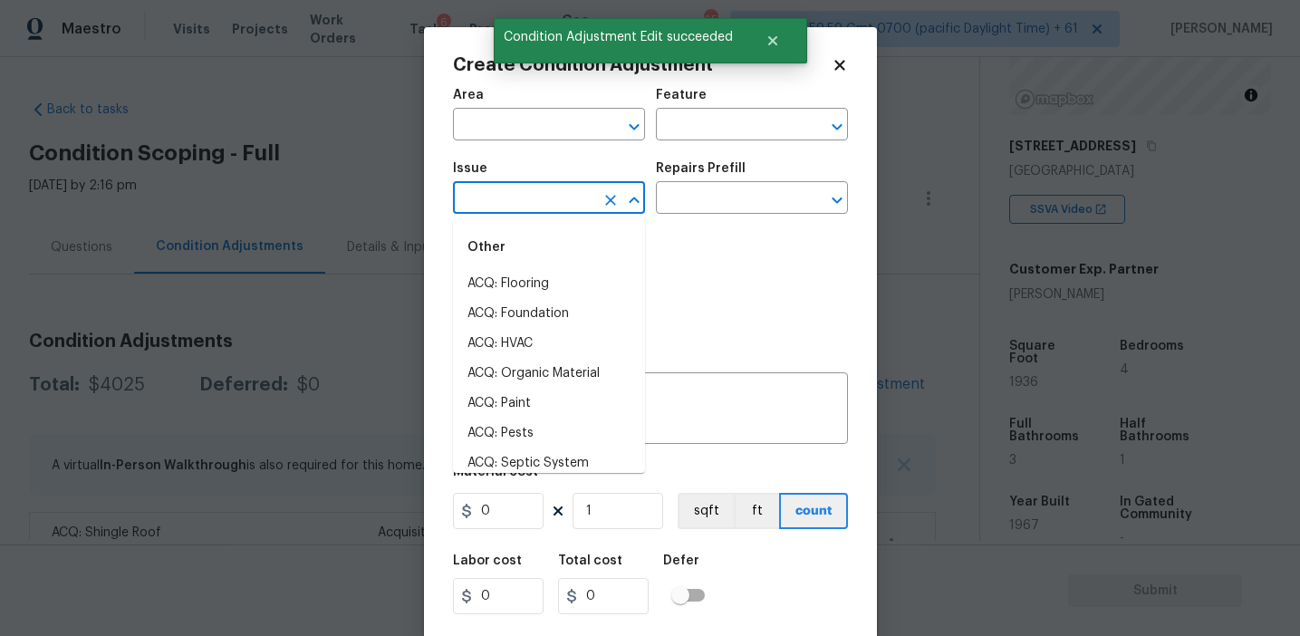
click at [518, 208] on input "text" at bounding box center [523, 200] width 141 height 28
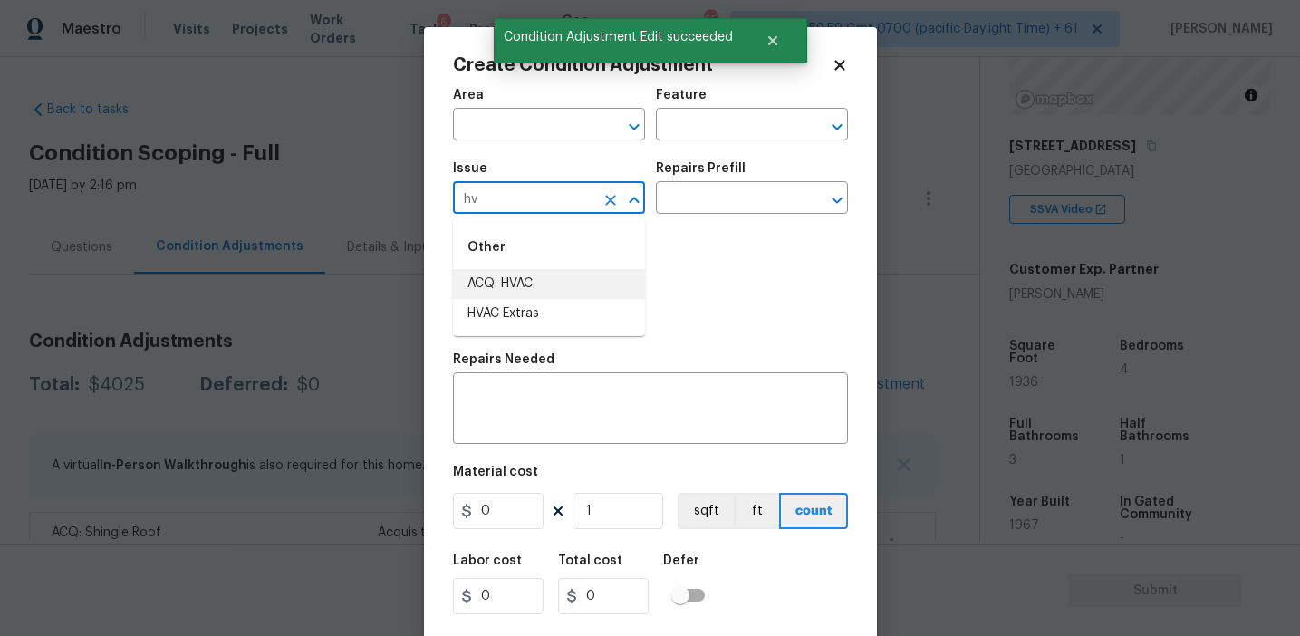
click at [549, 276] on li "ACQ: HVAC" at bounding box center [549, 284] width 192 height 30
type input "ACQ: HVAC"
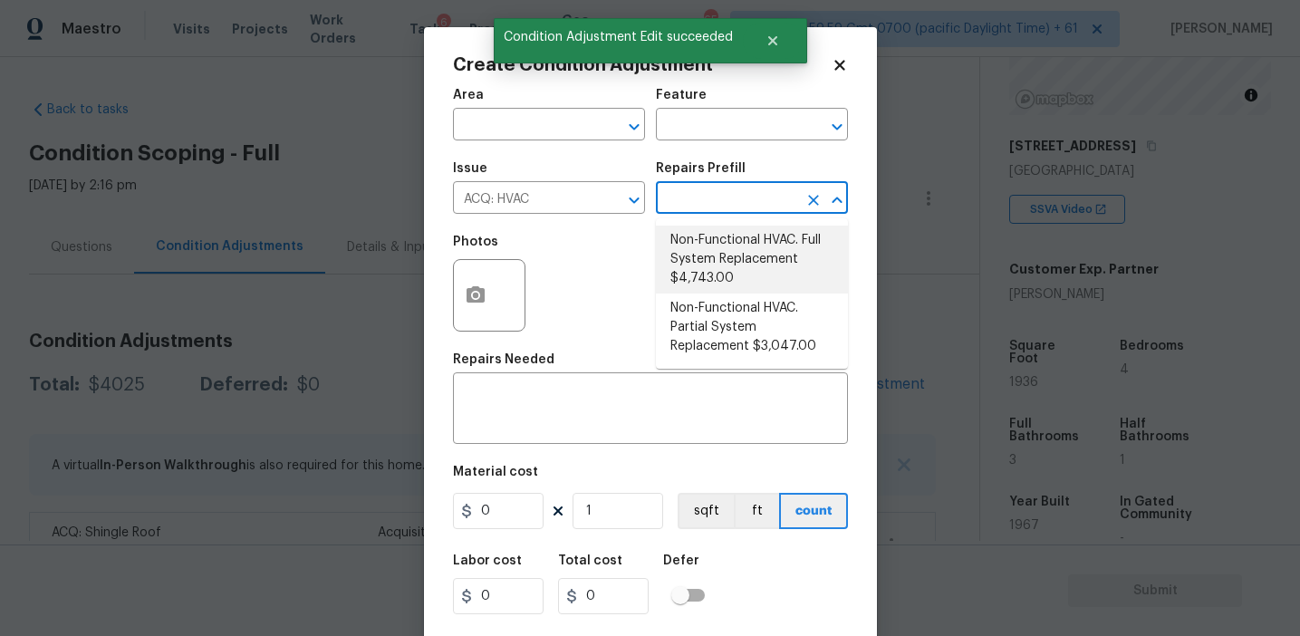
click at [700, 260] on li "Non-Functional HVAC. Full System Replacement $4,743.00" at bounding box center [752, 260] width 192 height 68
type input "Acquisition"
type textarea "Acquisition Scope: Full System Replacement"
type input "4743"
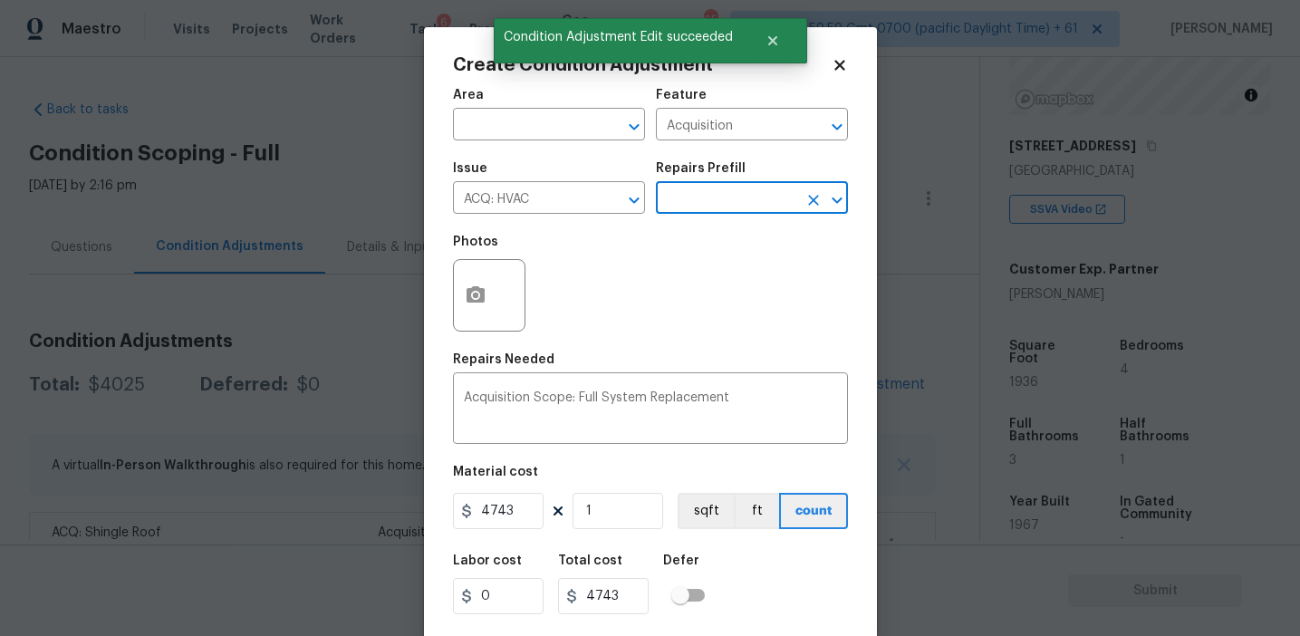
scroll to position [41, 0]
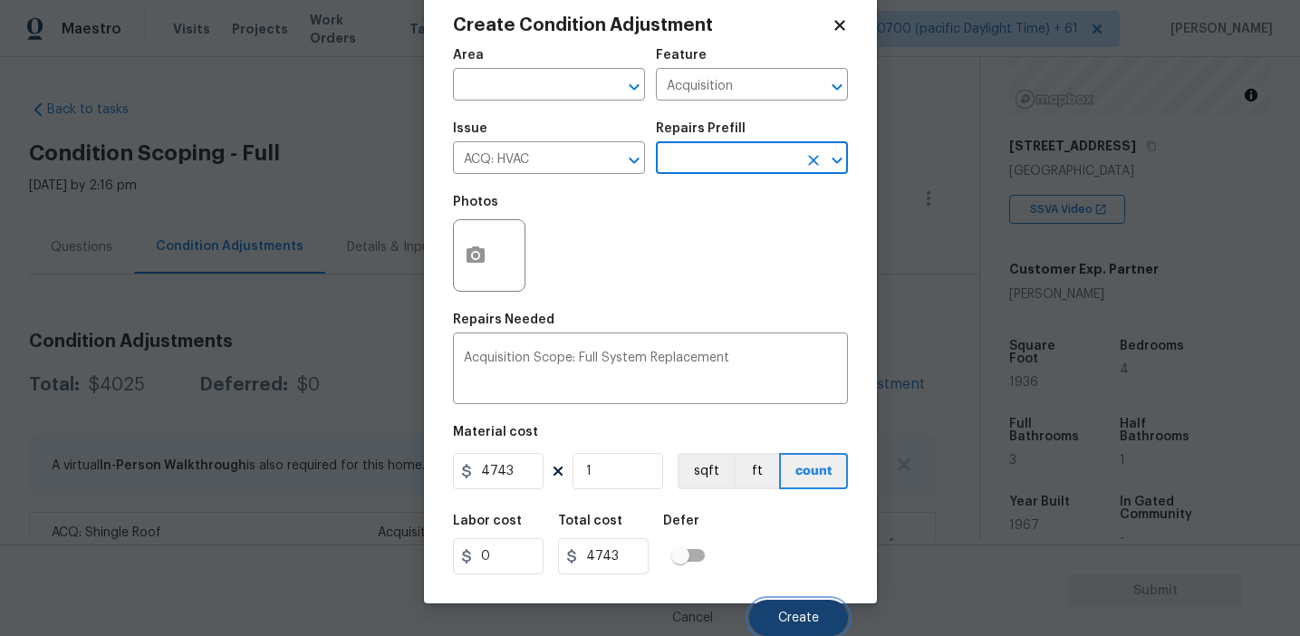
click at [780, 608] on button "Create" at bounding box center [798, 618] width 99 height 36
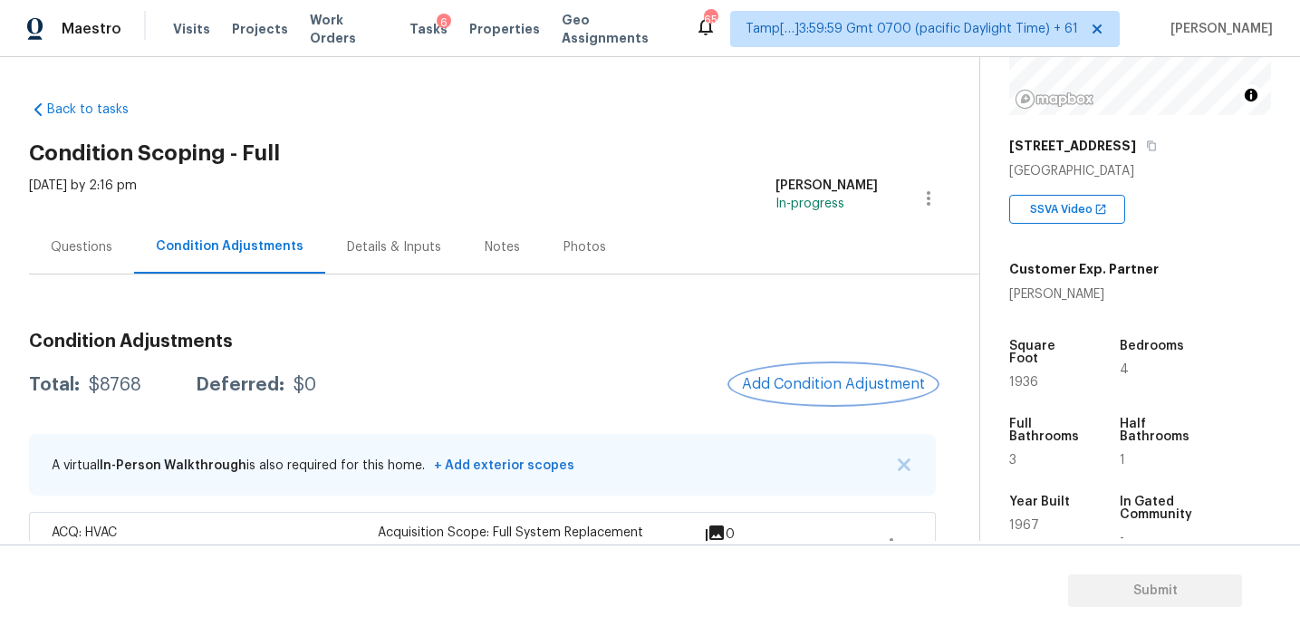
scroll to position [0, 0]
click at [107, 242] on div "Questions" at bounding box center [82, 247] width 62 height 18
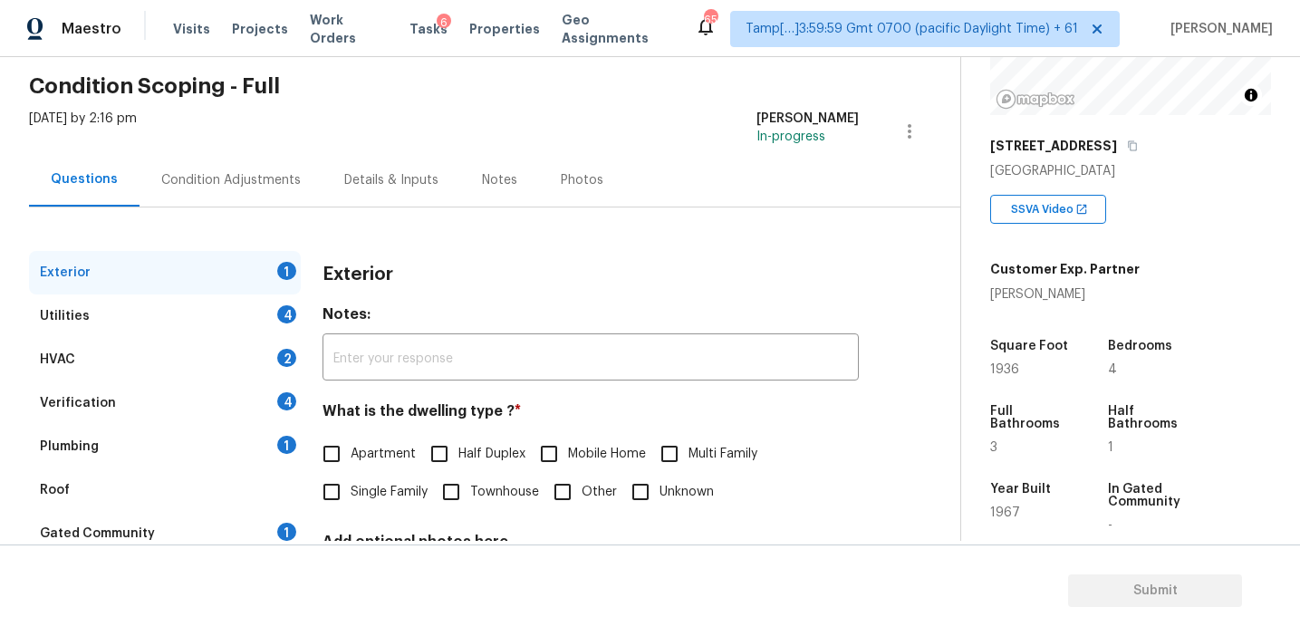
scroll to position [159, 0]
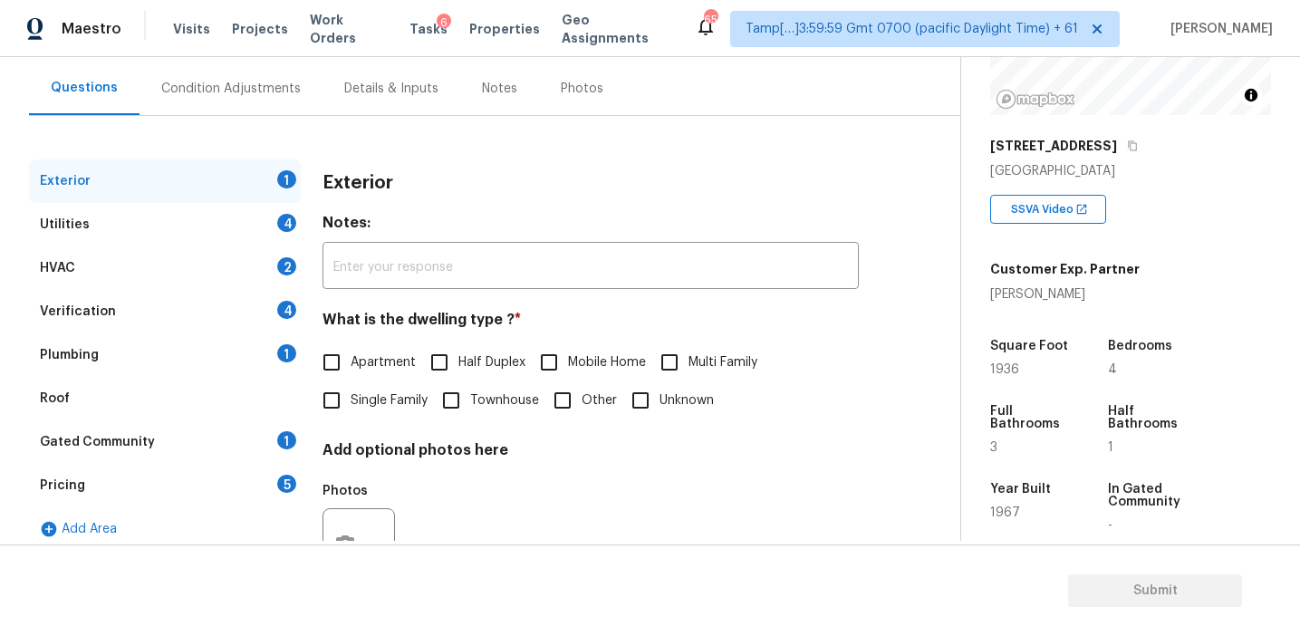
click at [215, 290] on div "Verification 4" at bounding box center [165, 311] width 272 height 43
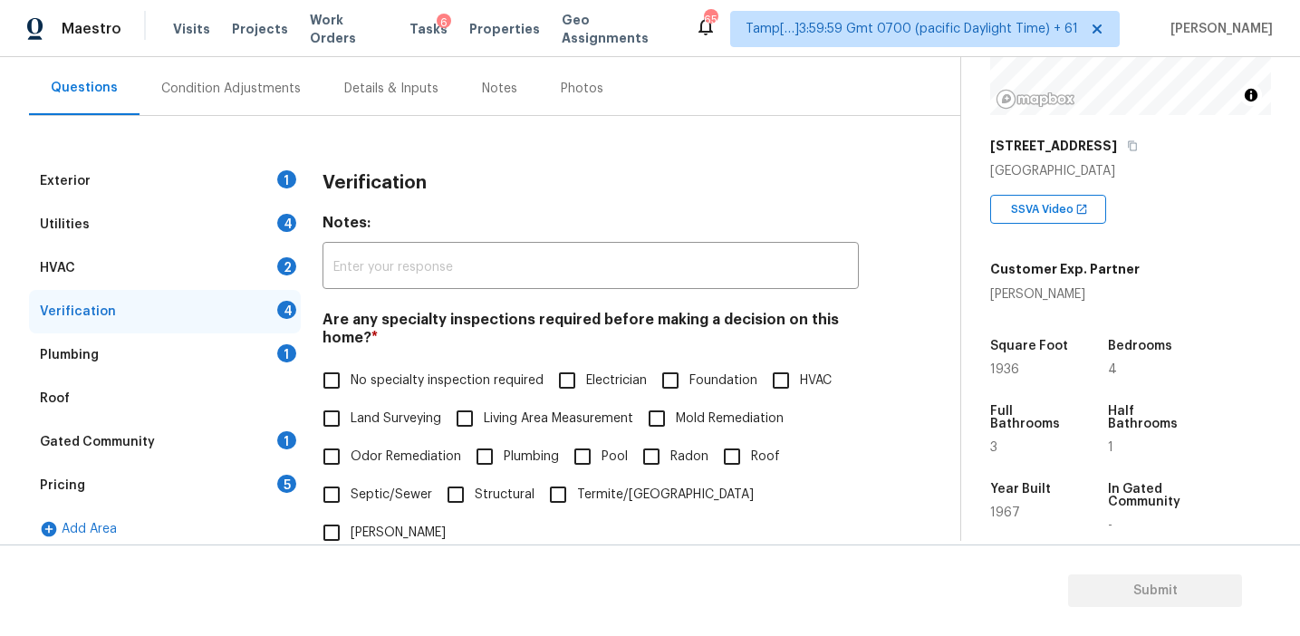
scroll to position [454, 0]
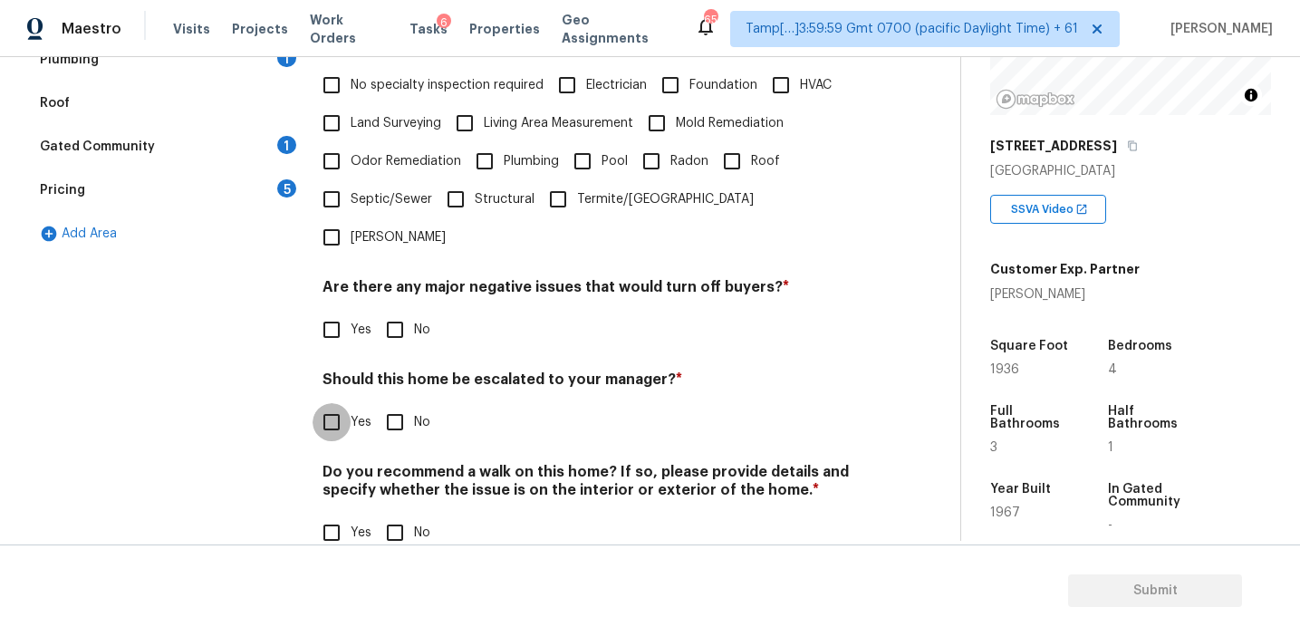
click at [328, 403] on input "Yes" at bounding box center [332, 422] width 38 height 38
checkbox input "true"
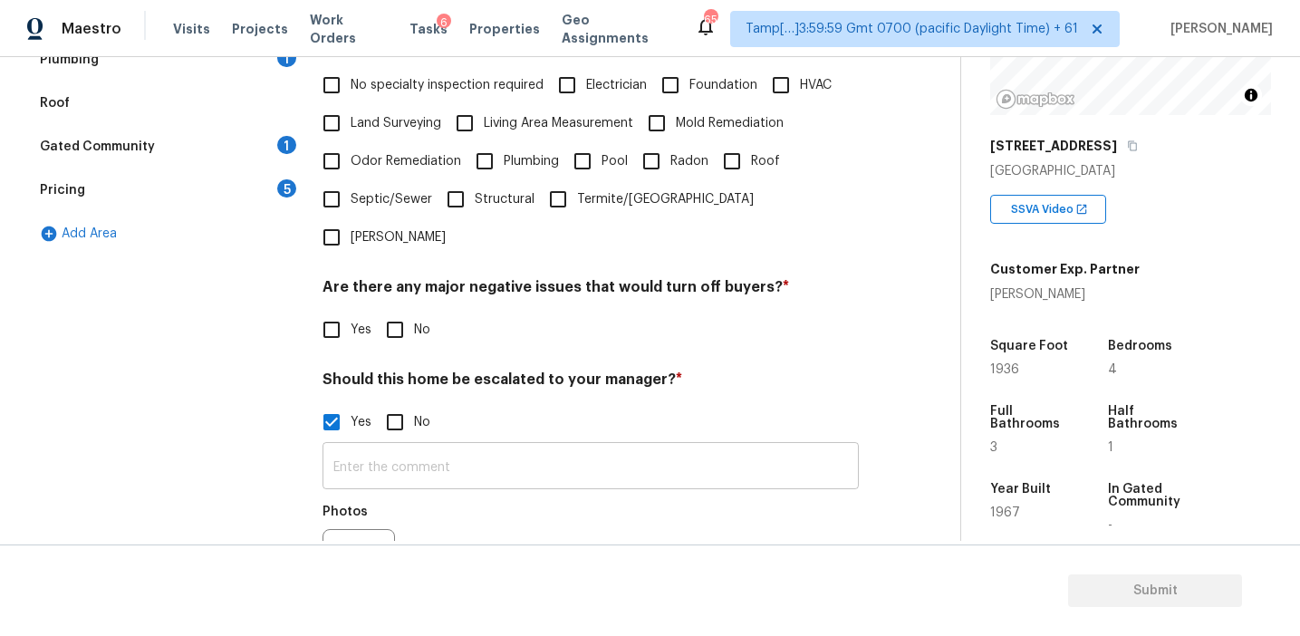
click at [380, 447] on input "text" at bounding box center [591, 468] width 536 height 43
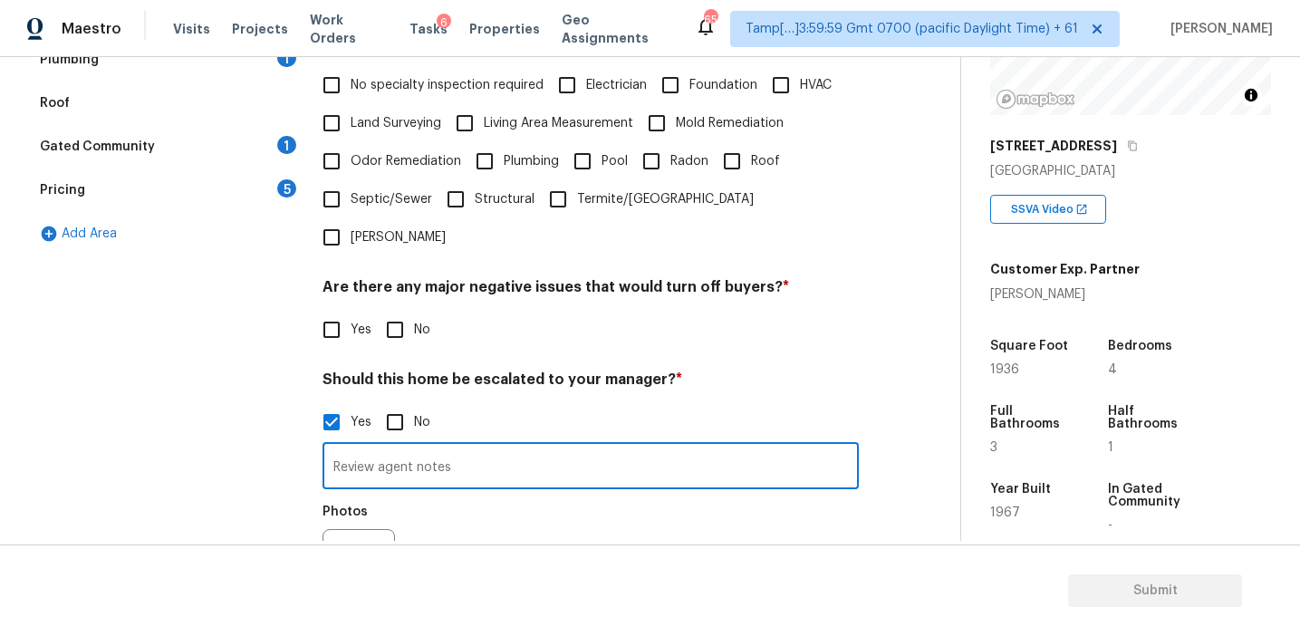
type input "Review agent notes"
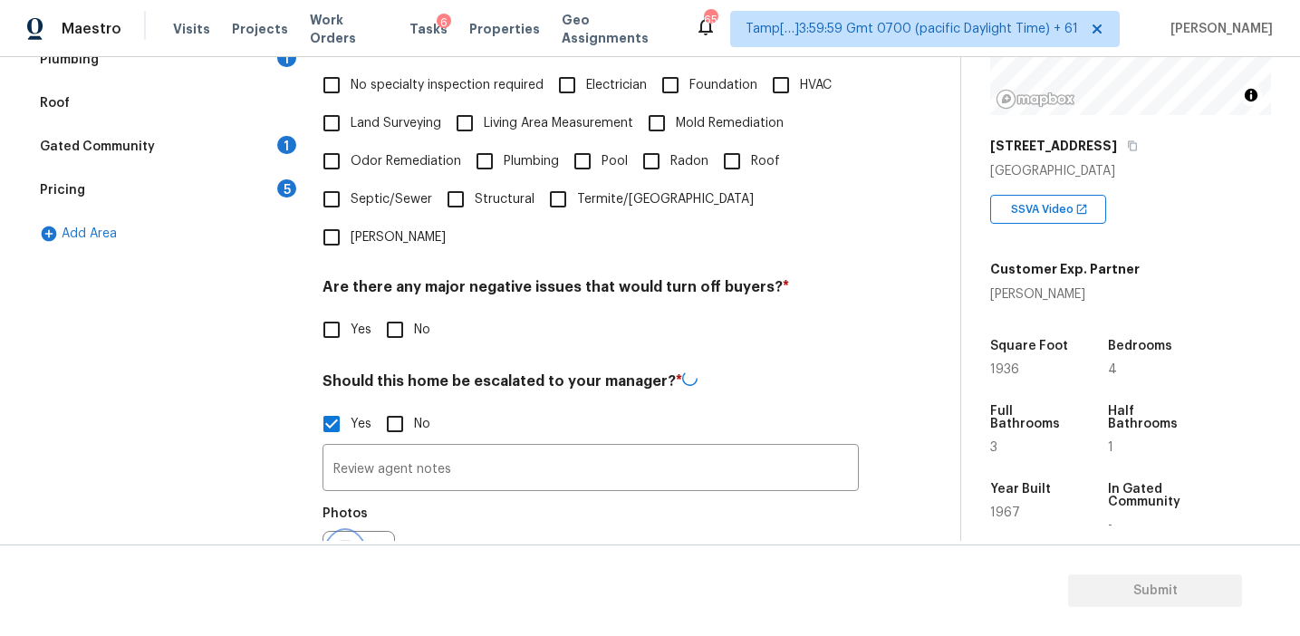
click at [339, 532] on button "button" at bounding box center [345, 567] width 43 height 71
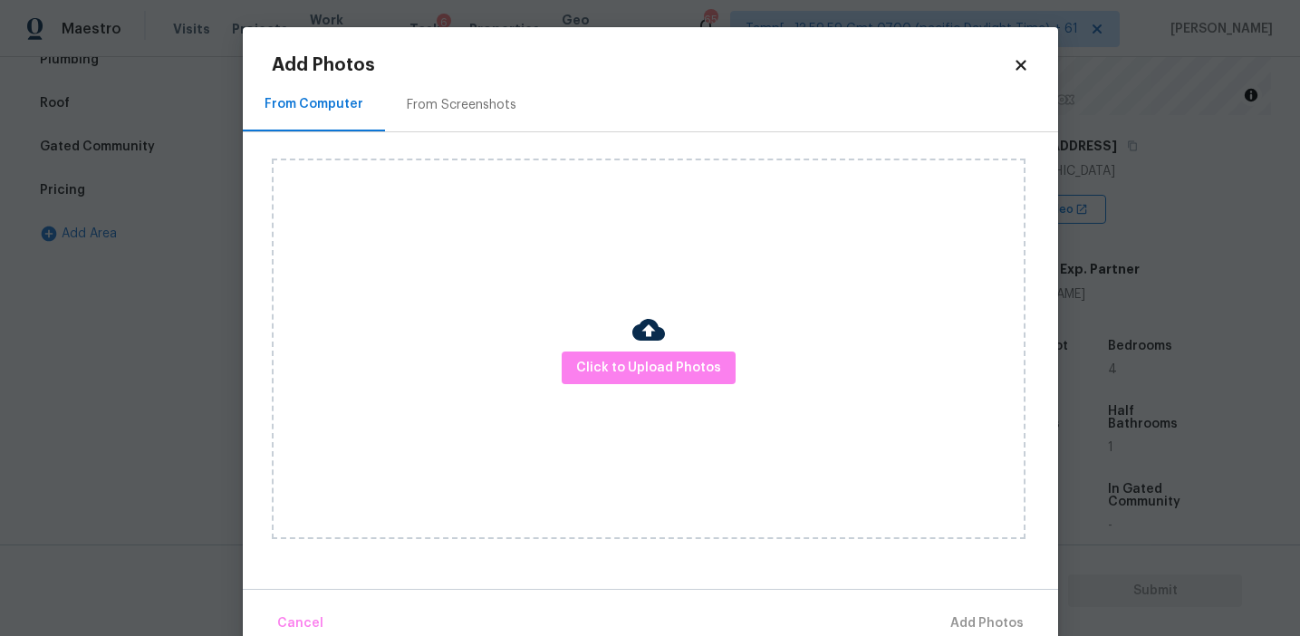
click at [598, 350] on div "Click to Upload Photos" at bounding box center [649, 349] width 754 height 381
click at [593, 357] on span "Click to Upload Photos" at bounding box center [648, 368] width 145 height 23
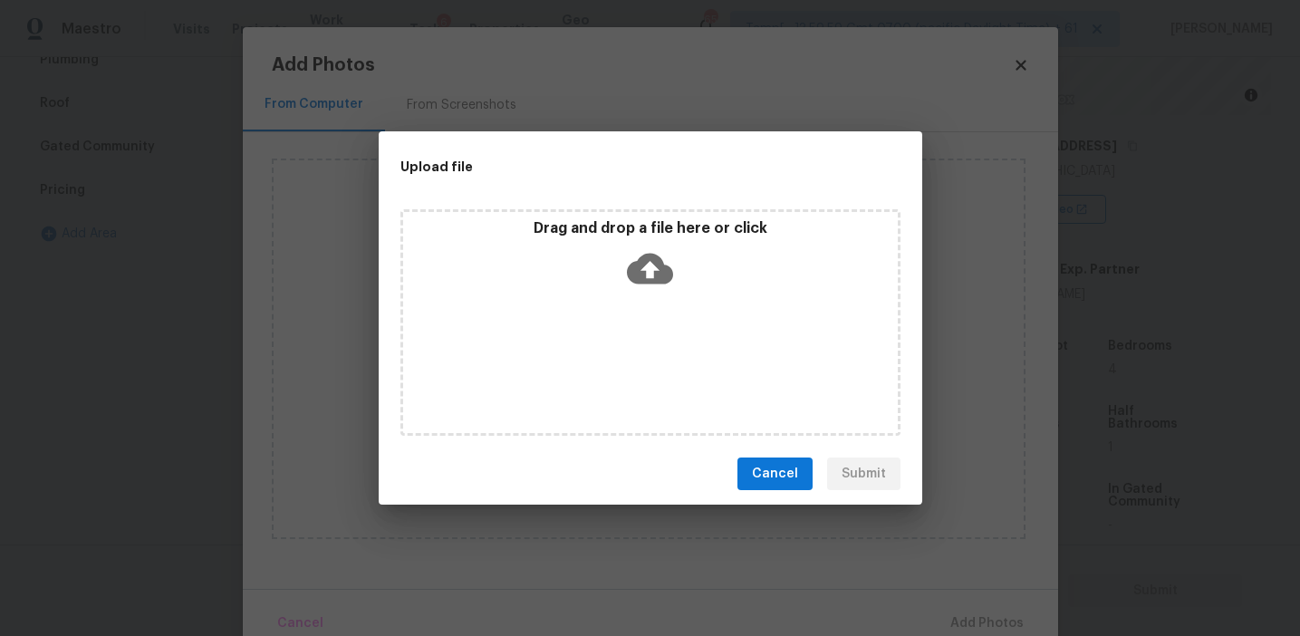
click at [607, 258] on div "Drag and drop a file here or click" at bounding box center [650, 258] width 495 height 78
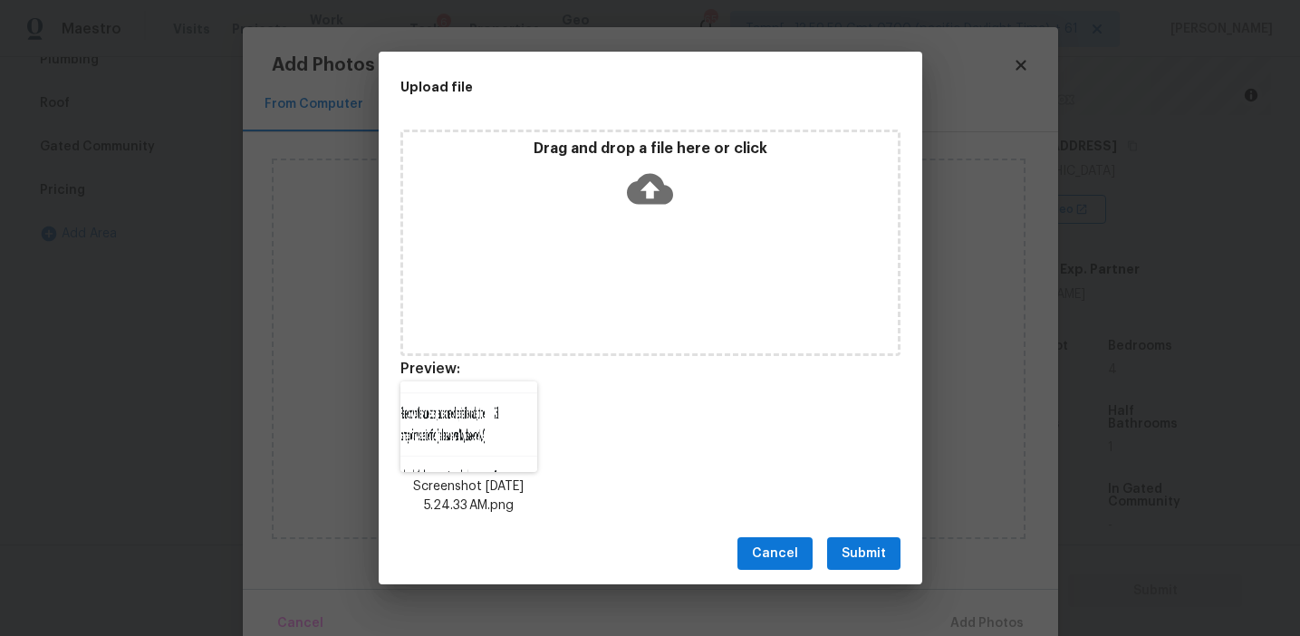
click at [833, 543] on button "Submit" at bounding box center [863, 554] width 73 height 34
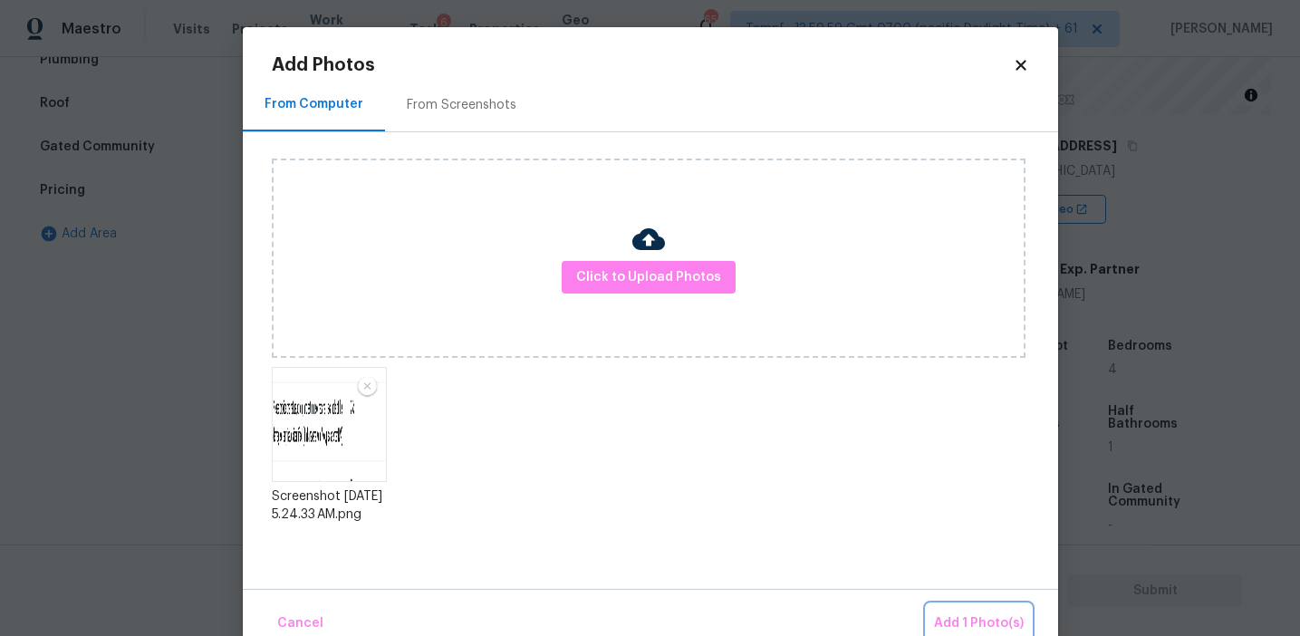
click at [948, 613] on span "Add 1 Photo(s)" at bounding box center [979, 624] width 90 height 23
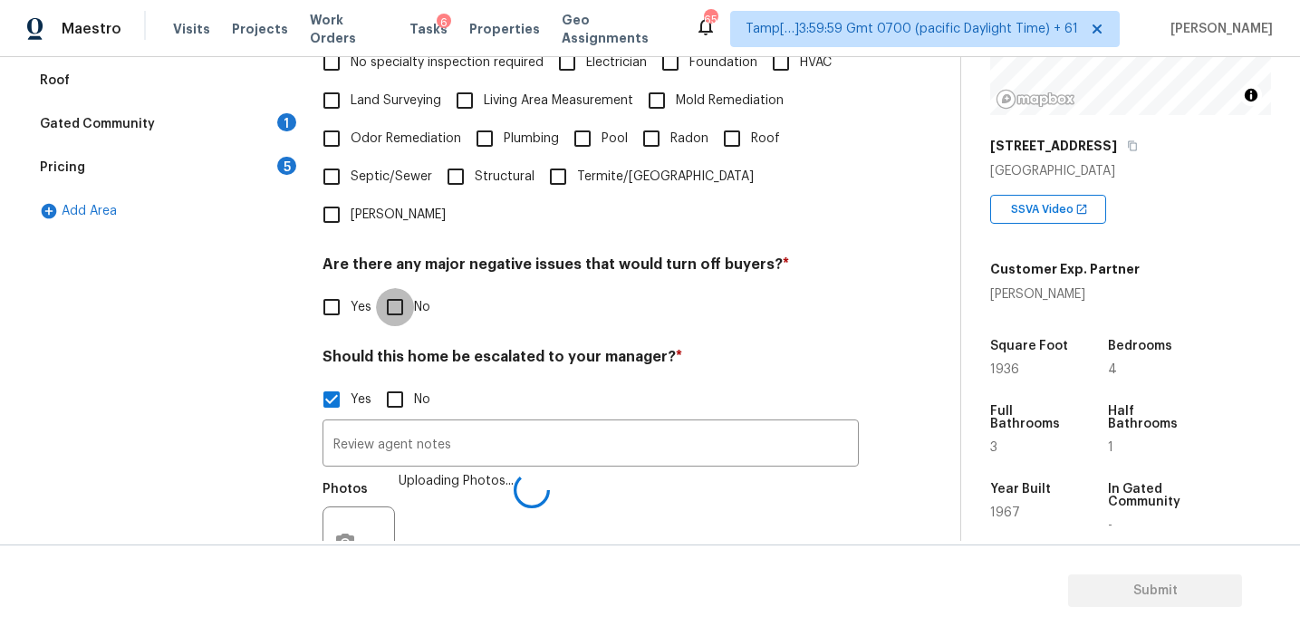
click at [407, 288] on input "No" at bounding box center [395, 307] width 38 height 38
checkbox input "true"
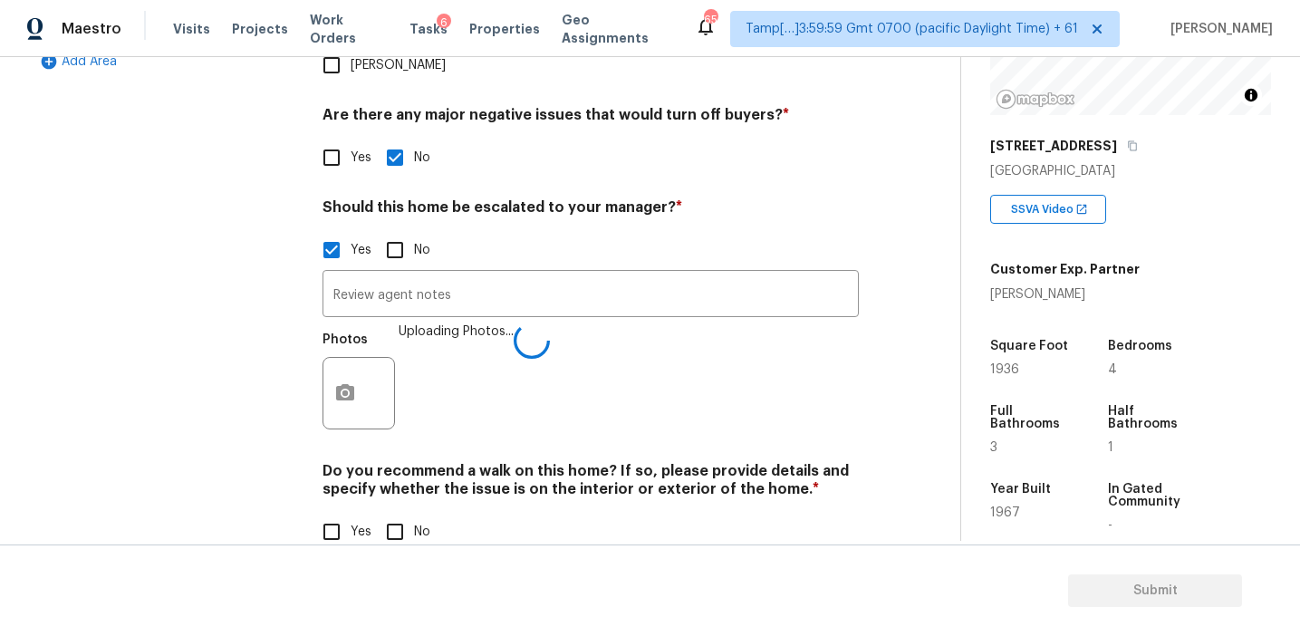
click at [391, 513] on input "No" at bounding box center [395, 532] width 38 height 38
checkbox input "true"
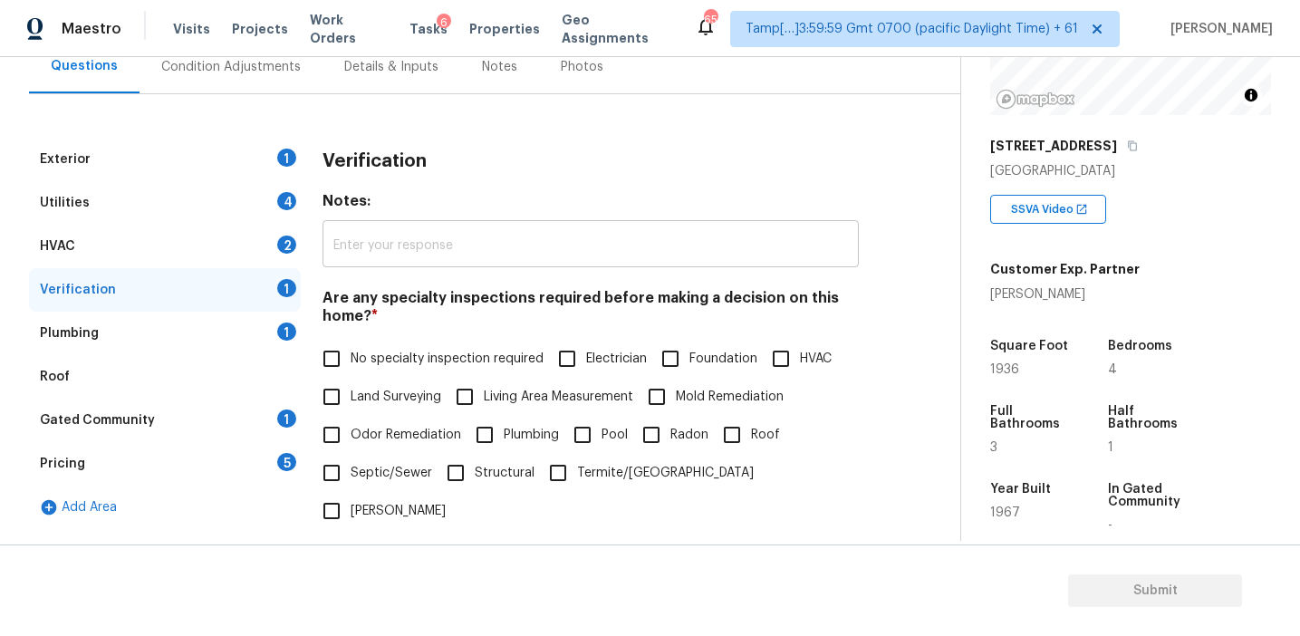
click at [370, 152] on h3 "Verification" at bounding box center [375, 161] width 104 height 18
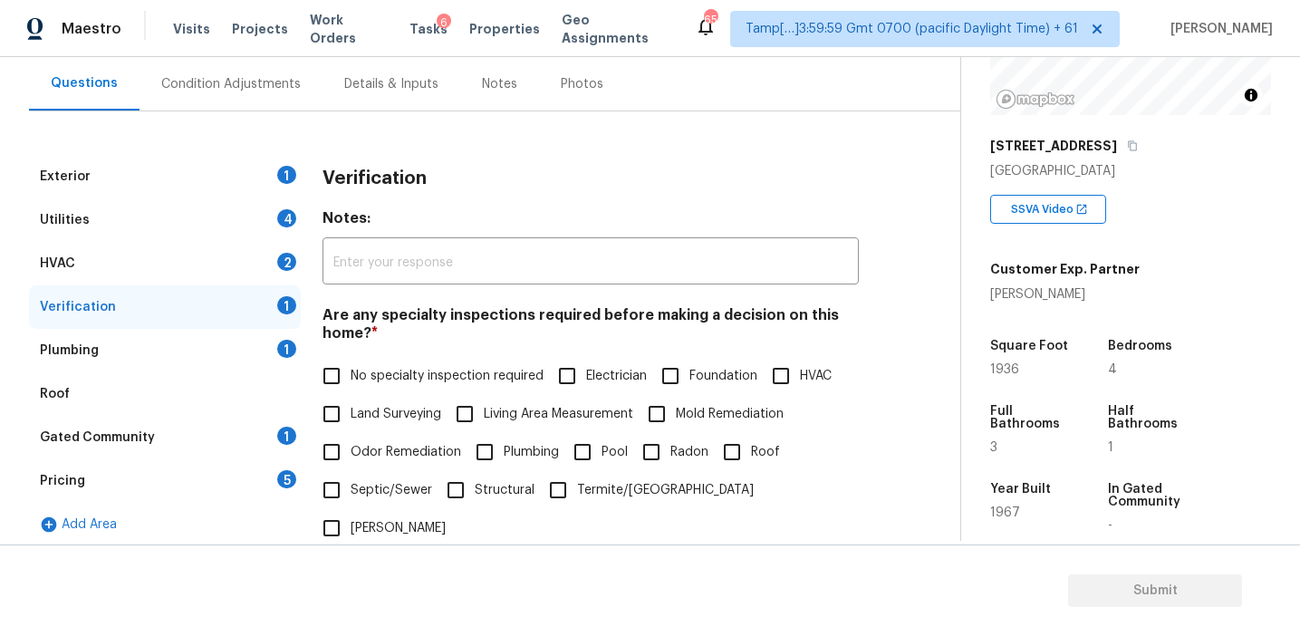
scroll to position [169, 0]
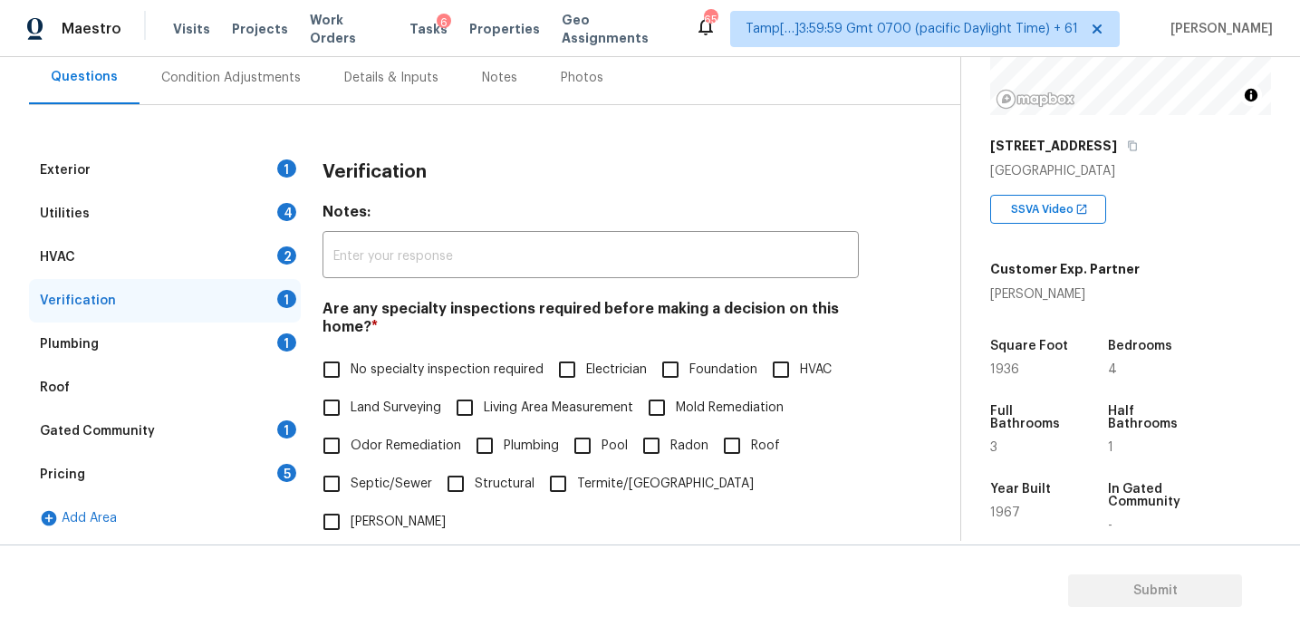
click at [282, 476] on div "5" at bounding box center [286, 473] width 19 height 18
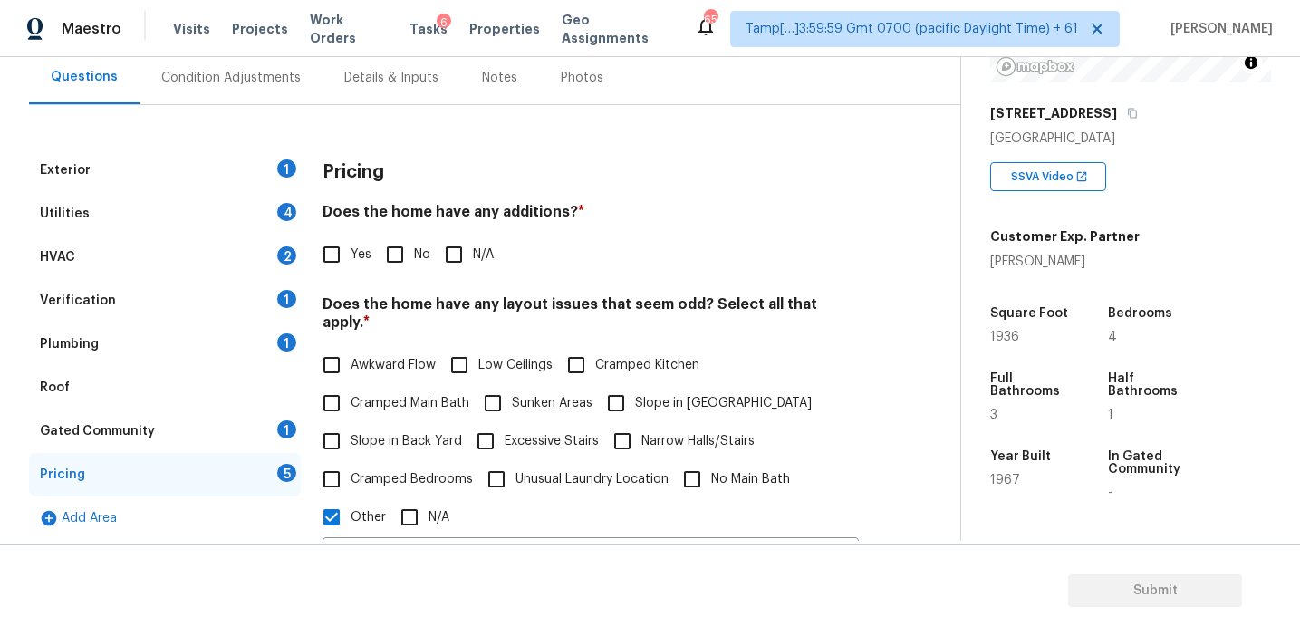
scroll to position [212, 0]
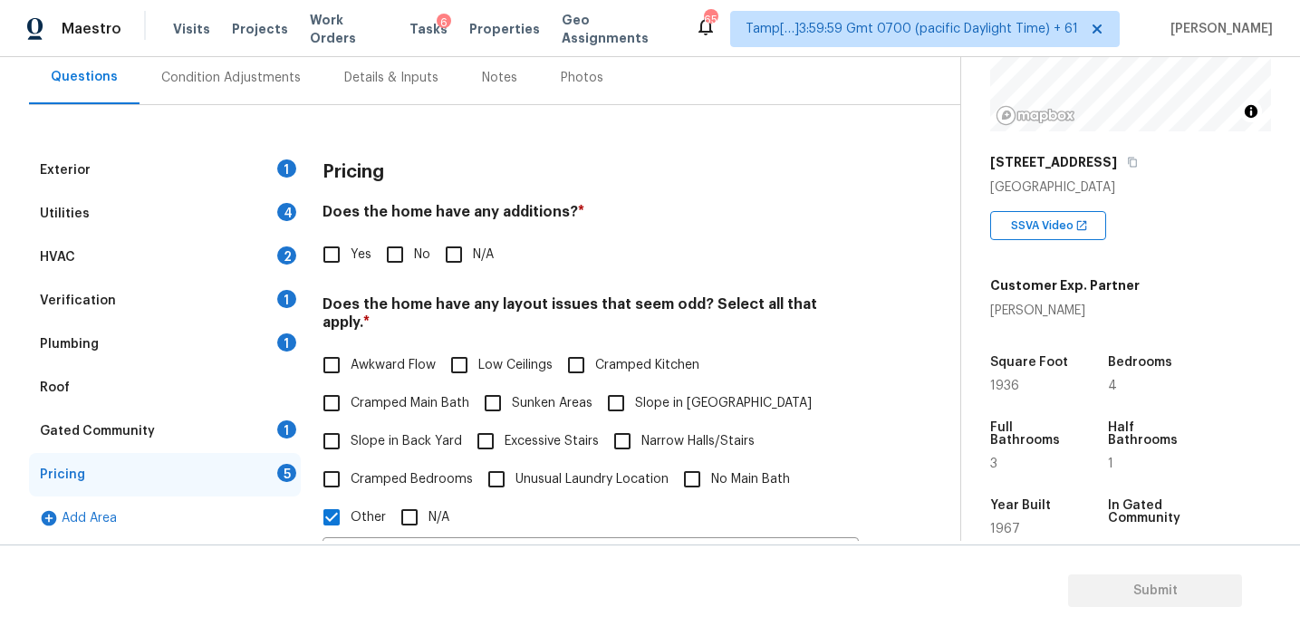
click at [398, 154] on div "Pricing" at bounding box center [591, 172] width 536 height 47
click at [579, 470] on span "Unusual Laundry Location" at bounding box center [592, 479] width 153 height 19
click at [516, 460] on input "Unusual Laundry Location" at bounding box center [497, 479] width 38 height 38
checkbox input "true"
click at [631, 384] on input "Slope in [GEOGRAPHIC_DATA]" at bounding box center [616, 403] width 38 height 38
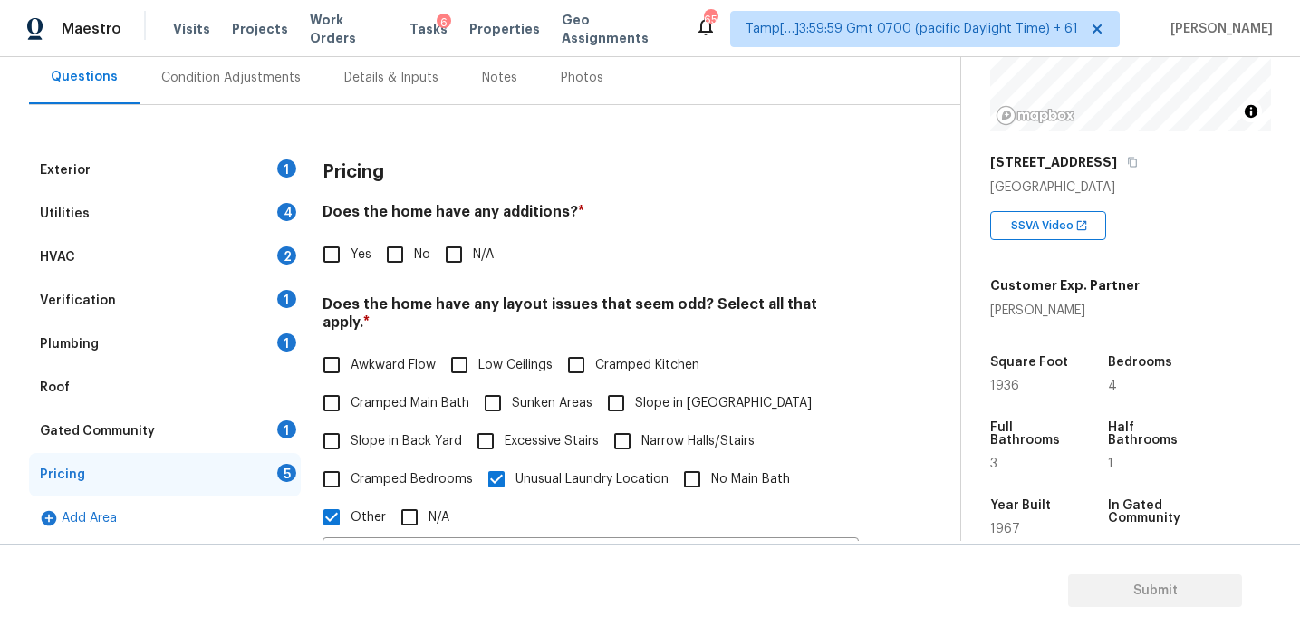
checkbox input "true"
click at [436, 432] on span "Slope in Back Yard" at bounding box center [406, 441] width 111 height 19
click at [351, 422] on input "Slope in Back Yard" at bounding box center [332, 441] width 38 height 38
checkbox input "true"
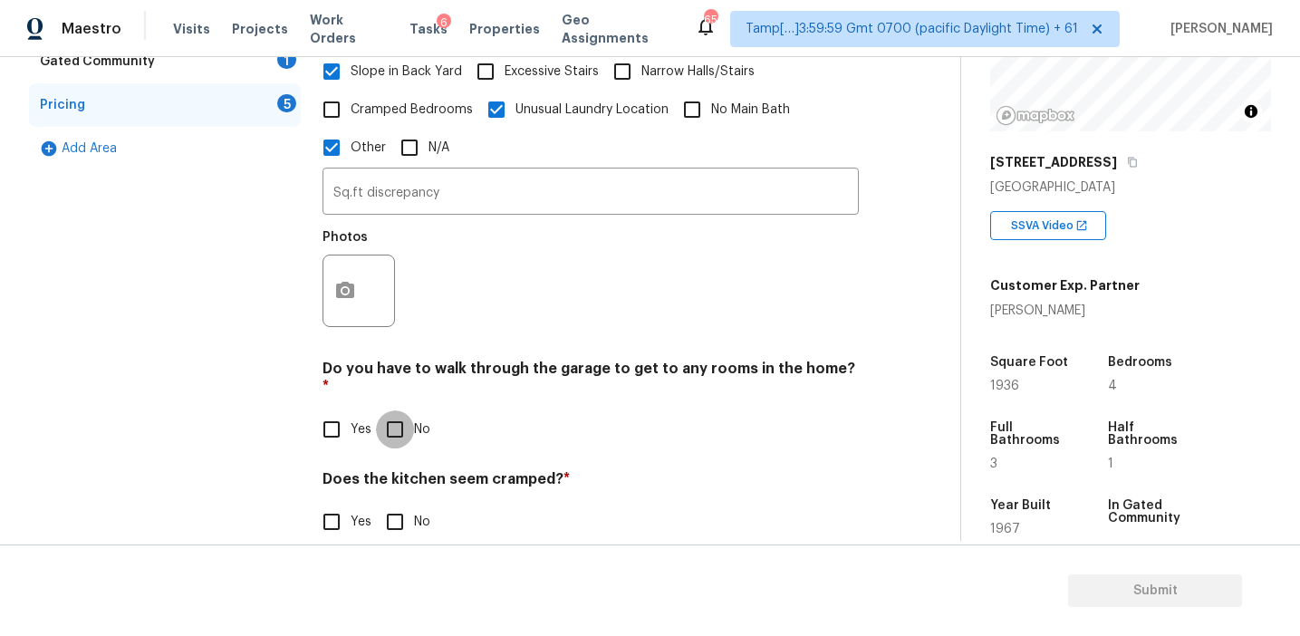
click at [398, 411] on input "No" at bounding box center [395, 430] width 38 height 38
checkbox input "true"
click at [397, 472] on div "Does the kitchen seem cramped? * Yes No" at bounding box center [591, 507] width 536 height 71
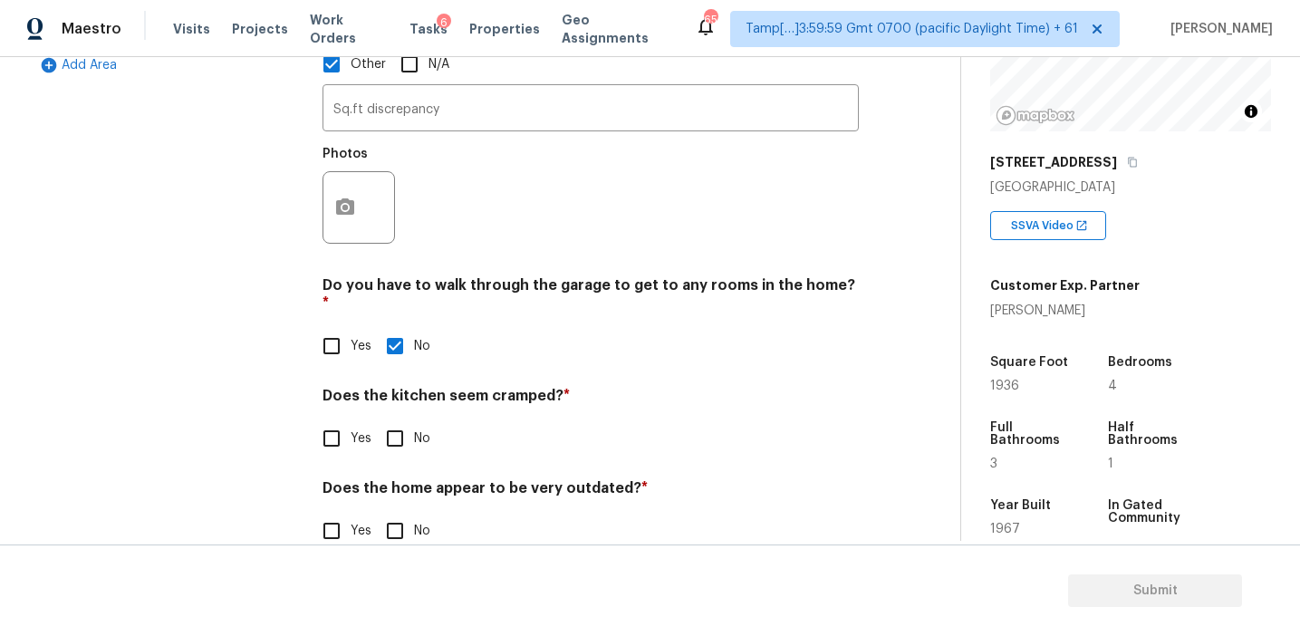
click at [395, 420] on input "No" at bounding box center [395, 439] width 38 height 38
checkbox input "true"
click at [400, 514] on input "No" at bounding box center [395, 533] width 38 height 38
checkbox input "true"
click at [347, 200] on button "button" at bounding box center [345, 207] width 43 height 71
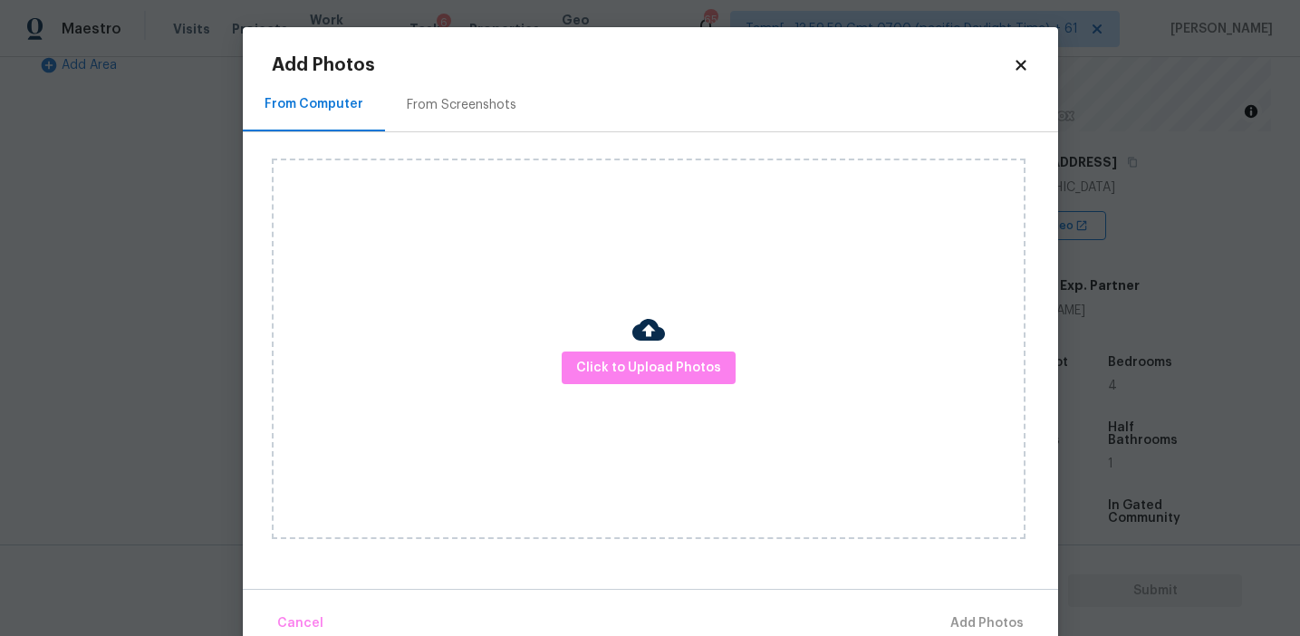
click at [471, 101] on div "From Screenshots" at bounding box center [462, 105] width 110 height 18
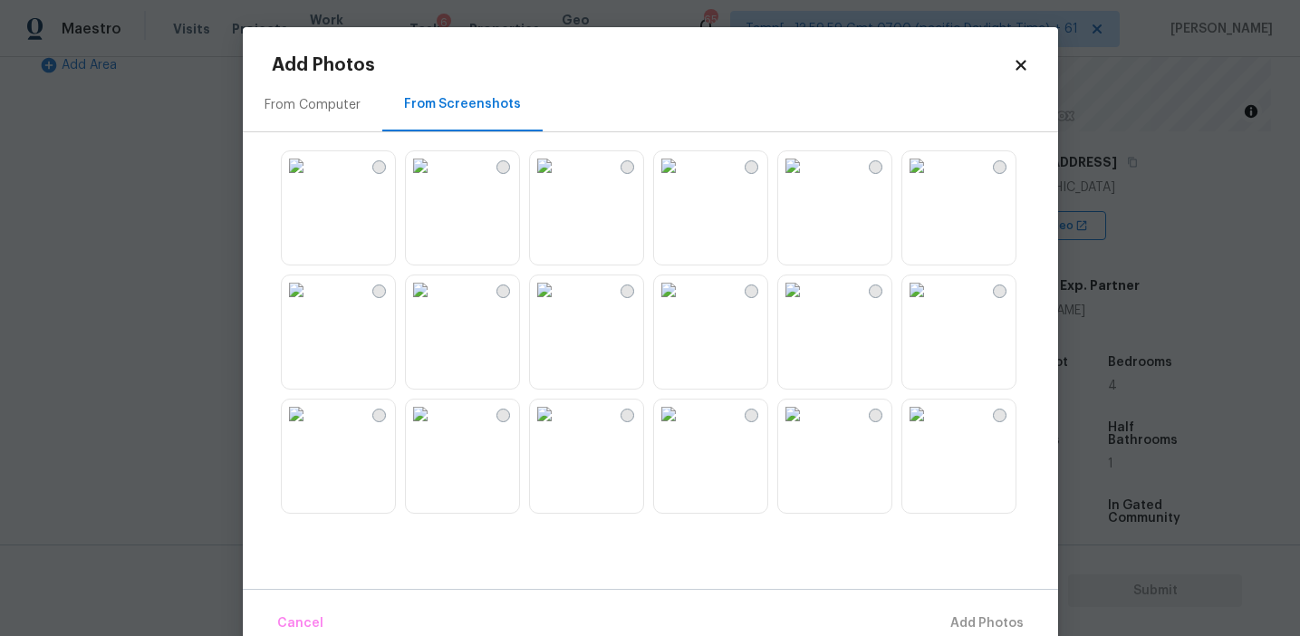
click at [435, 180] on img at bounding box center [420, 165] width 29 height 29
click at [435, 298] on img at bounding box center [420, 289] width 29 height 29
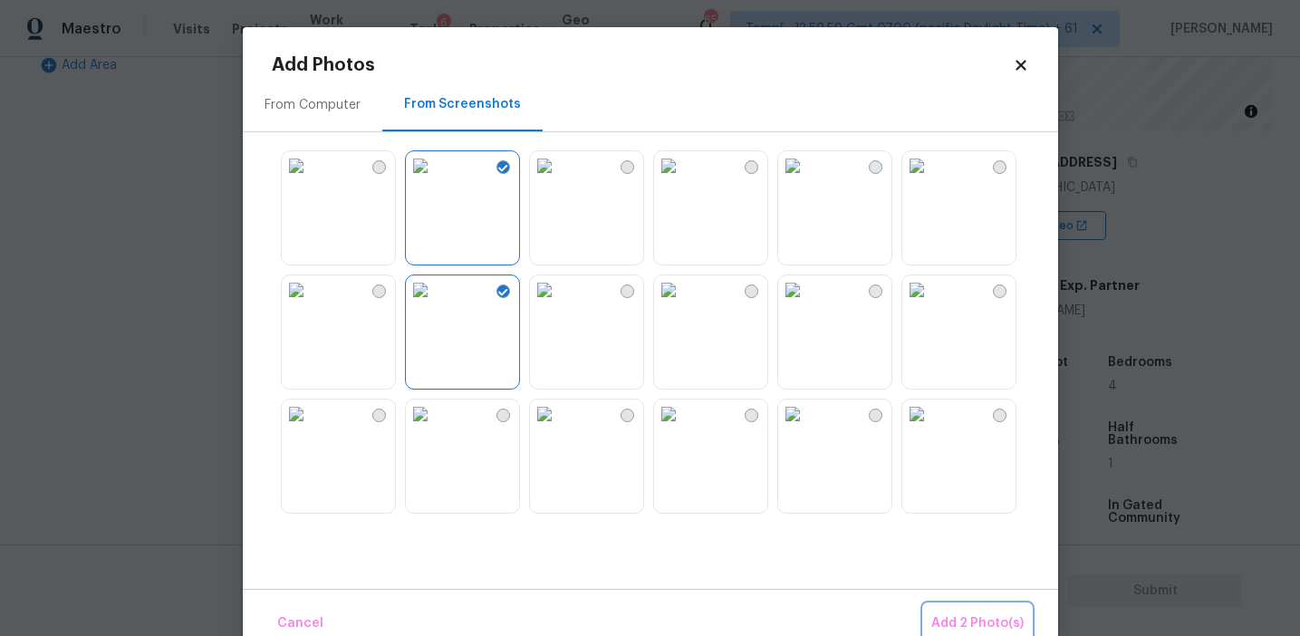
click at [933, 613] on button "Add 2 Photo(s)" at bounding box center [977, 623] width 107 height 39
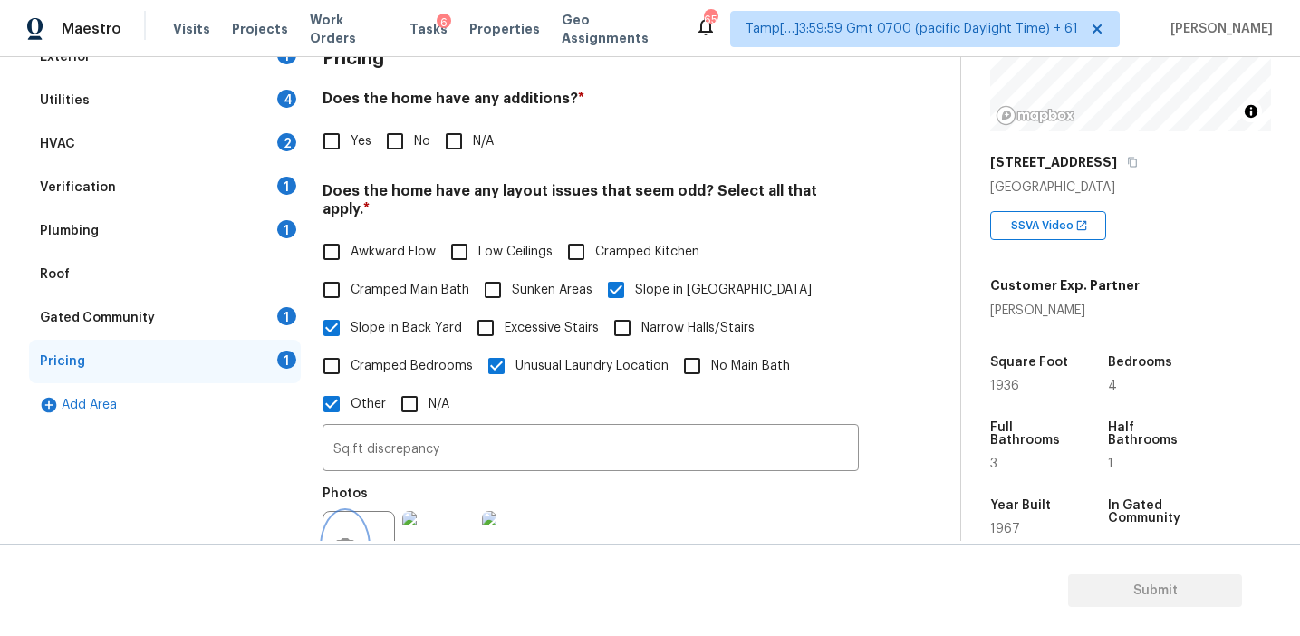
scroll to position [270, 0]
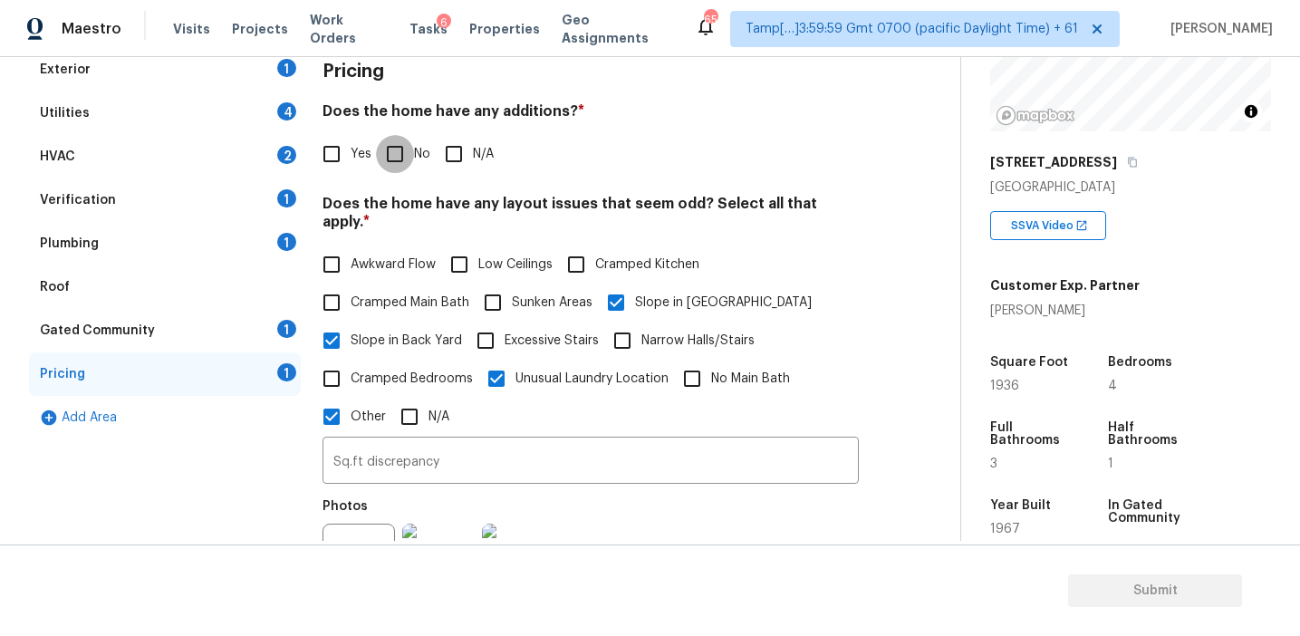
click at [398, 162] on input "No" at bounding box center [395, 154] width 38 height 38
checkbox input "true"
click at [269, 324] on div "Gated Community 1" at bounding box center [165, 330] width 272 height 43
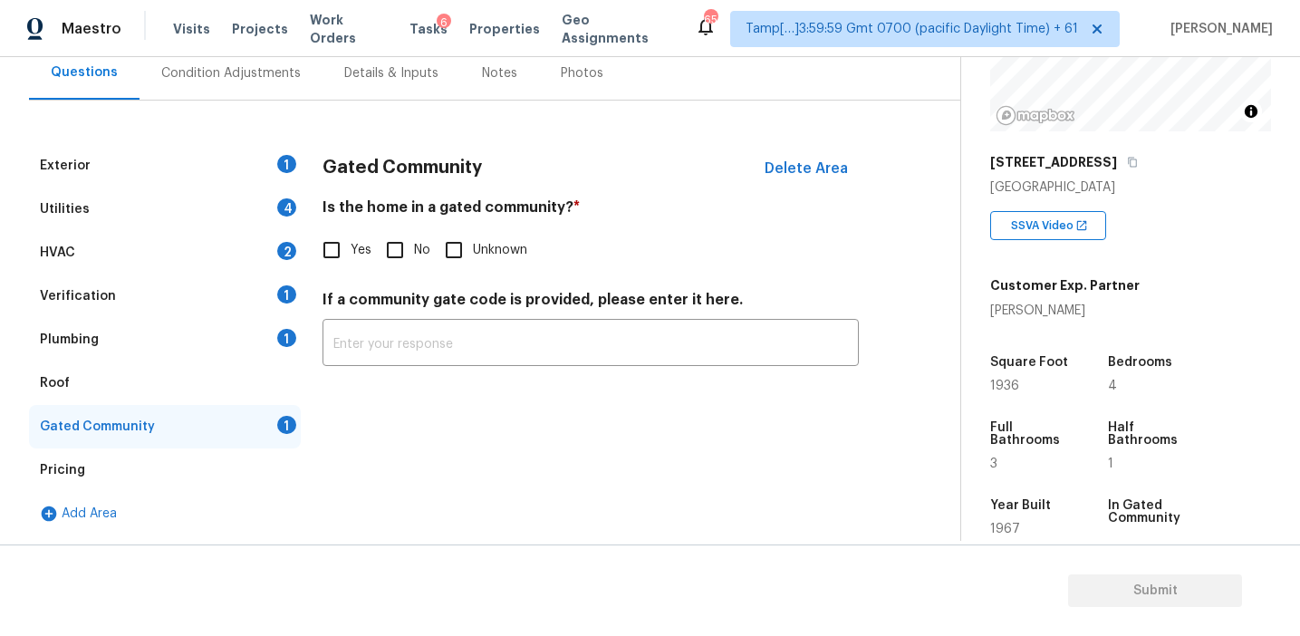
scroll to position [174, 0]
click at [399, 247] on input "No" at bounding box center [395, 250] width 38 height 38
checkbox input "true"
click at [256, 331] on div "Plumbing 1" at bounding box center [165, 339] width 272 height 43
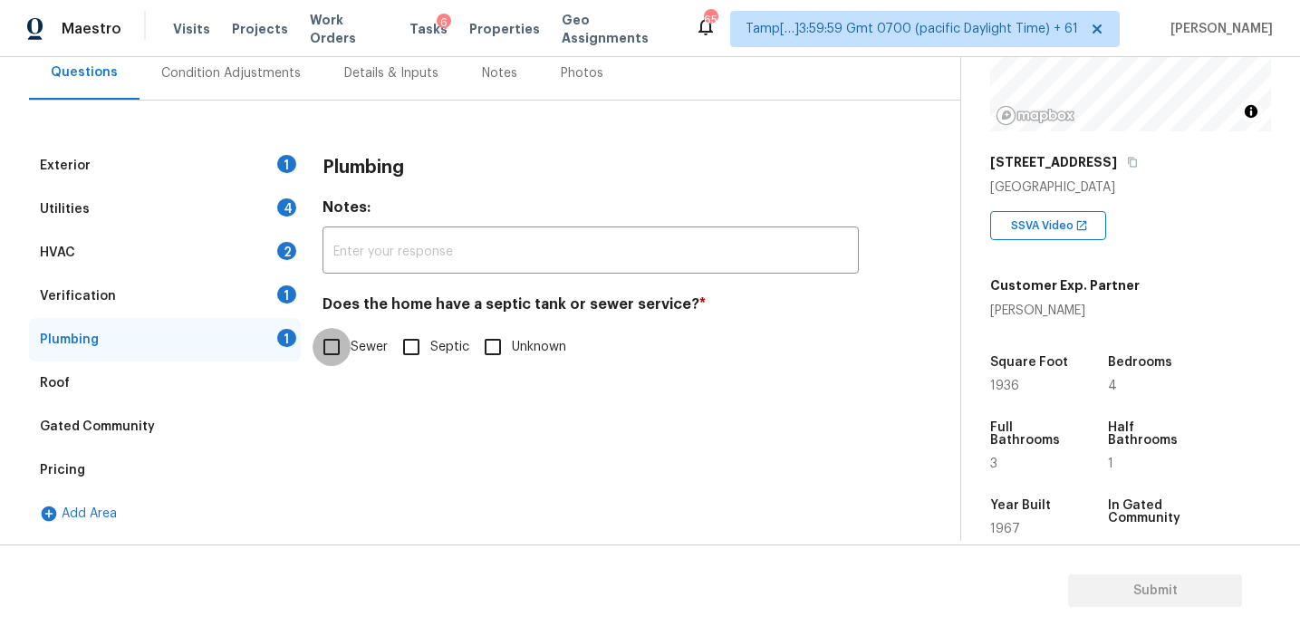
click at [350, 334] on input "Sewer" at bounding box center [332, 347] width 38 height 38
checkbox input "true"
click at [274, 288] on div "Verification 1" at bounding box center [165, 296] width 272 height 43
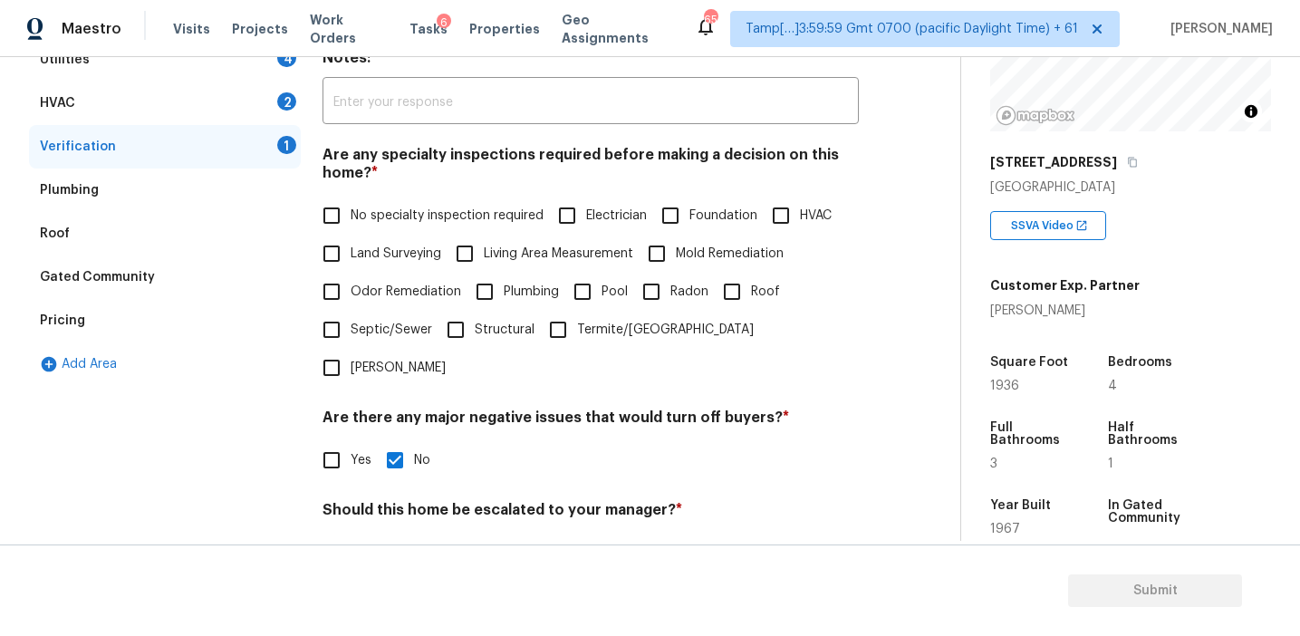
scroll to position [292, 0]
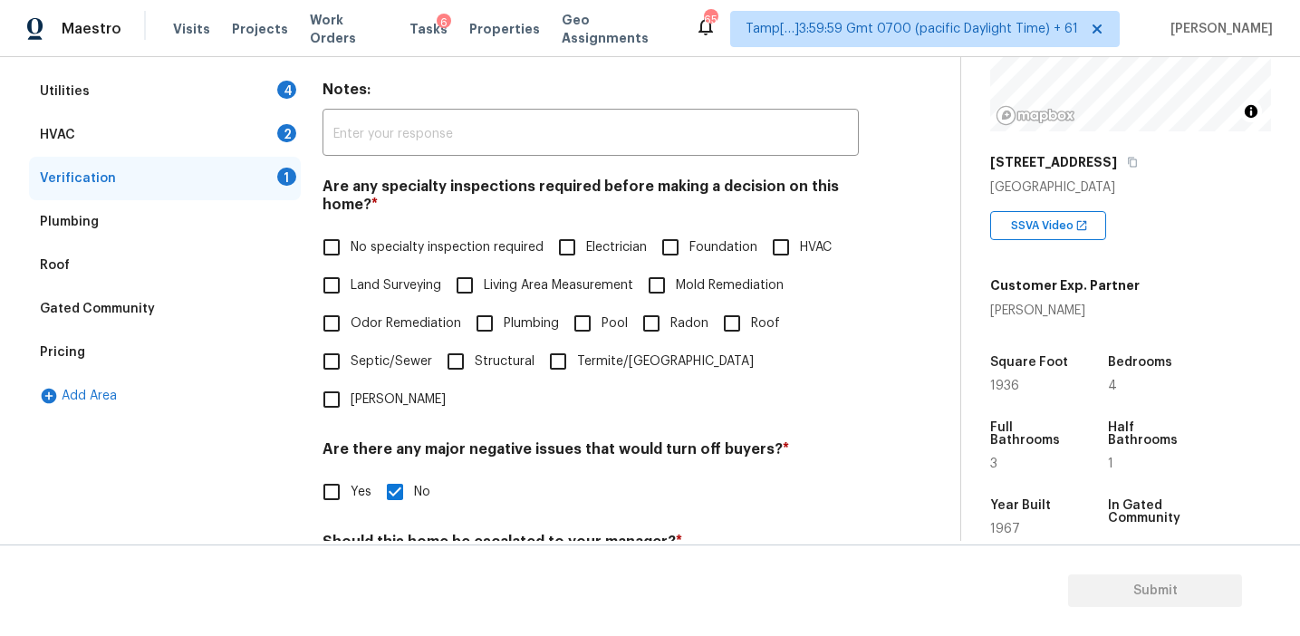
click at [395, 253] on span "No specialty inspection required" at bounding box center [447, 247] width 193 height 19
click at [351, 253] on input "No specialty inspection required" at bounding box center [332, 247] width 38 height 38
checkbox input "true"
click at [280, 135] on div "2" at bounding box center [286, 133] width 19 height 18
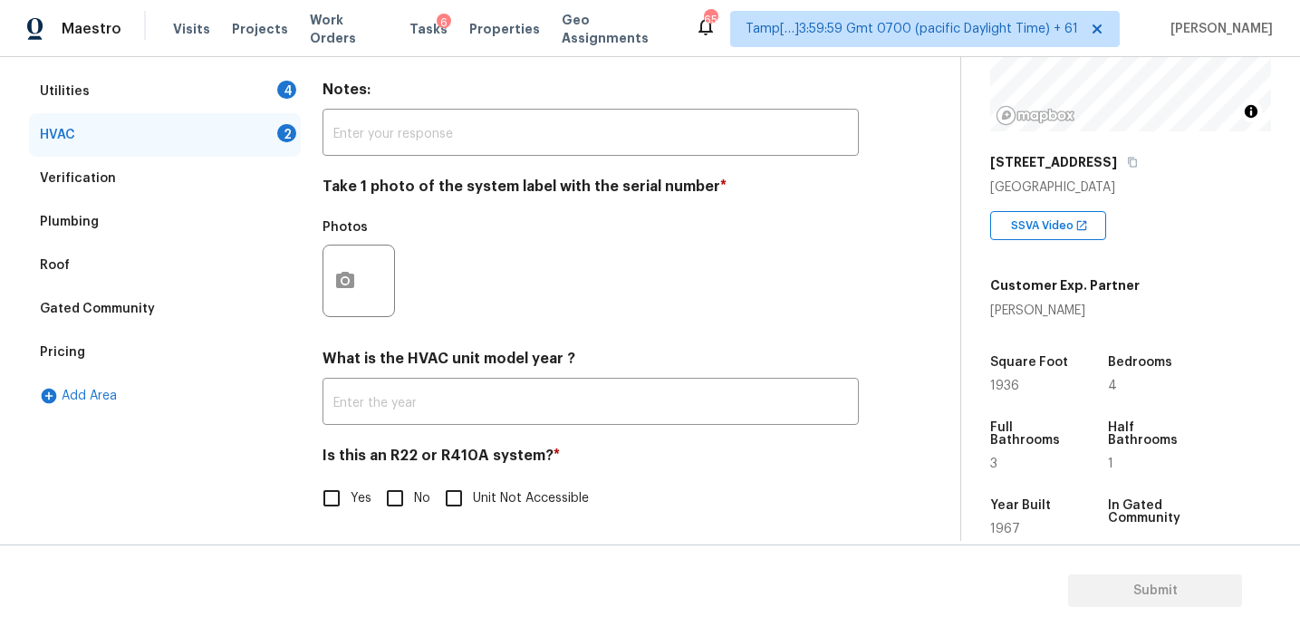
click at [395, 495] on input "No" at bounding box center [395, 498] width 38 height 38
checkbox input "true"
click at [341, 282] on icon "button" at bounding box center [345, 281] width 22 height 22
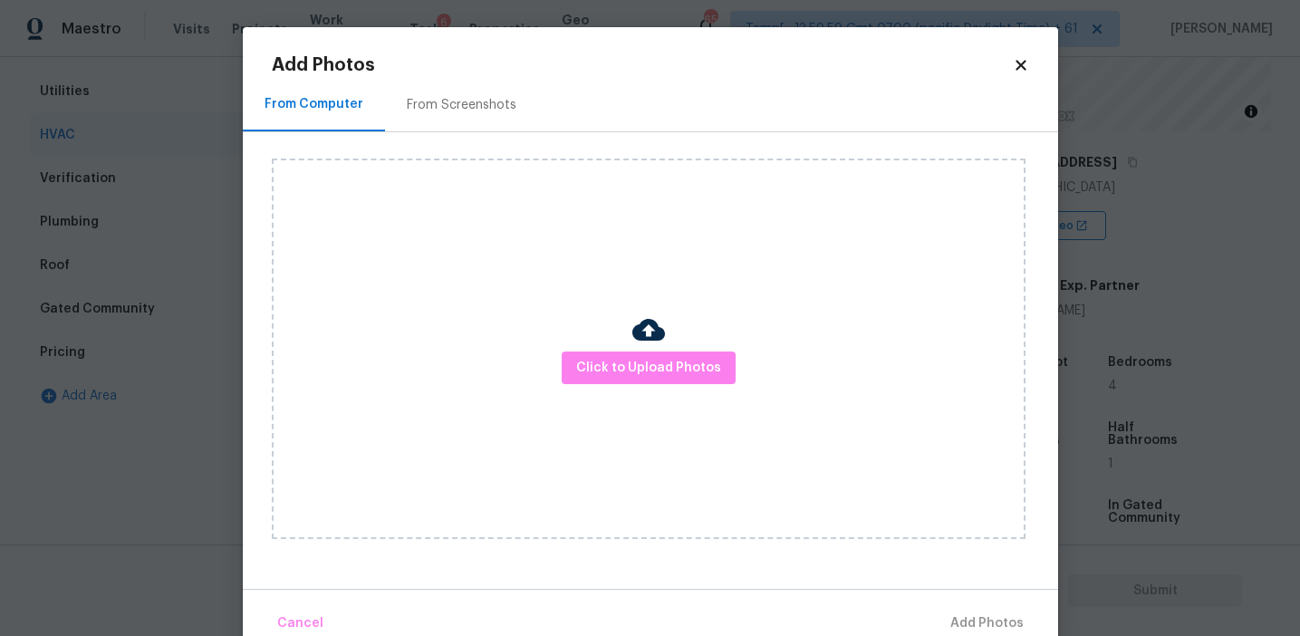
click at [476, 125] on div "From Screenshots" at bounding box center [461, 104] width 153 height 53
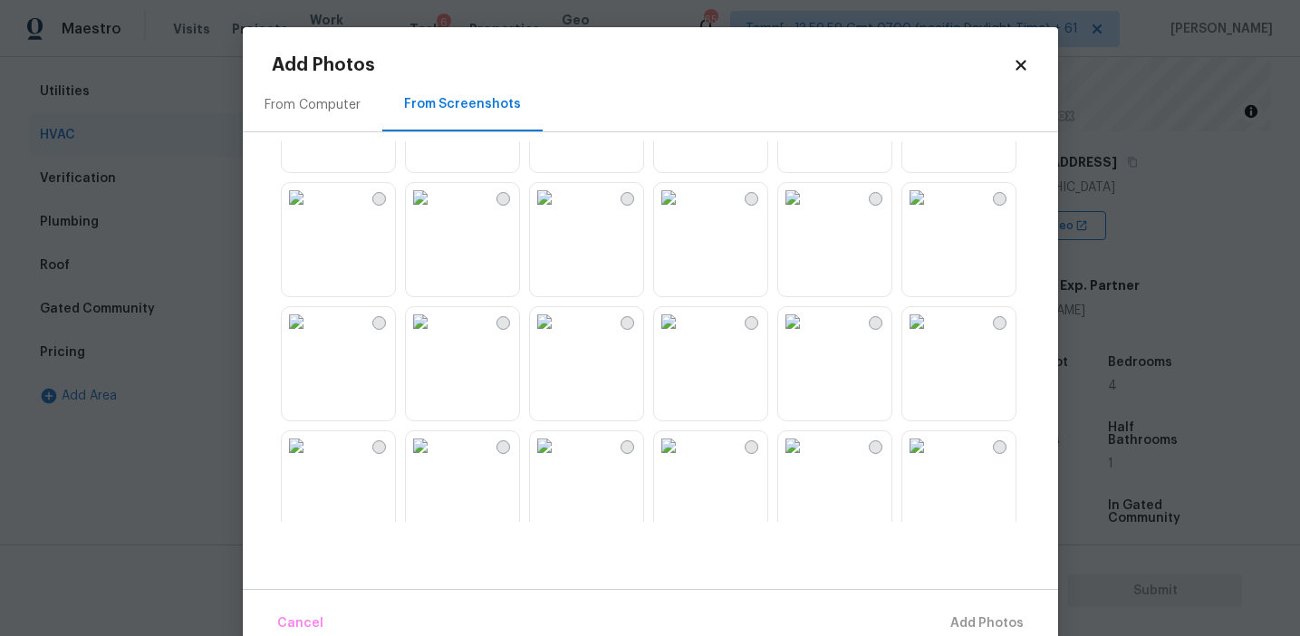
scroll to position [1428, 0]
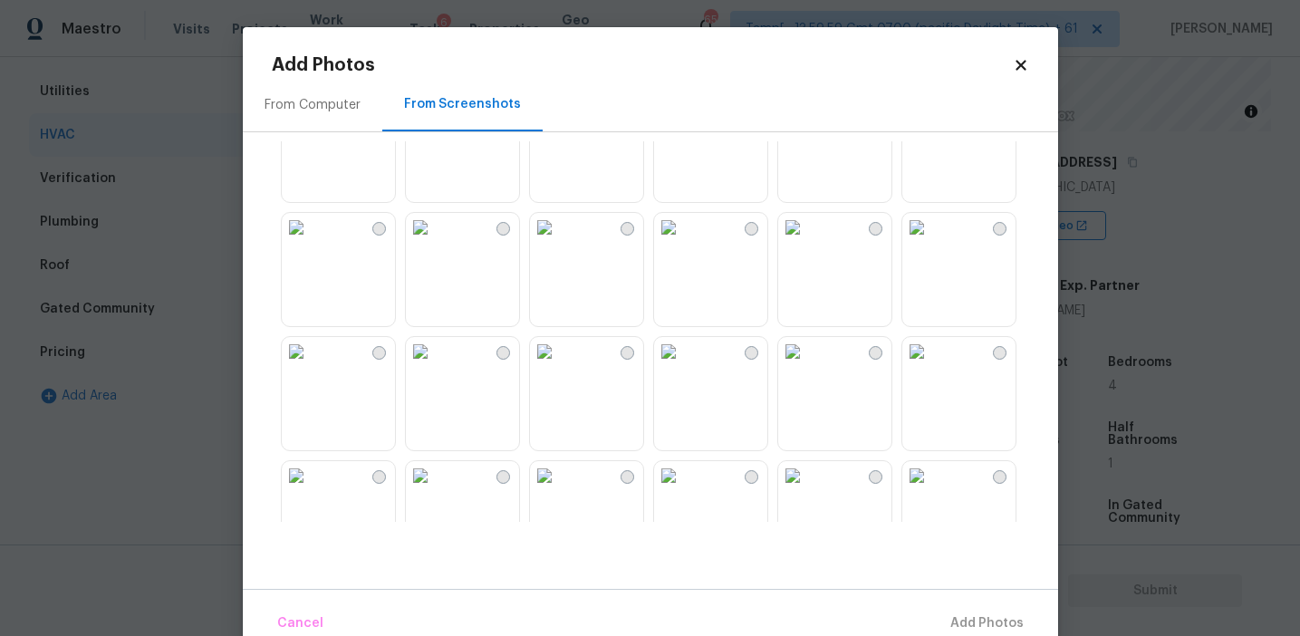
click at [559, 118] on img at bounding box center [544, 103] width 29 height 29
click at [966, 616] on span "Add 1 Photo(s)" at bounding box center [979, 624] width 90 height 23
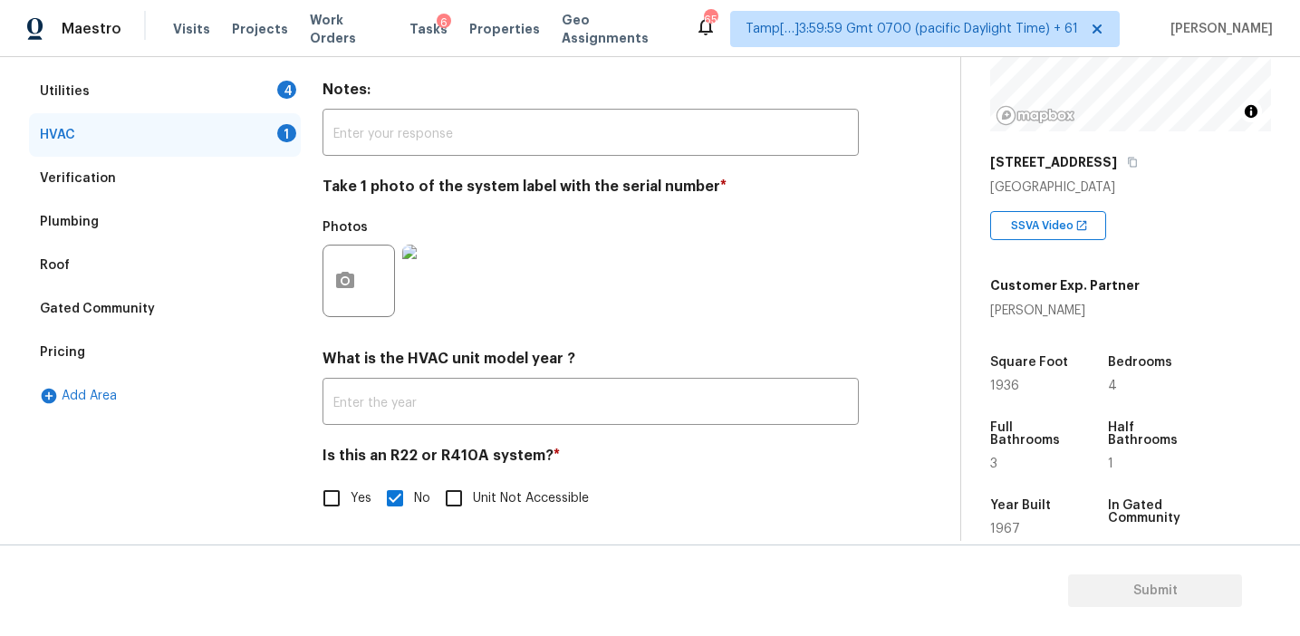
click at [271, 92] on div "Utilities 4" at bounding box center [165, 91] width 272 height 43
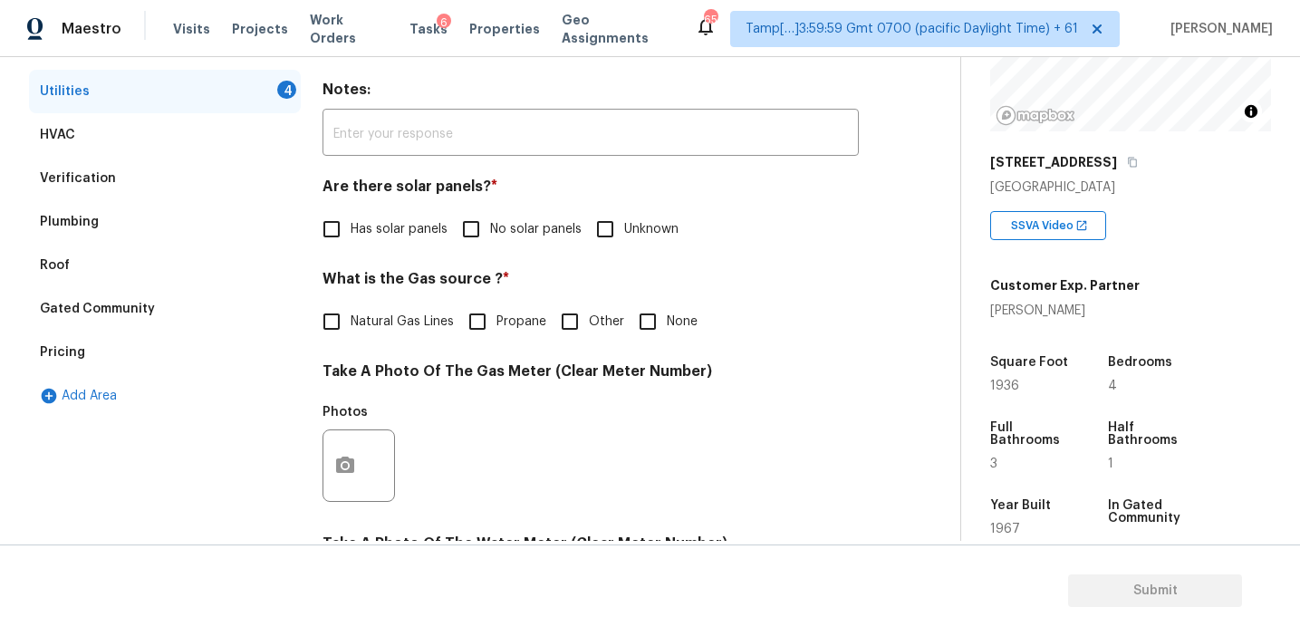
click at [486, 238] on input "No solar panels" at bounding box center [471, 229] width 38 height 38
checkbox input "true"
click at [419, 320] on span "Natural Gas Lines" at bounding box center [402, 323] width 103 height 19
click at [351, 320] on input "Natural Gas Lines" at bounding box center [332, 323] width 38 height 38
checkbox input "true"
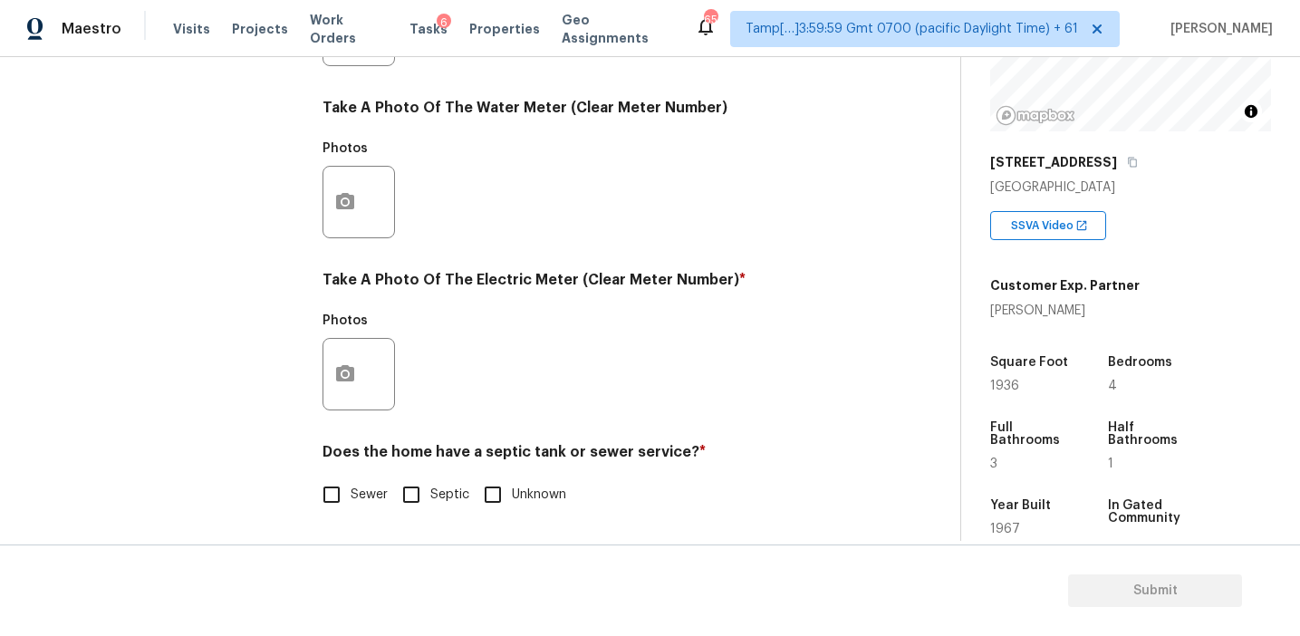
scroll to position [728, 0]
click at [343, 499] on input "Sewer" at bounding box center [332, 495] width 38 height 38
checkbox input "true"
click at [344, 410] on div at bounding box center [359, 374] width 72 height 72
click at [347, 384] on icon "button" at bounding box center [345, 374] width 22 height 22
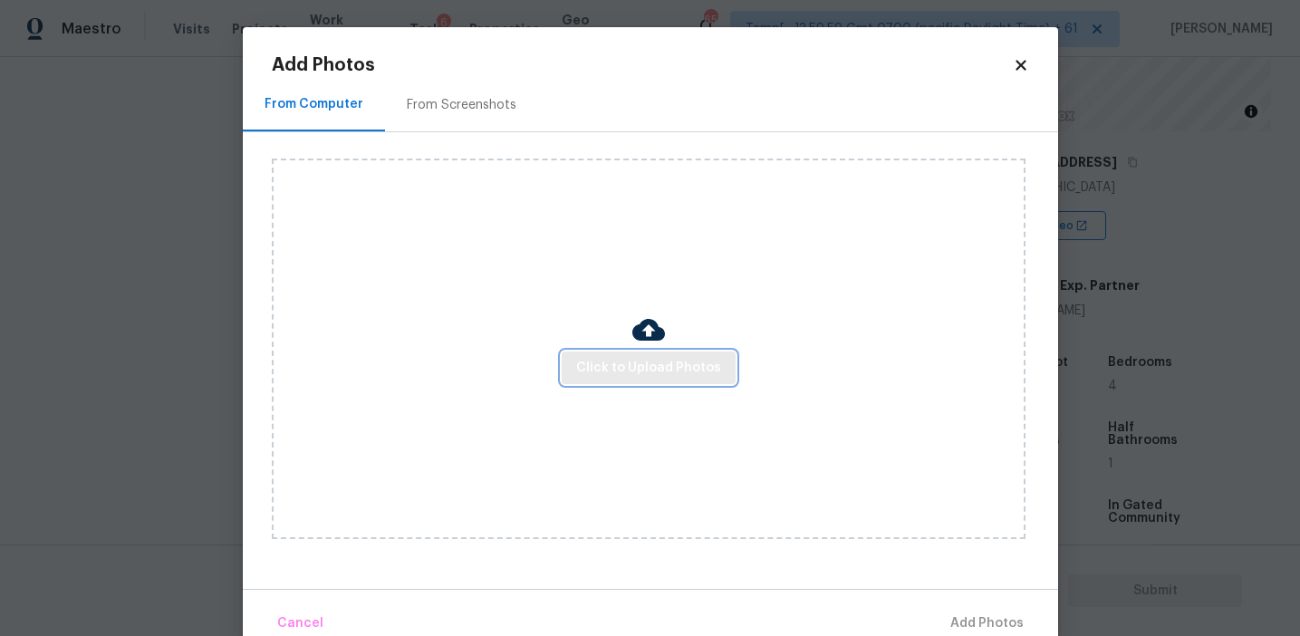
click at [706, 362] on span "Click to Upload Photos" at bounding box center [648, 368] width 145 height 23
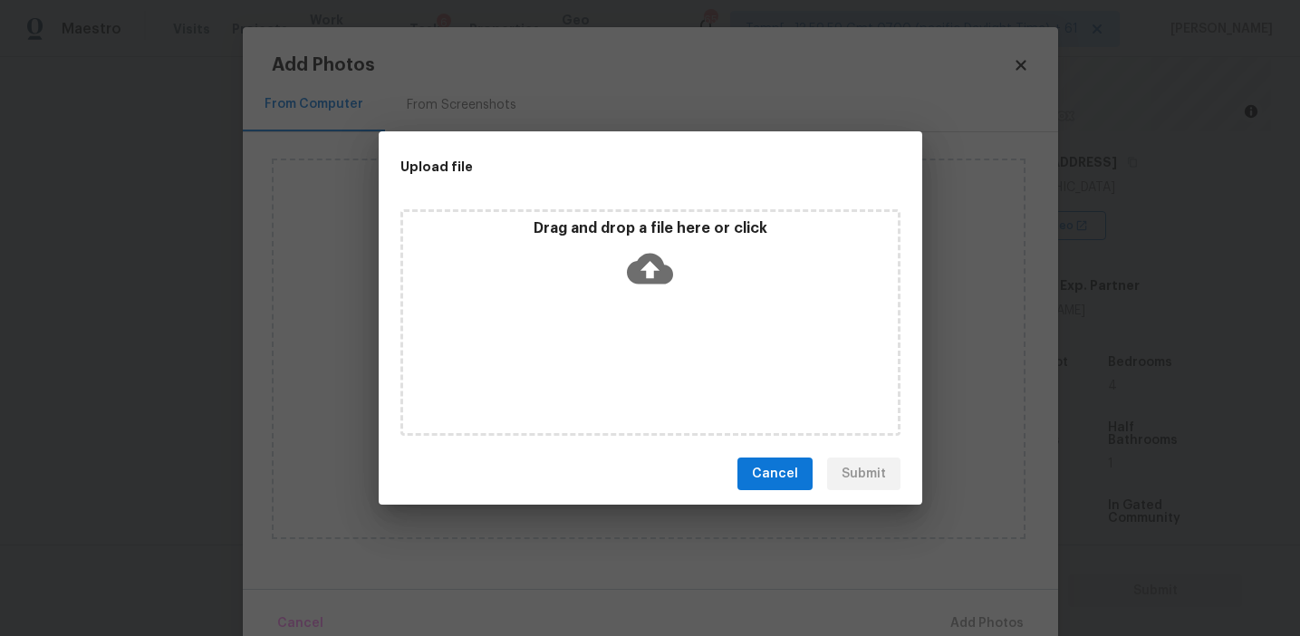
click at [644, 246] on icon at bounding box center [650, 269] width 46 height 46
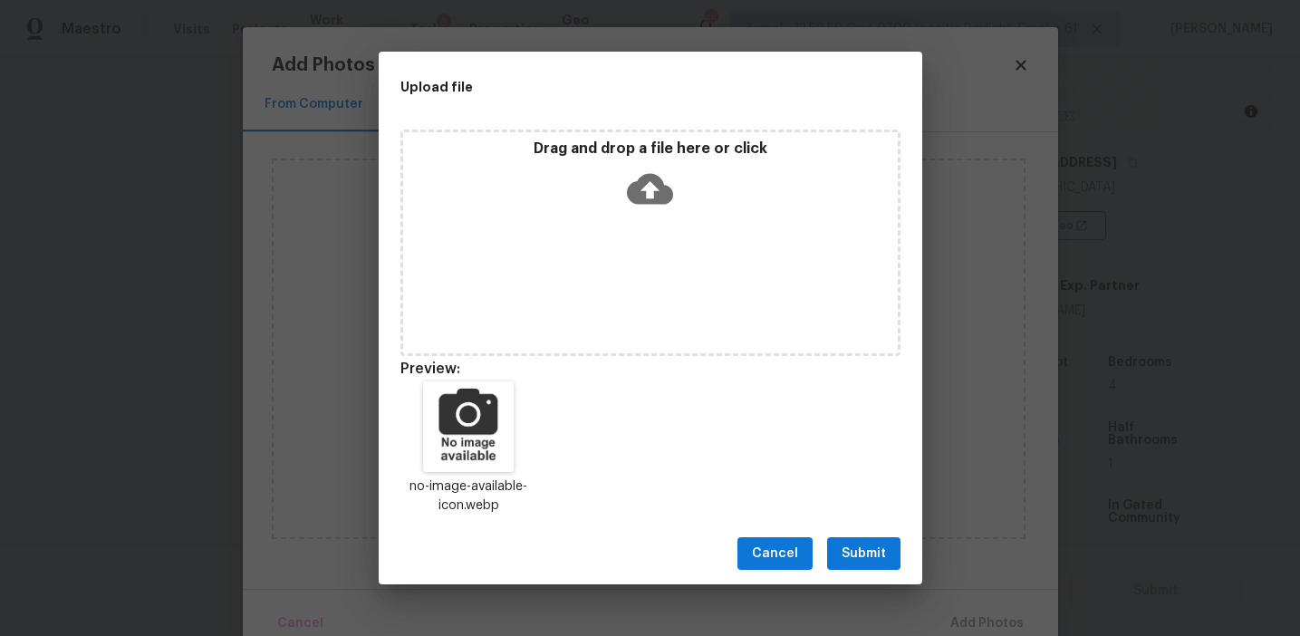
click at [865, 543] on span "Submit" at bounding box center [864, 554] width 44 height 23
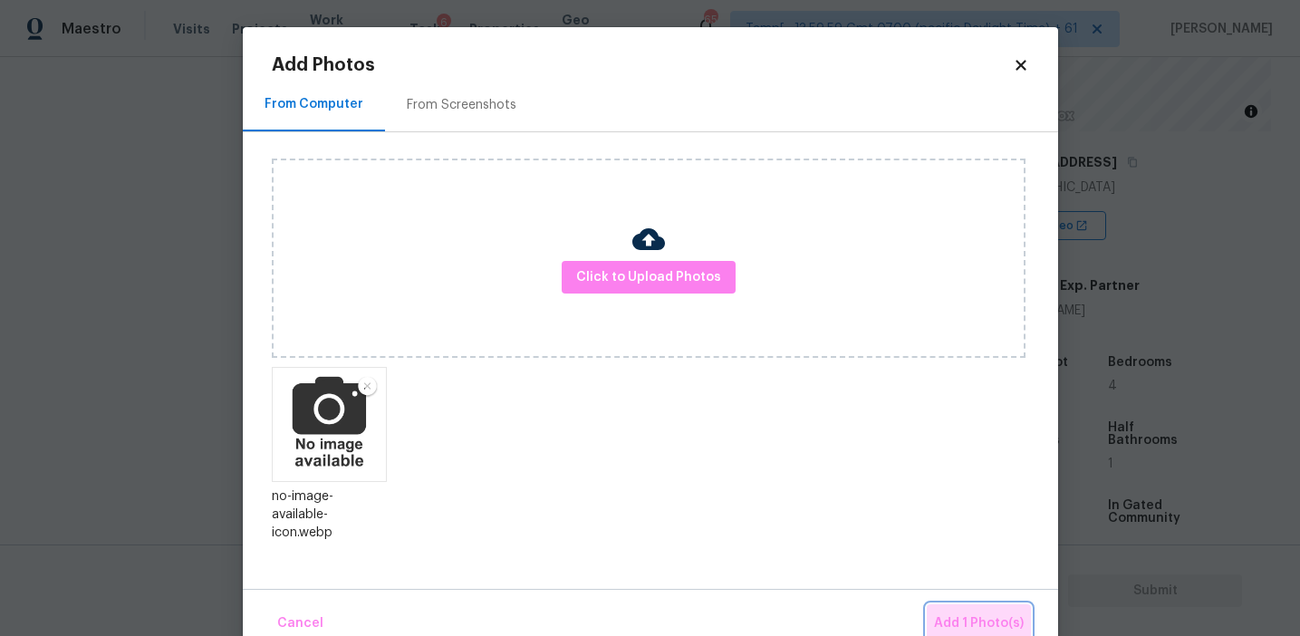
click at [967, 607] on button "Add 1 Photo(s)" at bounding box center [979, 623] width 104 height 39
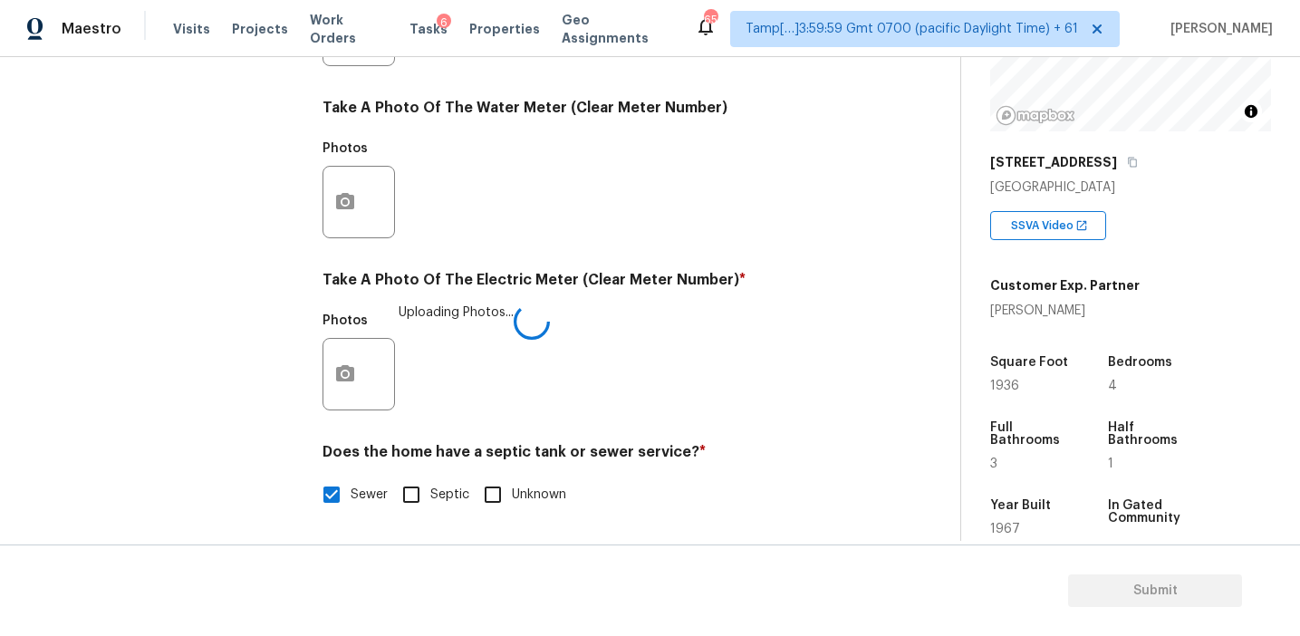
click at [712, 333] on div "Photos Uploading Photos..." at bounding box center [591, 363] width 536 height 118
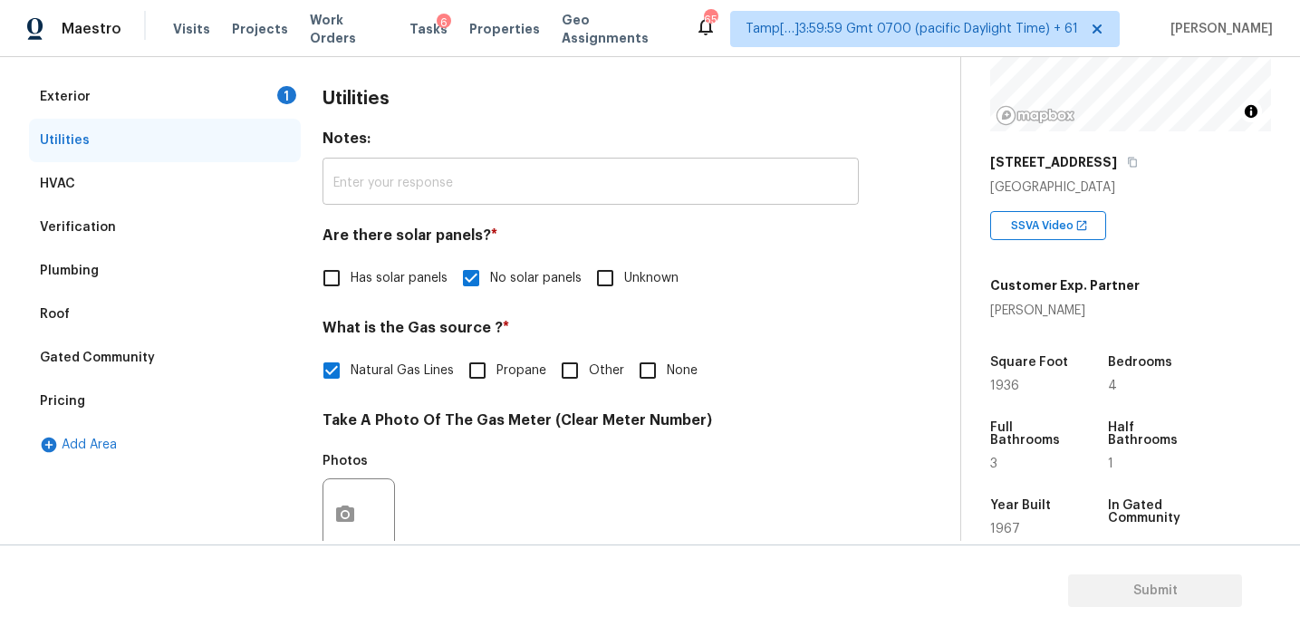
scroll to position [227, 0]
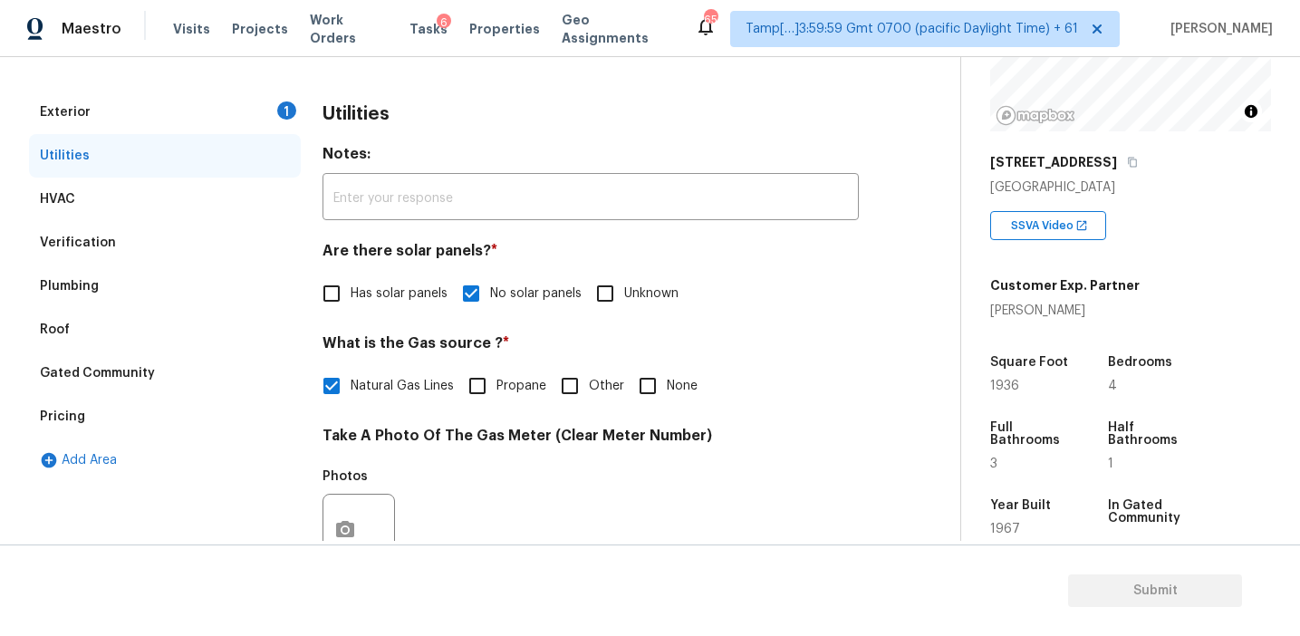
click at [255, 92] on div "Exterior 1" at bounding box center [165, 112] width 272 height 43
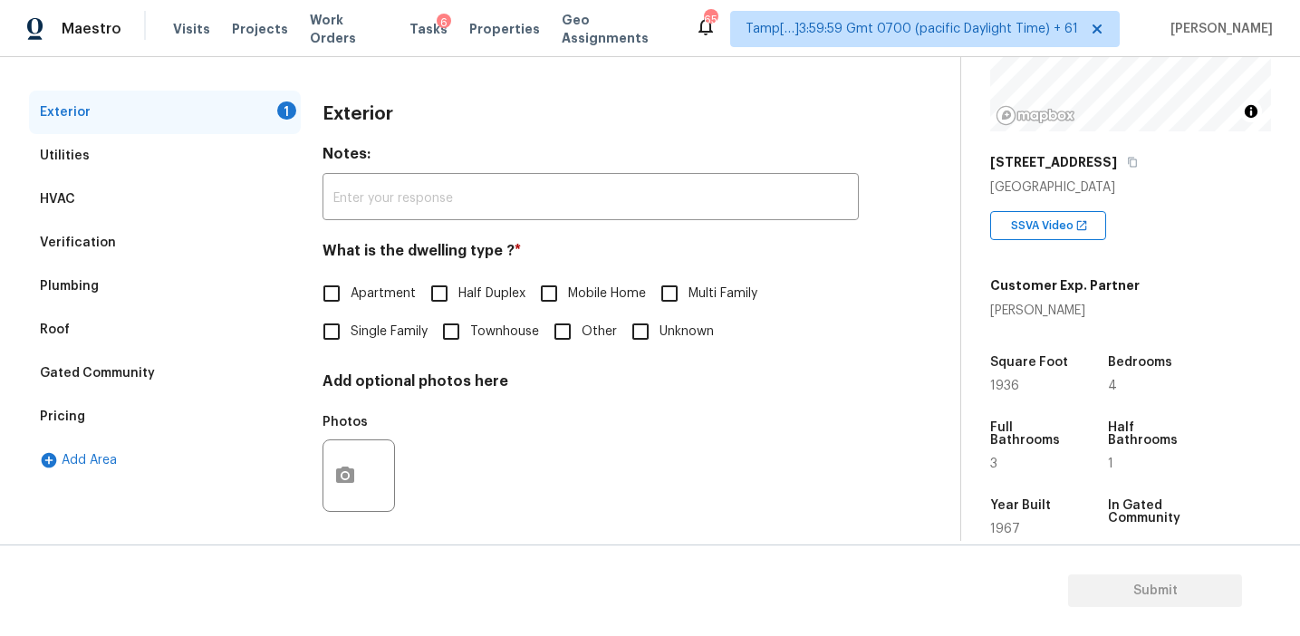
click at [481, 327] on span "Townhouse" at bounding box center [504, 332] width 69 height 19
click at [470, 327] on input "Townhouse" at bounding box center [451, 332] width 38 height 38
checkbox input "true"
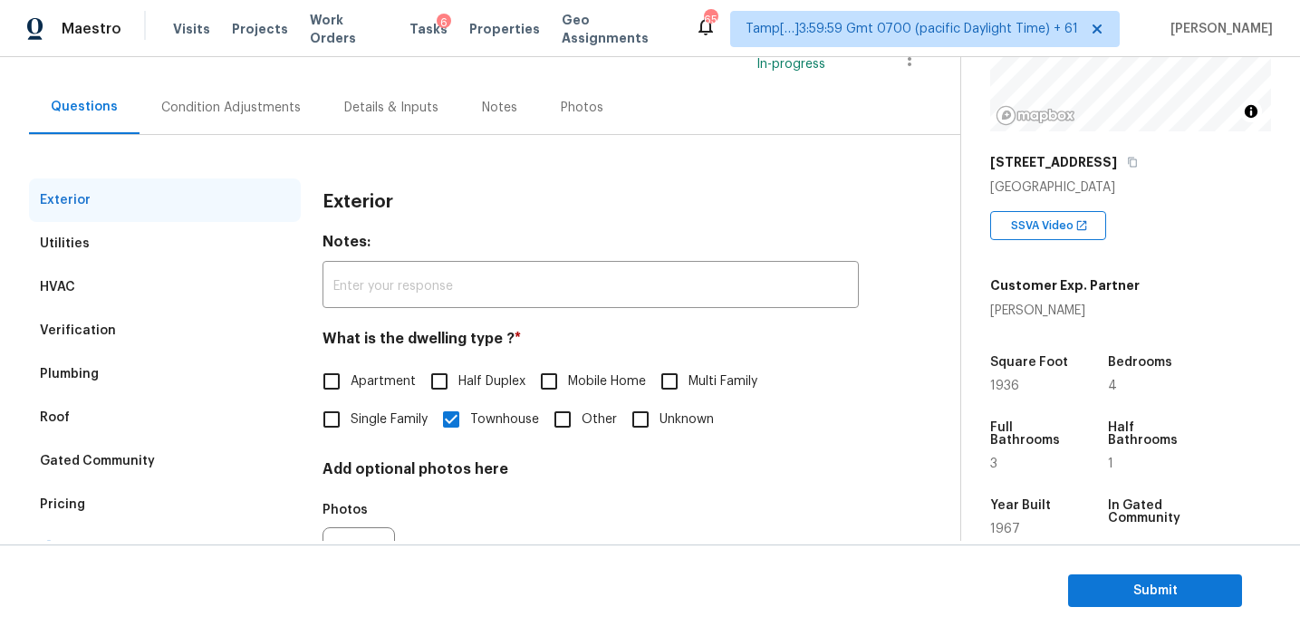
click at [288, 127] on div "Condition Adjustments" at bounding box center [231, 107] width 183 height 53
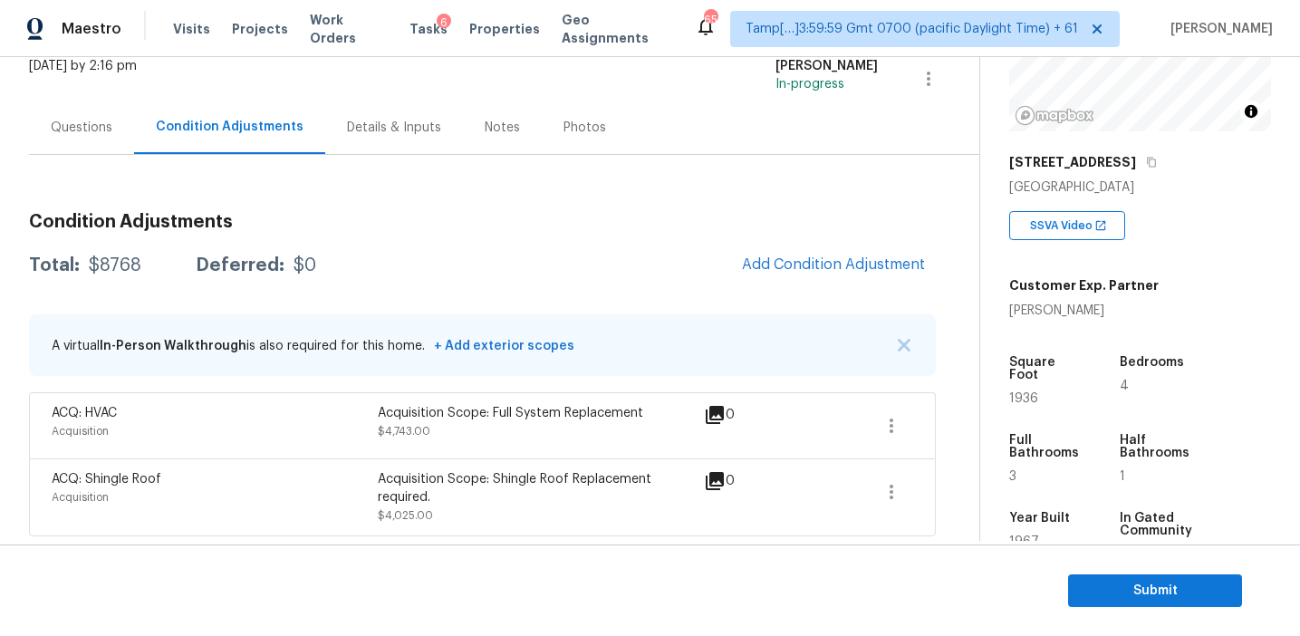
scroll to position [121, 0]
click at [645, 261] on div "Total: $8768 Deferred: $0 Add Condition Adjustment" at bounding box center [482, 265] width 907 height 40
click at [416, 207] on div "Condition Adjustments Total: $8768 Deferred: $0 Add Condition Adjustment A virt…" at bounding box center [482, 367] width 907 height 338
click at [775, 261] on span "Add Condition Adjustment" at bounding box center [833, 264] width 183 height 16
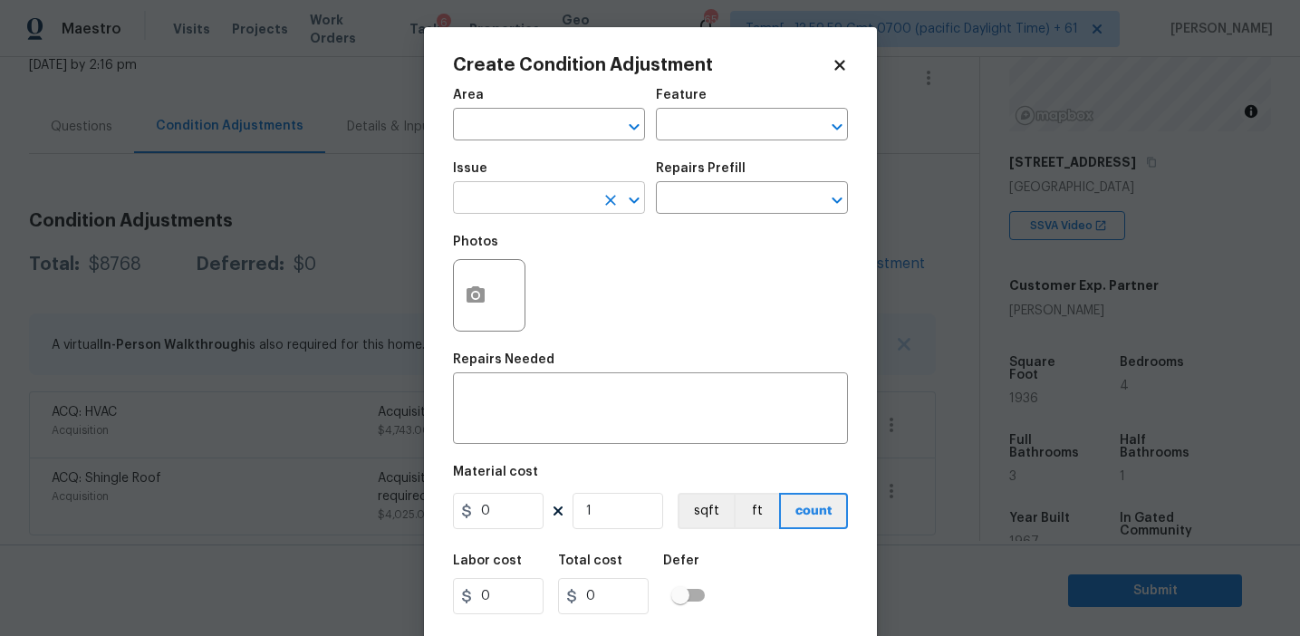
click at [519, 203] on input "text" at bounding box center [523, 200] width 141 height 28
click at [566, 287] on li "Pressure Washing" at bounding box center [549, 284] width 192 height 30
type input "Pressure Washing"
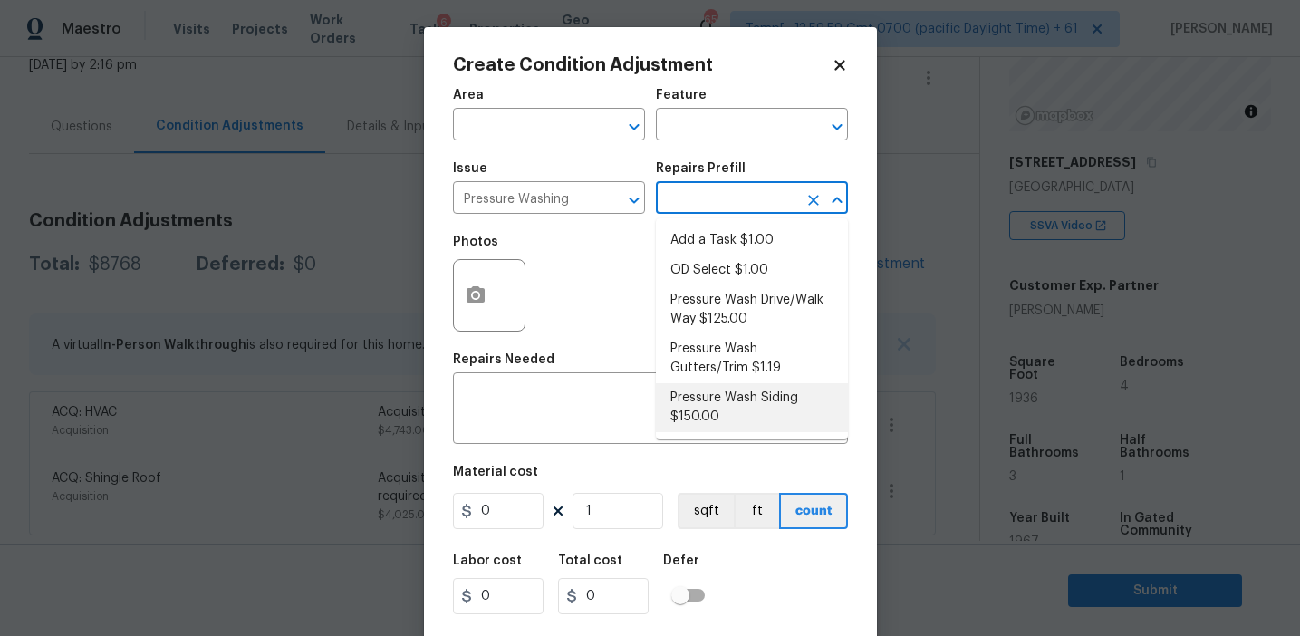
click at [700, 415] on li "Pressure Wash Siding $150.00" at bounding box center [752, 407] width 192 height 49
type input "Siding"
type textarea "Protect areas as needed for pressure washing. Pressure wash the siding on the h…"
type input "150"
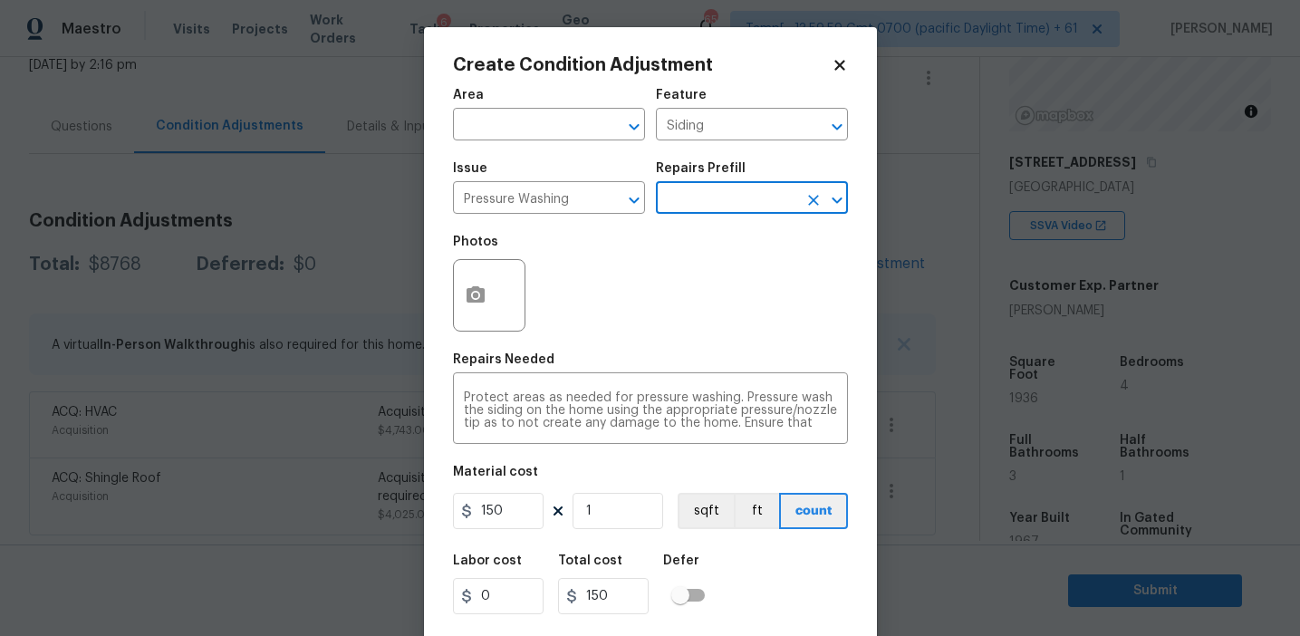
scroll to position [25, 0]
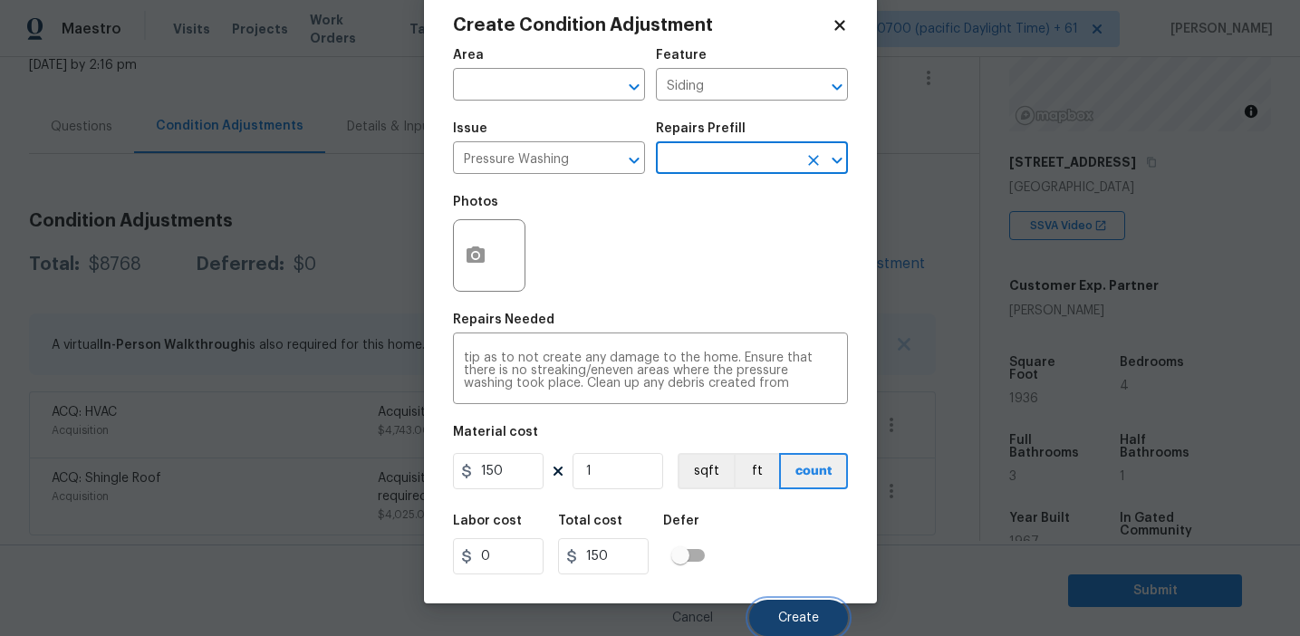
click at [800, 612] on span "Create" at bounding box center [798, 619] width 41 height 14
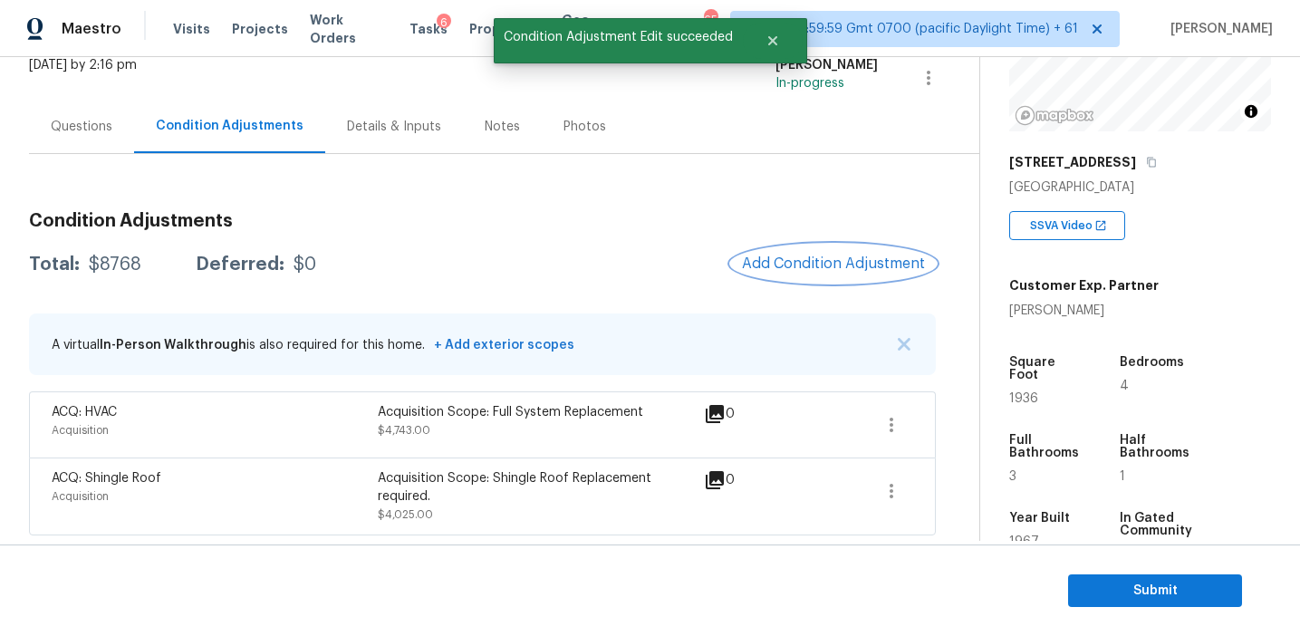
scroll to position [0, 0]
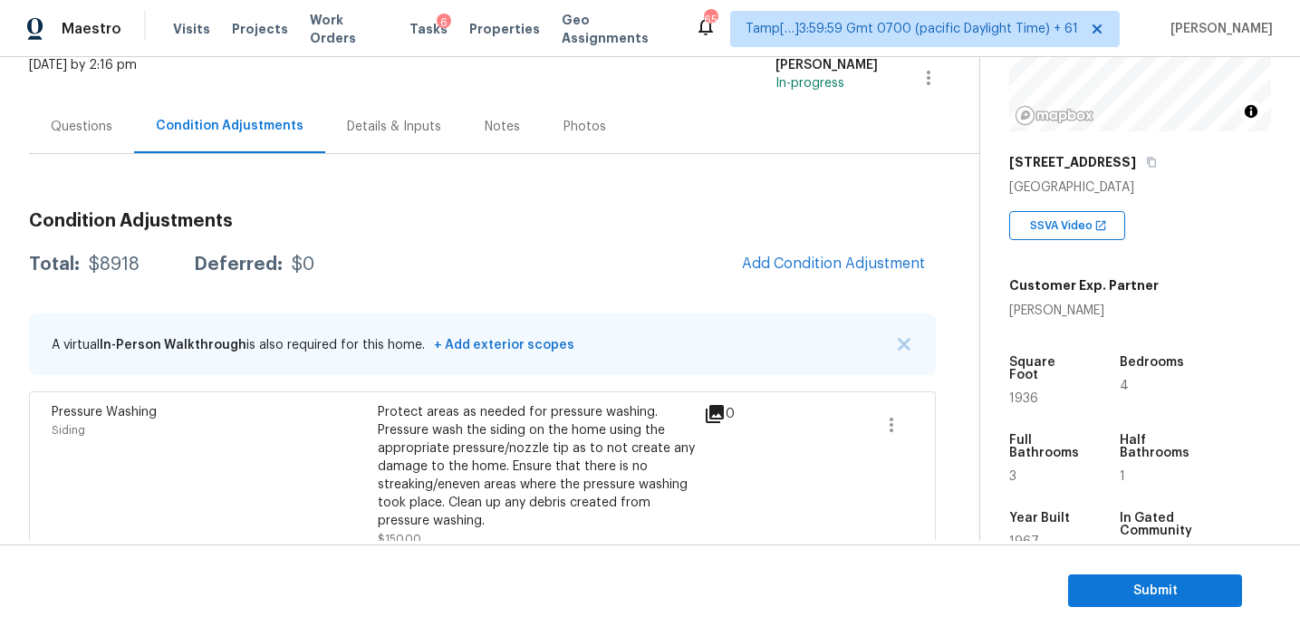
click at [639, 246] on div "Total: $8918 Deferred: $0 Add Condition Adjustment" at bounding box center [482, 265] width 907 height 40
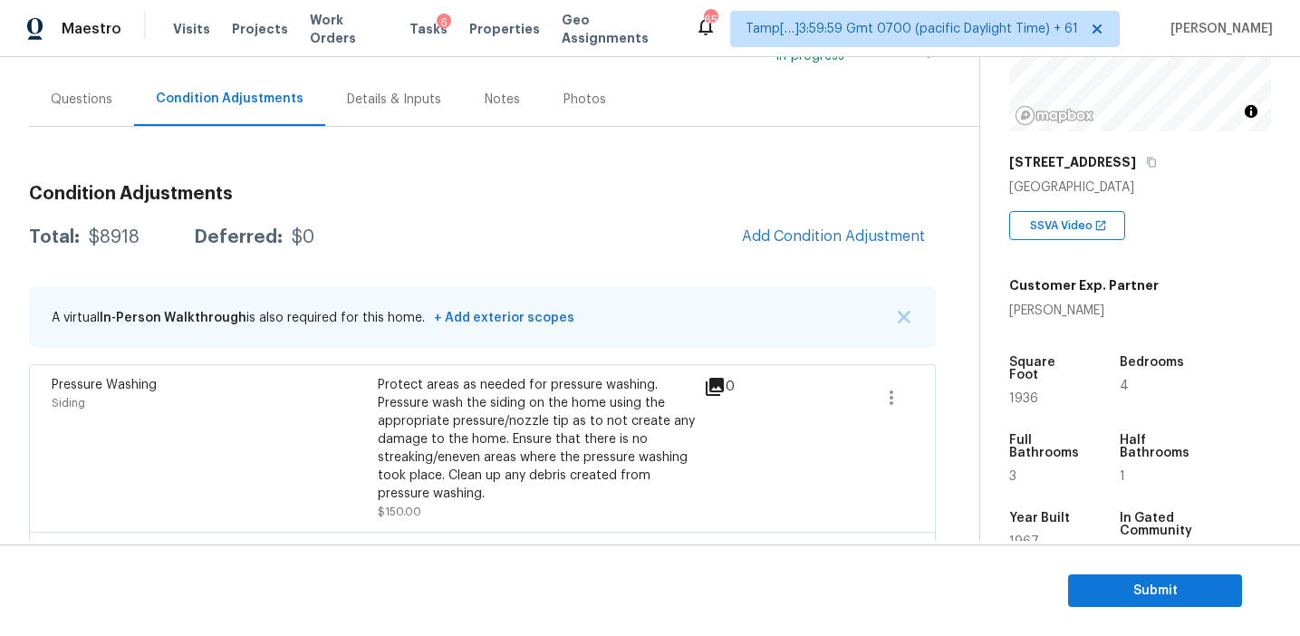
scroll to position [154, 0]
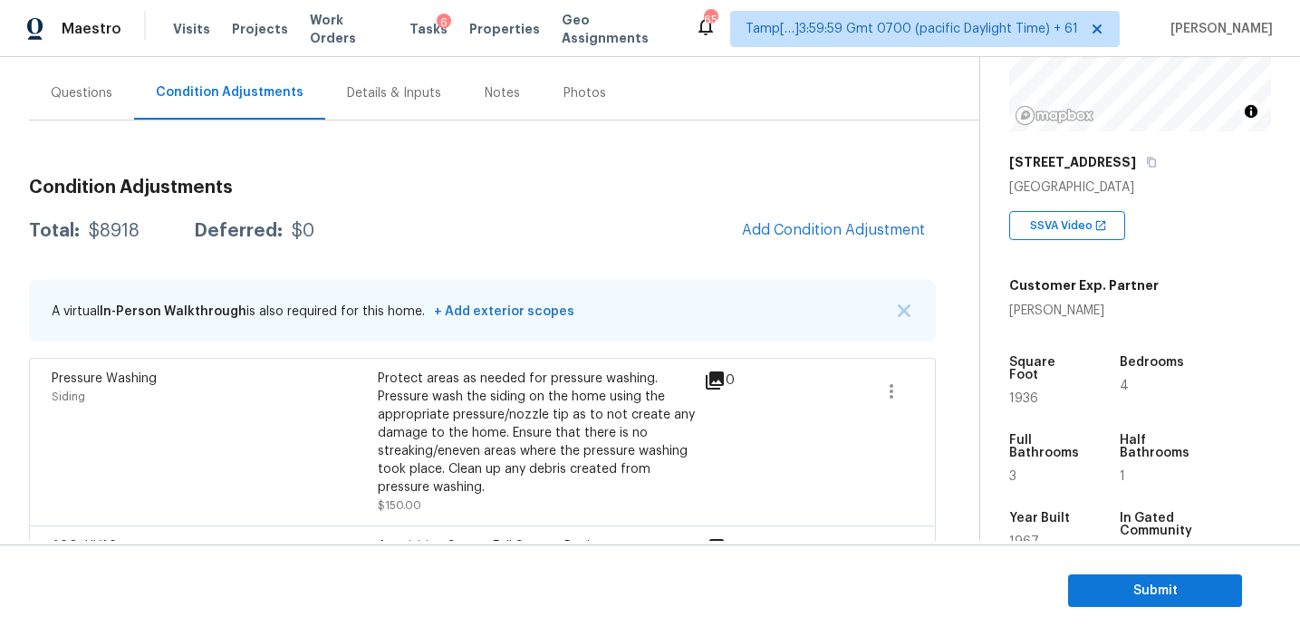
click at [639, 246] on div "Total: $8918 Deferred: $0 Add Condition Adjustment" at bounding box center [482, 231] width 907 height 40
click at [780, 239] on button "Add Condition Adjustment" at bounding box center [833, 230] width 205 height 38
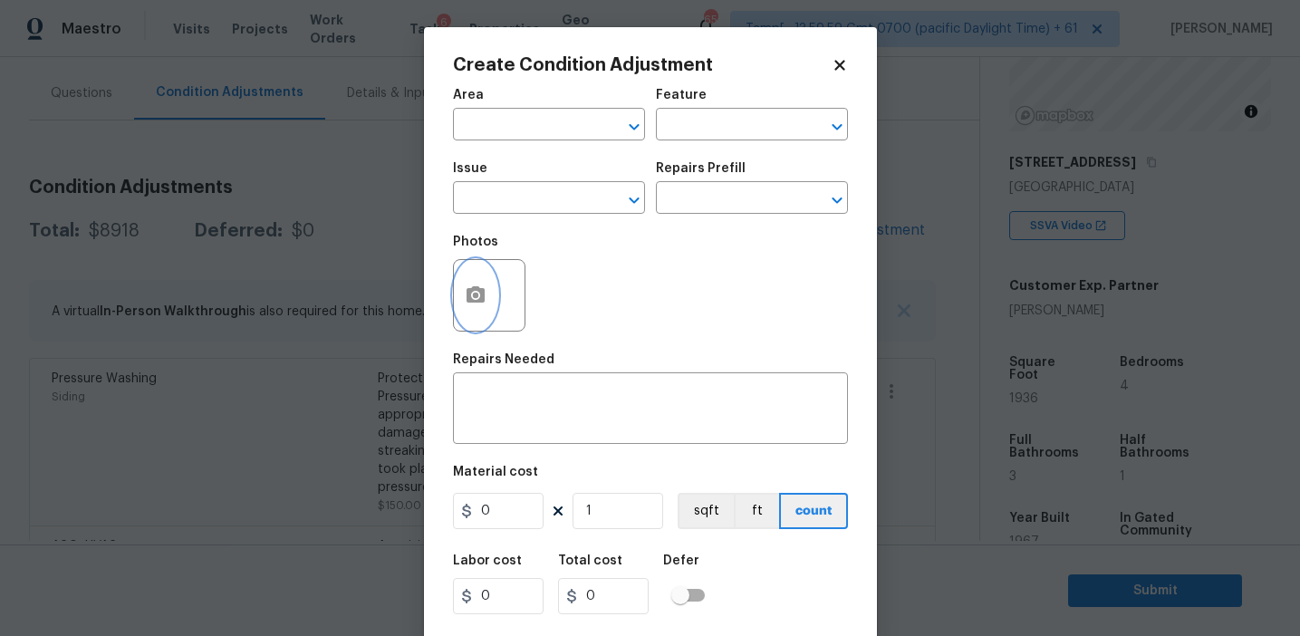
click at [465, 295] on icon "button" at bounding box center [476, 296] width 22 height 22
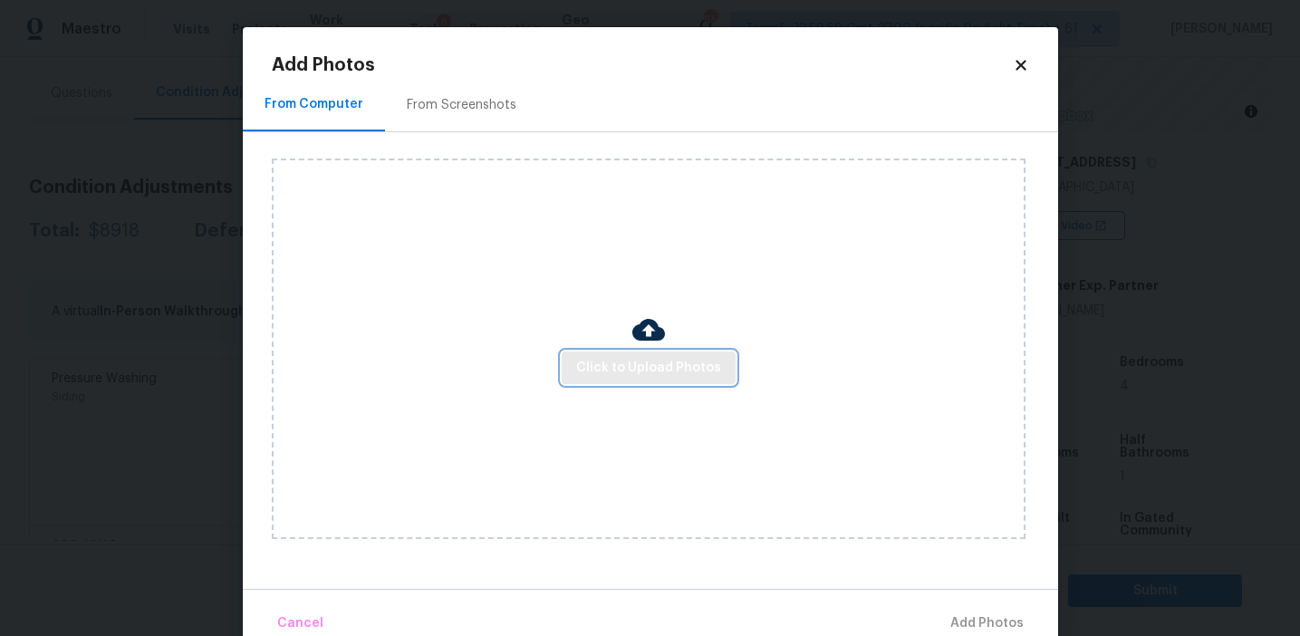
click at [611, 368] on span "Click to Upload Photos" at bounding box center [648, 368] width 145 height 23
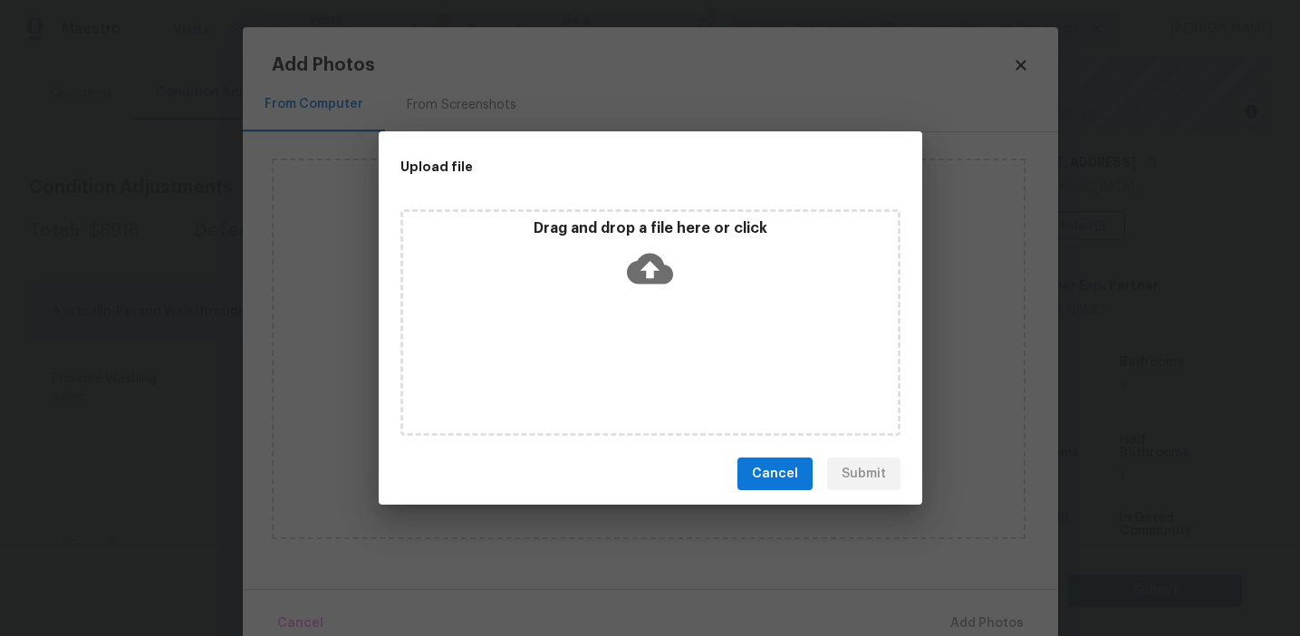
click at [627, 236] on p "Drag and drop a file here or click" at bounding box center [650, 228] width 495 height 19
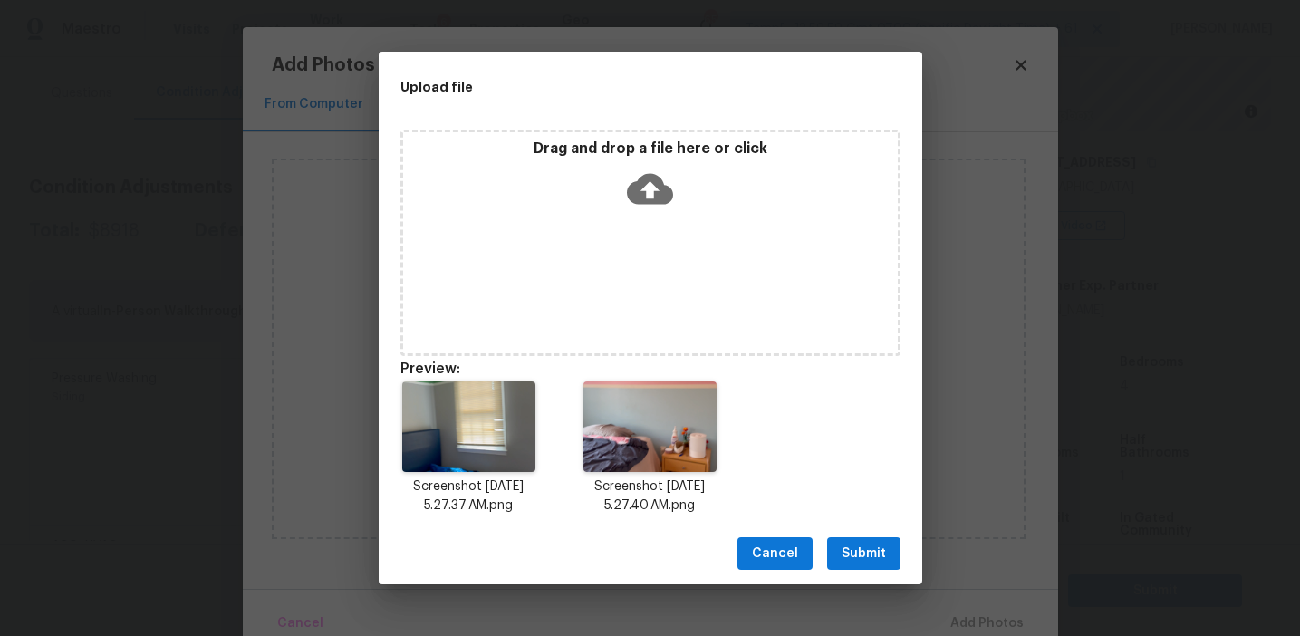
click at [850, 565] on button "Submit" at bounding box center [863, 554] width 73 height 34
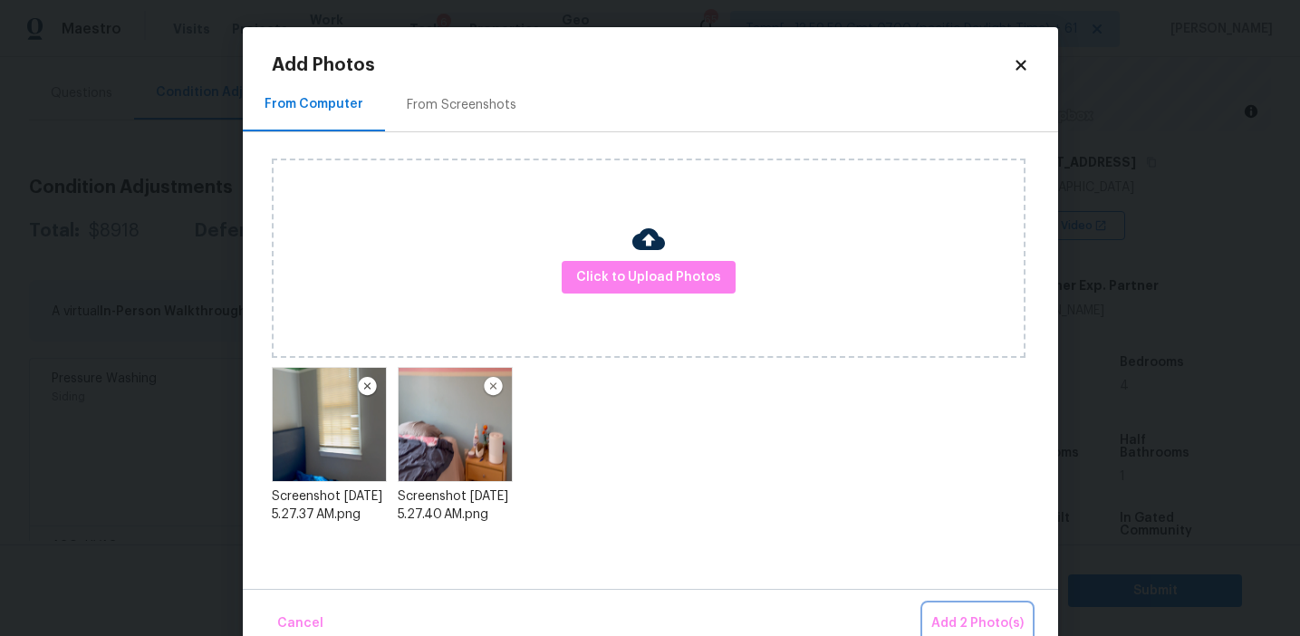
click at [944, 624] on span "Add 2 Photo(s)" at bounding box center [978, 624] width 92 height 23
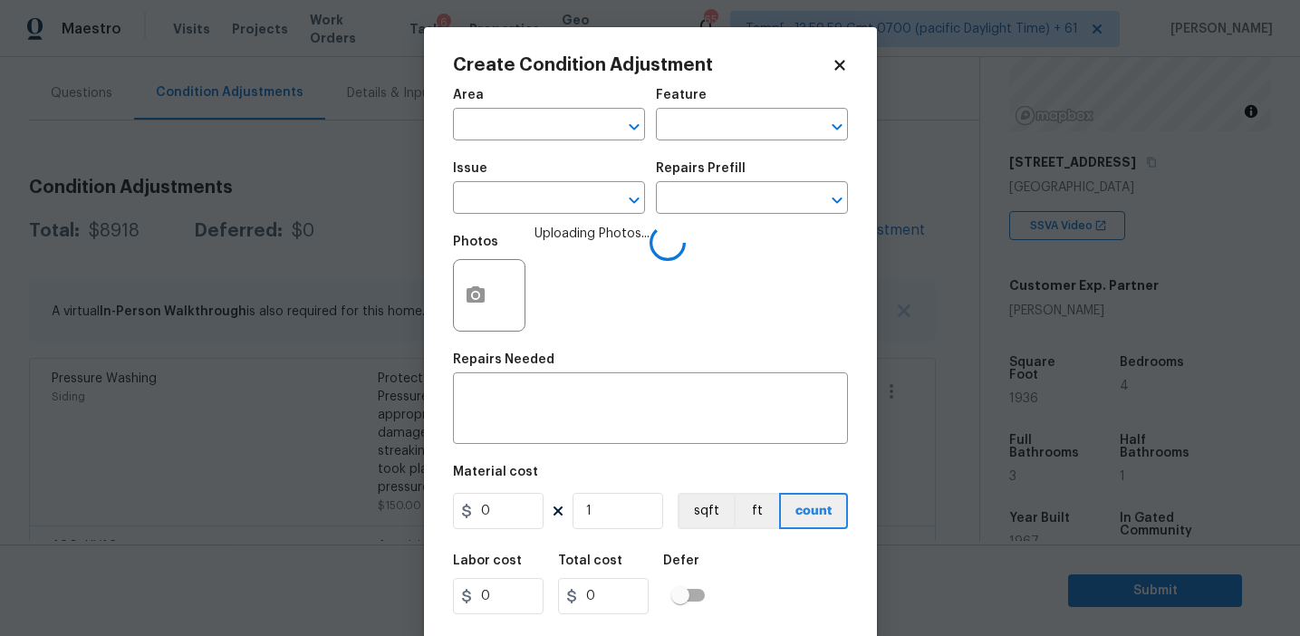
click at [555, 221] on span "Issue ​" at bounding box center [549, 187] width 192 height 73
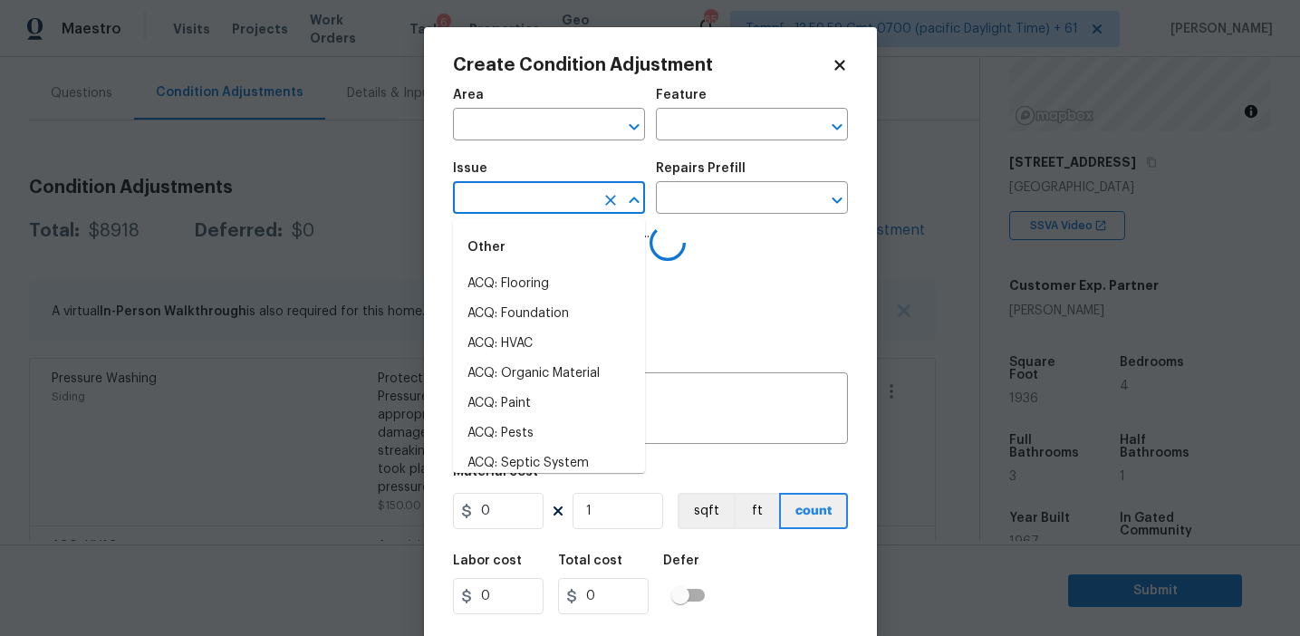
click at [546, 202] on input "text" at bounding box center [523, 200] width 141 height 28
click at [588, 376] on li "Interior Paint" at bounding box center [549, 374] width 192 height 30
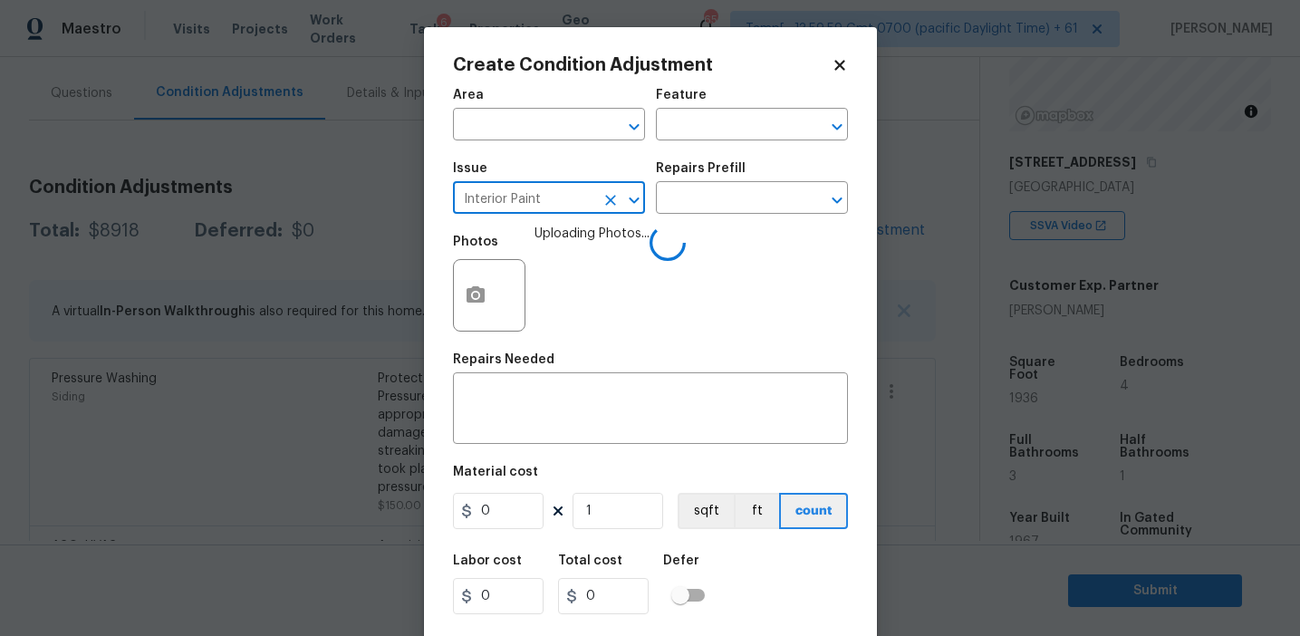
type input "Interior Paint"
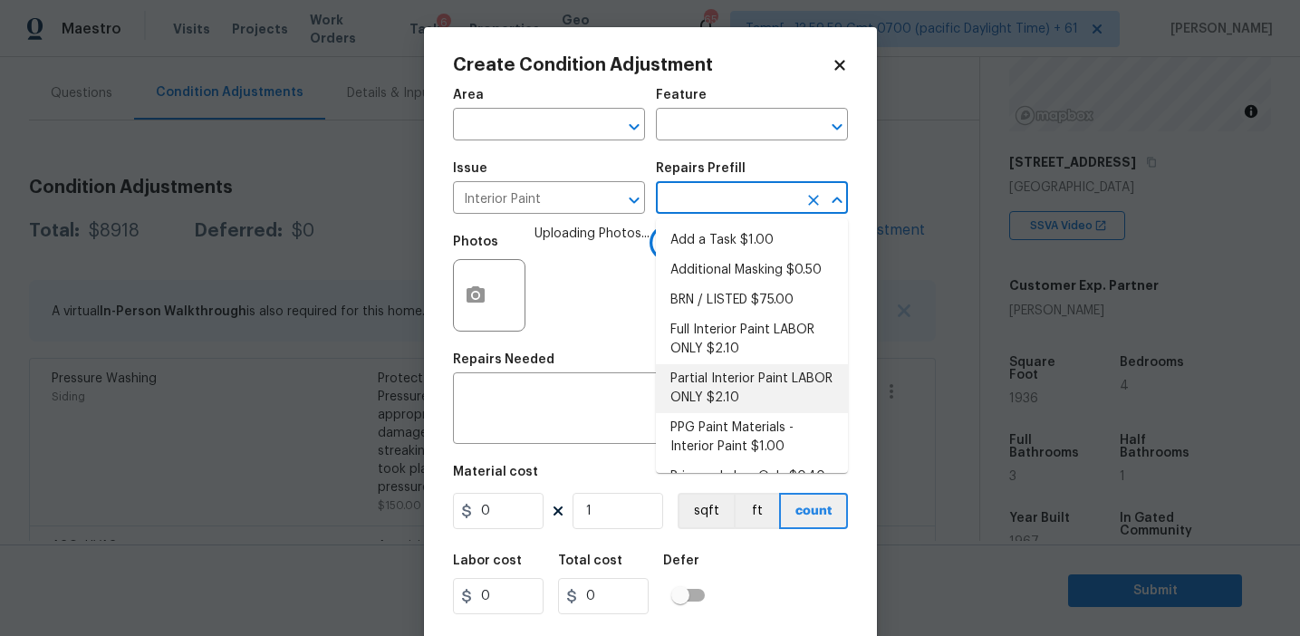
click at [710, 370] on li "Partial Interior Paint LABOR ONLY $2.10" at bounding box center [752, 388] width 192 height 49
type input "Overall Paint"
type textarea "Partial Interior paint - Prep, mask, and paint specified interior areas. Ensure…"
type input "2.1"
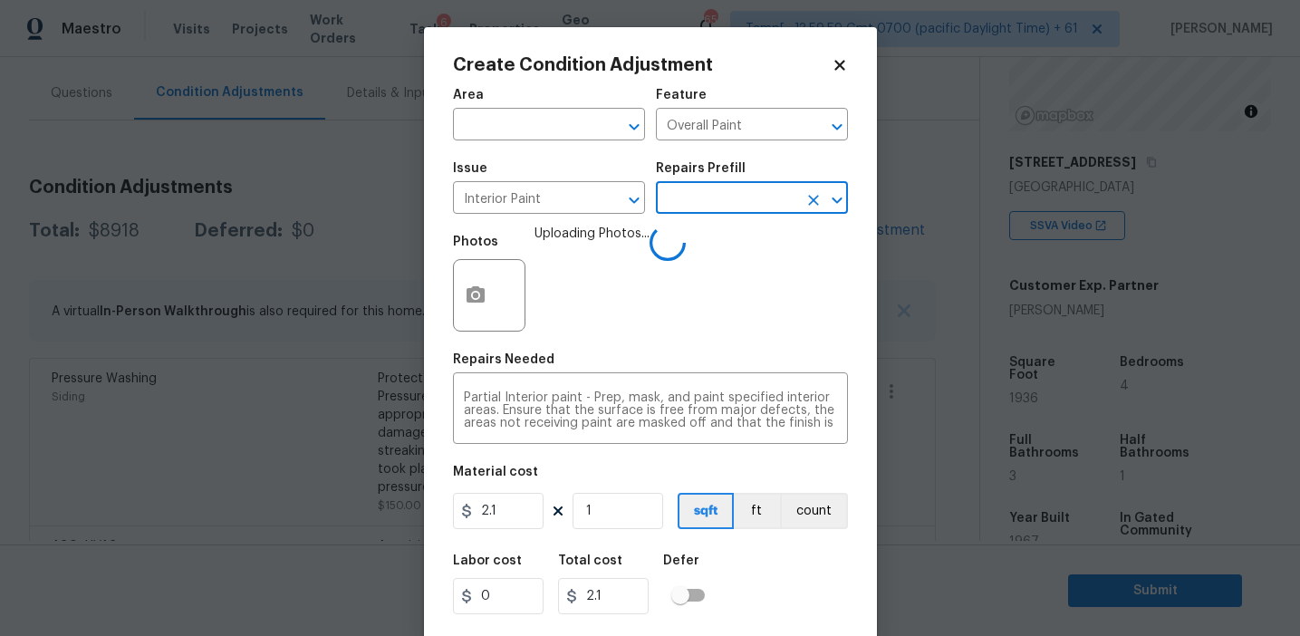
scroll to position [41, 0]
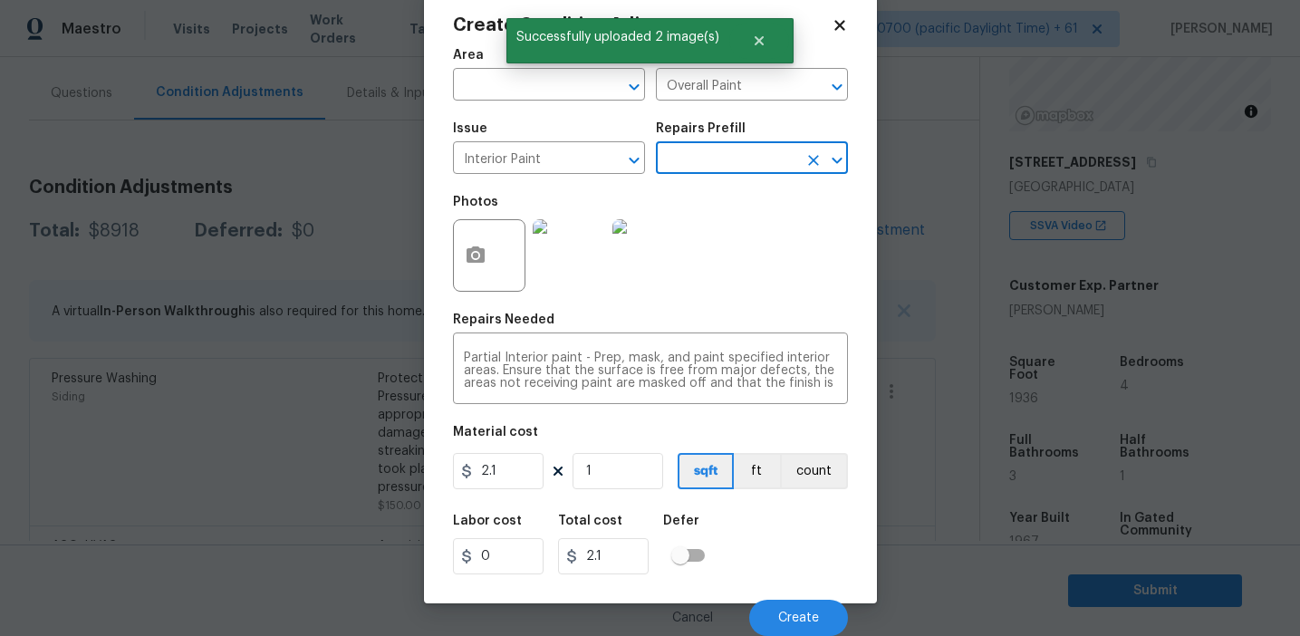
click at [700, 158] on input "text" at bounding box center [726, 160] width 141 height 28
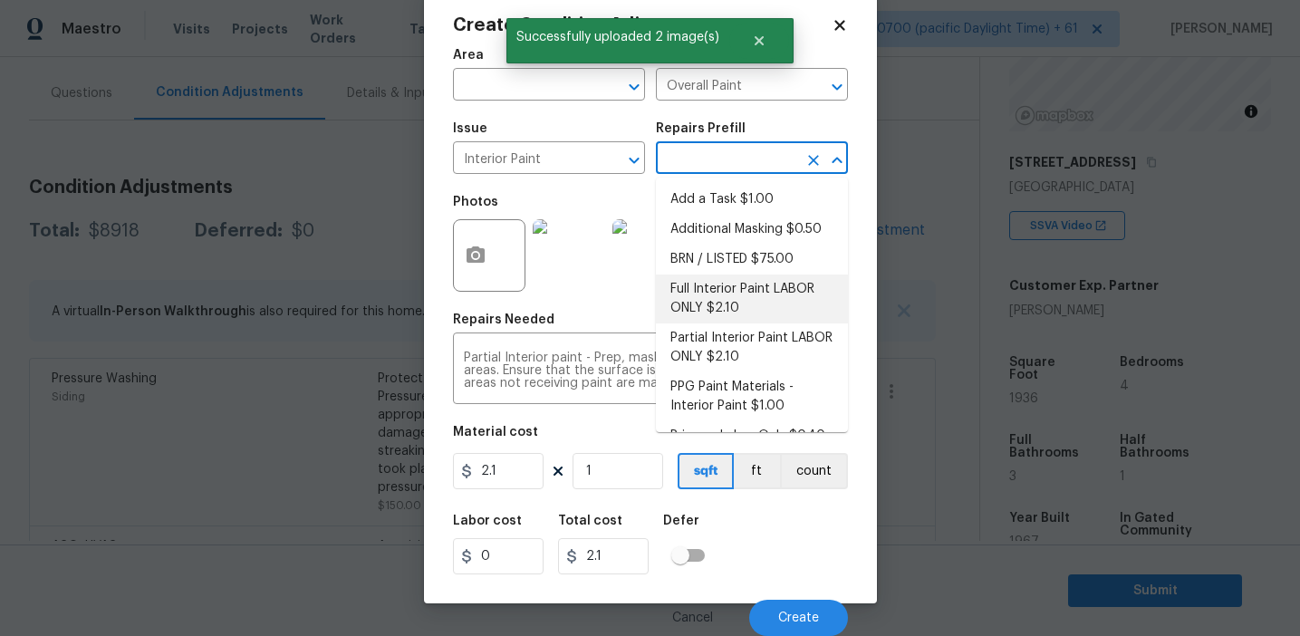
scroll to position [26, 0]
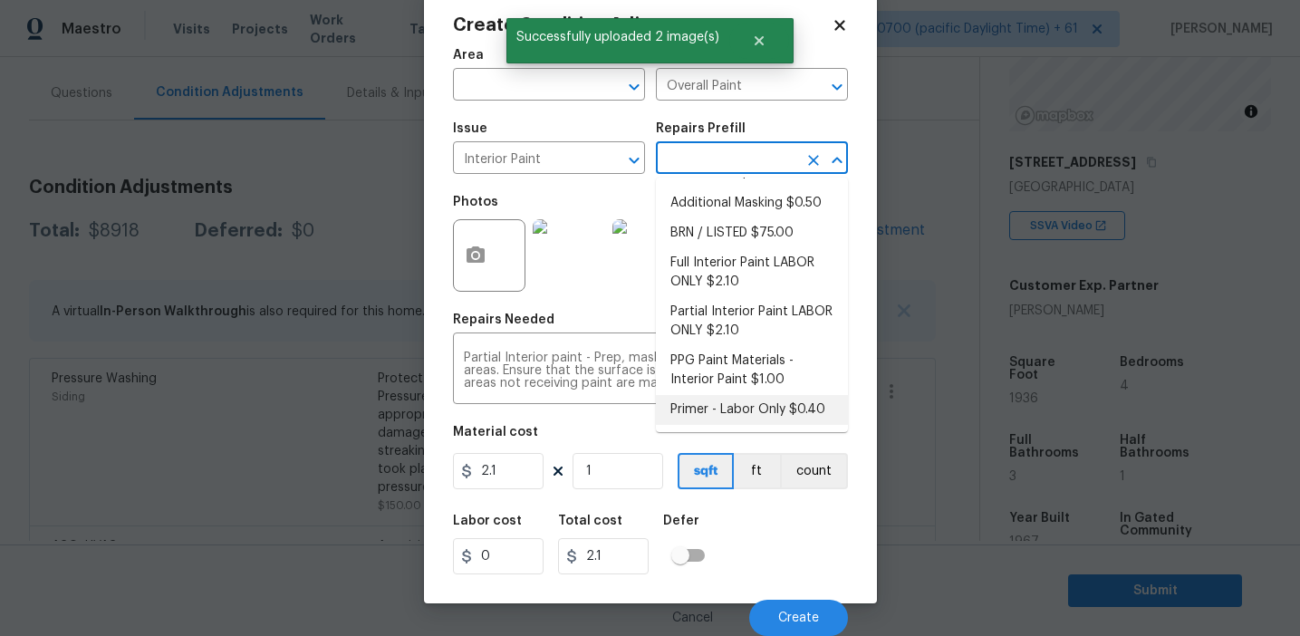
click at [692, 414] on li "Primer - Labor Only $0.40" at bounding box center [752, 410] width 192 height 30
type textarea "Interior primer - PRIMER PROVIDED BY OPENDOOR - All nails, screws, drywall anch…"
type input "0.4"
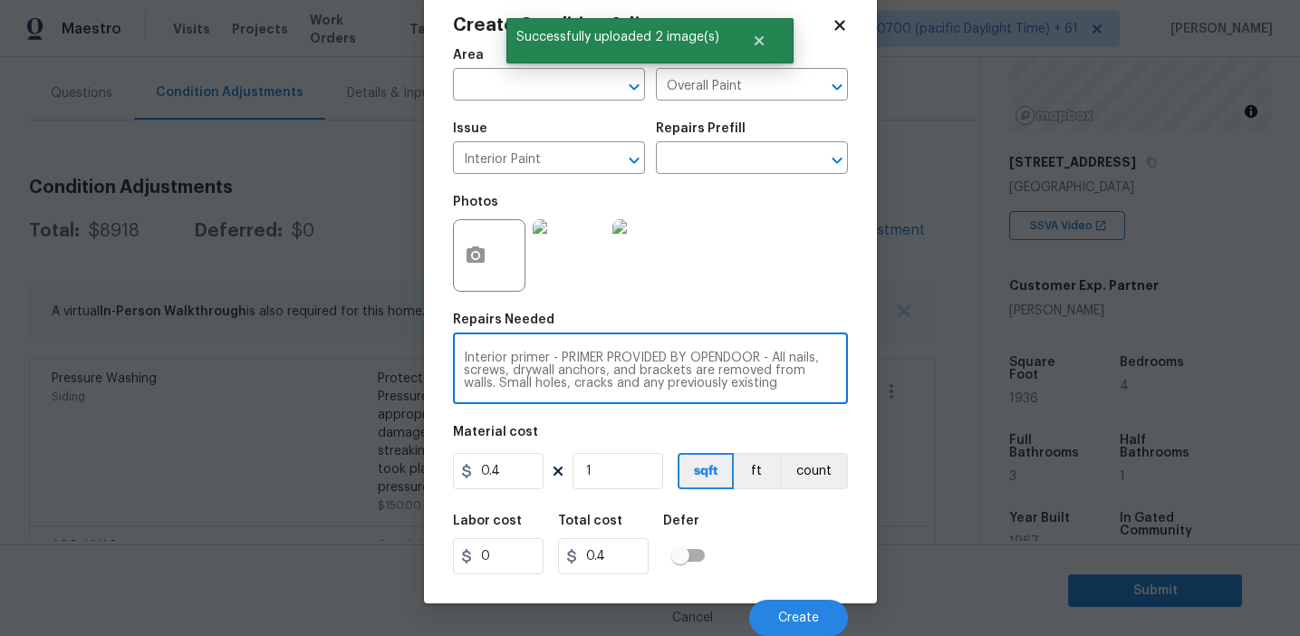
scroll to position [38, 0]
drag, startPoint x: 552, startPoint y: 361, endPoint x: 816, endPoint y: 409, distance: 268.9
click at [816, 409] on div "Area ​ Feature Overall Paint ​ Issue Interior Paint ​ Repairs Prefill ​ Photos …" at bounding box center [650, 337] width 395 height 598
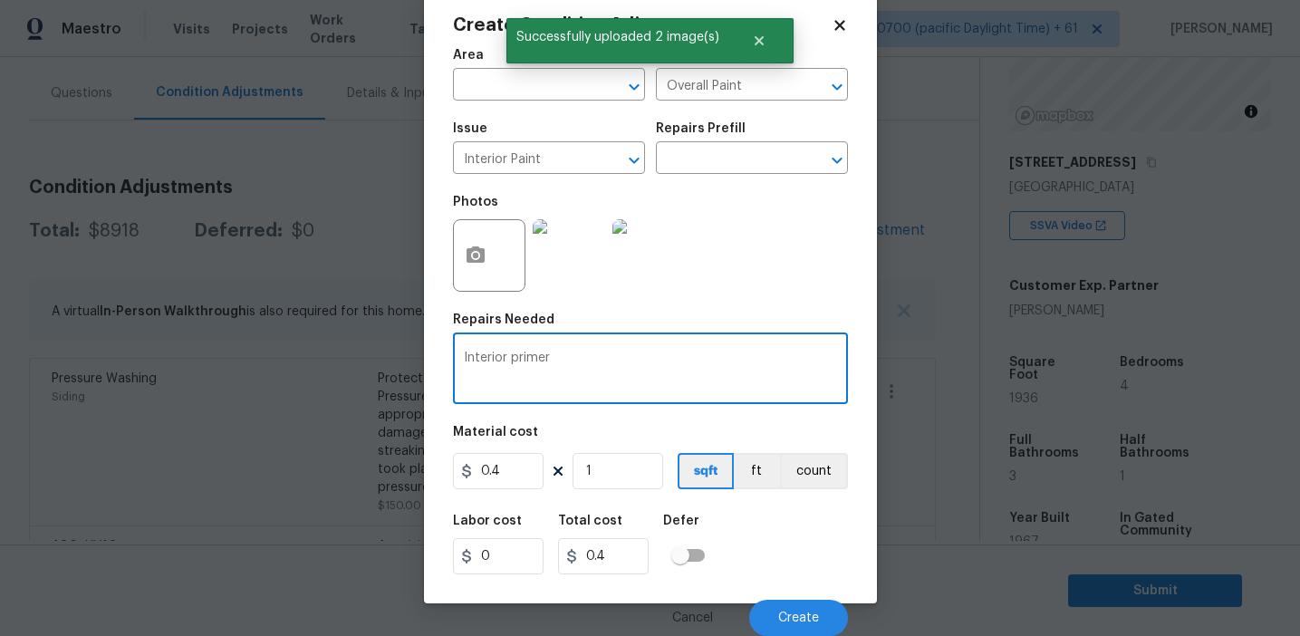
type textarea "Interior primer"
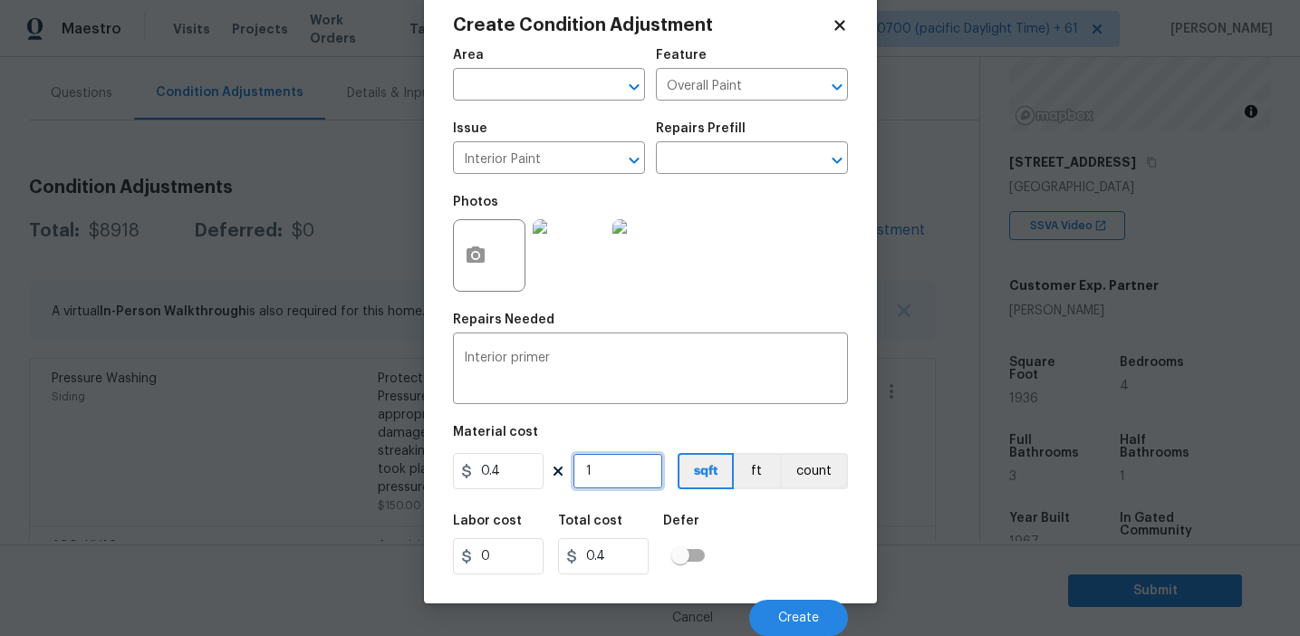
type input "19"
type input "7.6"
type input "193"
type input "77.2"
type input "1936"
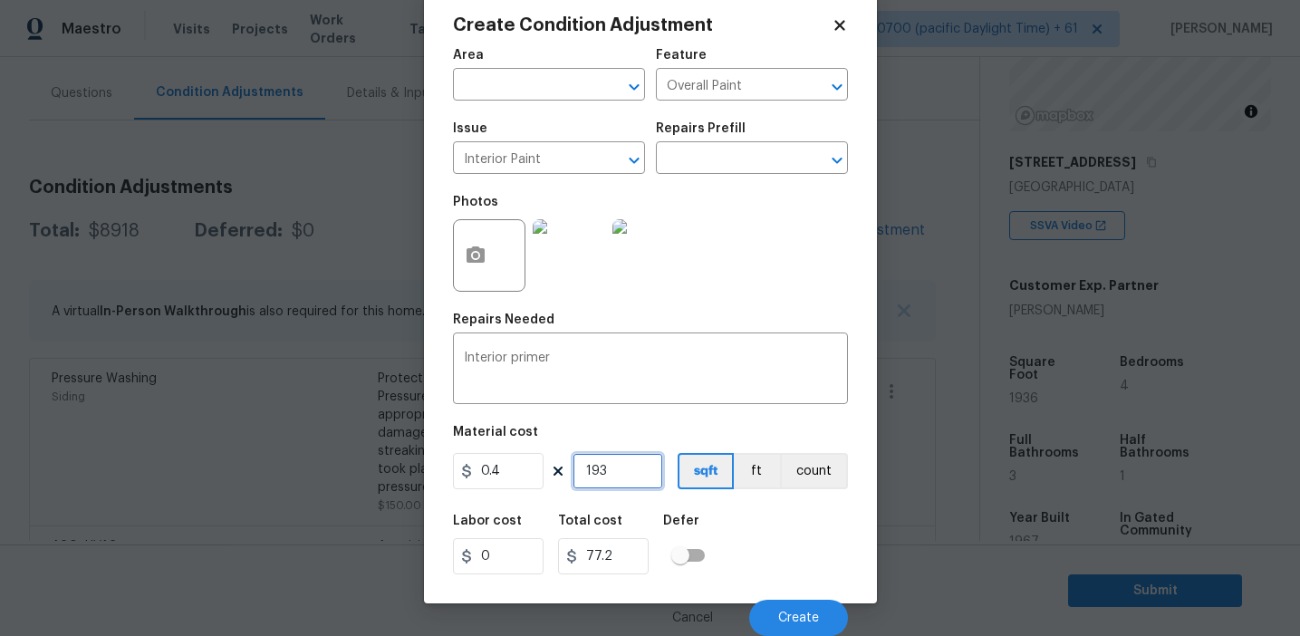
type input "774.4"
type input "1936"
click at [520, 471] on input "0.4" at bounding box center [498, 471] width 91 height 36
type input "0.3"
type input "580.8"
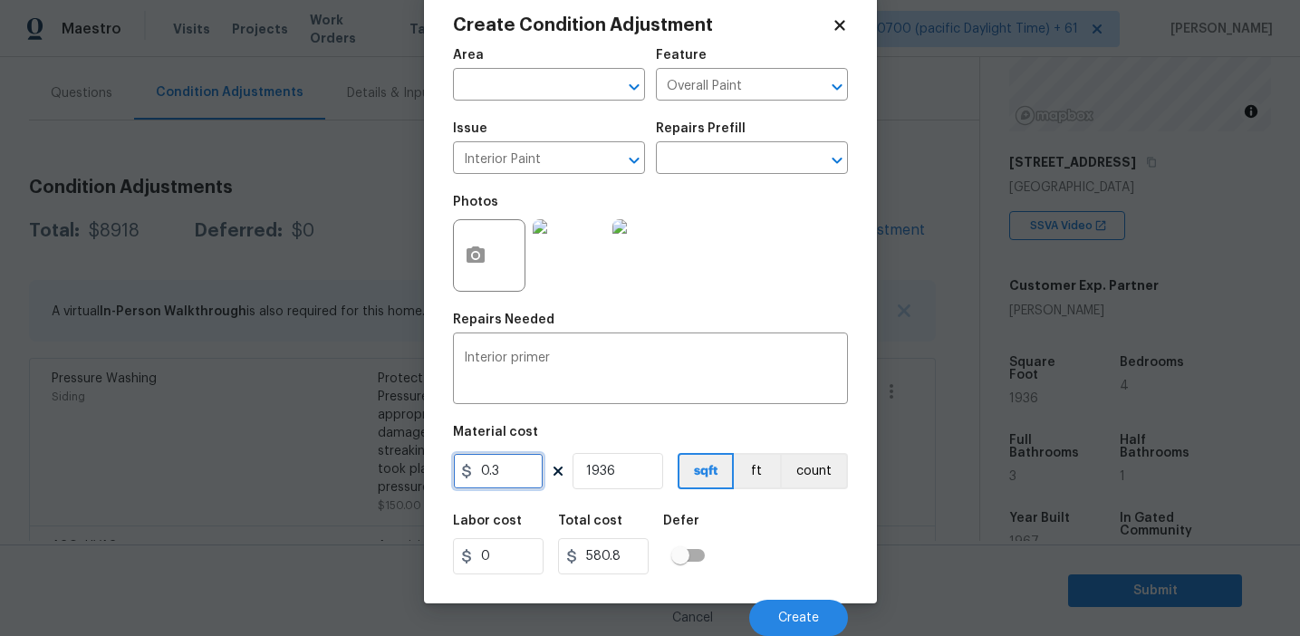
click at [510, 469] on input "0.3" at bounding box center [498, 471] width 91 height 36
type input "0.2"
type input "387.2"
click at [782, 616] on span "Create" at bounding box center [798, 619] width 41 height 14
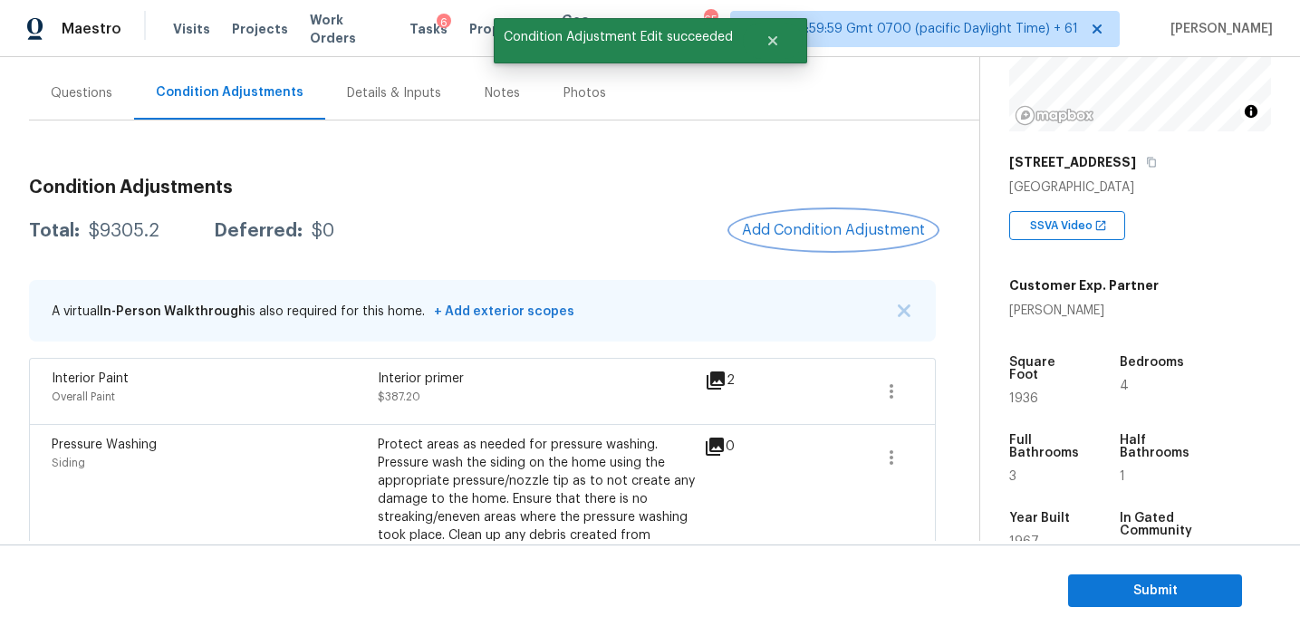
click at [787, 226] on span "Add Condition Adjustment" at bounding box center [833, 230] width 183 height 16
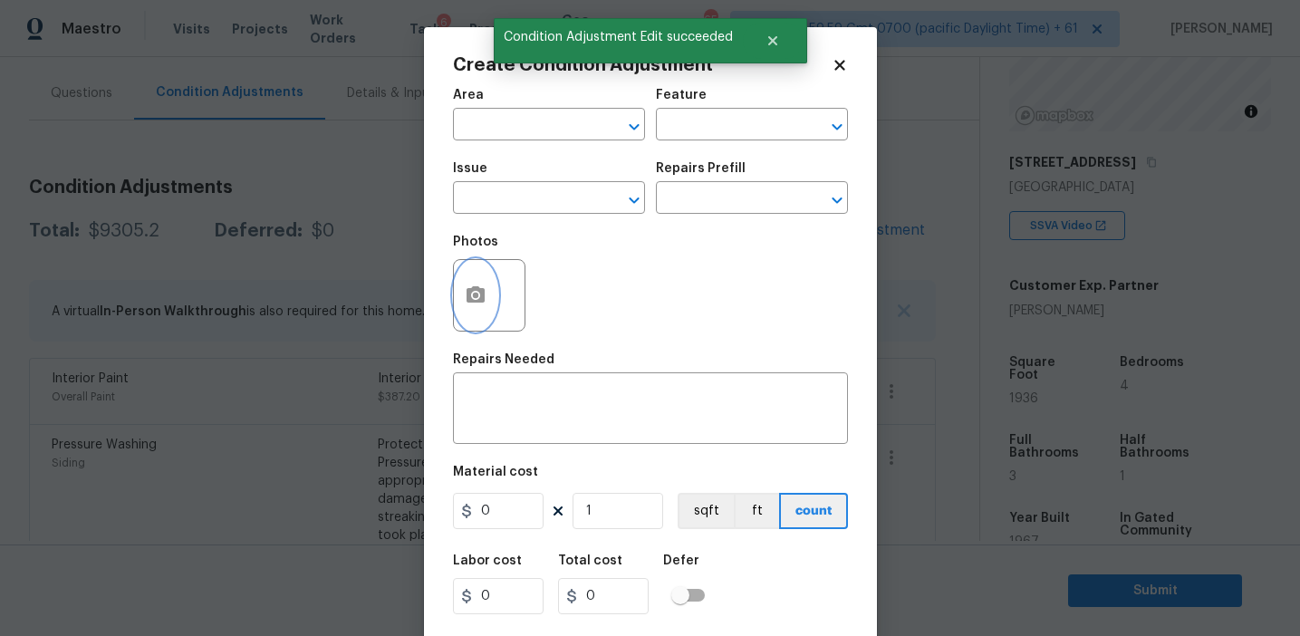
click at [475, 303] on icon "button" at bounding box center [476, 294] width 18 height 16
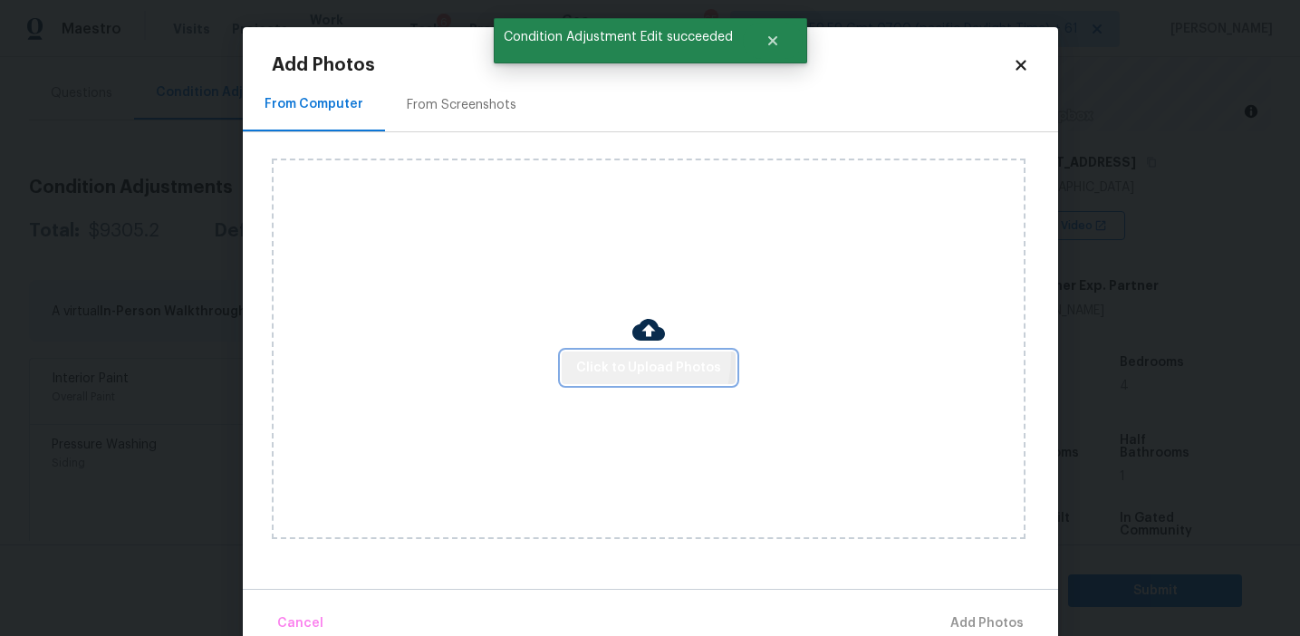
click at [608, 355] on button "Click to Upload Photos" at bounding box center [649, 369] width 174 height 34
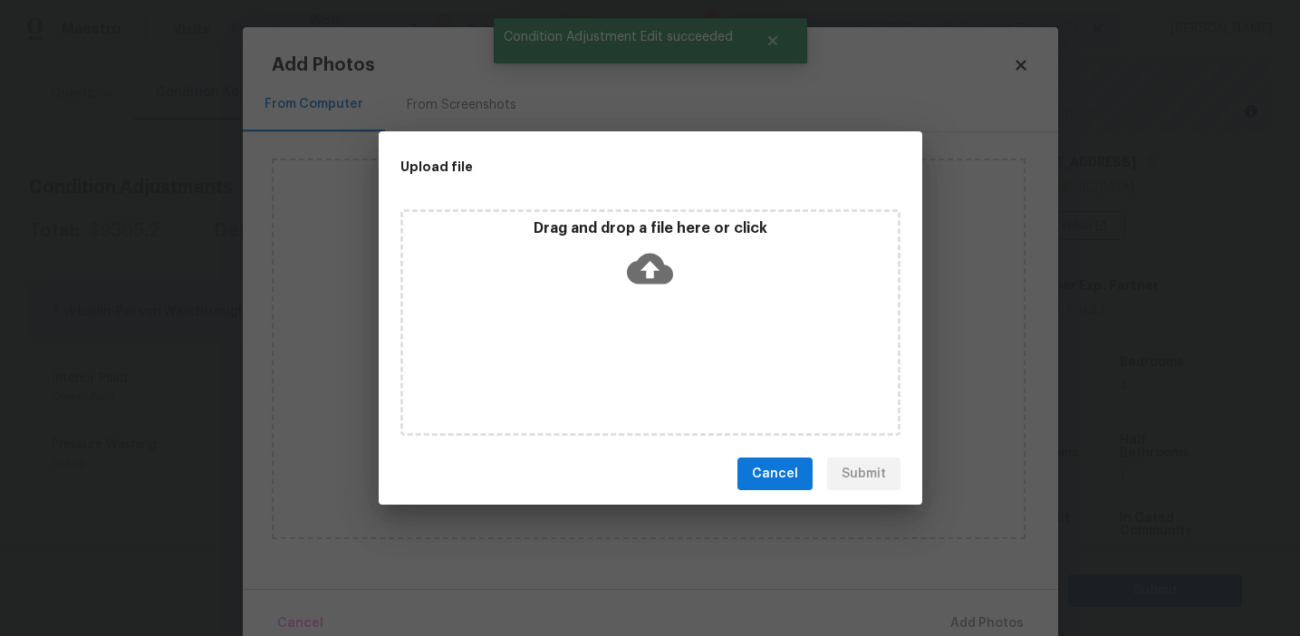
click at [616, 237] on div "Drag and drop a file here or click" at bounding box center [650, 258] width 495 height 78
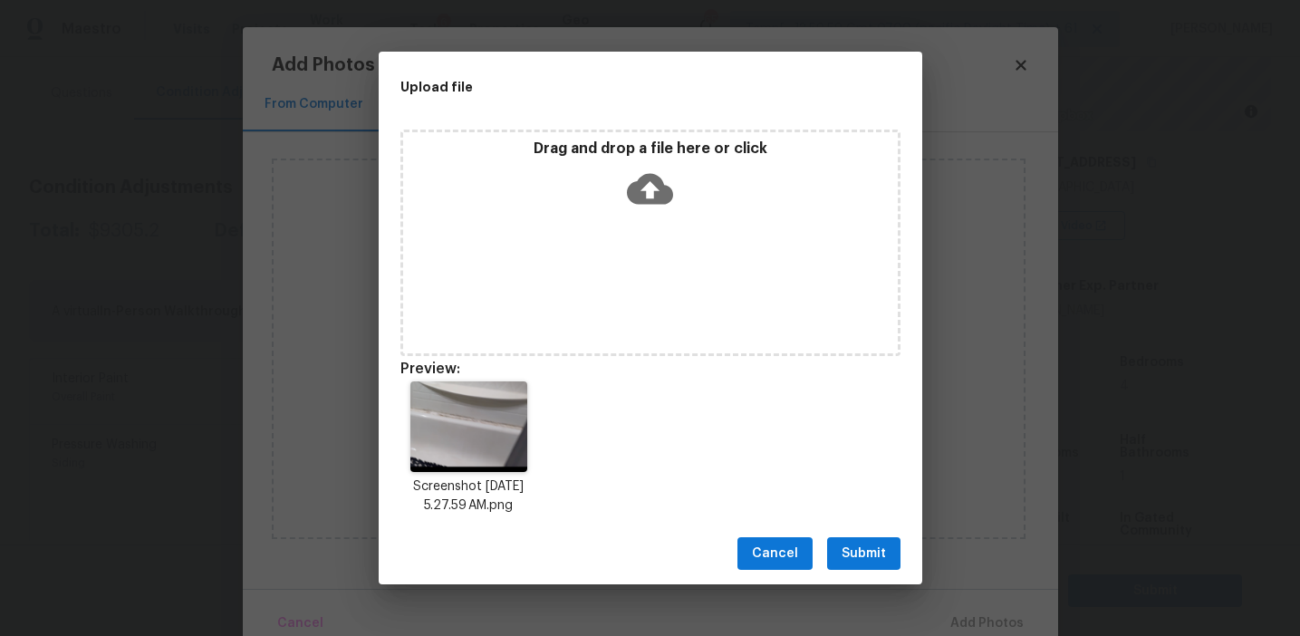
click at [856, 544] on span "Submit" at bounding box center [864, 554] width 44 height 23
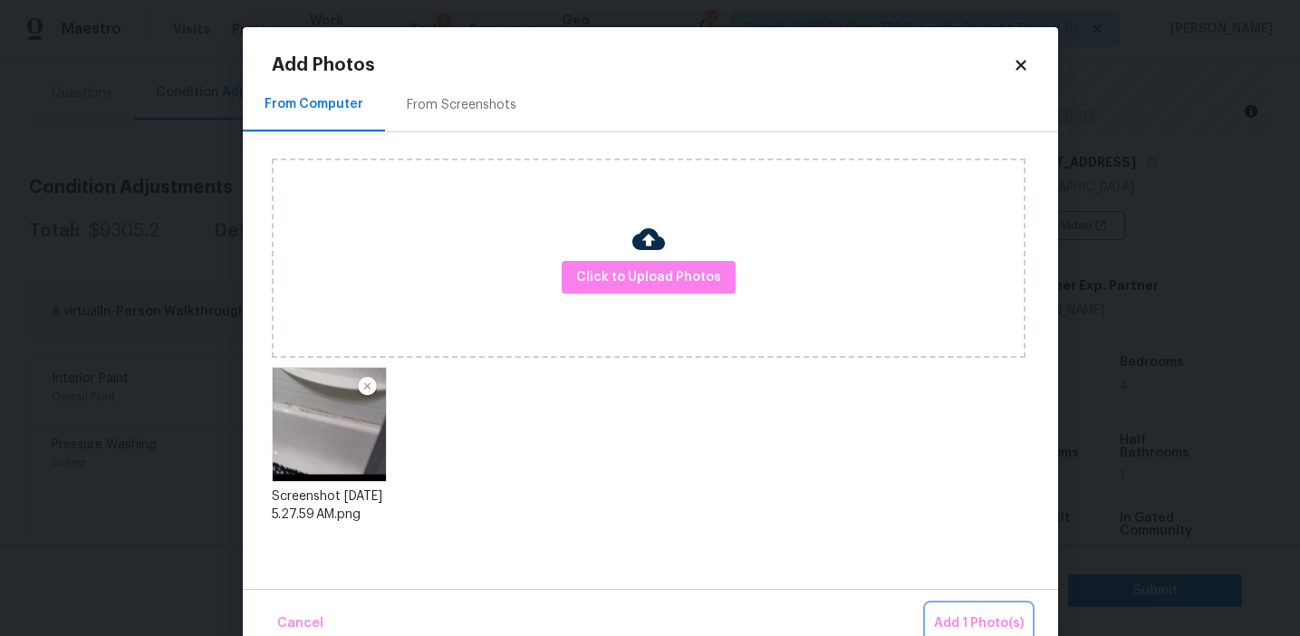
click at [939, 623] on span "Add 1 Photo(s)" at bounding box center [979, 624] width 90 height 23
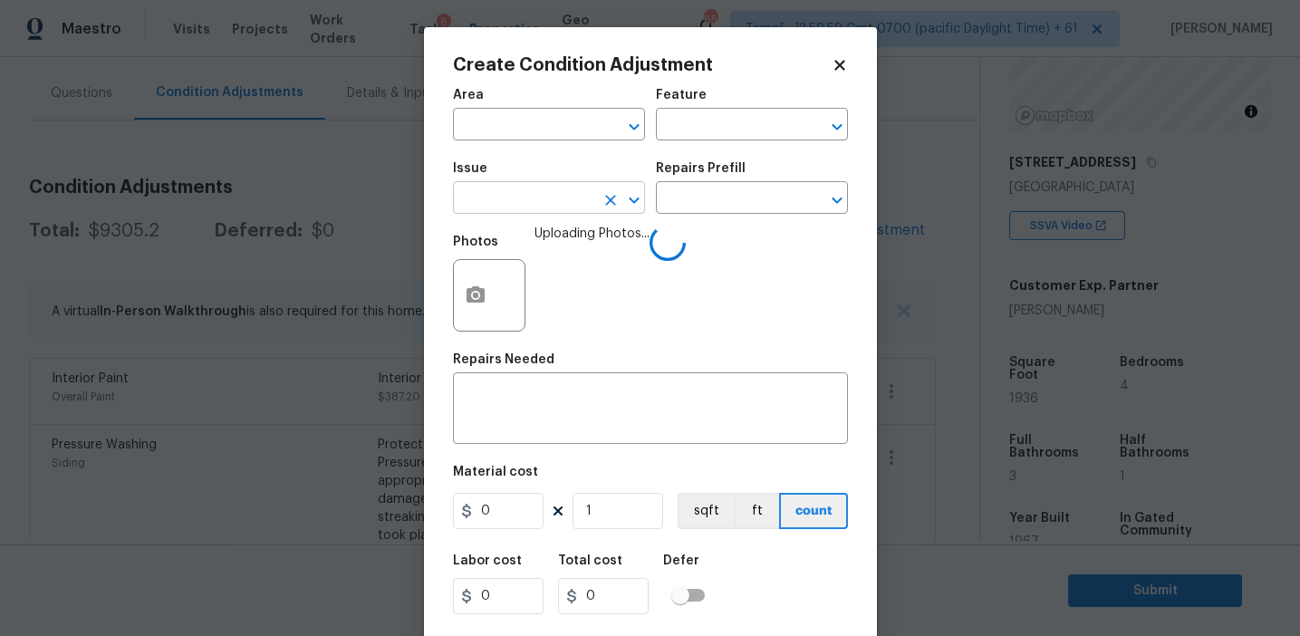
click at [518, 198] on input "text" at bounding box center [523, 200] width 141 height 28
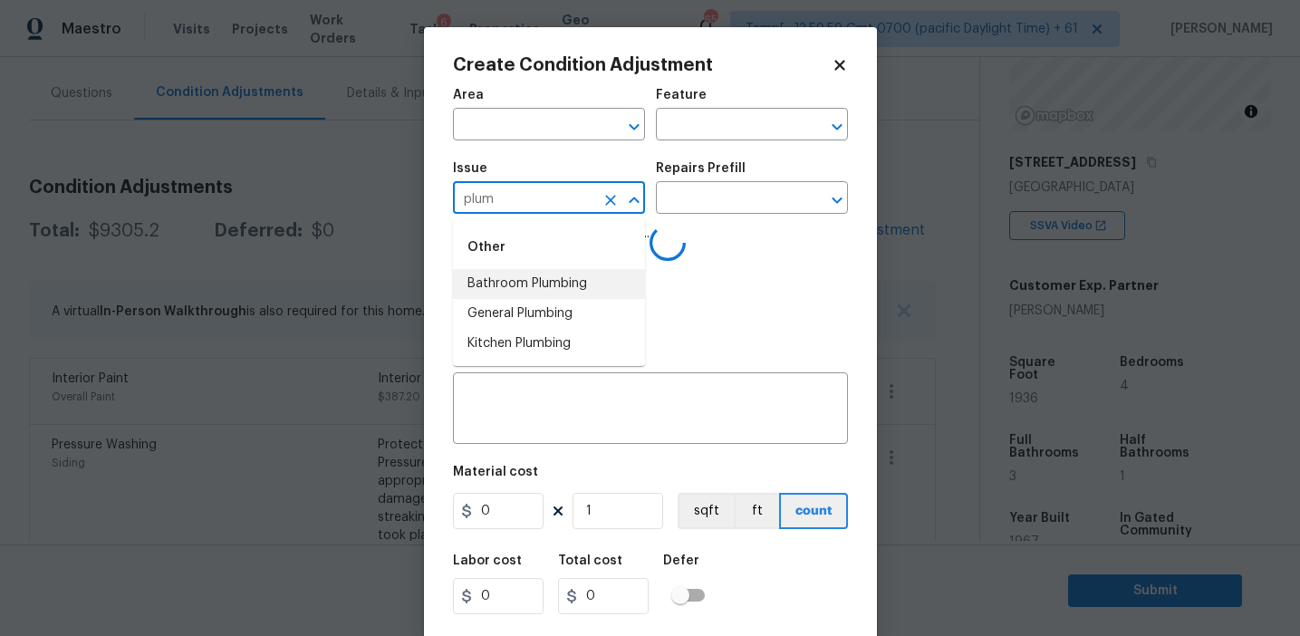
click at [549, 290] on li "Bathroom Plumbing" at bounding box center [549, 284] width 192 height 30
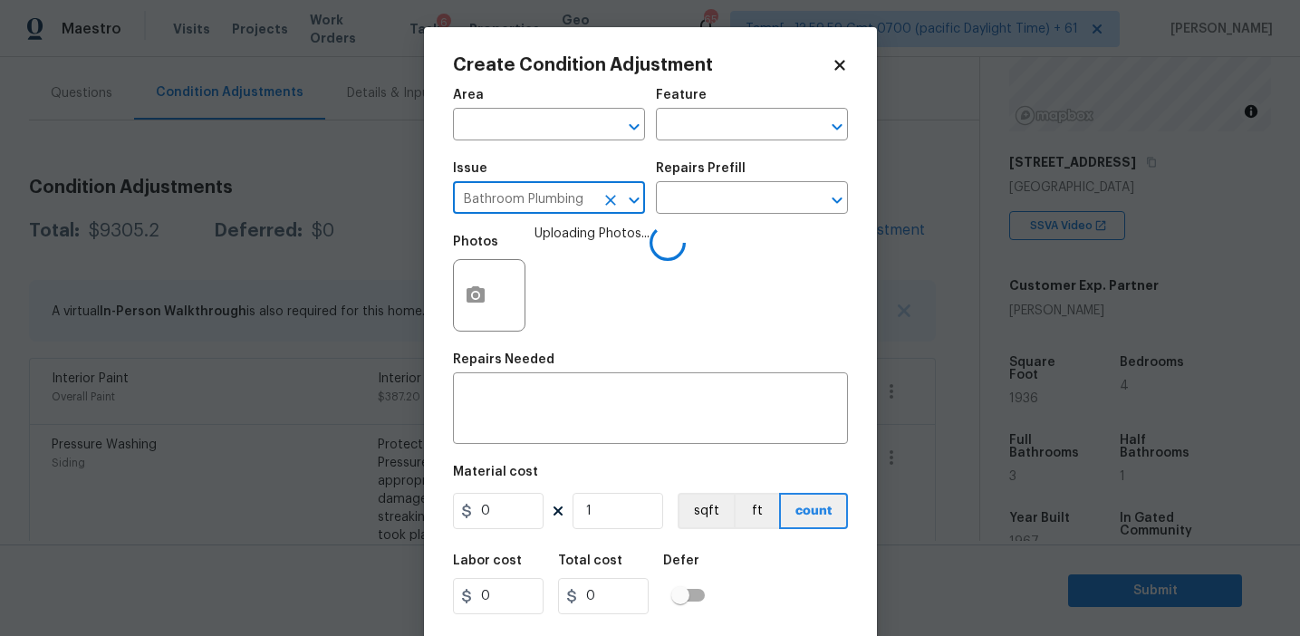
type input "Bathroom Plumbing"
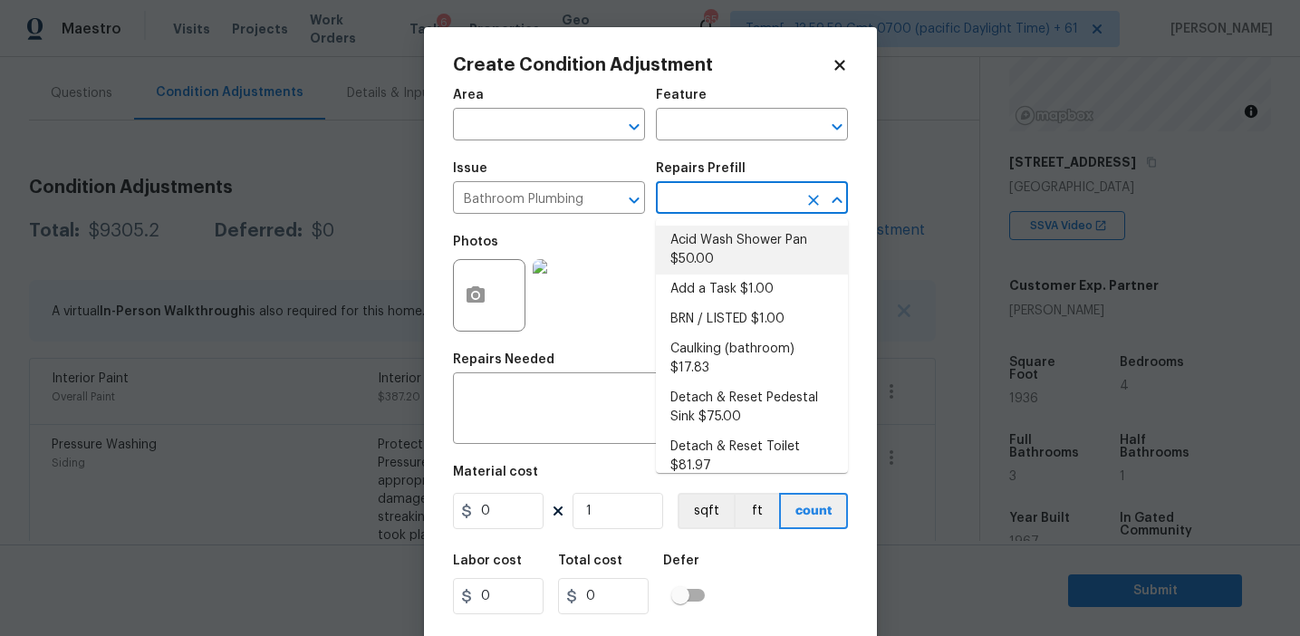
click at [701, 251] on li "Acid Wash Shower Pan $50.00" at bounding box center [752, 250] width 192 height 49
type input "Plumbing"
type textarea "Prep and acid wash/deep clean the shower pan."
type input "50"
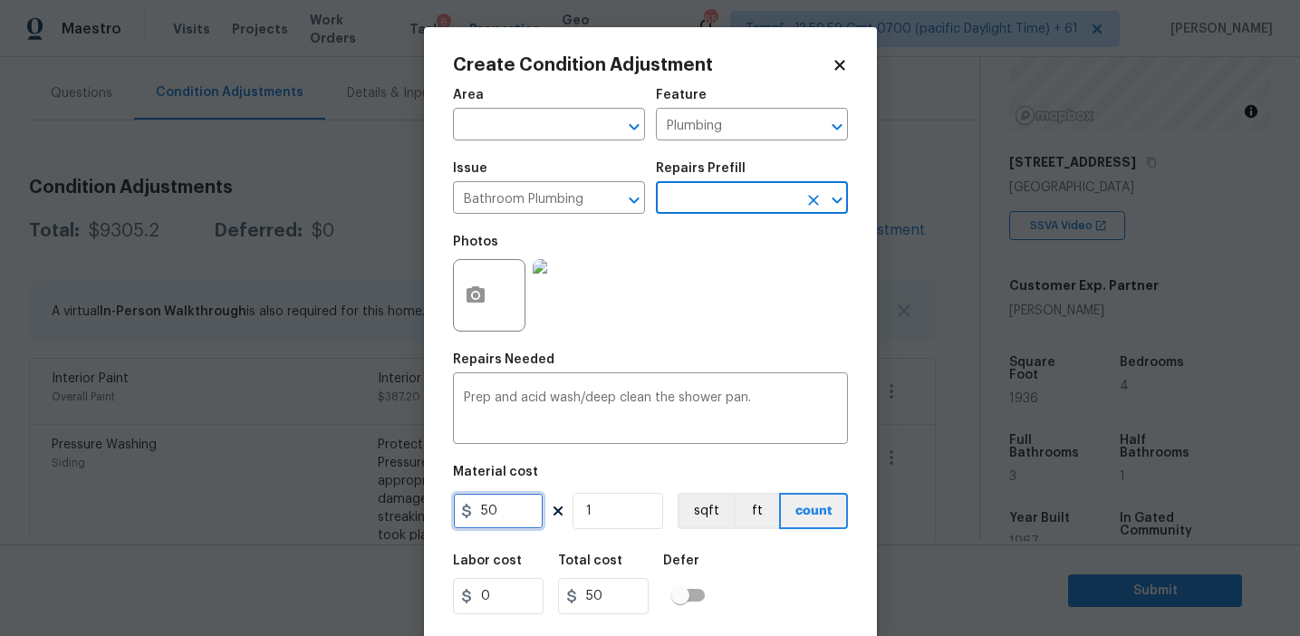
click at [508, 514] on input "50" at bounding box center [498, 511] width 91 height 36
type input "100"
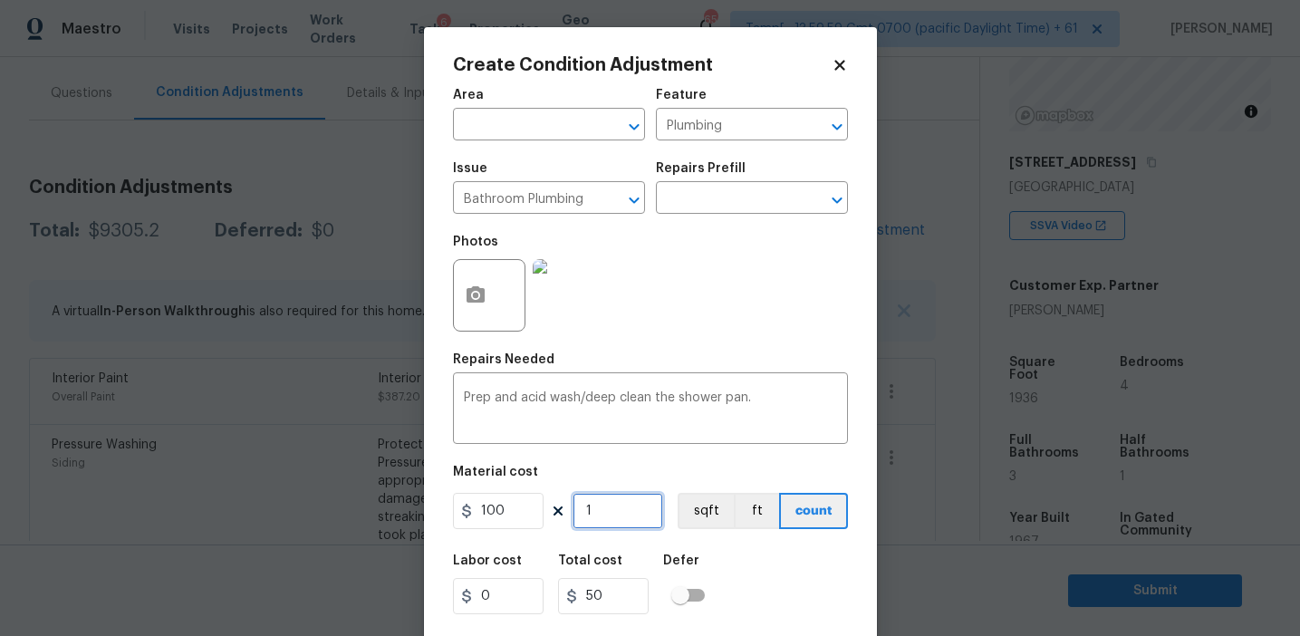
type input "100"
type input "3"
type input "300"
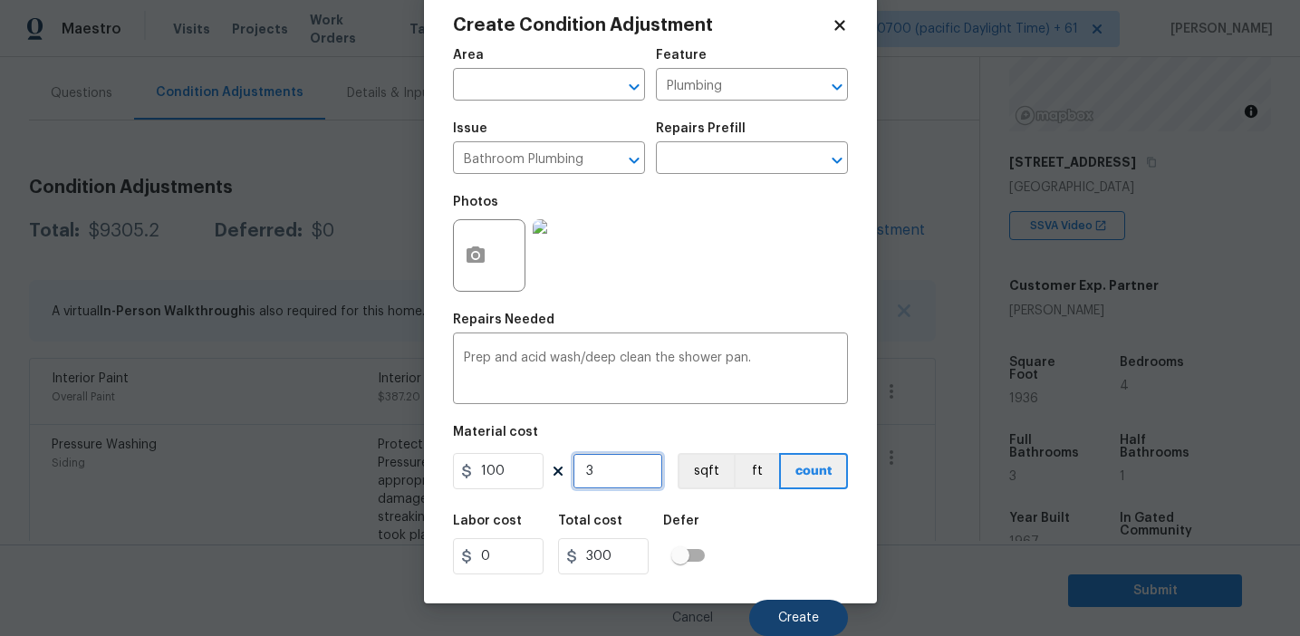
type input "3"
click at [787, 624] on button "Create" at bounding box center [798, 618] width 99 height 36
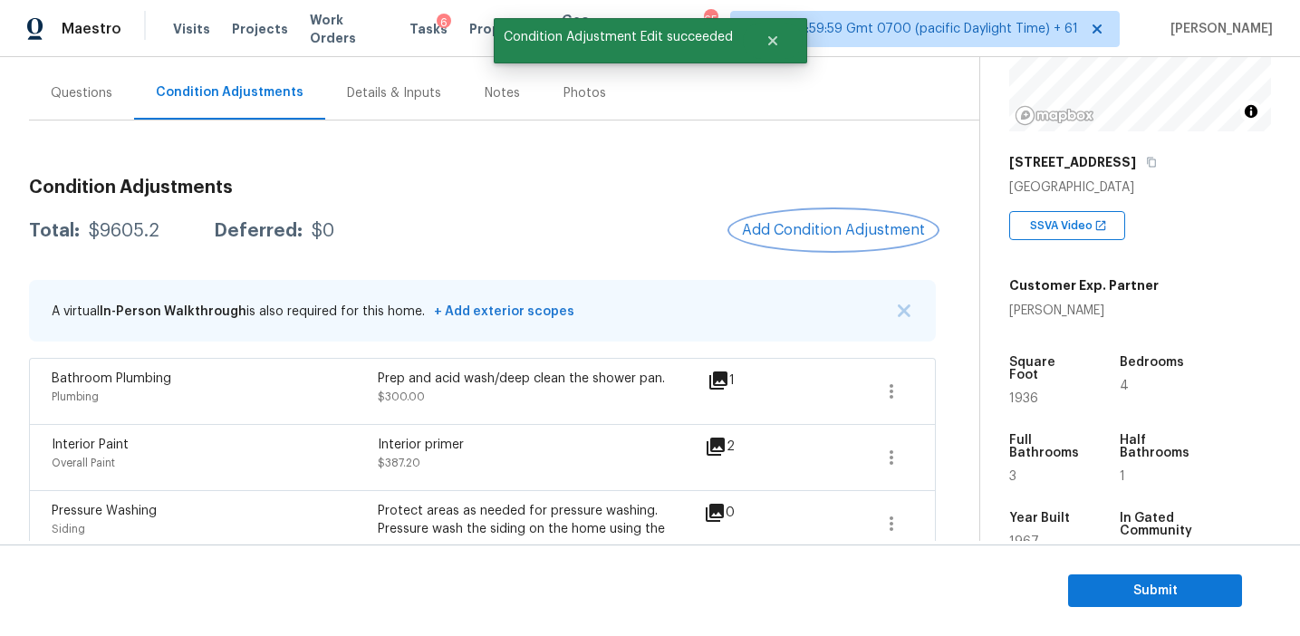
scroll to position [0, 0]
click at [796, 243] on button "Add Condition Adjustment" at bounding box center [833, 230] width 205 height 38
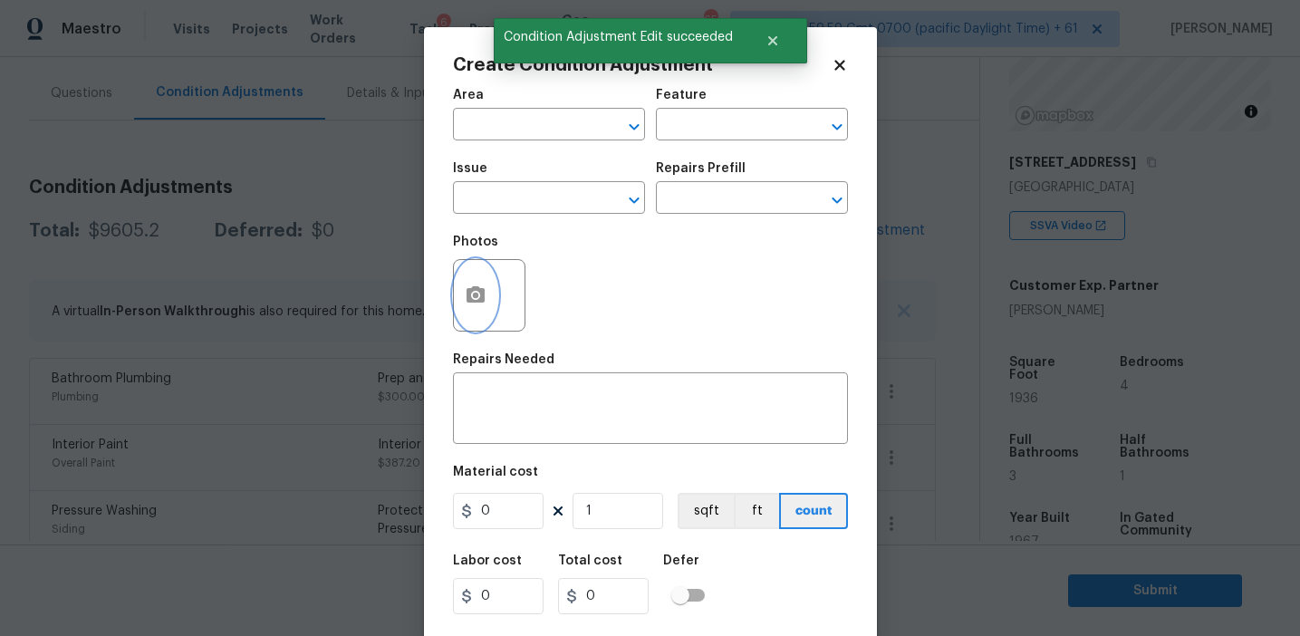
click at [487, 314] on button "button" at bounding box center [475, 295] width 43 height 71
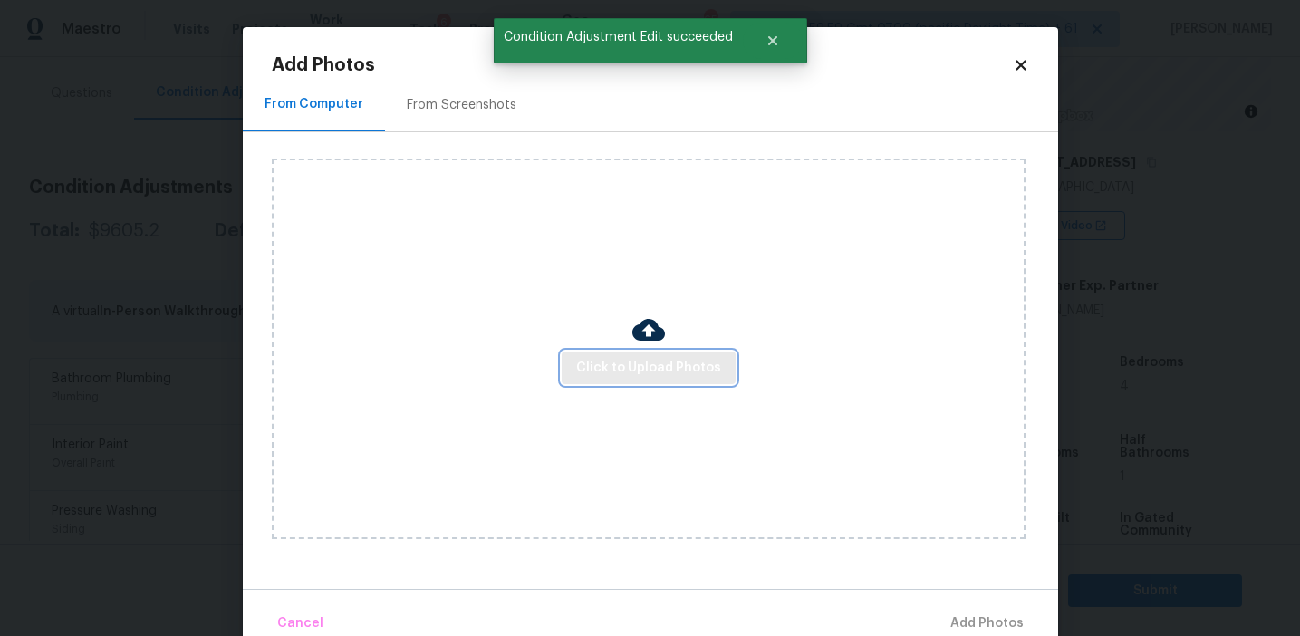
click at [614, 353] on button "Click to Upload Photos" at bounding box center [649, 369] width 174 height 34
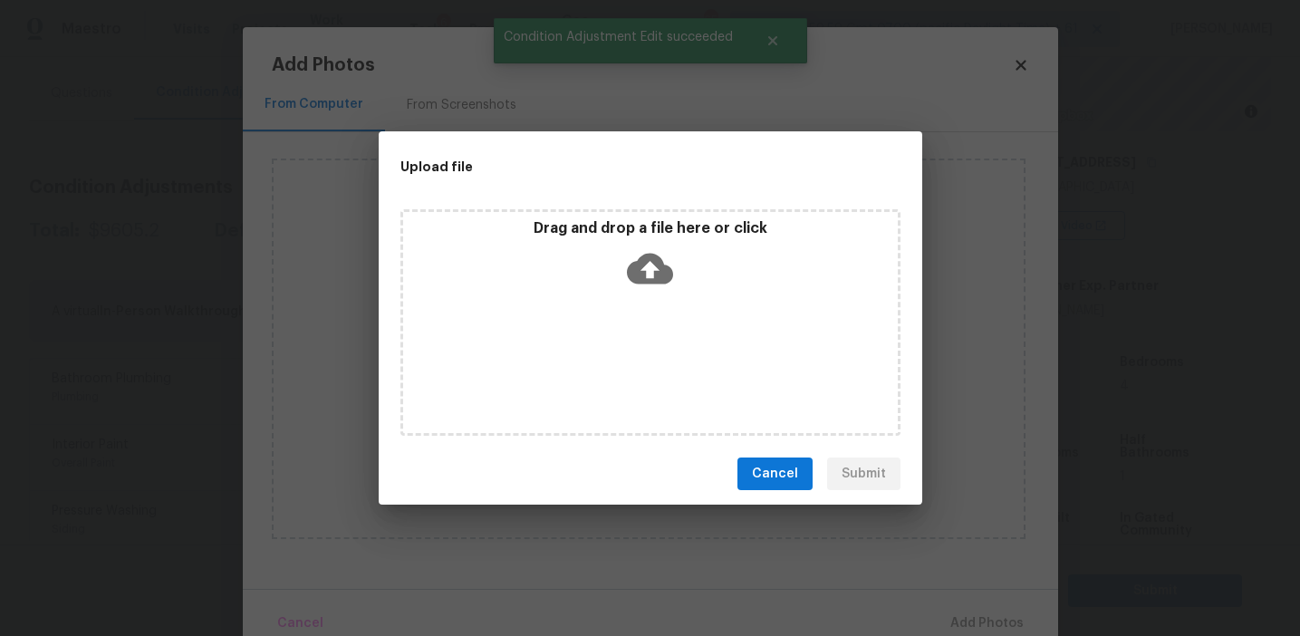
click at [610, 225] on p "Drag and drop a file here or click" at bounding box center [650, 228] width 495 height 19
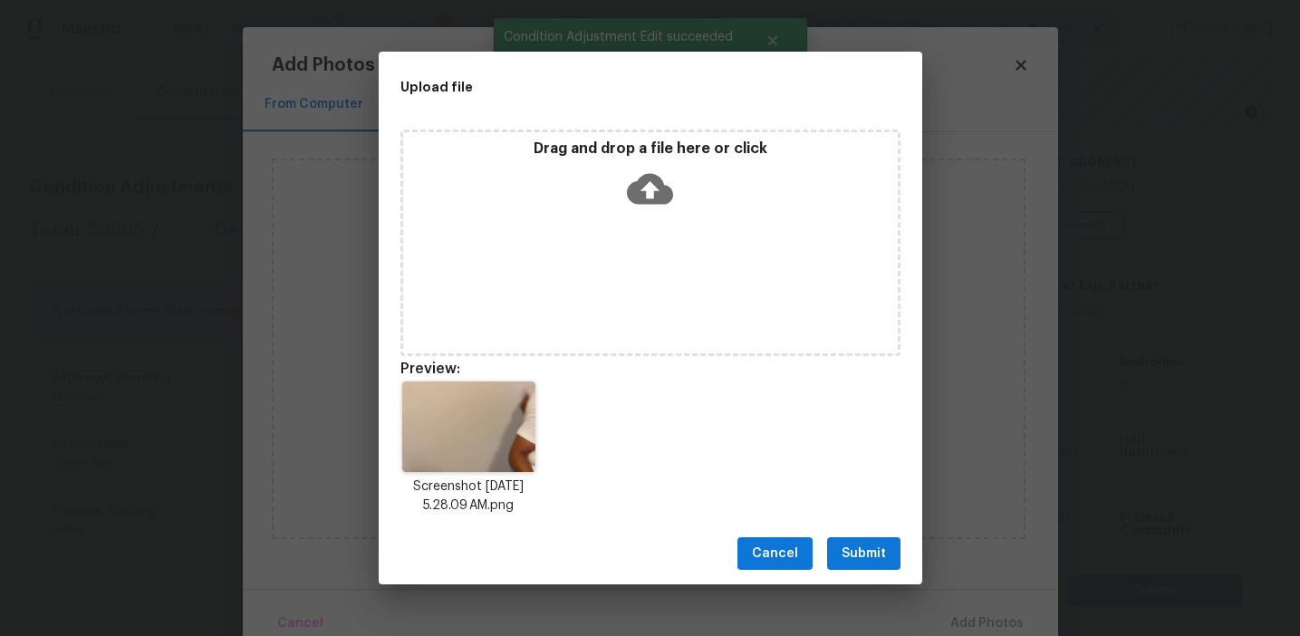
click at [856, 546] on span "Submit" at bounding box center [864, 554] width 44 height 23
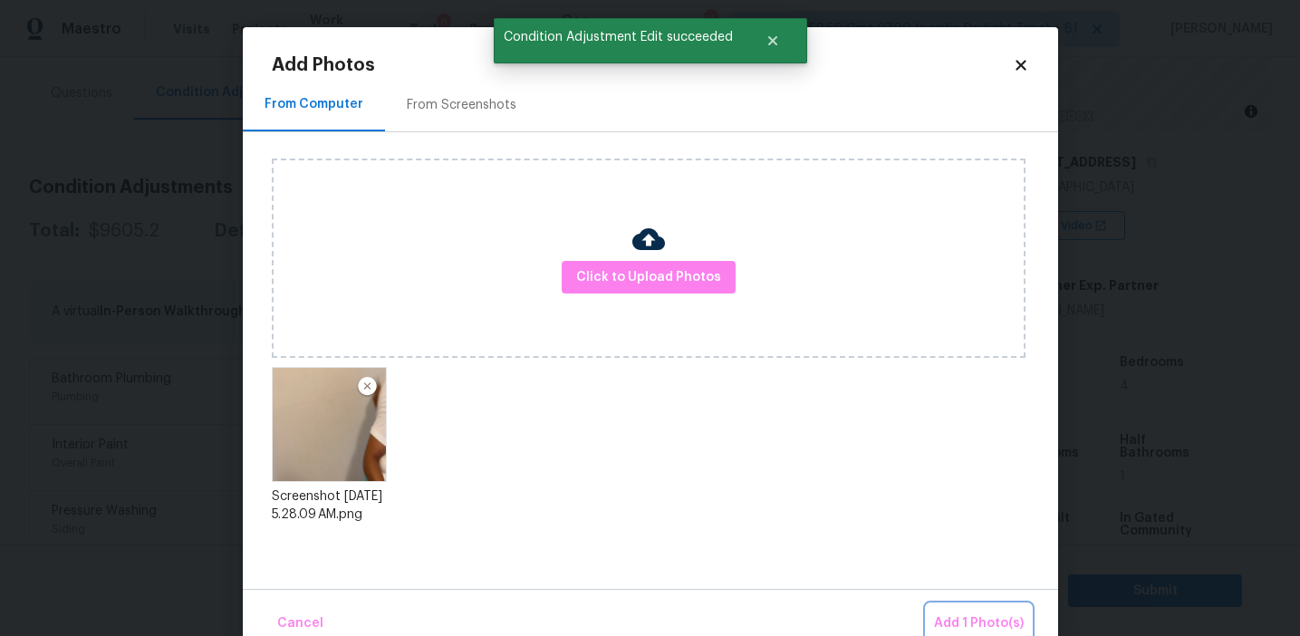
click at [942, 611] on button "Add 1 Photo(s)" at bounding box center [979, 623] width 104 height 39
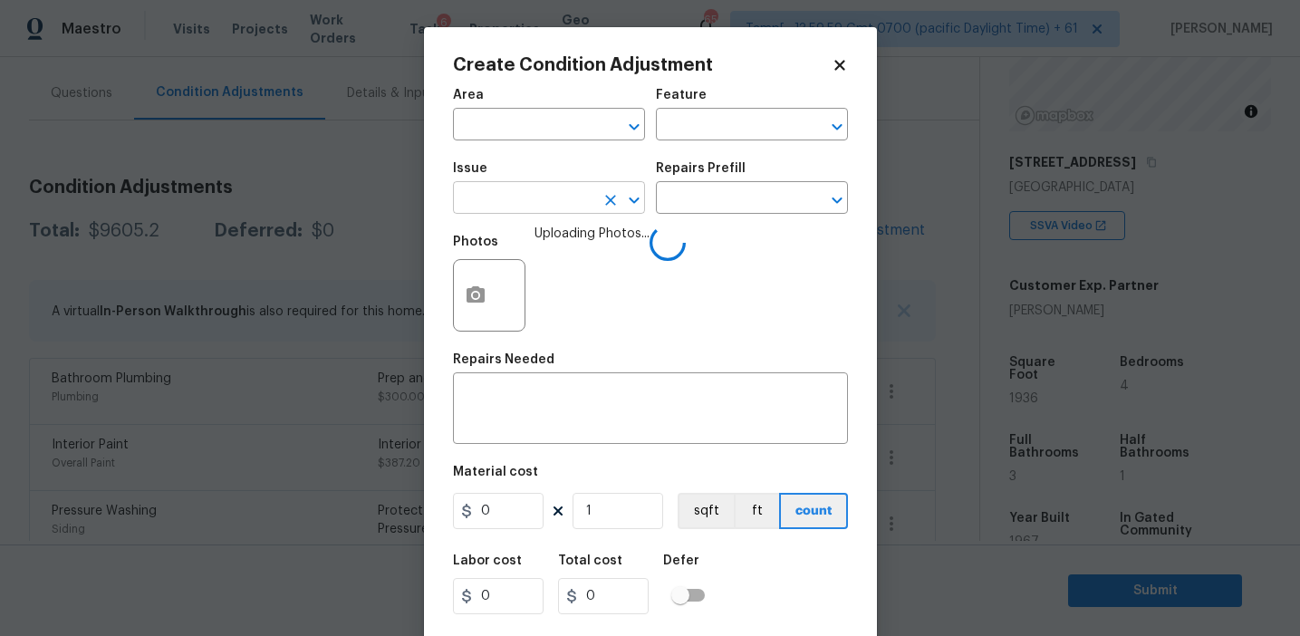
click at [499, 196] on input "text" at bounding box center [523, 200] width 141 height 28
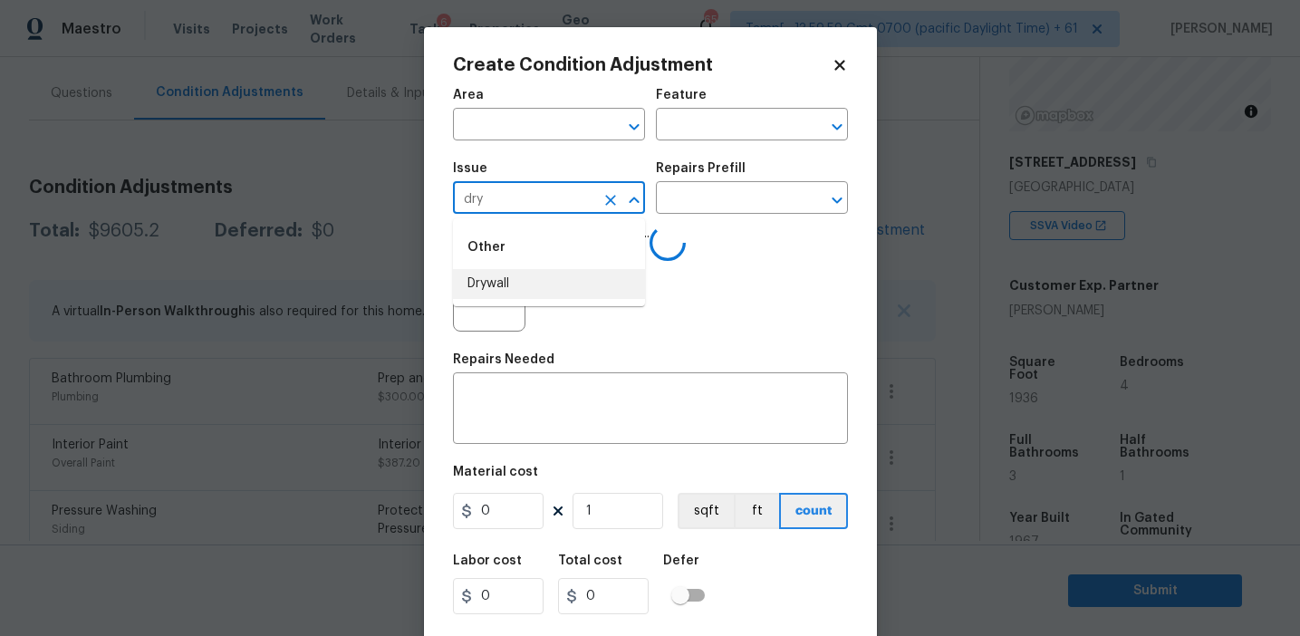
click at [502, 288] on li "Drywall" at bounding box center [549, 284] width 192 height 30
type input "Drywall"
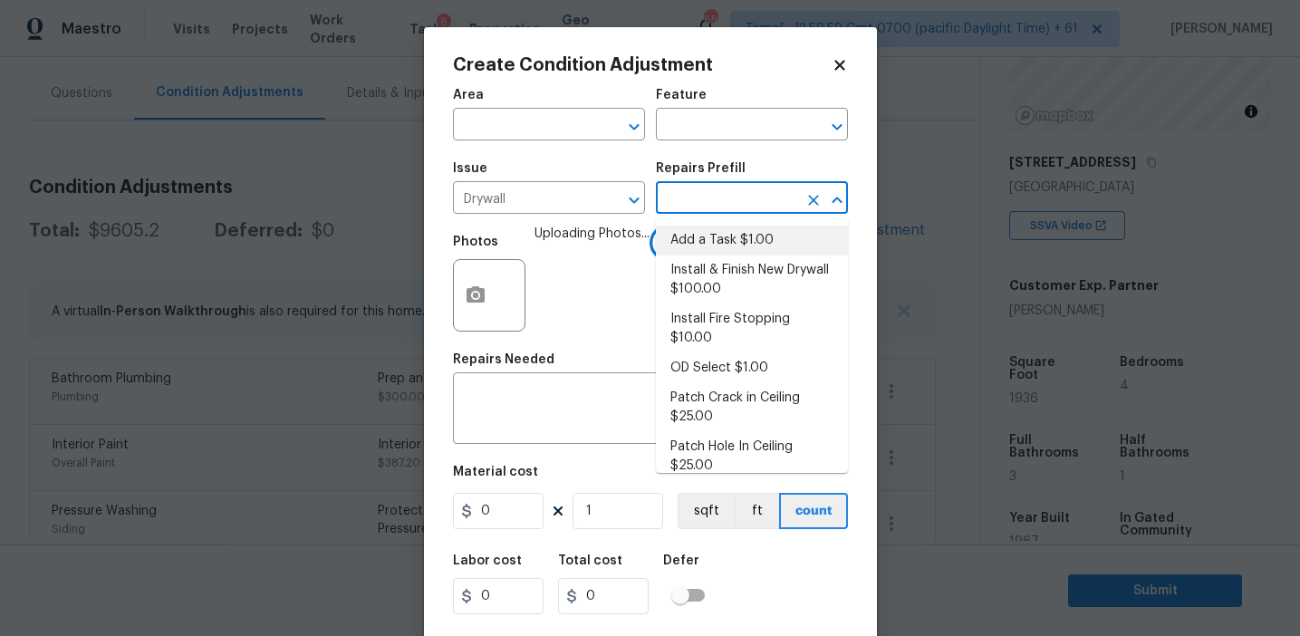
click at [706, 294] on li "Install & Finish New Drywall $100.00" at bounding box center [752, 280] width 192 height 49
type input "Walls and Ceiling"
type textarea "Remove the existing damaged drywall and replace with new. Ensure that the new d…"
type input "100"
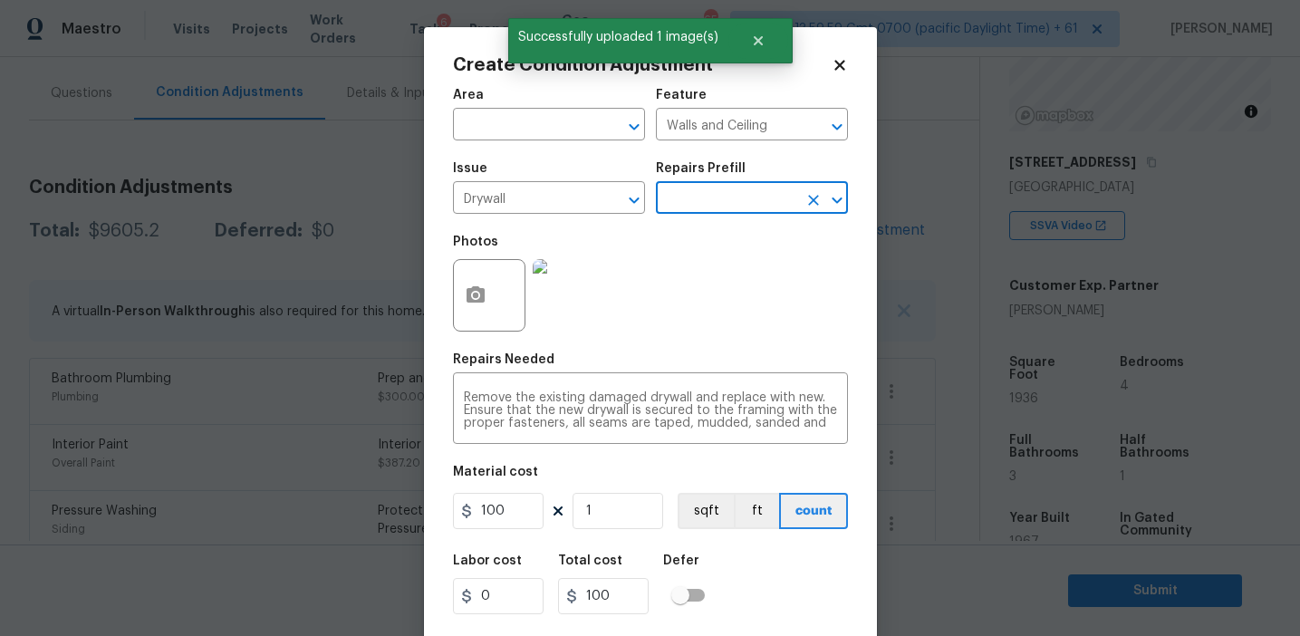
scroll to position [41, 0]
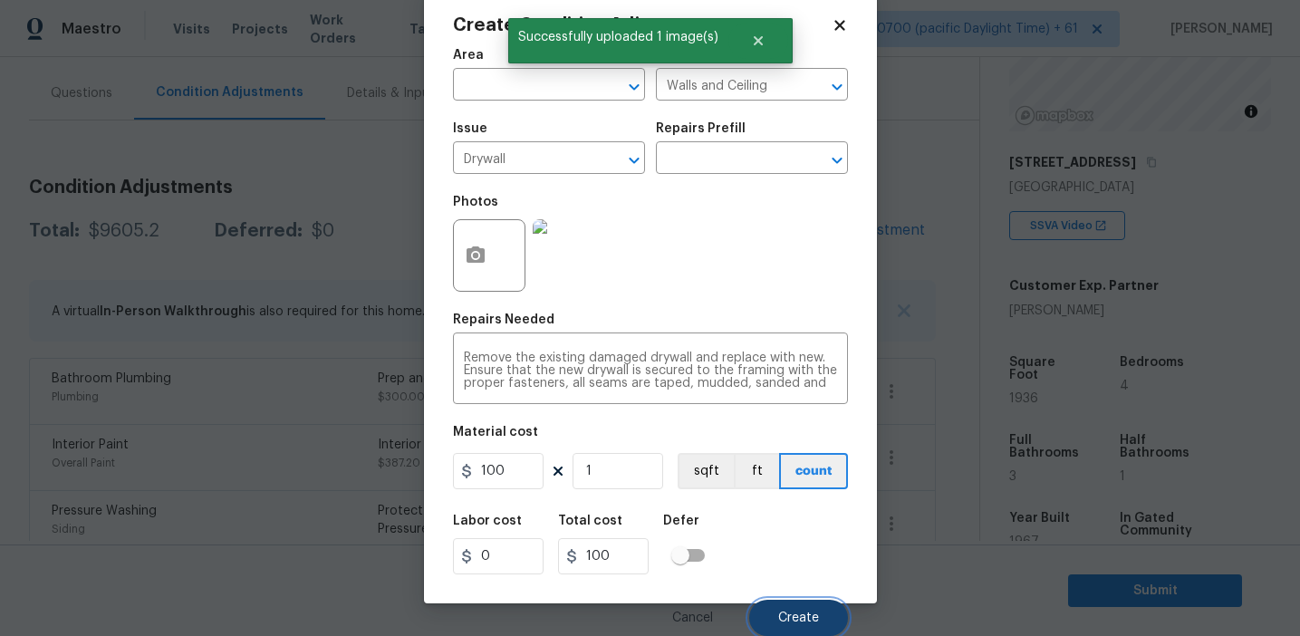
click at [771, 619] on button "Create" at bounding box center [798, 618] width 99 height 36
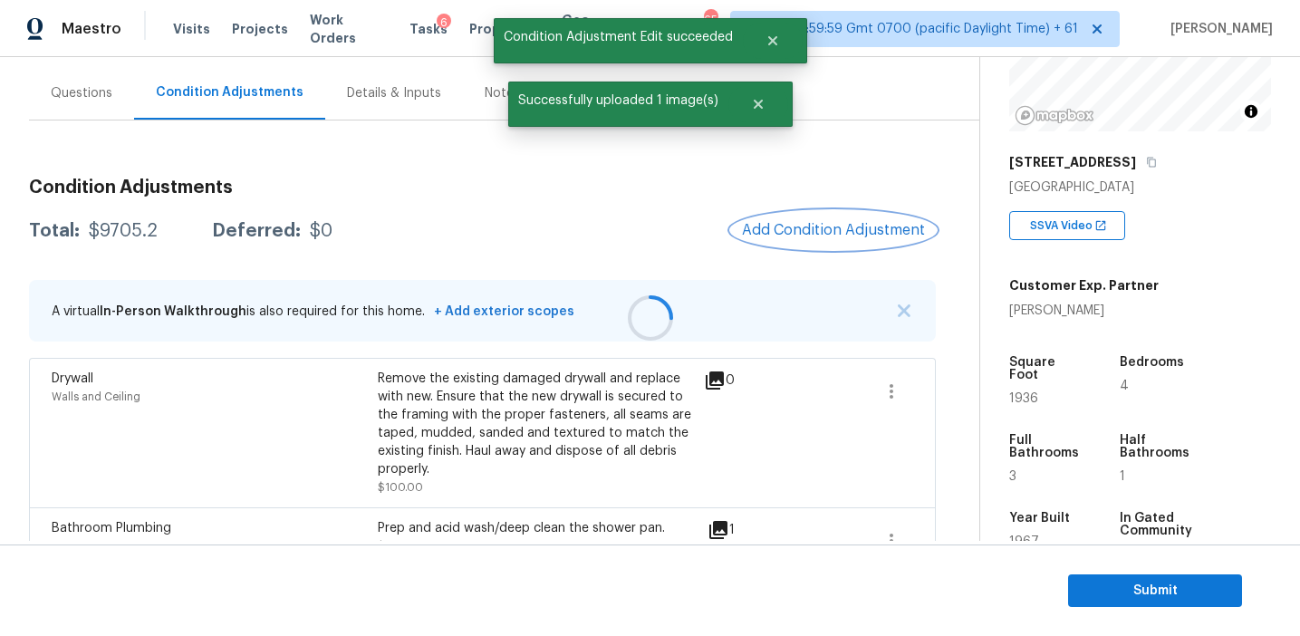
scroll to position [0, 0]
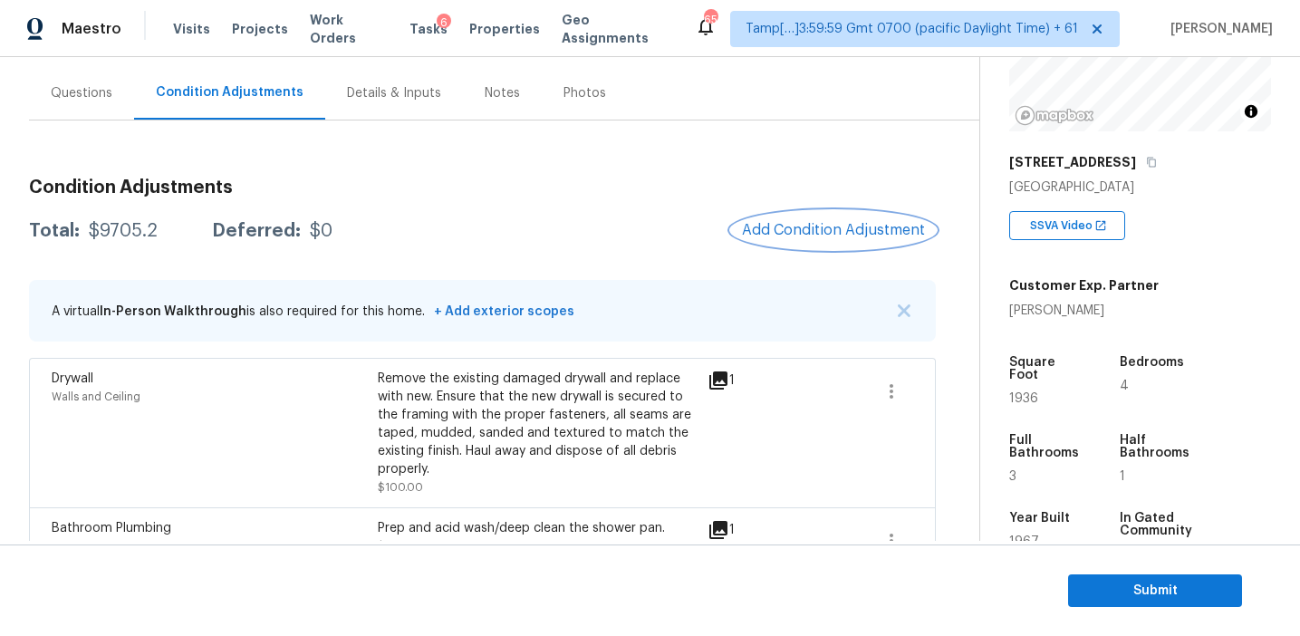
click at [796, 226] on span "Add Condition Adjustment" at bounding box center [833, 230] width 183 height 16
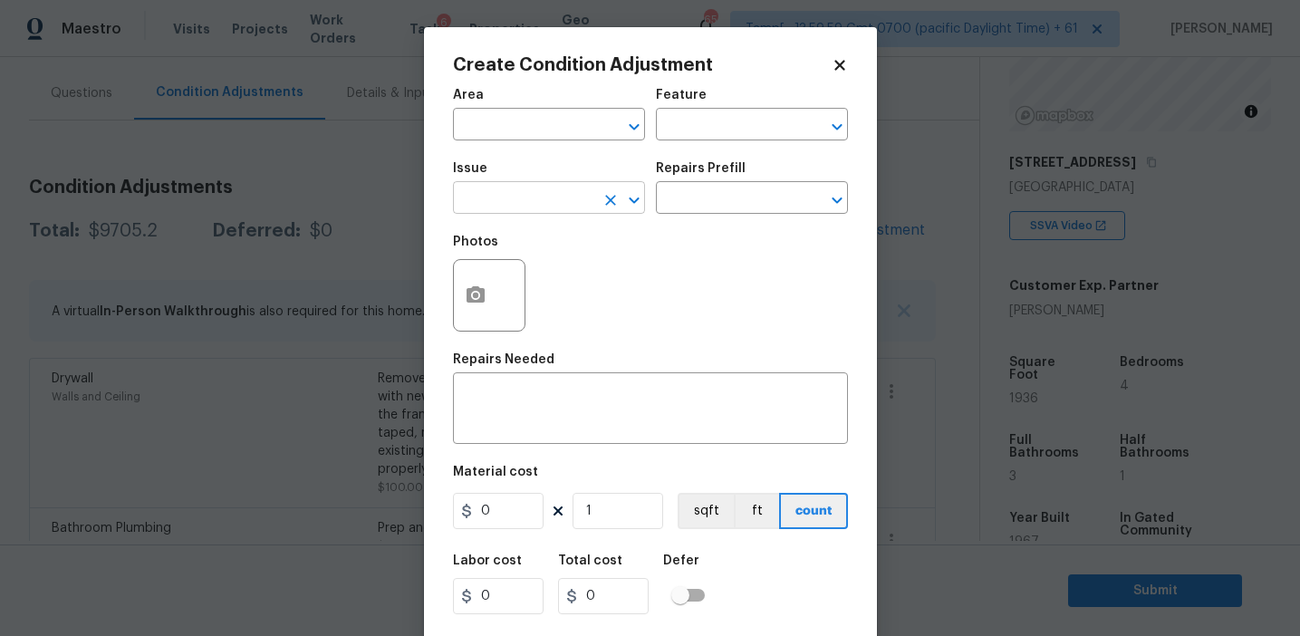
click at [528, 187] on input "text" at bounding box center [523, 200] width 141 height 28
type input "["
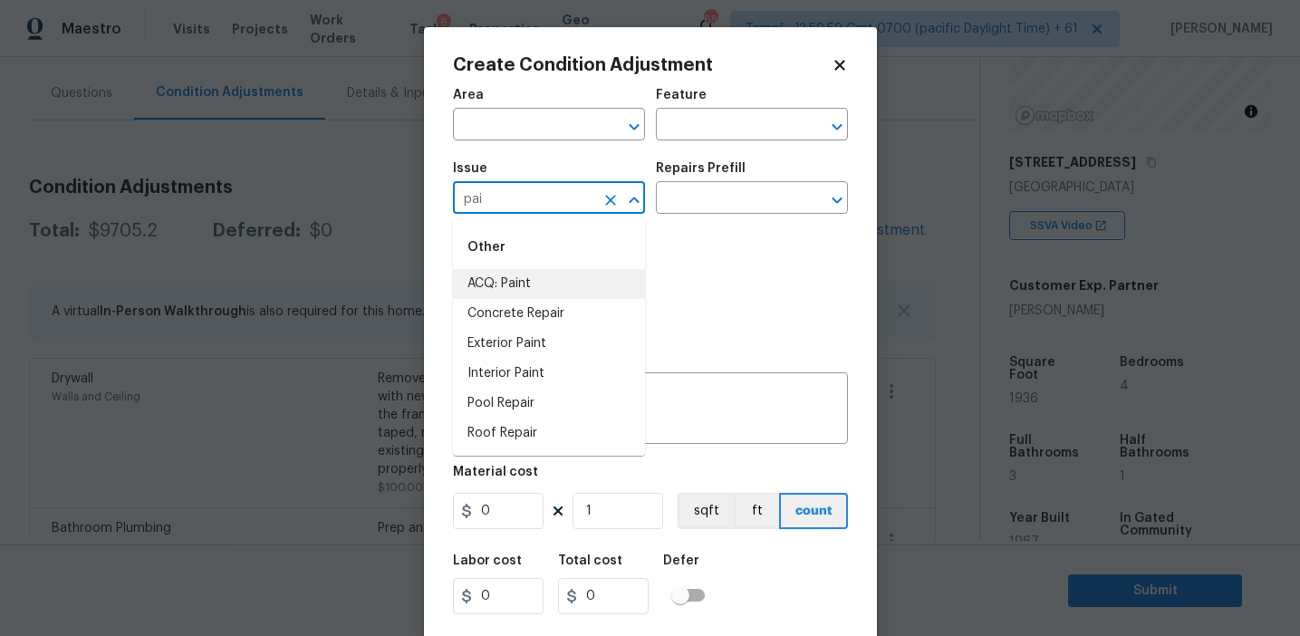
click at [536, 275] on li "ACQ: Paint" at bounding box center [549, 284] width 192 height 30
type input "ACQ: Paint"
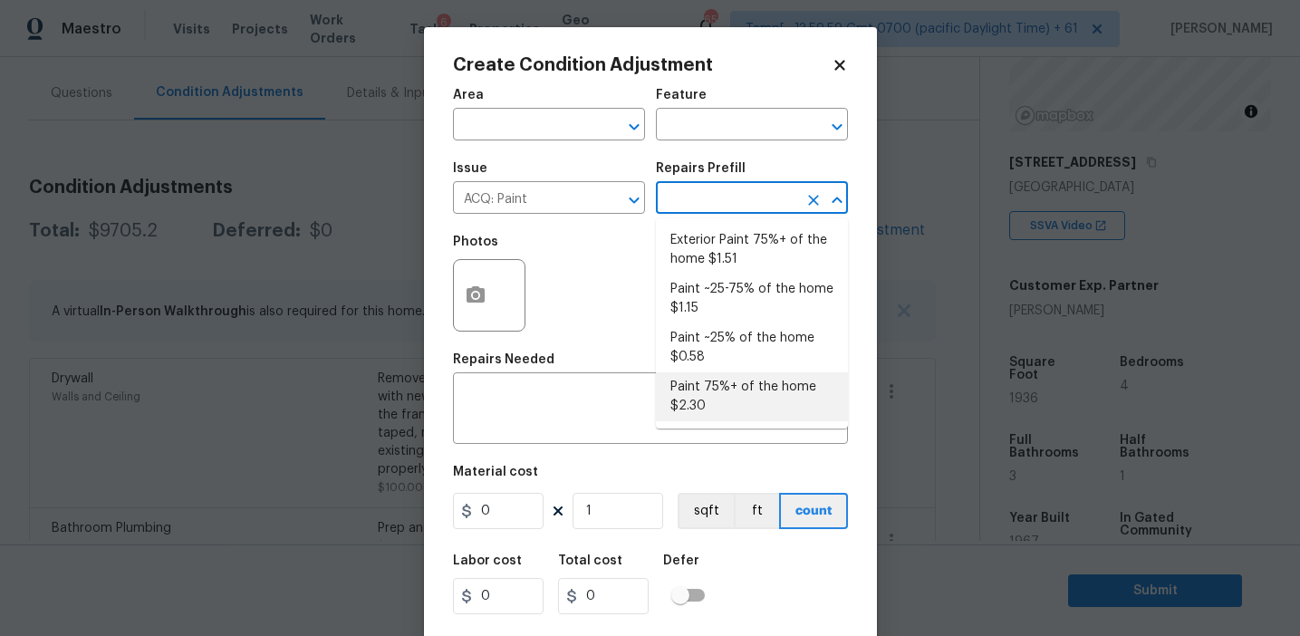
click at [702, 391] on li "Paint 75%+ of the home $2.30" at bounding box center [752, 396] width 192 height 49
type input "Acquisition"
type textarea "Acquisition Scope: 75%+ of the home will likely require interior paint"
type input "2.3"
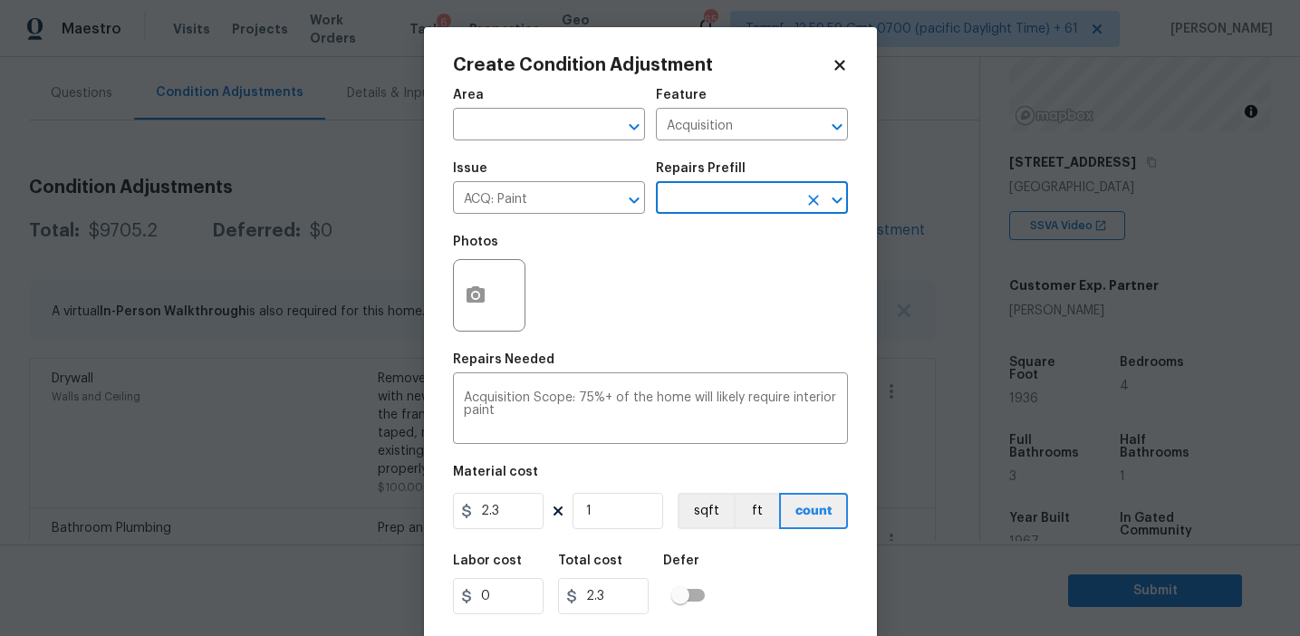
click at [733, 202] on input "text" at bounding box center [726, 200] width 141 height 28
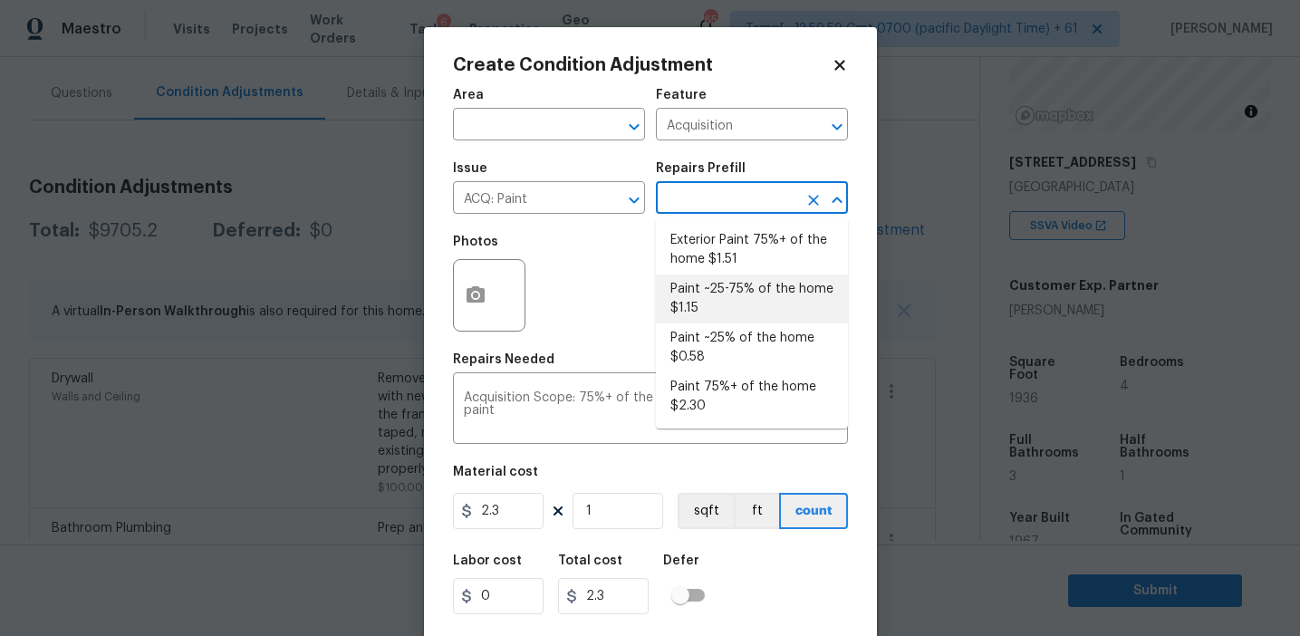
click at [720, 290] on li "Paint ~25-75% of the home $1.15" at bounding box center [752, 299] width 192 height 49
type textarea "Acquisition Scope: ~25 - 75% of the home needs interior paint"
type input "1.15"
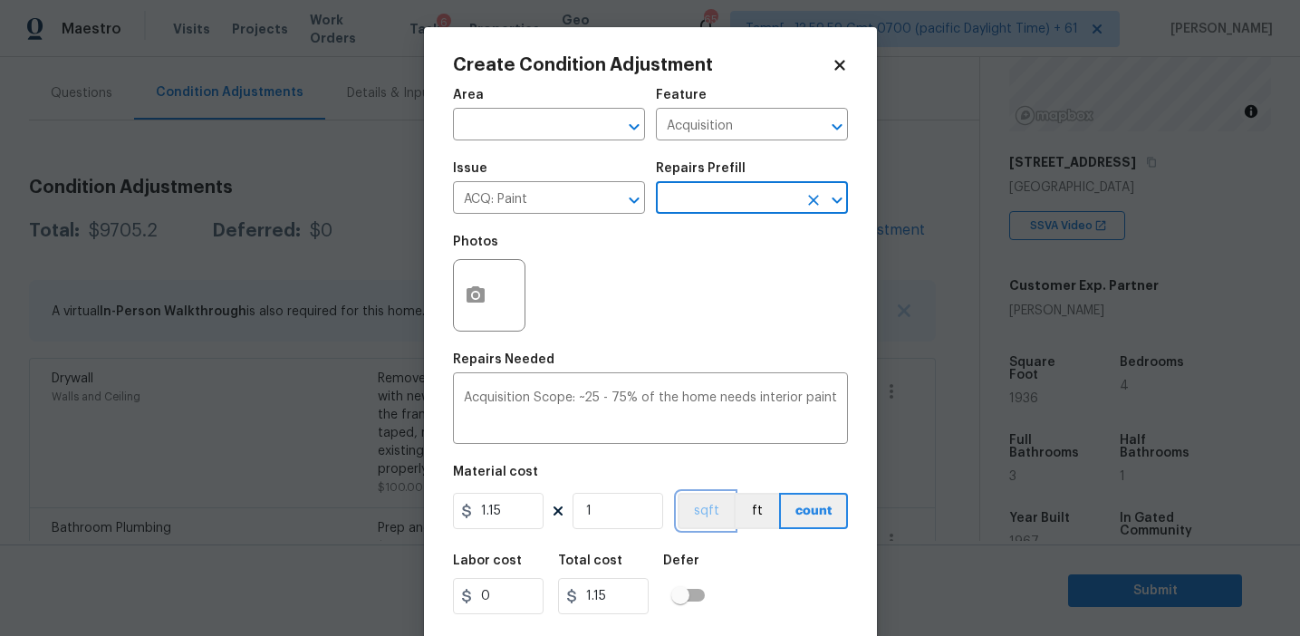
click at [692, 507] on button "sqft" at bounding box center [706, 511] width 56 height 36
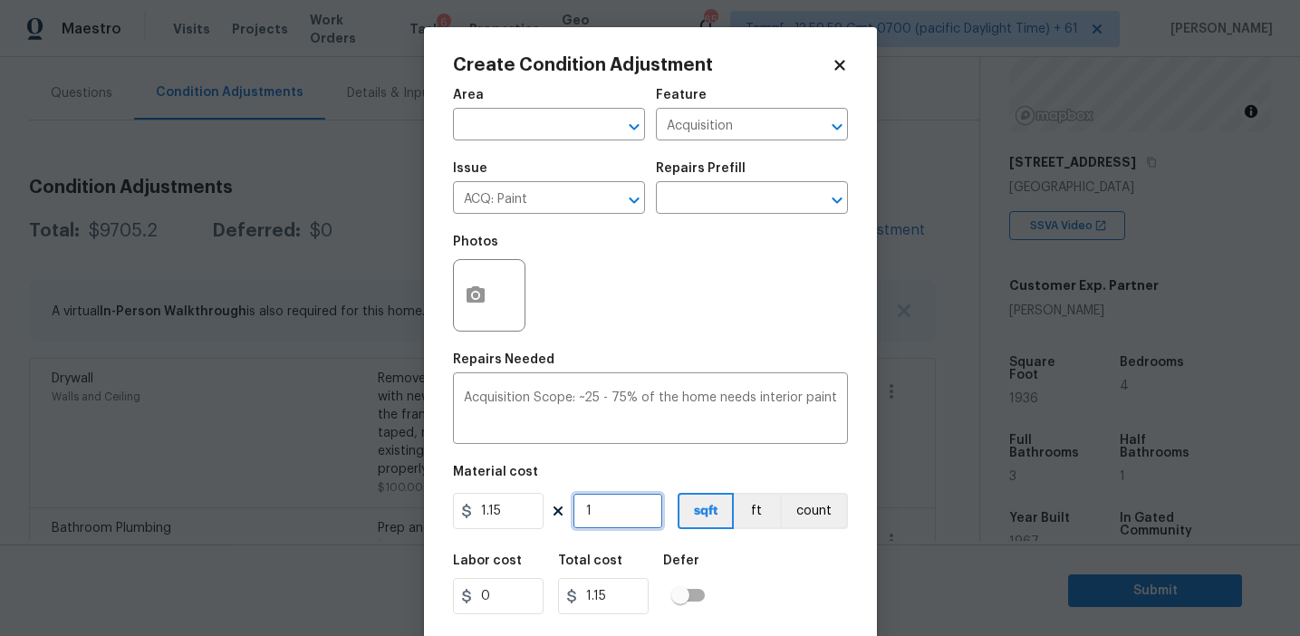
click at [646, 507] on input "1" at bounding box center [618, 511] width 91 height 36
type input "19"
type input "21.85"
type input "193"
type input "221.95"
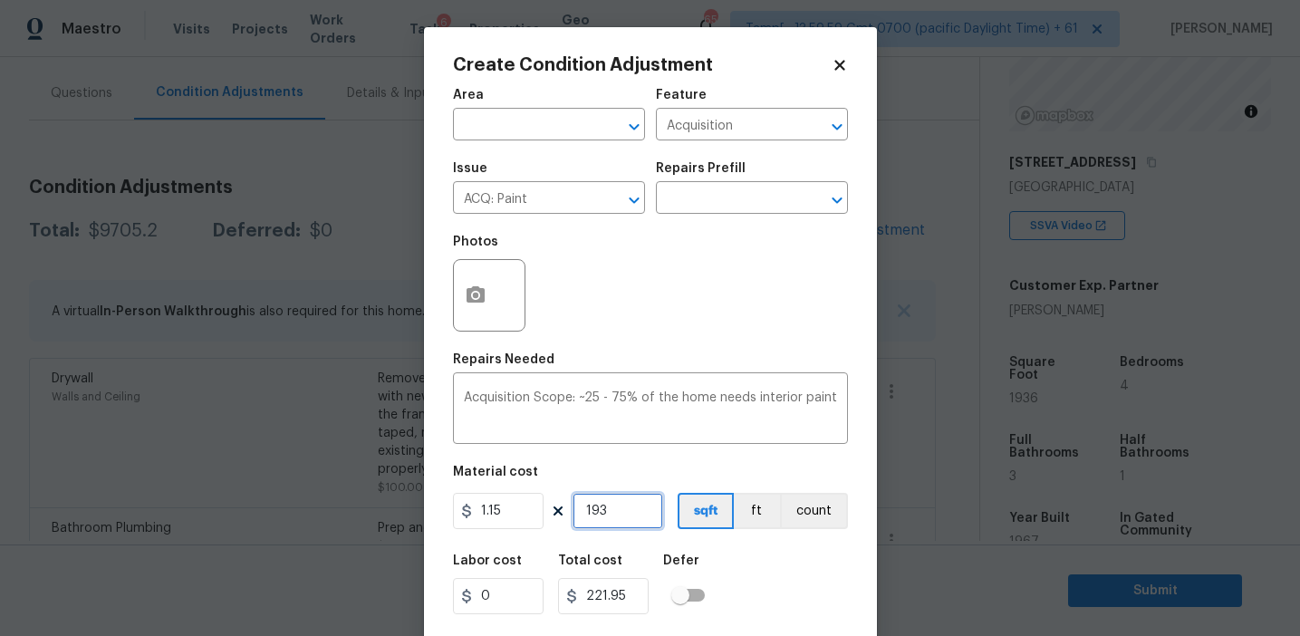
type input "1936"
type input "2226.4"
type input "1936"
click at [577, 304] on div "Photos" at bounding box center [650, 284] width 395 height 118
click at [469, 299] on icon "button" at bounding box center [476, 294] width 18 height 16
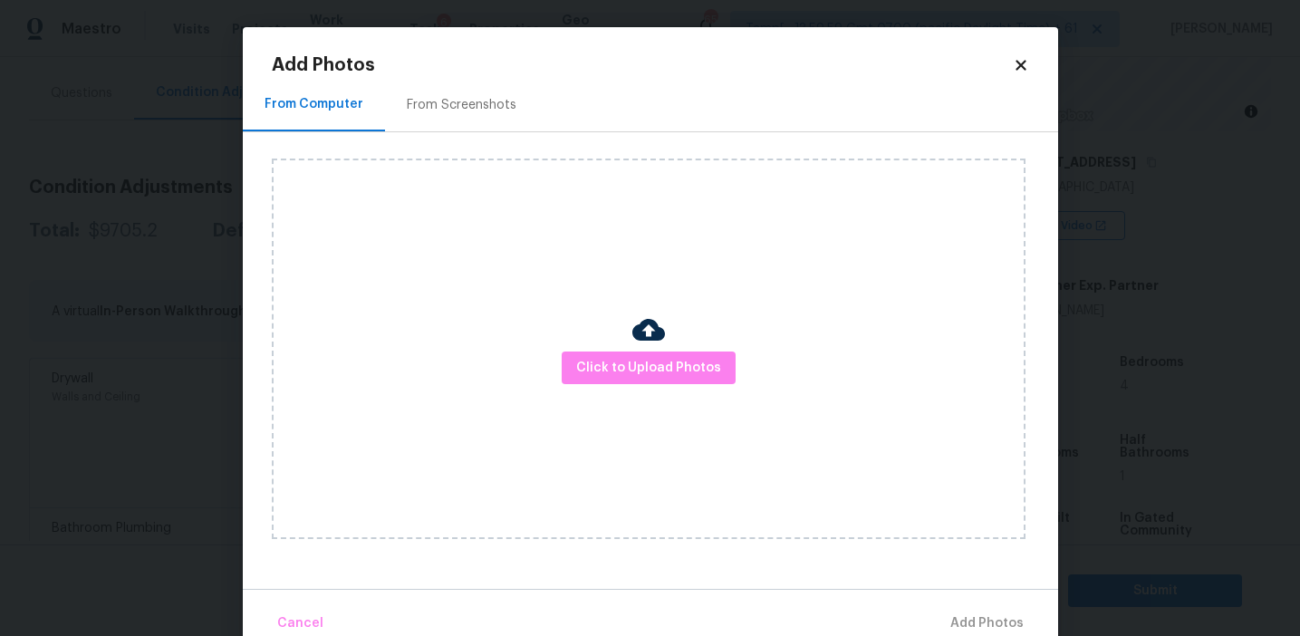
click at [484, 110] on div "From Screenshots" at bounding box center [462, 105] width 110 height 18
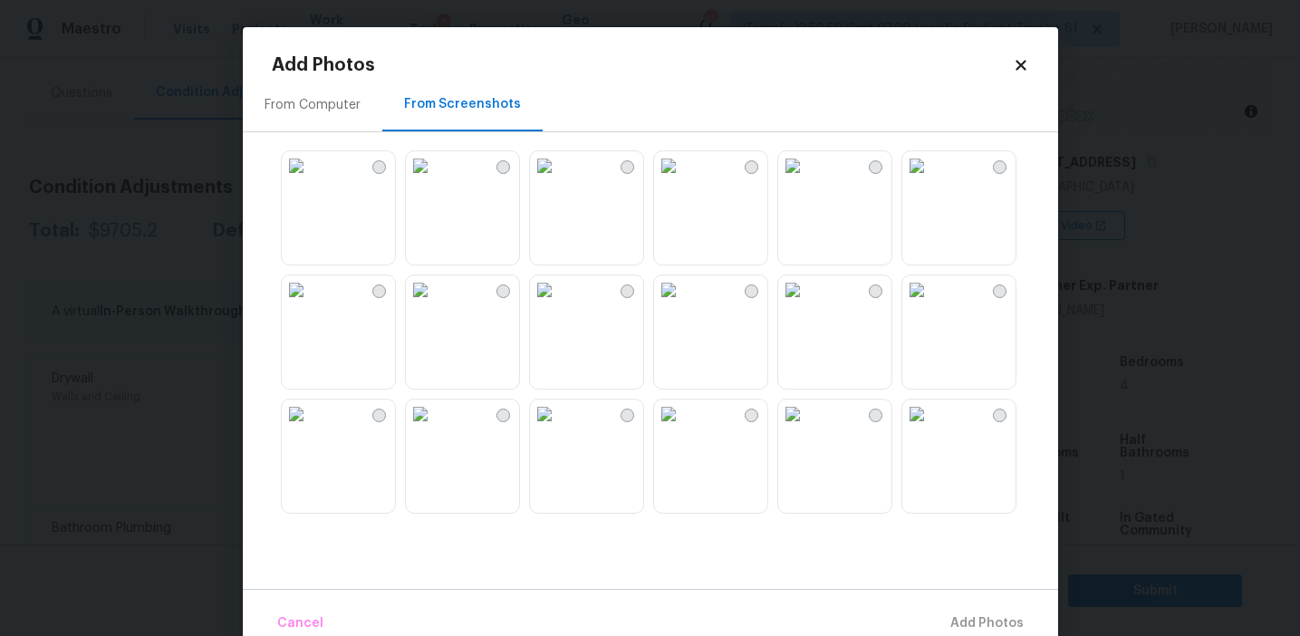
click at [807, 429] on img at bounding box center [792, 414] width 29 height 29
click at [932, 304] on img at bounding box center [917, 289] width 29 height 29
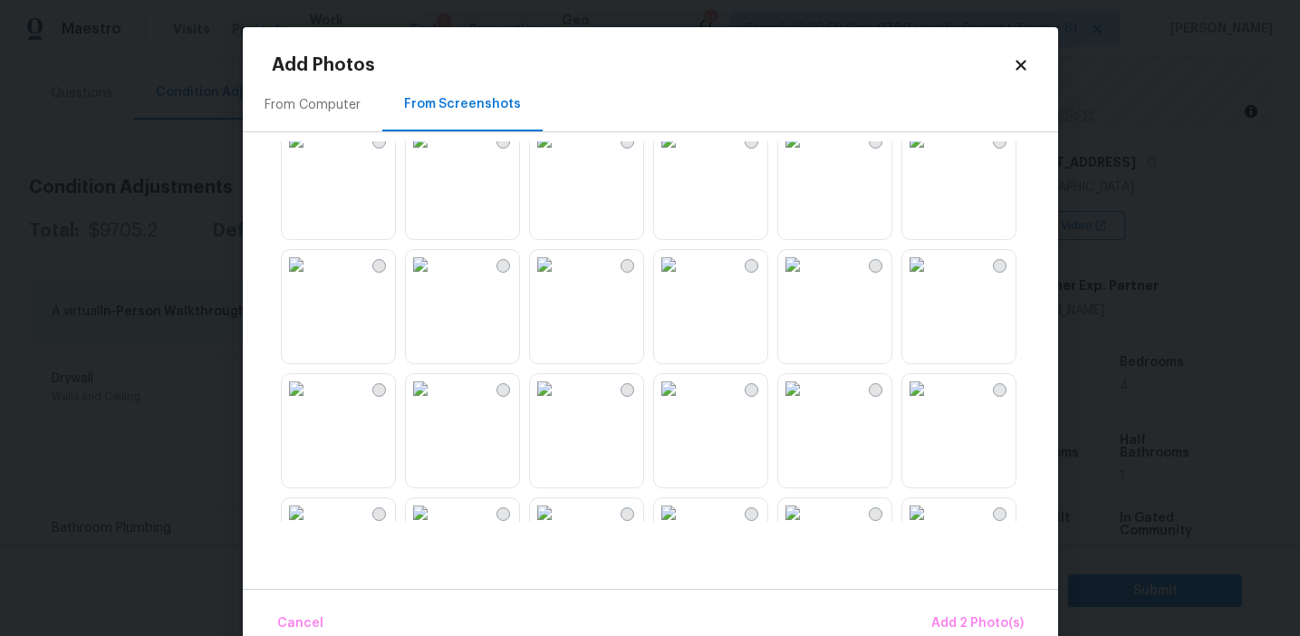
scroll to position [443, 0]
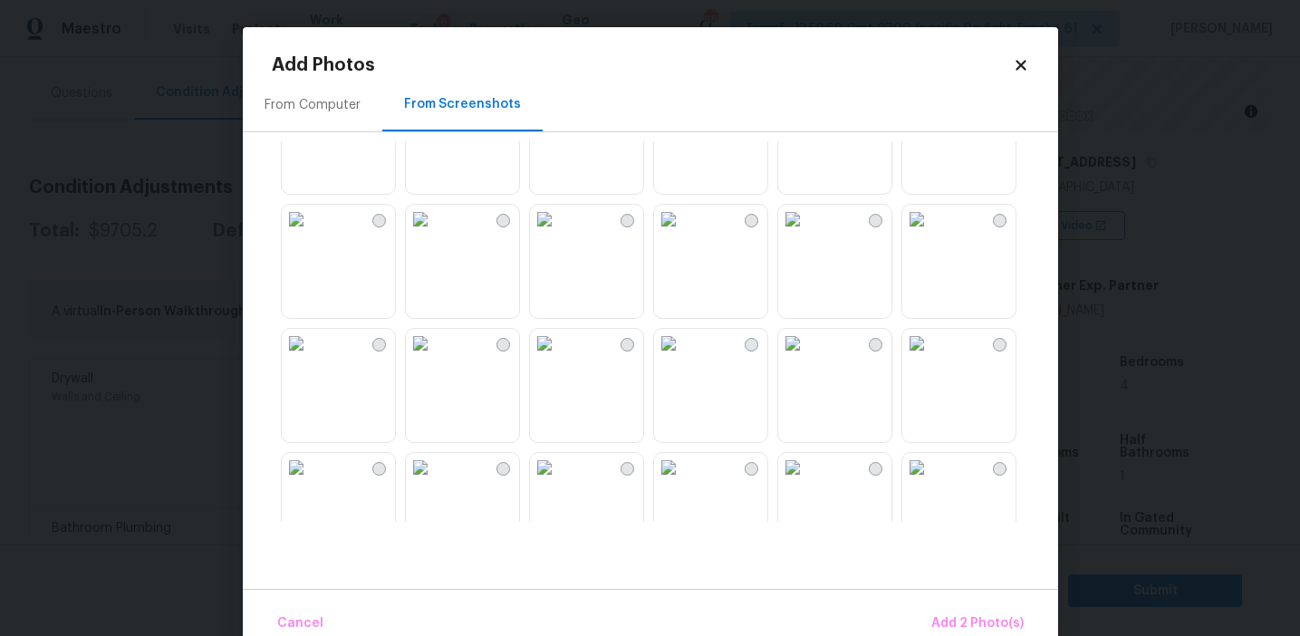
click at [427, 358] on img at bounding box center [420, 343] width 29 height 29
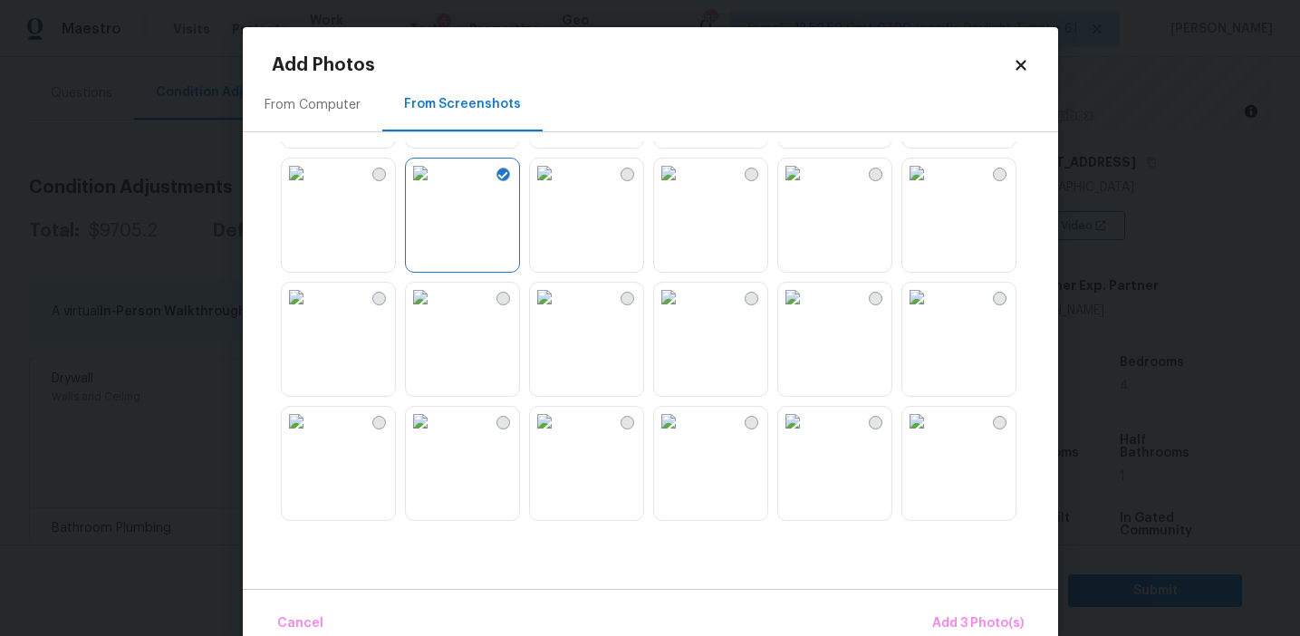
scroll to position [625, 0]
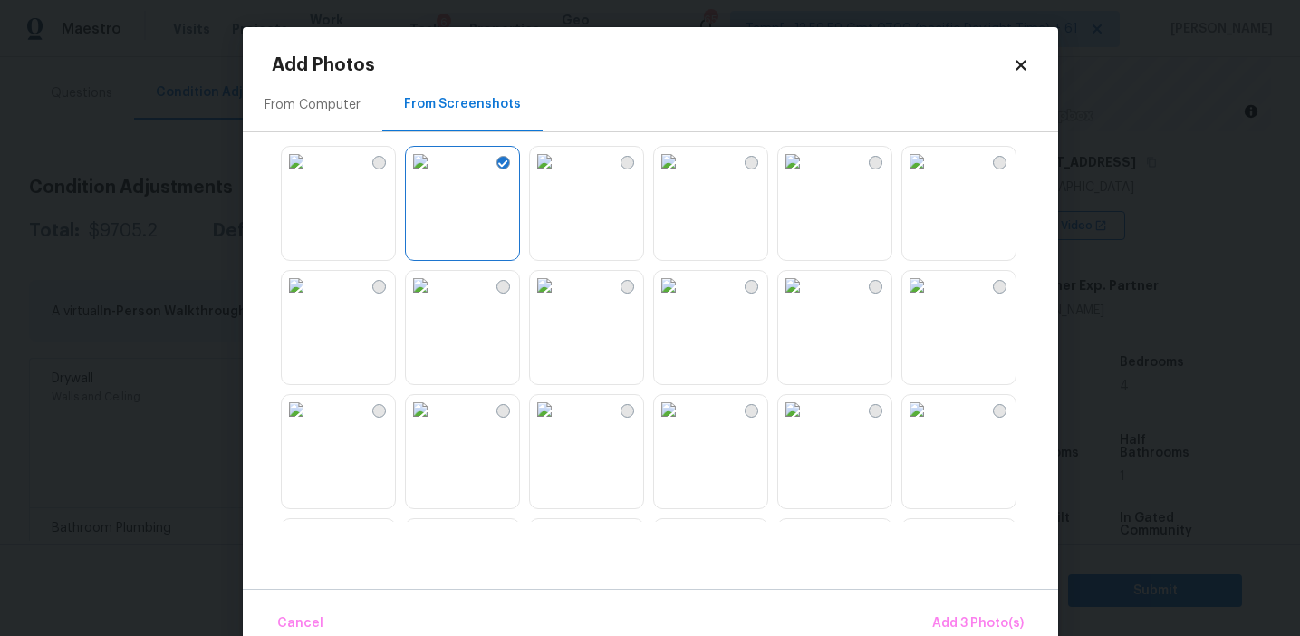
click at [683, 300] on img at bounding box center [668, 285] width 29 height 29
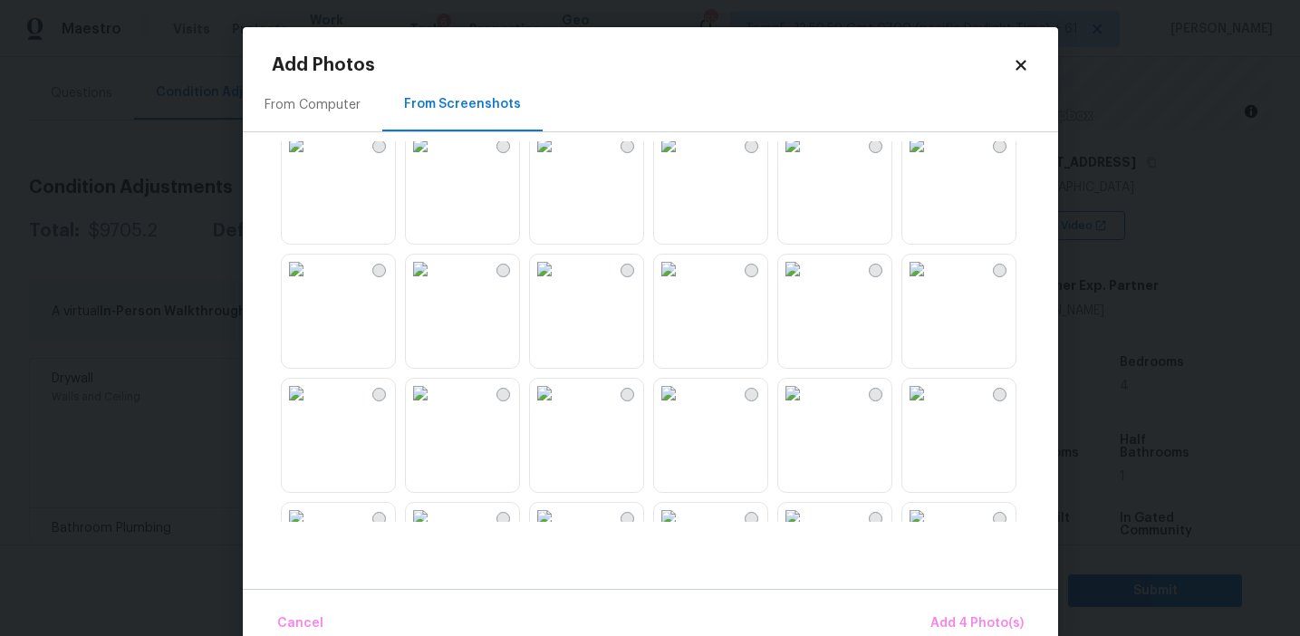
scroll to position [1000, 0]
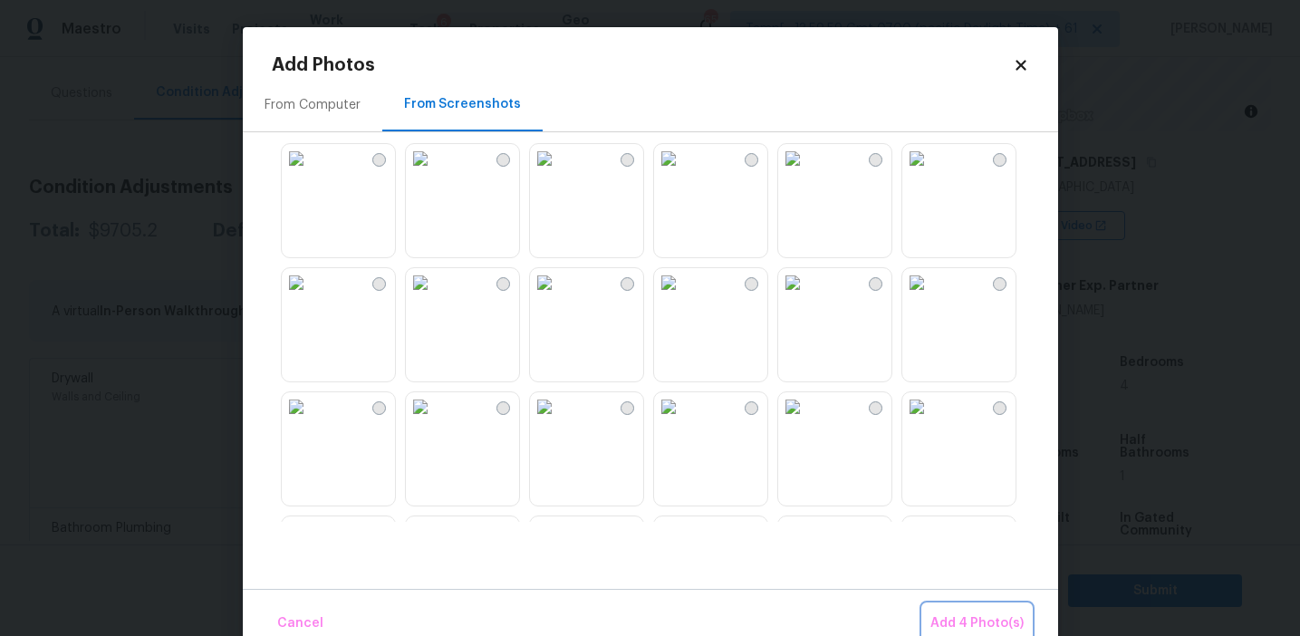
click at [949, 614] on span "Add 4 Photo(s)" at bounding box center [977, 624] width 93 height 23
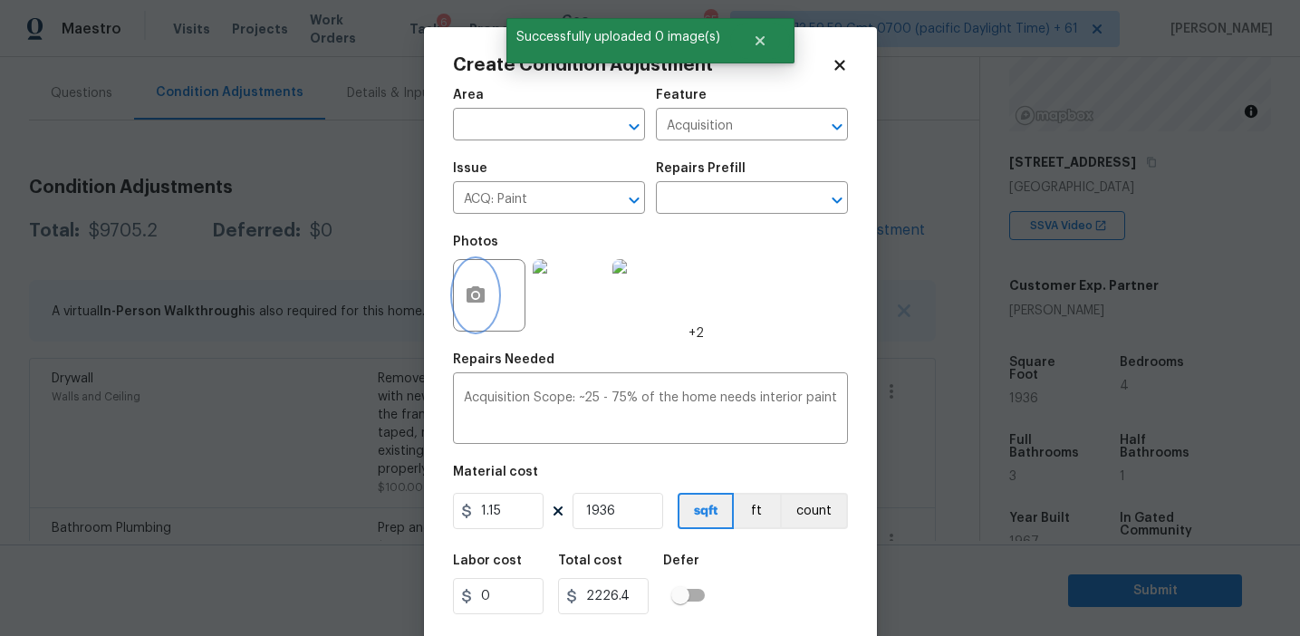
scroll to position [41, 0]
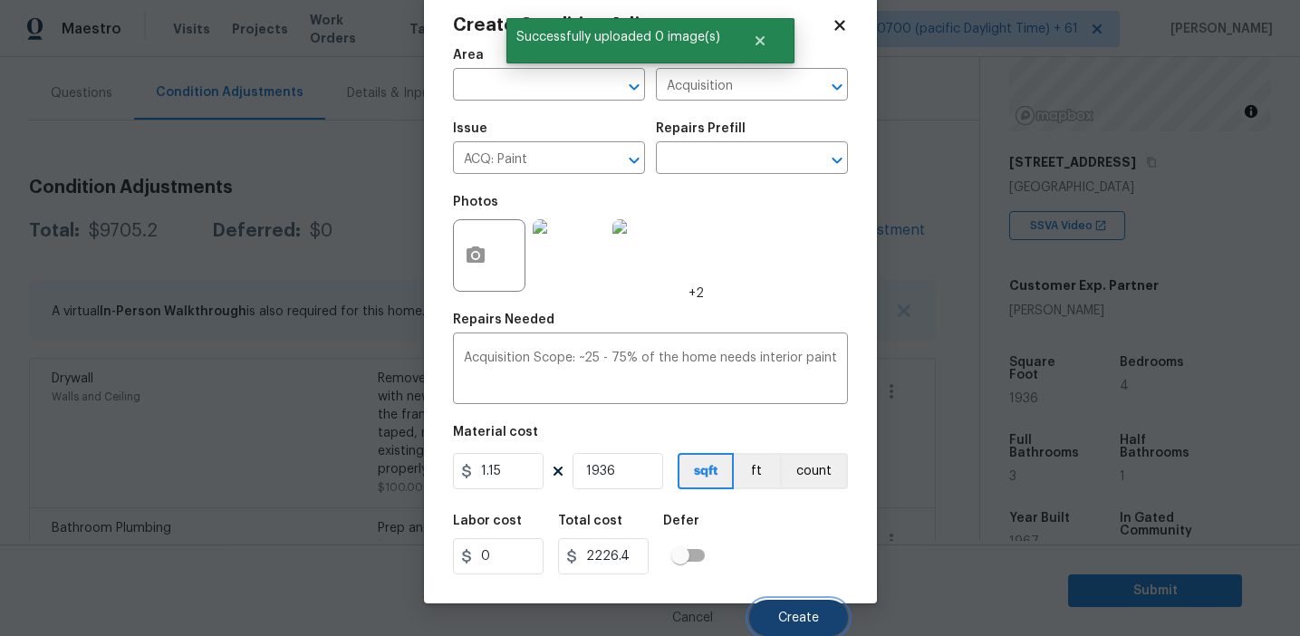
click at [792, 614] on span "Create" at bounding box center [798, 619] width 41 height 14
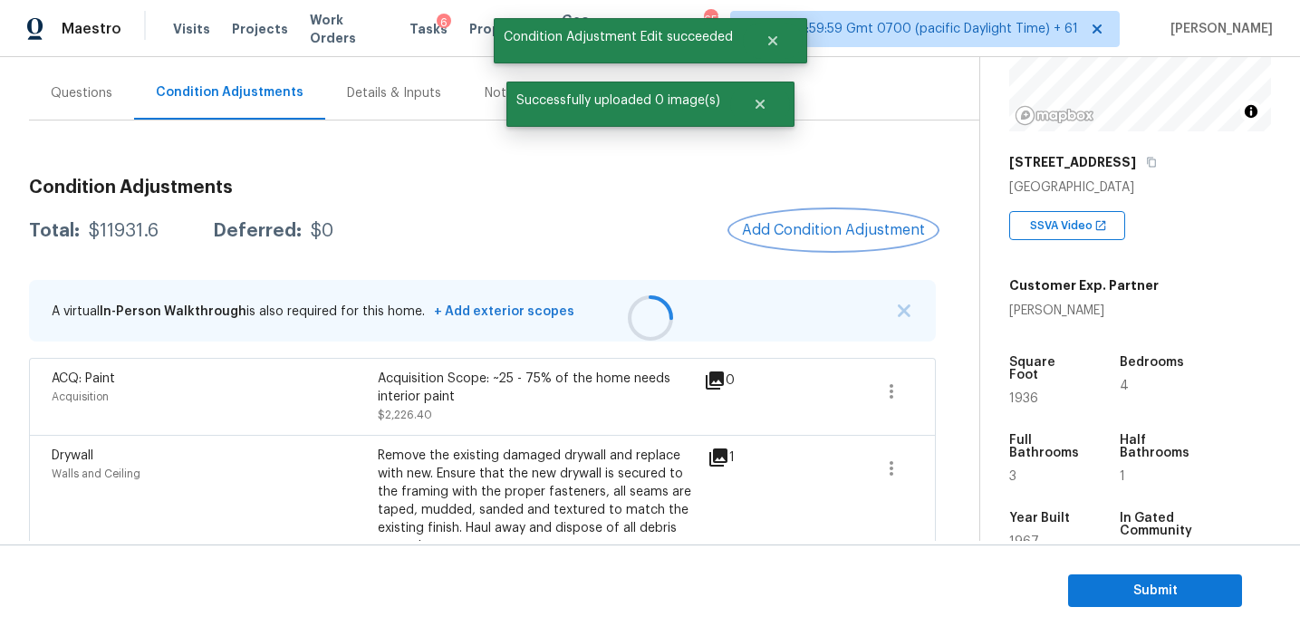
scroll to position [0, 0]
click at [787, 250] on span "Add Condition Adjustment" at bounding box center [833, 231] width 205 height 40
click at [782, 237] on span "Add Condition Adjustment" at bounding box center [833, 230] width 183 height 16
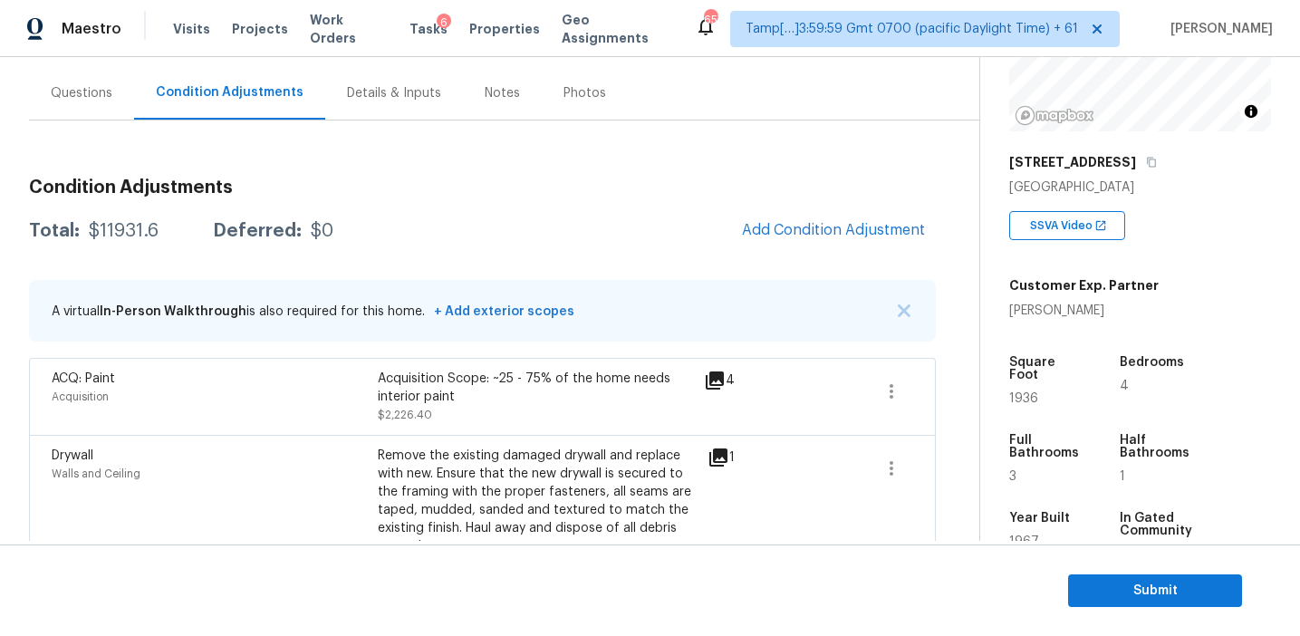
click at [404, 229] on body "Maestro Visits Projects Work Orders Tasks 6 Properties Geo Assignments 657 Tamp…" at bounding box center [650, 318] width 1300 height 636
click at [874, 387] on button "button" at bounding box center [891, 391] width 43 height 43
click at [941, 390] on div "Edit" at bounding box center [994, 388] width 141 height 18
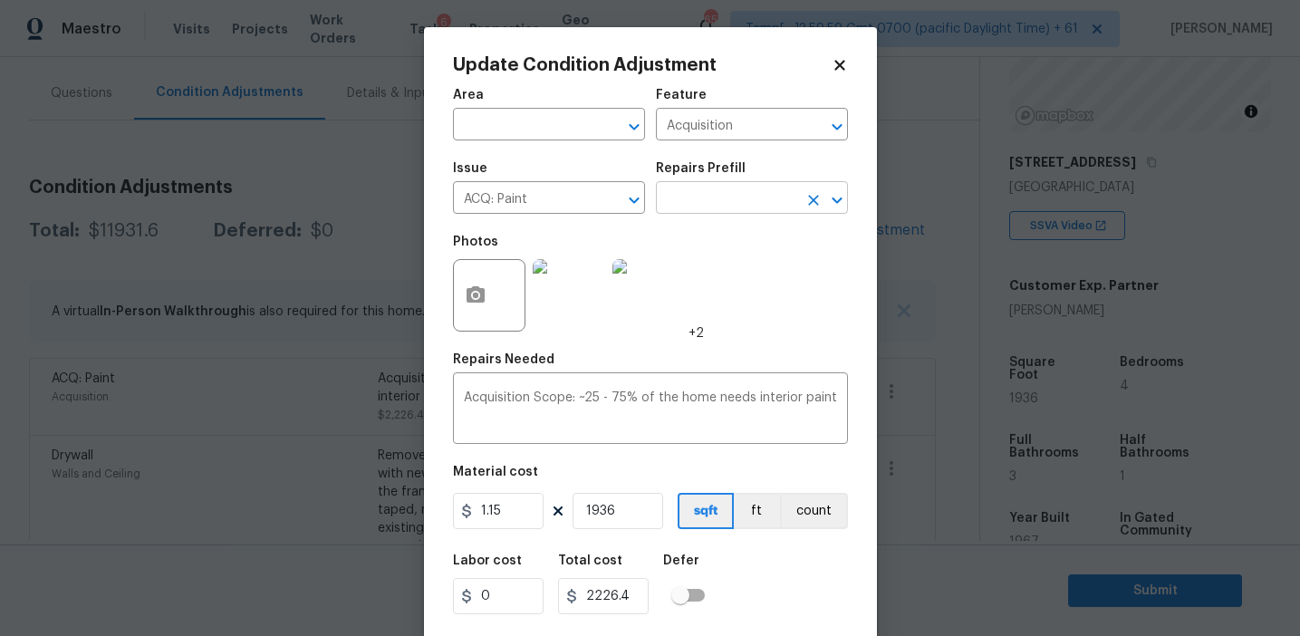
click at [718, 196] on input "text" at bounding box center [726, 200] width 141 height 28
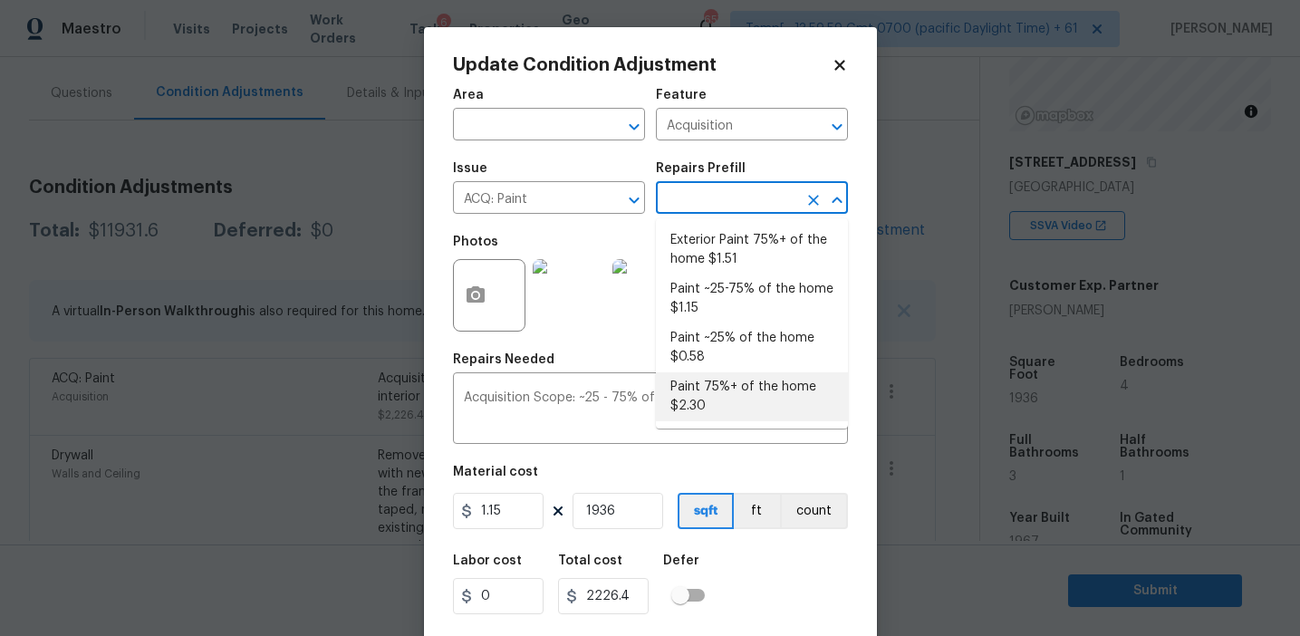
click at [706, 390] on li "Paint 75%+ of the home $2.30" at bounding box center [752, 396] width 192 height 49
type textarea "Acquisition Scope: 75%+ of the home will likely require interior paint"
type input "2.3"
type input "4452.8"
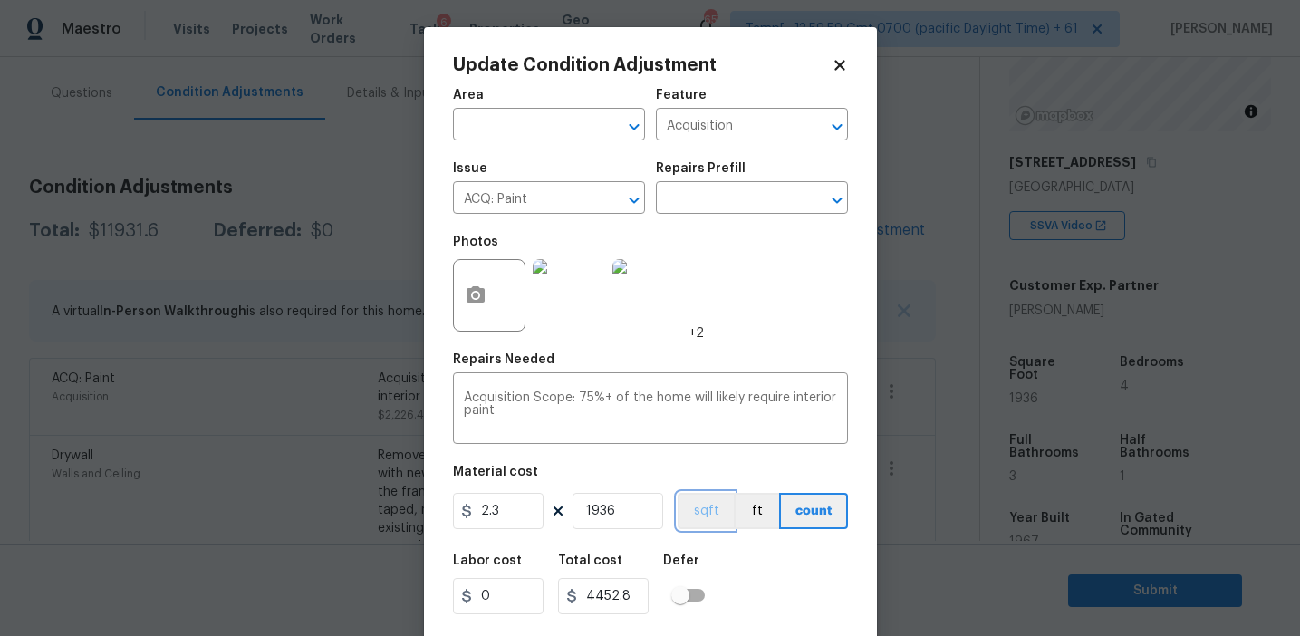
click at [705, 512] on button "sqft" at bounding box center [706, 511] width 56 height 36
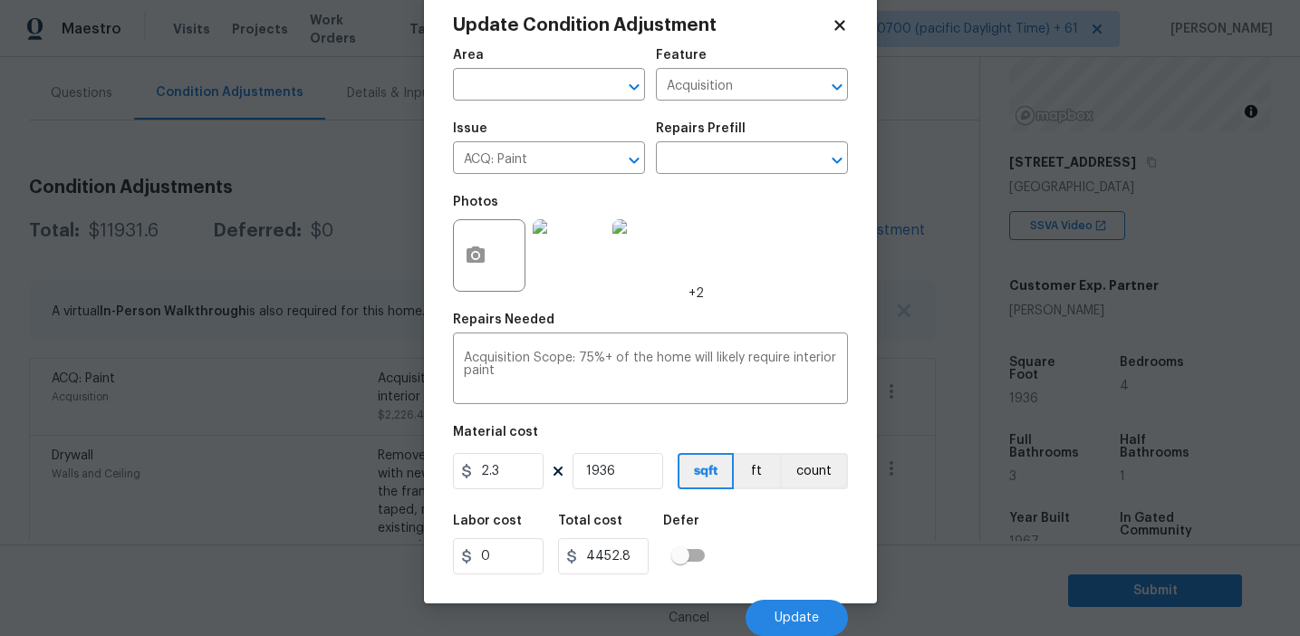
click at [741, 539] on div "Labor cost 0 Total cost 4452.8 Defer" at bounding box center [650, 545] width 395 height 82
click at [789, 610] on button "Update" at bounding box center [797, 618] width 102 height 36
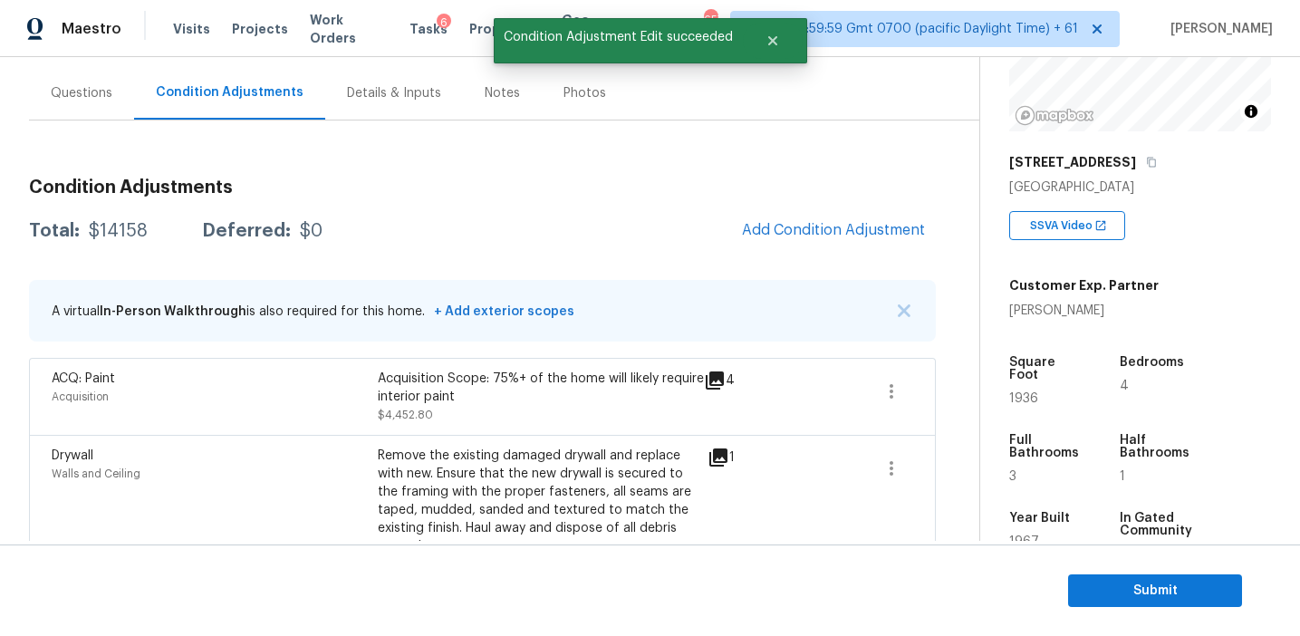
scroll to position [0, 0]
click at [769, 233] on span "Add Condition Adjustment" at bounding box center [833, 230] width 183 height 16
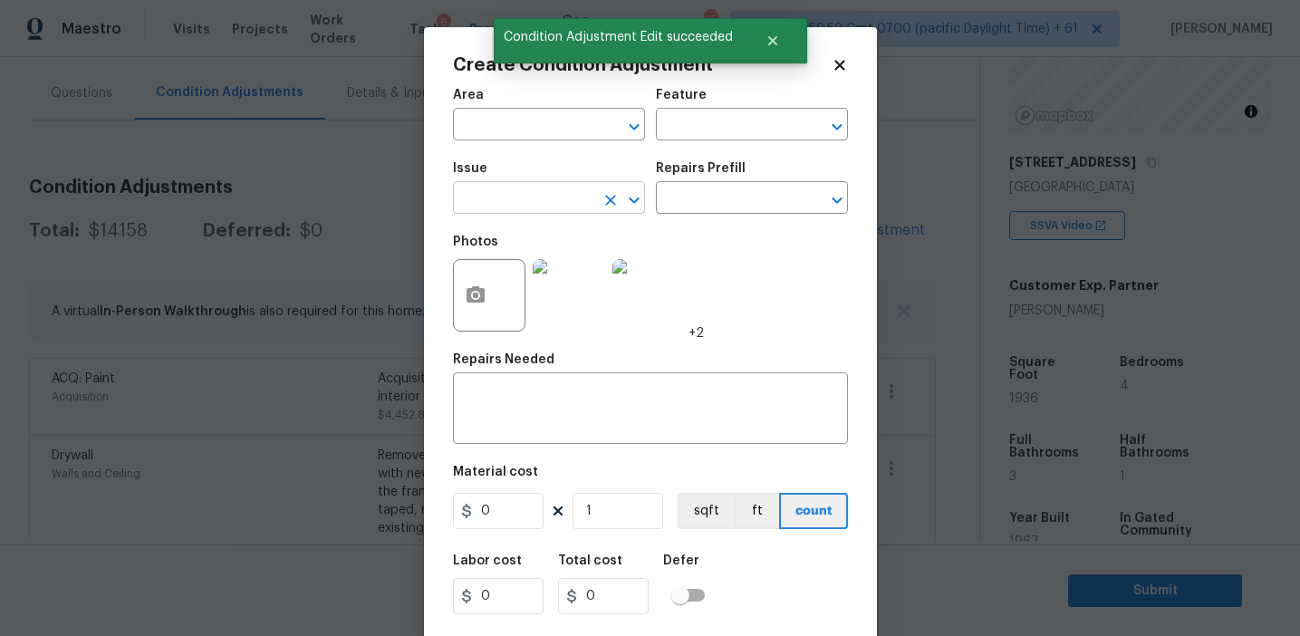
click at [509, 187] on input "text" at bounding box center [523, 200] width 141 height 28
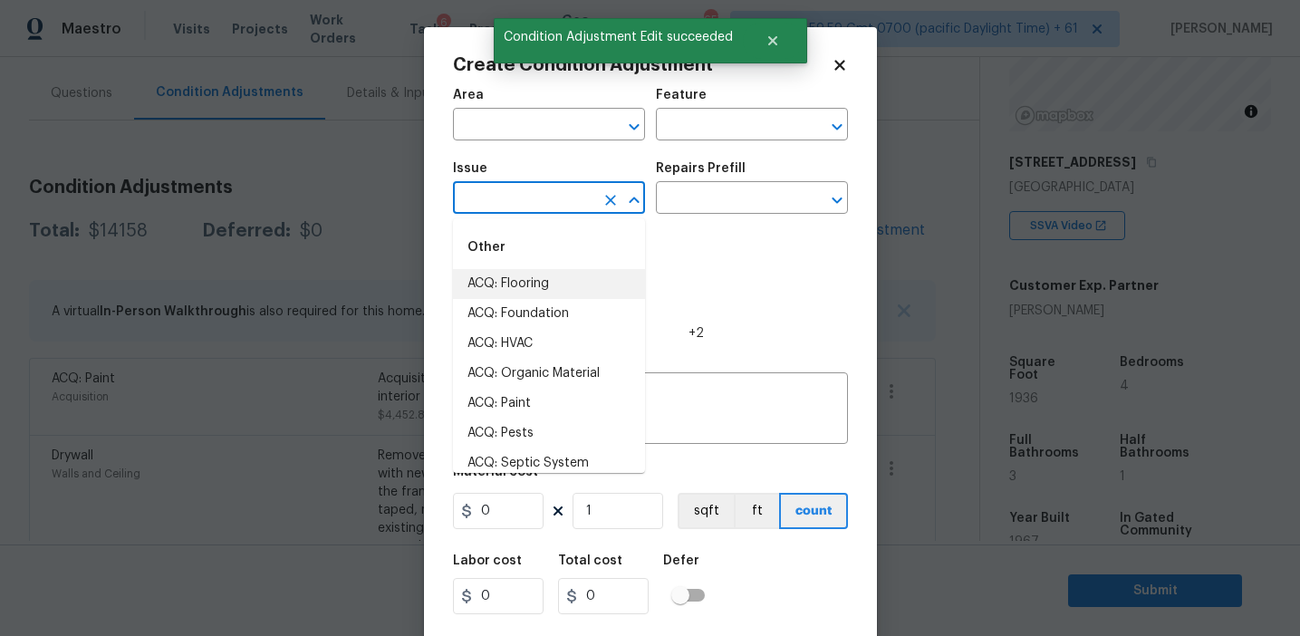
click at [533, 279] on li "ACQ: Flooring" at bounding box center [549, 284] width 192 height 30
type input "ACQ: Flooring"
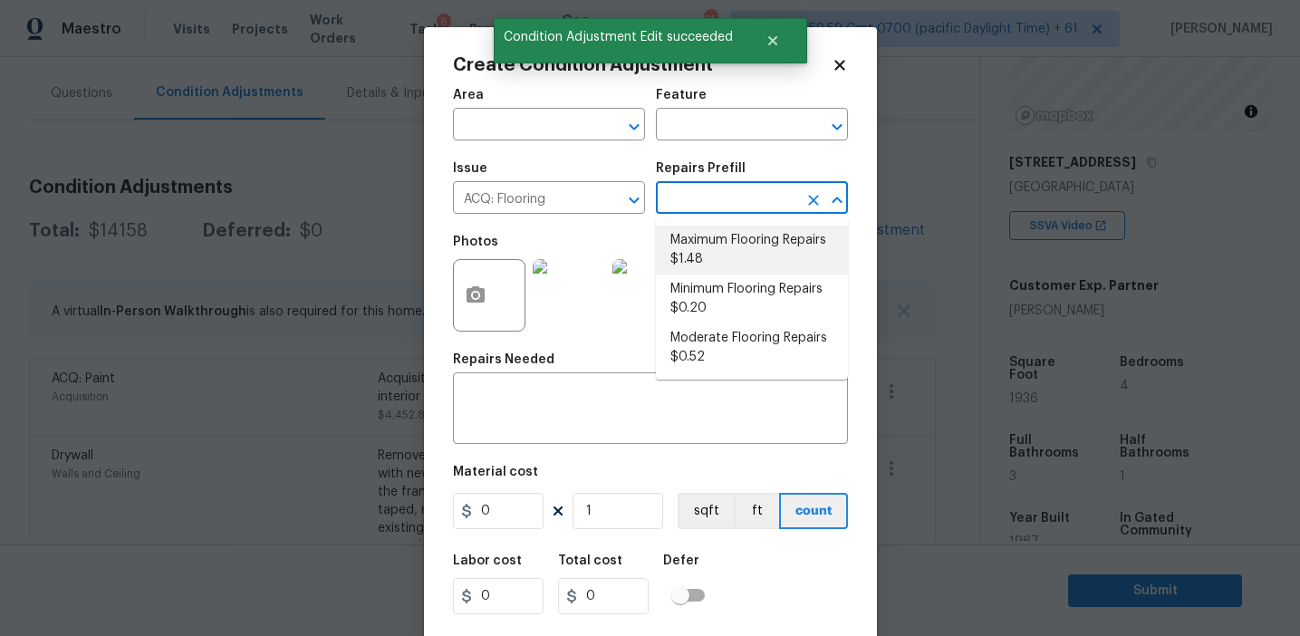
click at [711, 263] on li "Maximum Flooring Repairs $1.48" at bounding box center [752, 250] width 192 height 49
type input "Acquisition"
type textarea "Acquisition Scope: Maximum flooring repairs"
type input "1.48"
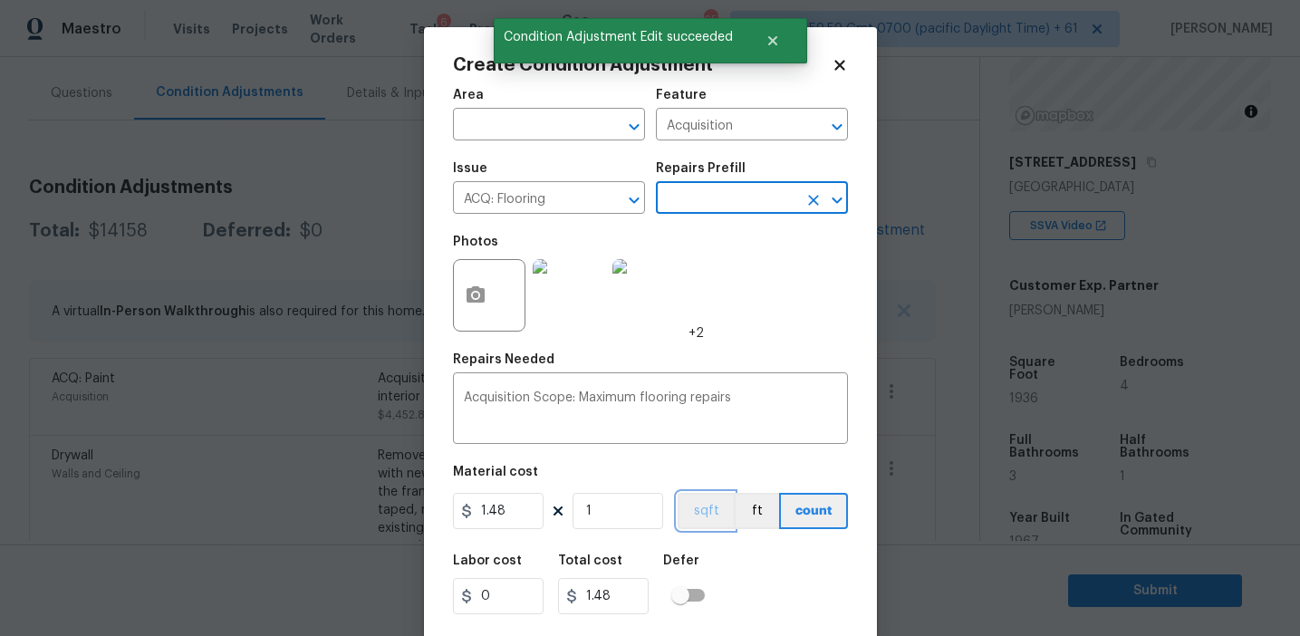
click at [705, 506] on button "sqft" at bounding box center [706, 511] width 56 height 36
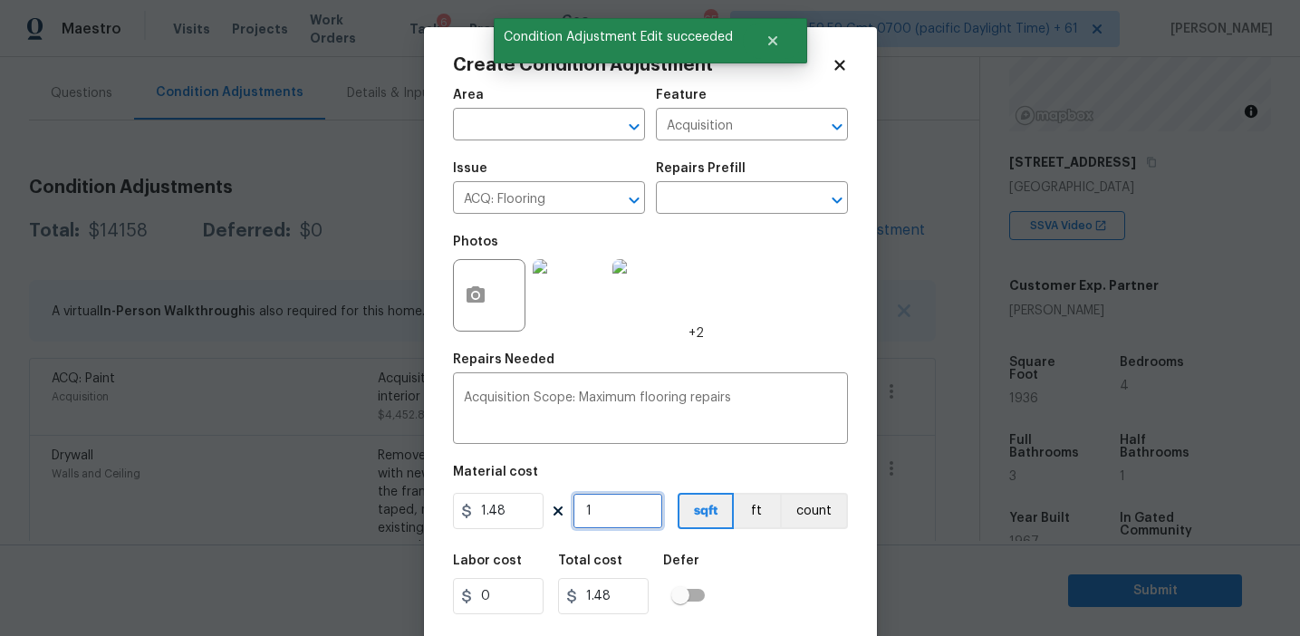
click at [640, 511] on input "1" at bounding box center [618, 511] width 91 height 36
type input "0"
paste input "Infinity"
type input "Infinity"
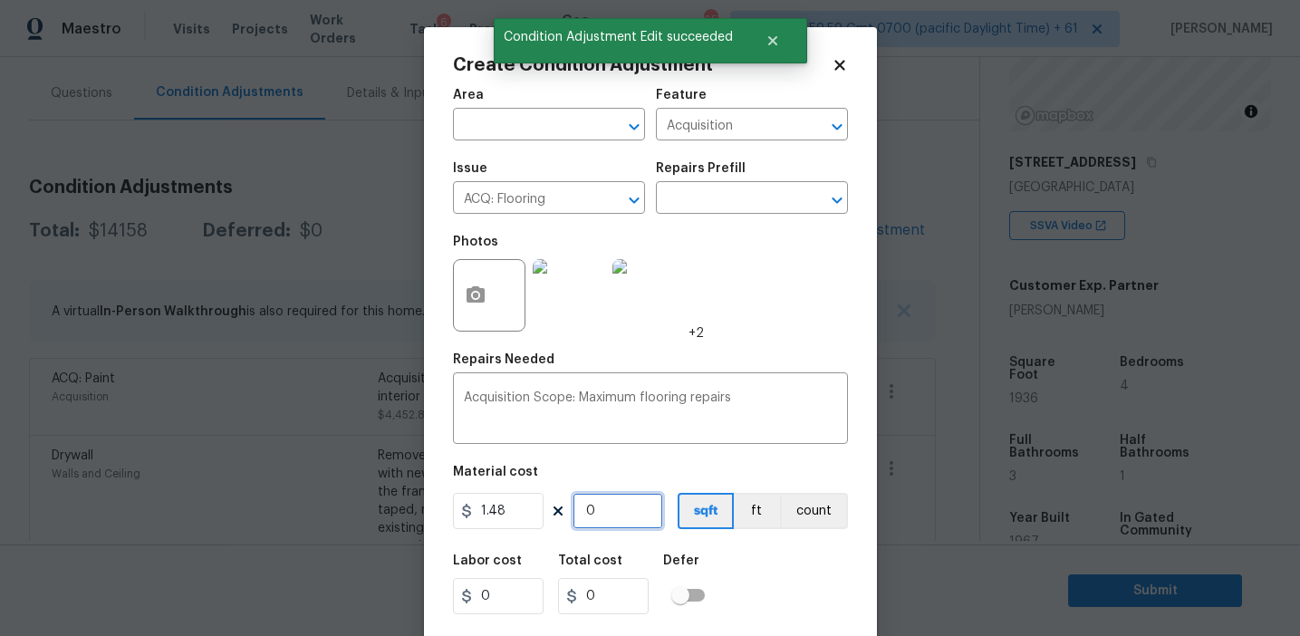
type input "Infinity"
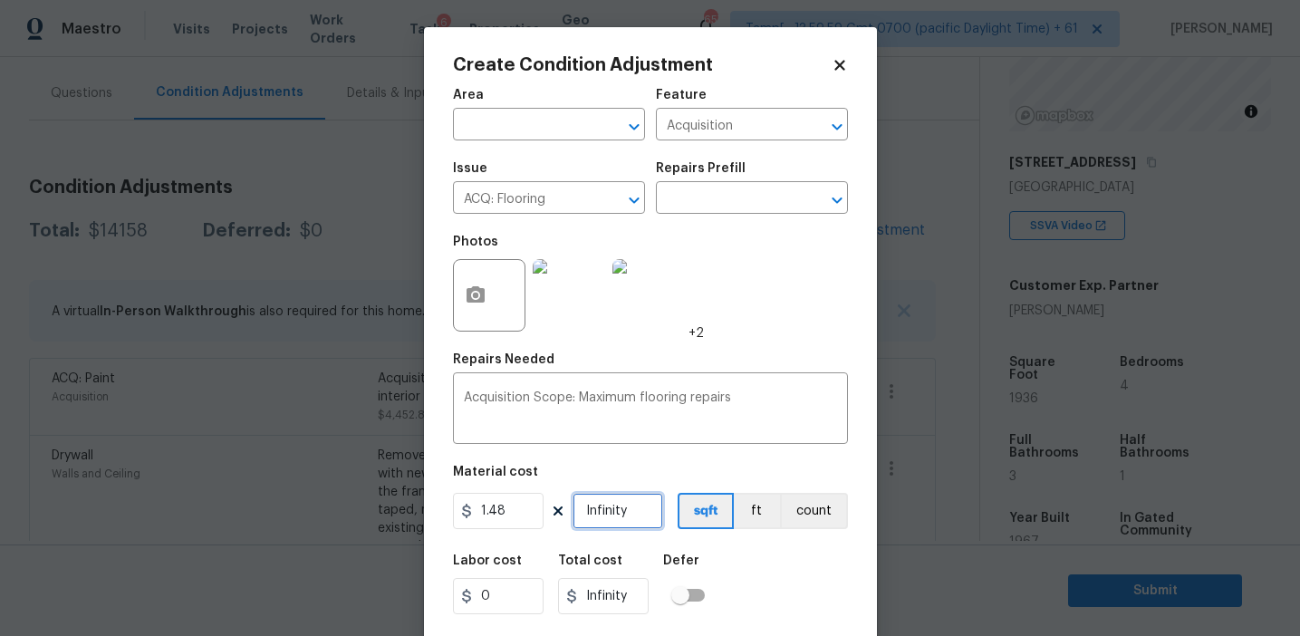
type input "Infinity"
click at [602, 502] on input "Infinity" at bounding box center [618, 511] width 91 height 36
type input "1"
type input "1.48"
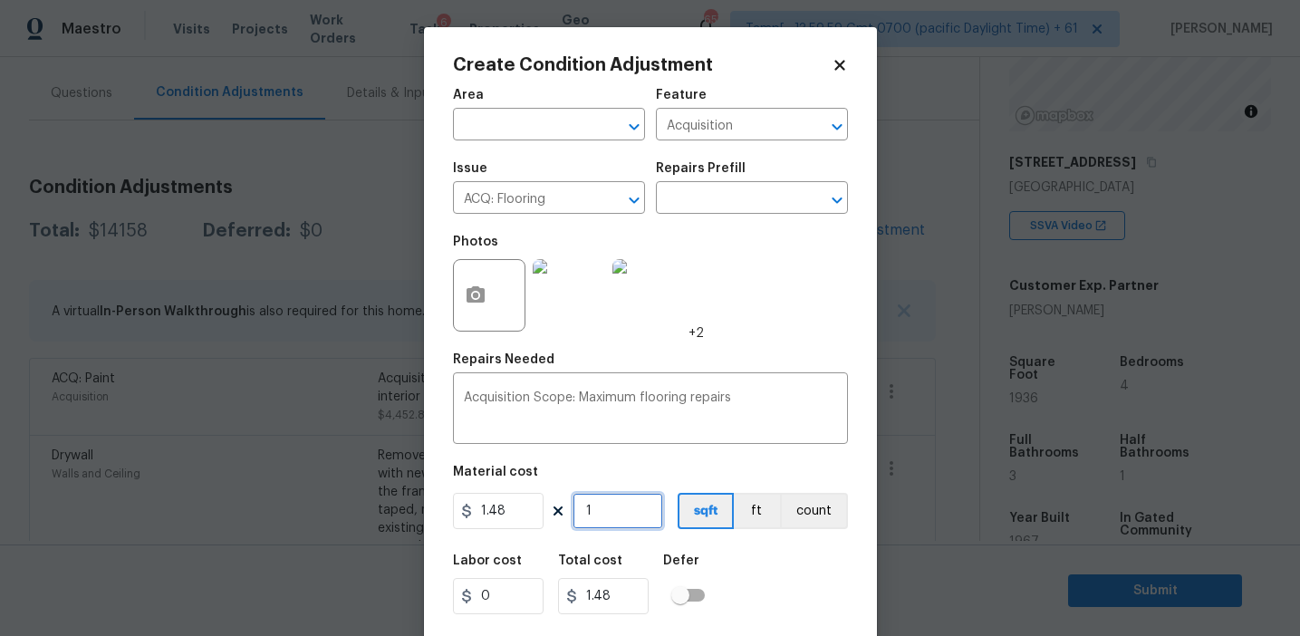
type input "19"
type input "28.12"
type input "193"
type input "285.64"
type input "1936"
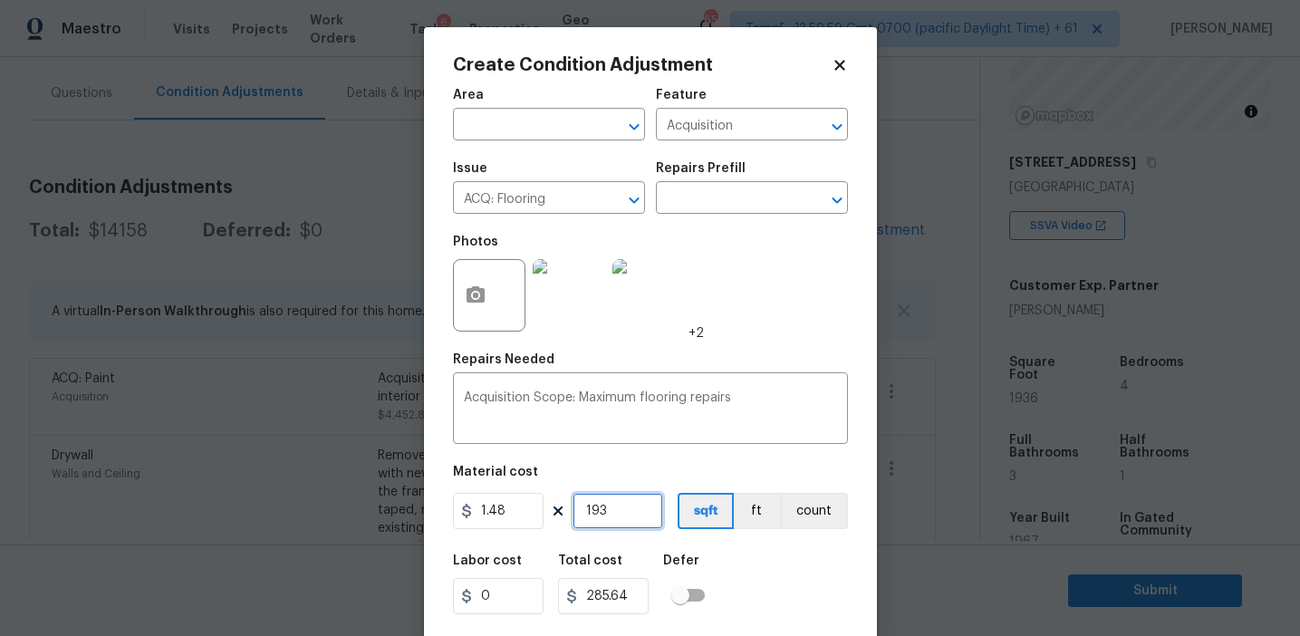
type input "2865.28"
type input "1936"
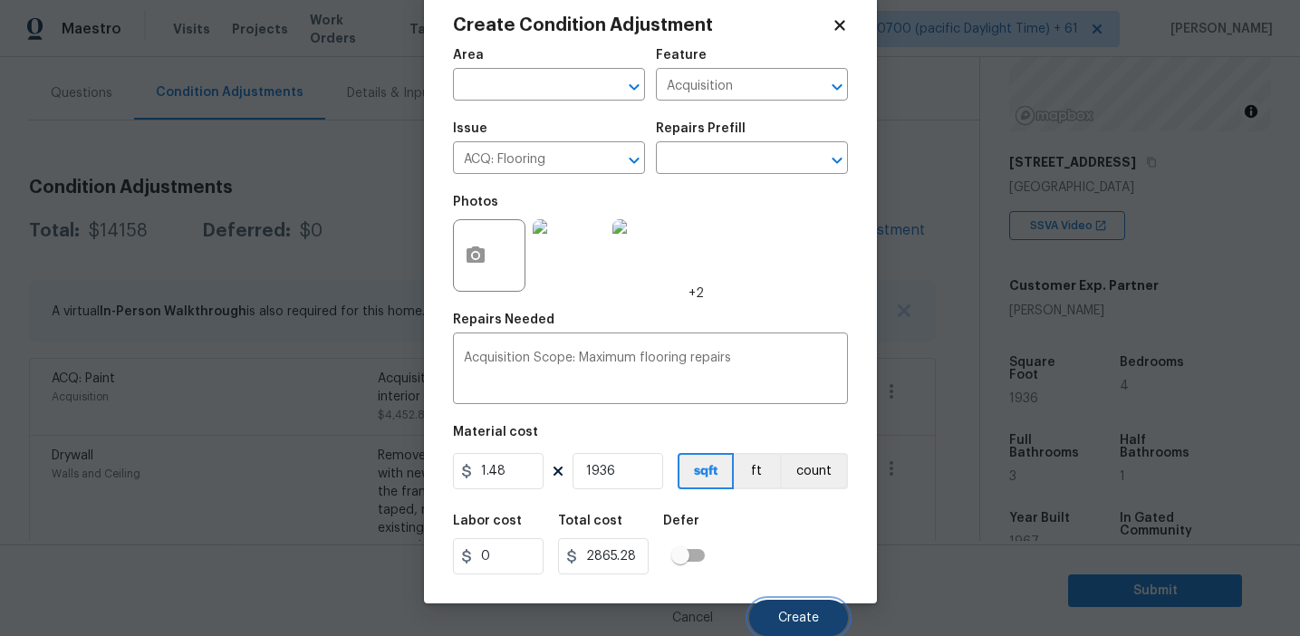
click at [789, 612] on span "Create" at bounding box center [798, 619] width 41 height 14
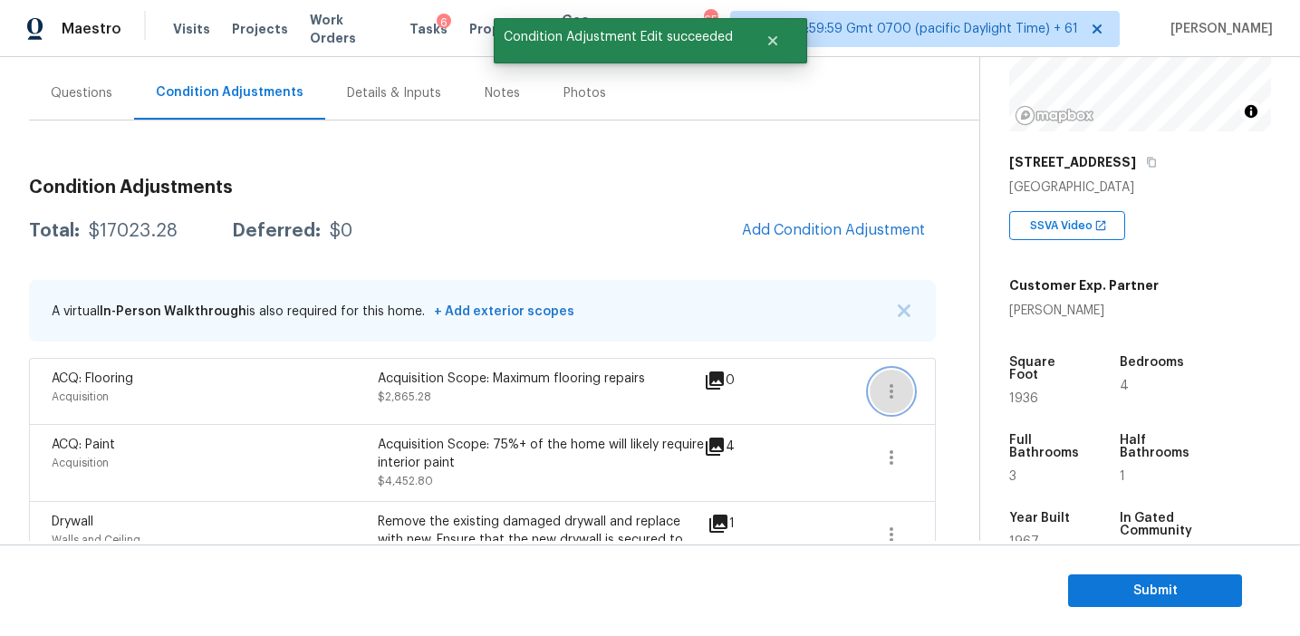
click at [885, 391] on icon "button" at bounding box center [892, 392] width 22 height 22
click at [958, 387] on div "Edit" at bounding box center [994, 388] width 141 height 18
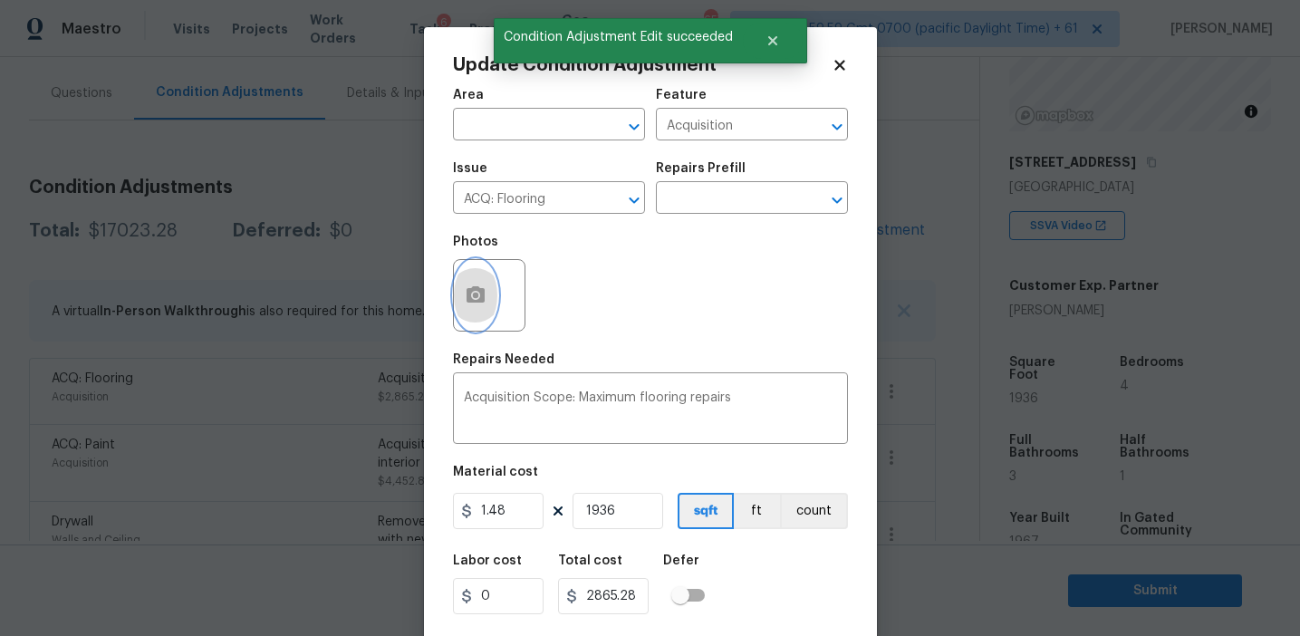
click at [472, 296] on circle "button" at bounding box center [474, 295] width 5 height 5
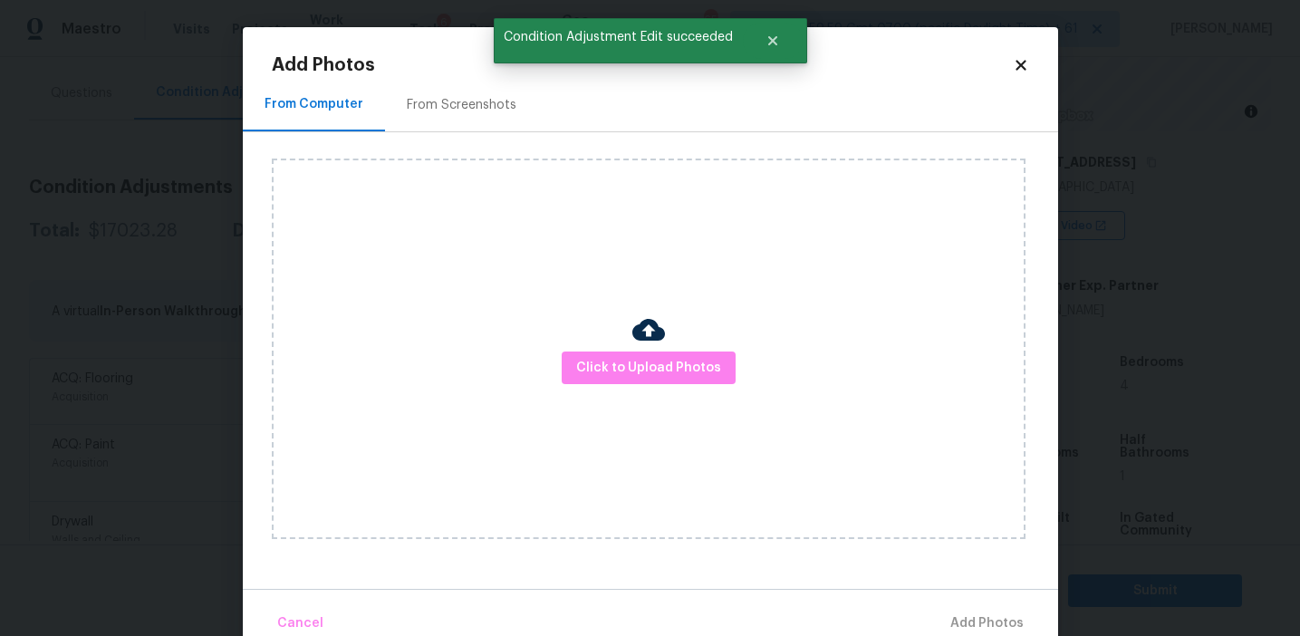
click at [496, 105] on div "From Screenshots" at bounding box center [462, 105] width 110 height 18
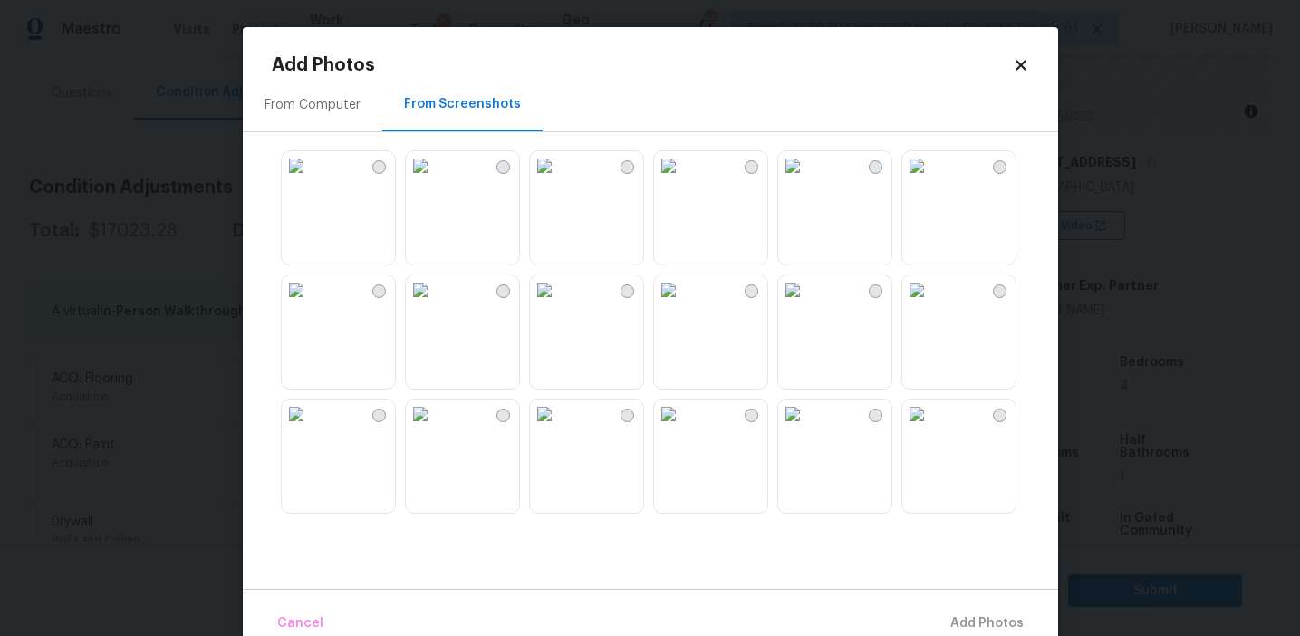
click at [910, 304] on img at bounding box center [917, 289] width 29 height 29
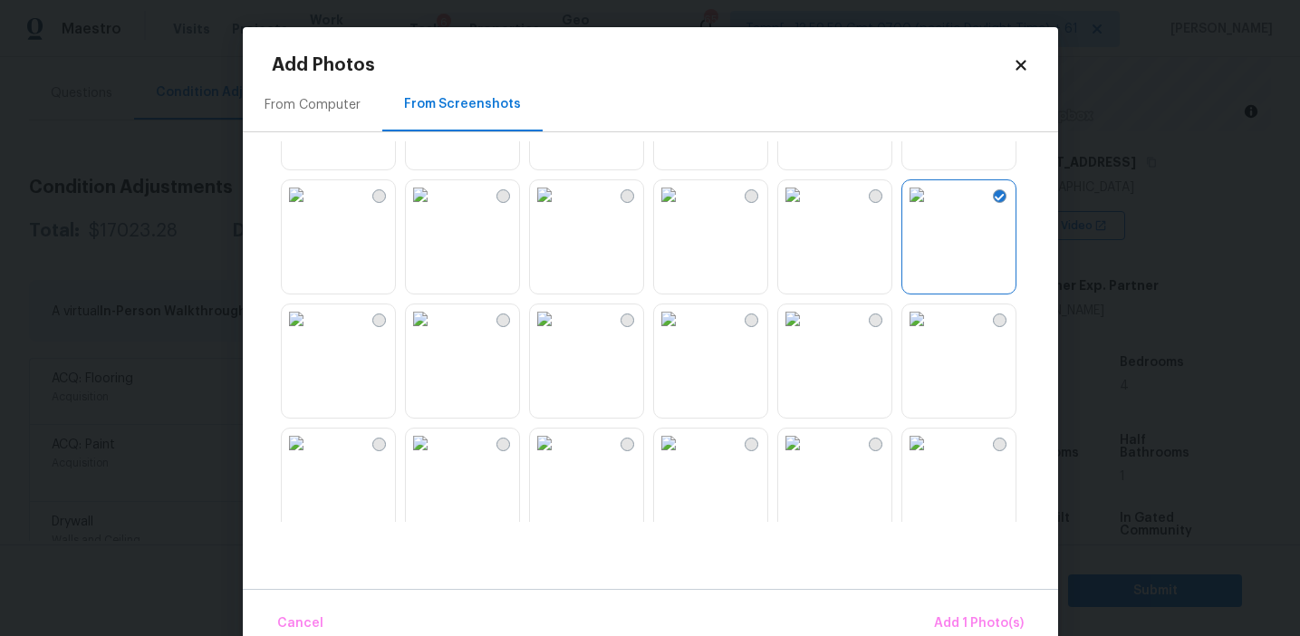
scroll to position [161, 0]
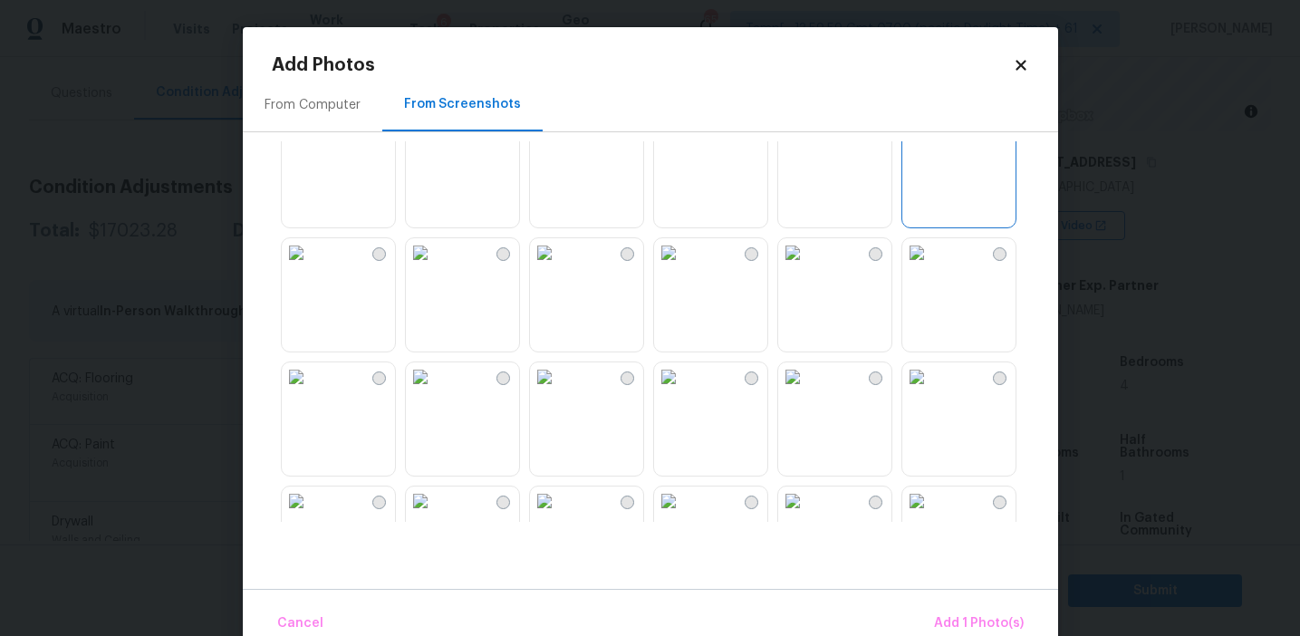
click at [311, 267] on img at bounding box center [296, 252] width 29 height 29
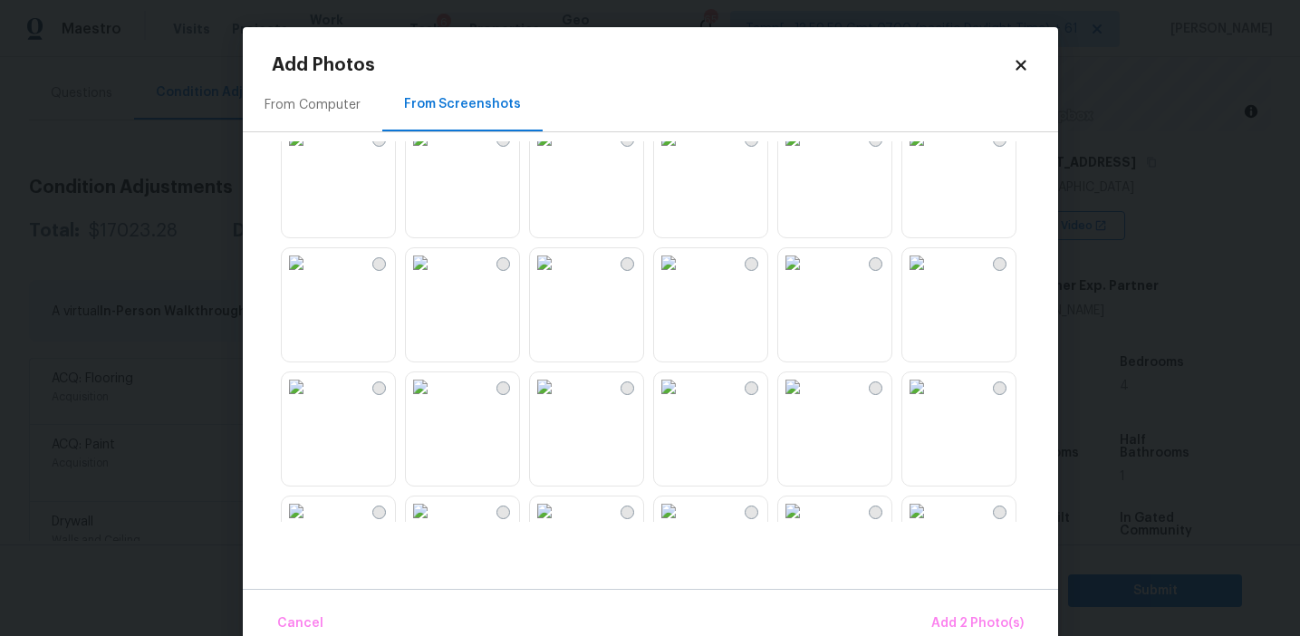
scroll to position [407, 0]
click at [311, 270] on img at bounding box center [296, 255] width 29 height 29
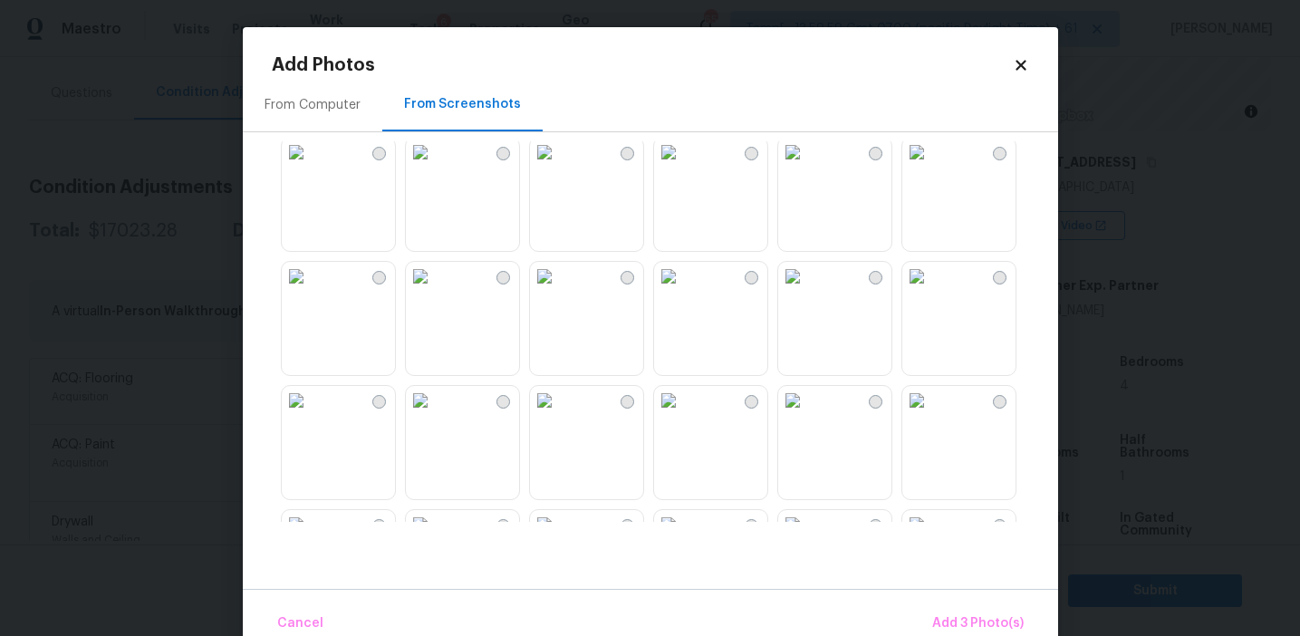
scroll to position [737, 0]
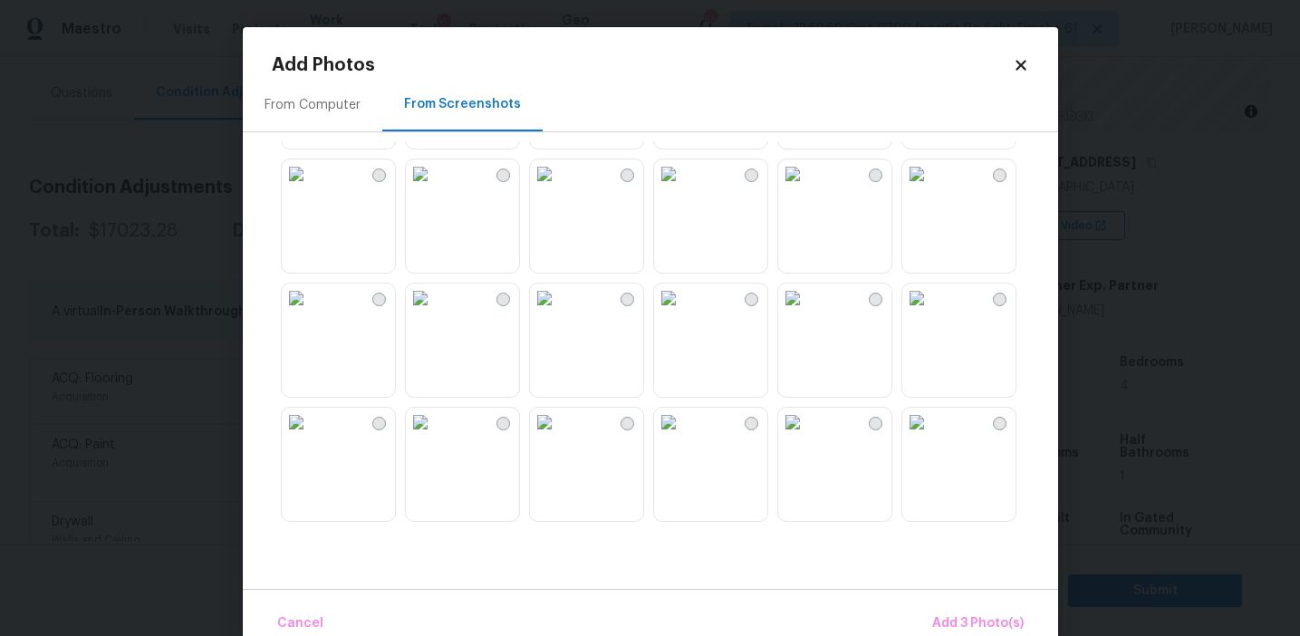
click at [311, 313] on img at bounding box center [296, 298] width 29 height 29
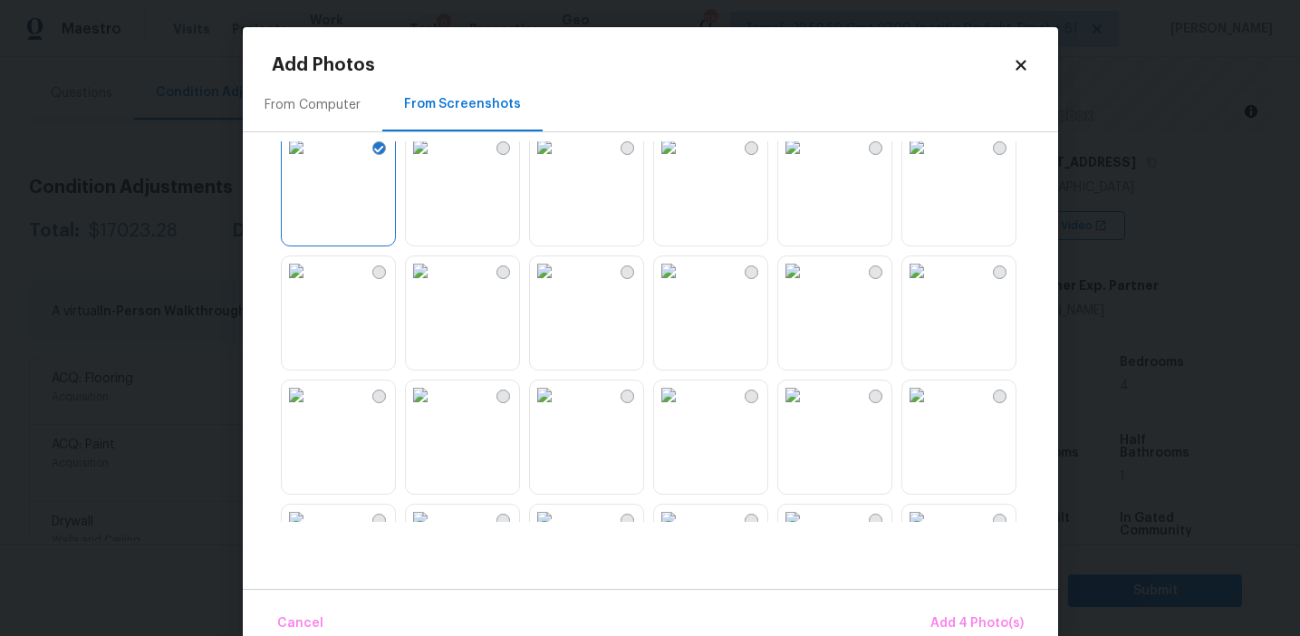
scroll to position [921, 0]
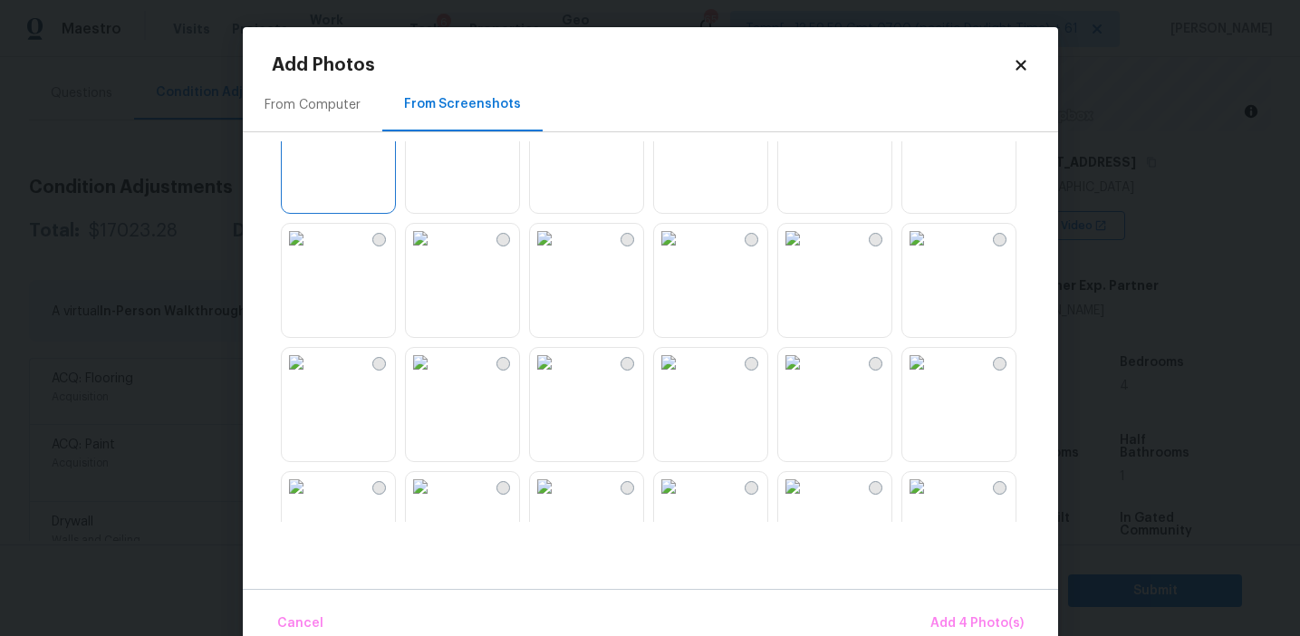
click at [428, 377] on img at bounding box center [420, 362] width 29 height 29
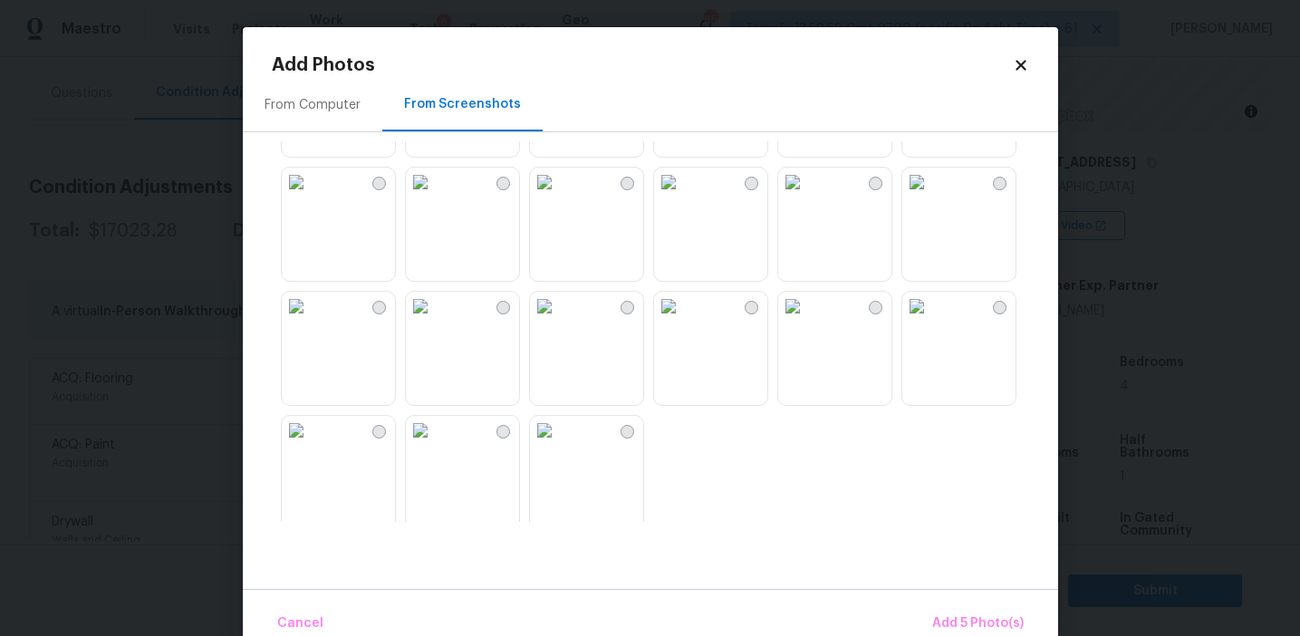
scroll to position [1607, 0]
click at [559, 313] on img at bounding box center [544, 298] width 29 height 29
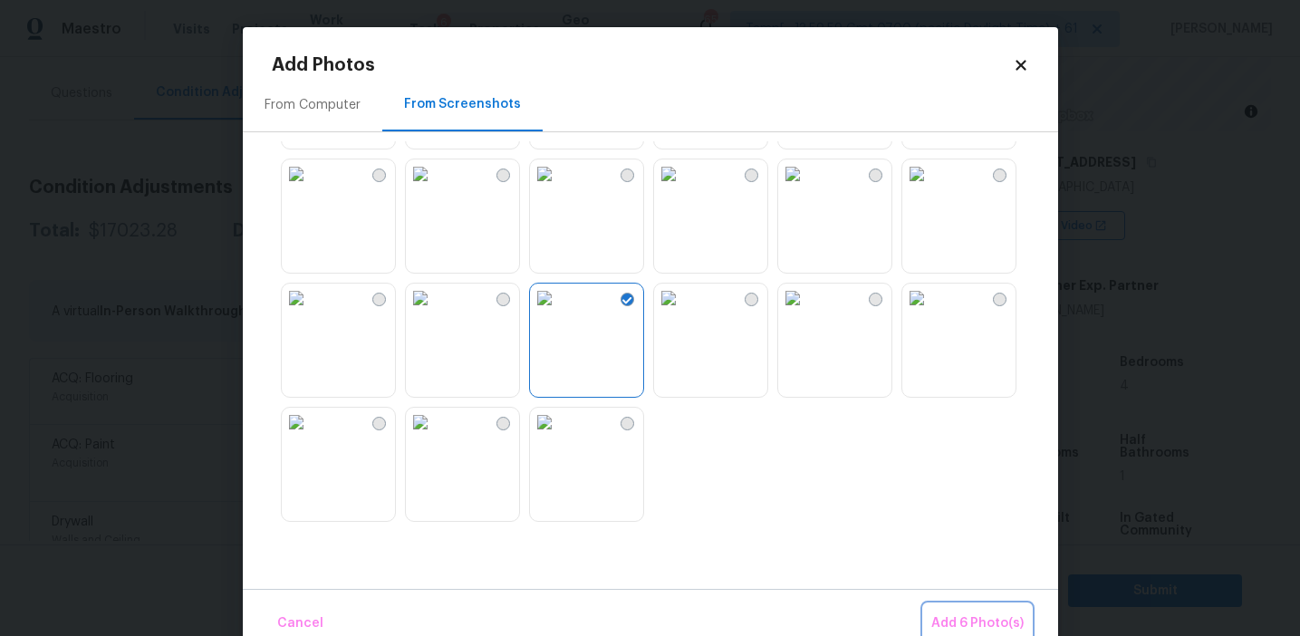
click at [940, 623] on span "Add 6 Photo(s)" at bounding box center [978, 624] width 92 height 23
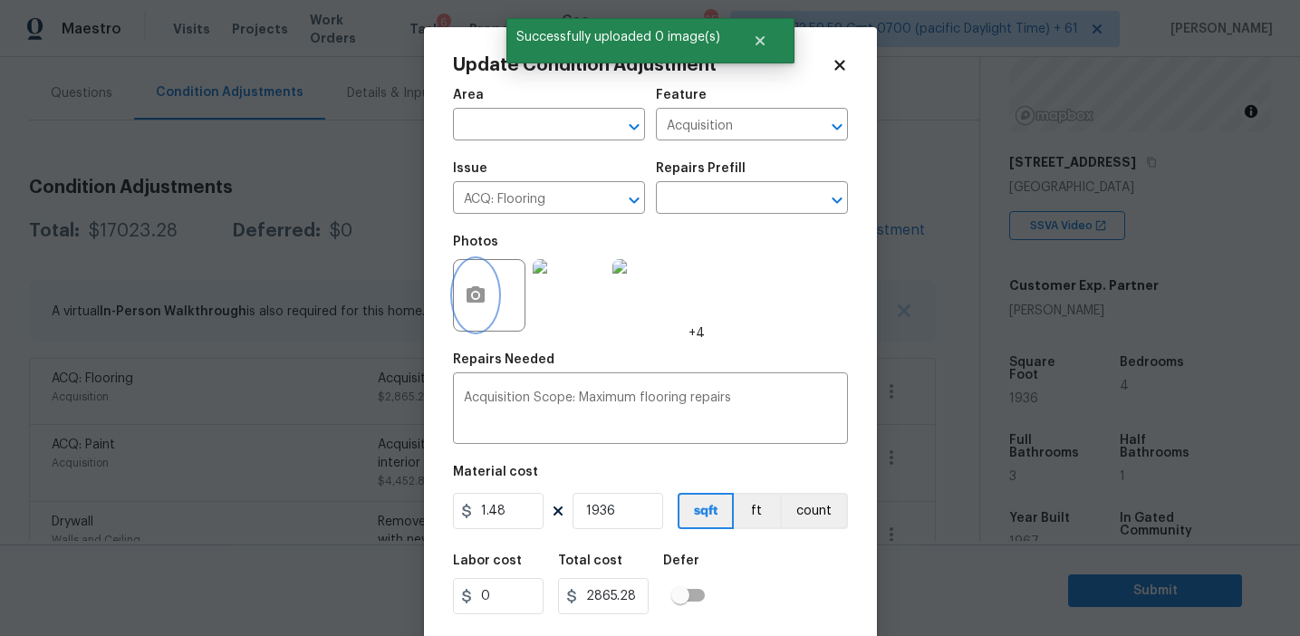
scroll to position [41, 0]
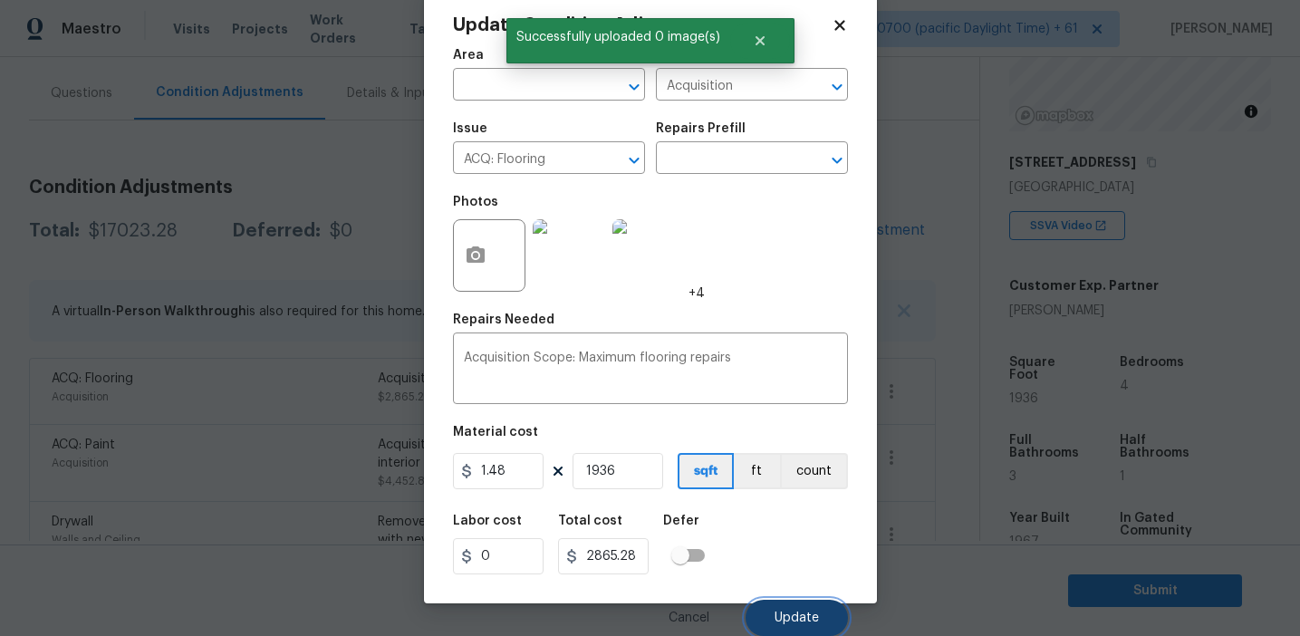
click at [797, 625] on button "Update" at bounding box center [797, 618] width 102 height 36
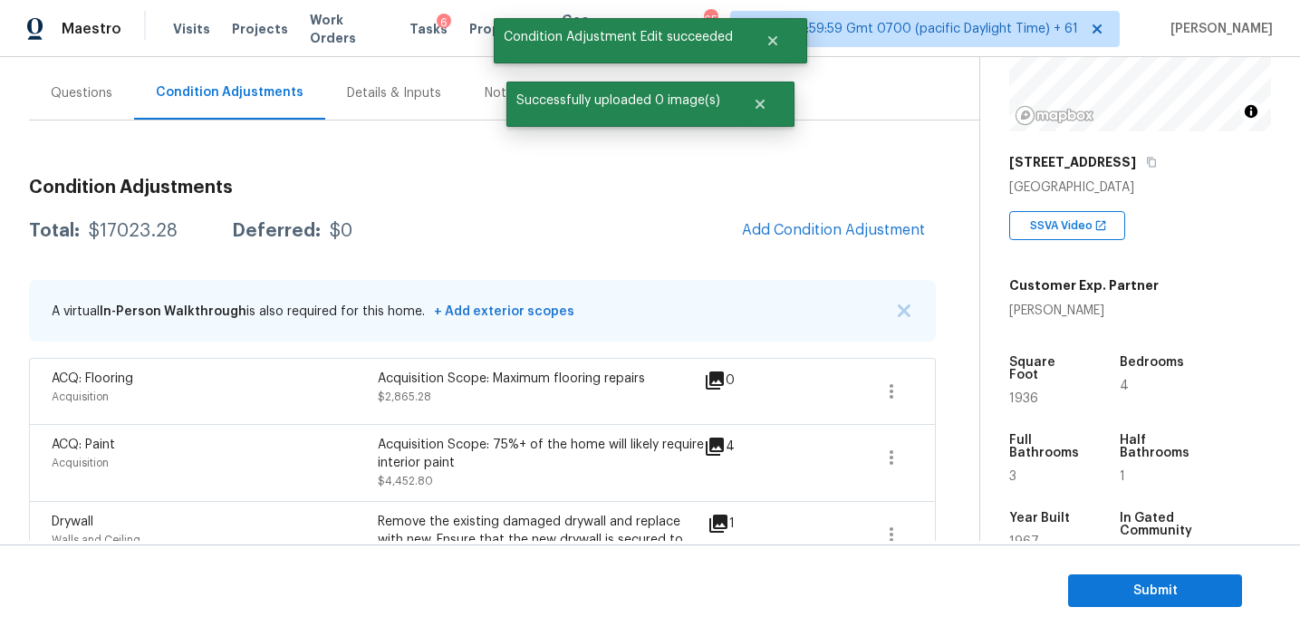
scroll to position [0, 0]
click at [100, 93] on div "Questions" at bounding box center [82, 93] width 62 height 18
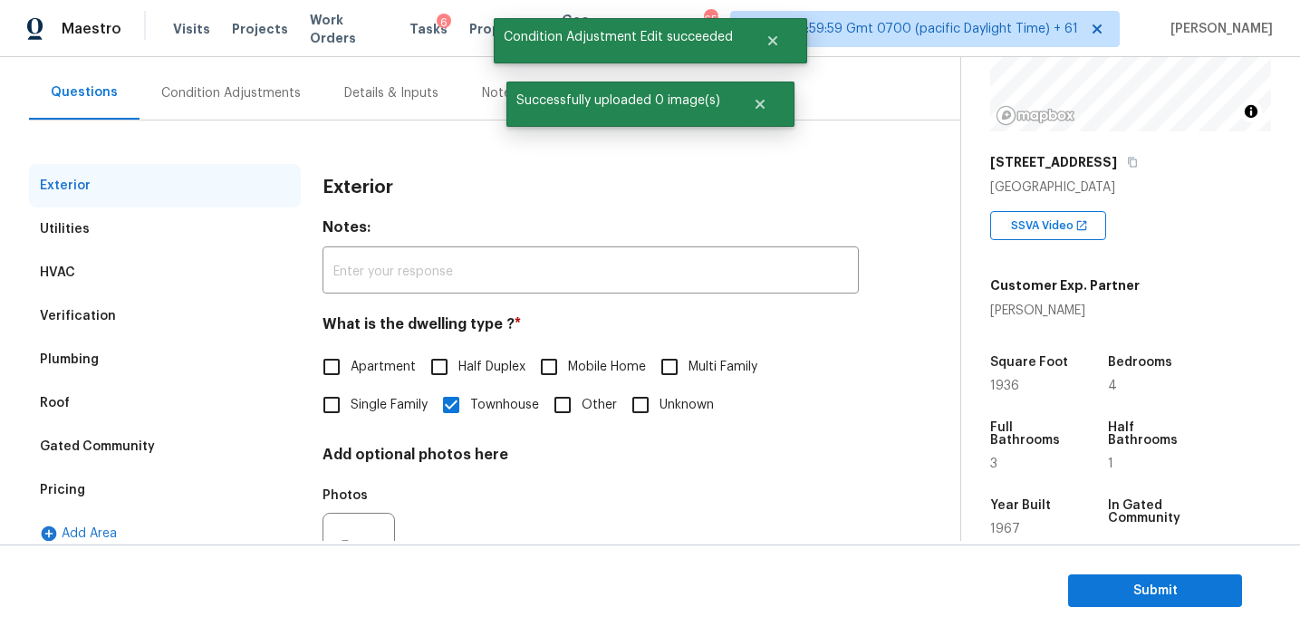
click at [169, 485] on div "Pricing" at bounding box center [165, 489] width 272 height 43
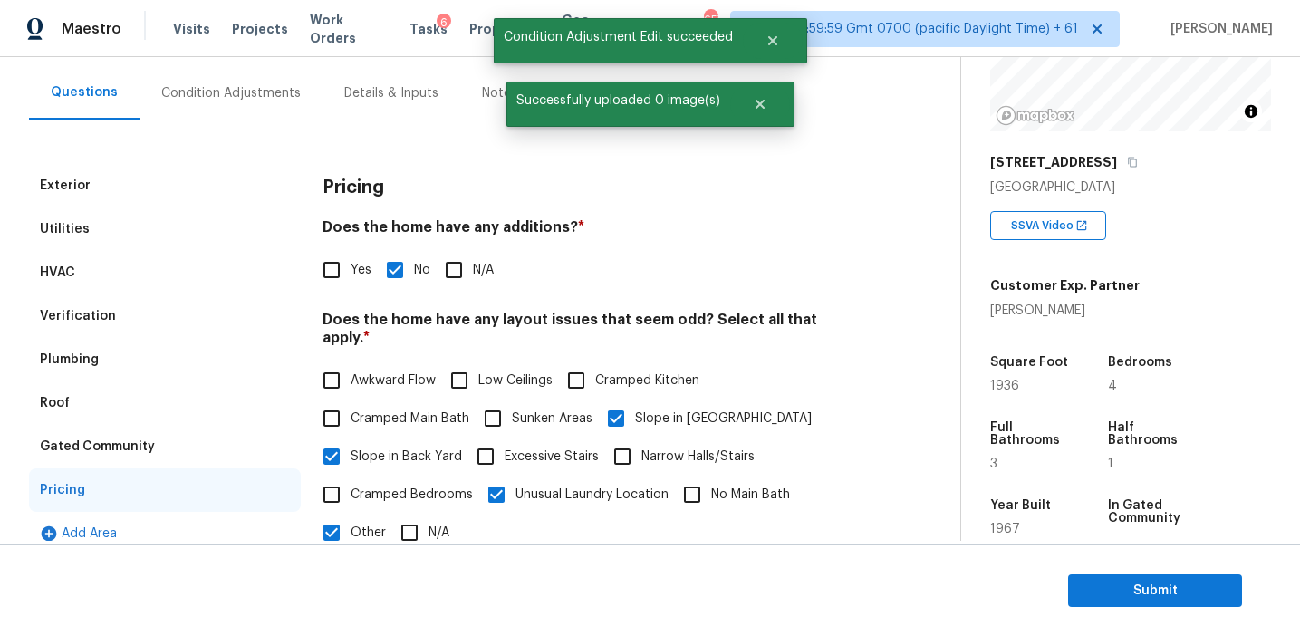
scroll to position [351, 0]
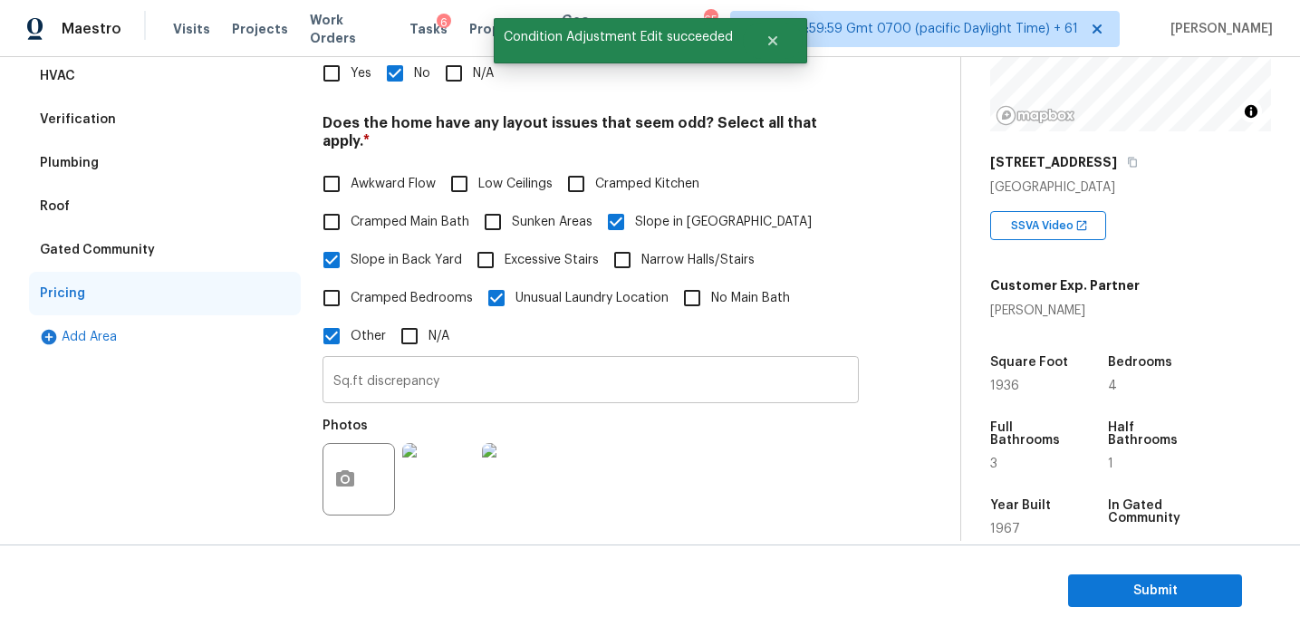
click at [449, 366] on input "Sq.ft discrepancy" at bounding box center [591, 382] width 536 height 43
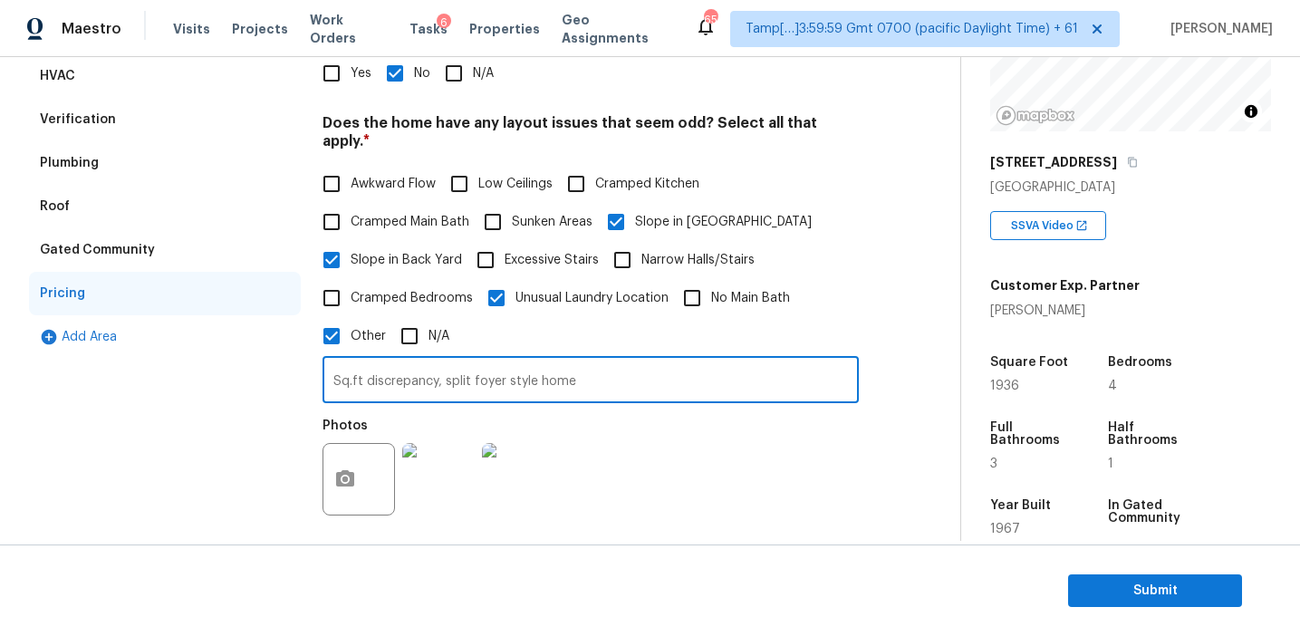
type input "Sq.ft discrepancy, split foyer style home"
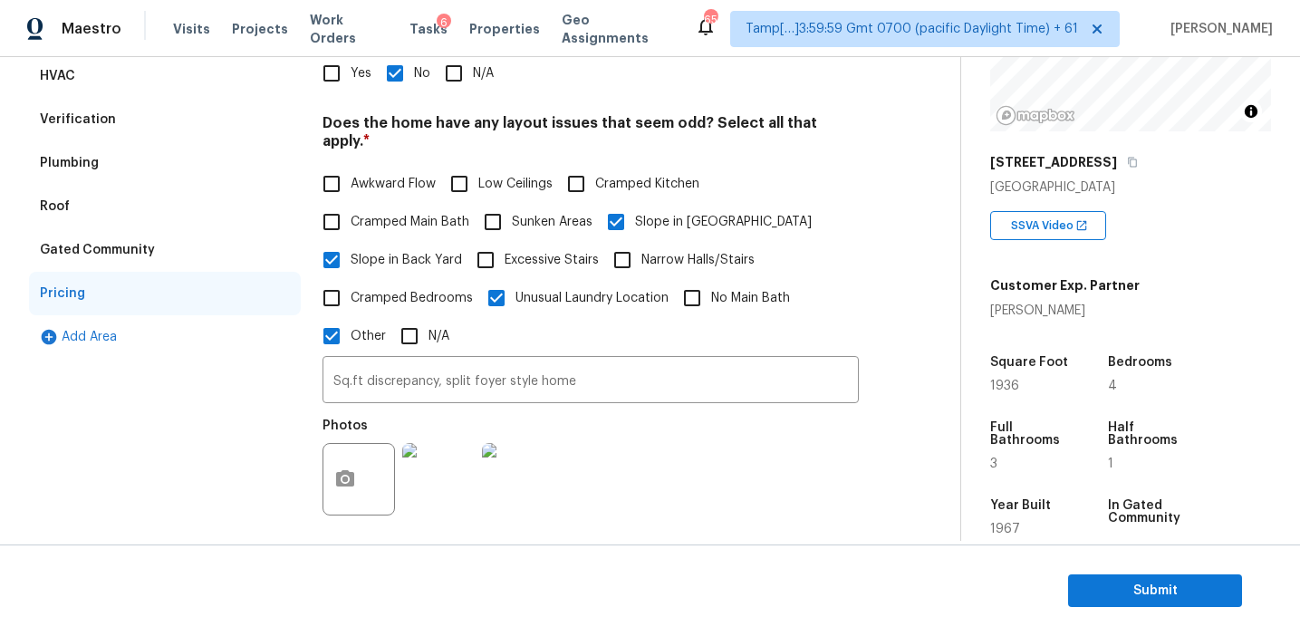
click at [589, 434] on div "Photos" at bounding box center [591, 468] width 536 height 118
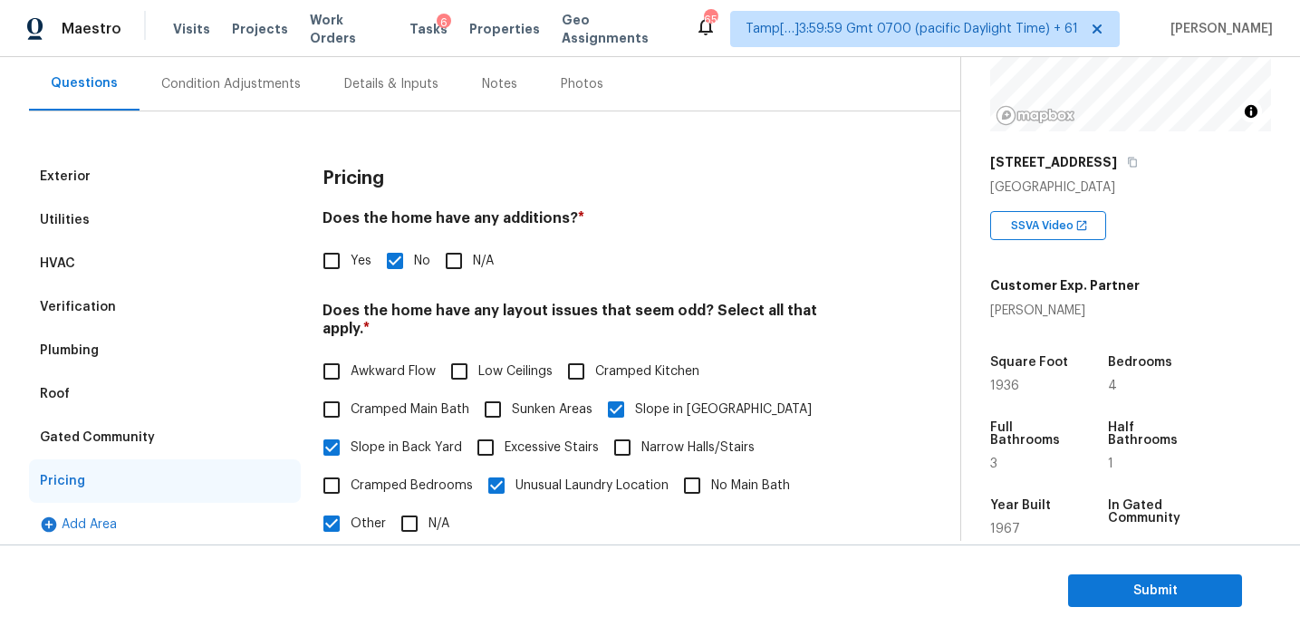
click at [282, 96] on div "Condition Adjustments" at bounding box center [231, 83] width 183 height 53
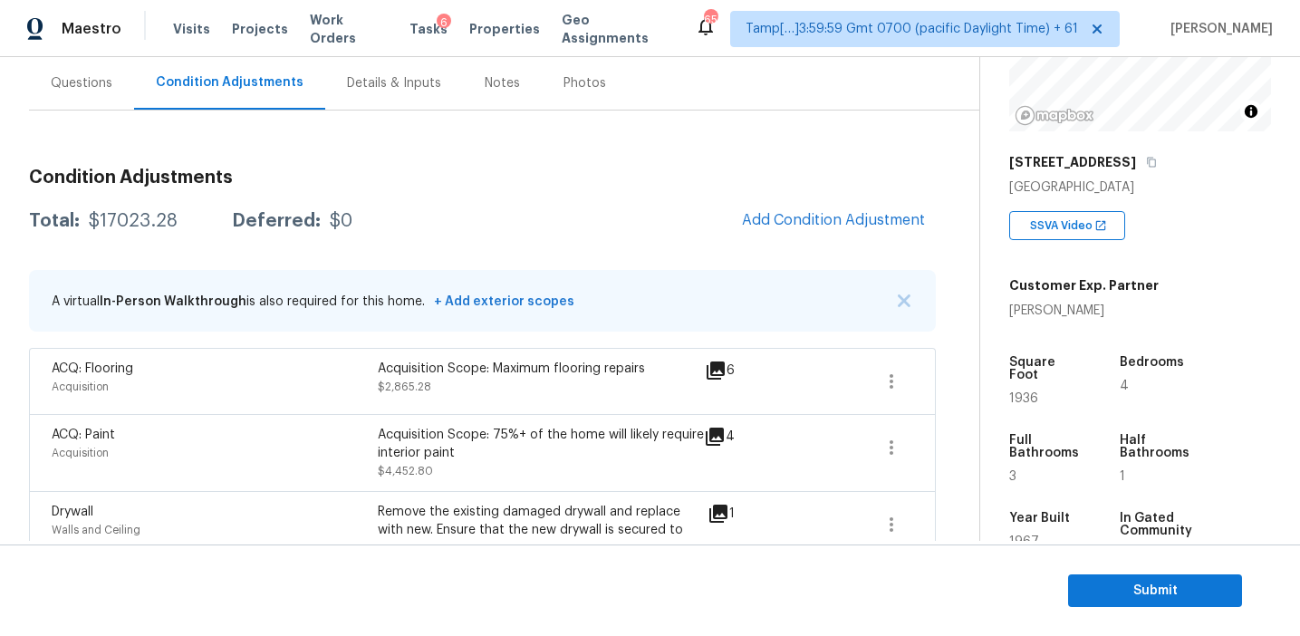
click at [472, 215] on div "Total: $17023.28 Deferred: $0 Add Condition Adjustment" at bounding box center [482, 221] width 907 height 40
click at [146, 223] on div "$17023.28" at bounding box center [133, 221] width 89 height 18
click at [381, 225] on div "Total: $17023.28 Deferred: $0 Add Condition Adjustment" at bounding box center [482, 221] width 907 height 40
click at [783, 213] on span "Add Condition Adjustment" at bounding box center [833, 220] width 183 height 16
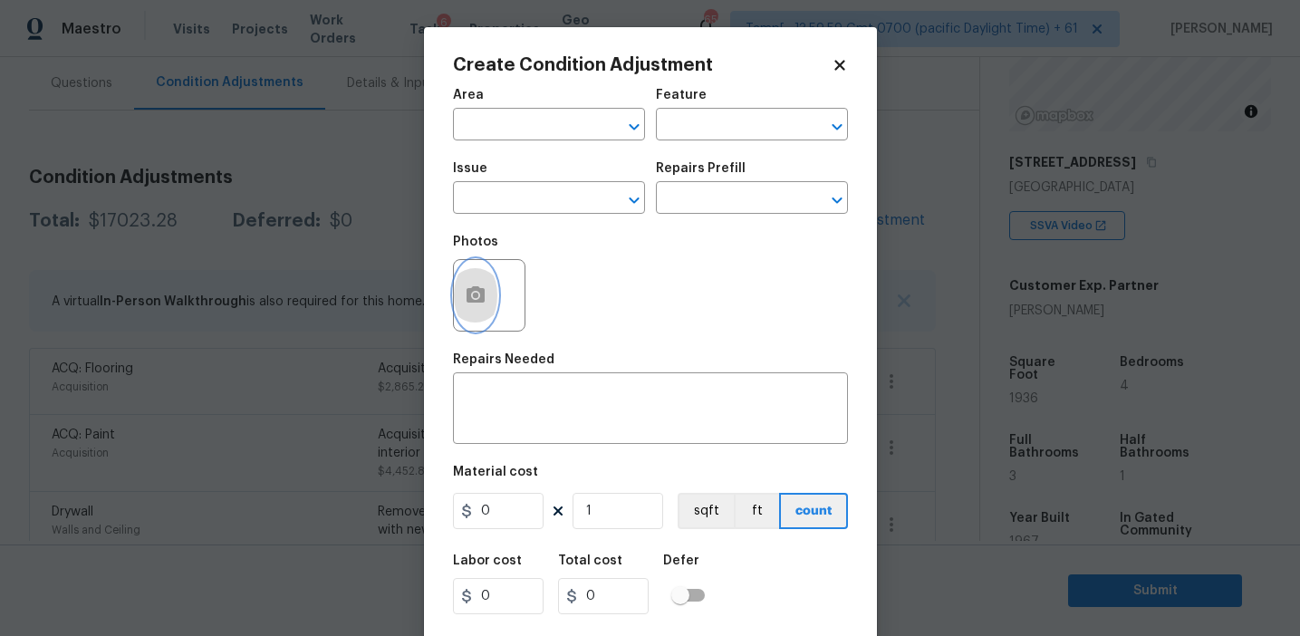
click at [487, 308] on button "button" at bounding box center [475, 295] width 43 height 71
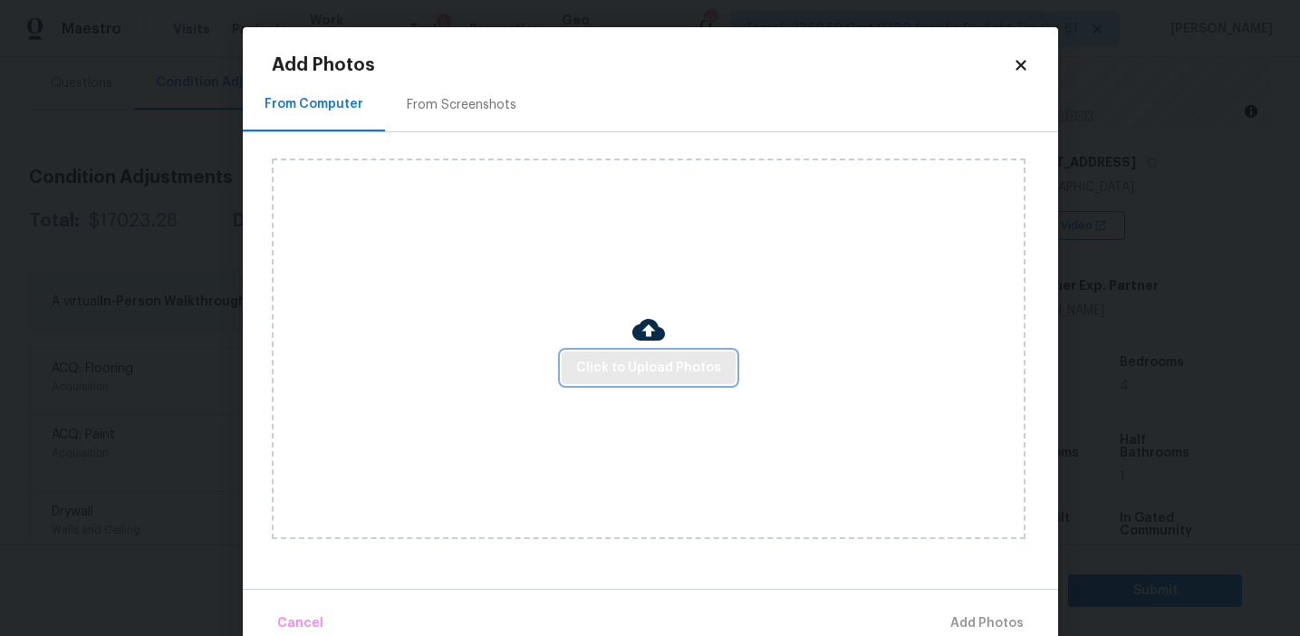
click at [620, 373] on span "Click to Upload Photos" at bounding box center [648, 368] width 145 height 23
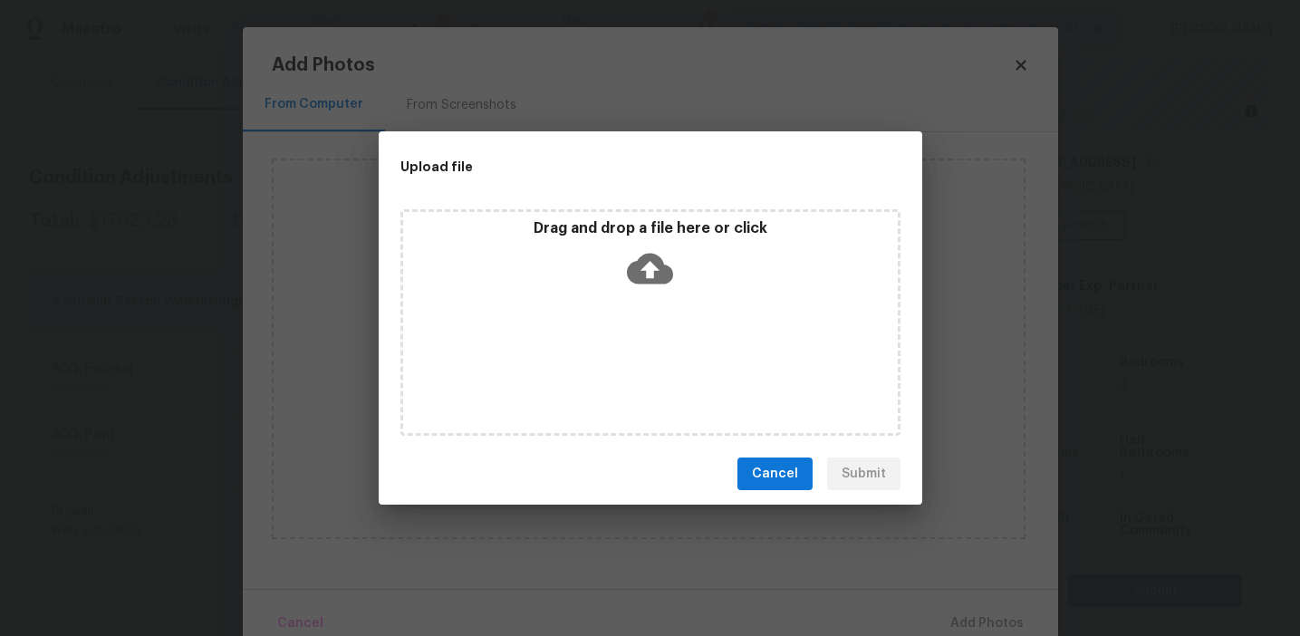
click at [620, 268] on div "Drag and drop a file here or click" at bounding box center [650, 258] width 495 height 78
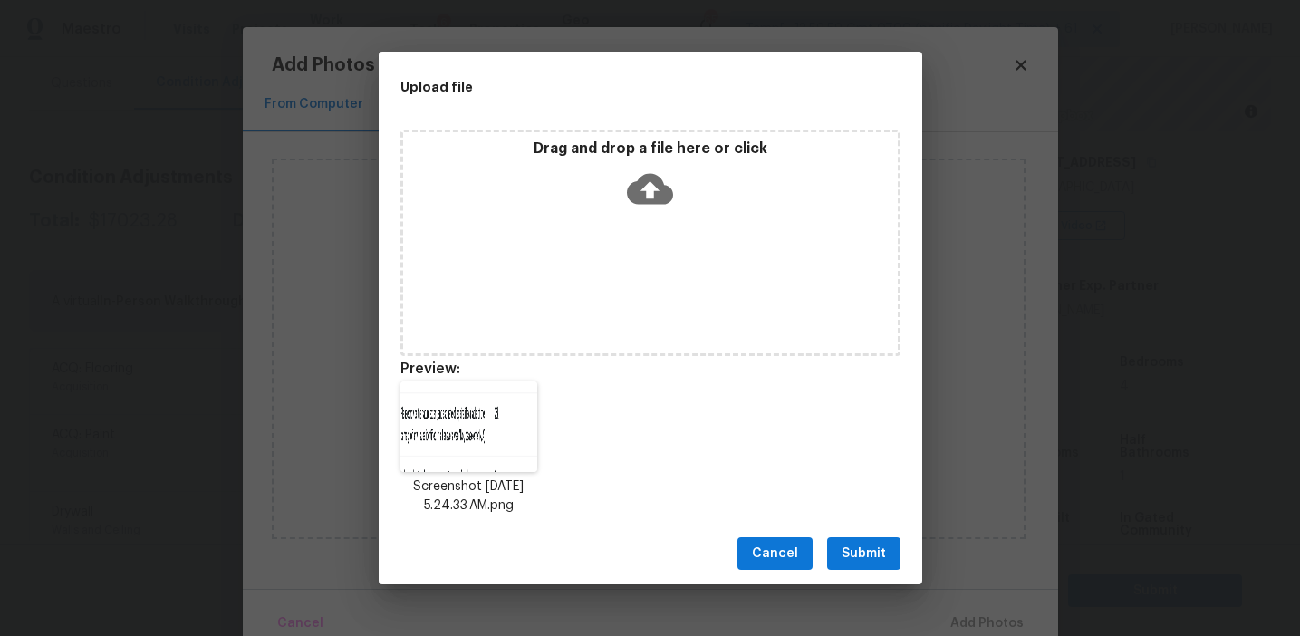
click at [859, 543] on span "Submit" at bounding box center [864, 554] width 44 height 23
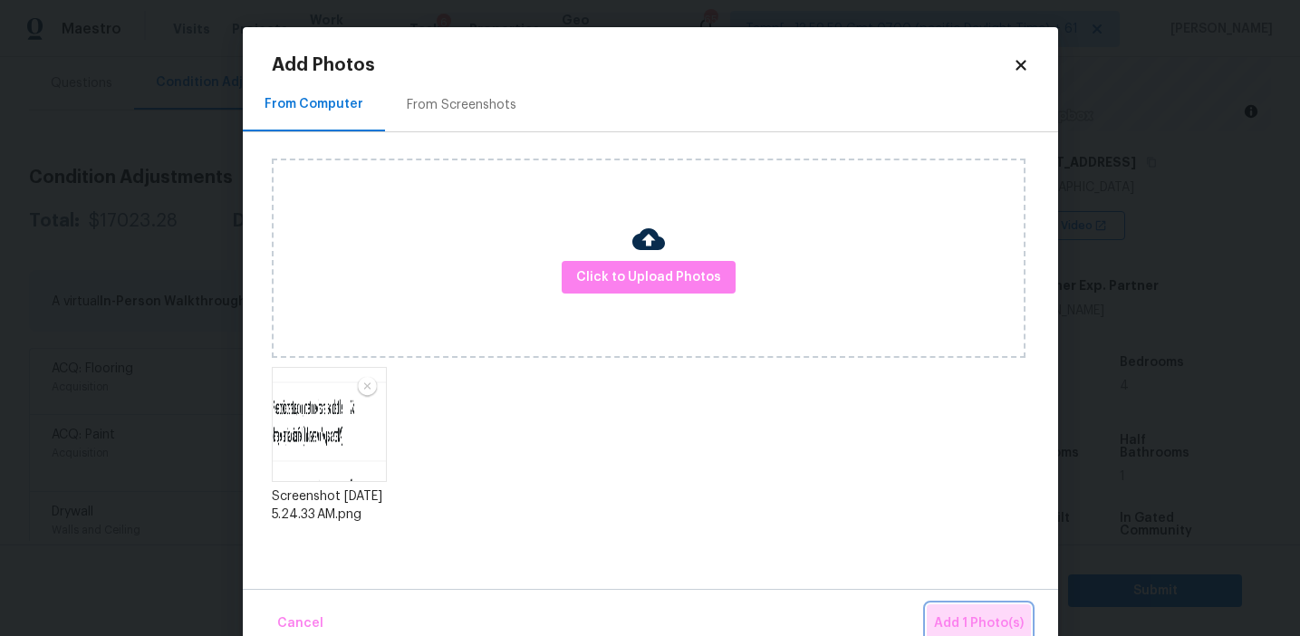
click at [968, 616] on span "Add 1 Photo(s)" at bounding box center [979, 624] width 90 height 23
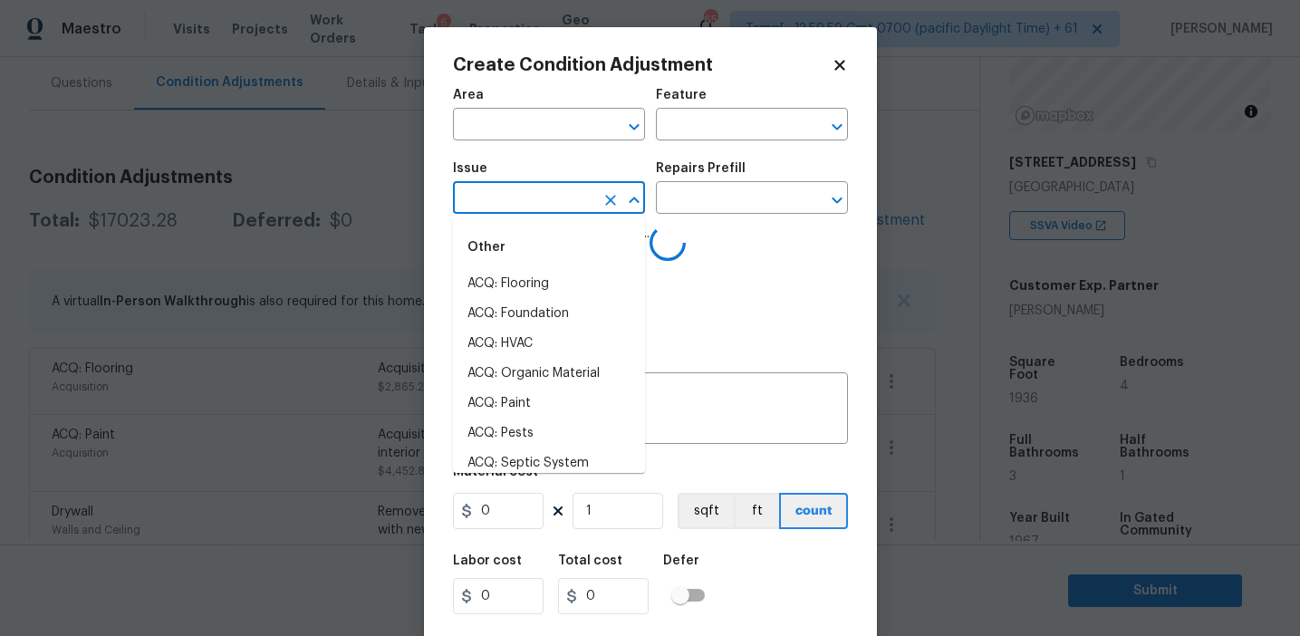
click at [543, 191] on input "text" at bounding box center [523, 200] width 141 height 28
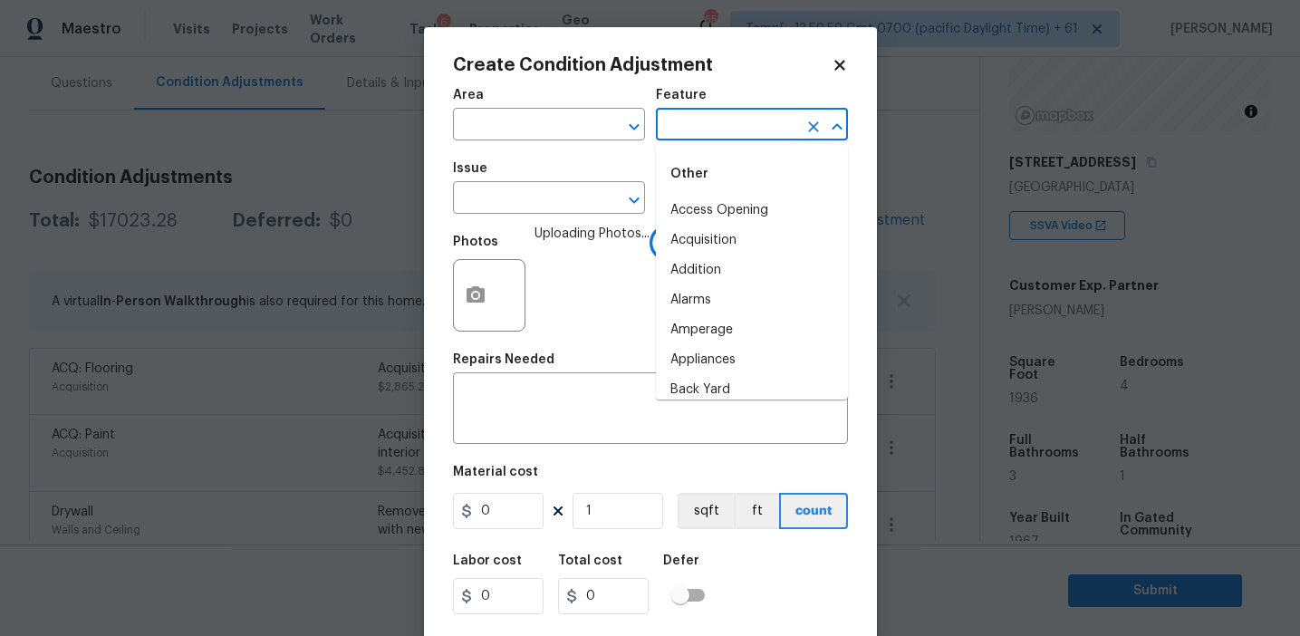
click at [684, 126] on input "text" at bounding box center [726, 126] width 141 height 28
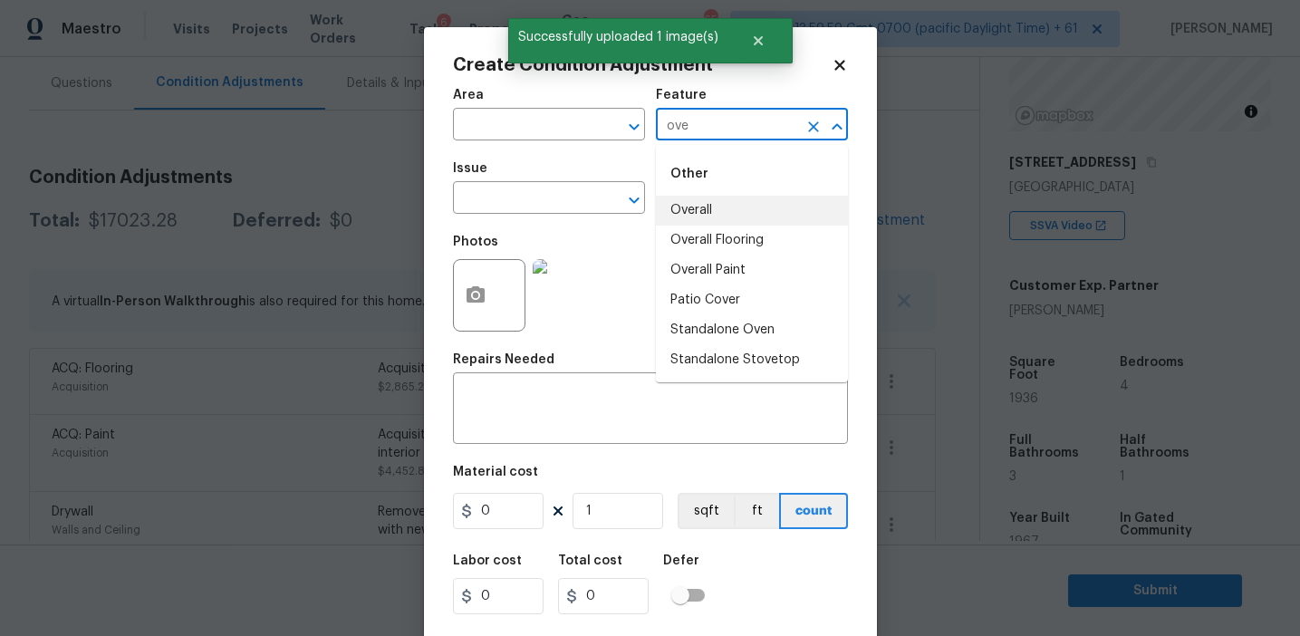
click at [704, 204] on li "Overall" at bounding box center [752, 211] width 192 height 30
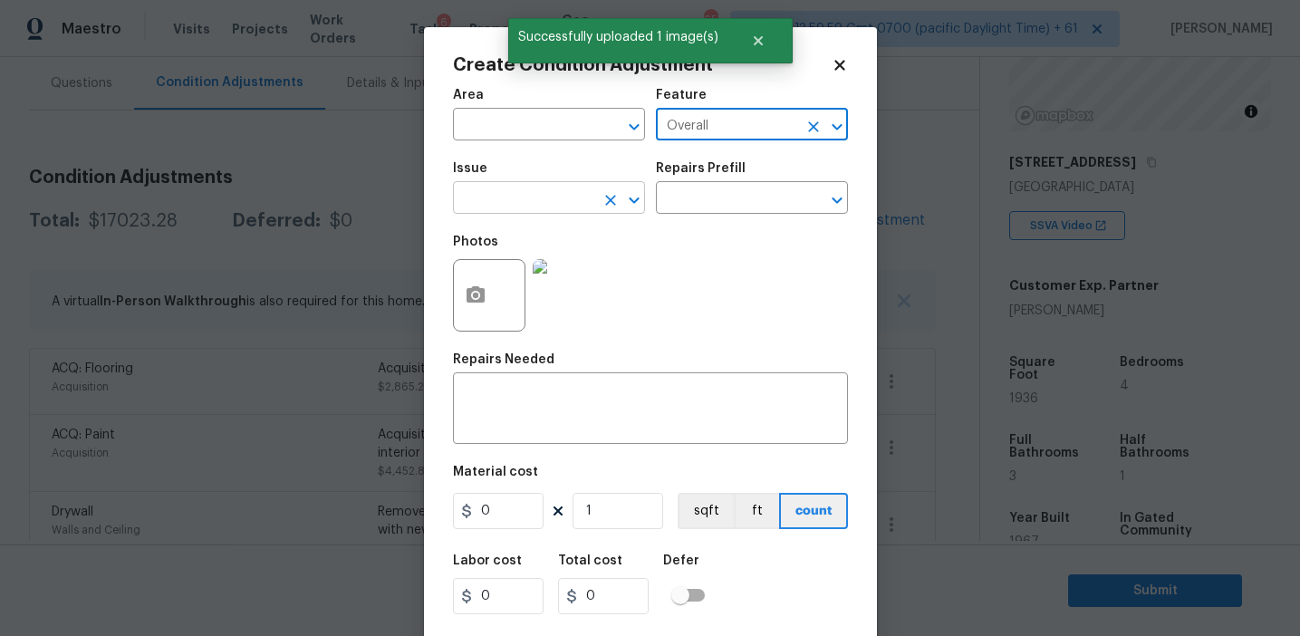
type input "Overall"
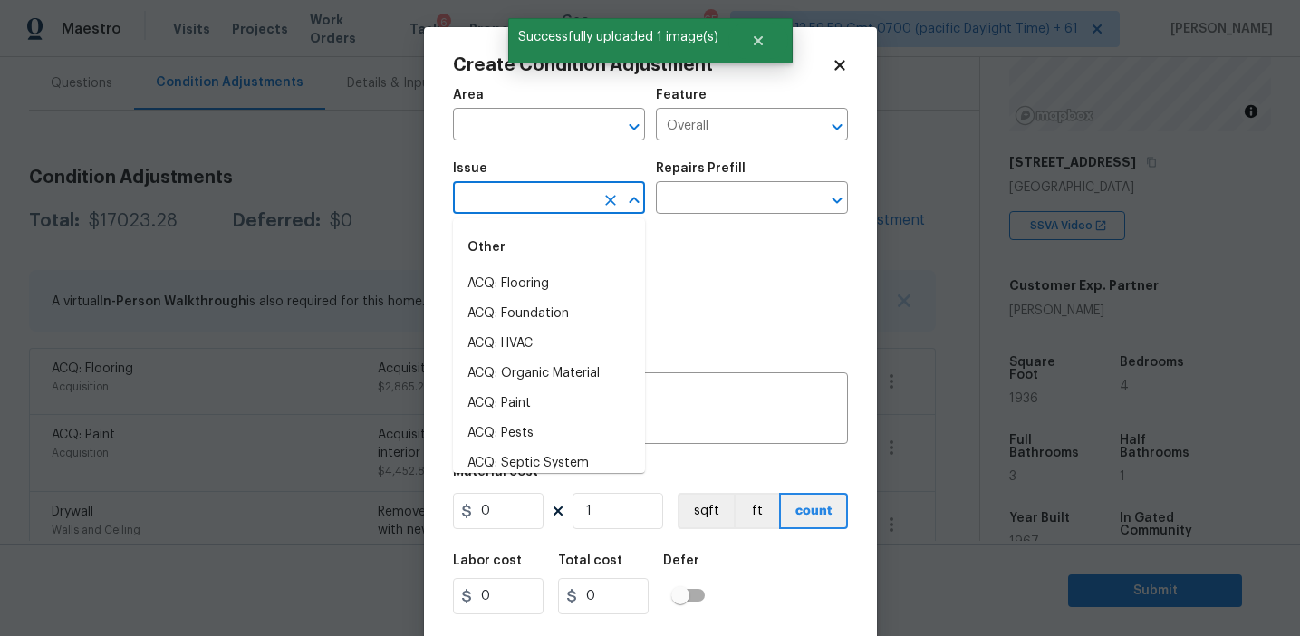
click at [532, 204] on input "text" at bounding box center [523, 200] width 141 height 28
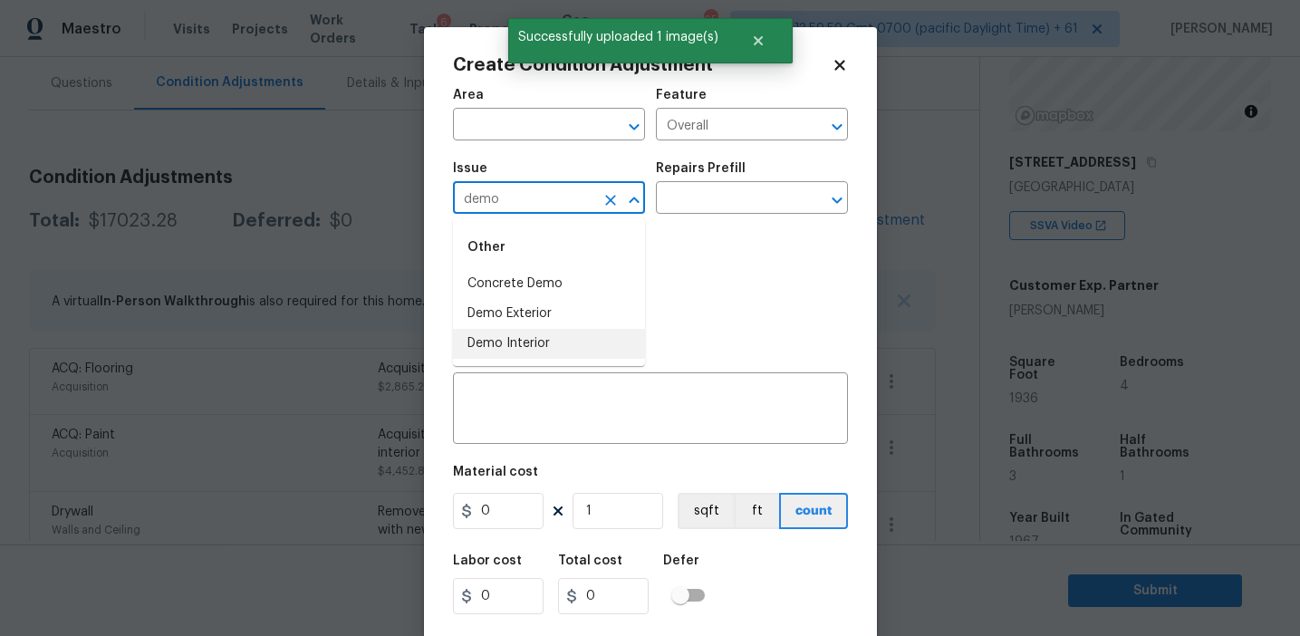
click at [562, 340] on li "Demo Interior" at bounding box center [549, 344] width 192 height 30
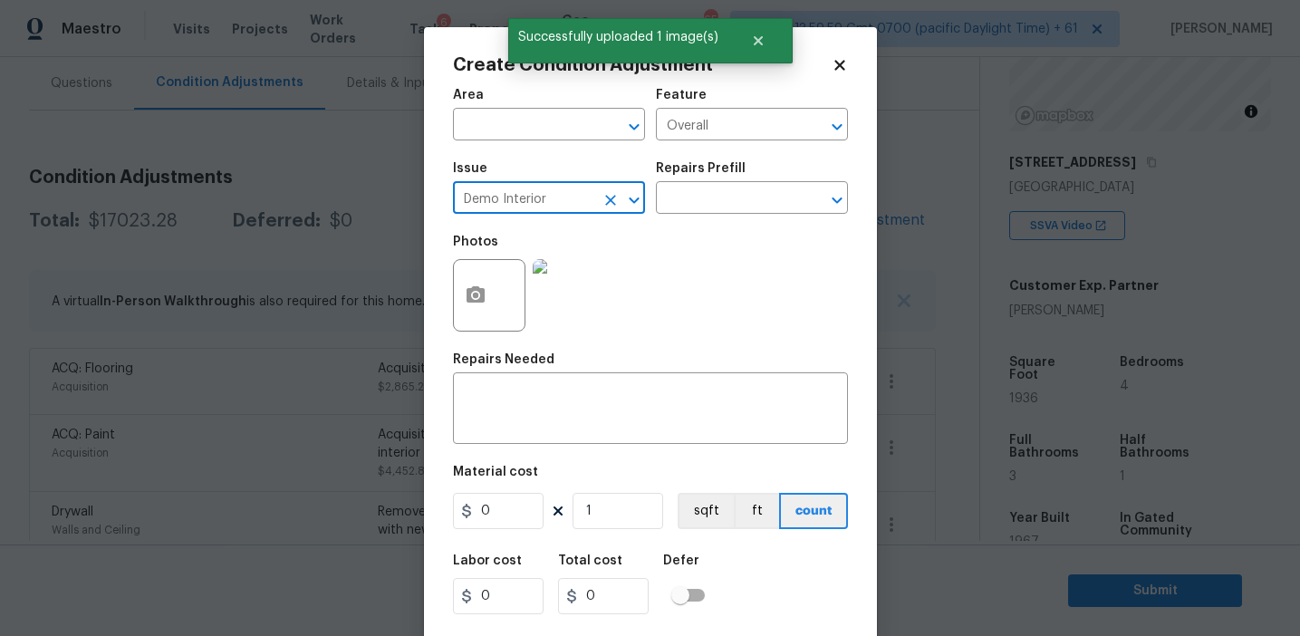
type input "Demo Interior"
click at [652, 334] on div "Photos" at bounding box center [650, 284] width 395 height 118
click at [554, 405] on textarea at bounding box center [650, 410] width 373 height 38
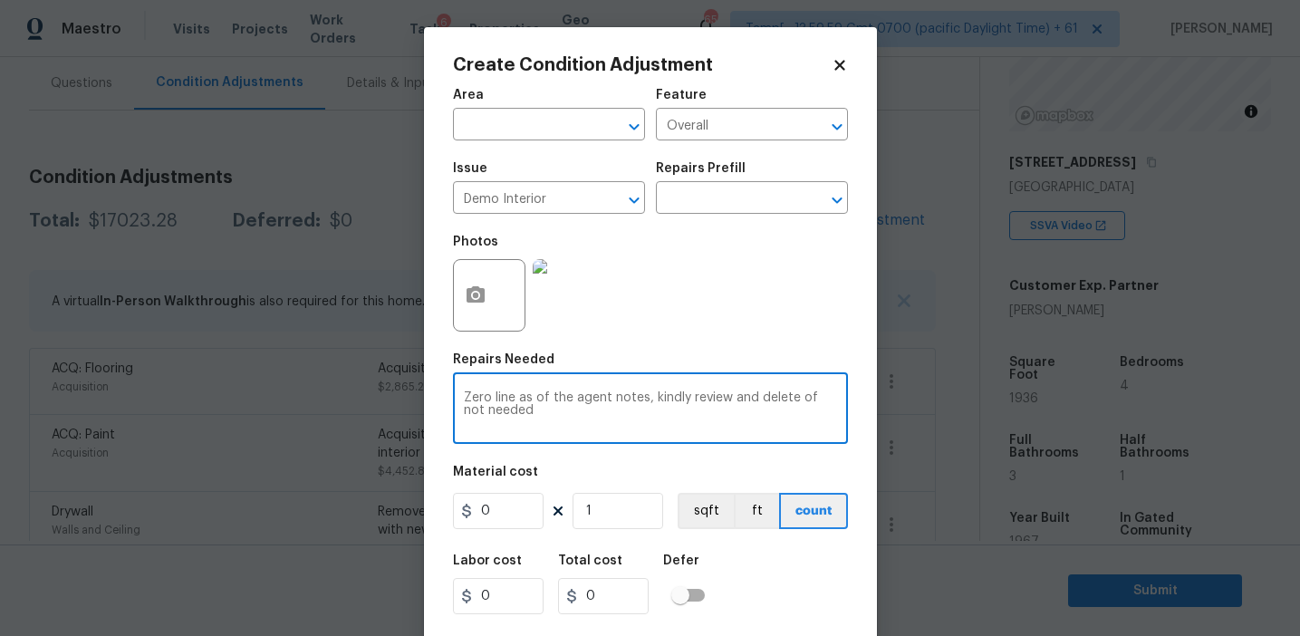
type textarea "Zero line as of the agent notes, kindly review and delete of not needed"
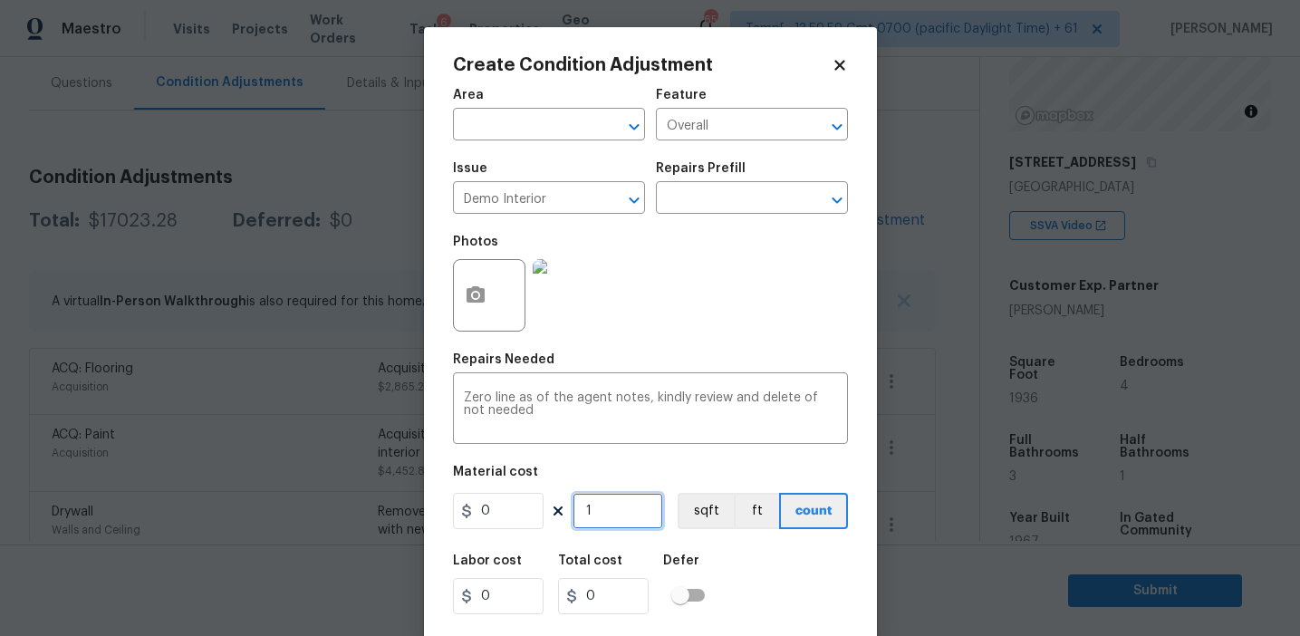
scroll to position [41, 0]
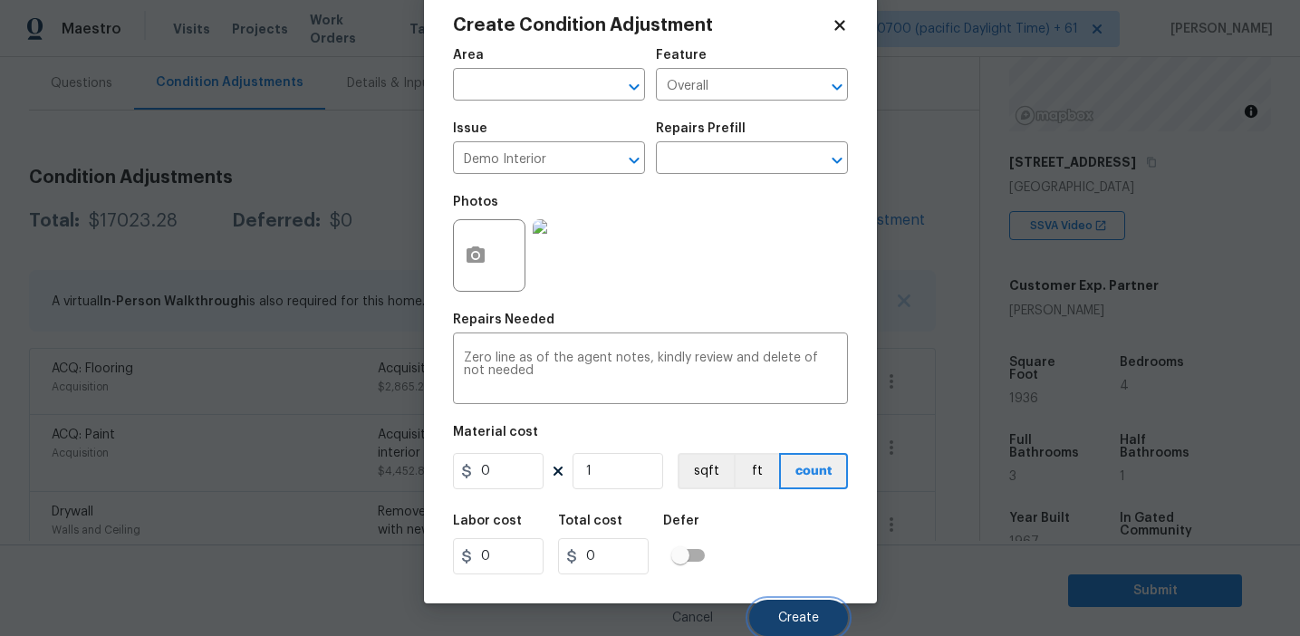
click at [799, 610] on button "Create" at bounding box center [798, 618] width 99 height 36
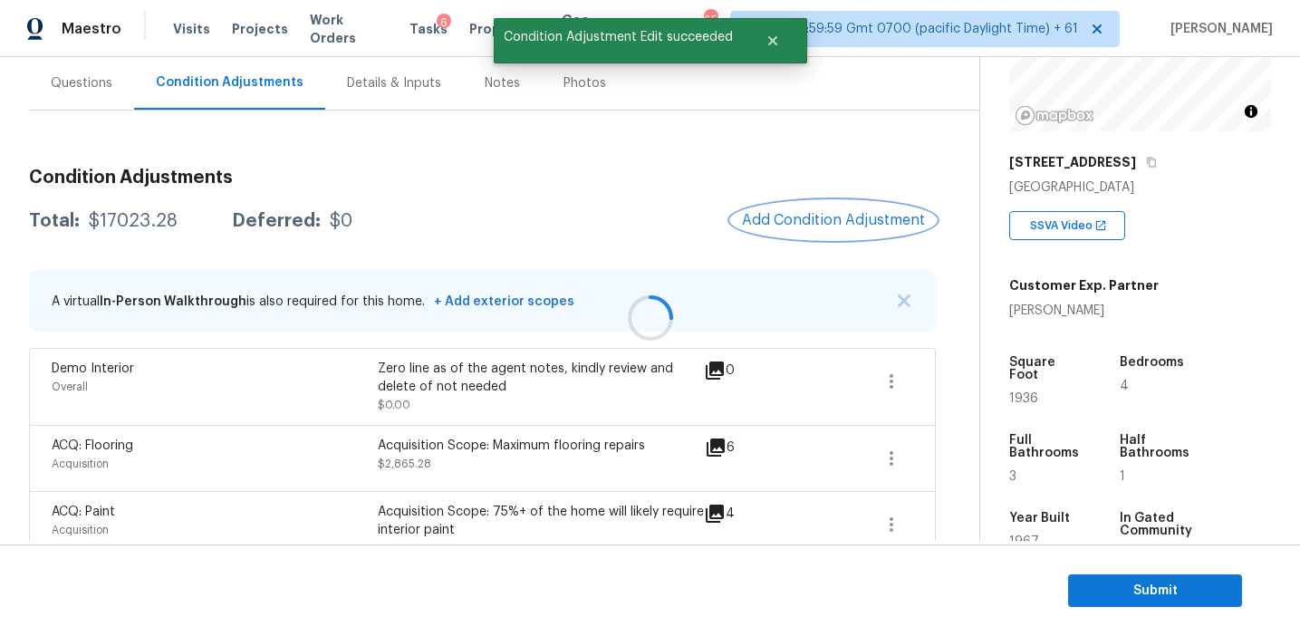
scroll to position [0, 0]
click at [124, 221] on div "$17023.28" at bounding box center [133, 221] width 89 height 18
copy div "17023.28"
click at [304, 180] on h3 "Condition Adjustments" at bounding box center [482, 178] width 907 height 18
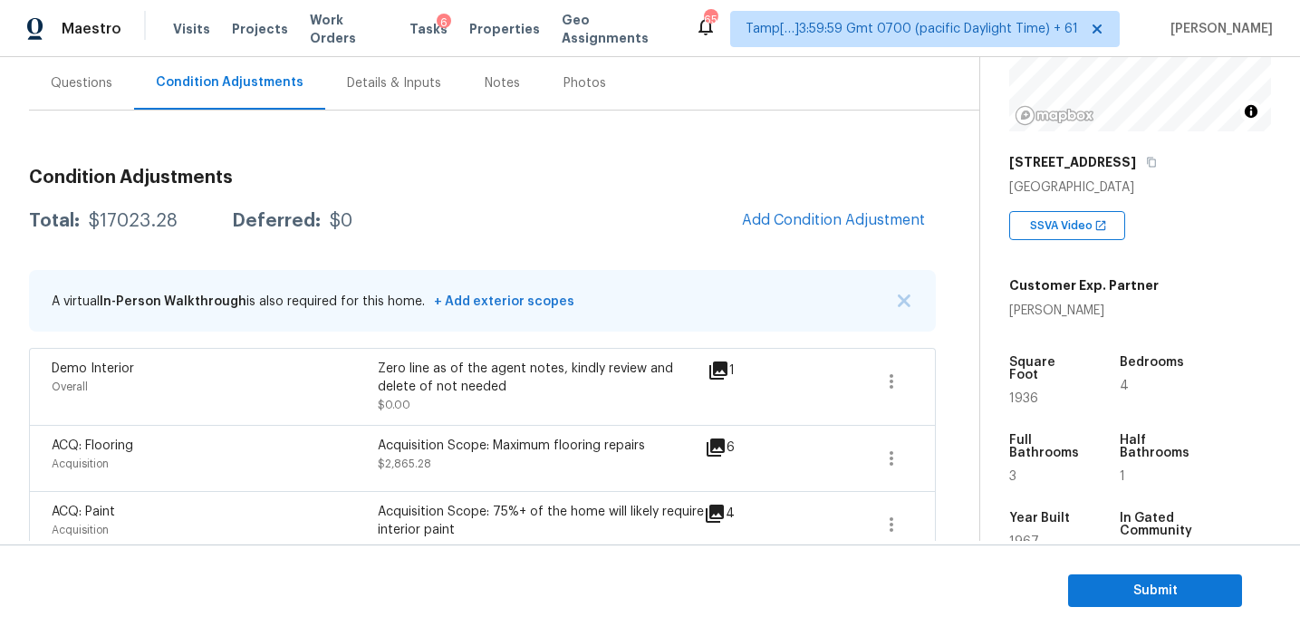
click at [307, 222] on div "Deferred:" at bounding box center [276, 221] width 89 height 18
click at [74, 70] on div "Questions" at bounding box center [81, 82] width 105 height 53
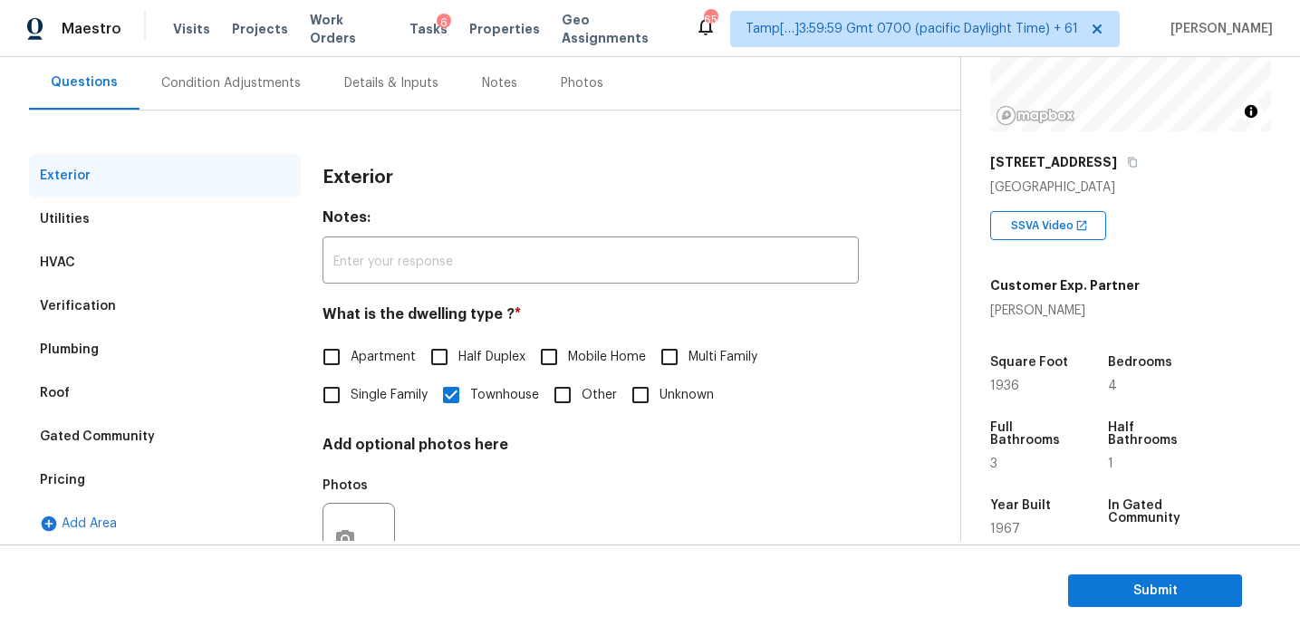
scroll to position [163, 0]
click at [203, 486] on div "Pricing" at bounding box center [165, 480] width 272 height 43
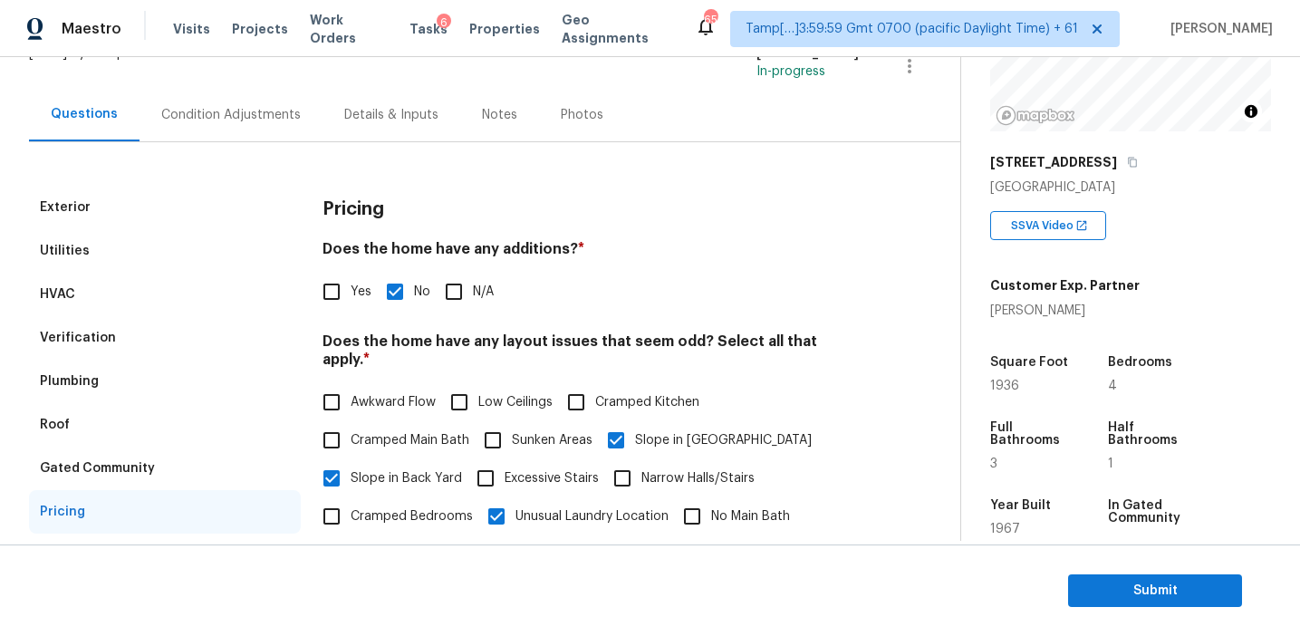
scroll to position [108, 0]
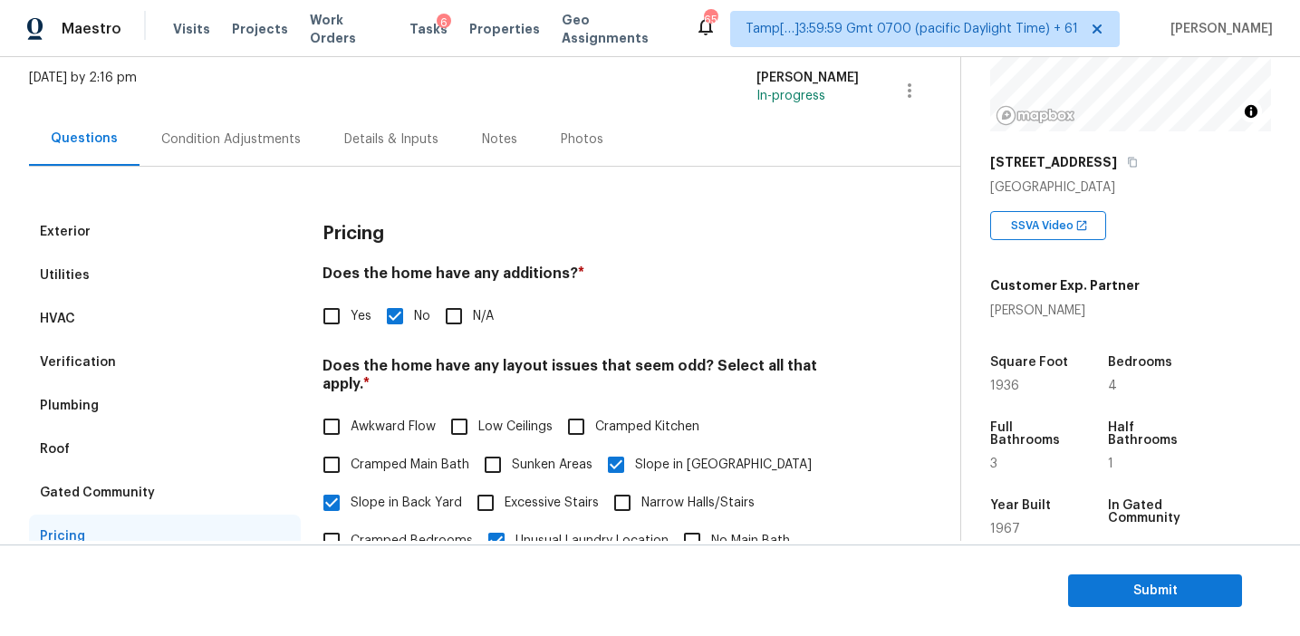
click at [255, 132] on div "Condition Adjustments" at bounding box center [231, 139] width 140 height 18
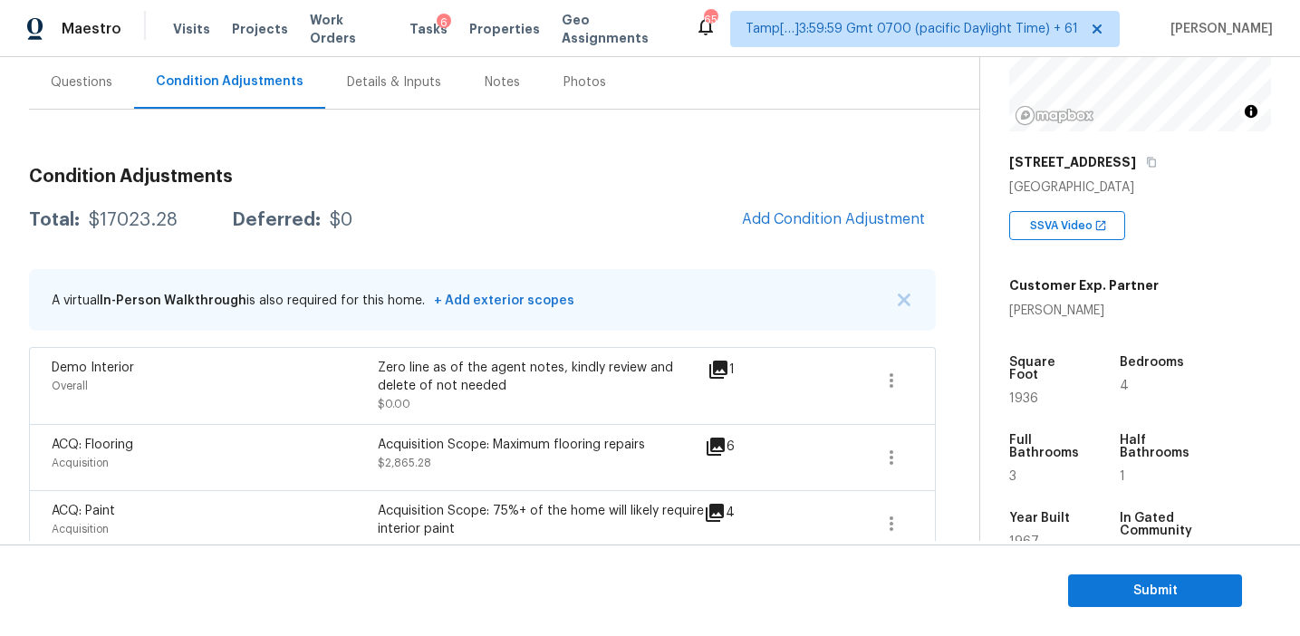
click at [85, 94] on div "Questions" at bounding box center [81, 81] width 105 height 53
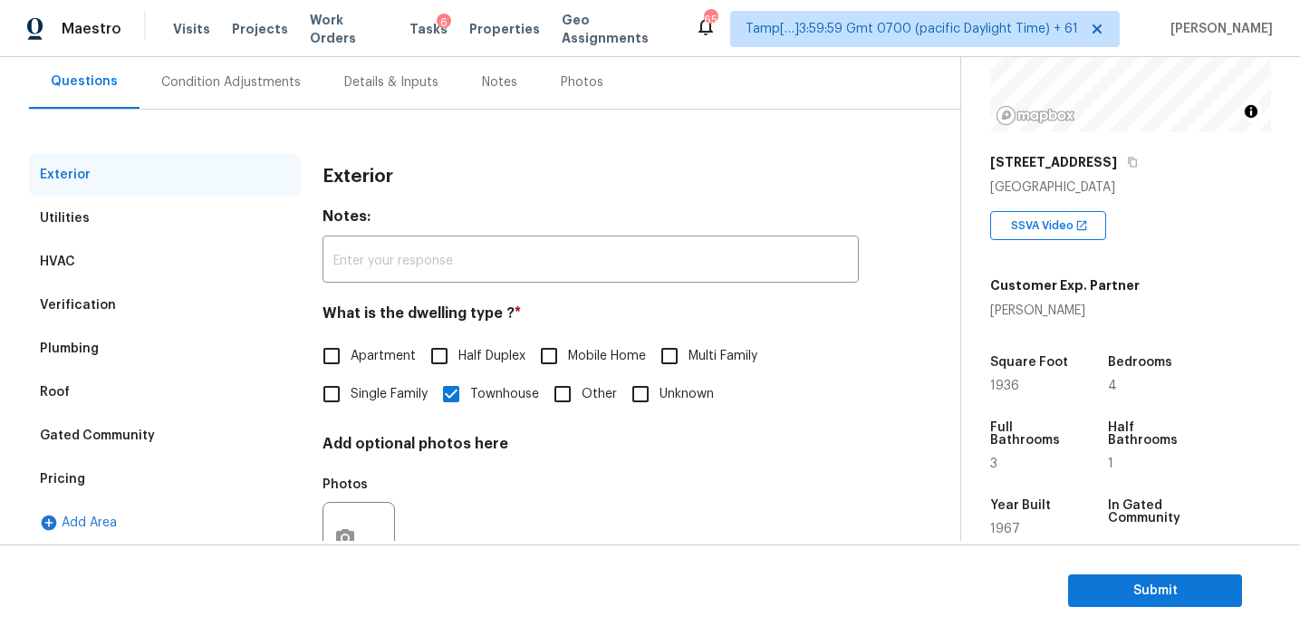
scroll to position [164, 0]
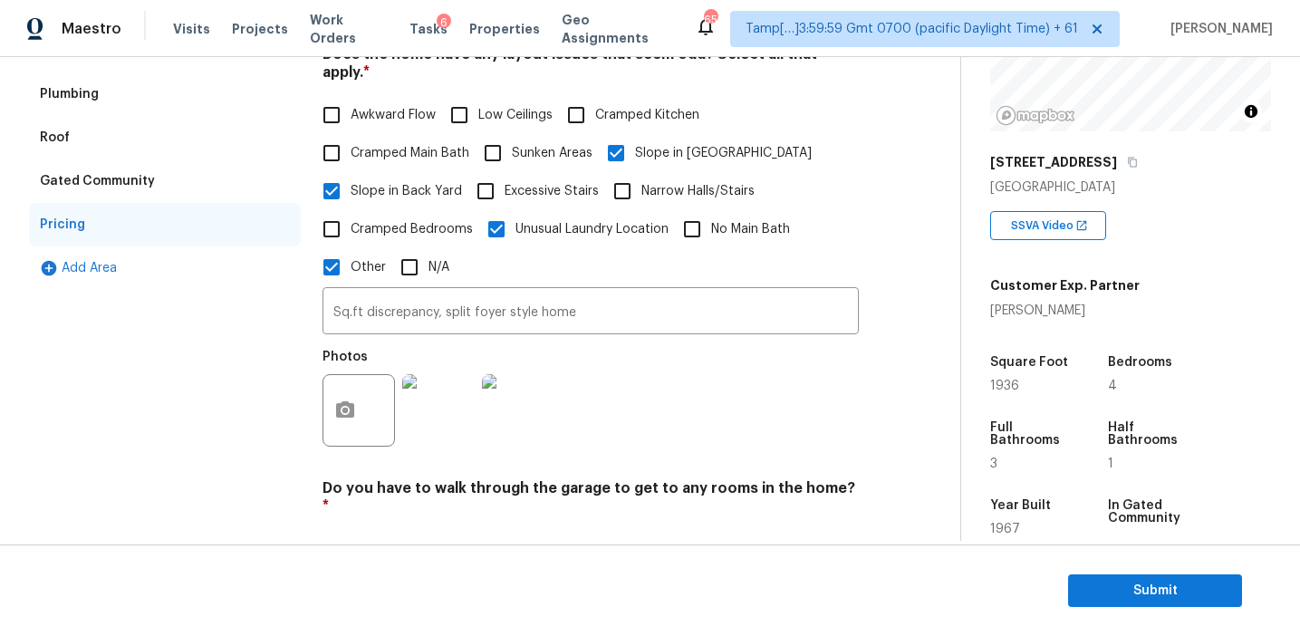
scroll to position [623, 0]
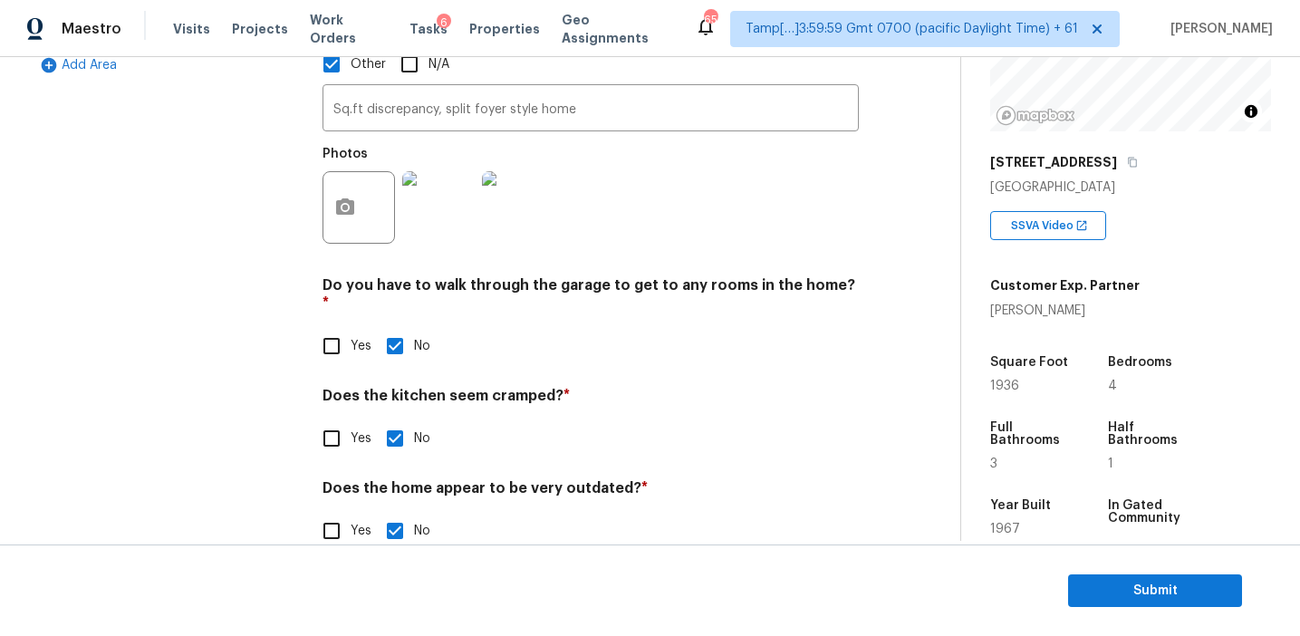
click at [725, 276] on h4 "Do you have to walk through the garage to get to any rooms in the home? *" at bounding box center [591, 297] width 536 height 43
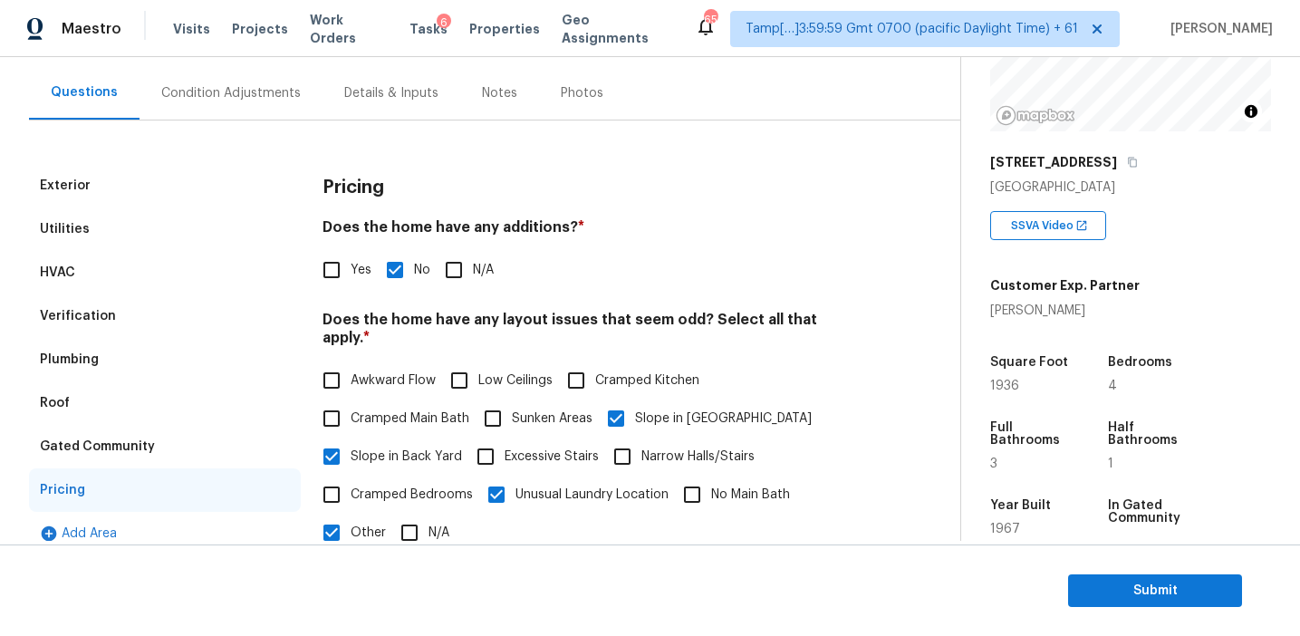
scroll to position [151, 0]
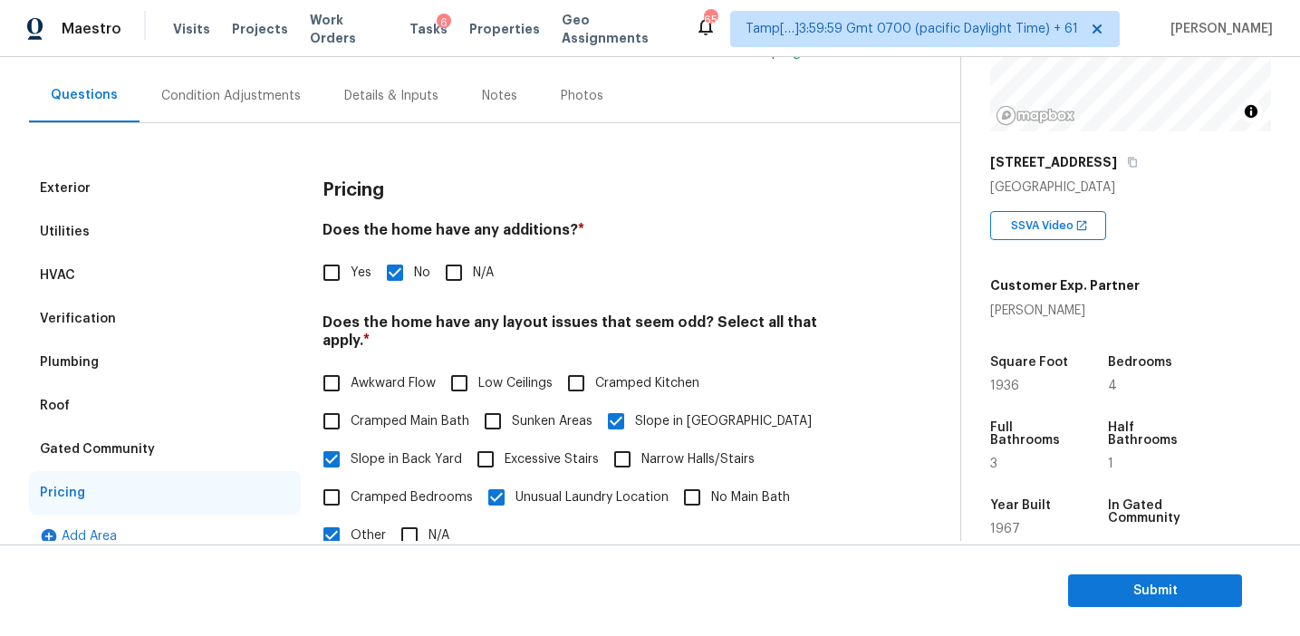
click at [339, 203] on div "Pricing" at bounding box center [591, 190] width 536 height 47
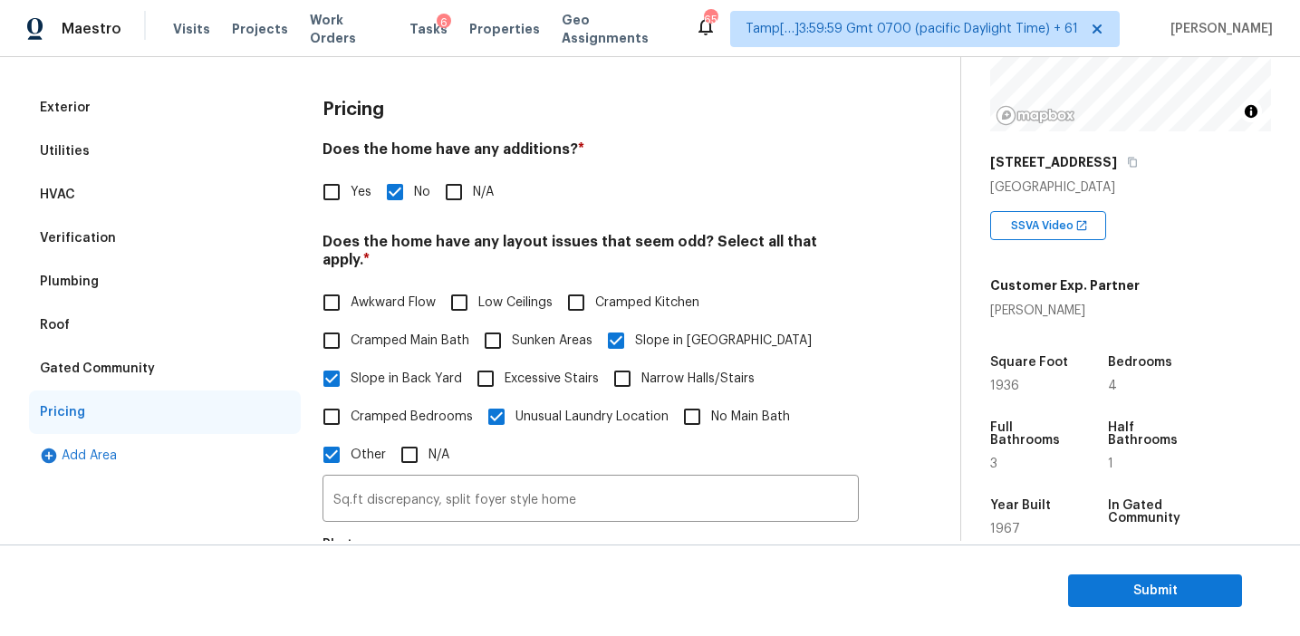
click at [199, 384] on div "Gated Community" at bounding box center [165, 368] width 272 height 43
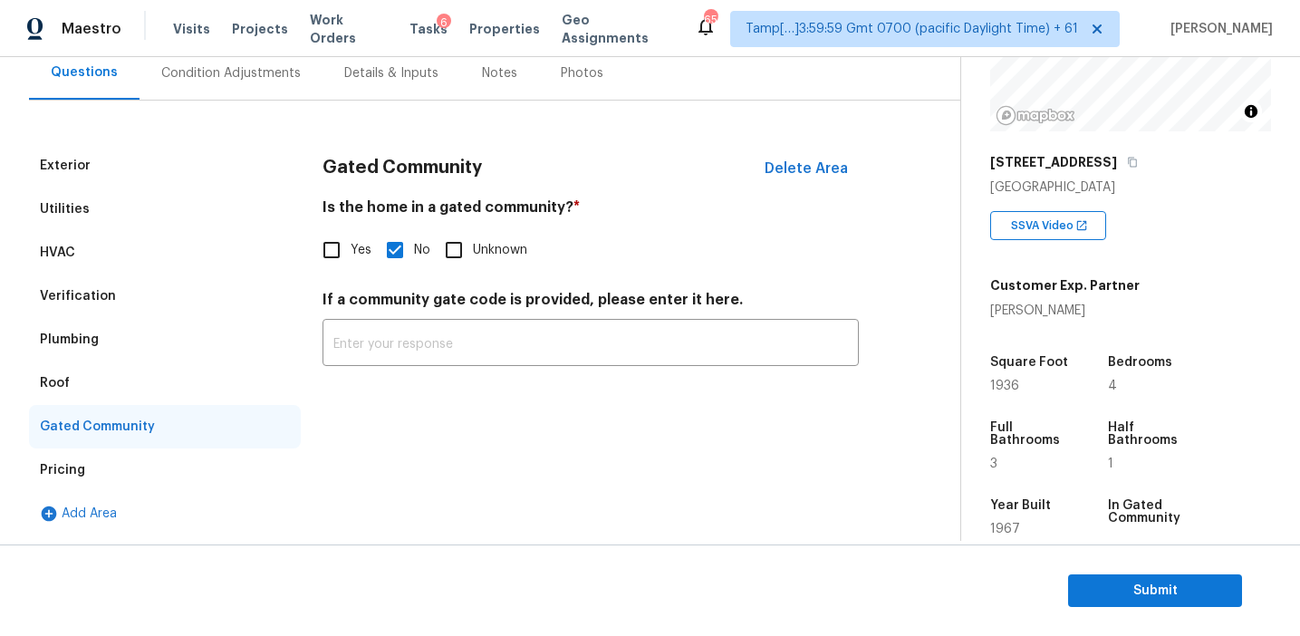
click at [138, 381] on div "Roof" at bounding box center [165, 383] width 272 height 43
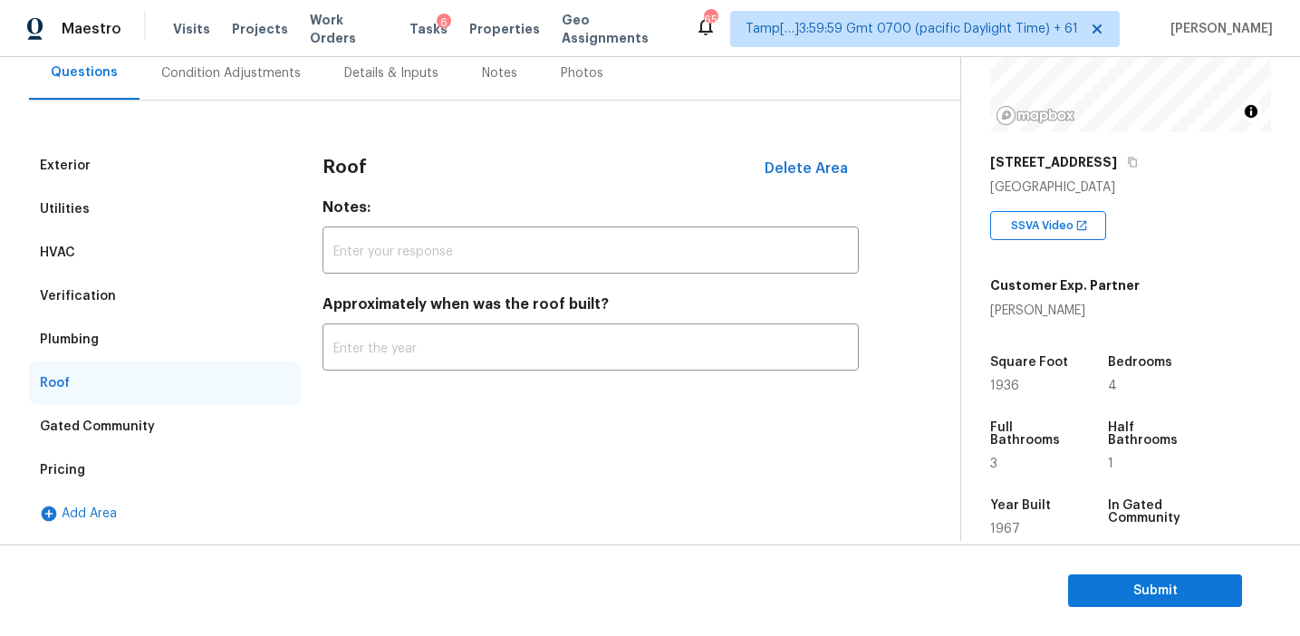
click at [138, 334] on div "Plumbing" at bounding box center [165, 339] width 272 height 43
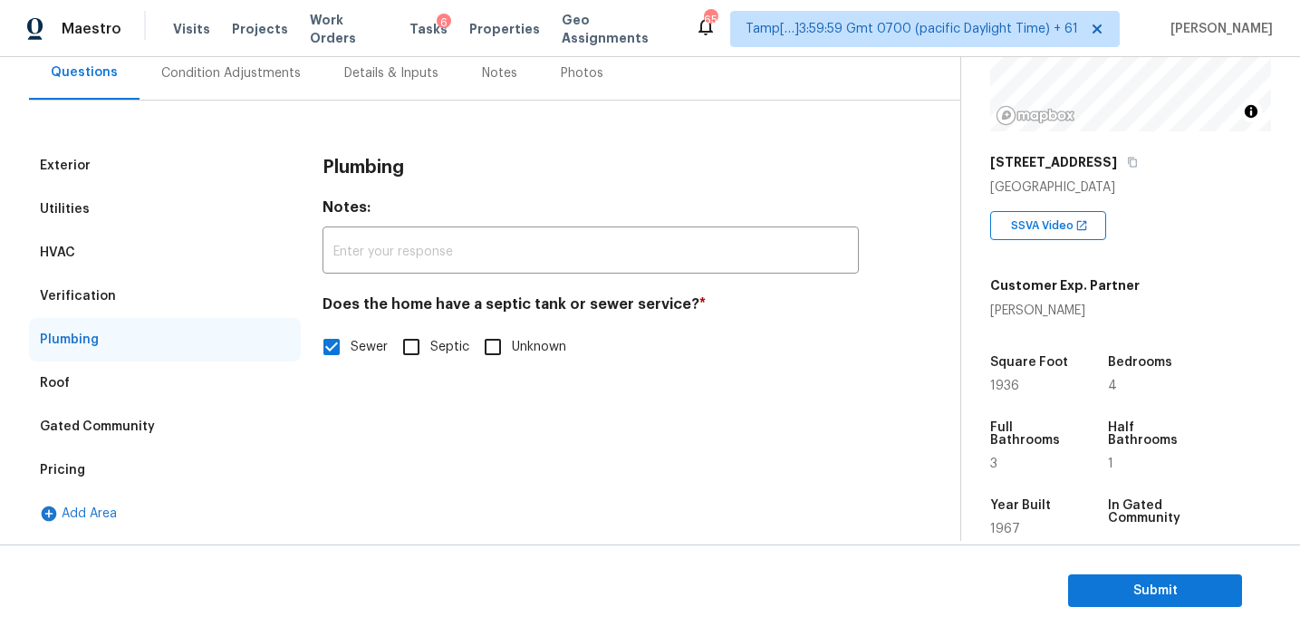
click at [140, 304] on div "Verification" at bounding box center [165, 296] width 272 height 43
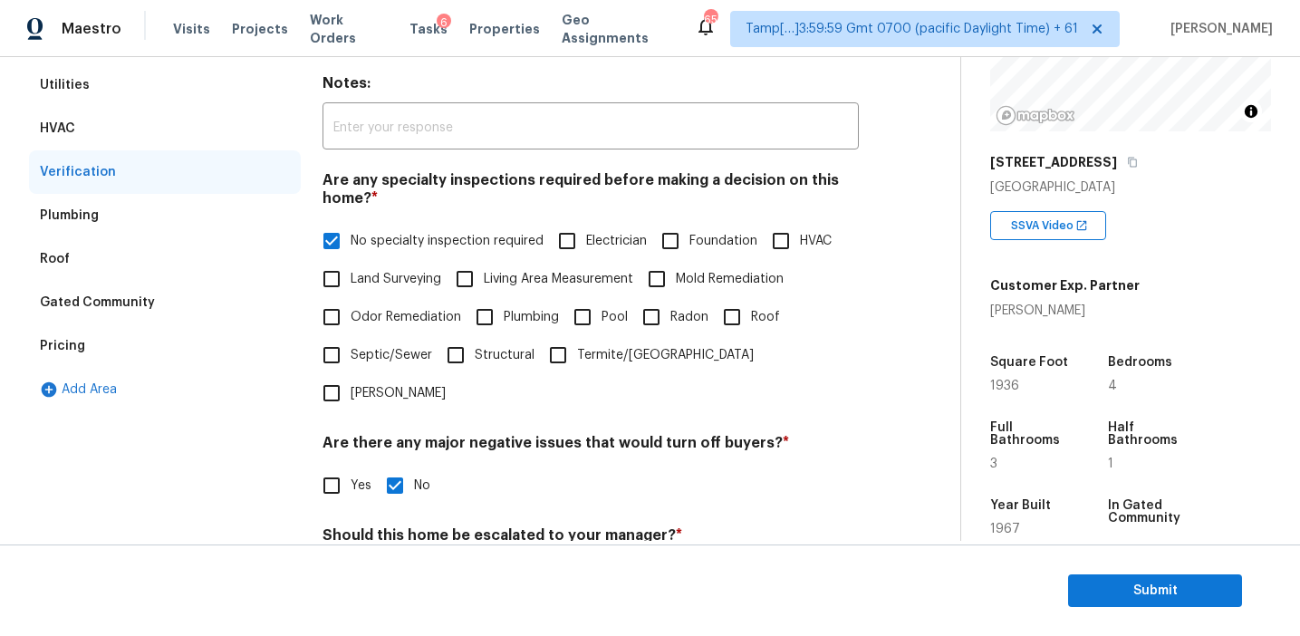
scroll to position [256, 0]
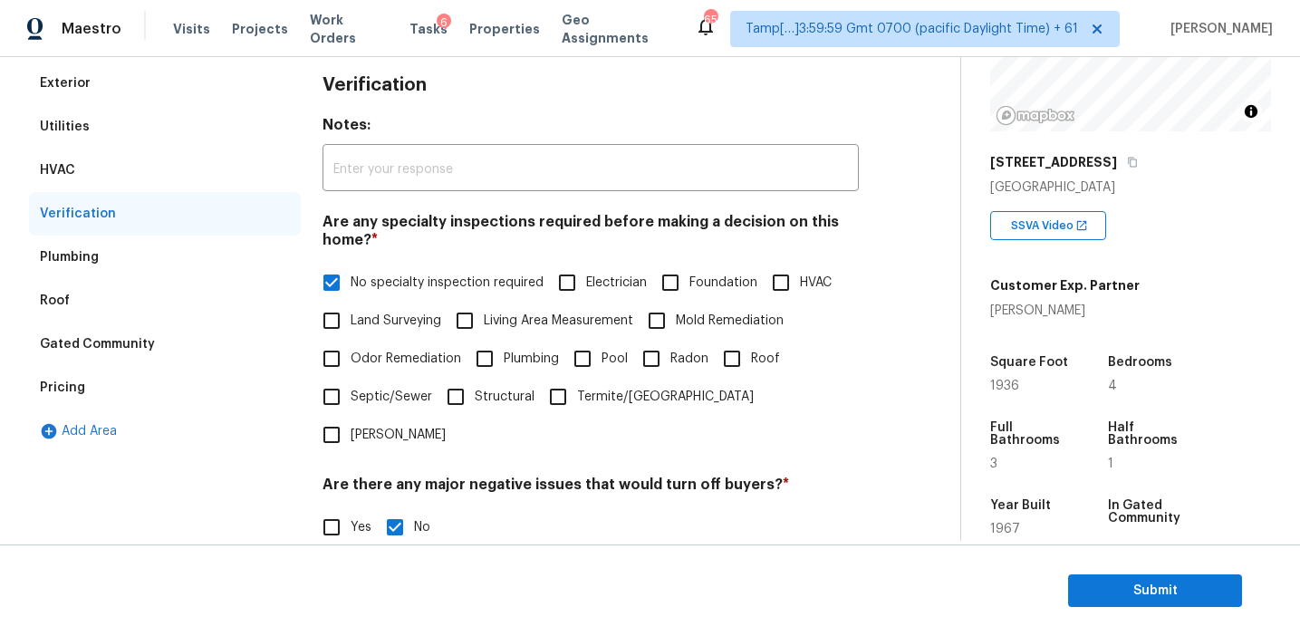
click at [179, 164] on div "HVAC" at bounding box center [165, 170] width 272 height 43
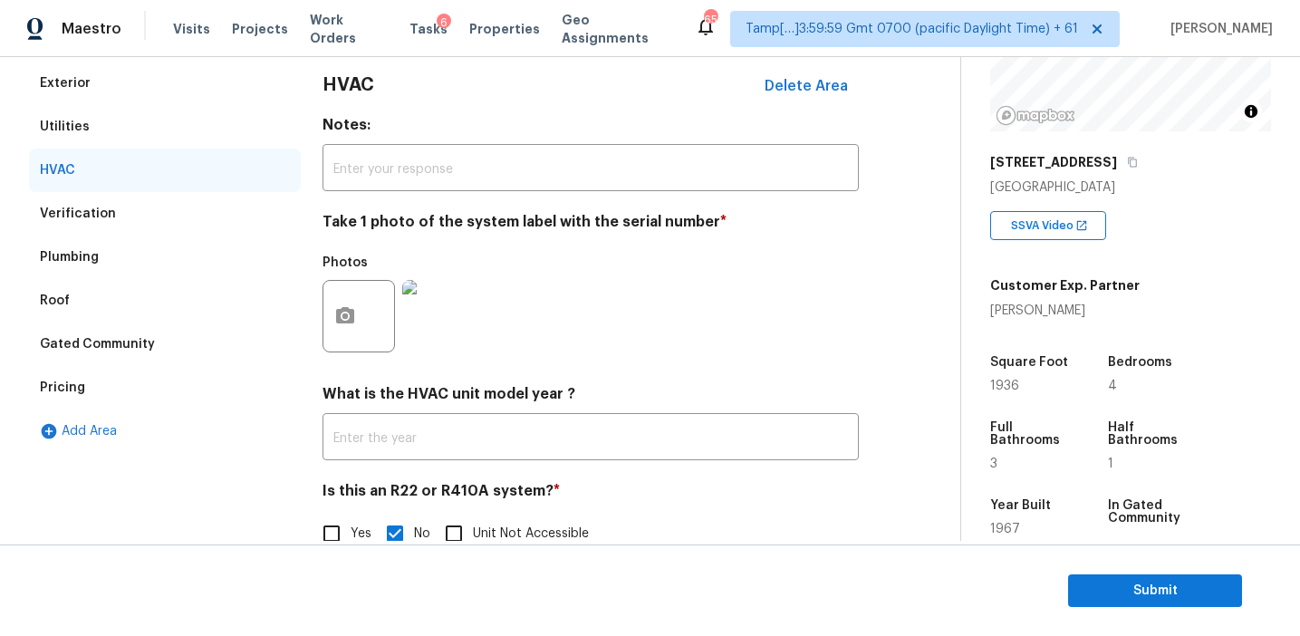
click at [174, 122] on div "Utilities" at bounding box center [165, 126] width 272 height 43
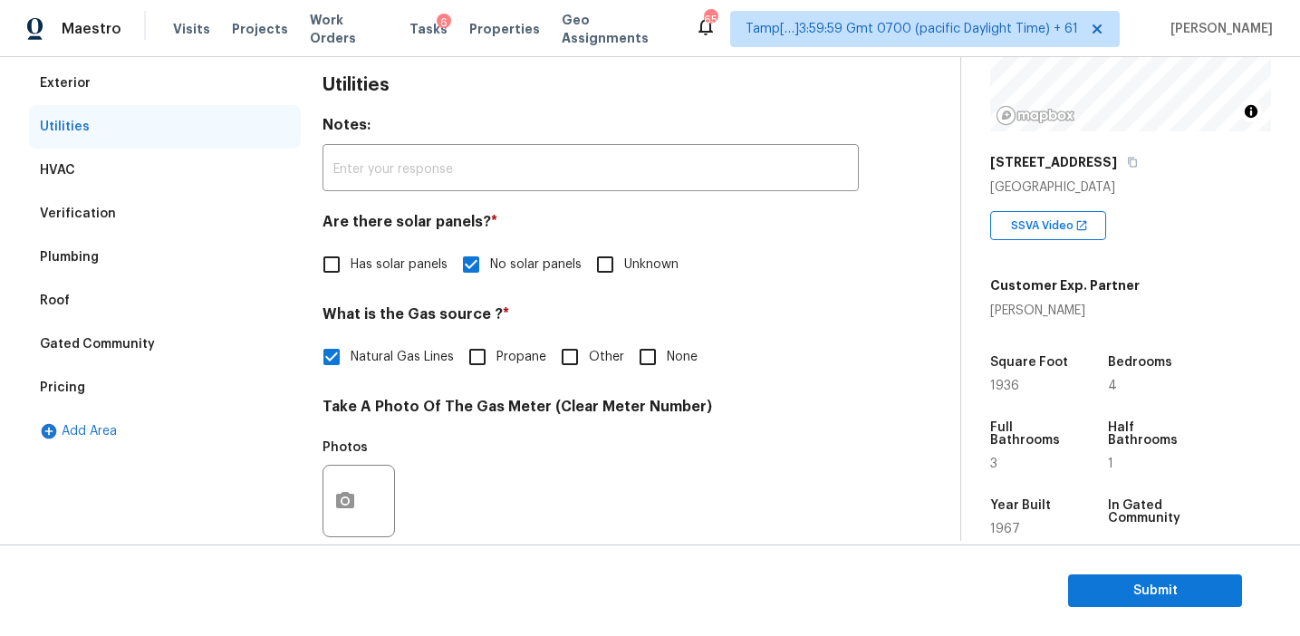
click at [171, 80] on div "Exterior" at bounding box center [165, 83] width 272 height 43
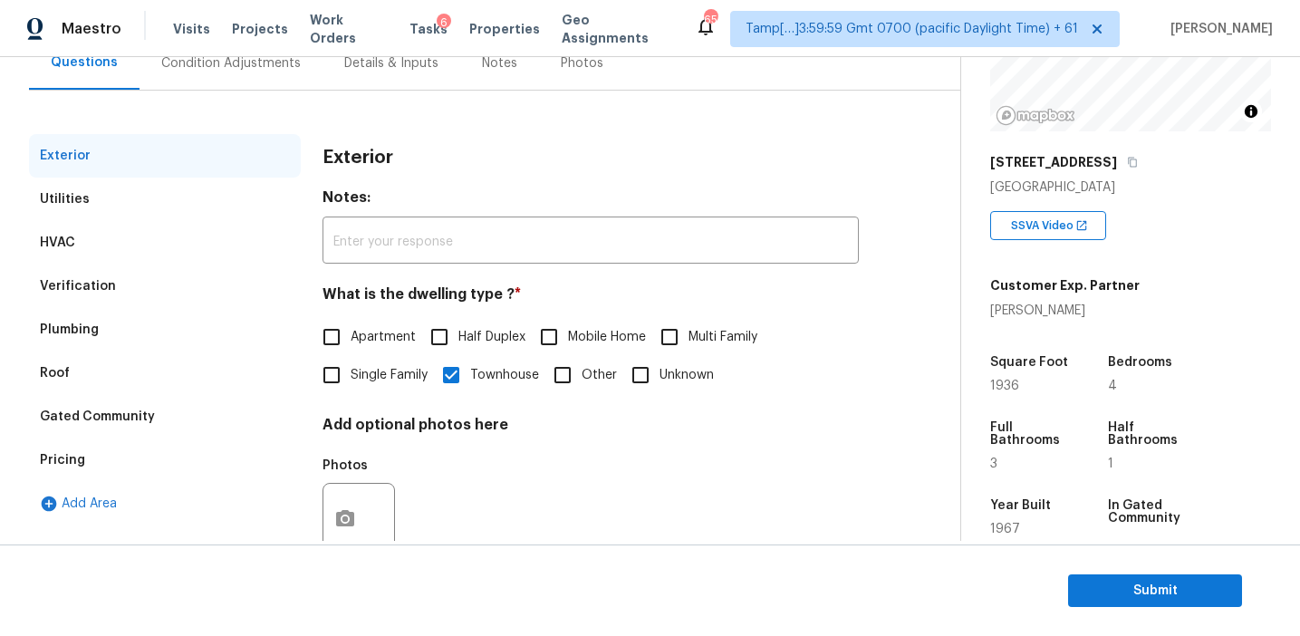
scroll to position [161, 0]
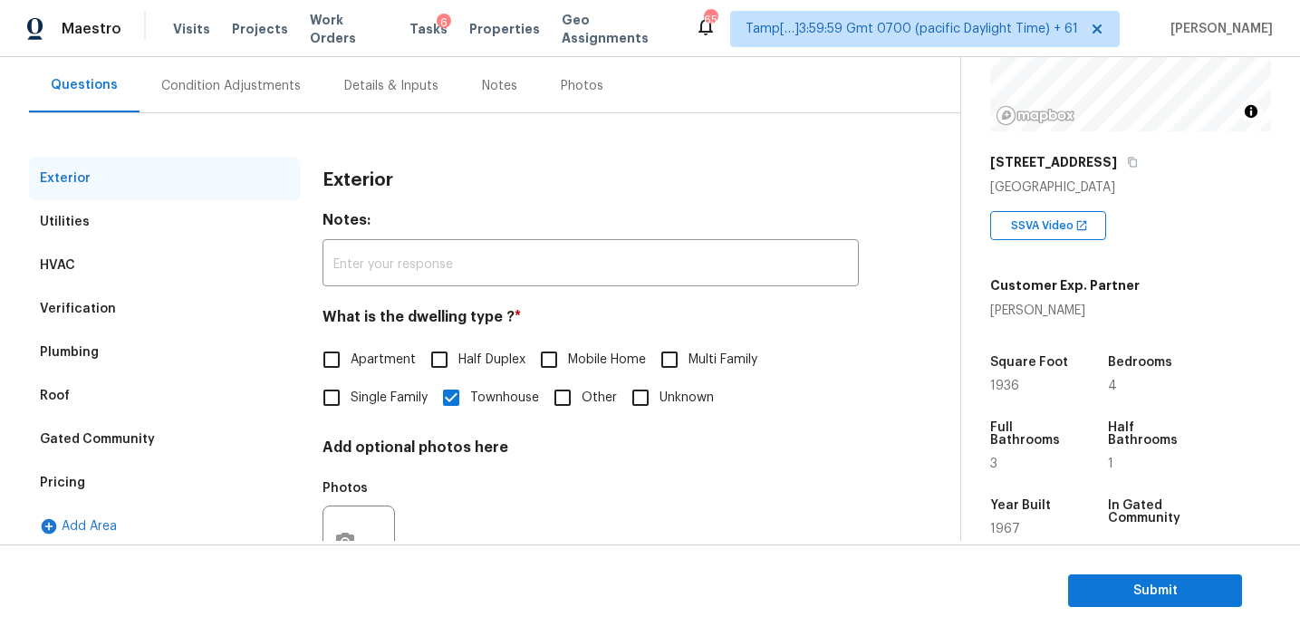
click at [227, 92] on div "Condition Adjustments" at bounding box center [231, 86] width 140 height 18
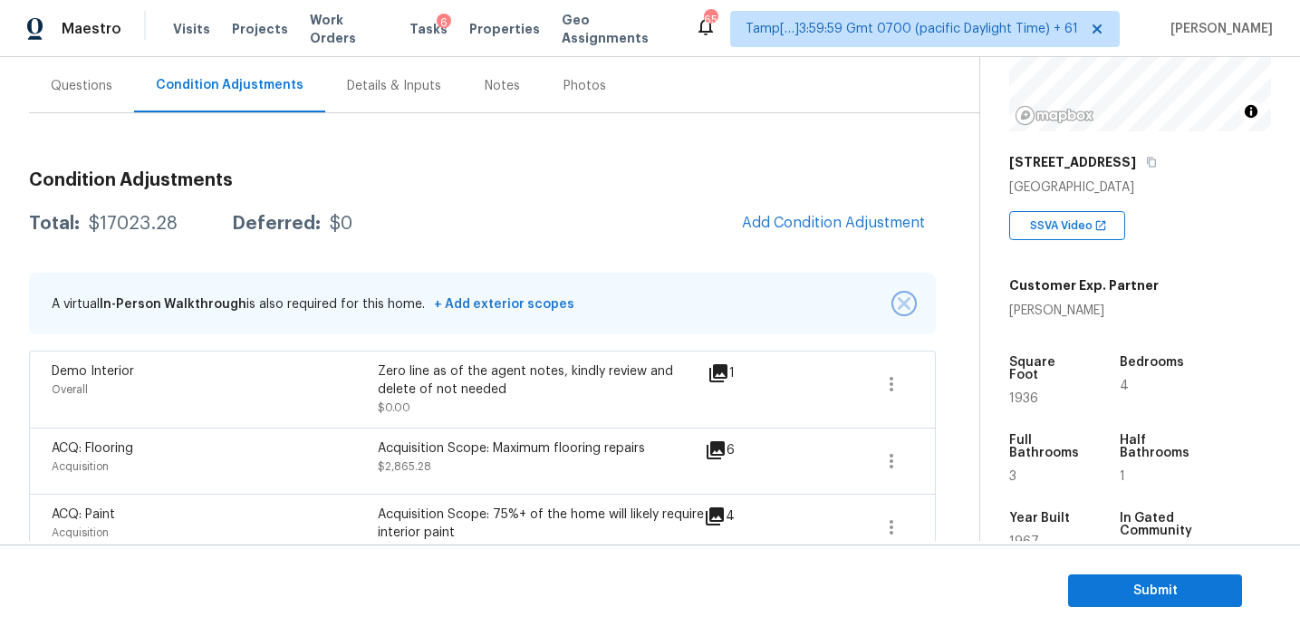
click at [901, 300] on img "button" at bounding box center [904, 303] width 13 height 13
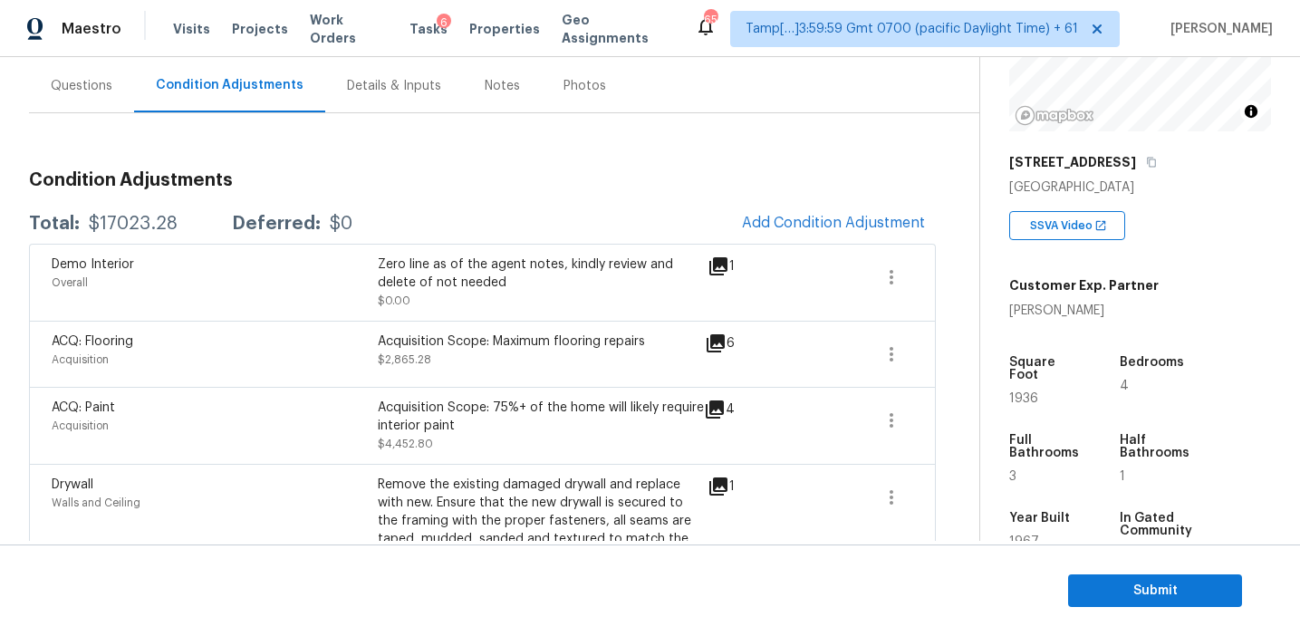
click at [246, 169] on div "Condition Adjustments Total: $17023.28 Deferred: $0 Add Condition Adjustment De…" at bounding box center [482, 607] width 907 height 901
click at [344, 205] on div "Total: $17023.28 Deferred: $0 Add Condition Adjustment" at bounding box center [482, 224] width 907 height 40
click at [882, 279] on icon "button" at bounding box center [892, 277] width 22 height 22
click at [980, 266] on div "Edit" at bounding box center [994, 274] width 141 height 18
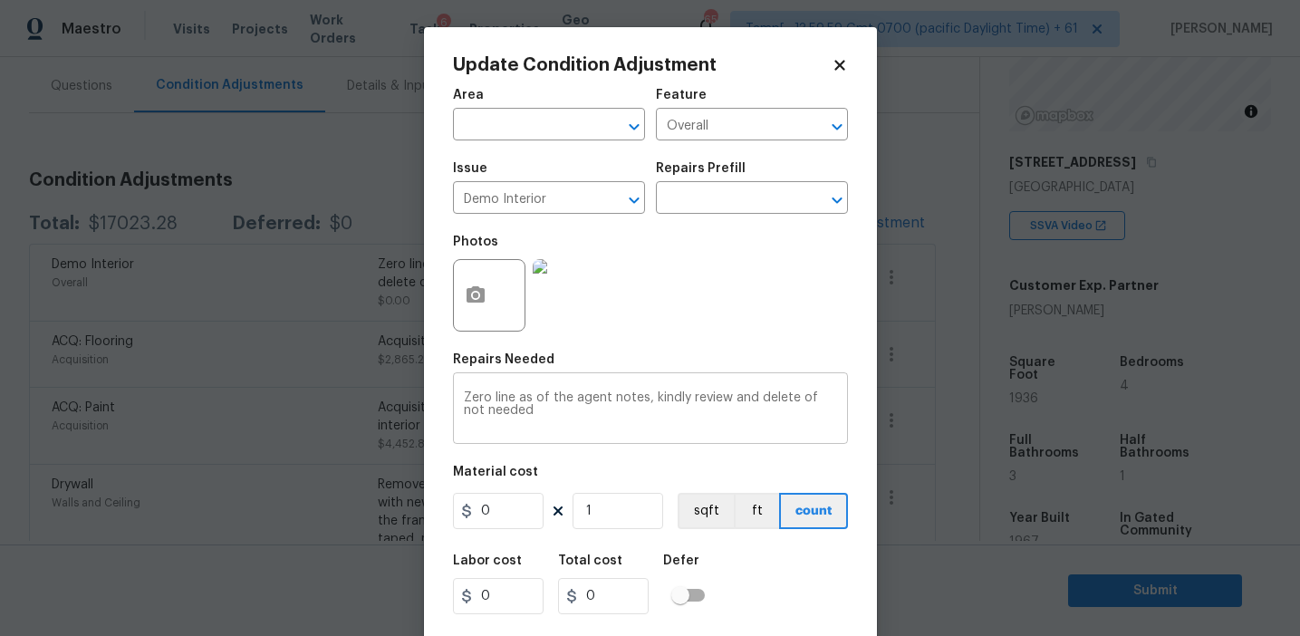
click at [805, 405] on textarea "Zero line as of the agent notes, kindly review and delete of not needed" at bounding box center [650, 410] width 373 height 38
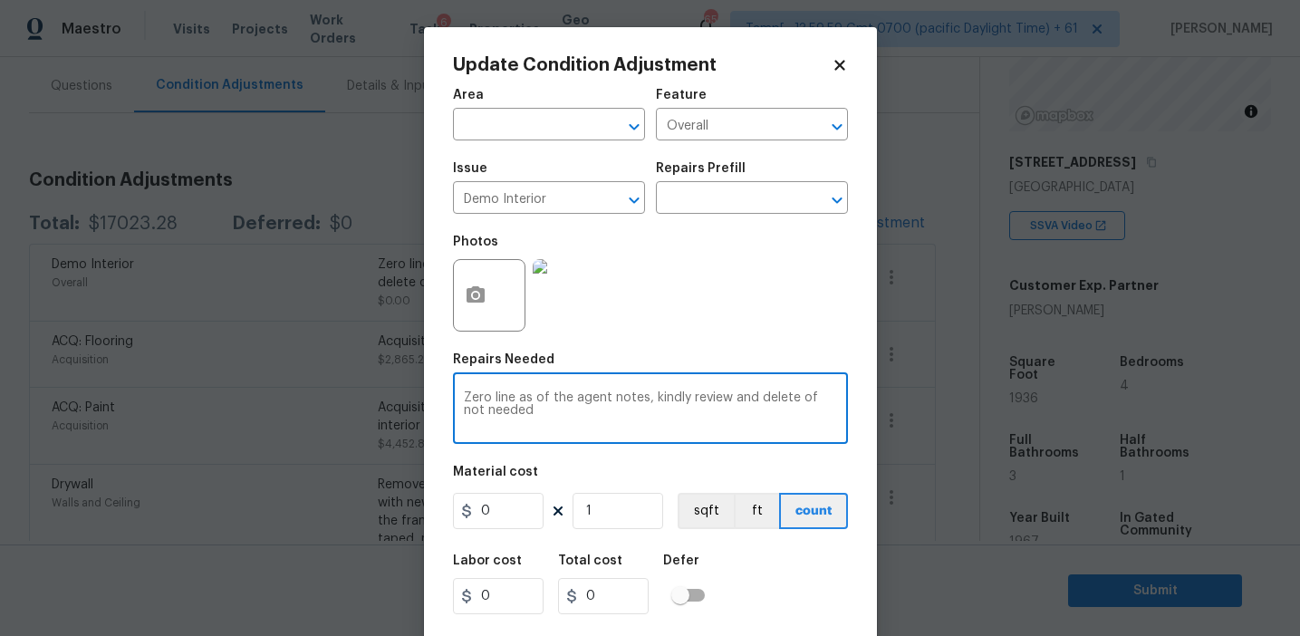
click at [804, 403] on textarea "Zero line as of the agent notes, kindly review and delete of not needed" at bounding box center [650, 410] width 373 height 38
type textarea "Zero line as of the agent notes, kindly review and delete if not needed"
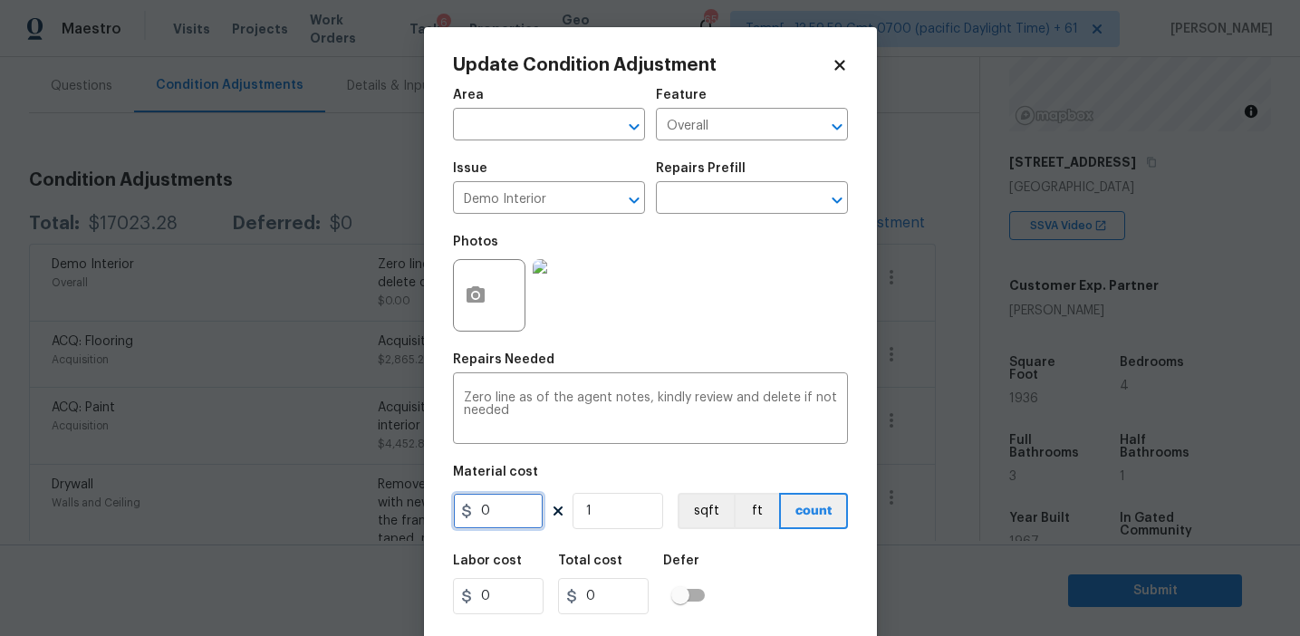
scroll to position [41, 0]
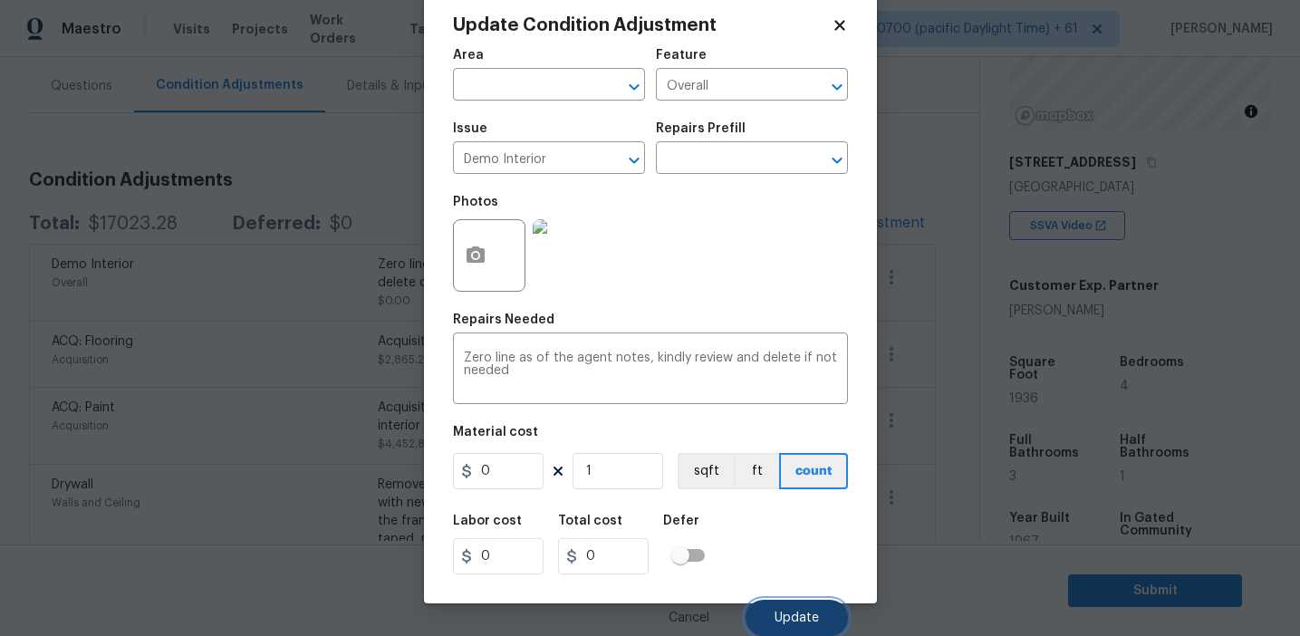
click at [788, 612] on span "Update" at bounding box center [797, 619] width 44 height 14
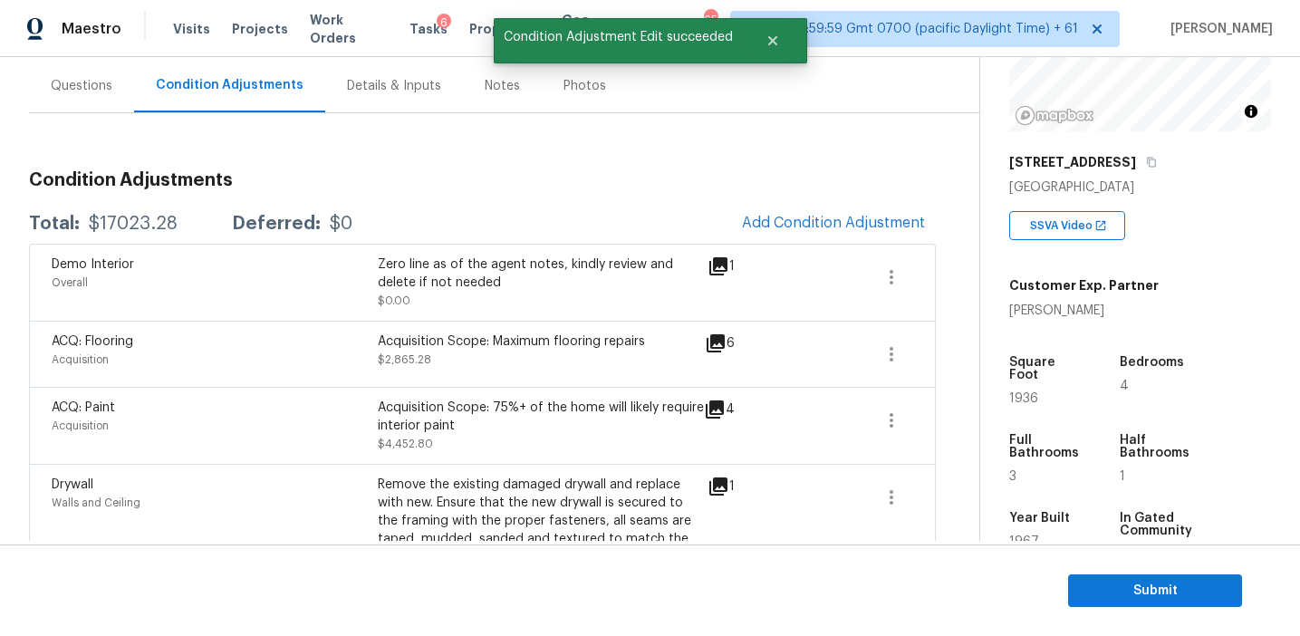
scroll to position [0, 0]
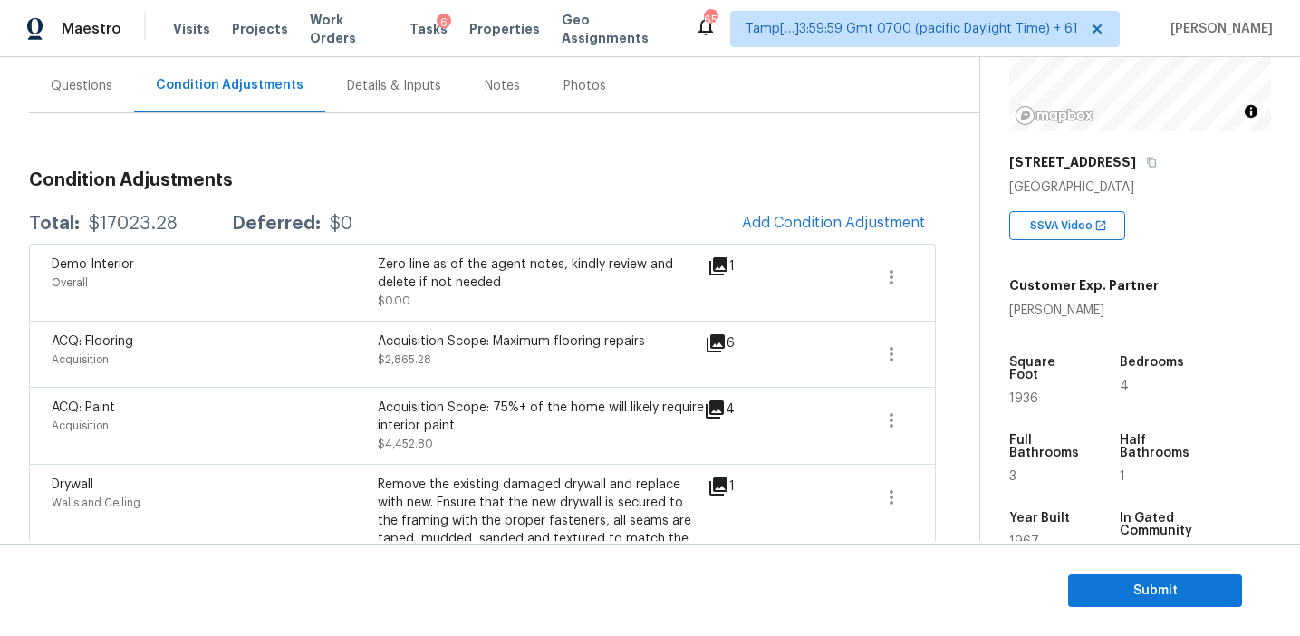
click at [400, 192] on div "Condition Adjustments Total: $17023.28 Deferred: $0 Add Condition Adjustment De…" at bounding box center [482, 607] width 907 height 901
click at [477, 185] on h3 "Condition Adjustments" at bounding box center [482, 180] width 907 height 18
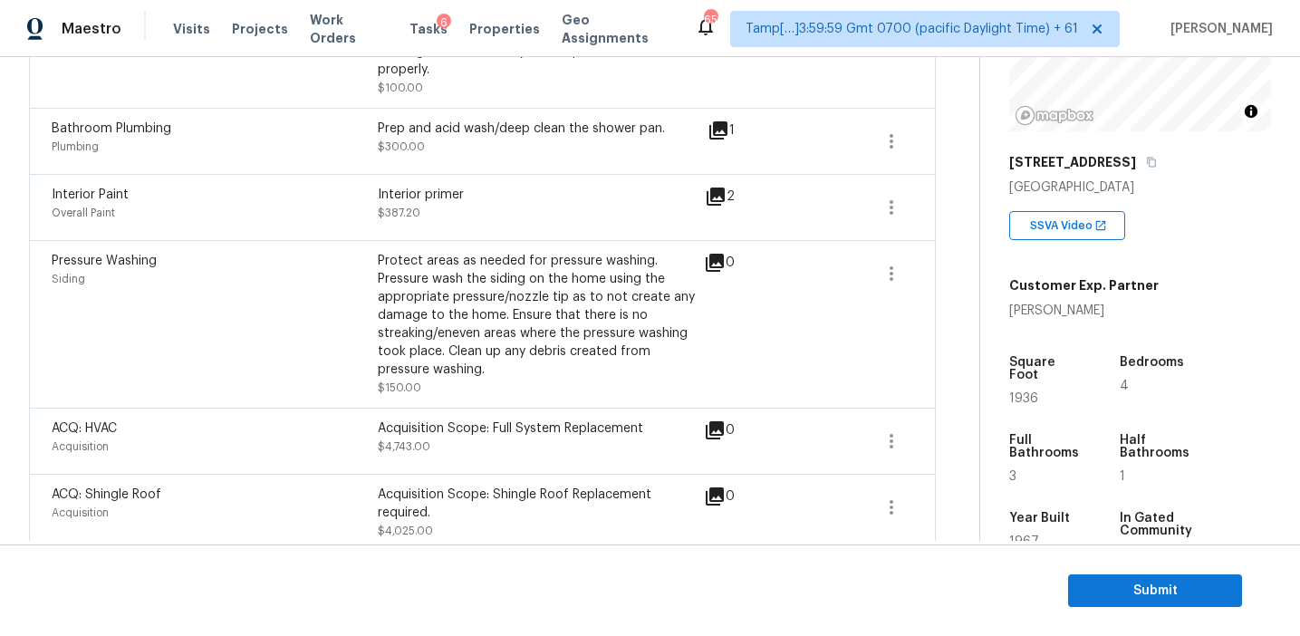
click at [477, 186] on div "Interior primer" at bounding box center [541, 195] width 326 height 18
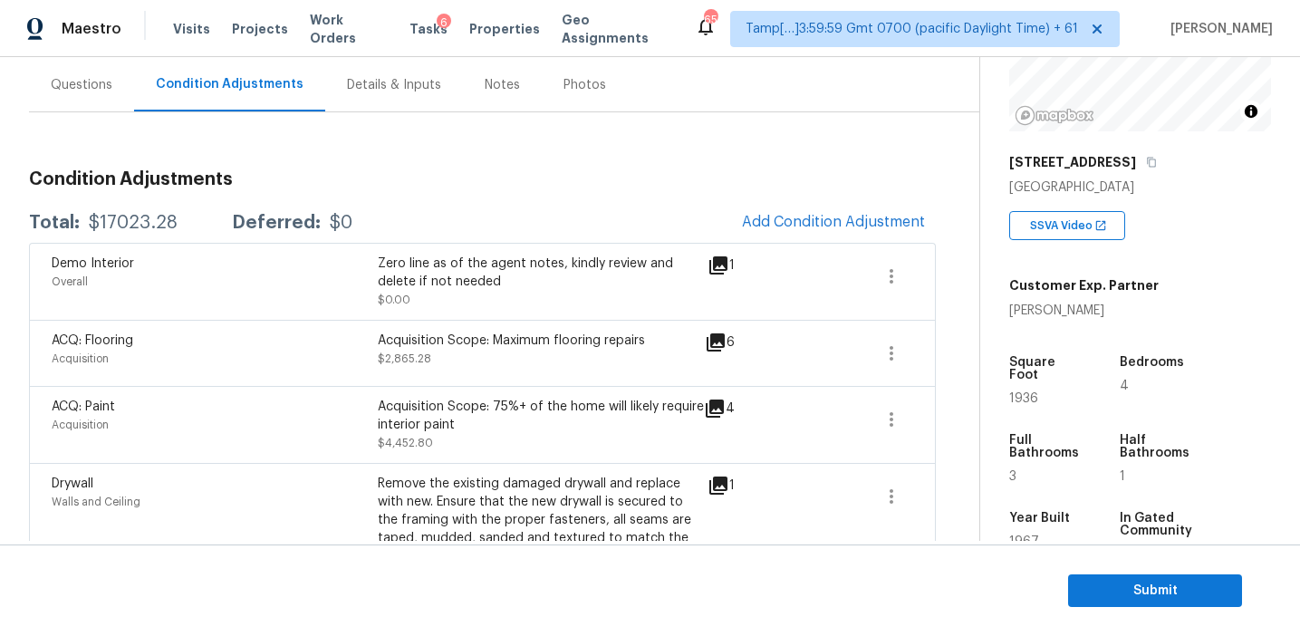
scroll to position [163, 0]
click at [477, 185] on h3 "Condition Adjustments" at bounding box center [482, 178] width 907 height 18
click at [720, 254] on icon at bounding box center [719, 265] width 22 height 22
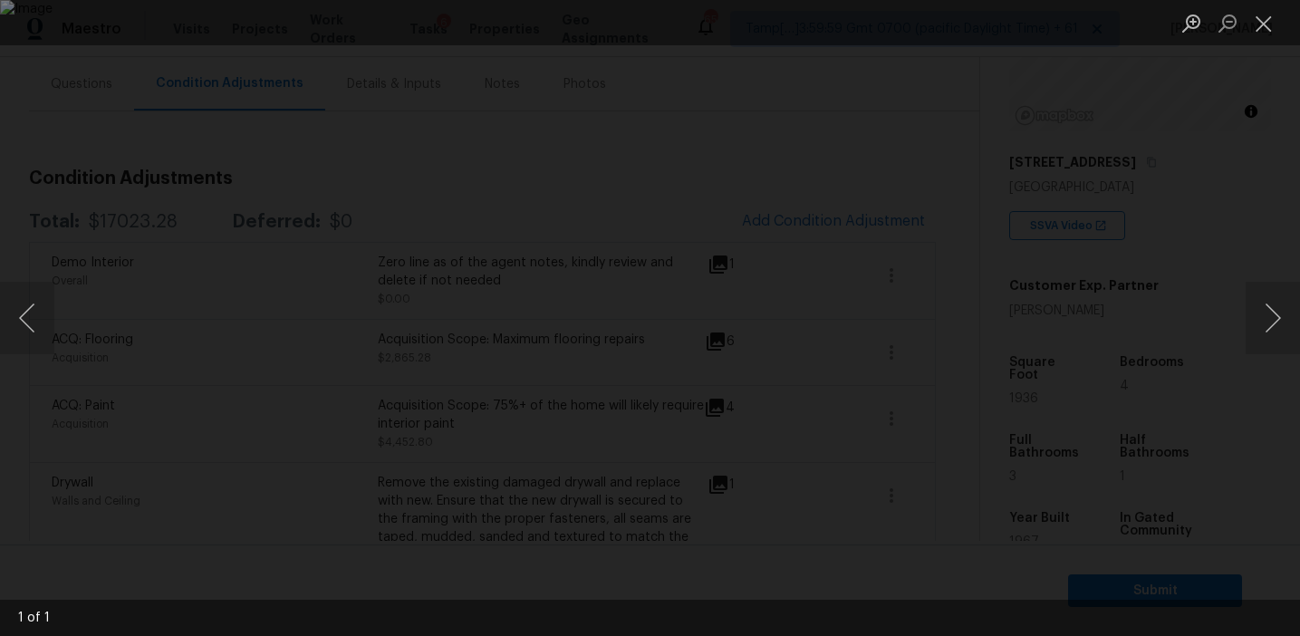
click at [1200, 203] on div "Lightbox" at bounding box center [650, 318] width 1300 height 636
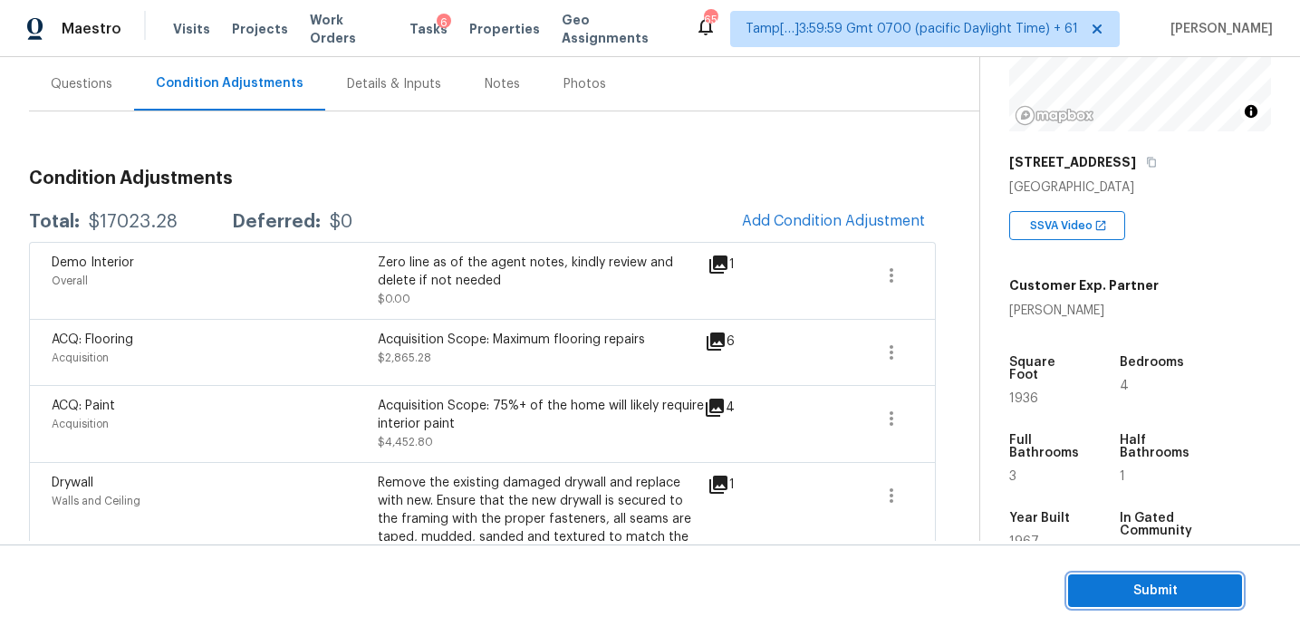
click at [1126, 585] on span "Submit" at bounding box center [1155, 591] width 145 height 23
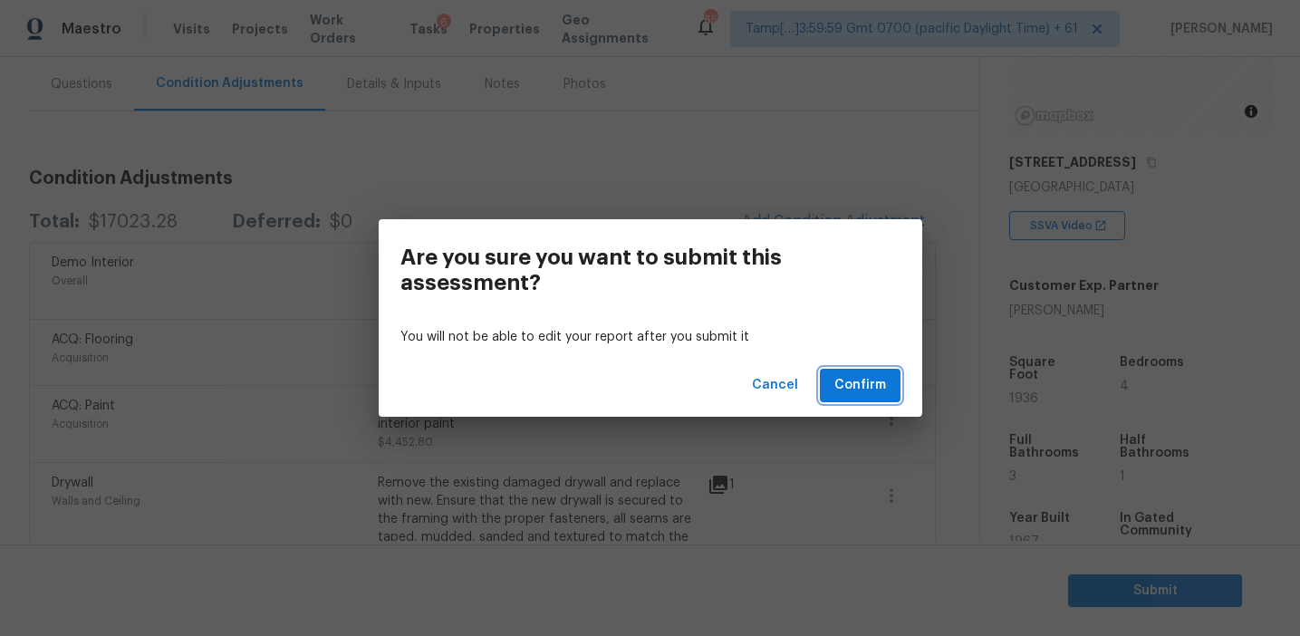
click at [855, 393] on span "Confirm" at bounding box center [861, 385] width 52 height 23
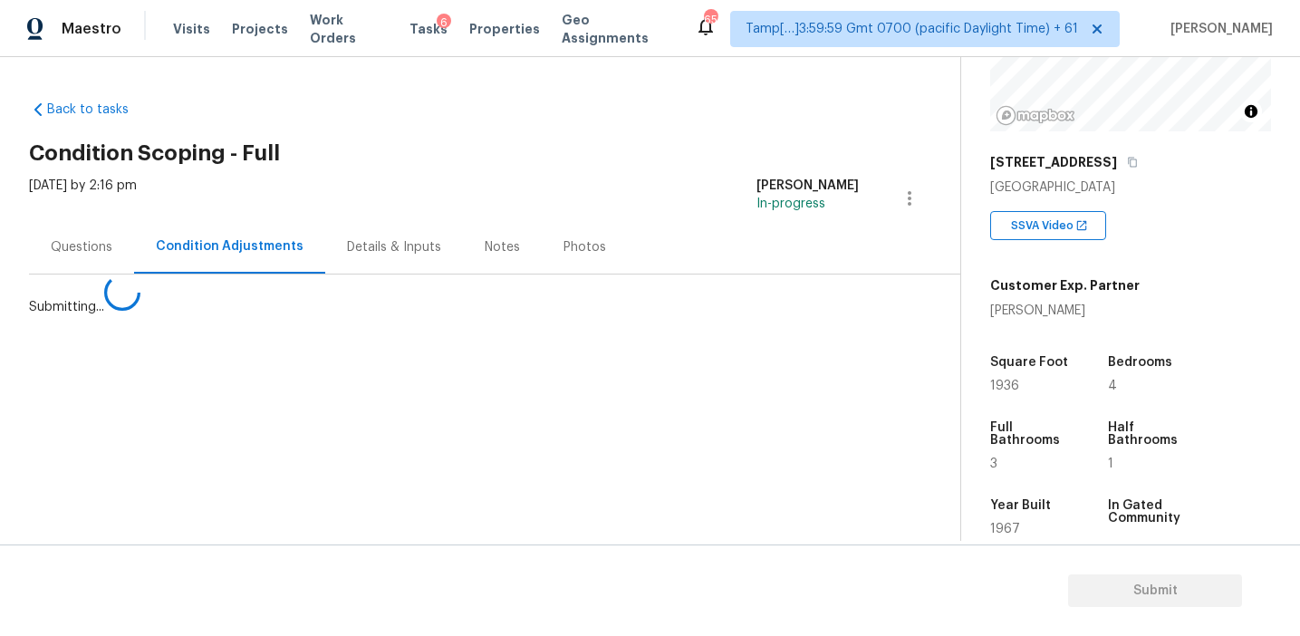
scroll to position [0, 0]
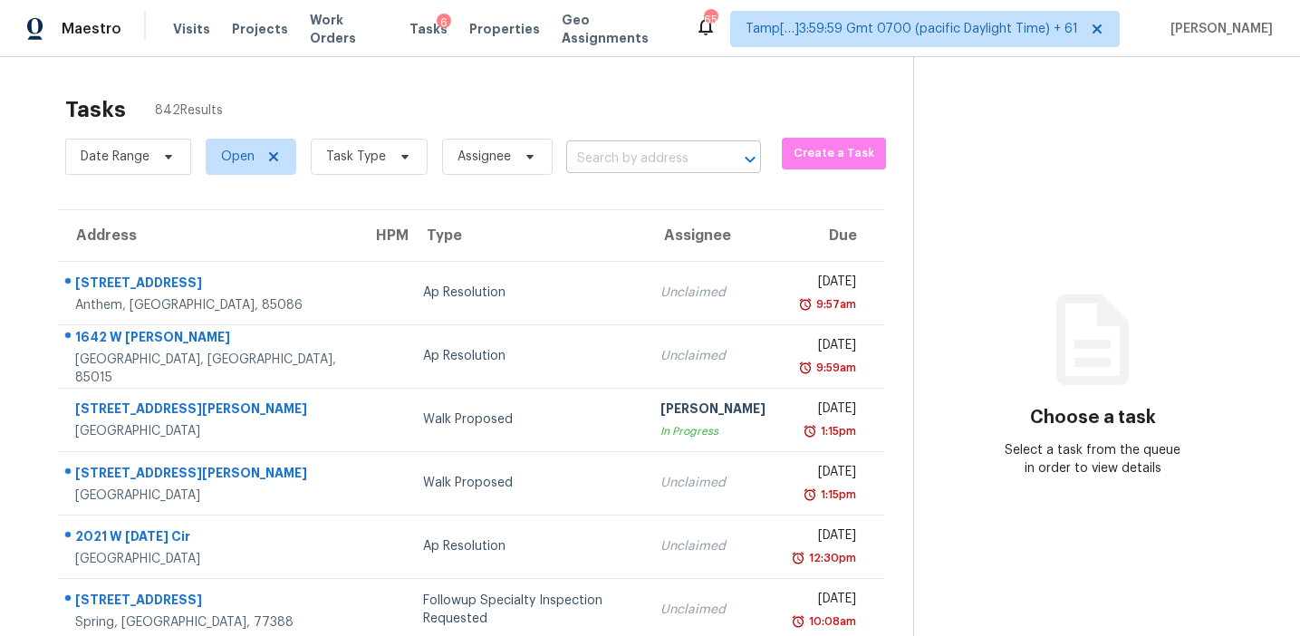
click at [618, 152] on input "text" at bounding box center [638, 159] width 144 height 28
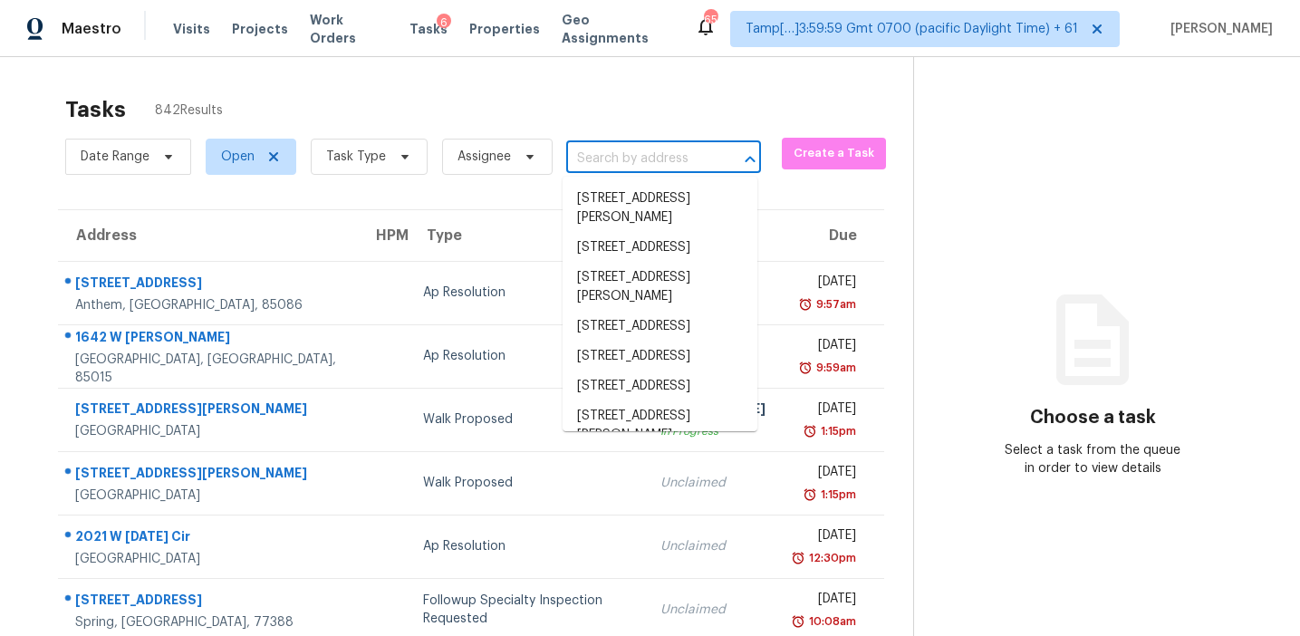
paste input "4 Dogwood Dr Fort Oglethorpe, GA, 30742"
type input "4 Dogwood Dr Fort Oglethorpe, GA, 30742"
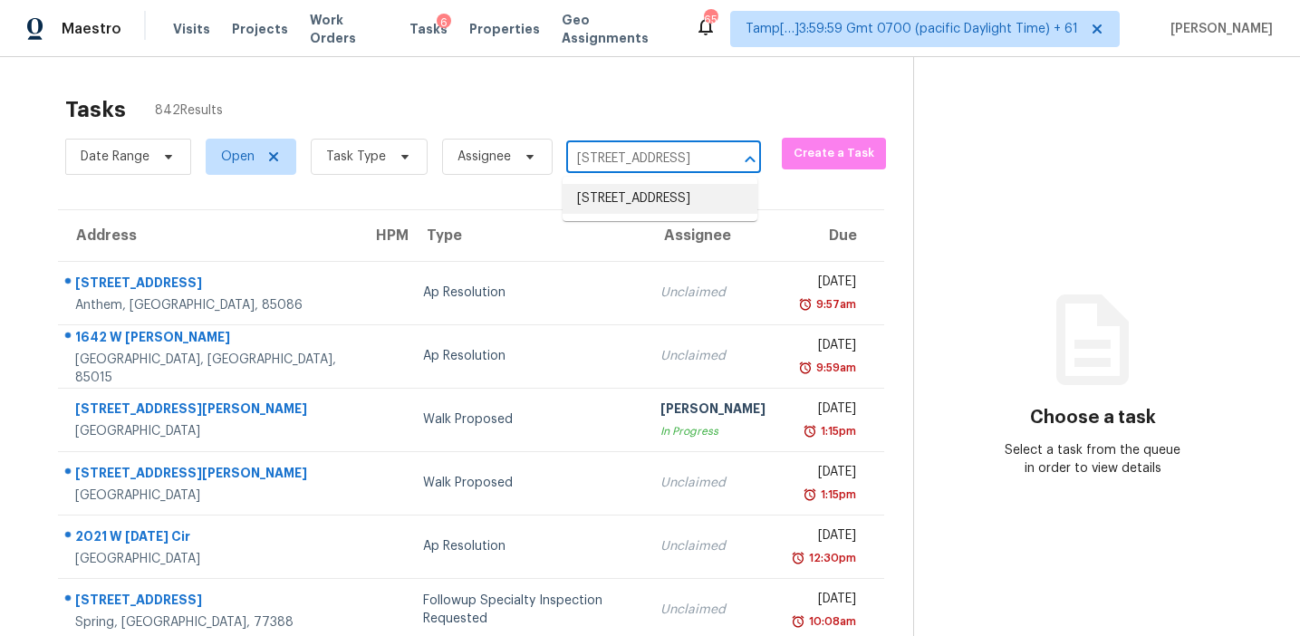
click at [638, 198] on li "4 Dogwood Dr, Fort Oglethorpe, GA 30742" at bounding box center [660, 199] width 195 height 30
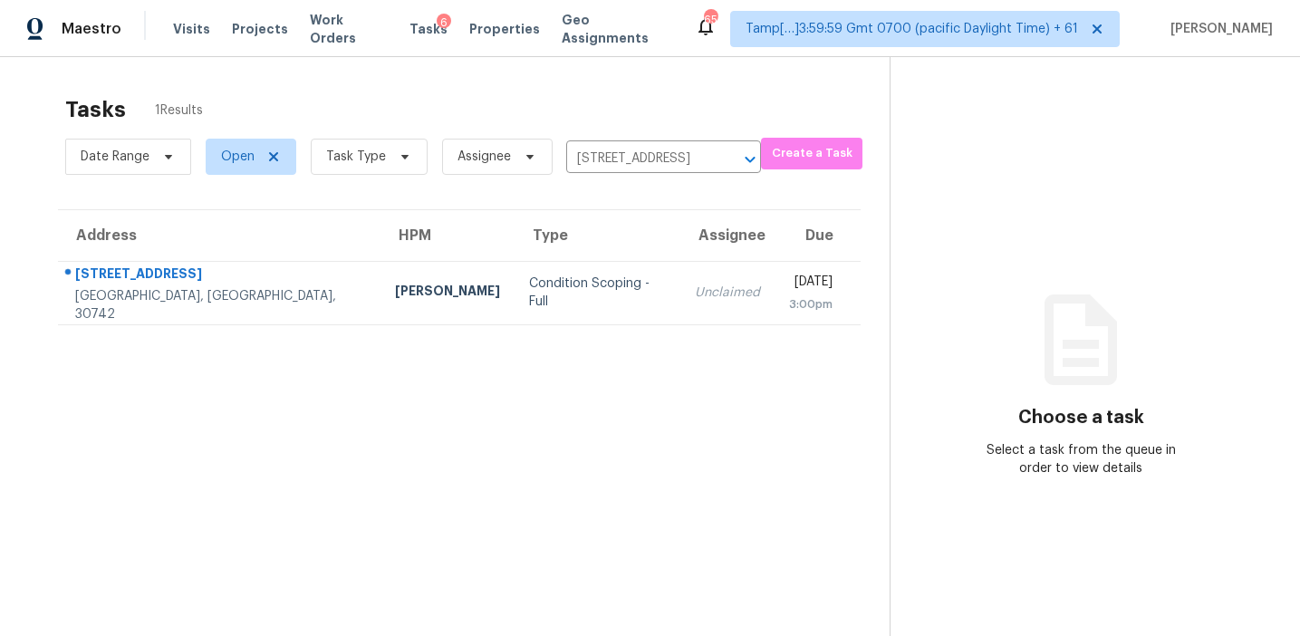
click at [681, 305] on td "Unclaimed" at bounding box center [728, 292] width 94 height 63
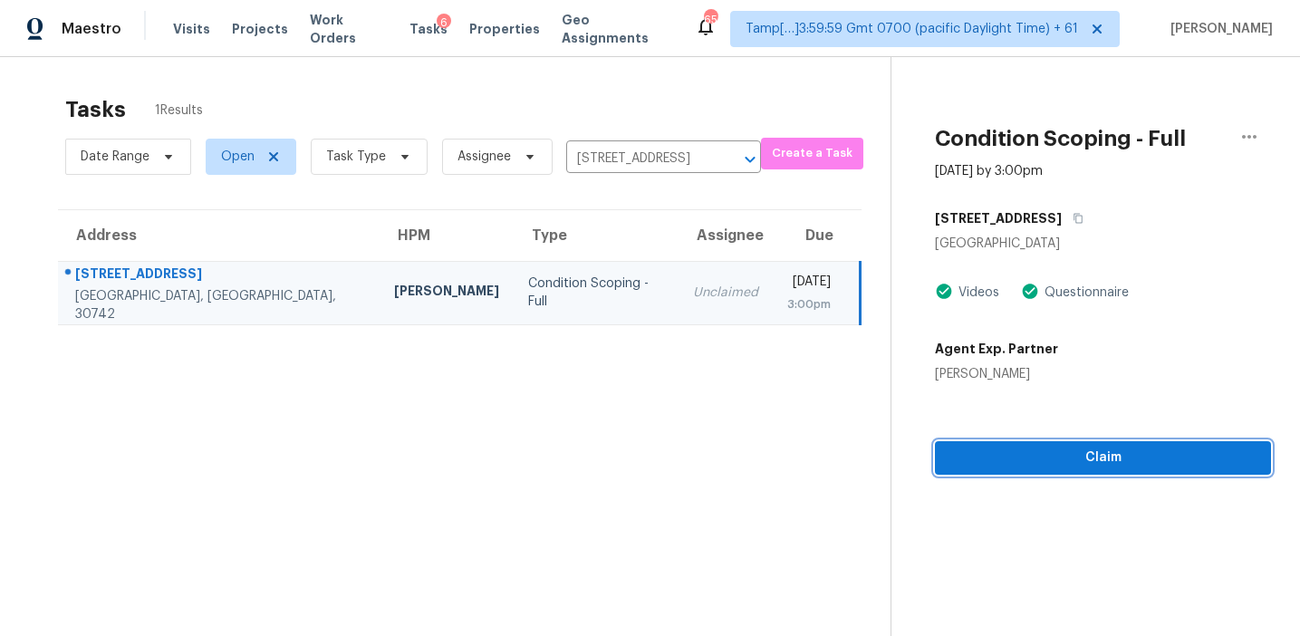
click at [979, 466] on span "Claim" at bounding box center [1103, 458] width 307 height 23
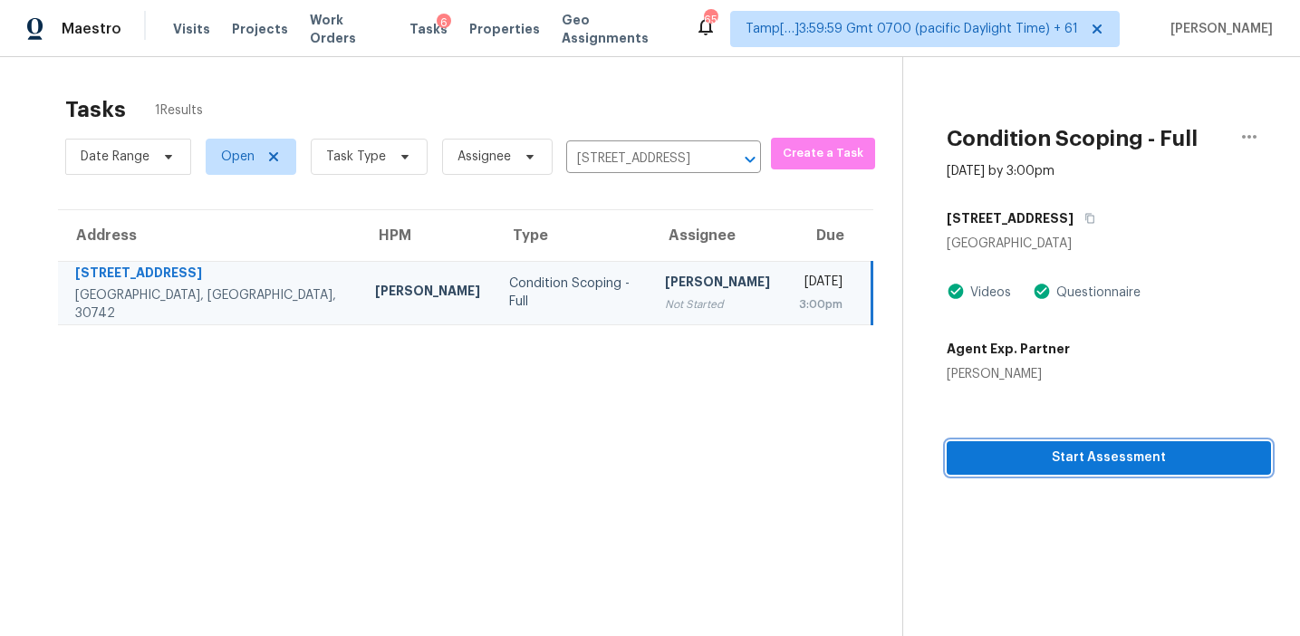
click at [1094, 447] on span "Start Assessment" at bounding box center [1108, 458] width 295 height 23
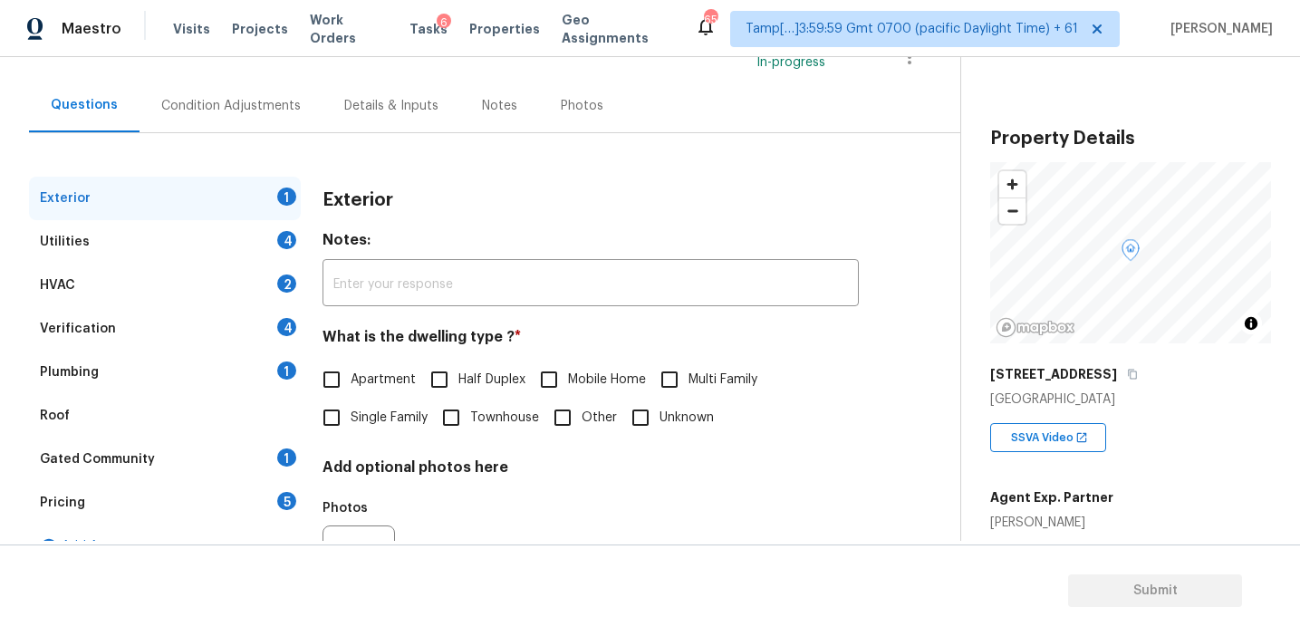
scroll to position [156, 0]
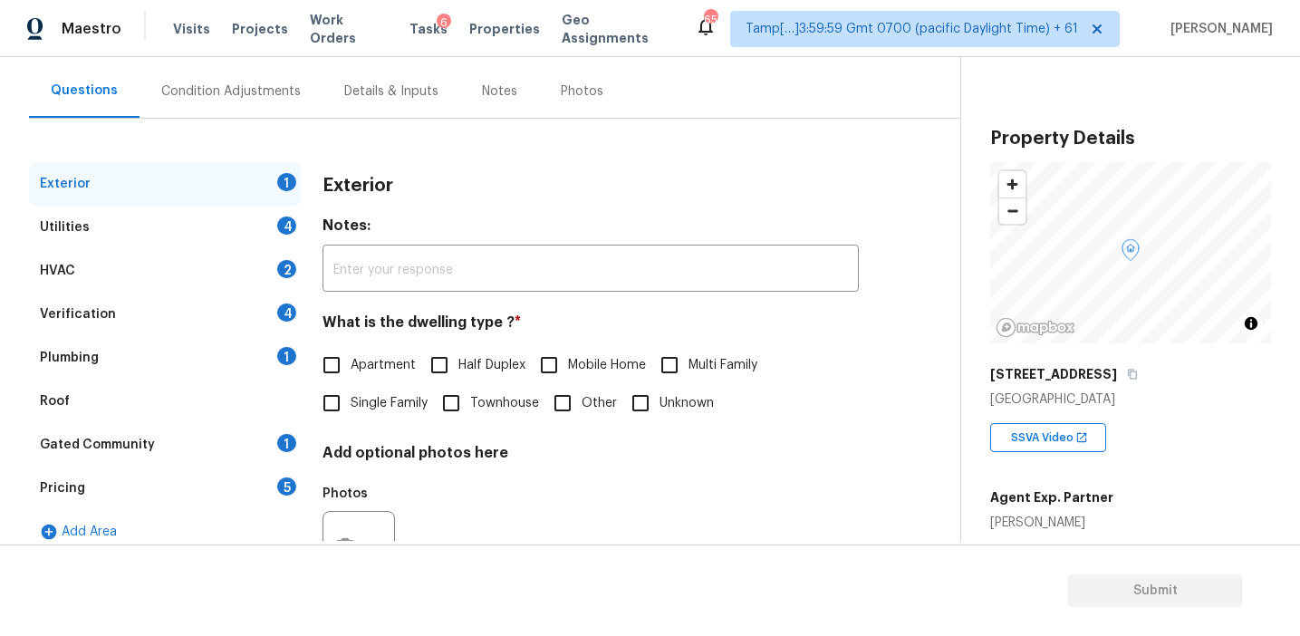
click at [247, 497] on div "Pricing 5" at bounding box center [165, 488] width 272 height 43
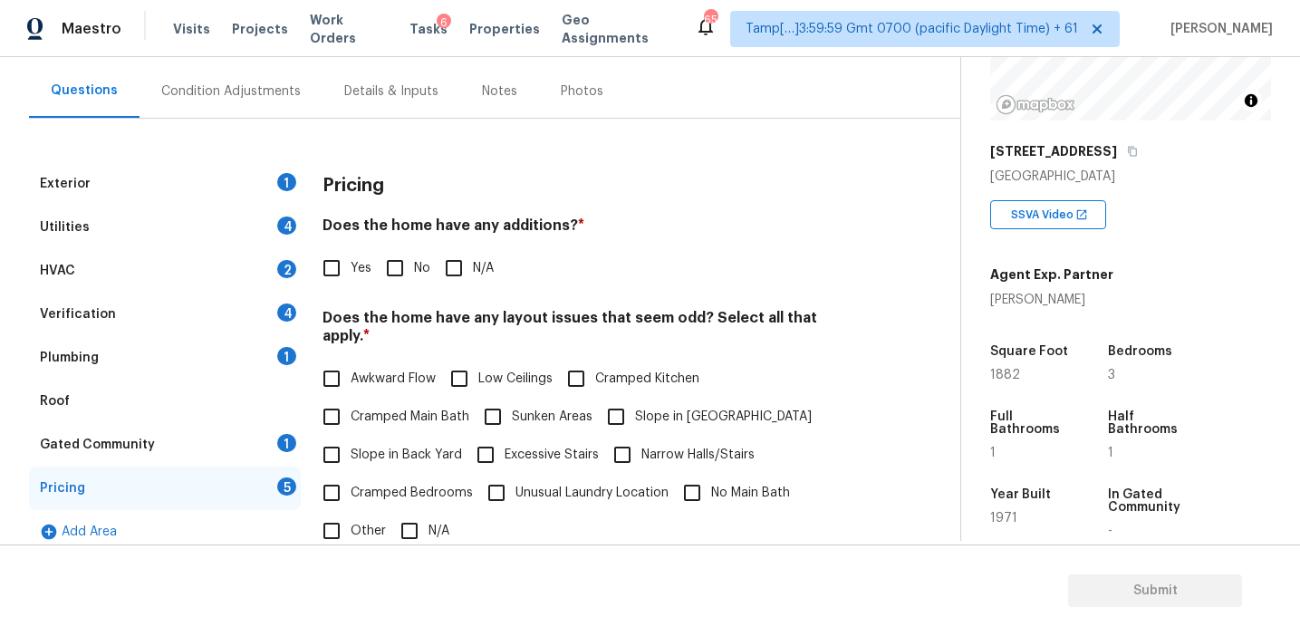
scroll to position [276, 0]
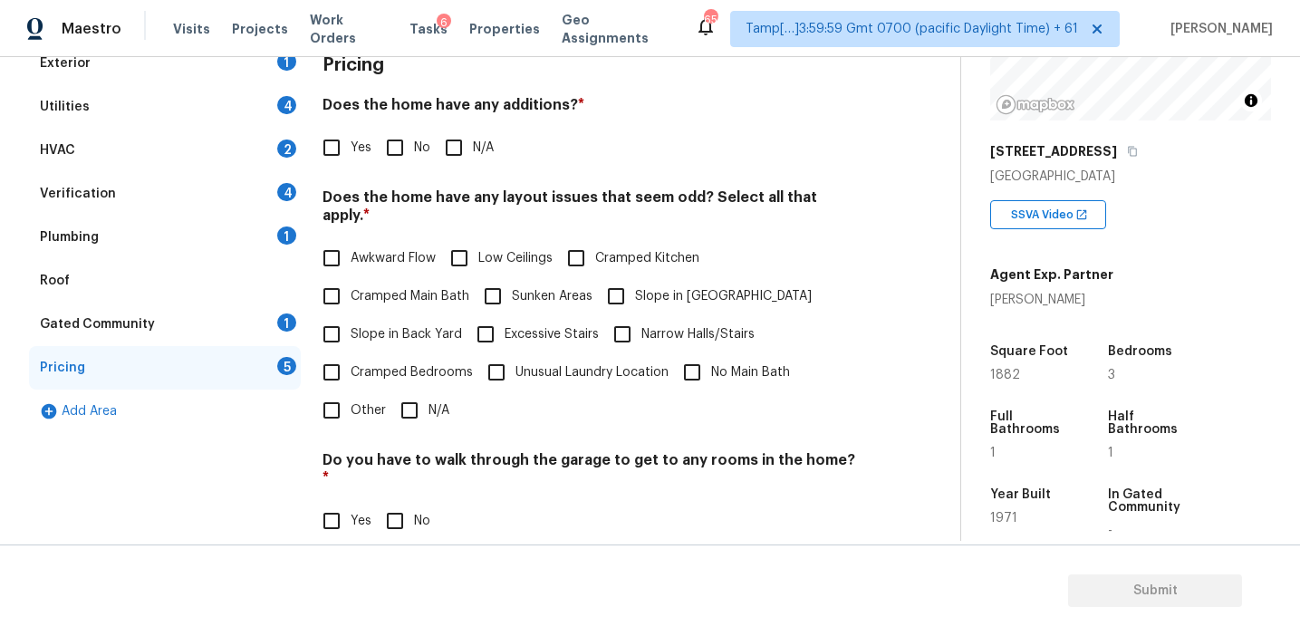
click at [351, 401] on span "Other" at bounding box center [368, 410] width 35 height 19
click at [351, 393] on input "Other" at bounding box center [332, 410] width 38 height 38
checkbox input "true"
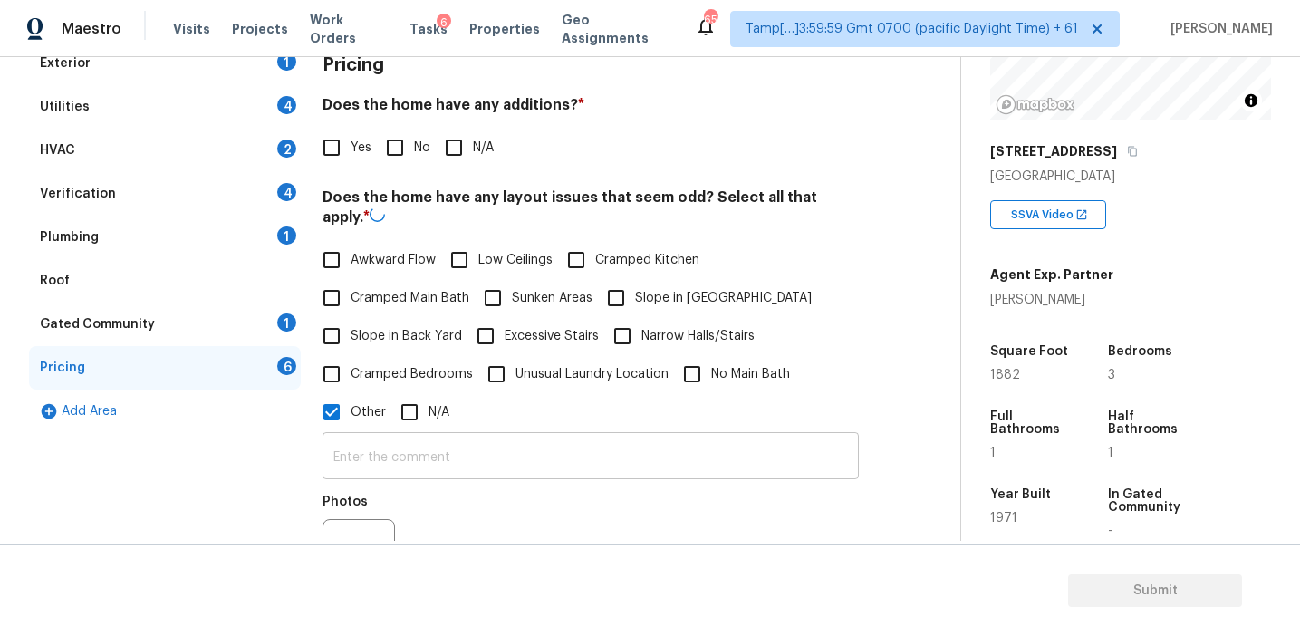
scroll to position [375, 0]
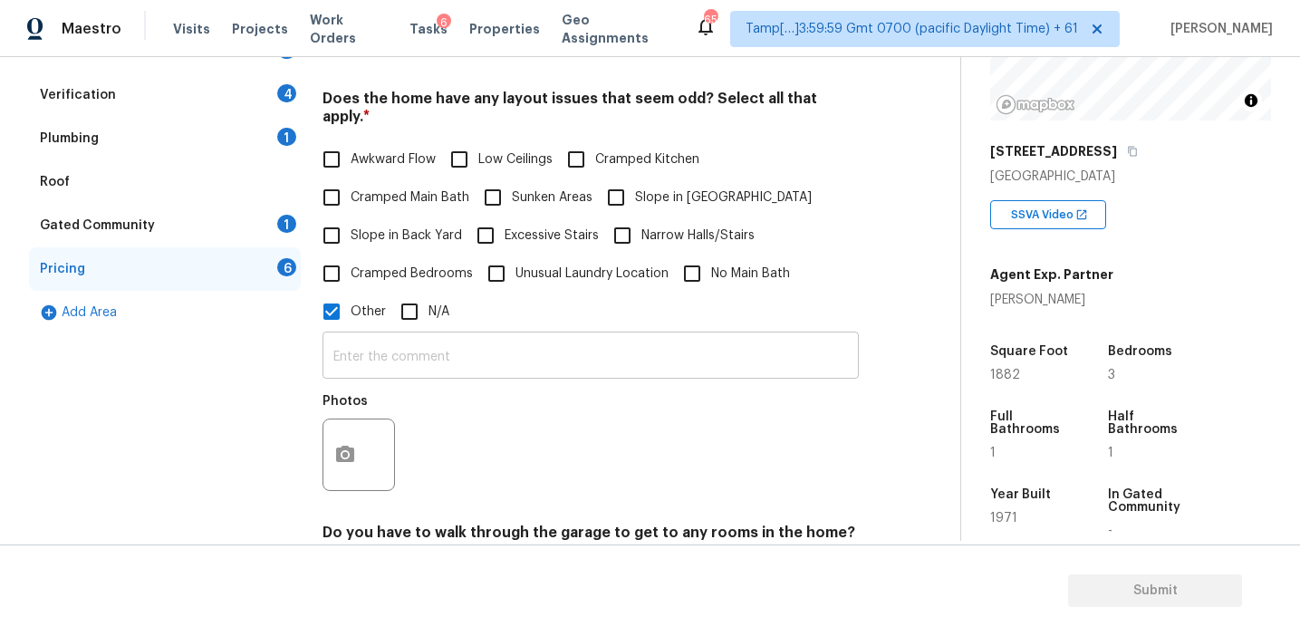
click at [396, 339] on input "text" at bounding box center [591, 357] width 536 height 43
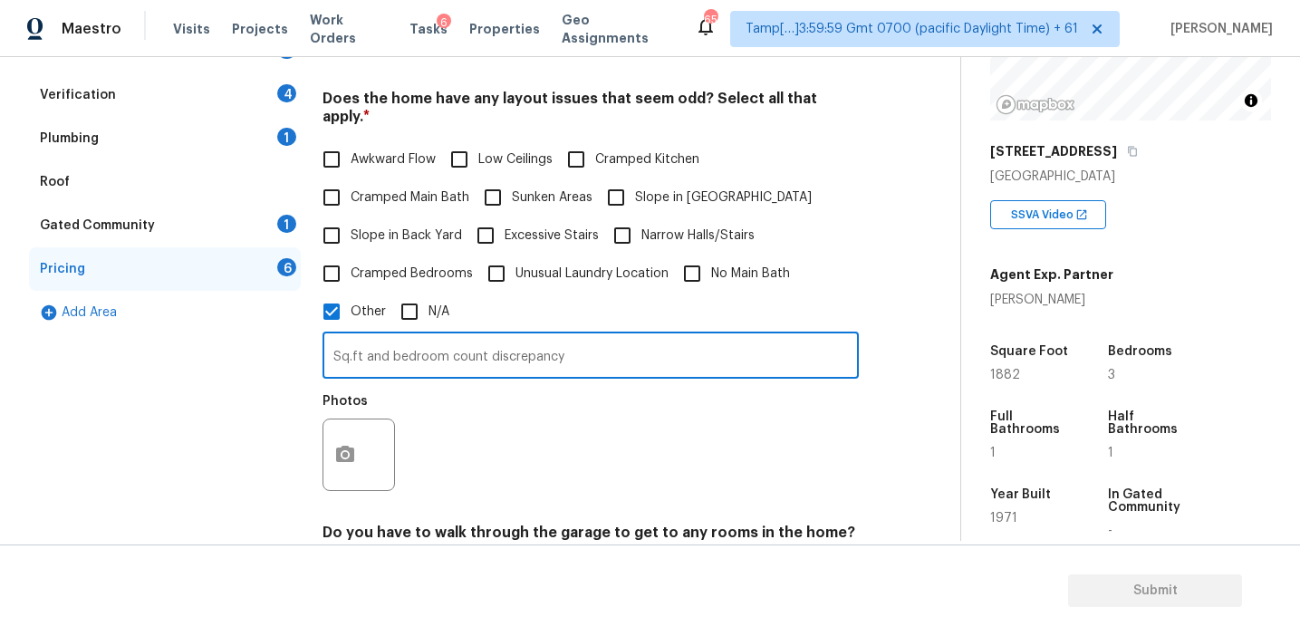
type input "Sq.ft and bedroom count discrepancy"
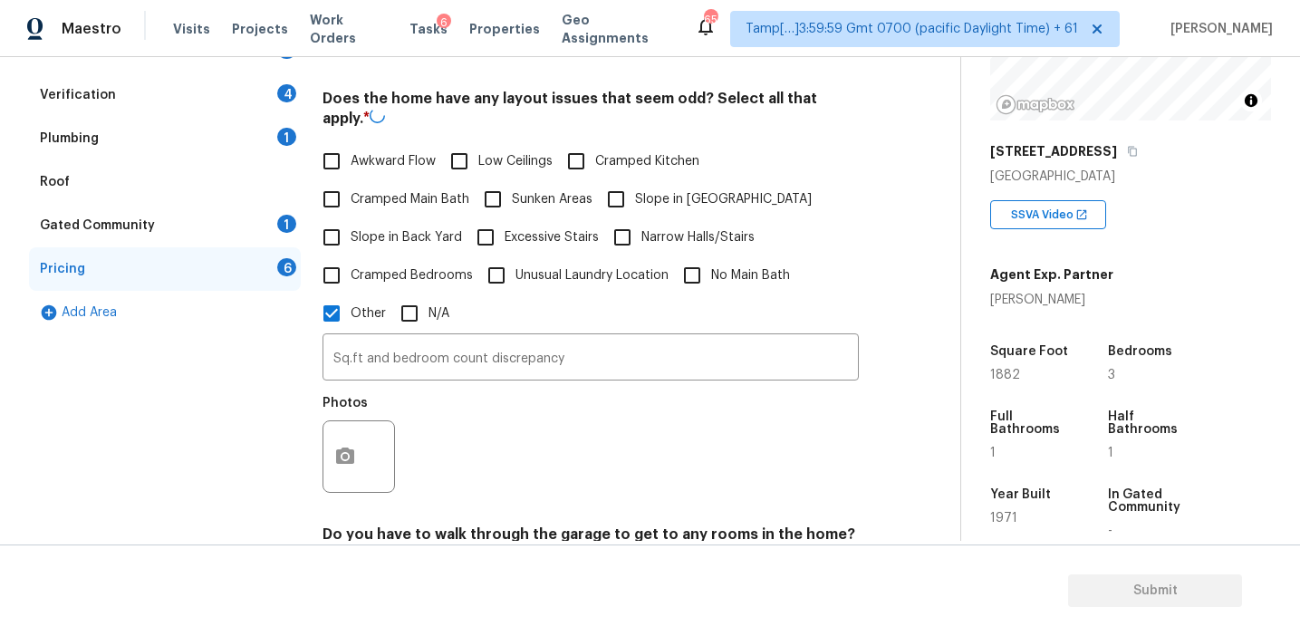
click at [472, 392] on div "Photos" at bounding box center [591, 445] width 536 height 118
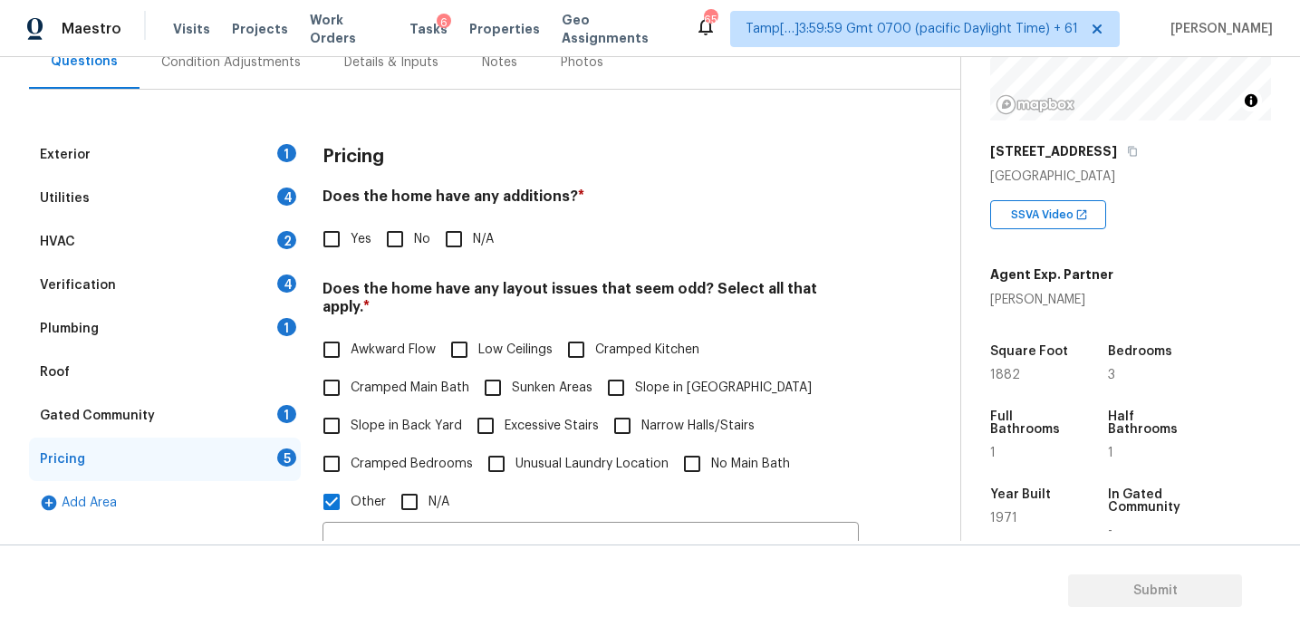
click at [466, 188] on h4 "Does the home have any additions? *" at bounding box center [591, 200] width 536 height 25
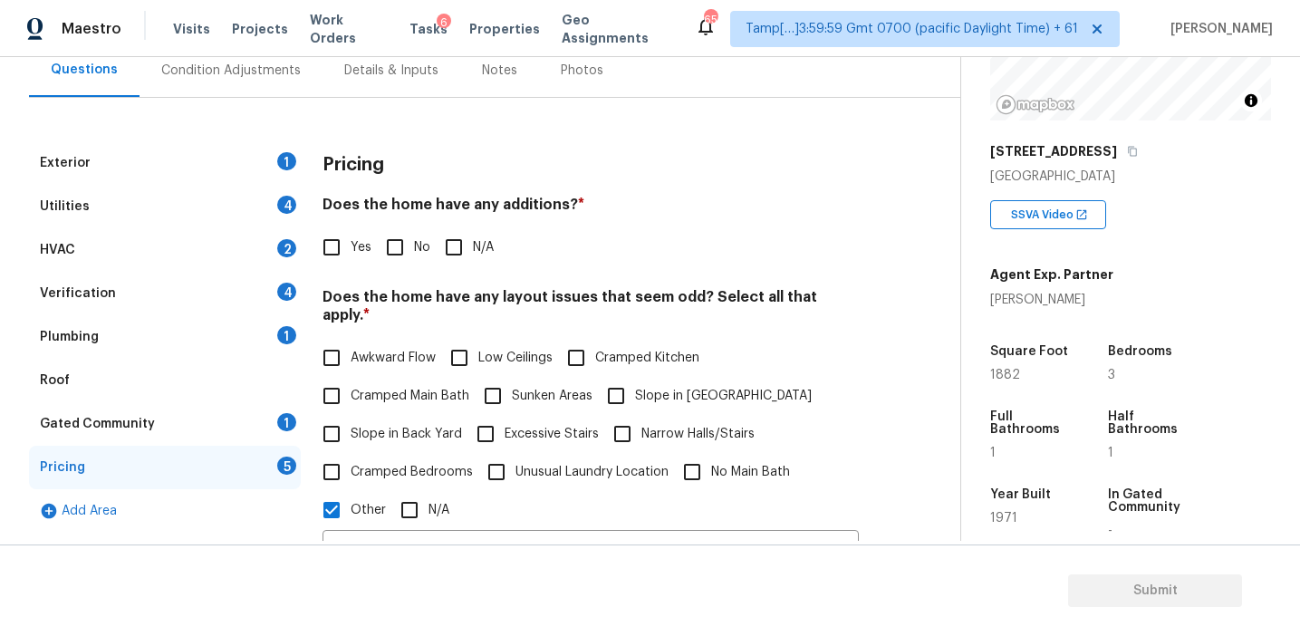
scroll to position [172, 0]
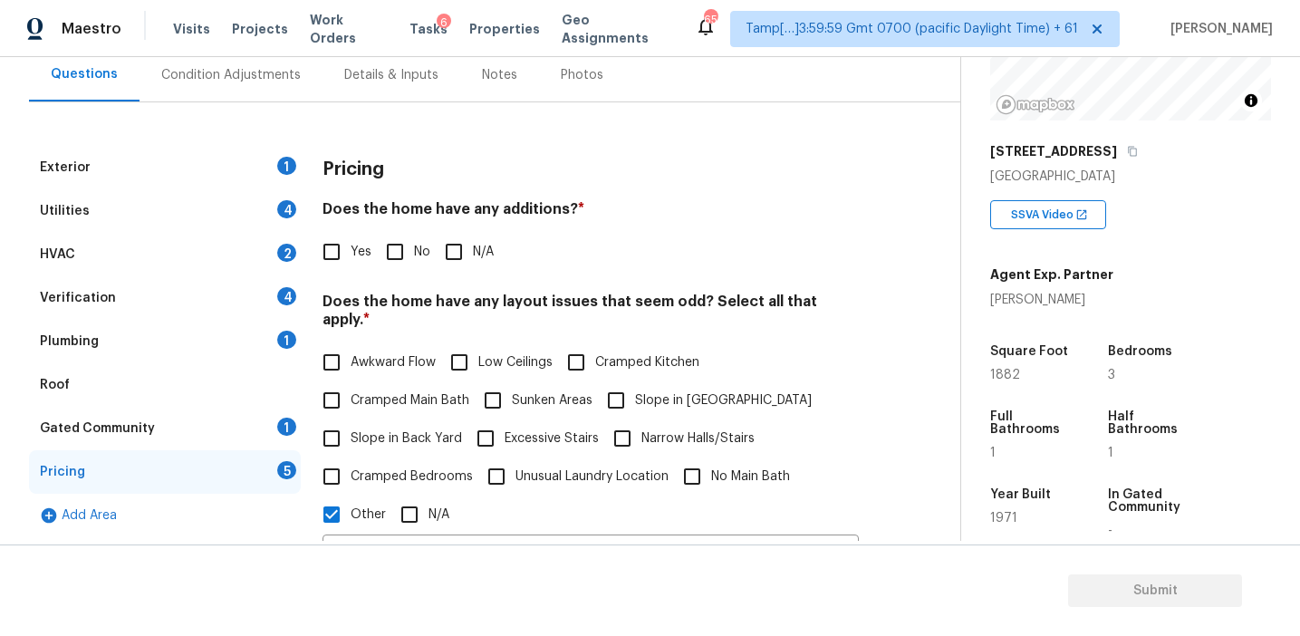
click at [466, 188] on div "Pricing" at bounding box center [591, 169] width 536 height 47
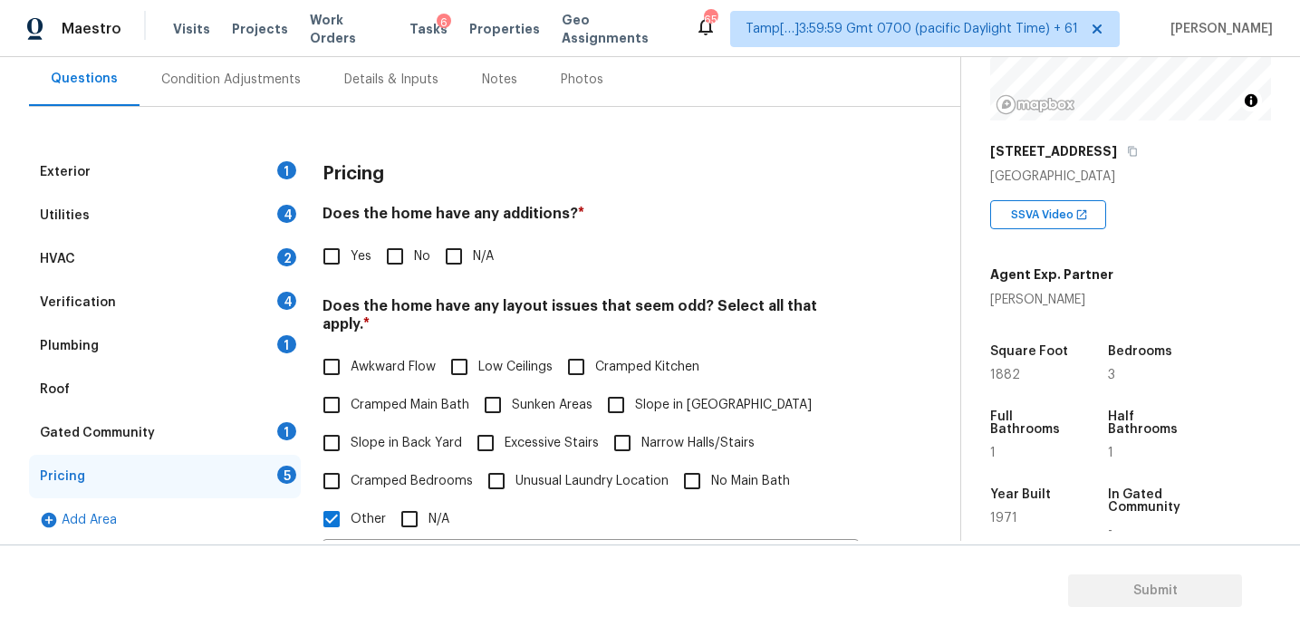
click at [466, 189] on div "Pricing" at bounding box center [591, 173] width 536 height 47
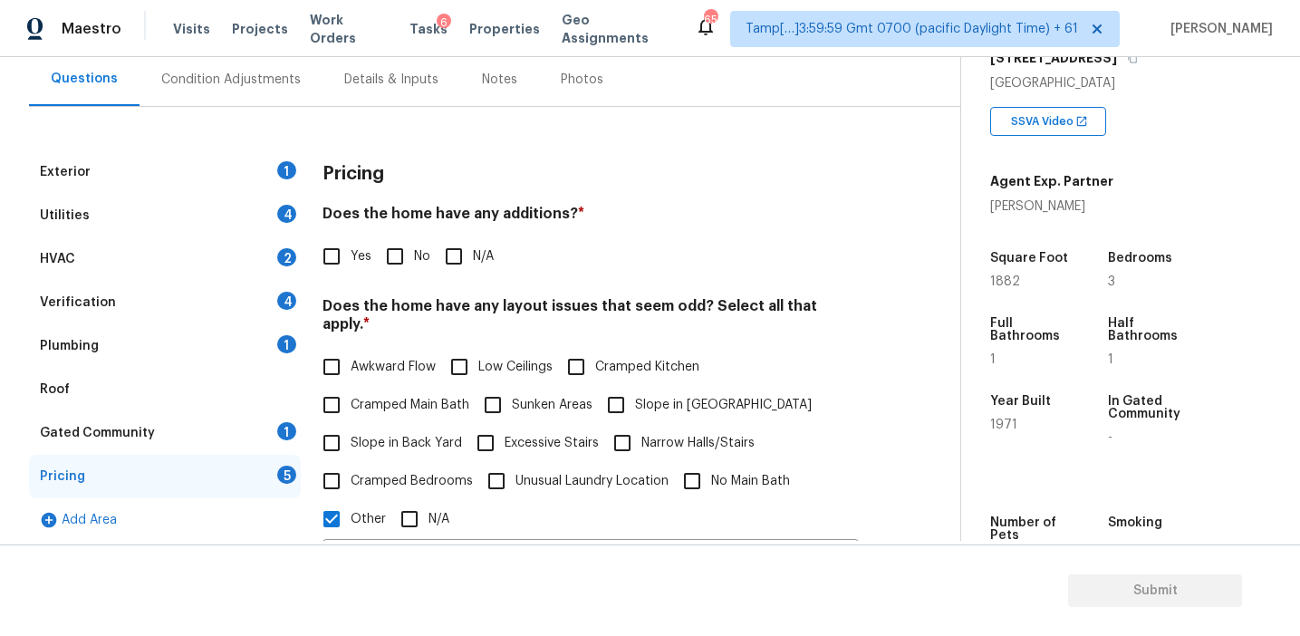
scroll to position [225, 0]
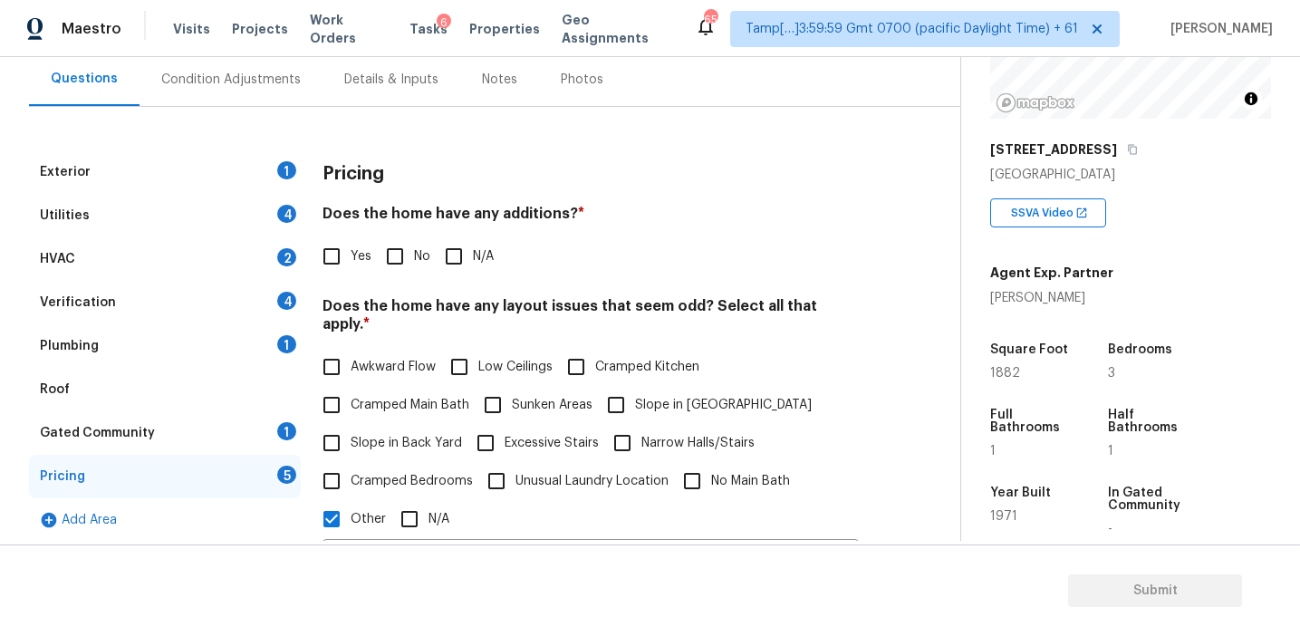
click at [226, 295] on div "Verification 4" at bounding box center [165, 302] width 272 height 43
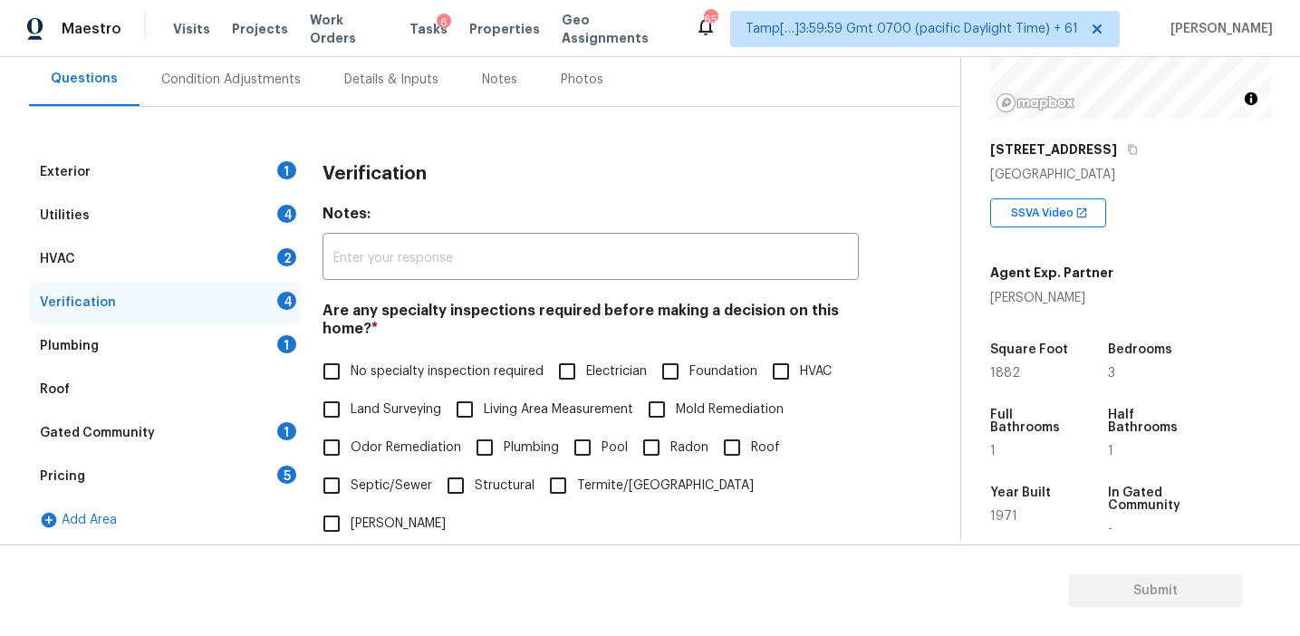
click at [720, 442] on input "Roof" at bounding box center [732, 448] width 38 height 38
checkbox input "true"
click at [459, 455] on span "Odor Remediation" at bounding box center [406, 449] width 111 height 19
click at [351, 455] on input "Odor Remediation" at bounding box center [332, 449] width 38 height 38
checkbox input "true"
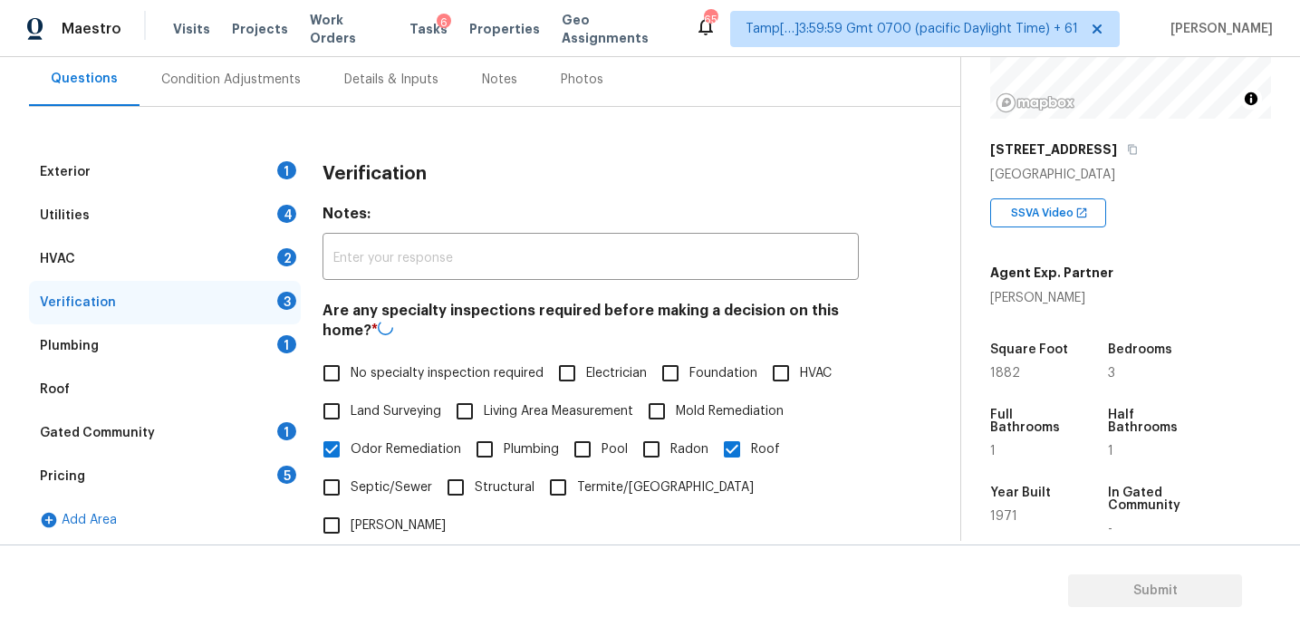
click at [507, 448] on span "Plumbing" at bounding box center [531, 449] width 55 height 19
click at [504, 448] on input "Plumbing" at bounding box center [485, 449] width 38 height 38
checkbox input "true"
click at [413, 448] on span "Odor Remediation" at bounding box center [406, 448] width 111 height 19
click at [351, 448] on input "Odor Remediation" at bounding box center [332, 448] width 38 height 38
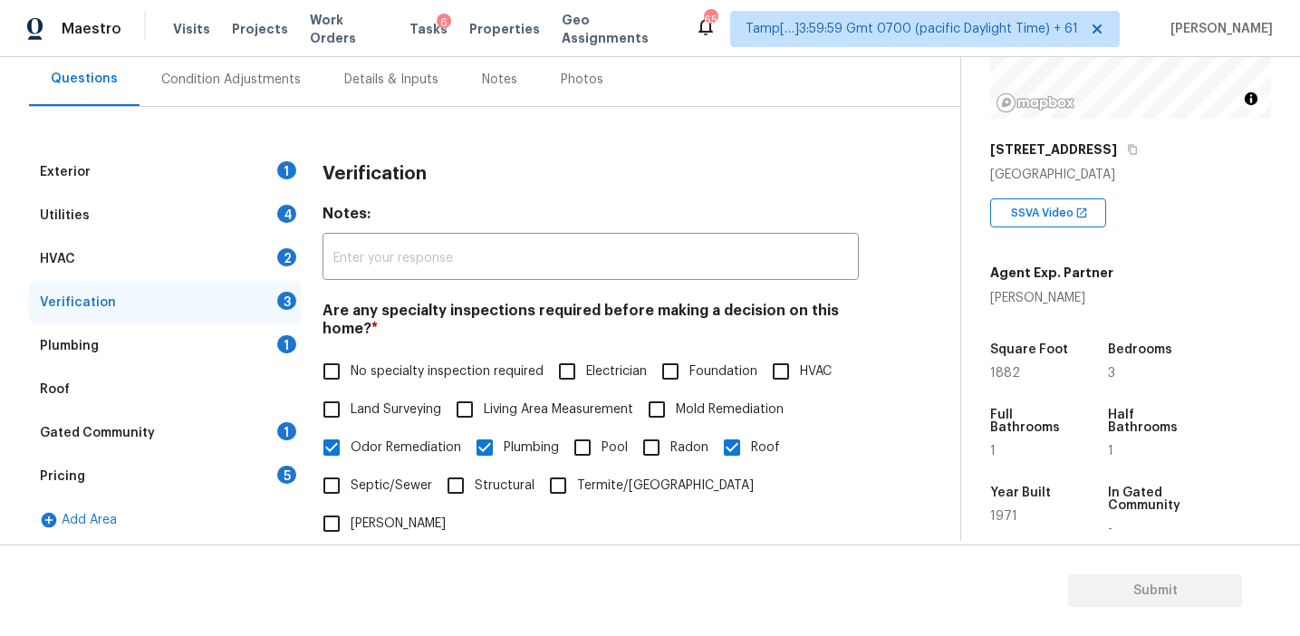
click at [418, 433] on label "Odor Remediation" at bounding box center [387, 448] width 149 height 38
click at [351, 433] on input "Odor Remediation" at bounding box center [332, 448] width 38 height 38
checkbox input "false"
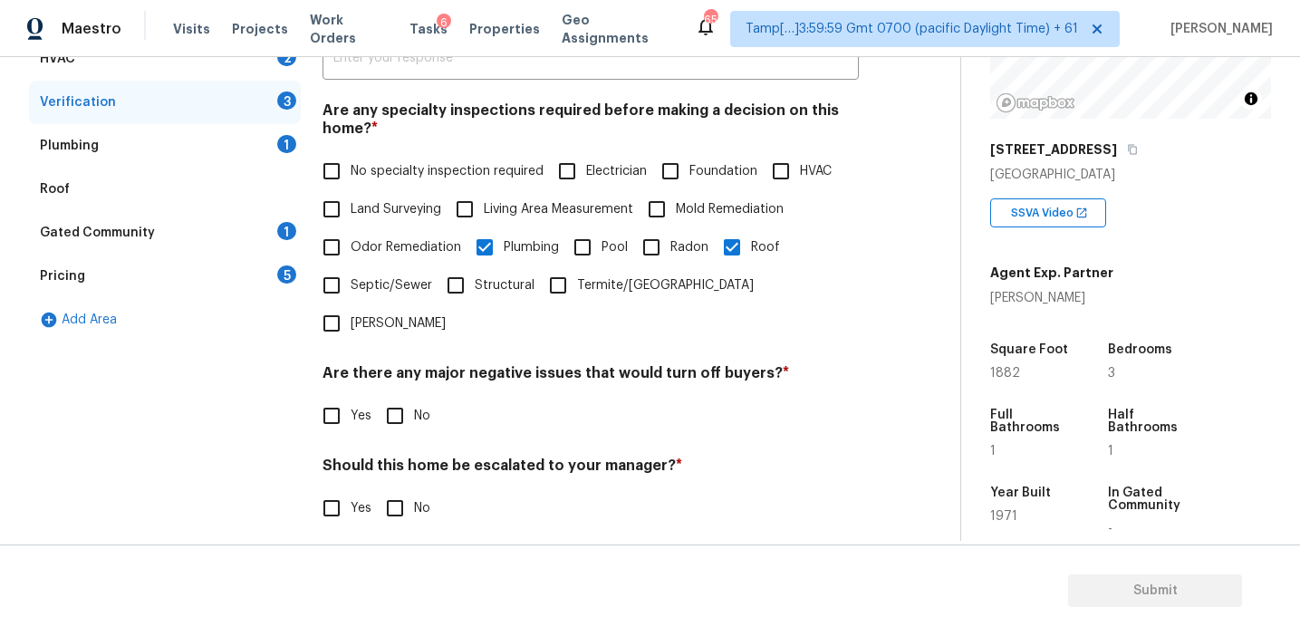
scroll to position [454, 0]
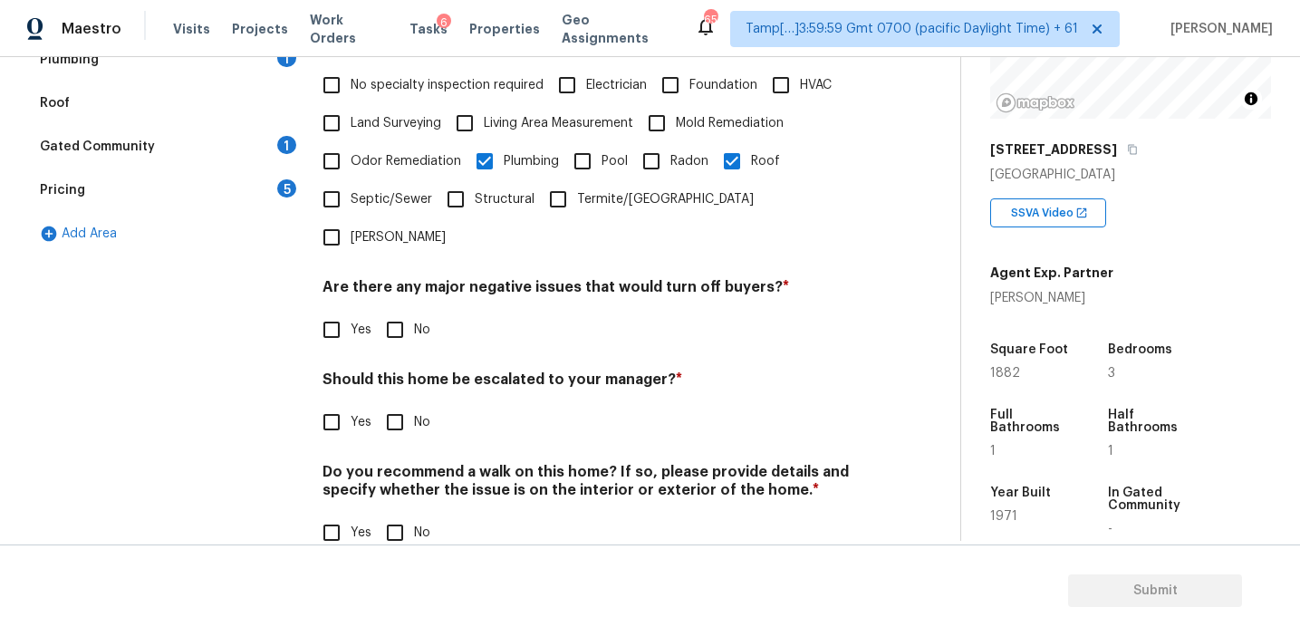
click at [333, 403] on input "Yes" at bounding box center [332, 422] width 38 height 38
checkbox input "true"
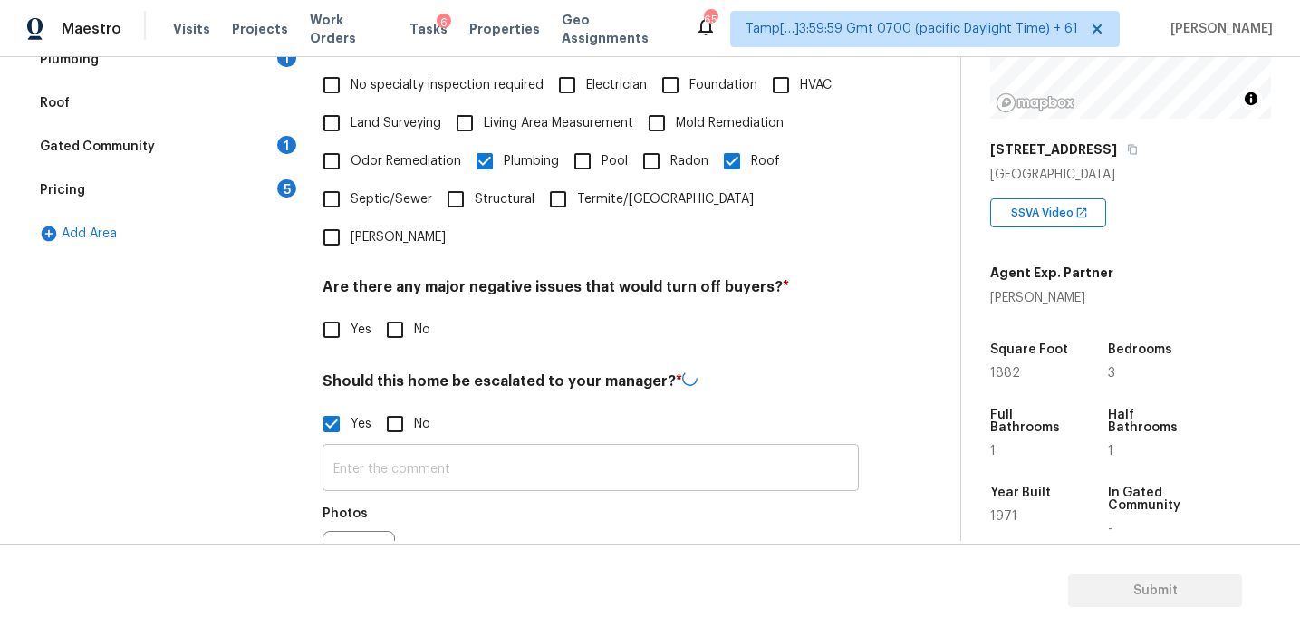
click at [385, 449] on input "text" at bounding box center [591, 470] width 536 height 43
paste input "Needs full renovation."
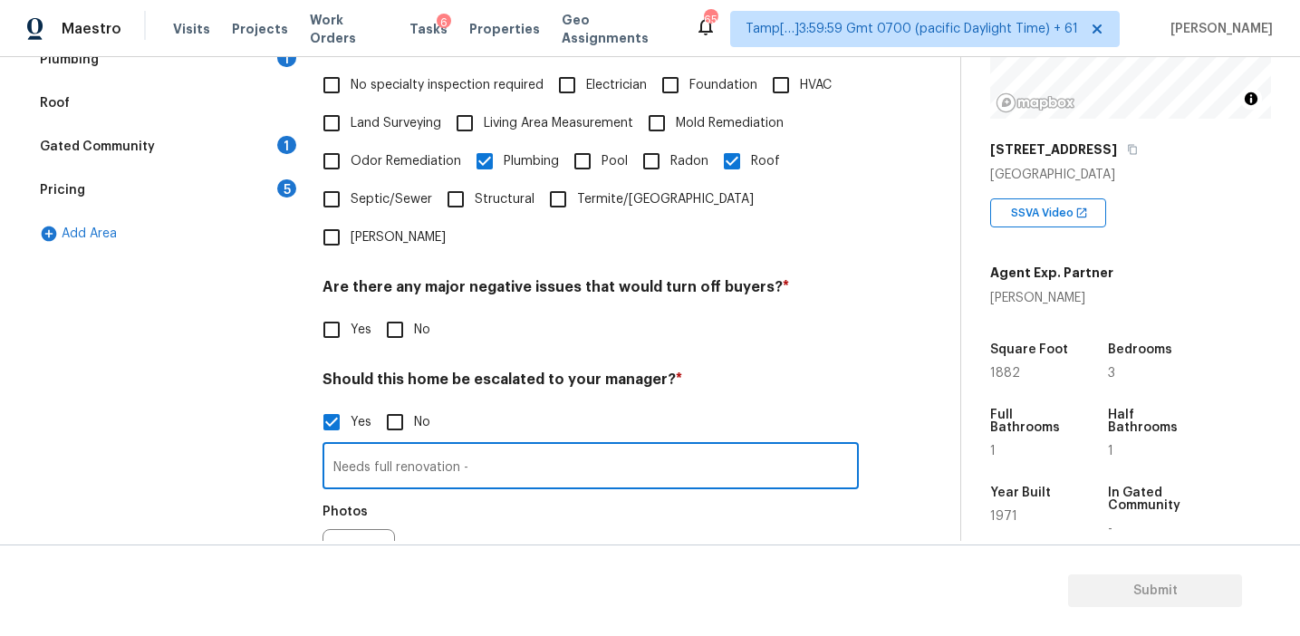
paste input "Roof leak, plumbing leak, cracks in concrete, gutted bathroom, subfloor in kitc…"
type input "Needs full renovation - Roof leak, plumbing leak, cracks in concrete, gutted ba…"
click at [511, 495] on div "Photos" at bounding box center [591, 554] width 536 height 118
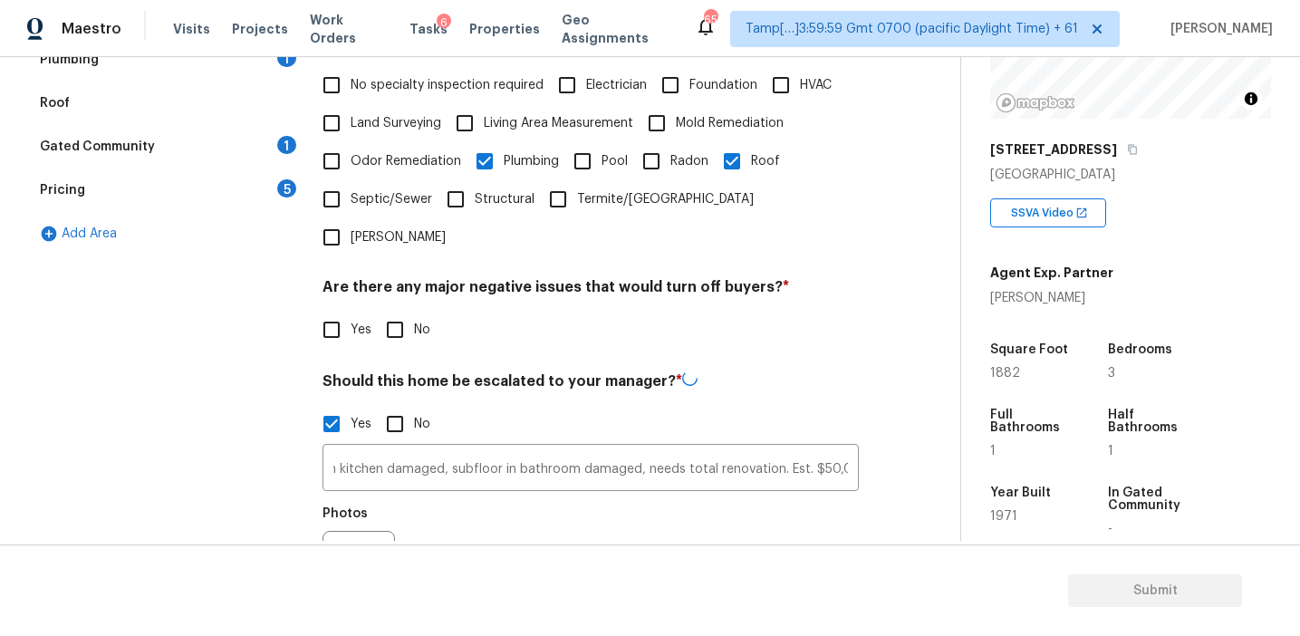
scroll to position [0, 0]
click at [398, 311] on input "No" at bounding box center [395, 330] width 38 height 38
checkbox input "true"
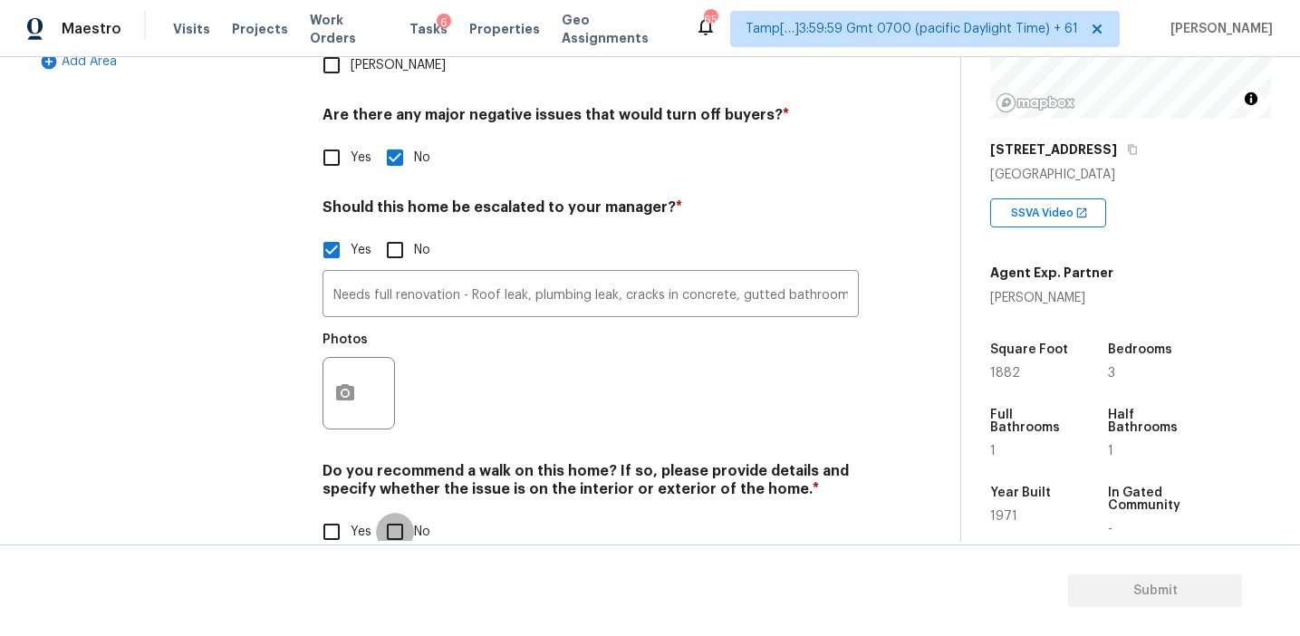
click at [392, 513] on input "No" at bounding box center [395, 532] width 38 height 38
checkbox input "true"
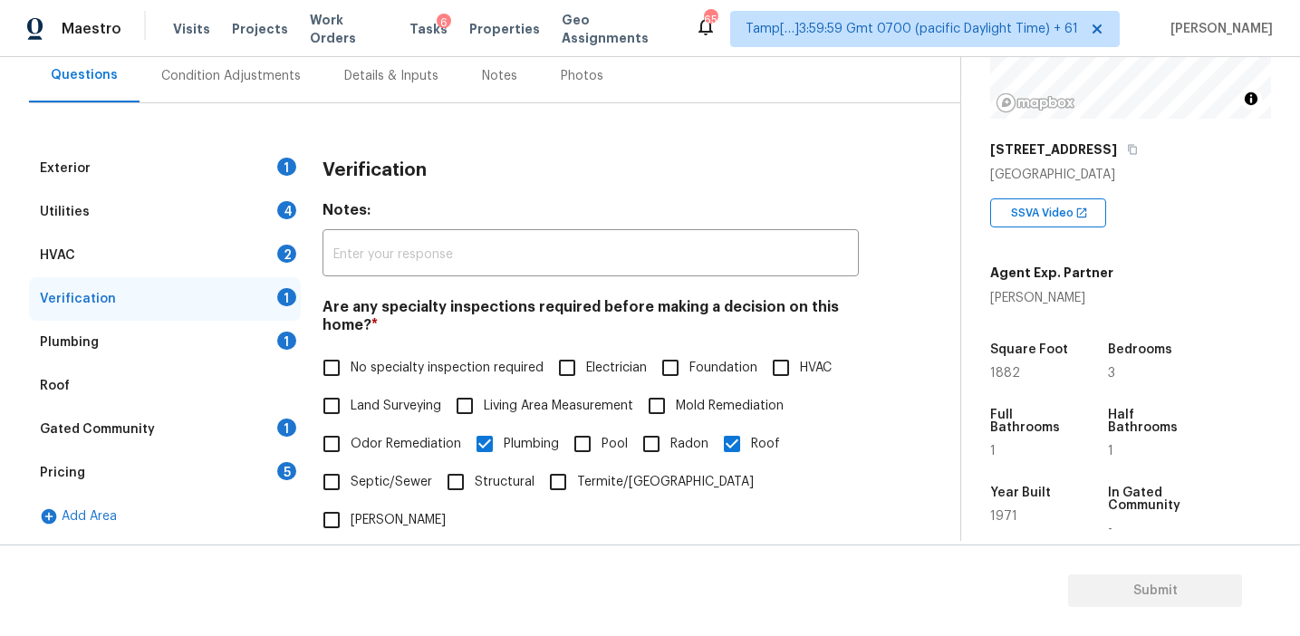
scroll to position [167, 0]
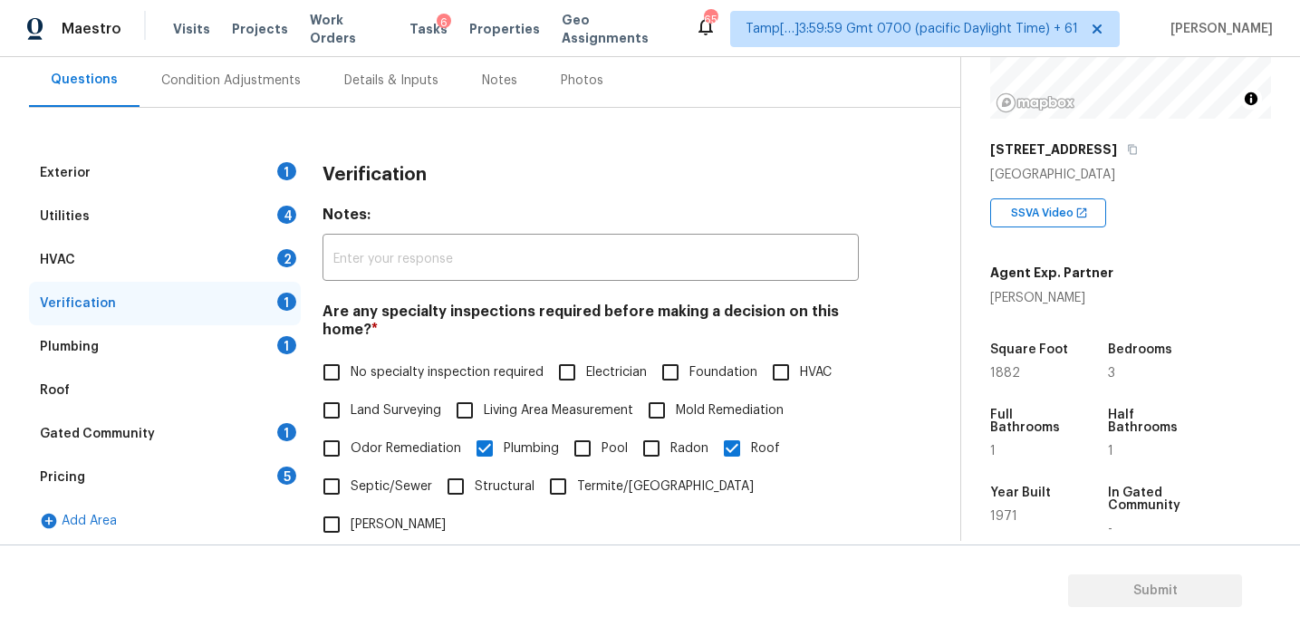
click at [400, 180] on h3 "Verification" at bounding box center [375, 175] width 104 height 18
click at [487, 241] on input "text" at bounding box center [591, 259] width 536 height 43
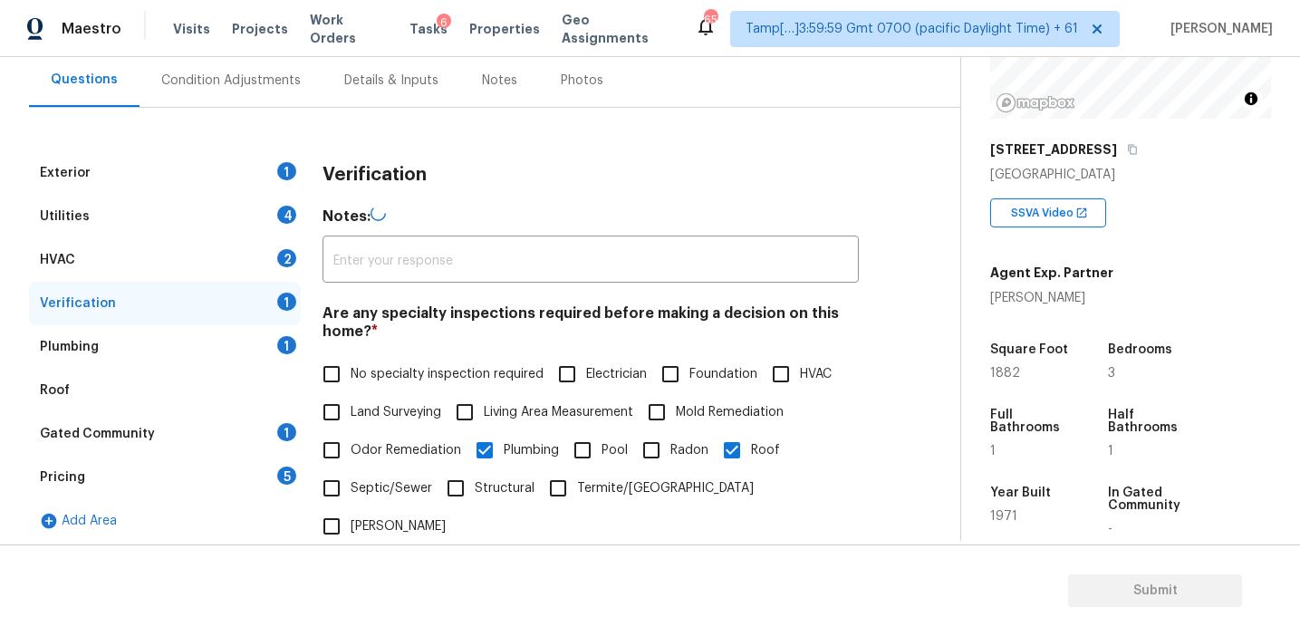
click at [565, 211] on h4 "Notes:" at bounding box center [591, 219] width 536 height 27
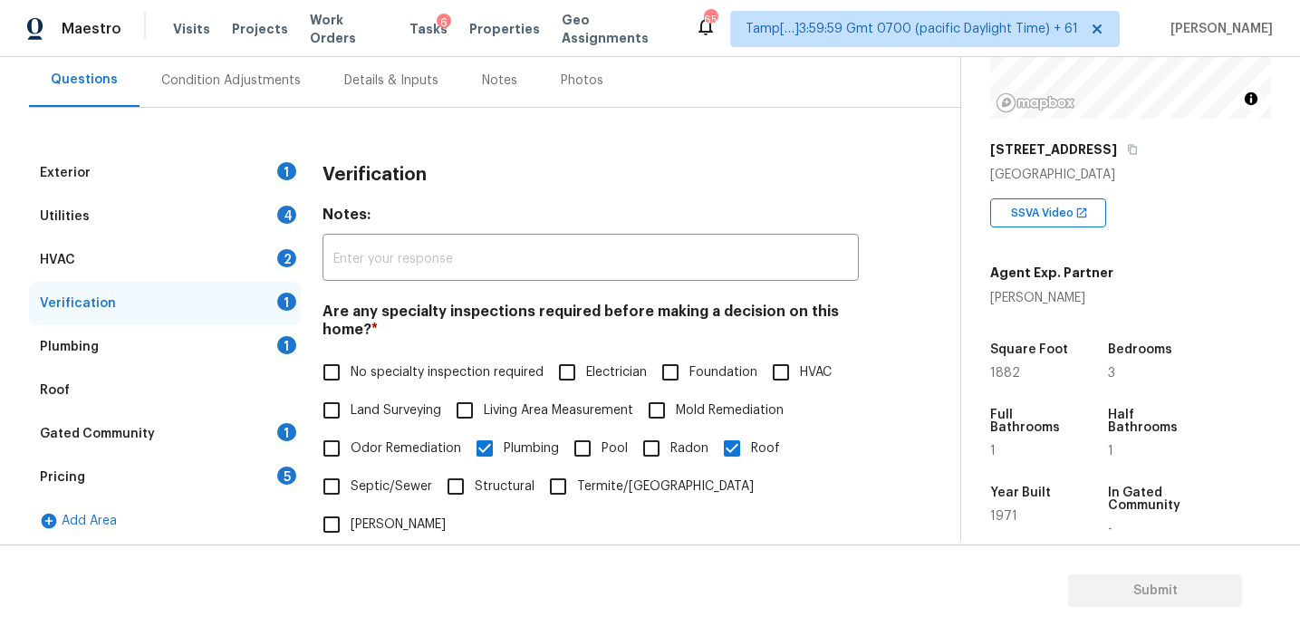
click at [855, 301] on div "Verification Notes: ​ Are any specialty inspections required before making a de…" at bounding box center [591, 591] width 536 height 881
click at [252, 473] on div "Pricing 5" at bounding box center [165, 477] width 272 height 43
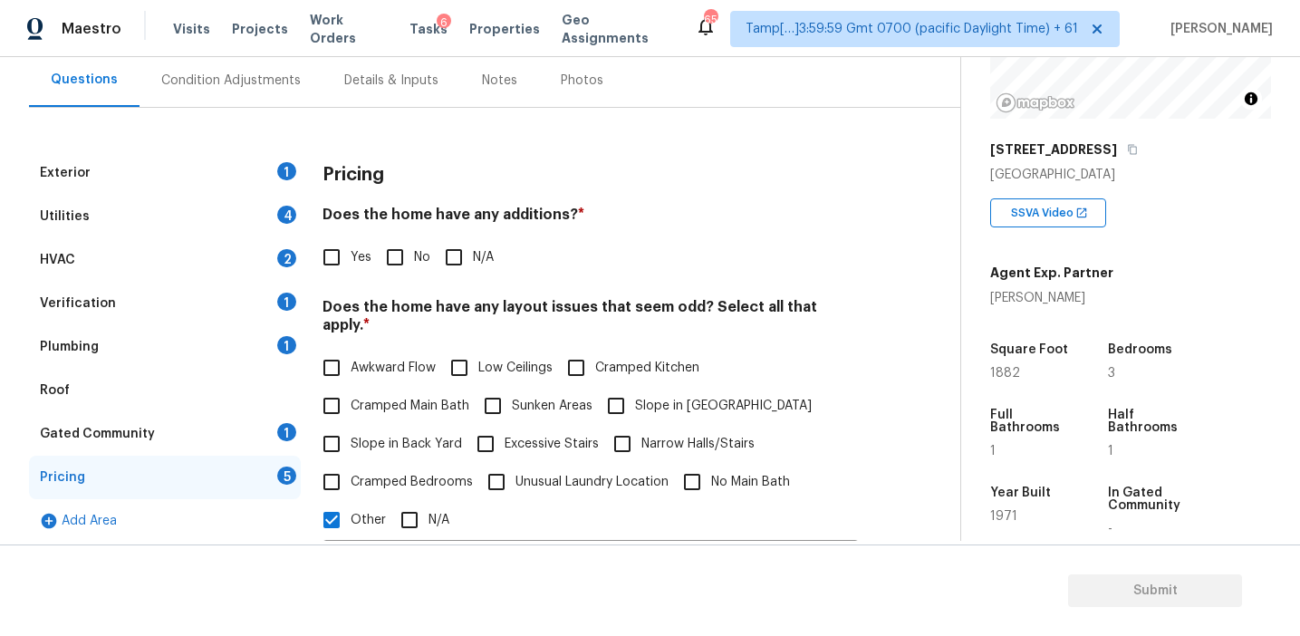
click at [397, 254] on input "No" at bounding box center [395, 257] width 38 height 38
checkbox input "true"
click at [392, 435] on span "Slope in Back Yard" at bounding box center [406, 444] width 111 height 19
click at [351, 425] on input "Slope in Back Yard" at bounding box center [332, 444] width 38 height 38
checkbox input "true"
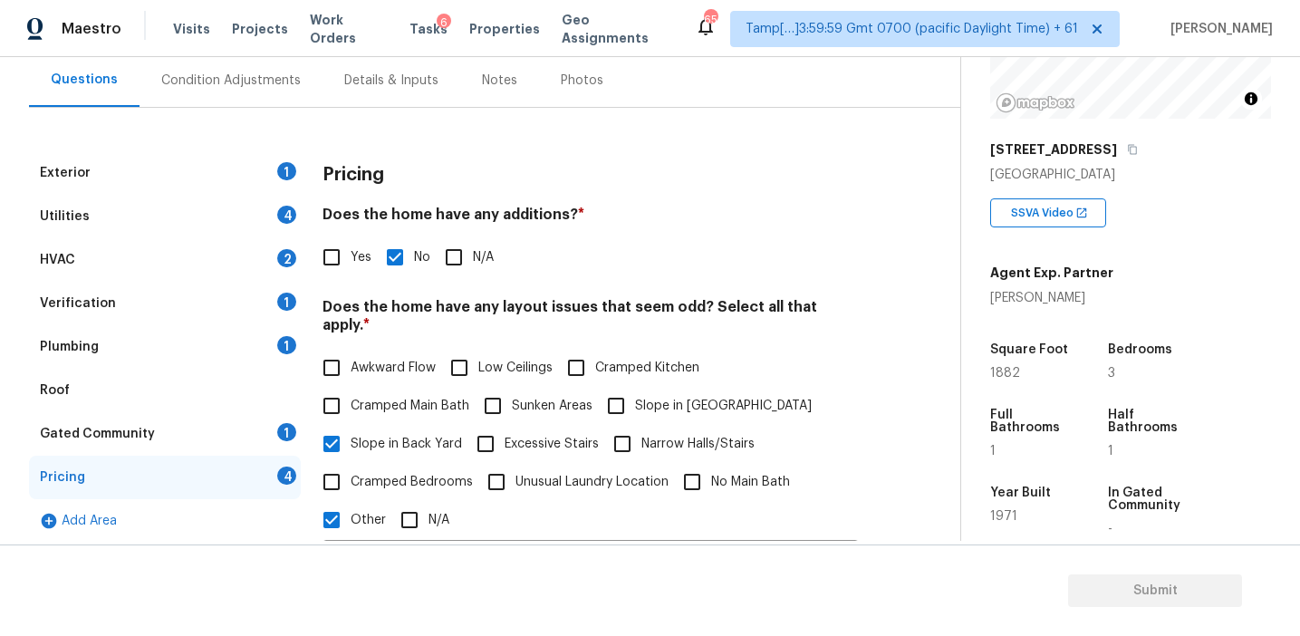
click at [647, 397] on span "Slope in [GEOGRAPHIC_DATA]" at bounding box center [723, 406] width 177 height 19
click at [635, 390] on input "Slope in [GEOGRAPHIC_DATA]" at bounding box center [616, 406] width 38 height 38
checkbox input "true"
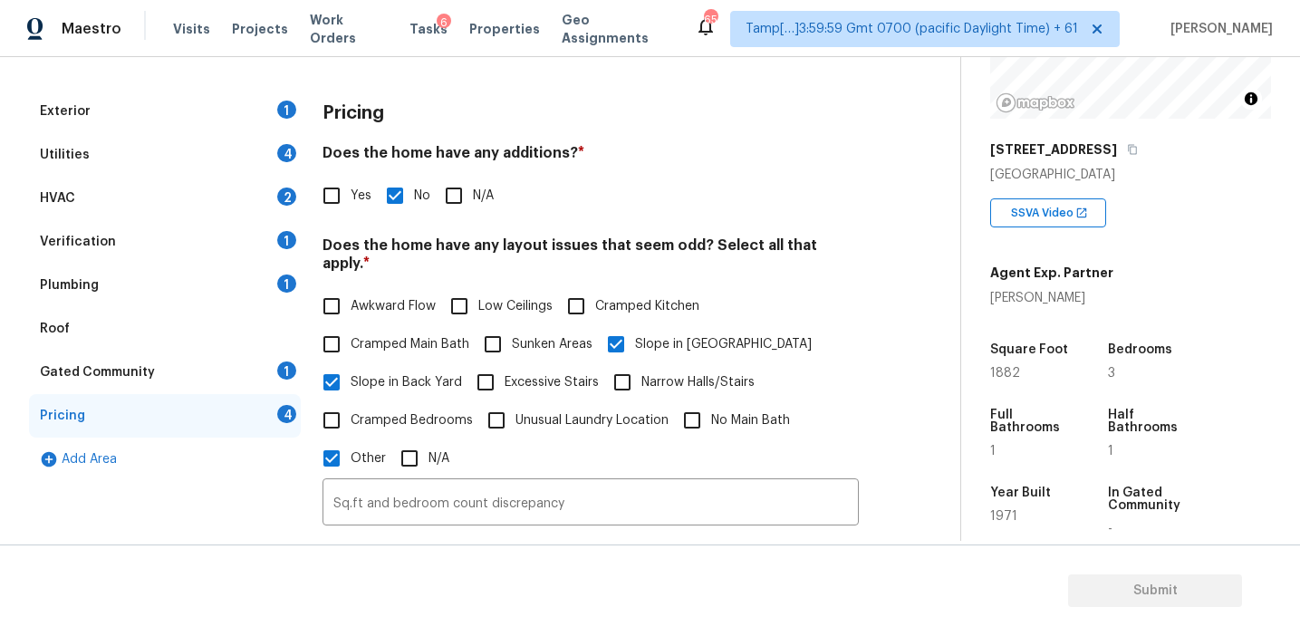
scroll to position [251, 0]
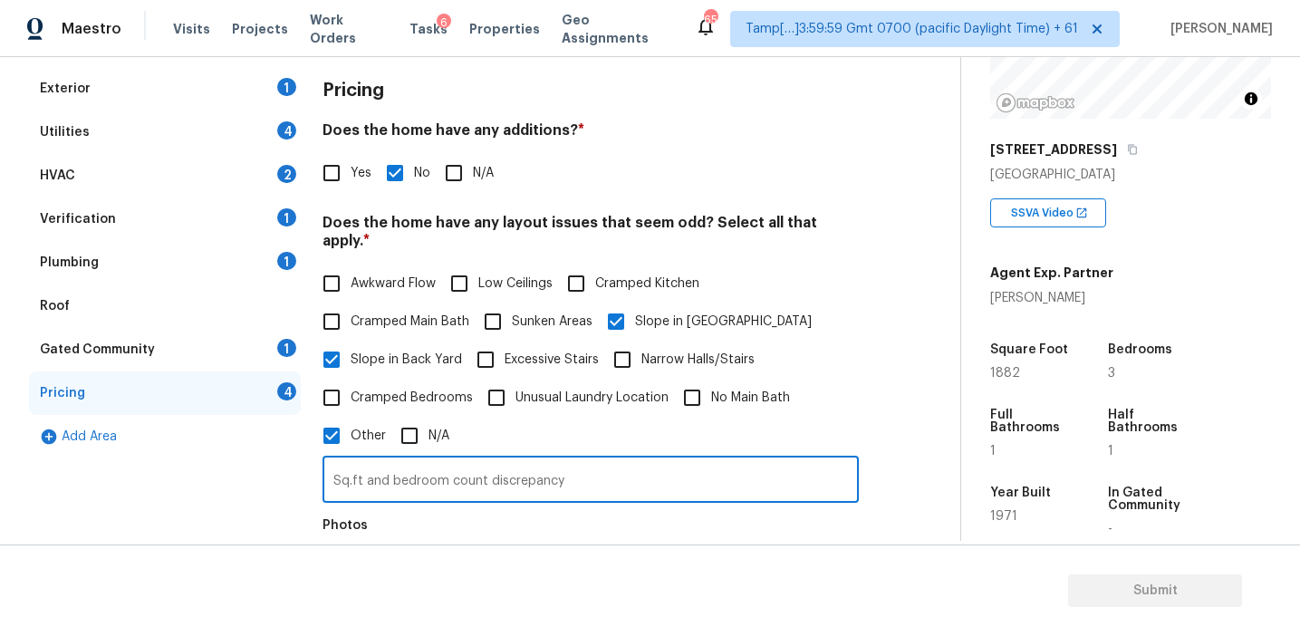
click at [599, 465] on input "Sq.ft and bedroom count discrepancy" at bounding box center [591, 481] width 536 height 43
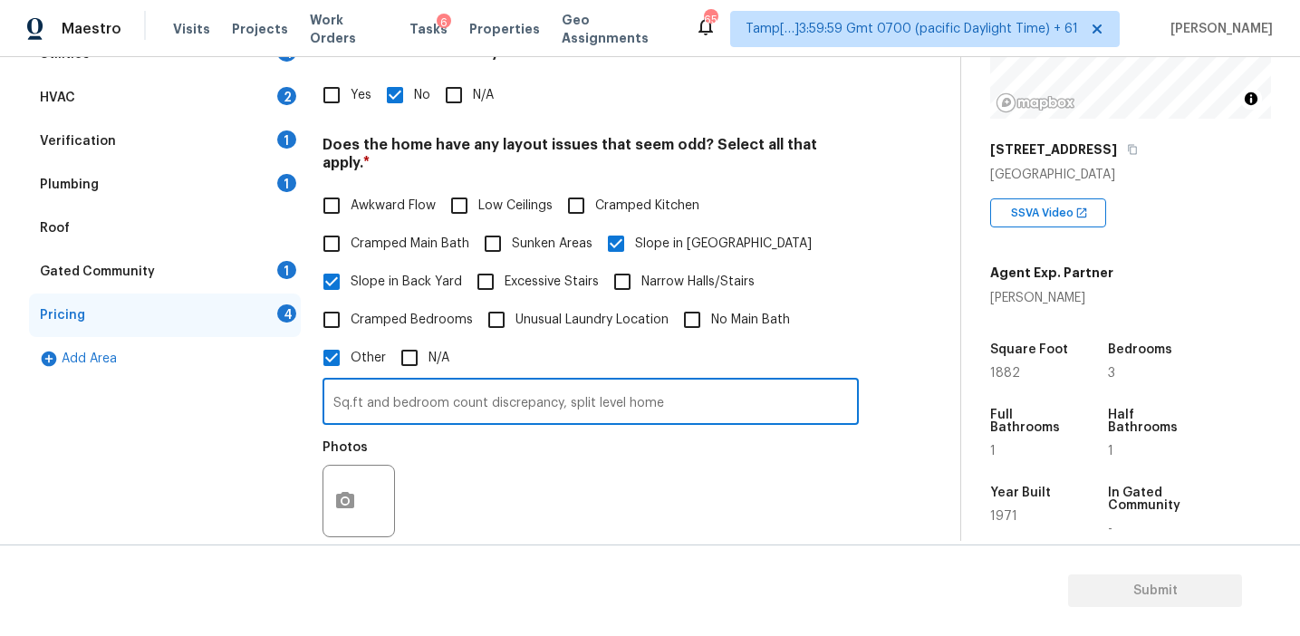
scroll to position [372, 0]
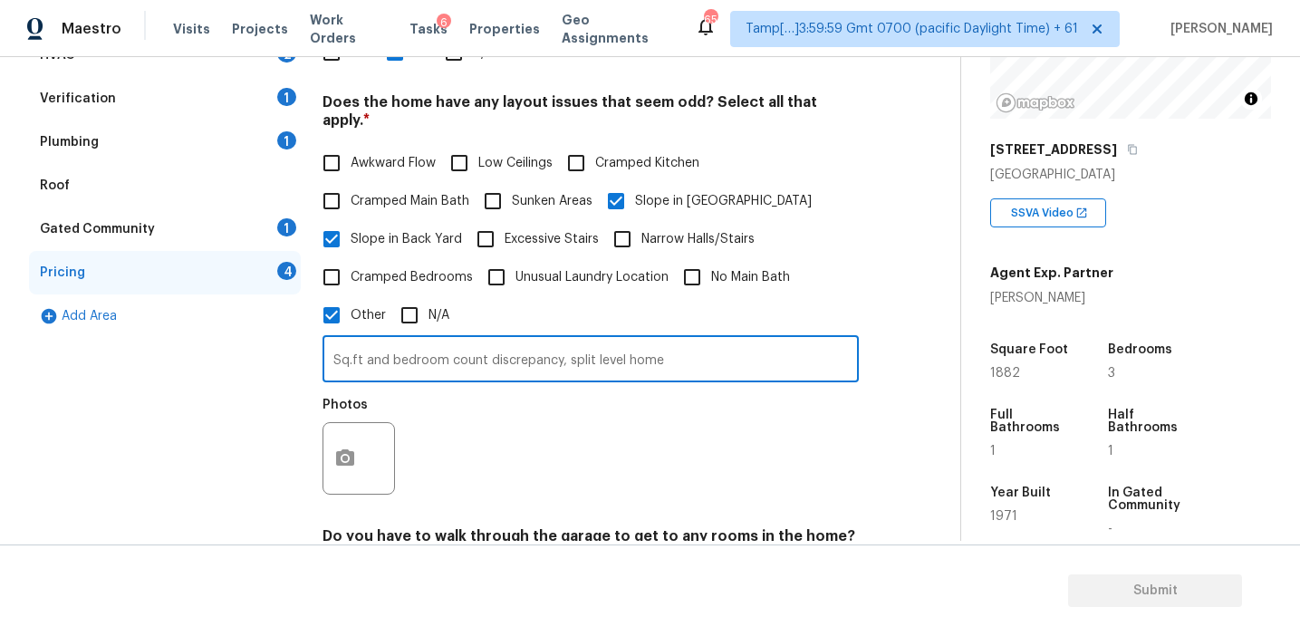
type input "Sq.ft and bedroom count discrepancy, split level home"
click at [355, 438] on button "button" at bounding box center [345, 458] width 43 height 71
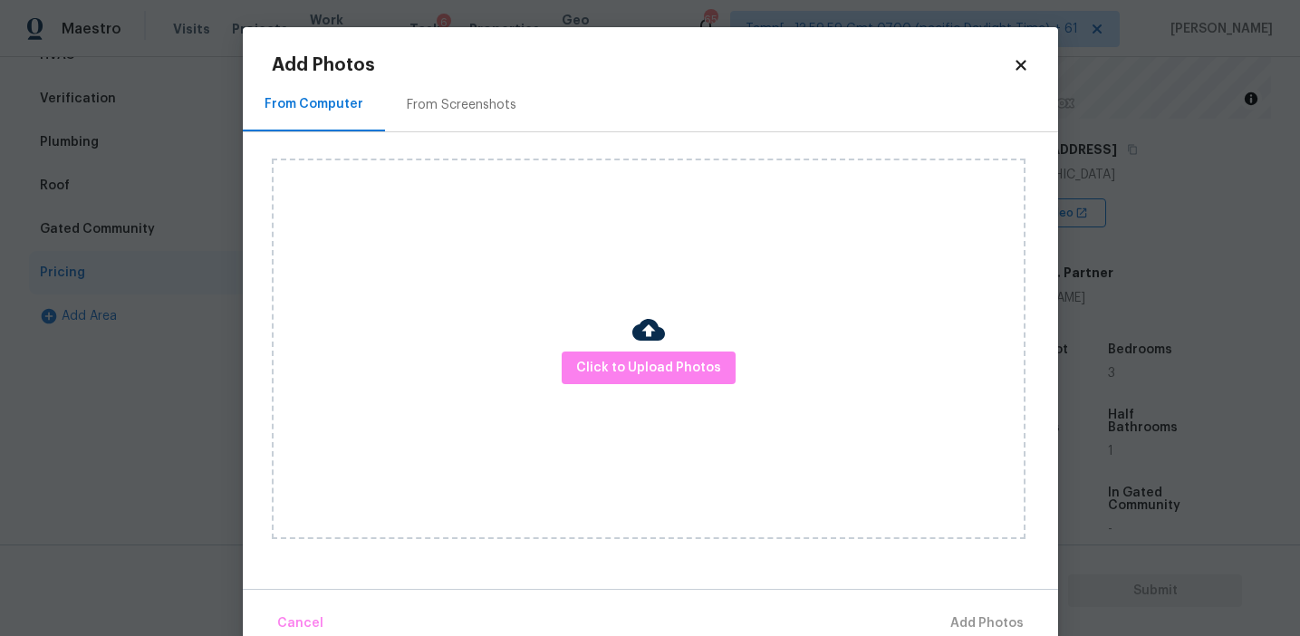
click at [496, 94] on div "From Screenshots" at bounding box center [461, 104] width 153 height 53
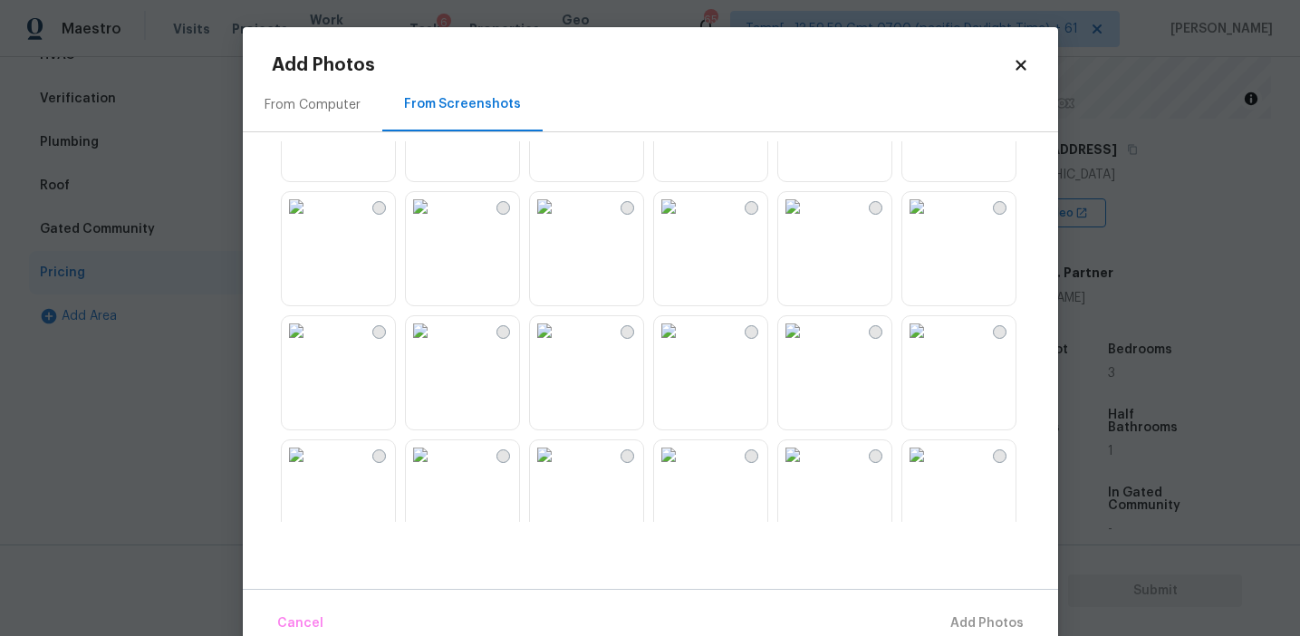
click at [559, 345] on img at bounding box center [544, 330] width 29 height 29
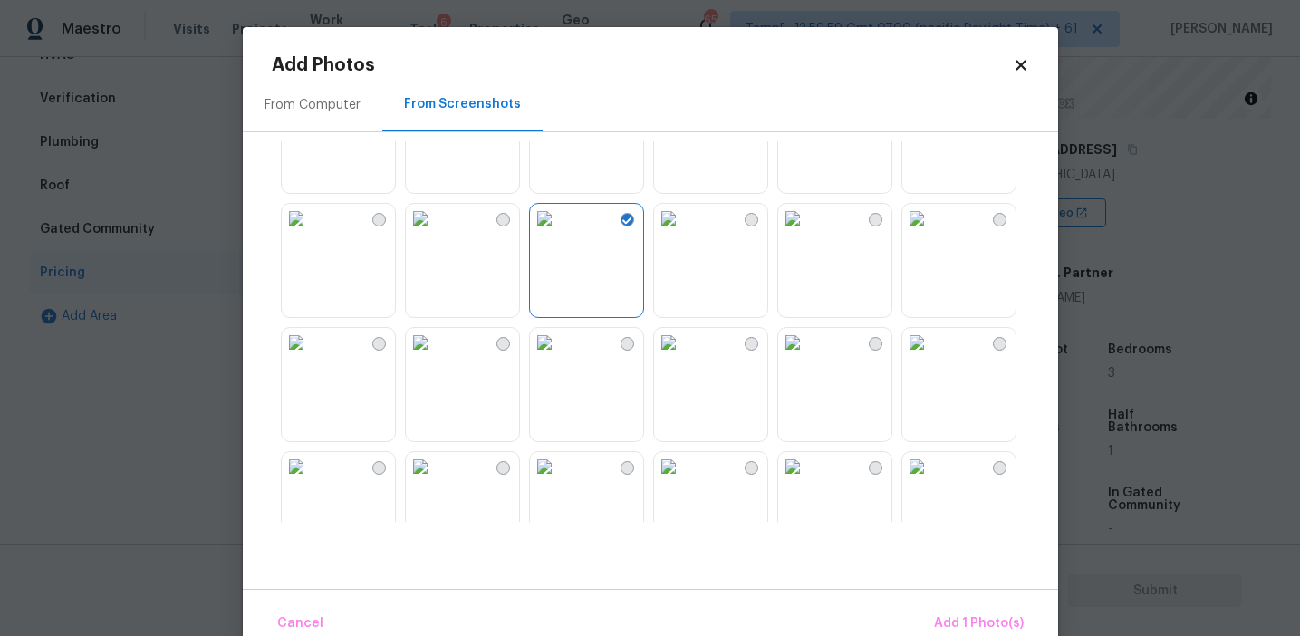
scroll to position [342, 0]
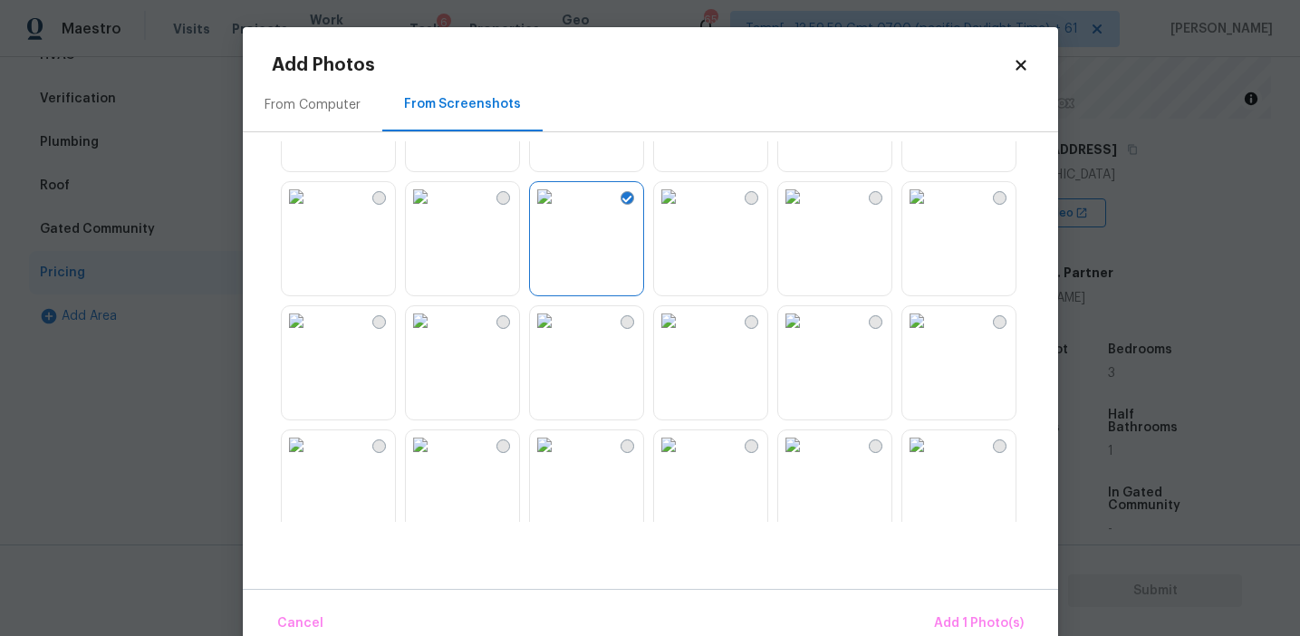
click at [559, 335] on img at bounding box center [544, 320] width 29 height 29
click at [960, 613] on span "Add 2 Photo(s)" at bounding box center [978, 624] width 92 height 23
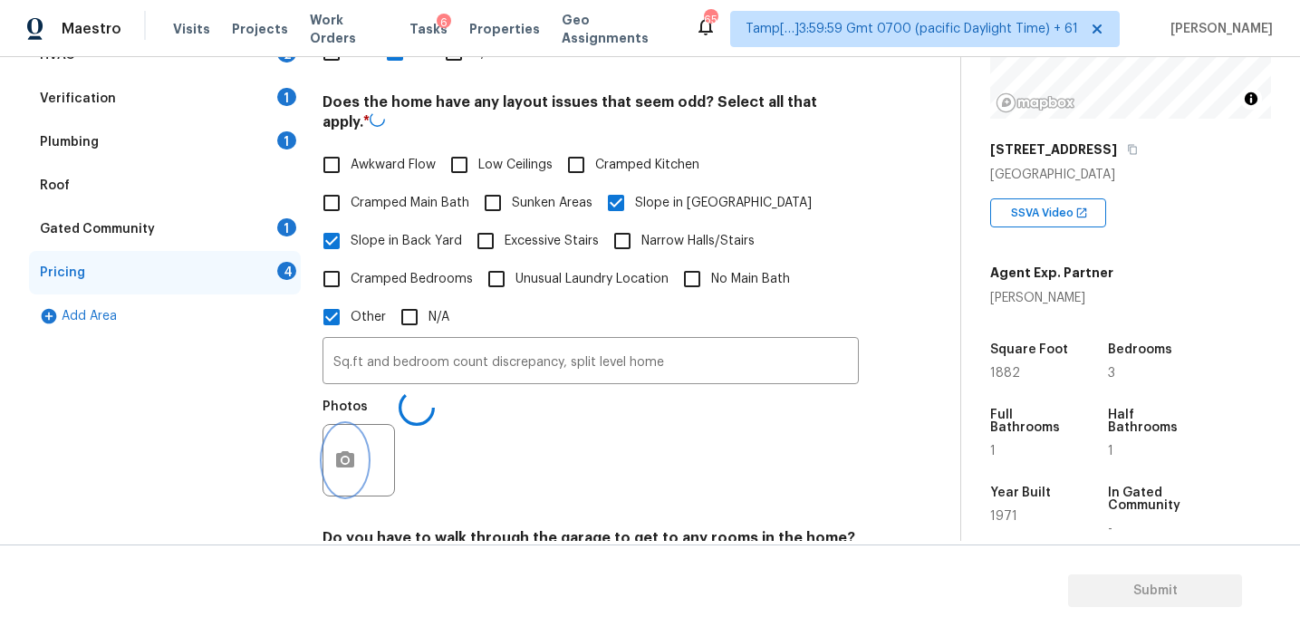
scroll to position [623, 0]
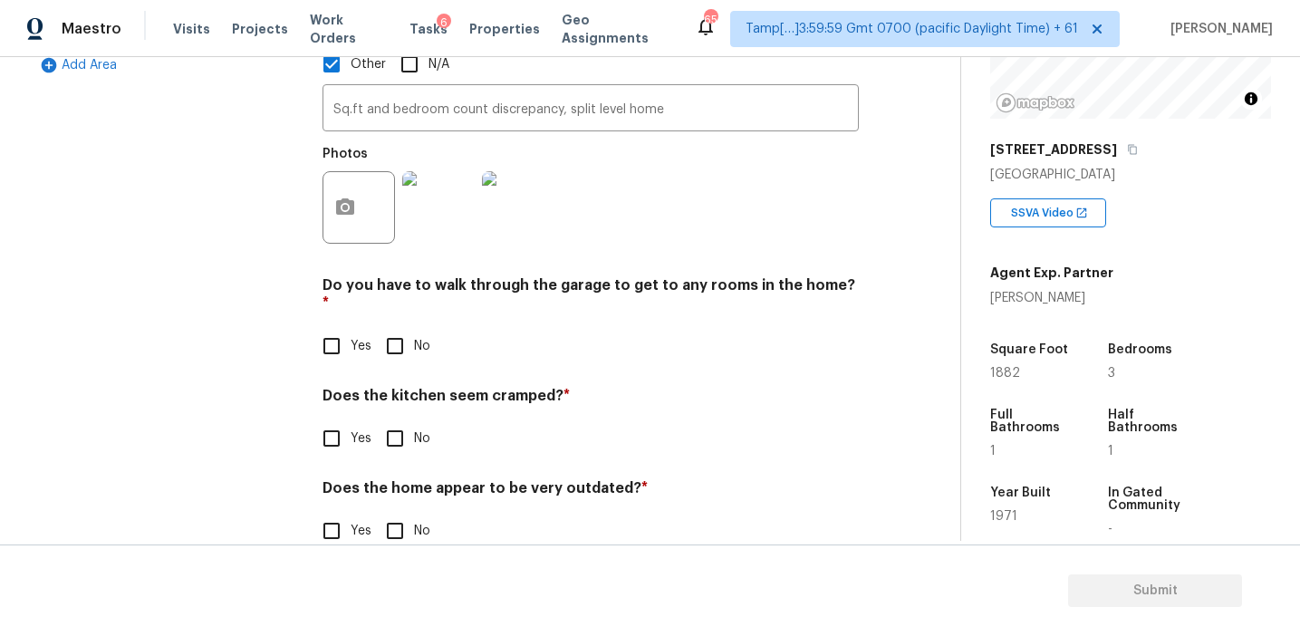
click at [394, 327] on input "No" at bounding box center [395, 346] width 38 height 38
checkbox input "true"
click at [396, 421] on input "No" at bounding box center [395, 440] width 38 height 38
checkbox input "true"
click at [334, 512] on input "Yes" at bounding box center [332, 531] width 38 height 38
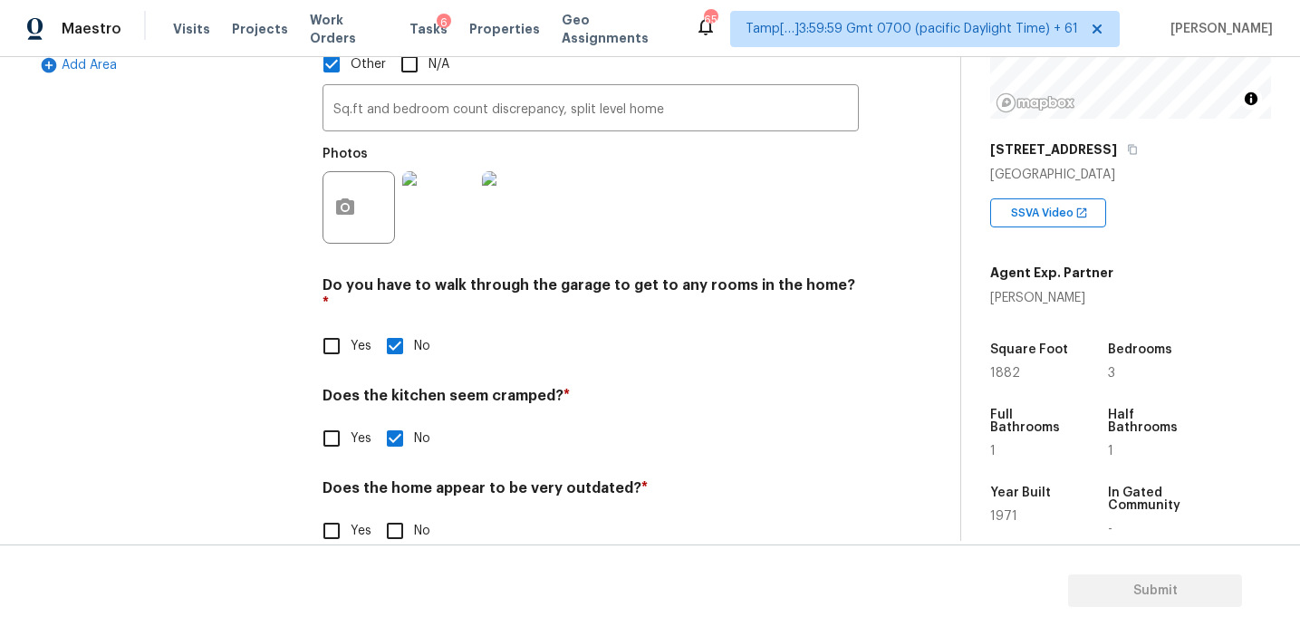
checkbox input "true"
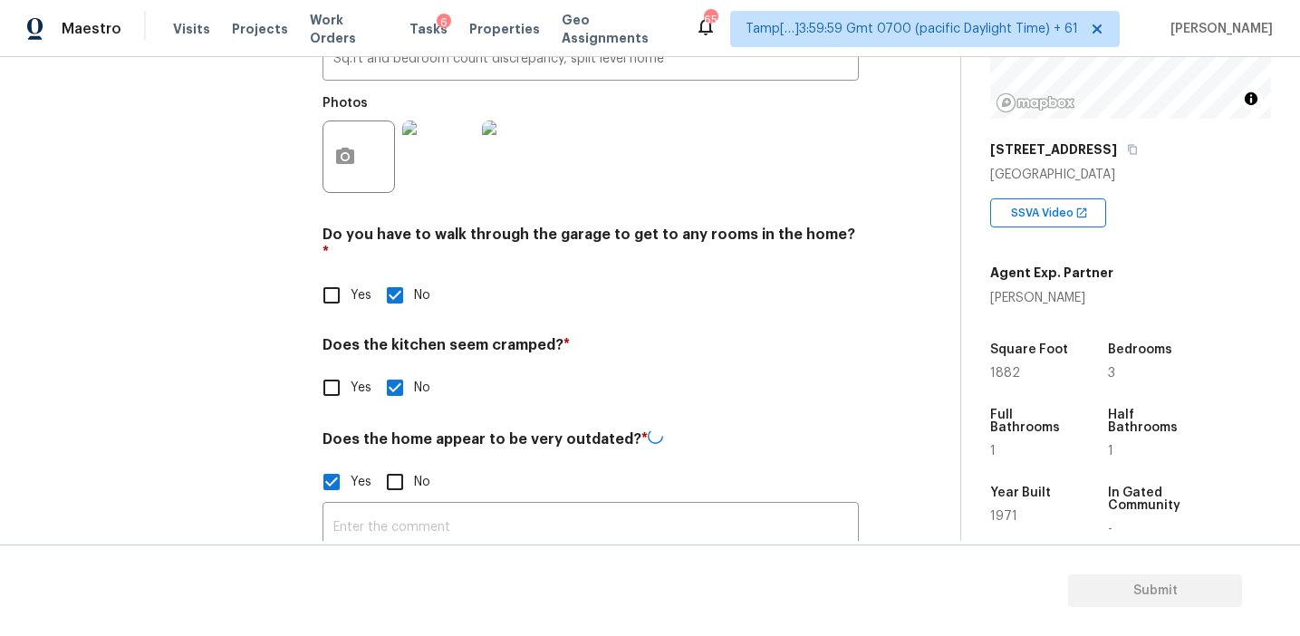
scroll to position [671, 0]
click at [370, 507] on input "text" at bounding box center [591, 528] width 536 height 43
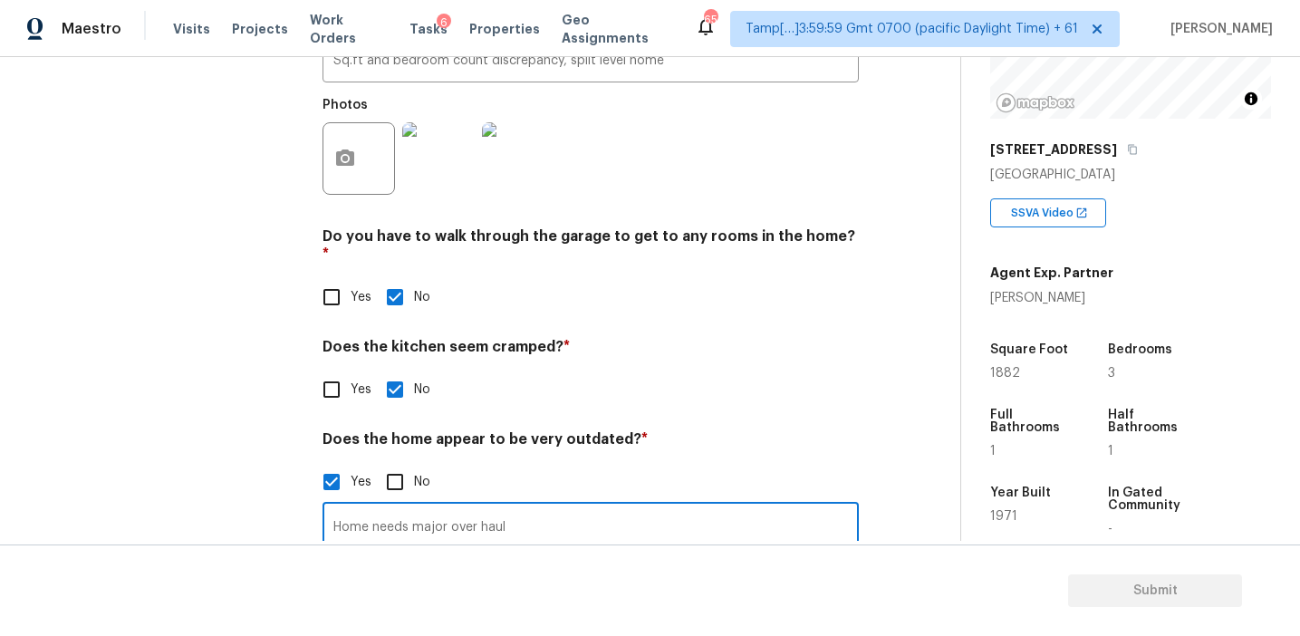
type input "Home needs major over haul"
click at [221, 477] on div "Exterior 1 Utilities 4 HVAC 2 Verification 1 Plumbing 1 Roof Gated Community 1 …" at bounding box center [165, 110] width 272 height 926
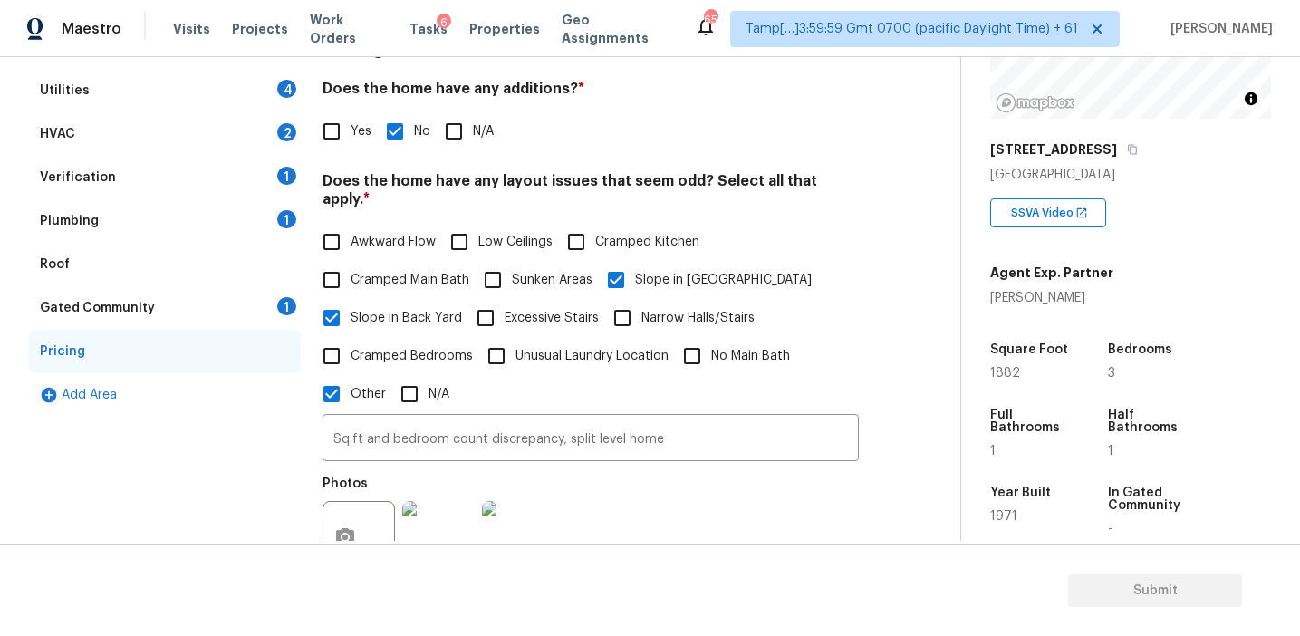
click at [251, 299] on div "Gated Community 1" at bounding box center [165, 307] width 272 height 43
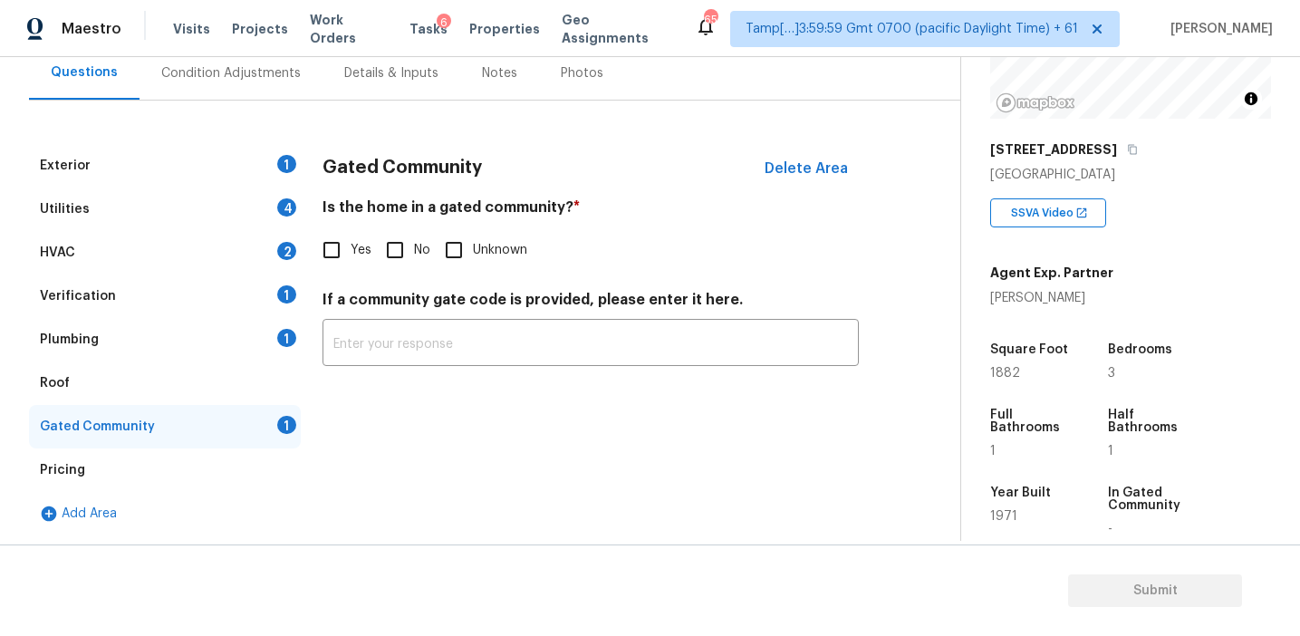
click at [378, 259] on input "No" at bounding box center [395, 250] width 38 height 38
checkbox input "true"
click at [265, 332] on div "Plumbing 1" at bounding box center [165, 339] width 272 height 43
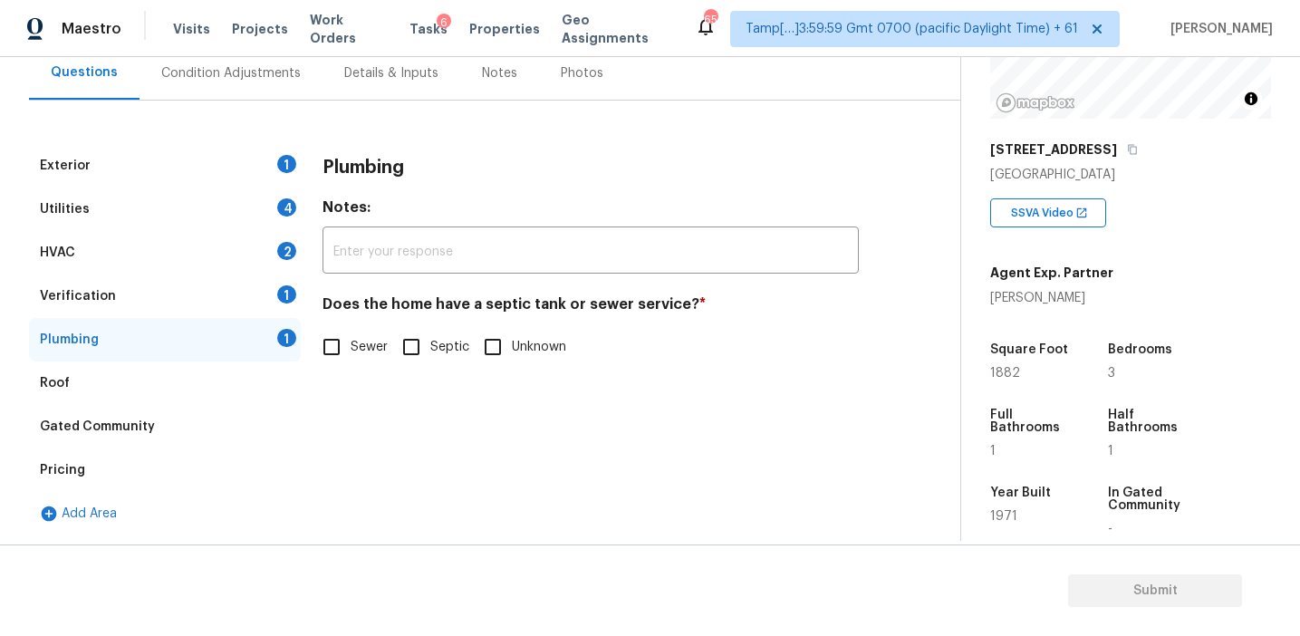
click at [360, 343] on span "Sewer" at bounding box center [369, 347] width 37 height 19
click at [351, 343] on input "Sewer" at bounding box center [332, 347] width 38 height 38
checkbox input "true"
click at [273, 294] on div "Verification 1" at bounding box center [165, 296] width 272 height 43
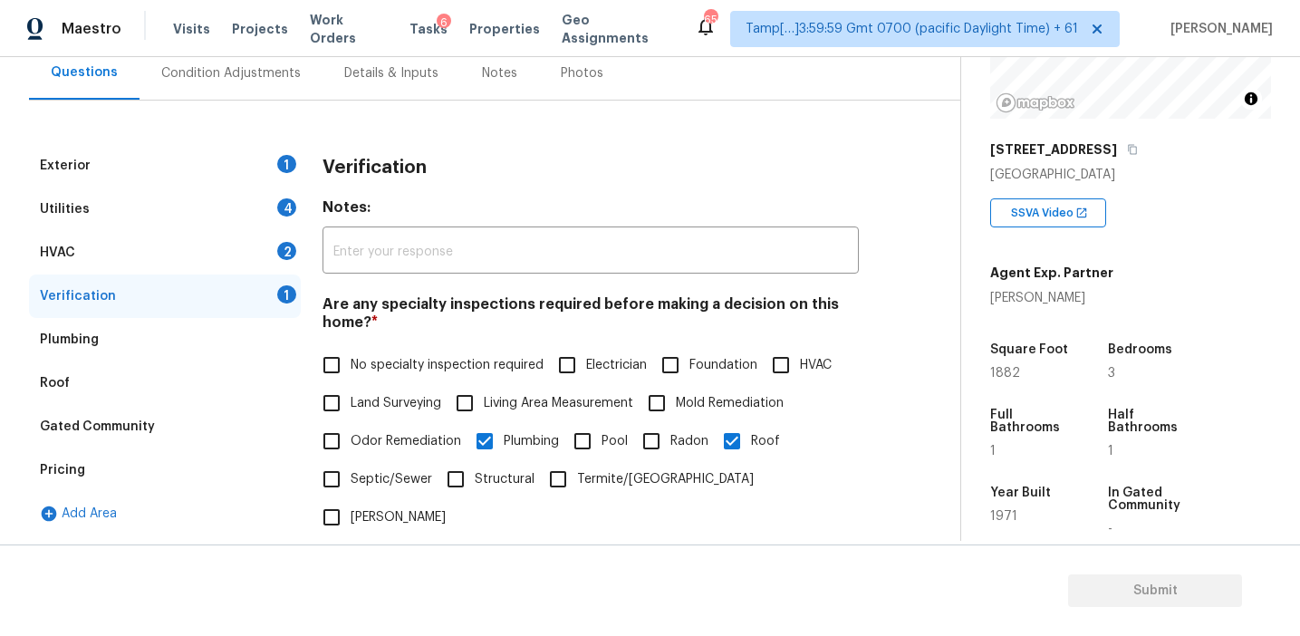
scroll to position [626, 0]
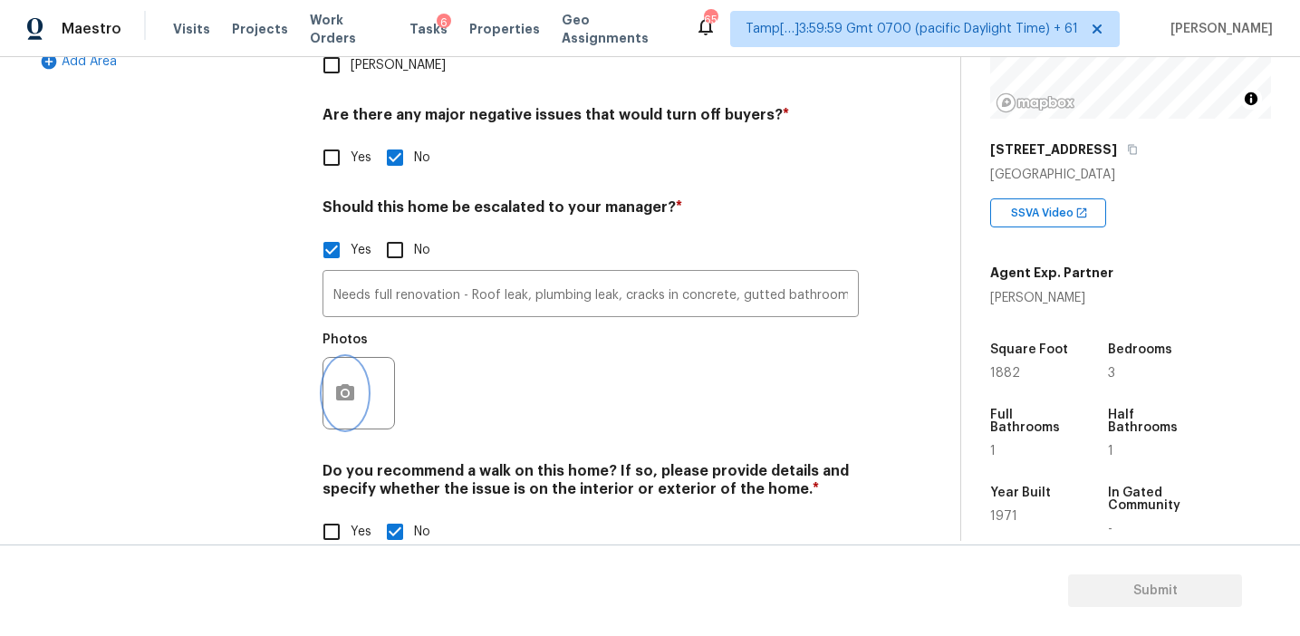
click at [355, 358] on button "button" at bounding box center [345, 393] width 43 height 71
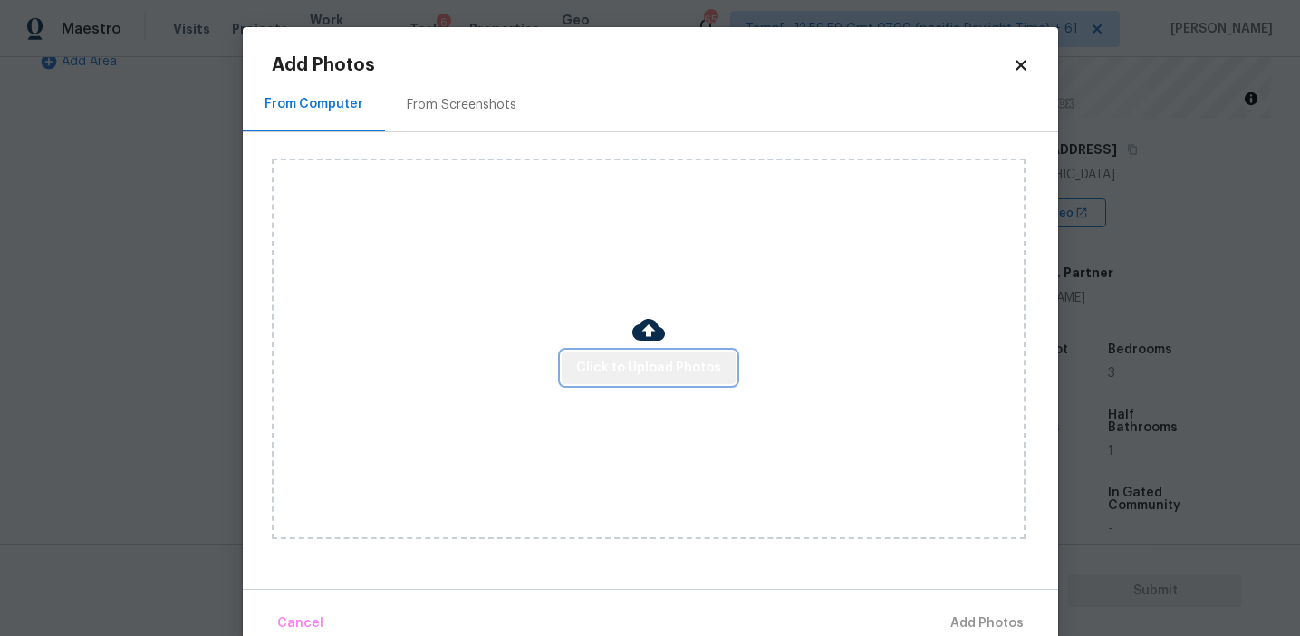
click at [652, 369] on span "Click to Upload Photos" at bounding box center [648, 368] width 145 height 23
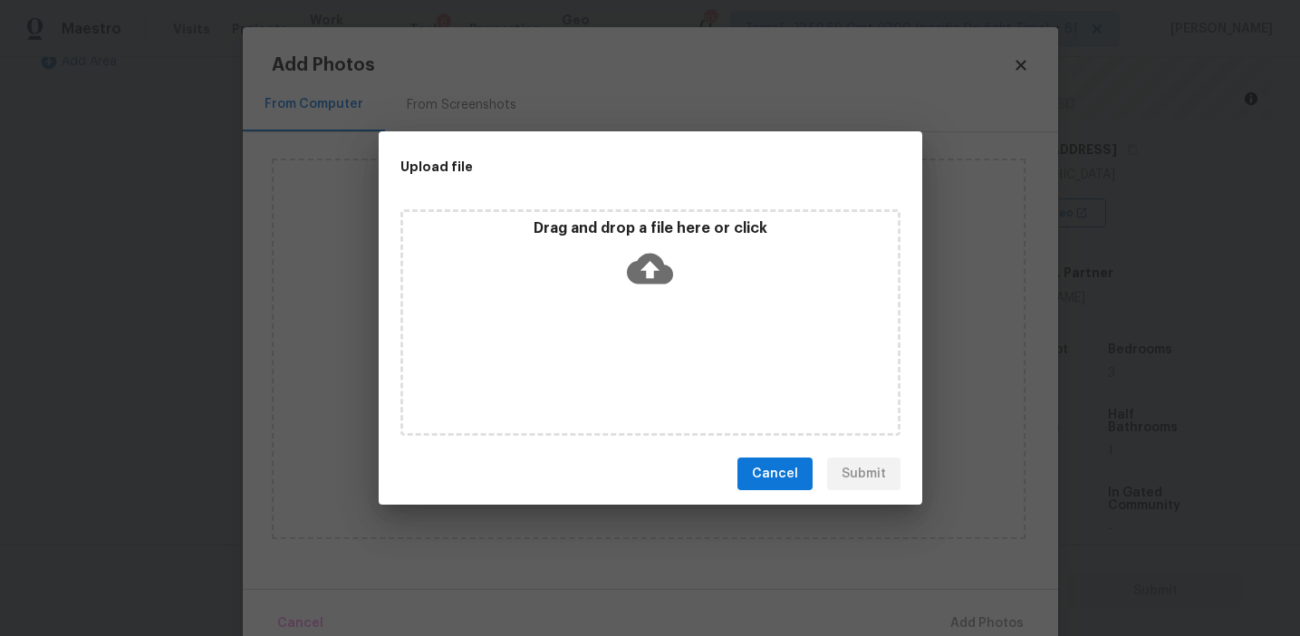
click at [645, 227] on p "Drag and drop a file here or click" at bounding box center [650, 228] width 495 height 19
